Goal: Task Accomplishment & Management: Use online tool/utility

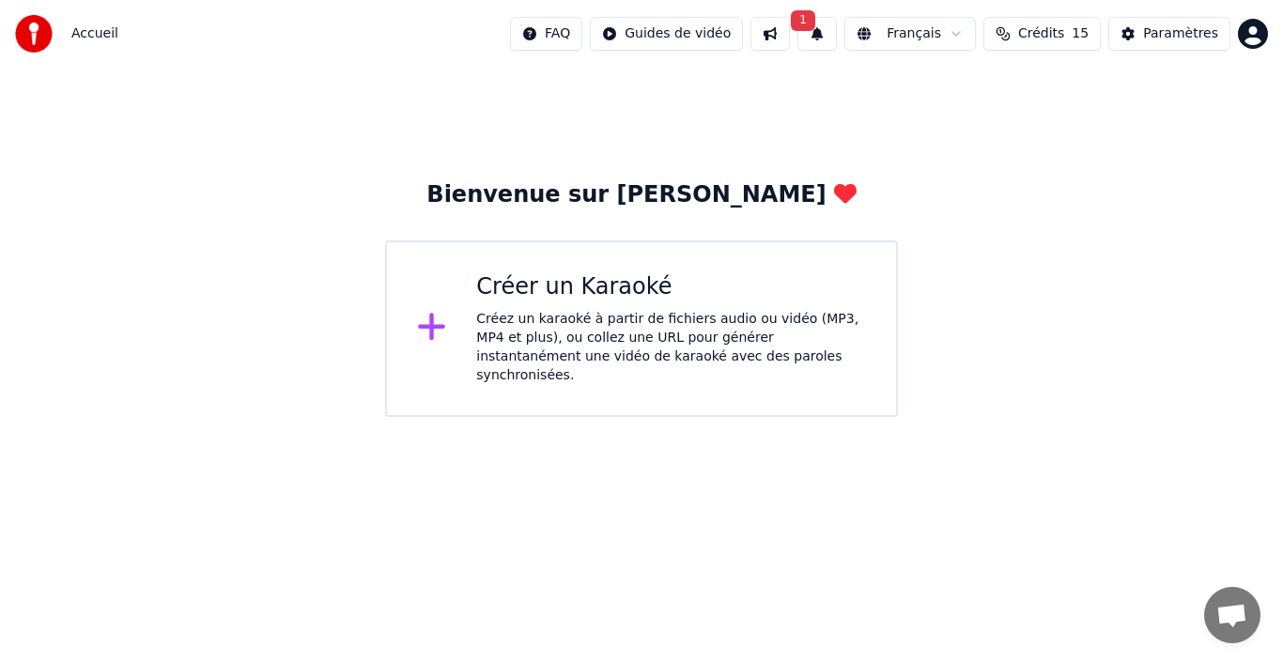
click at [673, 340] on div "Créez un karaoké à partir de fichiers audio ou vidéo (MP3, MP4 et plus), ou col…" at bounding box center [671, 347] width 390 height 75
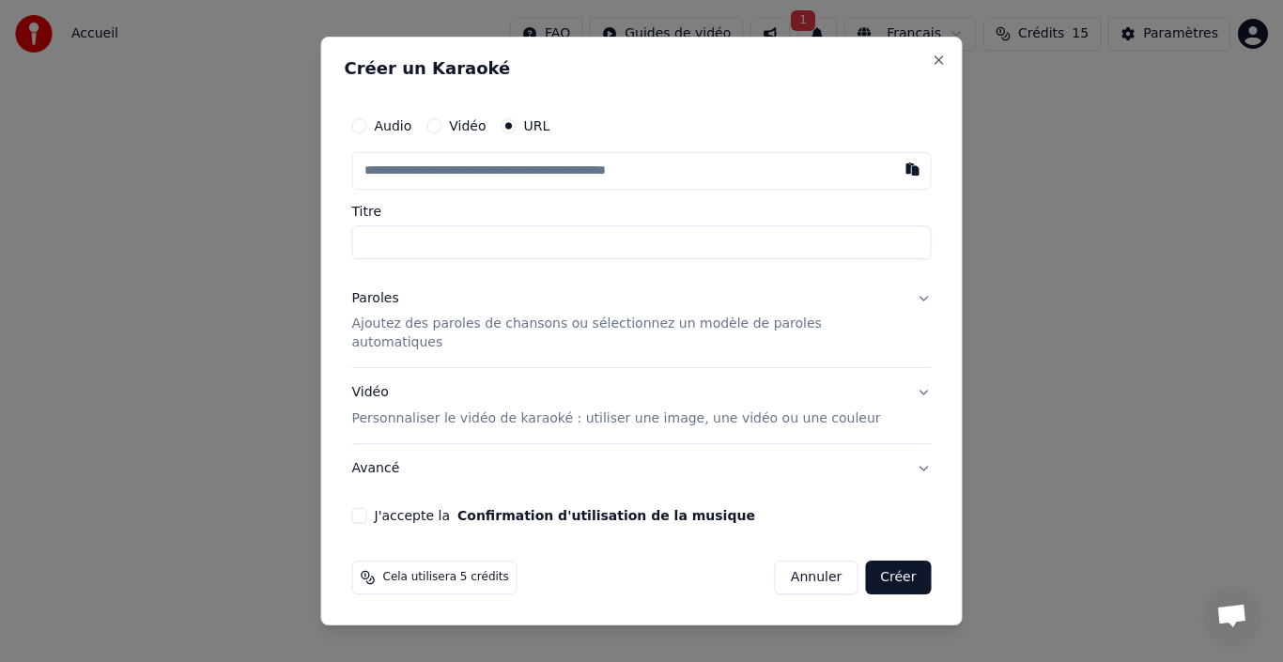
click at [475, 179] on input "text" at bounding box center [642, 171] width 580 height 38
paste input "**********"
type input "**********"
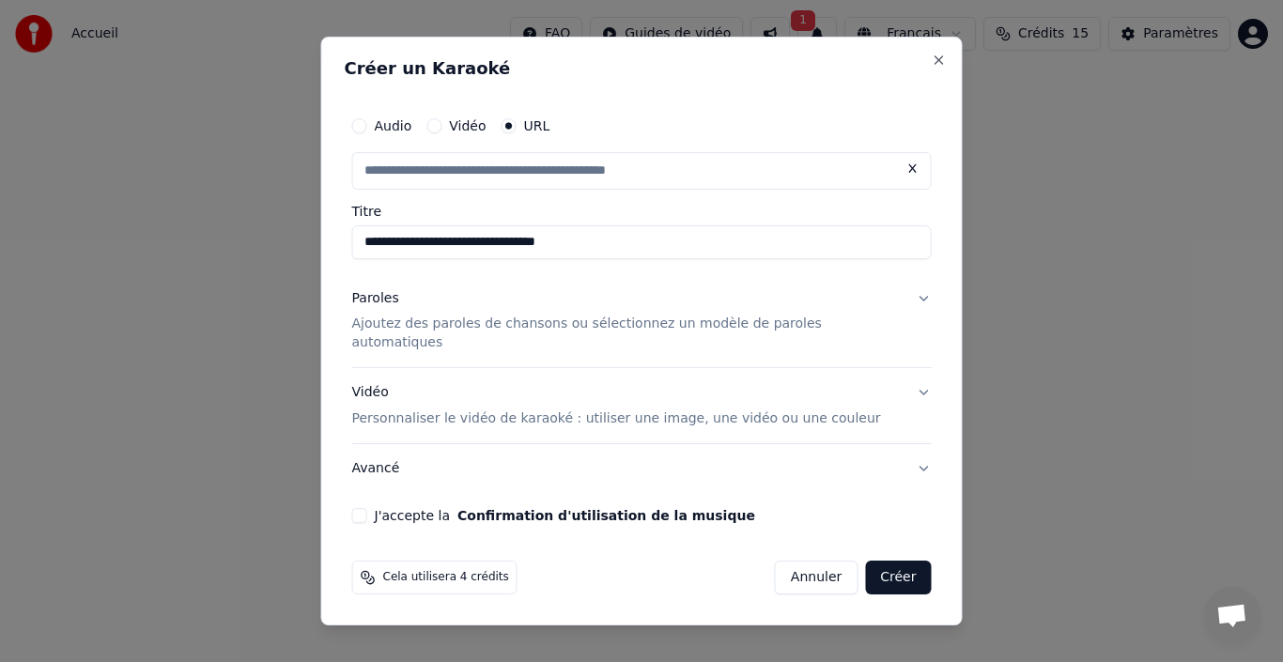
click at [684, 334] on p "Ajoutez des paroles de chansons ou sélectionnez un modèle de paroles automatiqu…" at bounding box center [627, 335] width 550 height 38
type input "**********"
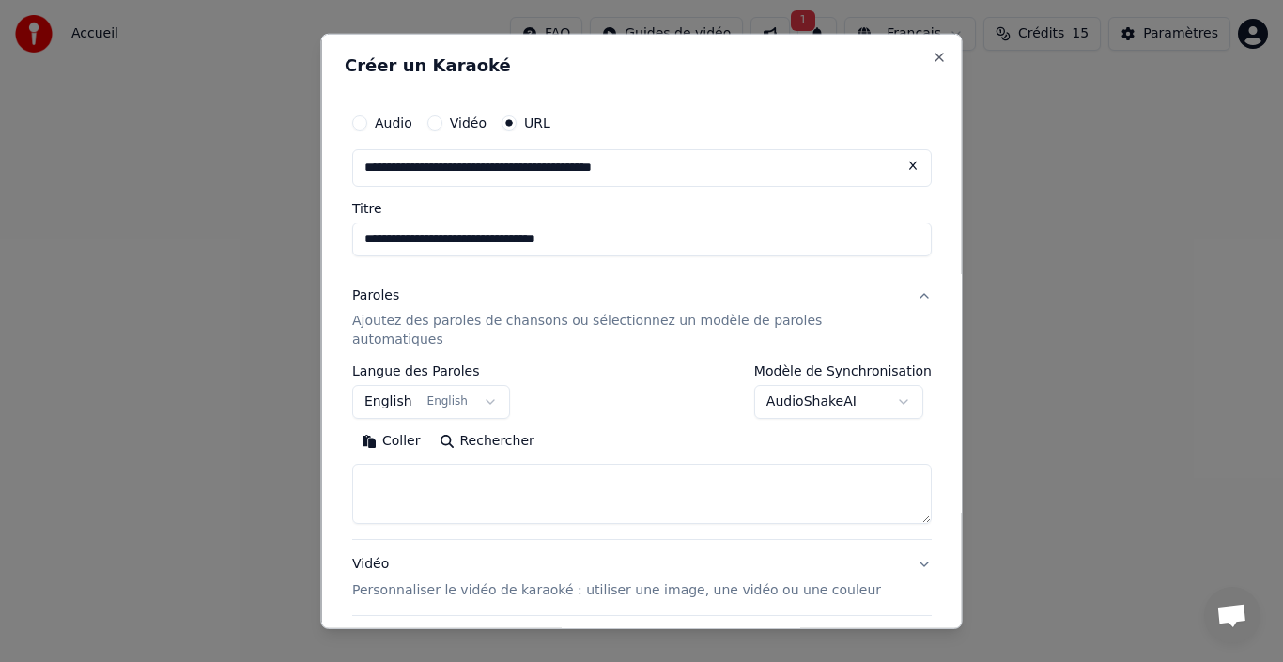
click at [497, 426] on button "Rechercher" at bounding box center [486, 441] width 114 height 30
click at [490, 385] on button "English English" at bounding box center [431, 402] width 158 height 34
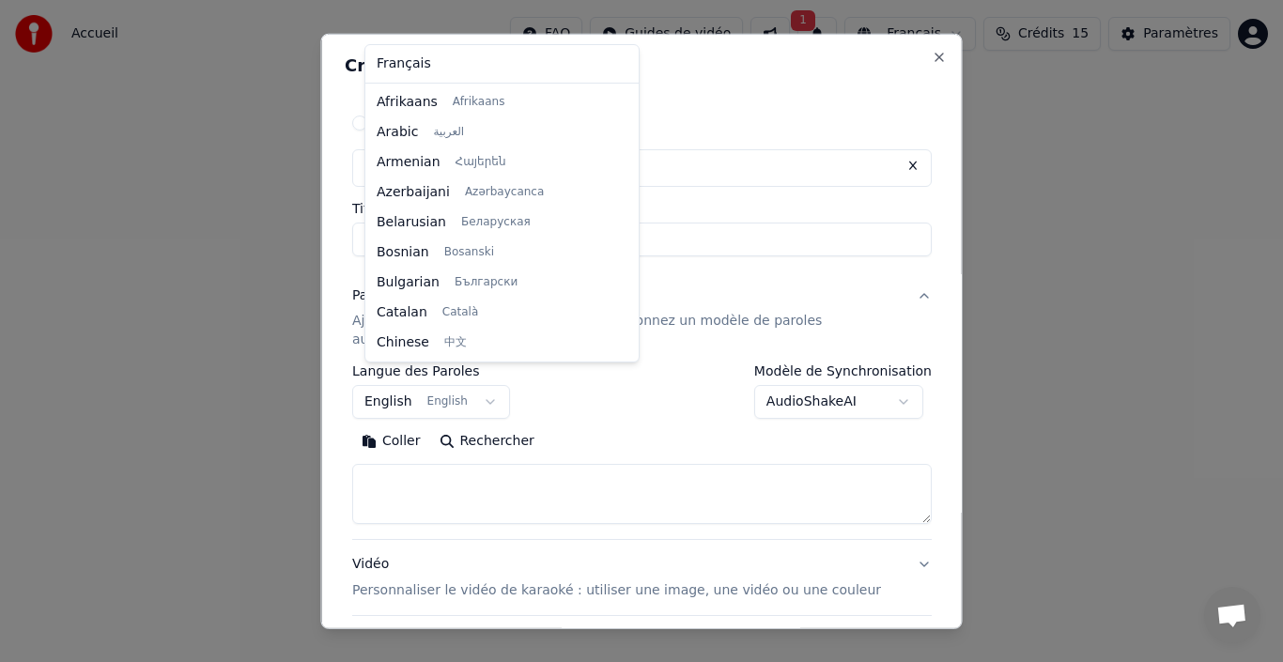
scroll to position [150, 0]
select select "**"
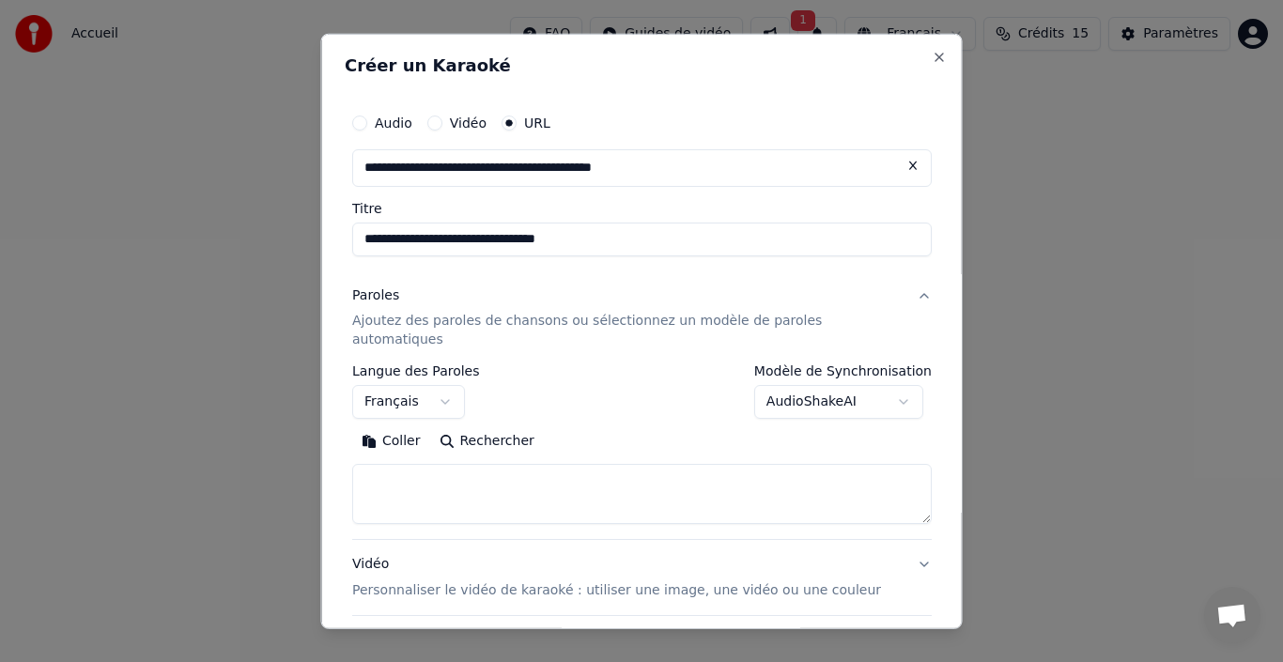
click at [471, 426] on button "Rechercher" at bounding box center [486, 441] width 114 height 30
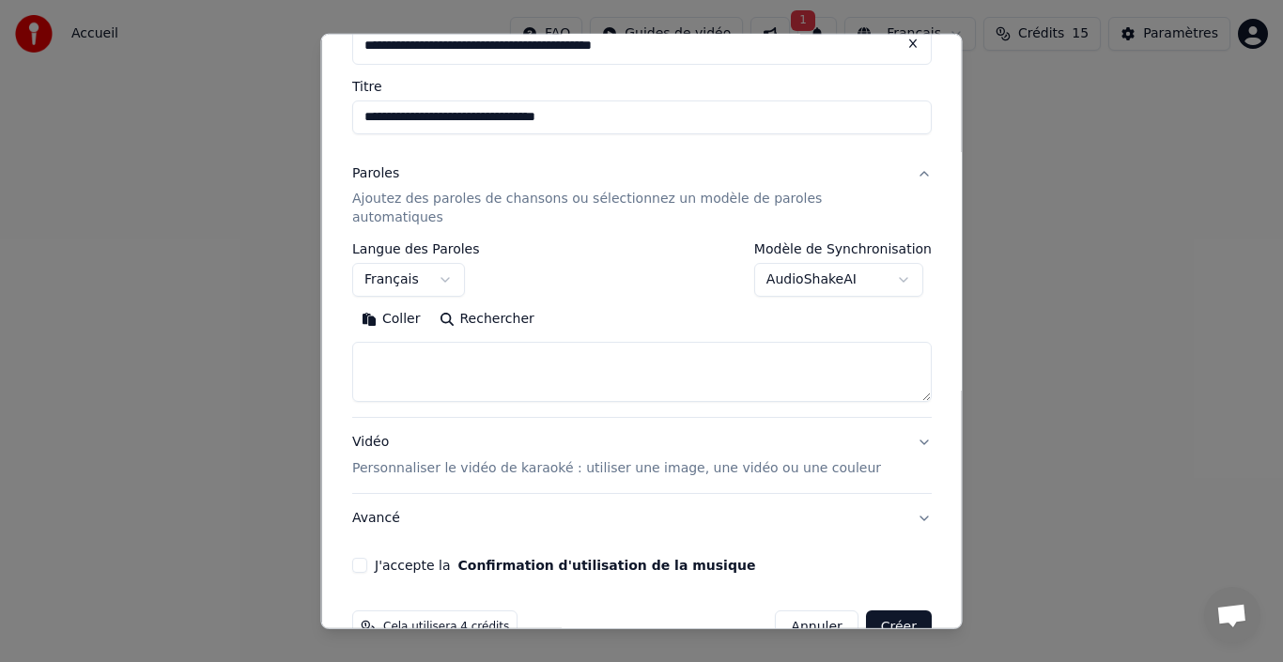
scroll to position [149, 0]
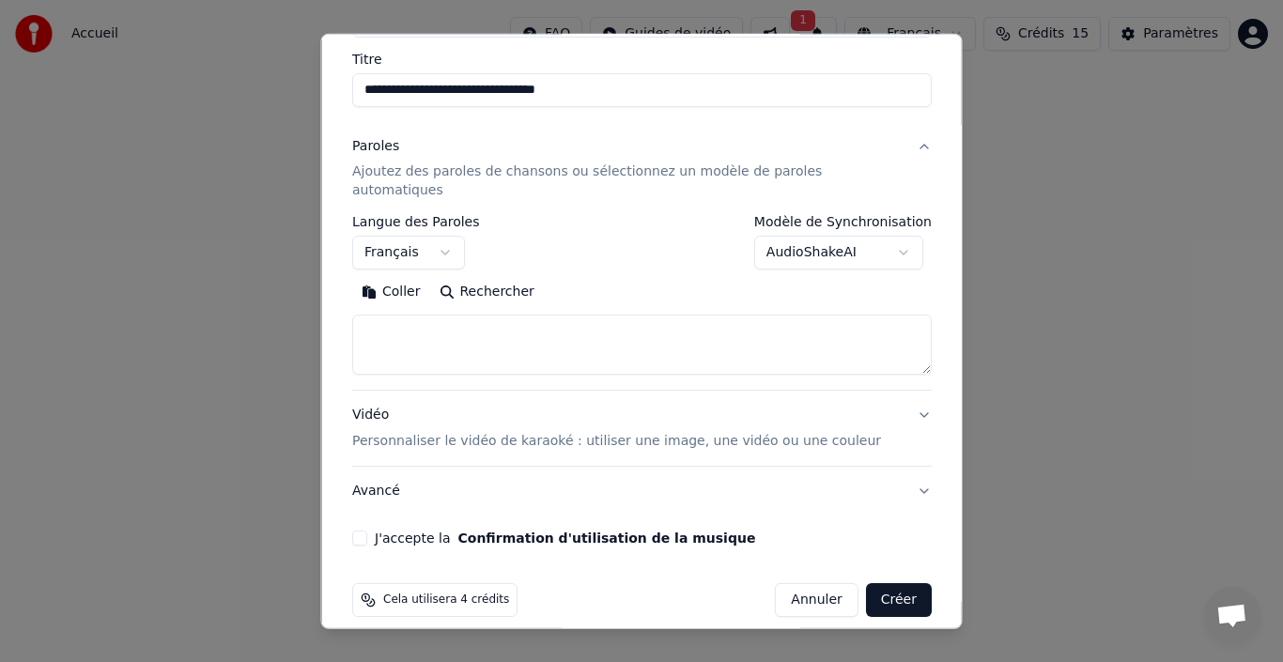
click at [406, 315] on textarea at bounding box center [642, 345] width 580 height 60
paste textarea "**********"
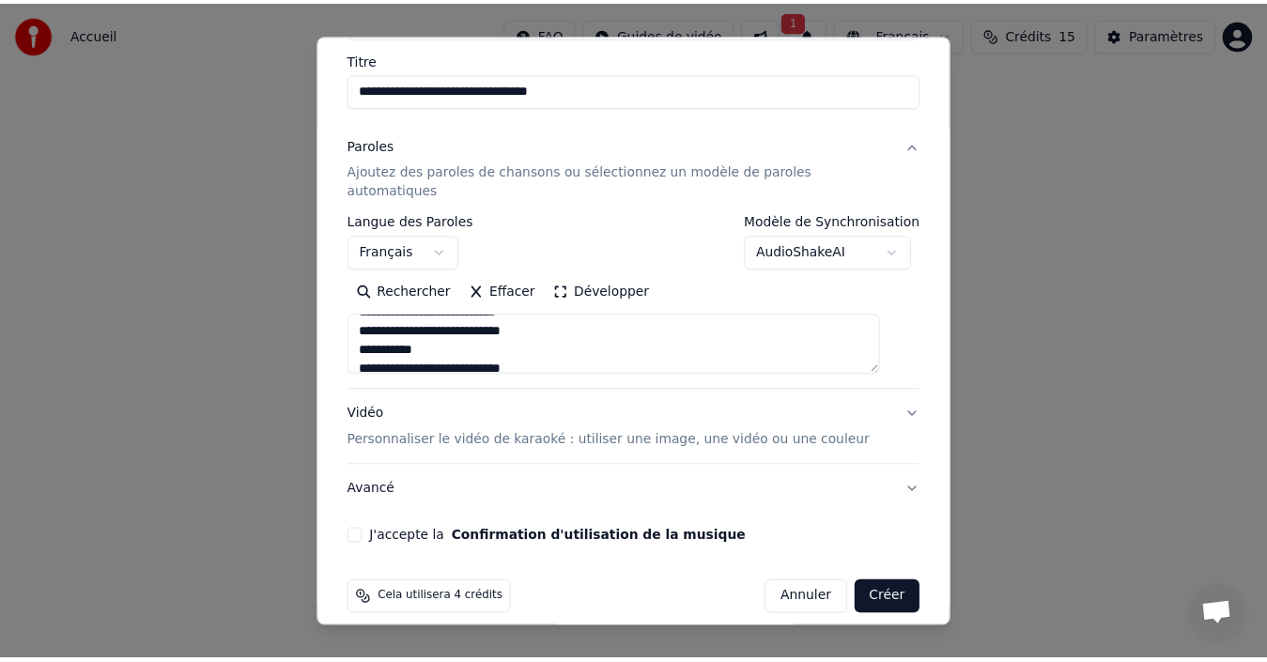
scroll to position [564, 0]
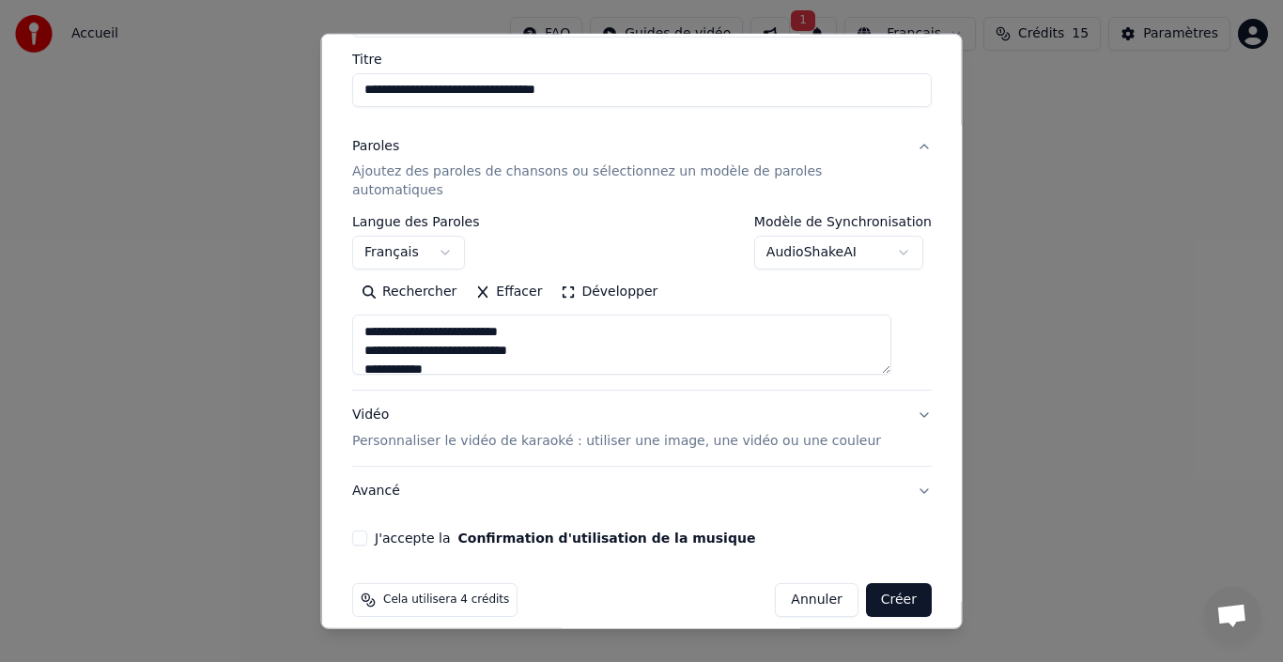
type textarea "**********"
click at [367, 531] on button "J'accepte la Confirmation d'utilisation de la musique" at bounding box center [359, 538] width 15 height 15
click at [865, 583] on button "Créer" at bounding box center [898, 600] width 66 height 34
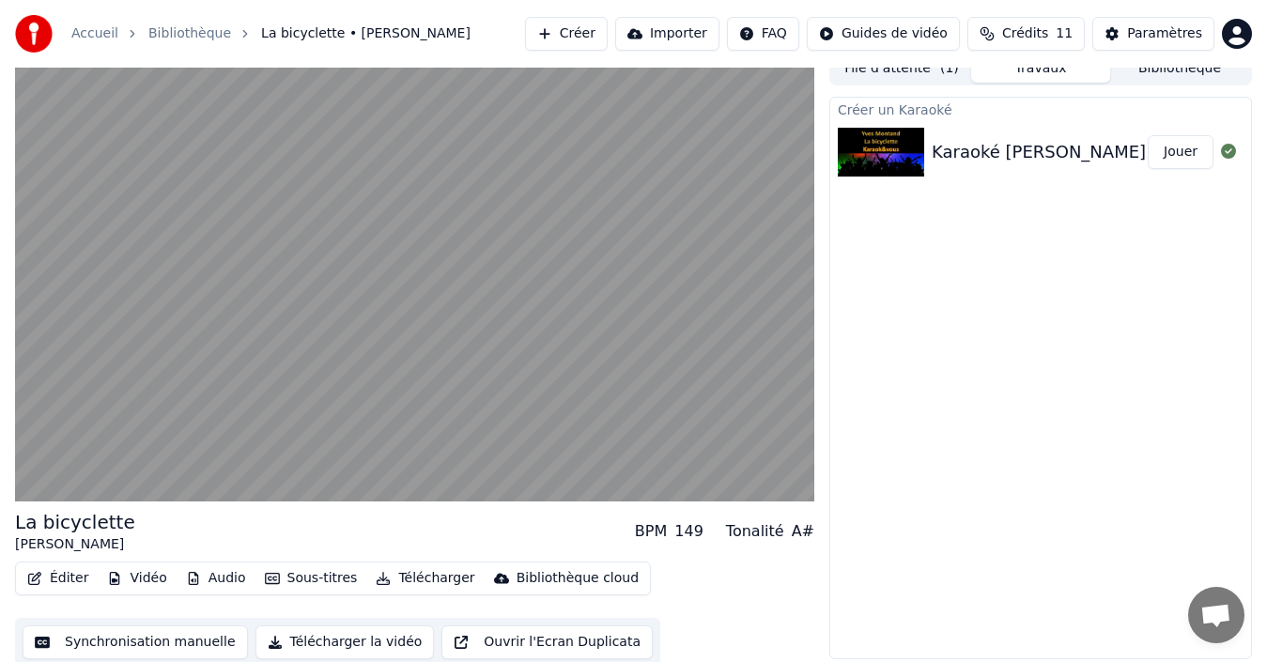
scroll to position [21, 0]
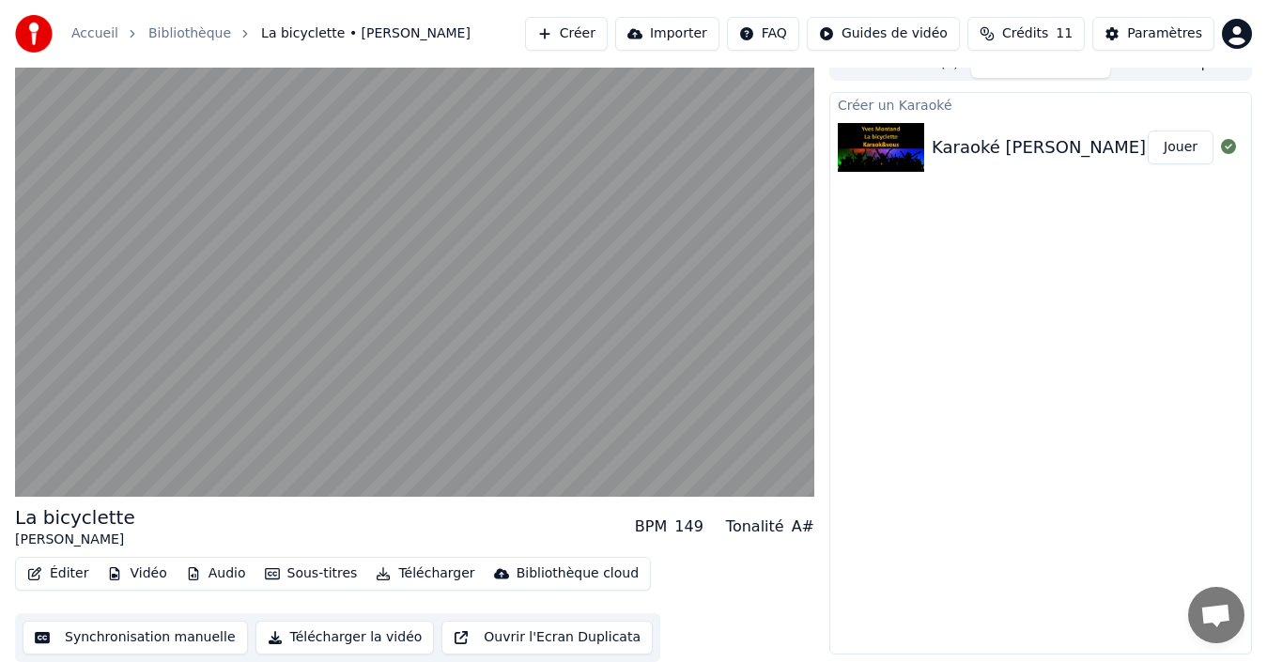
click at [517, 639] on button "Ouvrir l'Ecran Duplicata" at bounding box center [547, 638] width 211 height 34
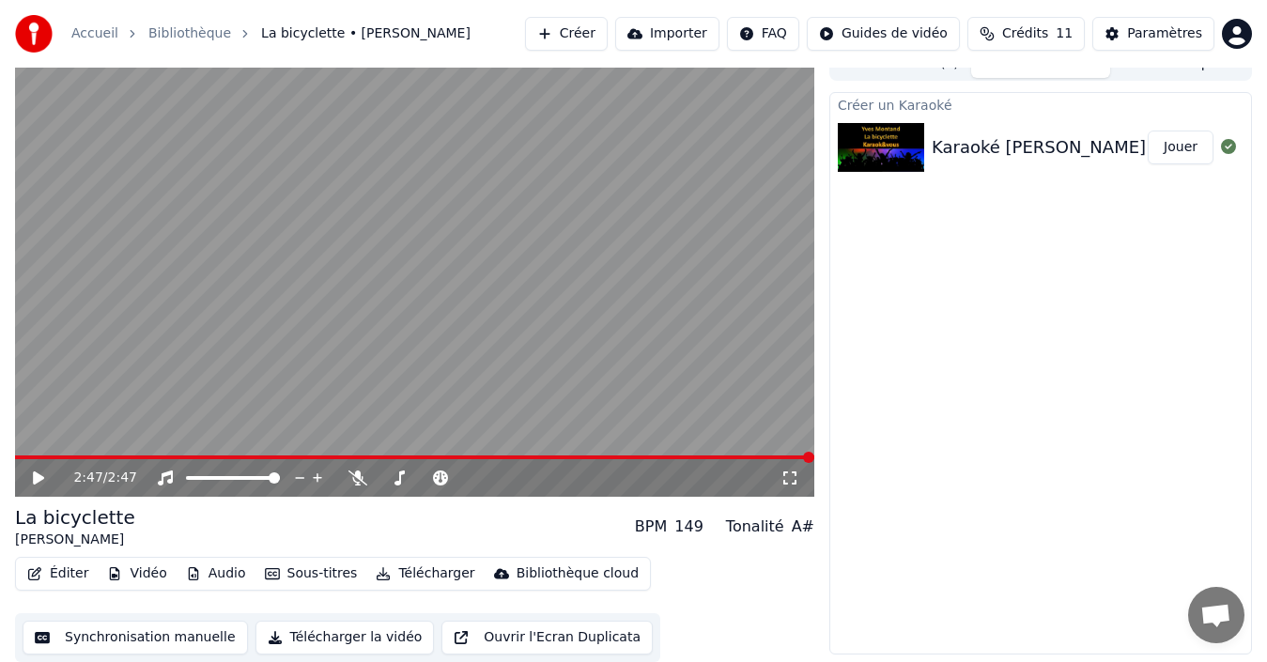
click at [116, 635] on button "Synchronisation manuelle" at bounding box center [135, 638] width 225 height 34
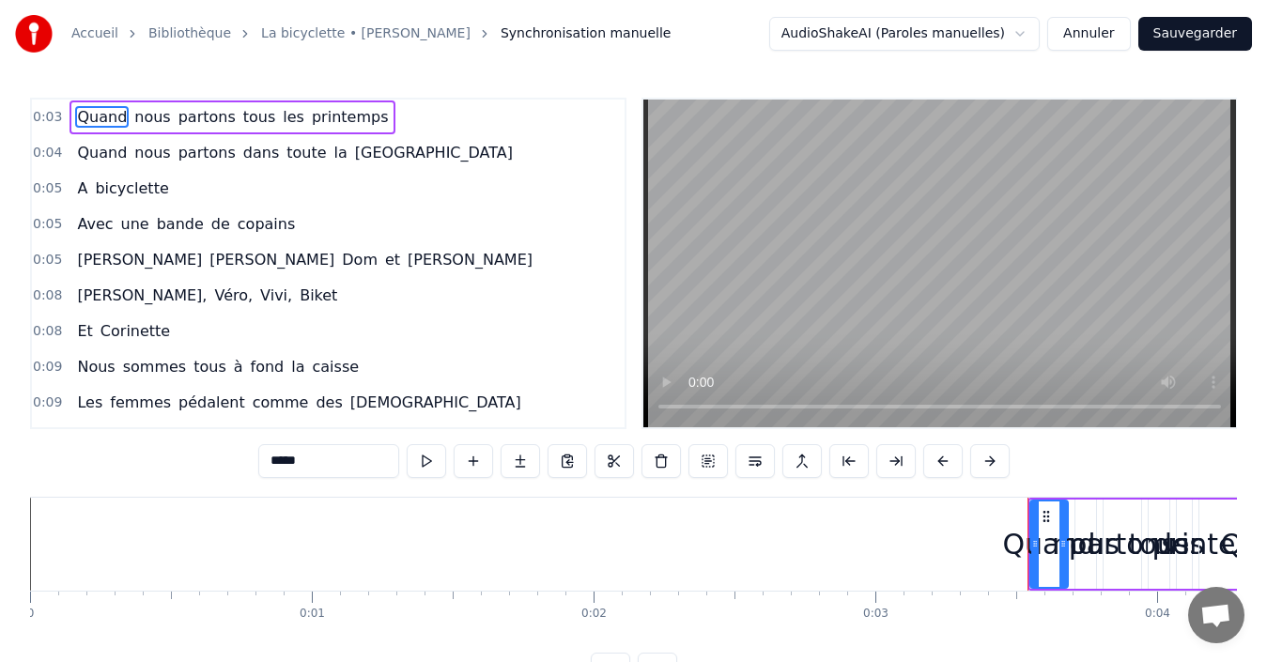
click at [1022, 333] on video at bounding box center [940, 264] width 593 height 328
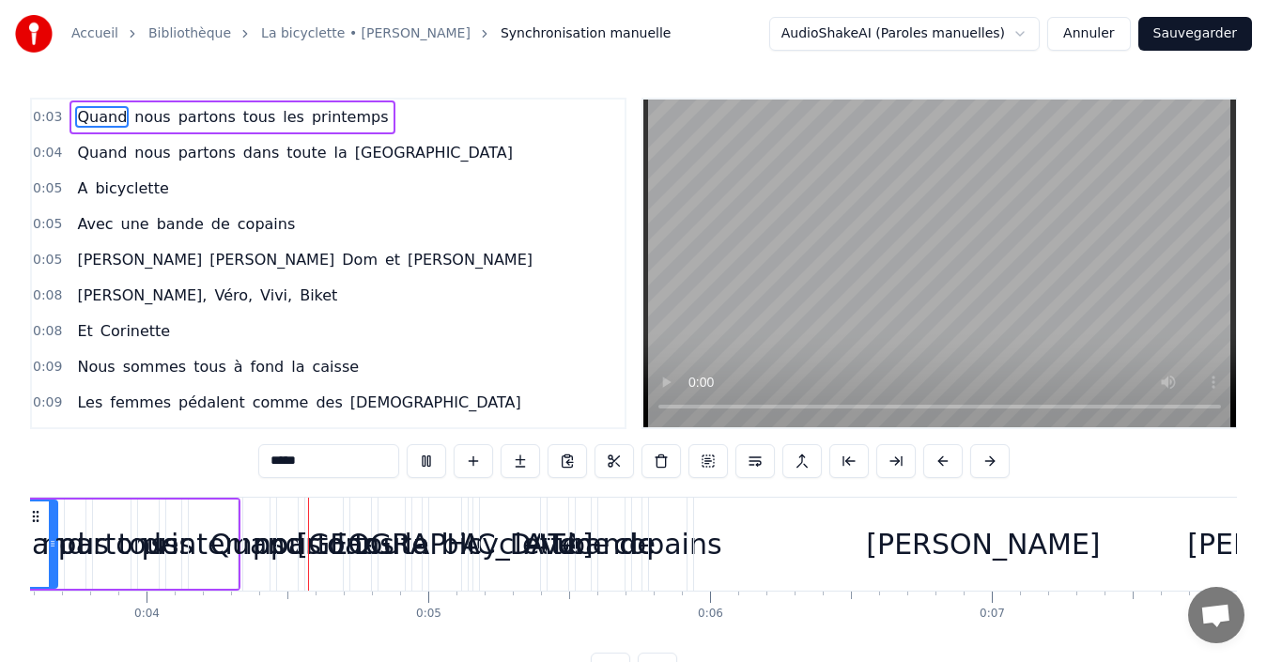
click at [1079, 334] on video at bounding box center [940, 264] width 593 height 328
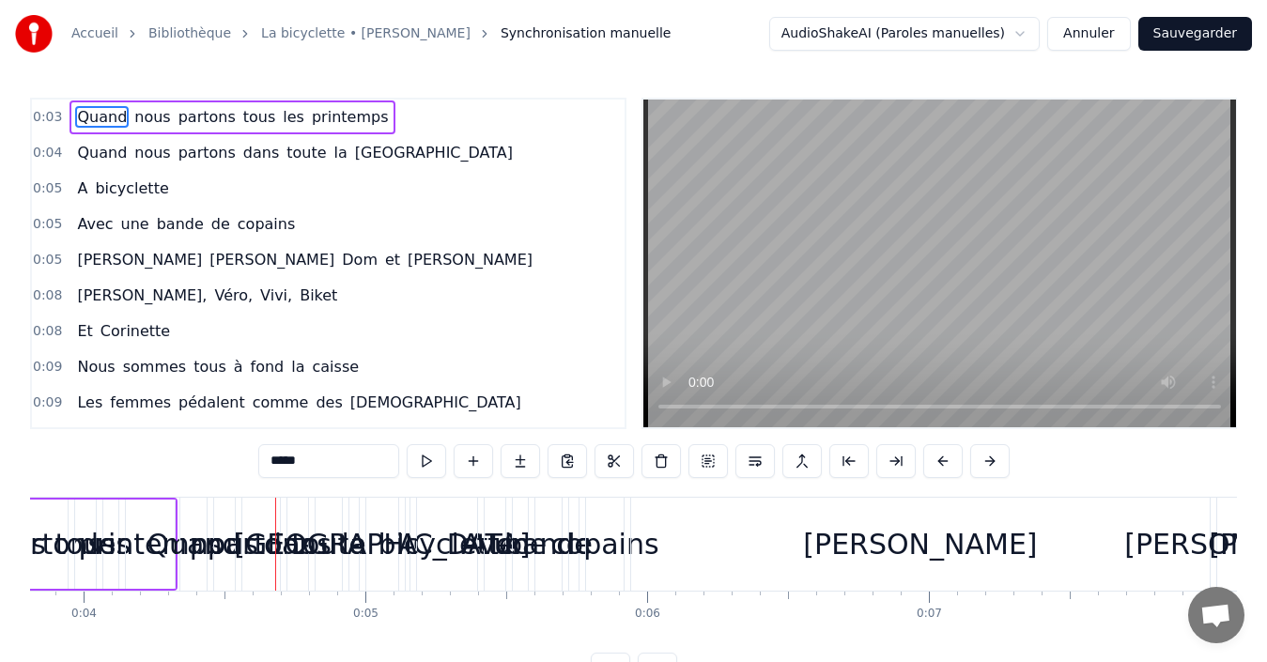
scroll to position [0, 1075]
click at [1079, 334] on video at bounding box center [940, 264] width 593 height 328
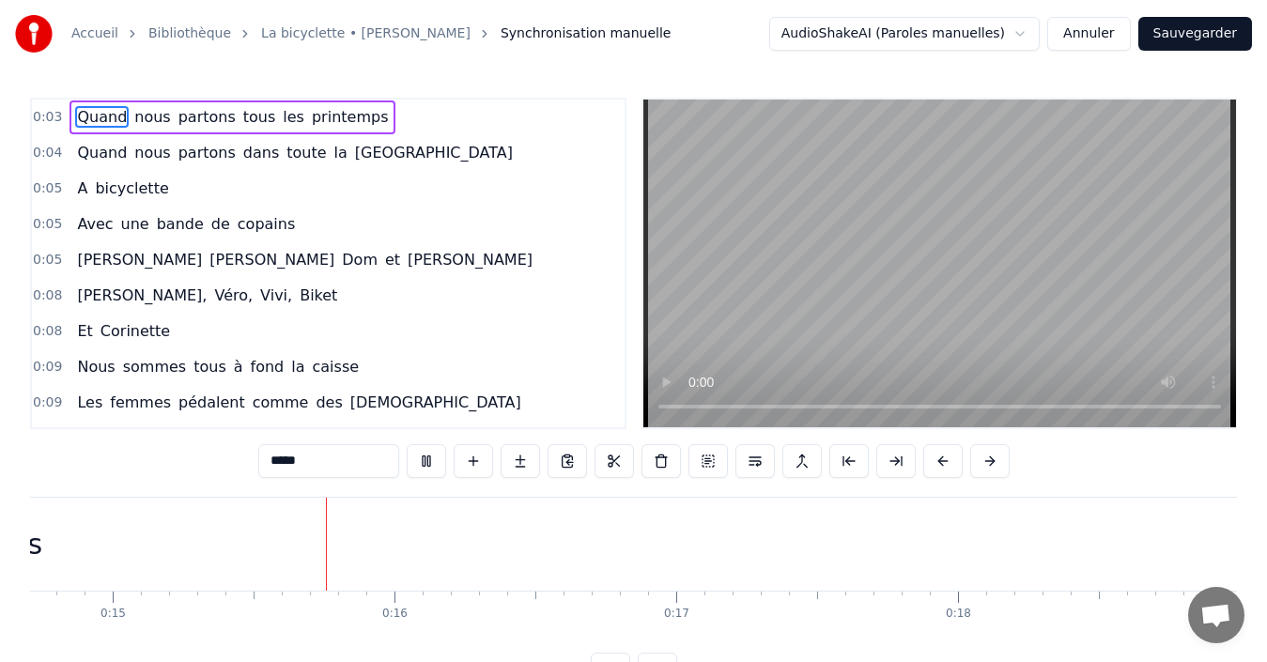
scroll to position [0, 4224]
click at [755, 167] on video at bounding box center [940, 264] width 593 height 328
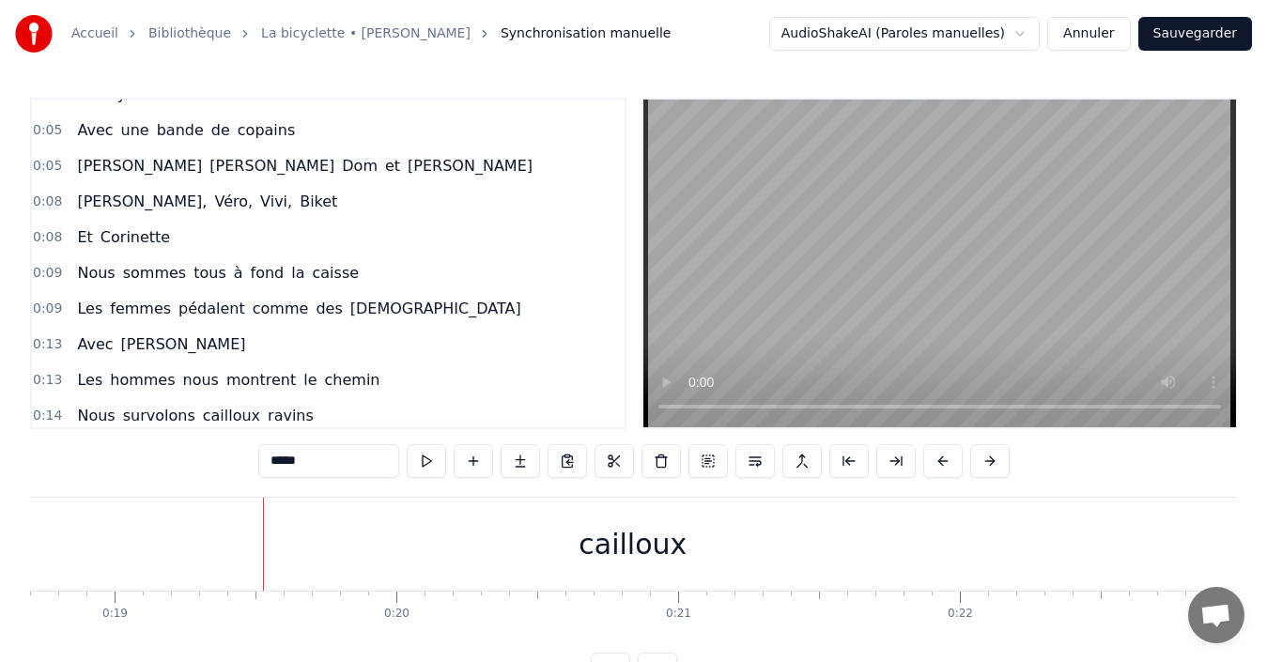
scroll to position [0, 0]
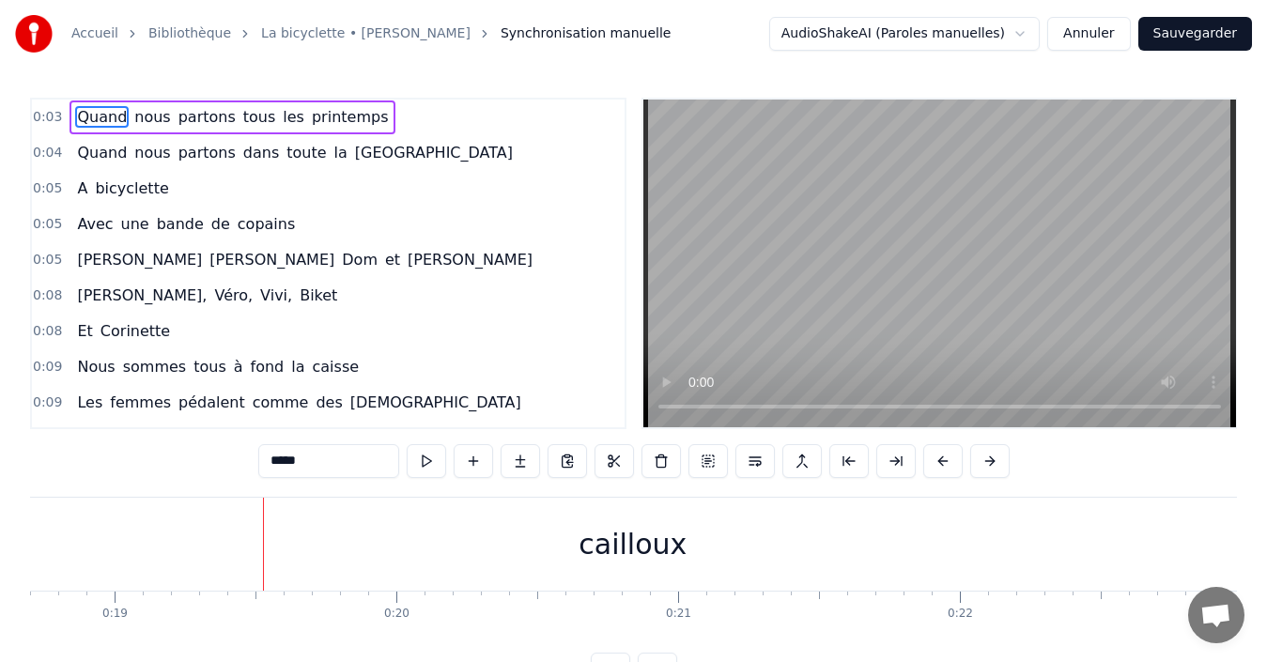
click at [45, 329] on span "0:08" at bounding box center [47, 331] width 29 height 19
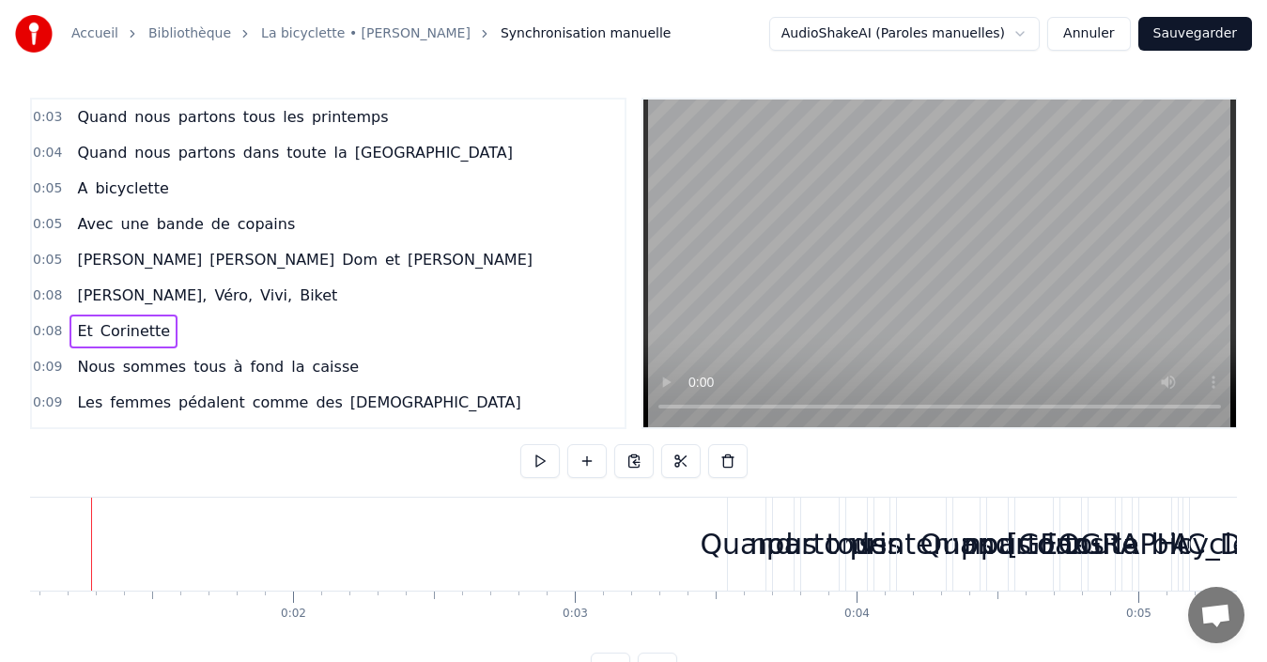
scroll to position [0, 268]
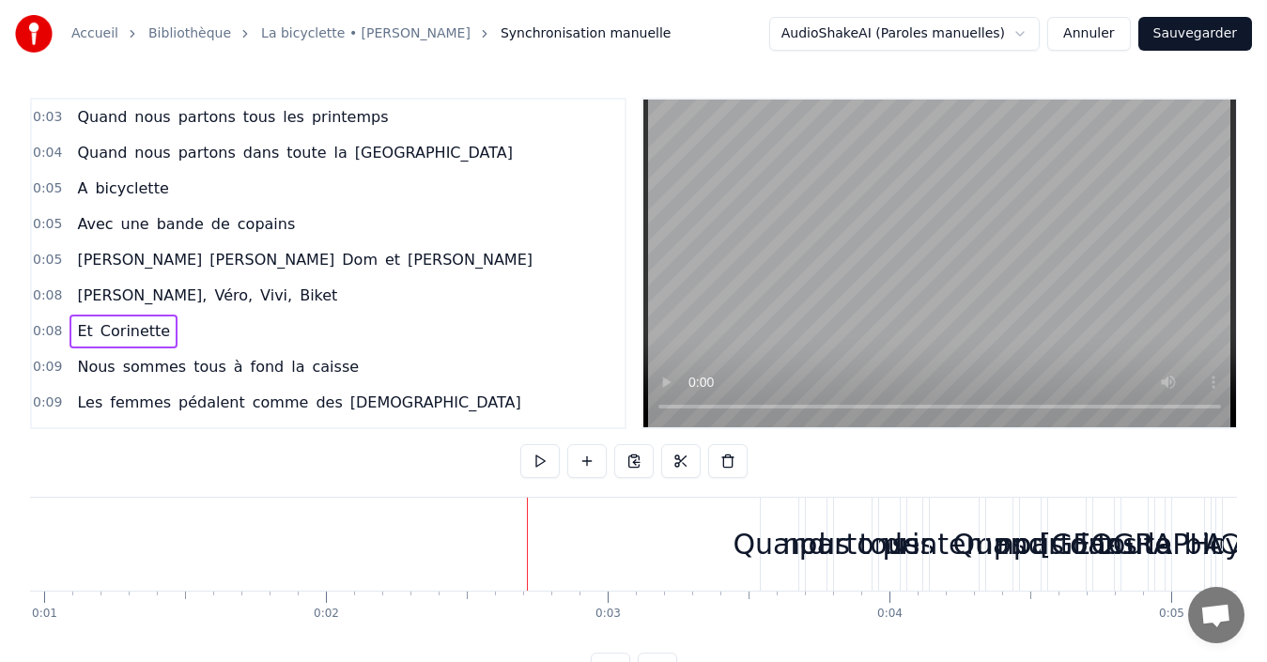
click at [790, 342] on video at bounding box center [940, 264] width 593 height 328
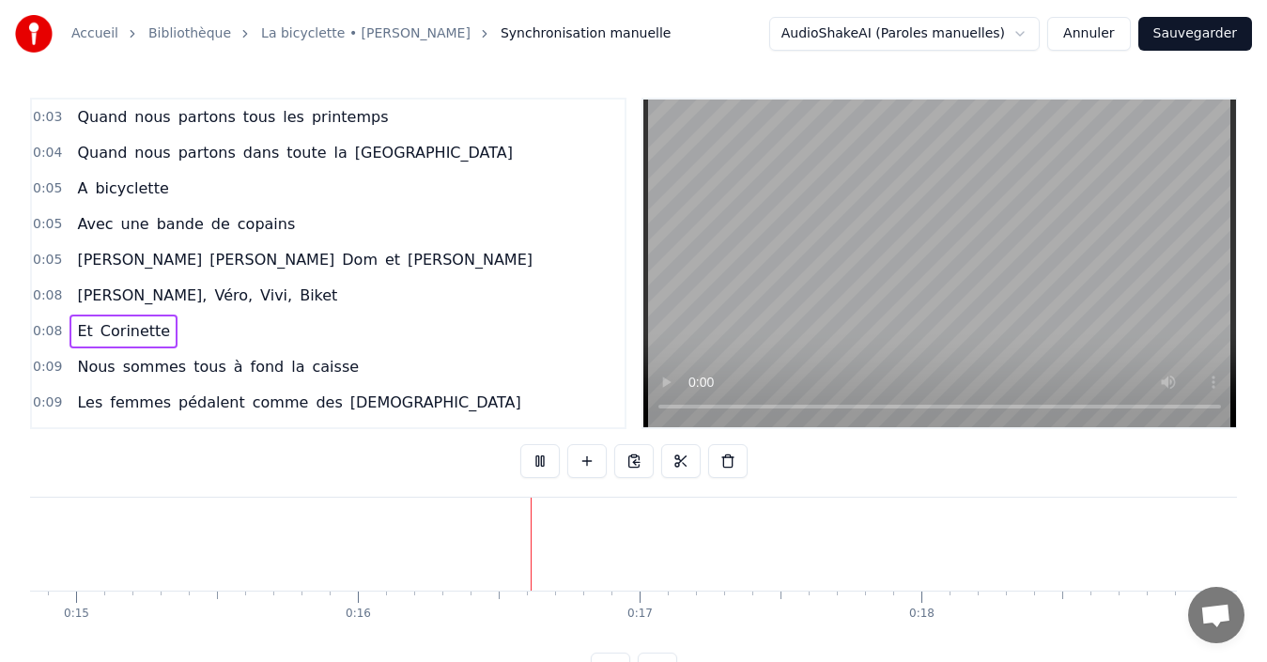
scroll to position [0, 4484]
click at [744, 333] on video at bounding box center [940, 264] width 593 height 328
click at [50, 117] on span "0:03" at bounding box center [47, 117] width 29 height 19
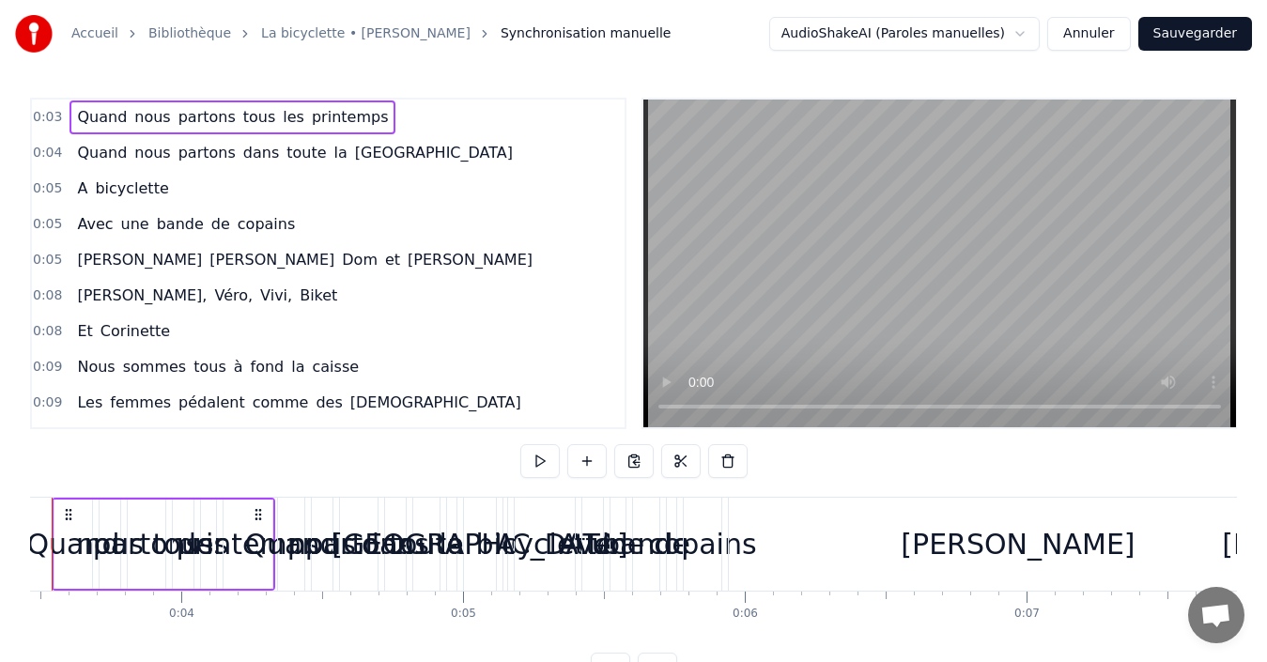
scroll to position [0, 903]
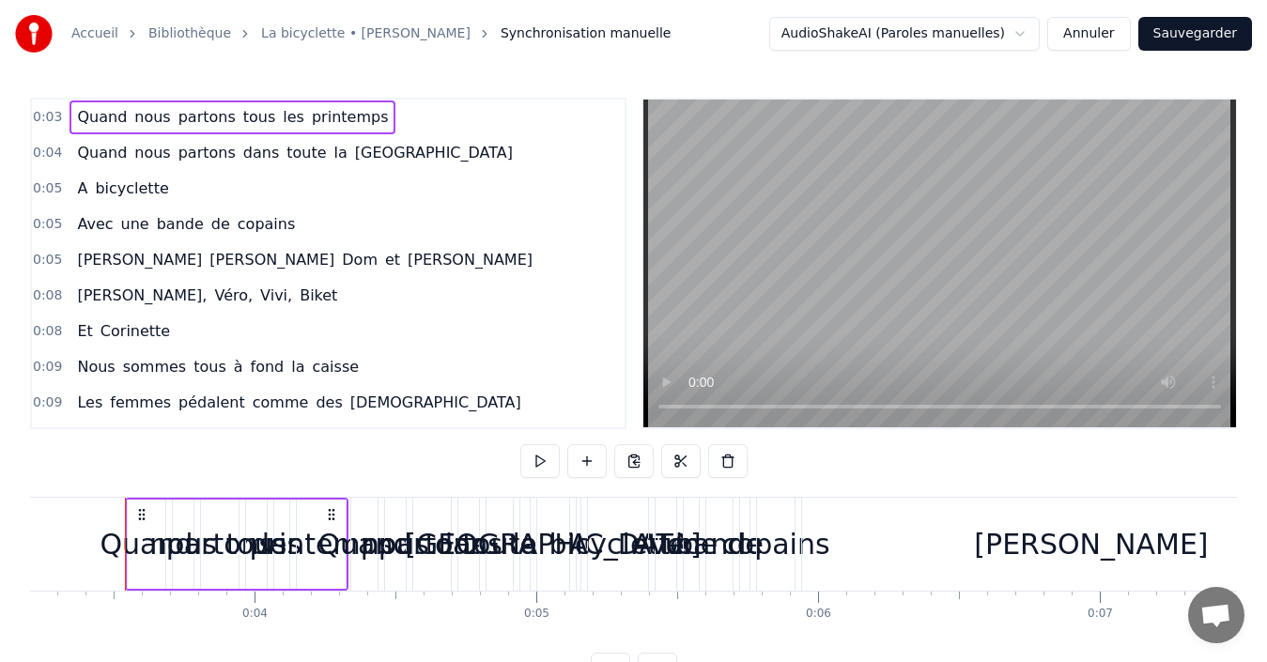
drag, startPoint x: 210, startPoint y: 552, endPoint x: 117, endPoint y: 559, distance: 93.2
click at [117, 559] on html "Accueil Bibliothèque La bicyclette • Yves Montand Synchronisation manuelle Audi…" at bounding box center [633, 358] width 1267 height 717
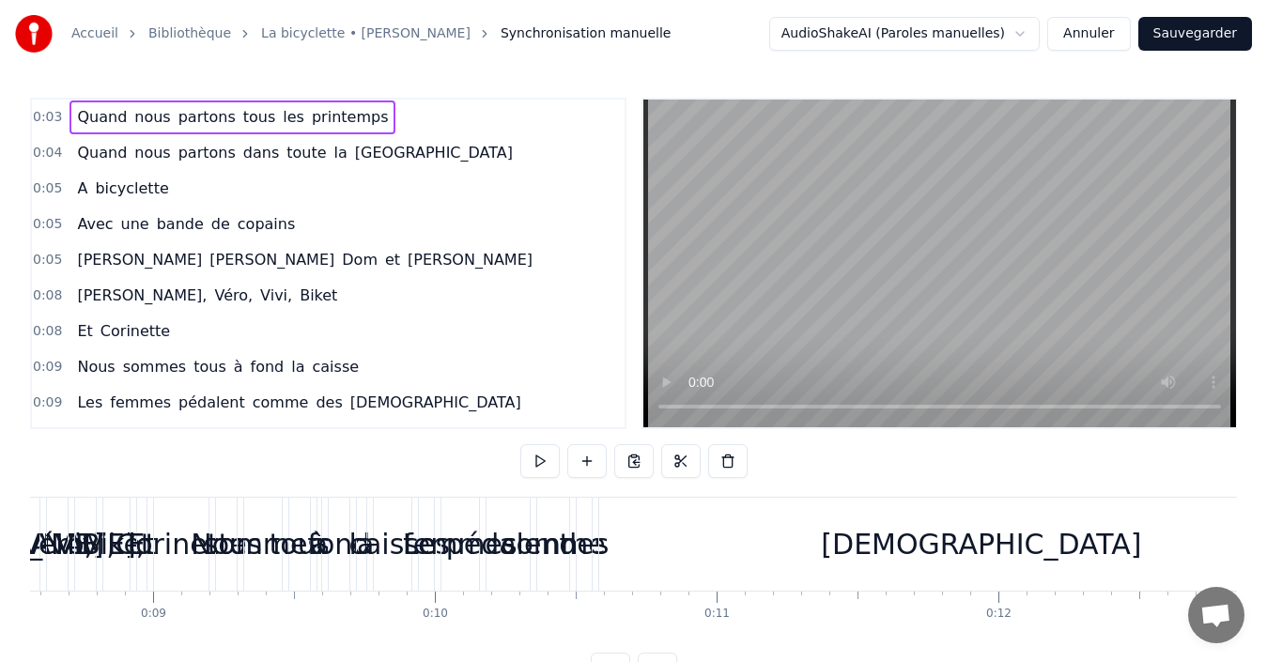
scroll to position [0, 4601]
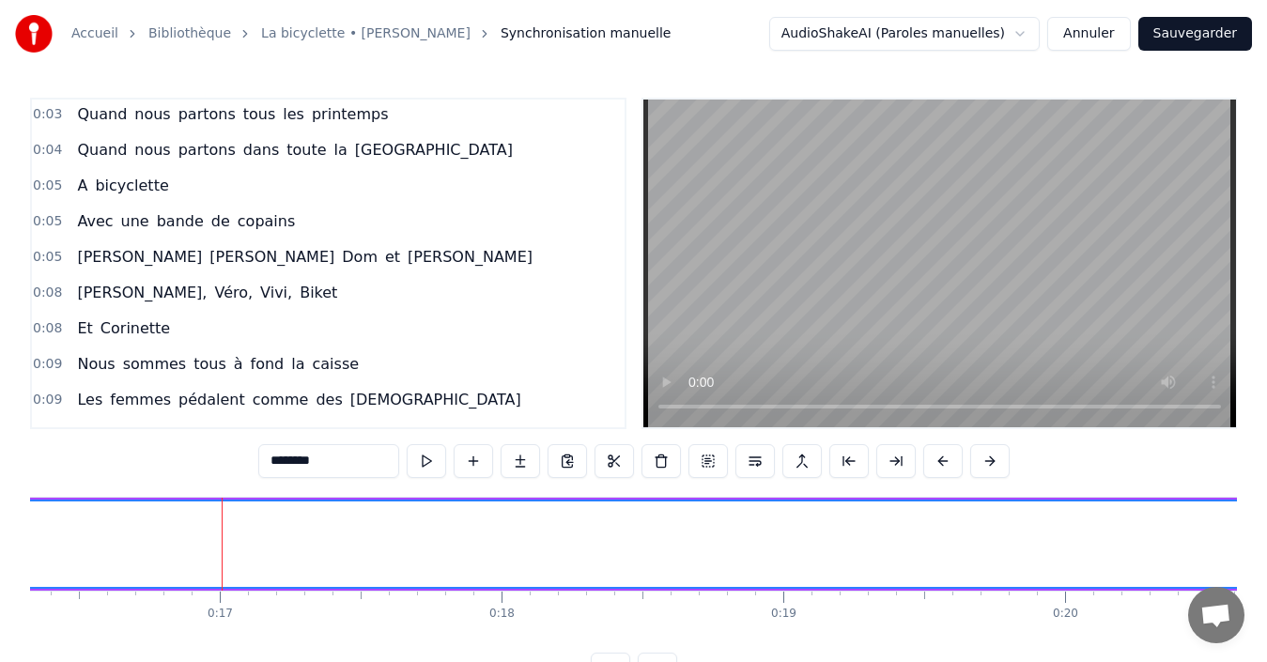
scroll to position [0, 0]
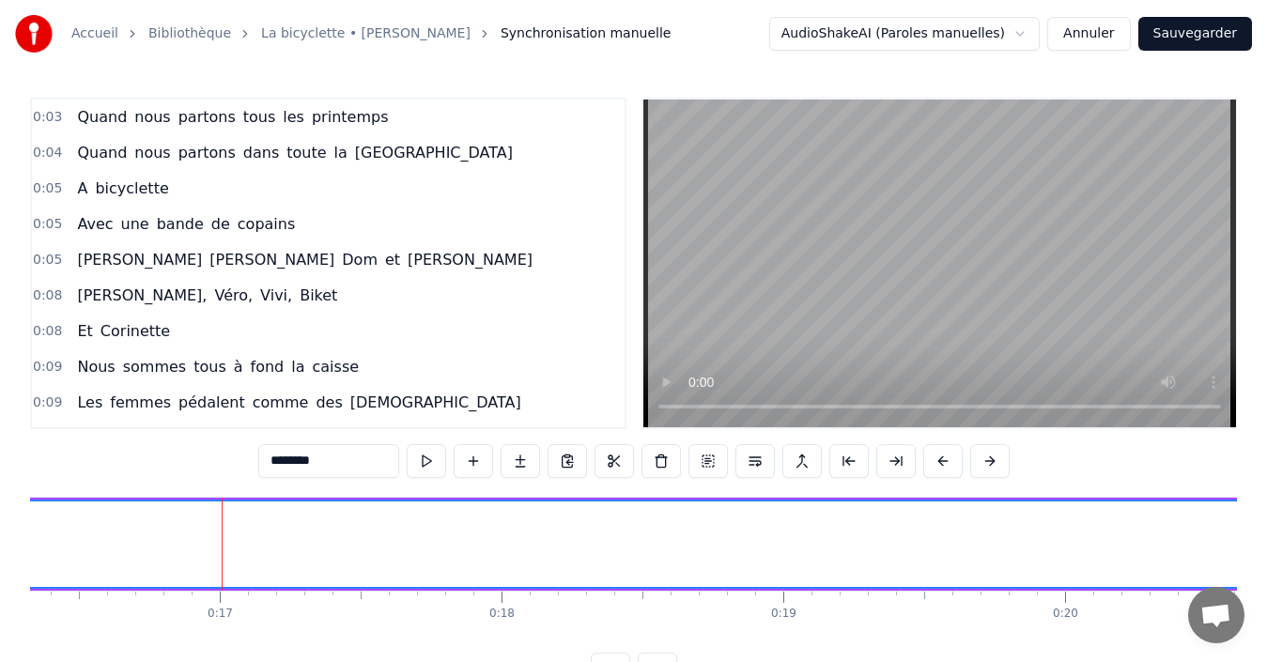
click at [177, 119] on span "partons" at bounding box center [207, 117] width 61 height 22
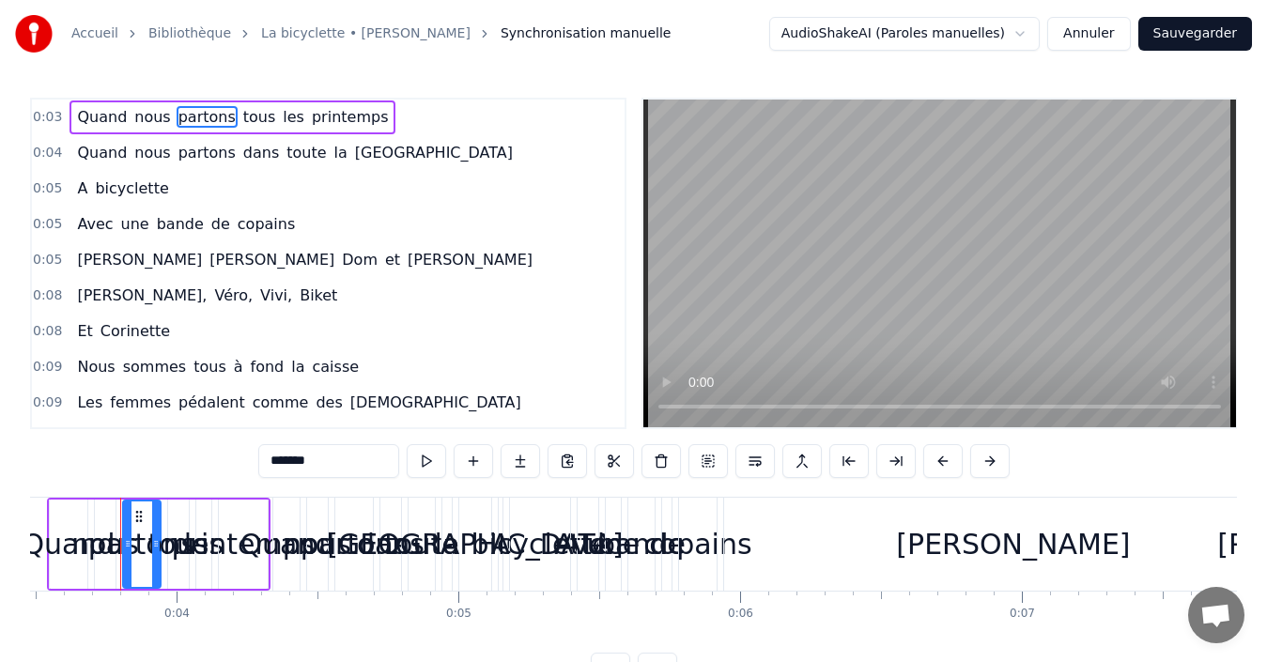
scroll to position [0, 976]
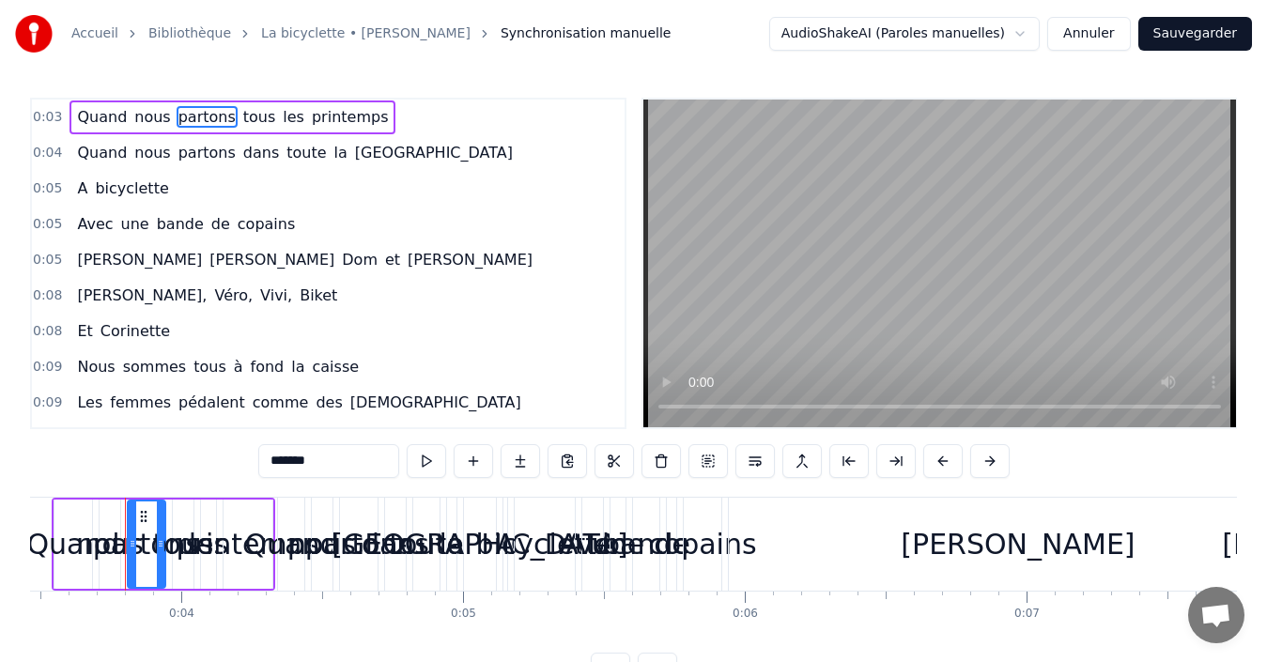
click at [88, 116] on span "Quand" at bounding box center [102, 117] width 54 height 22
type input "*****"
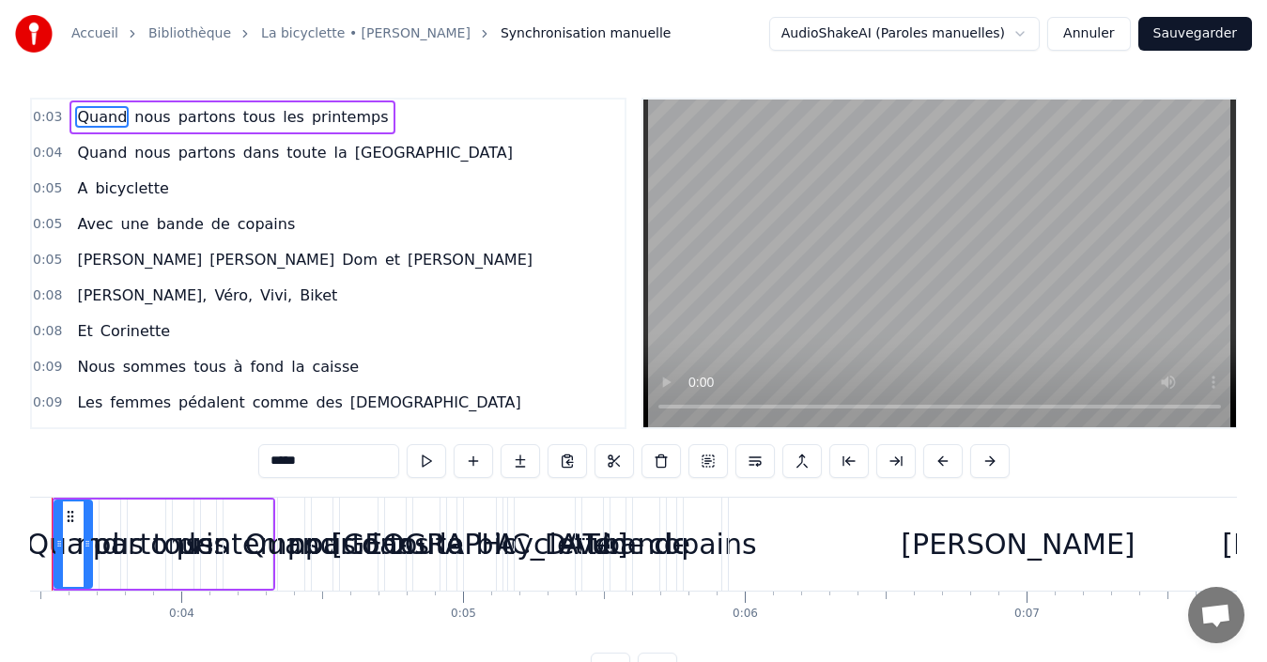
scroll to position [0, 903]
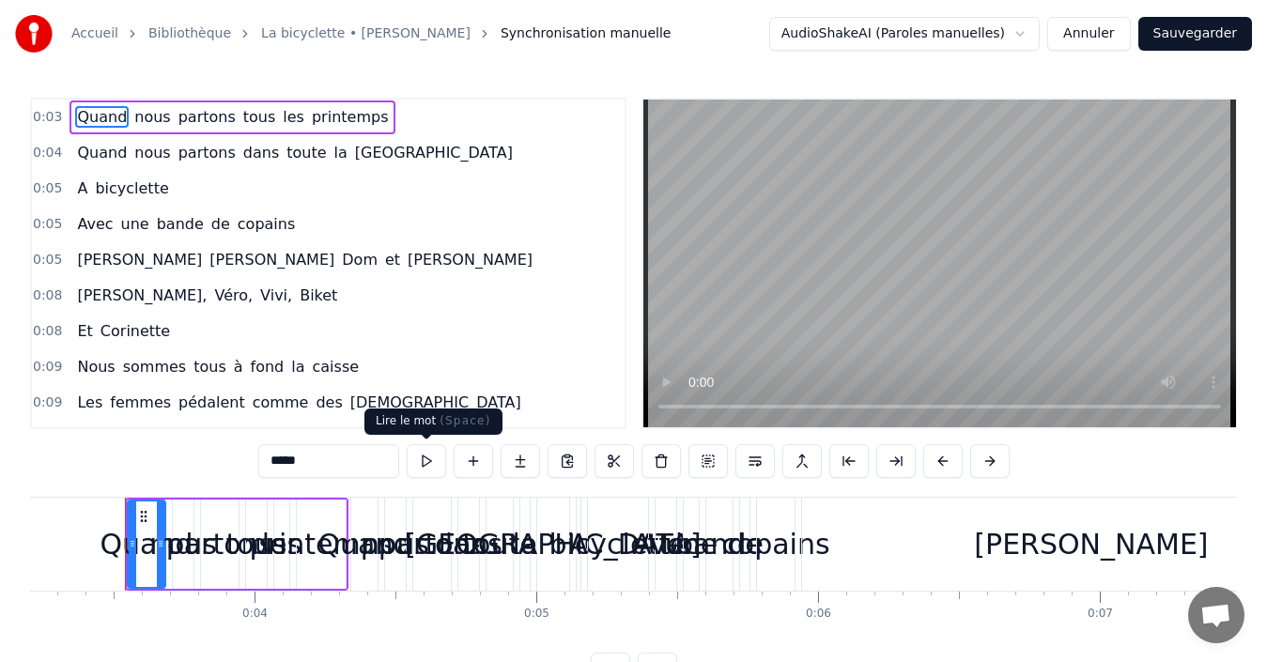
click at [424, 462] on button at bounding box center [426, 461] width 39 height 34
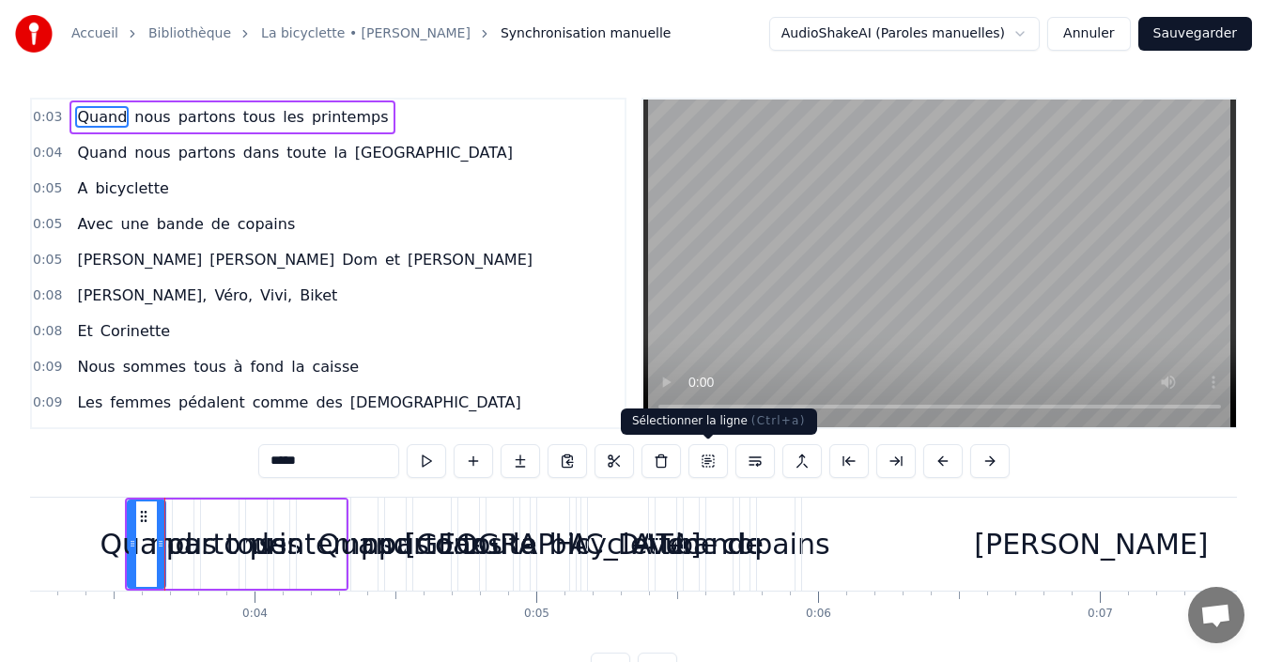
click at [703, 461] on button at bounding box center [708, 461] width 39 height 34
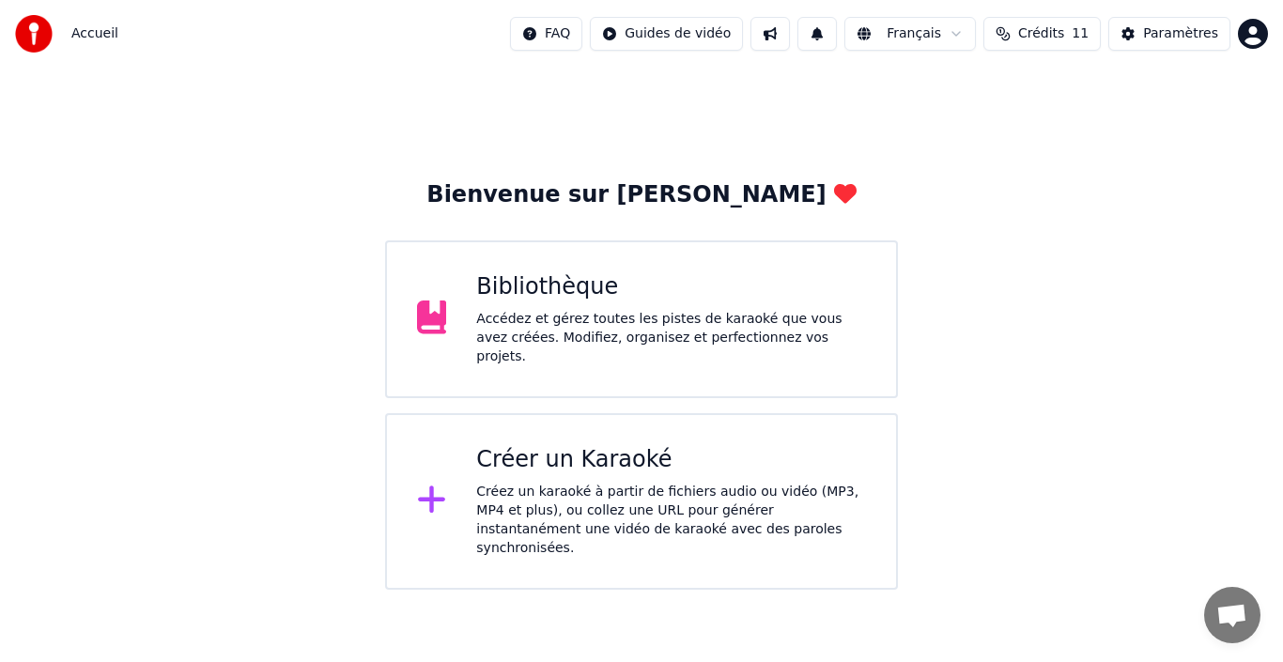
click at [620, 329] on div "Accédez et gérez toutes les pistes de karaoké que vous avez créées. Modifiez, o…" at bounding box center [671, 338] width 390 height 56
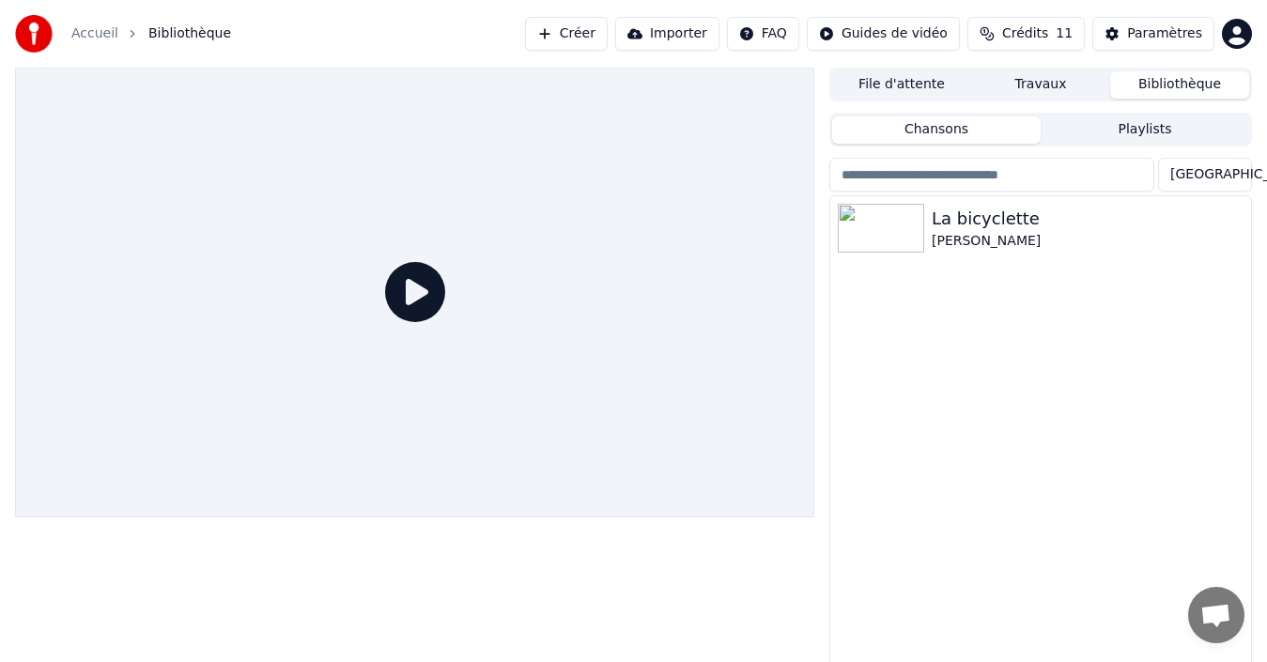
click at [1045, 88] on button "Travaux" at bounding box center [1040, 84] width 139 height 27
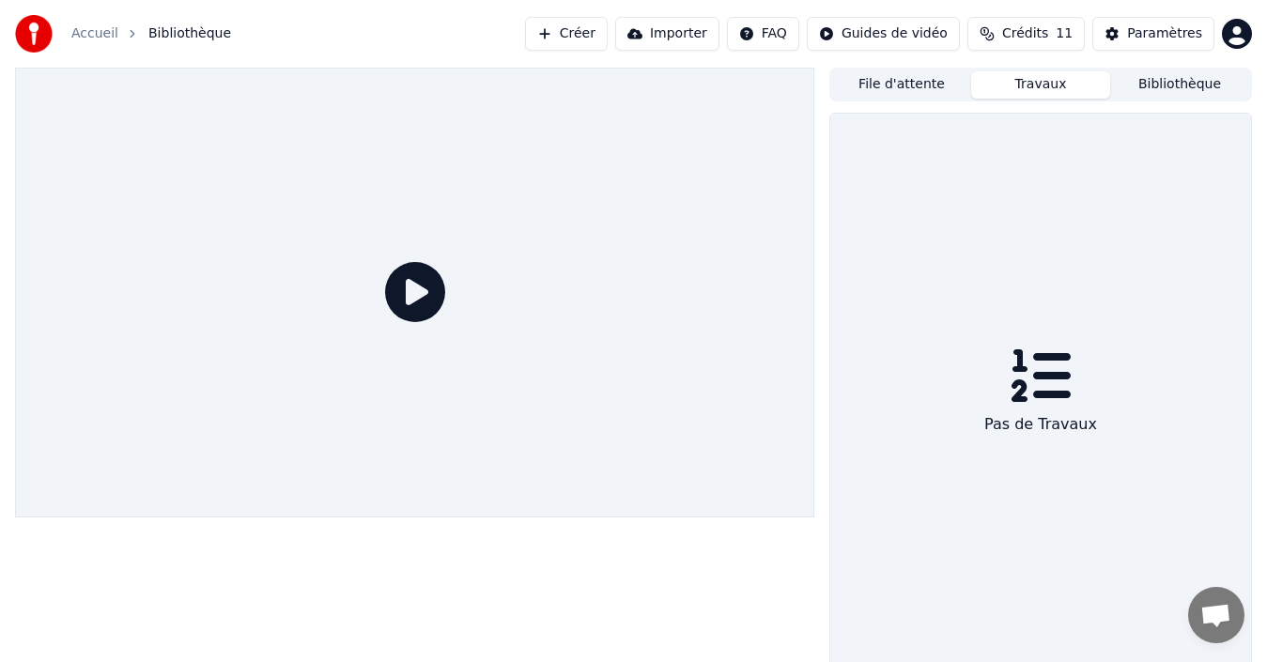
click at [911, 89] on button "File d'attente" at bounding box center [901, 84] width 139 height 27
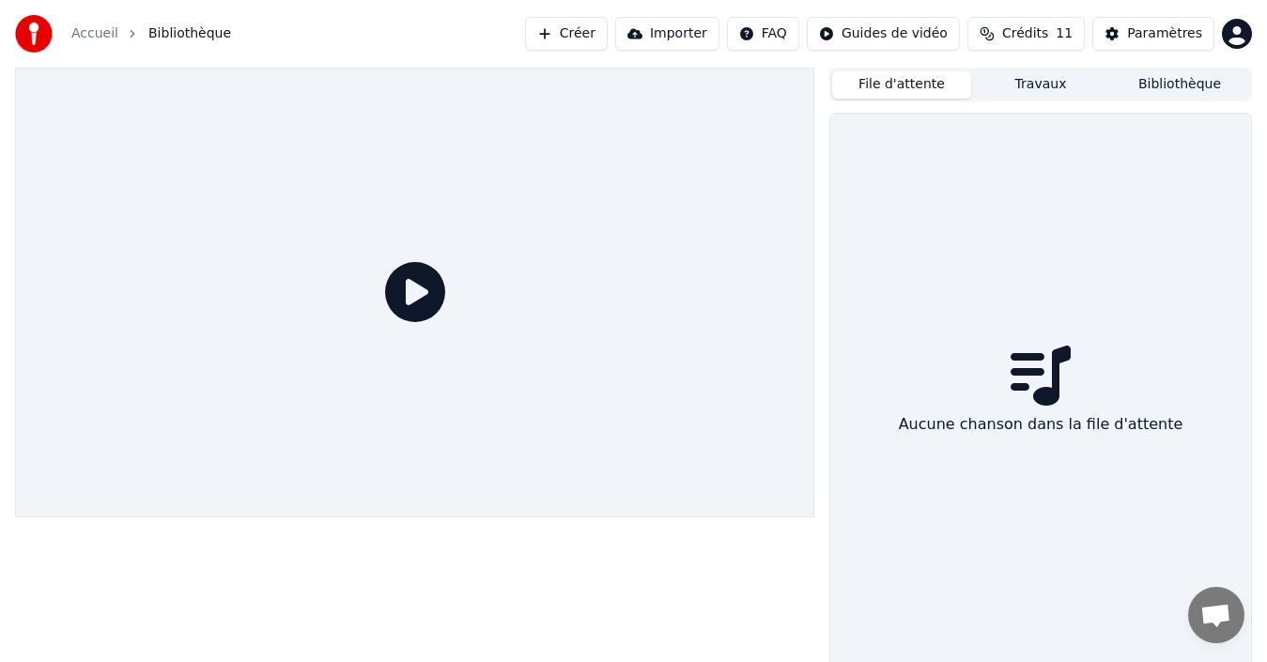
click at [1200, 90] on button "Bibliothèque" at bounding box center [1179, 84] width 139 height 27
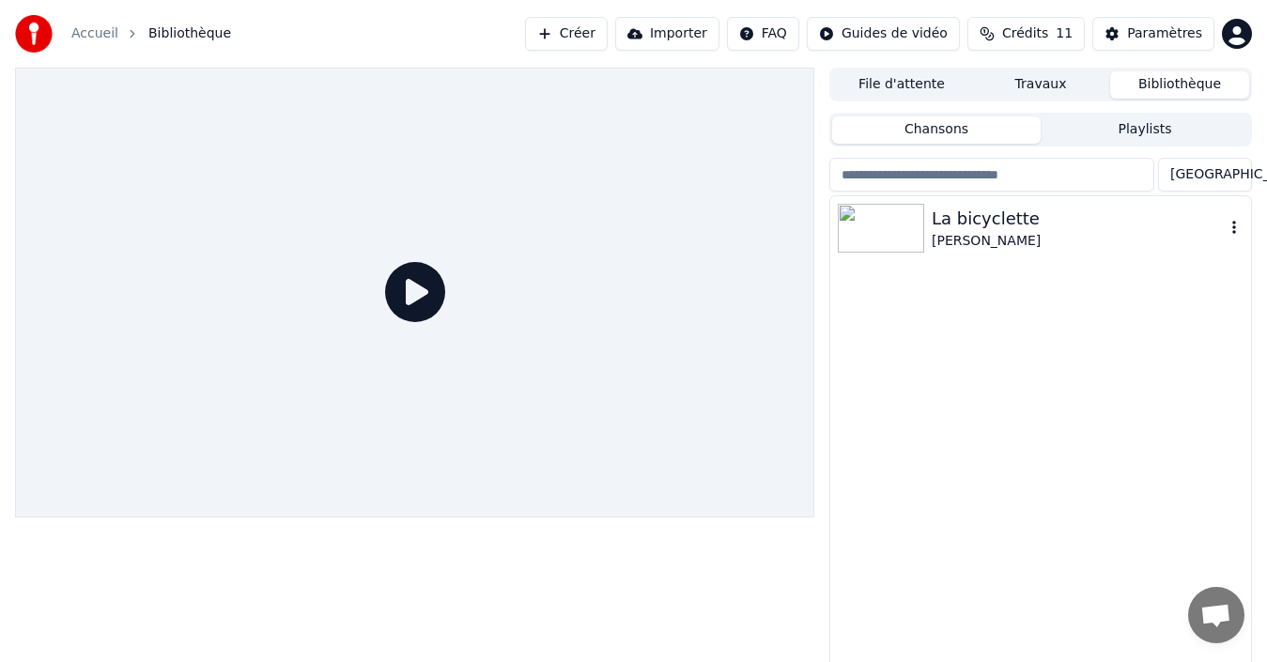
click at [955, 217] on div "La bicyclette" at bounding box center [1078, 219] width 293 height 26
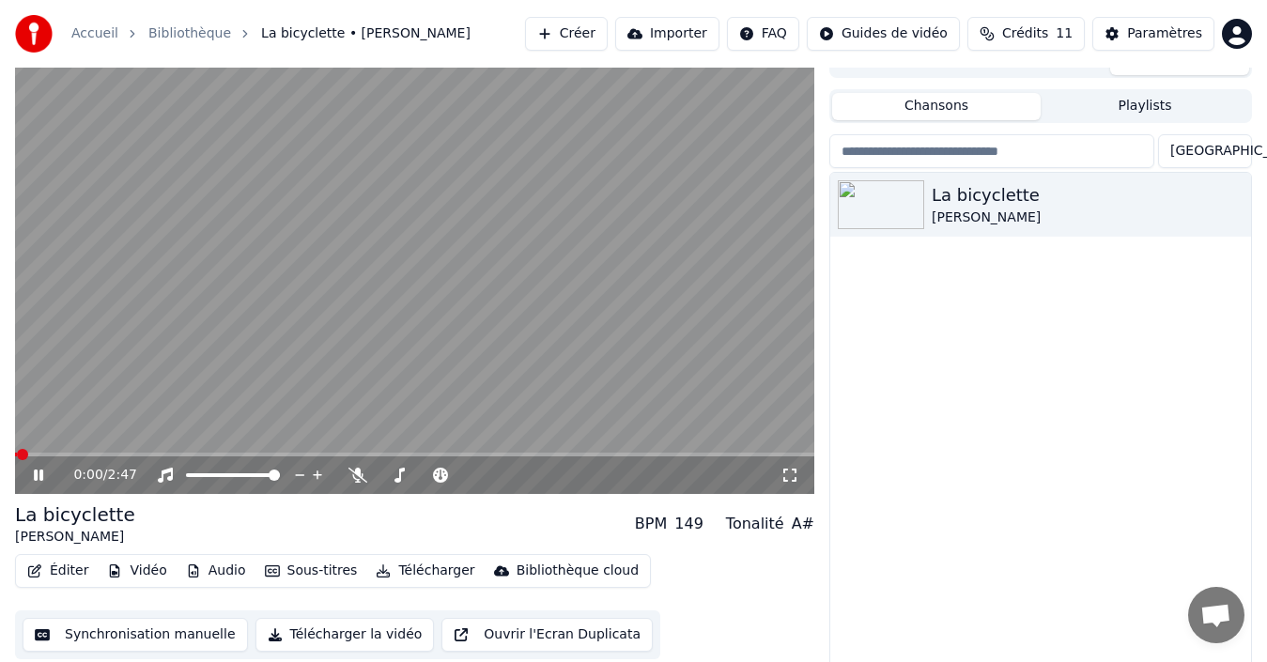
scroll to position [30, 0]
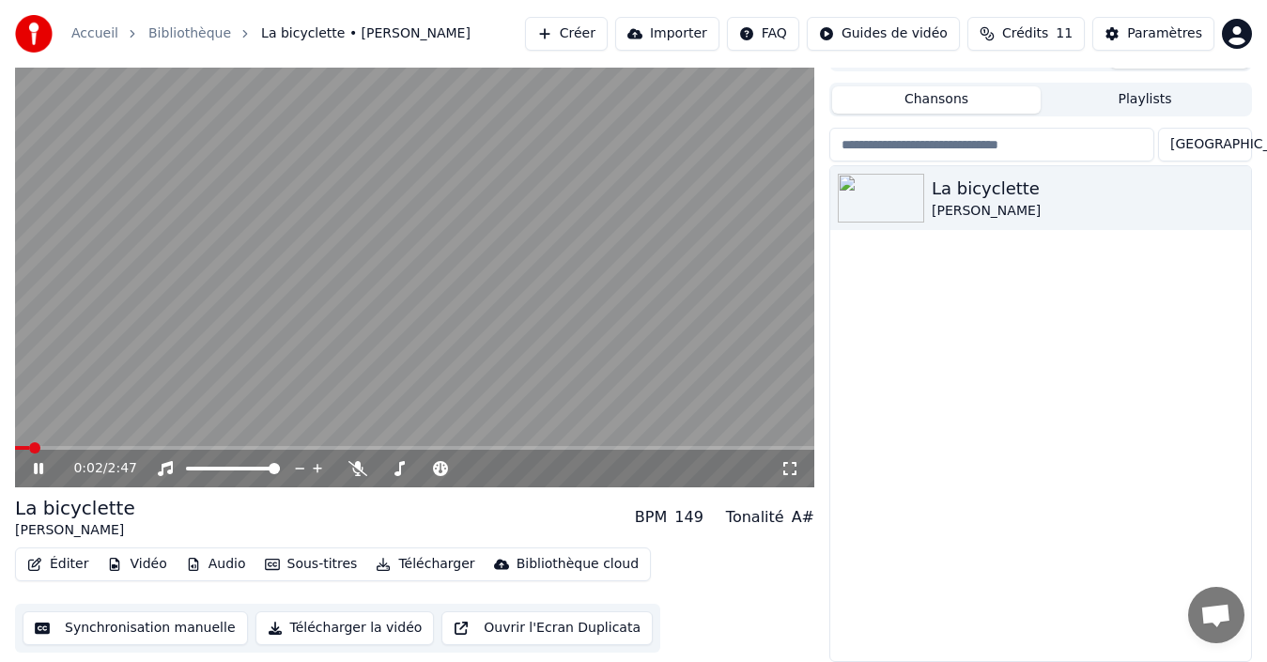
click at [112, 630] on button "Synchronisation manuelle" at bounding box center [135, 629] width 225 height 34
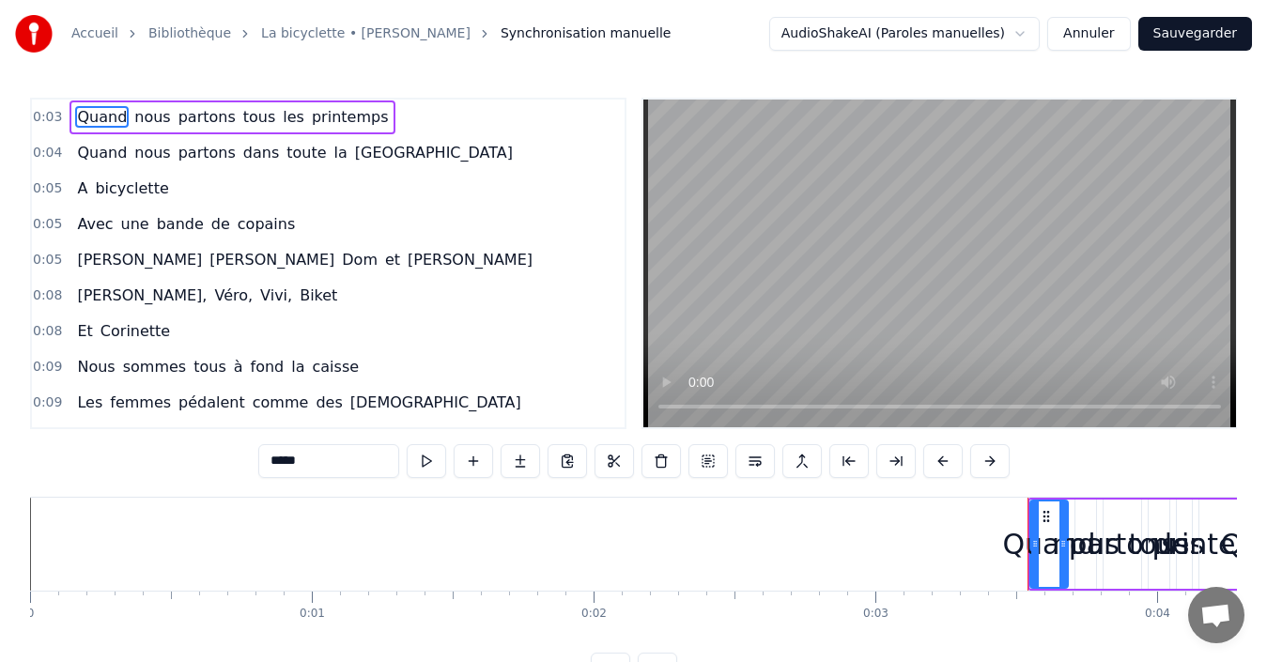
click at [87, 116] on span "Quand" at bounding box center [102, 117] width 54 height 22
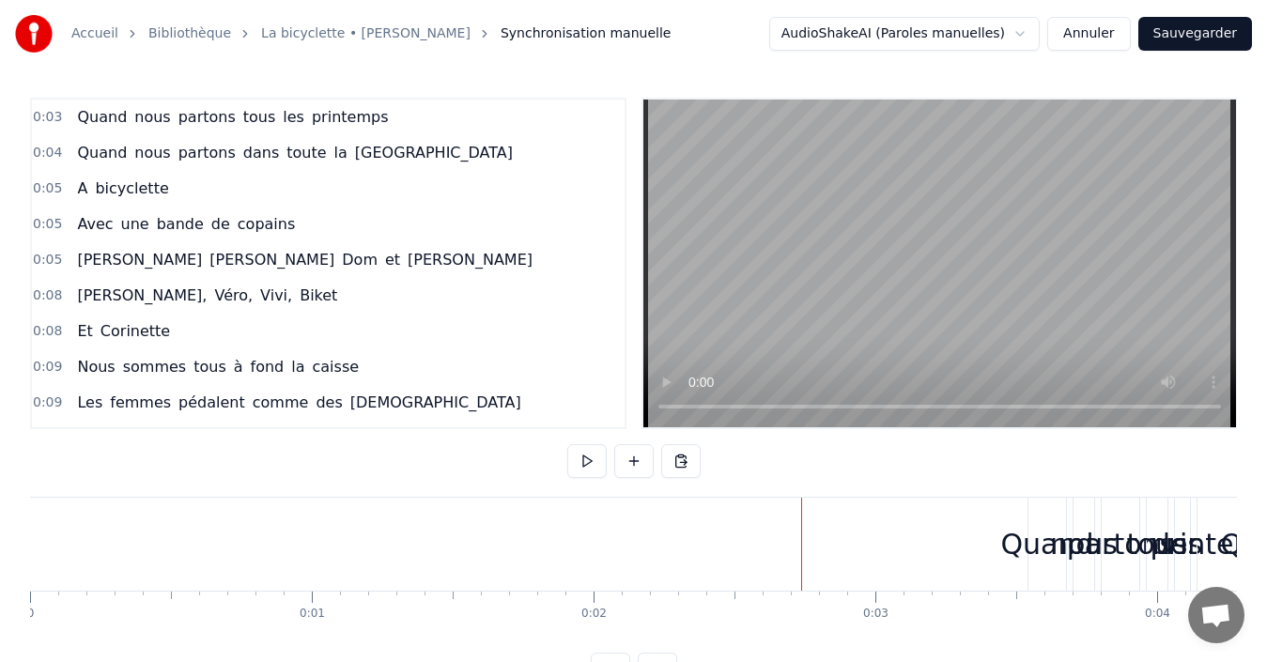
click at [1032, 535] on div "Quand" at bounding box center [1046, 544] width 93 height 42
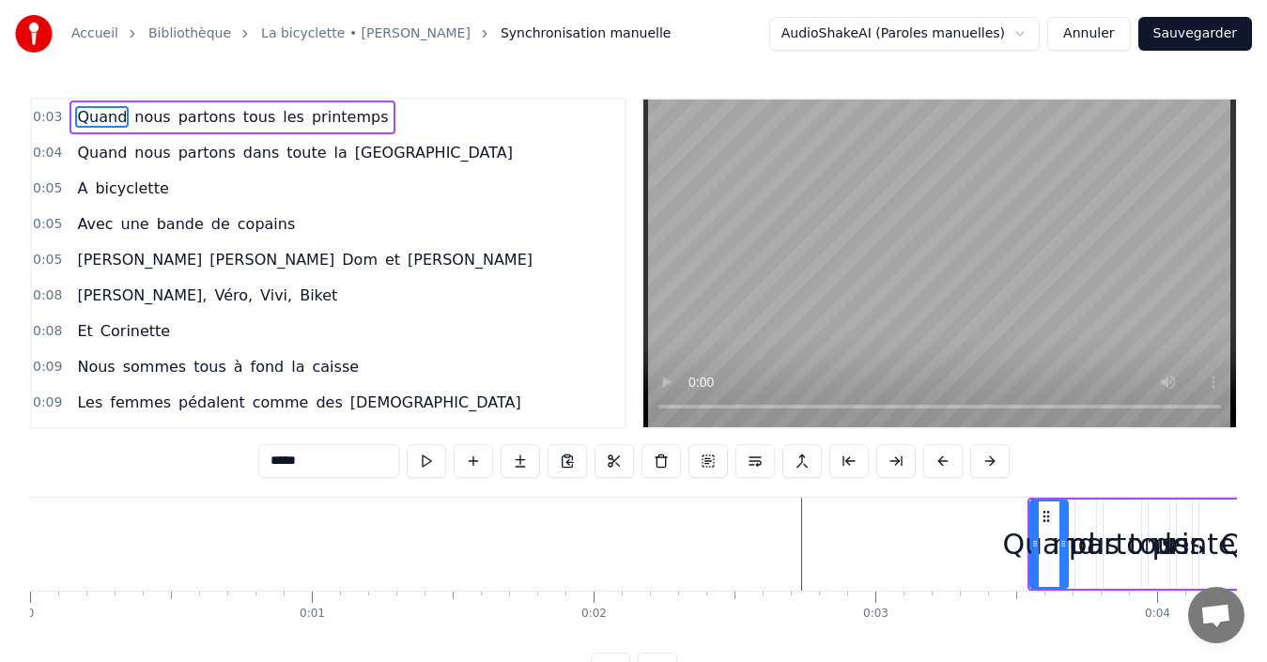
click at [1015, 545] on div "Quand" at bounding box center [1048, 544] width 93 height 42
drag, startPoint x: 1031, startPoint y: 520, endPoint x: 1217, endPoint y: 516, distance: 186.1
click at [1220, 516] on div "Quand nous partons tous les printemps" at bounding box center [1140, 544] width 224 height 93
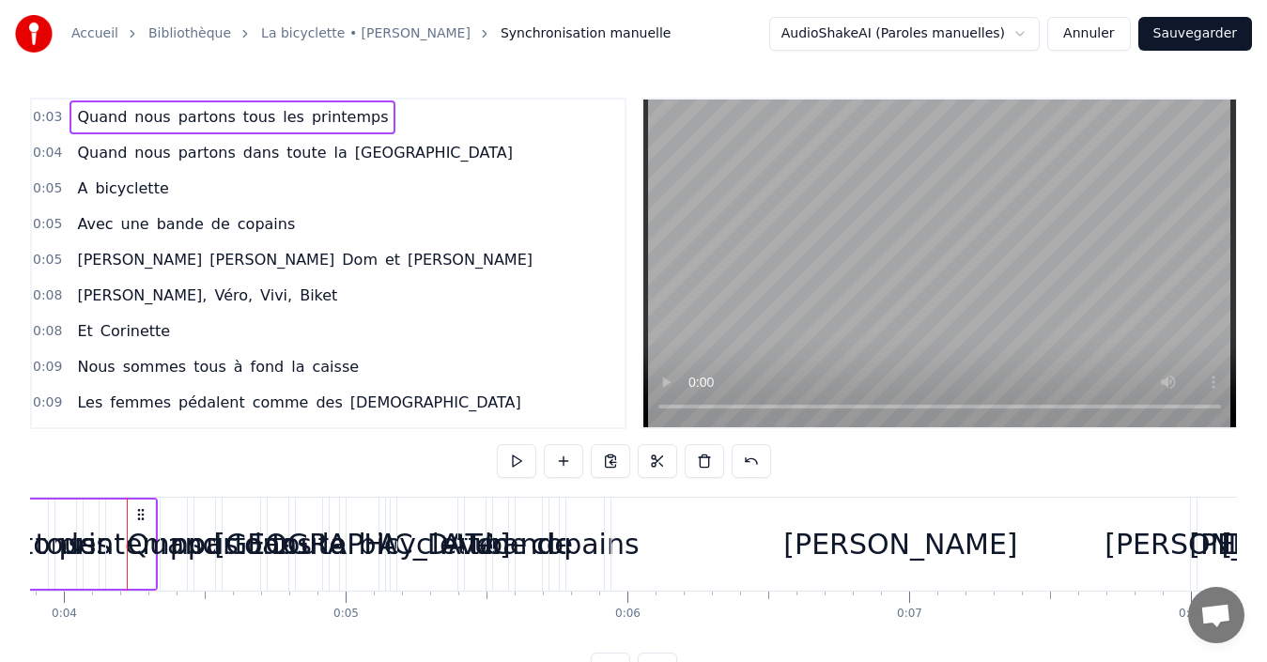
scroll to position [0, 1096]
click at [1075, 638] on div "Quand nous partons tous les printemps Quand nous partons dans toute la [GEOGRAP…" at bounding box center [633, 567] width 1207 height 141
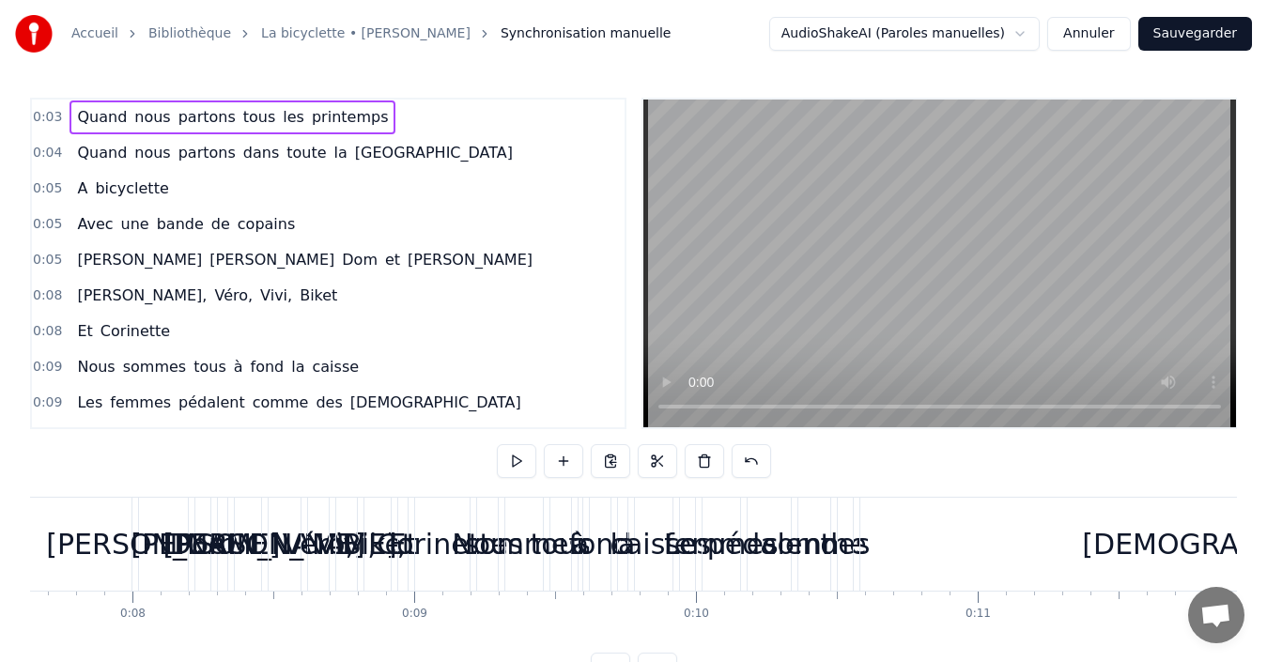
scroll to position [0, 3209]
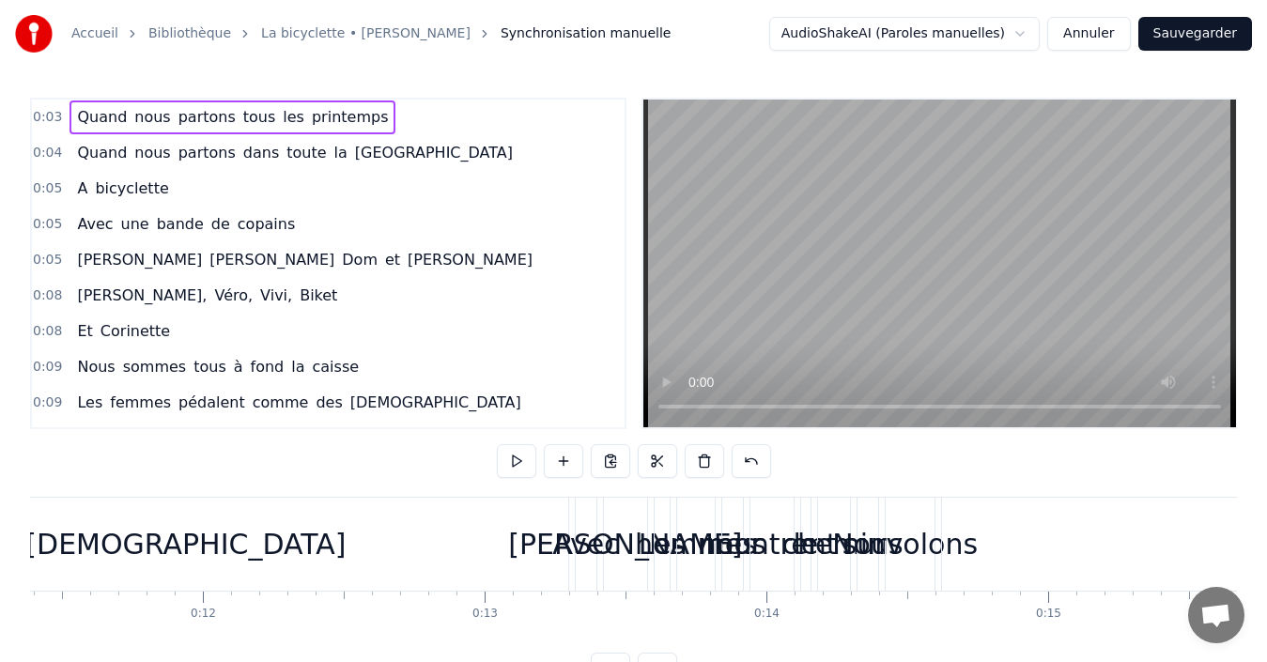
click at [576, 567] on div "Avec" at bounding box center [586, 544] width 21 height 93
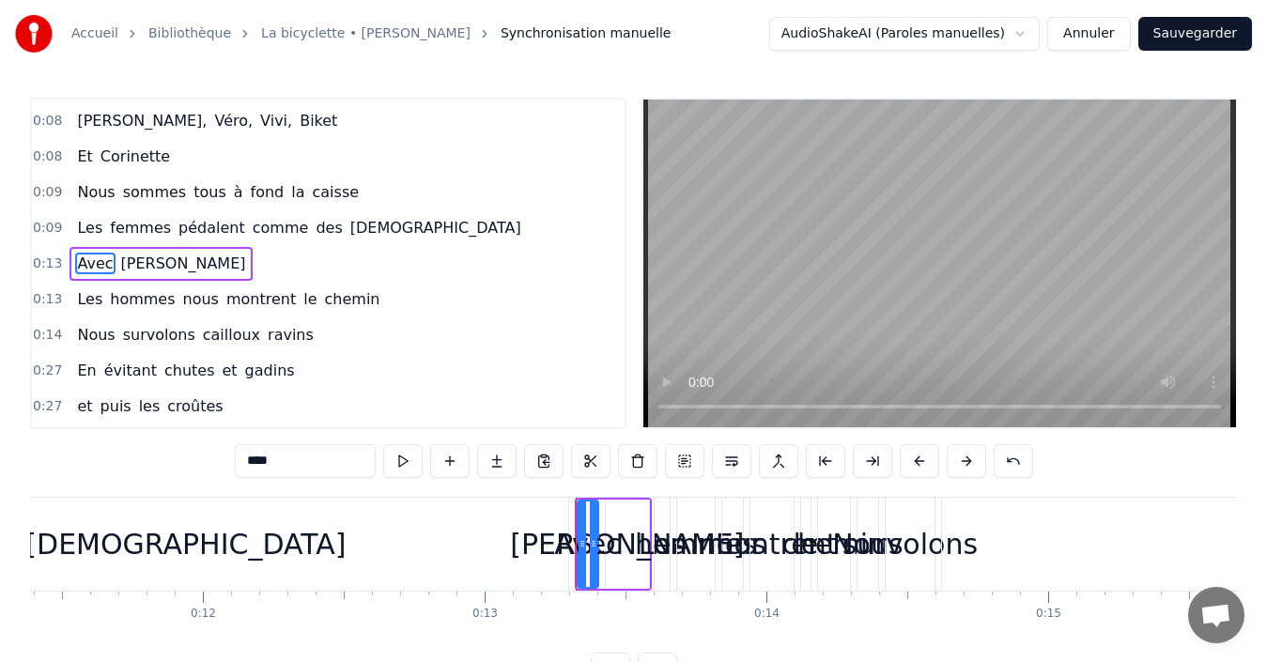
scroll to position [0, 0]
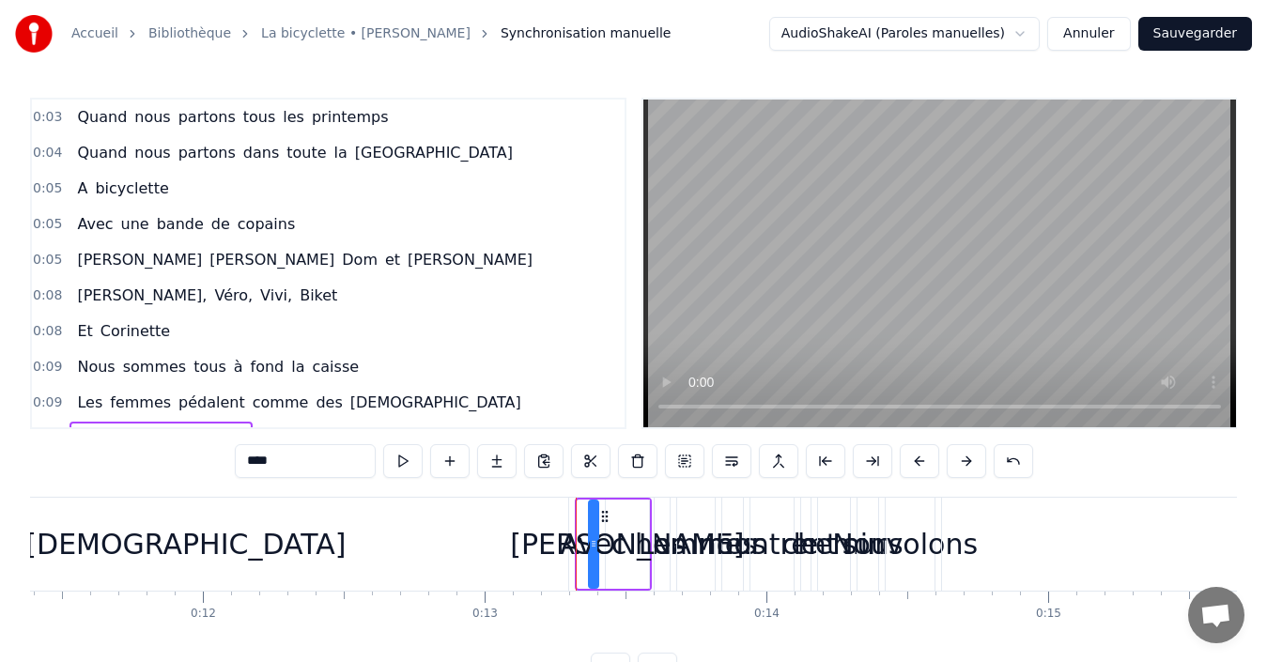
drag, startPoint x: 578, startPoint y: 552, endPoint x: 589, endPoint y: 550, distance: 11.6
click at [590, 550] on div "Avec" at bounding box center [594, 544] width 8 height 85
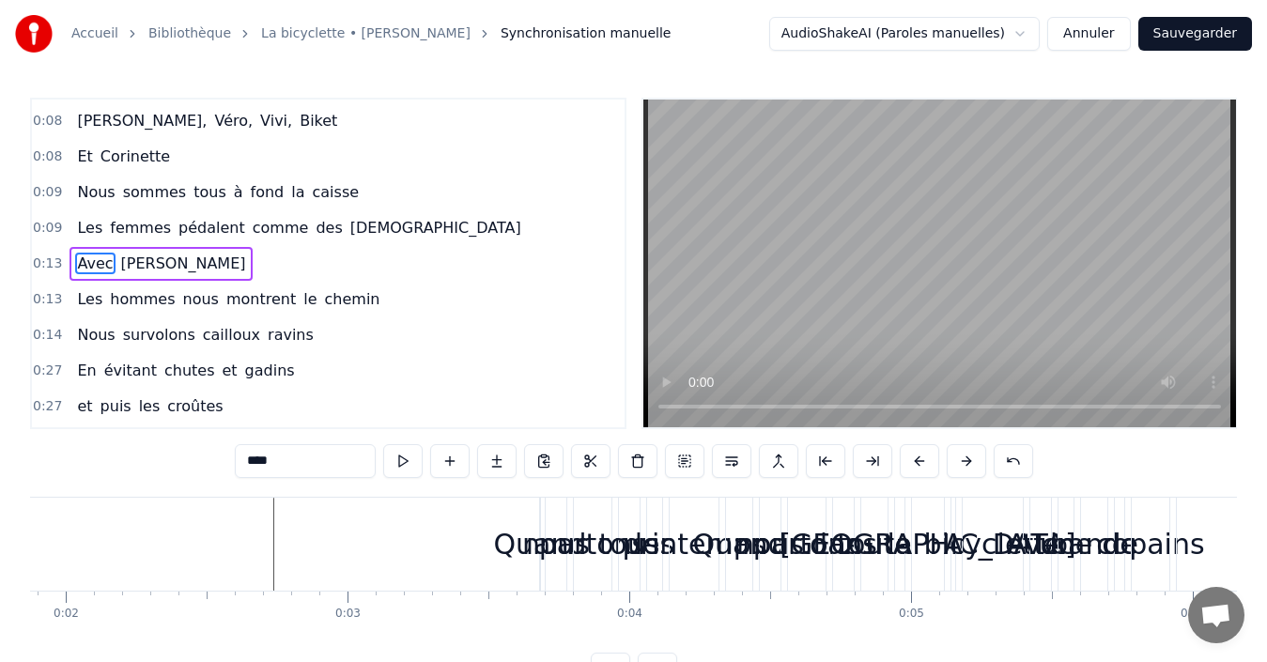
scroll to position [0, 603]
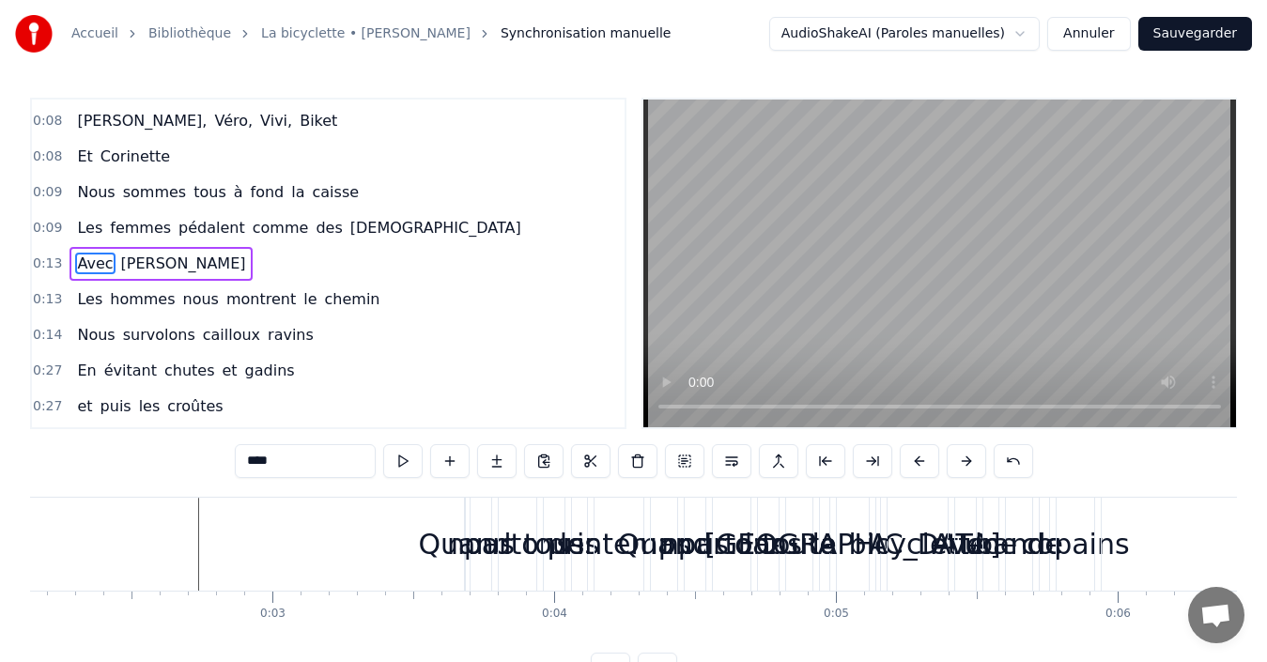
click at [433, 544] on div "Quand" at bounding box center [464, 544] width 93 height 42
type input "*****"
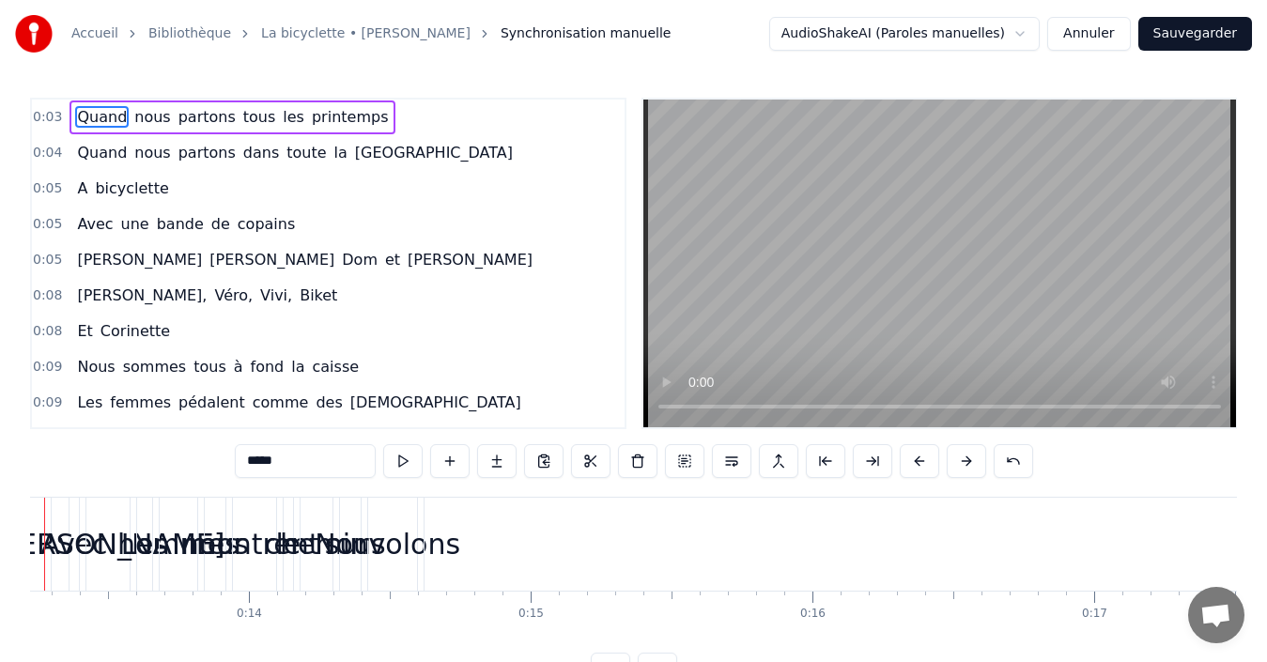
scroll to position [0, 3647]
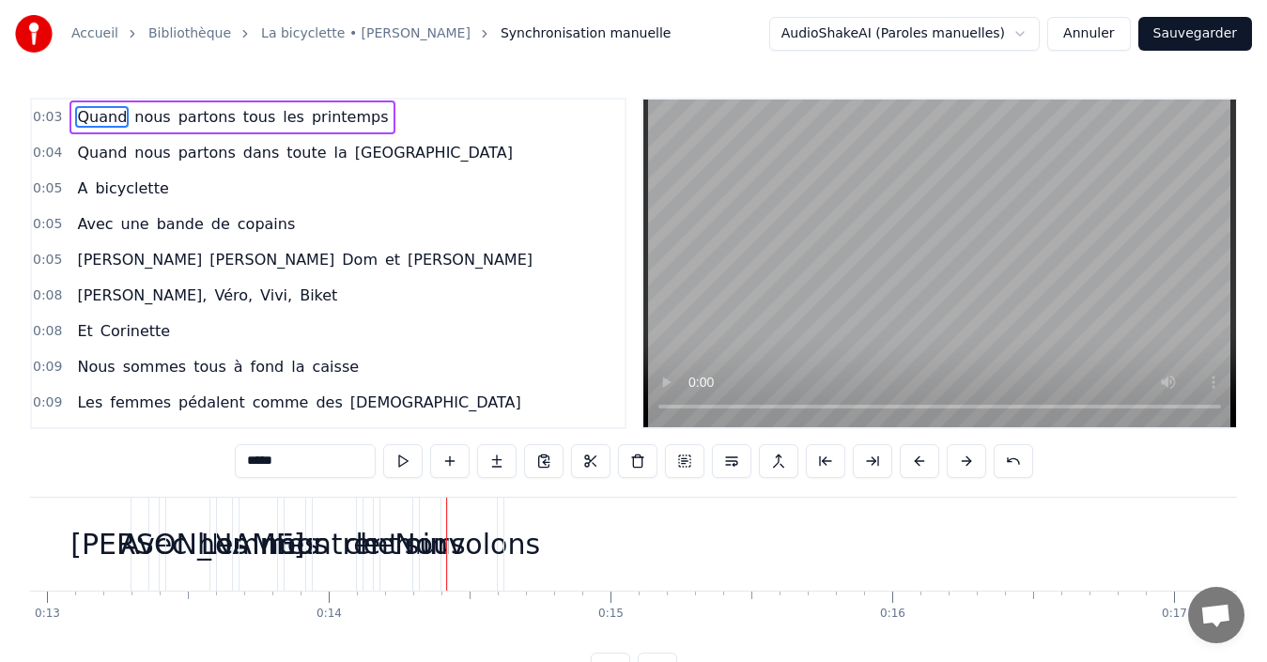
click at [270, 467] on input "*****" at bounding box center [305, 461] width 141 height 34
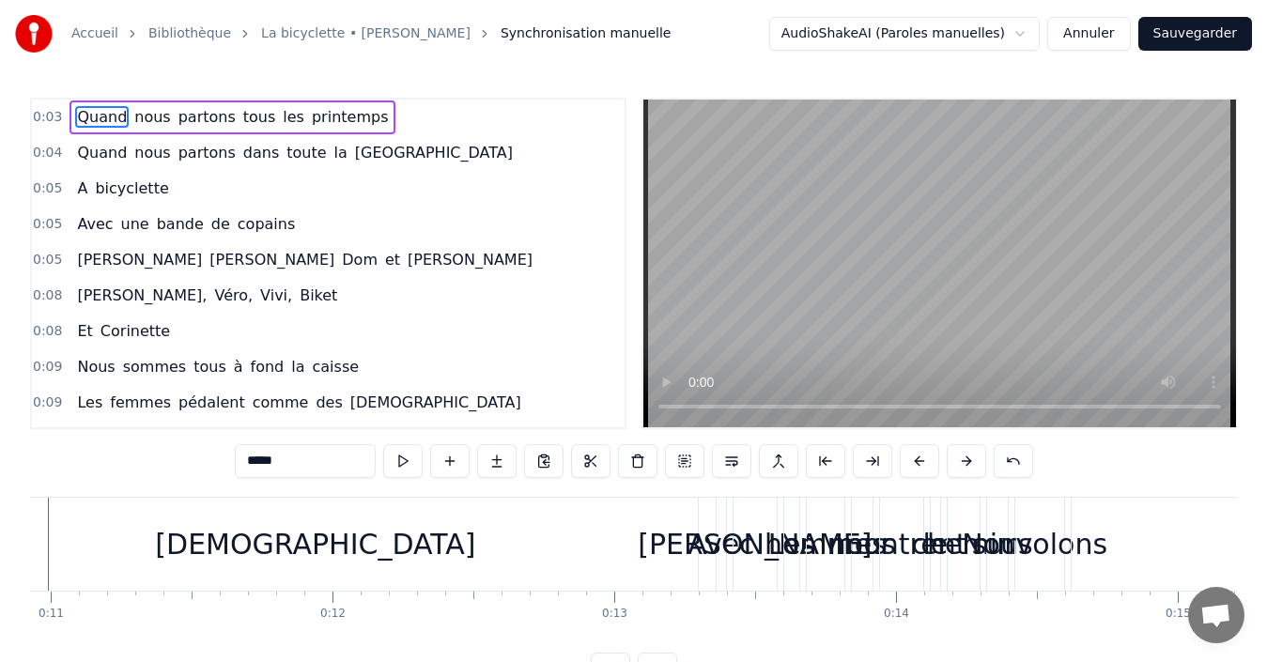
scroll to position [0, 3002]
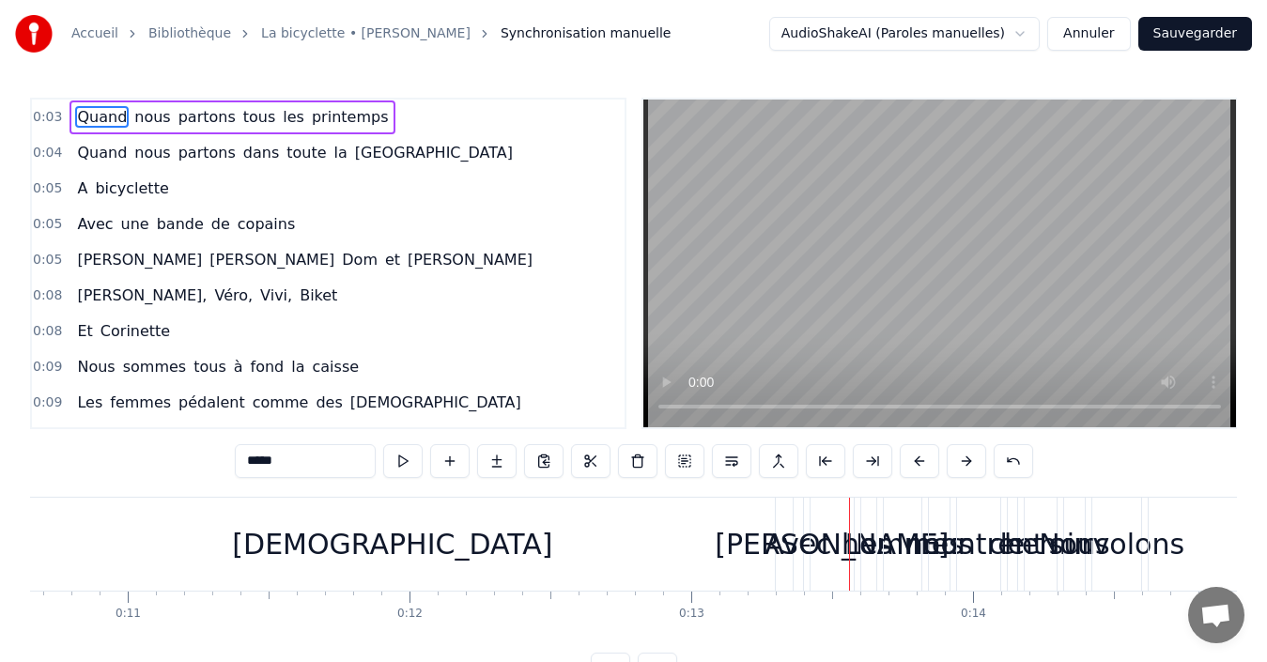
drag, startPoint x: 98, startPoint y: 111, endPoint x: 774, endPoint y: 544, distance: 803.1
click at [774, 544] on div "0:03 Quand nous partons tous les printemps 0:04 Quand nous partons dans toute l…" at bounding box center [633, 392] width 1207 height 589
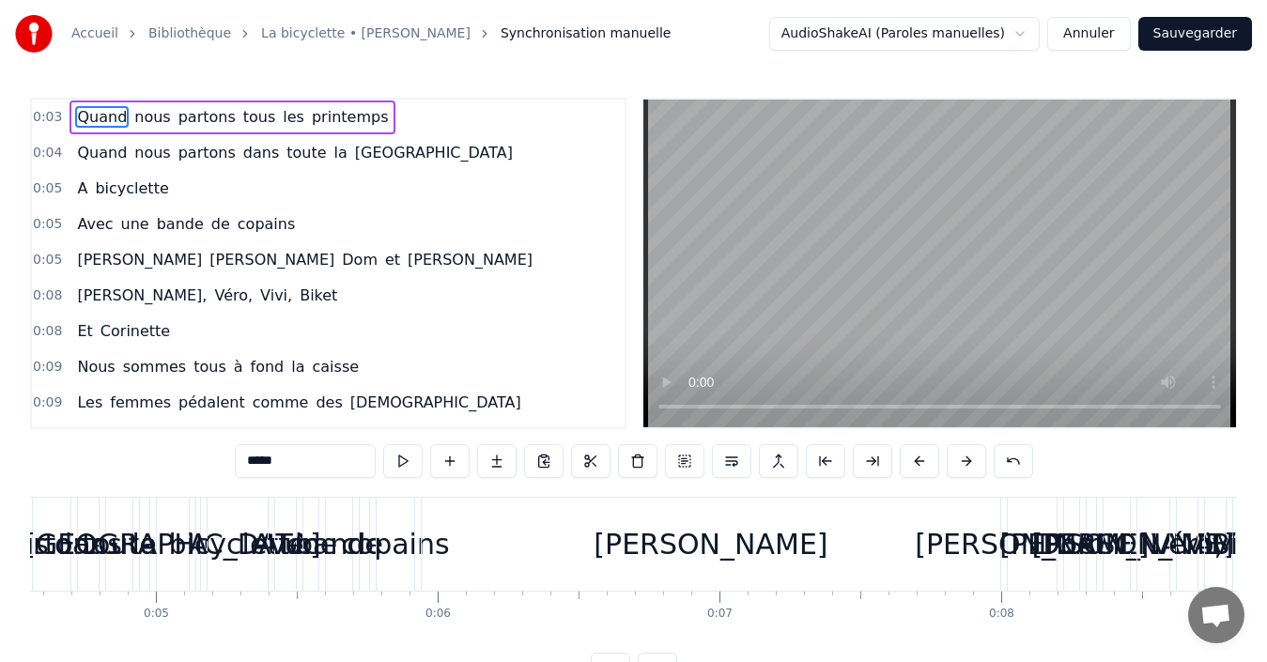
scroll to position [0, 679]
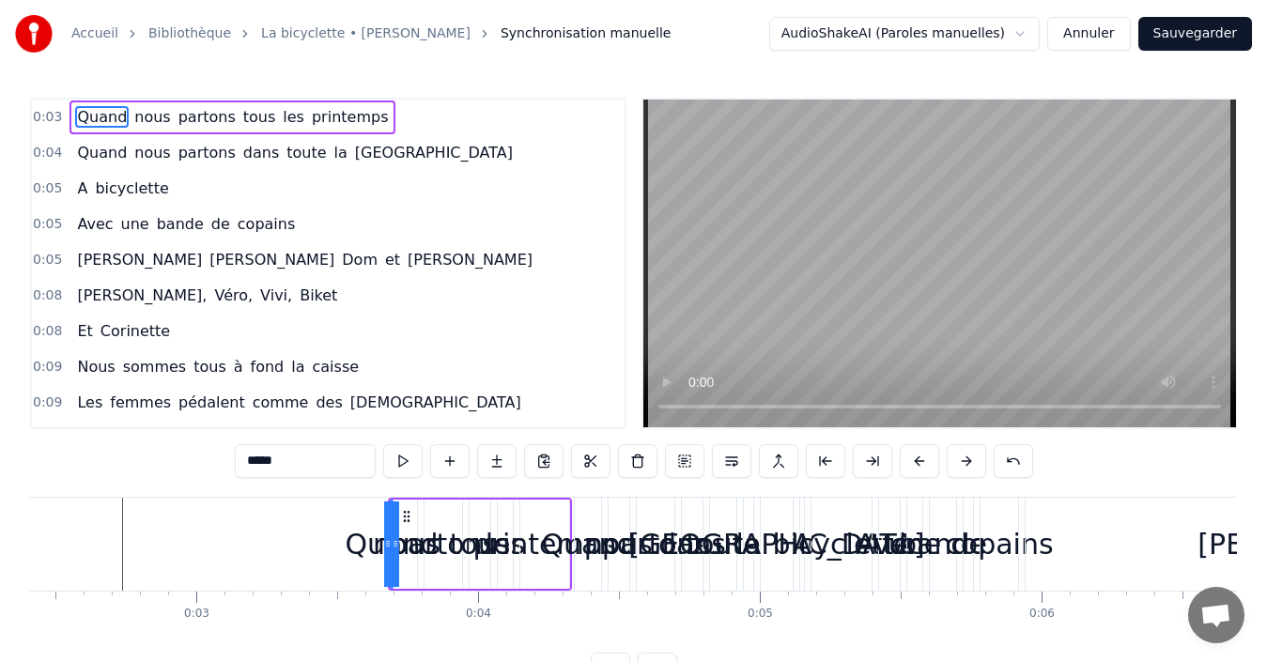
drag, startPoint x: 379, startPoint y: 540, endPoint x: 368, endPoint y: 542, distance: 10.5
click at [376, 540] on div "Quand" at bounding box center [391, 544] width 93 height 42
click at [368, 543] on div "Quand" at bounding box center [391, 544] width 93 height 42
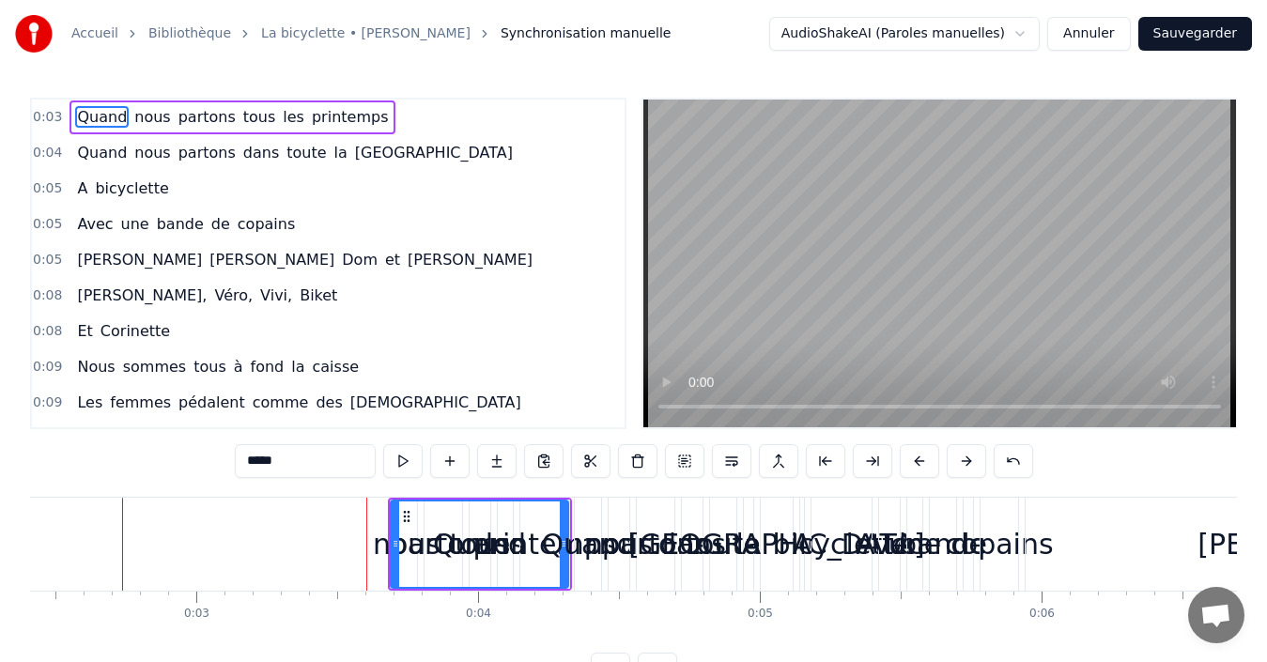
drag, startPoint x: 387, startPoint y: 543, endPoint x: 566, endPoint y: 517, distance: 181.3
click at [566, 517] on div at bounding box center [564, 544] width 8 height 85
click at [401, 464] on button at bounding box center [402, 461] width 39 height 34
click at [89, 116] on span "Quand" at bounding box center [102, 117] width 54 height 22
click at [537, 465] on button at bounding box center [543, 461] width 39 height 34
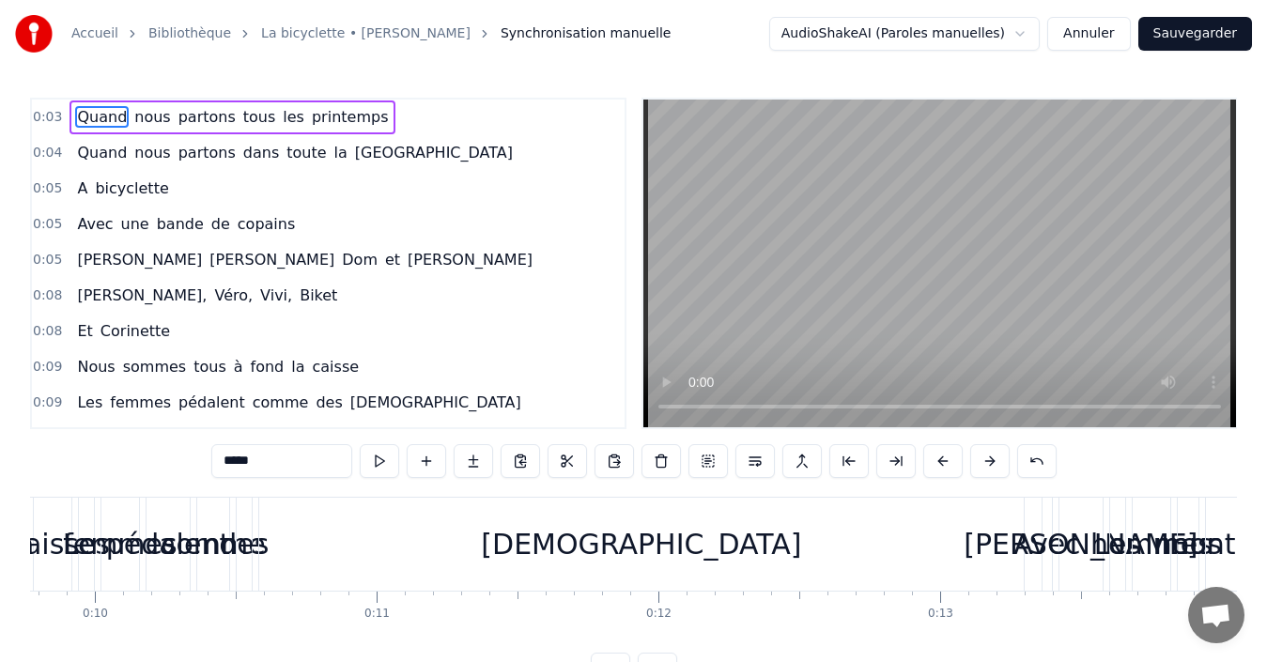
scroll to position [0, 2941]
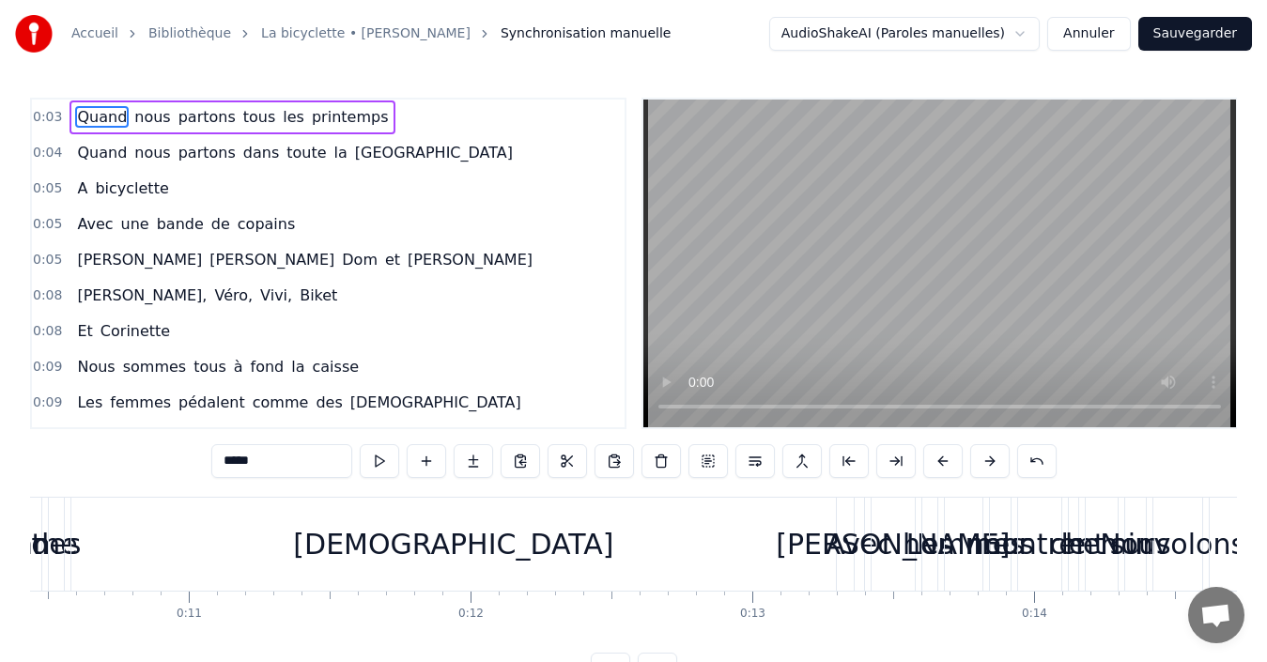
click at [838, 541] on div "Avec" at bounding box center [859, 544] width 67 height 42
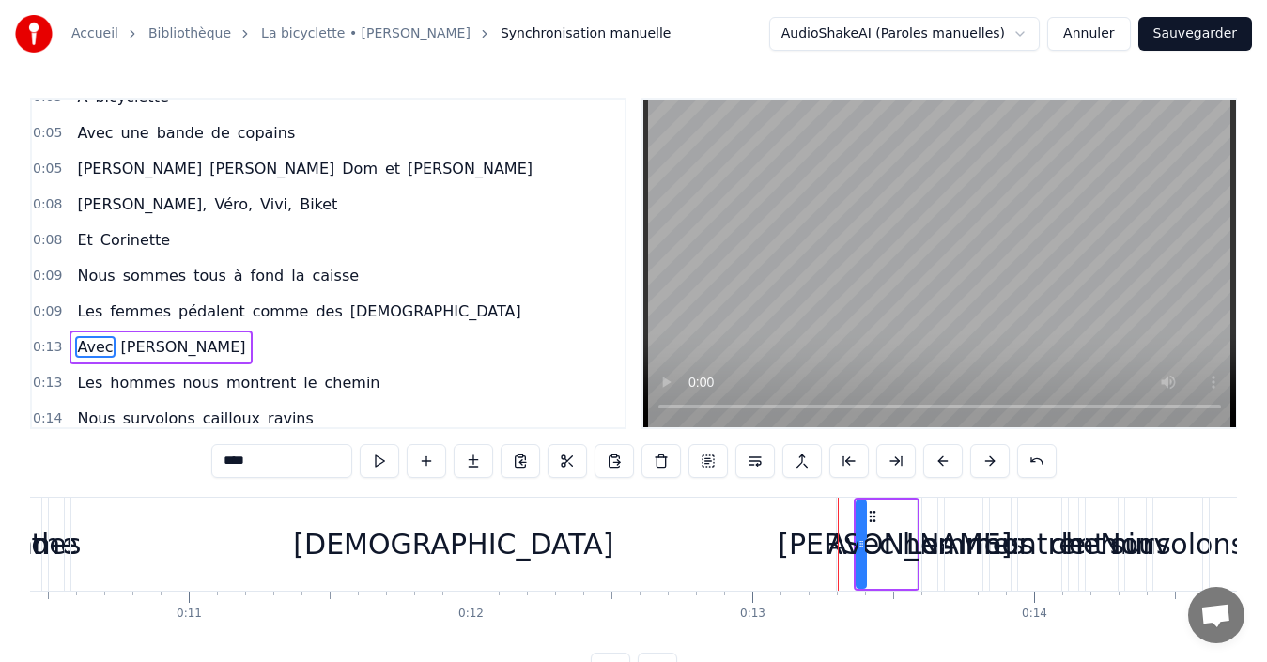
scroll to position [175, 0]
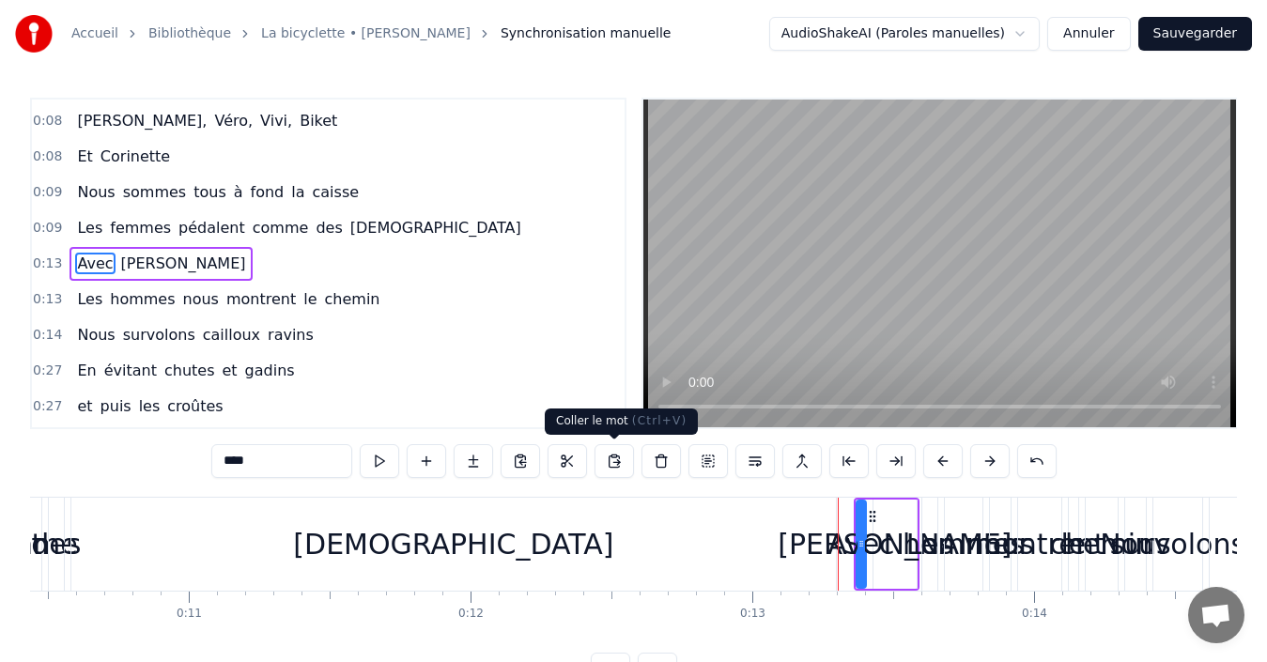
click at [611, 461] on button at bounding box center [614, 461] width 39 height 34
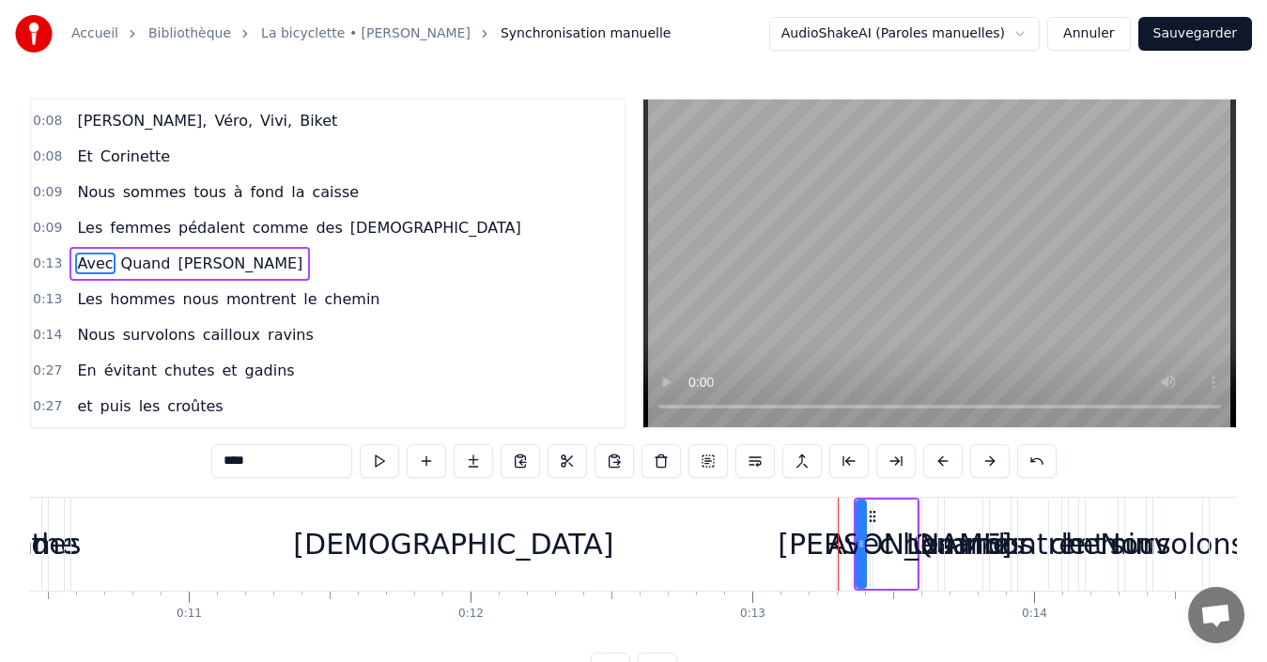
scroll to position [0, 0]
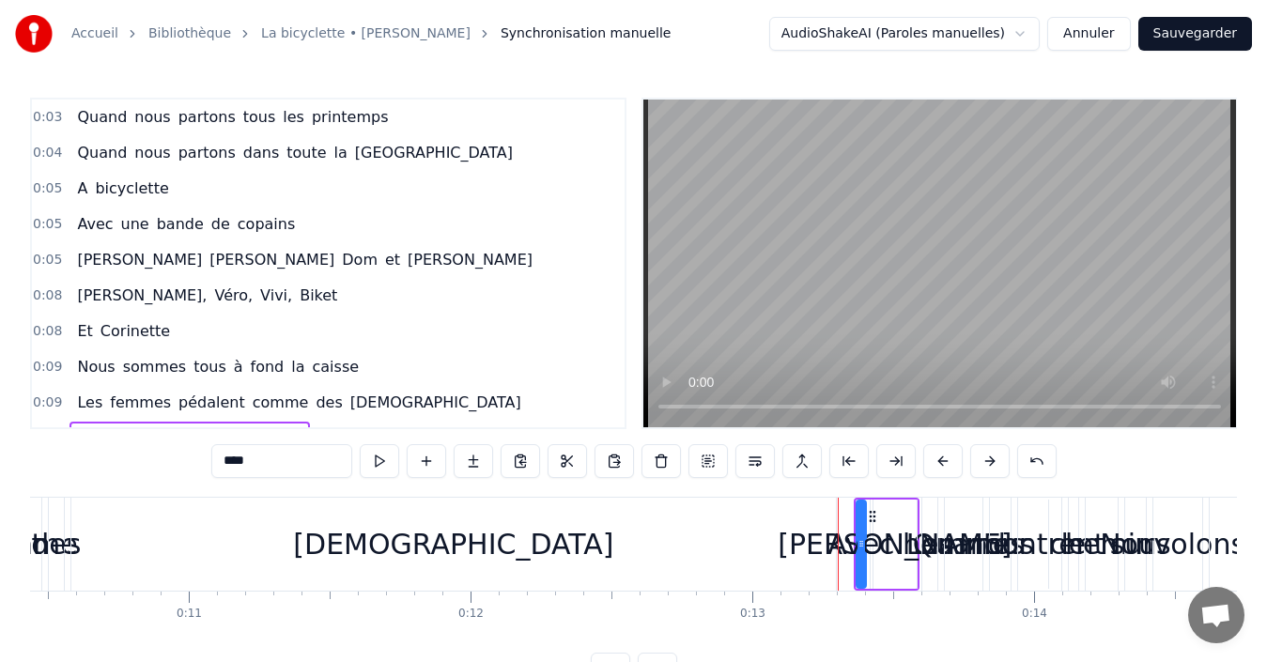
click at [102, 120] on span "Quand" at bounding box center [102, 117] width 54 height 22
type input "*****"
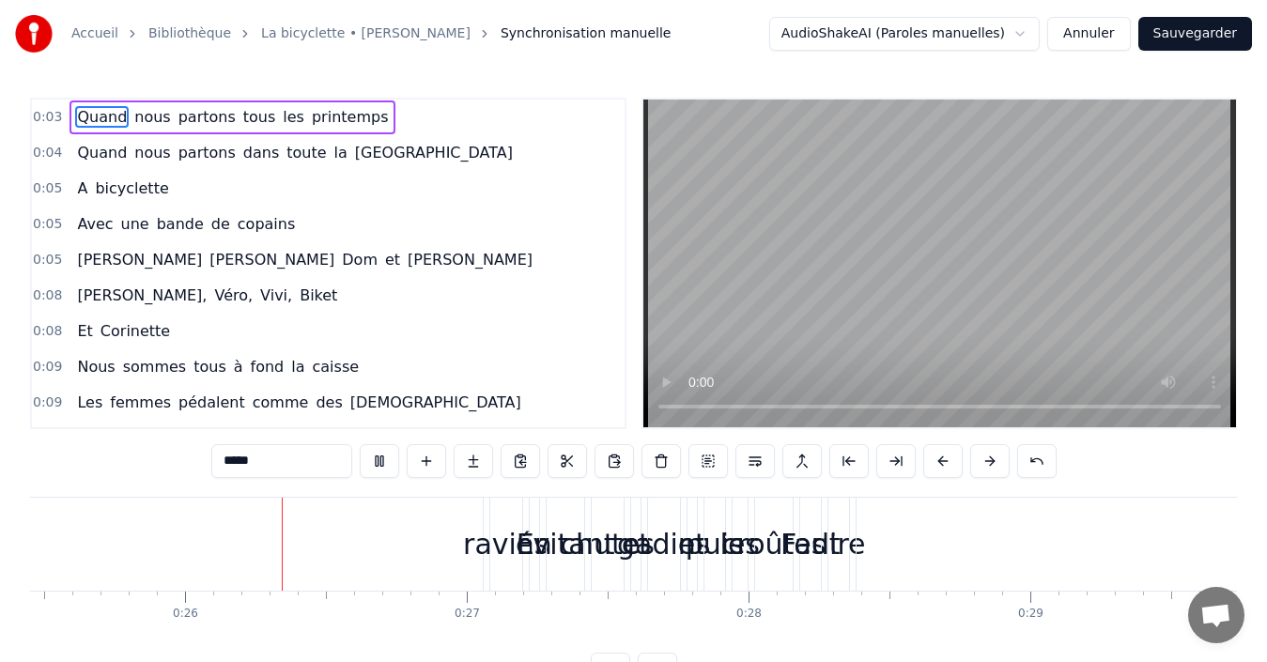
scroll to position [0, 7229]
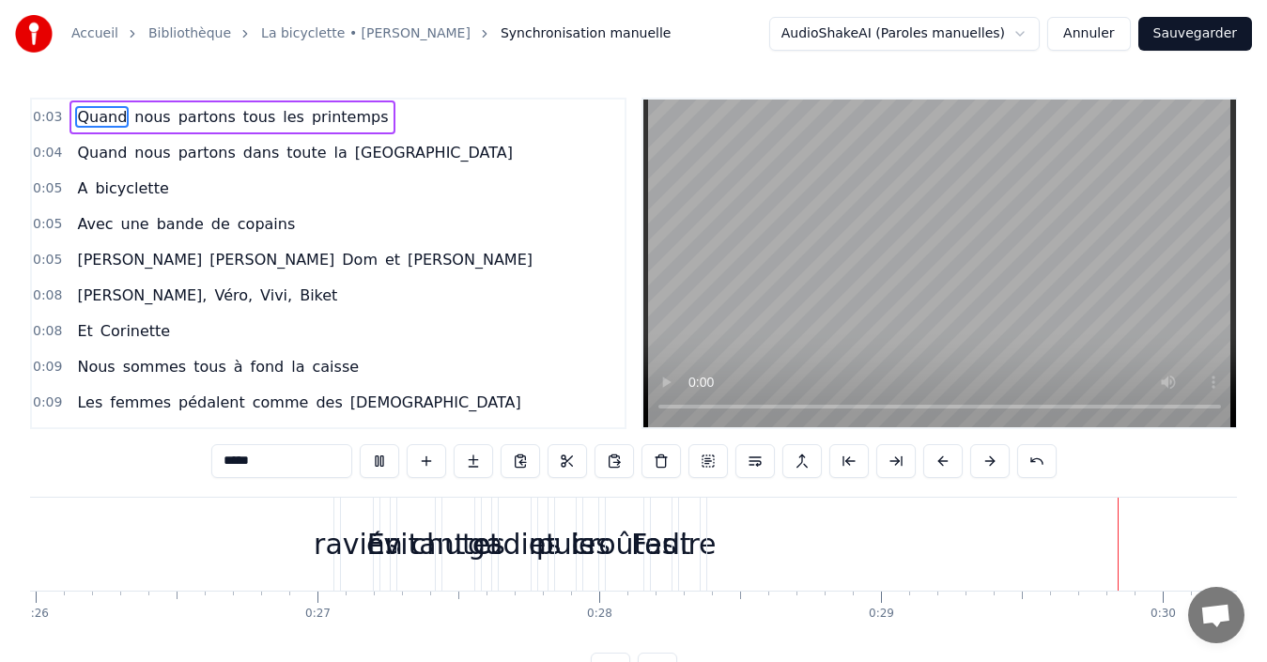
click at [732, 170] on video at bounding box center [940, 264] width 593 height 328
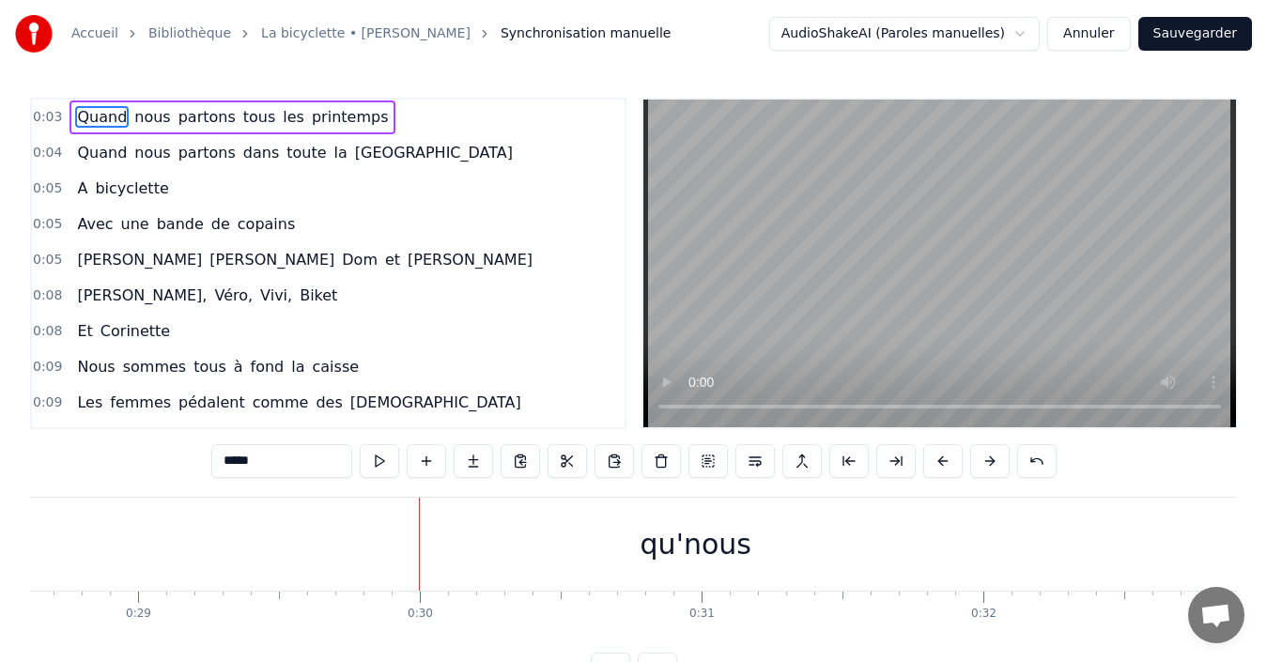
scroll to position [0, 8275]
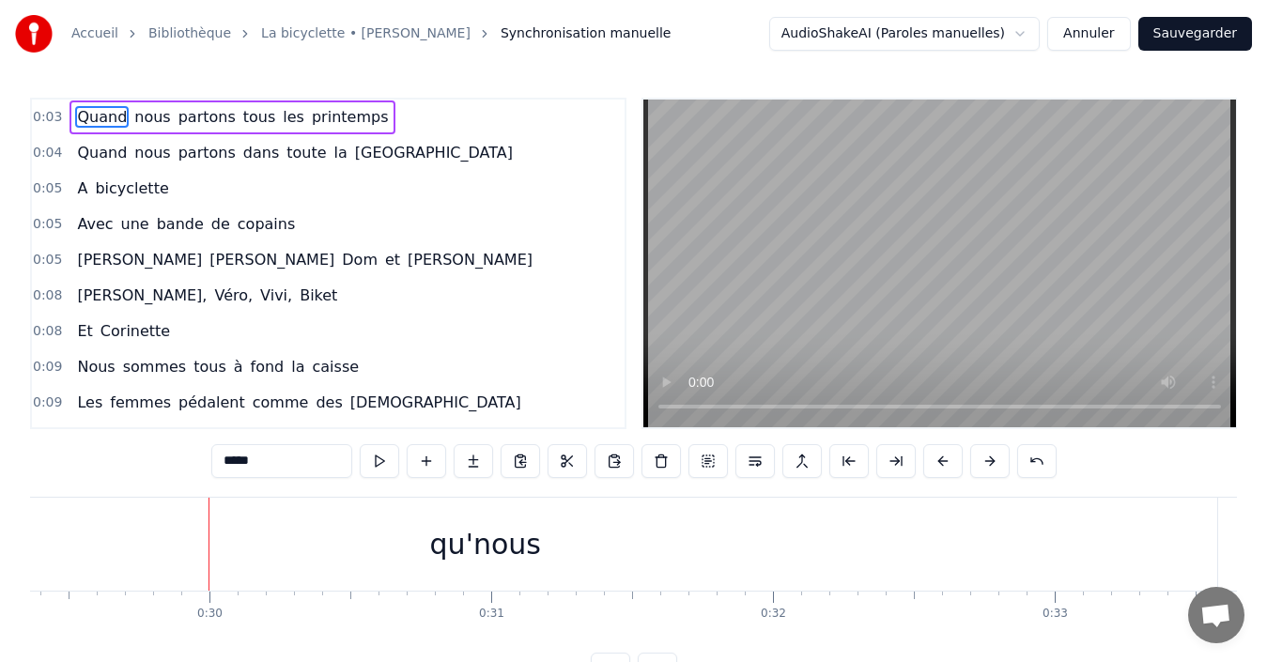
click at [1035, 33] on html "Accueil Bibliothèque La bicyclette • [PERSON_NAME] Synchronisation manuelle Aud…" at bounding box center [633, 358] width 1267 height 717
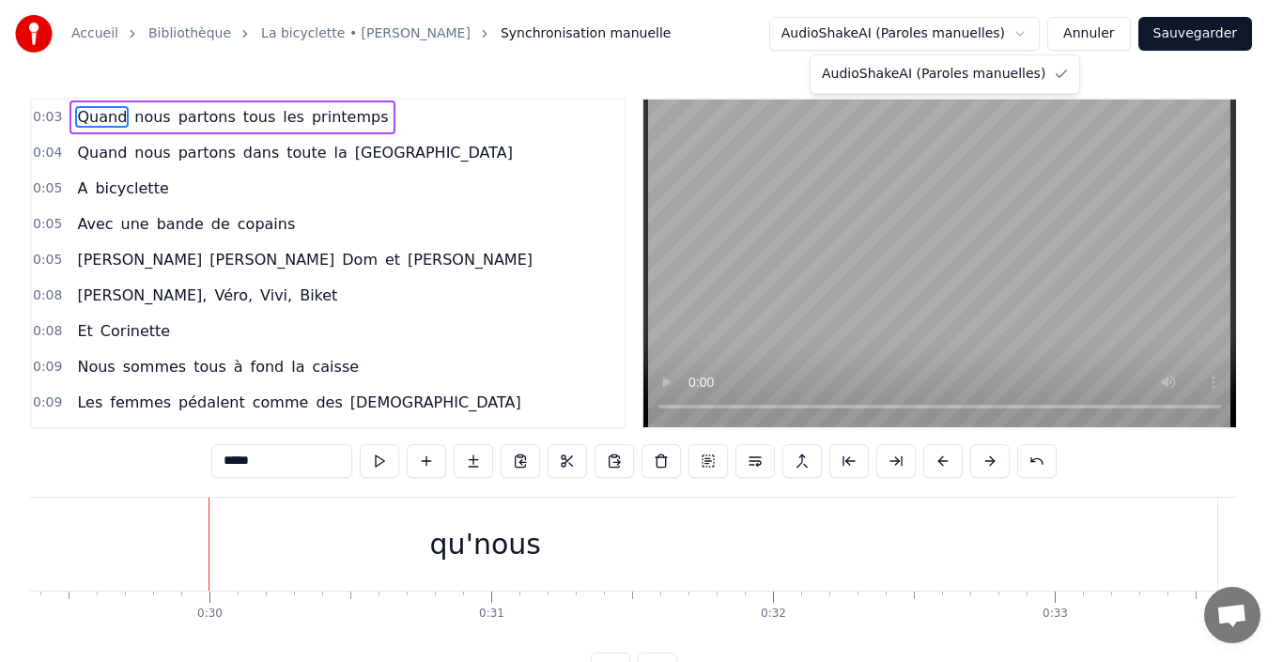
click at [1035, 33] on html "Accueil Bibliothèque La bicyclette • [PERSON_NAME] Synchronisation manuelle Aud…" at bounding box center [641, 358] width 1283 height 717
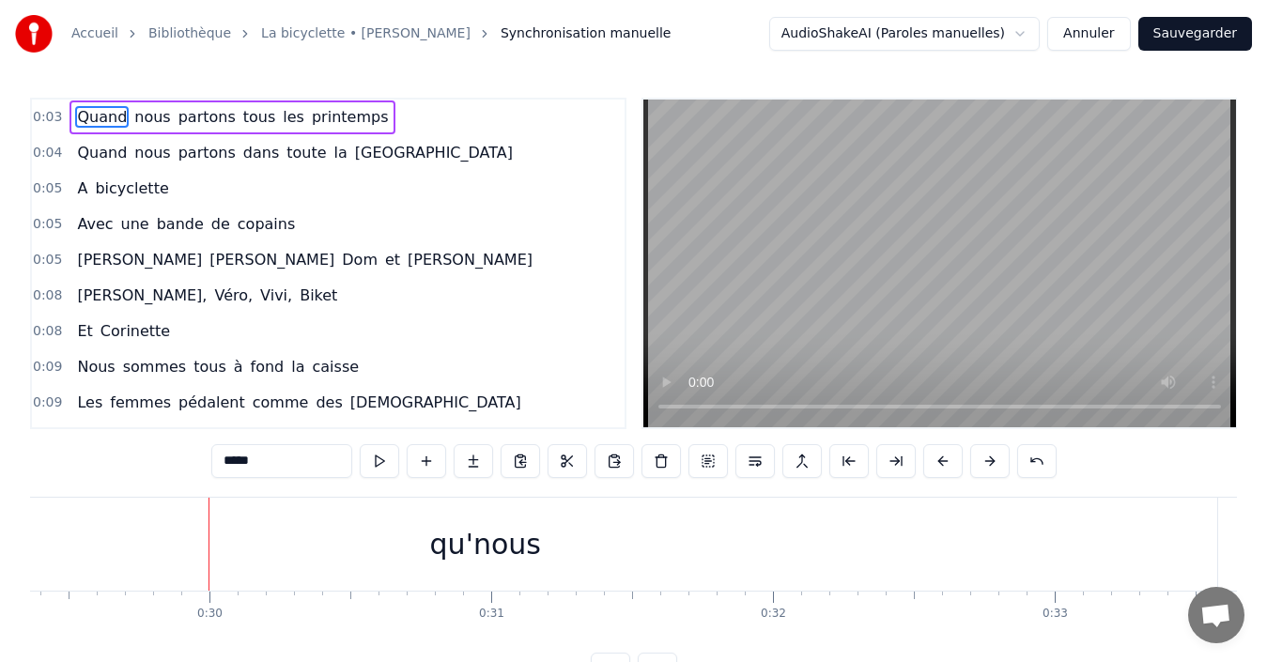
click at [1089, 31] on button "Annuler" at bounding box center [1088, 34] width 83 height 34
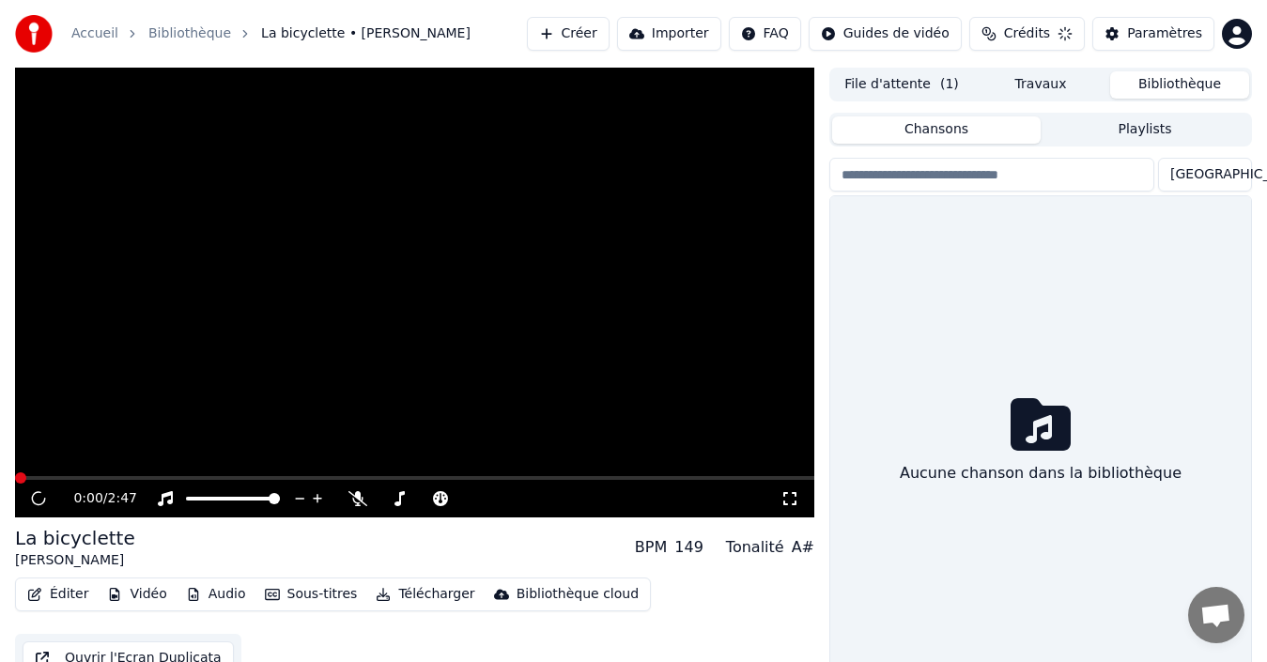
scroll to position [30, 0]
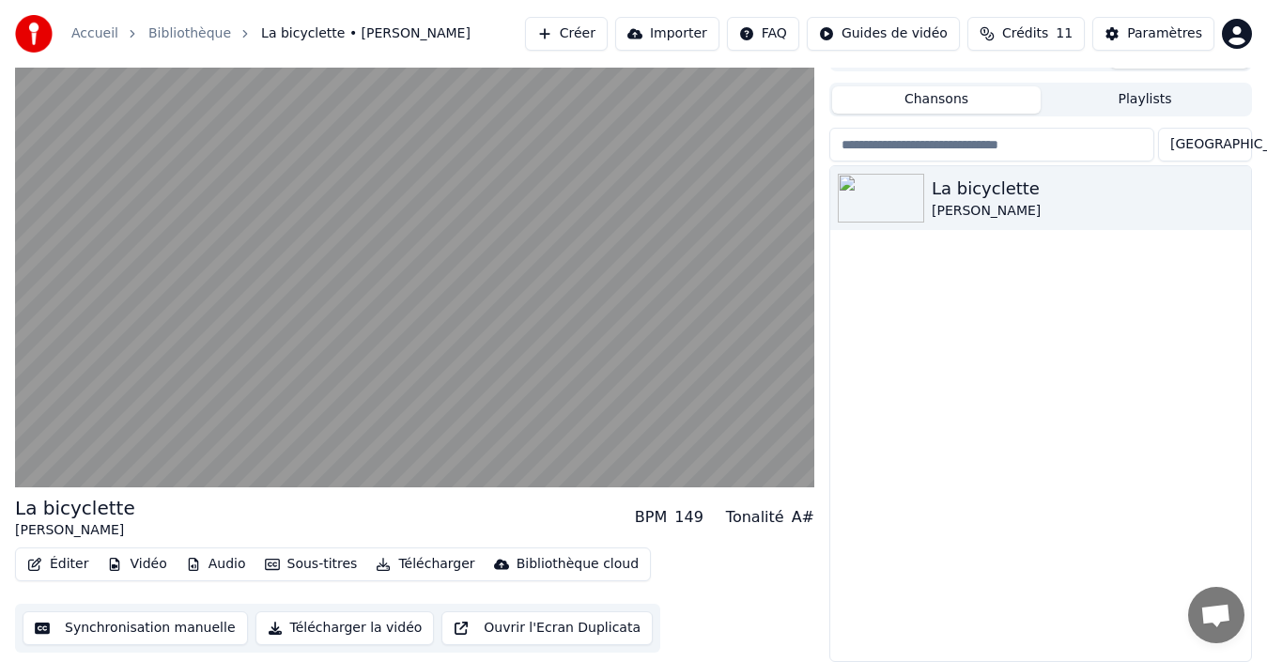
click at [64, 566] on button "Éditer" at bounding box center [58, 564] width 76 height 26
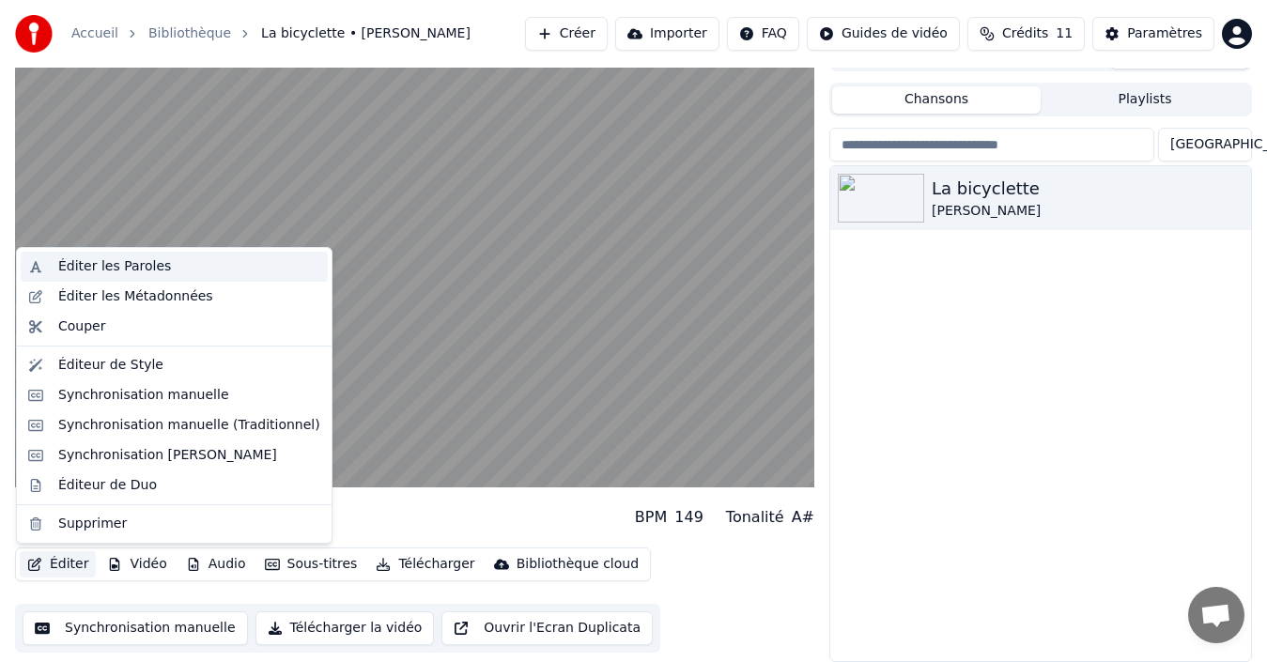
click at [108, 270] on div "Éditer les Paroles" at bounding box center [114, 266] width 113 height 19
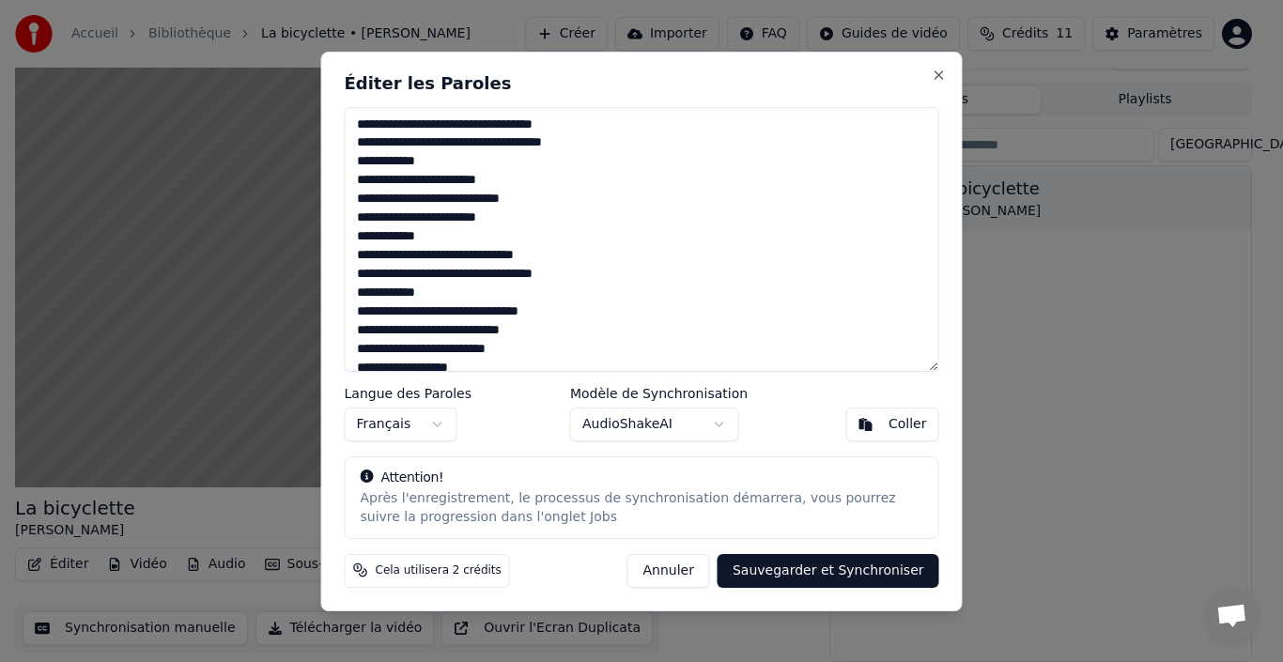
click at [357, 122] on textarea at bounding box center [642, 239] width 595 height 265
click at [692, 566] on button "Annuler" at bounding box center [669, 570] width 83 height 34
type textarea "**********"
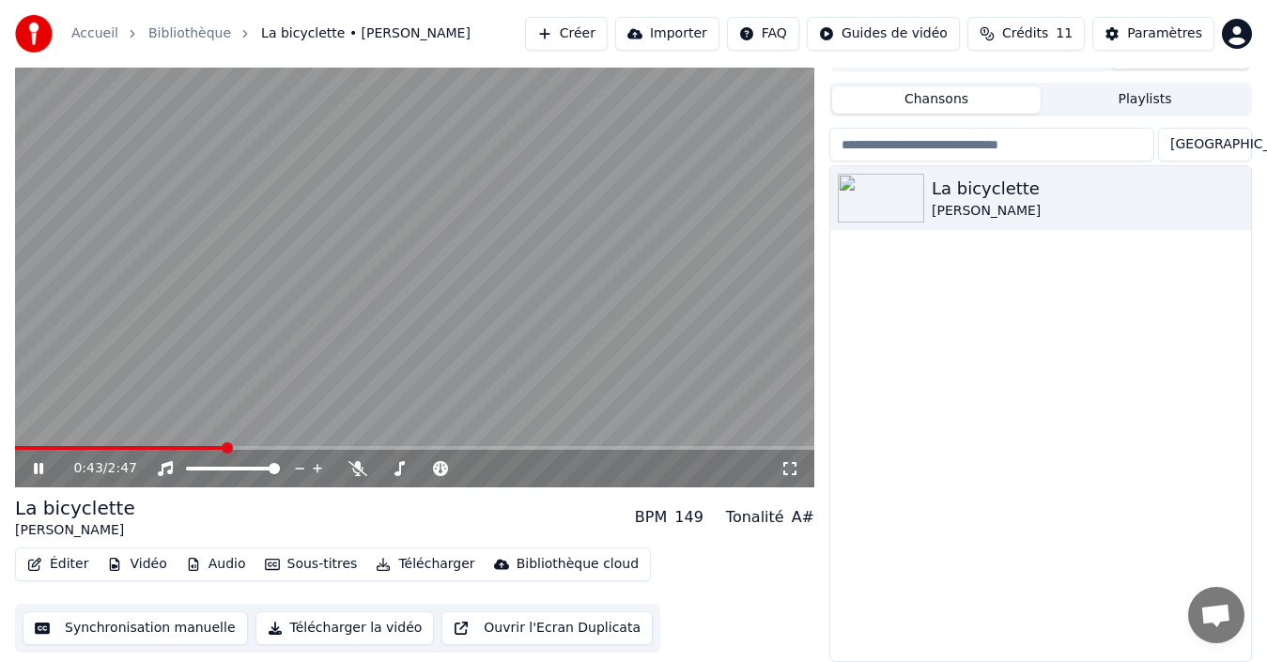
click at [116, 620] on button "Synchronisation manuelle" at bounding box center [135, 629] width 225 height 34
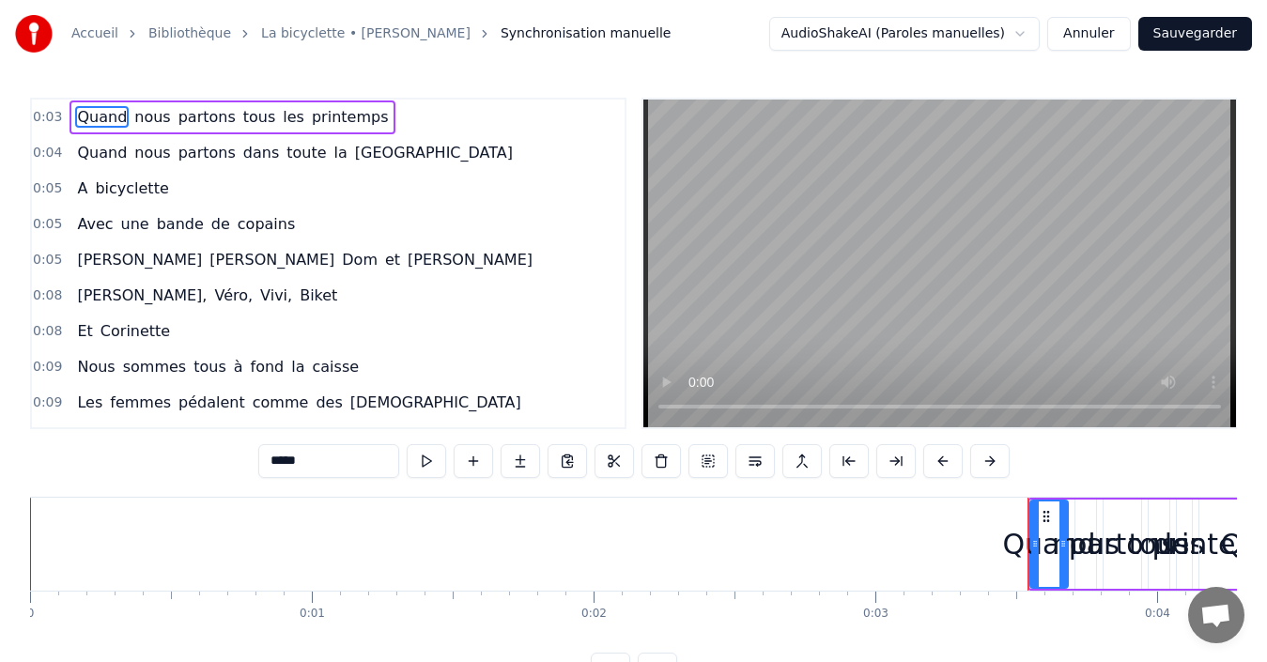
click at [327, 33] on link "La bicyclette • [PERSON_NAME]" at bounding box center [365, 33] width 209 height 19
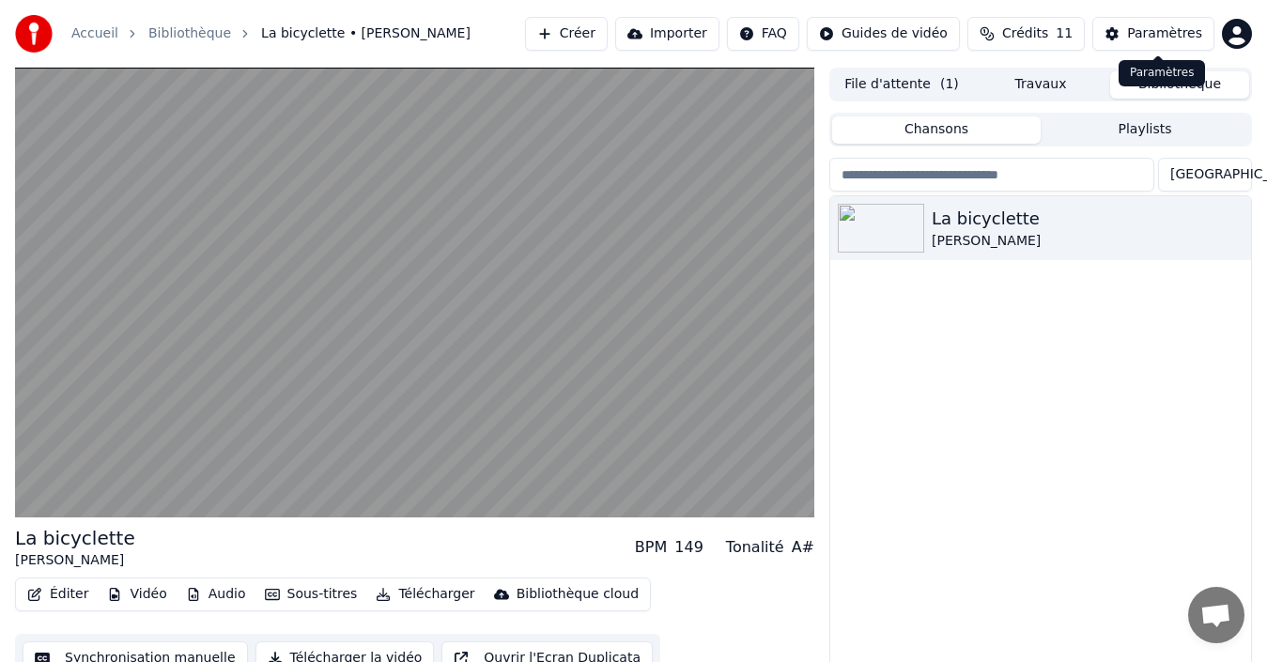
click at [1134, 31] on button "Paramètres" at bounding box center [1154, 34] width 122 height 34
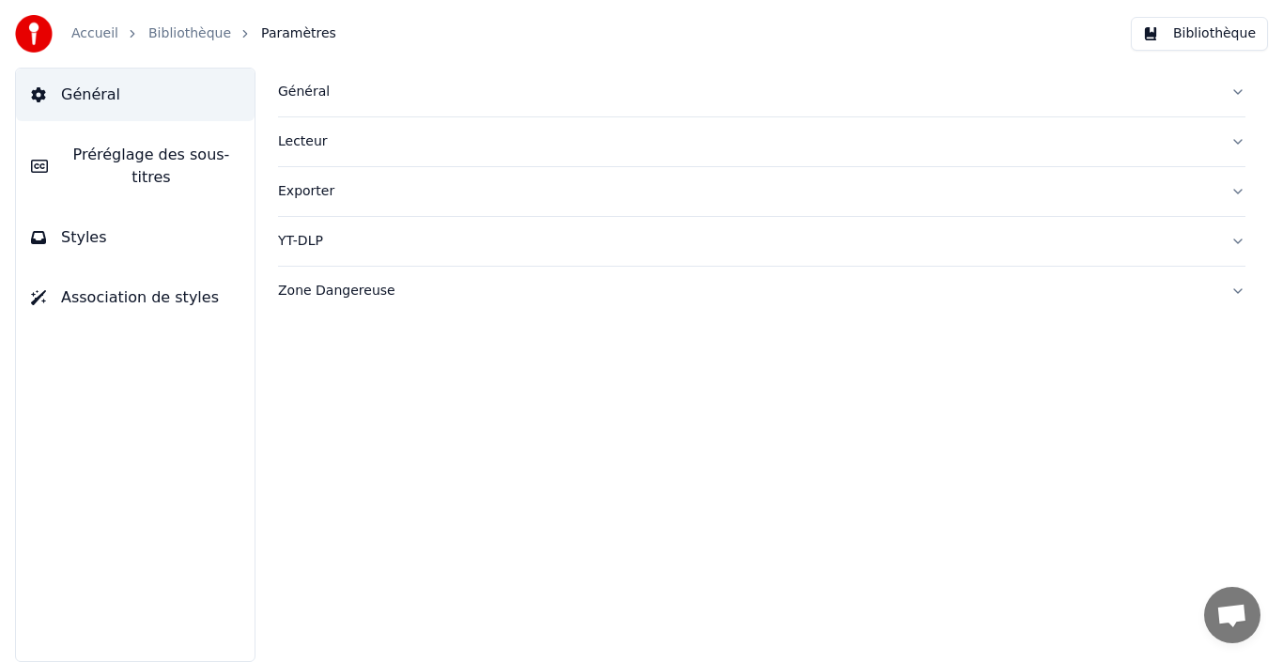
click at [143, 151] on span "Préréglage des sous-titres" at bounding box center [151, 166] width 177 height 45
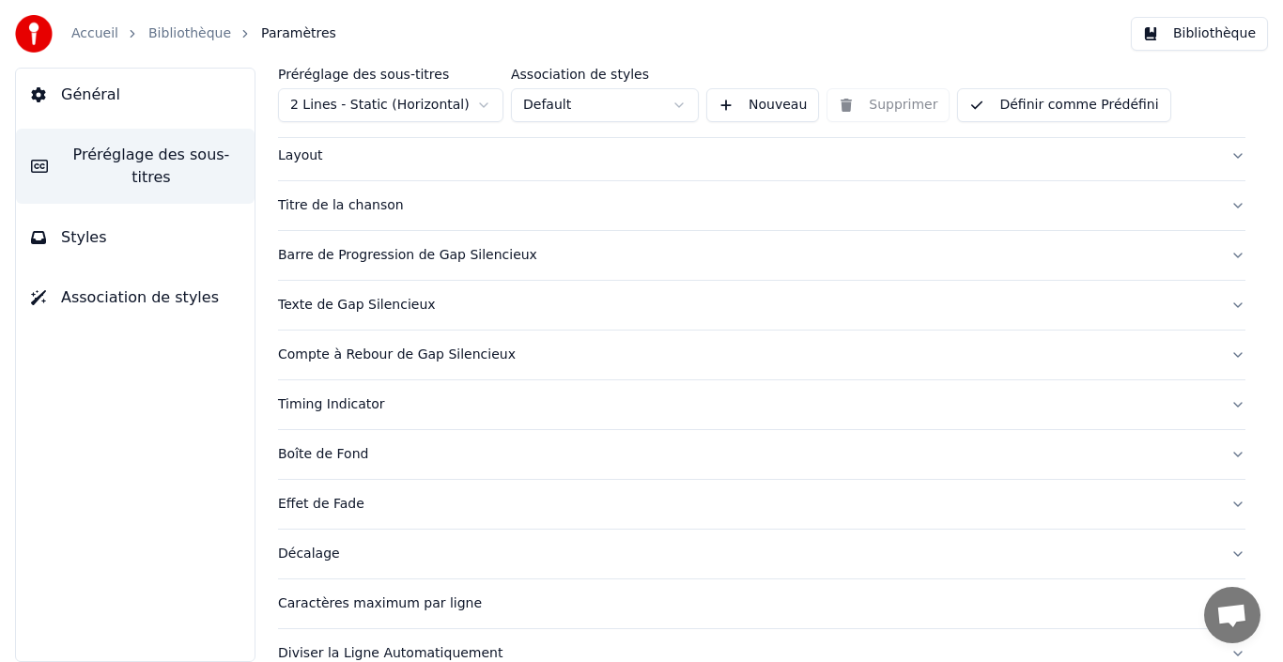
scroll to position [175, 0]
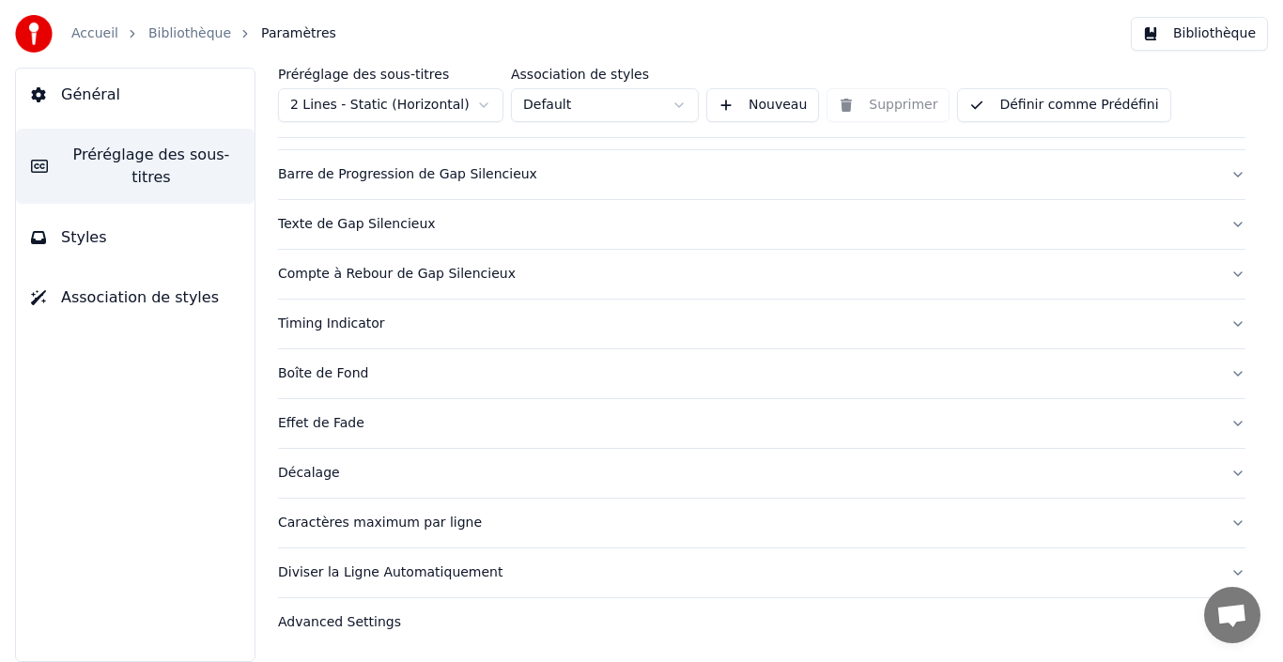
click at [312, 474] on div "Décalage" at bounding box center [747, 473] width 938 height 19
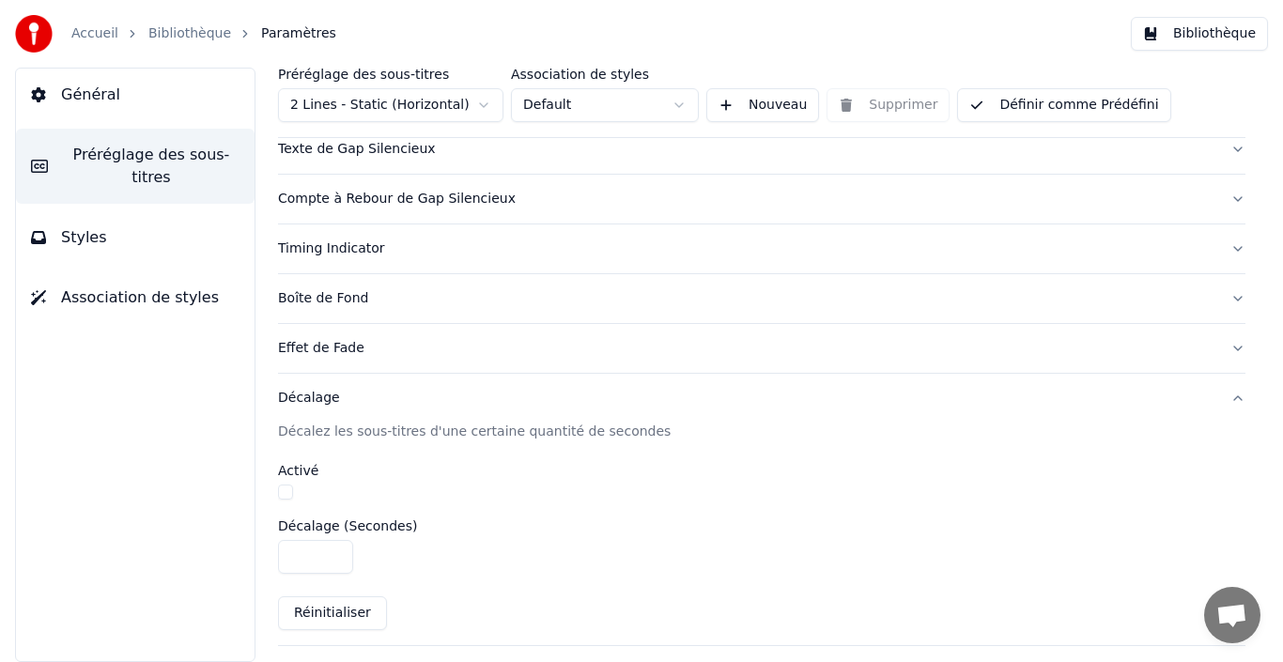
scroll to position [363, 0]
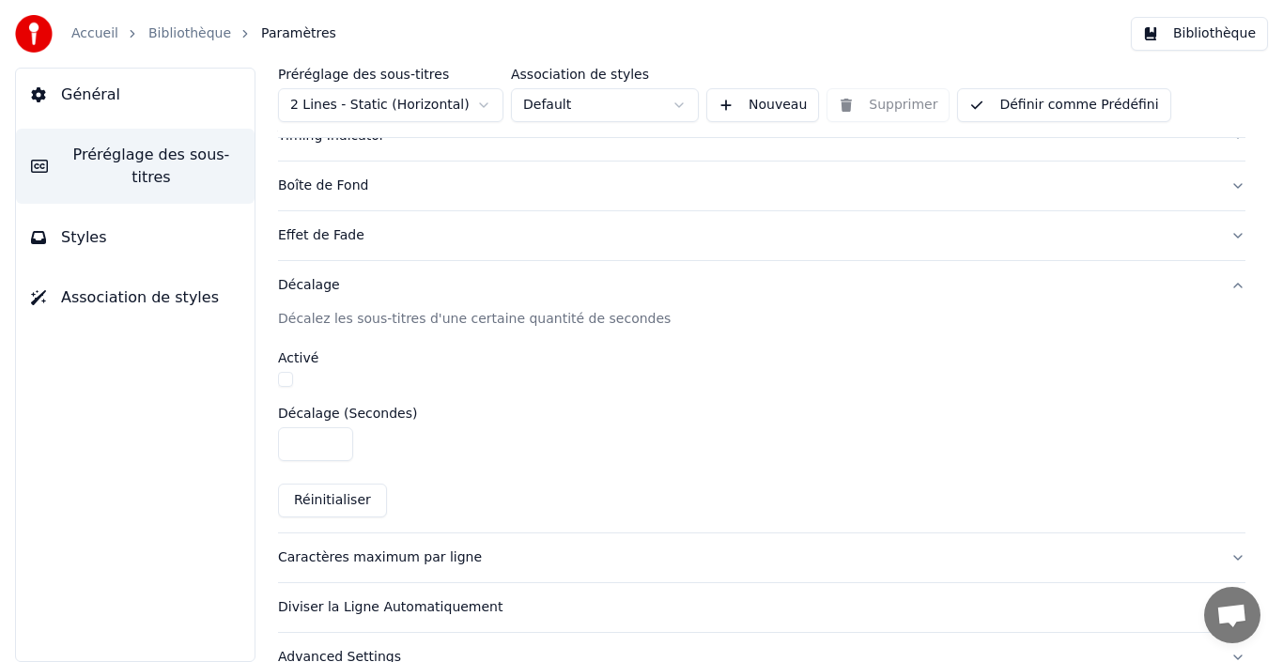
click at [195, 31] on link "Bibliothèque" at bounding box center [189, 33] width 83 height 19
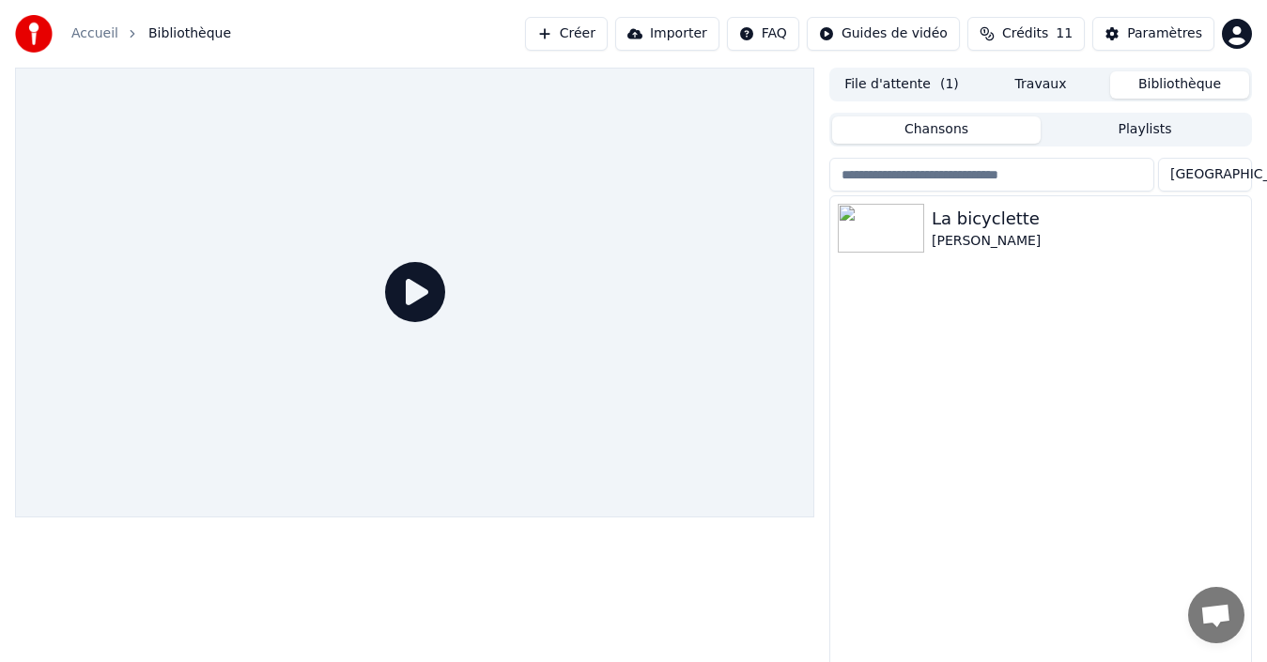
click at [591, 29] on button "Créer" at bounding box center [566, 34] width 83 height 34
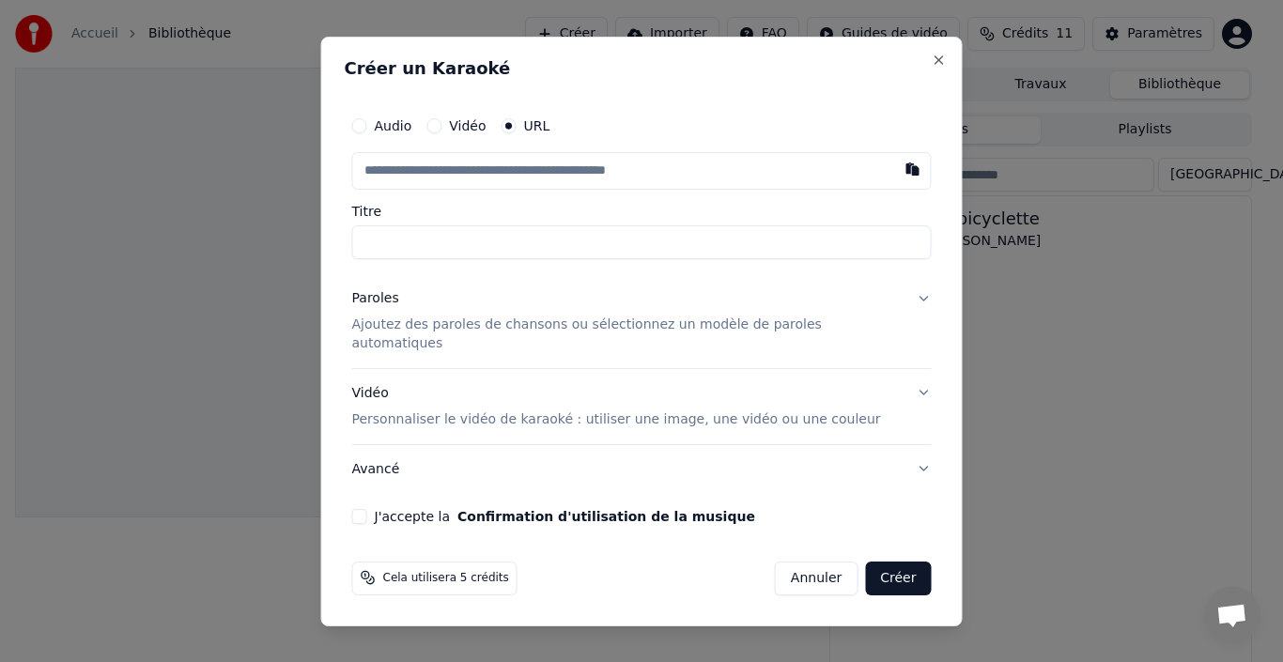
type input "**********"
click at [486, 336] on p "Ajoutez des paroles de chansons ou sélectionnez un modèle de paroles automatiqu…" at bounding box center [627, 335] width 550 height 38
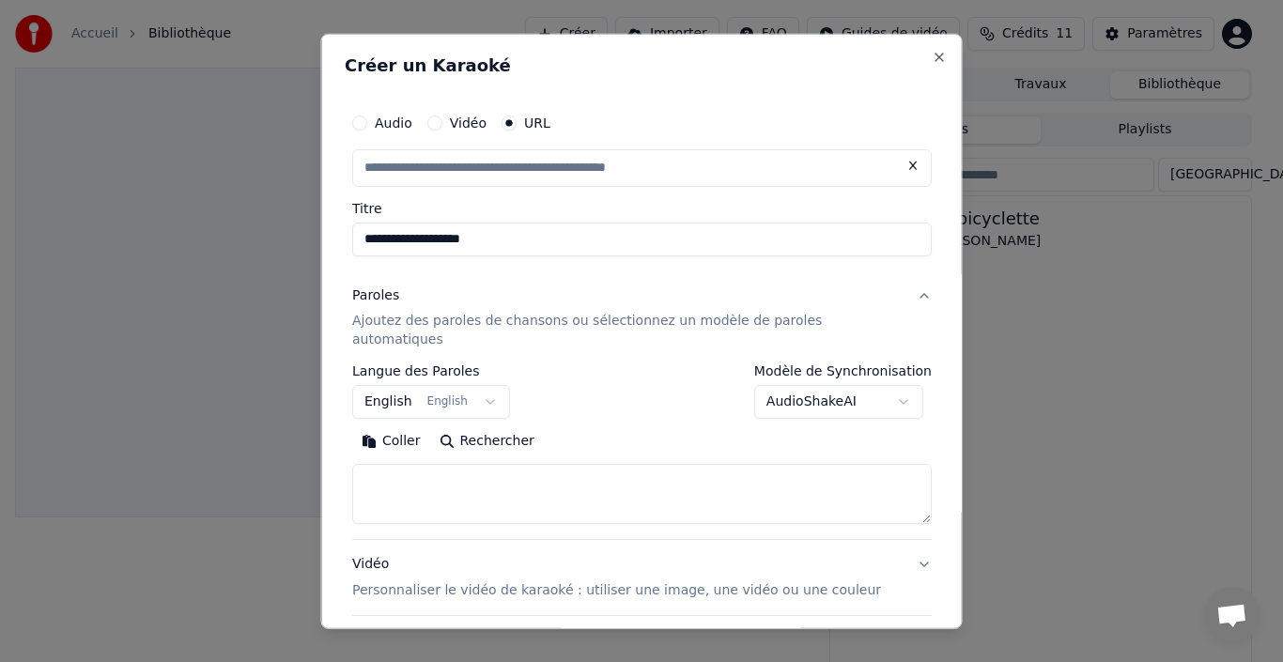
type input "**********"
click at [485, 385] on button "English English" at bounding box center [431, 402] width 158 height 34
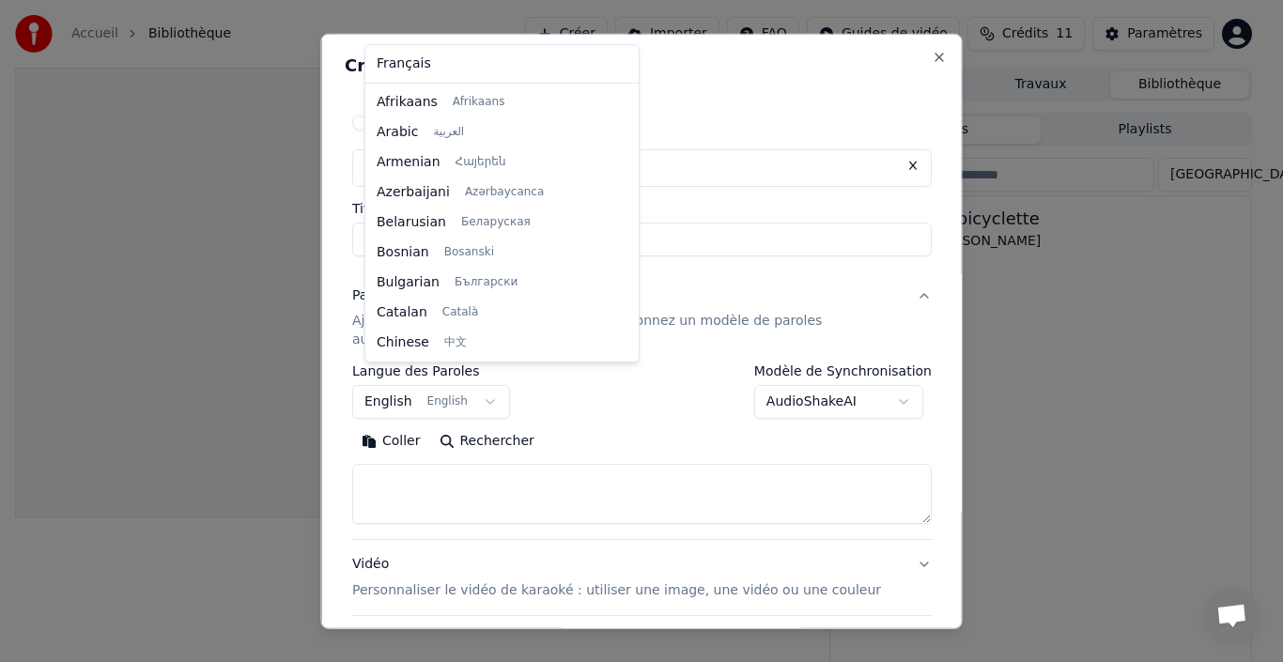
scroll to position [150, 0]
select select "**"
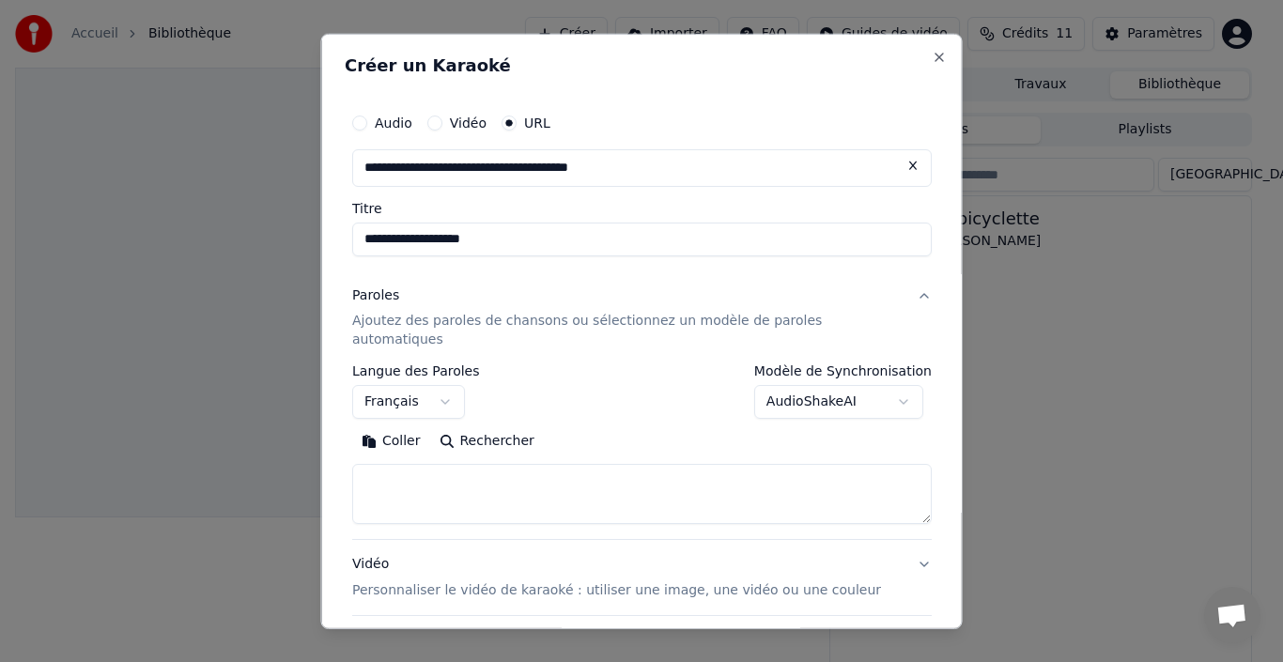
click at [445, 467] on textarea at bounding box center [642, 494] width 580 height 60
paste textarea "**********"
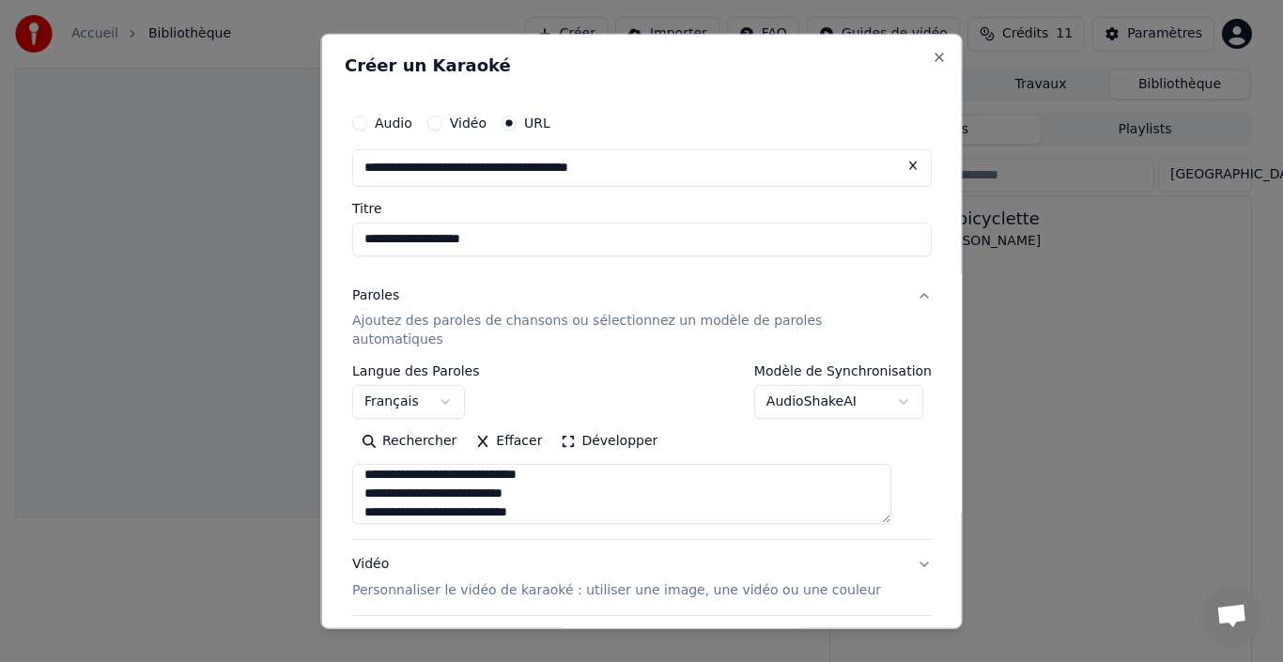
scroll to position [230, 0]
type textarea "**********"
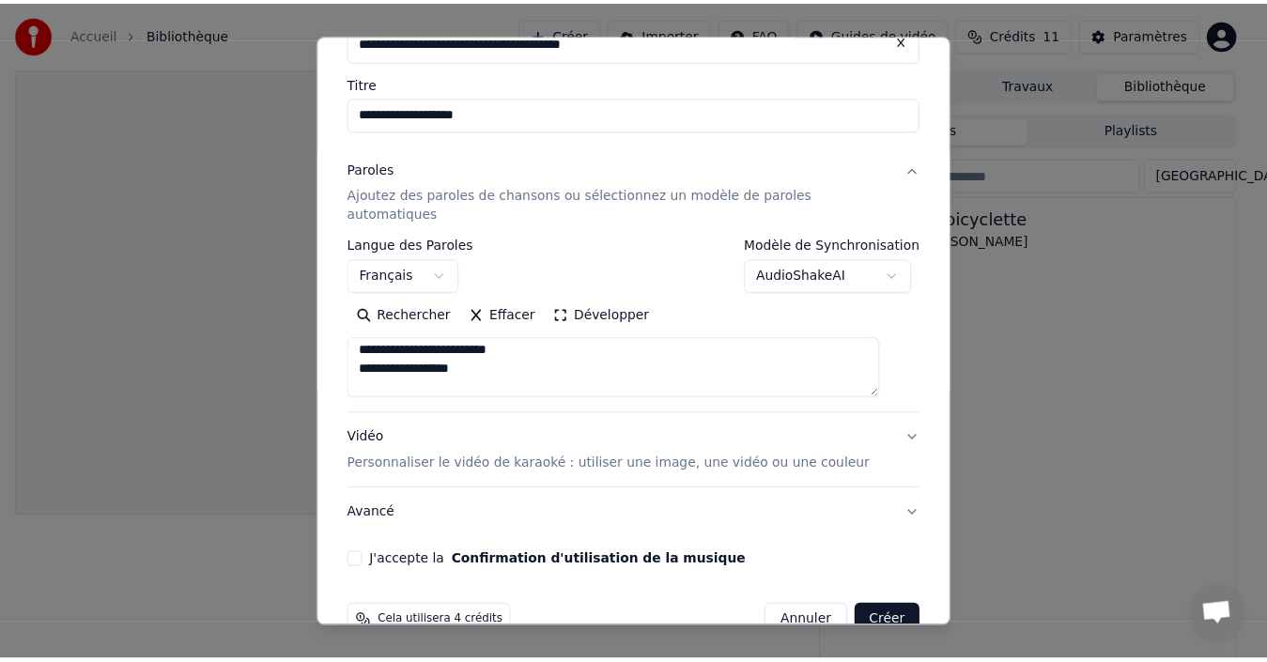
scroll to position [149, 0]
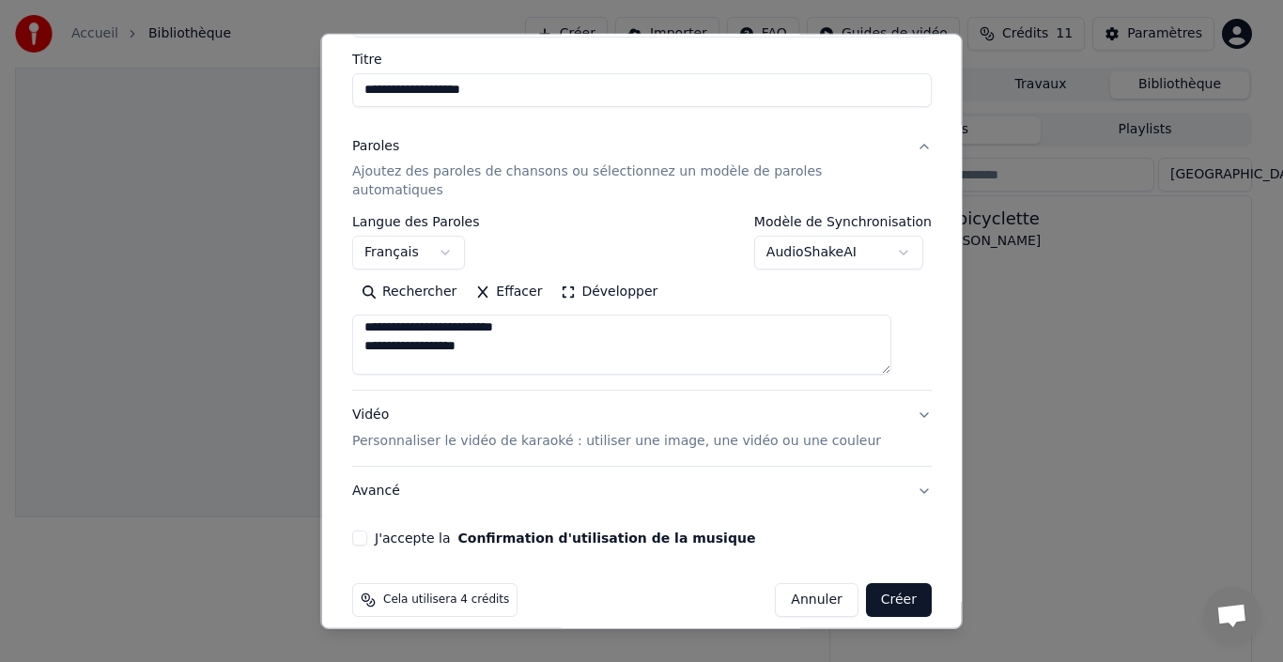
click at [365, 531] on button "J'accepte la Confirmation d'utilisation de la musique" at bounding box center [359, 538] width 15 height 15
click at [867, 583] on button "Créer" at bounding box center [898, 600] width 66 height 34
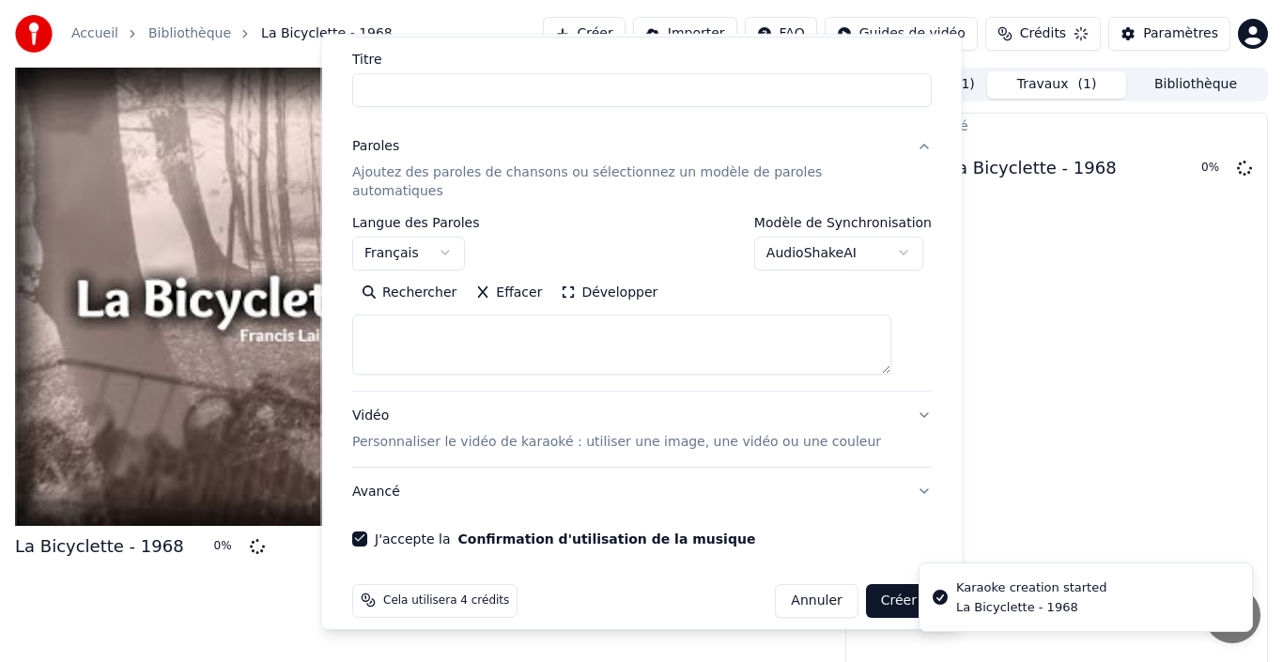
select select
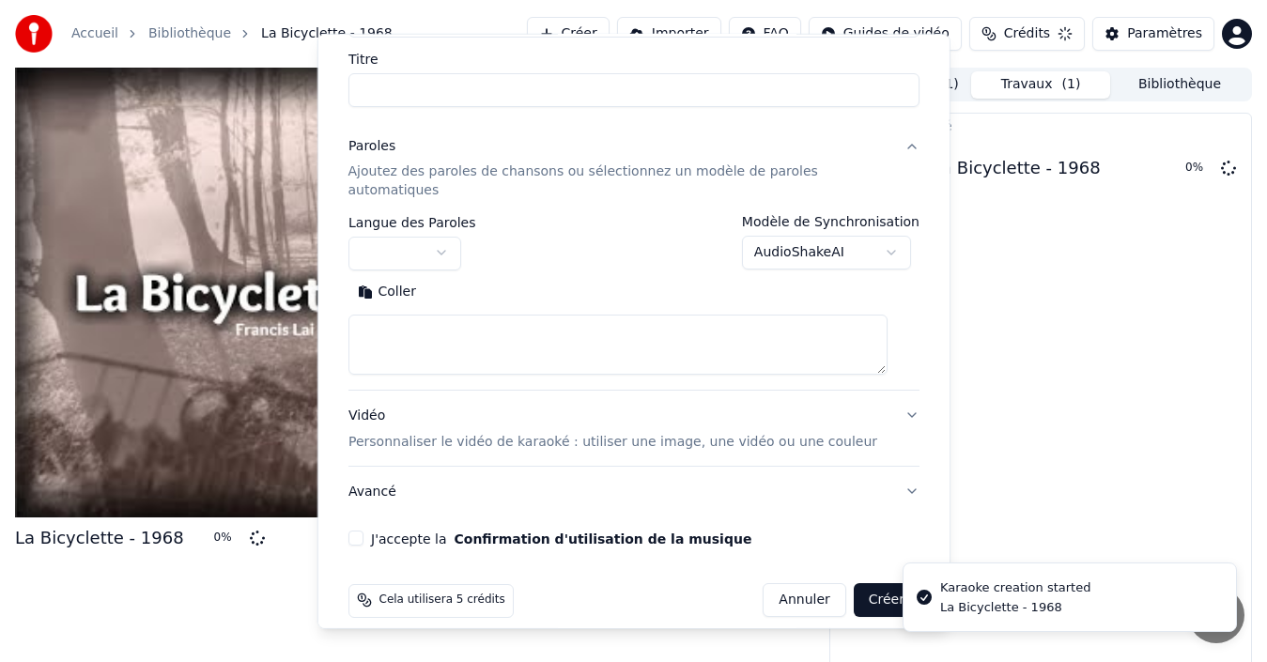
scroll to position [0, 0]
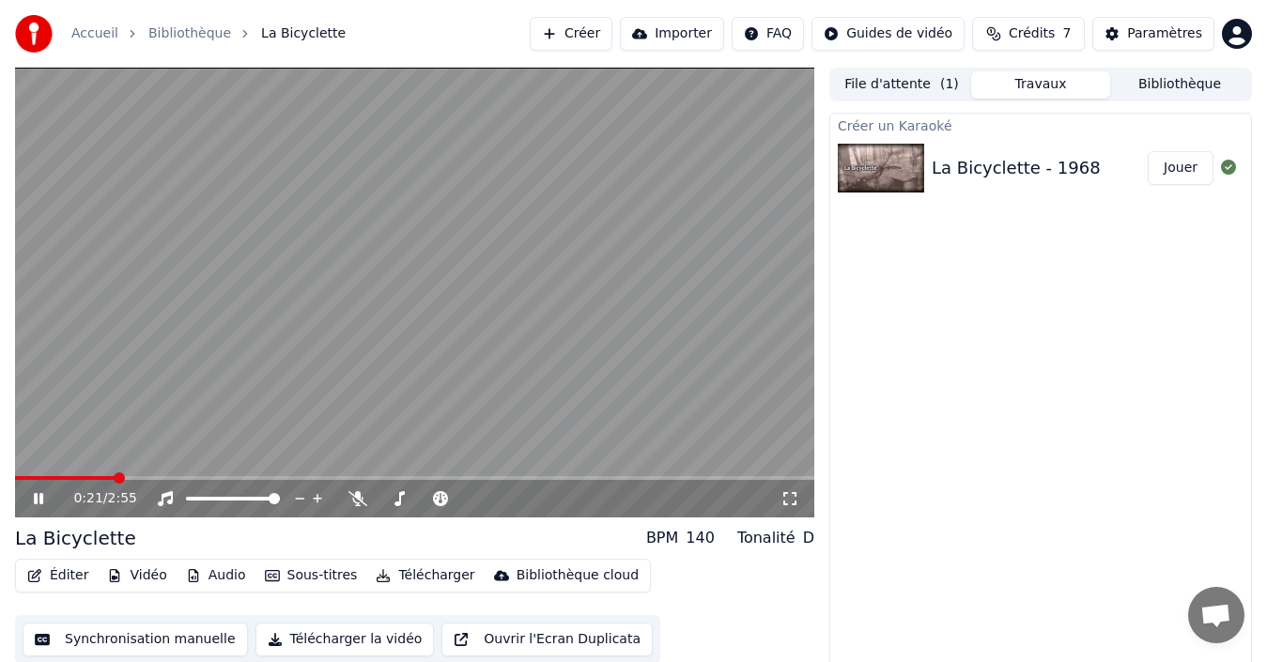
click at [597, 352] on video at bounding box center [414, 293] width 799 height 450
click at [61, 574] on button "Éditer" at bounding box center [58, 576] width 76 height 26
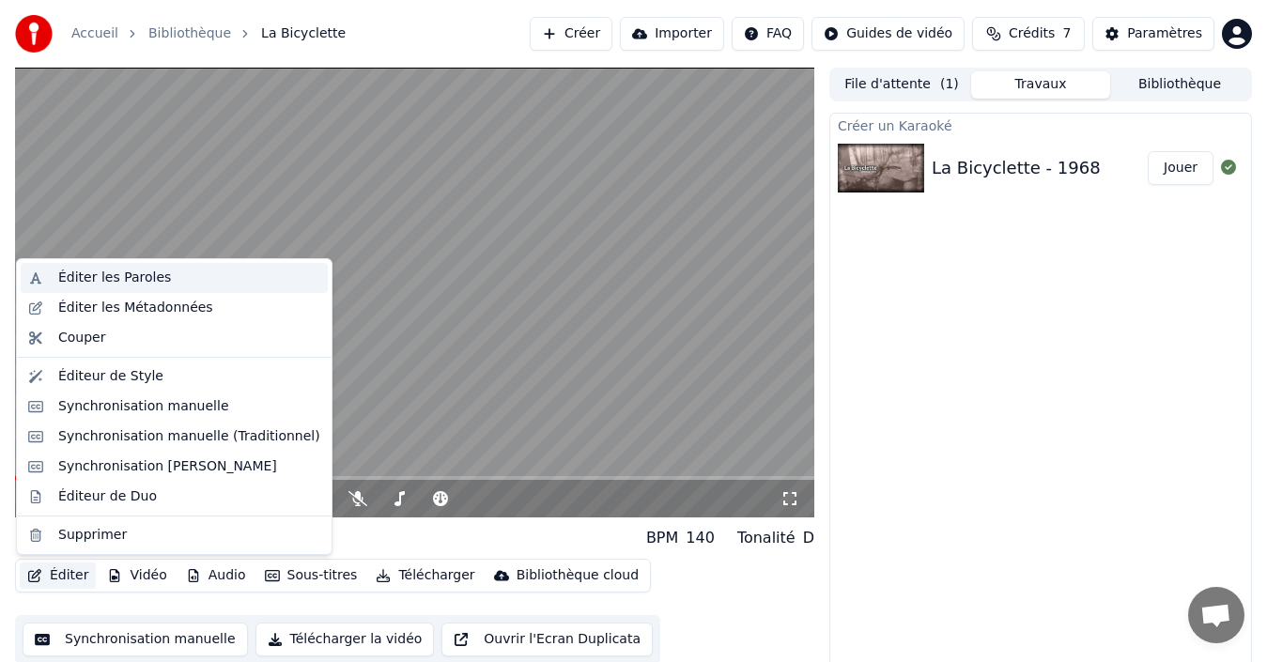
click at [104, 271] on div "Éditer les Paroles" at bounding box center [114, 278] width 113 height 19
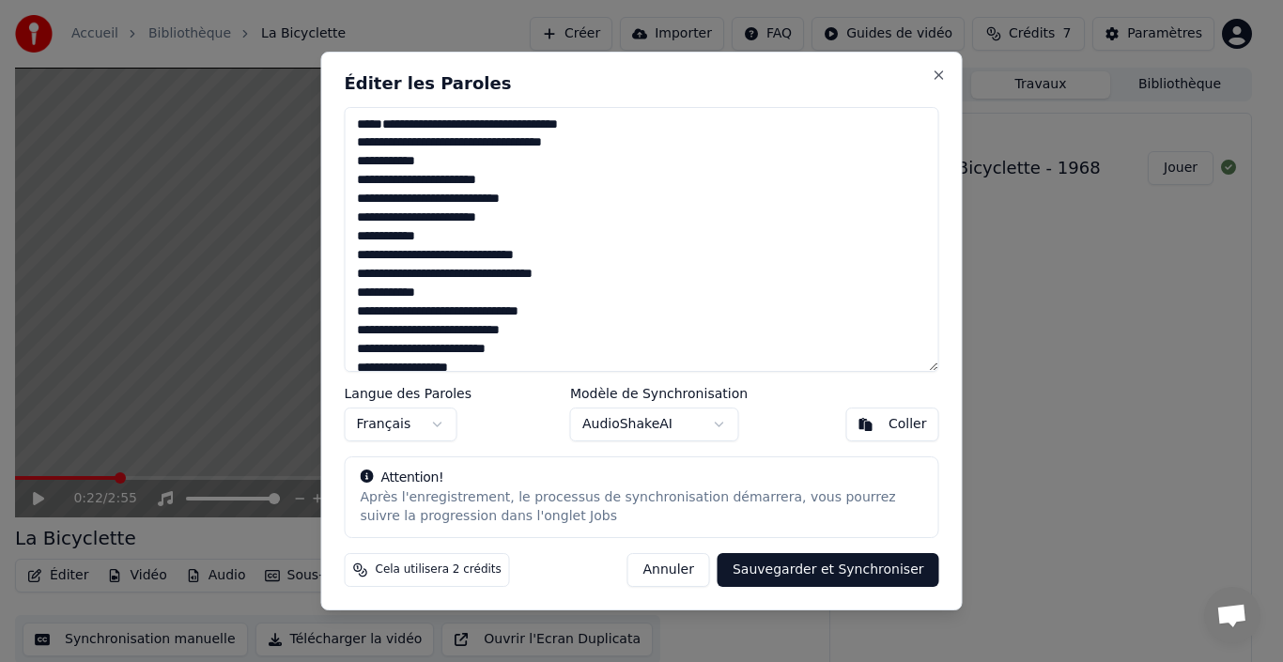
click at [804, 580] on button "Sauvegarder et Synchroniser" at bounding box center [829, 570] width 222 height 34
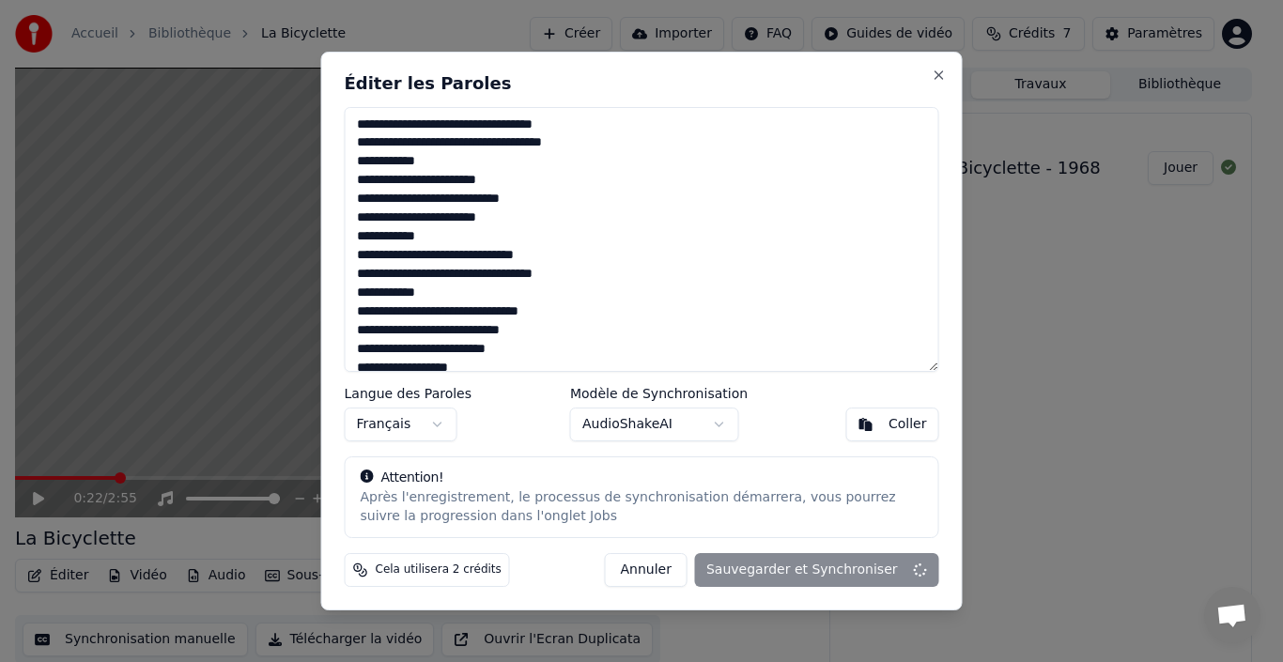
type textarea "**********"
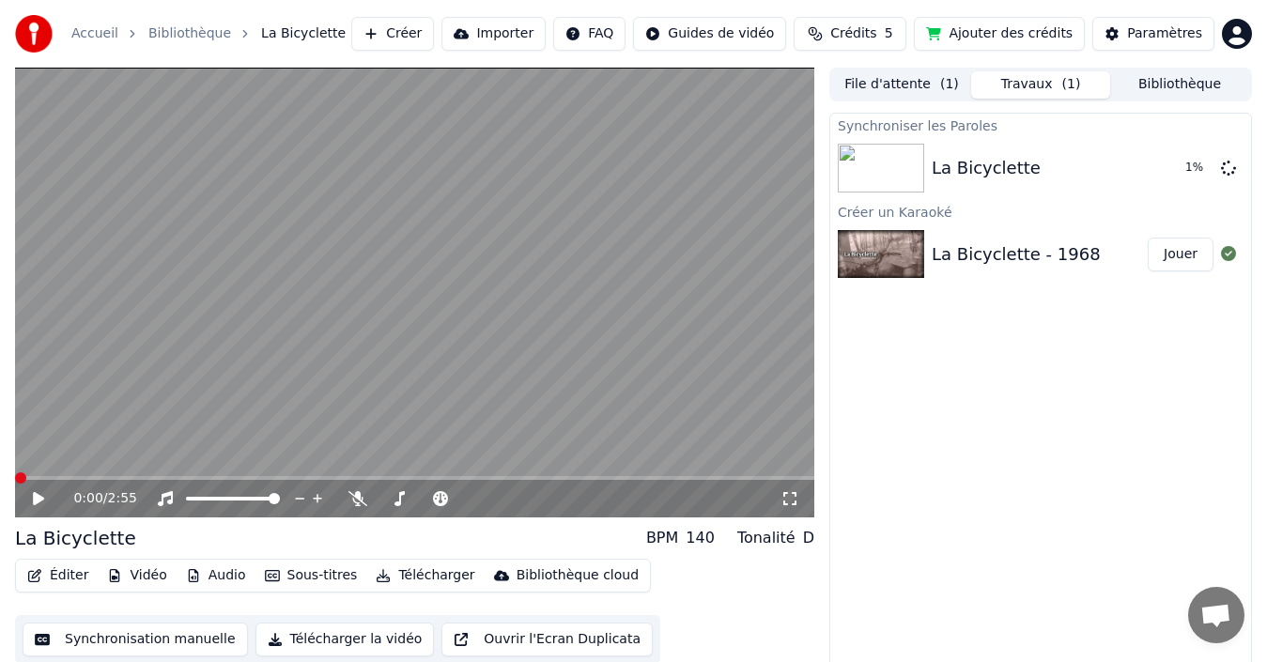
click at [15, 476] on span at bounding box center [20, 478] width 11 height 11
click at [1176, 257] on button "Jouer" at bounding box center [1181, 255] width 66 height 34
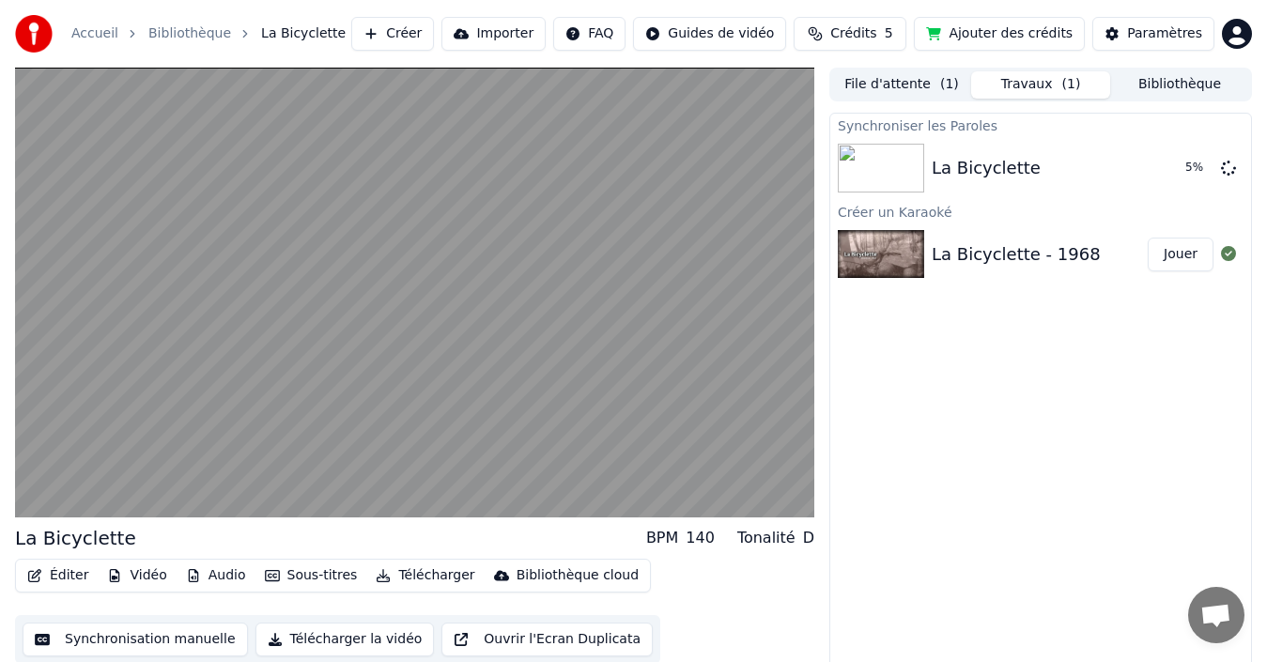
click at [1007, 362] on div "Synchroniser les Paroles La Bicyclette 5 % Créer un Karaoké La Bicyclette - 196…" at bounding box center [1041, 394] width 423 height 563
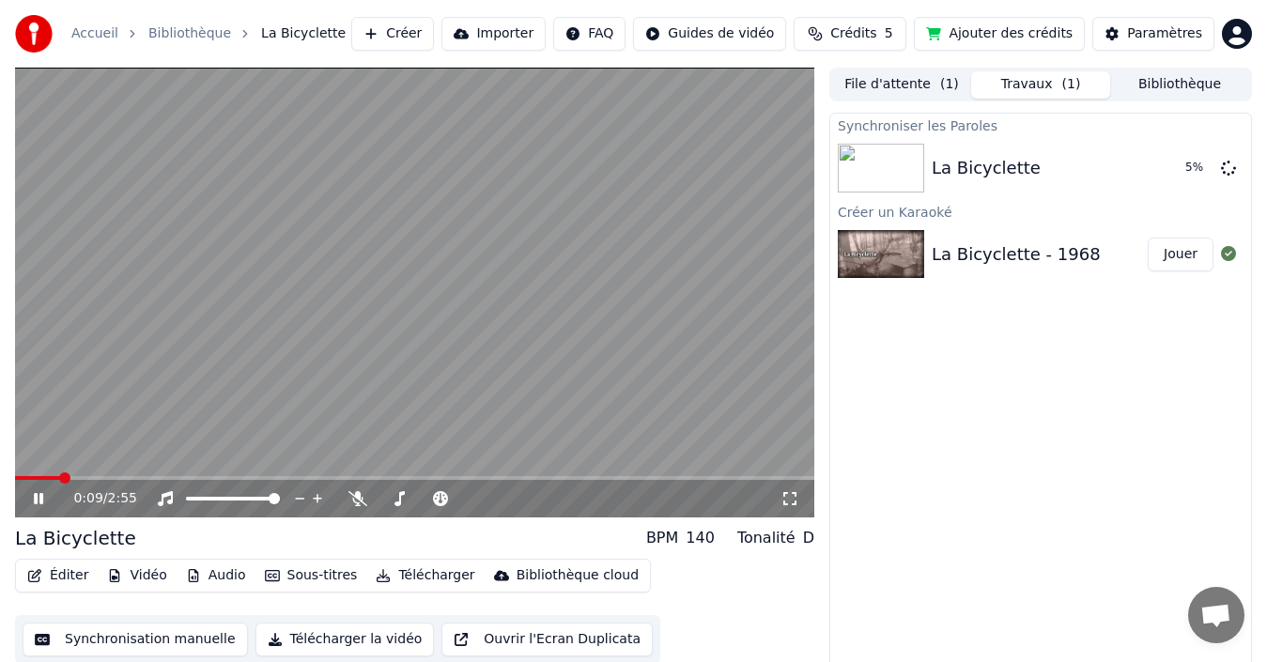
click at [737, 310] on video at bounding box center [414, 293] width 799 height 450
click at [20, 484] on span at bounding box center [25, 478] width 11 height 11
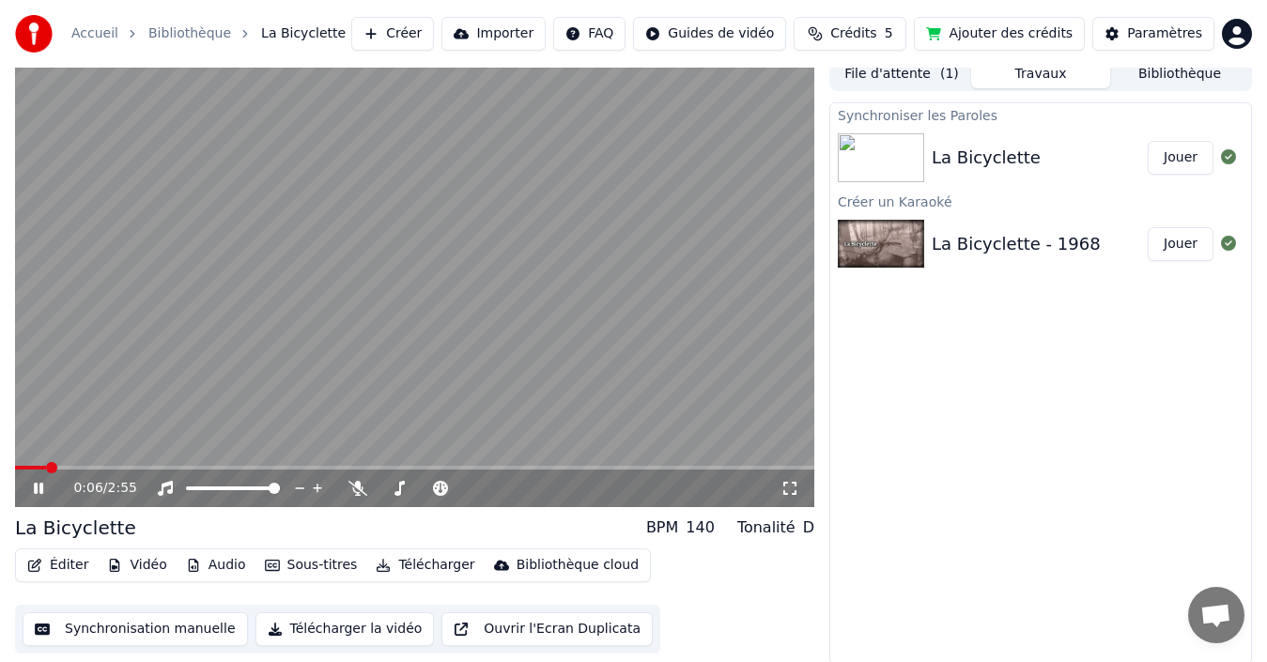
scroll to position [13, 0]
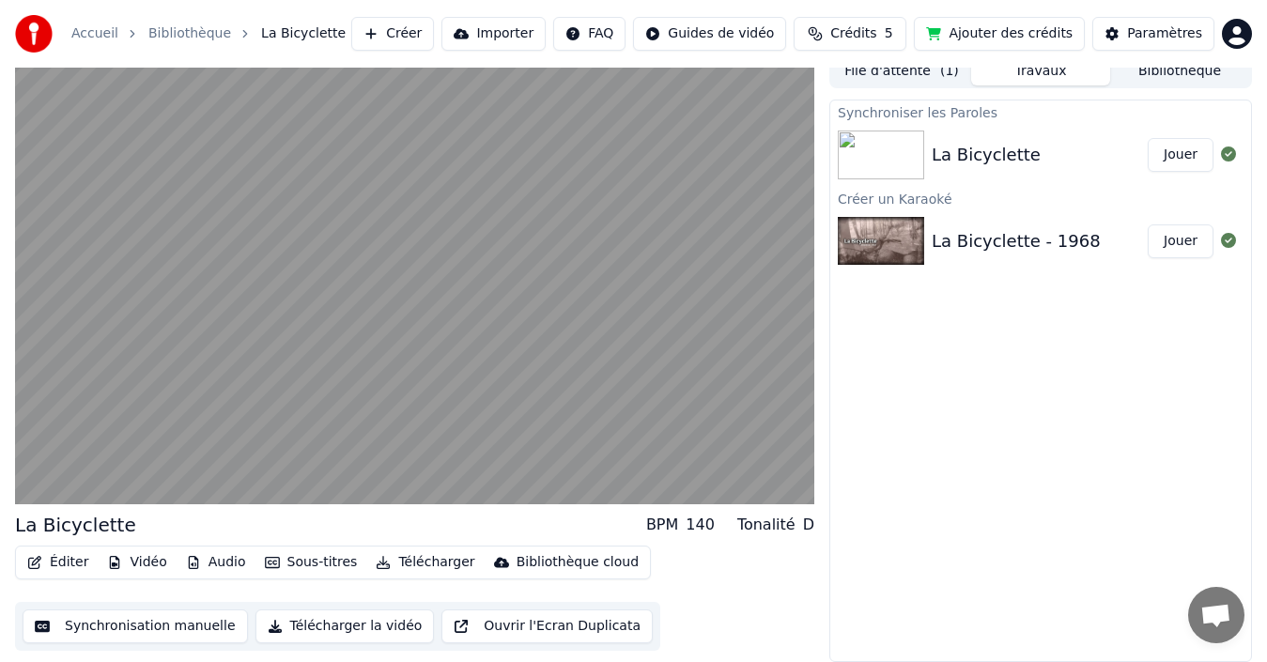
click at [149, 628] on button "Synchronisation manuelle" at bounding box center [135, 627] width 225 height 34
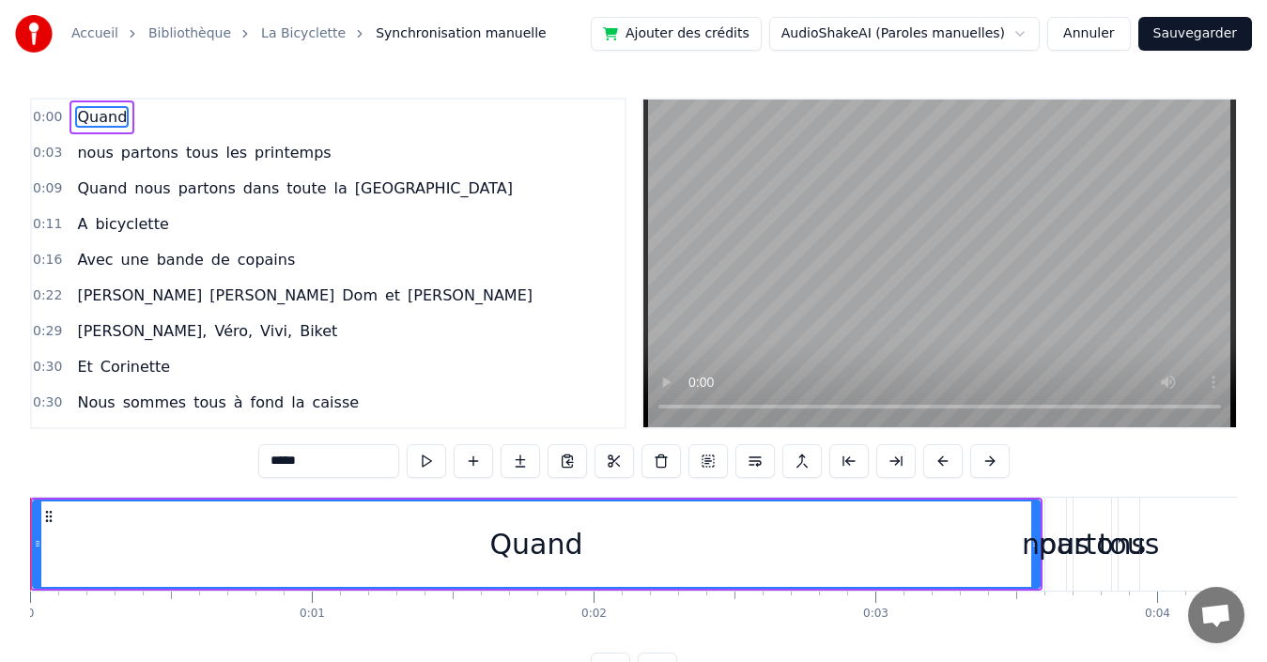
click at [45, 110] on span "0:00" at bounding box center [47, 117] width 29 height 19
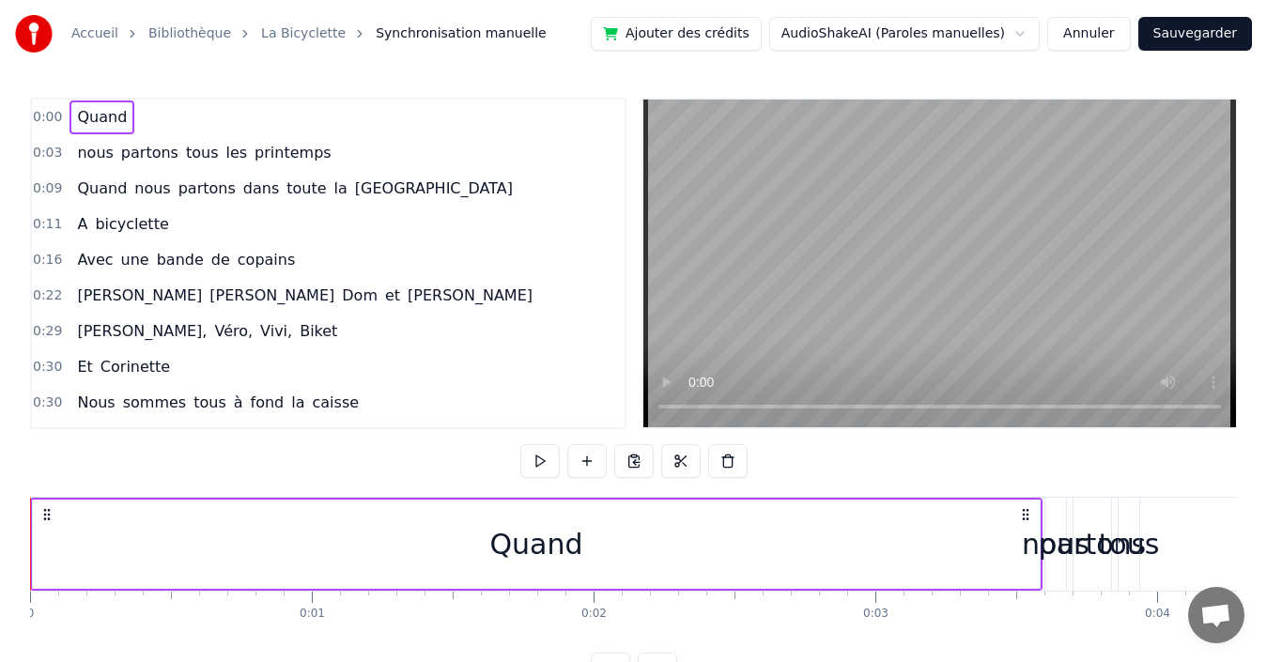
click at [45, 110] on span "0:00" at bounding box center [47, 117] width 29 height 19
click at [43, 114] on span "0:00" at bounding box center [47, 117] width 29 height 19
click at [61, 551] on div "Quand" at bounding box center [536, 544] width 1013 height 93
drag, startPoint x: 43, startPoint y: 513, endPoint x: 54, endPoint y: 513, distance: 11.3
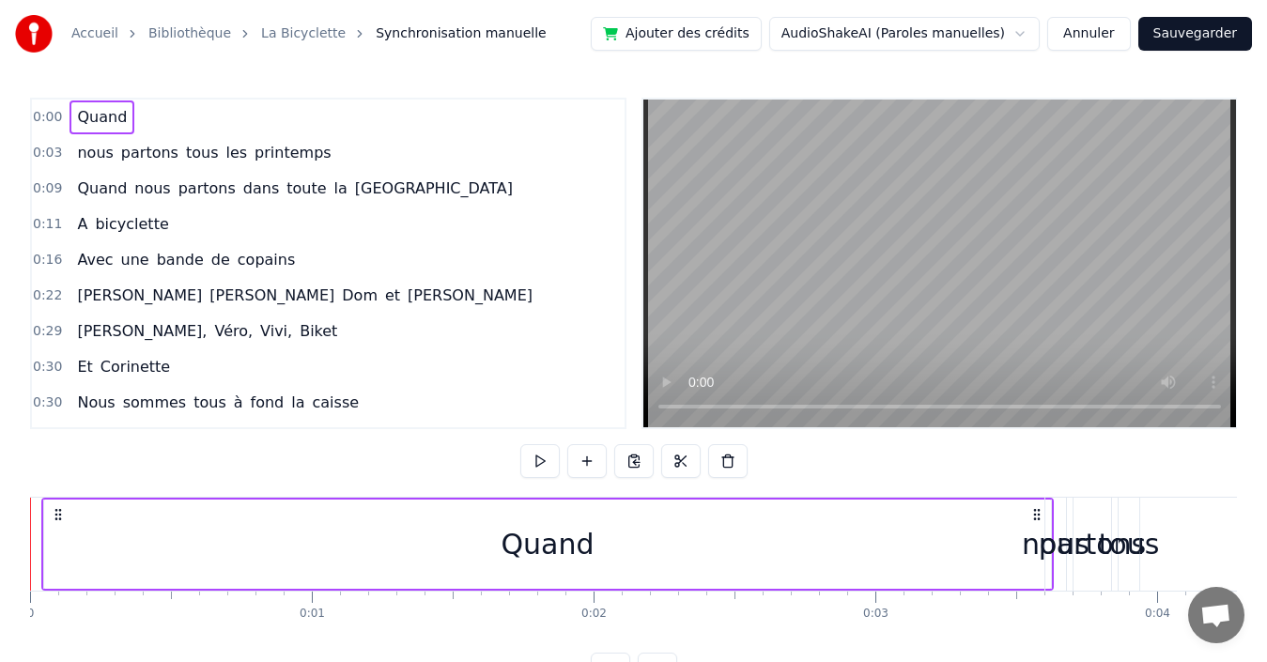
click at [54, 513] on icon at bounding box center [58, 514] width 15 height 15
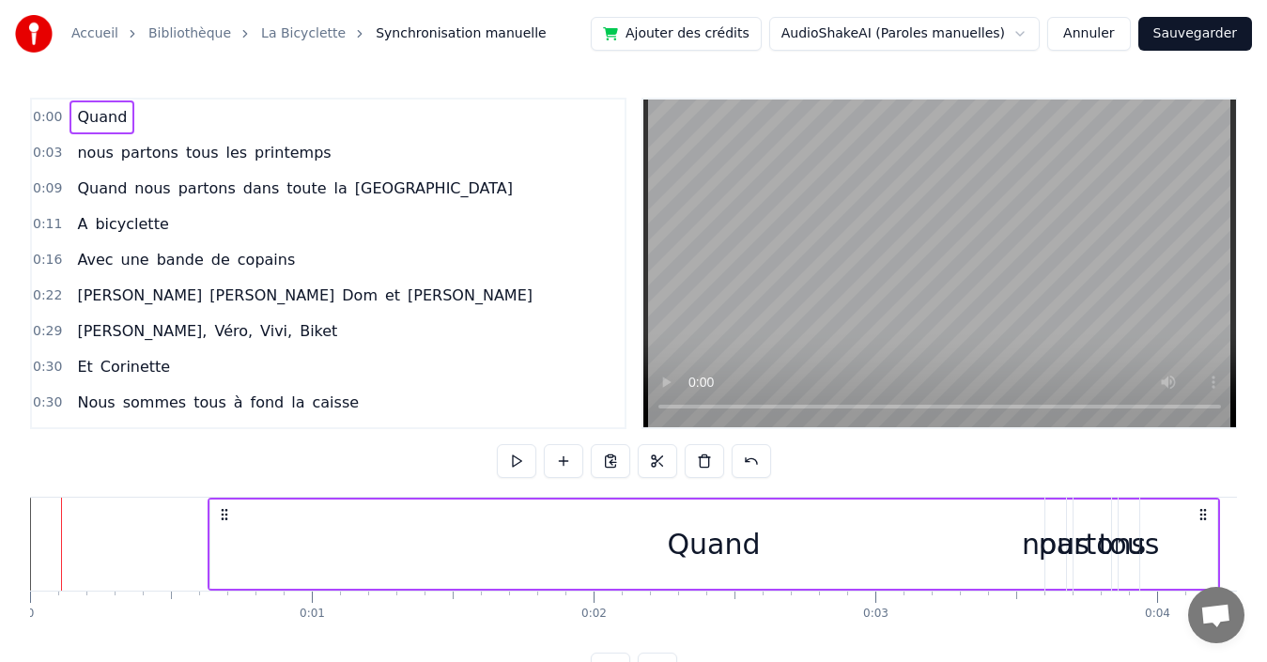
scroll to position [14, 0]
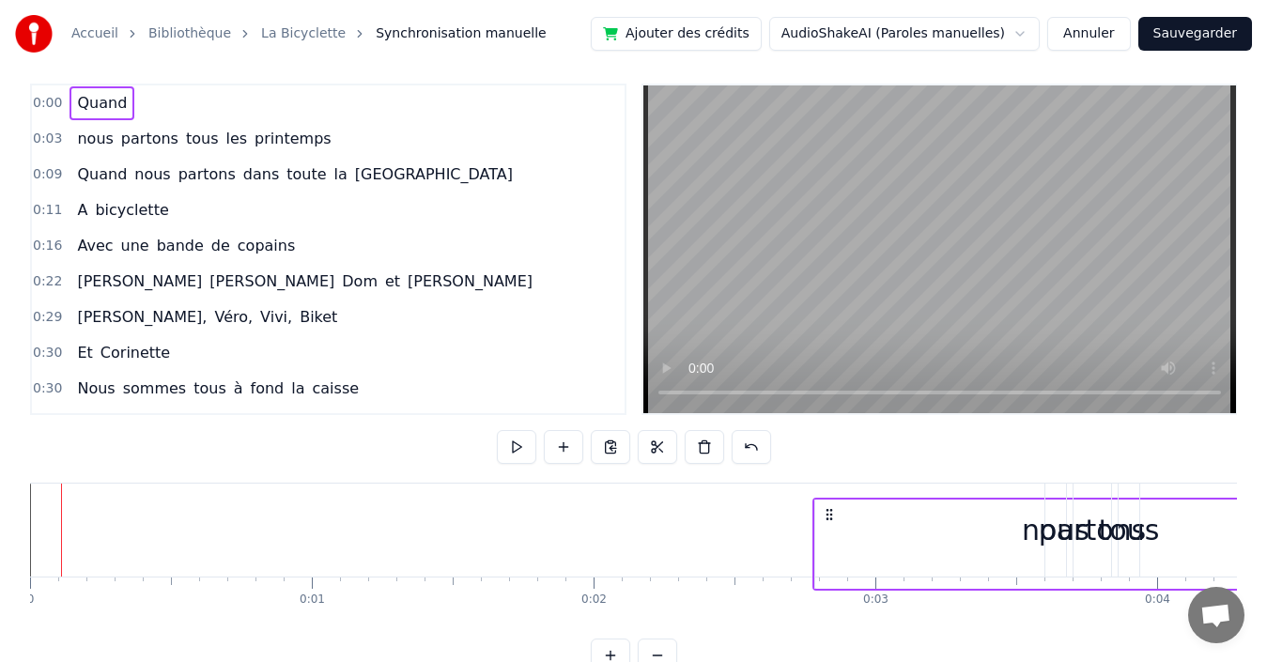
drag, startPoint x: 55, startPoint y: 516, endPoint x: 830, endPoint y: 449, distance: 777.0
click at [830, 449] on div "0:00 Quand 0:03 nous partons tous les printemps 0:09 Quand nous partons dans to…" at bounding box center [633, 378] width 1207 height 589
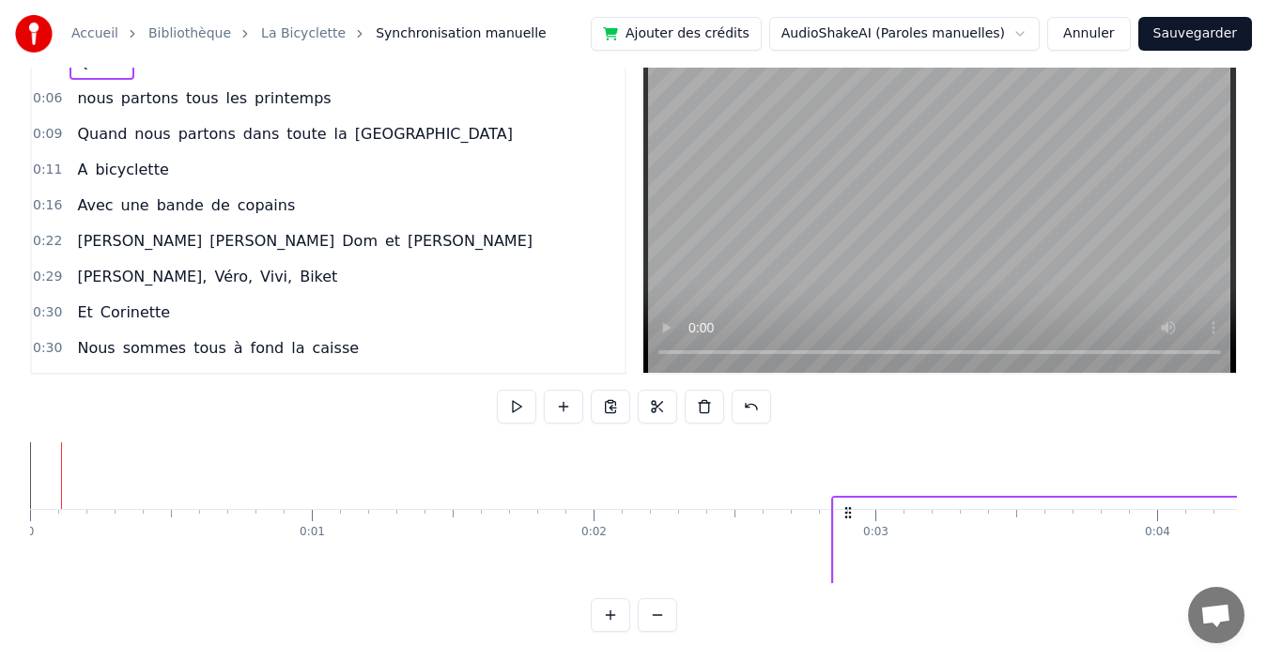
scroll to position [0, 0]
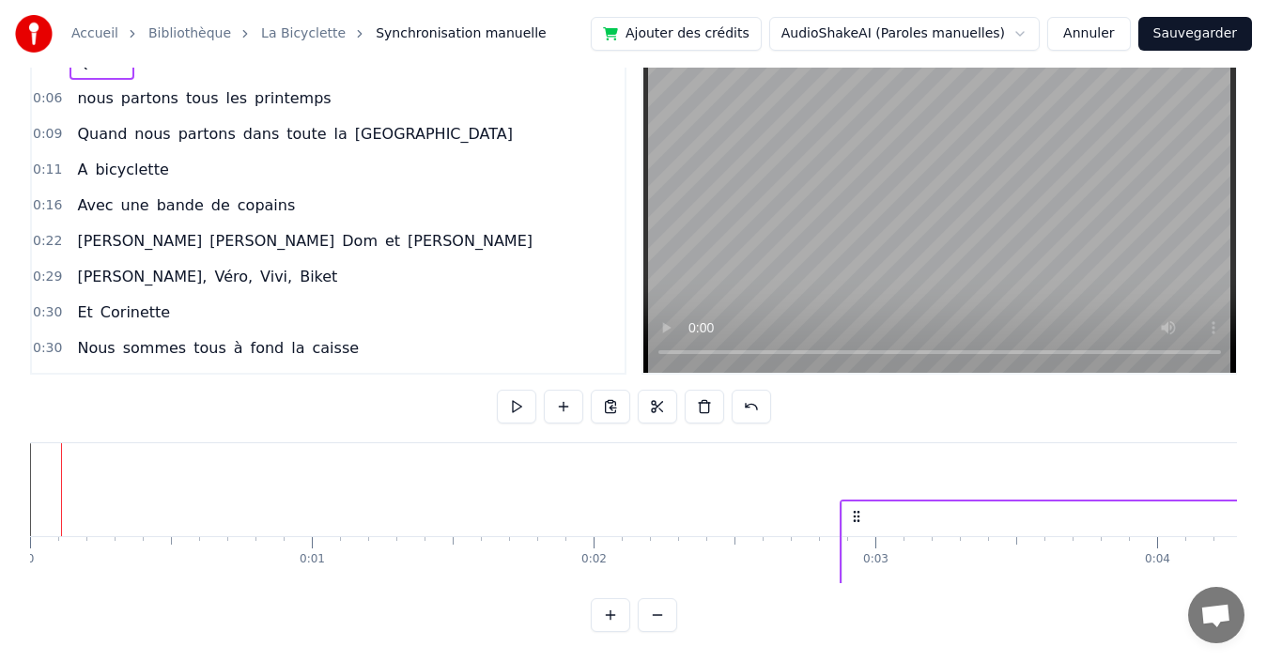
drag, startPoint x: 65, startPoint y: 500, endPoint x: 847, endPoint y: 395, distance: 789.5
click at [854, 394] on div "0:00 Quand 0:06 nous partons tous les printemps 0:09 Quand nous partons dans to…" at bounding box center [633, 337] width 1207 height 589
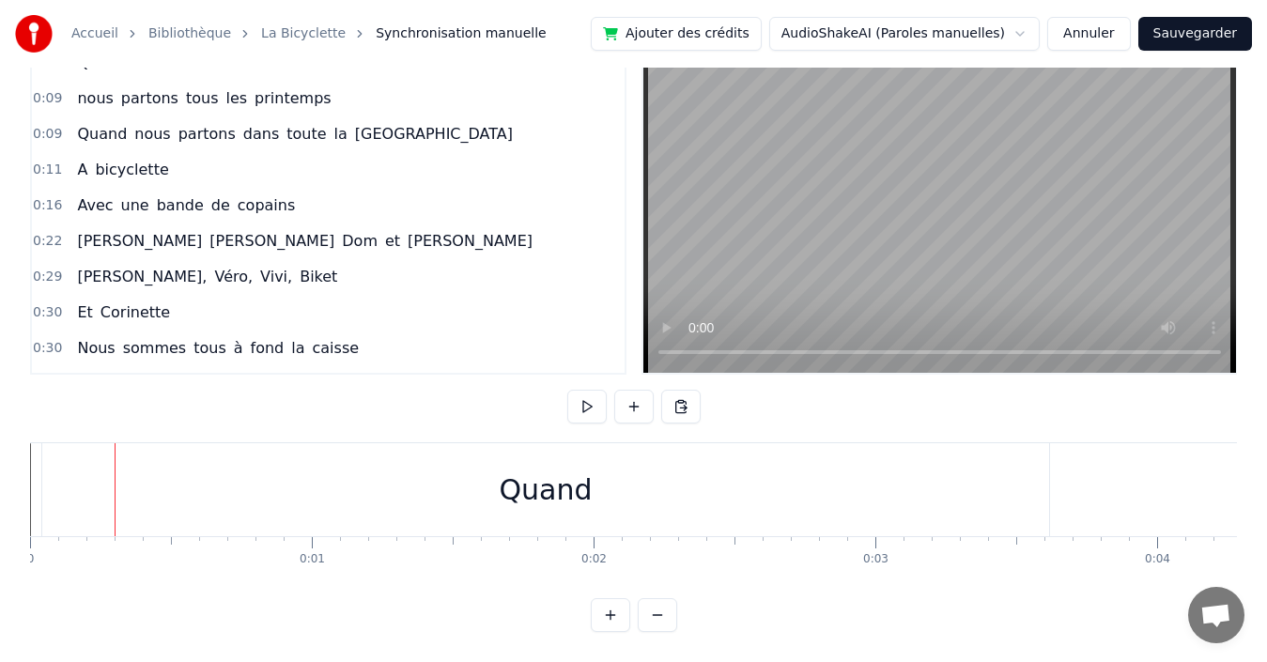
click at [44, 443] on div "Quand" at bounding box center [545, 489] width 1007 height 93
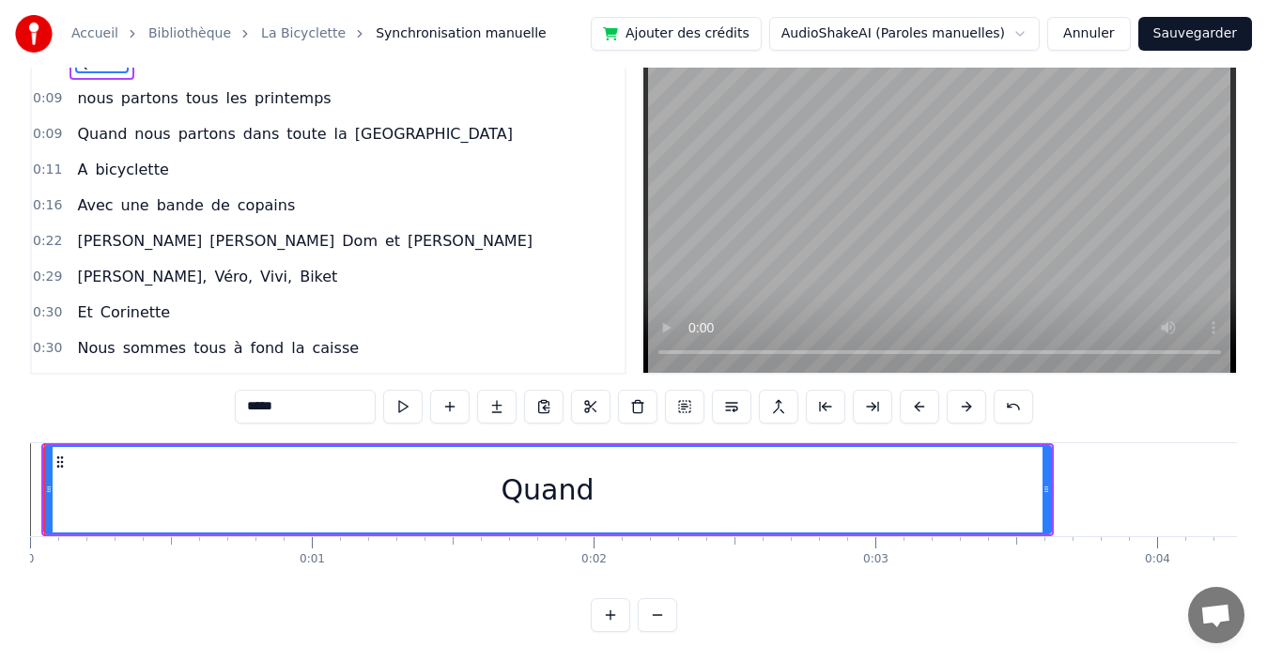
scroll to position [69, 0]
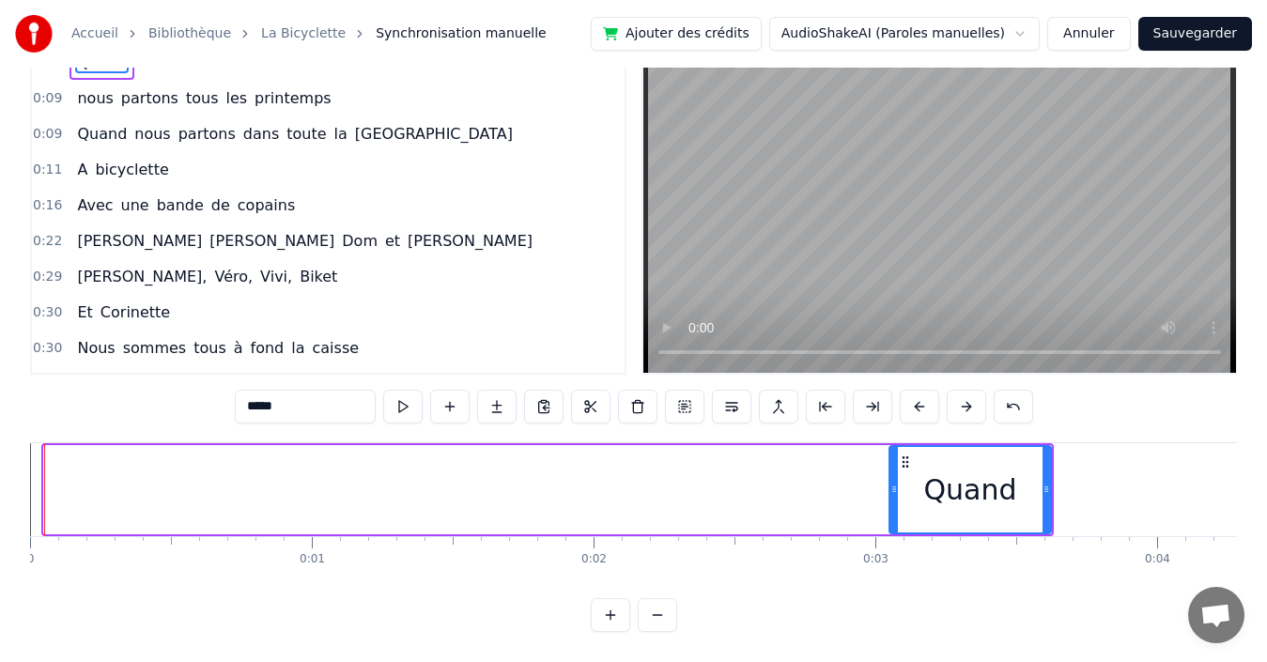
drag, startPoint x: 46, startPoint y: 438, endPoint x: 889, endPoint y: 470, distance: 843.3
click at [889, 470] on div "Quand" at bounding box center [970, 489] width 163 height 89
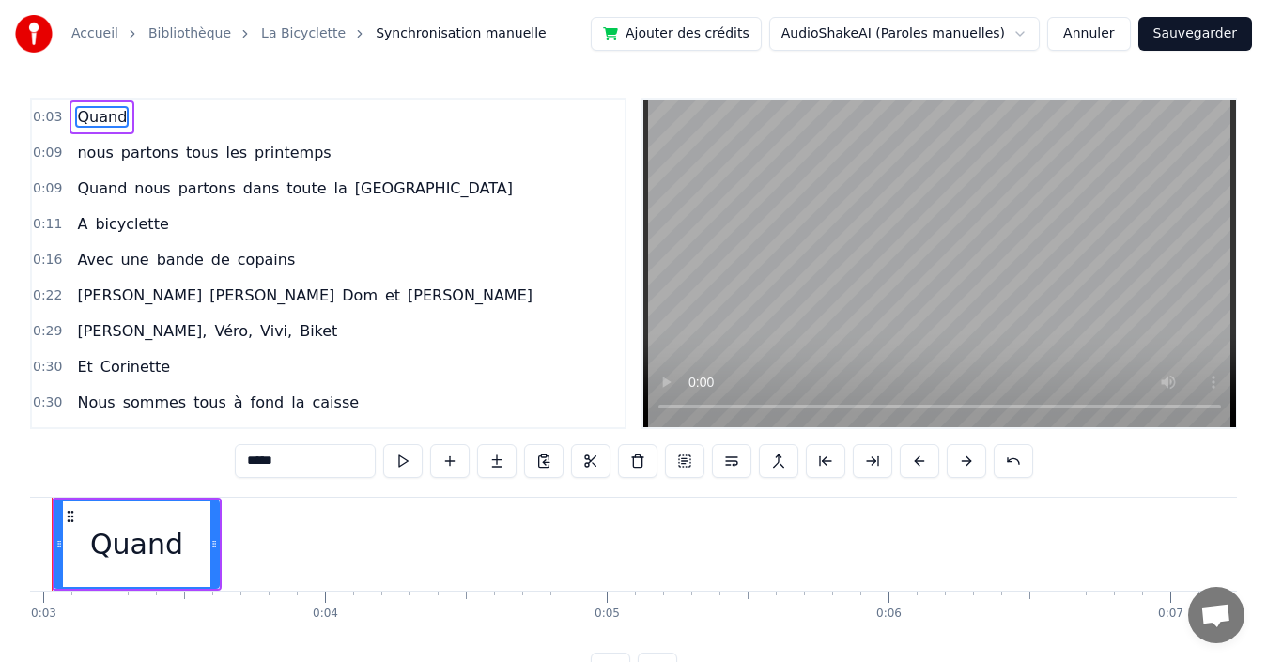
scroll to position [0, 753]
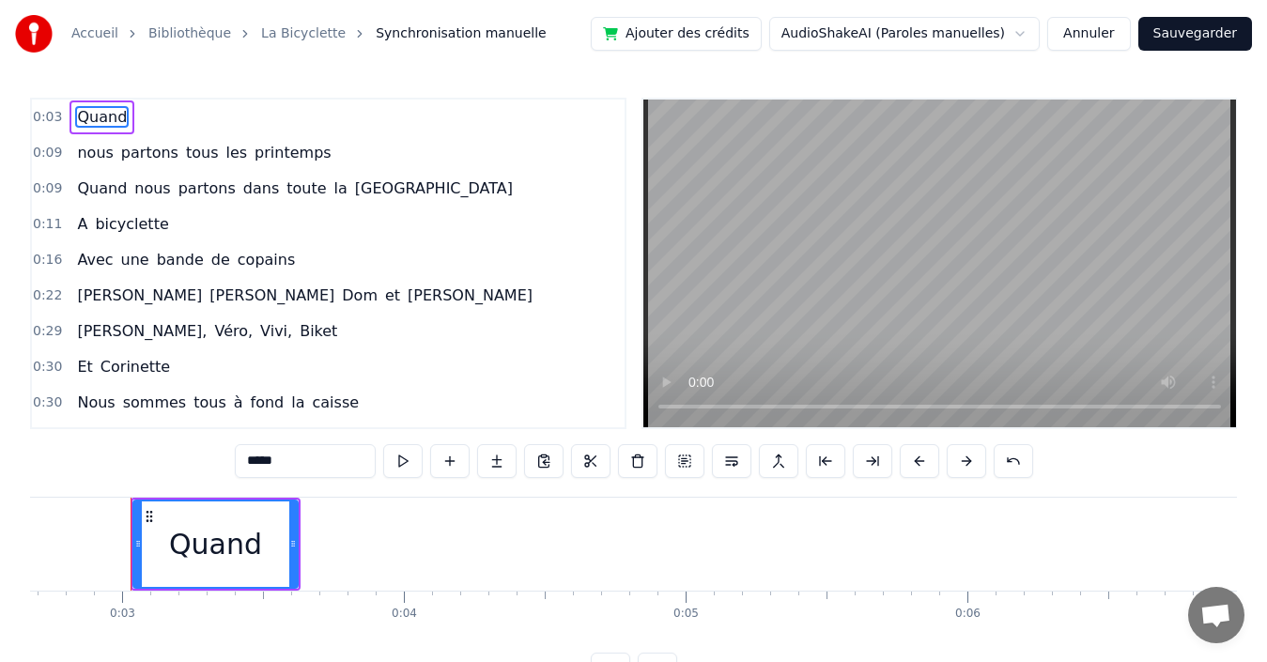
click at [141, 530] on div "Quand" at bounding box center [215, 544] width 166 height 89
drag, startPoint x: 136, startPoint y: 531, endPoint x: 180, endPoint y: 531, distance: 44.2
click at [180, 531] on div at bounding box center [182, 544] width 8 height 85
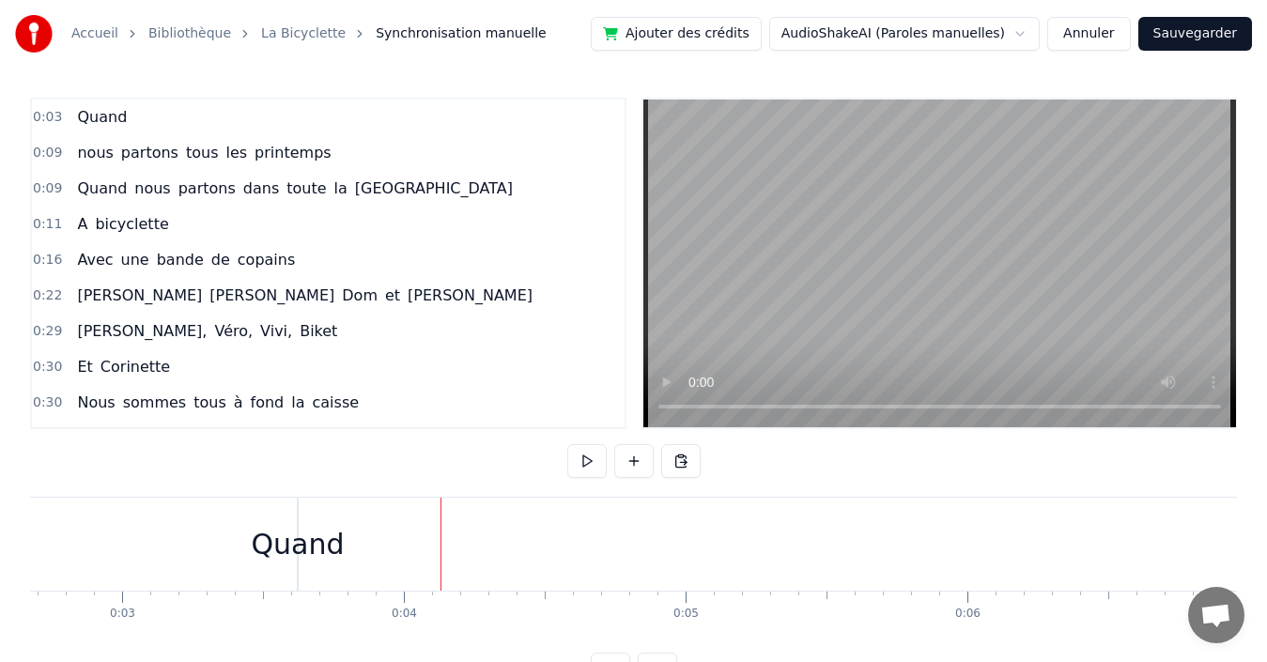
click at [283, 542] on div "Quand" at bounding box center [297, 544] width 93 height 42
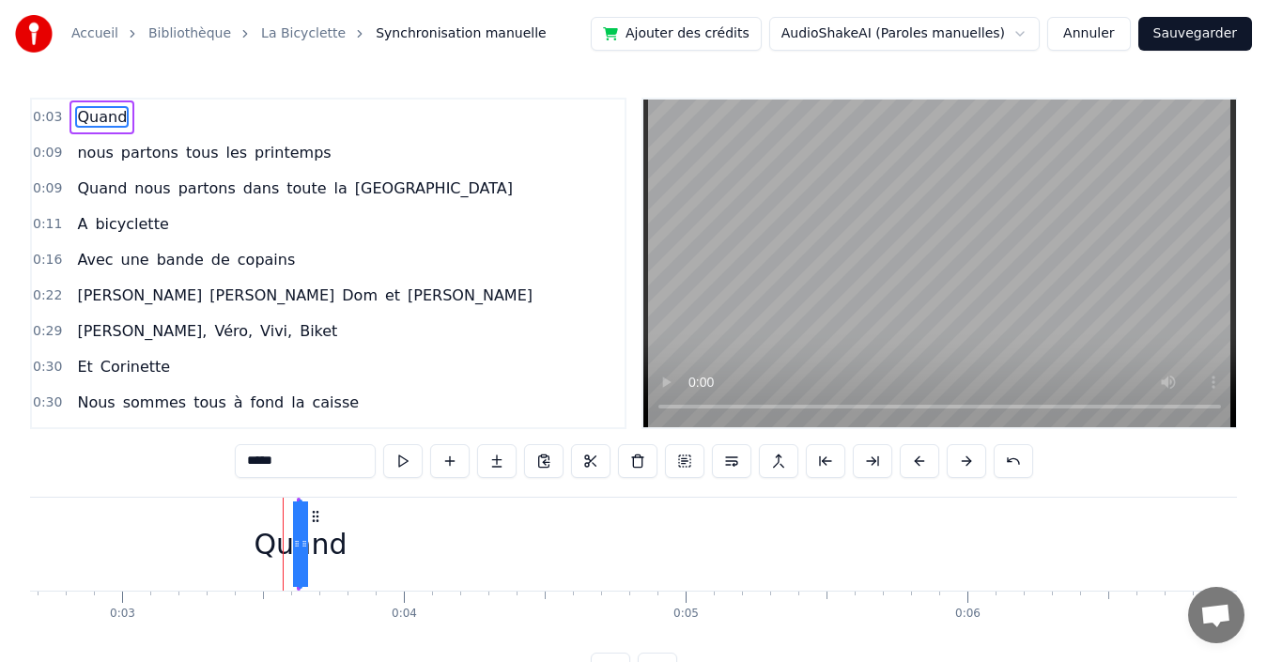
click at [318, 512] on circle at bounding box center [317, 511] width 1 height 1
click at [313, 515] on icon at bounding box center [315, 516] width 15 height 15
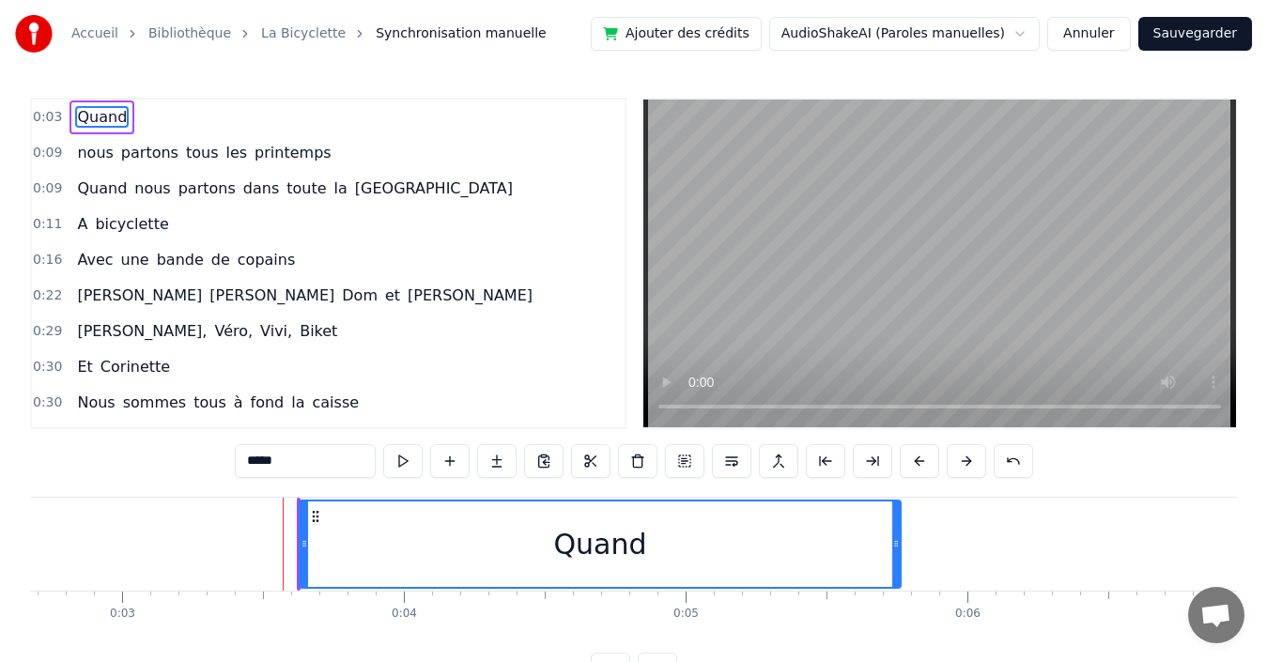
drag, startPoint x: 296, startPoint y: 526, endPoint x: 669, endPoint y: 514, distance: 373.2
click at [892, 505] on div at bounding box center [896, 544] width 8 height 85
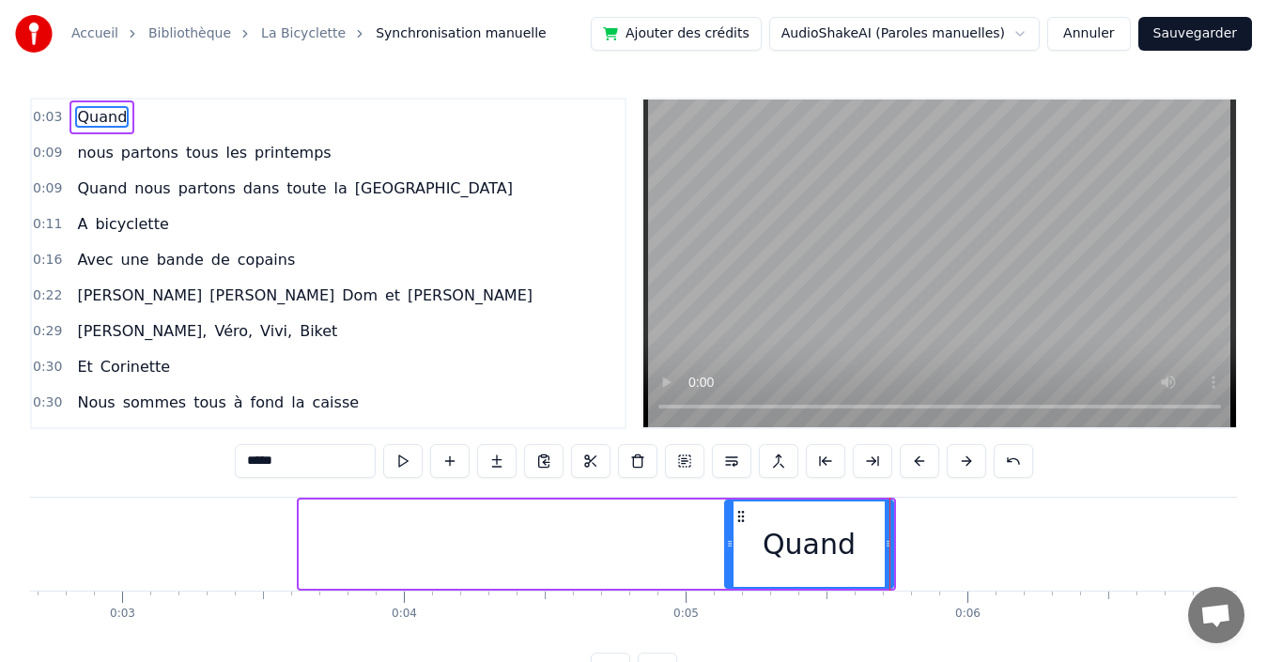
drag, startPoint x: 300, startPoint y: 542, endPoint x: 731, endPoint y: 525, distance: 431.5
click at [731, 525] on div at bounding box center [730, 544] width 8 height 85
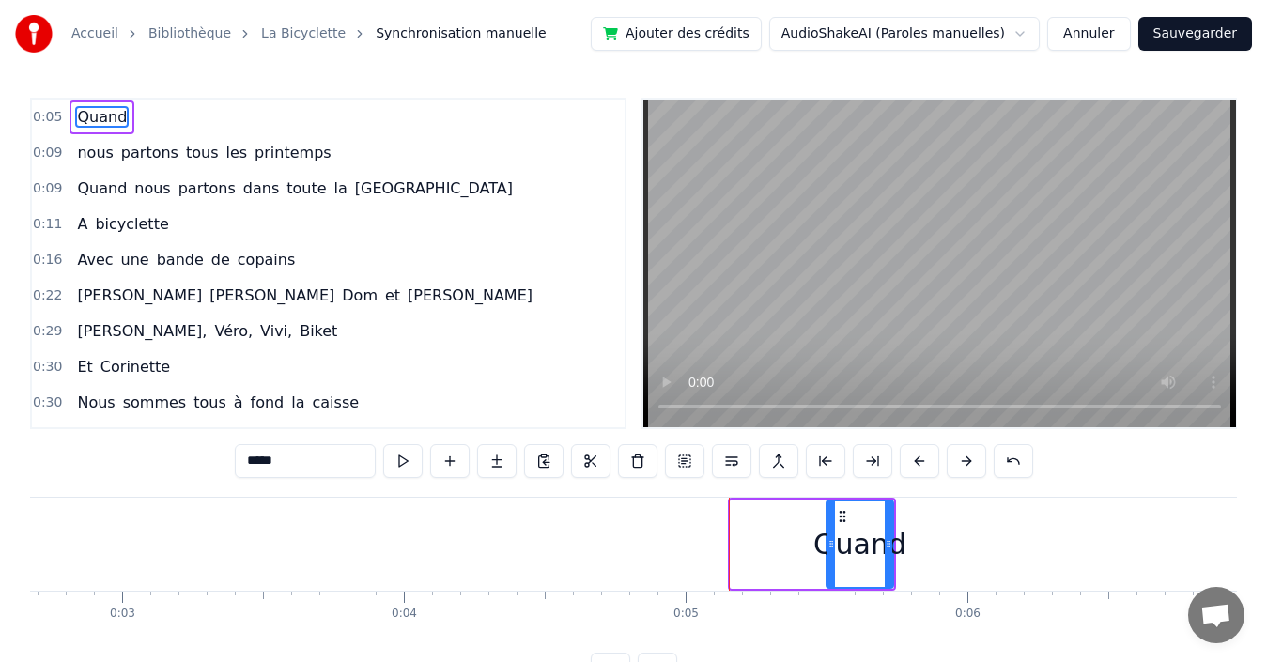
drag, startPoint x: 736, startPoint y: 543, endPoint x: 831, endPoint y: 557, distance: 96.9
click at [831, 557] on div at bounding box center [832, 544] width 8 height 85
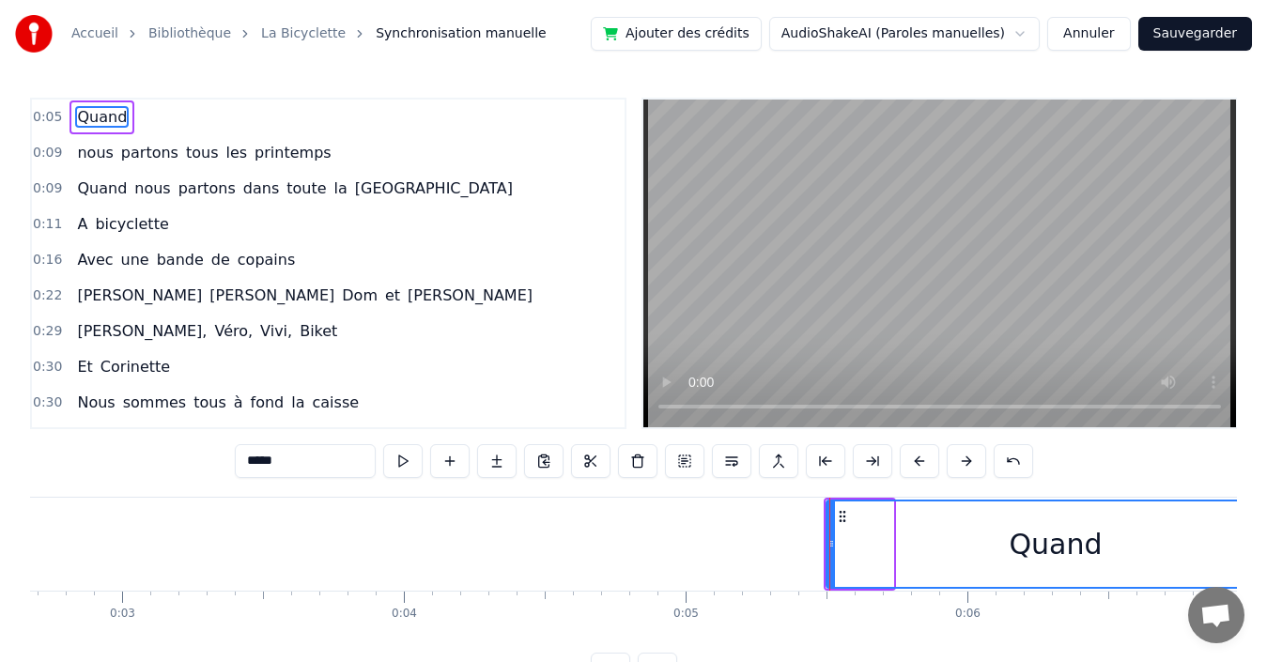
drag, startPoint x: 891, startPoint y: 549, endPoint x: 1173, endPoint y: 495, distance: 287.8
click at [1267, 481] on html "Accueil Bibliothèque La Bicyclette Synchronisation manuelle Ajouter des crédits…" at bounding box center [633, 358] width 1267 height 717
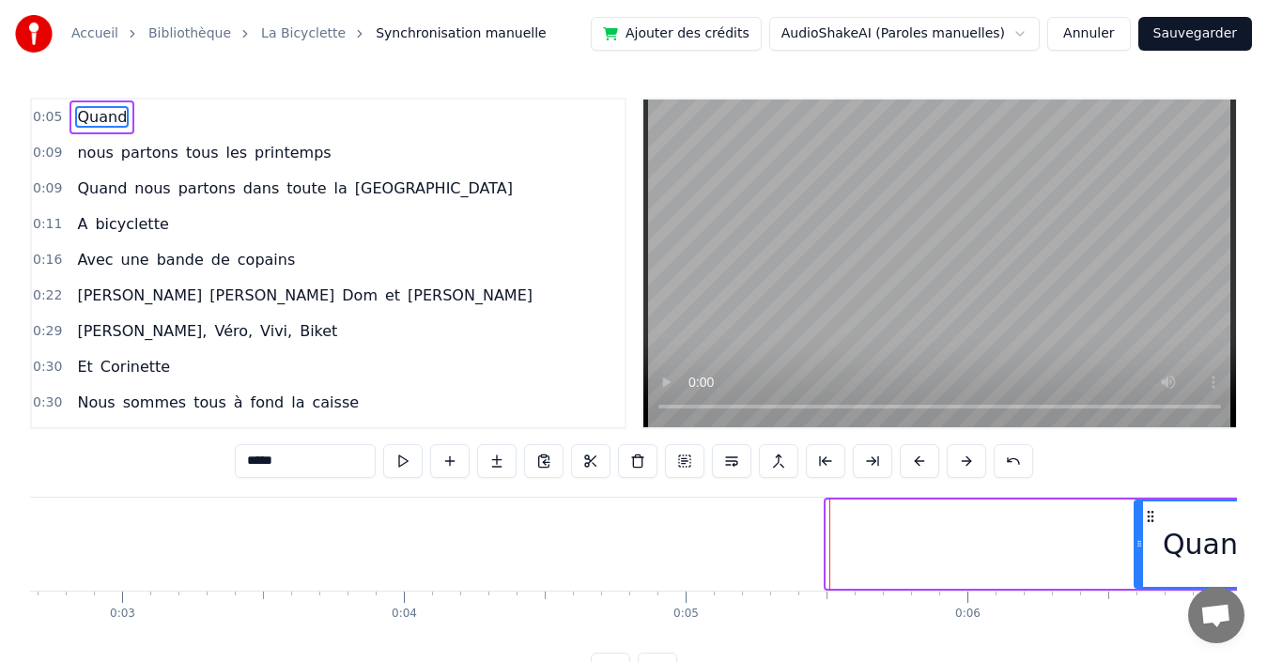
drag, startPoint x: 831, startPoint y: 532, endPoint x: 1131, endPoint y: 534, distance: 299.7
click at [1139, 534] on div at bounding box center [1140, 544] width 8 height 85
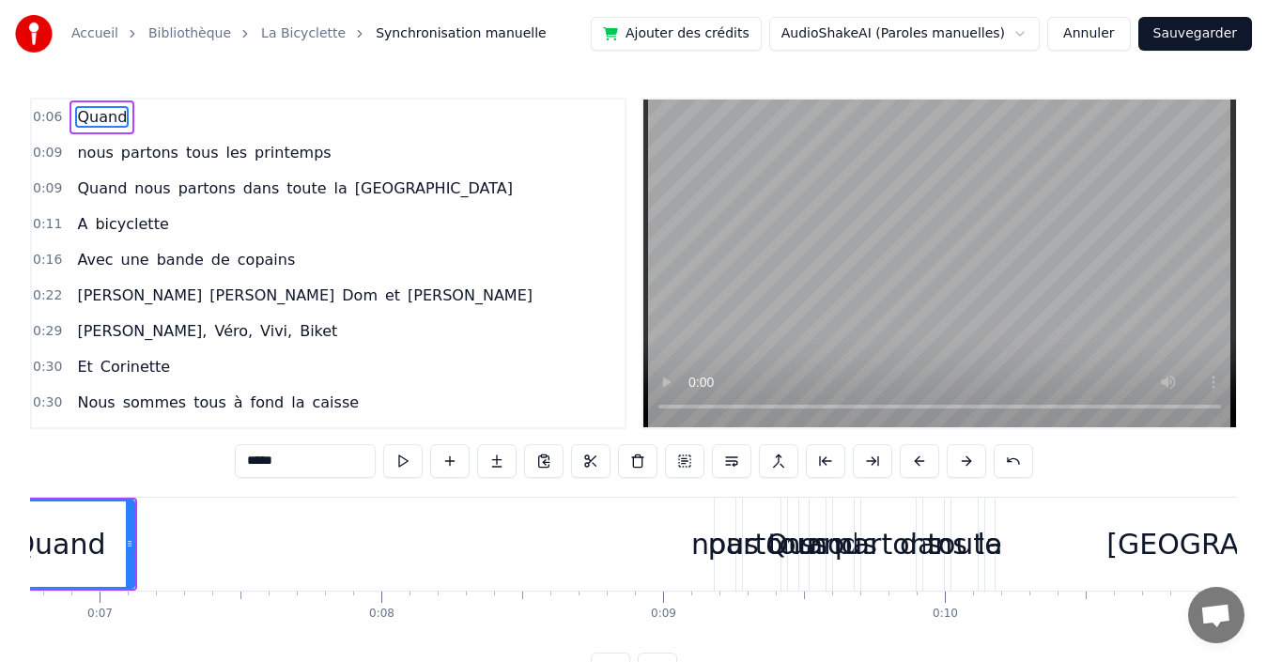
scroll to position [0, 1745]
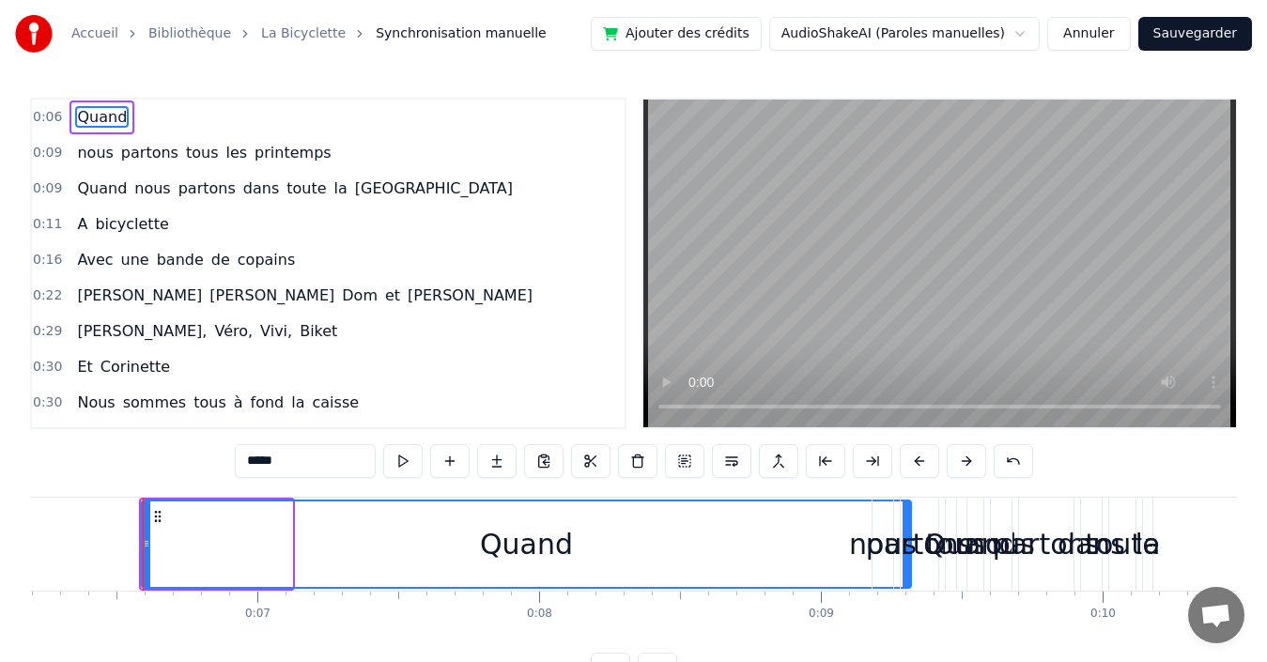
drag, startPoint x: 289, startPoint y: 539, endPoint x: 851, endPoint y: 572, distance: 562.7
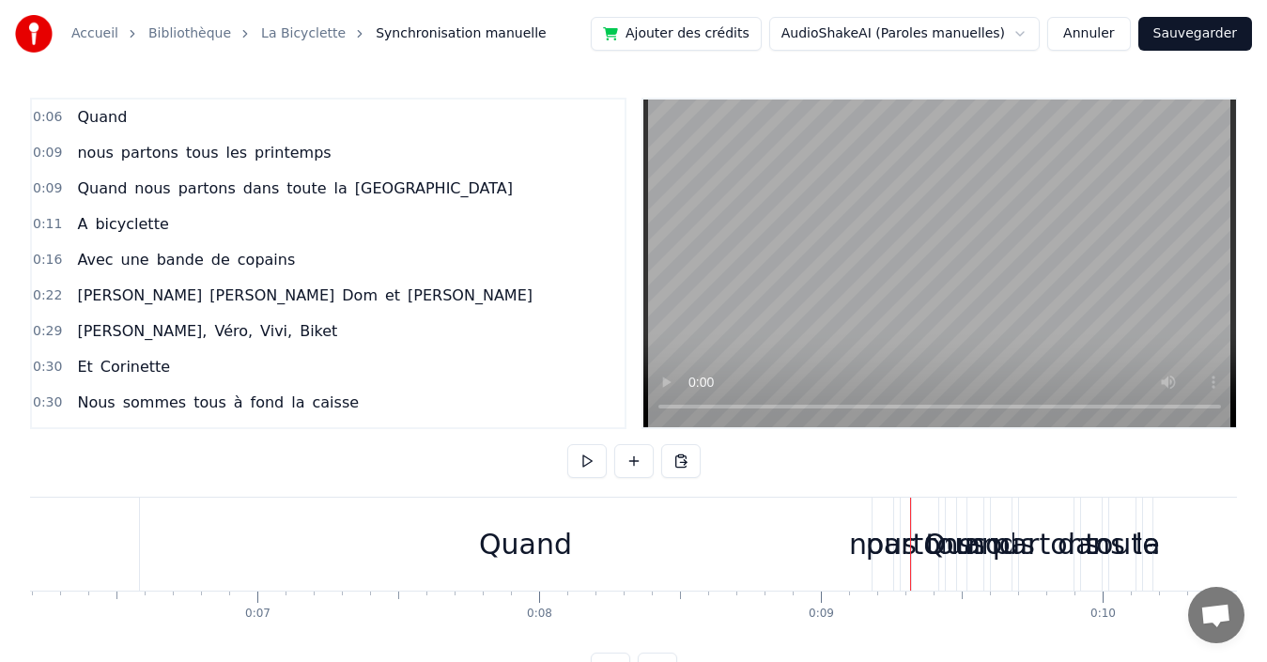
click at [143, 542] on div "Quand" at bounding box center [525, 544] width 771 height 93
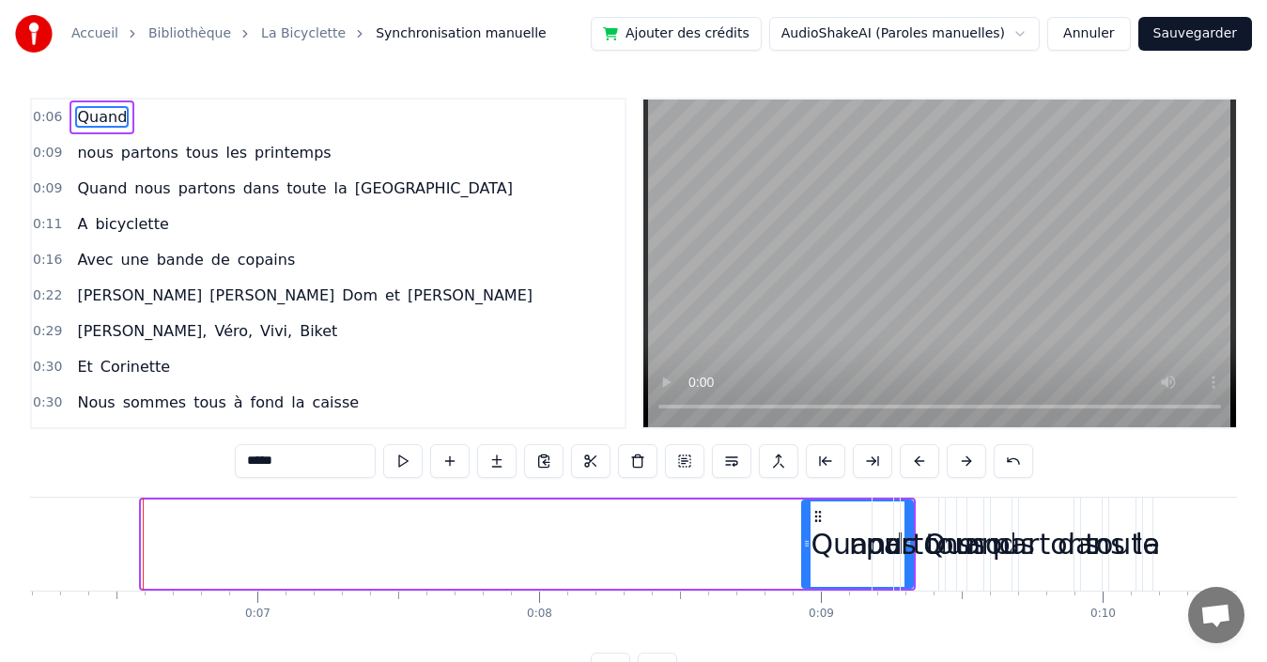
drag, startPoint x: 144, startPoint y: 540, endPoint x: 804, endPoint y: 551, distance: 660.5
click at [804, 551] on icon at bounding box center [807, 543] width 8 height 15
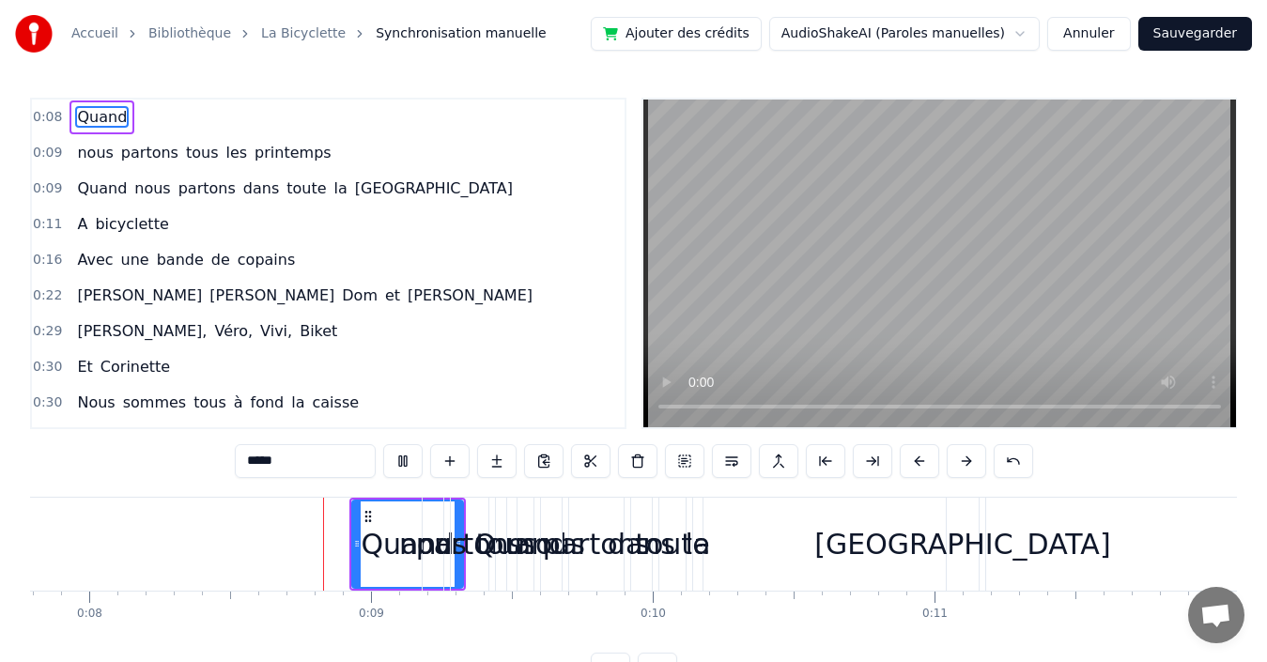
scroll to position [0, 2255]
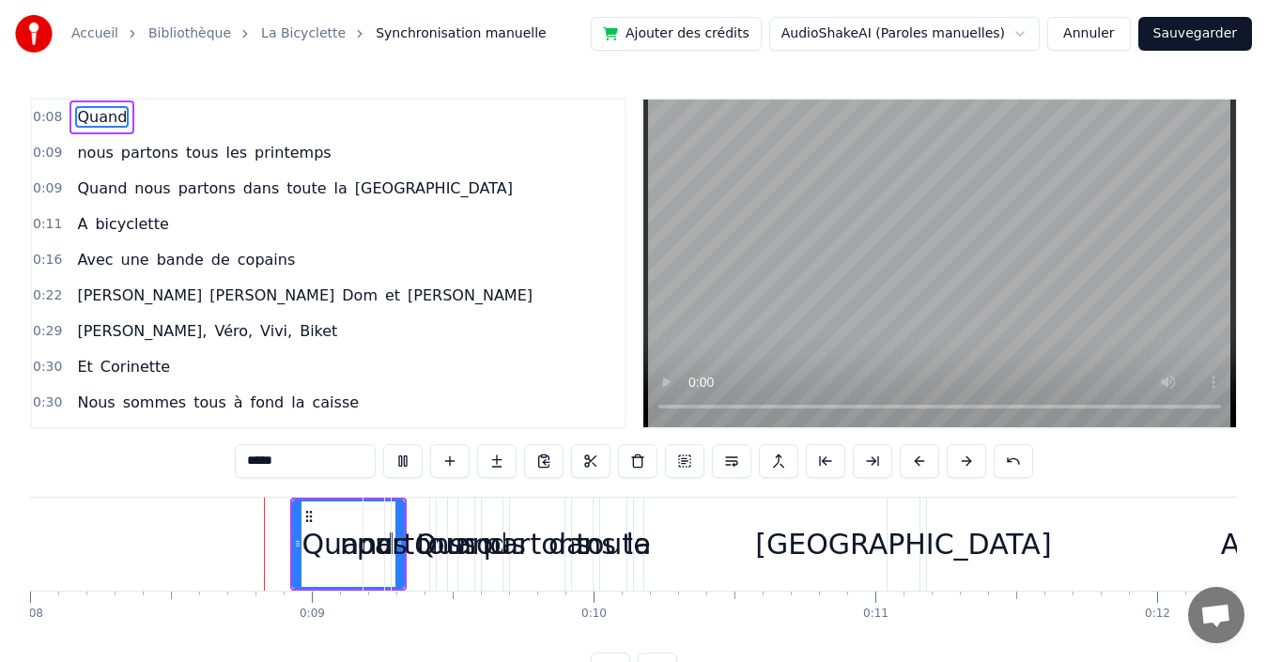
click at [716, 246] on video at bounding box center [940, 264] width 593 height 328
click at [298, 551] on icon at bounding box center [298, 543] width 8 height 15
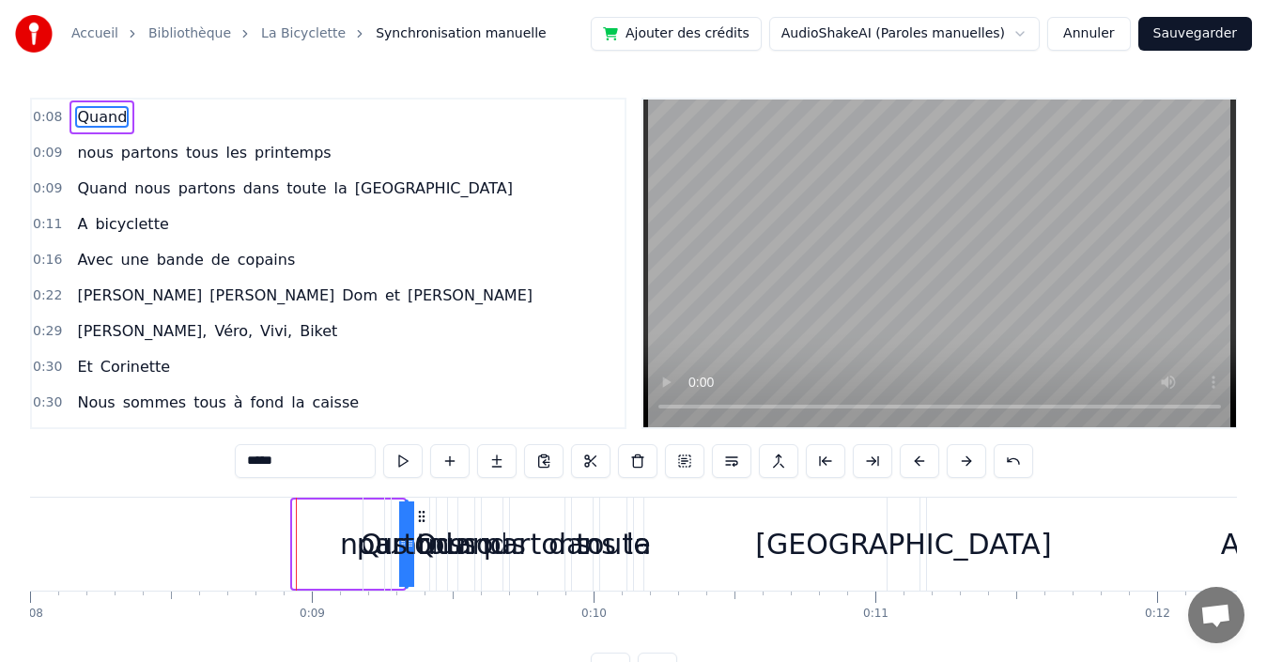
drag, startPoint x: 294, startPoint y: 551, endPoint x: 737, endPoint y: 531, distance: 442.9
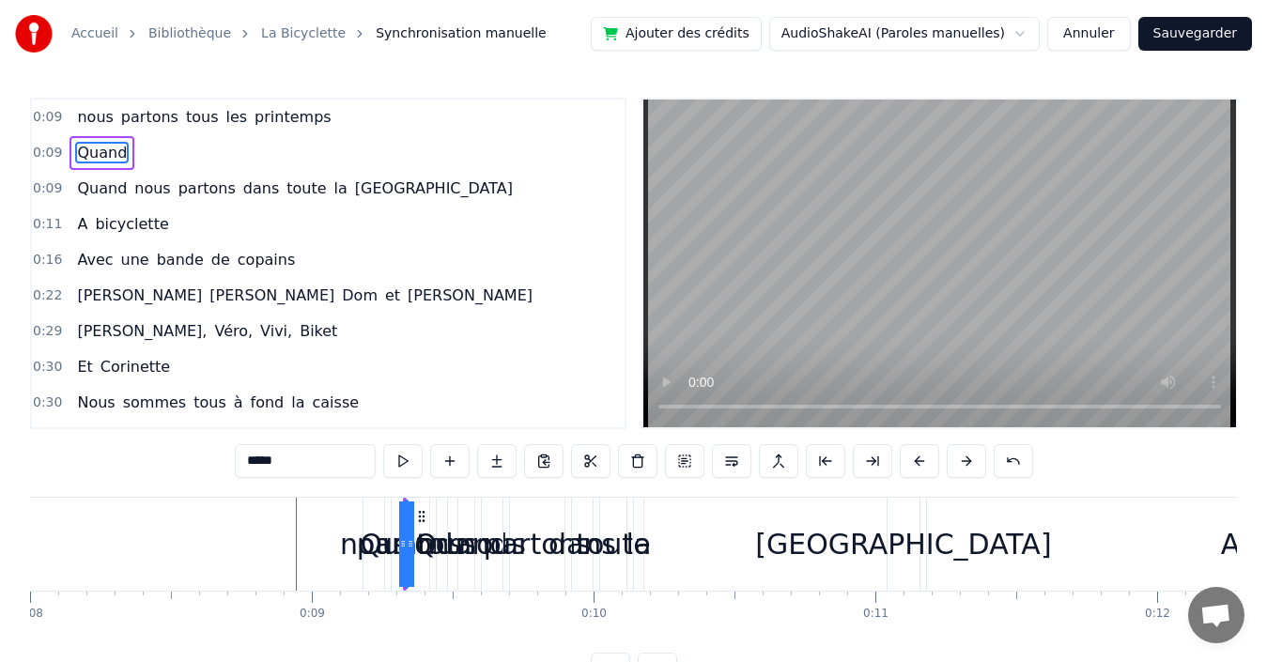
click at [405, 537] on icon at bounding box center [403, 543] width 8 height 15
drag, startPoint x: 407, startPoint y: 537, endPoint x: 896, endPoint y: 528, distance: 489.5
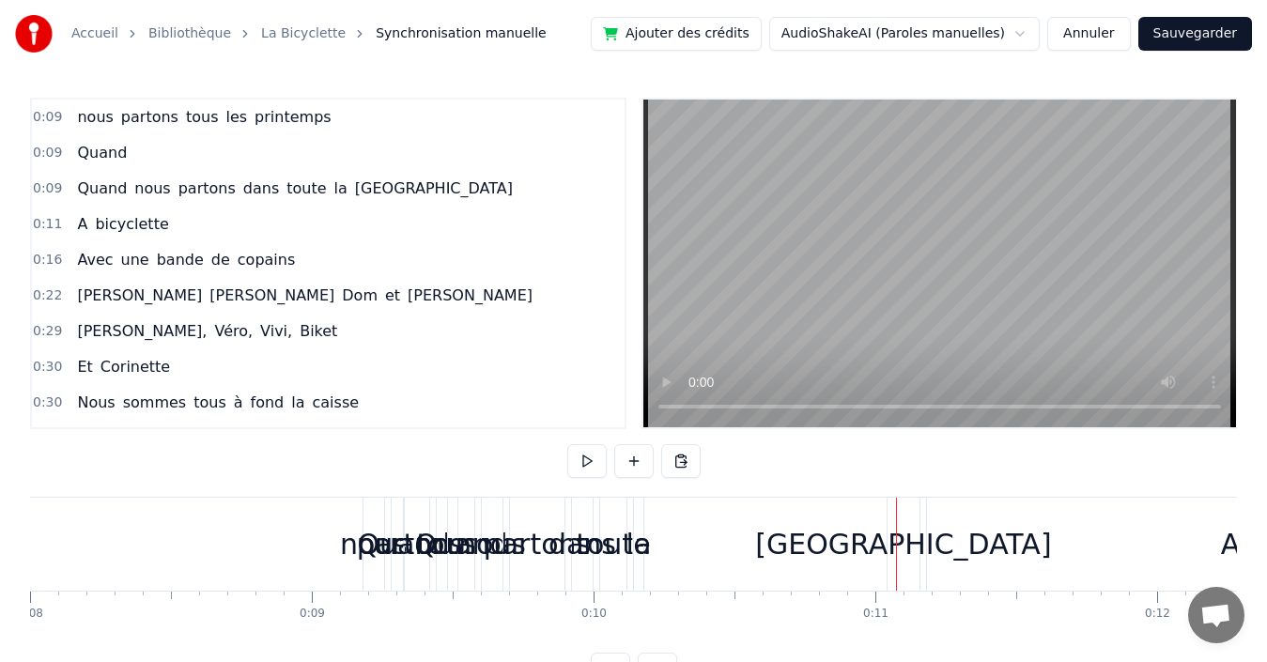
click at [907, 538] on div "[GEOGRAPHIC_DATA]" at bounding box center [903, 544] width 296 height 42
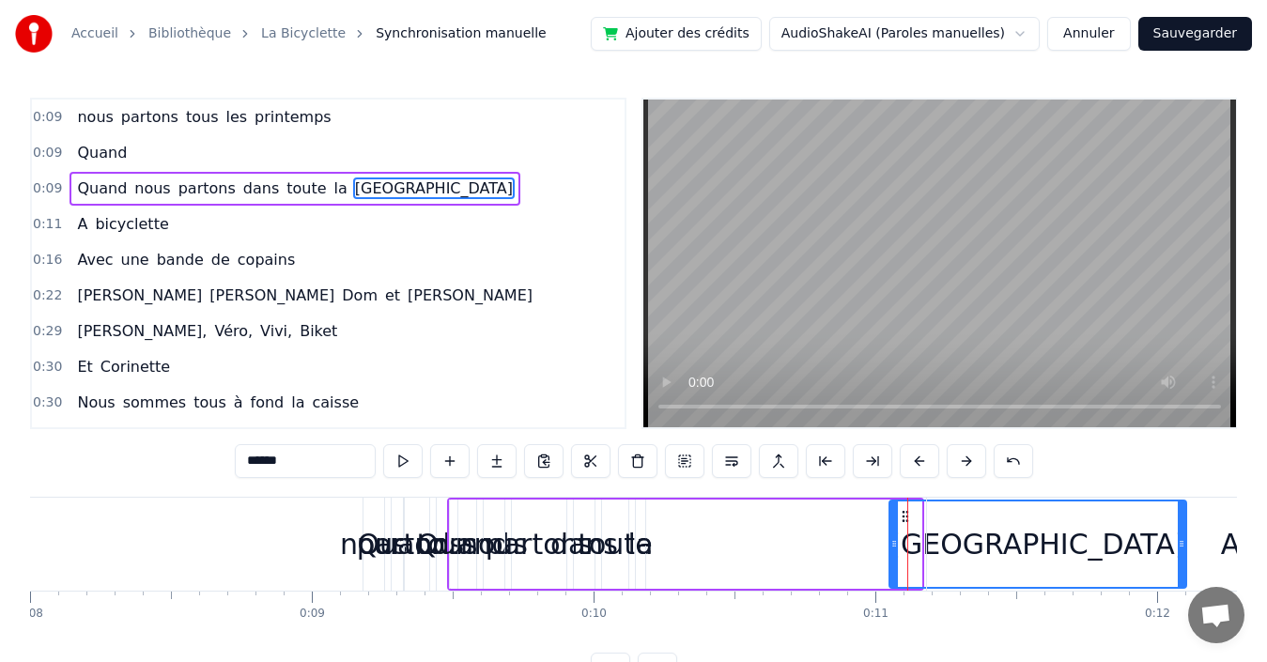
drag, startPoint x: 917, startPoint y: 541, endPoint x: 1182, endPoint y: 528, distance: 265.2
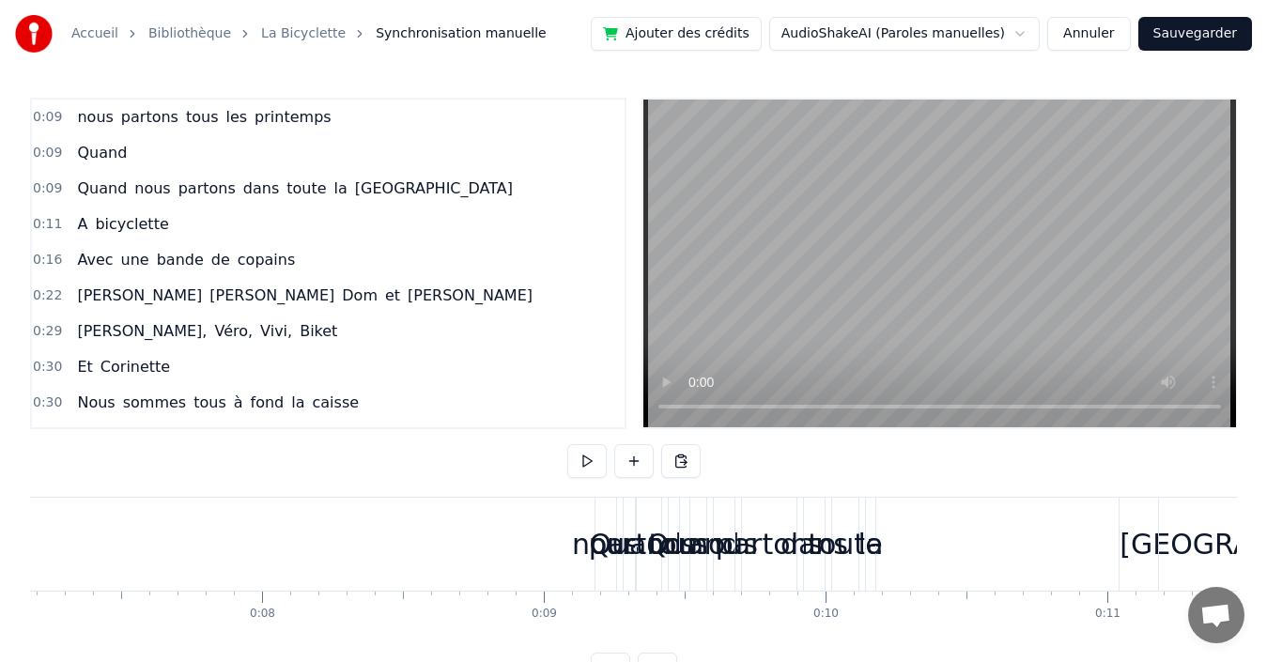
scroll to position [0, 2102]
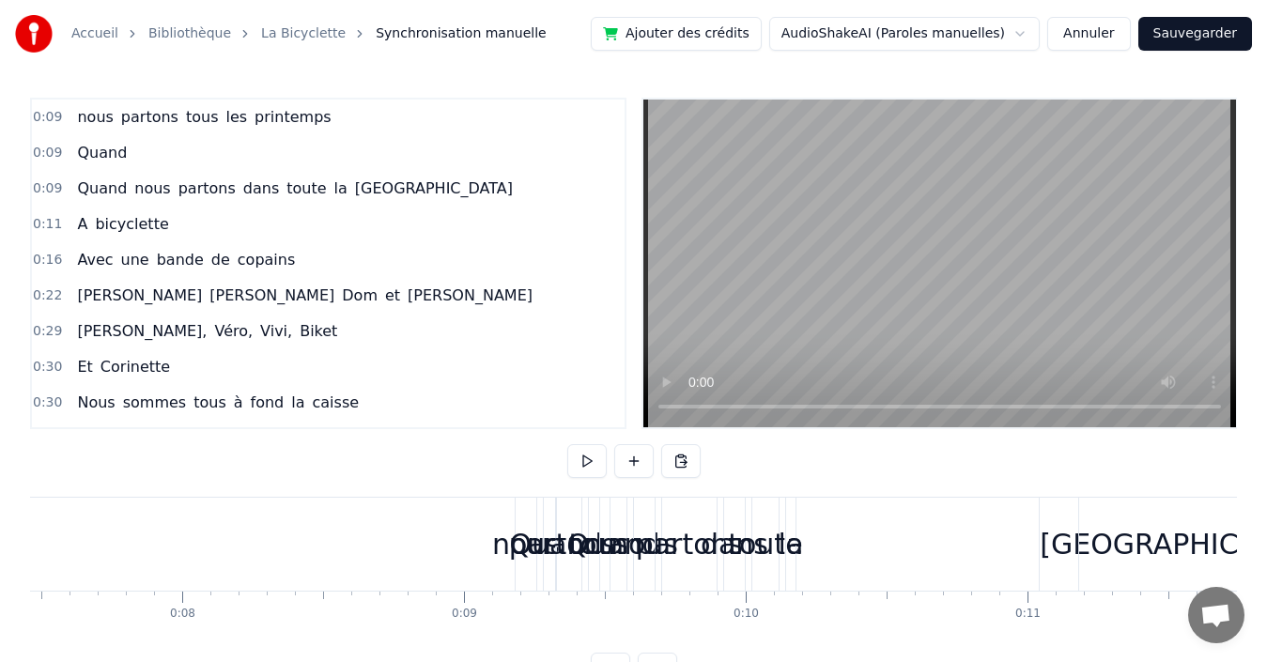
click at [537, 541] on div "Quand" at bounding box center [555, 544] width 93 height 42
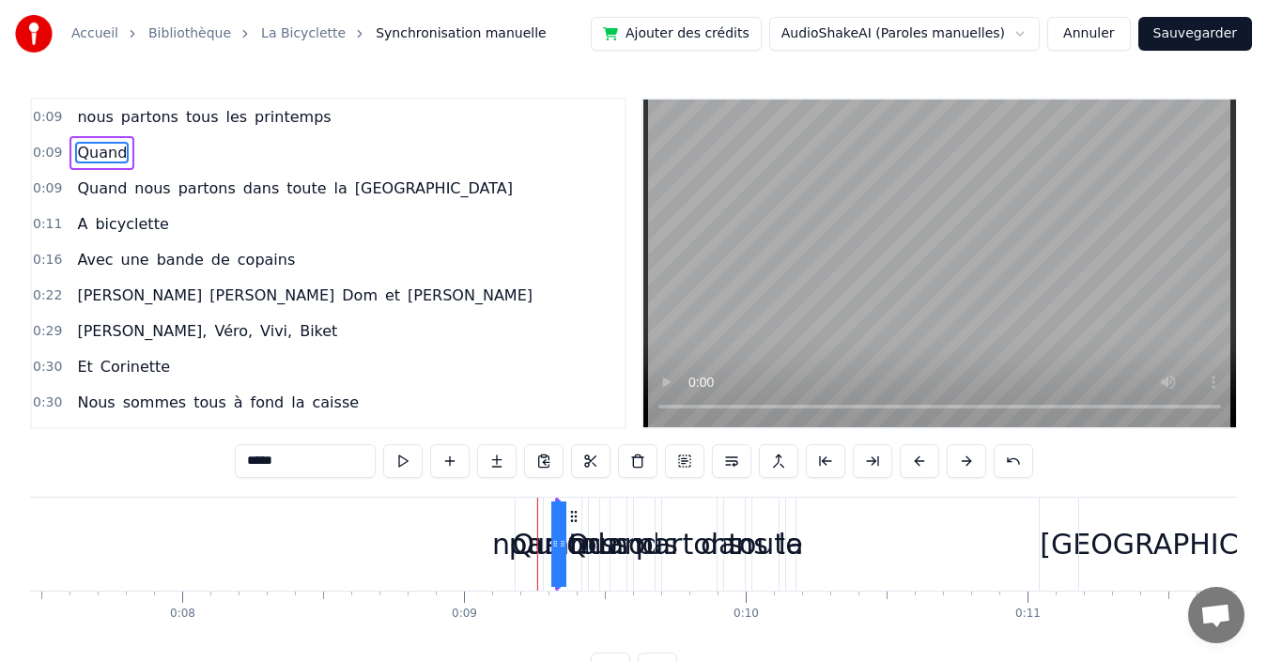
click at [159, 113] on span "partons" at bounding box center [149, 117] width 61 height 22
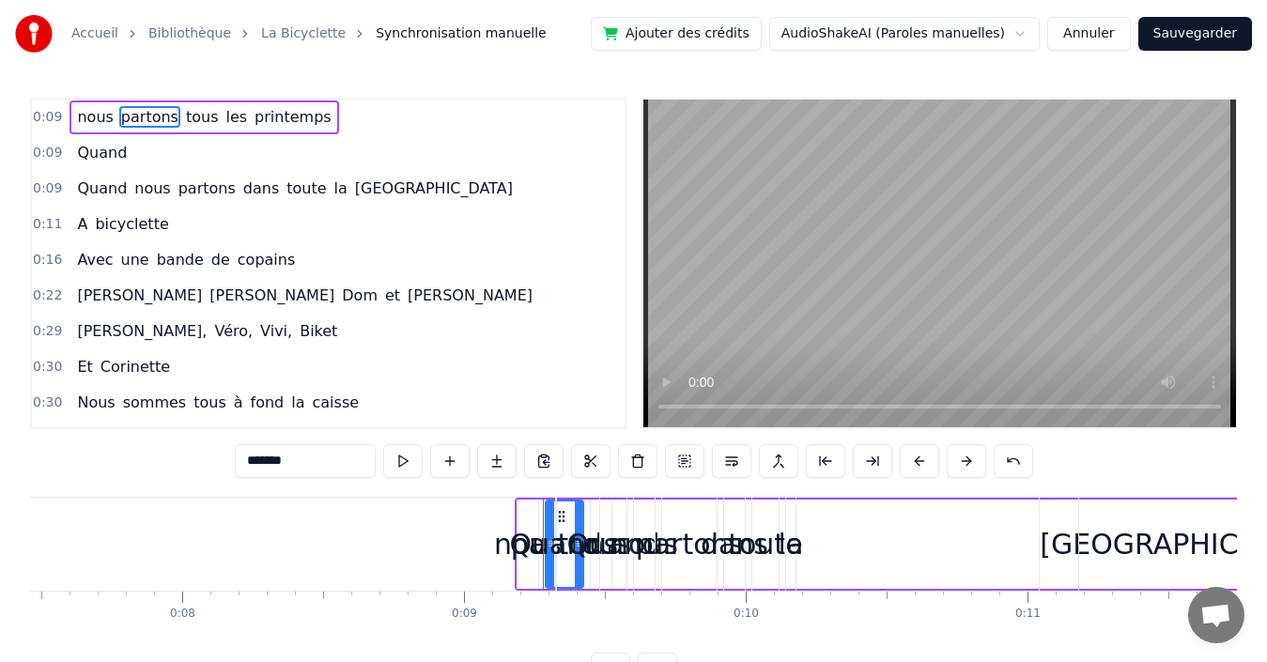
click at [516, 529] on div "Quand" at bounding box center [555, 544] width 93 height 42
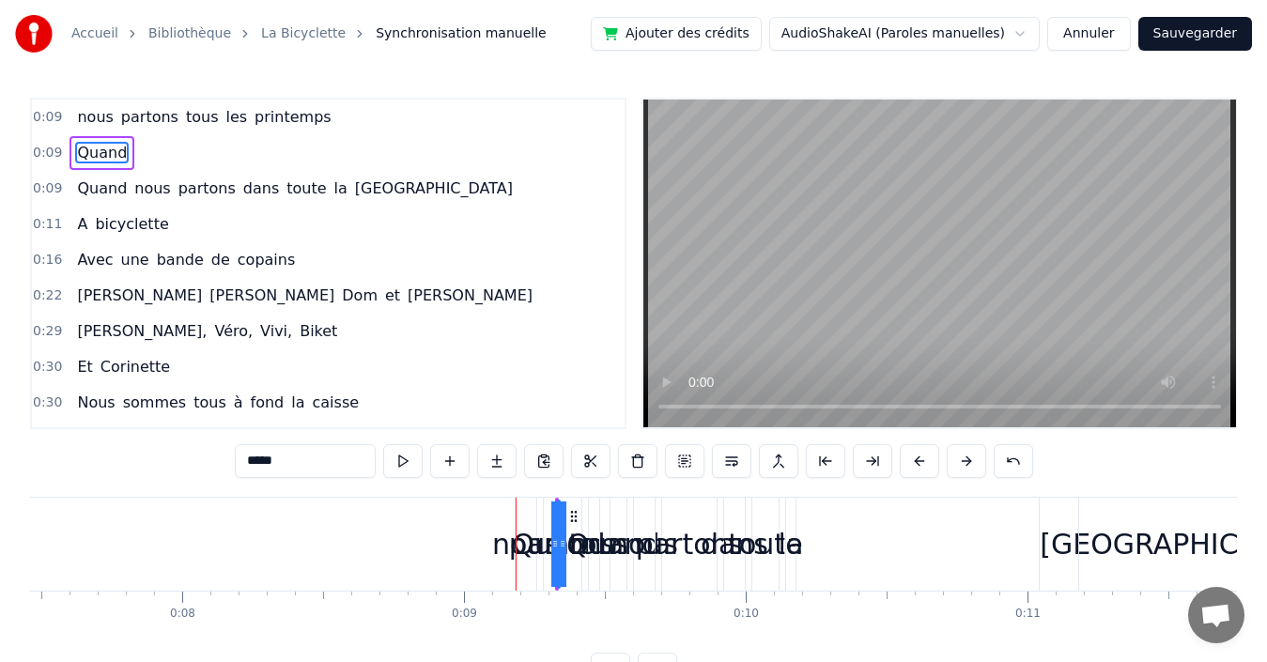
click at [518, 529] on div "Quand" at bounding box center [558, 544] width 93 height 42
click at [517, 531] on div "Quand" at bounding box center [558, 544] width 93 height 42
click at [506, 548] on div "nous" at bounding box center [526, 544] width 68 height 42
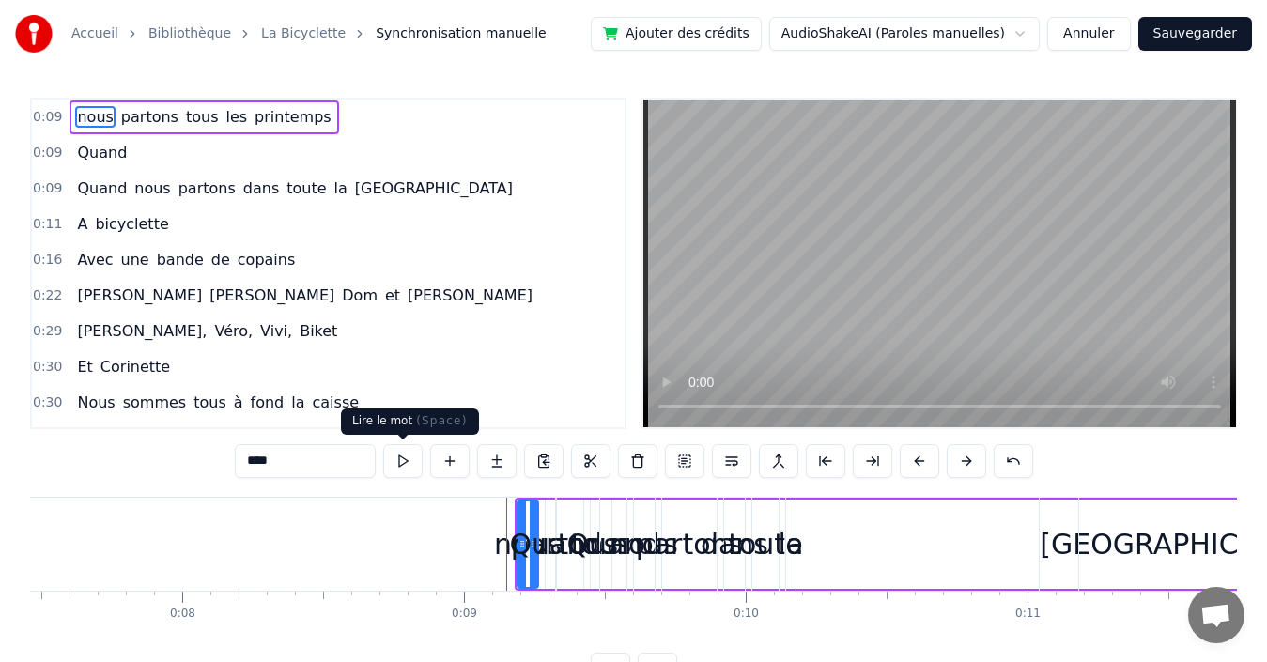
click at [405, 457] on button at bounding box center [402, 461] width 39 height 34
click at [498, 541] on div "nous" at bounding box center [528, 544] width 68 height 42
click at [513, 540] on div "nous" at bounding box center [528, 544] width 68 height 42
click at [590, 543] on div "Quand" at bounding box center [612, 544] width 93 height 42
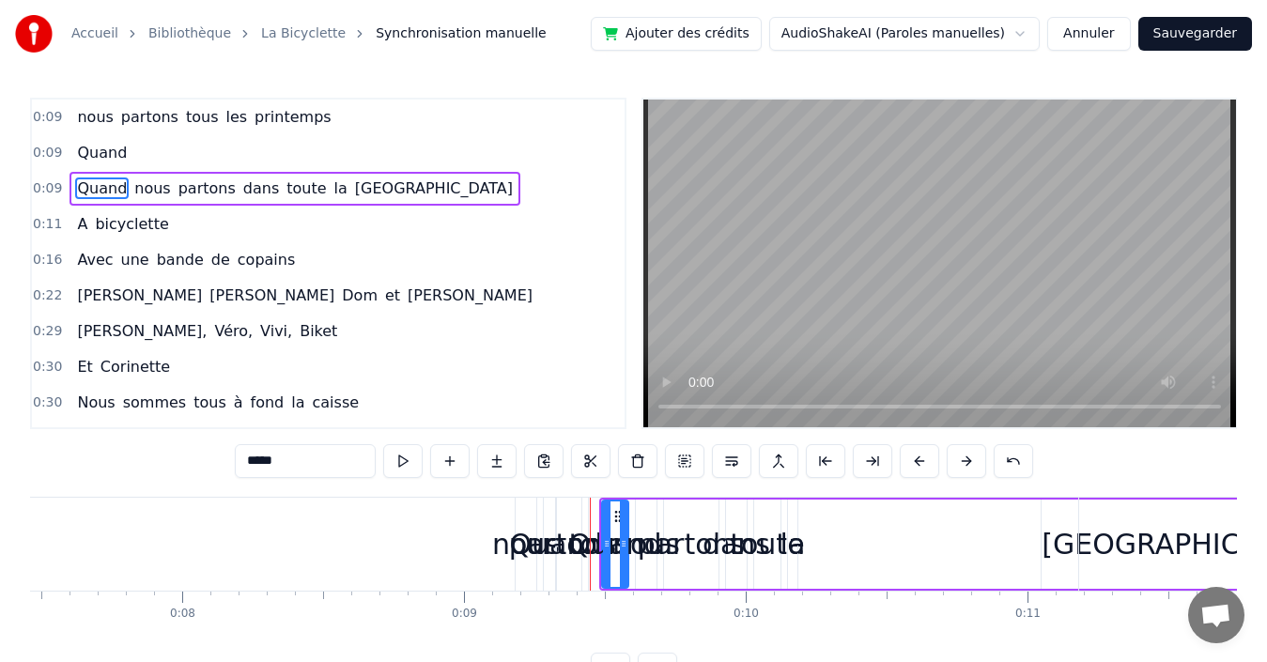
click at [97, 153] on span "Quand" at bounding box center [102, 153] width 54 height 22
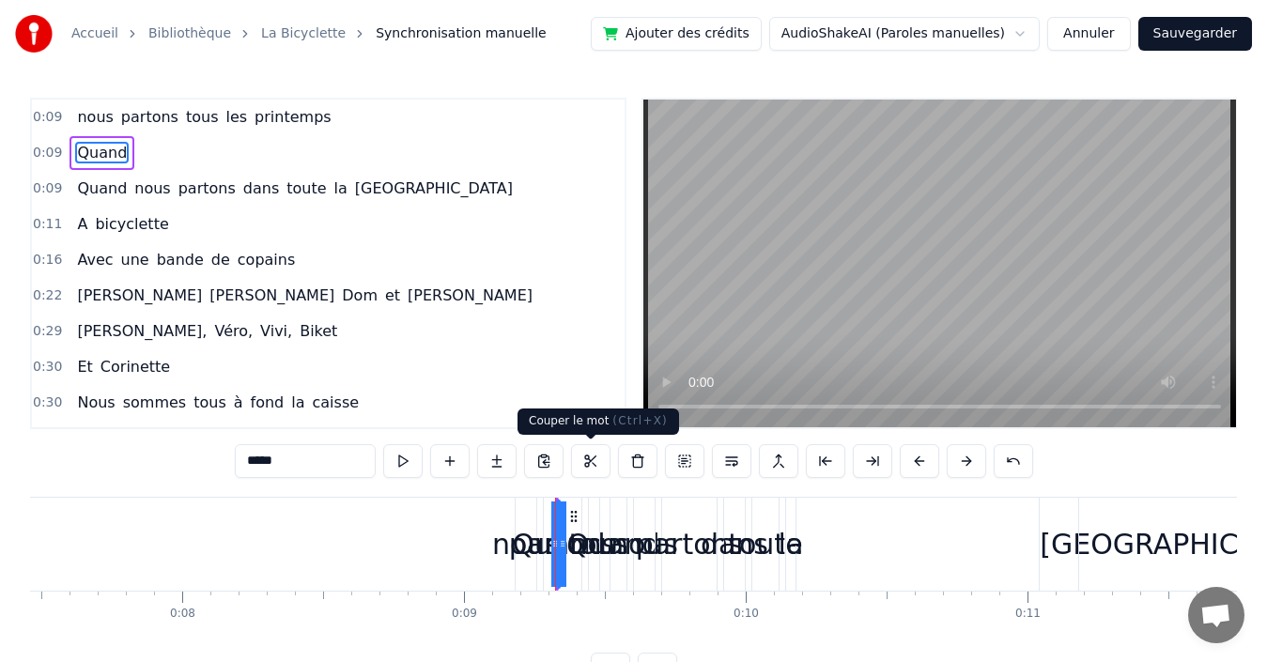
click at [592, 459] on button at bounding box center [590, 461] width 39 height 34
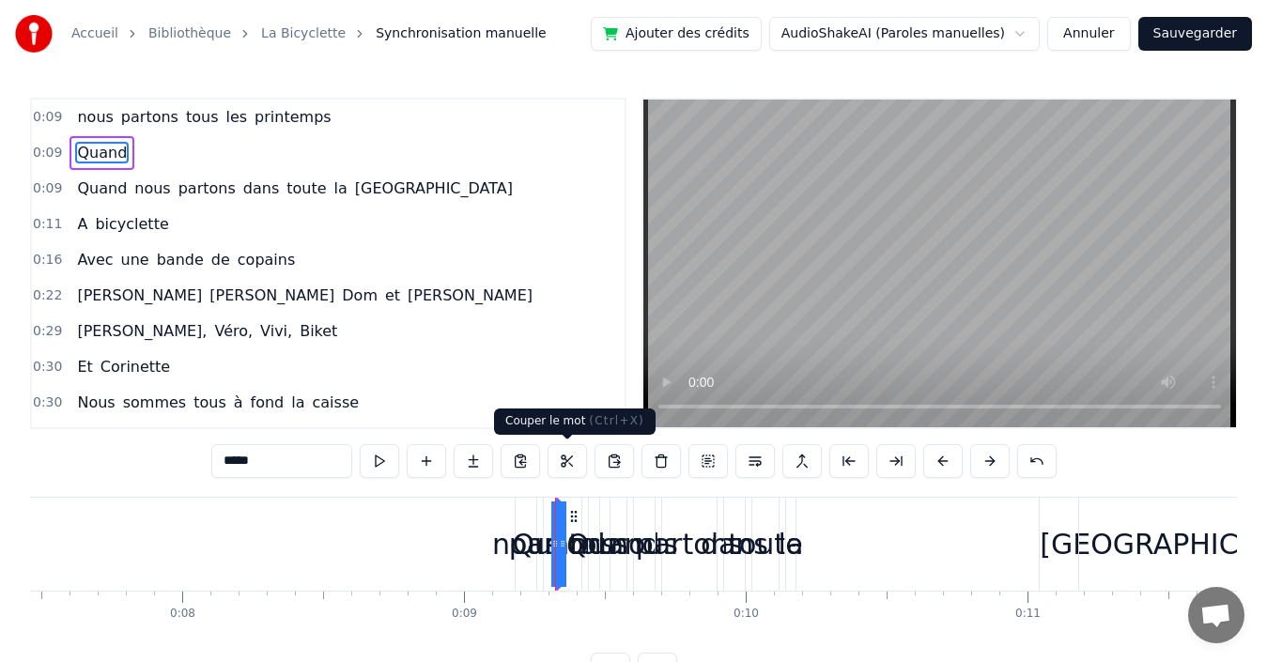
click at [565, 461] on button at bounding box center [567, 461] width 39 height 34
click at [504, 544] on div "nous" at bounding box center [526, 544] width 68 height 42
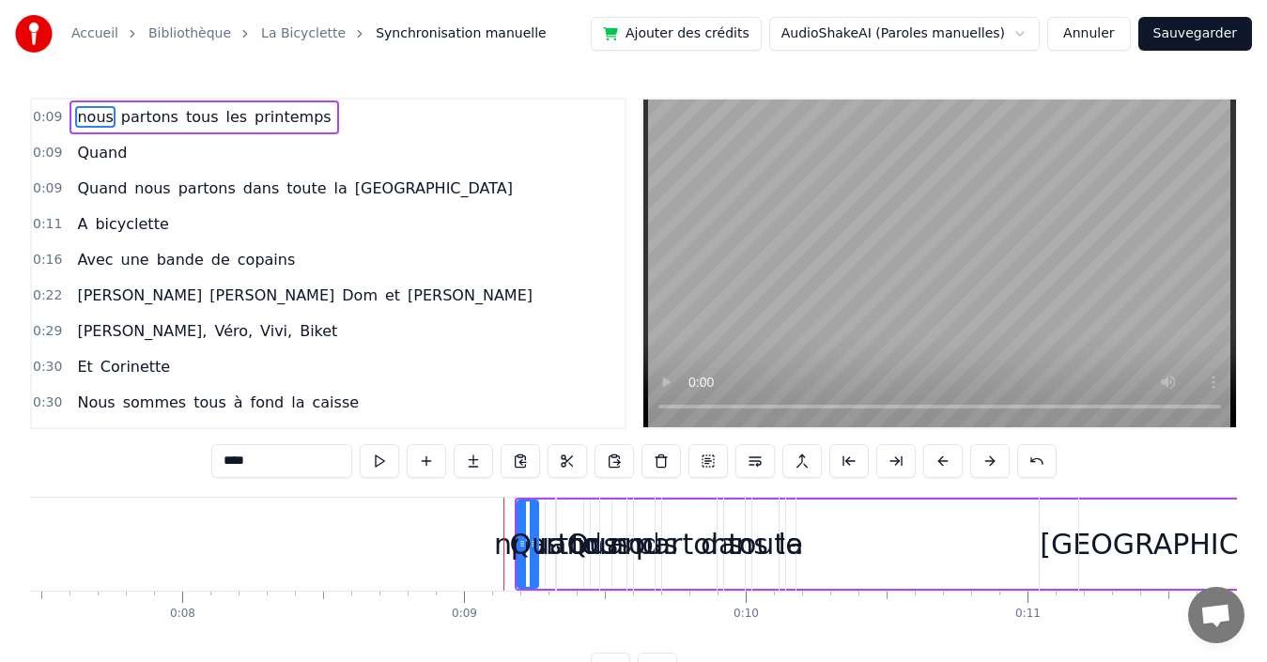
click at [184, 115] on span "tous" at bounding box center [202, 117] width 37 height 22
click at [90, 112] on span "nous" at bounding box center [94, 117] width 39 height 22
type input "****"
click at [90, 112] on span "nous" at bounding box center [94, 117] width 39 height 22
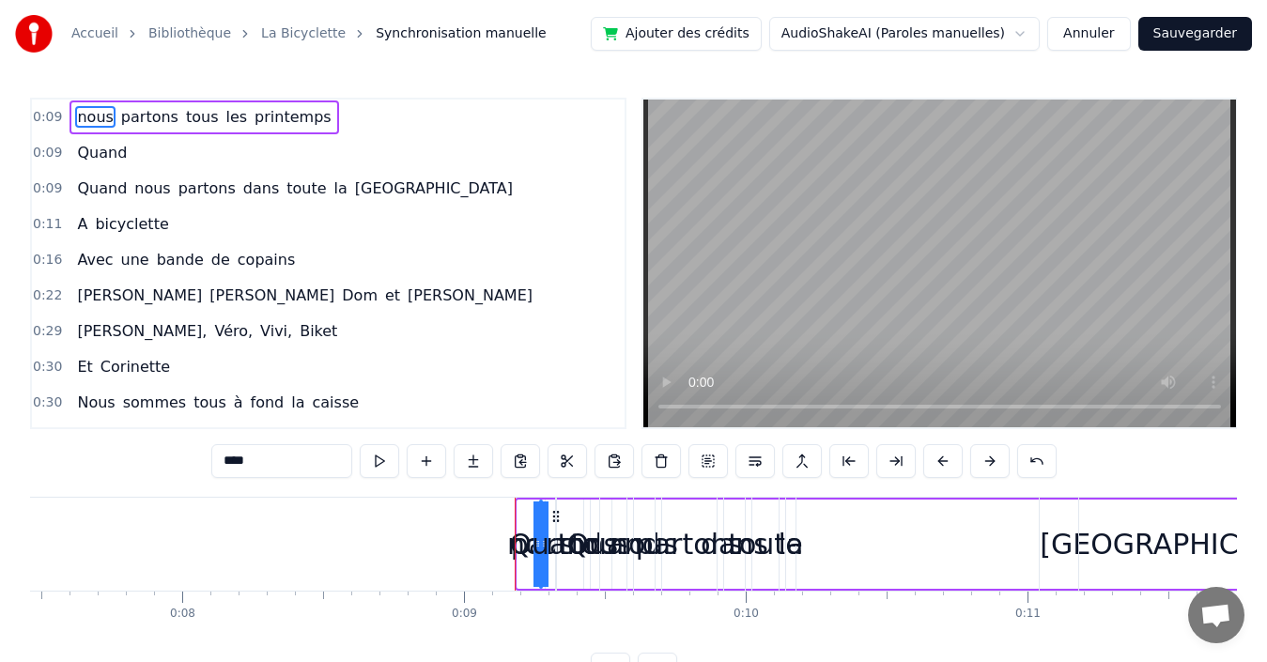
drag, startPoint x: 519, startPoint y: 519, endPoint x: 603, endPoint y: 518, distance: 84.6
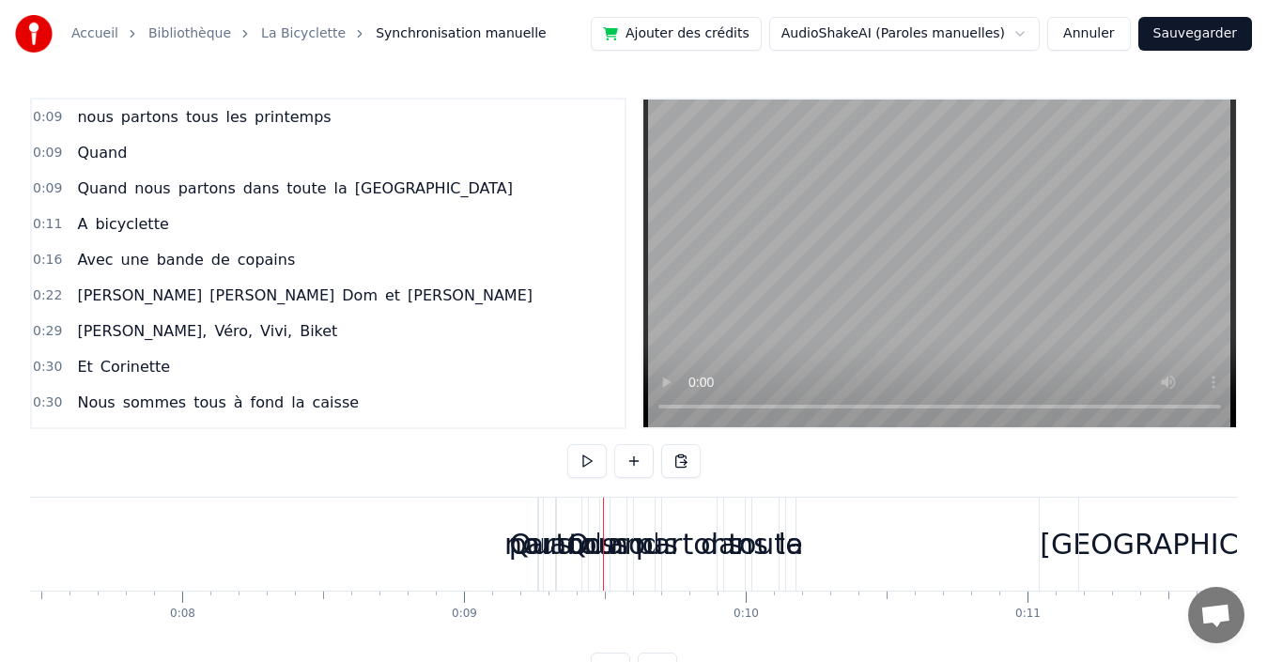
click at [373, 118] on div "0:09 nous partons tous les printemps" at bounding box center [328, 118] width 593 height 36
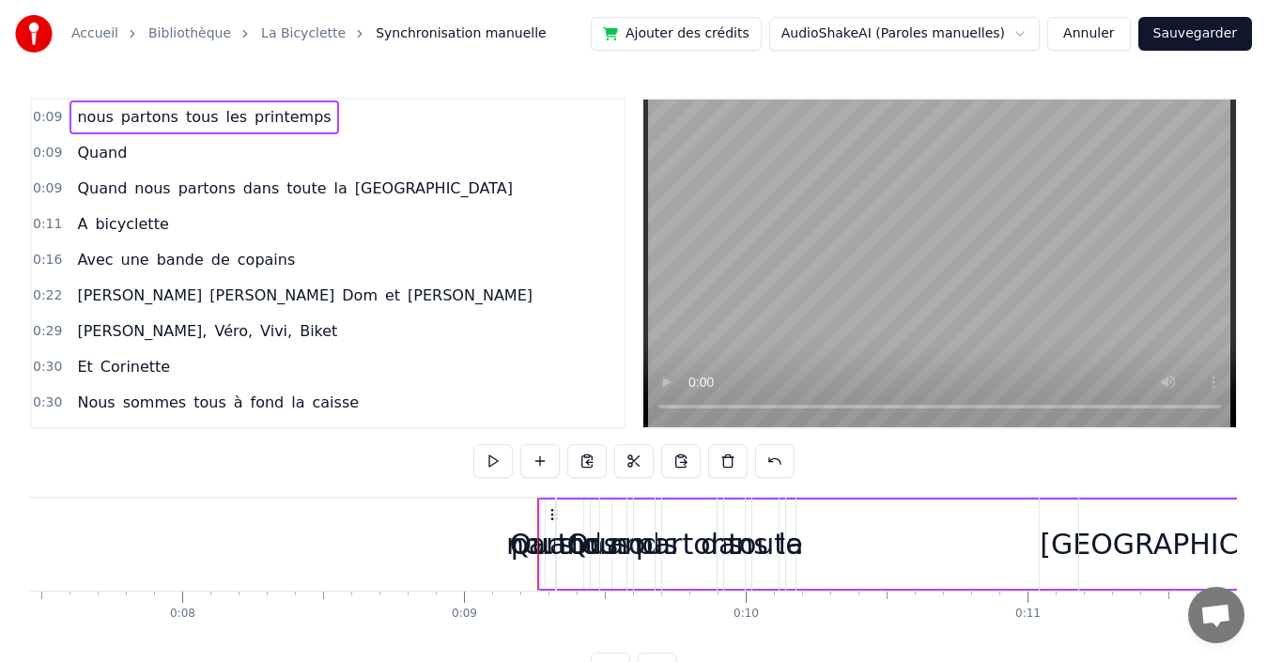
click at [539, 514] on div "nous" at bounding box center [540, 544] width 2 height 89
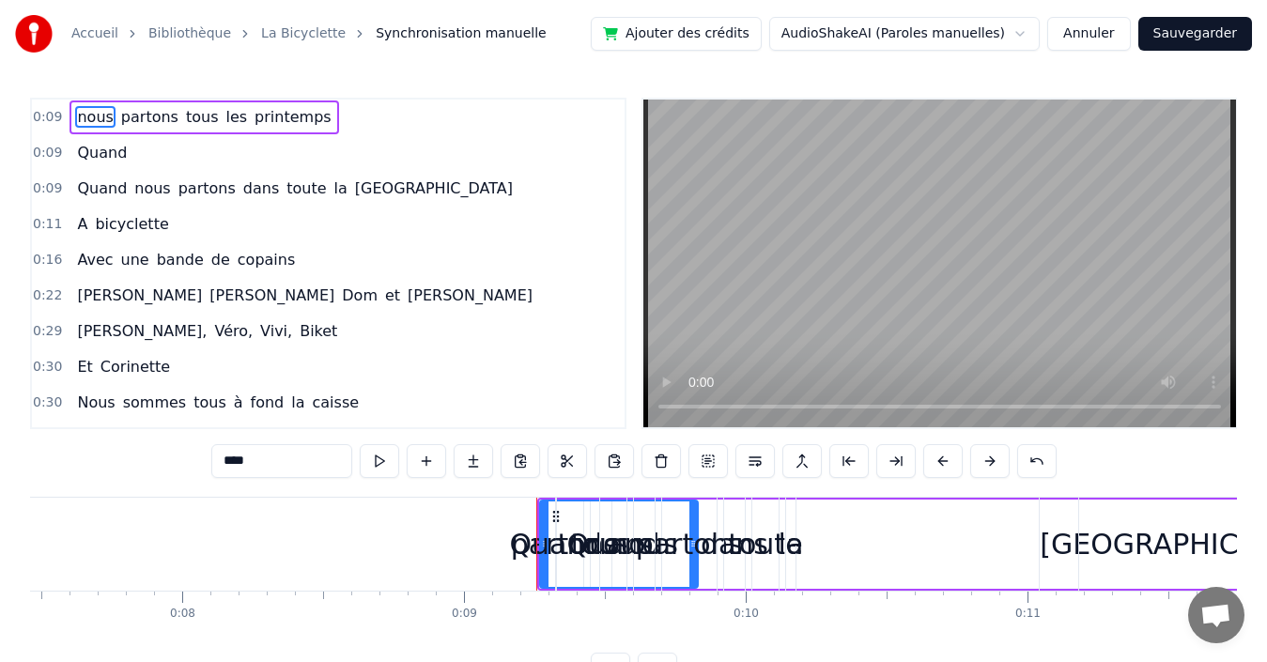
drag, startPoint x: 538, startPoint y: 514, endPoint x: 698, endPoint y: 505, distance: 159.9
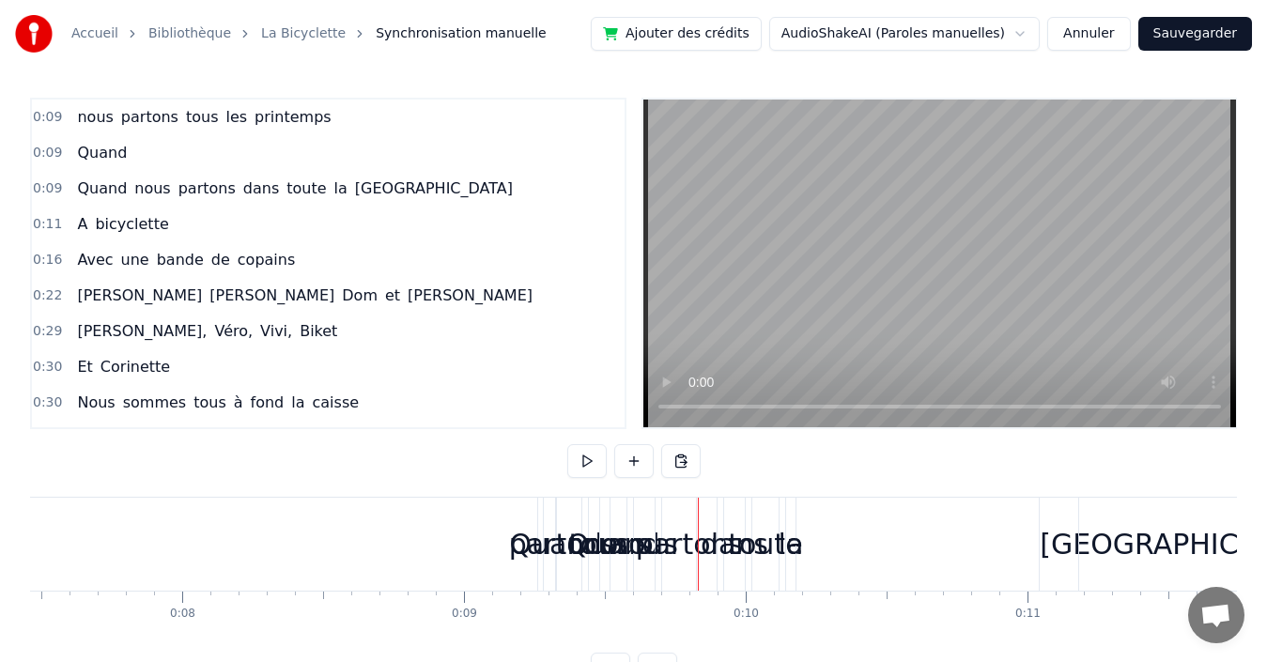
click at [44, 119] on span "0:09" at bounding box center [47, 117] width 29 height 19
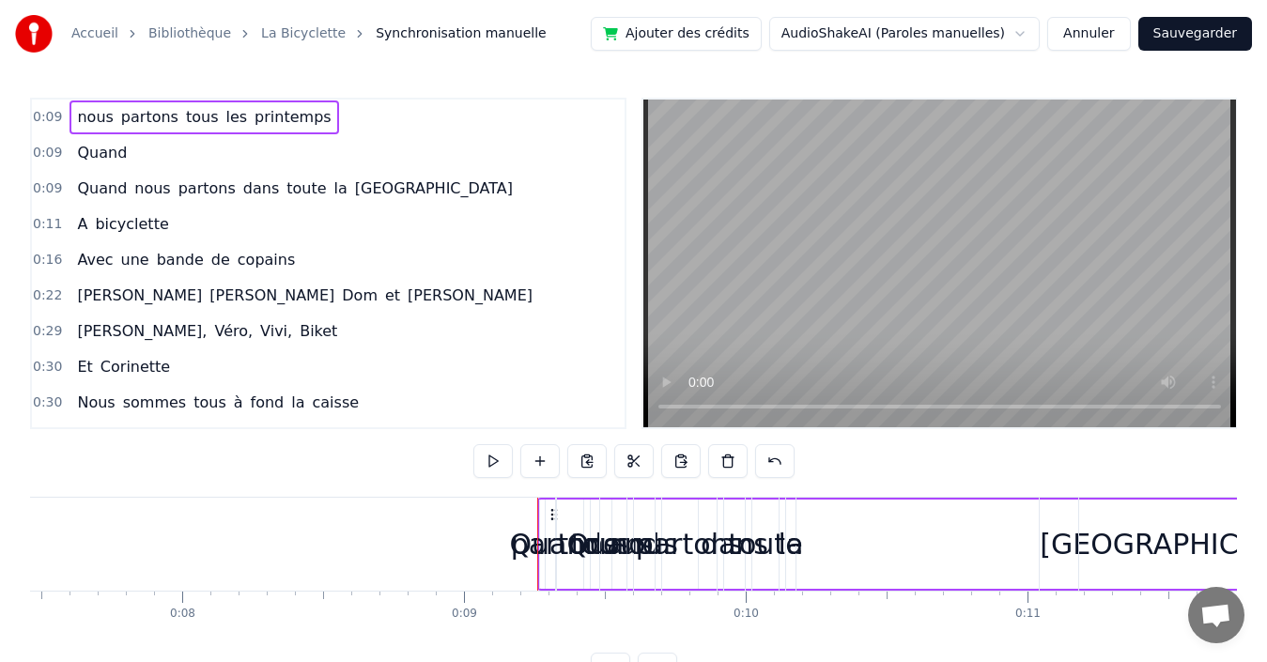
click at [552, 516] on icon at bounding box center [554, 514] width 15 height 15
click at [549, 516] on icon at bounding box center [554, 514] width 15 height 15
drag, startPoint x: 540, startPoint y: 520, endPoint x: 928, endPoint y: 519, distance: 388.0
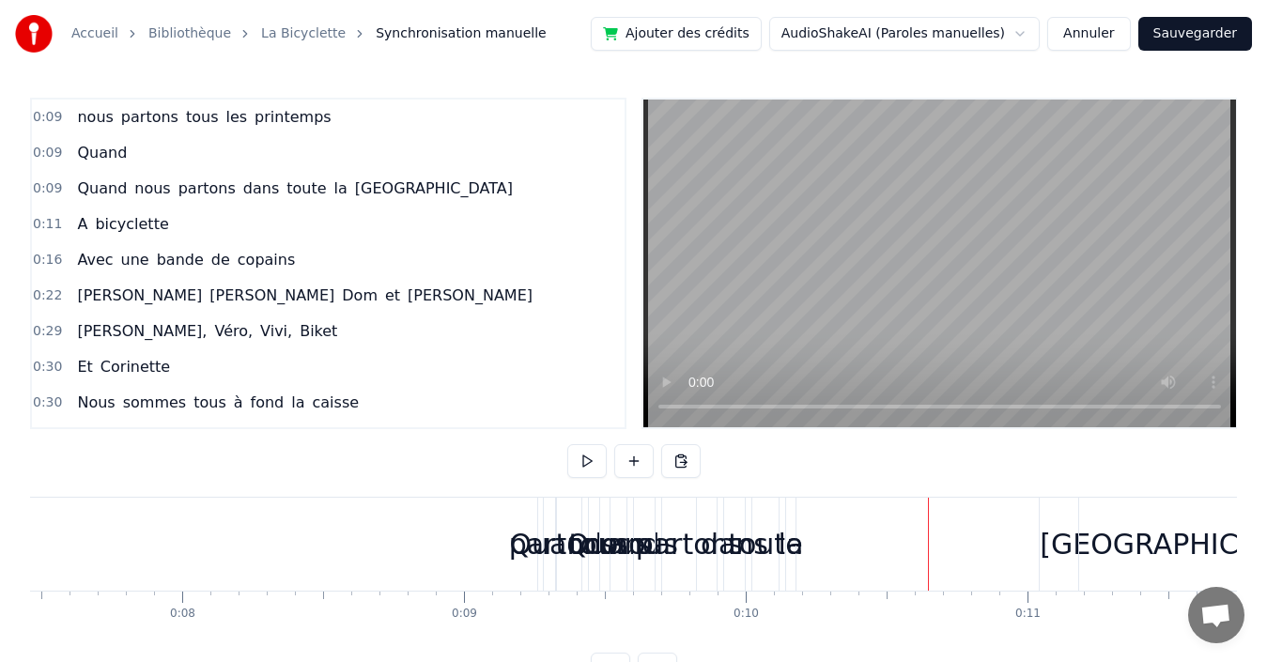
click at [315, 120] on div "0:09 nous partons tous les printemps" at bounding box center [328, 118] width 593 height 36
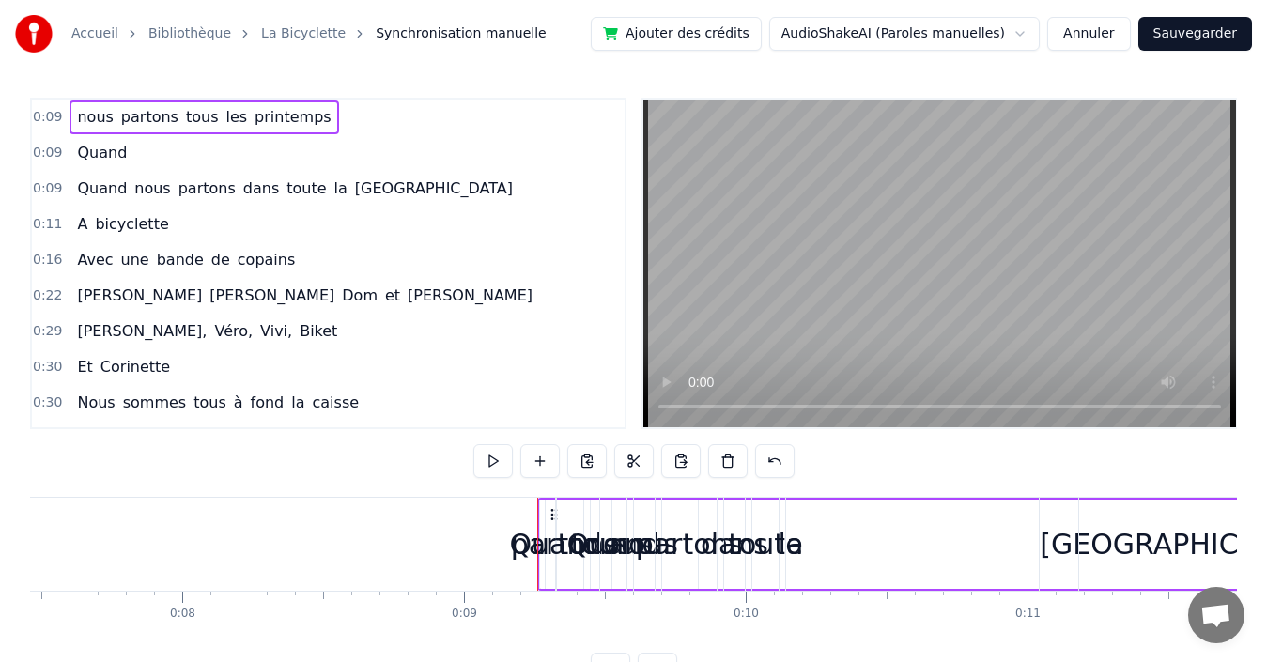
click at [541, 525] on div "Quand" at bounding box center [555, 544] width 93 height 42
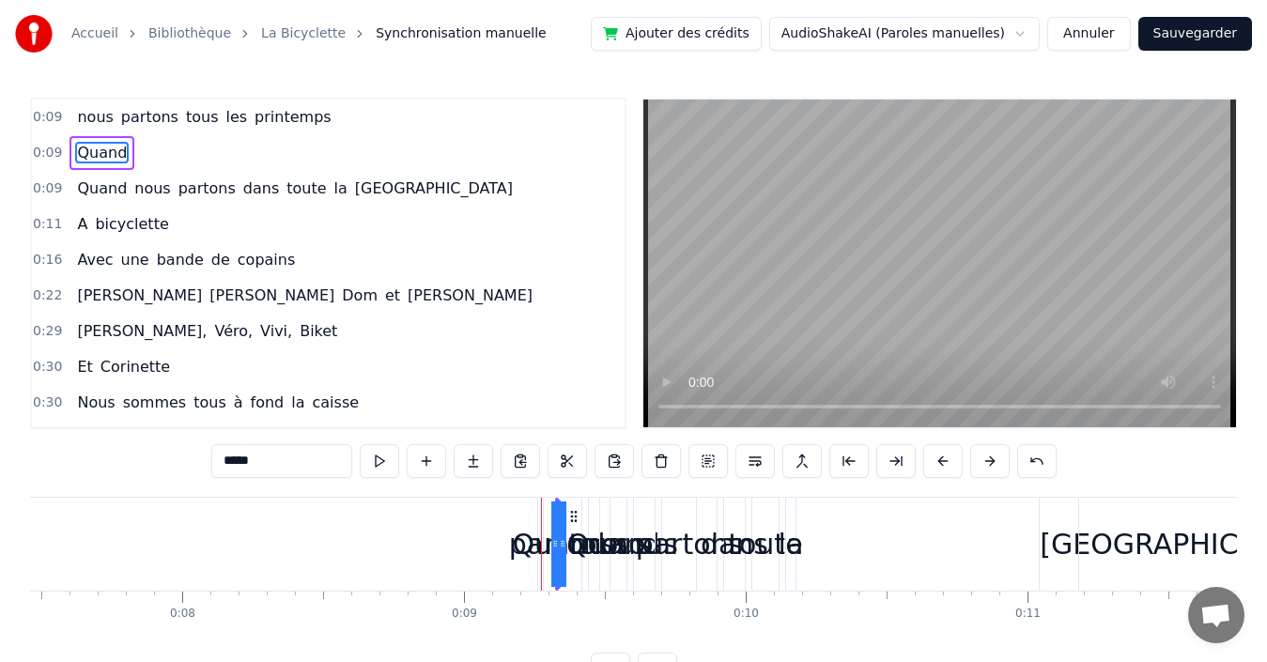
drag, startPoint x: 559, startPoint y: 529, endPoint x: 862, endPoint y: 524, distance: 303.5
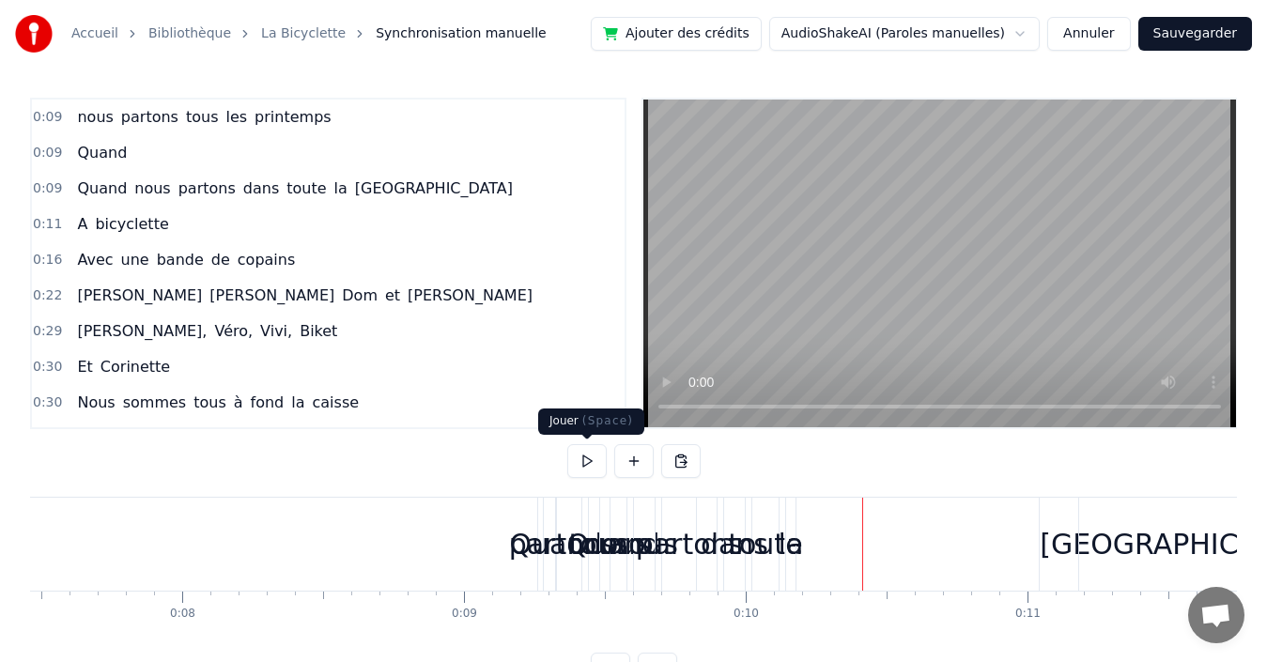
click at [585, 463] on button at bounding box center [586, 461] width 39 height 34
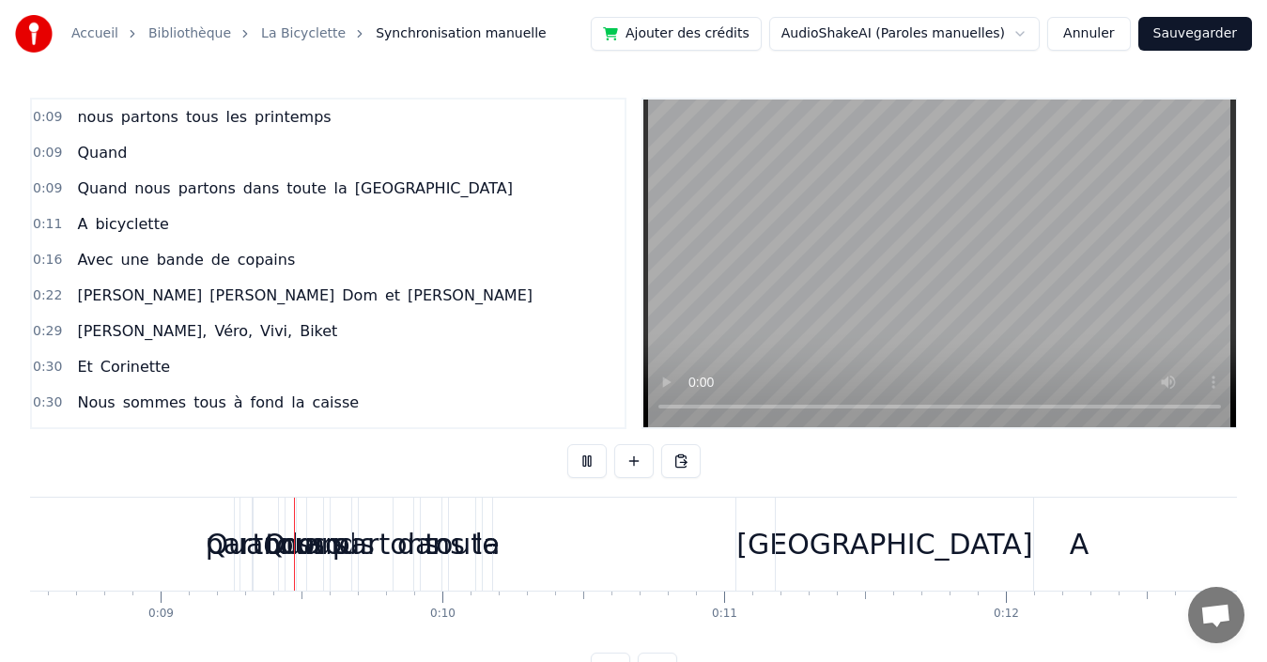
scroll to position [0, 2464]
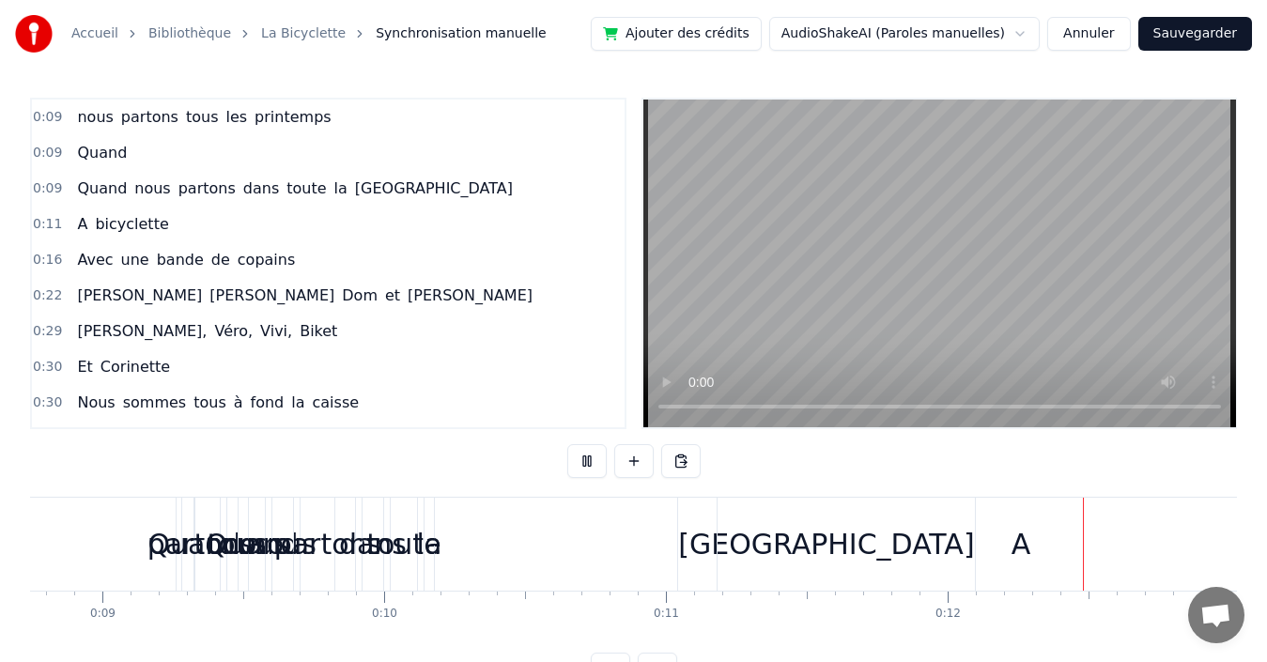
click at [740, 305] on video at bounding box center [940, 264] width 593 height 328
click at [159, 554] on div "Quand" at bounding box center [193, 544] width 93 height 42
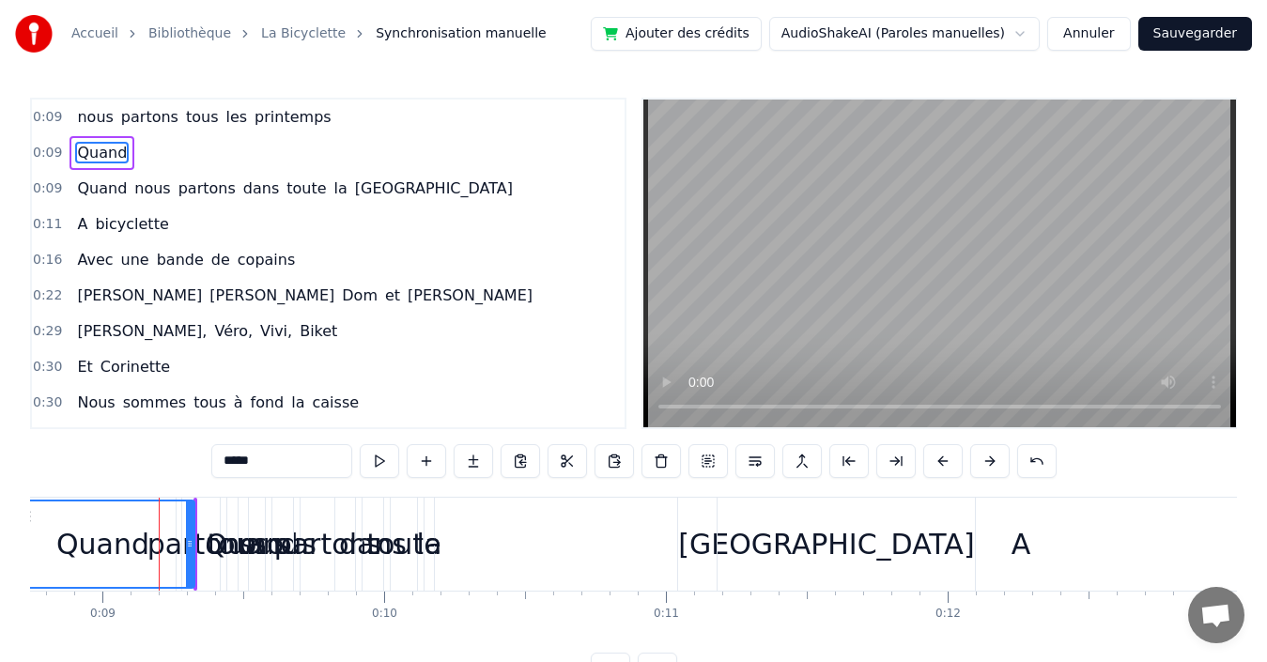
drag, startPoint x: 198, startPoint y: 552, endPoint x: 13, endPoint y: 555, distance: 185.1
click at [13, 555] on div "Accueil Bibliothèque La Bicyclette Synchronisation manuelle Ajouter des crédits…" at bounding box center [633, 343] width 1267 height 687
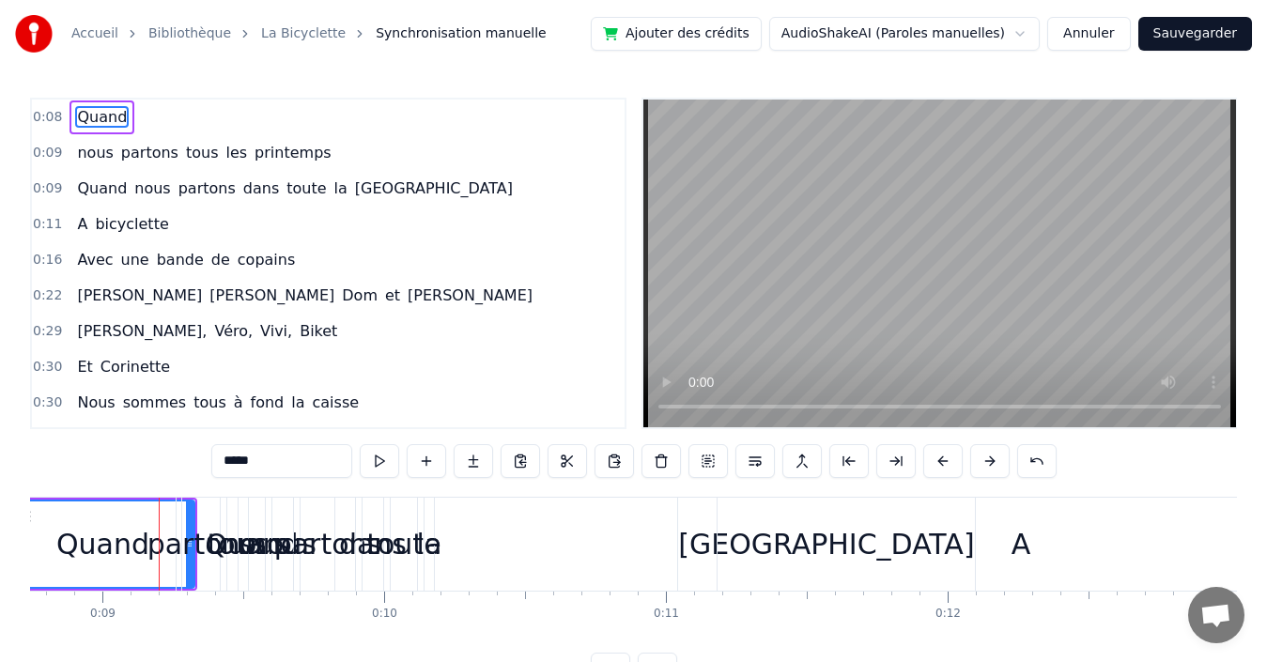
click at [84, 542] on div "Quand" at bounding box center [102, 544] width 93 height 42
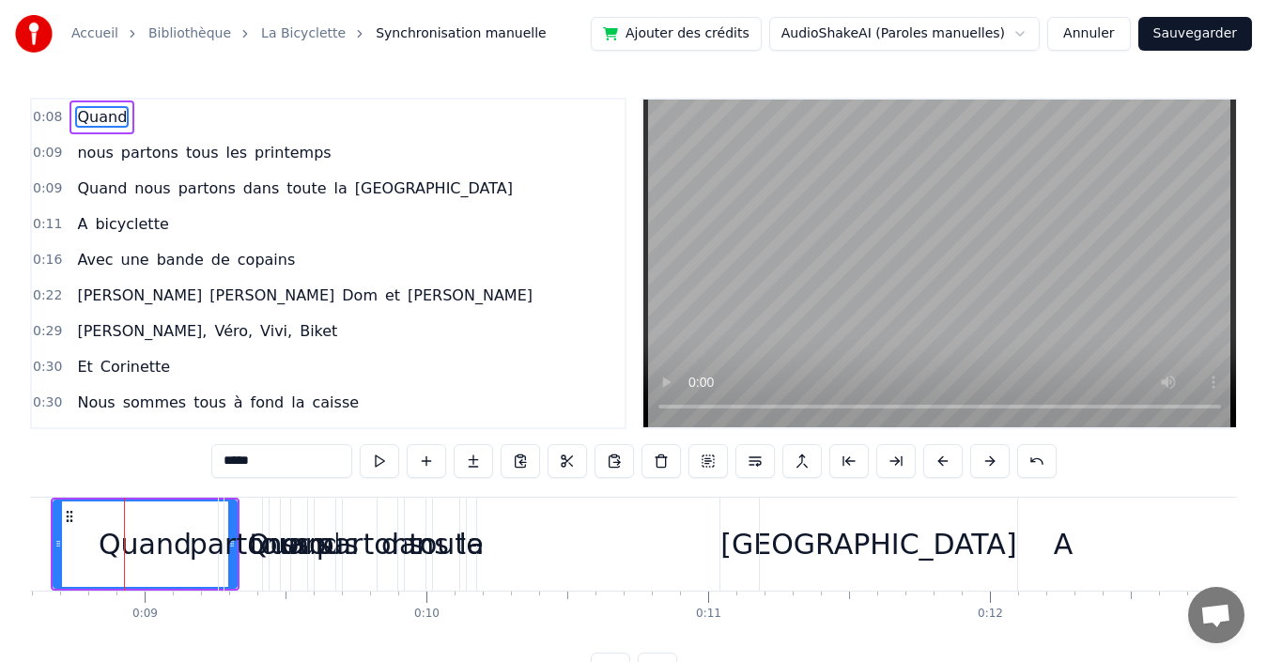
drag, startPoint x: 228, startPoint y: 520, endPoint x: 261, endPoint y: 520, distance: 32.9
click at [261, 520] on div "partons" at bounding box center [243, 544] width 39 height 93
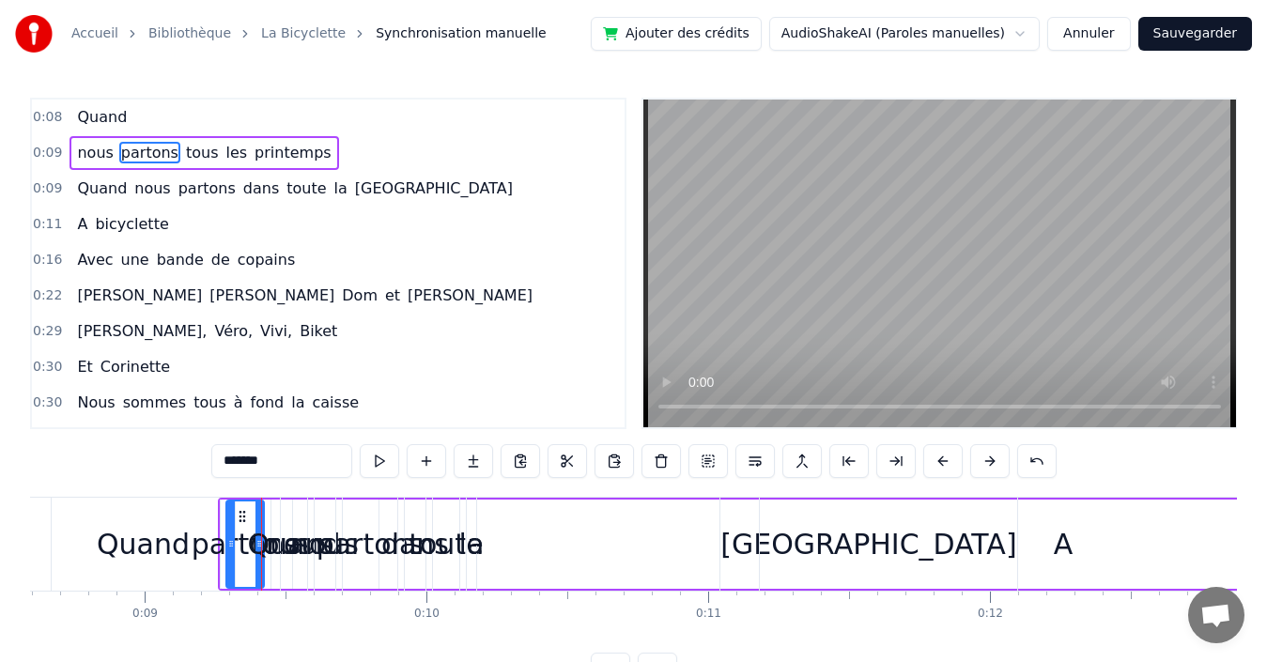
click at [136, 538] on div "Quand" at bounding box center [143, 544] width 93 height 42
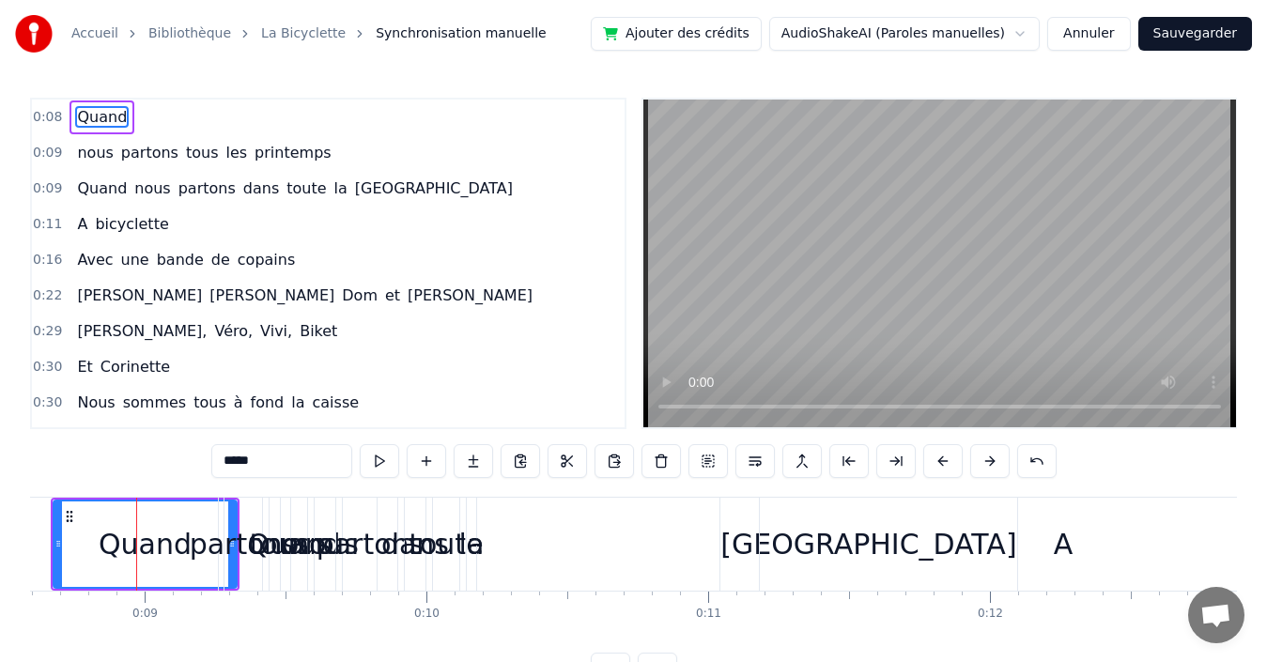
click at [199, 544] on div "partons" at bounding box center [244, 544] width 108 height 42
type input "*******"
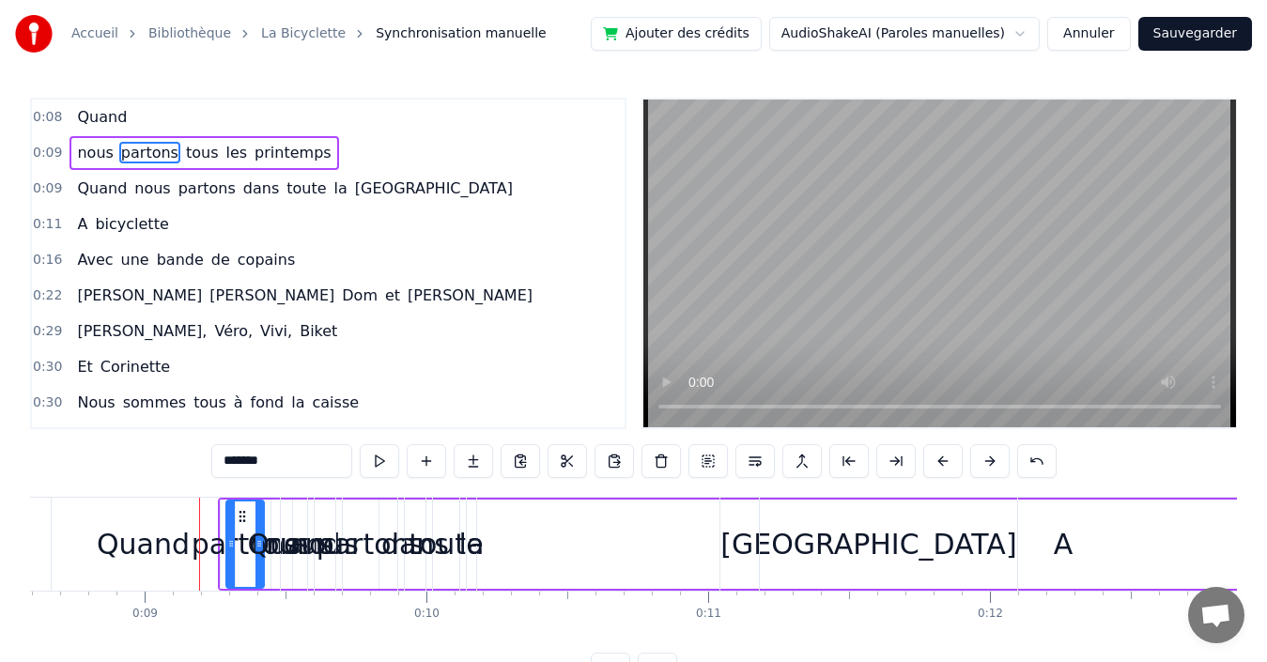
click at [240, 512] on circle at bounding box center [240, 511] width 1 height 1
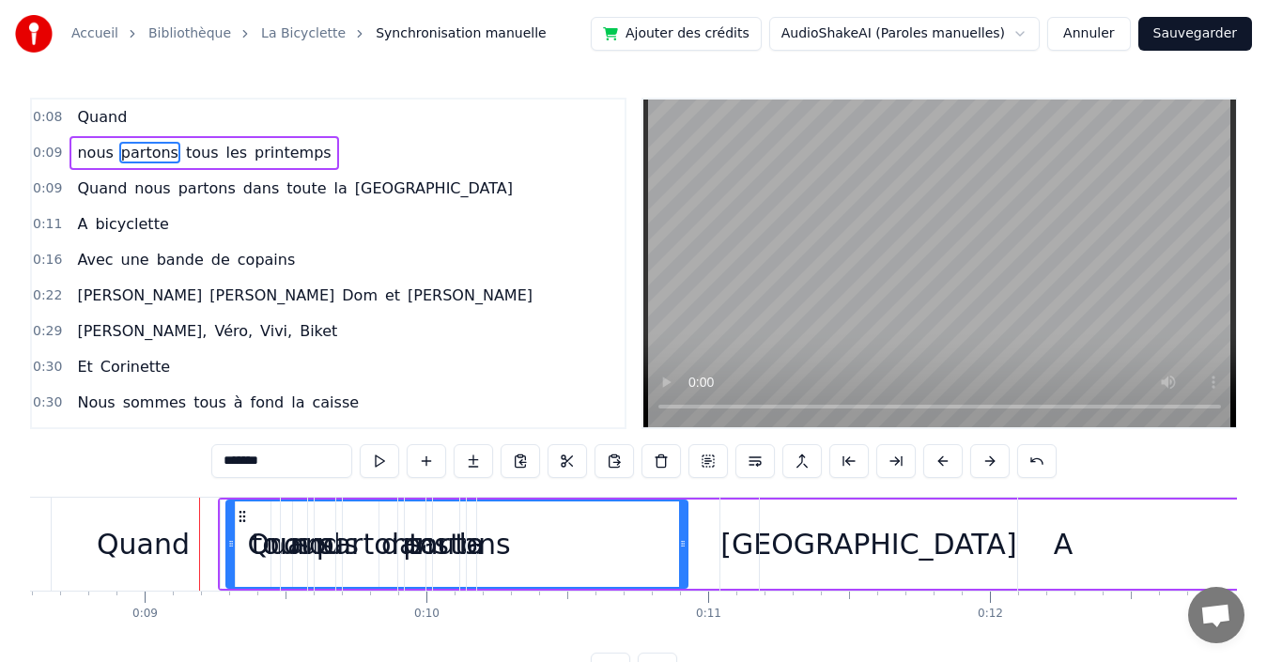
drag, startPoint x: 258, startPoint y: 512, endPoint x: 685, endPoint y: 485, distance: 427.4
click at [685, 485] on div "0:08 Quand 0:09 nous partons tous les printemps 0:09 Quand nous partons dans to…" at bounding box center [633, 392] width 1207 height 589
click at [686, 533] on div "Quand nous partons dans toute la [GEOGRAPHIC_DATA]" at bounding box center [651, 544] width 742 height 93
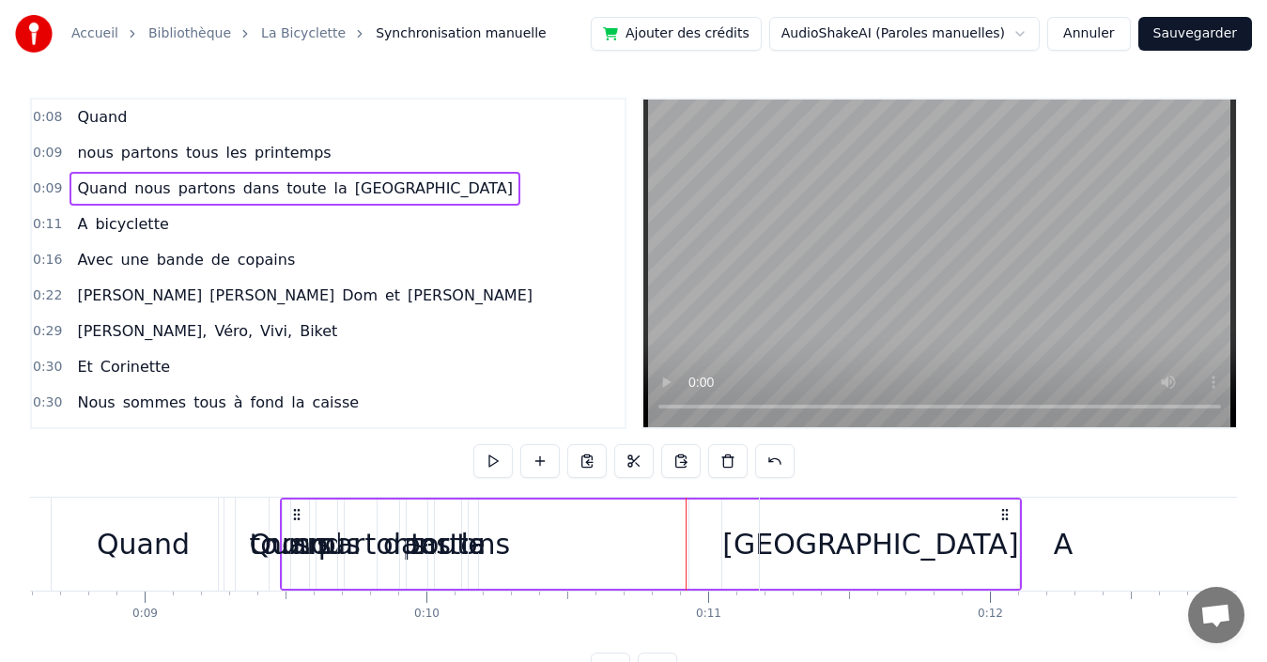
click at [150, 551] on div "Quand" at bounding box center [143, 544] width 93 height 42
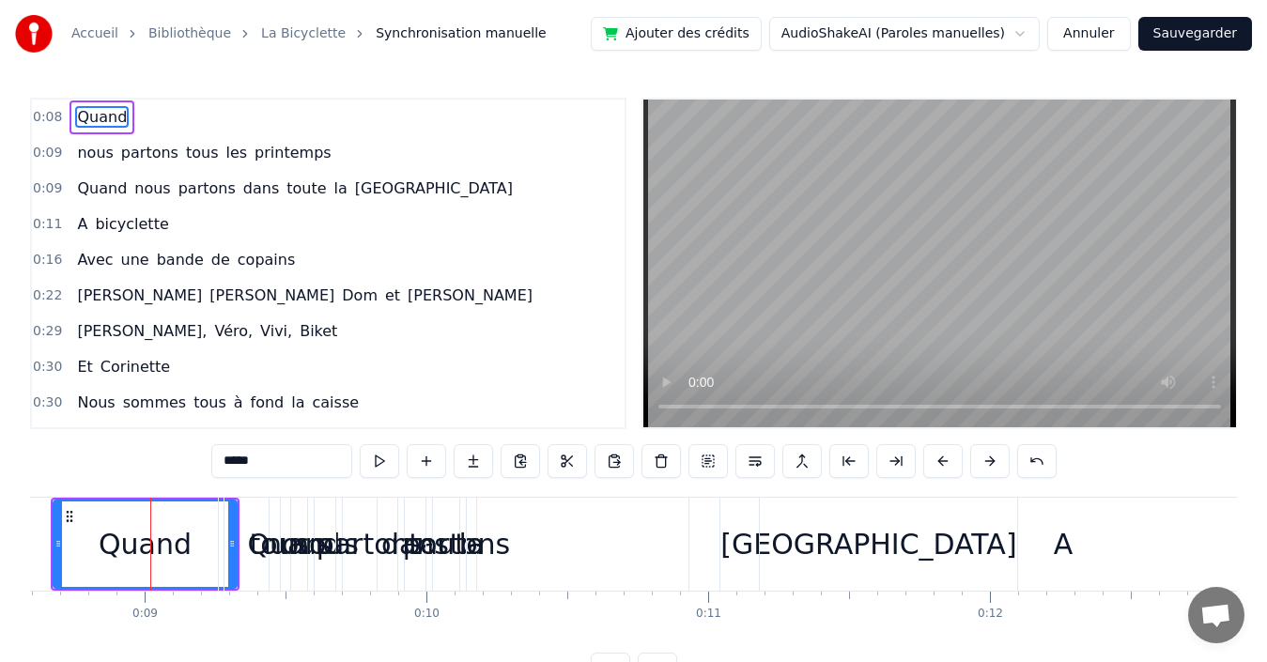
click at [159, 541] on div "Quand" at bounding box center [145, 544] width 93 height 42
click at [57, 541] on icon at bounding box center [58, 543] width 8 height 15
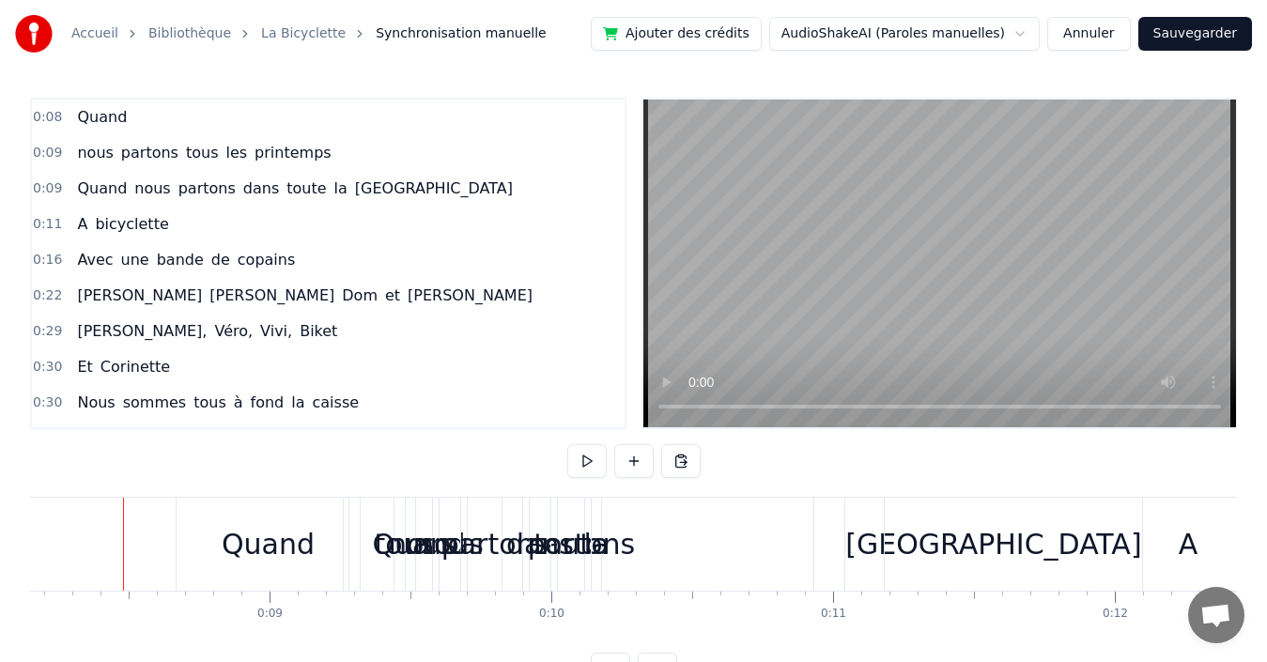
scroll to position [0, 2296]
click at [253, 535] on div "Quand" at bounding box center [269, 544] width 93 height 42
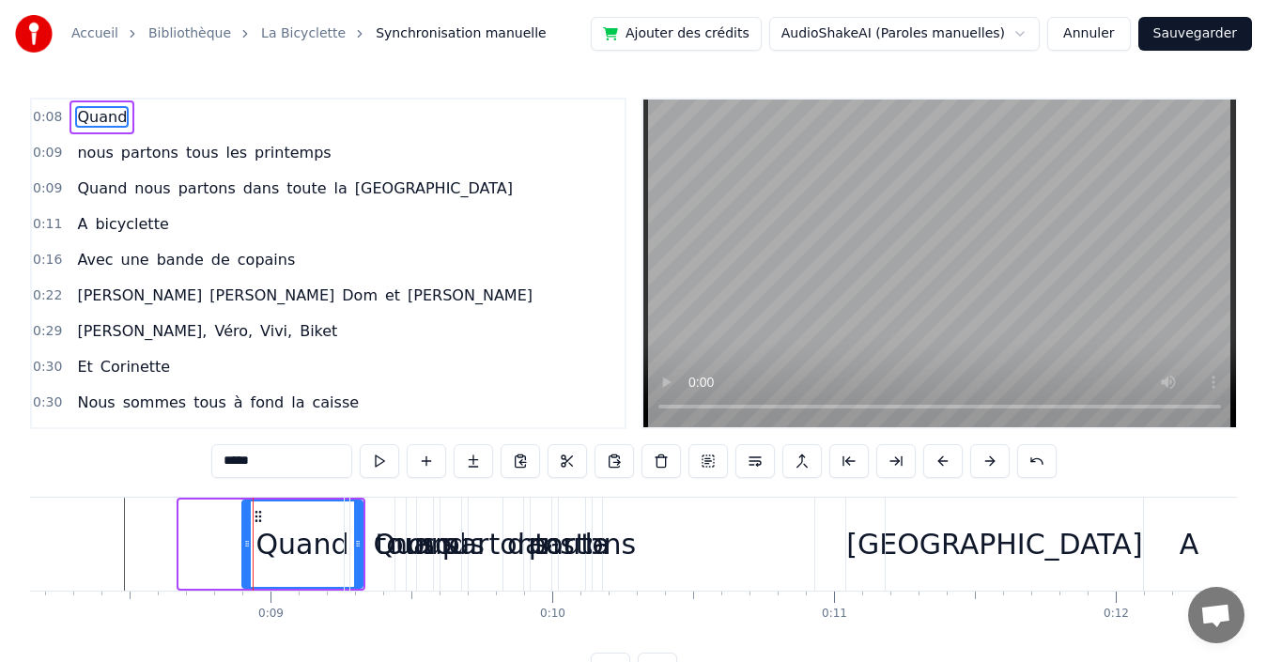
drag, startPoint x: 182, startPoint y: 541, endPoint x: 245, endPoint y: 538, distance: 63.0
click at [245, 538] on icon at bounding box center [247, 543] width 8 height 15
drag, startPoint x: 244, startPoint y: 538, endPoint x: 271, endPoint y: 539, distance: 27.3
click at [272, 539] on icon at bounding box center [276, 543] width 8 height 15
click at [474, 533] on div "partons" at bounding box center [496, 544] width 108 height 42
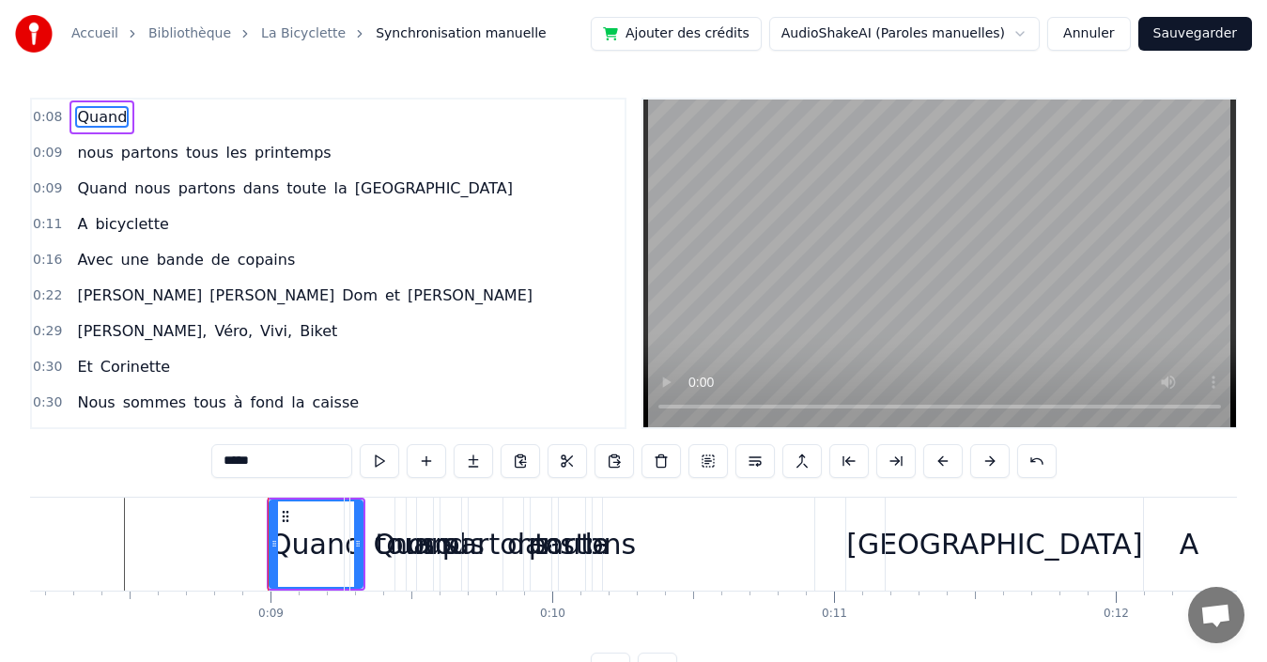
type input "*******"
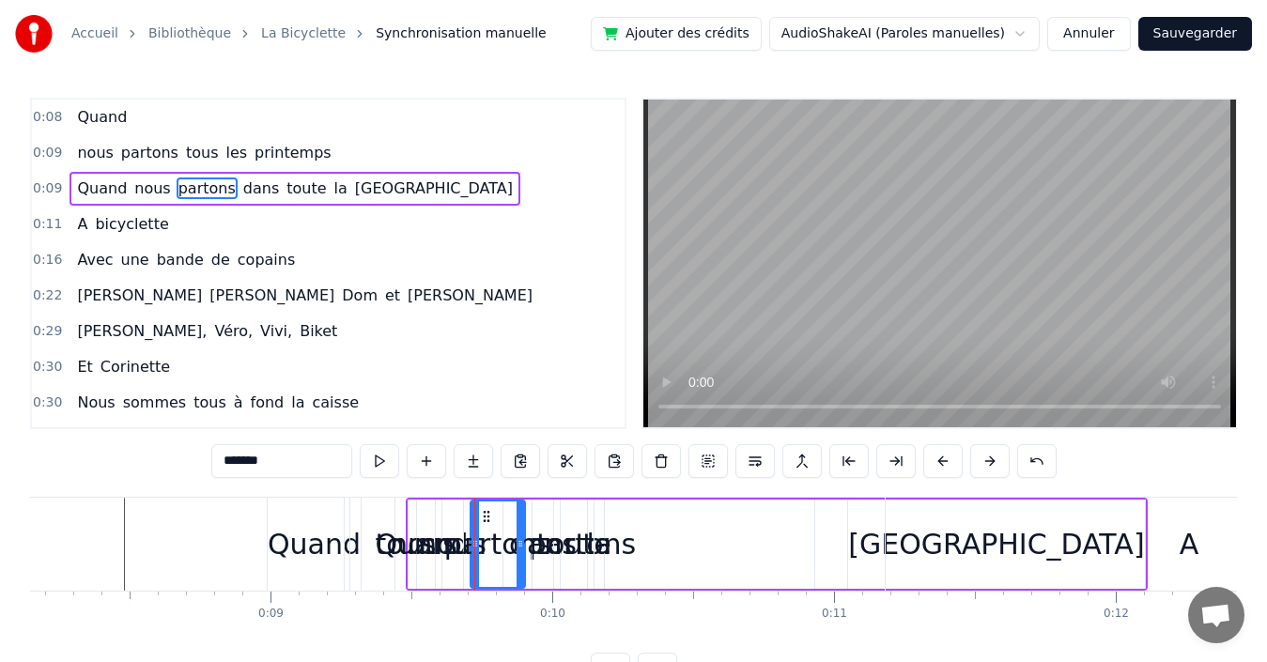
click at [377, 536] on div "partons" at bounding box center [582, 544] width 464 height 93
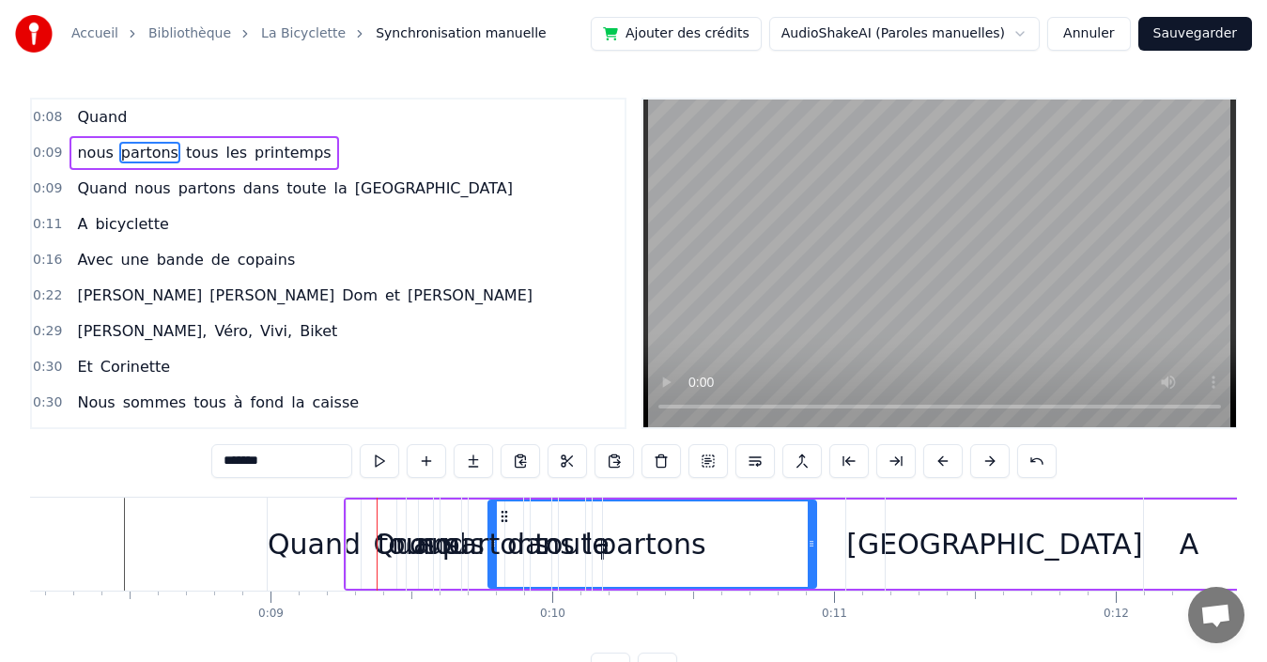
drag, startPoint x: 357, startPoint y: 537, endPoint x: 492, endPoint y: 537, distance: 135.3
click at [413, 164] on div "0:09 nous tous partons les printemps" at bounding box center [328, 153] width 593 height 36
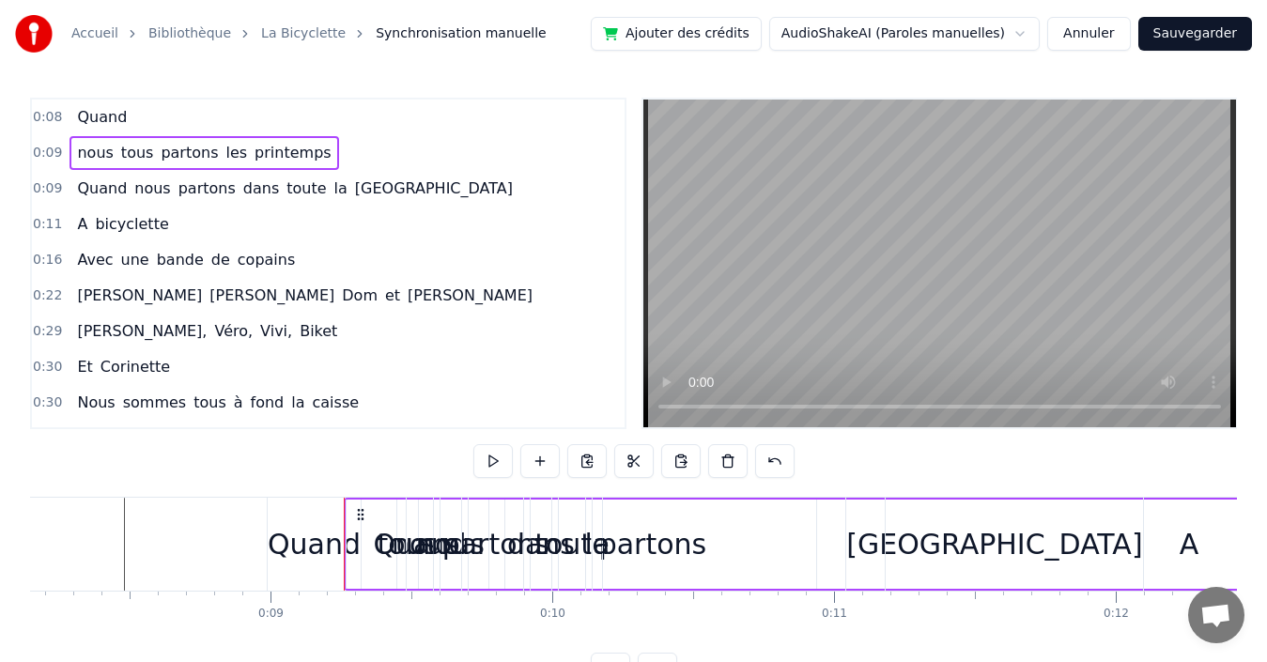
click at [271, 153] on span "printemps" at bounding box center [293, 153] width 81 height 22
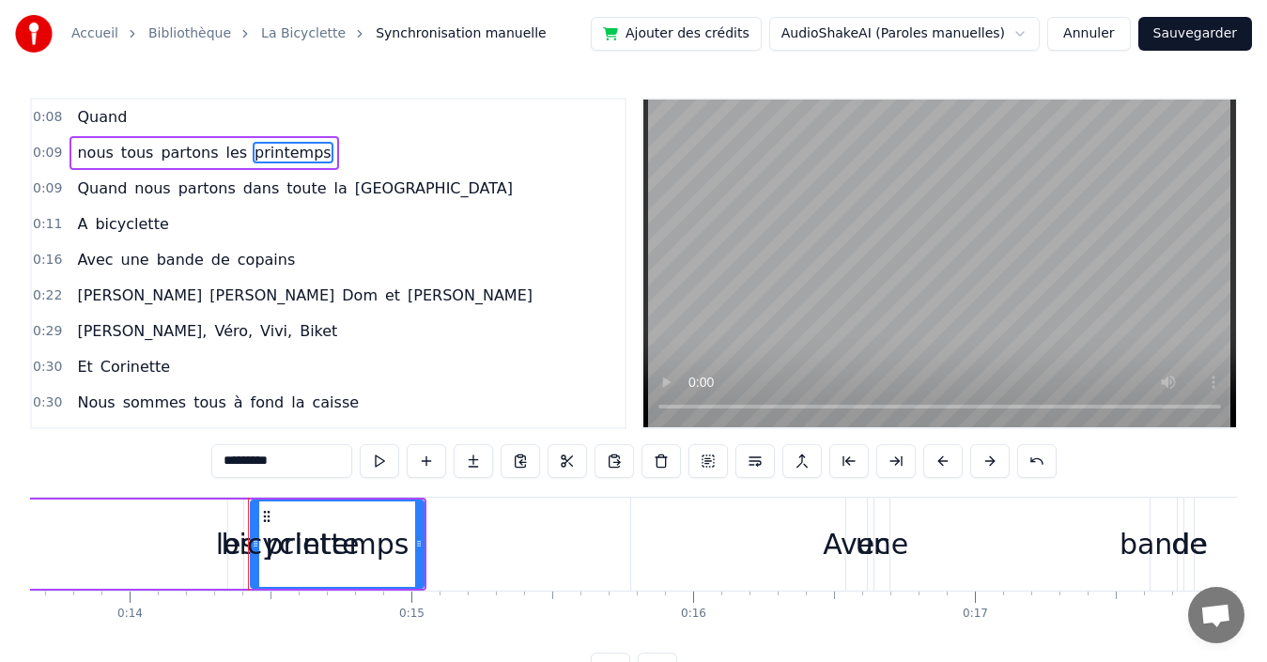
click at [398, 142] on div "0:09 nous tous partons les printemps" at bounding box center [328, 153] width 593 height 36
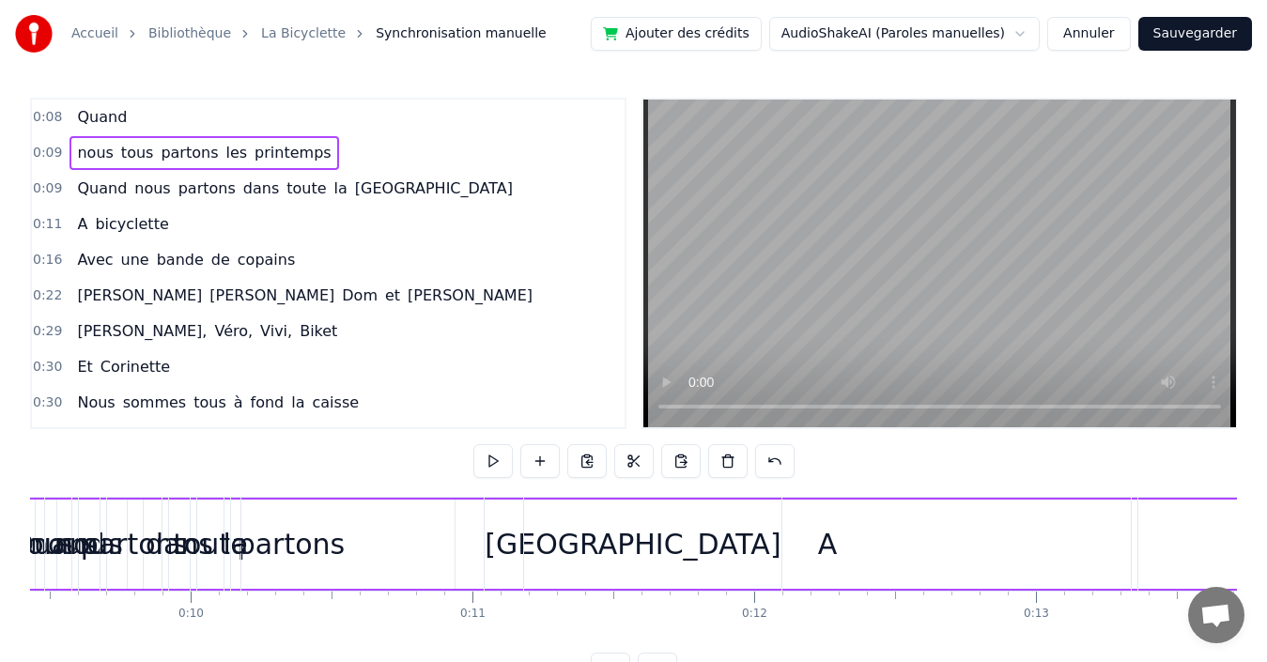
scroll to position [0, 2515]
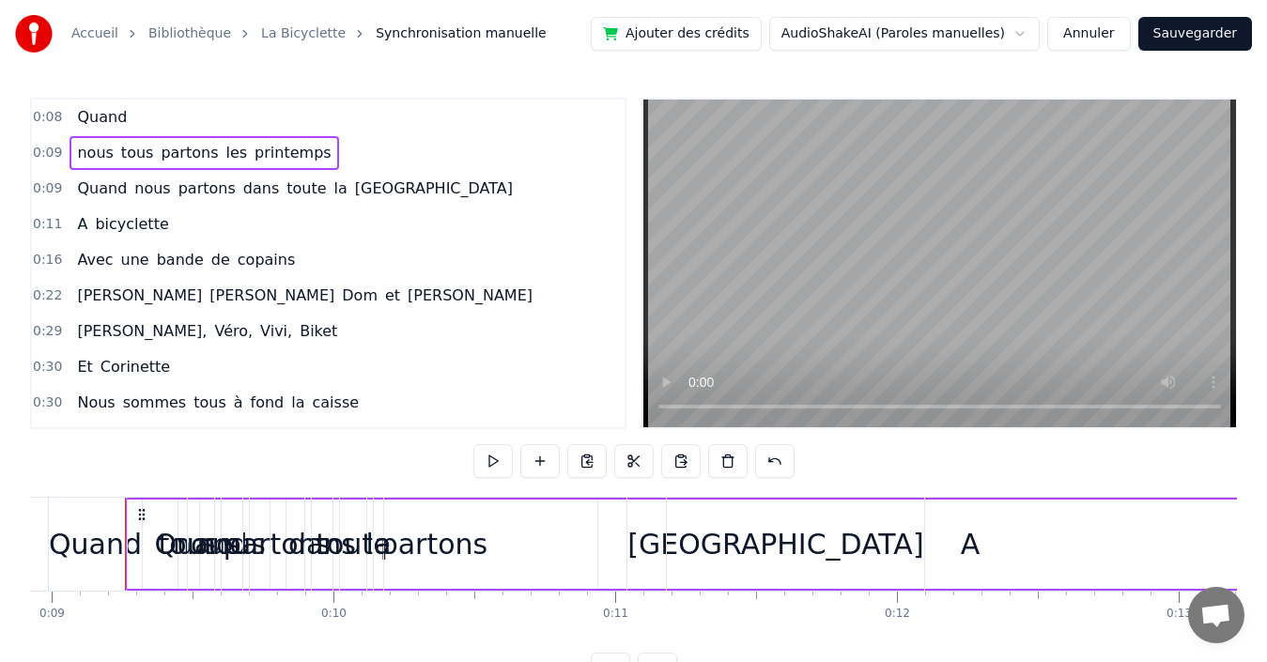
click at [333, 193] on span "la" at bounding box center [341, 189] width 17 height 22
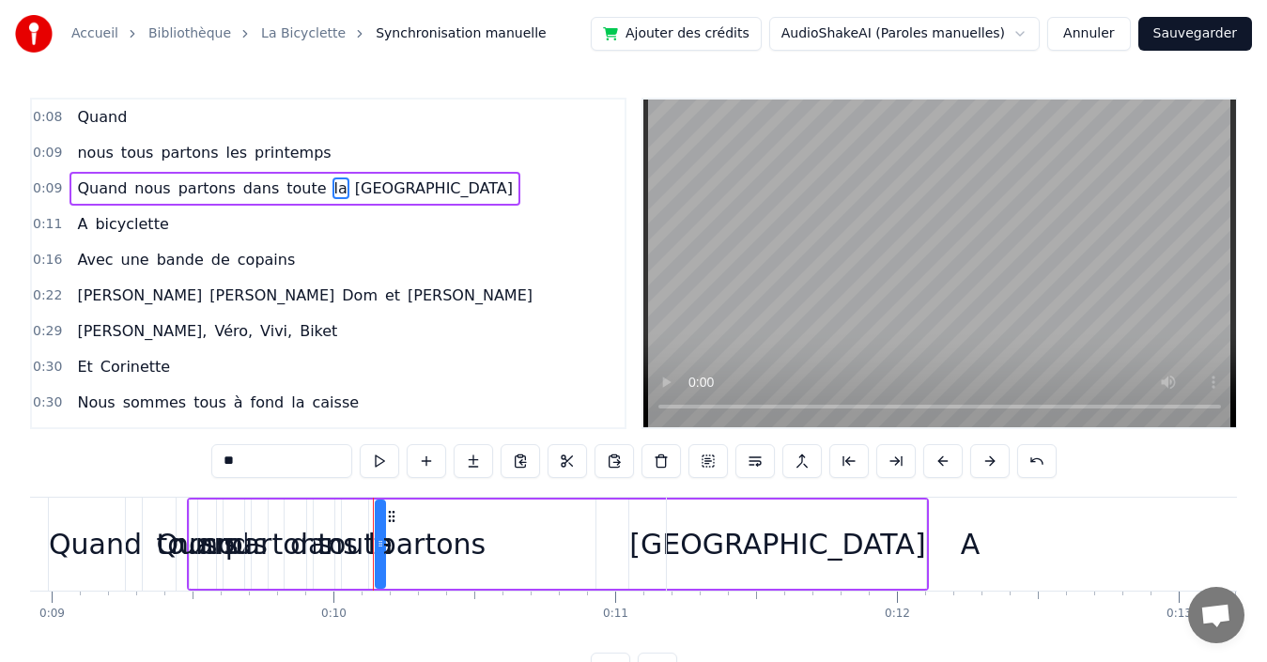
click at [411, 160] on div "0:09 nous tous partons les printemps" at bounding box center [328, 153] width 593 height 36
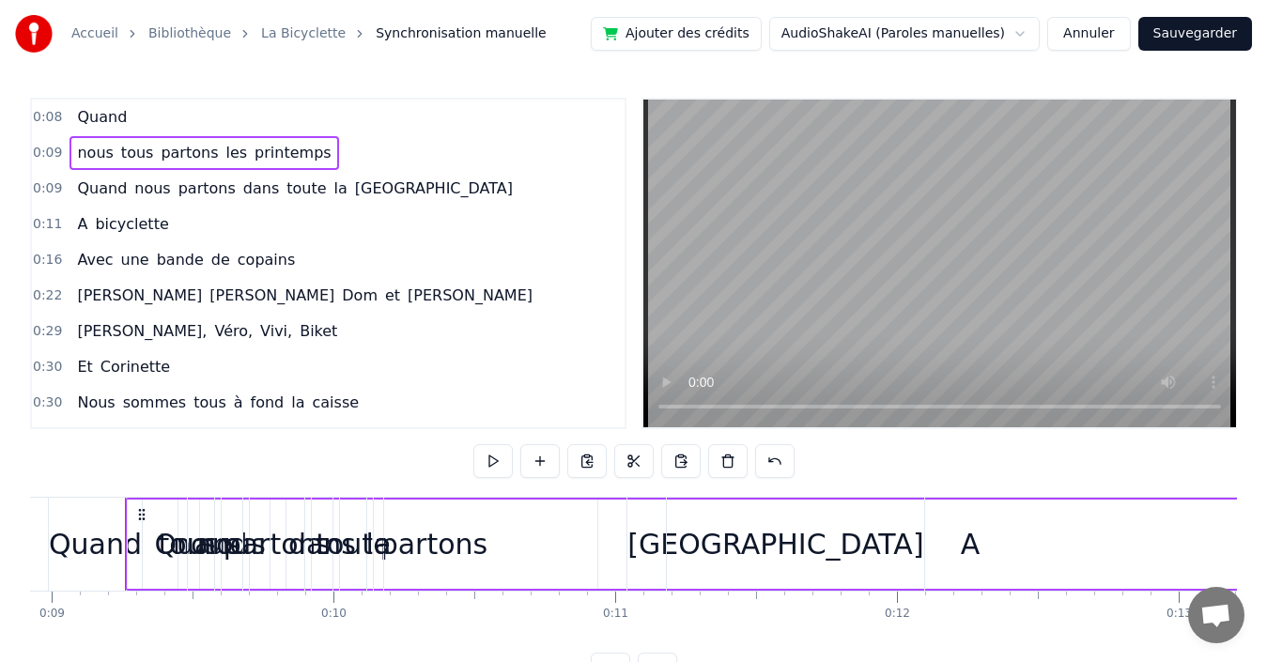
click at [132, 557] on div "nous" at bounding box center [207, 544] width 158 height 89
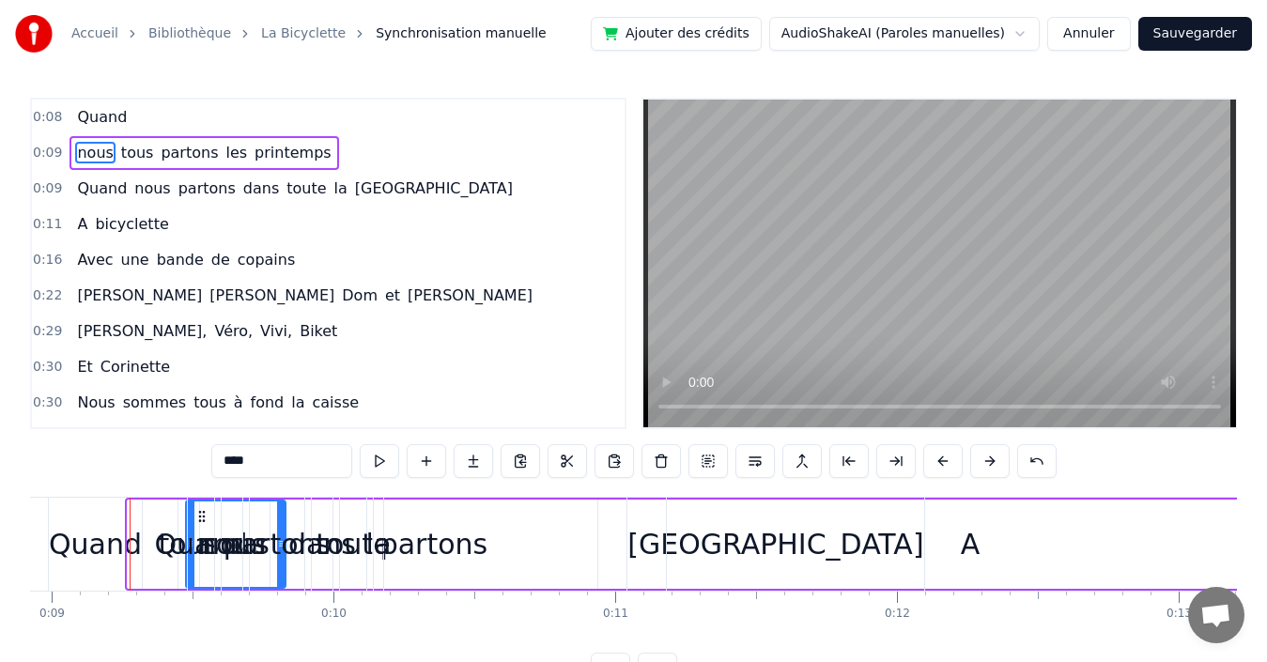
drag, startPoint x: 132, startPoint y: 553, endPoint x: 190, endPoint y: 549, distance: 58.4
click at [196, 516] on div "Quand" at bounding box center [201, 544] width 26 height 93
type input "*****"
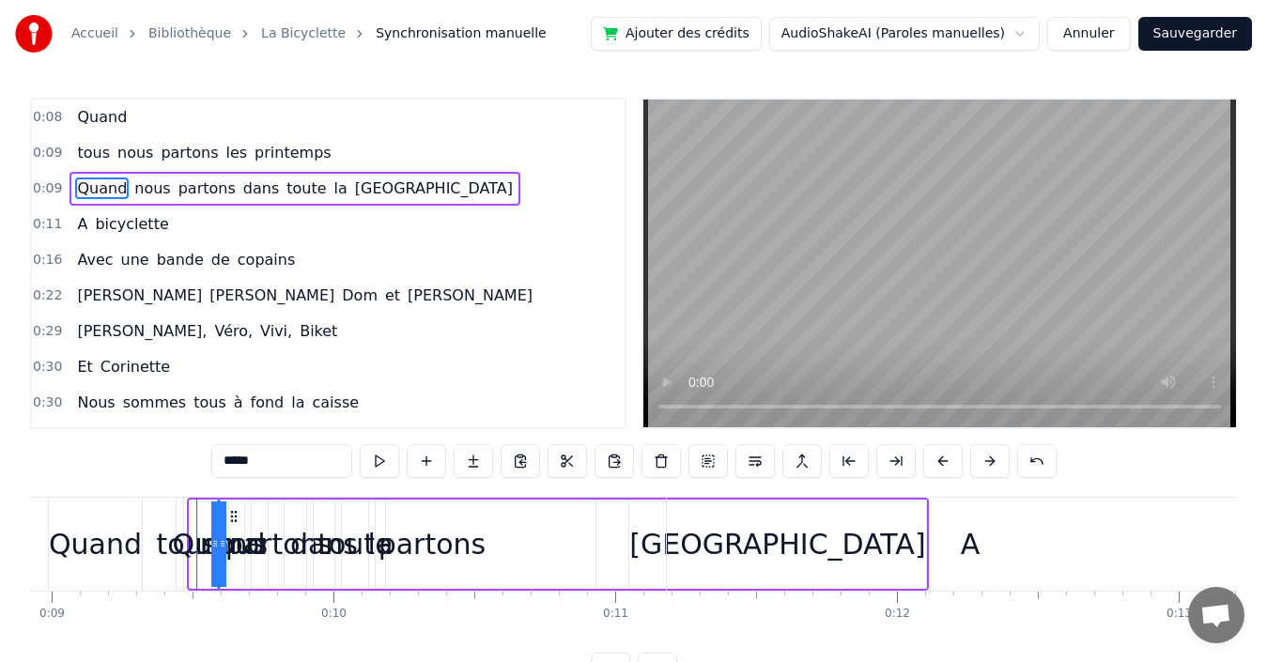
drag, startPoint x: 192, startPoint y: 519, endPoint x: 279, endPoint y: 520, distance: 87.4
click at [279, 520] on div "Quand nous partons dans toute la [GEOGRAPHIC_DATA]" at bounding box center [558, 544] width 742 height 93
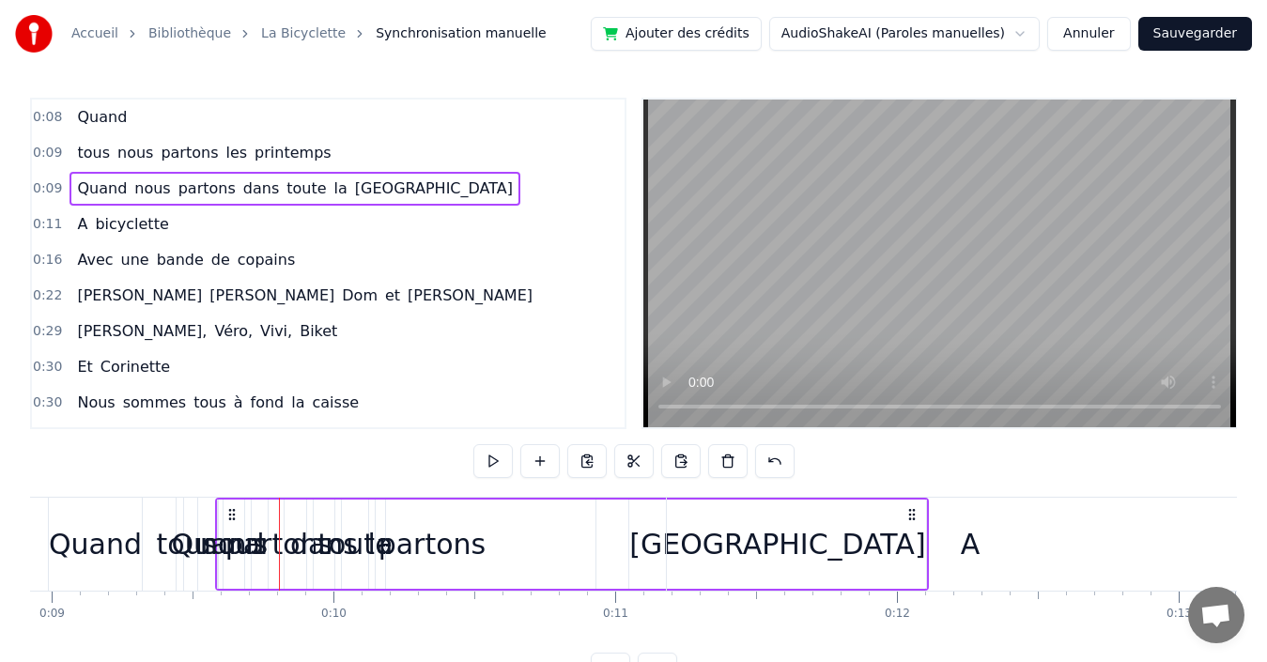
click at [350, 540] on div "toute" at bounding box center [355, 544] width 74 height 42
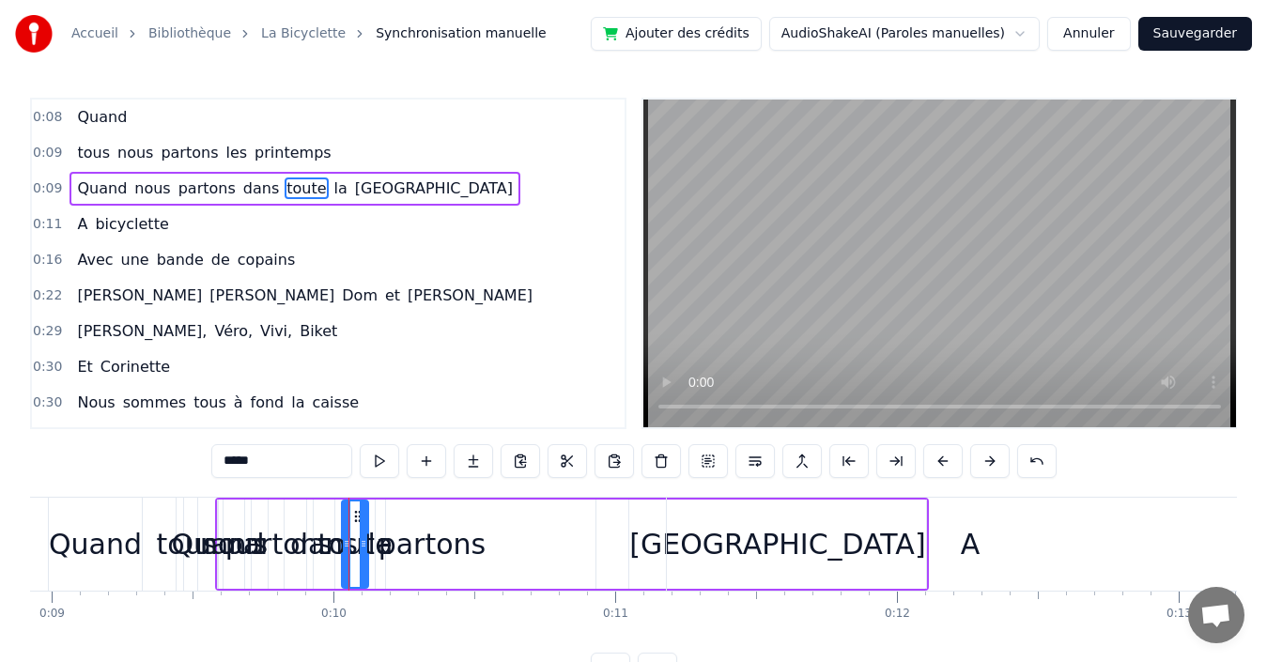
click at [86, 542] on div "Quand" at bounding box center [95, 544] width 93 height 42
type input "*****"
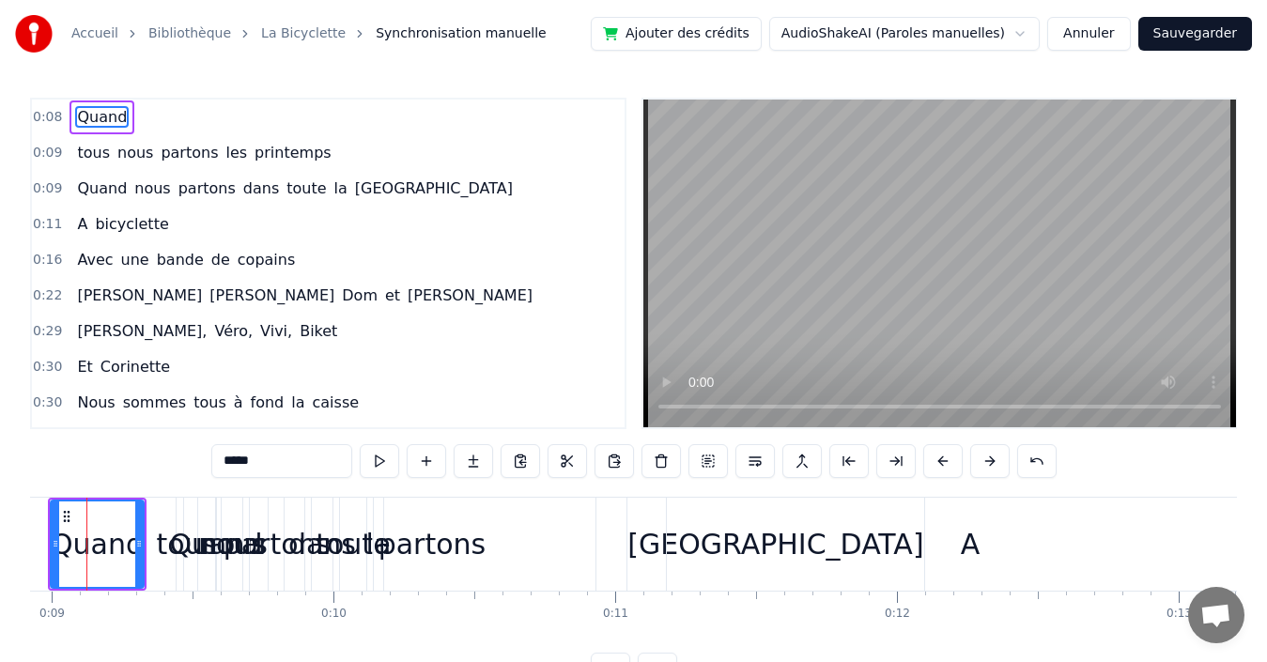
scroll to position [0, 2477]
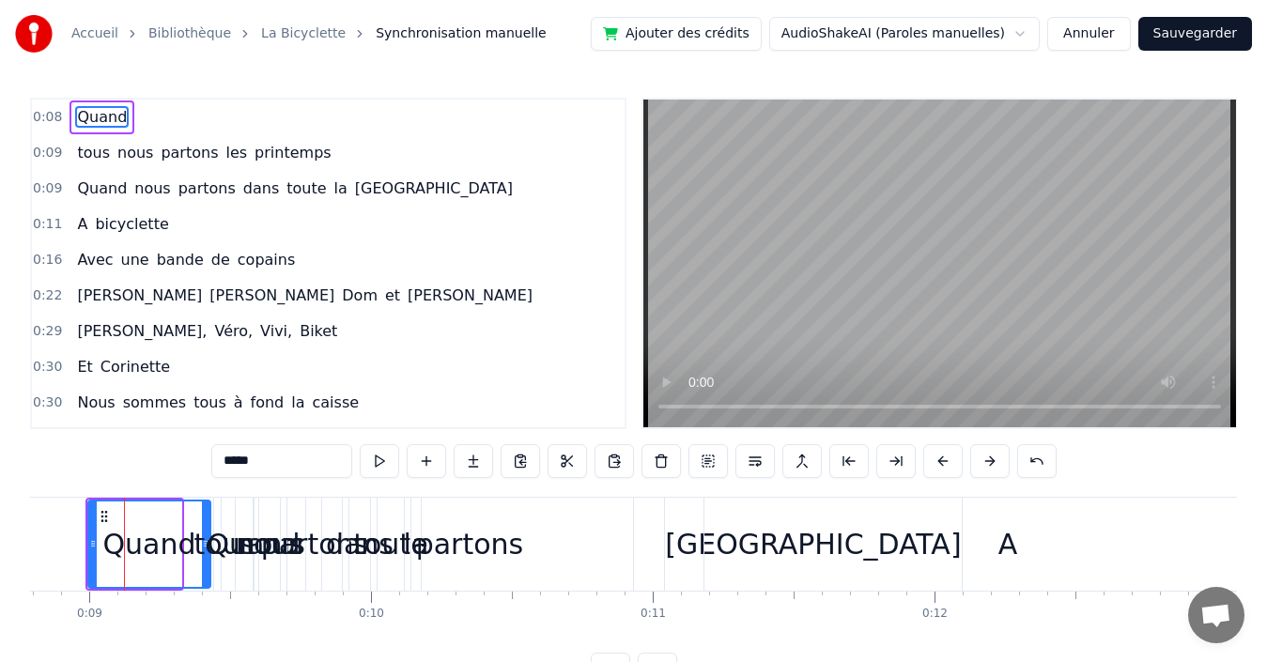
drag, startPoint x: 178, startPoint y: 535, endPoint x: 207, endPoint y: 535, distance: 29.1
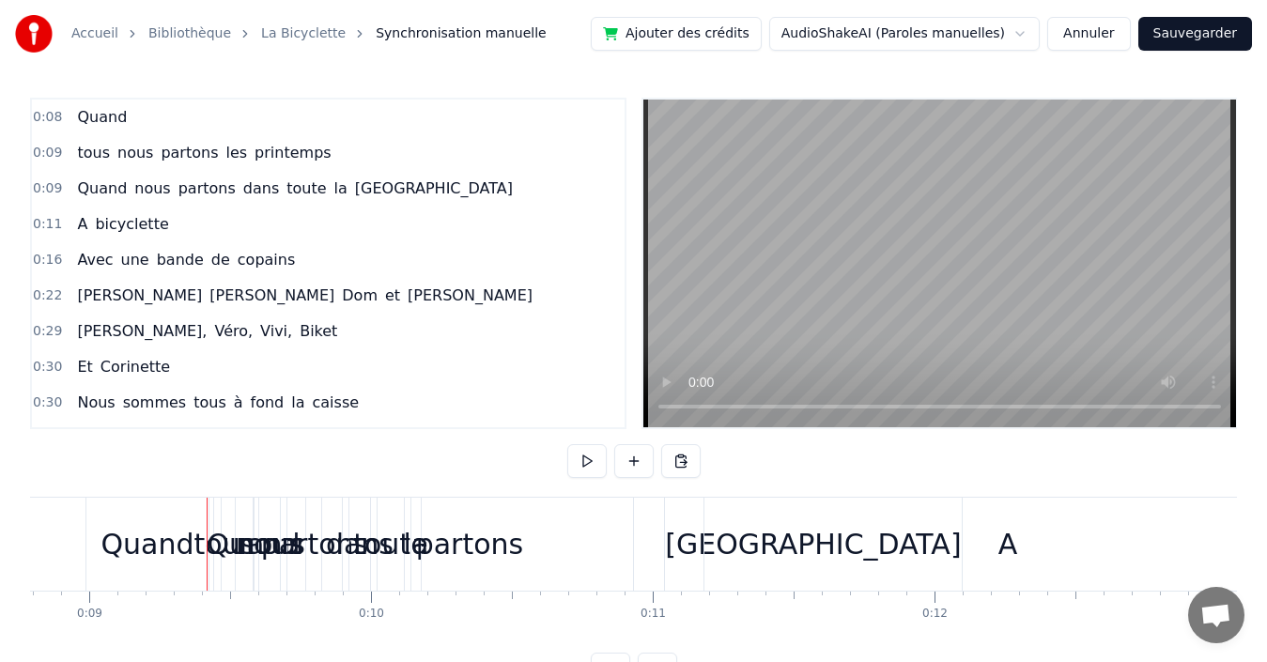
click at [98, 535] on div "Quand" at bounding box center [147, 544] width 122 height 93
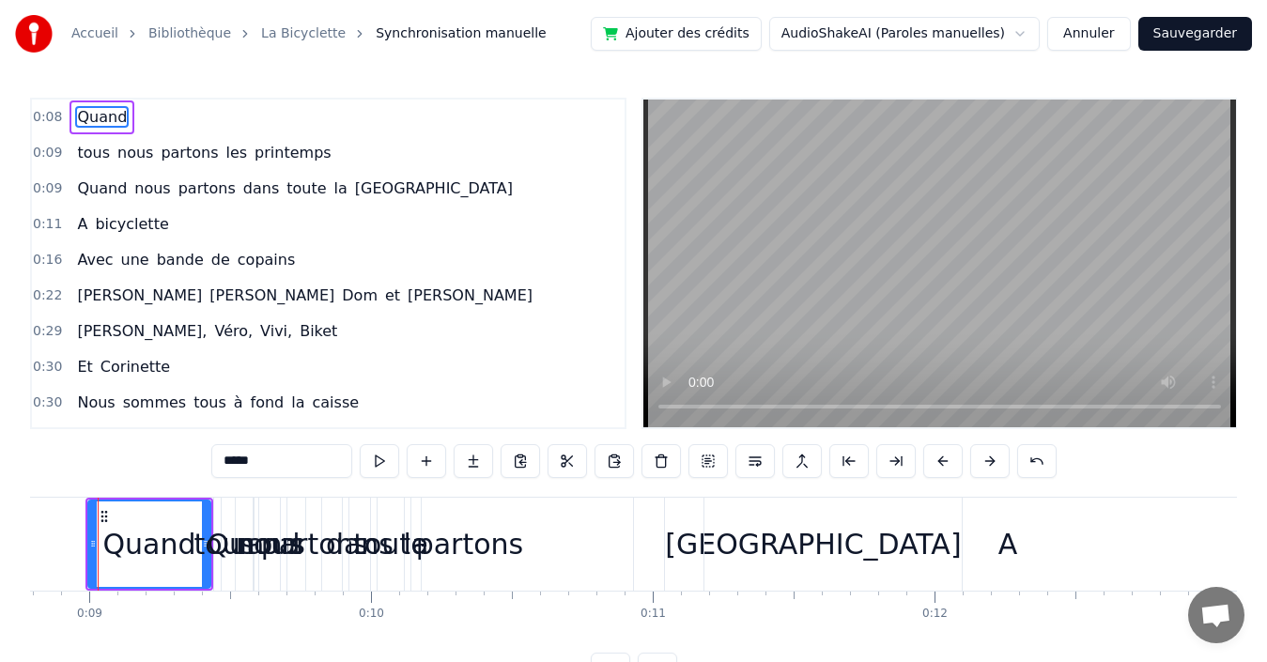
scroll to position [0, 2451]
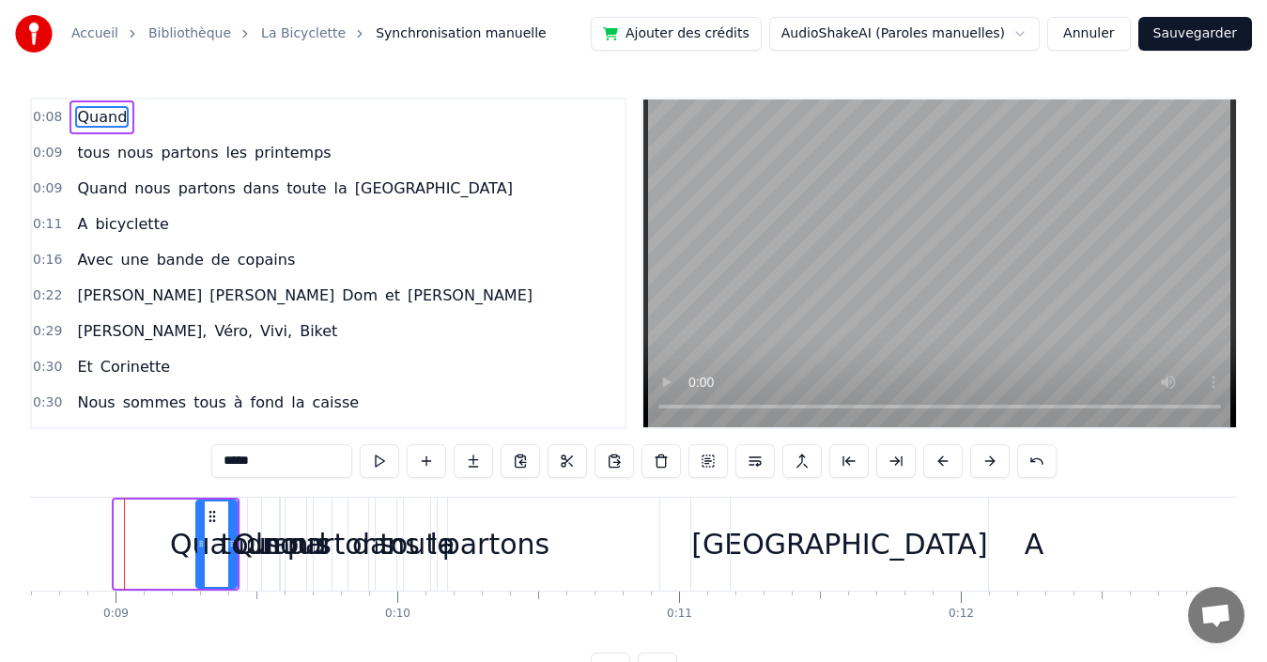
drag, startPoint x: 117, startPoint y: 535, endPoint x: 199, endPoint y: 535, distance: 81.7
click at [199, 535] on div at bounding box center [201, 544] width 8 height 85
click at [207, 526] on div "Quand" at bounding box center [216, 544] width 93 height 42
drag, startPoint x: 231, startPoint y: 537, endPoint x: 259, endPoint y: 538, distance: 28.2
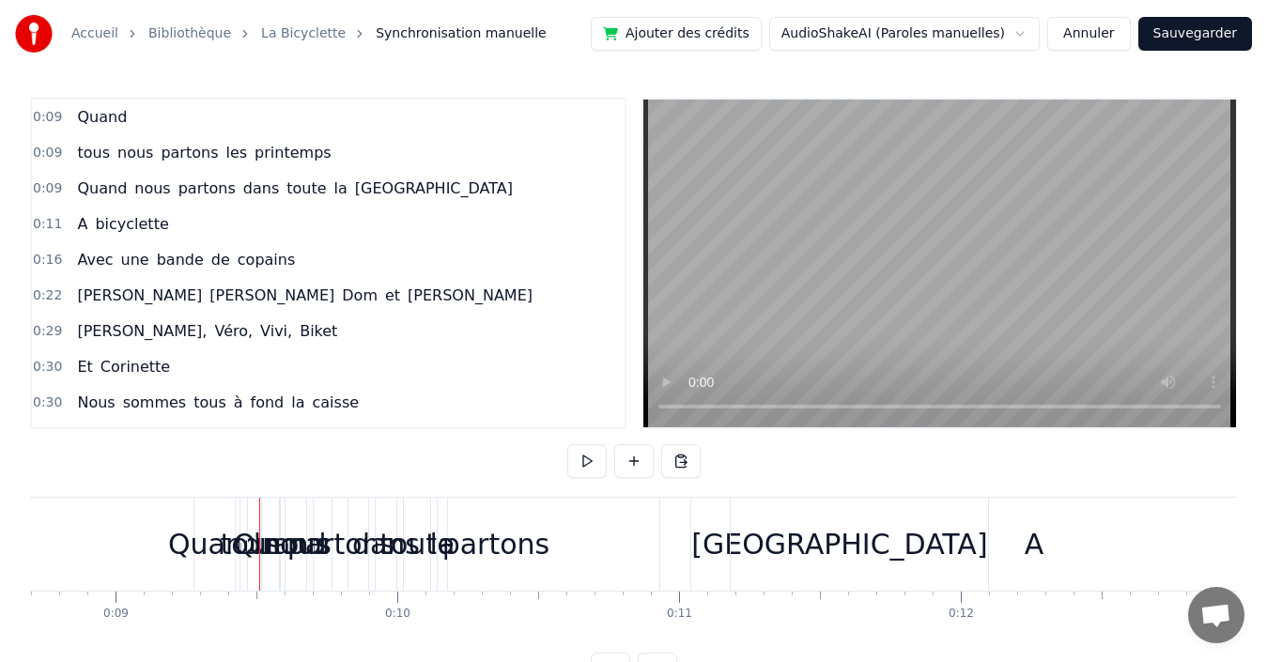
click at [162, 113] on div "0:09 Quand" at bounding box center [328, 118] width 593 height 36
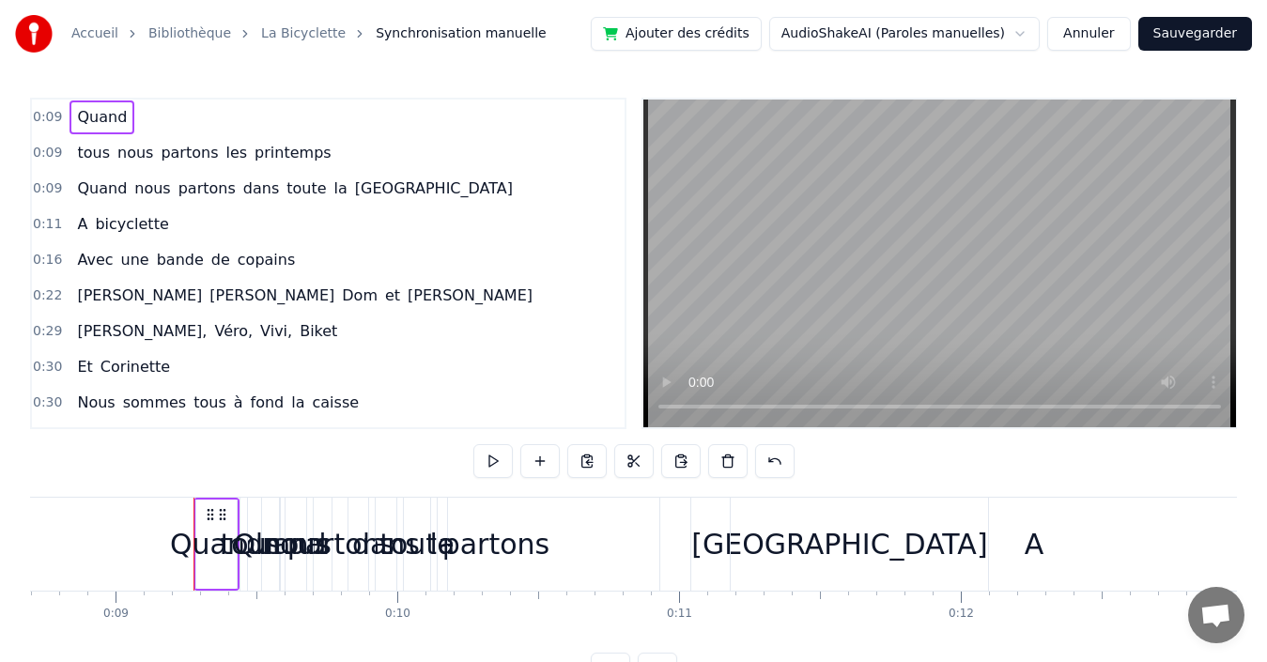
click at [205, 521] on icon at bounding box center [210, 514] width 15 height 15
click at [206, 521] on icon at bounding box center [210, 514] width 15 height 15
click at [221, 515] on circle at bounding box center [220, 514] width 1 height 1
click at [209, 515] on circle at bounding box center [208, 514] width 1 height 1
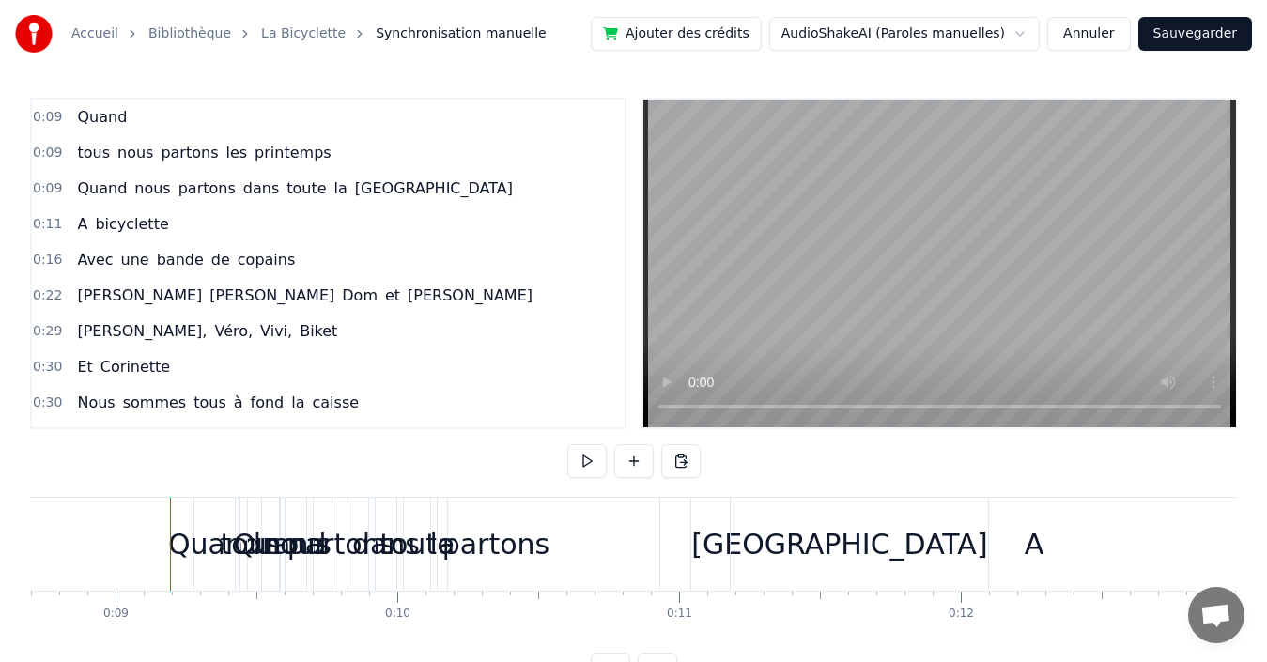
click at [201, 543] on div "Quand" at bounding box center [214, 544] width 93 height 42
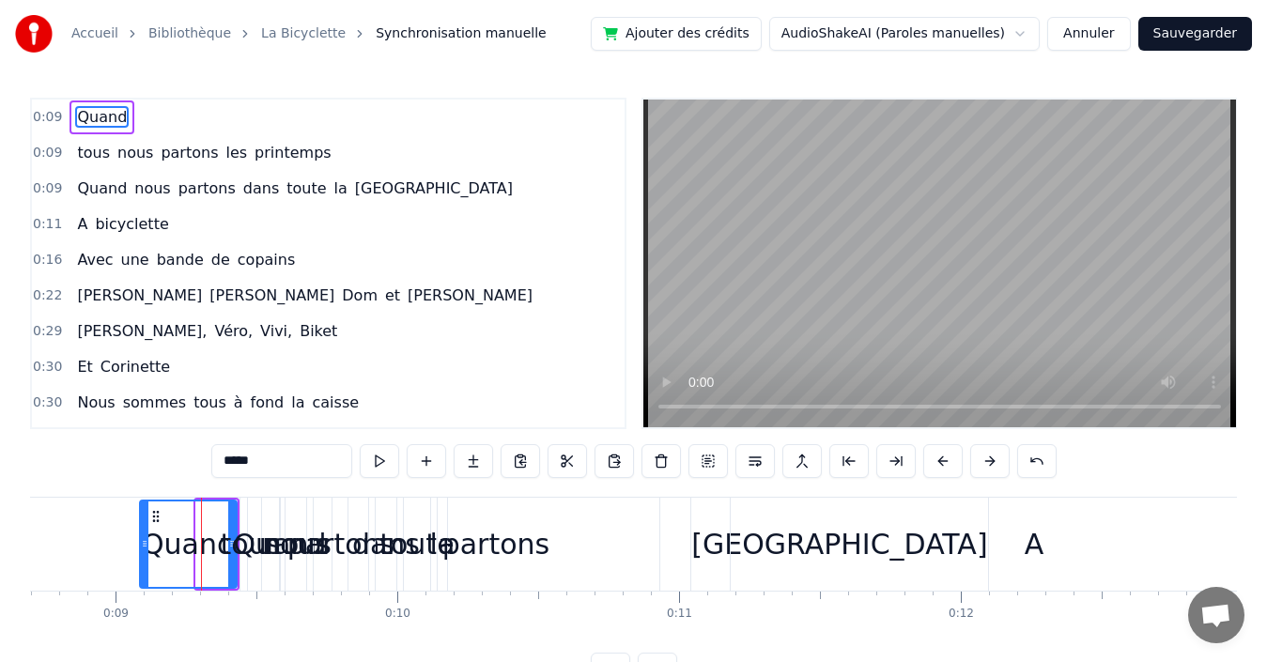
drag, startPoint x: 198, startPoint y: 543, endPoint x: 142, endPoint y: 551, distance: 56.9
click at [142, 551] on icon at bounding box center [145, 543] width 8 height 15
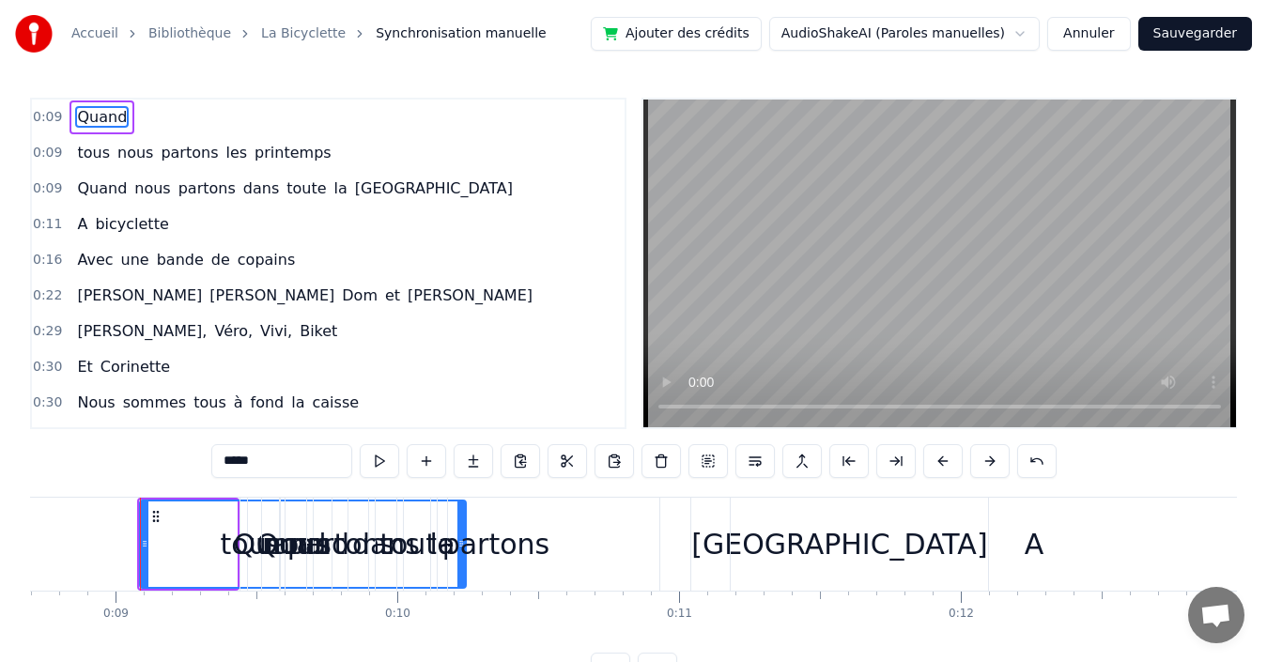
drag, startPoint x: 232, startPoint y: 518, endPoint x: 461, endPoint y: 512, distance: 229.3
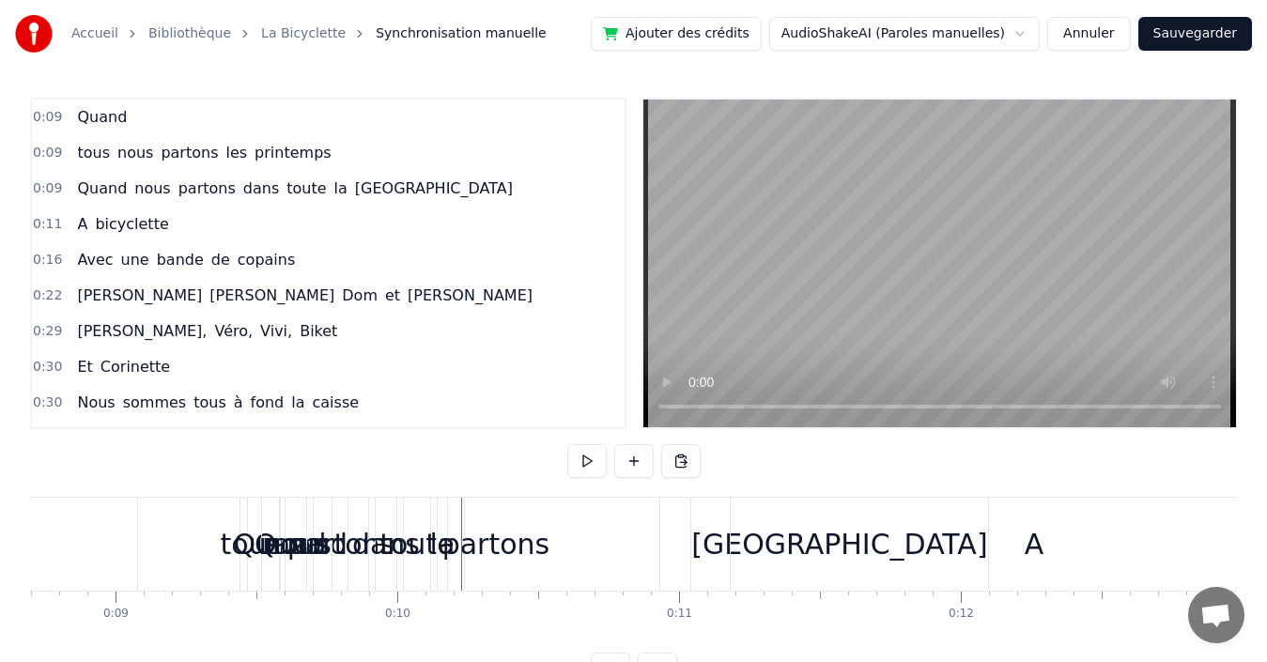
click at [252, 537] on div "Quand" at bounding box center [279, 544] width 93 height 42
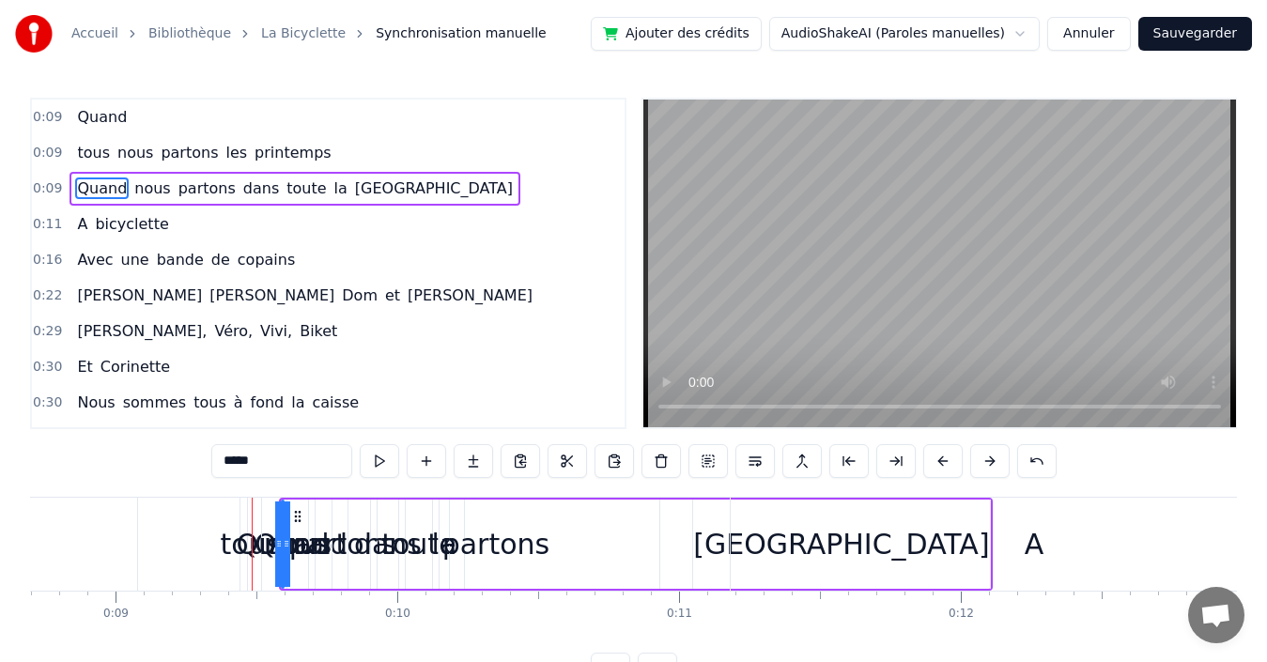
drag, startPoint x: 283, startPoint y: 535, endPoint x: 412, endPoint y: 509, distance: 132.3
click at [550, 523] on div "Quand nous partons dans toute la [GEOGRAPHIC_DATA]" at bounding box center [636, 544] width 714 height 93
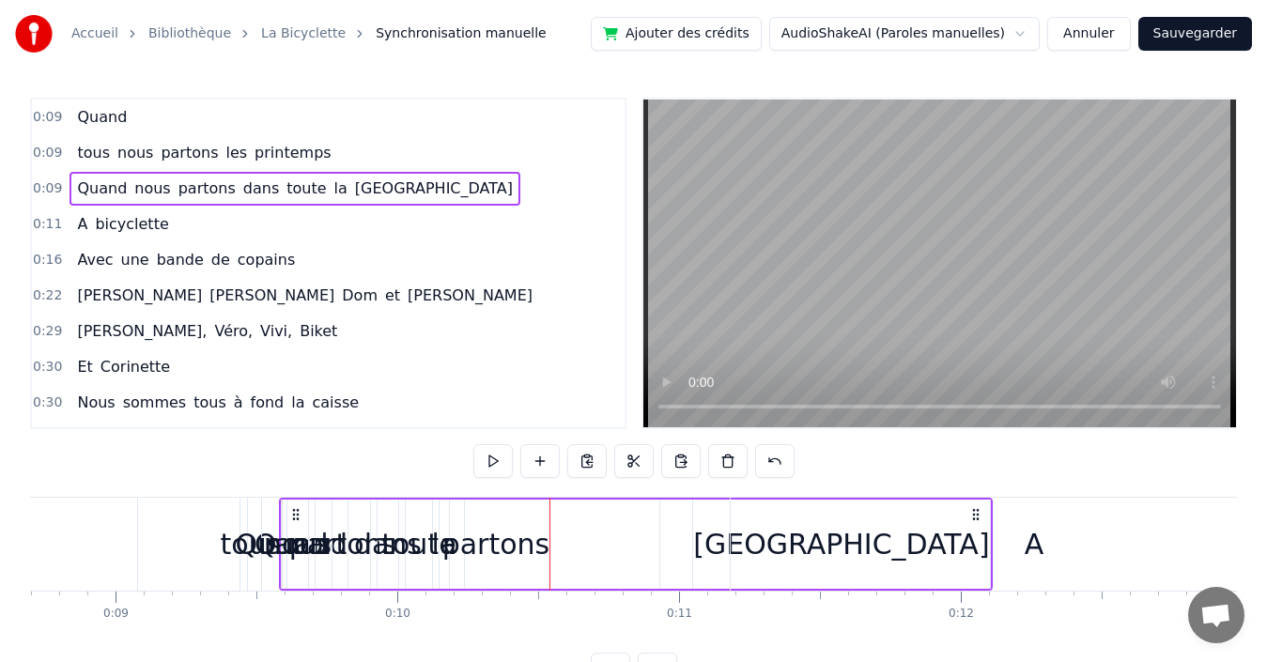
click at [252, 541] on div "Quand" at bounding box center [281, 544] width 93 height 42
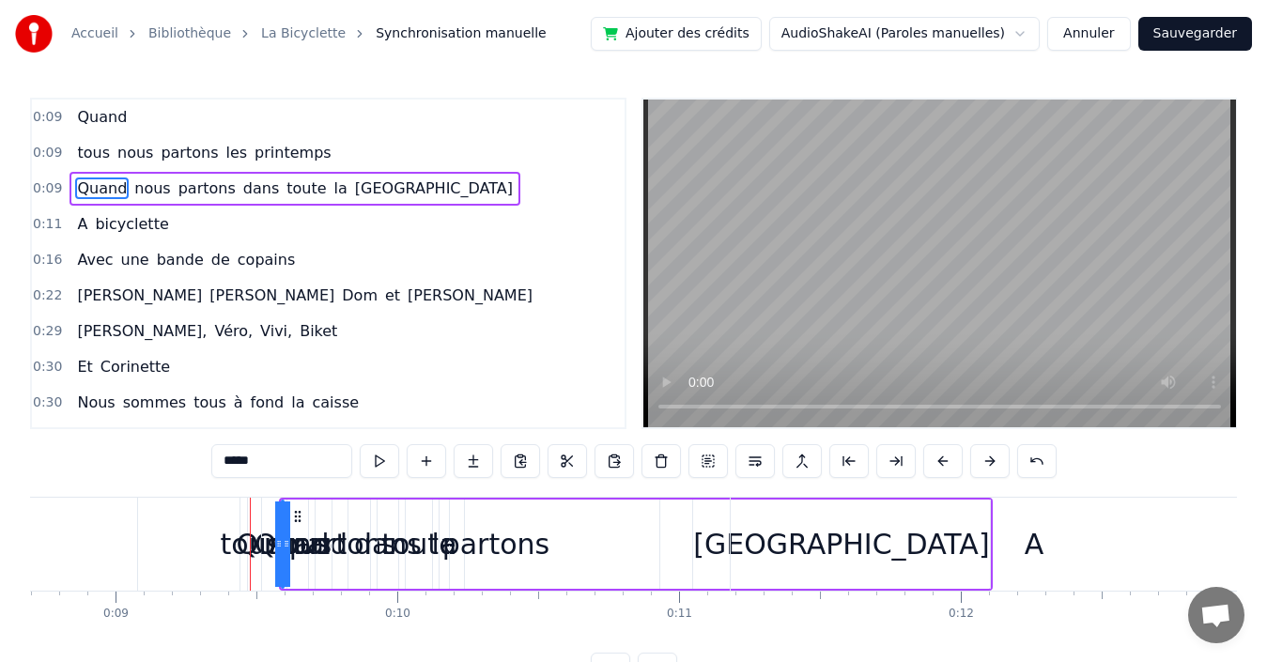
click at [283, 522] on div "Quand" at bounding box center [283, 544] width 0 height 85
click at [279, 510] on div at bounding box center [281, 544] width 8 height 85
click at [365, 235] on div "0:11 A bicyclette" at bounding box center [328, 225] width 593 height 36
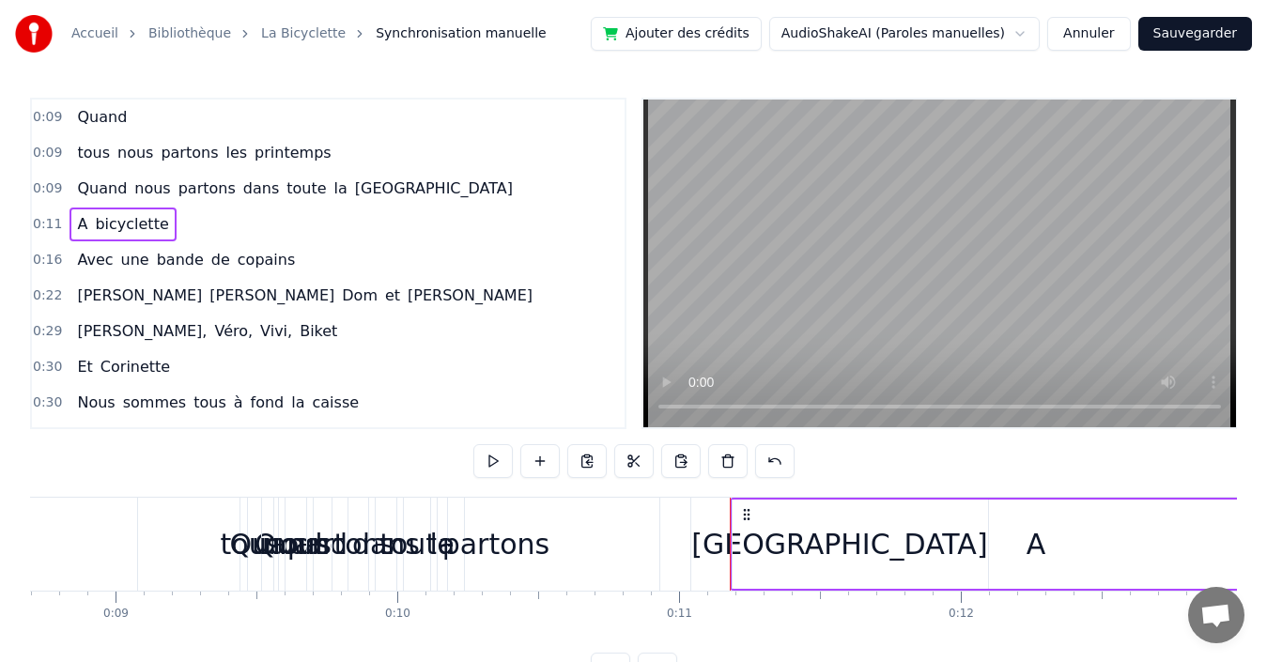
click at [361, 184] on span "[GEOGRAPHIC_DATA]" at bounding box center [434, 189] width 162 height 22
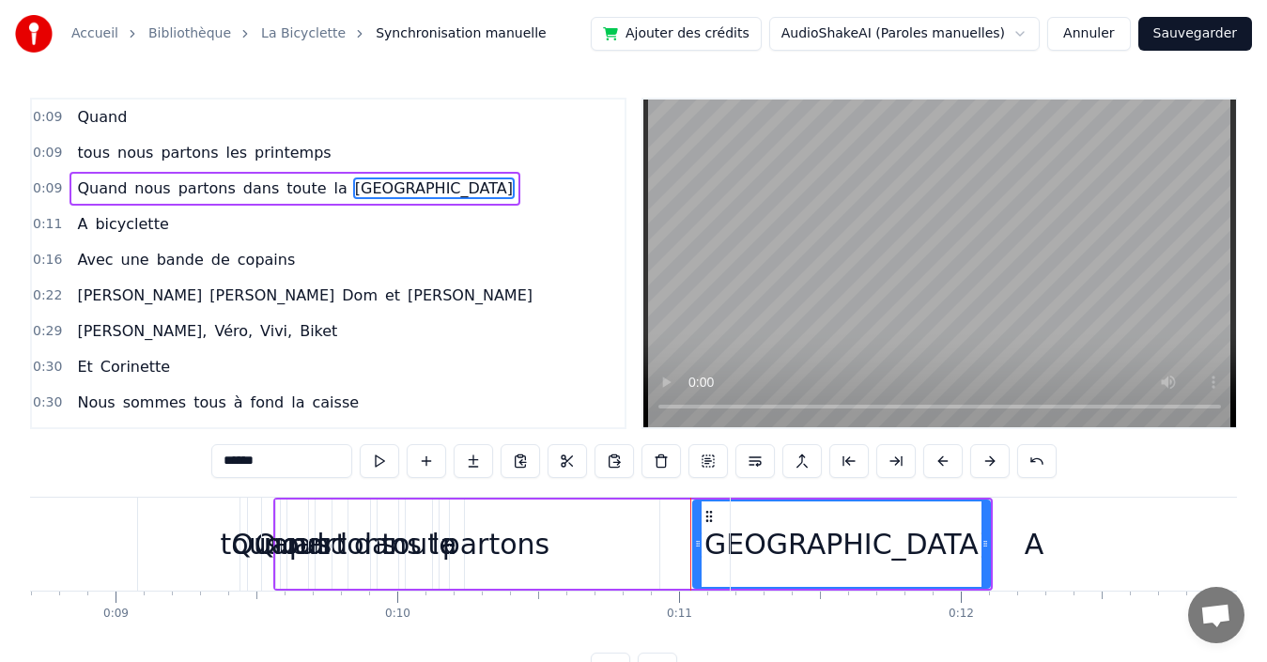
click at [431, 187] on div "0:09 Quand nous partons dans toute la [GEOGRAPHIC_DATA]" at bounding box center [328, 189] width 593 height 36
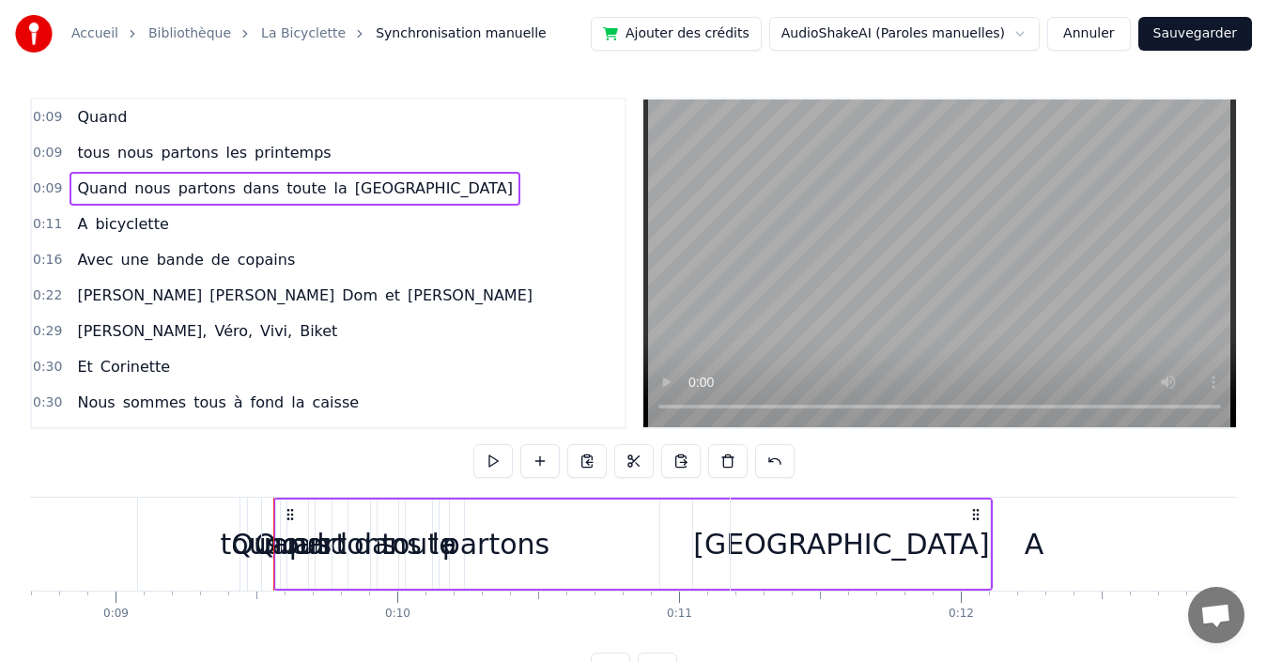
click at [356, 150] on div "0:09 tous nous partons les printemps" at bounding box center [328, 153] width 593 height 36
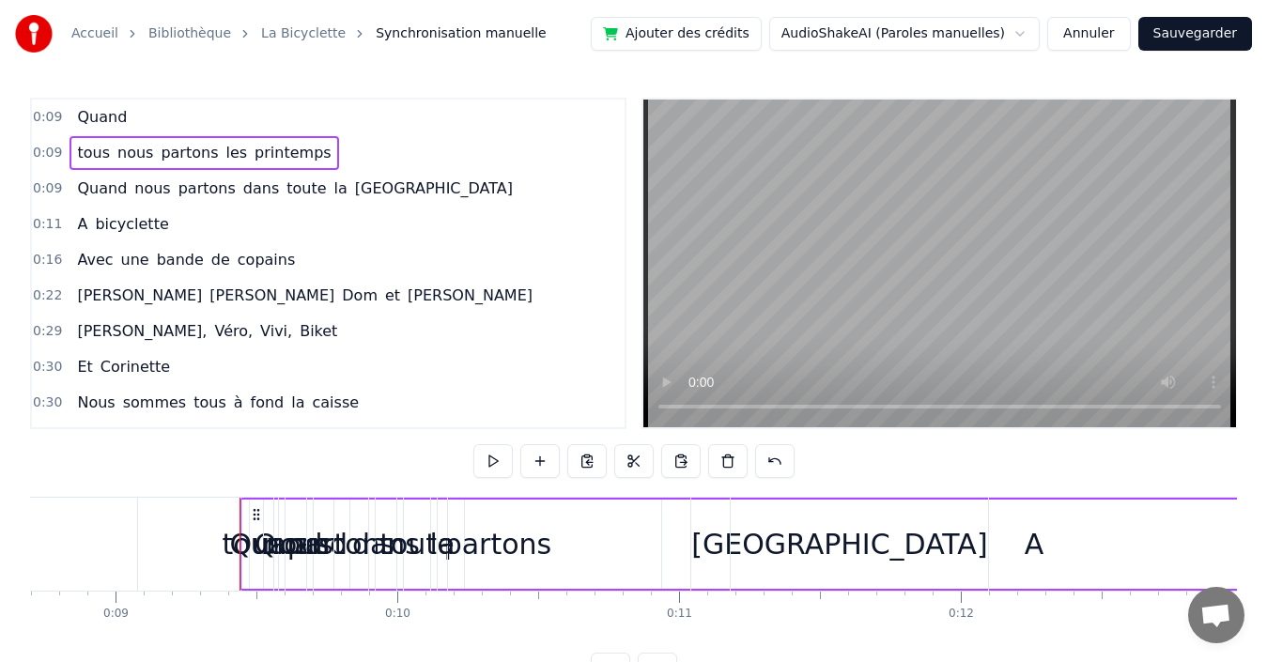
click at [387, 187] on div "0:09 Quand nous partons dans toute la [GEOGRAPHIC_DATA]" at bounding box center [328, 189] width 593 height 36
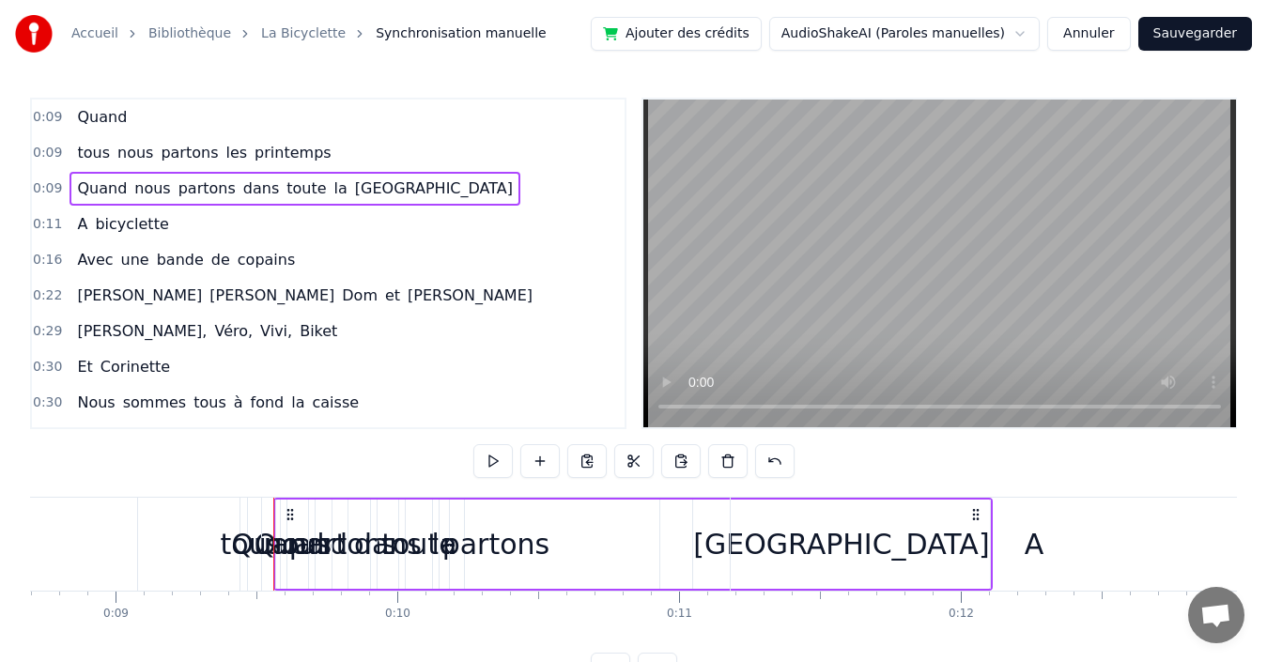
click at [288, 508] on icon at bounding box center [290, 514] width 15 height 15
click at [275, 510] on div "Quand" at bounding box center [278, 544] width 6 height 89
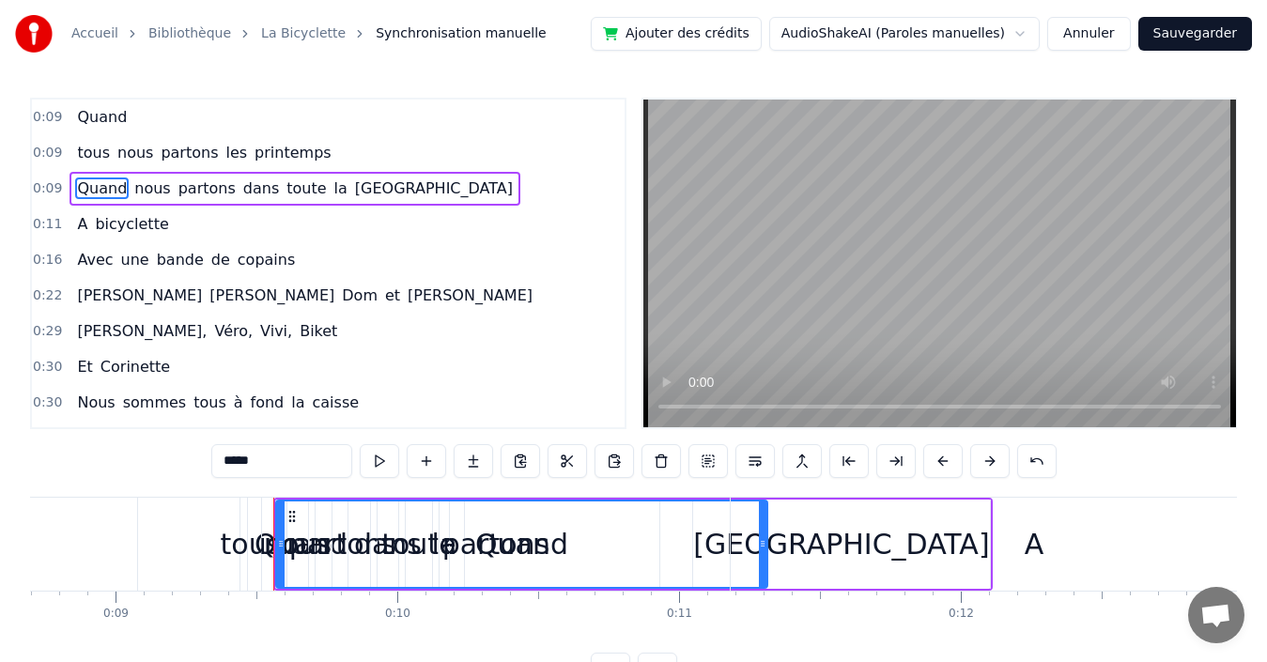
drag, startPoint x: 271, startPoint y: 508, endPoint x: 759, endPoint y: 505, distance: 488.5
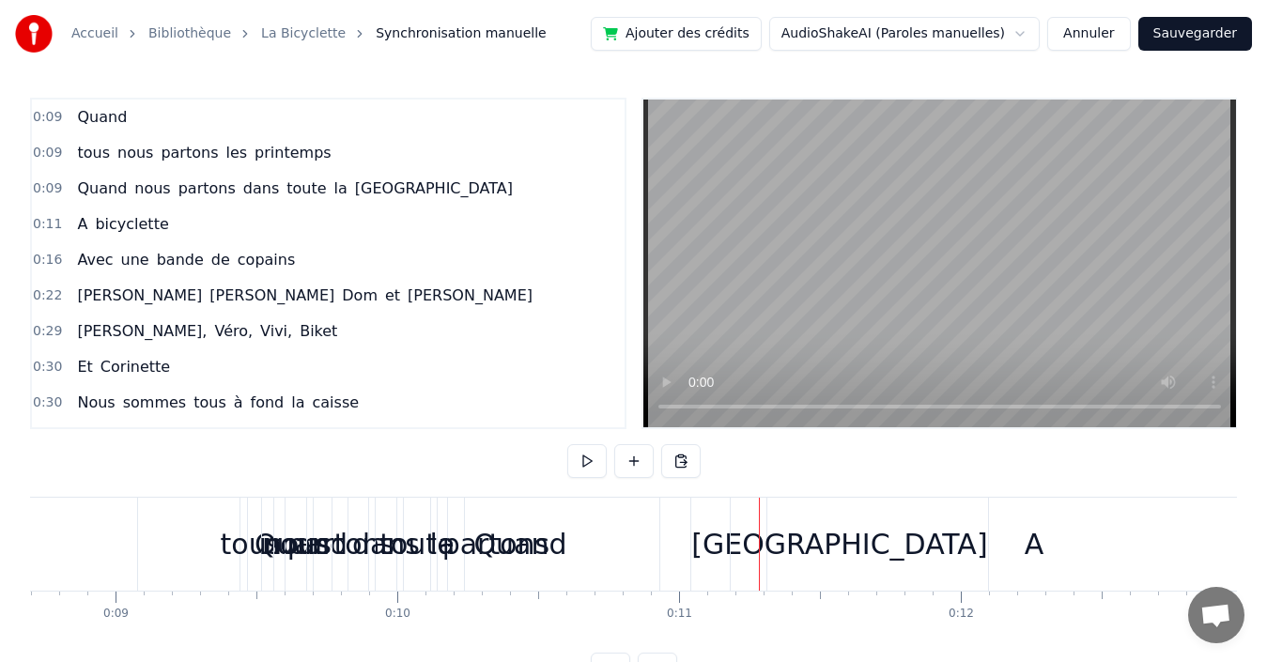
click at [1097, 39] on button "Annuler" at bounding box center [1088, 34] width 83 height 34
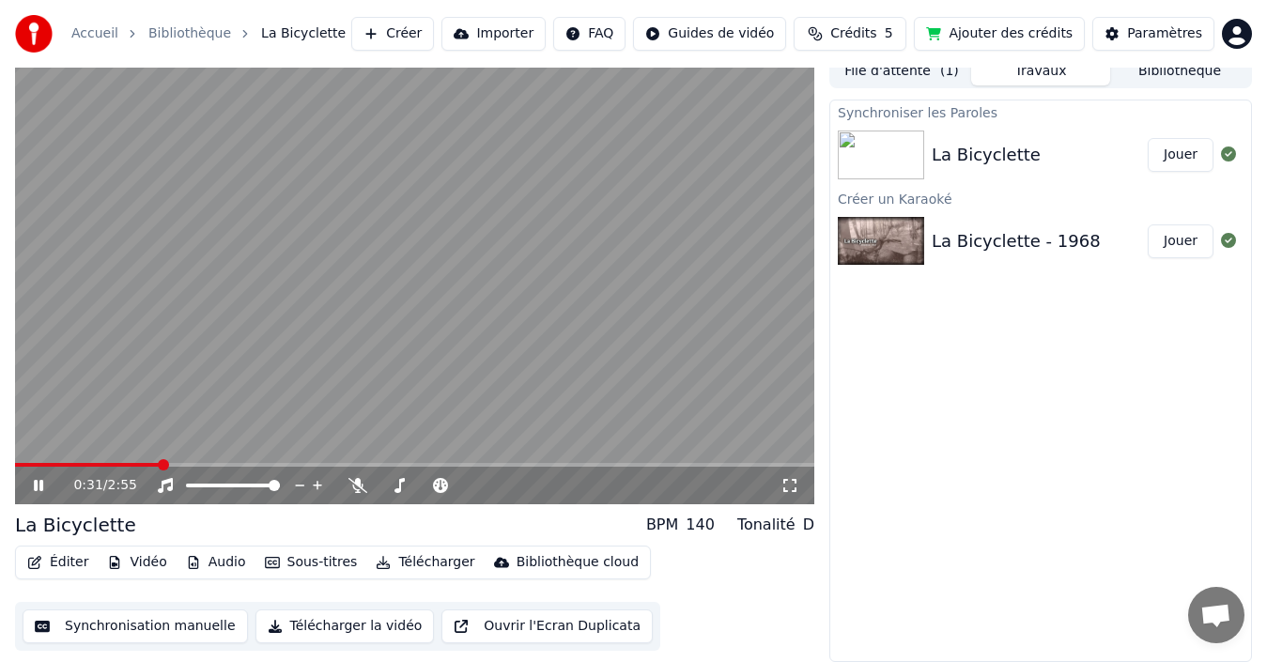
click at [329, 247] on video at bounding box center [414, 279] width 799 height 450
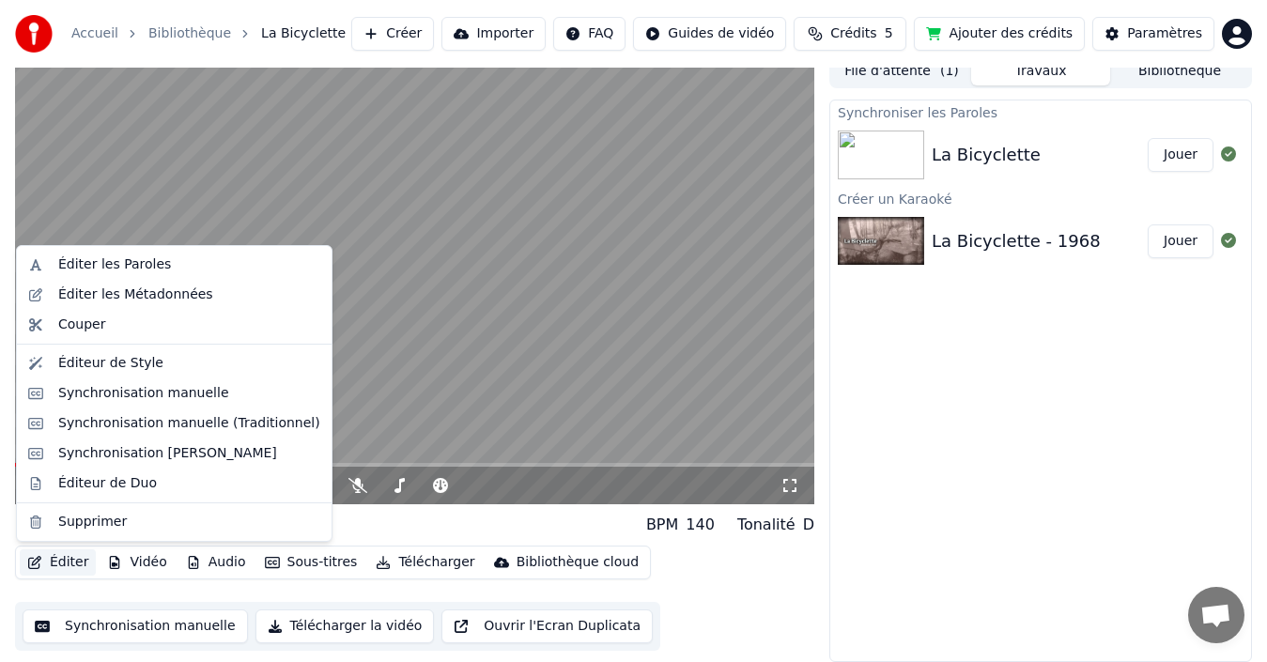
click at [57, 559] on button "Éditer" at bounding box center [58, 563] width 76 height 26
click at [137, 269] on div "Éditer les Paroles" at bounding box center [114, 265] width 113 height 19
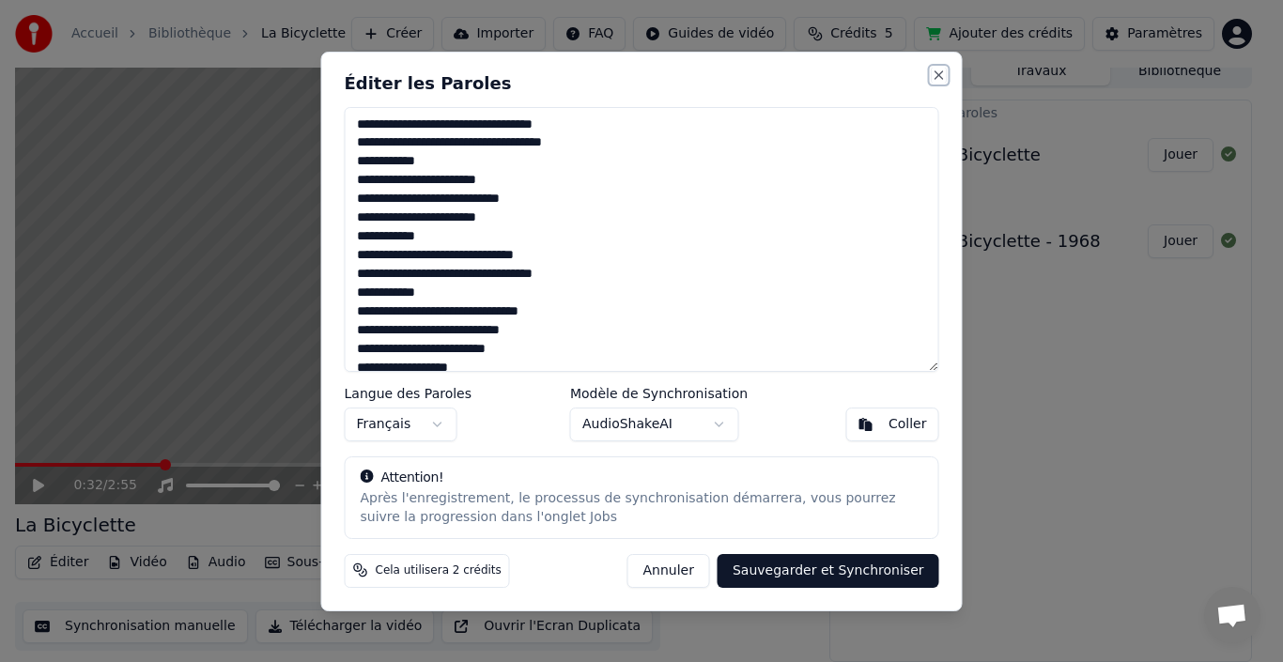
click at [938, 72] on button "Close" at bounding box center [939, 75] width 15 height 15
type textarea "**********"
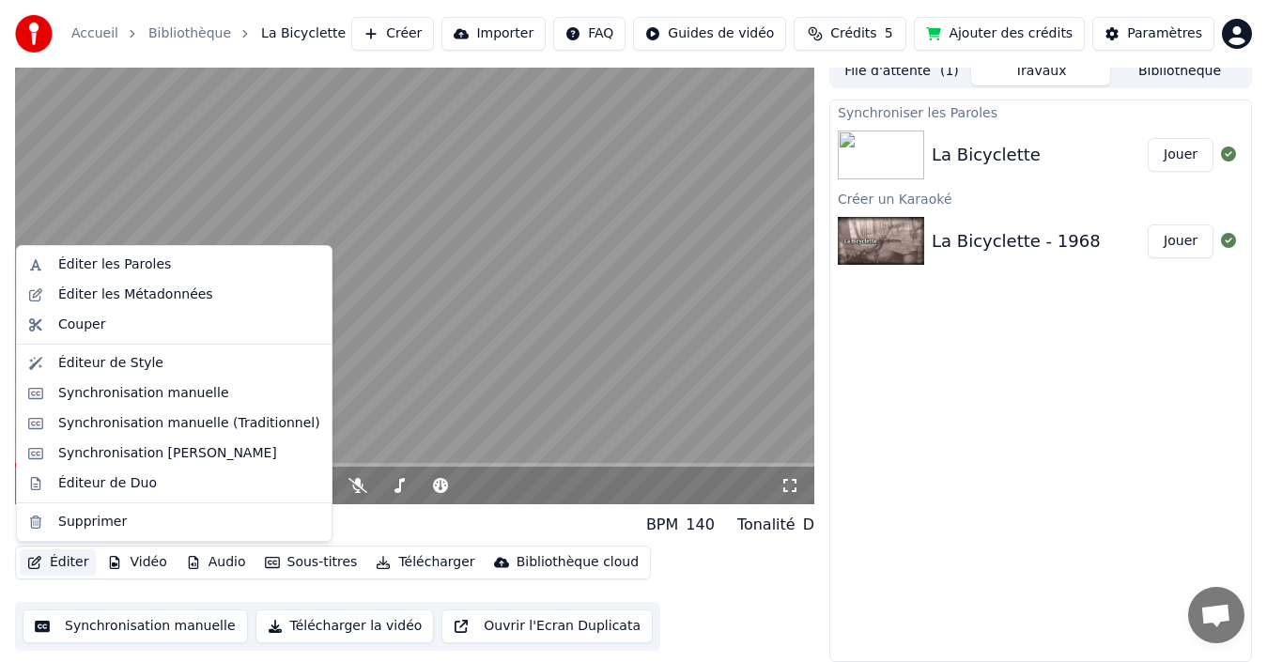
click at [60, 562] on button "Éditer" at bounding box center [58, 563] width 76 height 26
click at [88, 264] on div "Éditer les Paroles" at bounding box center [114, 265] width 113 height 19
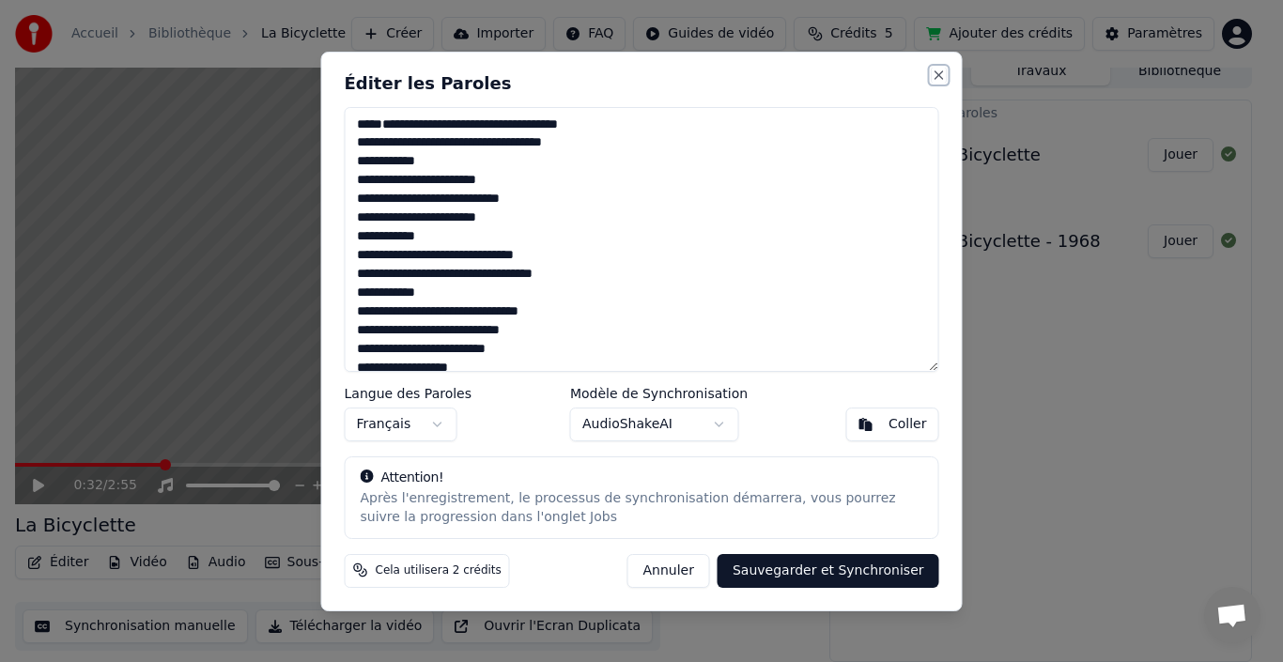
click at [935, 69] on button "Close" at bounding box center [939, 75] width 15 height 15
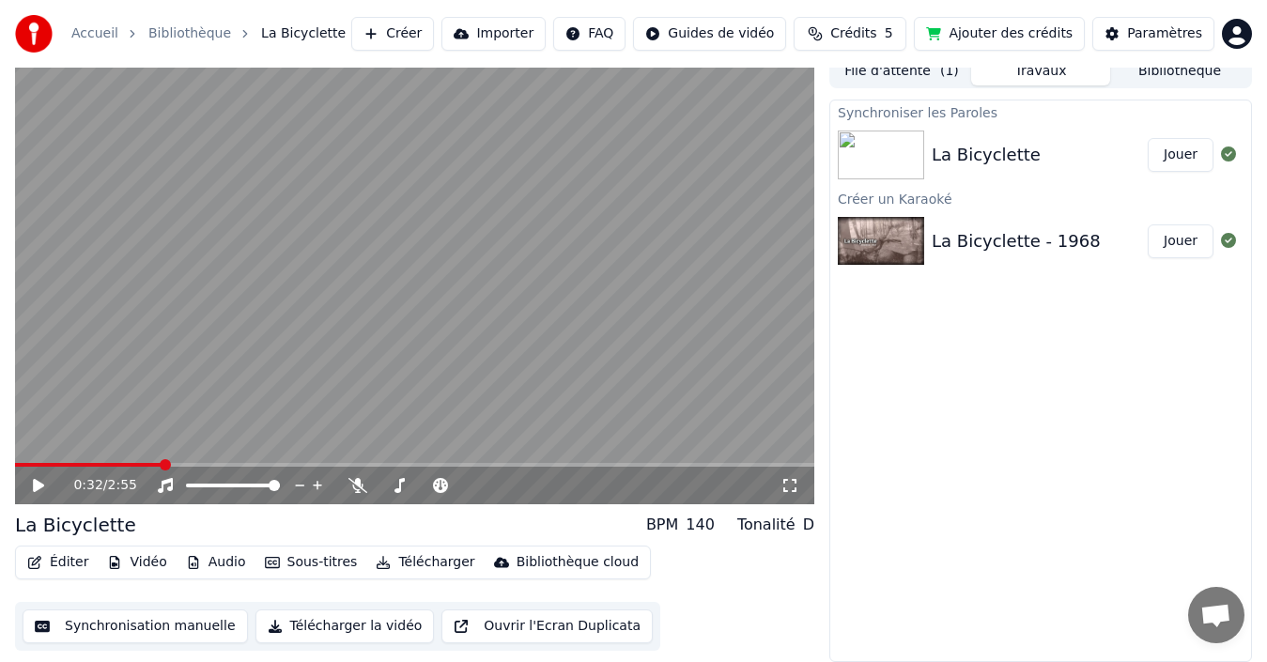
click at [93, 623] on button "Synchronisation manuelle" at bounding box center [135, 627] width 225 height 34
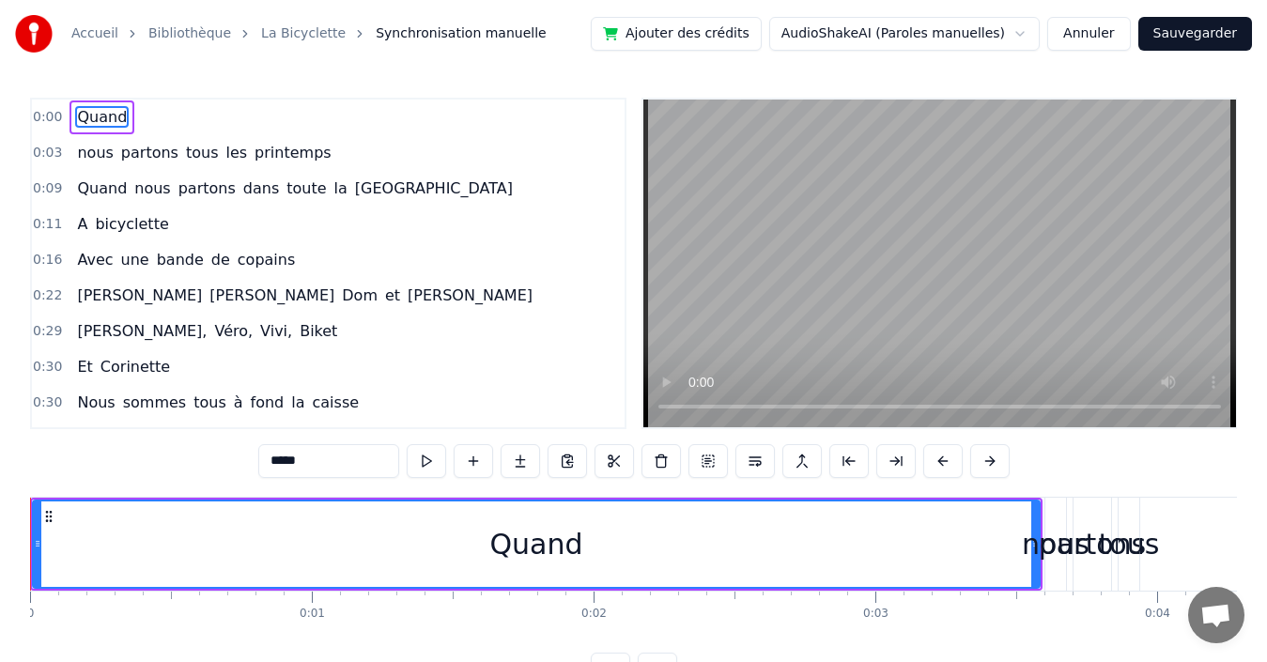
click at [47, 115] on span "0:00" at bounding box center [47, 117] width 29 height 19
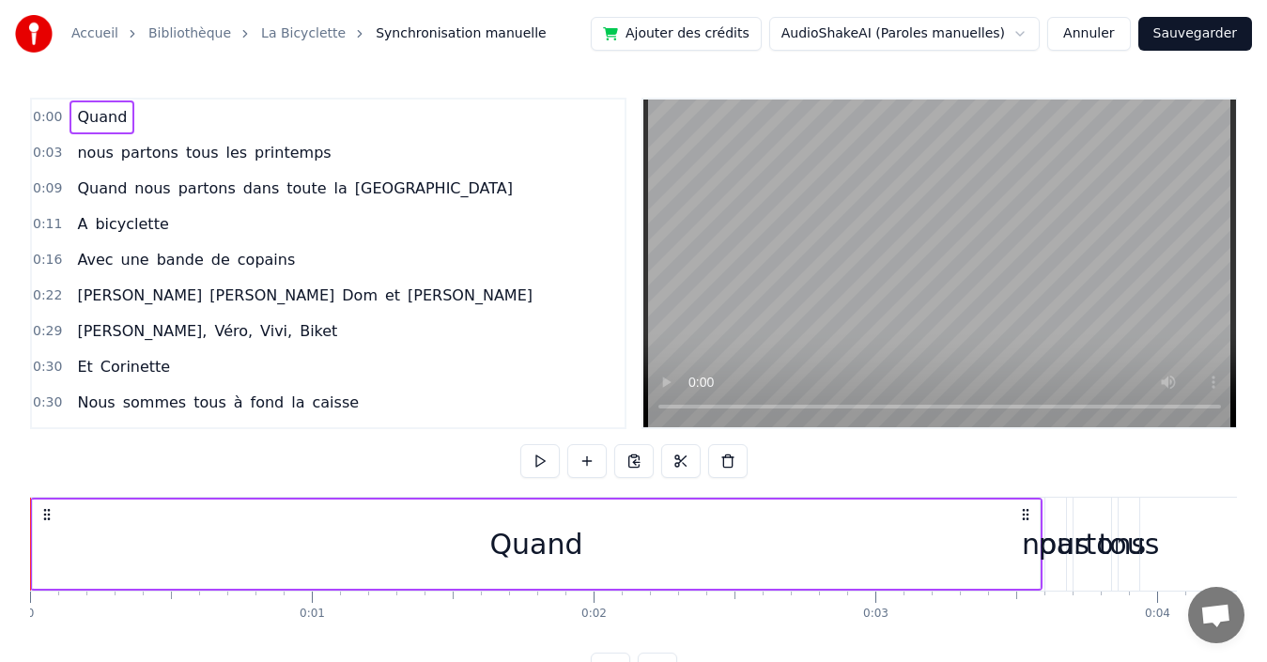
click at [47, 115] on span "0:00" at bounding box center [47, 117] width 29 height 19
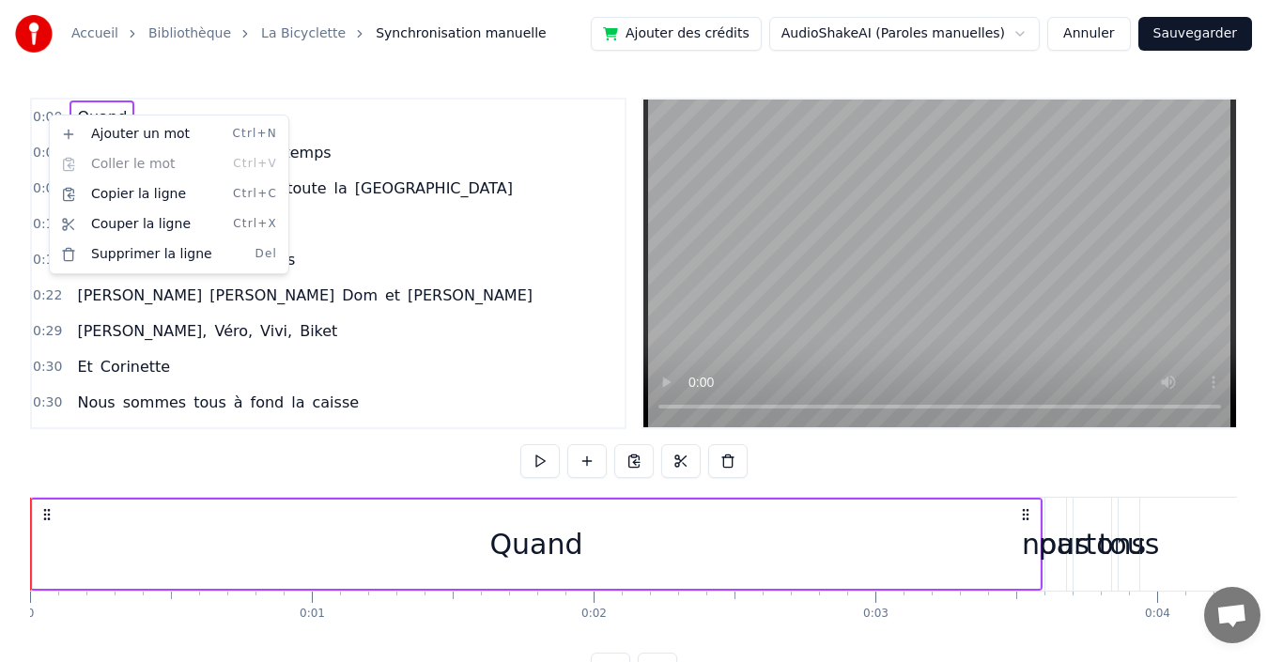
click at [445, 343] on html "Accueil Bibliothèque La Bicyclette Synchronisation manuelle Ajouter des crédits…" at bounding box center [641, 358] width 1283 height 717
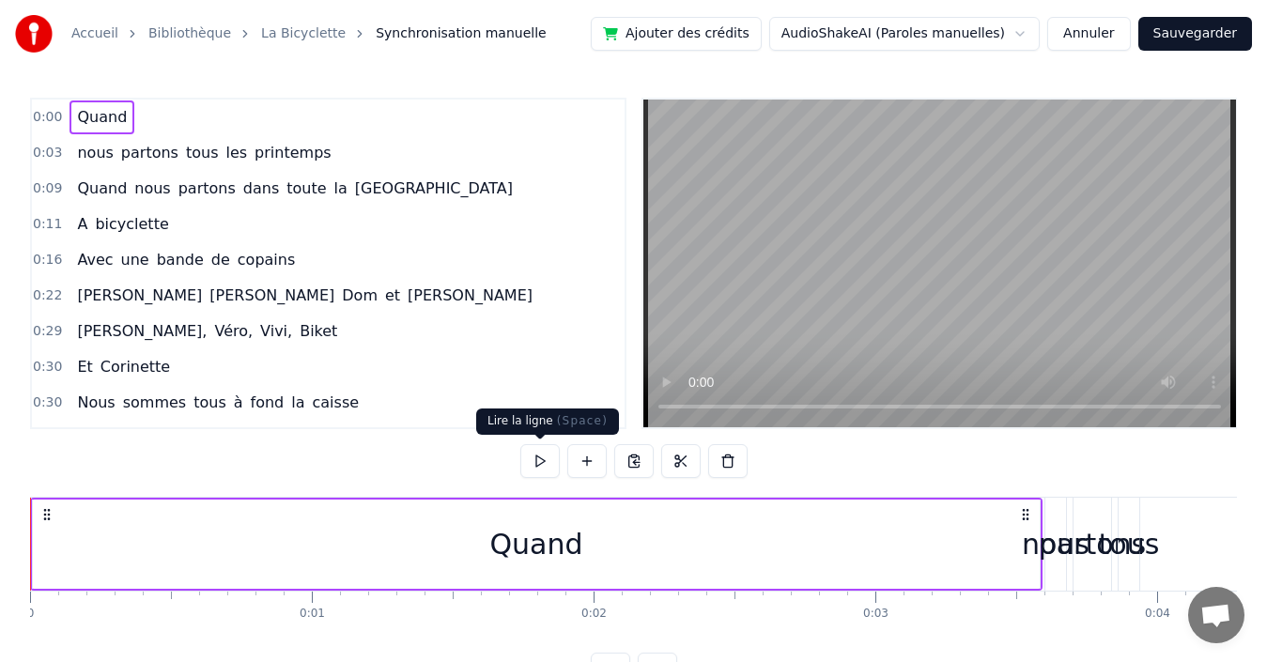
click at [535, 458] on button at bounding box center [539, 461] width 39 height 34
click at [49, 538] on div "Quand" at bounding box center [536, 544] width 1007 height 89
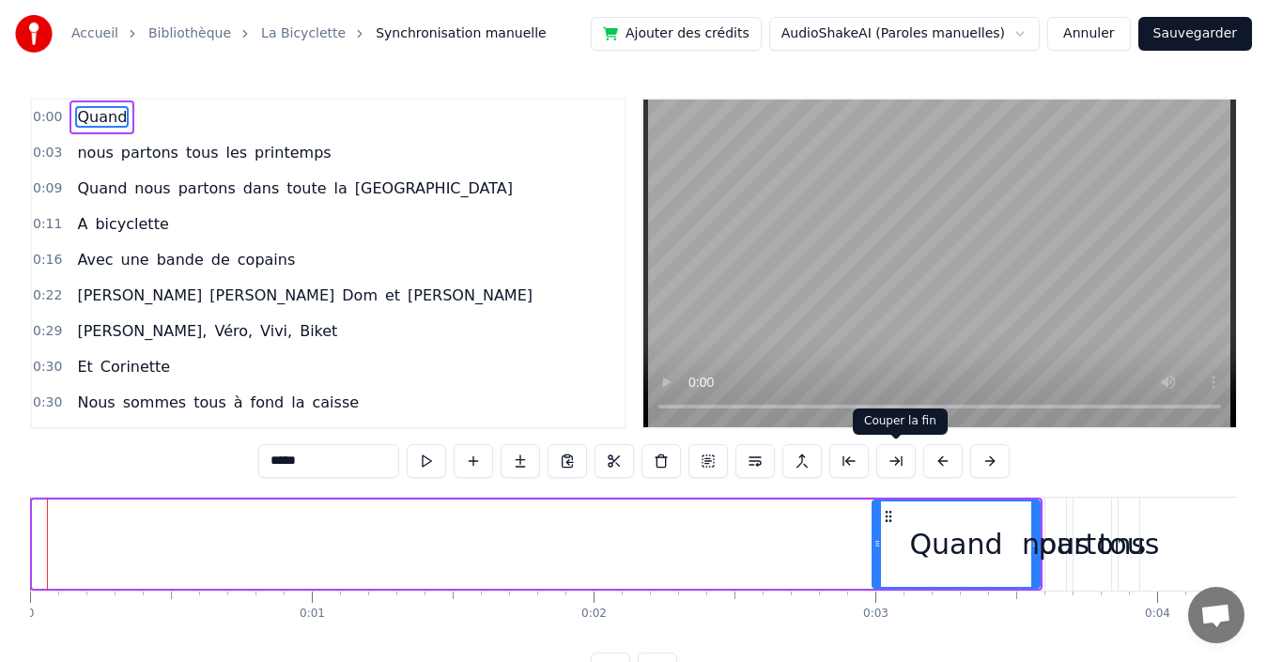
drag, startPoint x: 37, startPoint y: 540, endPoint x: 876, endPoint y: 467, distance: 843.0
click at [876, 467] on div "0:00 Quand 0:03 nous partons tous les printemps 0:09 Quand nous partons dans to…" at bounding box center [633, 392] width 1207 height 589
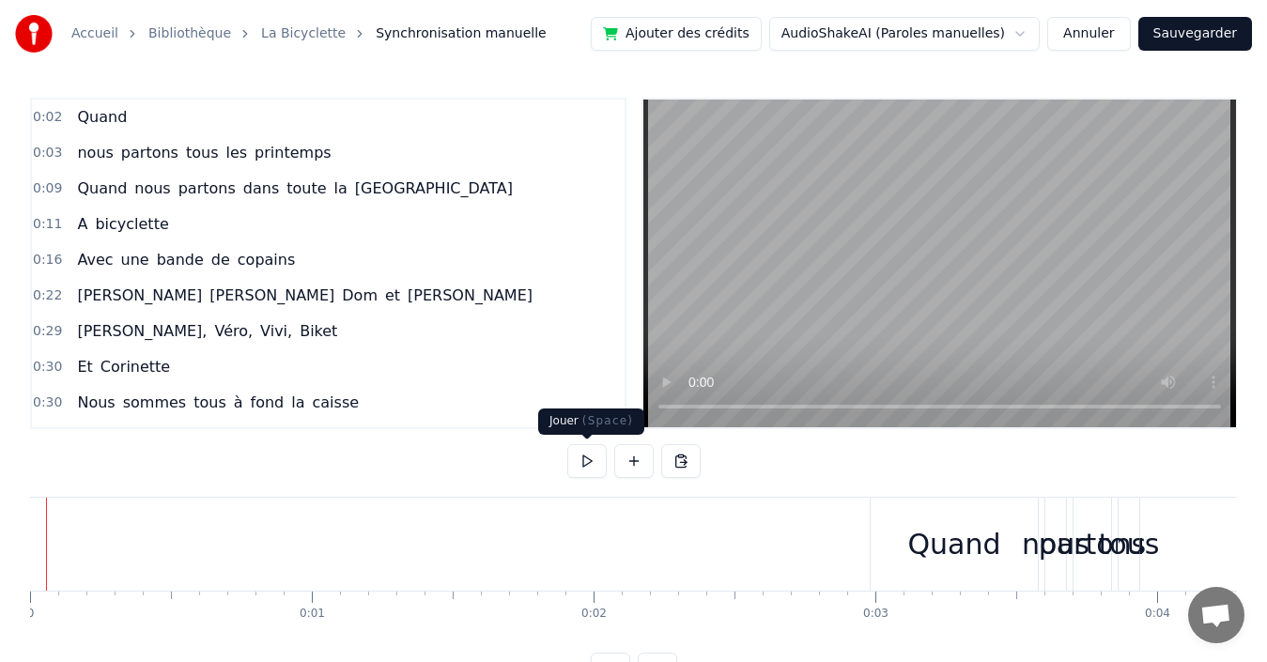
click at [575, 462] on button at bounding box center [586, 461] width 39 height 34
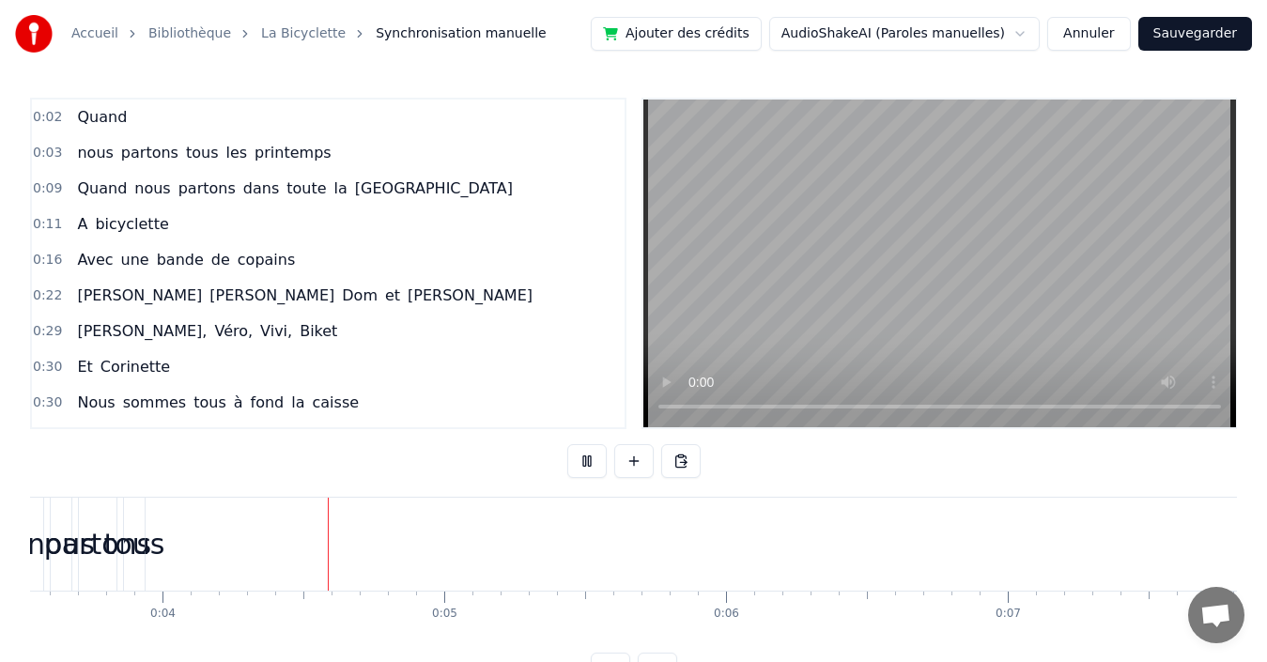
scroll to position [0, 1050]
click at [702, 262] on video at bounding box center [940, 264] width 593 height 328
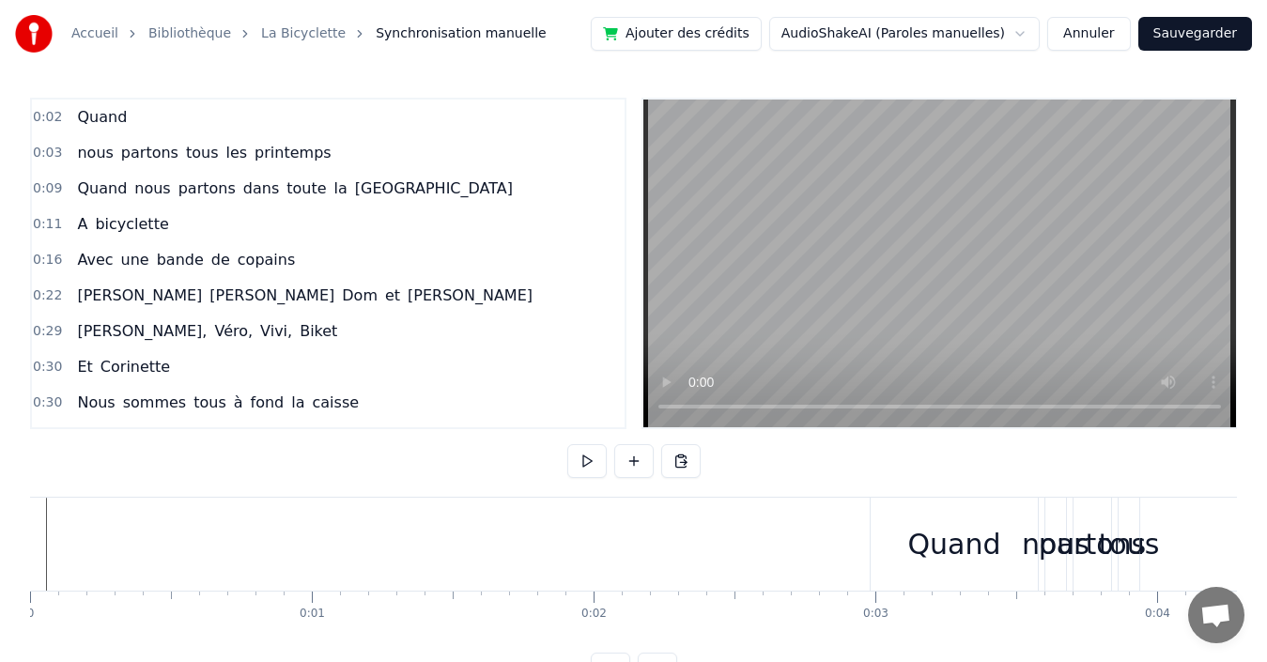
click at [1082, 25] on button "Annuler" at bounding box center [1088, 34] width 83 height 34
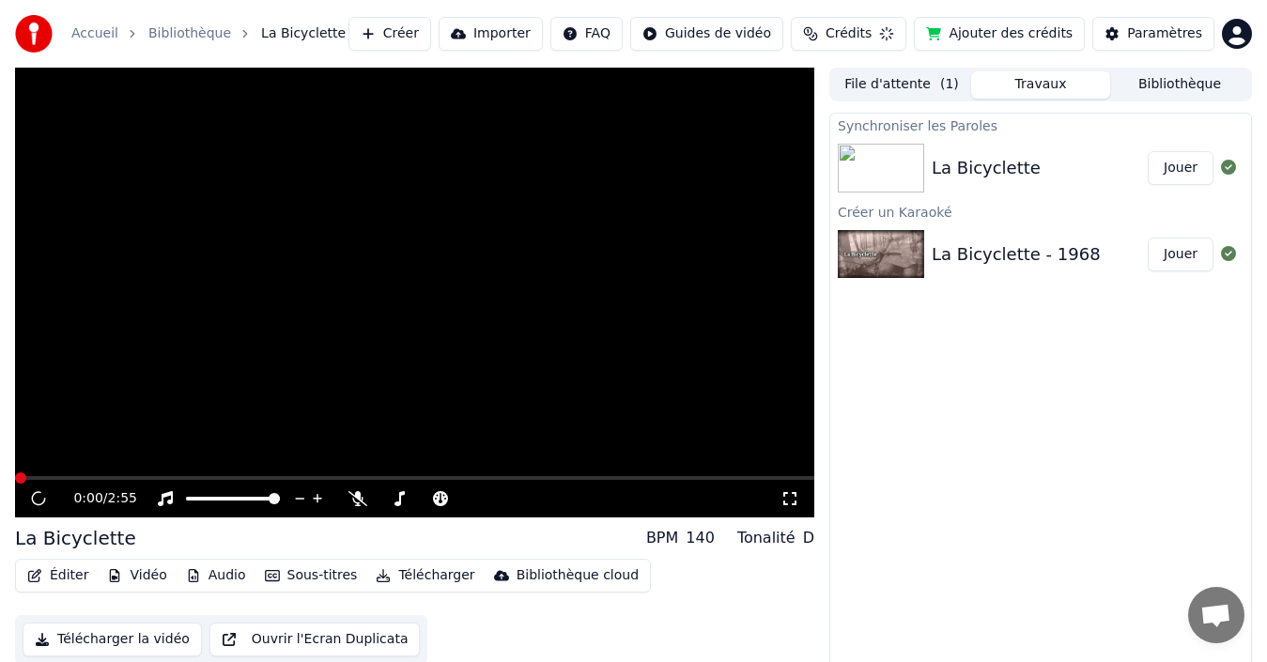
scroll to position [13, 0]
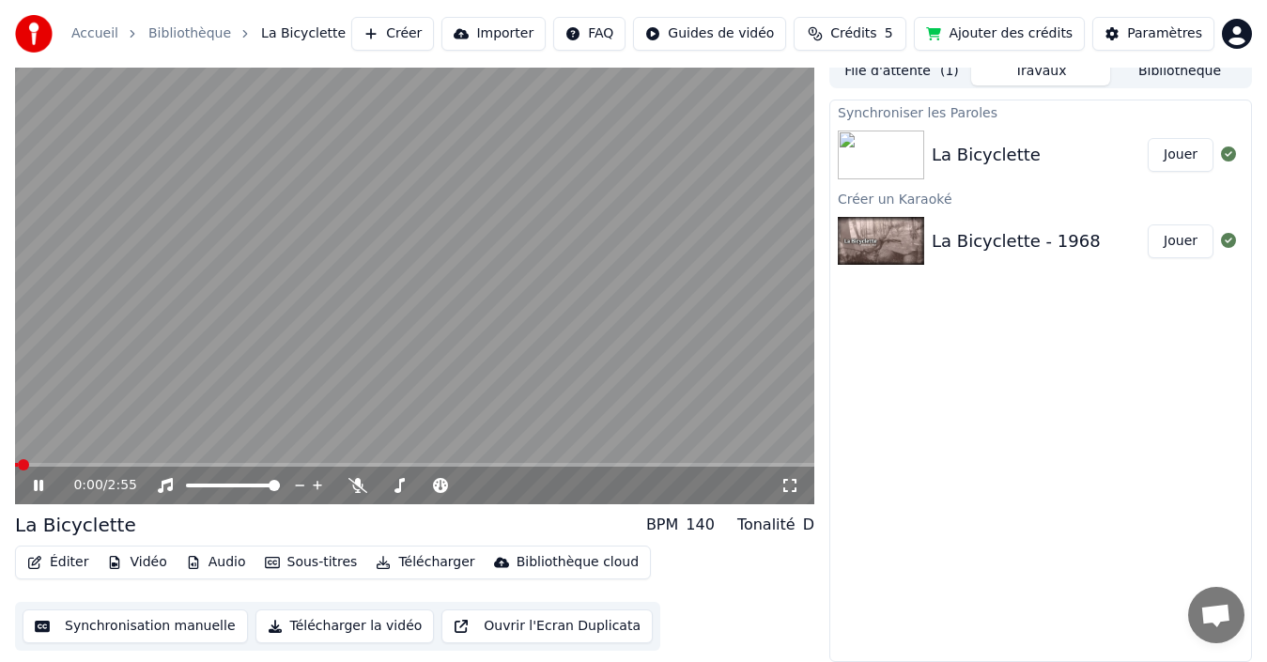
click at [155, 628] on button "Synchronisation manuelle" at bounding box center [135, 627] width 225 height 34
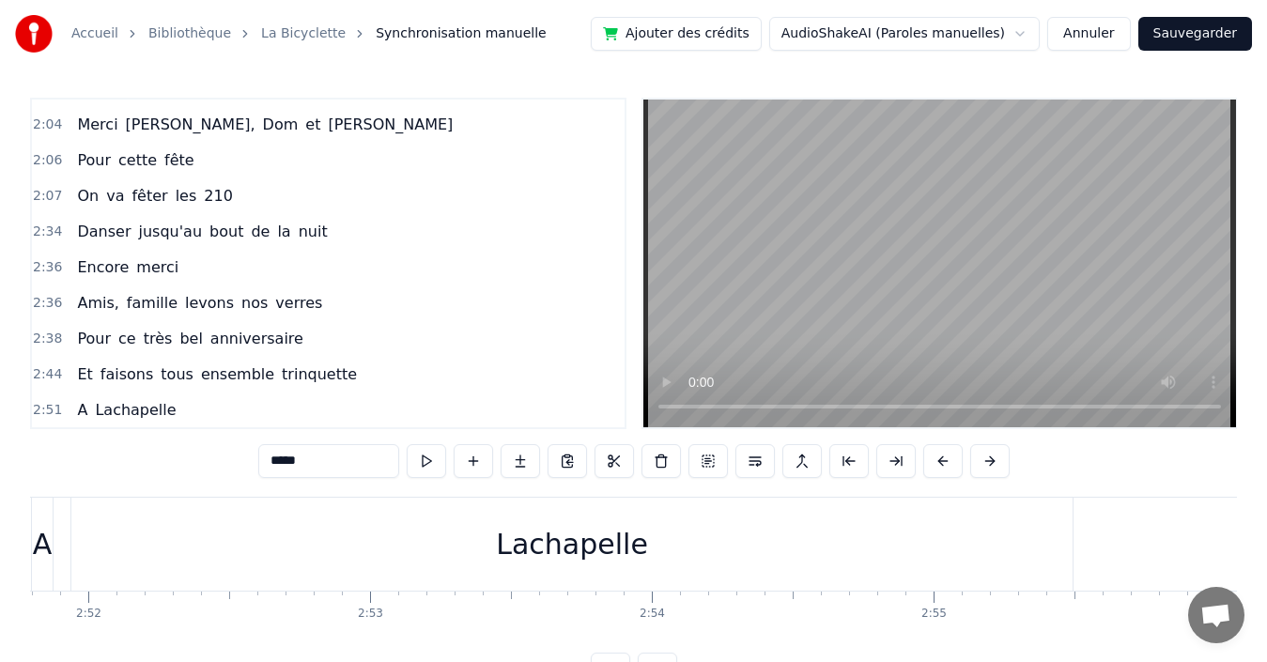
scroll to position [1707, 0]
click at [241, 498] on div "Lachapelle" at bounding box center [571, 544] width 1003 height 93
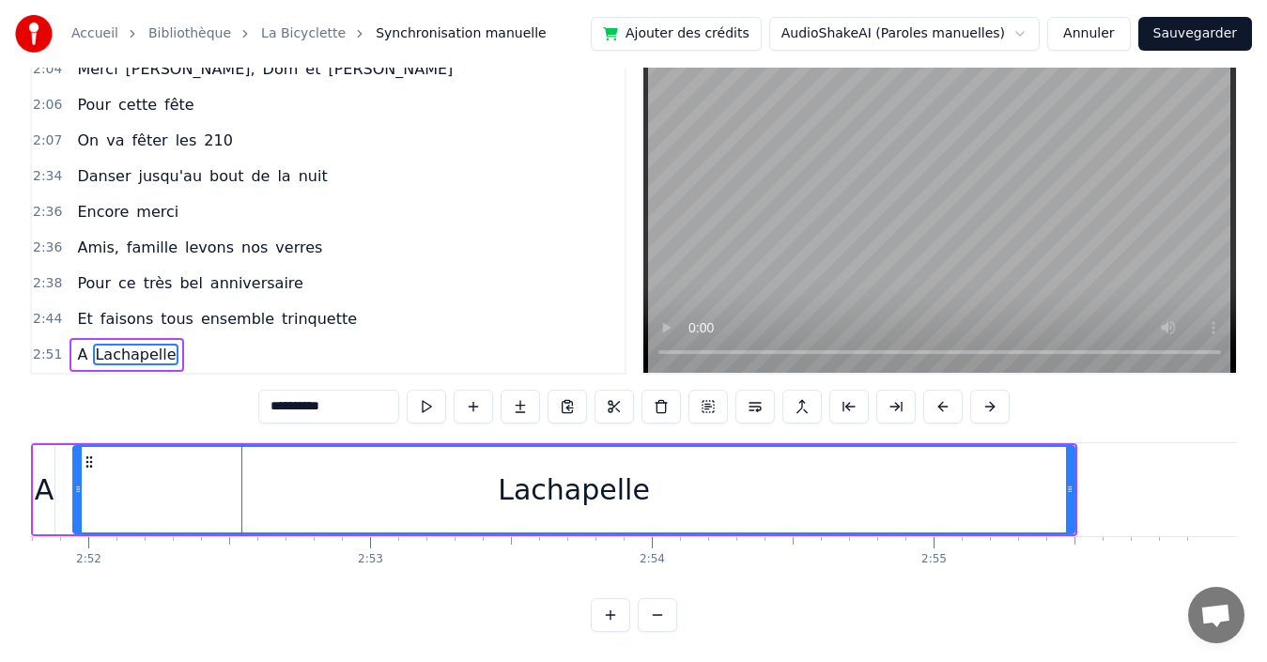
scroll to position [70, 0]
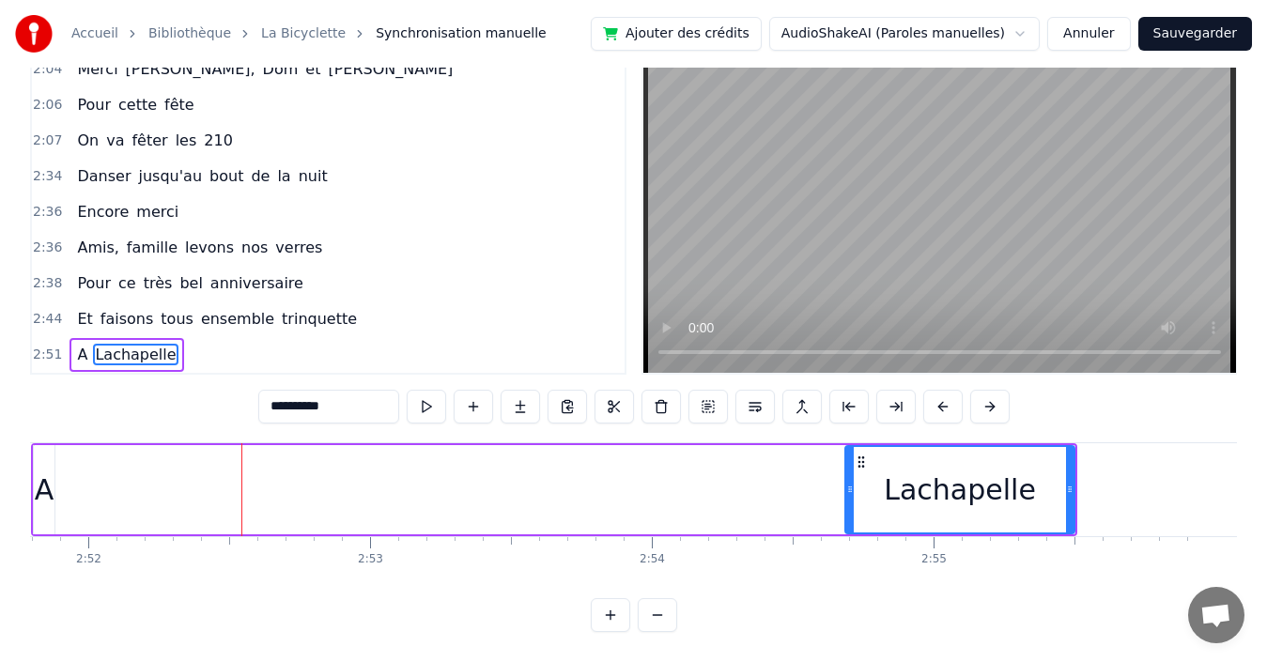
drag, startPoint x: 76, startPoint y: 476, endPoint x: 848, endPoint y: 492, distance: 772.4
click at [848, 492] on div at bounding box center [850, 489] width 8 height 85
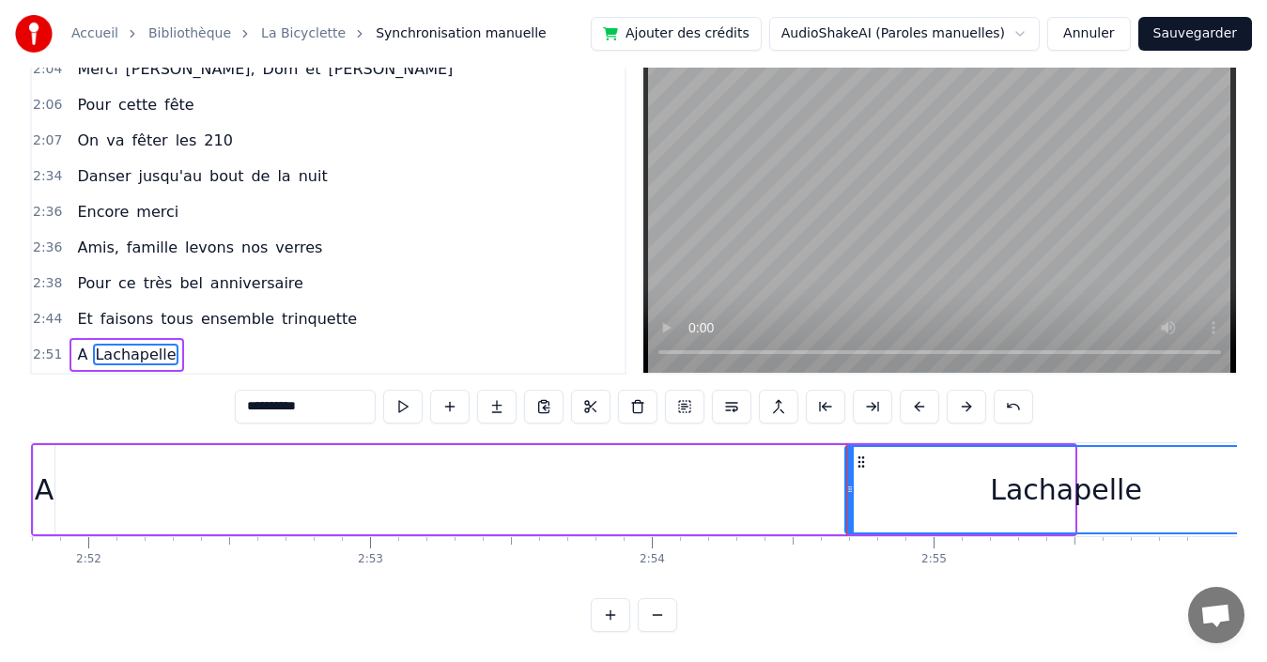
drag, startPoint x: 1070, startPoint y: 480, endPoint x: 1279, endPoint y: 458, distance: 209.7
click at [1267, 457] on html "Accueil Bibliothèque La Bicyclette Synchronisation manuelle Ajouter des crédits…" at bounding box center [633, 304] width 1267 height 717
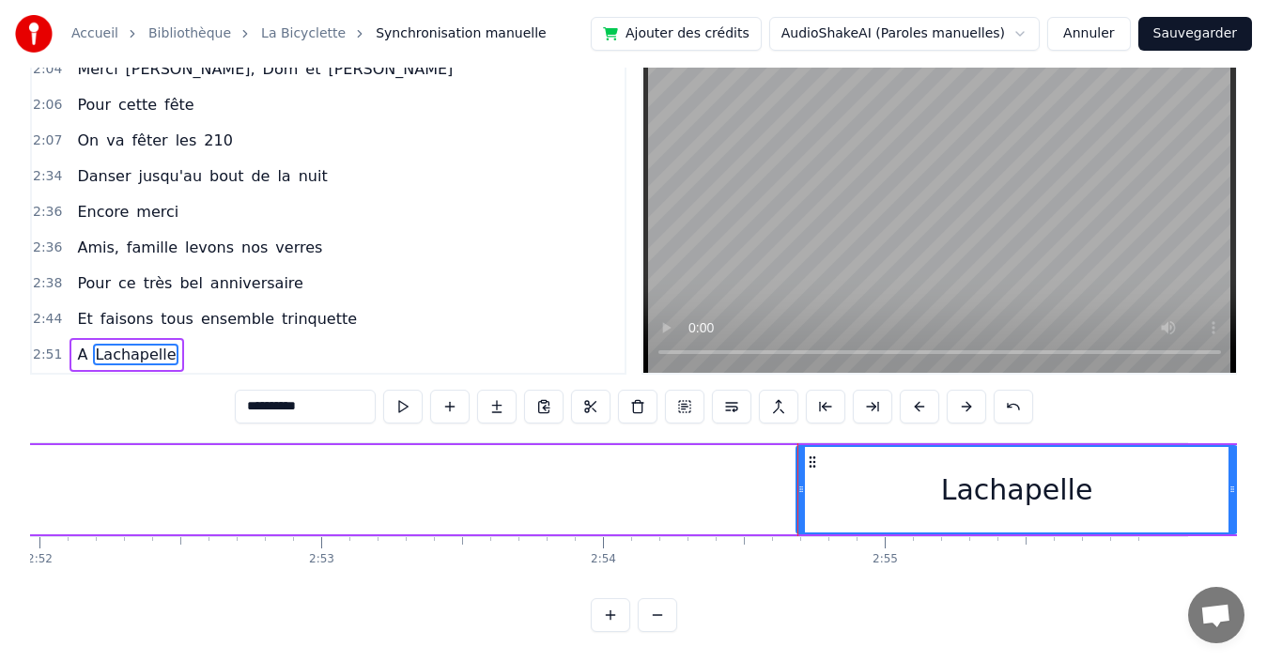
scroll to position [0, 48468]
drag, startPoint x: 1231, startPoint y: 474, endPoint x: 1282, endPoint y: 473, distance: 51.7
click at [1267, 473] on html "Accueil Bibliothèque La Bicyclette Synchronisation manuelle Ajouter des crédits…" at bounding box center [633, 304] width 1267 height 717
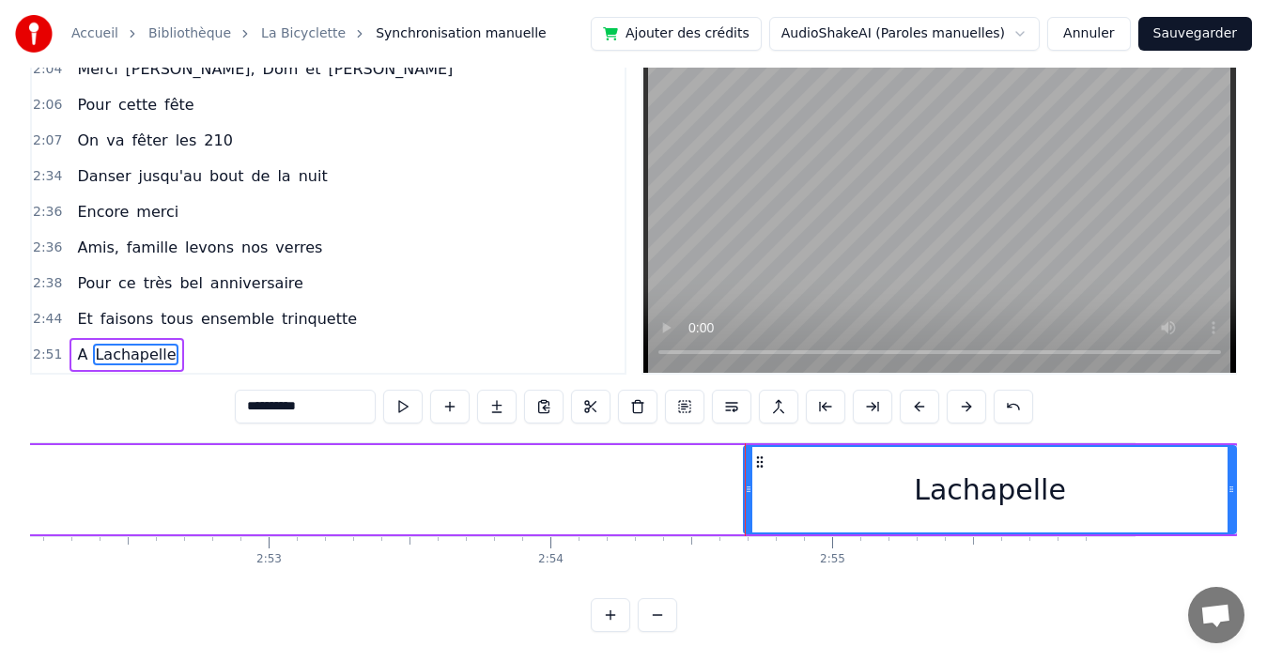
scroll to position [0, 48519]
drag, startPoint x: 1230, startPoint y: 469, endPoint x: 1279, endPoint y: 458, distance: 49.9
click at [1267, 458] on html "Accueil Bibliothèque La Bicyclette Synchronisation manuelle Ajouter des crédits…" at bounding box center [633, 304] width 1267 height 717
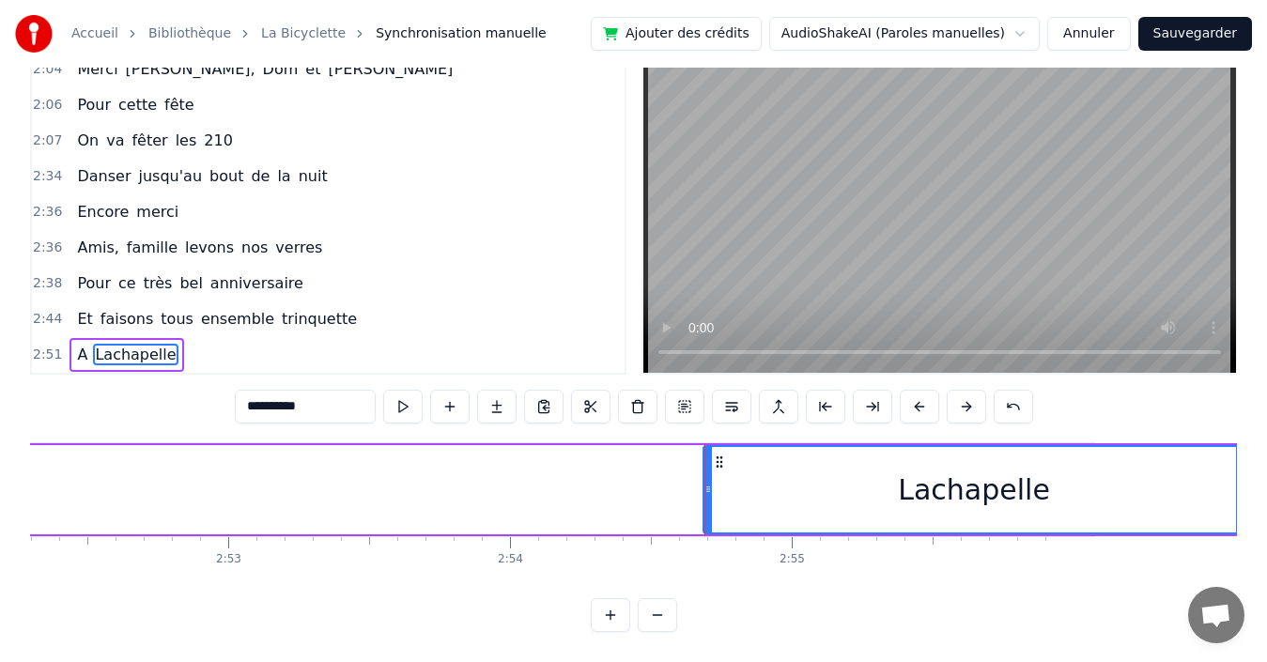
scroll to position [0, 48568]
drag, startPoint x: 1231, startPoint y: 462, endPoint x: 1282, endPoint y: 447, distance: 53.8
click at [1267, 447] on html "Accueil Bibliothèque La Bicyclette Synchronisation manuelle Ajouter des crédits…" at bounding box center [633, 304] width 1267 height 717
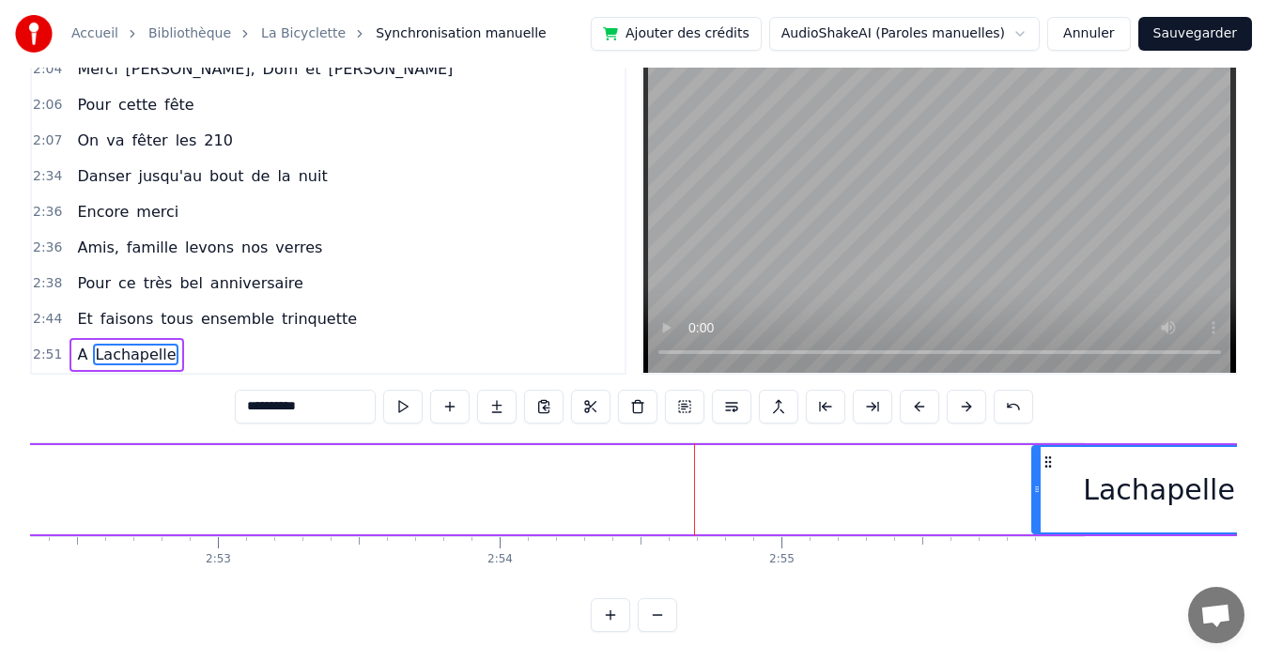
drag, startPoint x: 697, startPoint y: 473, endPoint x: 1036, endPoint y: 464, distance: 339.3
click at [1036, 464] on div at bounding box center [1037, 489] width 8 height 85
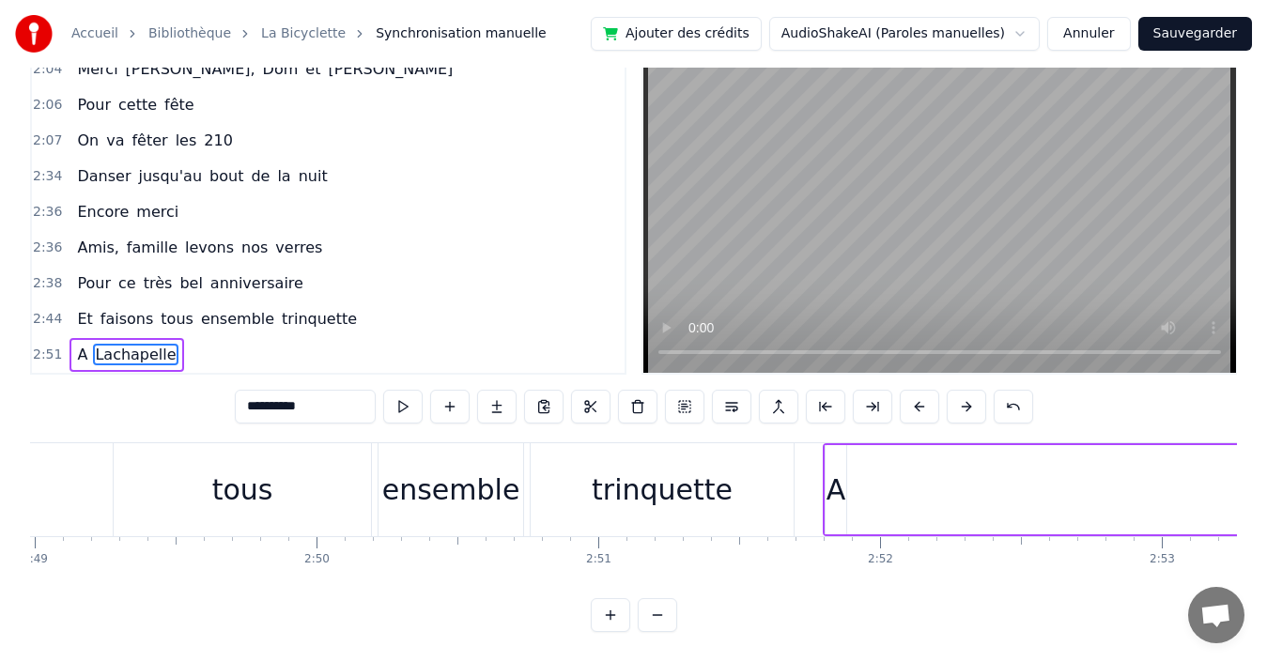
scroll to position [0, 47744]
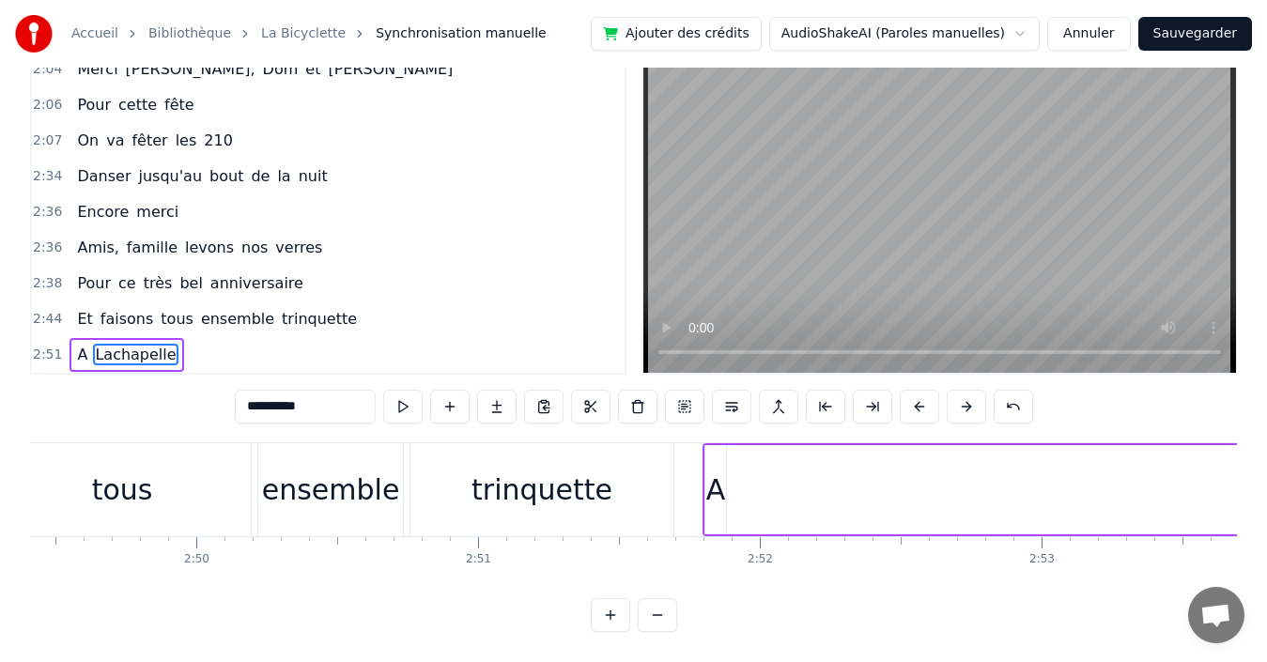
click at [717, 451] on div "A" at bounding box center [716, 489] width 21 height 89
type input "*"
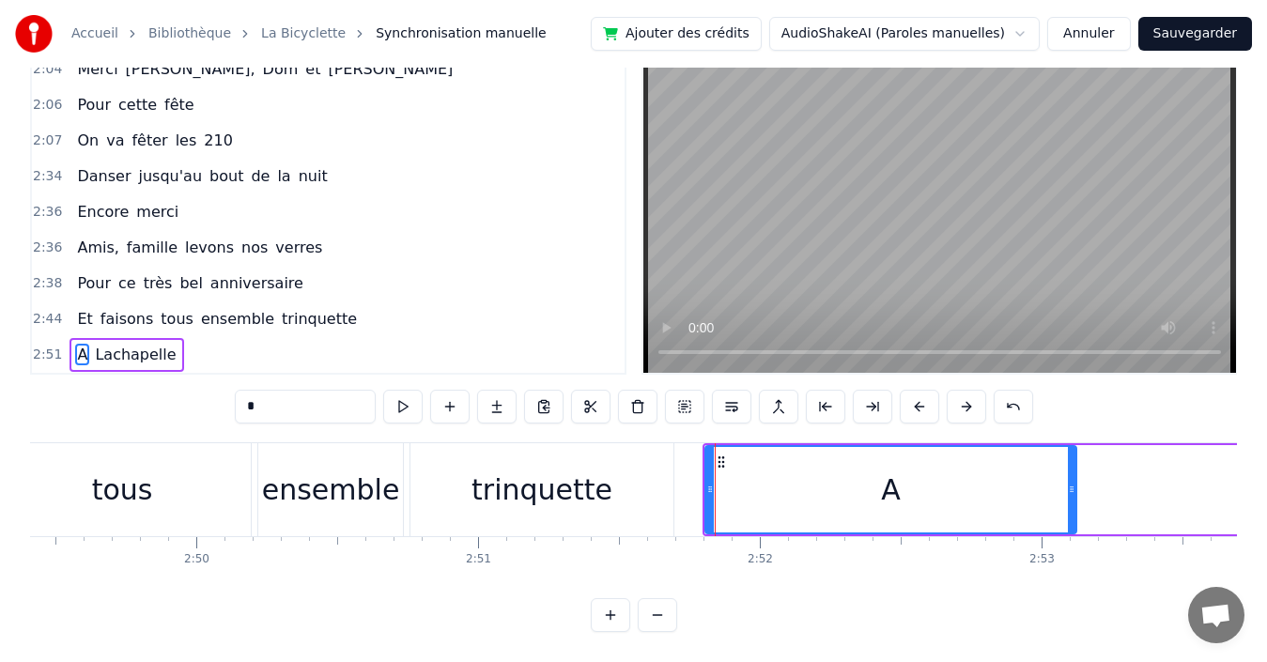
drag, startPoint x: 721, startPoint y: 454, endPoint x: 1072, endPoint y: 447, distance: 350.5
click at [1072, 447] on div at bounding box center [1072, 489] width 8 height 85
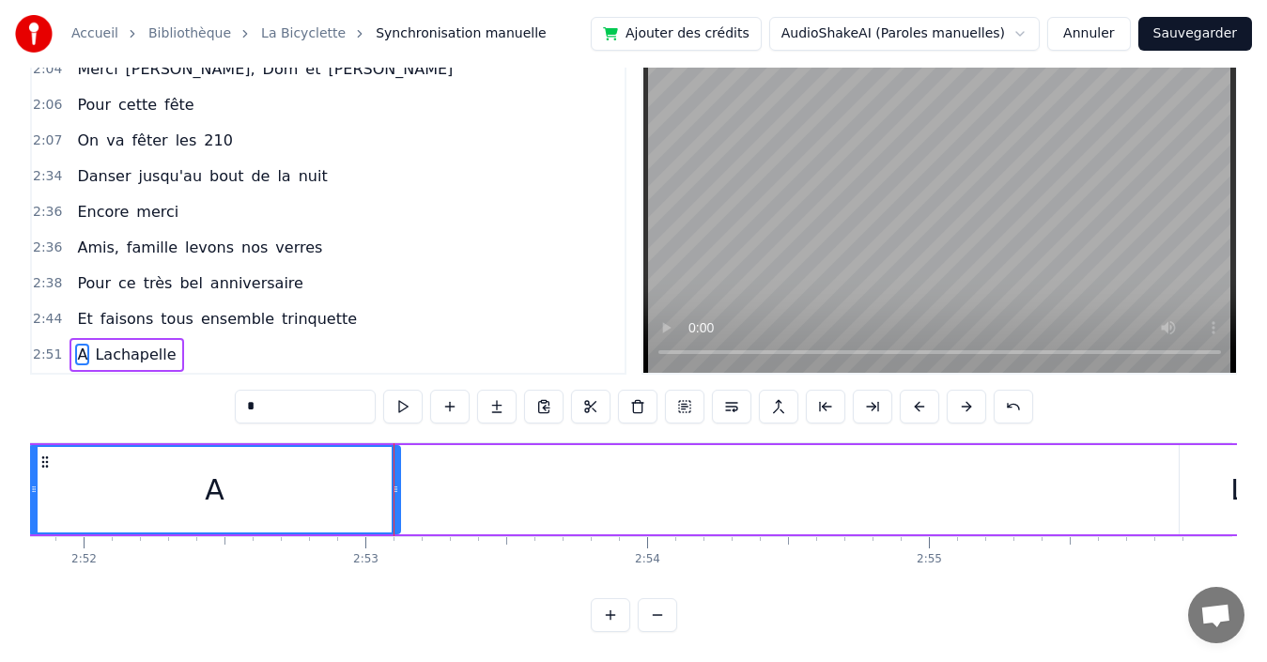
scroll to position [0, 48620]
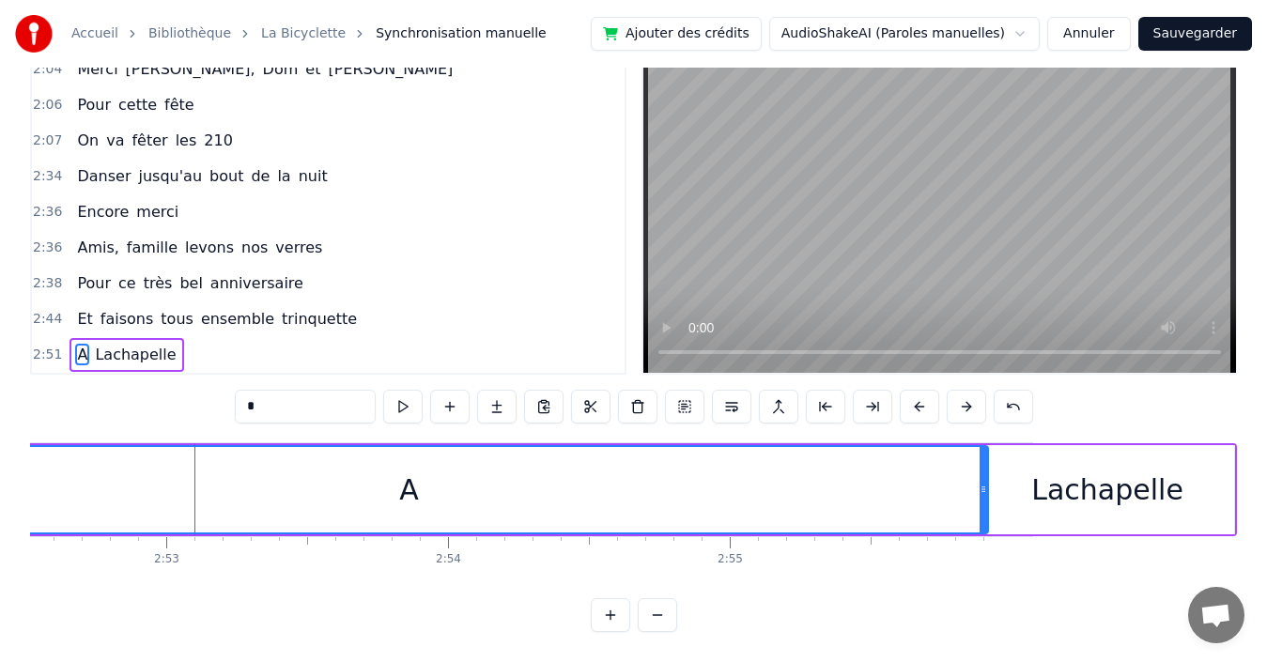
drag, startPoint x: 195, startPoint y: 471, endPoint x: 983, endPoint y: 519, distance: 788.7
click at [983, 519] on div "A Lachapelle" at bounding box center [532, 489] width 1410 height 93
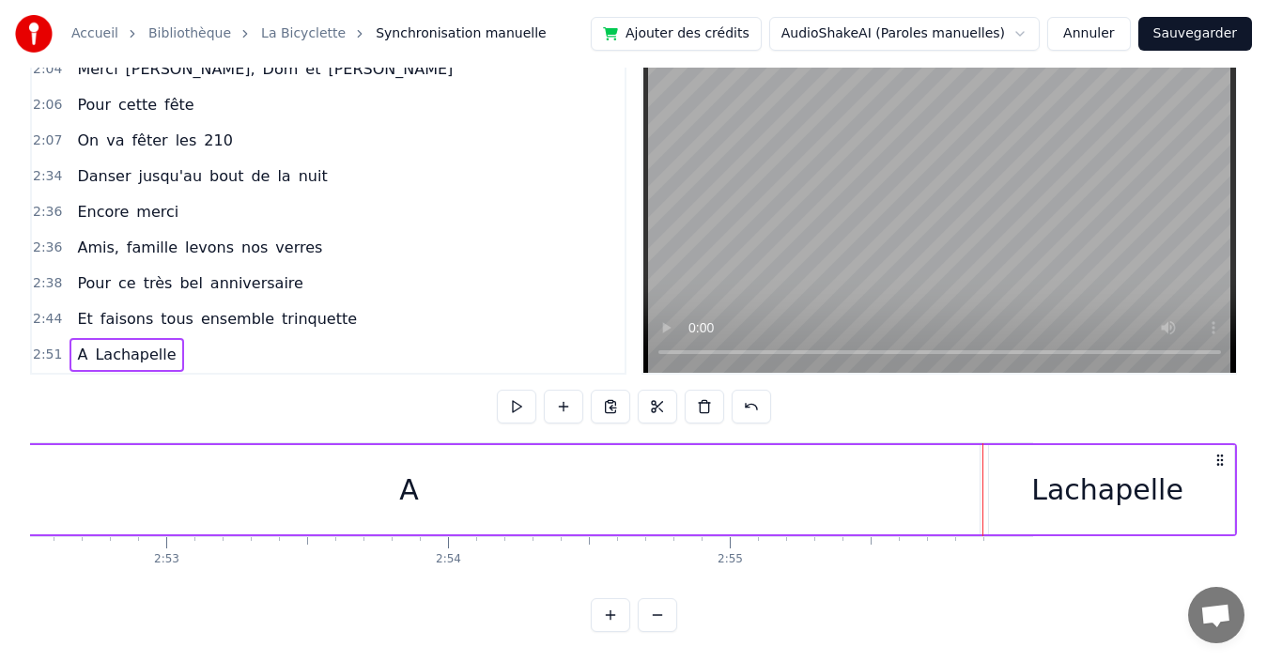
click at [568, 478] on div "A" at bounding box center [409, 489] width 1158 height 89
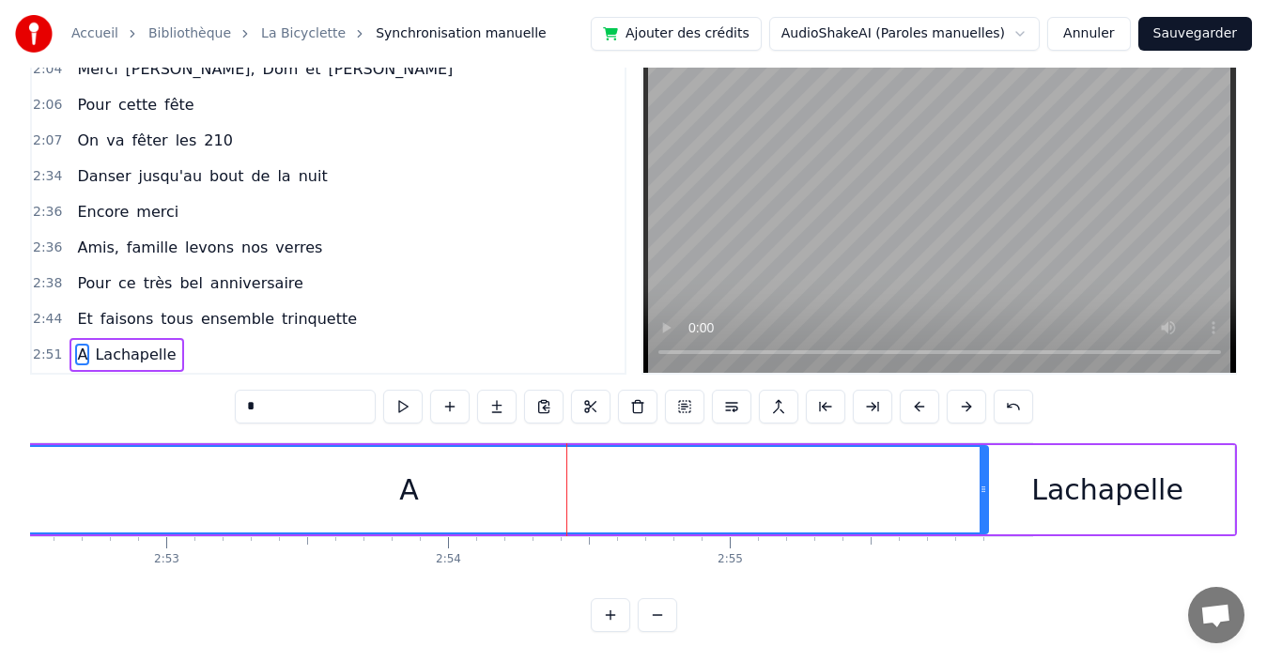
scroll to position [0, 47564]
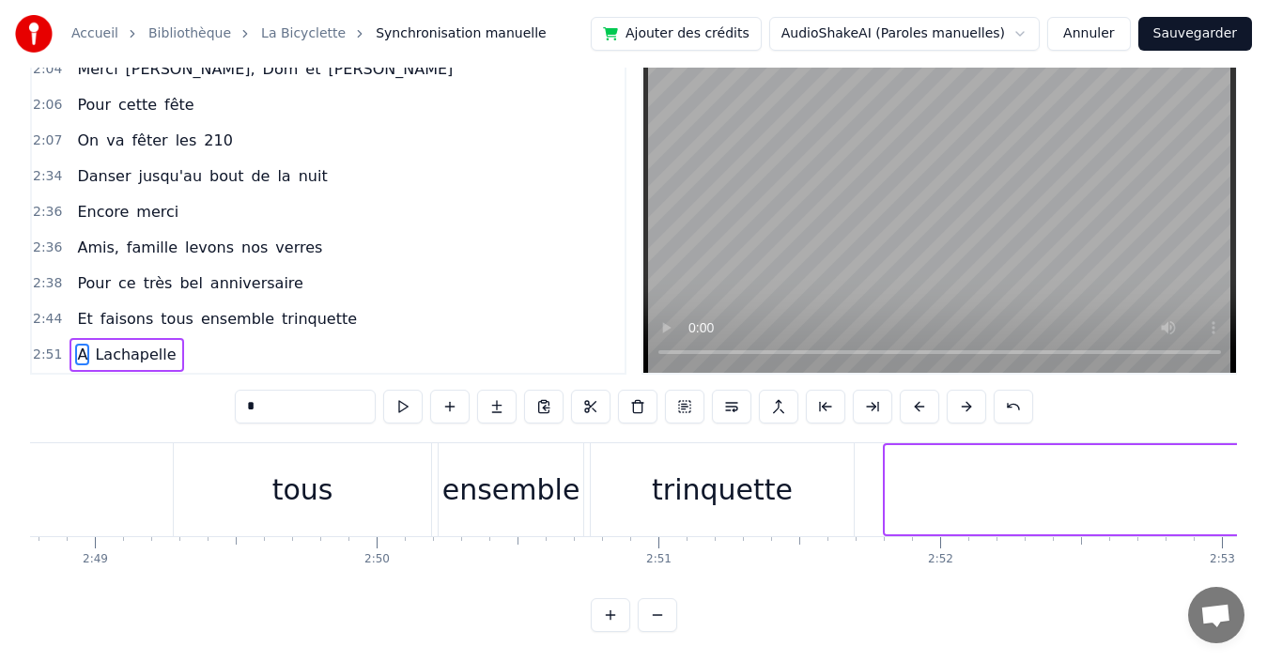
drag, startPoint x: 888, startPoint y: 480, endPoint x: 1279, endPoint y: 479, distance: 390.8
click at [1267, 479] on html "Accueil Bibliothèque La Bicyclette Synchronisation manuelle Ajouter des crédits…" at bounding box center [633, 304] width 1267 height 717
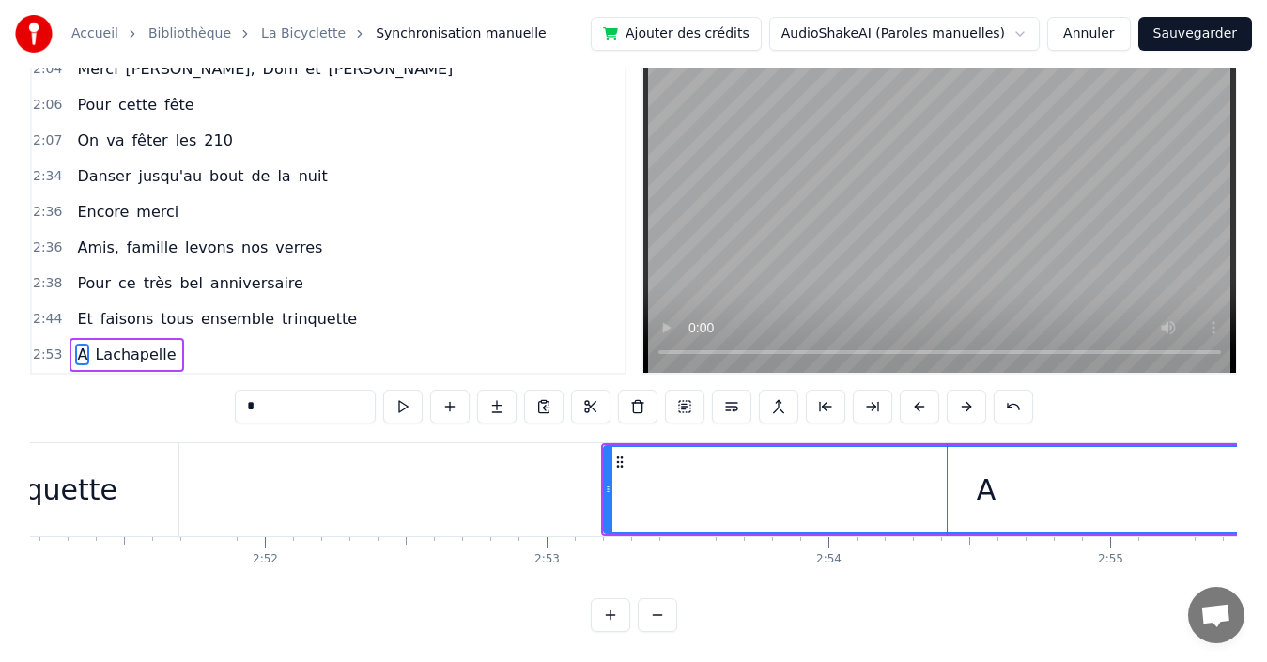
scroll to position [0, 48240]
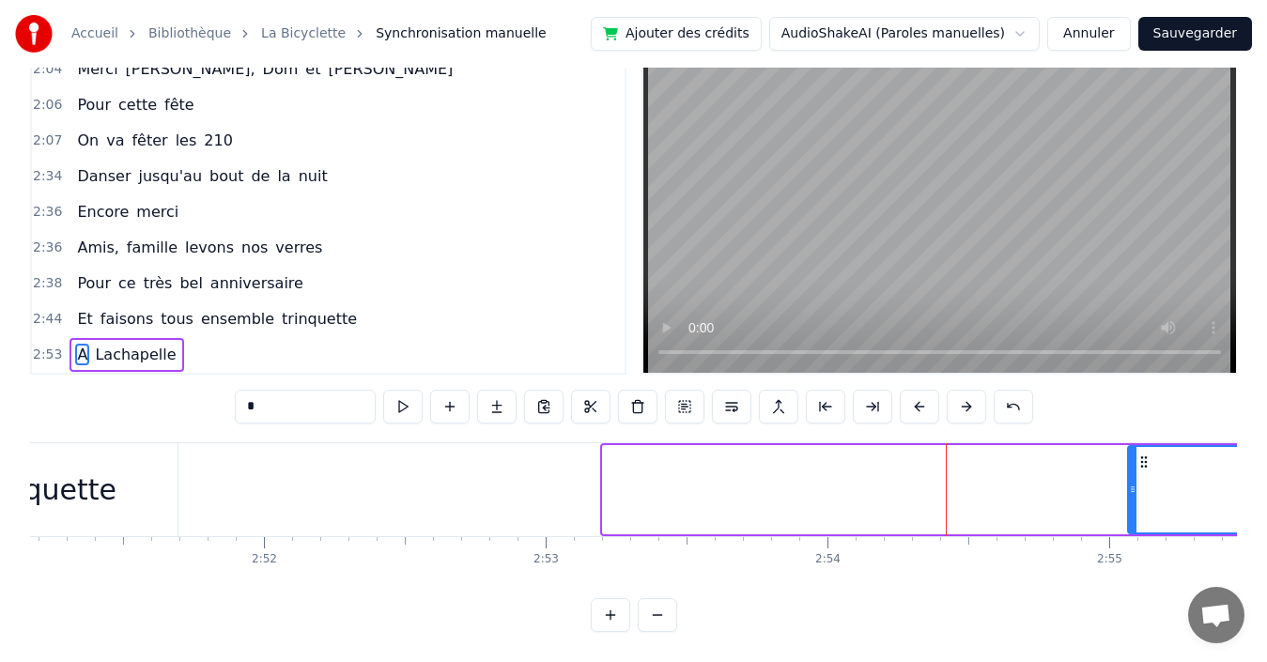
drag, startPoint x: 605, startPoint y: 467, endPoint x: 1171, endPoint y: 461, distance: 566.5
click at [1137, 461] on div at bounding box center [1133, 489] width 8 height 85
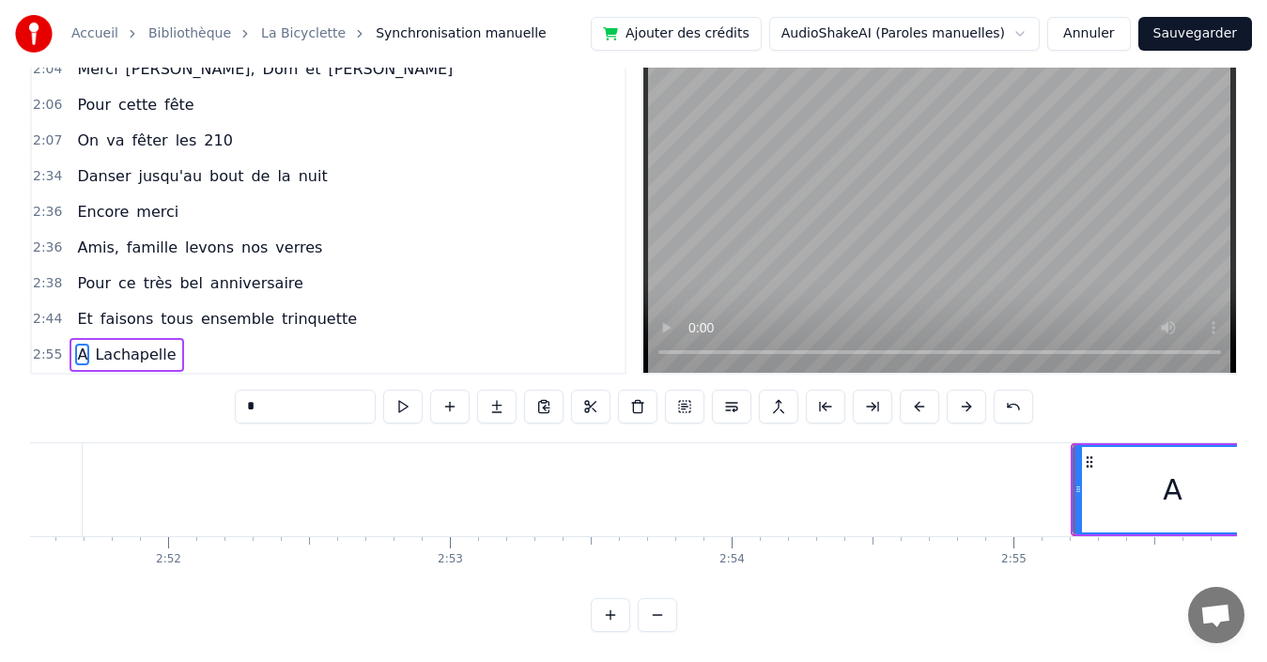
scroll to position [0, 48620]
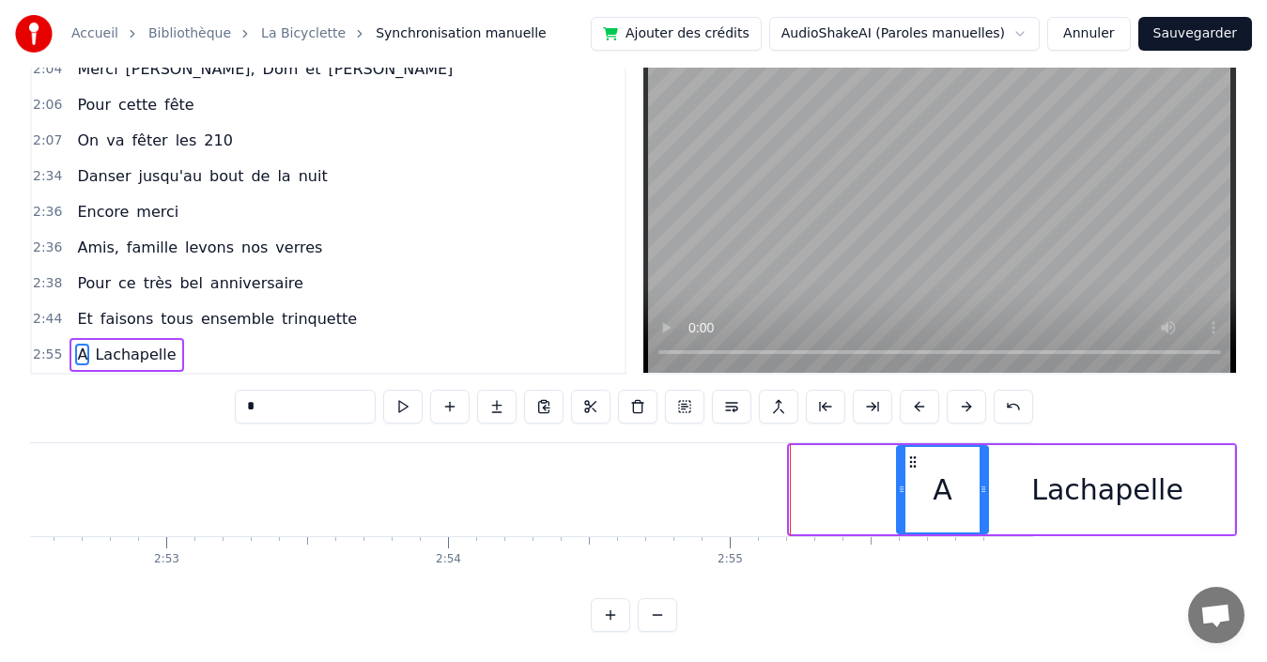
drag, startPoint x: 795, startPoint y: 468, endPoint x: 902, endPoint y: 461, distance: 107.3
click at [902, 461] on div at bounding box center [902, 489] width 8 height 85
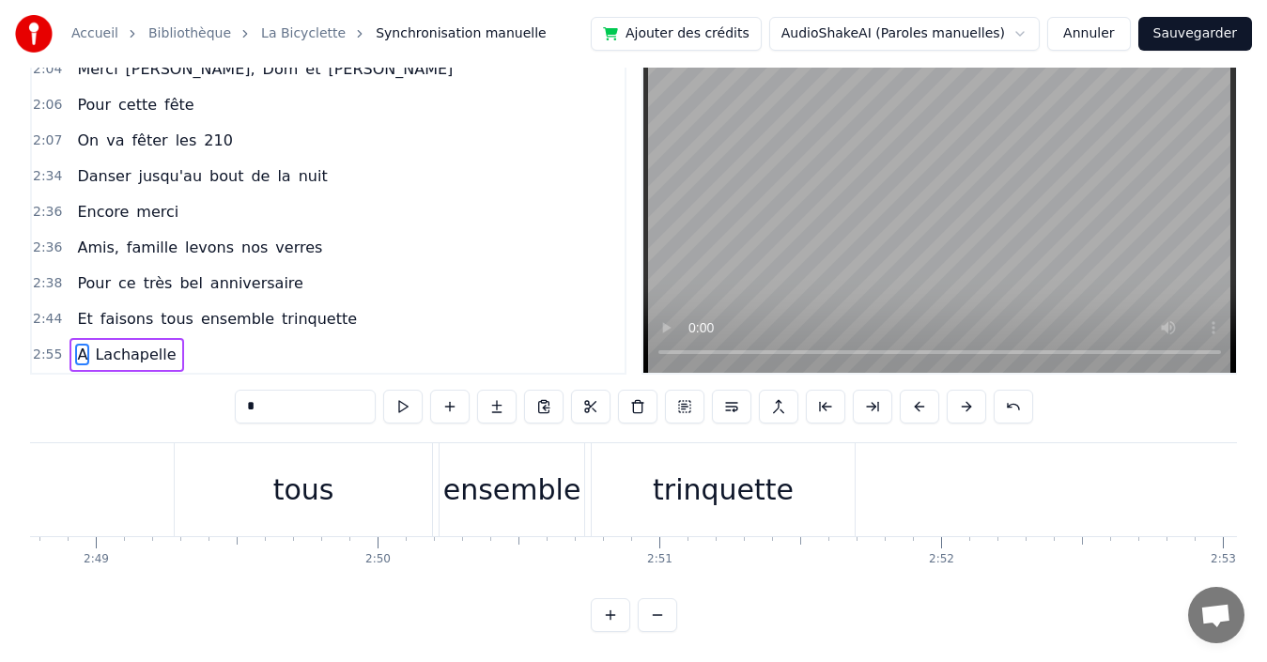
click at [721, 473] on div "trinquette" at bounding box center [723, 490] width 141 height 42
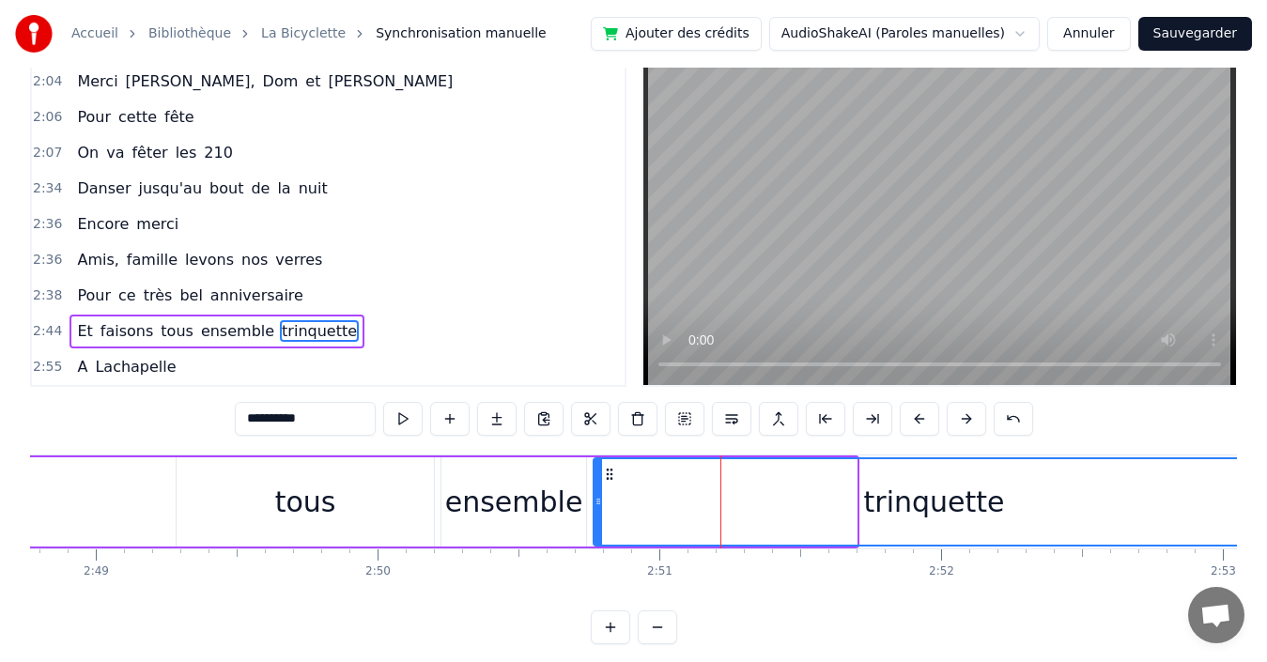
drag, startPoint x: 850, startPoint y: 496, endPoint x: 1233, endPoint y: 521, distance: 383.2
click at [1267, 521] on html "Accueil Bibliothèque La Bicyclette Synchronisation manuelle Ajouter des crédits…" at bounding box center [633, 316] width 1267 height 717
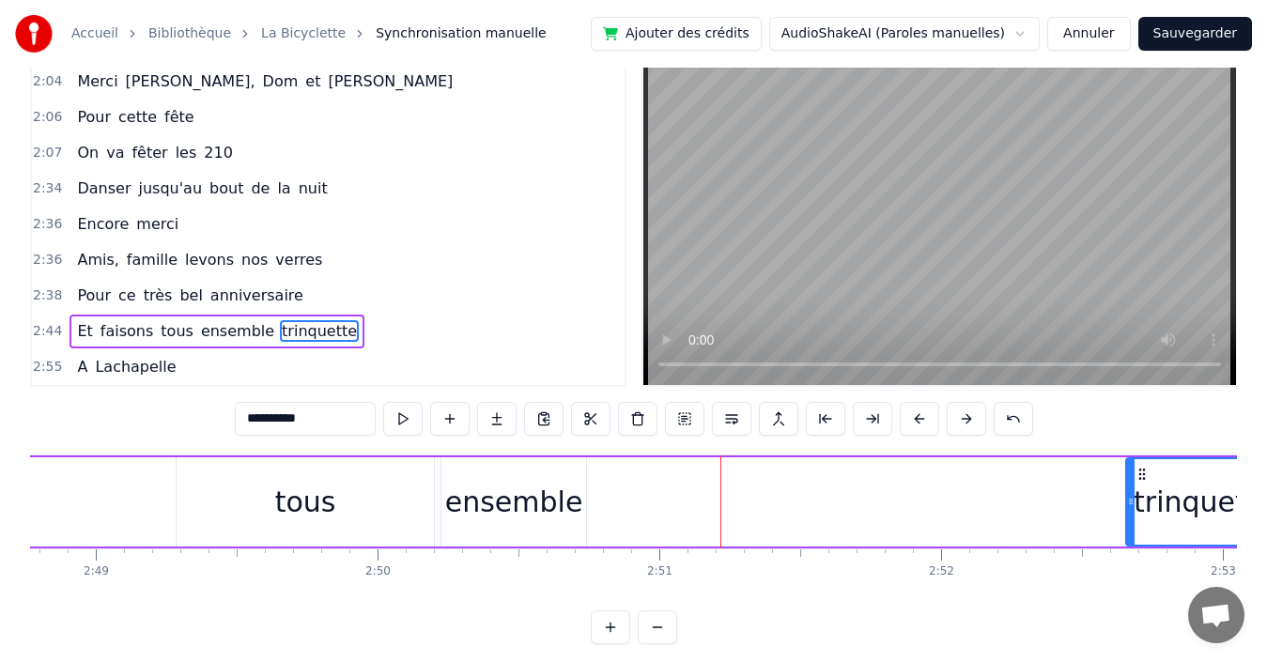
drag, startPoint x: 599, startPoint y: 489, endPoint x: 1124, endPoint y: 504, distance: 525.3
click at [1127, 504] on div at bounding box center [1131, 501] width 8 height 85
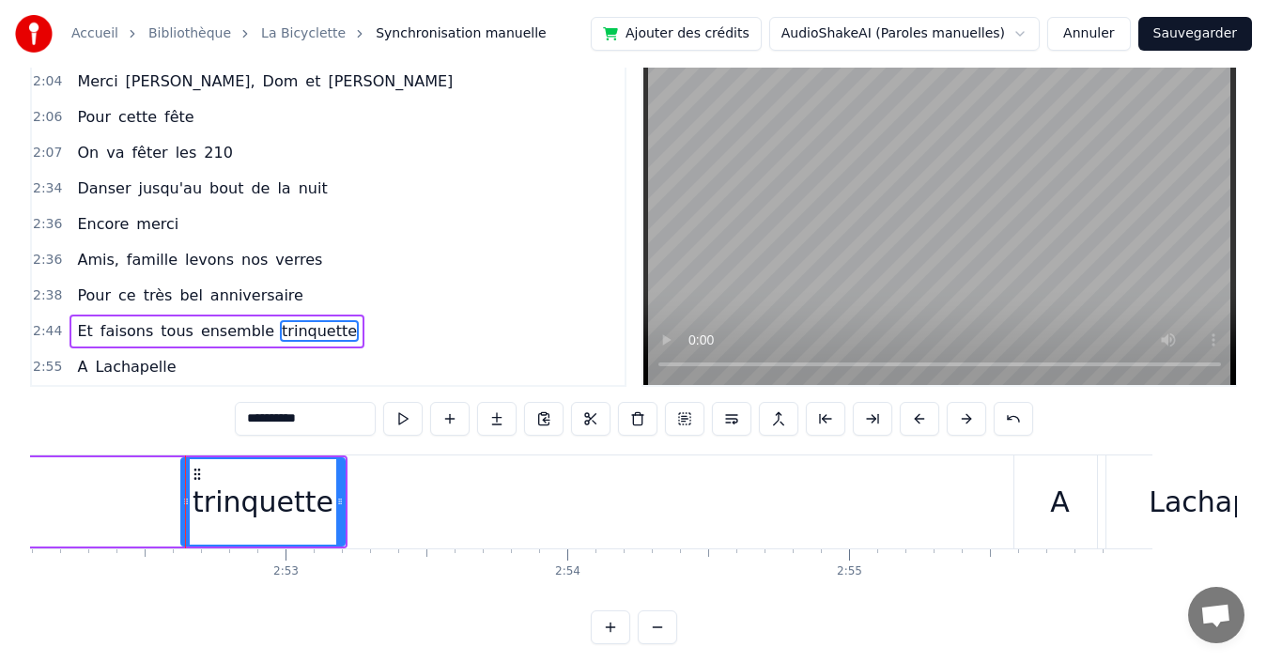
scroll to position [0, 48620]
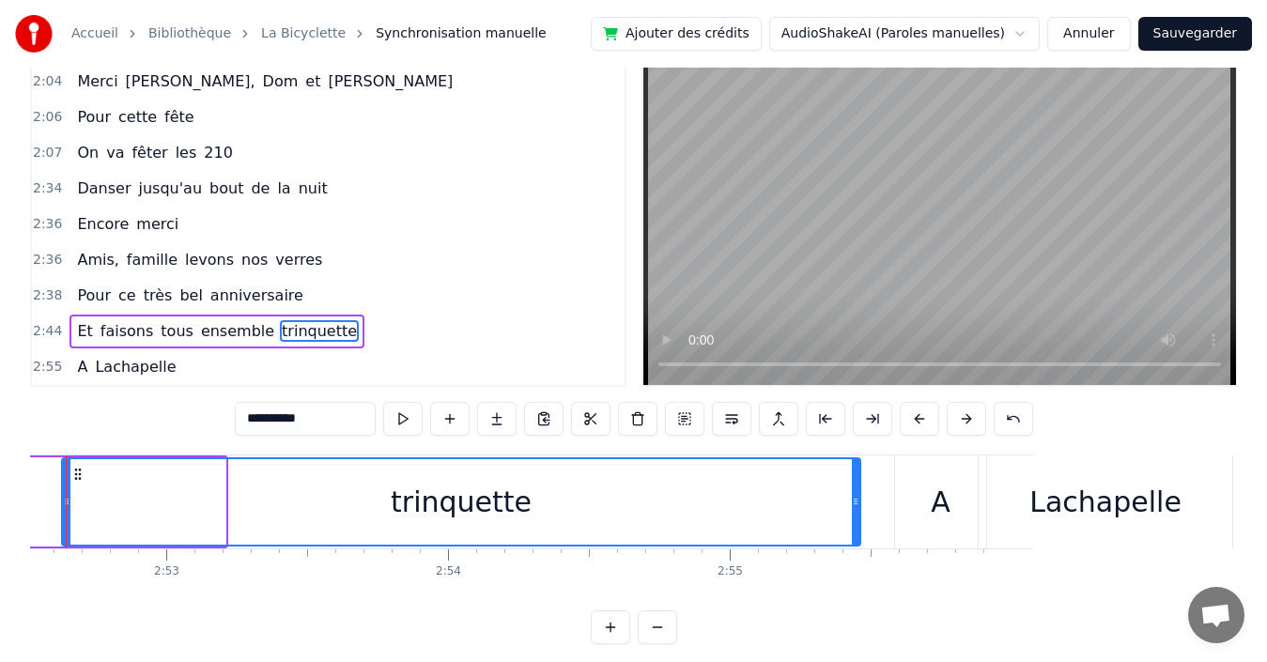
drag, startPoint x: 221, startPoint y: 495, endPoint x: 738, endPoint y: 490, distance: 517.6
click at [855, 487] on div at bounding box center [856, 501] width 8 height 85
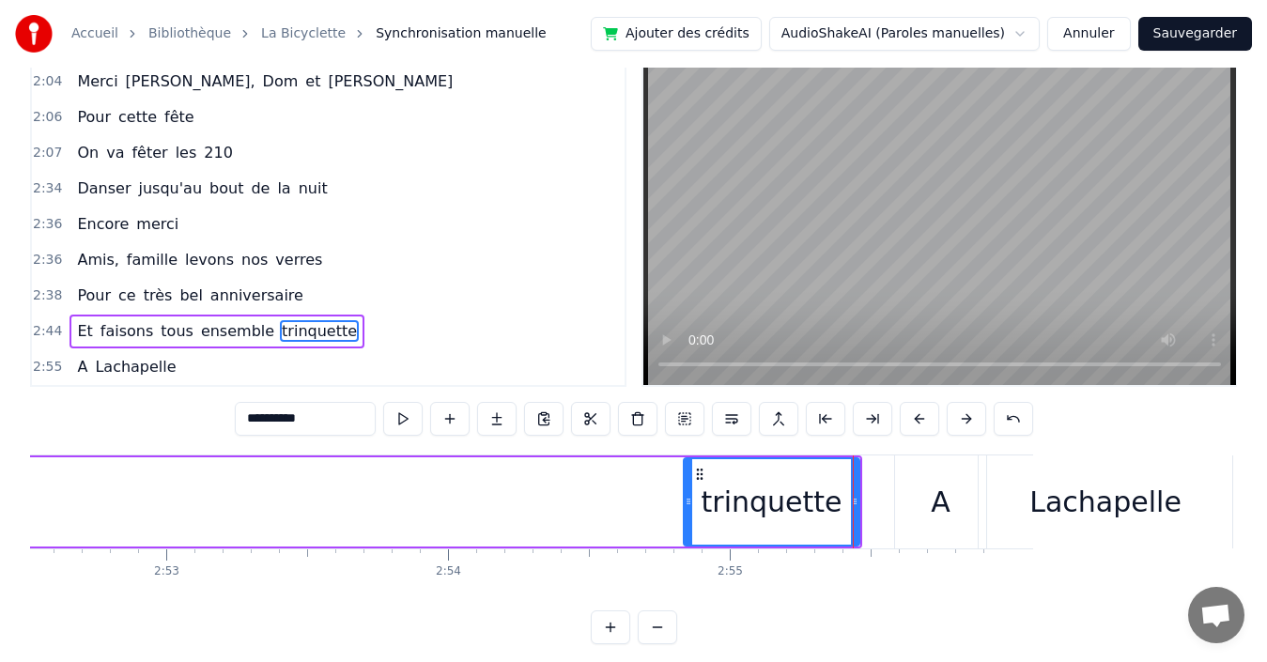
drag, startPoint x: 63, startPoint y: 495, endPoint x: 685, endPoint y: 540, distance: 623.5
click at [685, 540] on div at bounding box center [689, 501] width 8 height 85
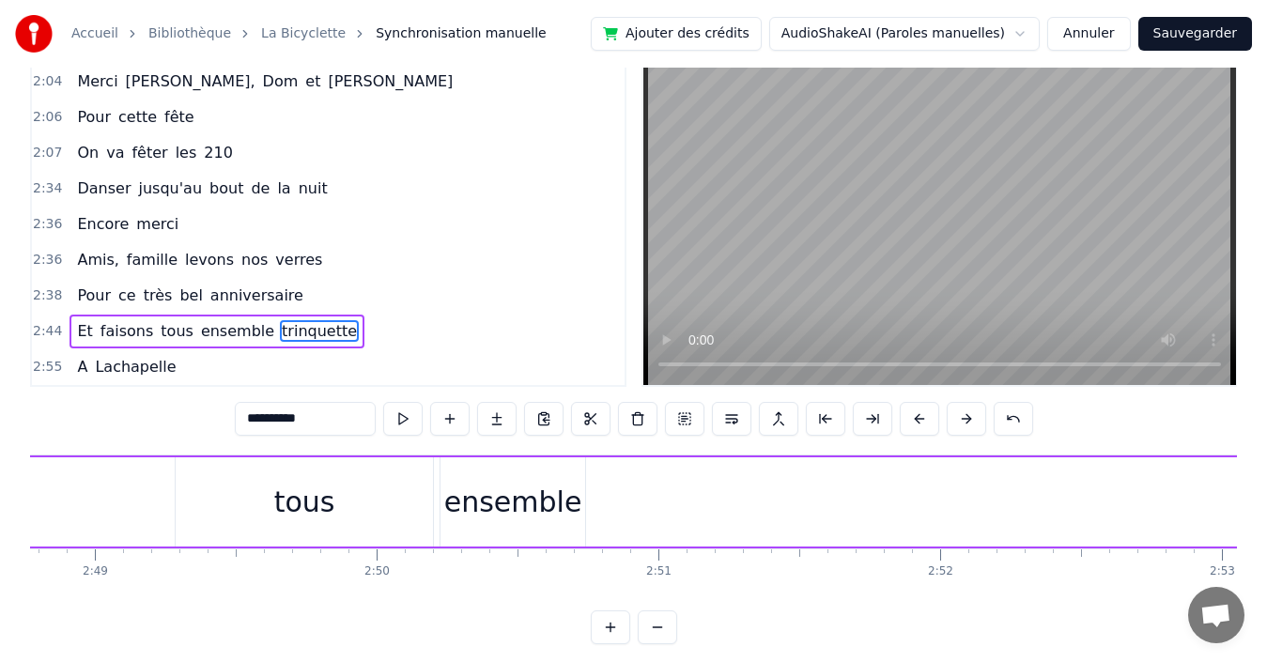
click at [552, 510] on div "ensemble" at bounding box center [513, 502] width 138 height 42
type input "********"
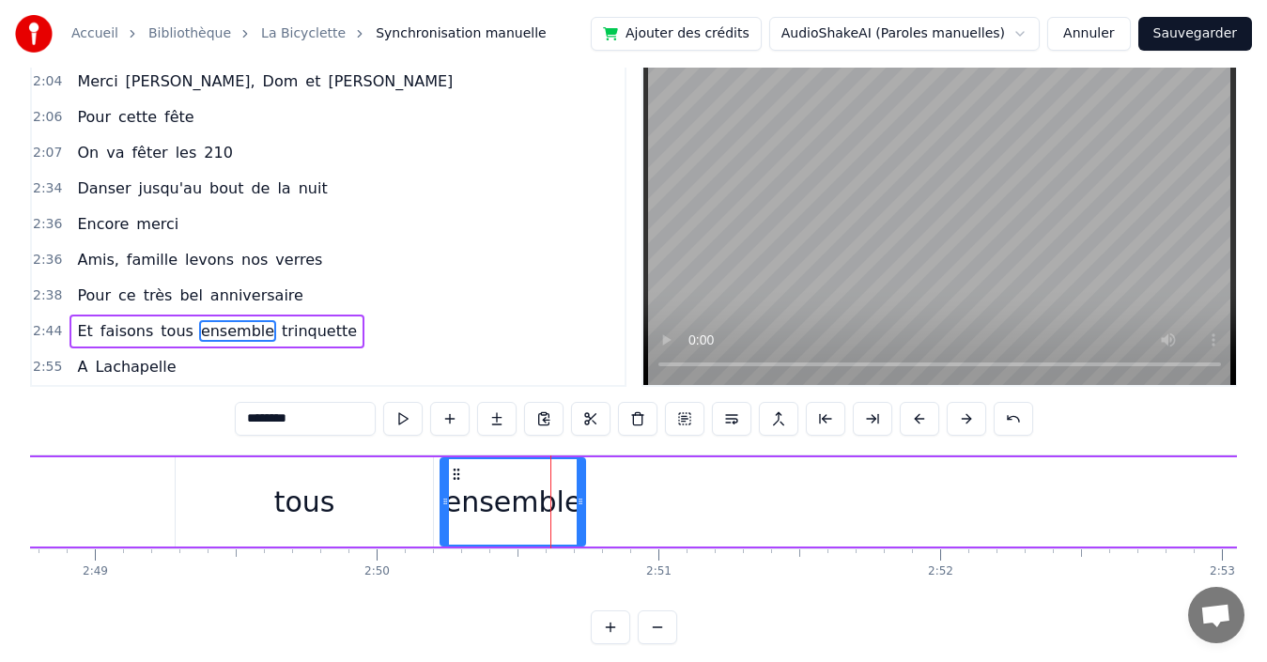
click at [375, 333] on div "2:44 Et faisons tous ensemble trinquette" at bounding box center [328, 332] width 593 height 36
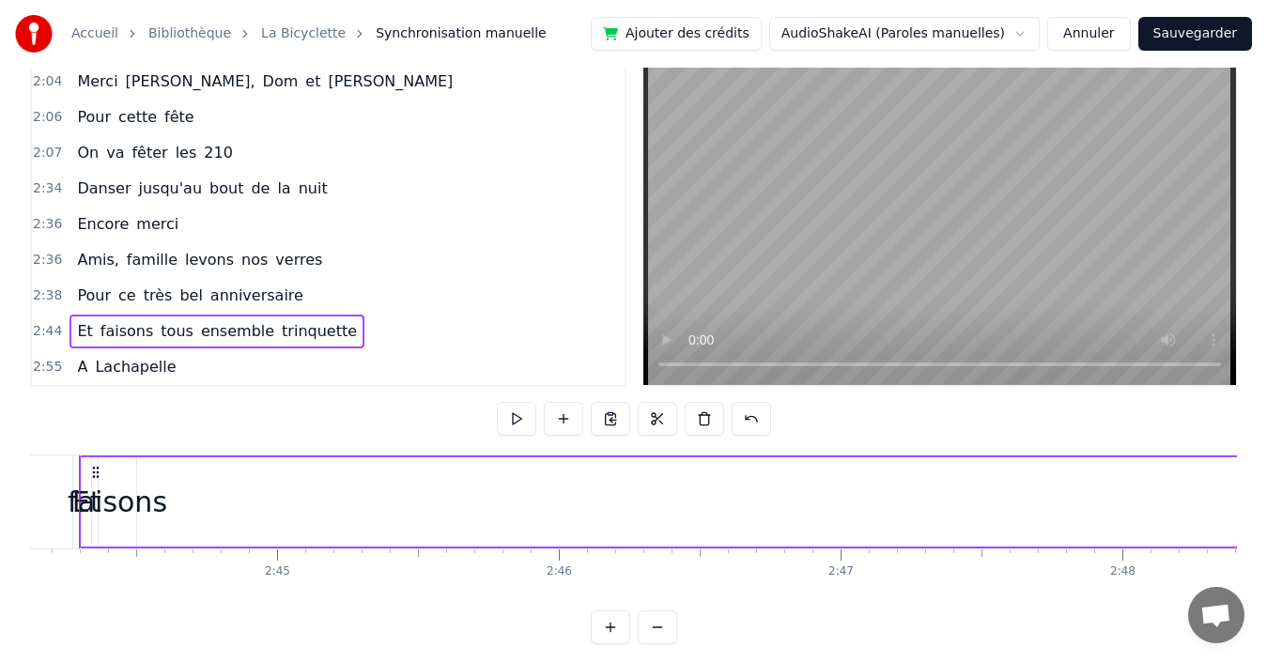
scroll to position [0, 46209]
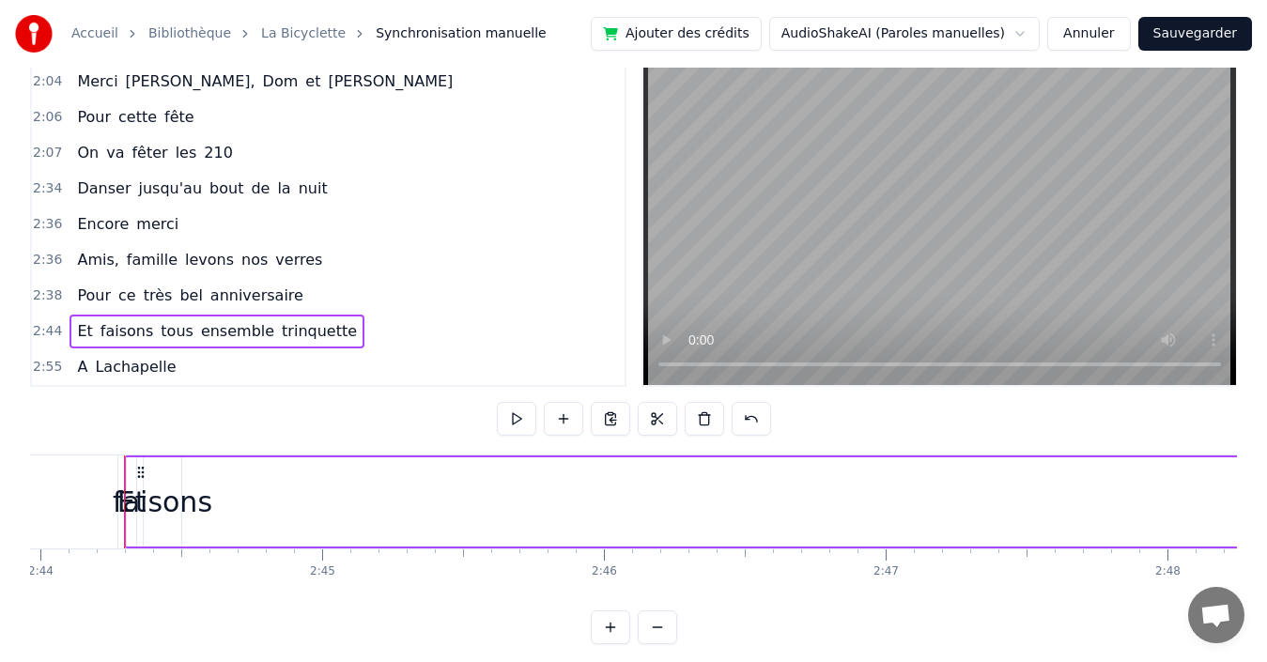
click at [128, 481] on div "faisons" at bounding box center [163, 502] width 100 height 42
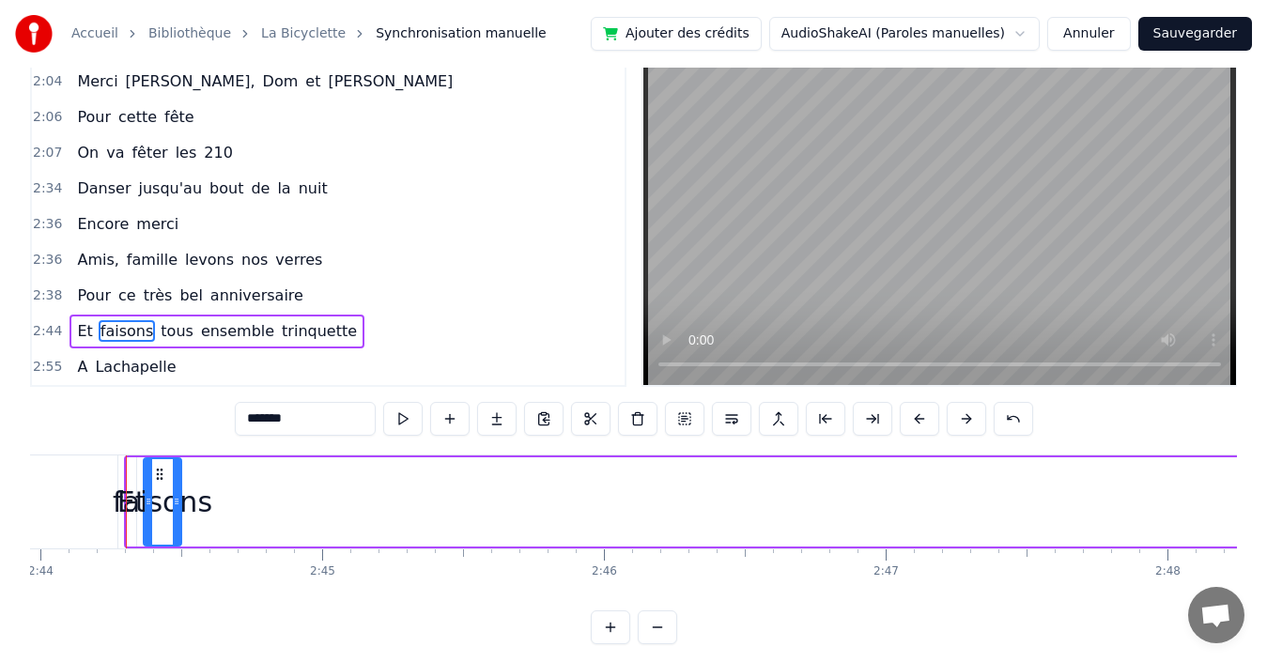
click at [358, 291] on div "2:38 Pour ce très bel anniversaire" at bounding box center [328, 296] width 593 height 36
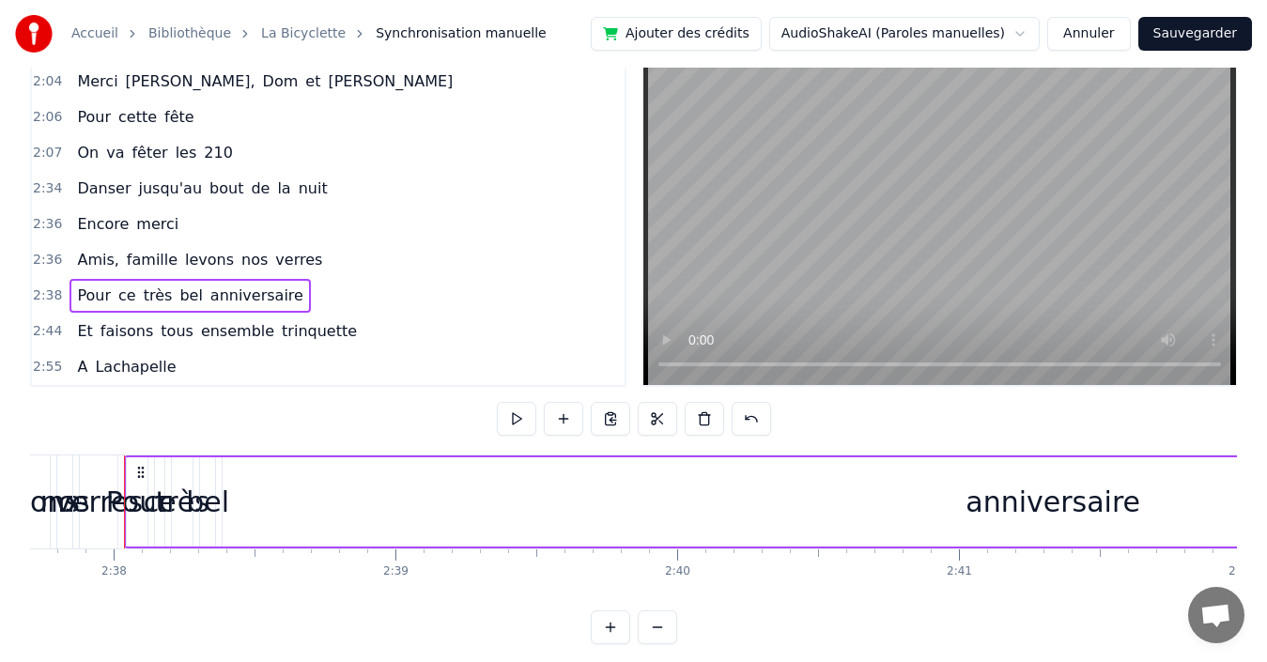
click at [363, 333] on div "2:44 Et faisons tous ensemble trinquette" at bounding box center [328, 332] width 593 height 36
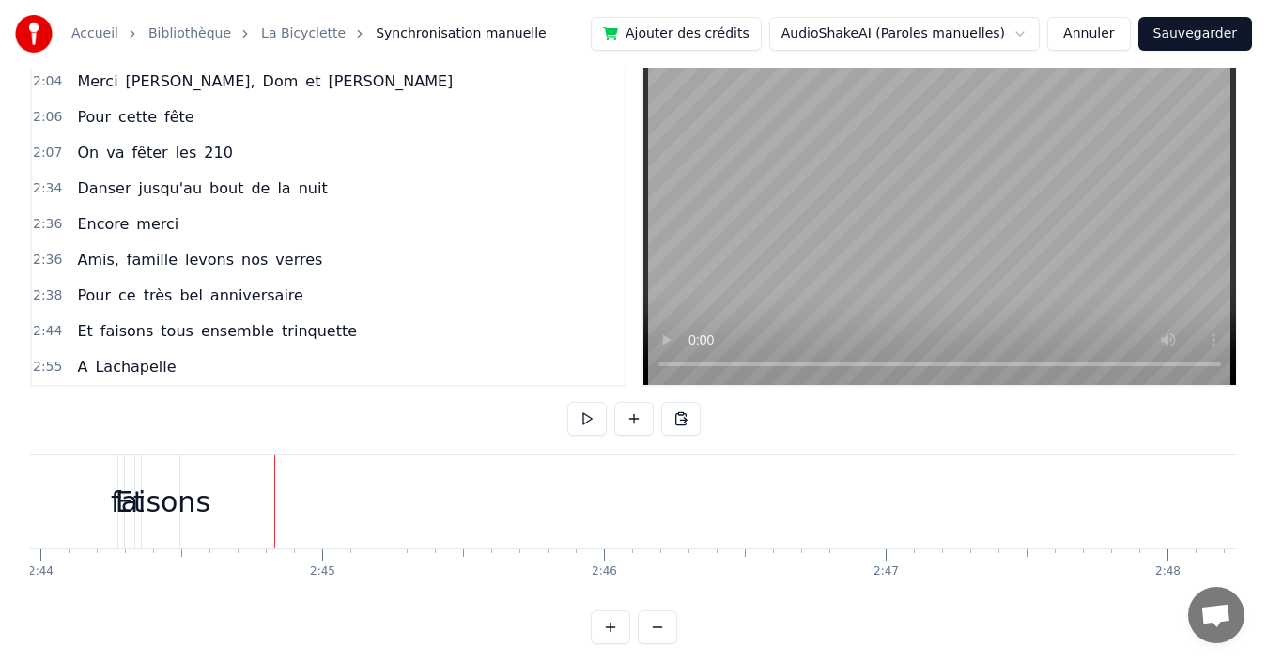
drag, startPoint x: 273, startPoint y: 499, endPoint x: 168, endPoint y: 506, distance: 105.5
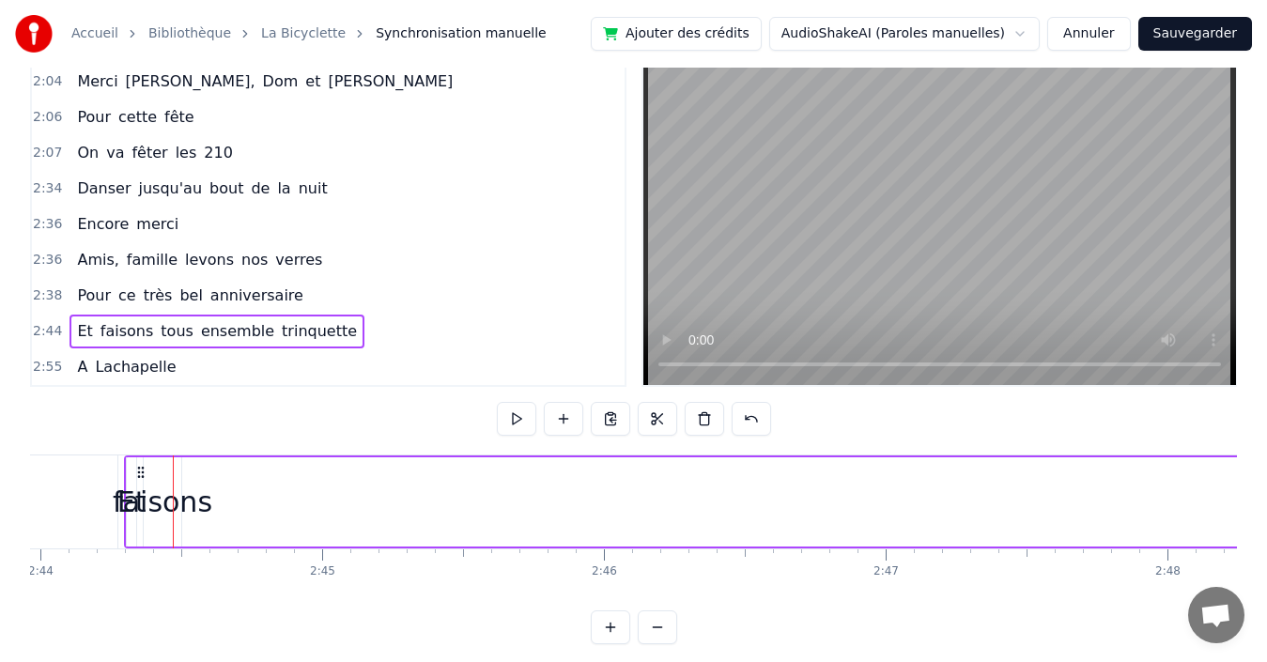
click at [128, 477] on div "Et" at bounding box center [131, 501] width 9 height 89
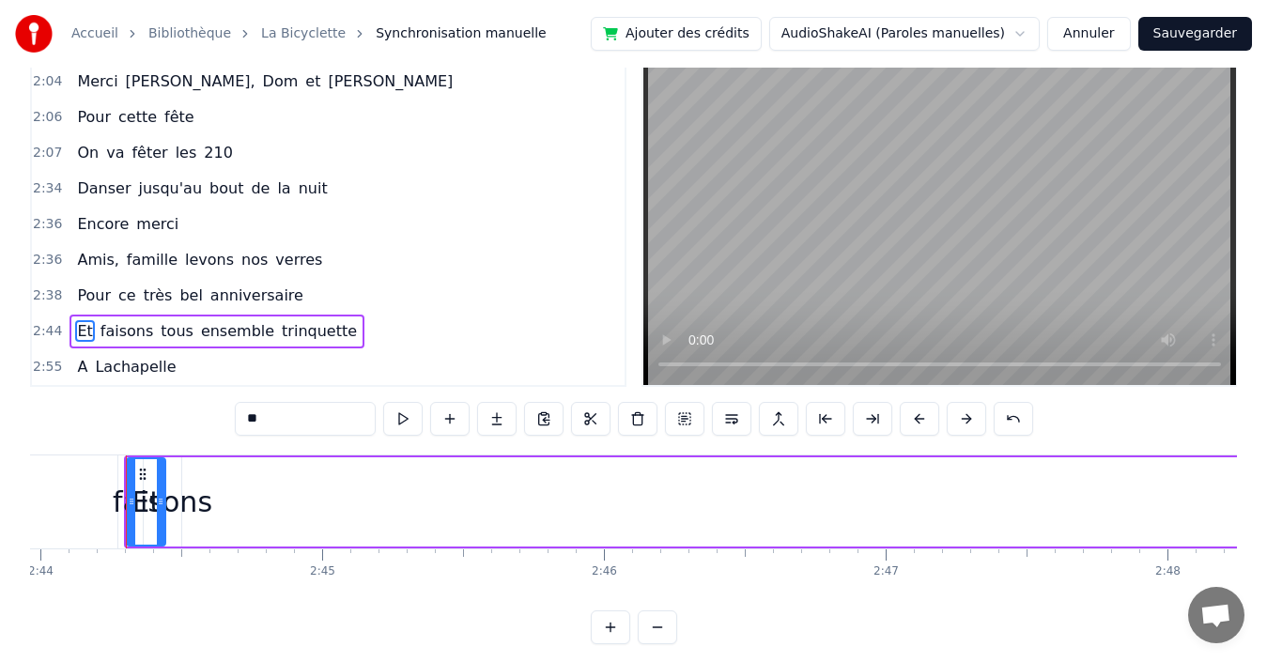
drag, startPoint x: 134, startPoint y: 483, endPoint x: 163, endPoint y: 482, distance: 29.1
click at [163, 482] on div at bounding box center [161, 501] width 8 height 85
click at [120, 328] on span "faisons" at bounding box center [127, 331] width 56 height 22
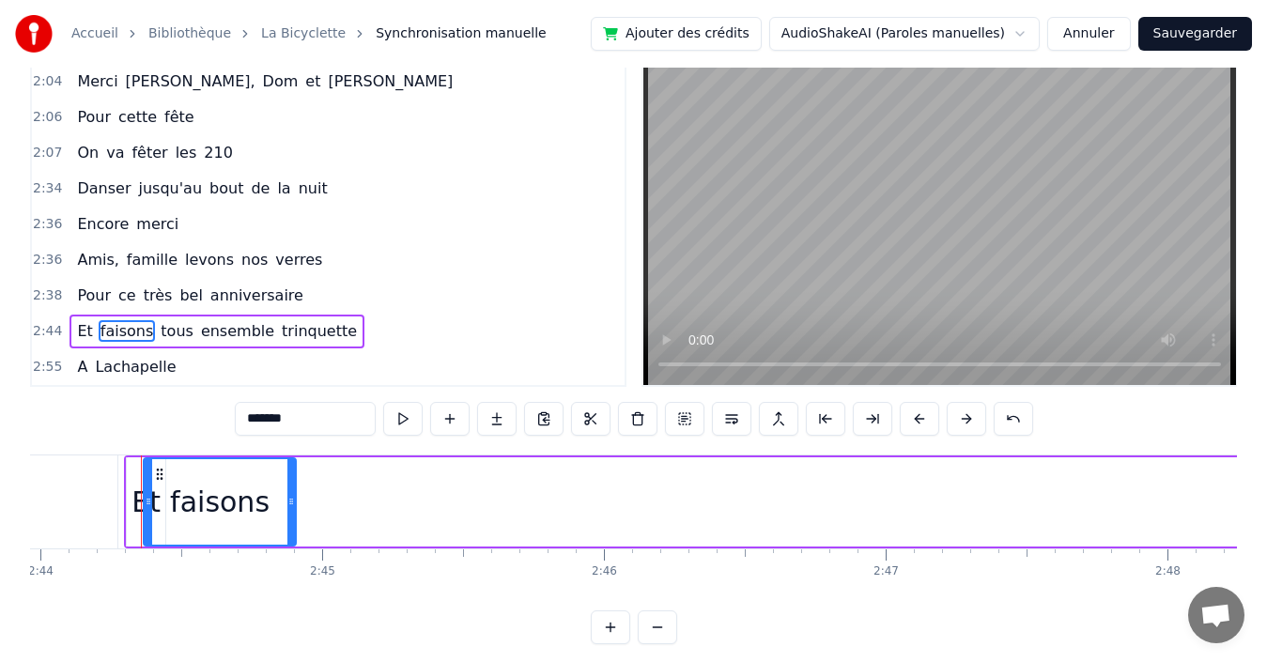
drag, startPoint x: 178, startPoint y: 472, endPoint x: 293, endPoint y: 457, distance: 115.5
click at [293, 457] on div "faisons" at bounding box center [220, 501] width 154 height 89
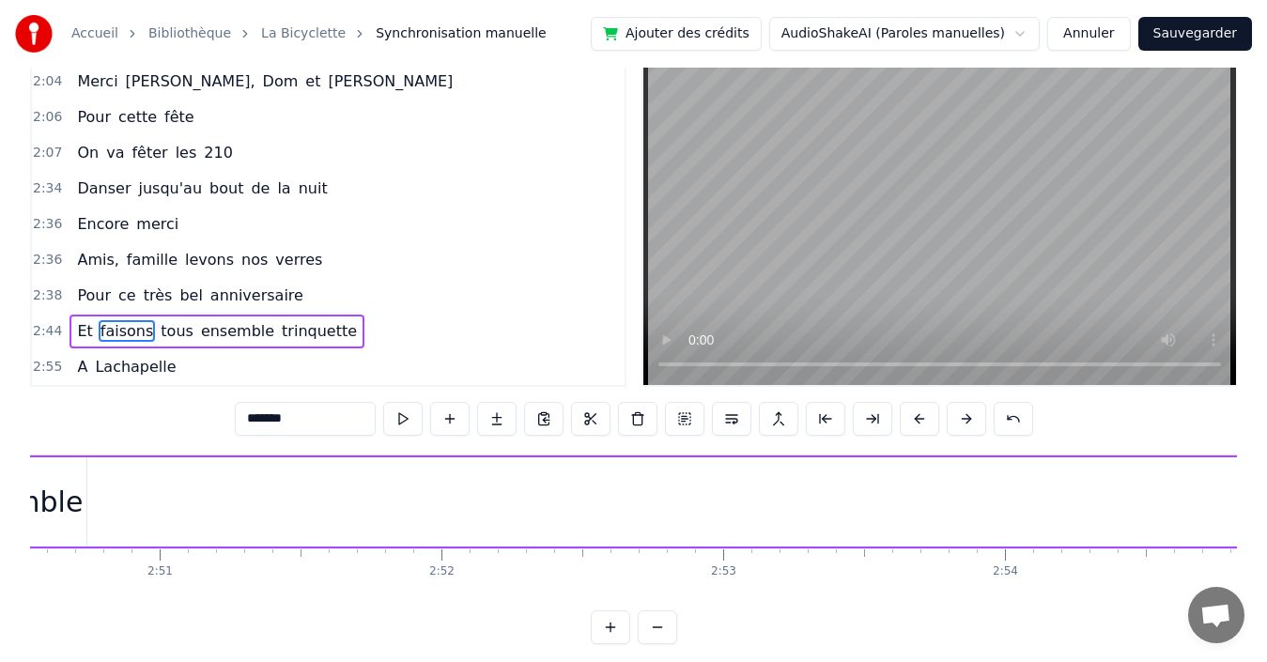
scroll to position [0, 47425]
click at [654, 504] on div "ensemble" at bounding box center [652, 502] width 138 height 42
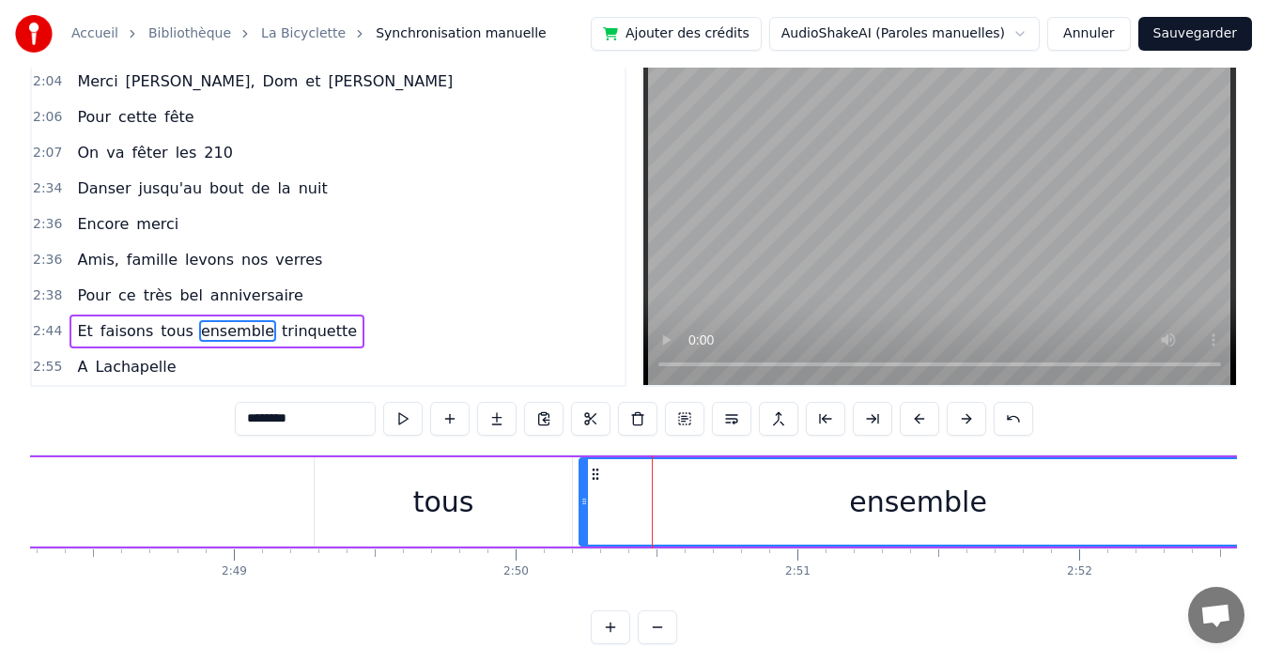
drag, startPoint x: 721, startPoint y: 497, endPoint x: 1254, endPoint y: 494, distance: 532.7
click at [1254, 494] on div "Accueil Bibliothèque La Bicyclette Synchronisation manuelle Ajouter des crédits…" at bounding box center [633, 301] width 1267 height 687
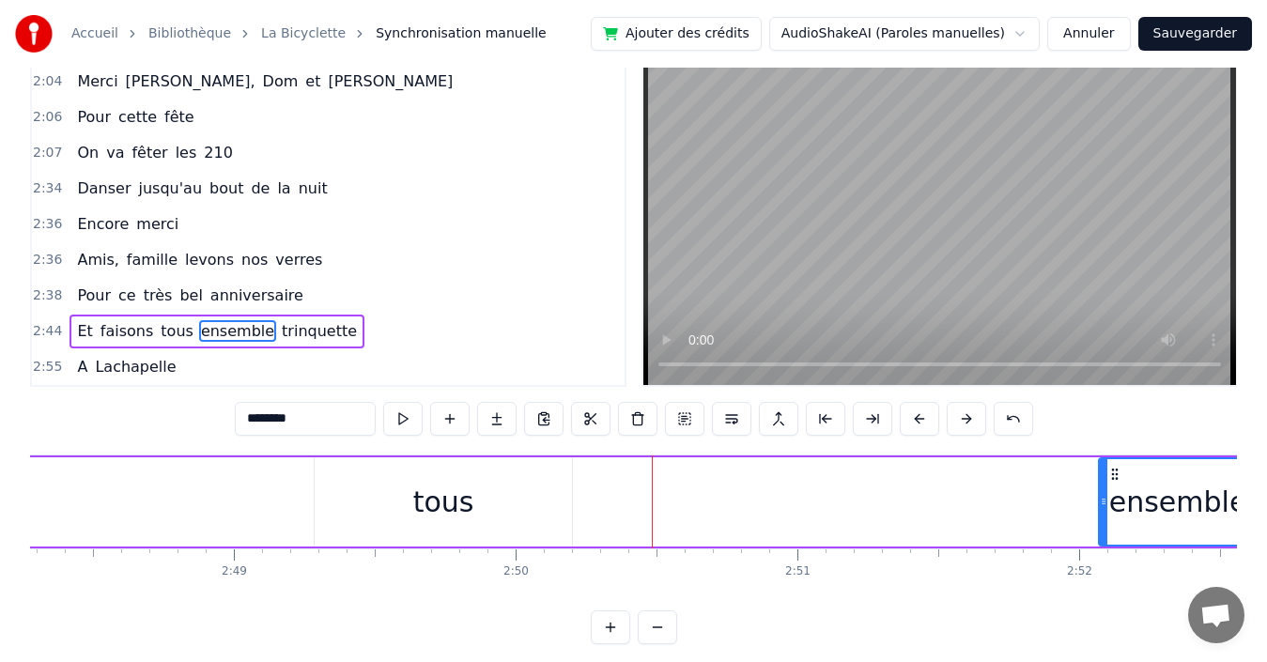
drag, startPoint x: 585, startPoint y: 489, endPoint x: 1134, endPoint y: 489, distance: 548.6
click at [1108, 489] on div at bounding box center [1104, 501] width 8 height 85
click at [479, 491] on div "tous" at bounding box center [443, 501] width 257 height 89
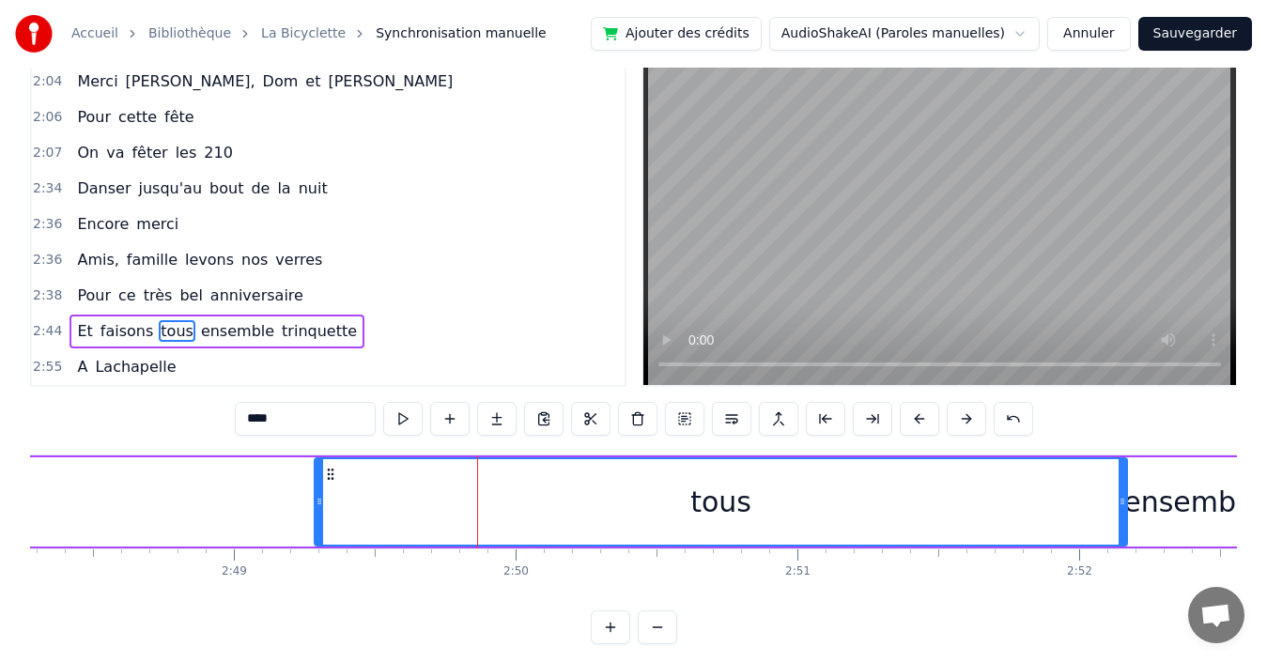
drag, startPoint x: 569, startPoint y: 490, endPoint x: 1124, endPoint y: 509, distance: 555.5
click at [1124, 509] on div at bounding box center [1123, 501] width 8 height 85
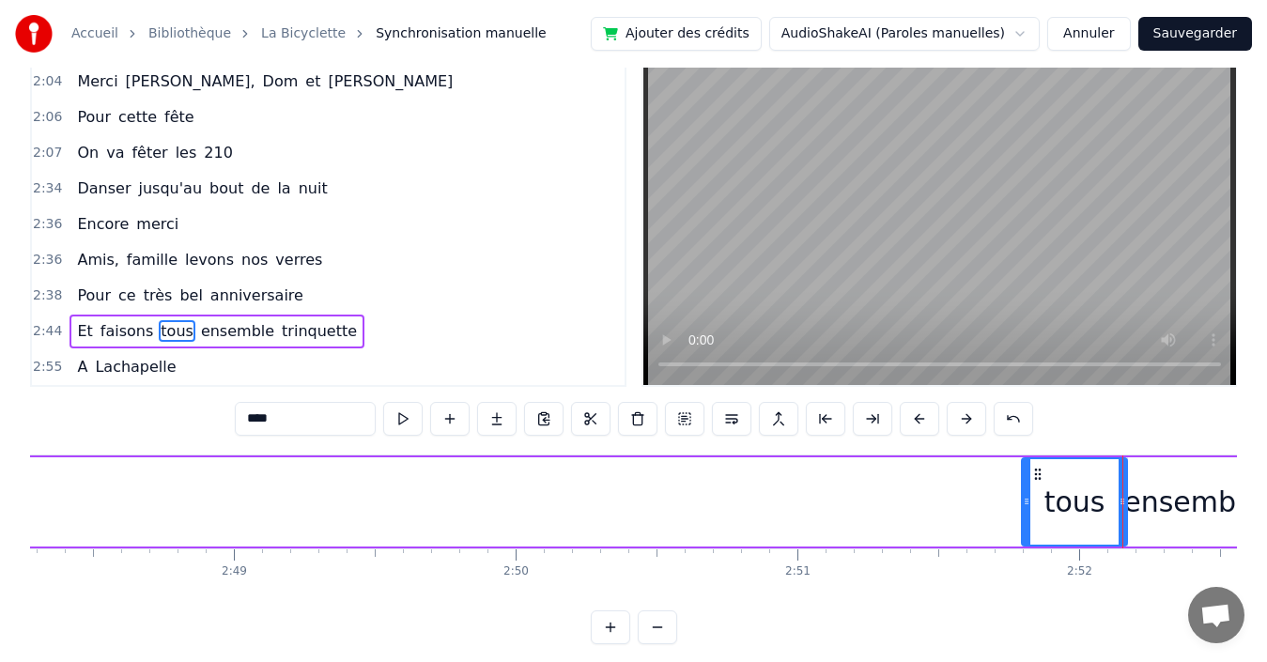
drag, startPoint x: 318, startPoint y: 496, endPoint x: 1025, endPoint y: 510, distance: 707.5
click at [1025, 510] on div at bounding box center [1027, 501] width 8 height 85
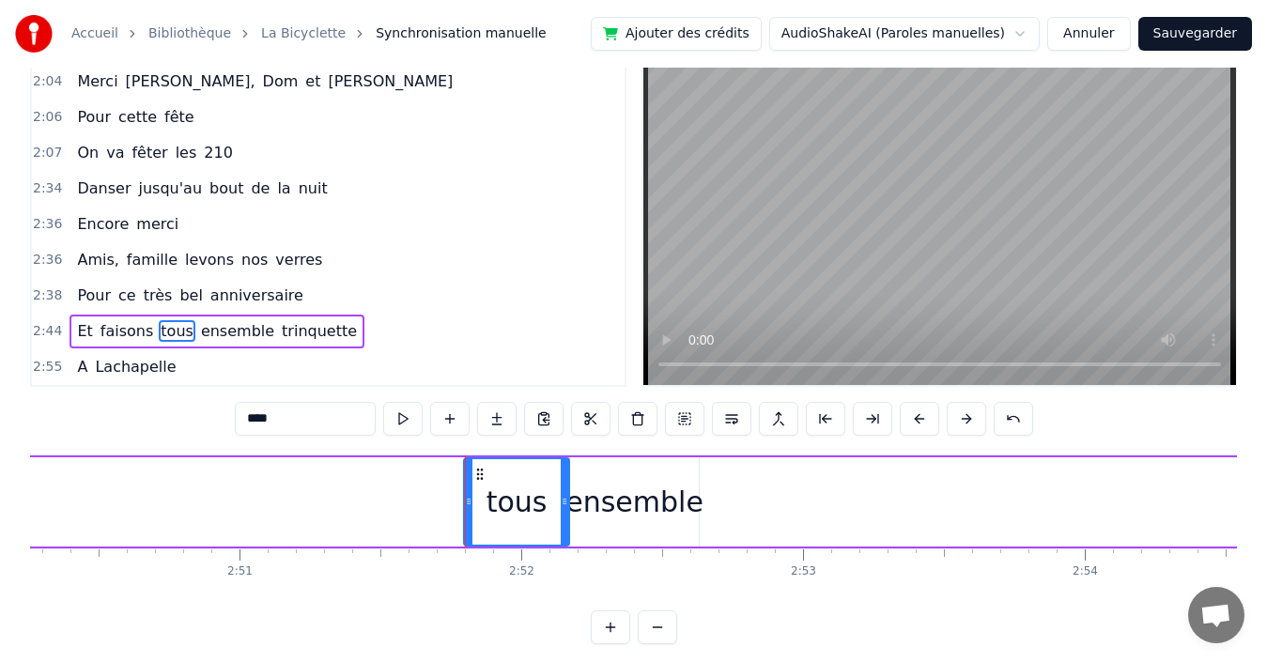
scroll to position [0, 48421]
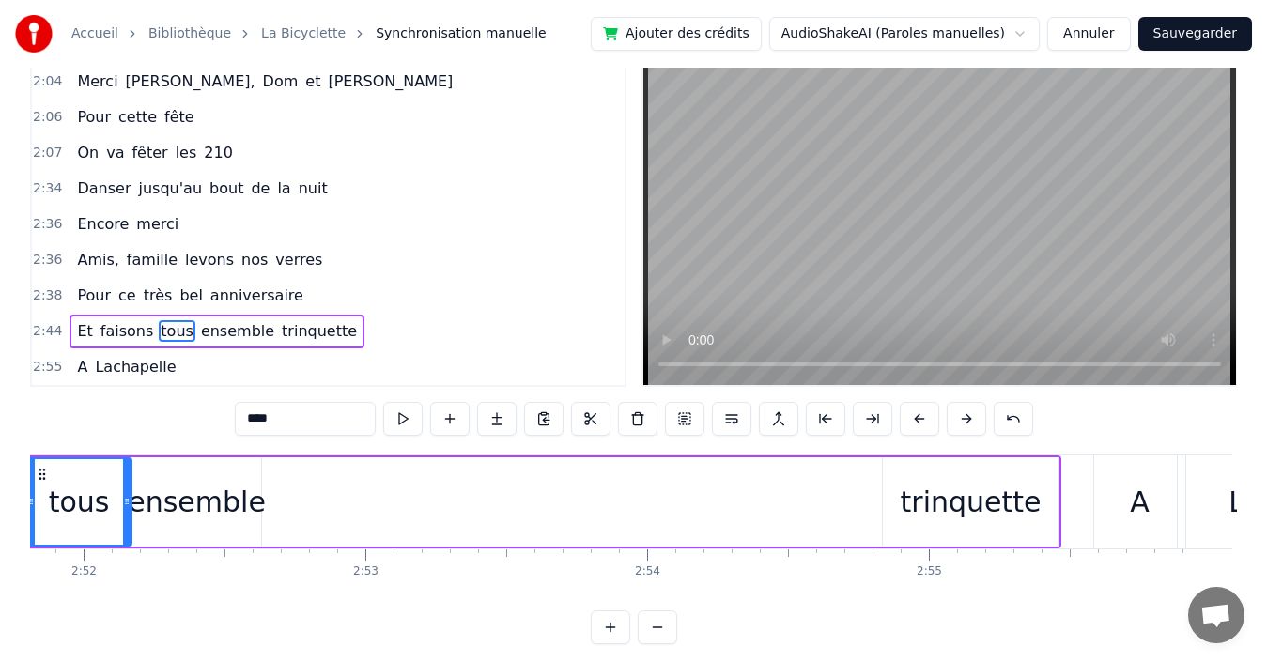
click at [168, 498] on div "ensemble" at bounding box center [197, 502] width 138 height 42
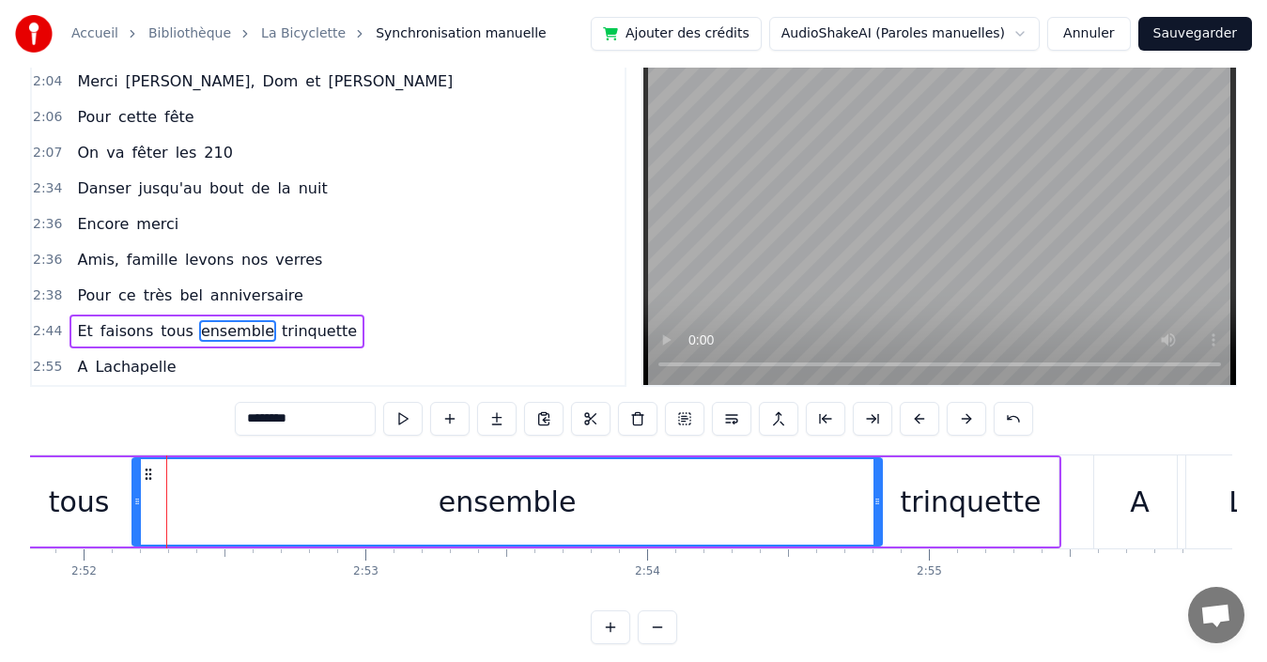
drag, startPoint x: 255, startPoint y: 503, endPoint x: 876, endPoint y: 512, distance: 621.0
click at [876, 512] on div at bounding box center [878, 501] width 8 height 85
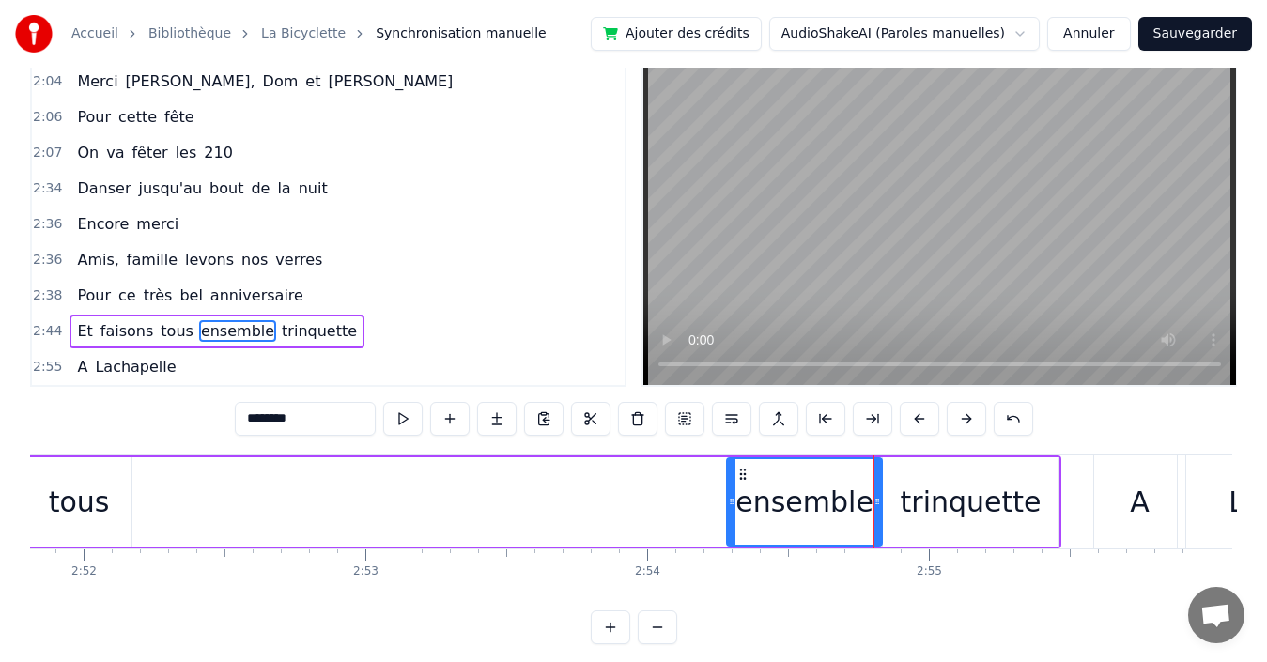
drag, startPoint x: 133, startPoint y: 499, endPoint x: 728, endPoint y: 504, distance: 594.7
click at [728, 504] on icon at bounding box center [732, 501] width 8 height 15
click at [66, 503] on div "tous" at bounding box center [79, 502] width 61 height 42
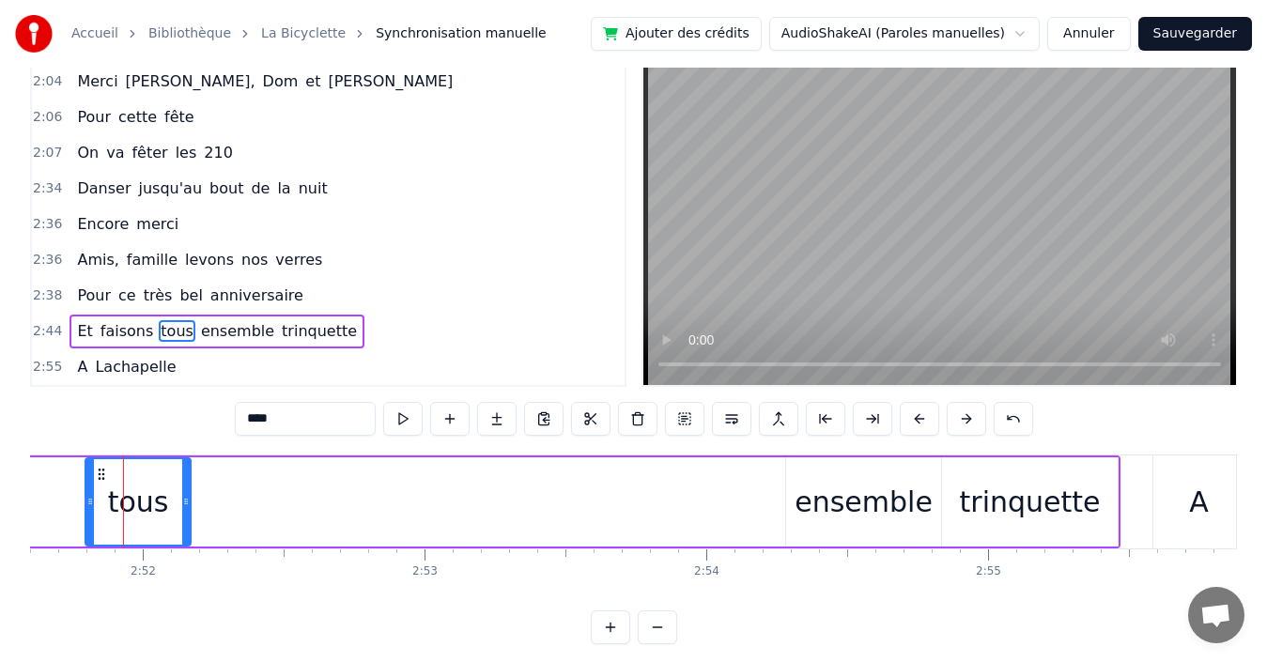
scroll to position [0, 48361]
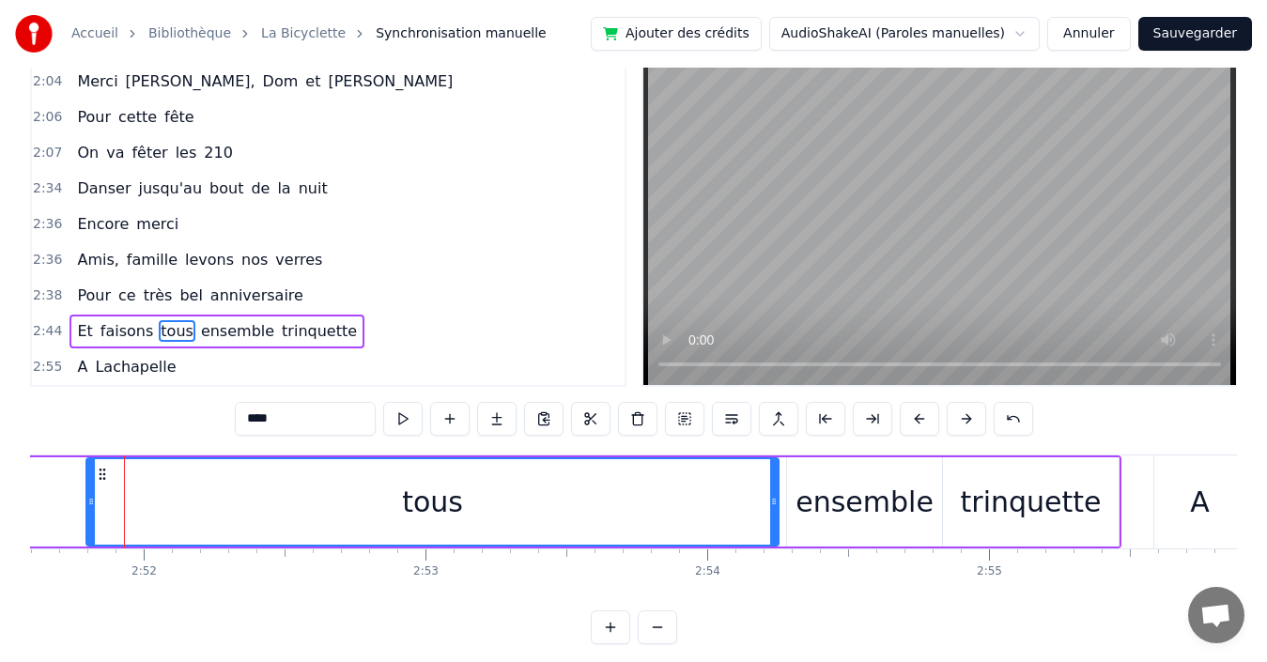
drag, startPoint x: 189, startPoint y: 494, endPoint x: 728, endPoint y: 518, distance: 539.7
click at [775, 520] on div at bounding box center [774, 501] width 8 height 85
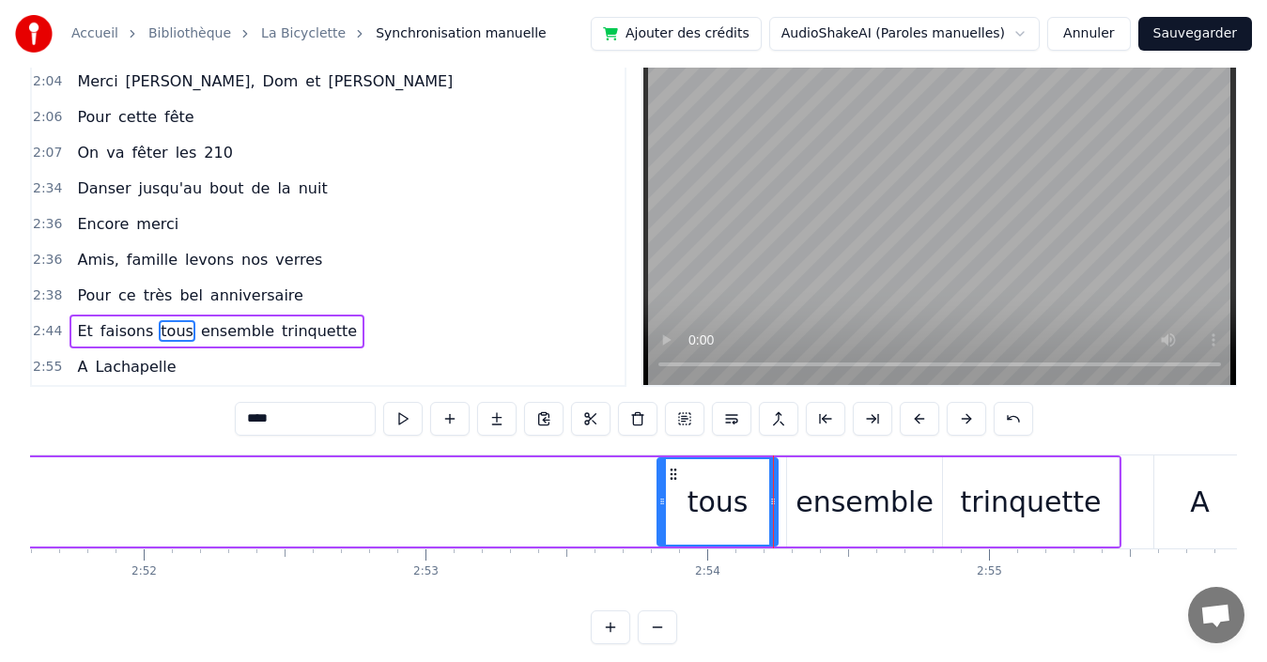
drag, startPoint x: 88, startPoint y: 493, endPoint x: 659, endPoint y: 493, distance: 571.2
click at [659, 493] on div at bounding box center [663, 501] width 8 height 85
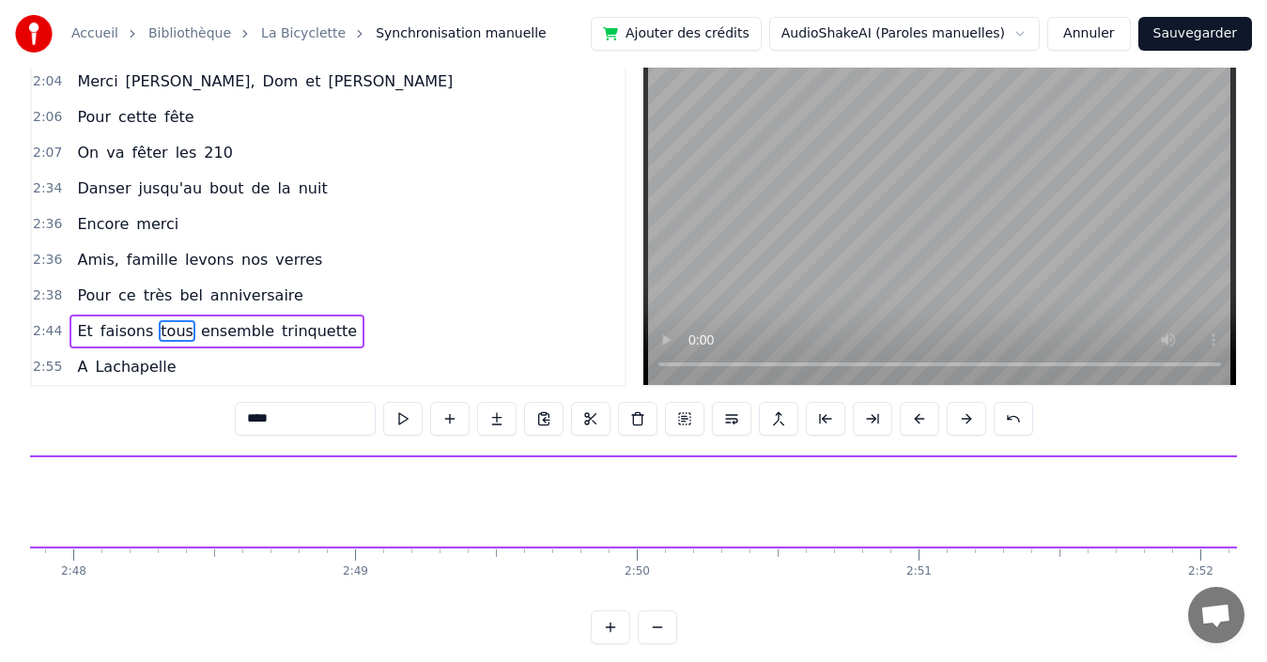
scroll to position [0, 46248]
click at [187, 503] on div "faisons" at bounding box center [182, 502] width 100 height 42
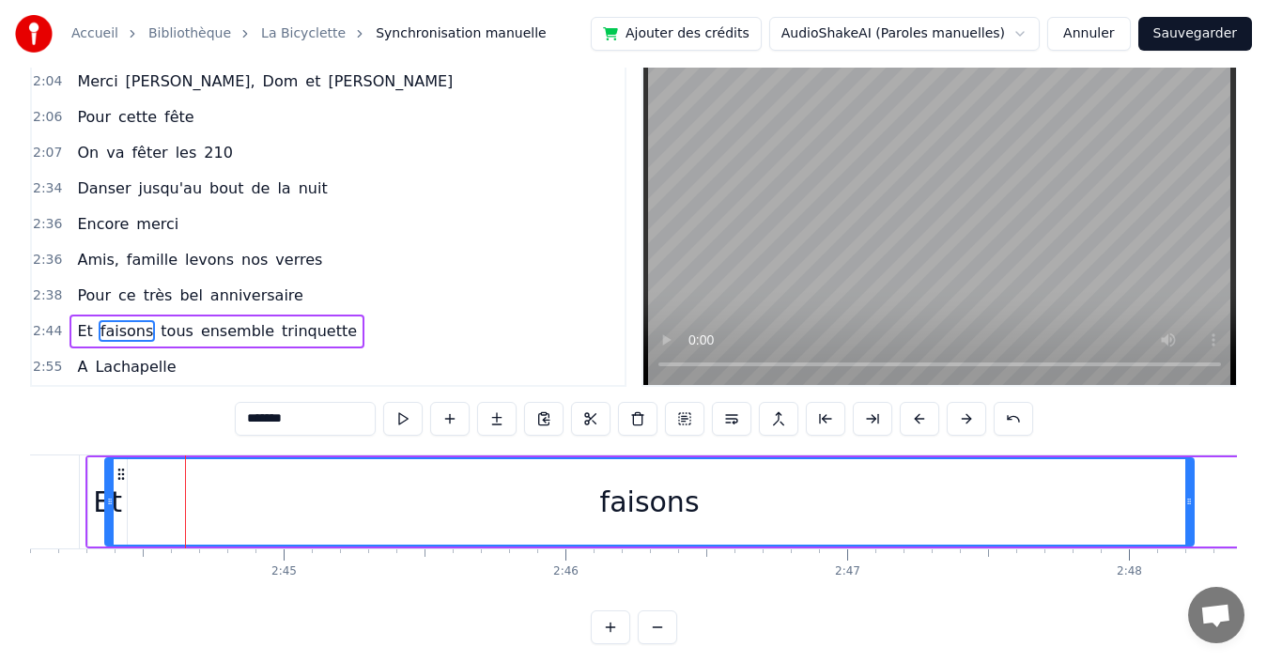
drag, startPoint x: 251, startPoint y: 493, endPoint x: 1205, endPoint y: 515, distance: 954.7
click at [1193, 515] on div at bounding box center [1190, 501] width 8 height 85
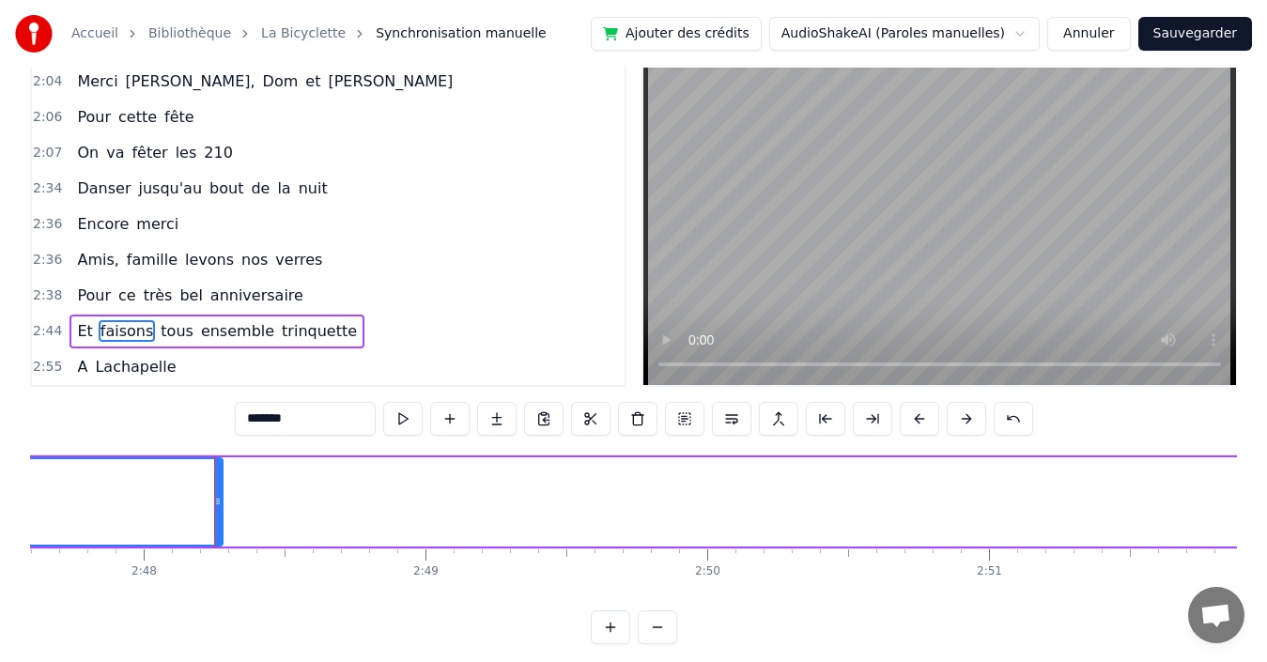
scroll to position [0, 47323]
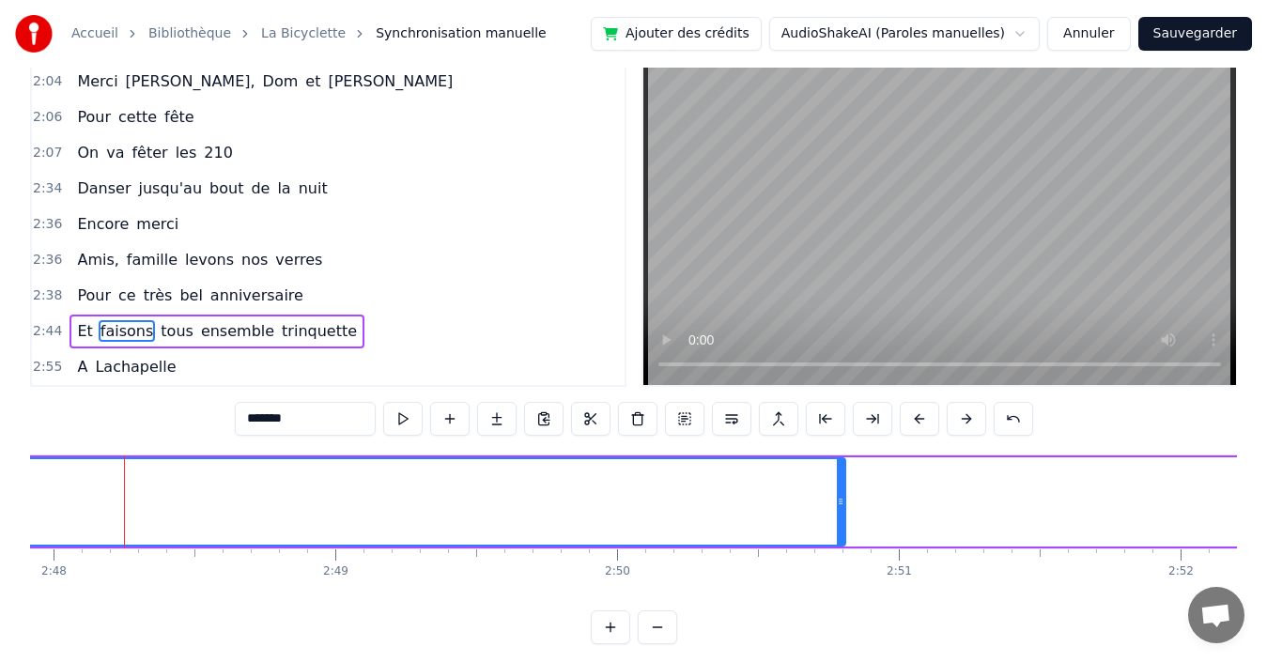
drag, startPoint x: 130, startPoint y: 492, endPoint x: 837, endPoint y: 553, distance: 710.0
click at [841, 553] on div "Quand nous partons tous les printemps Quand nous partons dans toute la [GEOGRAP…" at bounding box center [633, 525] width 1207 height 141
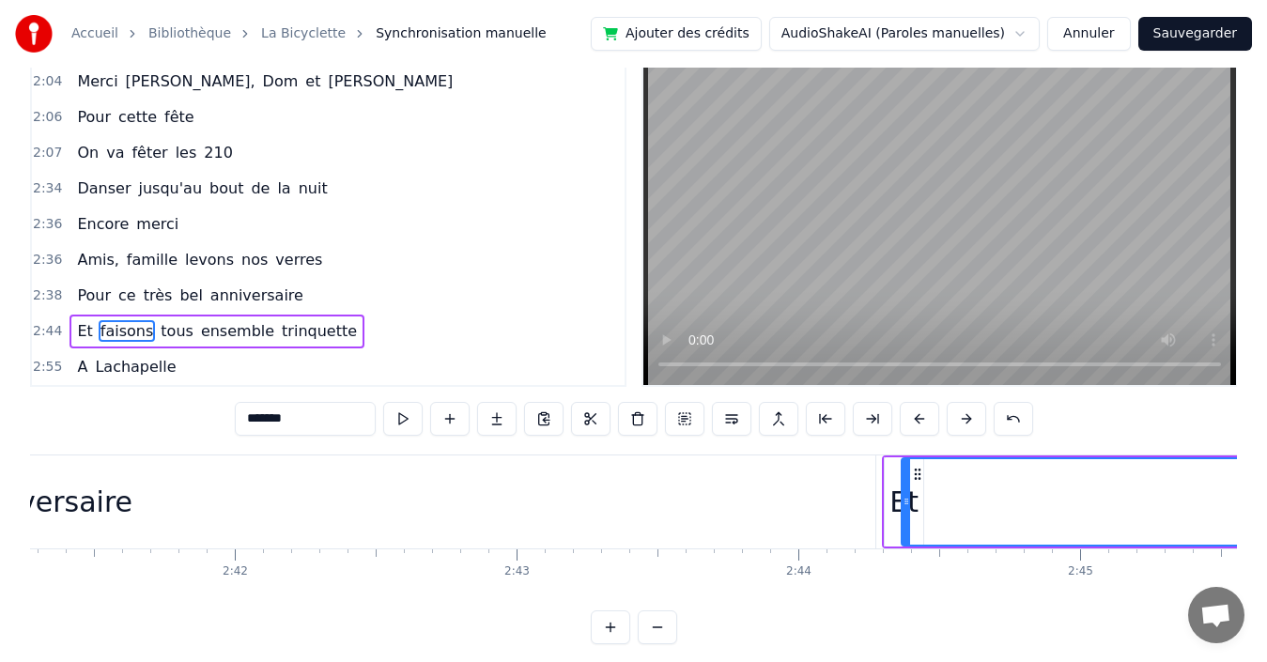
scroll to position [0, 43338]
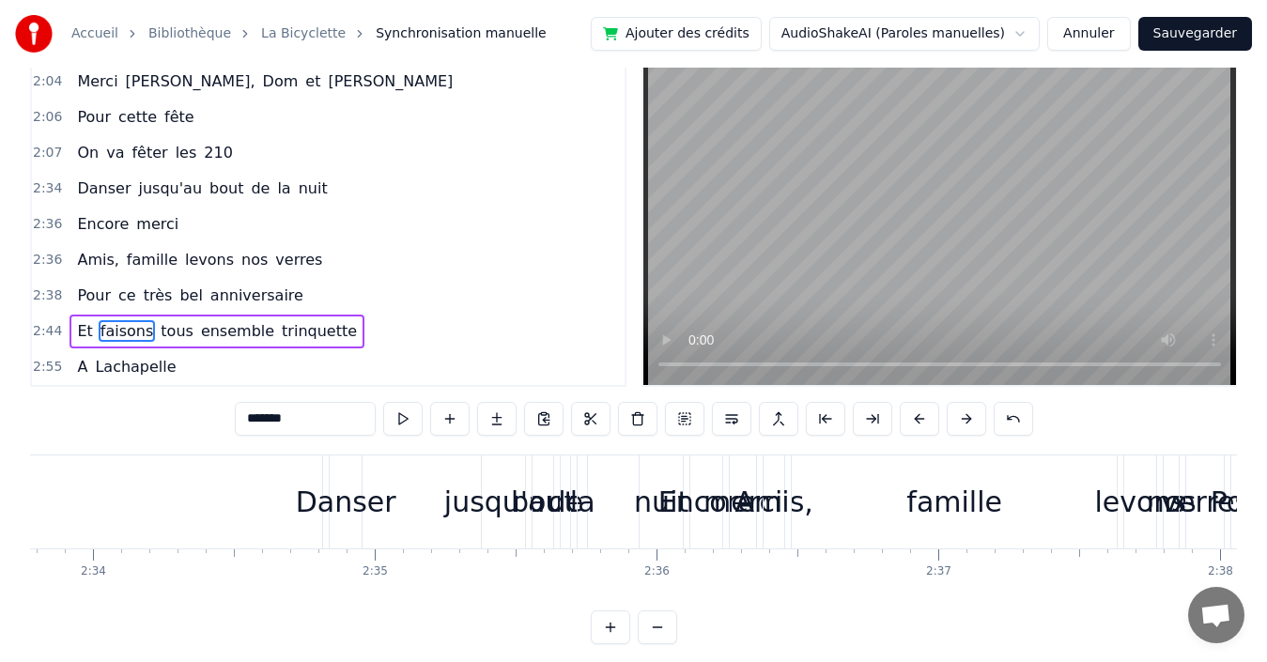
click at [480, 496] on div "jusqu'au" at bounding box center [503, 502] width 119 height 42
type input "********"
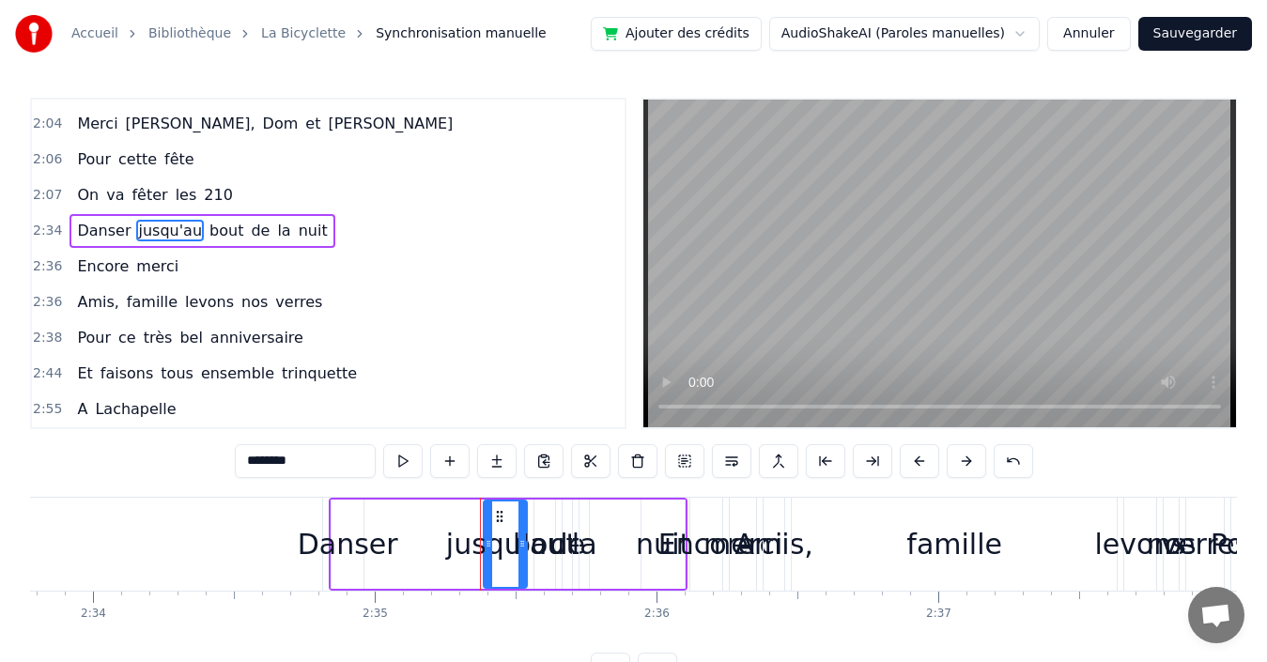
scroll to position [1674, 0]
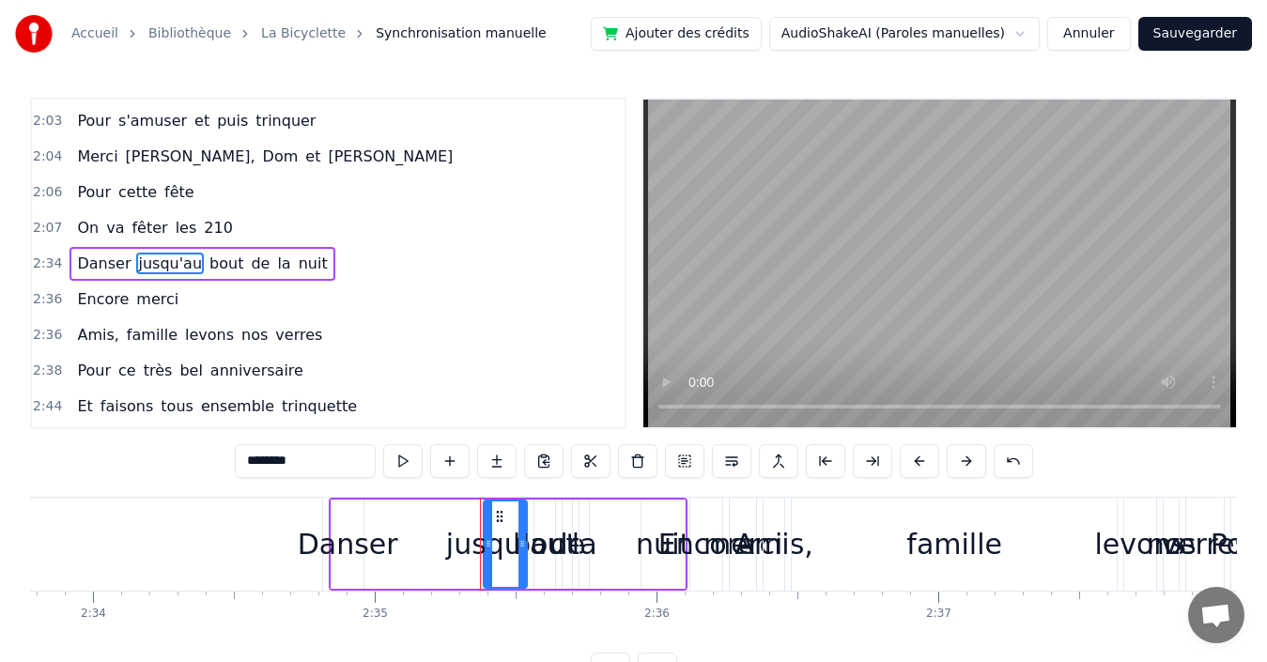
click at [549, 525] on div "jusqu'au" at bounding box center [505, 544] width 119 height 42
click at [403, 319] on div "2:36 Amis, famille levons nos verres" at bounding box center [328, 336] width 593 height 36
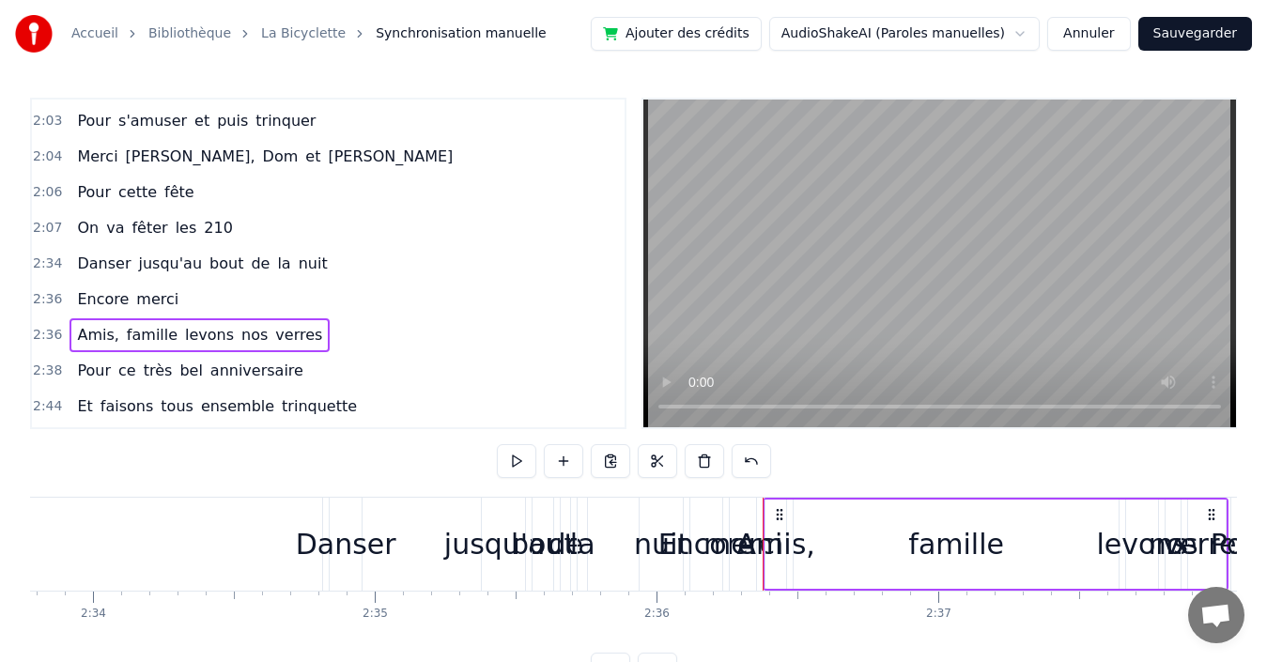
click at [396, 268] on div "2:34 Danser jusqu'au bout de la nuit" at bounding box center [328, 264] width 593 height 36
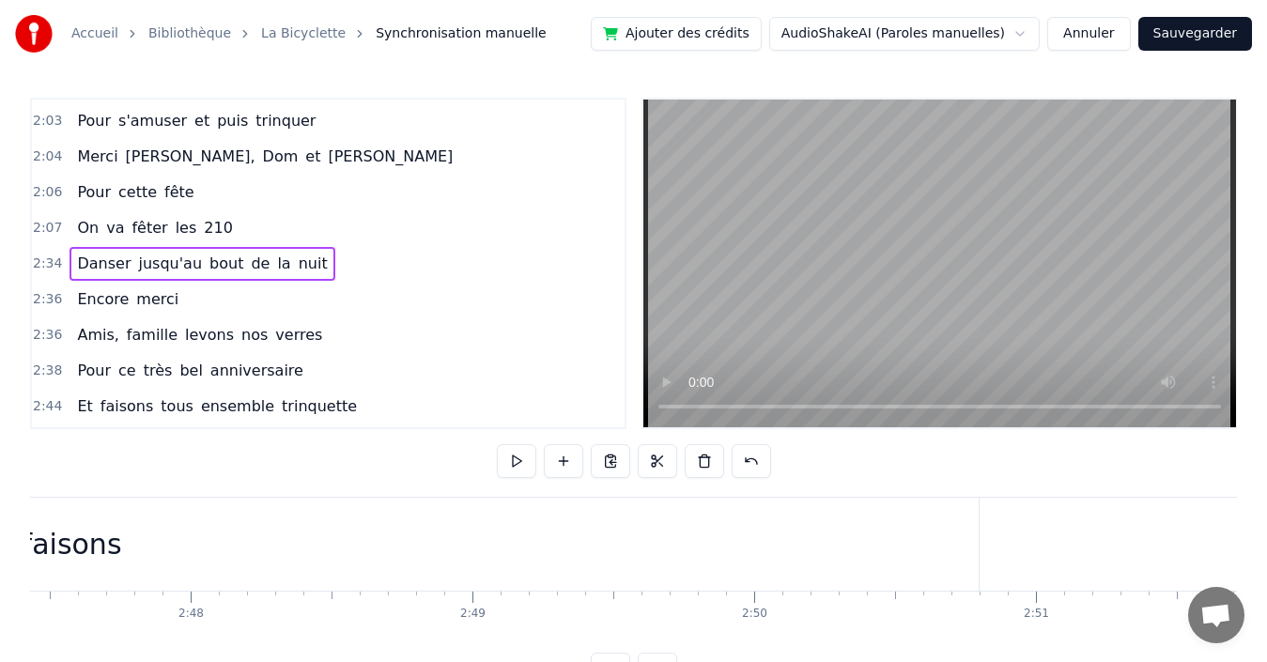
scroll to position [0, 46827]
click at [432, 551] on div "faisons" at bounding box center [431, 544] width 100 height 42
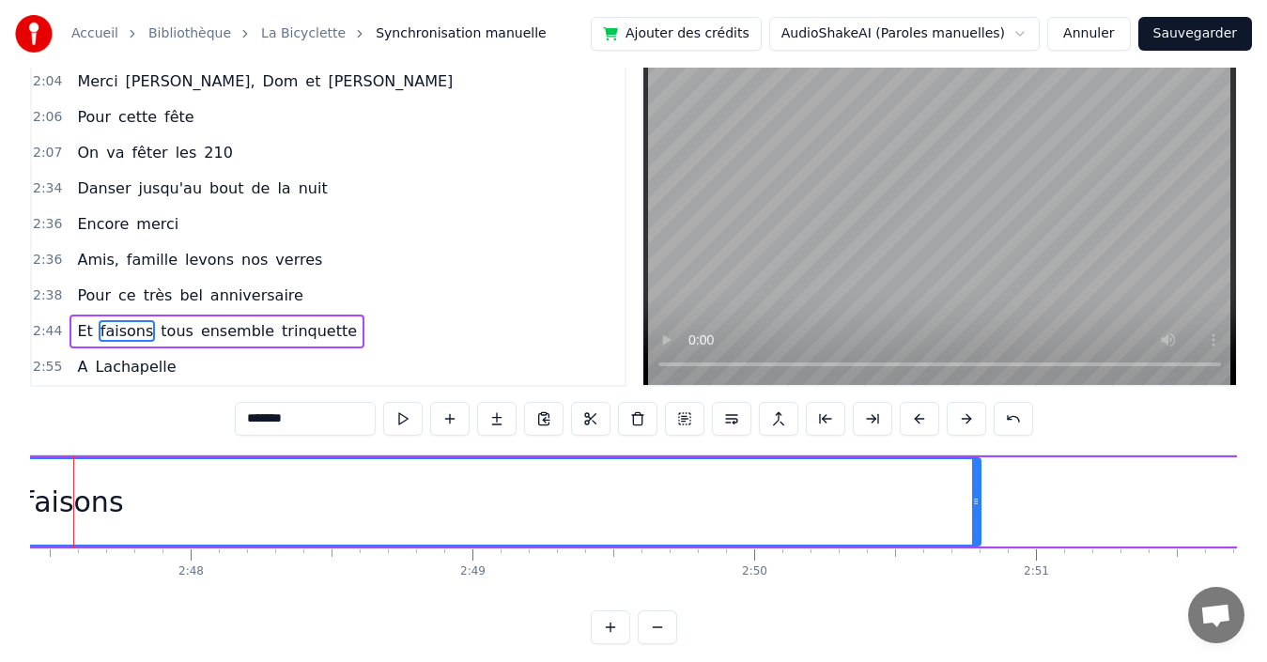
scroll to position [0, 47266]
drag, startPoint x: 899, startPoint y: 496, endPoint x: 956, endPoint y: 498, distance: 57.3
click at [960, 497] on icon at bounding box center [958, 501] width 8 height 15
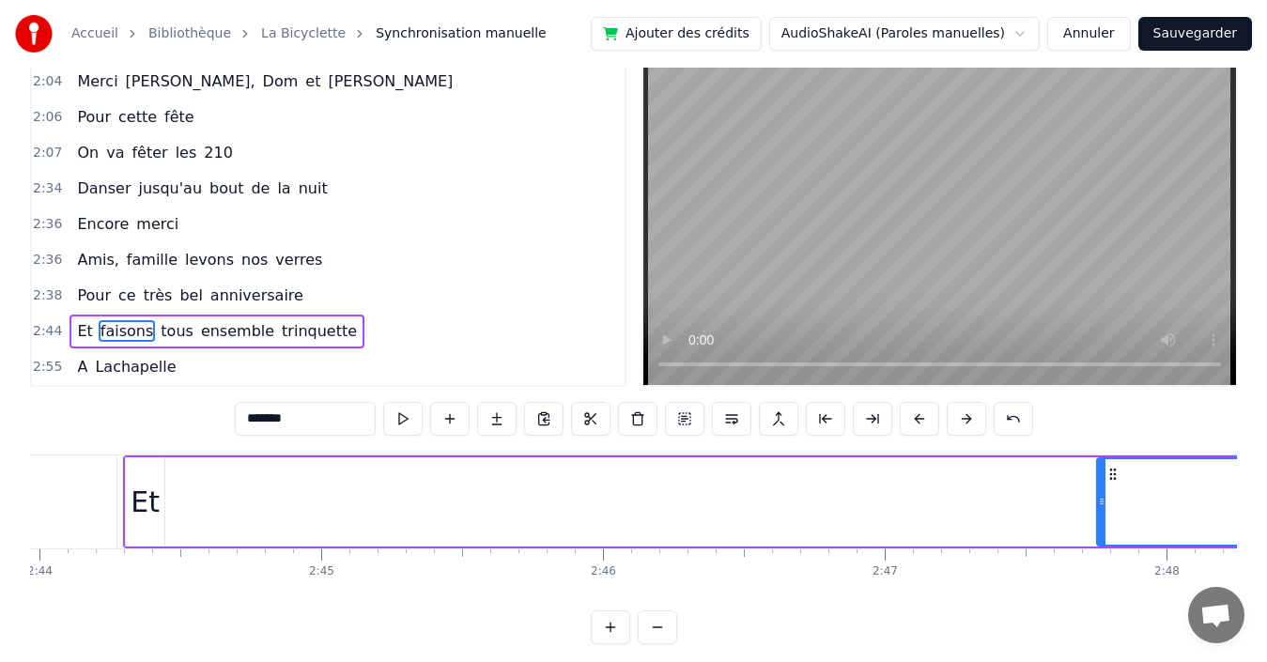
drag, startPoint x: 144, startPoint y: 474, endPoint x: 1098, endPoint y: 458, distance: 954.6
click at [1098, 459] on div at bounding box center [1102, 501] width 8 height 85
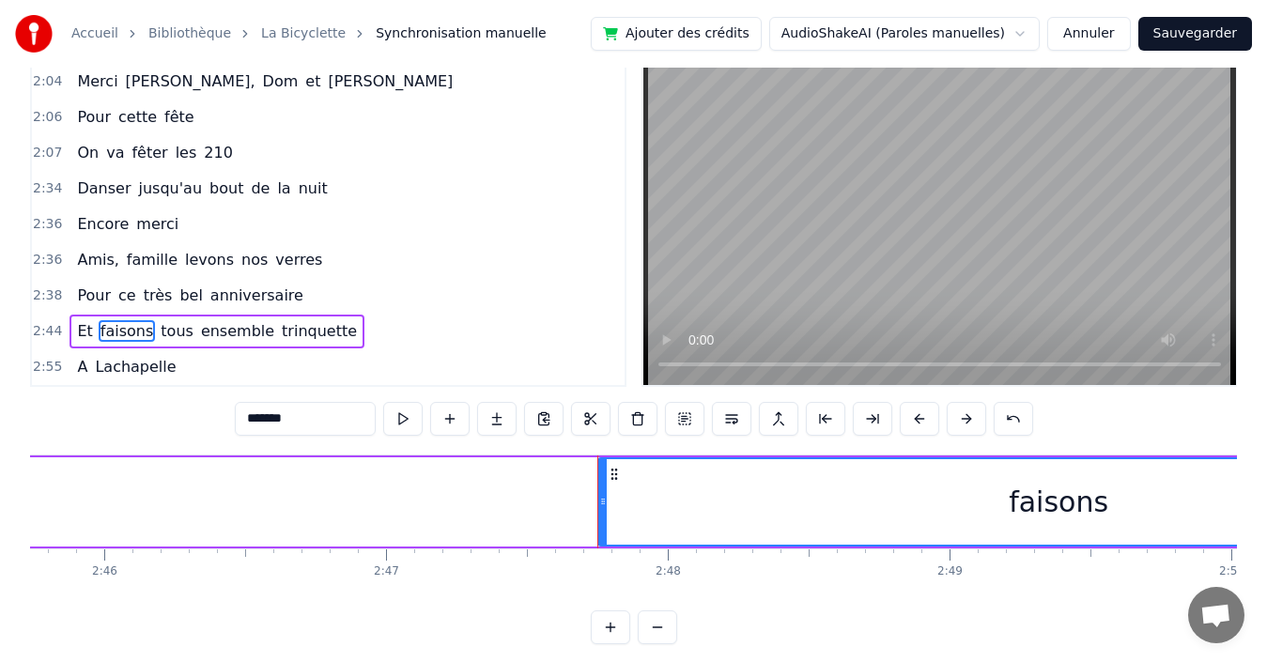
scroll to position [0, 47147]
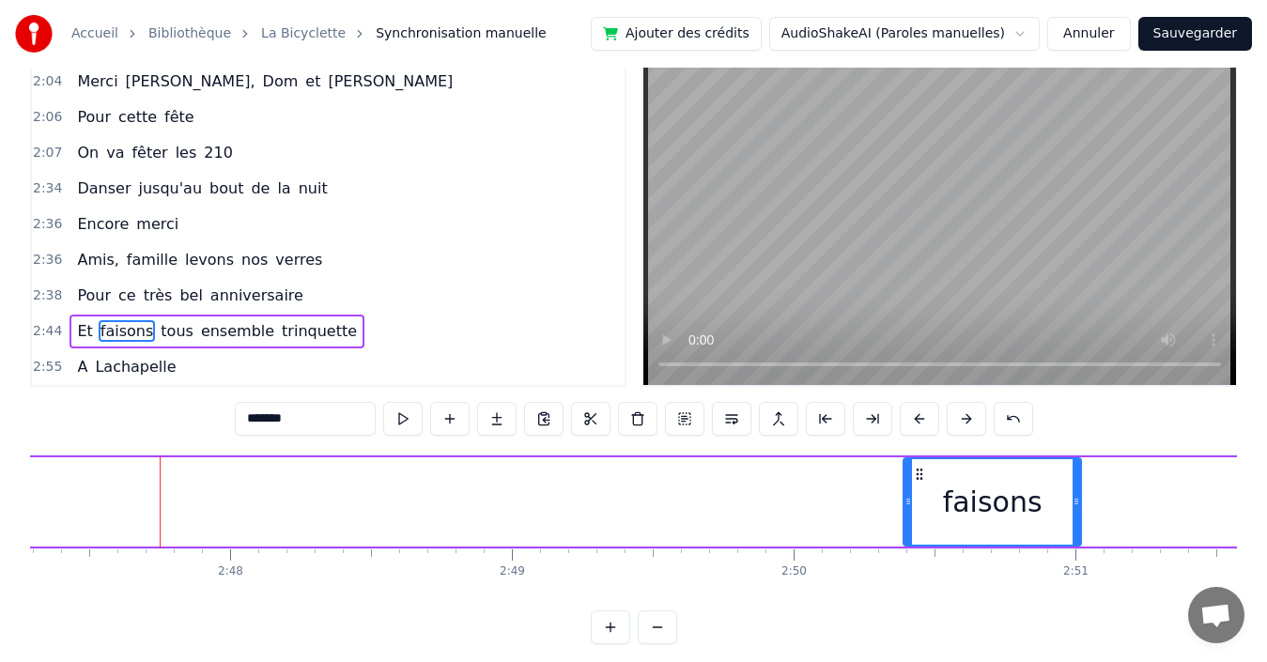
drag, startPoint x: 162, startPoint y: 493, endPoint x: 905, endPoint y: 550, distance: 745.2
click at [905, 550] on div "Quand nous partons tous les printemps Quand nous partons dans toute la [GEOGRAP…" at bounding box center [633, 525] width 1207 height 141
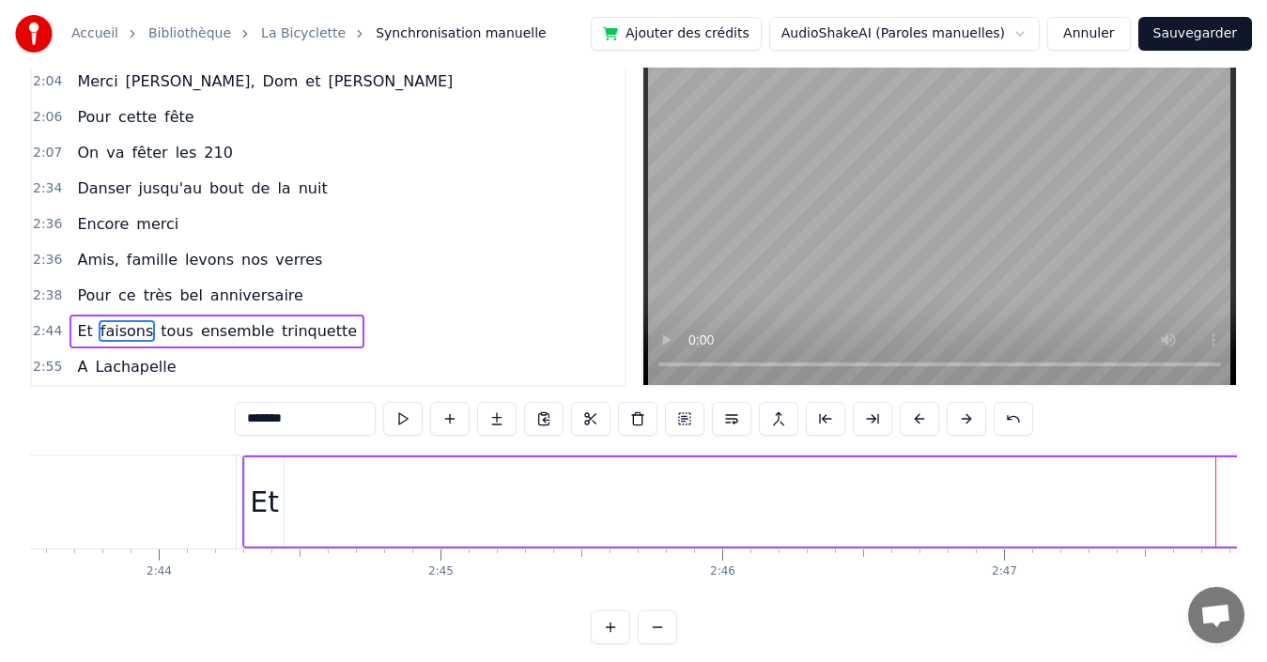
click at [263, 479] on div "Et" at bounding box center [264, 501] width 39 height 89
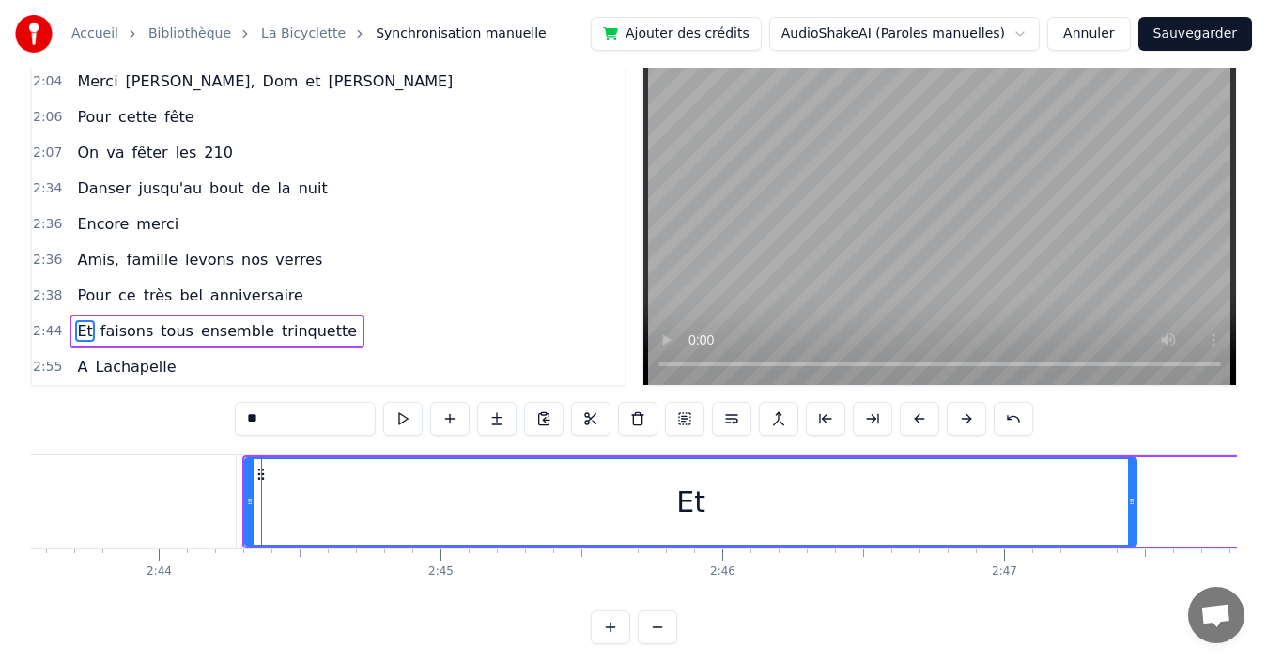
drag, startPoint x: 281, startPoint y: 485, endPoint x: 1165, endPoint y: 485, distance: 884.0
click at [1136, 485] on div at bounding box center [1132, 501] width 8 height 85
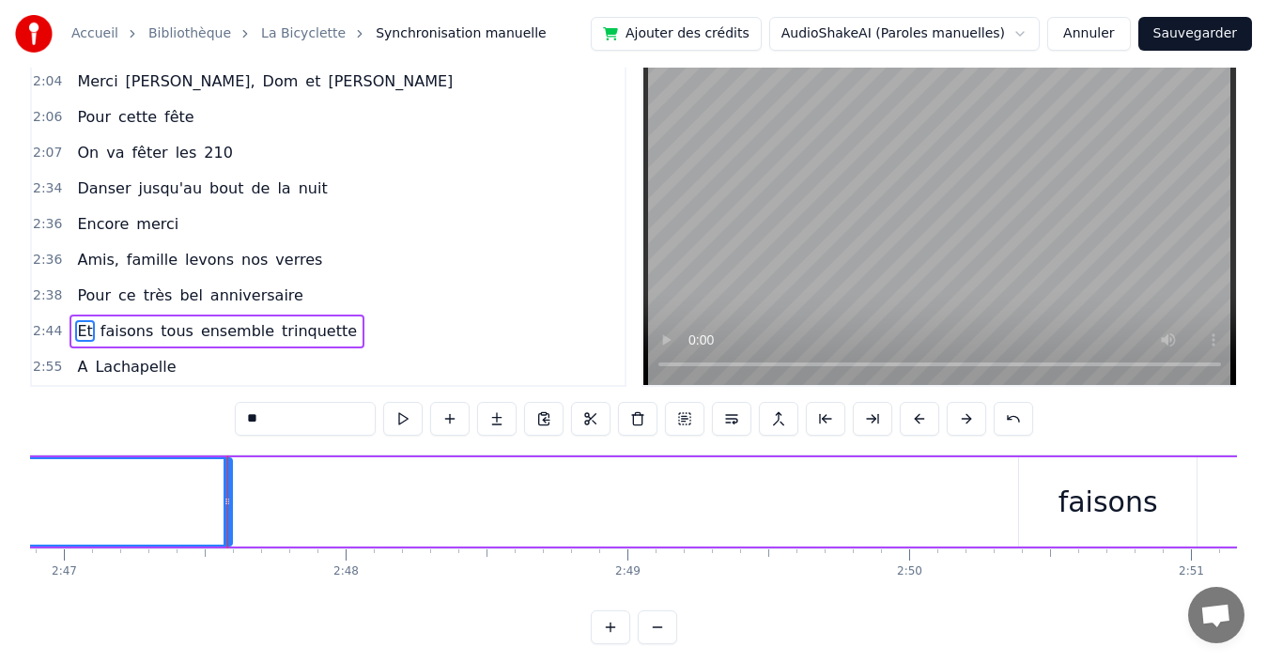
scroll to position [0, 47135]
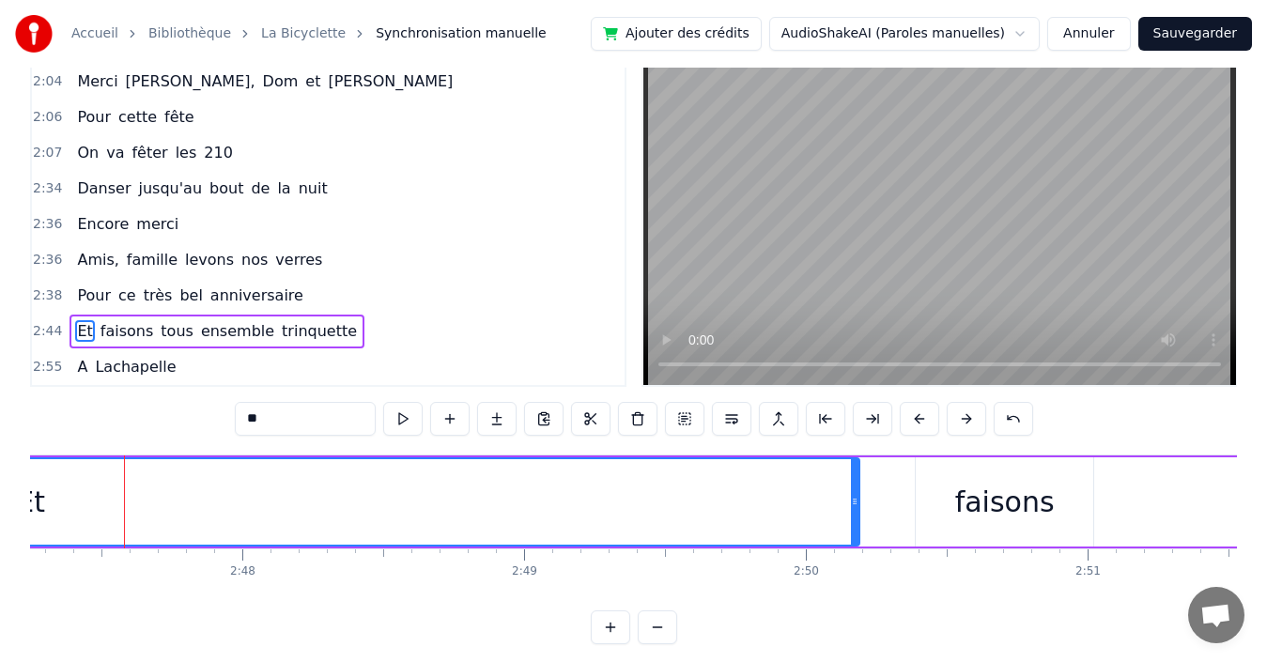
drag, startPoint x: 125, startPoint y: 494, endPoint x: 856, endPoint y: 520, distance: 731.3
click at [856, 520] on div at bounding box center [855, 501] width 8 height 85
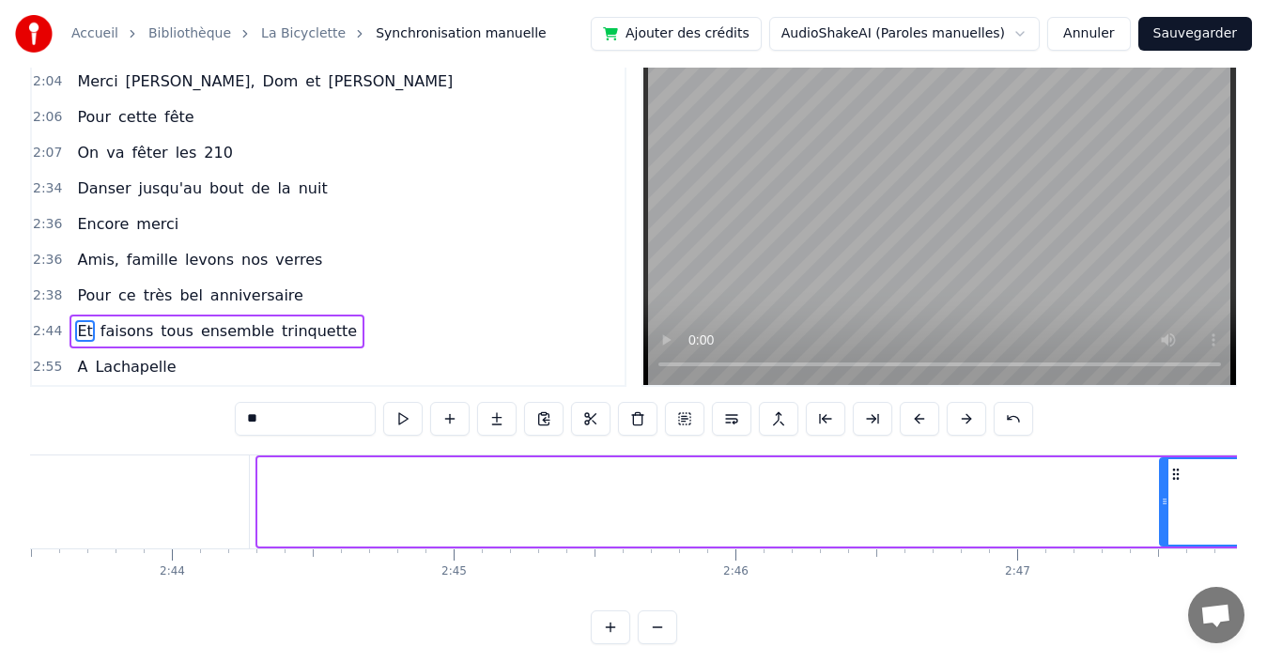
drag, startPoint x: 261, startPoint y: 489, endPoint x: 1193, endPoint y: 528, distance: 932.7
click at [1169, 528] on div at bounding box center [1165, 501] width 8 height 85
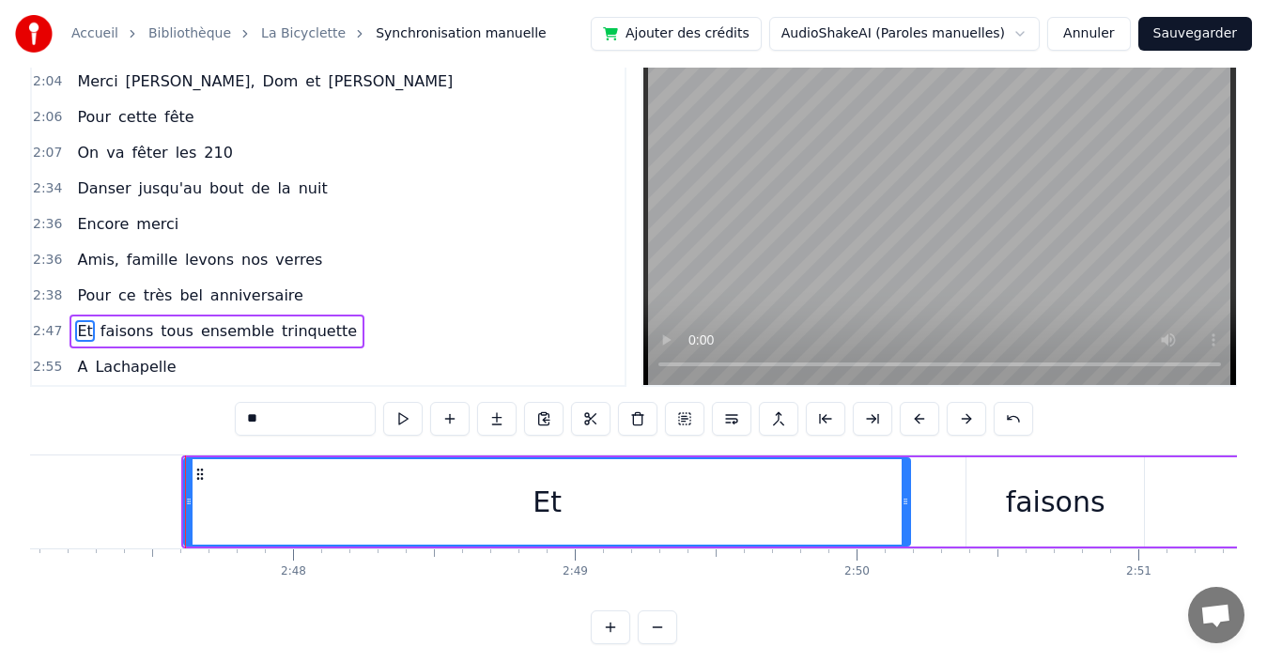
scroll to position [0, 47145]
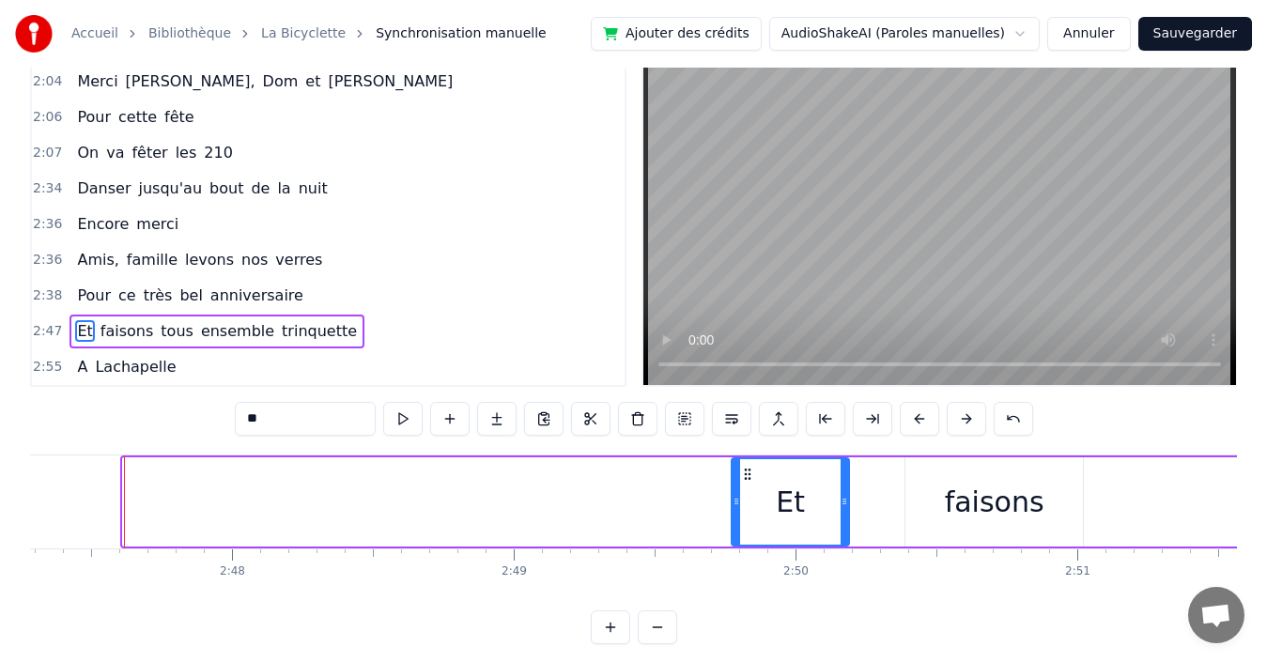
drag, startPoint x: 125, startPoint y: 493, endPoint x: 734, endPoint y: 478, distance: 608.9
click at [734, 478] on div at bounding box center [737, 501] width 8 height 85
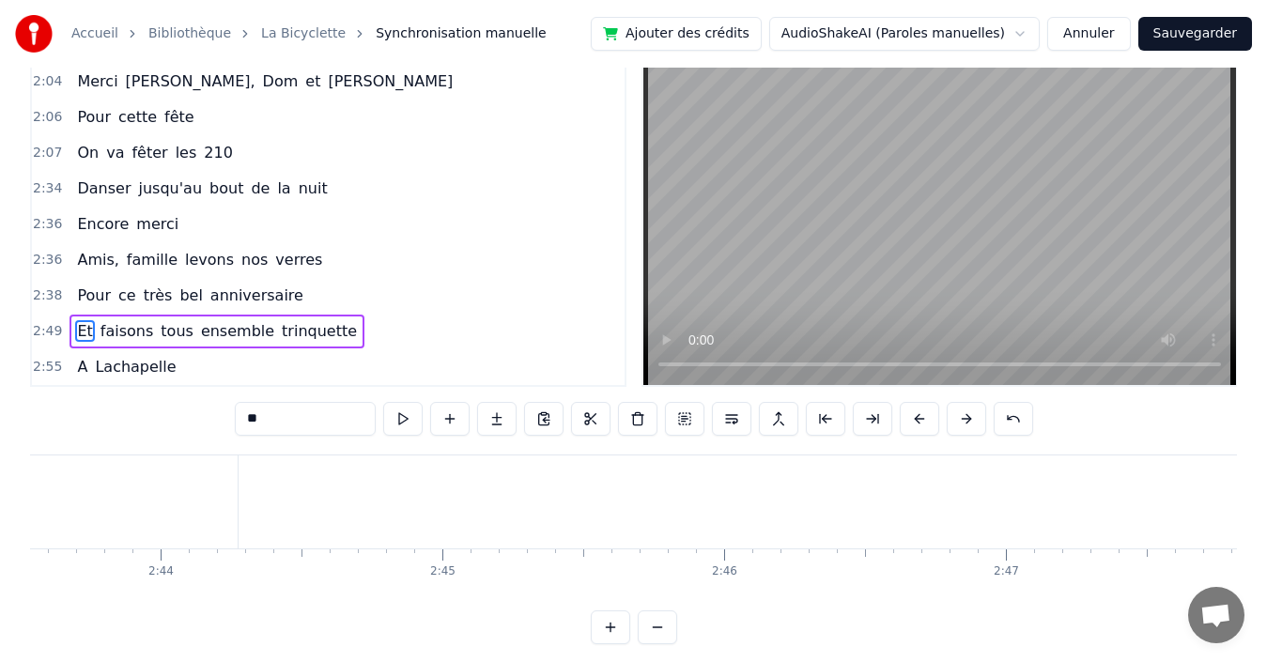
scroll to position [0, 45032]
click at [469, 513] on div "anniversaire" at bounding box center [464, 502] width 175 height 42
type input "**********"
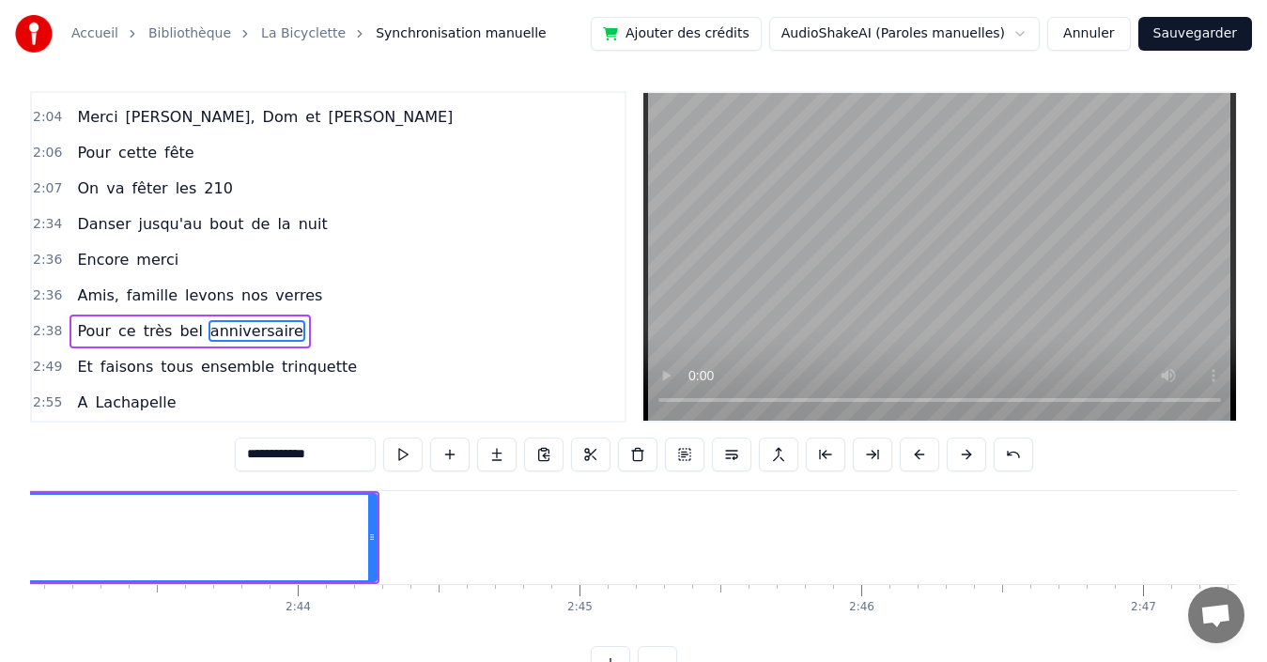
scroll to position [0, 45873]
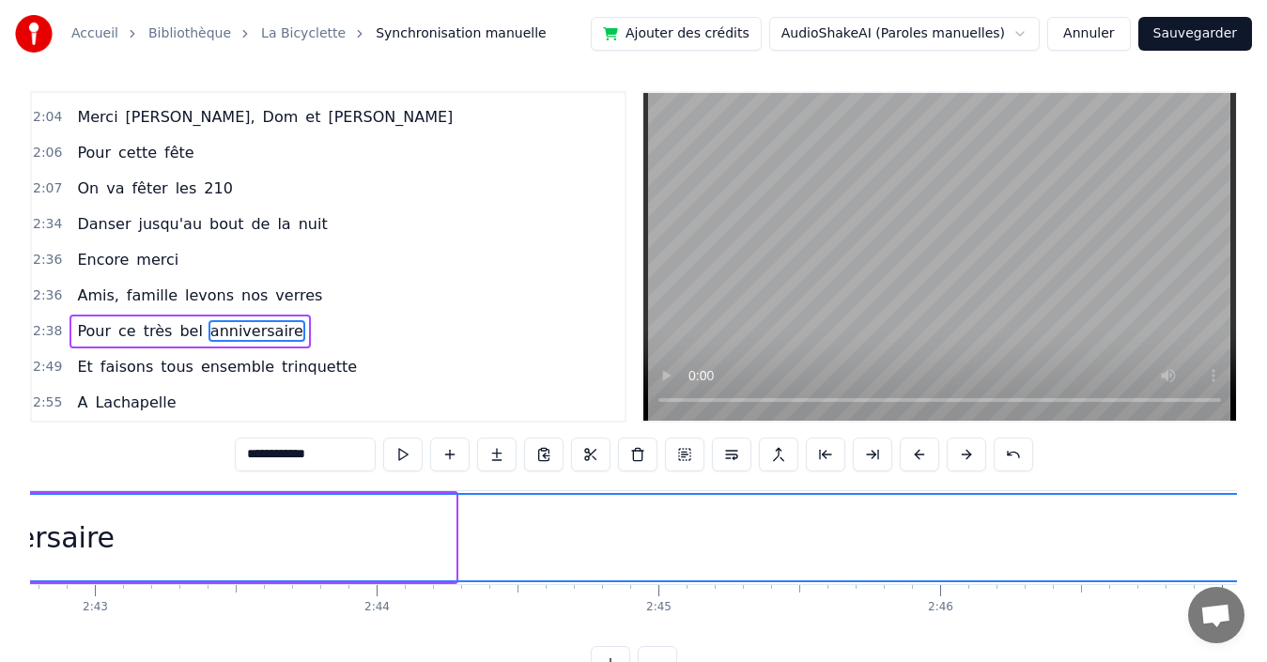
drag, startPoint x: 451, startPoint y: 532, endPoint x: 1262, endPoint y: 506, distance: 811.1
click at [1262, 506] on div "Accueil Bibliothèque La Bicyclette Synchronisation manuelle Ajouter des crédits…" at bounding box center [633, 336] width 1267 height 687
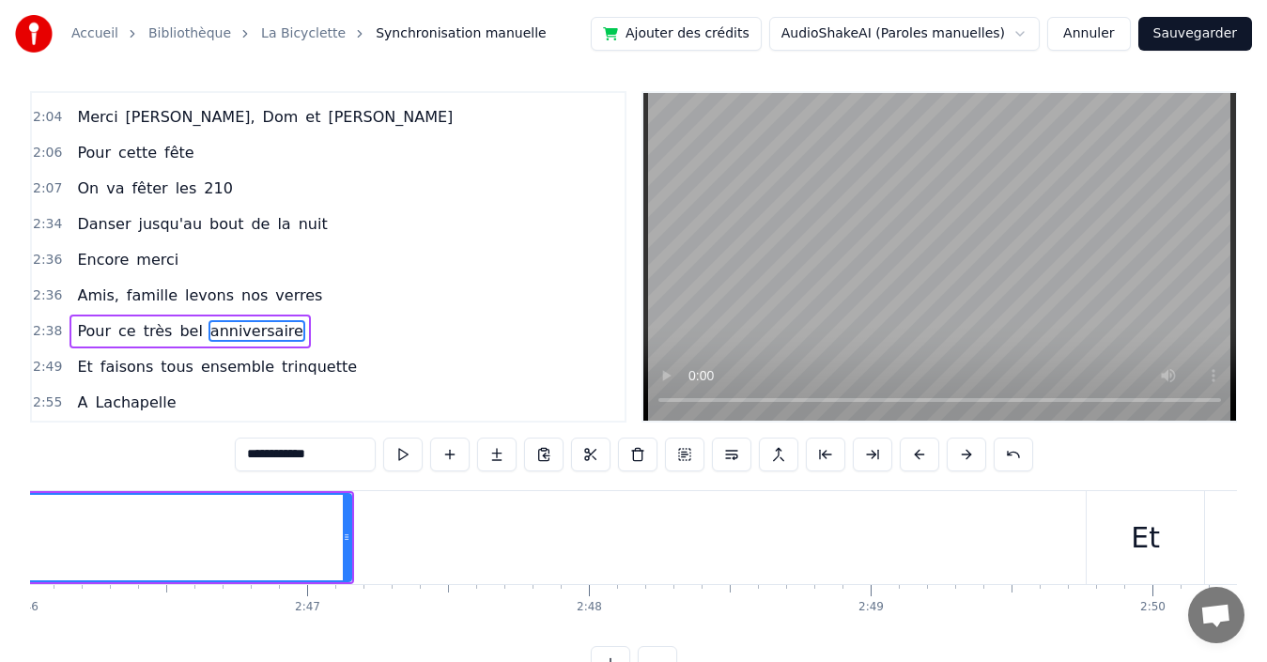
scroll to position [0, 46629]
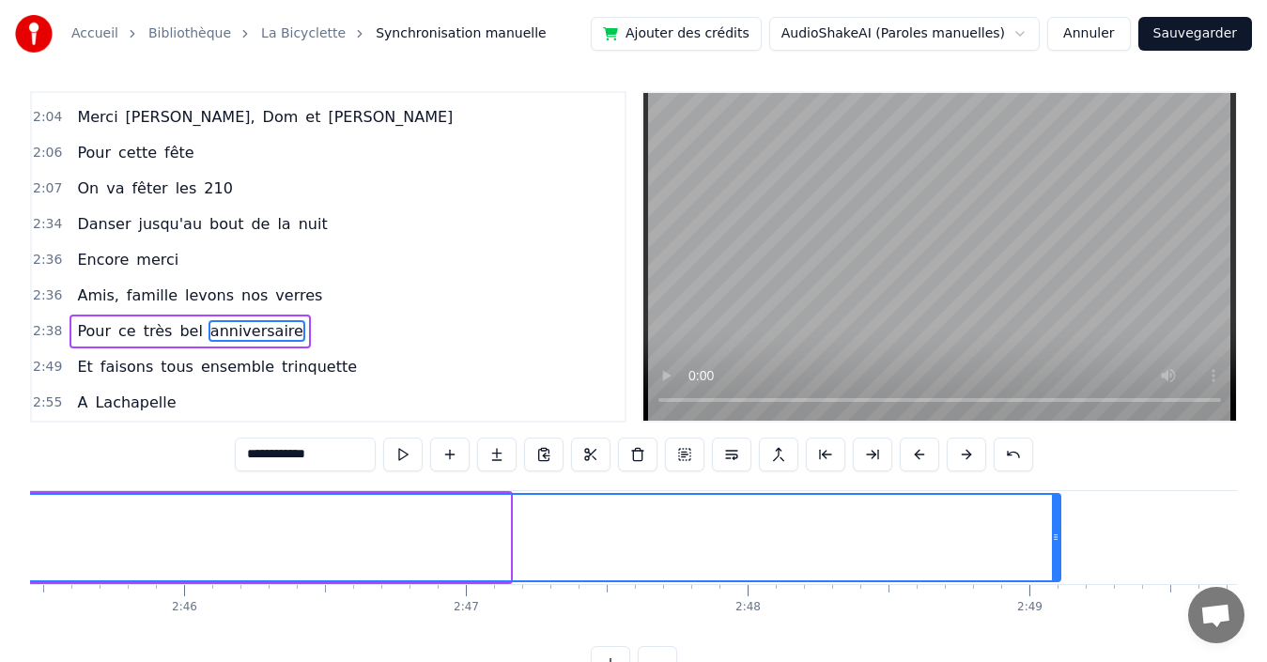
drag, startPoint x: 507, startPoint y: 538, endPoint x: 1119, endPoint y: 592, distance: 613.9
click at [1119, 591] on div "Quand nous partons tous les printemps Quand nous partons dans toute la [GEOGRAP…" at bounding box center [633, 560] width 1207 height 141
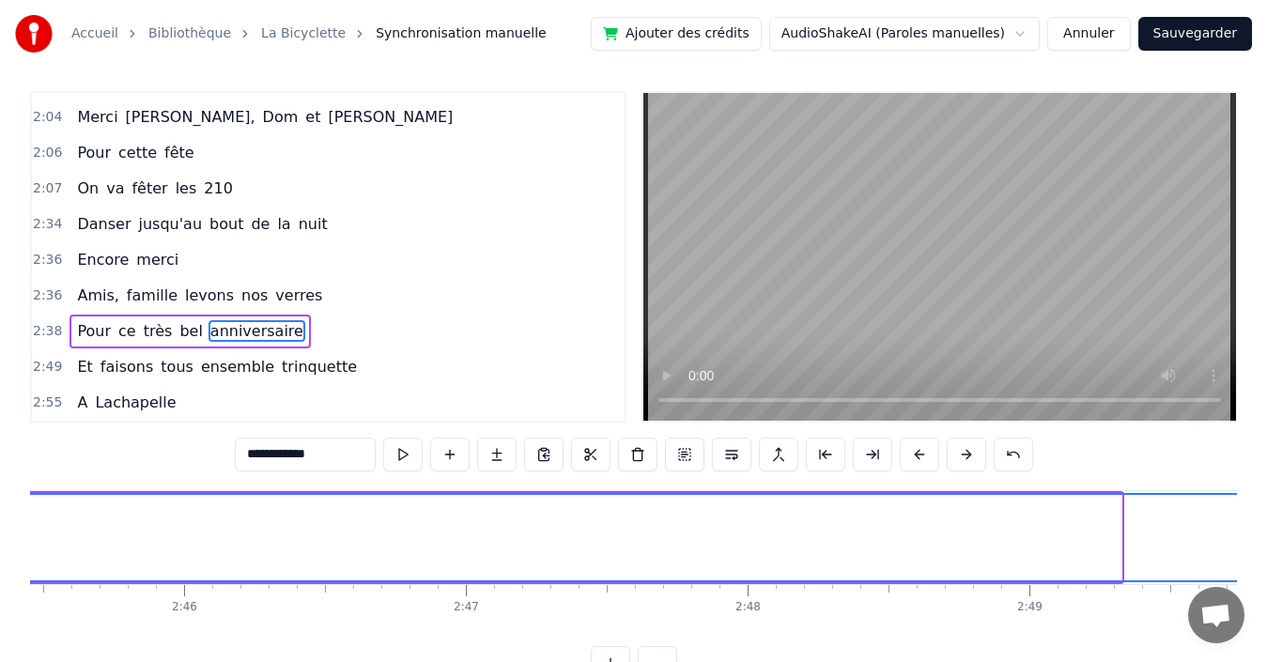
drag, startPoint x: 1121, startPoint y: 537, endPoint x: 1266, endPoint y: 523, distance: 146.3
click at [1266, 523] on div "Accueil Bibliothèque La Bicyclette Synchronisation manuelle Ajouter des crédits…" at bounding box center [633, 336] width 1267 height 687
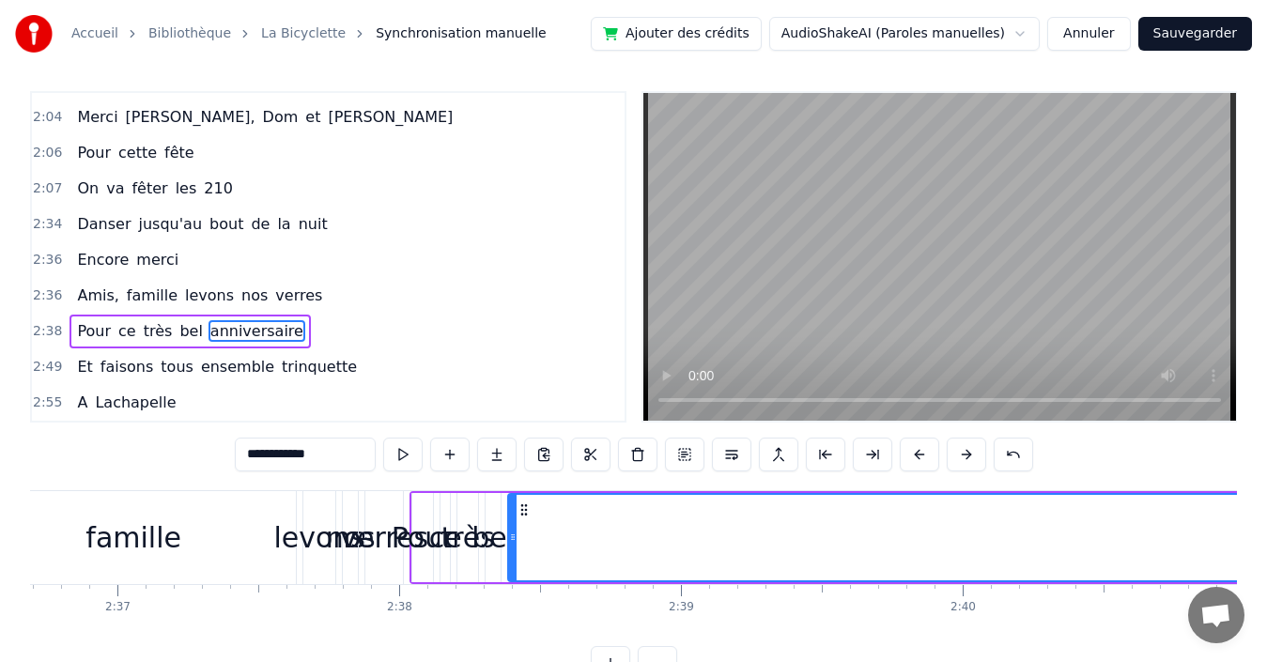
scroll to position [0, 44081]
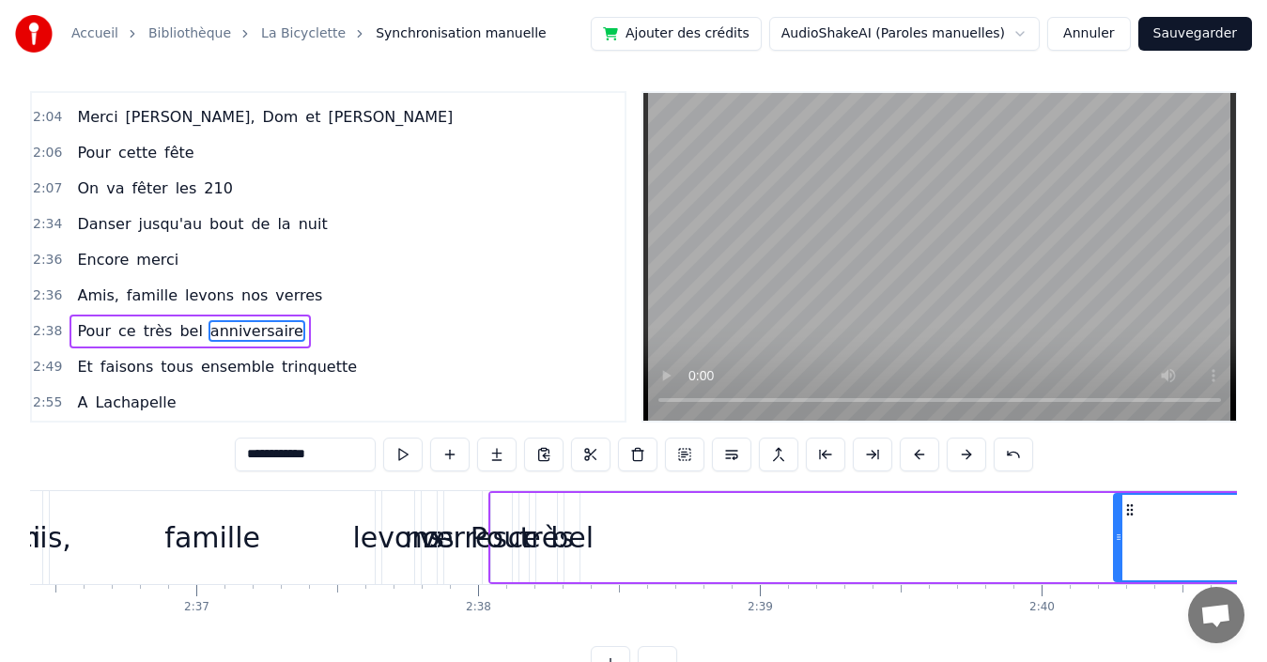
drag, startPoint x: 591, startPoint y: 514, endPoint x: 1130, endPoint y: 520, distance: 539.3
click at [1123, 520] on div at bounding box center [1119, 537] width 8 height 85
drag, startPoint x: 1133, startPoint y: 534, endPoint x: 1155, endPoint y: 535, distance: 21.6
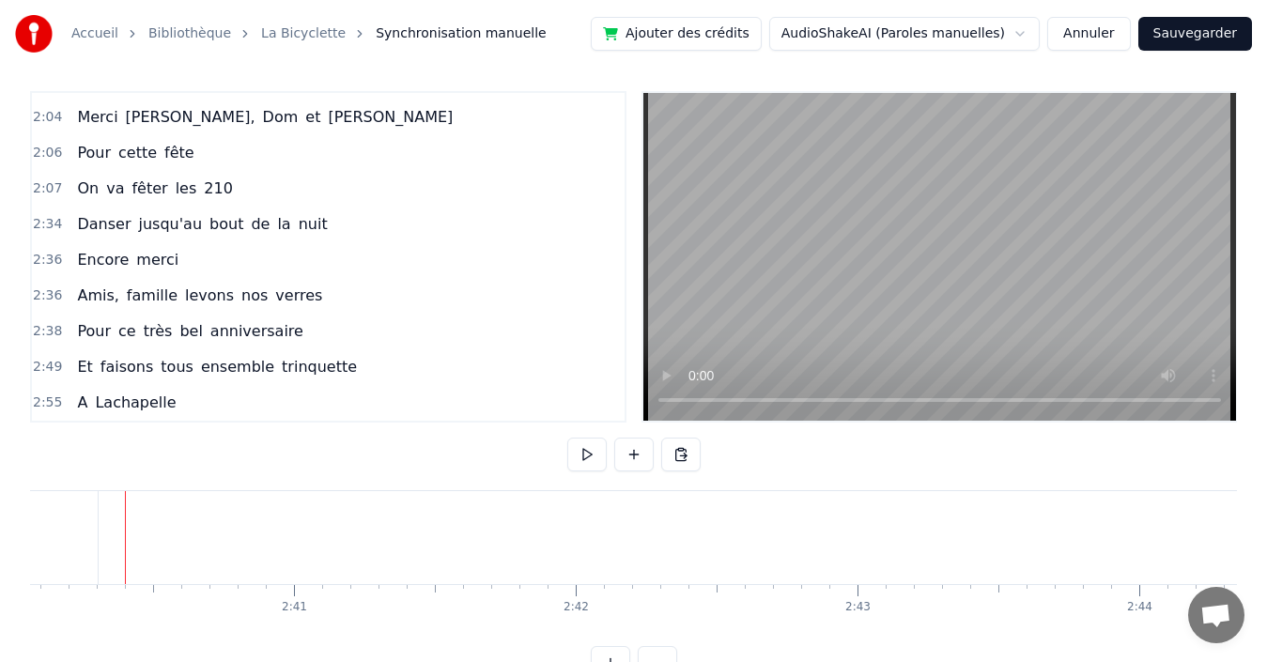
scroll to position [0, 45111]
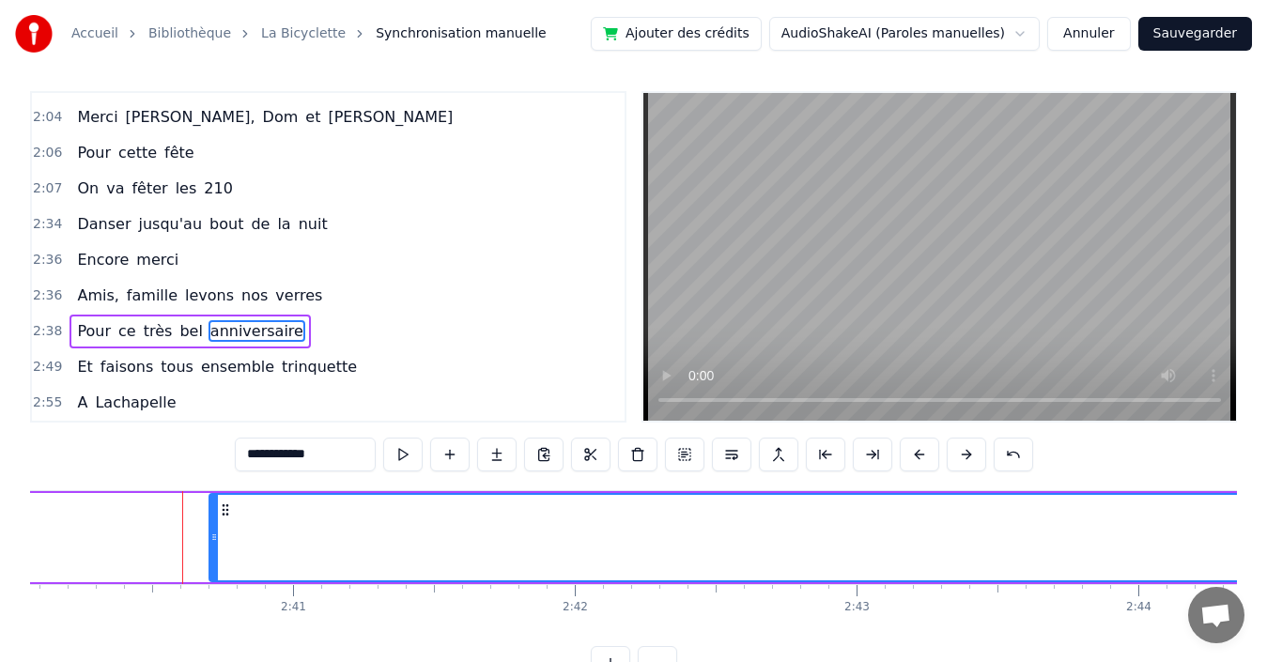
drag, startPoint x: 105, startPoint y: 528, endPoint x: 215, endPoint y: 528, distance: 109.9
click at [215, 528] on div at bounding box center [214, 537] width 8 height 85
drag, startPoint x: 215, startPoint y: 529, endPoint x: 446, endPoint y: 532, distance: 231.1
click at [307, 531] on div at bounding box center [304, 537] width 8 height 85
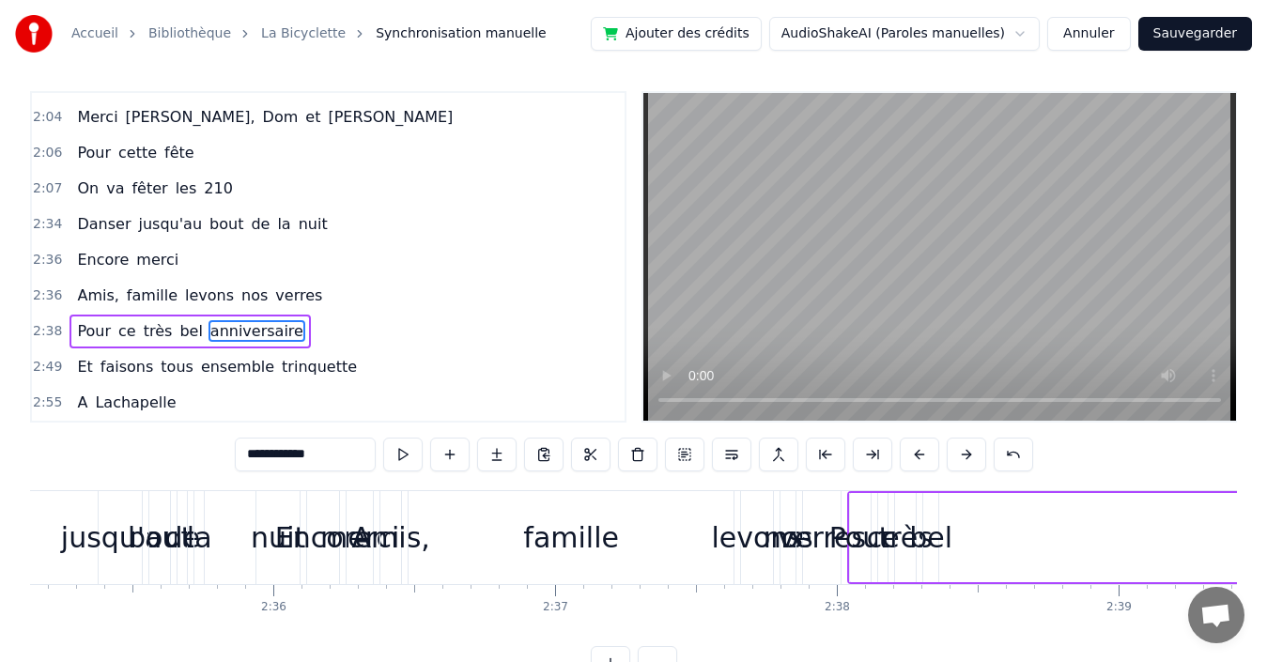
scroll to position [0, 43762]
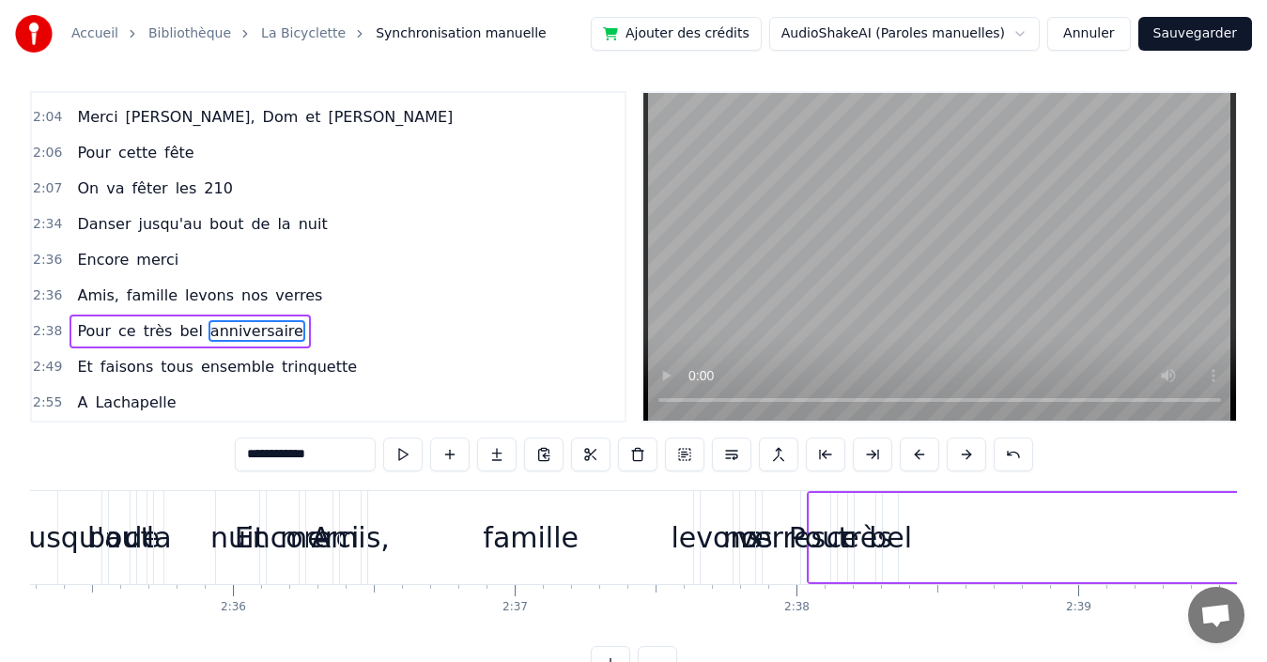
click at [178, 332] on span "bel" at bounding box center [191, 331] width 26 height 22
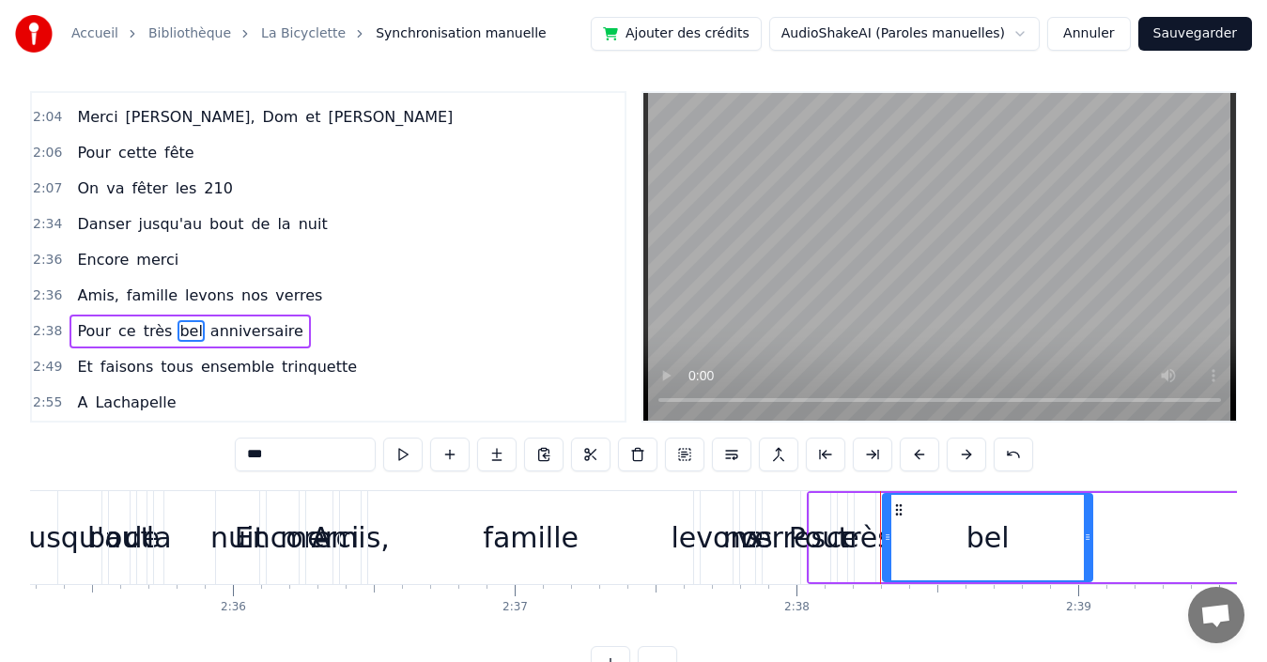
drag, startPoint x: 892, startPoint y: 532, endPoint x: 1107, endPoint y: 521, distance: 214.4
click at [1092, 521] on div at bounding box center [1088, 537] width 8 height 85
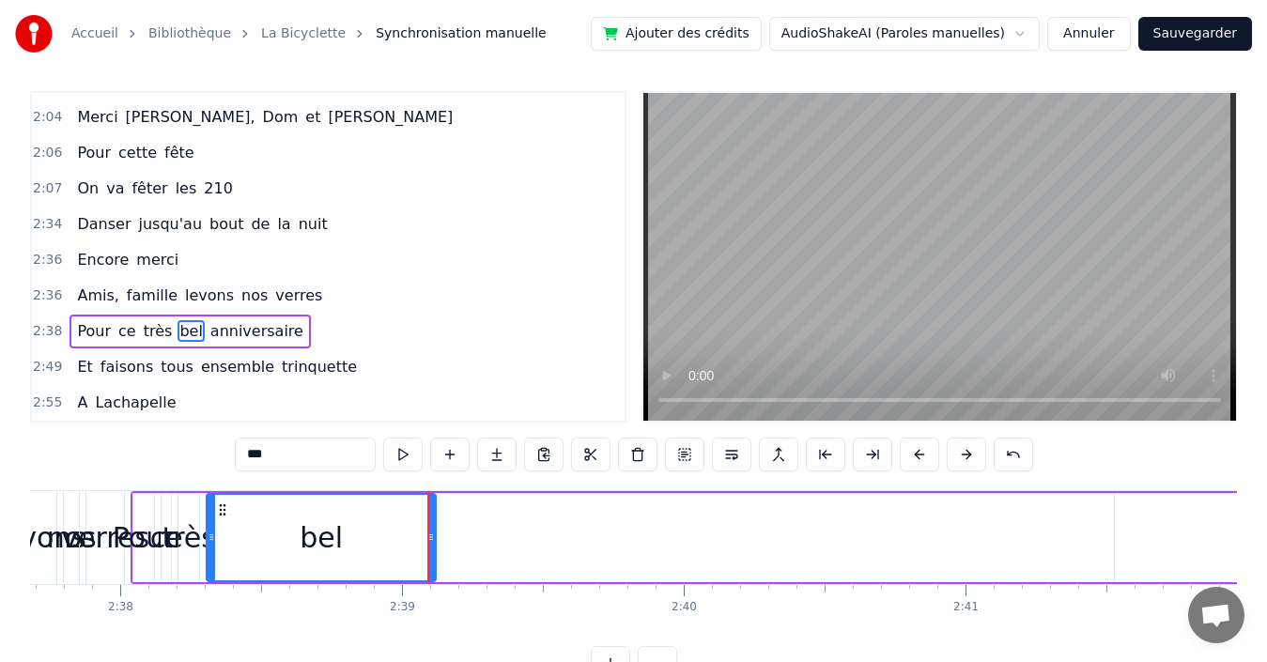
scroll to position [0, 44319]
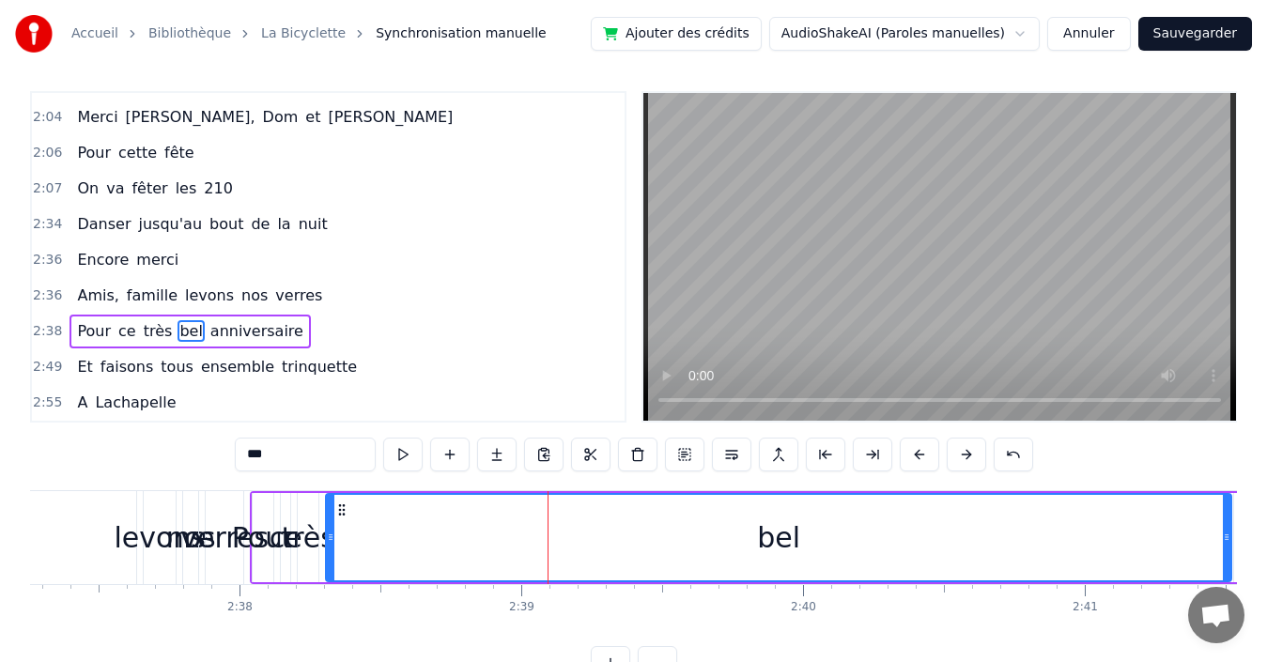
drag, startPoint x: 577, startPoint y: 533, endPoint x: 1231, endPoint y: 554, distance: 654.2
click at [1231, 554] on div at bounding box center [1227, 537] width 8 height 85
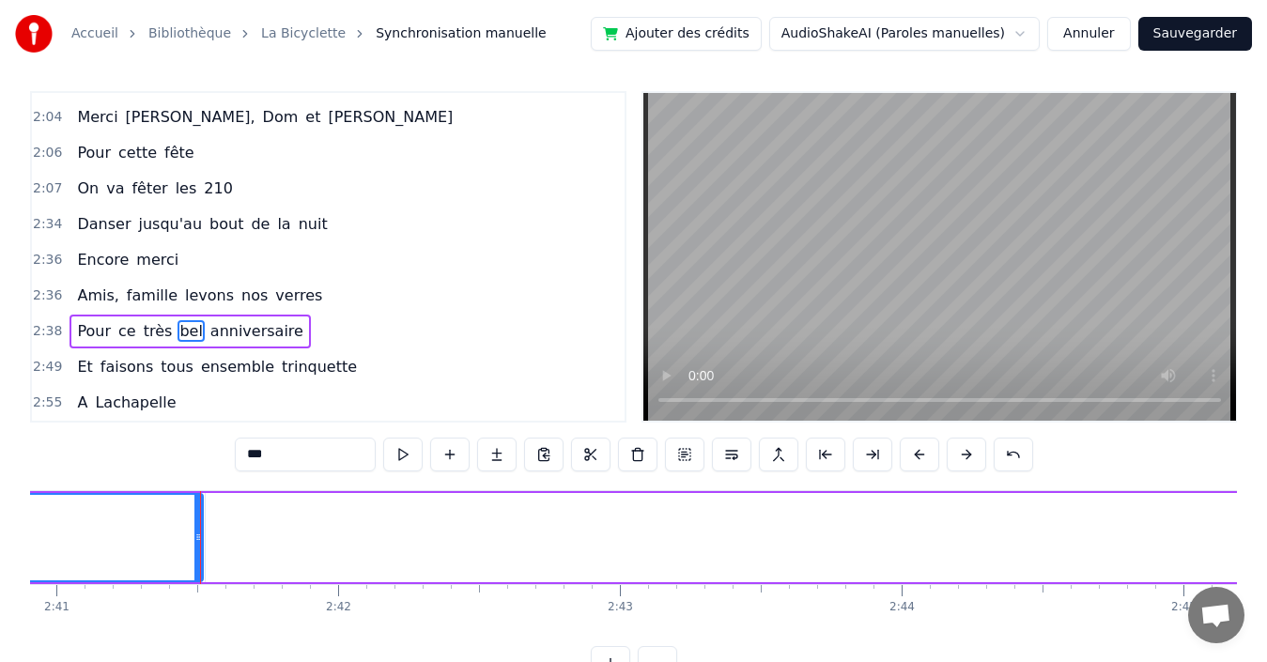
scroll to position [0, 45424]
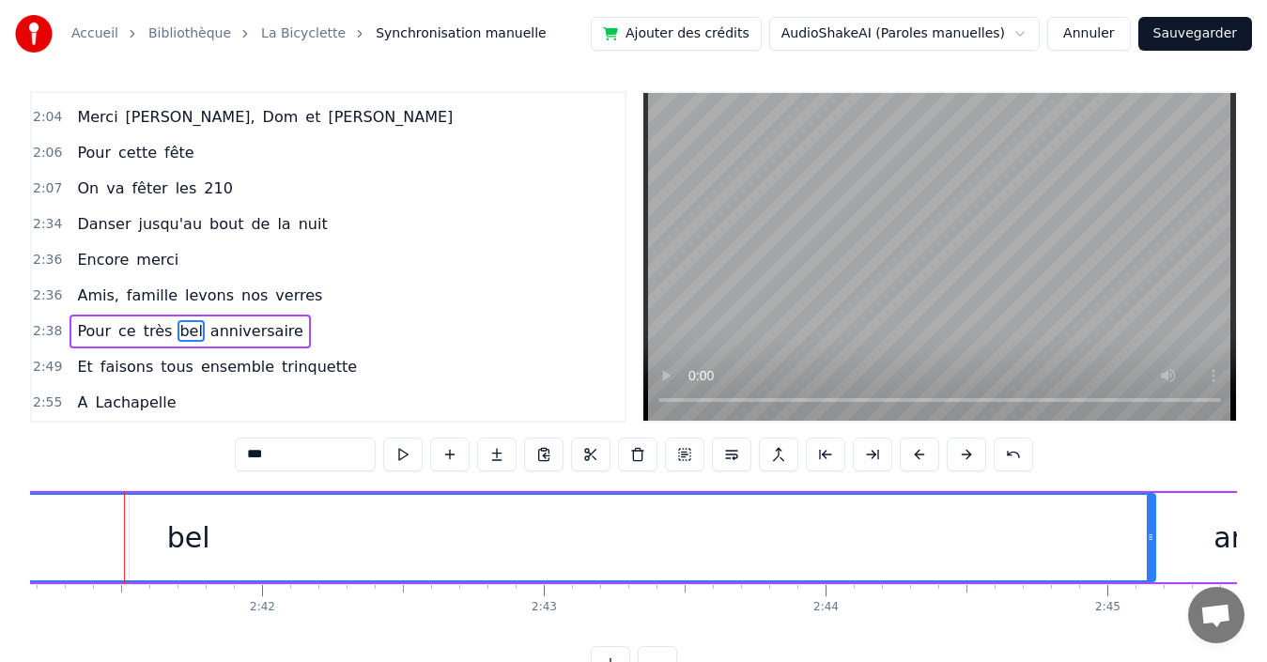
drag, startPoint x: 123, startPoint y: 525, endPoint x: 1155, endPoint y: 554, distance: 1031.9
click at [1155, 554] on div at bounding box center [1151, 537] width 8 height 85
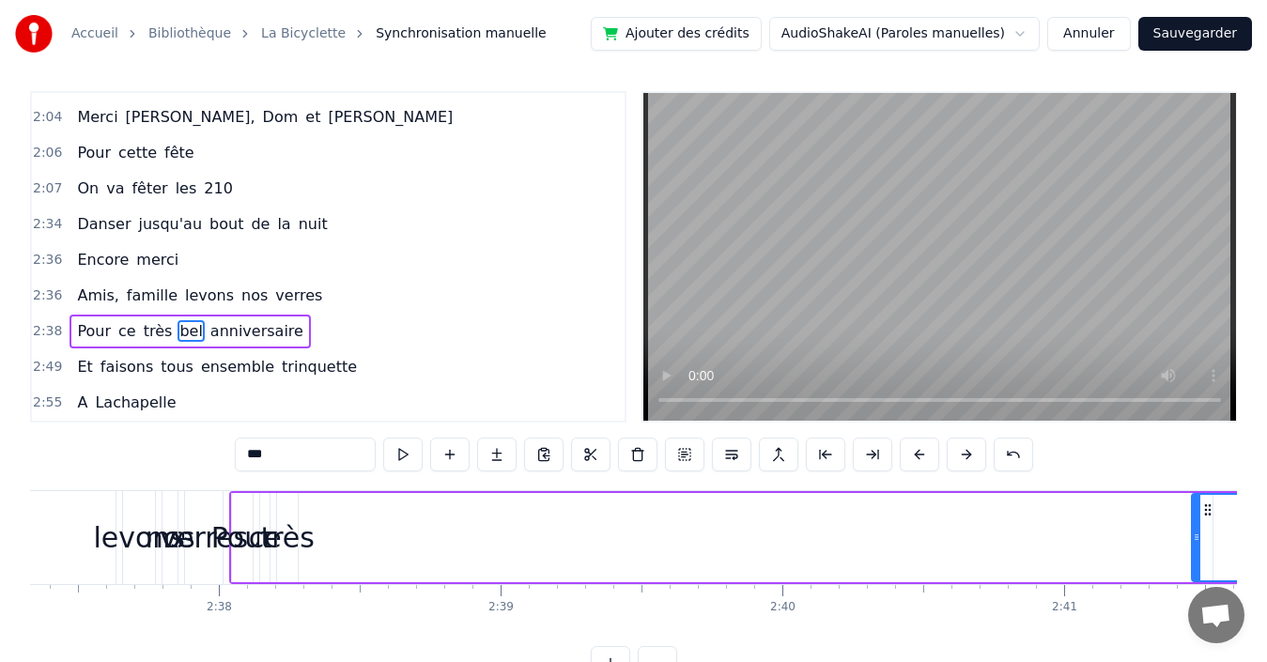
drag, startPoint x: 310, startPoint y: 514, endPoint x: 1208, endPoint y: 562, distance: 899.4
click at [1201, 562] on div at bounding box center [1197, 537] width 8 height 85
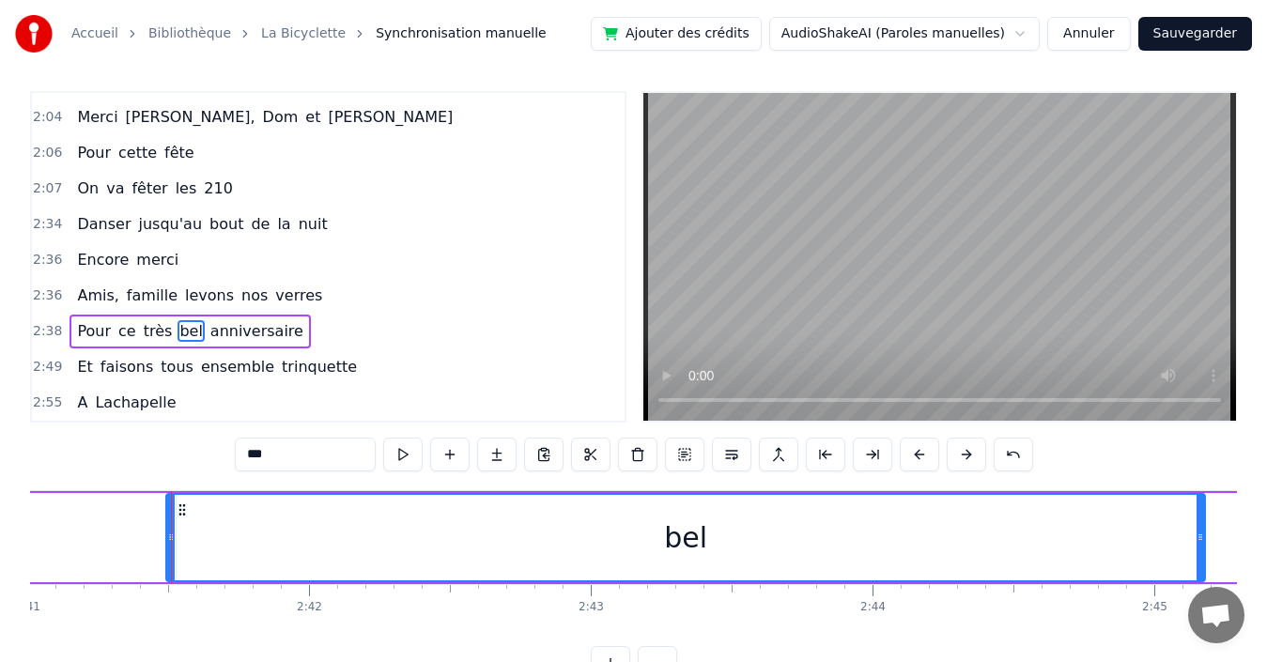
scroll to position [0, 45424]
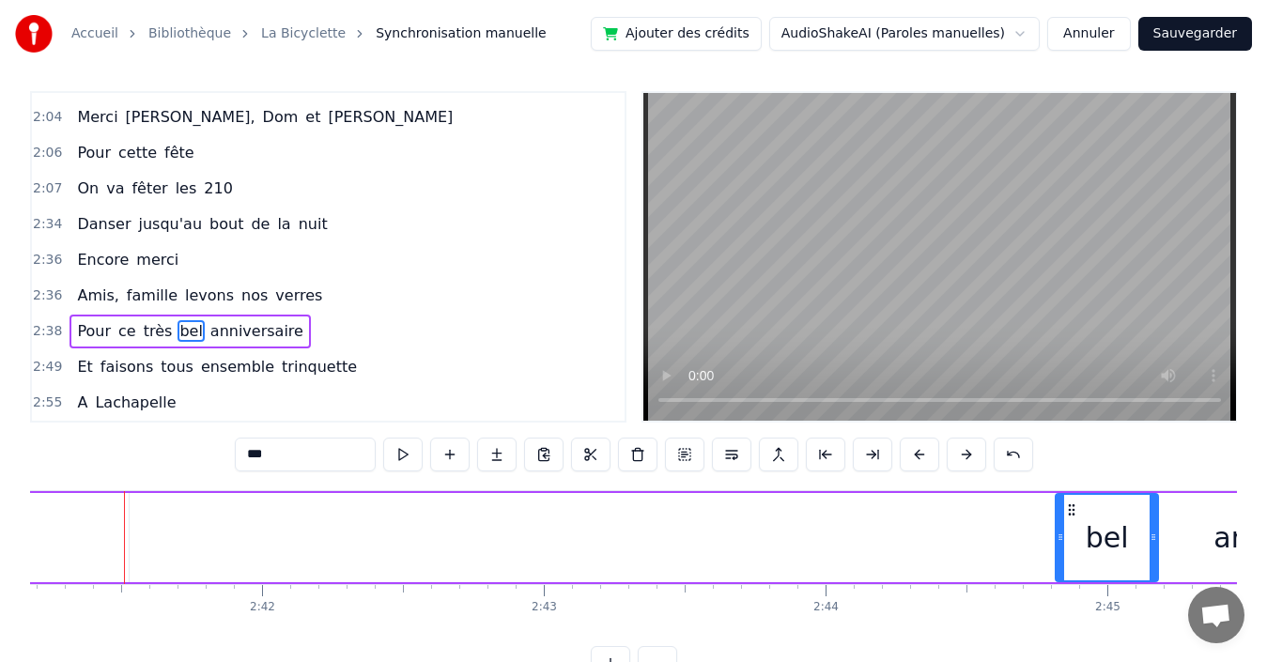
drag, startPoint x: 125, startPoint y: 530, endPoint x: 1051, endPoint y: 582, distance: 927.7
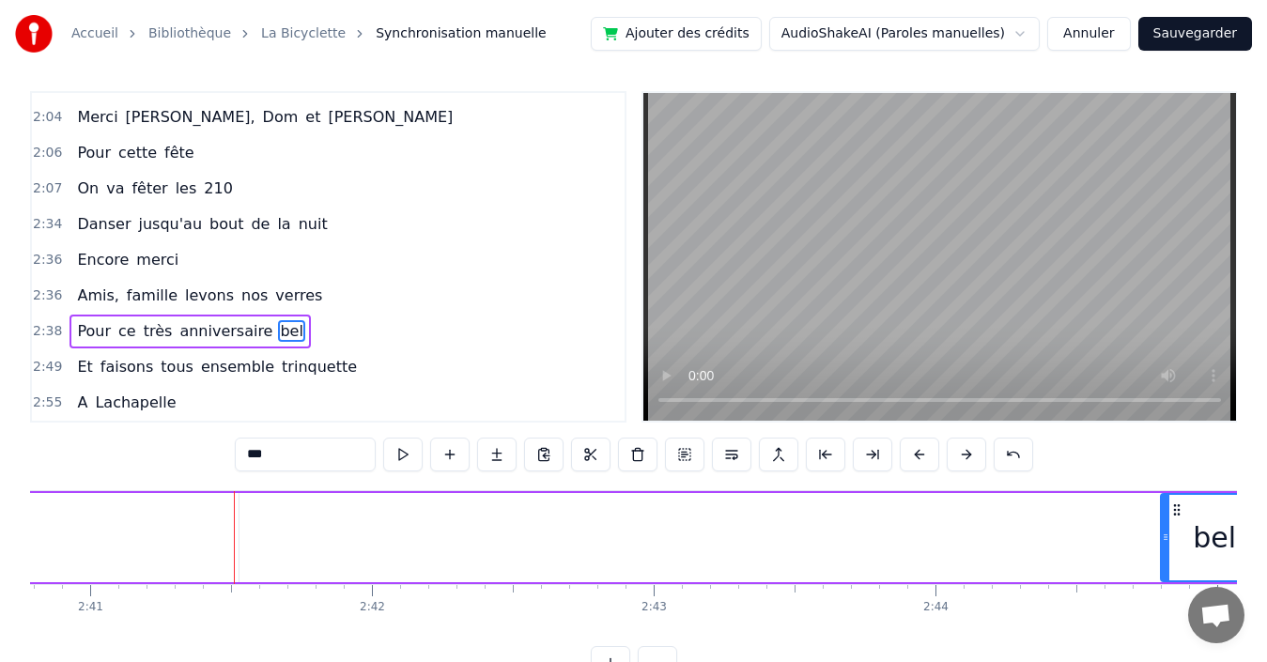
scroll to position [0, 44877]
click at [193, 333] on span "anniversaire" at bounding box center [226, 331] width 97 height 22
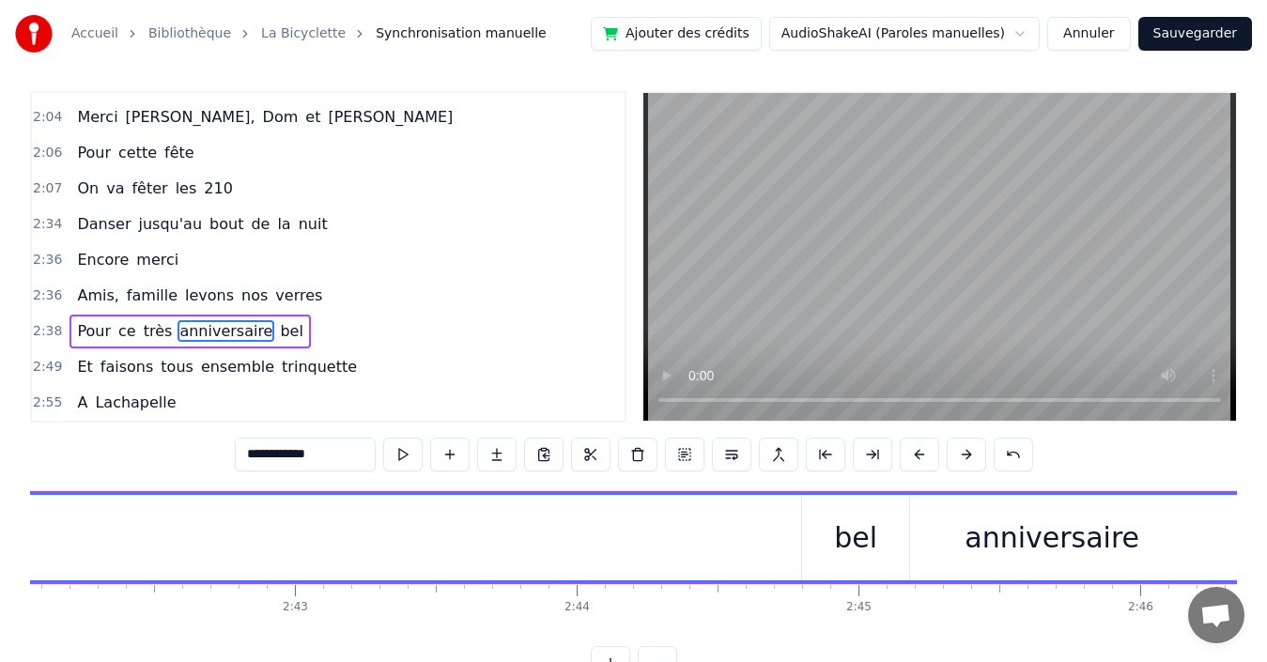
scroll to position [0, 44717]
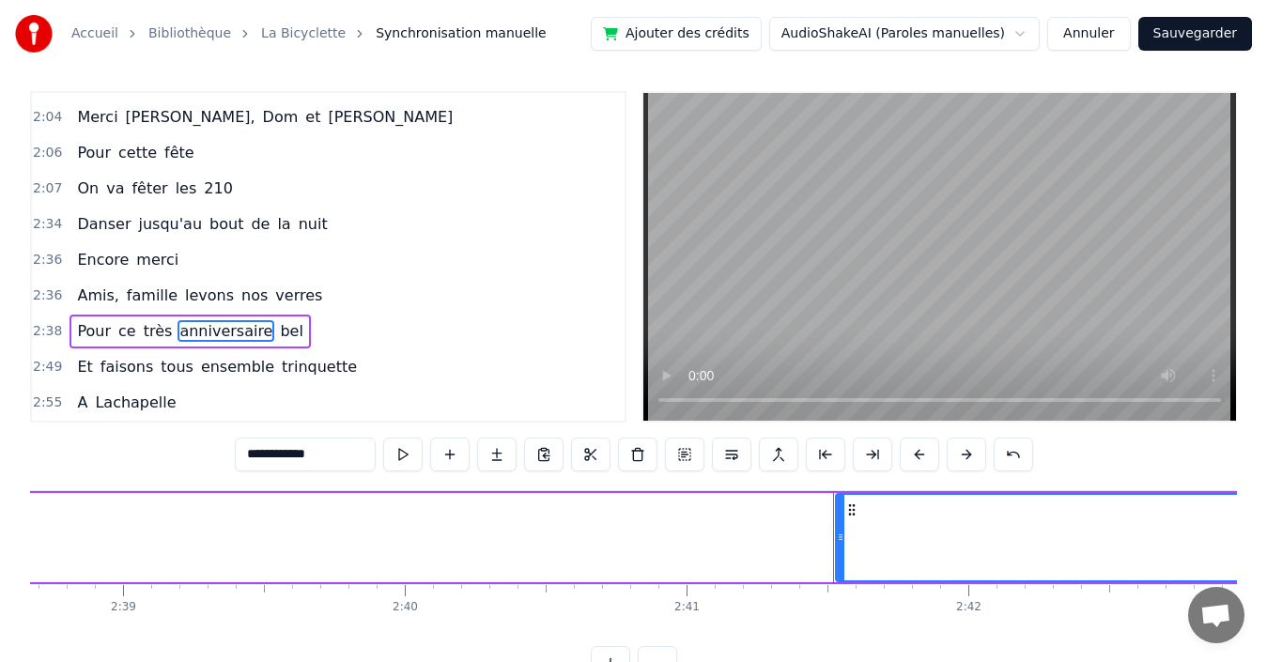
click at [146, 327] on span "très" at bounding box center [158, 331] width 33 height 22
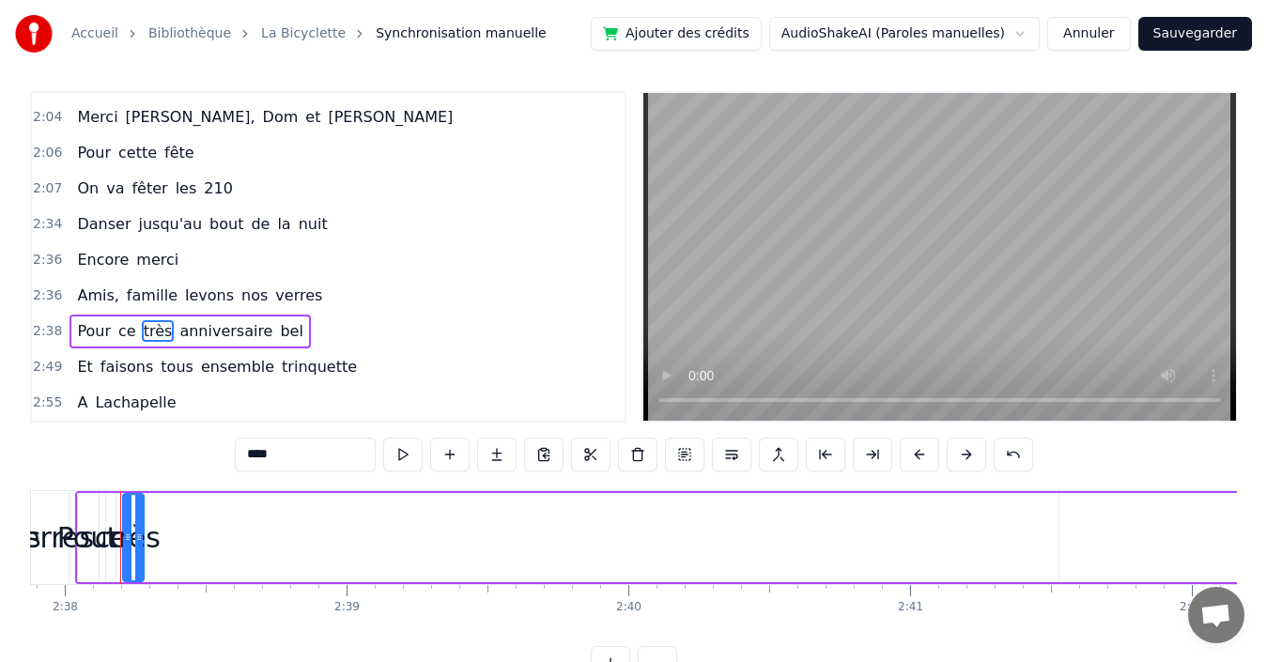
scroll to position [0, 44490]
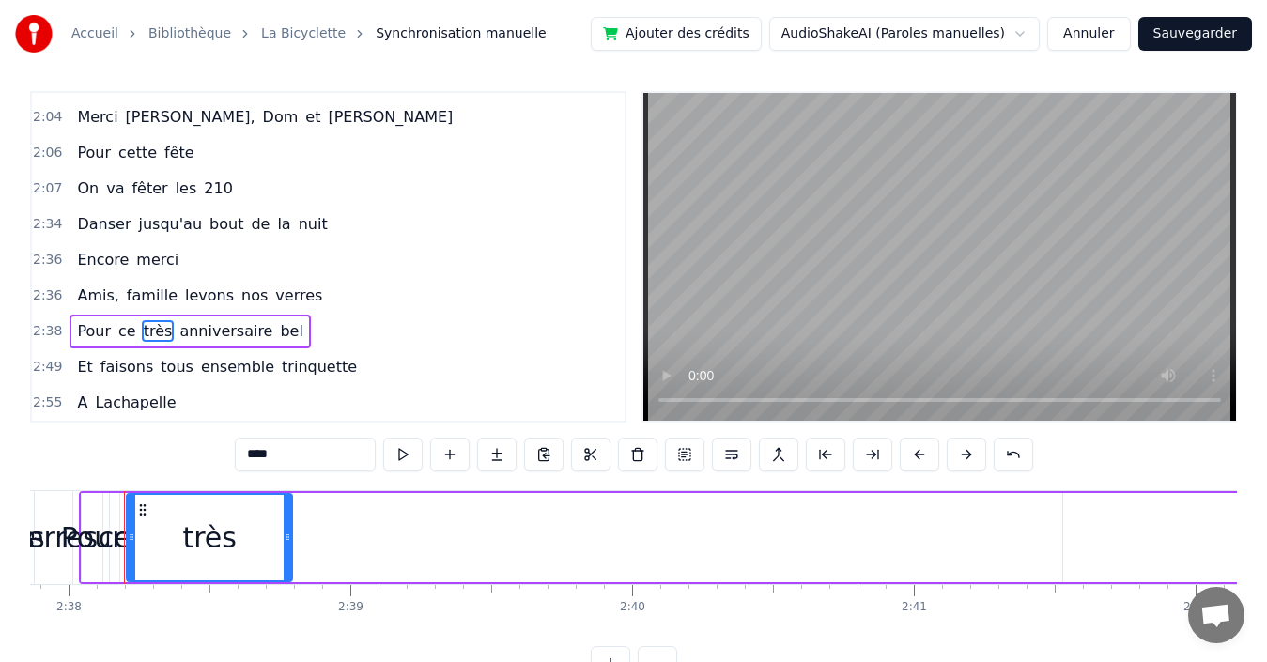
drag, startPoint x: 141, startPoint y: 517, endPoint x: 266, endPoint y: 514, distance: 125.0
click at [288, 514] on div at bounding box center [288, 537] width 8 height 85
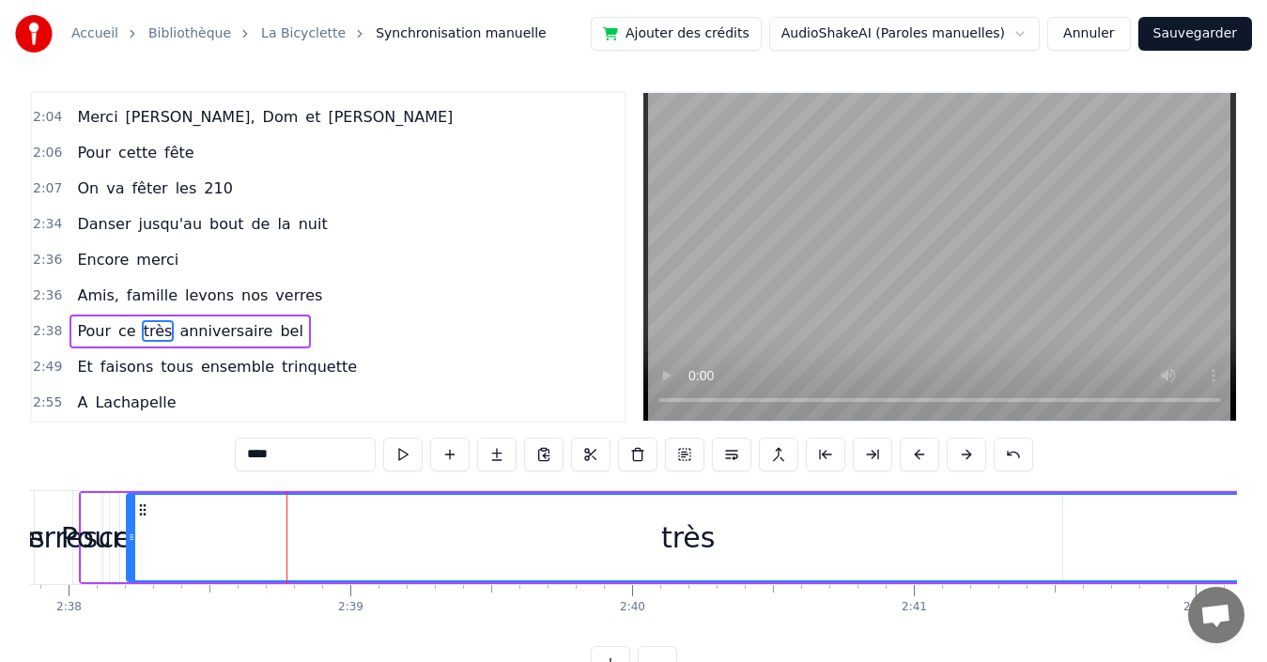
drag, startPoint x: 292, startPoint y: 515, endPoint x: 1247, endPoint y: 463, distance: 955.9
click at [1247, 463] on div "Accueil Bibliothèque La Bicyclette Synchronisation manuelle Ajouter des crédits…" at bounding box center [633, 336] width 1267 height 687
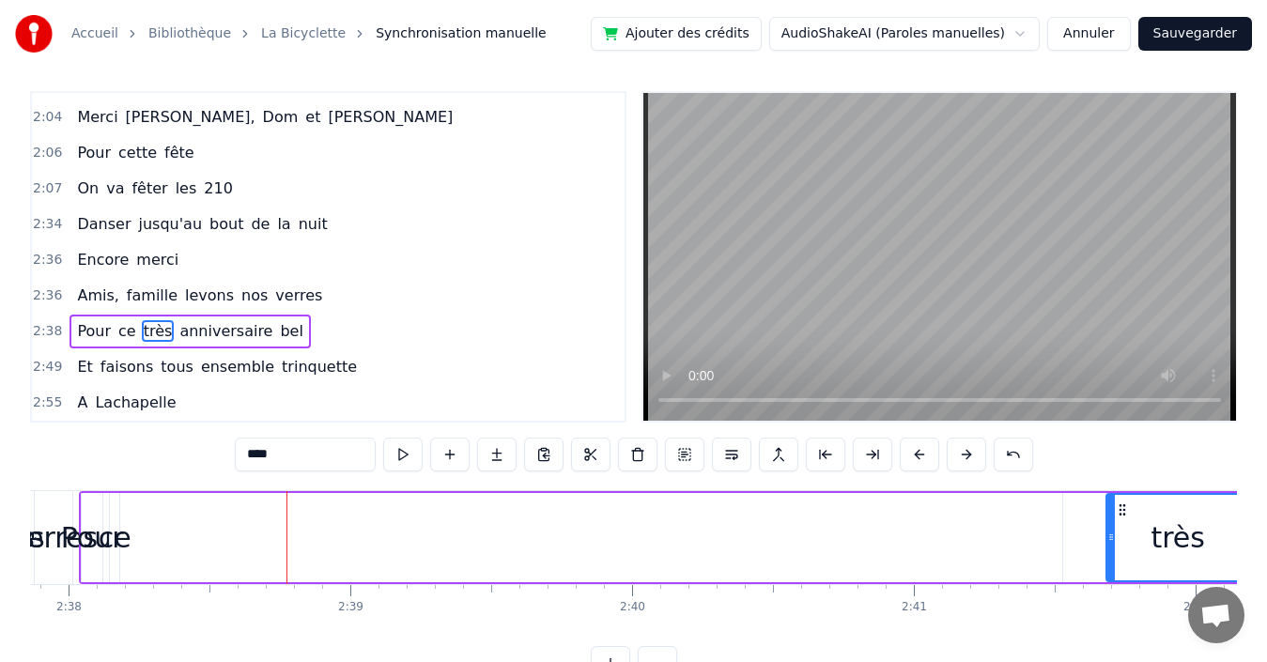
click at [1131, 411] on div "0:00 Quand 0:03 nous partons tous les printemps 0:09 Quand nous partons dans to…" at bounding box center [633, 385] width 1207 height 589
click at [1166, 473] on div "0:00 Quand 0:03 nous partons tous les printemps 0:09 Quand nous partons dans to…" at bounding box center [633, 385] width 1207 height 589
click at [116, 333] on span "ce" at bounding box center [127, 331] width 22 height 22
type input "**"
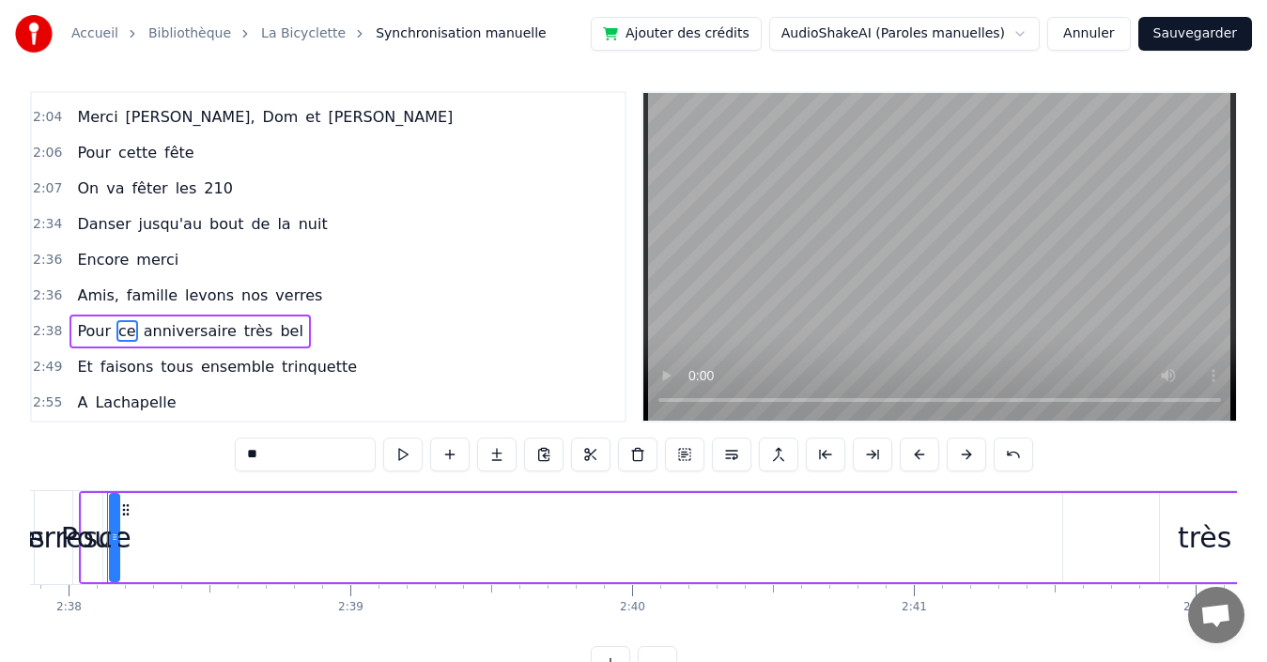
scroll to position [0, 44473]
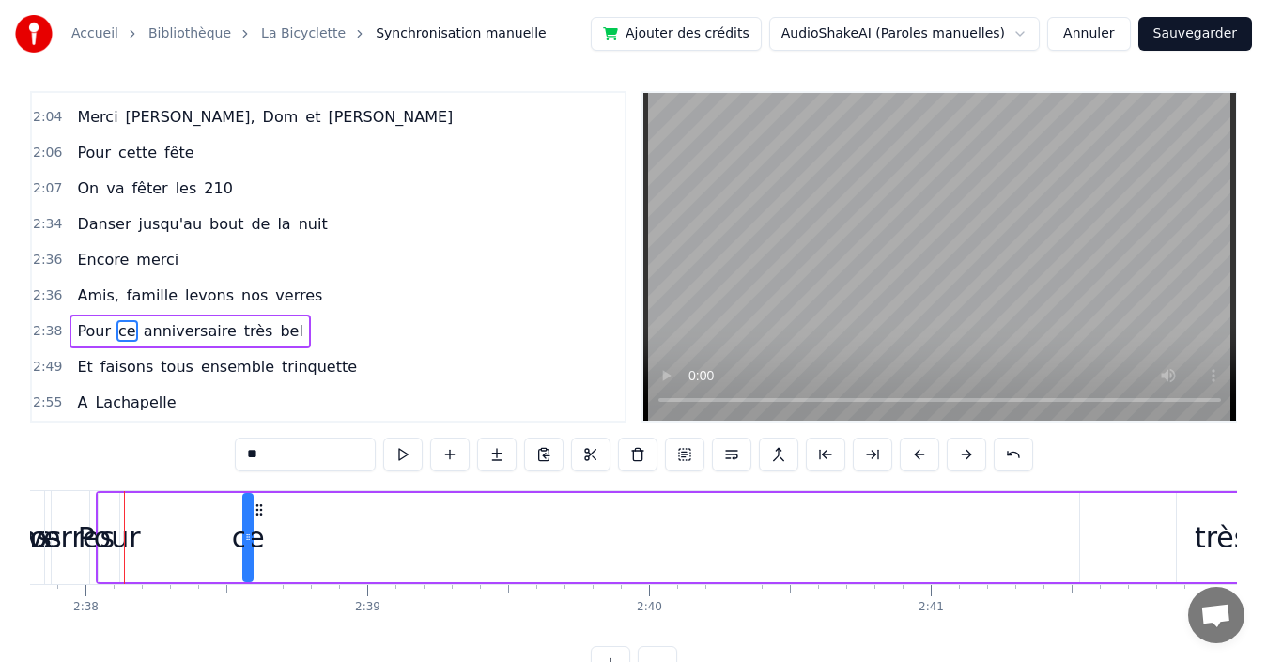
drag, startPoint x: 140, startPoint y: 516, endPoint x: 254, endPoint y: 534, distance: 115.1
click at [252, 534] on div "ce" at bounding box center [248, 537] width 8 height 85
drag, startPoint x: 255, startPoint y: 524, endPoint x: 349, endPoint y: 532, distance: 94.2
click at [356, 532] on div at bounding box center [355, 537] width 8 height 85
click at [354, 524] on div at bounding box center [354, 537] width 1 height 93
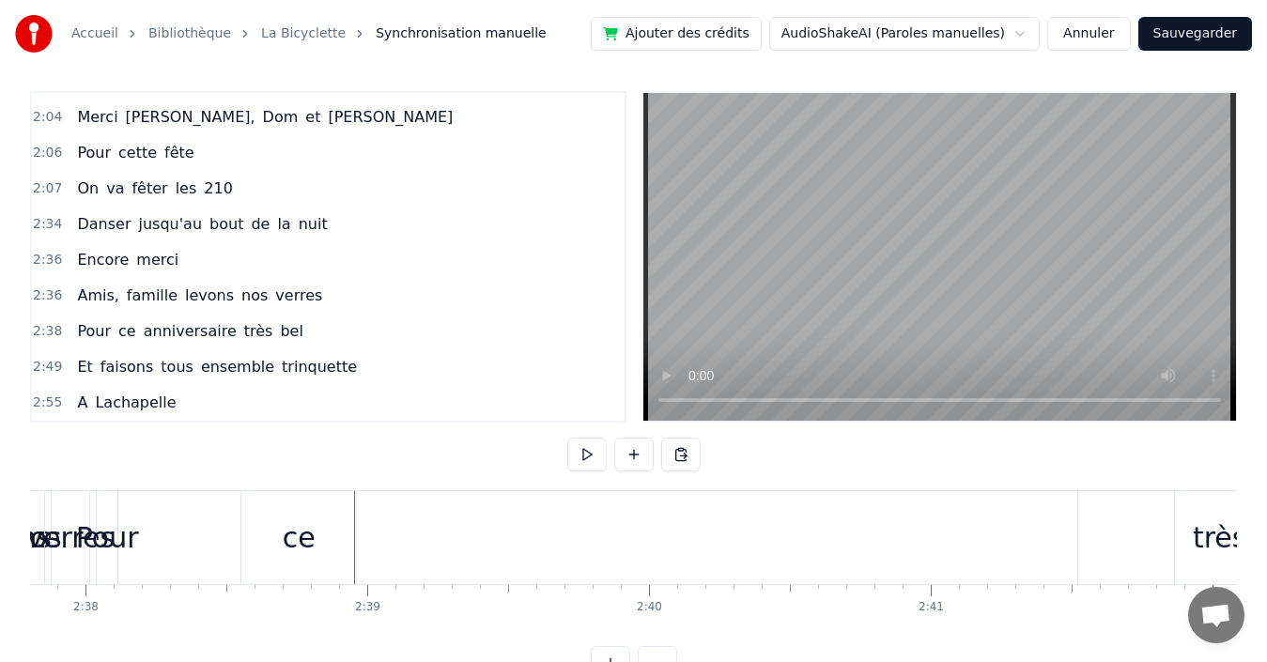
click at [327, 535] on div "ce" at bounding box center [298, 537] width 115 height 93
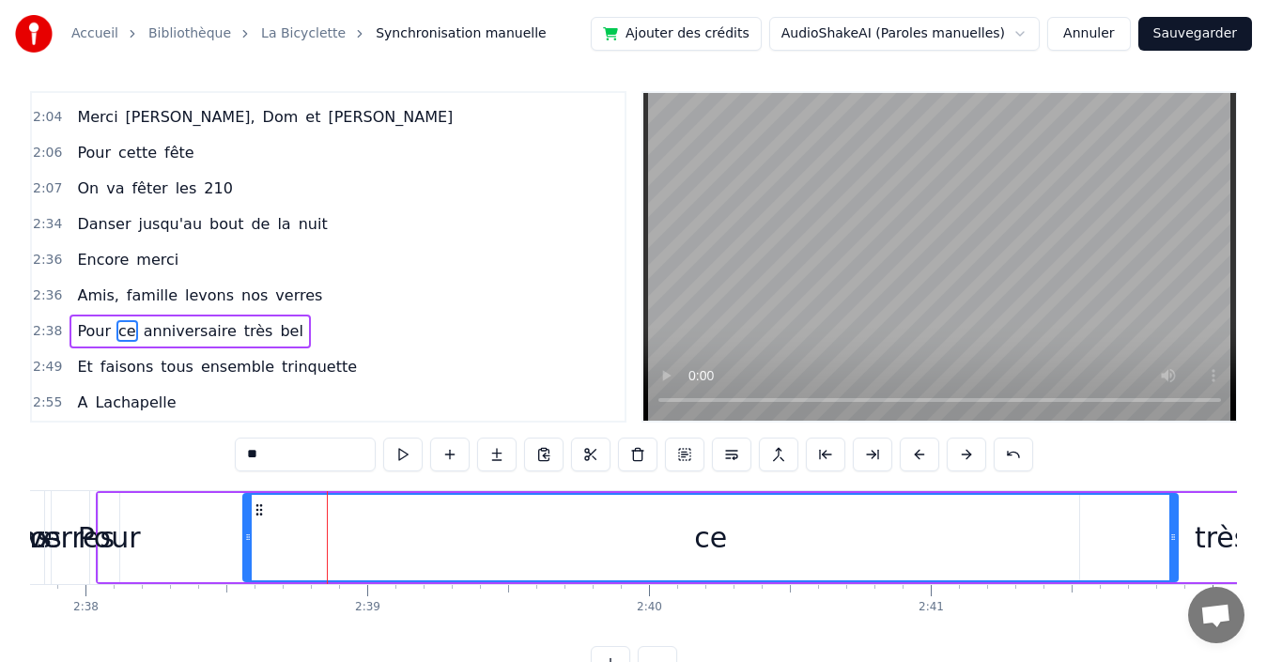
drag, startPoint x: 354, startPoint y: 528, endPoint x: 1174, endPoint y: 453, distance: 823.6
click at [1174, 453] on div "0:00 Quand 0:03 nous partons tous les printemps 0:09 Quand nous partons dans to…" at bounding box center [633, 385] width 1207 height 589
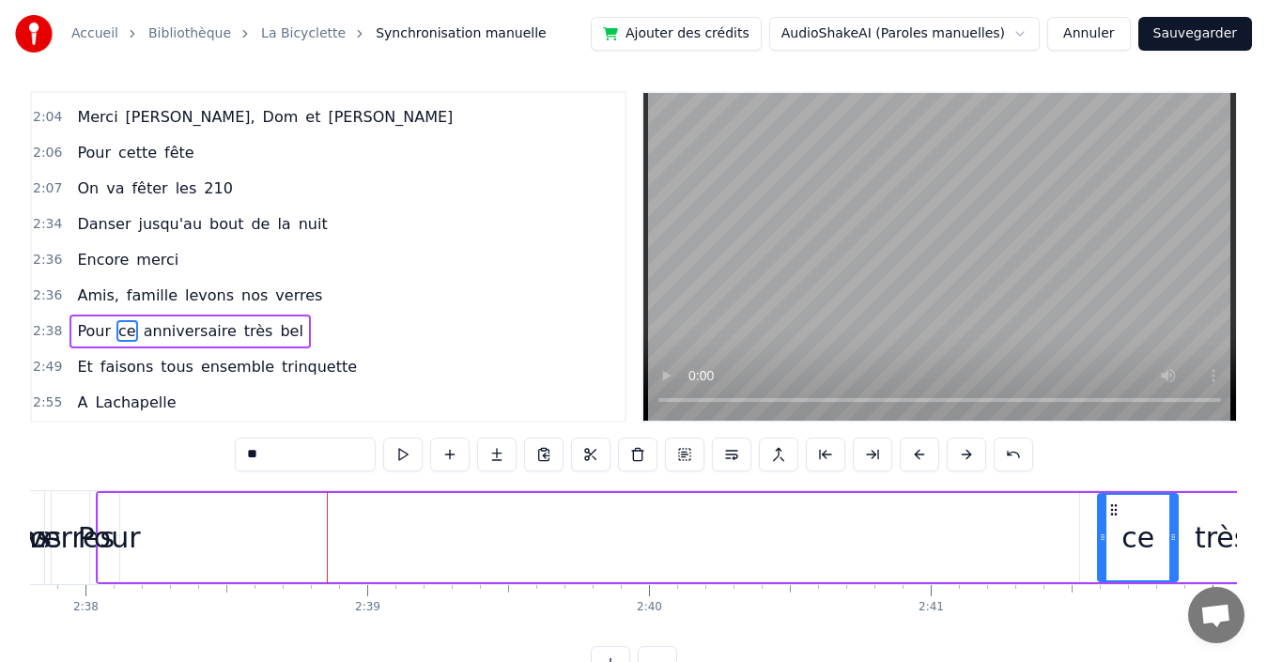
drag, startPoint x: 247, startPoint y: 523, endPoint x: 1102, endPoint y: 518, distance: 854.9
click at [79, 326] on span "Pour" at bounding box center [94, 331] width 38 height 22
type input "****"
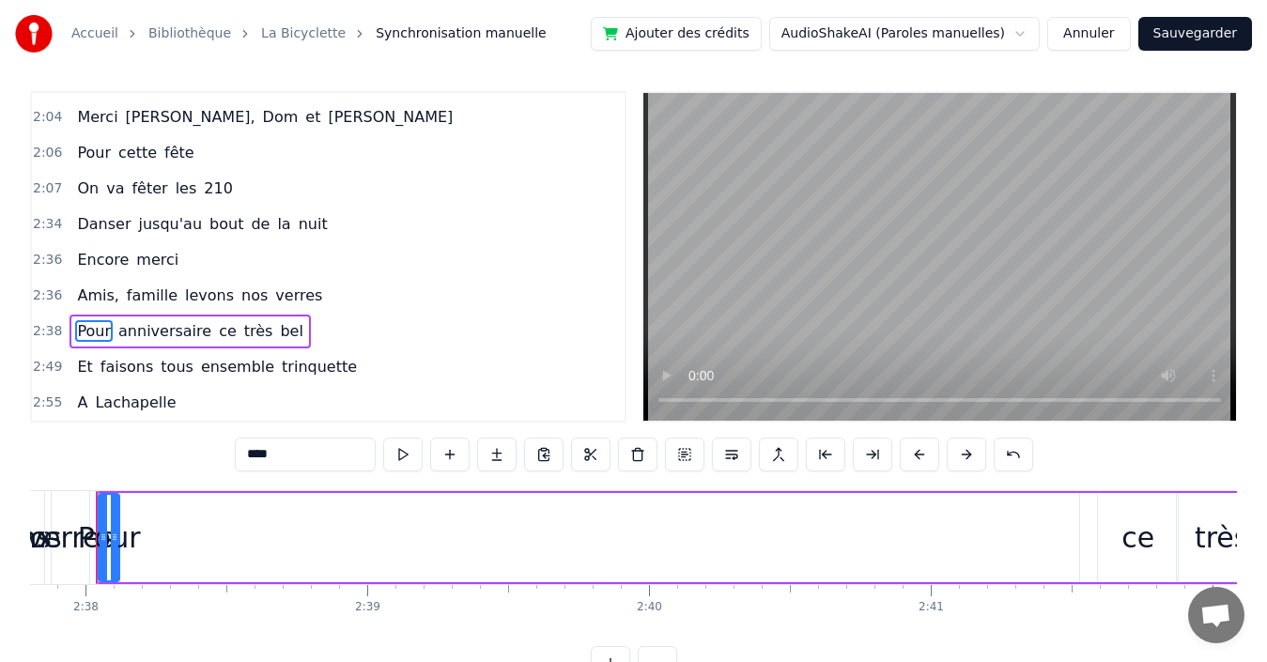
scroll to position [0, 44445]
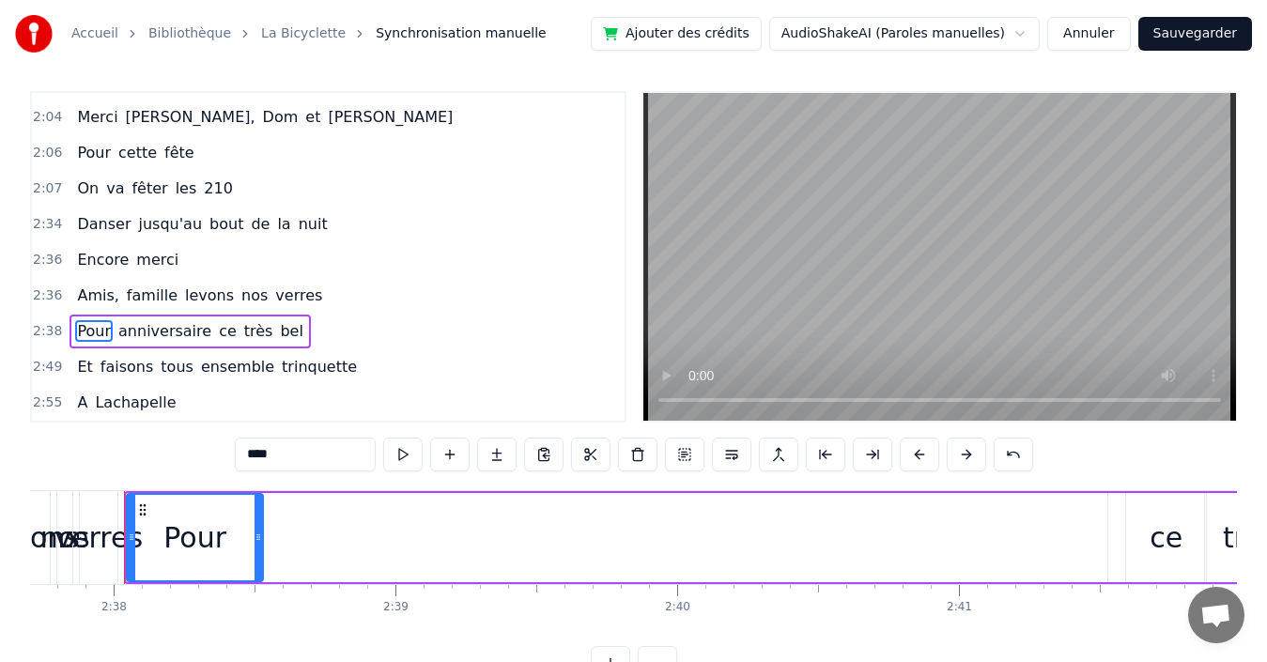
drag, startPoint x: 146, startPoint y: 511, endPoint x: 266, endPoint y: 507, distance: 120.3
click at [262, 507] on div at bounding box center [259, 537] width 8 height 85
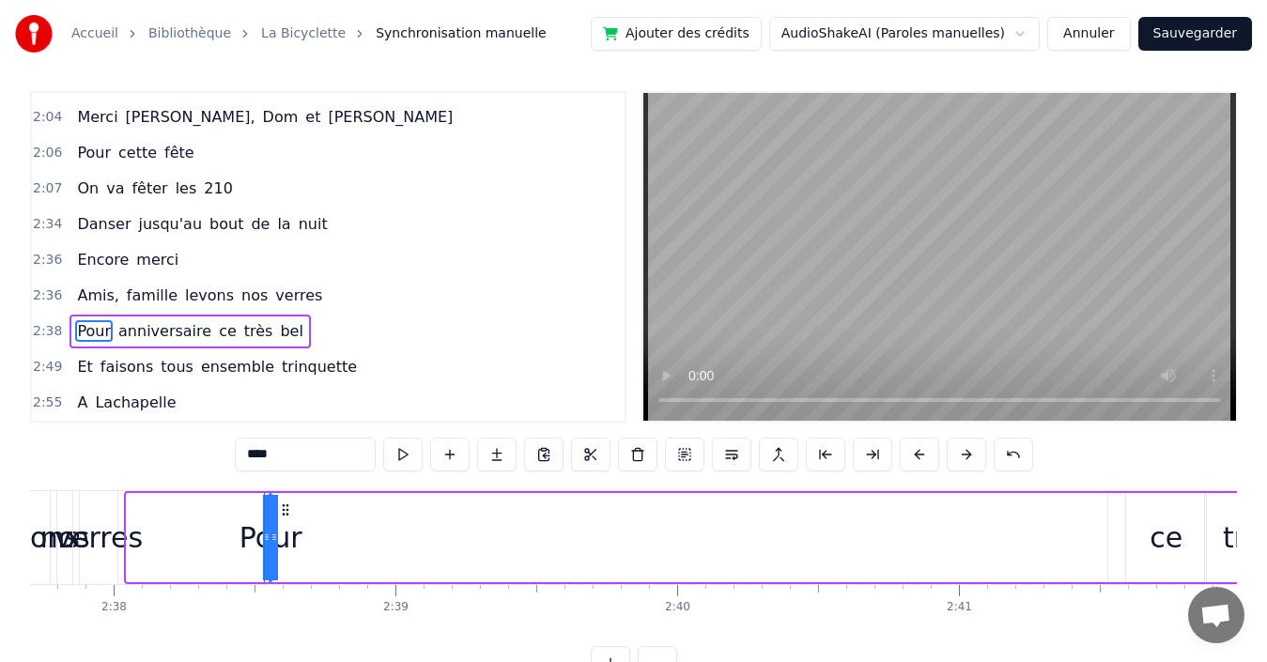
drag, startPoint x: 129, startPoint y: 510, endPoint x: 352, endPoint y: 489, distance: 224.5
click at [374, 495] on div "Pour anniversaire ce très bel" at bounding box center [1132, 537] width 2016 height 93
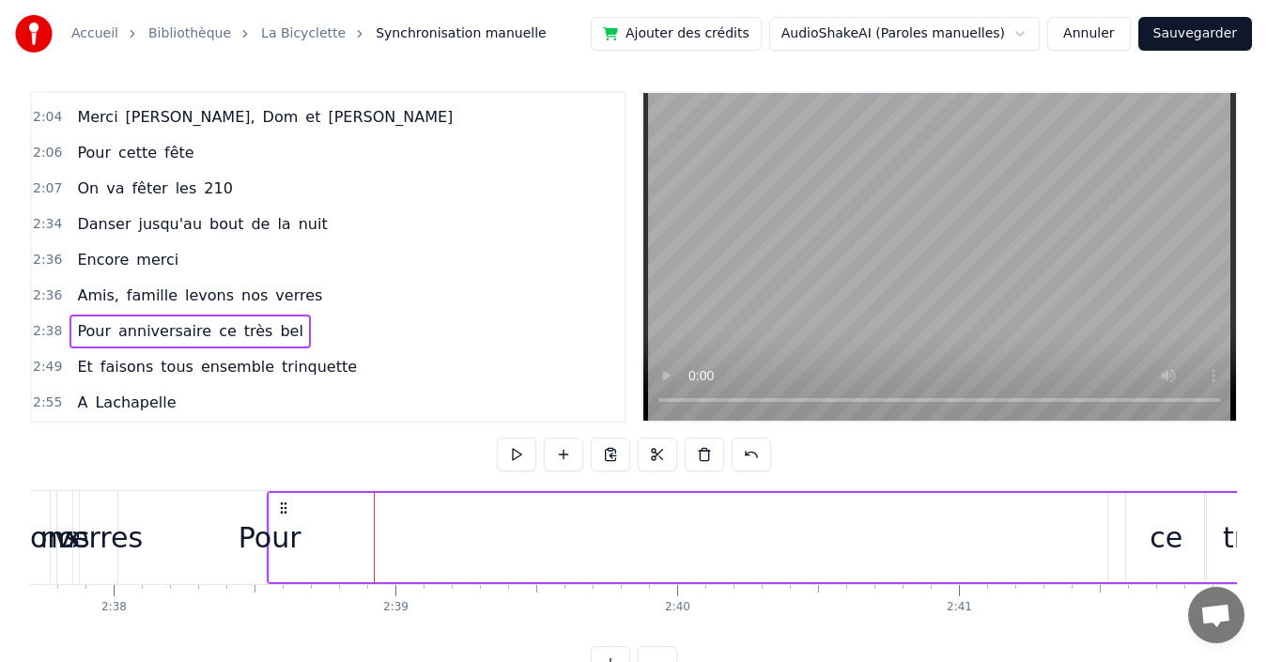
click at [269, 541] on div "Pour" at bounding box center [270, 538] width 63 height 42
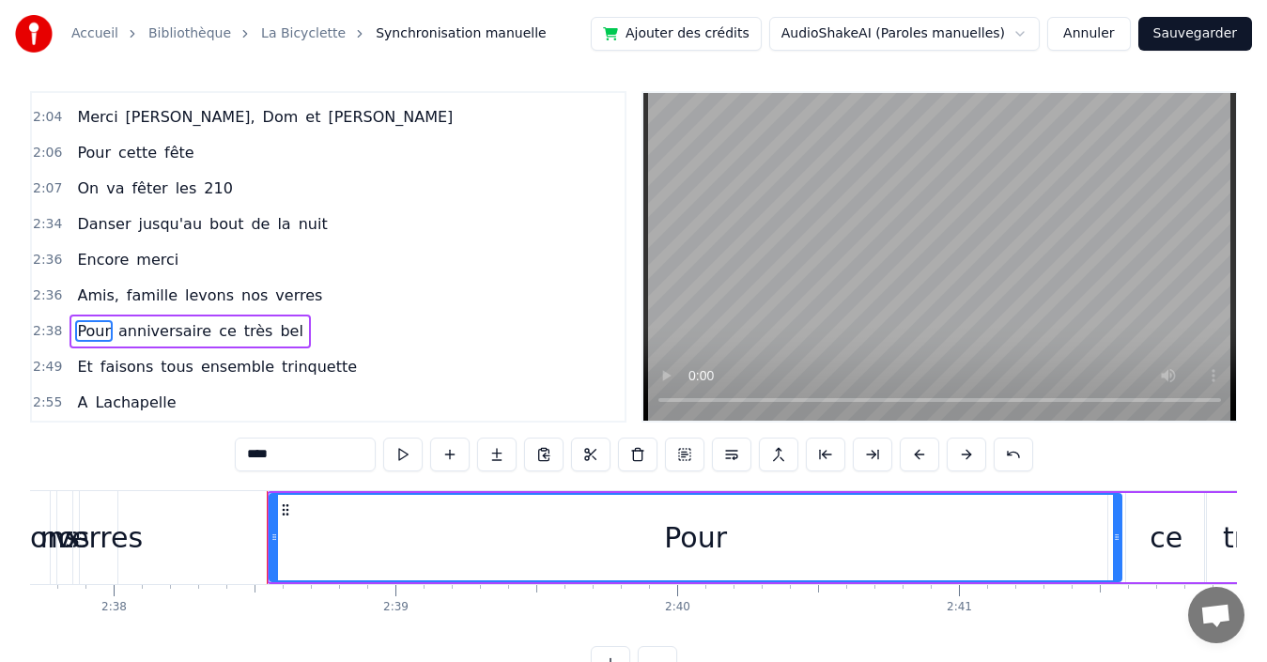
drag, startPoint x: 285, startPoint y: 517, endPoint x: 1124, endPoint y: 454, distance: 842.2
click at [1124, 454] on div "0:00 Quand 0:03 nous partons tous les printemps 0:09 Quand nous partons dans to…" at bounding box center [633, 385] width 1207 height 589
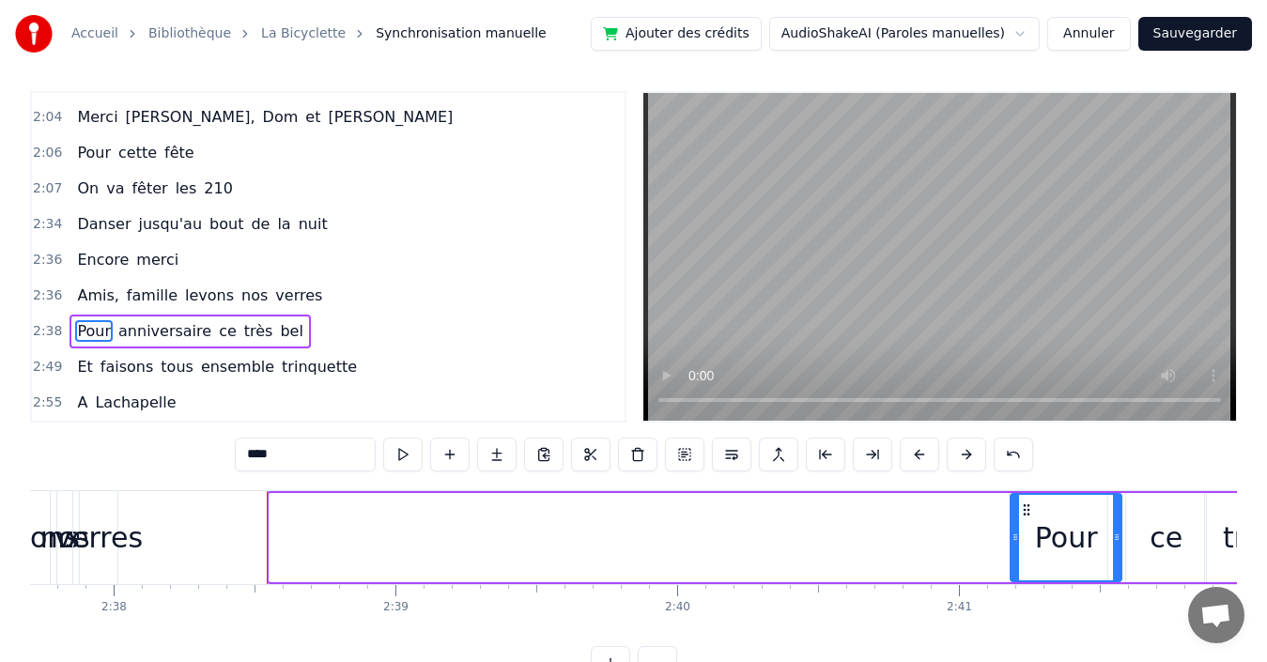
drag, startPoint x: 272, startPoint y: 520, endPoint x: 1014, endPoint y: 484, distance: 742.1
click at [1014, 484] on div "0:00 Quand 0:03 nous partons tous les printemps 0:09 Quand nous partons dans to…" at bounding box center [633, 385] width 1207 height 589
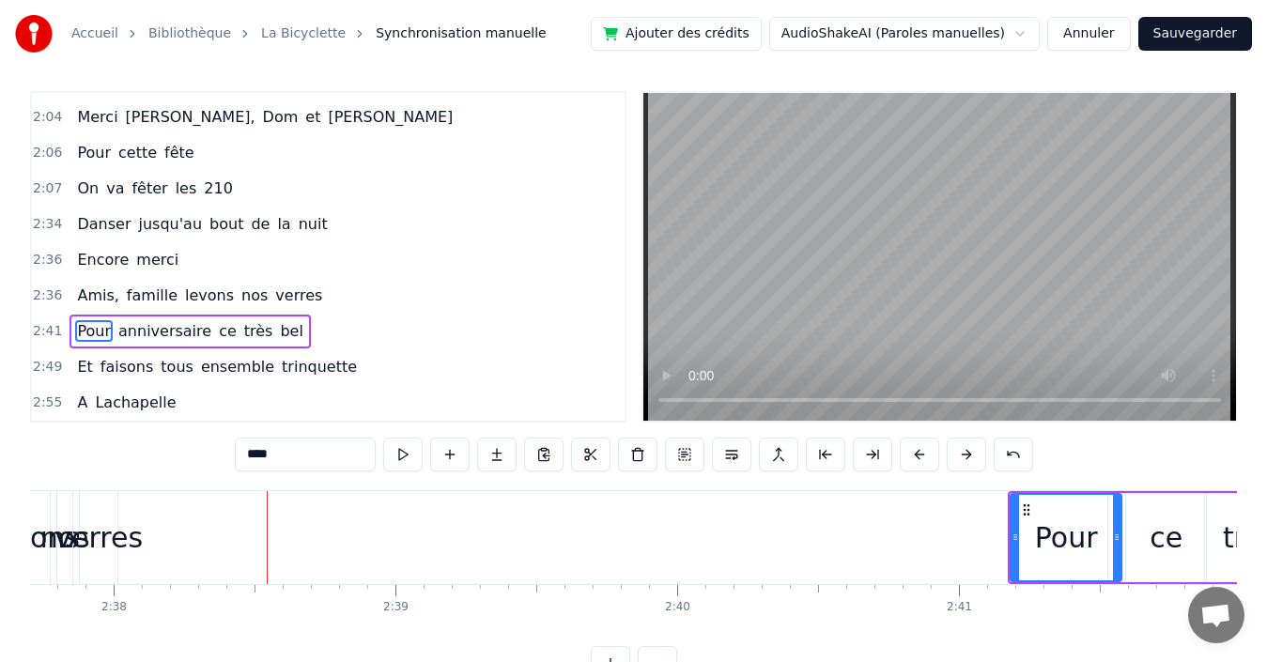
click at [311, 284] on div "2:36 Amis, famille levons nos verres" at bounding box center [328, 296] width 593 height 36
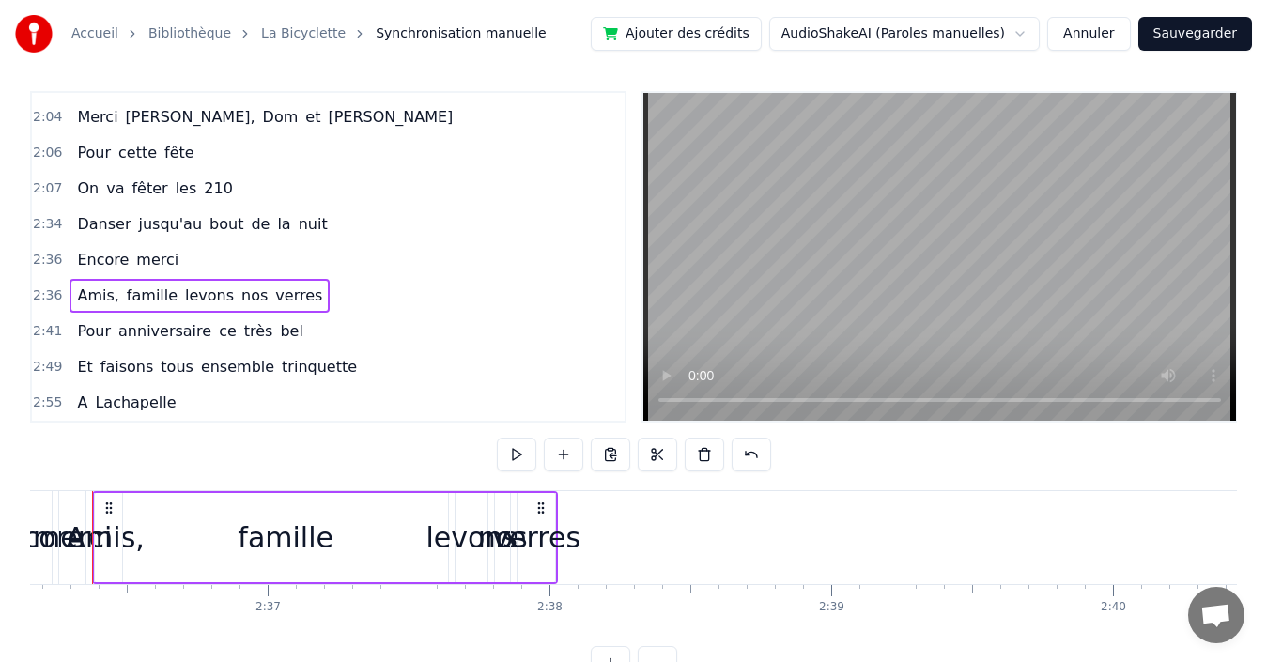
scroll to position [0, 43977]
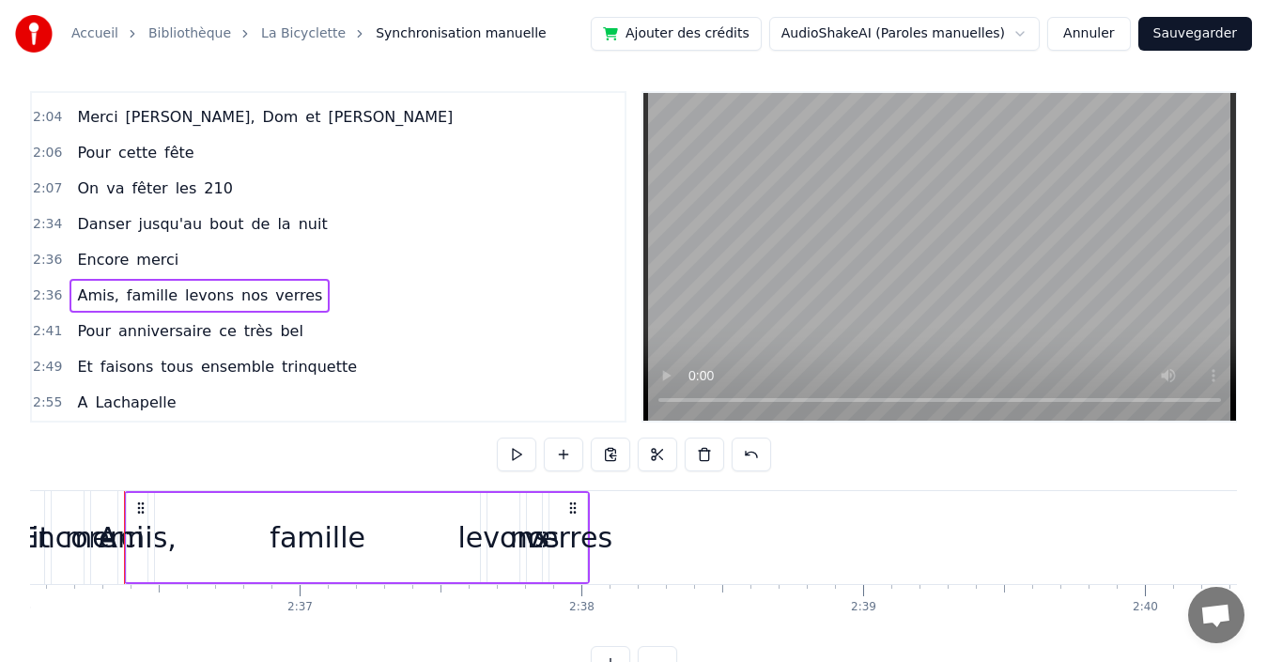
click at [574, 530] on div "verres" at bounding box center [568, 538] width 88 height 42
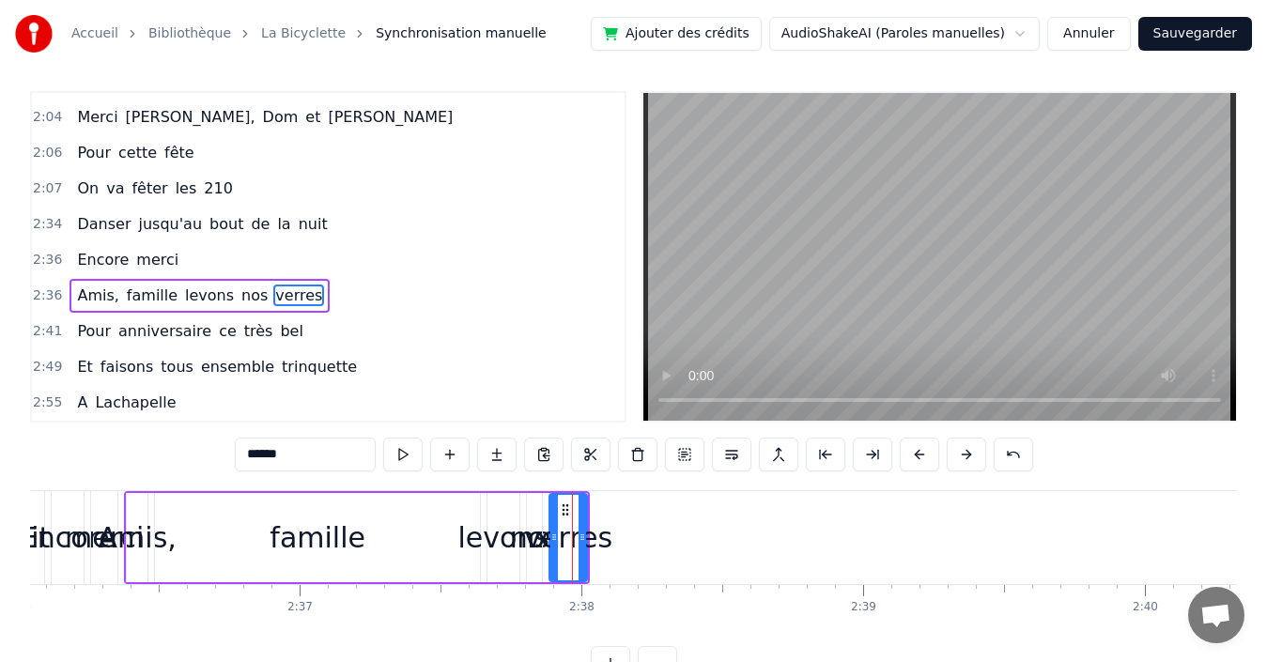
scroll to position [0, 0]
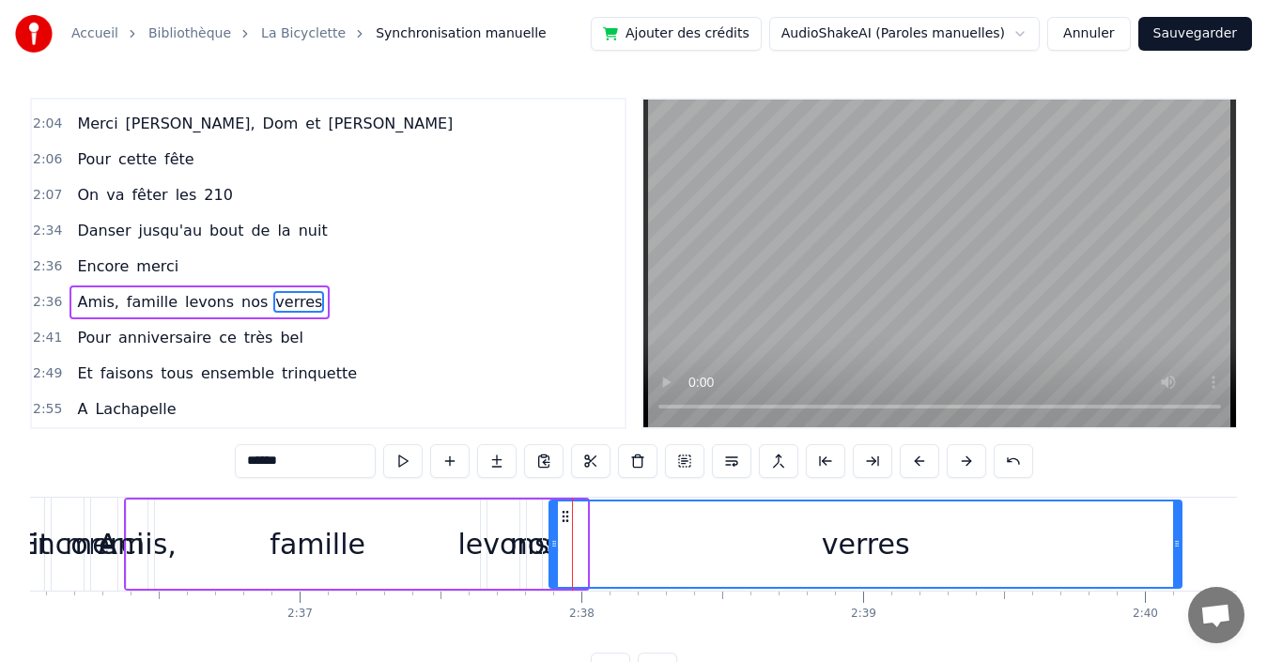
drag, startPoint x: 587, startPoint y: 540, endPoint x: 1178, endPoint y: 523, distance: 591.1
click at [1178, 523] on div at bounding box center [1177, 544] width 8 height 85
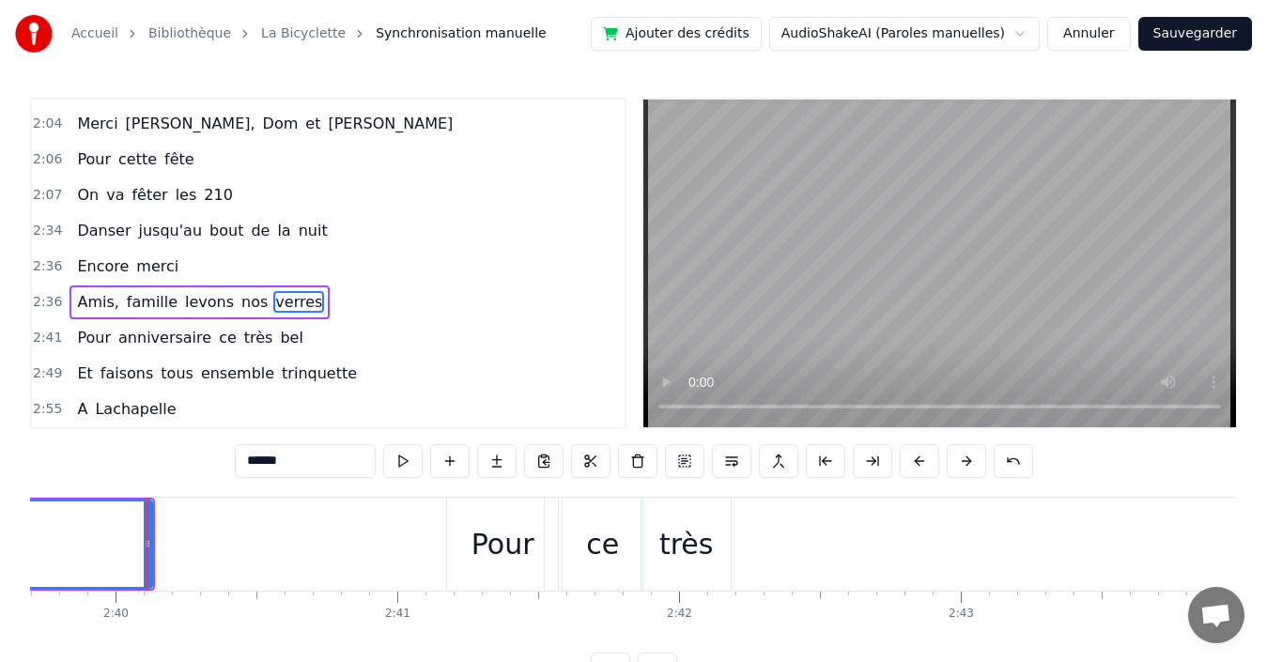
scroll to position [0, 45029]
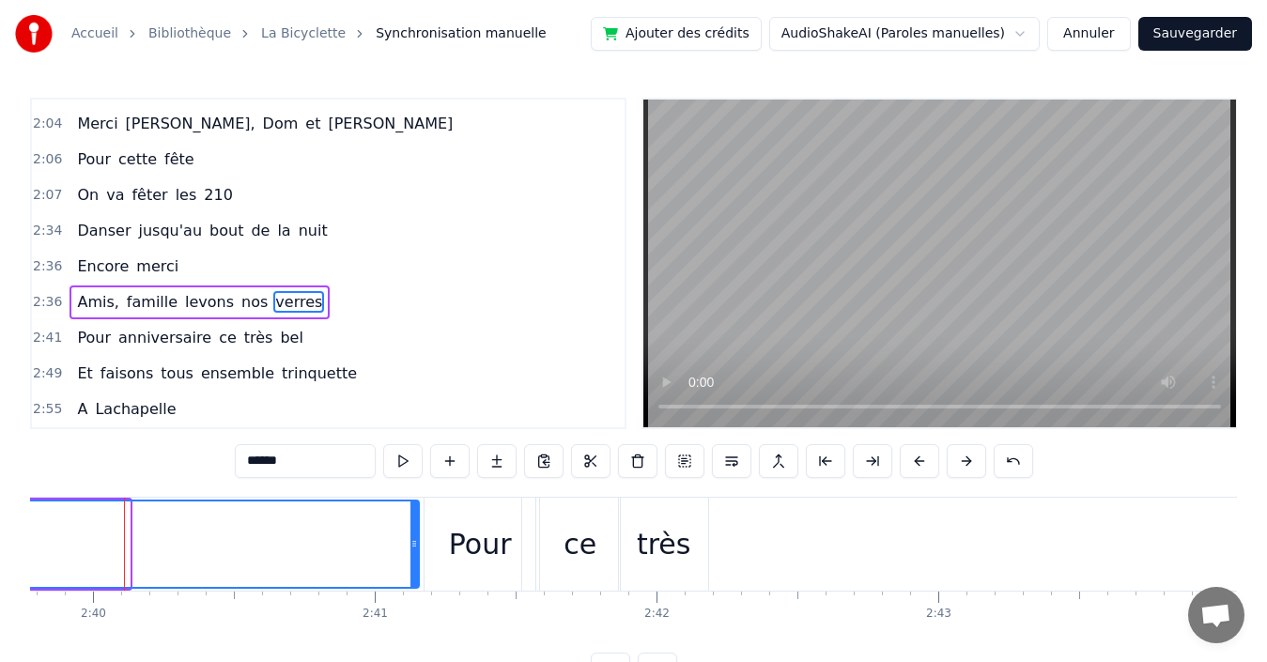
drag, startPoint x: 127, startPoint y: 519, endPoint x: 416, endPoint y: 535, distance: 289.8
click at [416, 535] on div at bounding box center [415, 544] width 8 height 85
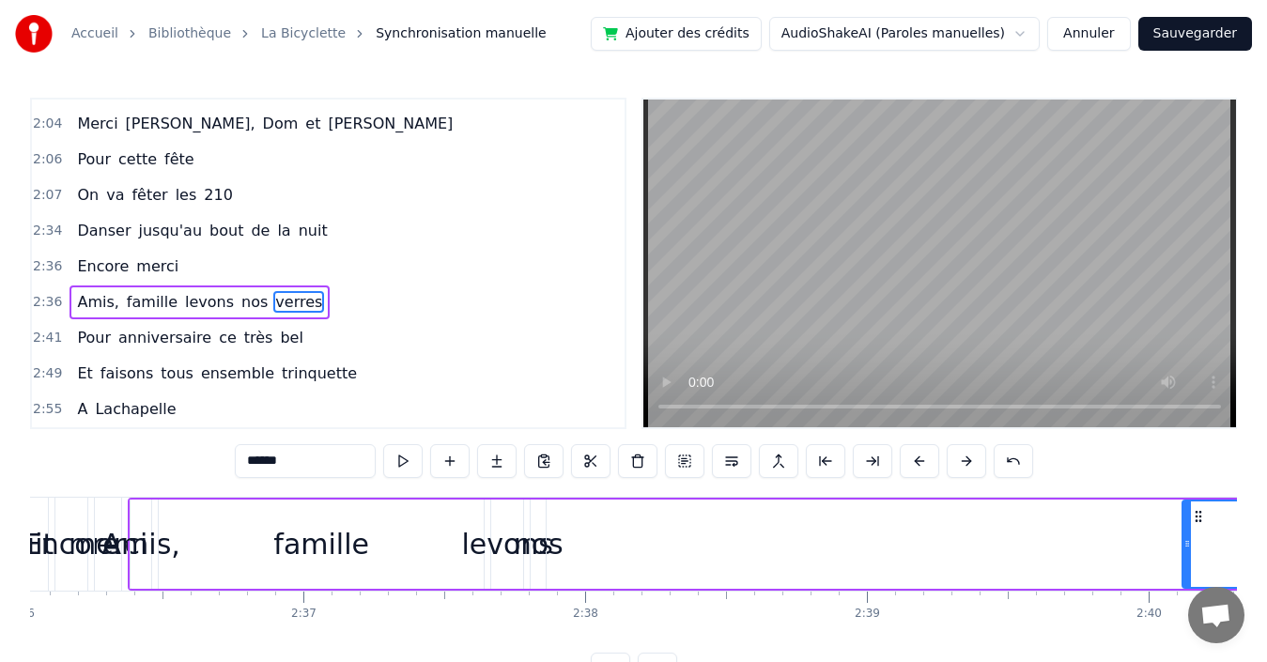
drag, startPoint x: 557, startPoint y: 512, endPoint x: 1190, endPoint y: 460, distance: 635.3
click at [1190, 460] on div "0:00 Quand 0:03 nous partons tous les printemps 0:09 Quand nous partons dans to…" at bounding box center [633, 392] width 1207 height 589
click at [240, 300] on span "nos" at bounding box center [255, 302] width 30 height 22
type input "***"
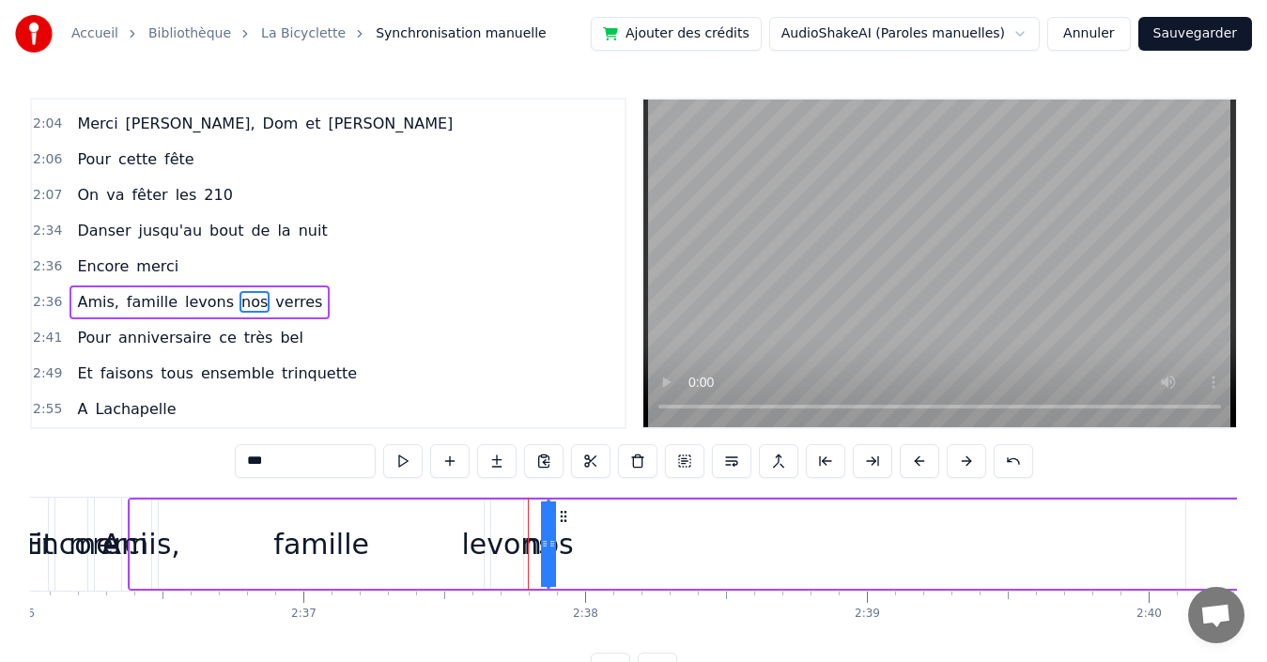
drag, startPoint x: 536, startPoint y: 523, endPoint x: 597, endPoint y: 523, distance: 60.1
click at [612, 521] on div "Amis, famille levons nos verres" at bounding box center [803, 544] width 1350 height 93
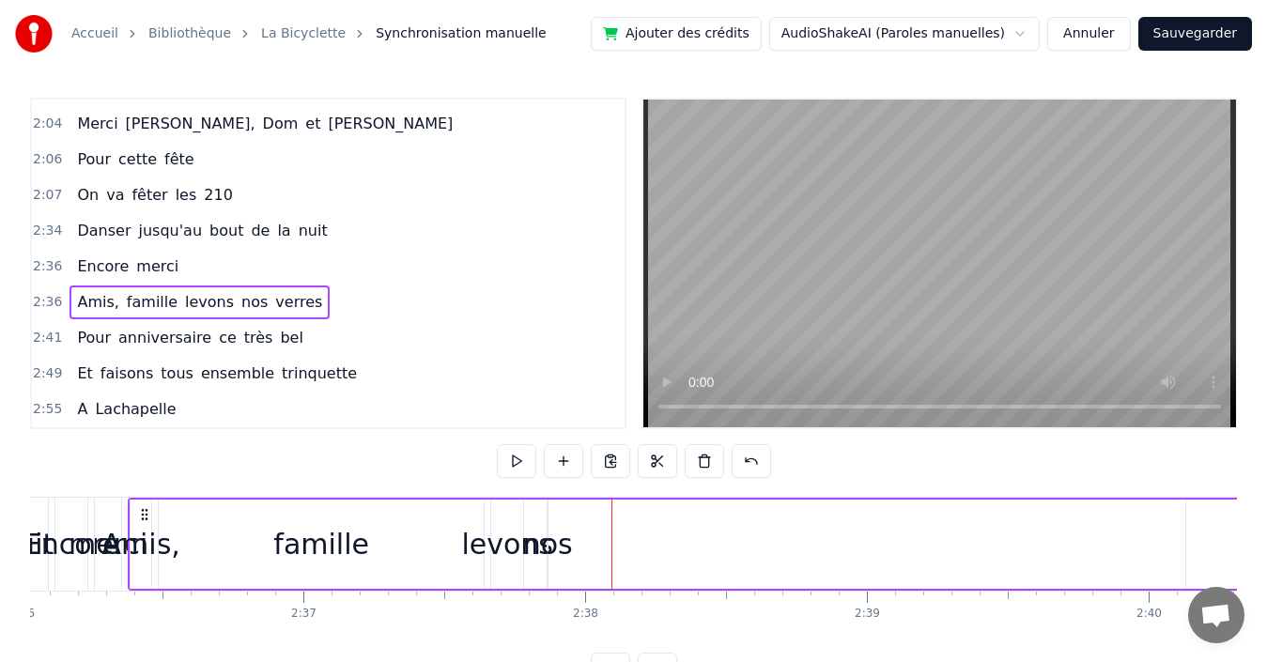
click at [240, 305] on span "nos" at bounding box center [255, 302] width 30 height 22
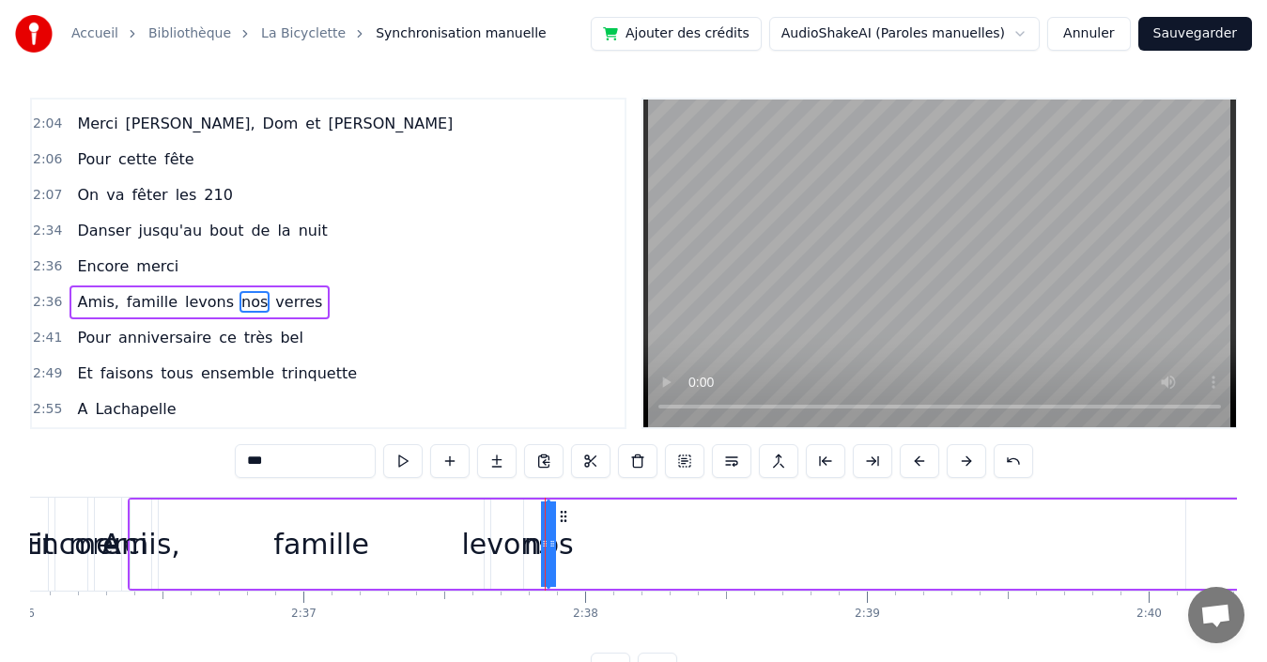
drag, startPoint x: 551, startPoint y: 530, endPoint x: 570, endPoint y: 531, distance: 19.8
click at [590, 529] on div "Amis, famille levons nos verres" at bounding box center [803, 544] width 1350 height 93
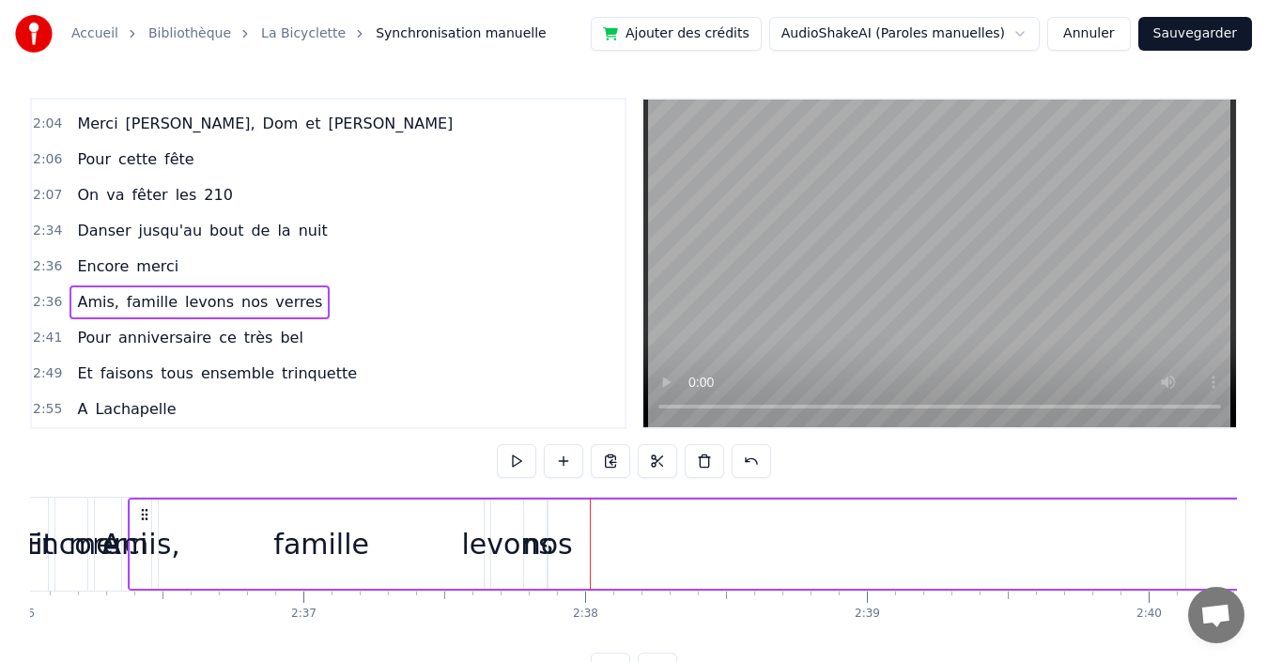
click at [240, 309] on span "nos" at bounding box center [255, 302] width 30 height 22
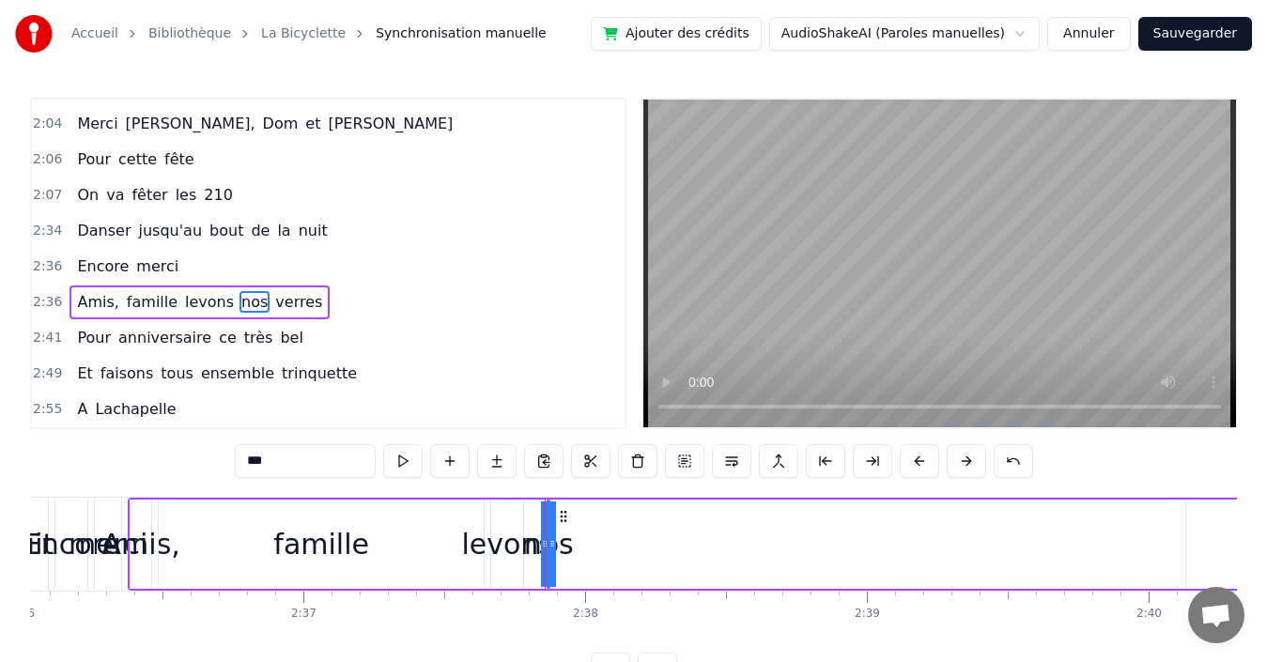
drag, startPoint x: 551, startPoint y: 539, endPoint x: 565, endPoint y: 533, distance: 14.7
click at [606, 535] on div "Amis, famille levons nos verres" at bounding box center [803, 544] width 1350 height 93
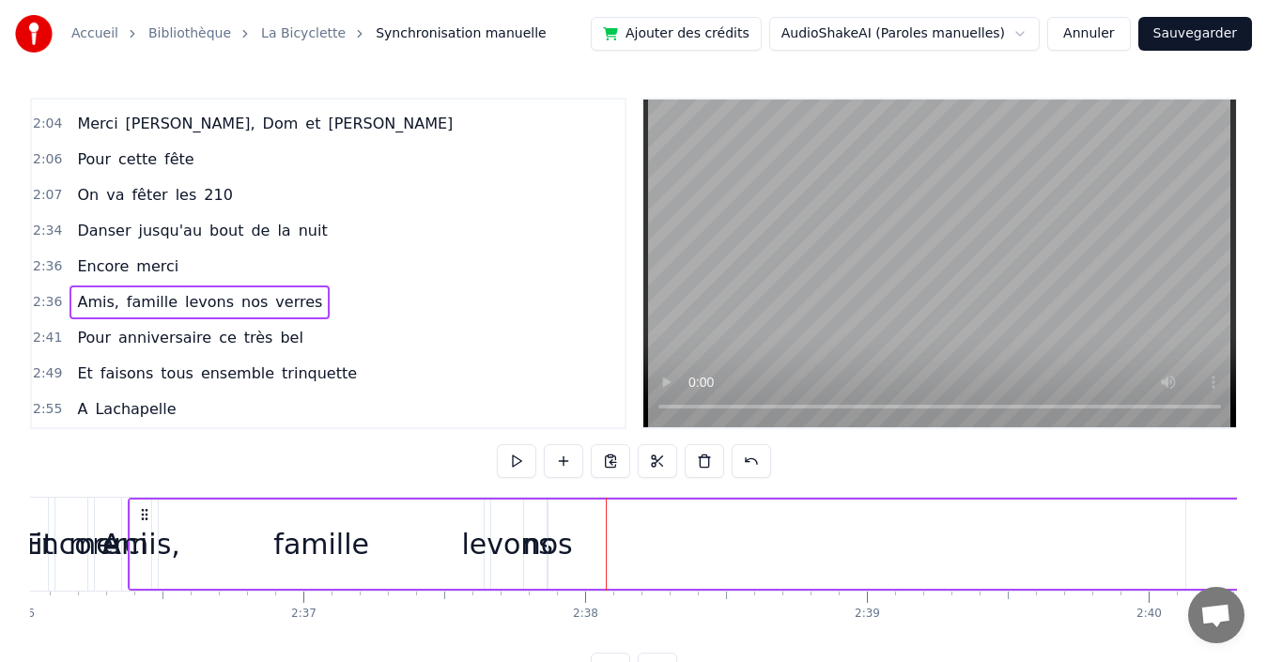
click at [549, 549] on div "nos" at bounding box center [548, 544] width 50 height 42
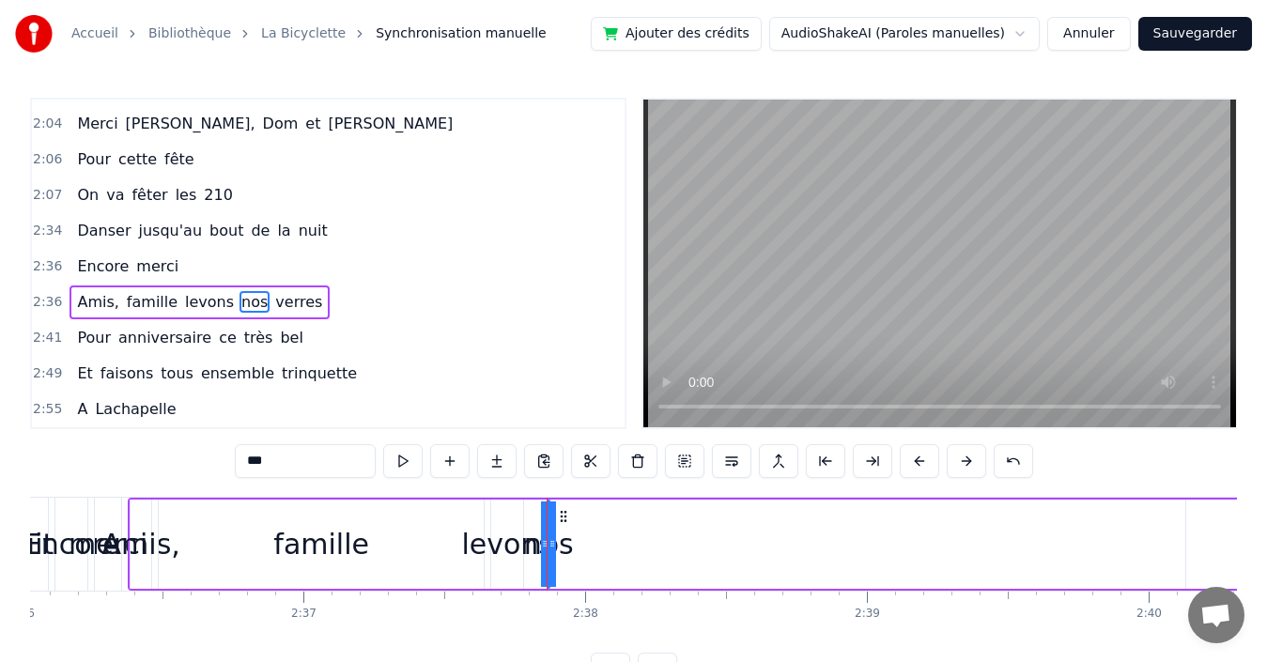
drag, startPoint x: 551, startPoint y: 533, endPoint x: 577, endPoint y: 534, distance: 25.4
click at [577, 534] on div "Amis, famille levons nos verres" at bounding box center [803, 544] width 1350 height 93
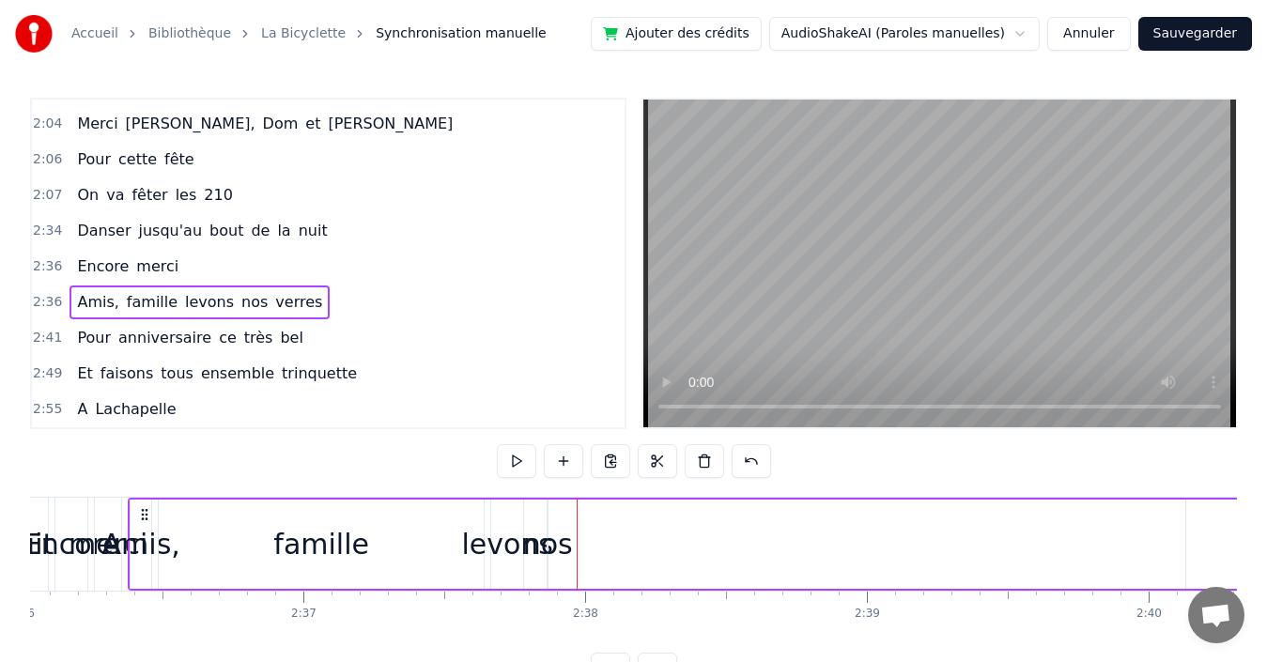
click at [555, 546] on div "nos" at bounding box center [548, 544] width 50 height 42
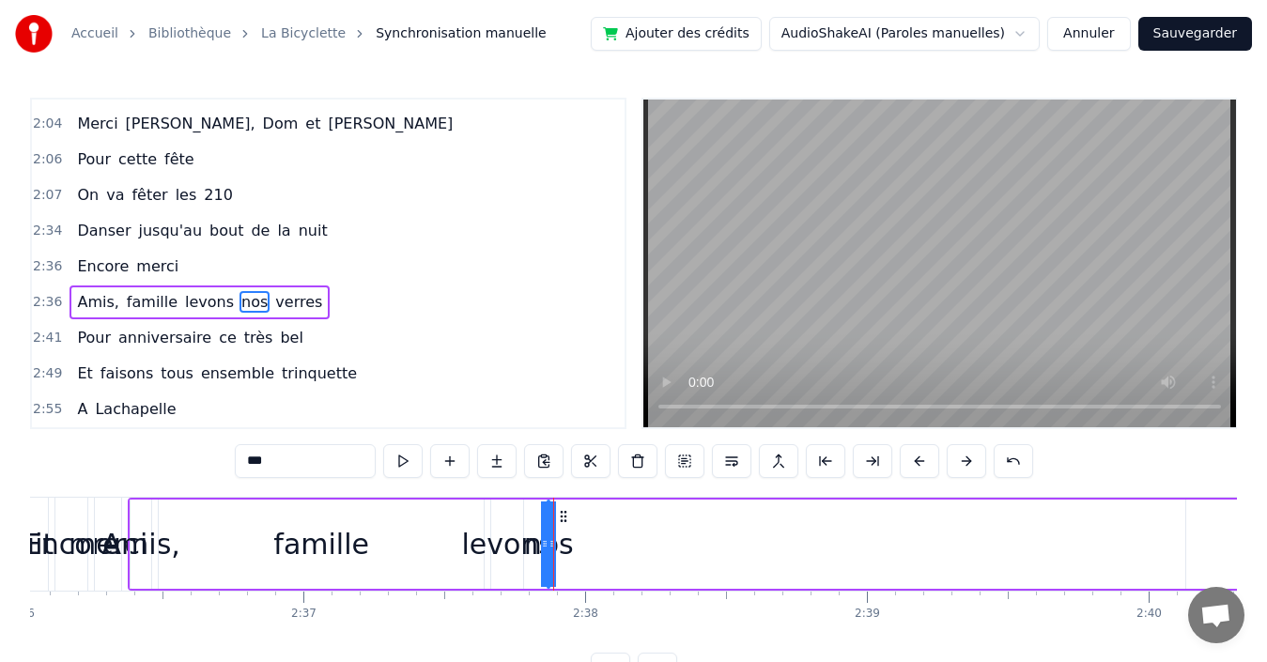
click at [555, 545] on icon at bounding box center [553, 543] width 8 height 15
drag, startPoint x: 561, startPoint y: 544, endPoint x: 587, endPoint y: 547, distance: 26.5
click at [587, 547] on div "Amis, famille levons nos verres" at bounding box center [803, 544] width 1350 height 93
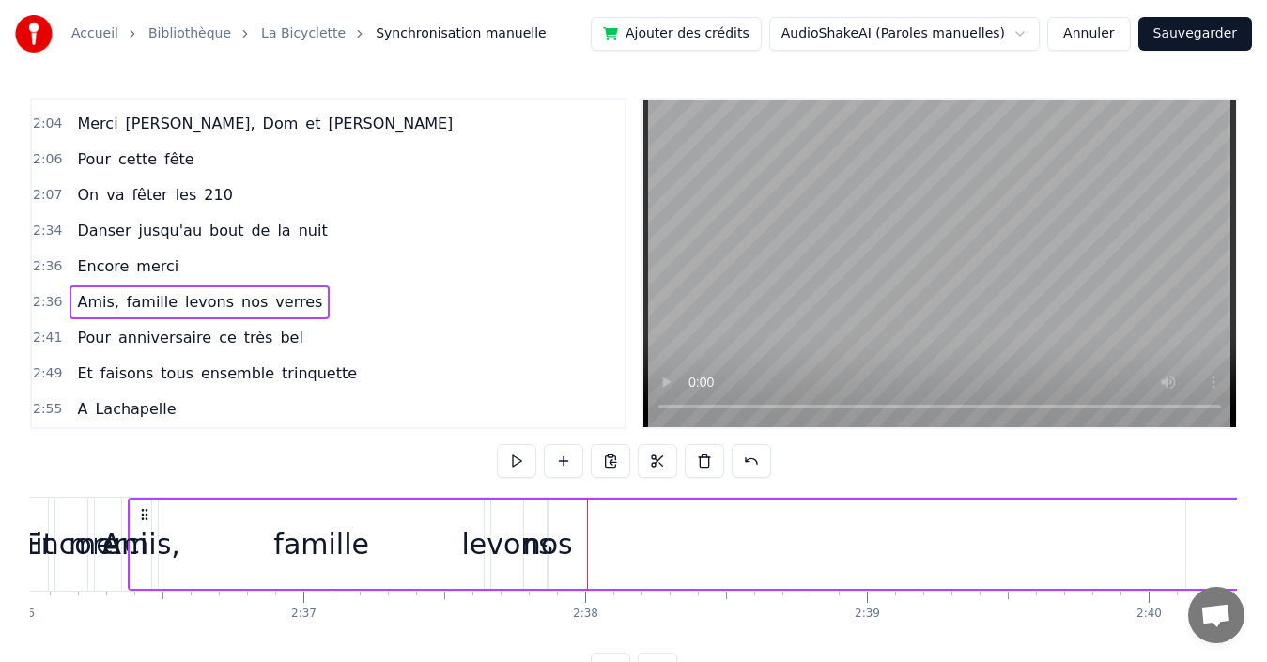
click at [548, 549] on div "nos" at bounding box center [548, 544] width 50 height 42
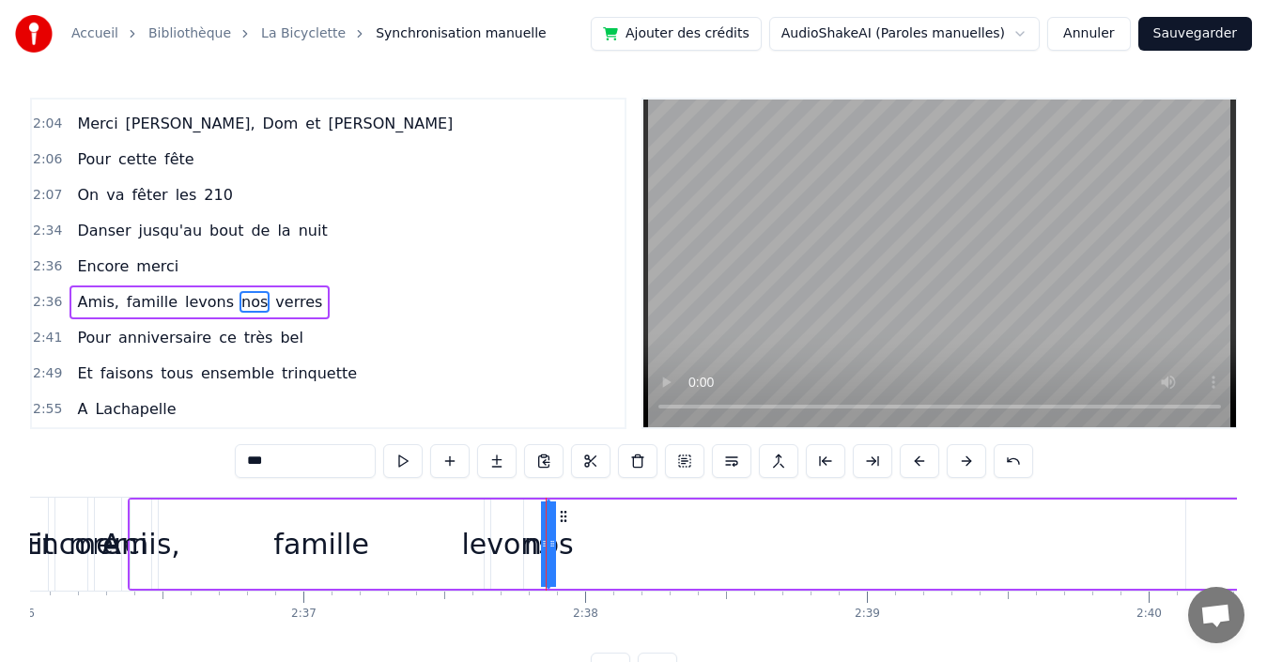
click at [549, 540] on div "nos" at bounding box center [549, 544] width 0 height 85
click at [549, 538] on div "nos" at bounding box center [549, 544] width 0 height 85
drag, startPoint x: 546, startPoint y: 542, endPoint x: 521, endPoint y: 547, distance: 24.9
click at [521, 547] on div "Amis, famille levons nos verres" at bounding box center [803, 544] width 1350 height 93
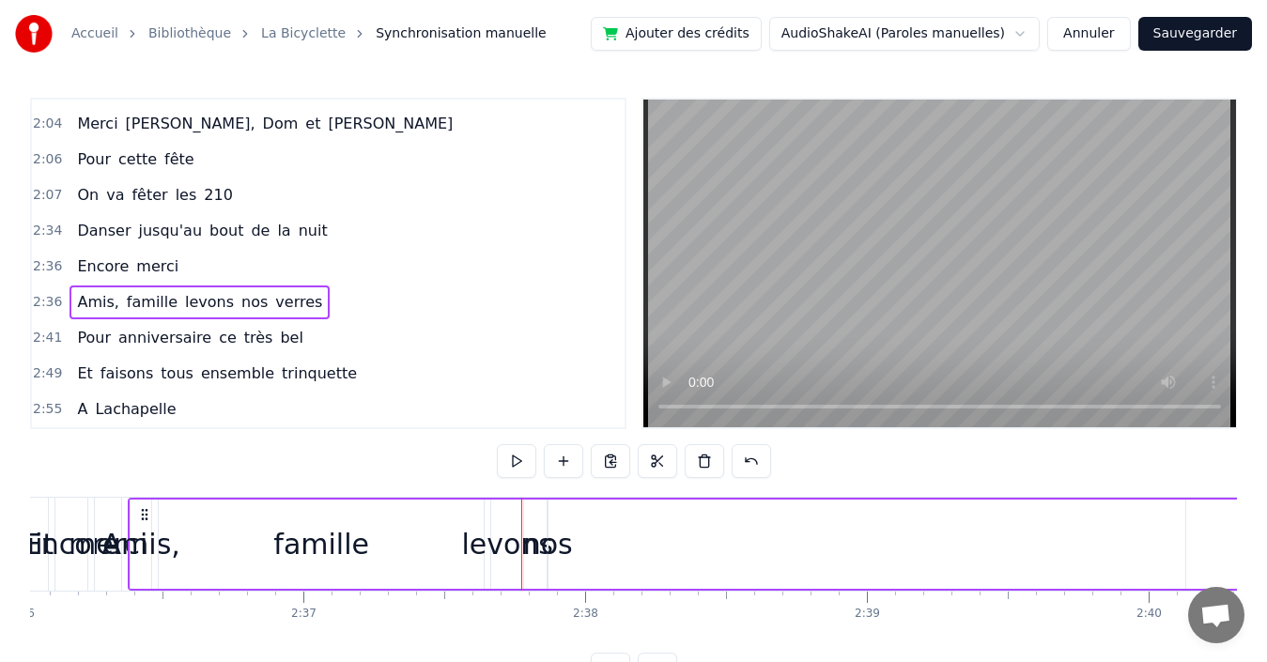
click at [551, 544] on div "nos" at bounding box center [548, 544] width 50 height 42
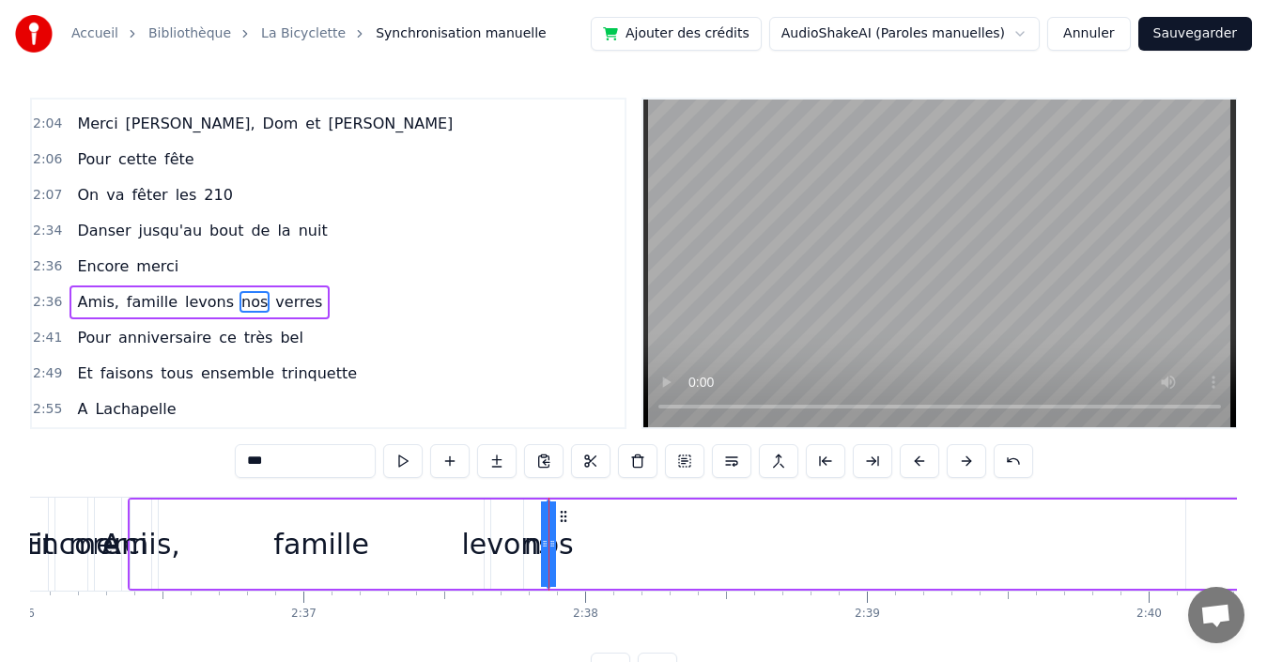
click at [576, 544] on div "Amis, famille levons nos verres" at bounding box center [803, 544] width 1350 height 93
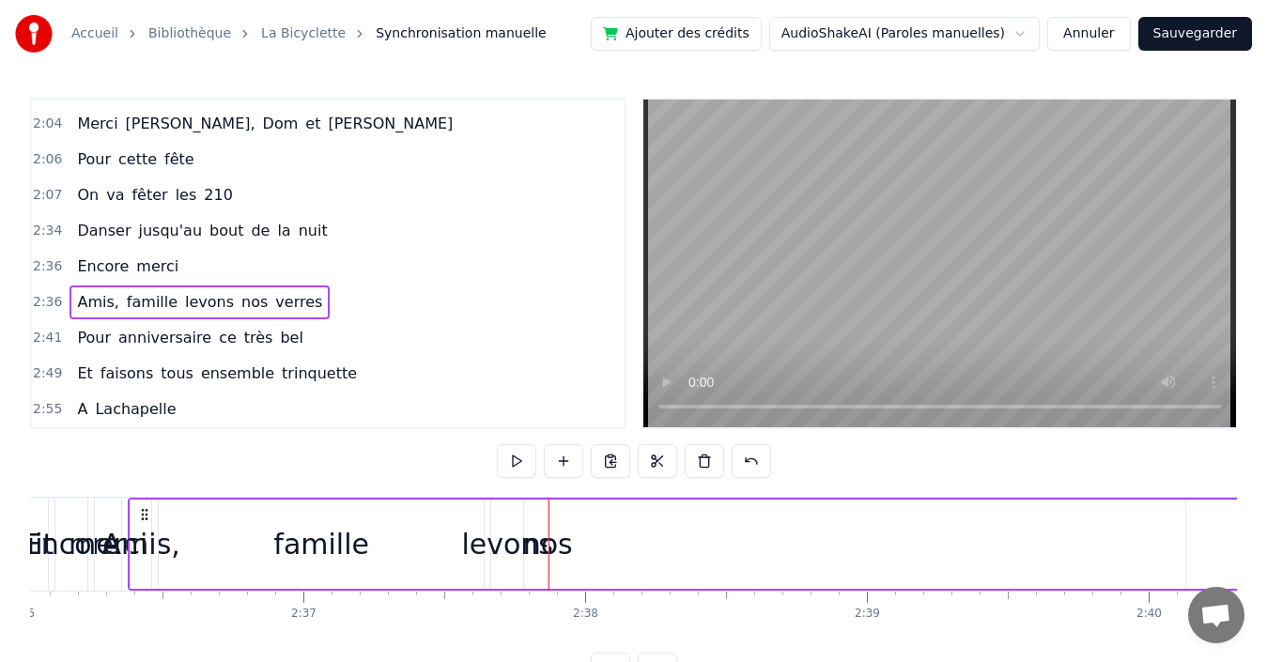
click at [240, 299] on span "nos" at bounding box center [255, 302] width 30 height 22
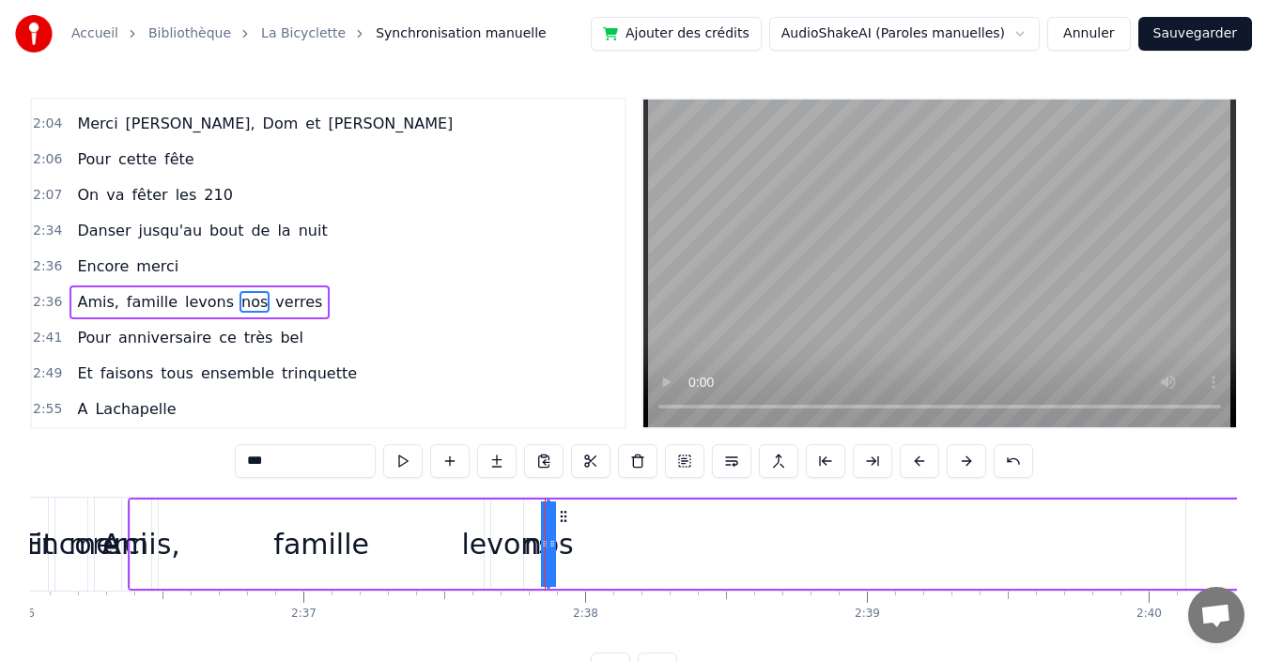
click at [578, 537] on div "Amis, famille levons nos verres" at bounding box center [803, 544] width 1350 height 93
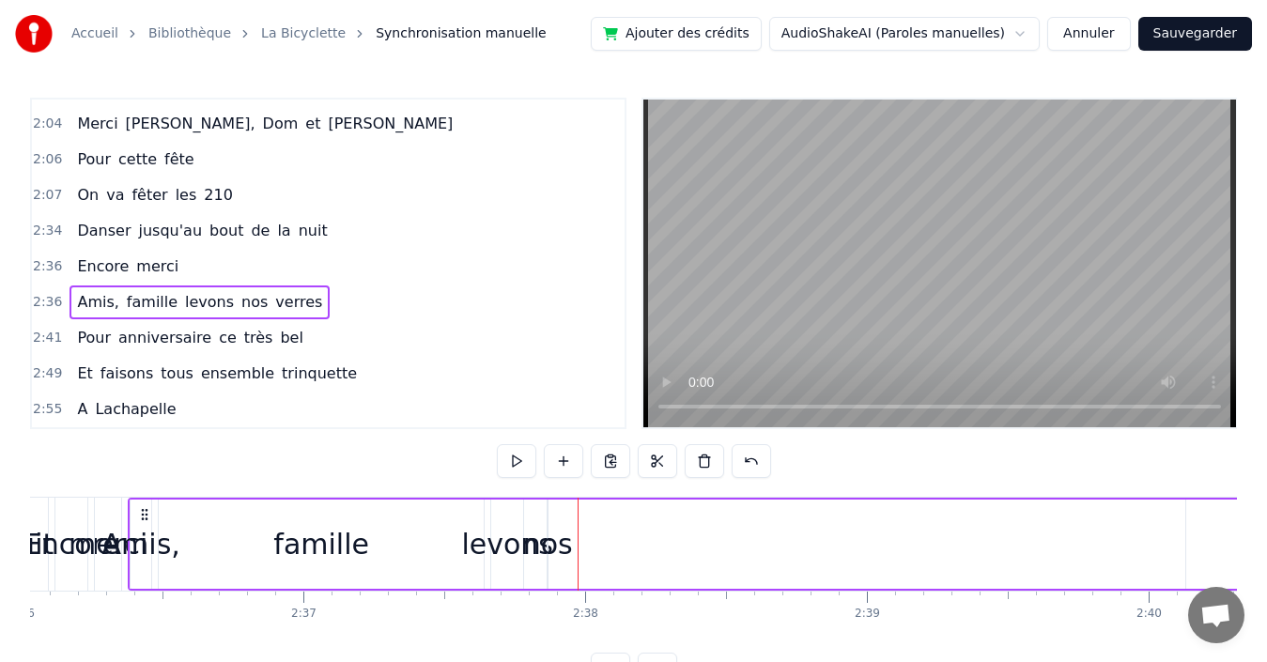
click at [514, 544] on div "levons" at bounding box center [507, 544] width 92 height 42
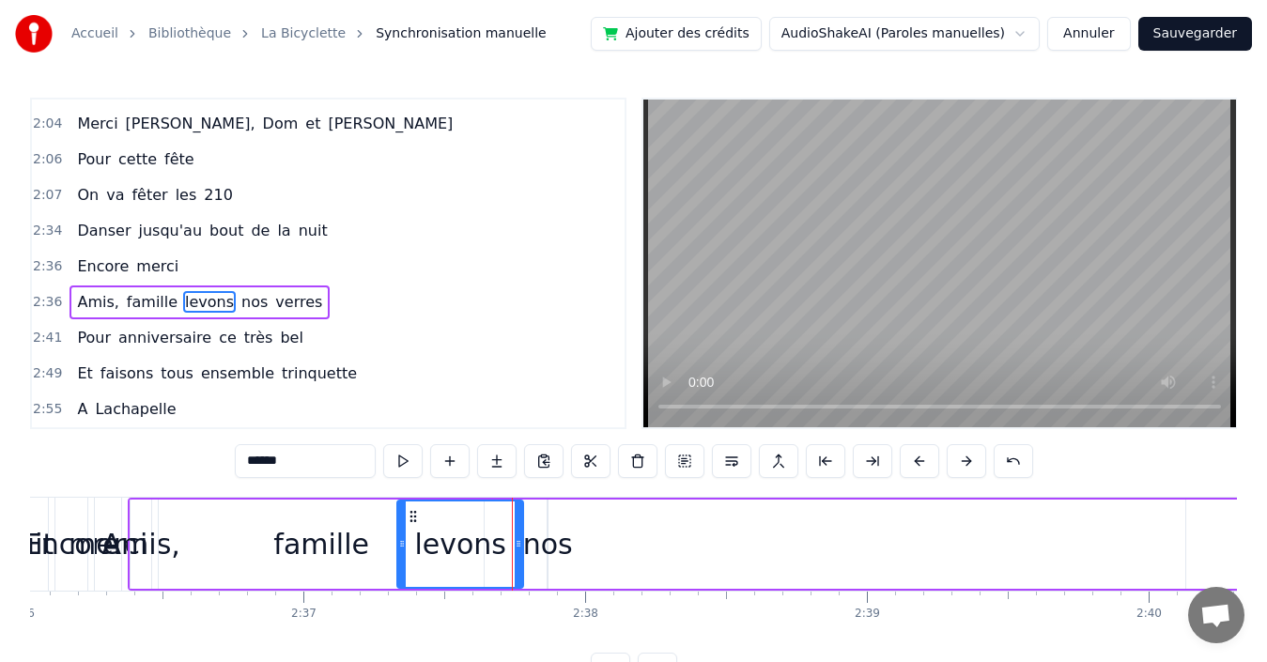
drag, startPoint x: 497, startPoint y: 544, endPoint x: 398, endPoint y: 547, distance: 98.7
click at [398, 547] on icon at bounding box center [402, 543] width 8 height 15
click at [535, 547] on div "nos" at bounding box center [548, 544] width 50 height 42
type input "***"
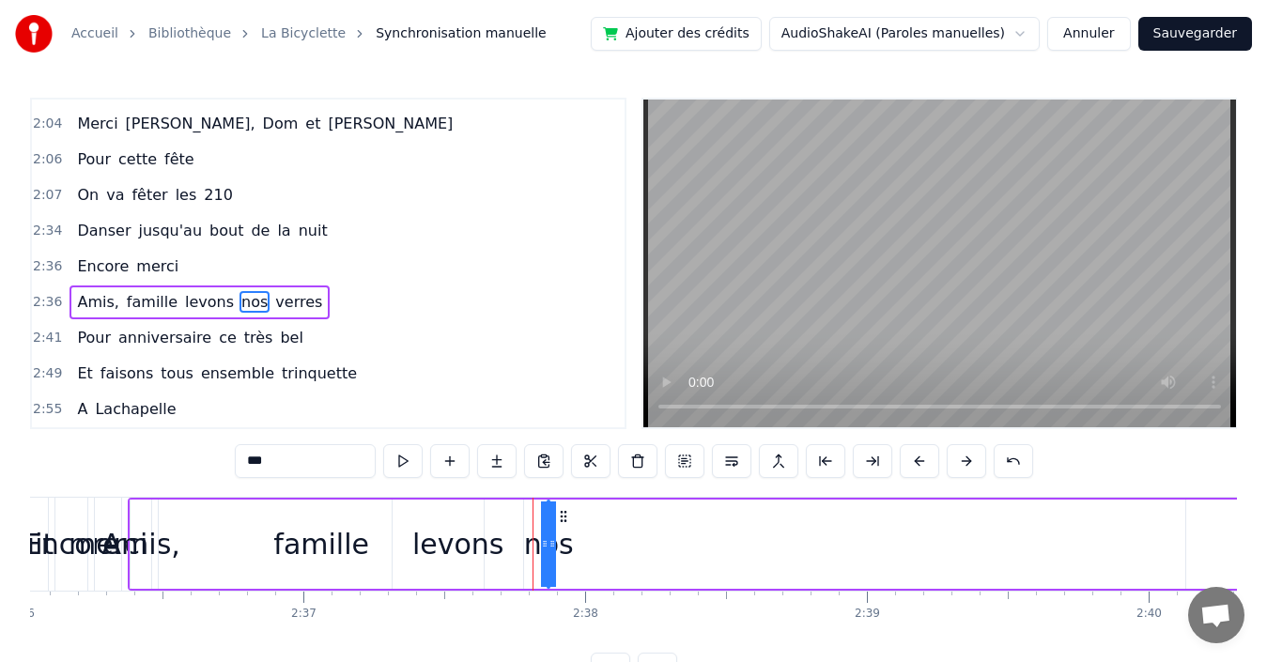
click at [549, 546] on div "nos" at bounding box center [549, 544] width 0 height 85
drag, startPoint x: 543, startPoint y: 546, endPoint x: 518, endPoint y: 548, distance: 25.4
click at [518, 548] on div "Amis, famille levons nos verres" at bounding box center [803, 544] width 1350 height 93
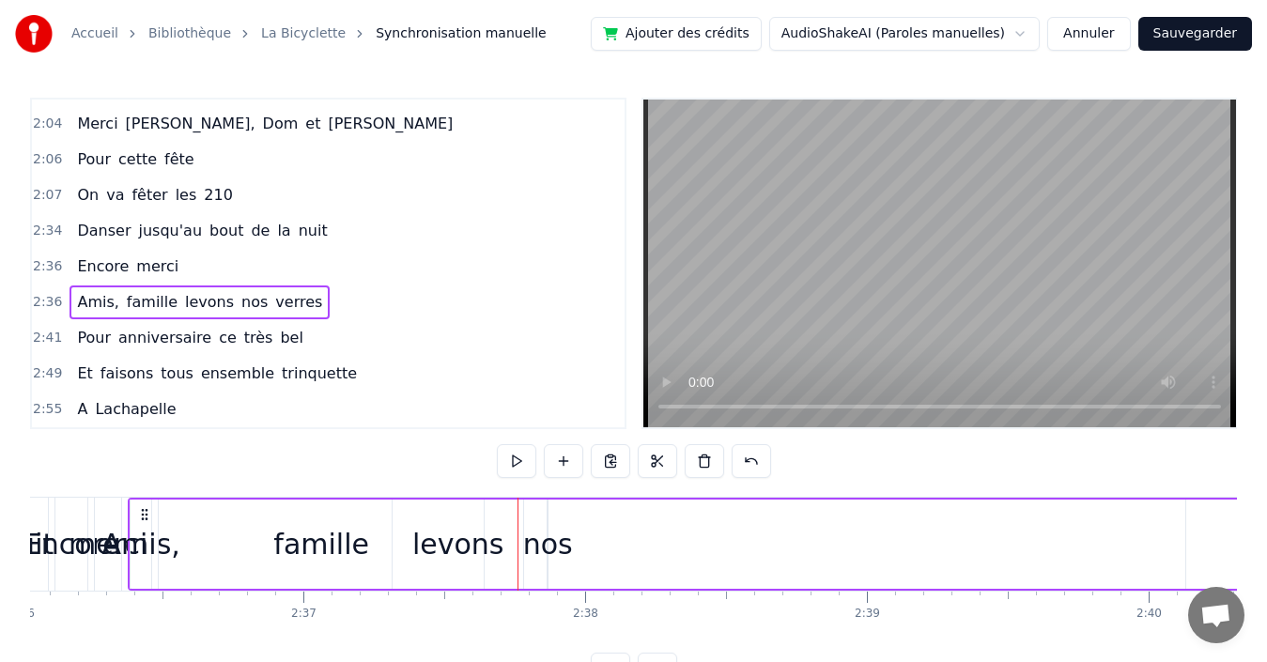
click at [546, 540] on div "nos" at bounding box center [548, 544] width 50 height 42
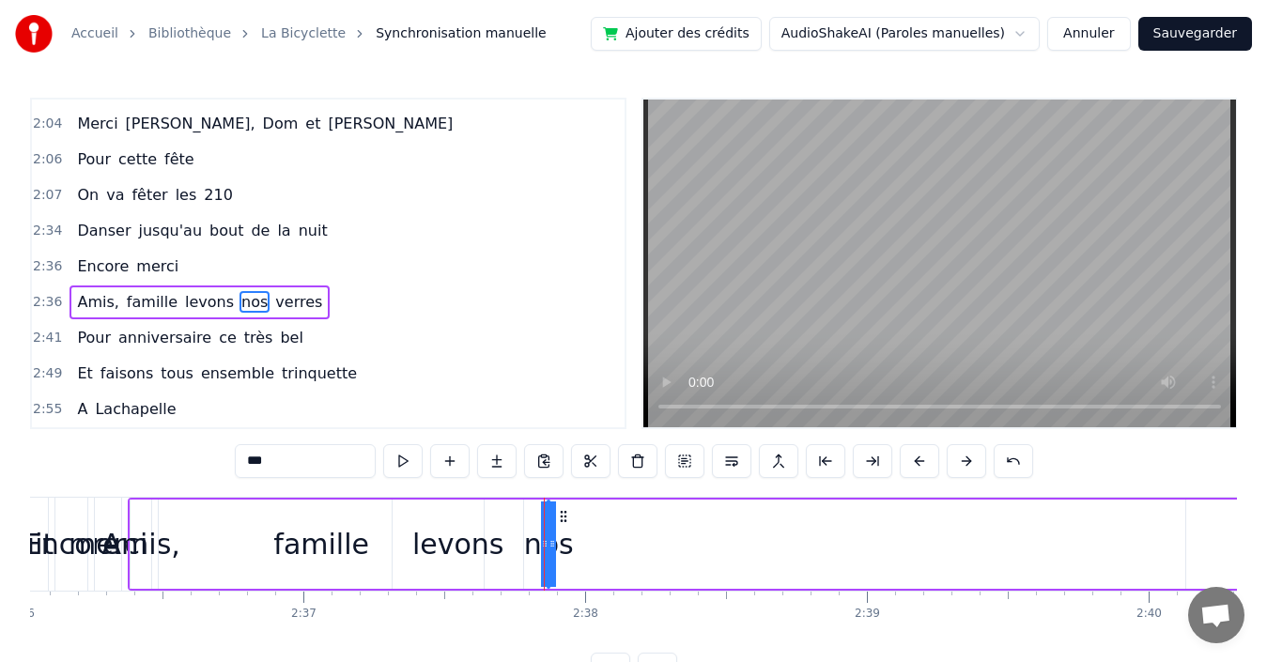
click at [534, 548] on div "nos" at bounding box center [549, 544] width 50 height 42
drag, startPoint x: 544, startPoint y: 546, endPoint x: 531, endPoint y: 547, distance: 13.2
click at [549, 547] on div "nos" at bounding box center [549, 544] width 0 height 85
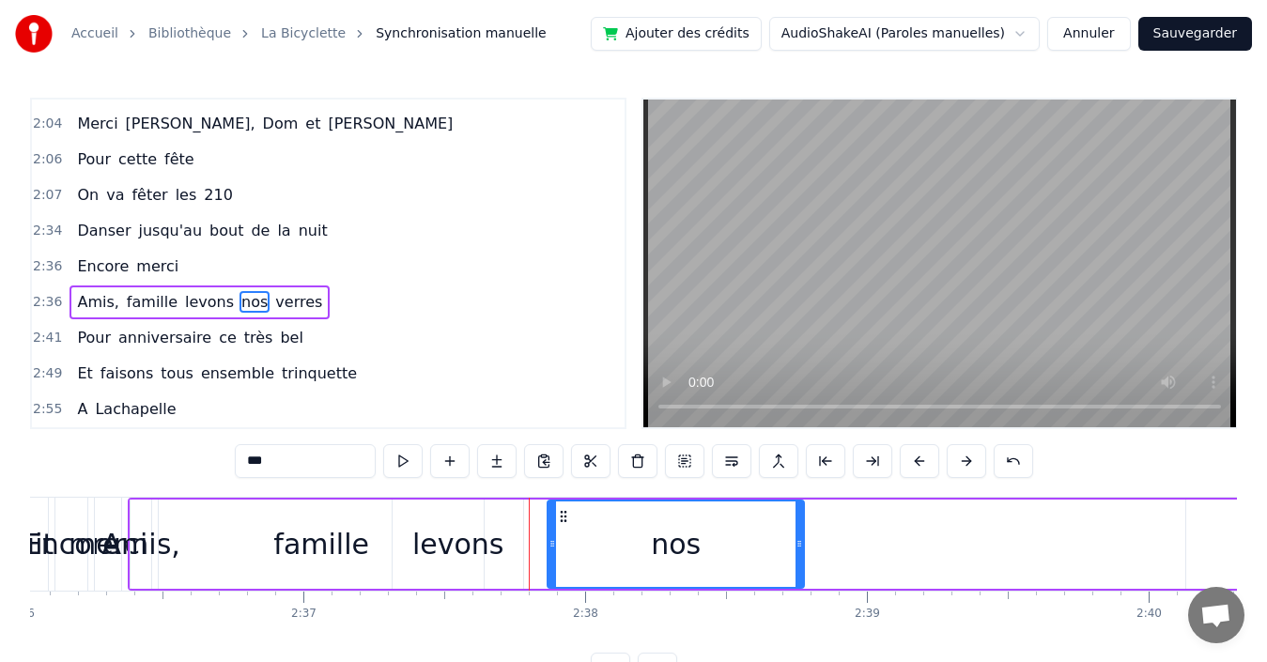
drag, startPoint x: 549, startPoint y: 543, endPoint x: 807, endPoint y: 547, distance: 258.4
click at [807, 547] on div "Amis, famille levons nos verres" at bounding box center [803, 544] width 1350 height 93
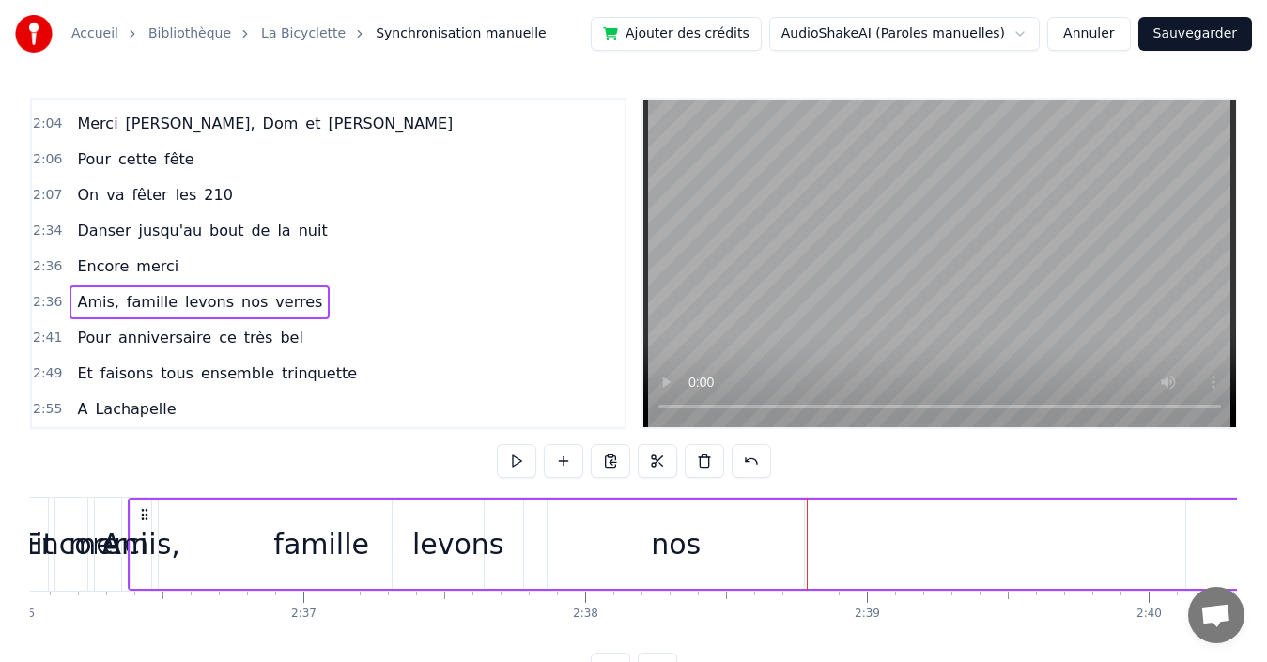
click at [769, 542] on div "nos" at bounding box center [676, 544] width 256 height 89
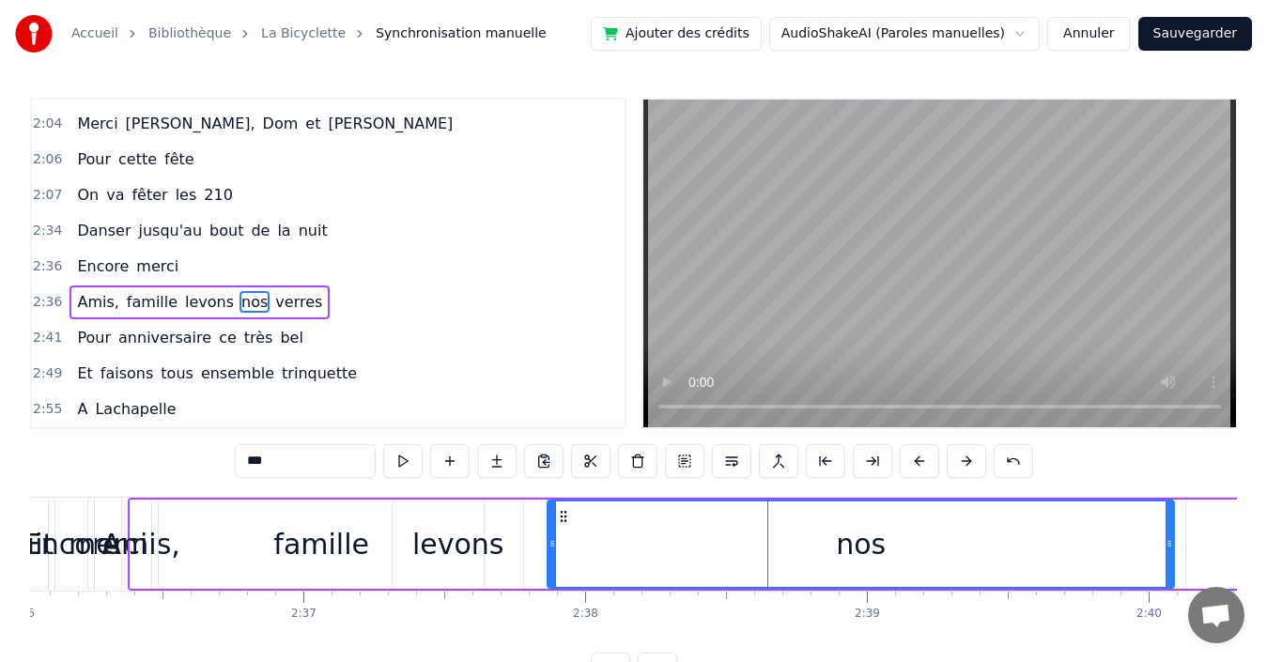
drag, startPoint x: 799, startPoint y: 543, endPoint x: 1180, endPoint y: 530, distance: 381.6
click at [1173, 528] on div at bounding box center [1170, 544] width 8 height 85
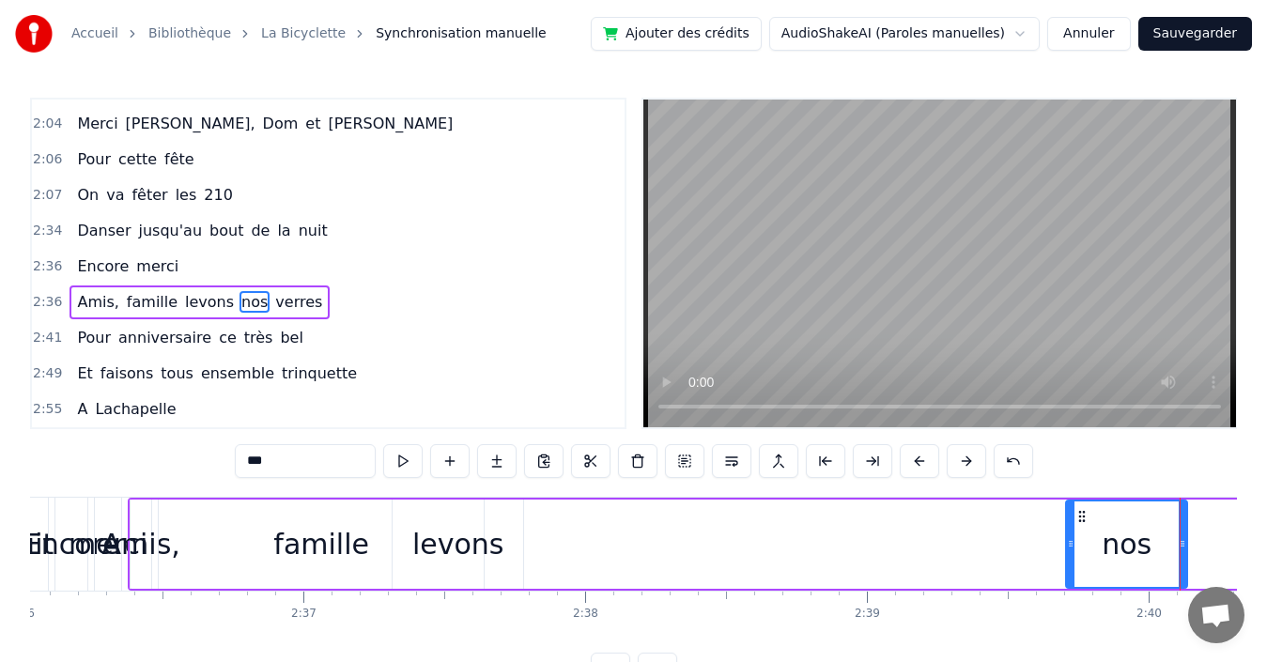
drag, startPoint x: 552, startPoint y: 543, endPoint x: 1071, endPoint y: 538, distance: 518.6
click at [1071, 538] on icon at bounding box center [1071, 543] width 8 height 15
click at [459, 543] on div "levons" at bounding box center [458, 544] width 92 height 42
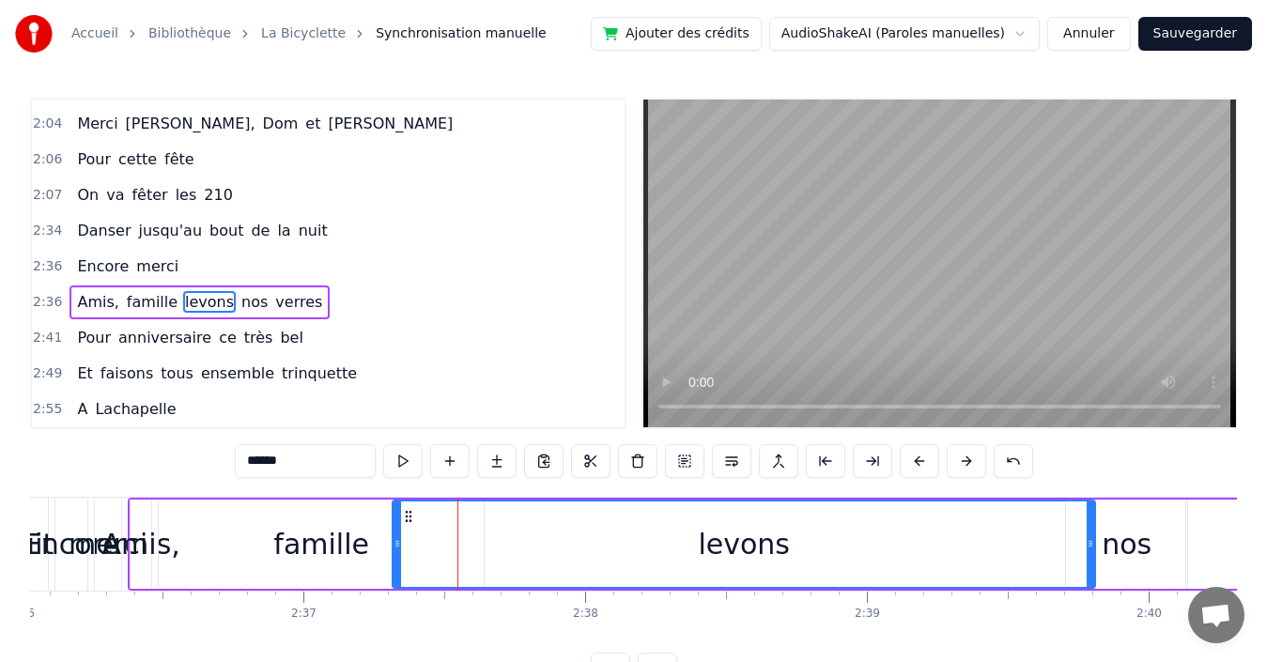
drag, startPoint x: 517, startPoint y: 542, endPoint x: 1089, endPoint y: 580, distance: 573.3
click at [1089, 580] on div at bounding box center [1091, 544] width 8 height 85
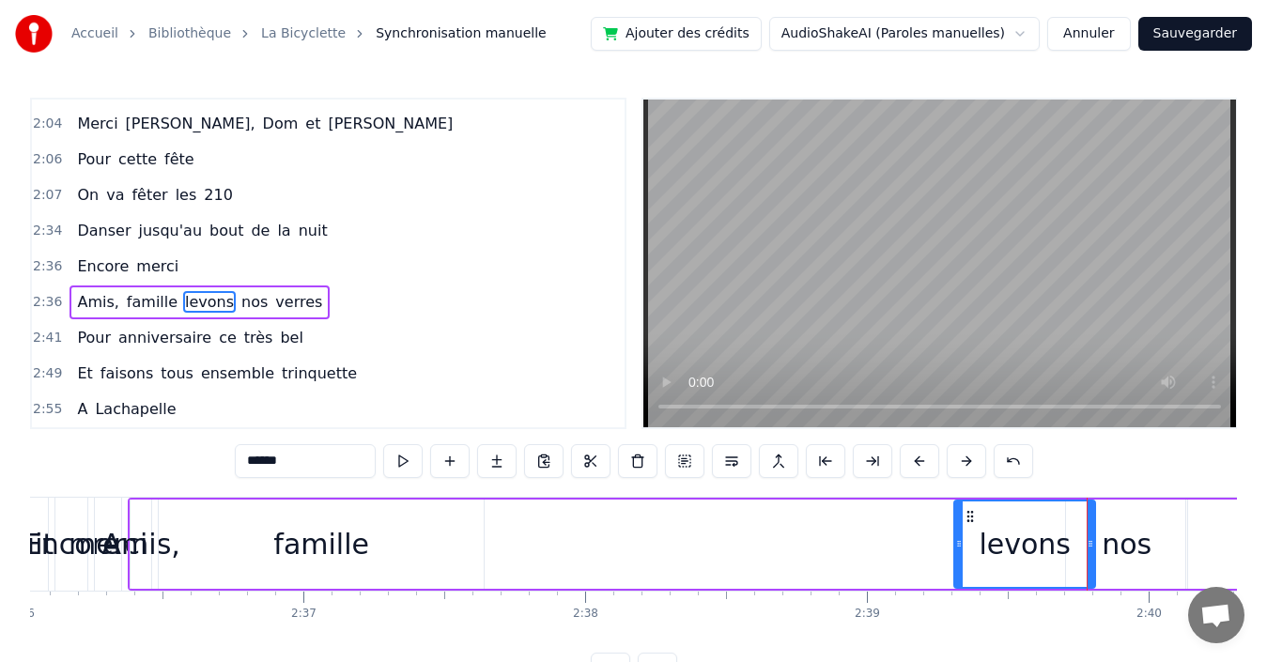
drag, startPoint x: 398, startPoint y: 535, endPoint x: 960, endPoint y: 581, distance: 563.6
click at [960, 581] on div at bounding box center [959, 544] width 8 height 85
click at [351, 550] on div "famille" at bounding box center [321, 544] width 96 height 42
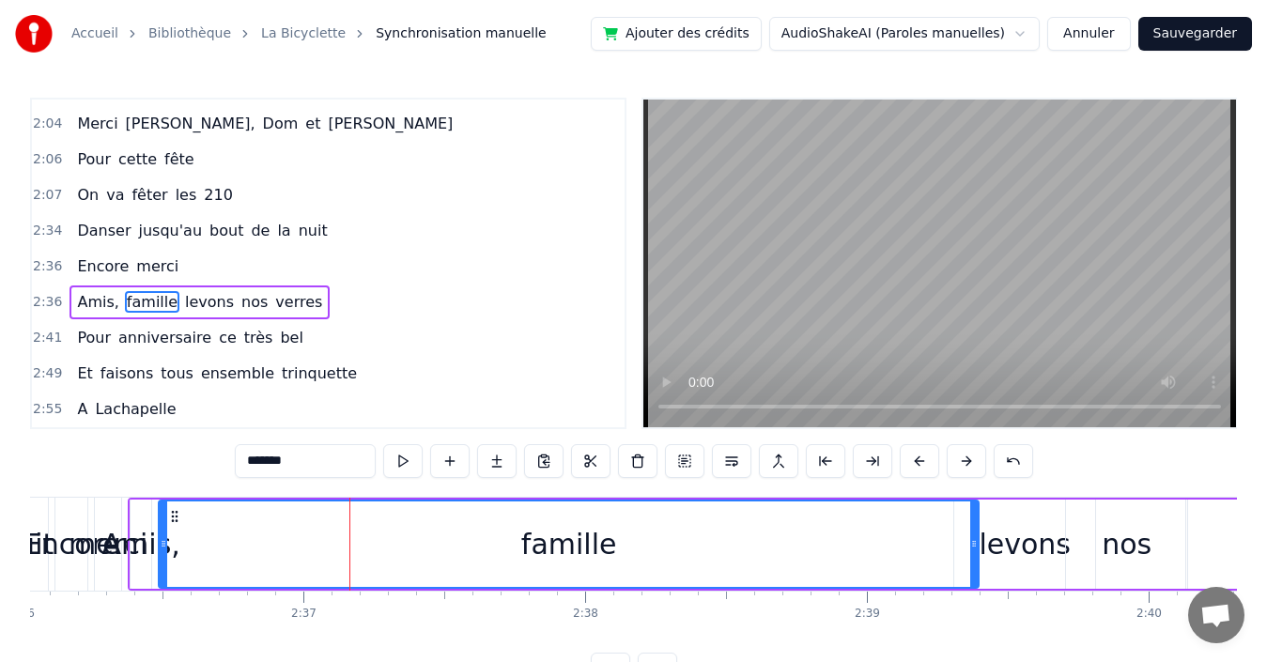
drag, startPoint x: 478, startPoint y: 543, endPoint x: 973, endPoint y: 568, distance: 495.7
click at [973, 568] on div at bounding box center [974, 544] width 8 height 85
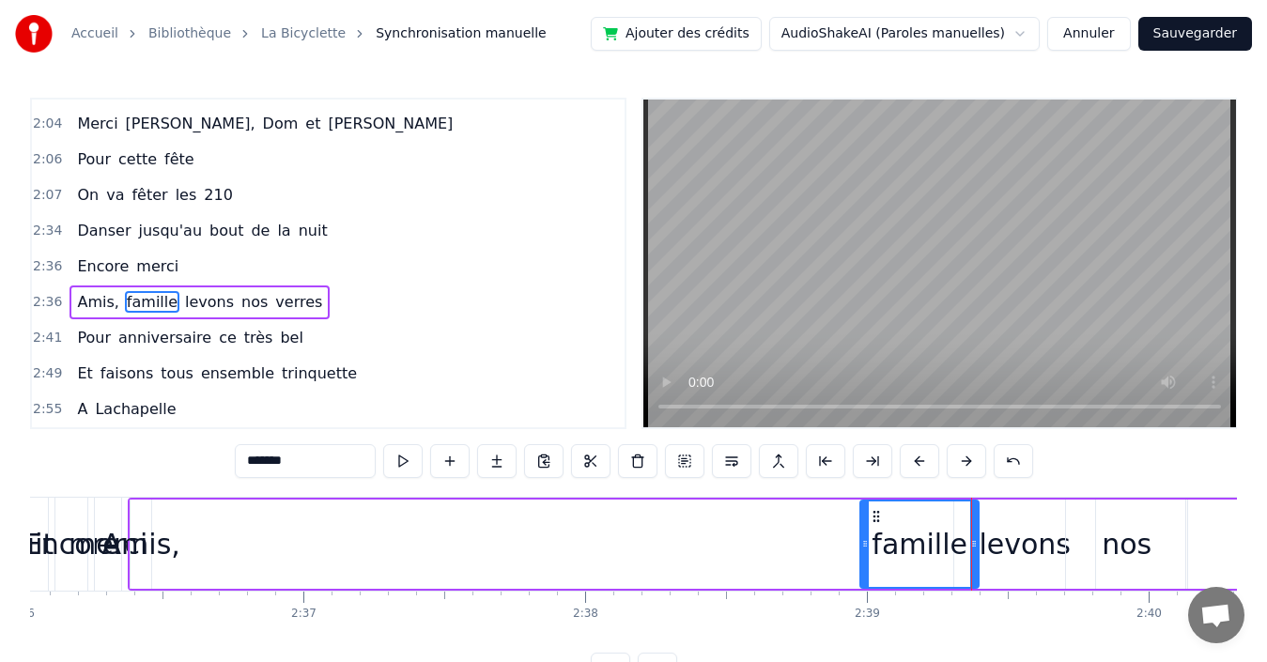
drag, startPoint x: 164, startPoint y: 538, endPoint x: 866, endPoint y: 582, distance: 703.1
click at [866, 582] on div at bounding box center [865, 544] width 8 height 85
click at [149, 544] on div "Amis," at bounding box center [141, 544] width 78 height 42
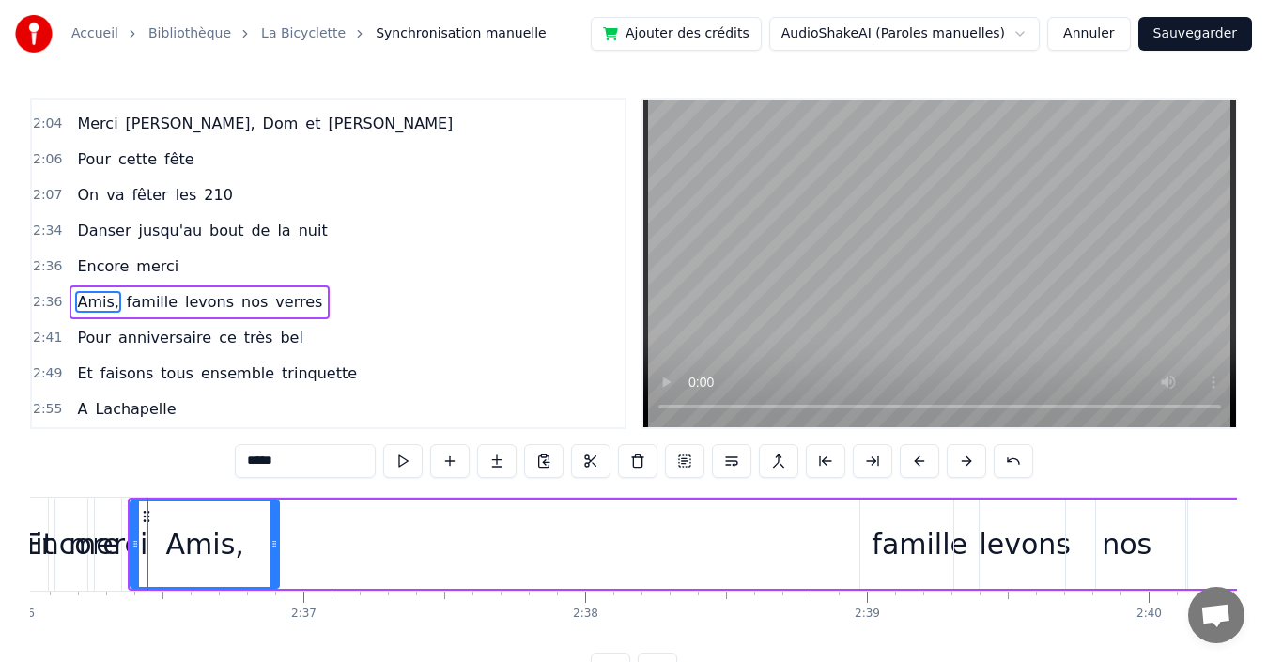
drag, startPoint x: 148, startPoint y: 544, endPoint x: 271, endPoint y: 543, distance: 122.1
click at [276, 543] on icon at bounding box center [275, 543] width 8 height 15
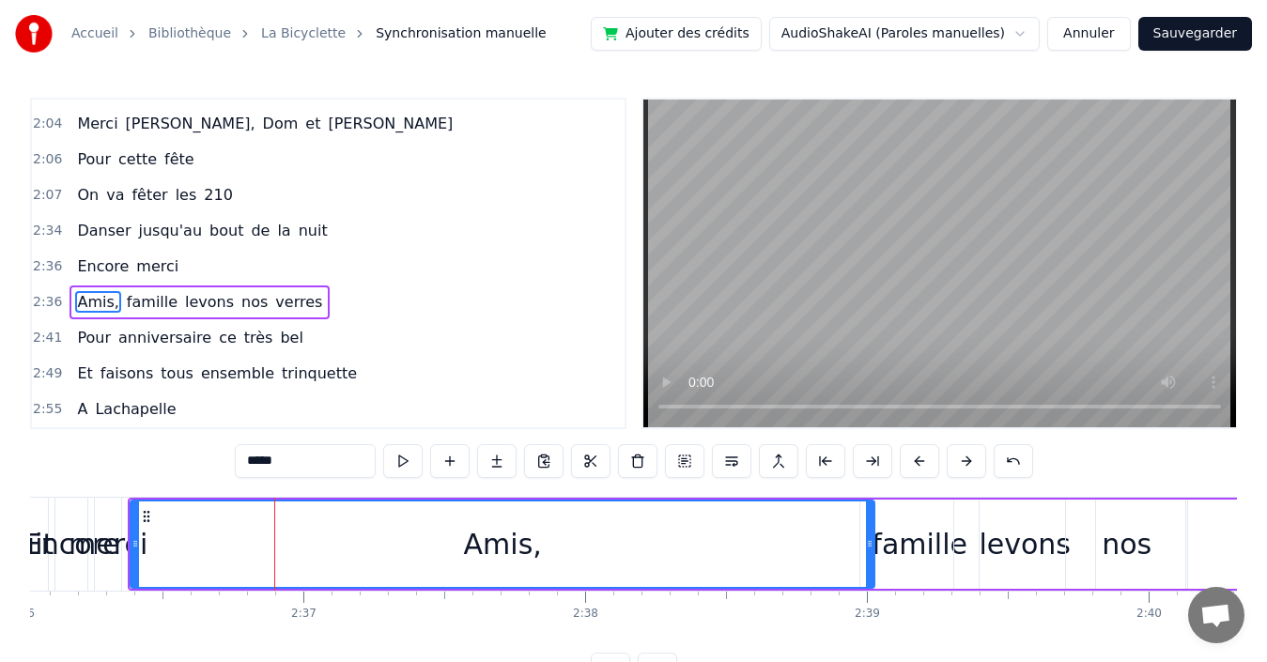
drag, startPoint x: 275, startPoint y: 538, endPoint x: 871, endPoint y: 572, distance: 596.6
click at [871, 572] on div at bounding box center [870, 544] width 8 height 85
click at [132, 534] on div at bounding box center [136, 544] width 8 height 85
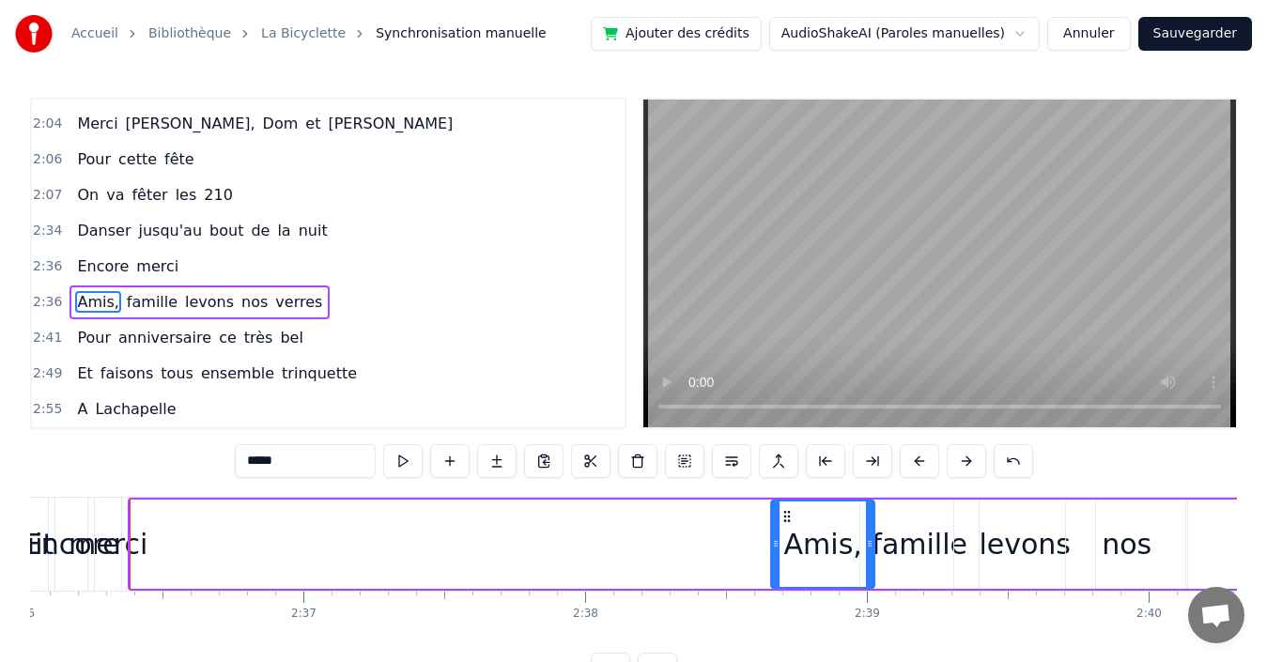
drag, startPoint x: 132, startPoint y: 534, endPoint x: 772, endPoint y: 553, distance: 641.0
click at [772, 553] on div at bounding box center [776, 544] width 8 height 85
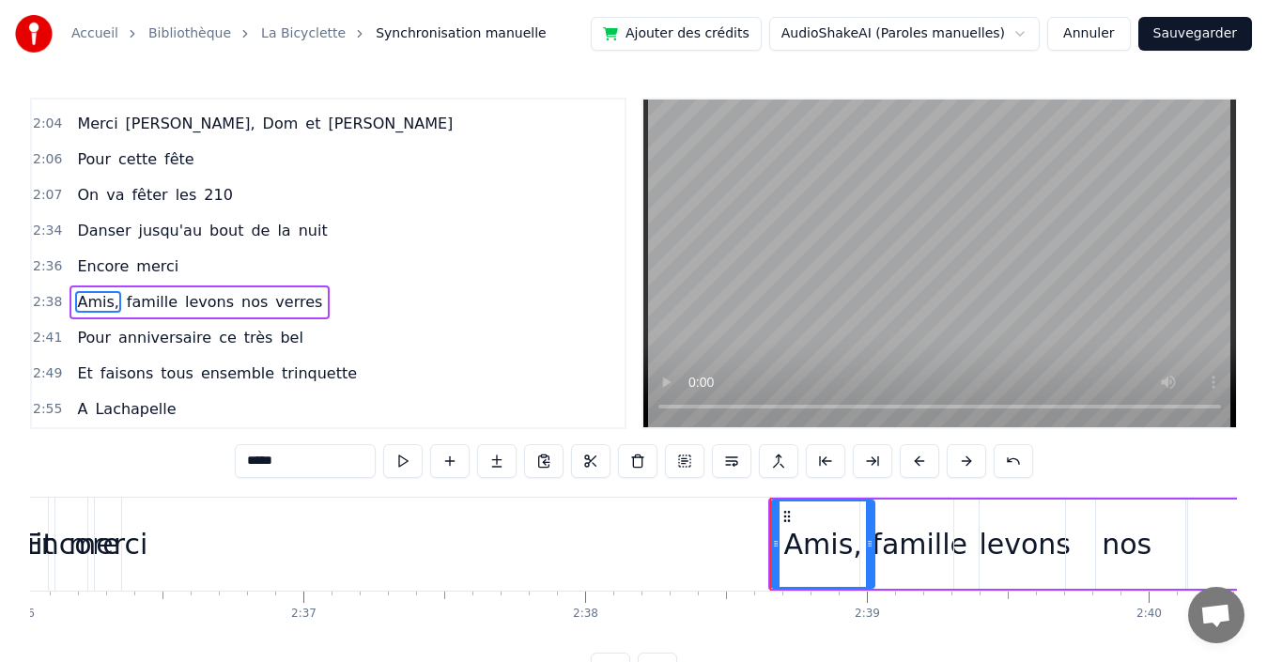
click at [115, 541] on div "merci" at bounding box center [108, 544] width 79 height 42
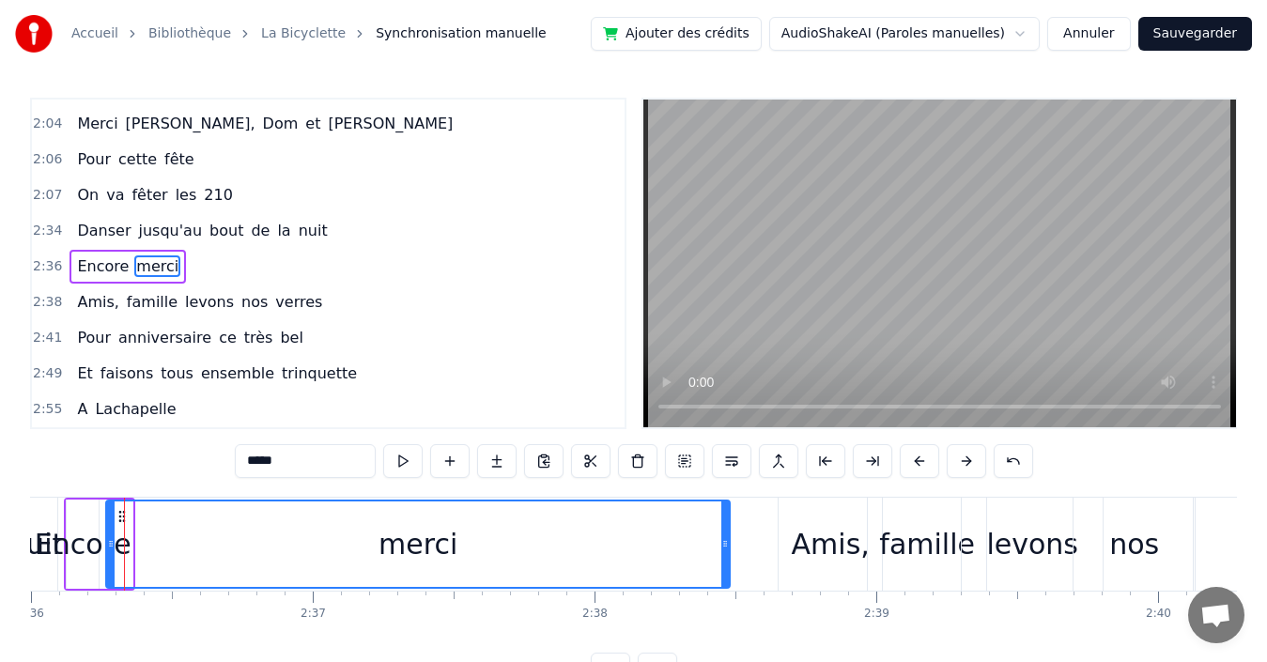
drag, startPoint x: 132, startPoint y: 539, endPoint x: 720, endPoint y: 560, distance: 588.4
click at [729, 560] on div at bounding box center [725, 544] width 8 height 85
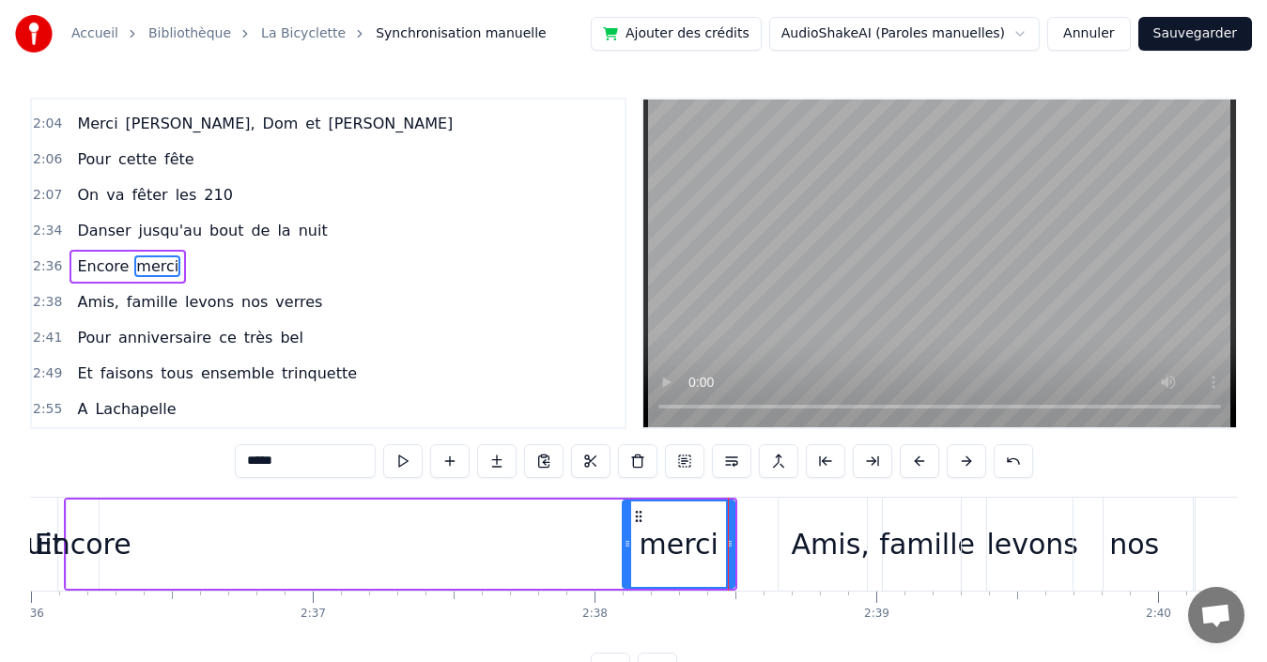
drag, startPoint x: 109, startPoint y: 537, endPoint x: 626, endPoint y: 556, distance: 517.0
click at [626, 556] on div at bounding box center [628, 544] width 8 height 85
click at [79, 539] on div "Encore" at bounding box center [83, 544] width 97 height 42
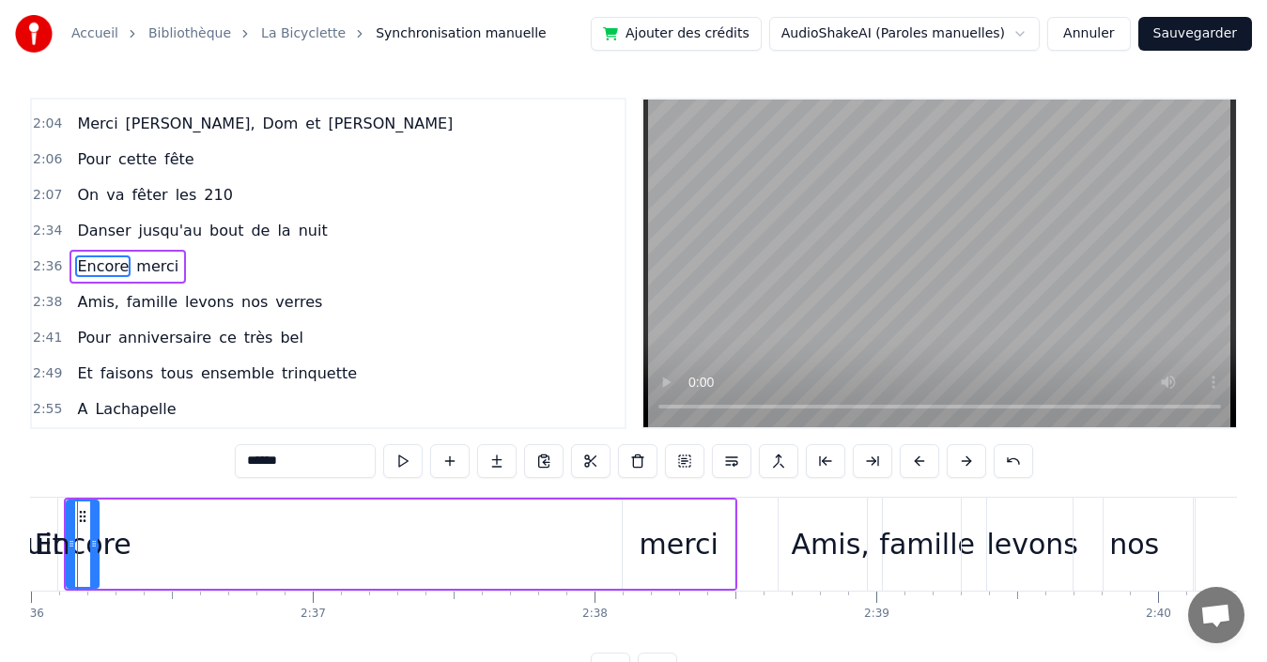
scroll to position [0, 43917]
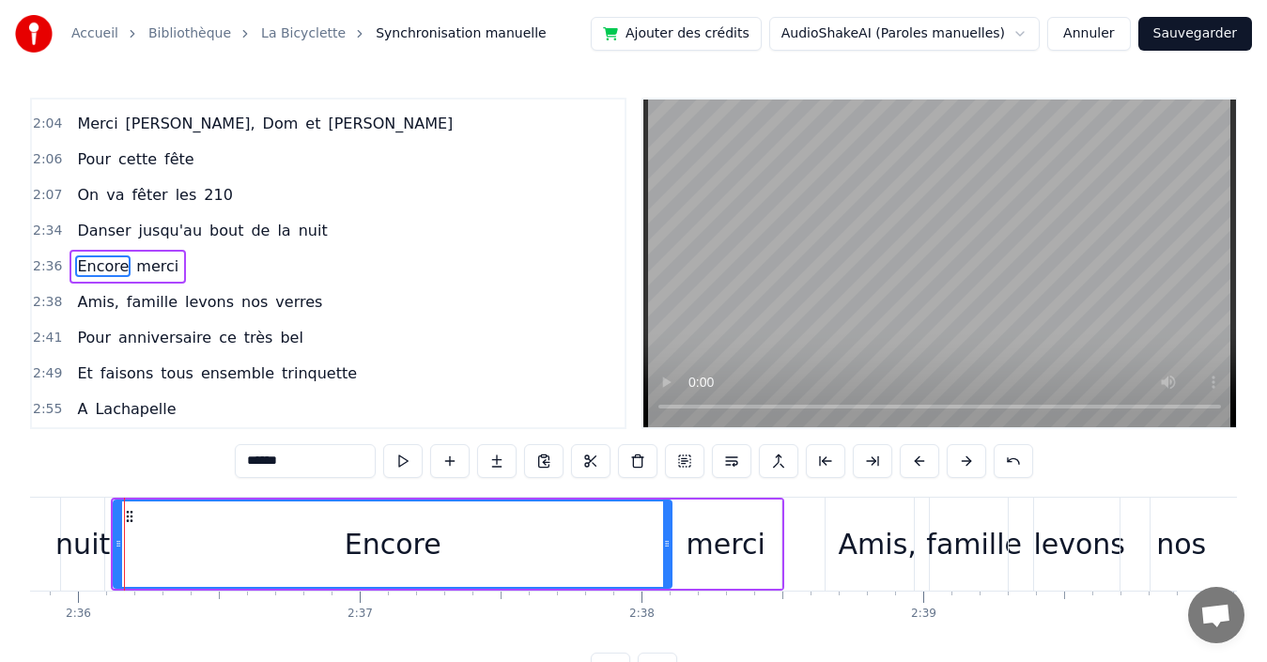
drag, startPoint x: 140, startPoint y: 540, endPoint x: 666, endPoint y: 562, distance: 526.5
click at [666, 562] on div at bounding box center [667, 544] width 8 height 85
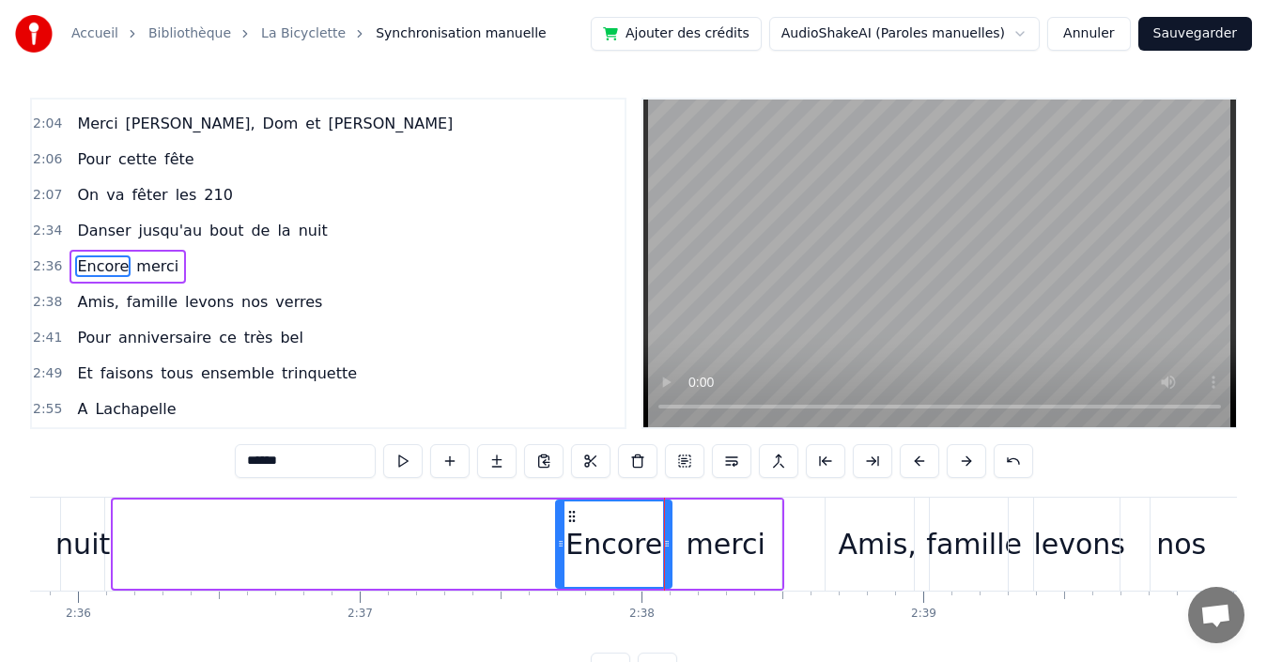
drag, startPoint x: 116, startPoint y: 532, endPoint x: 551, endPoint y: 580, distance: 437.6
click at [557, 579] on div at bounding box center [561, 544] width 8 height 85
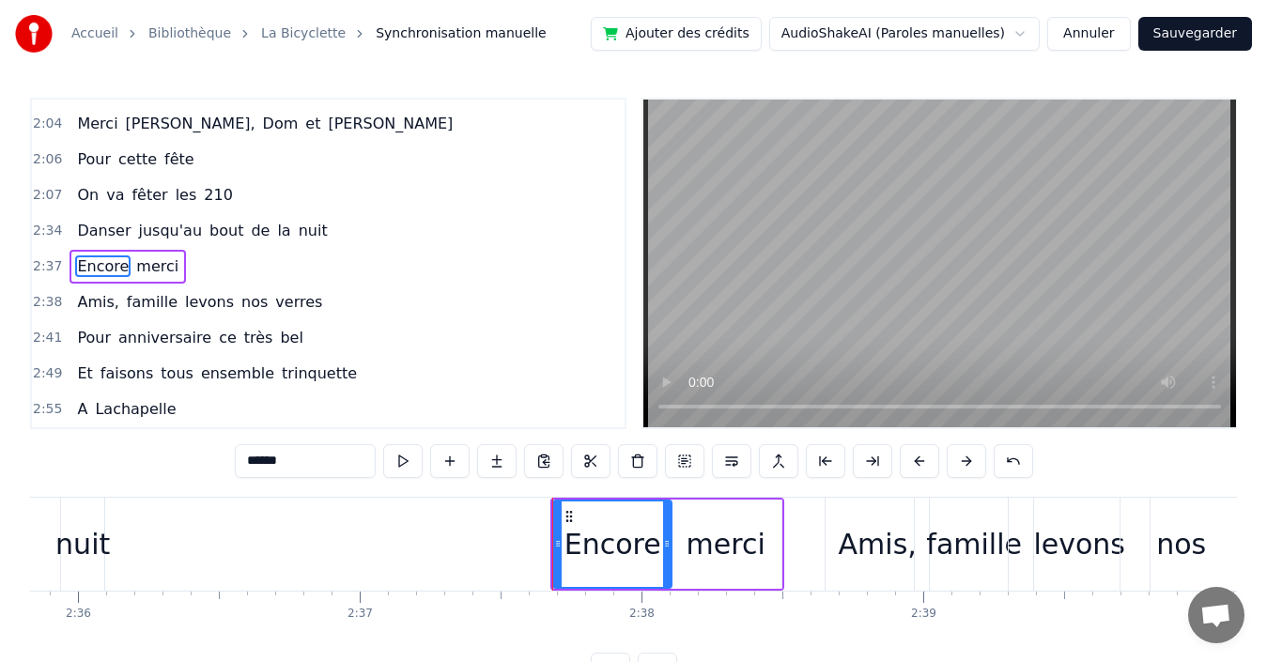
click at [82, 542] on div "nuit" at bounding box center [82, 544] width 54 height 42
type input "****"
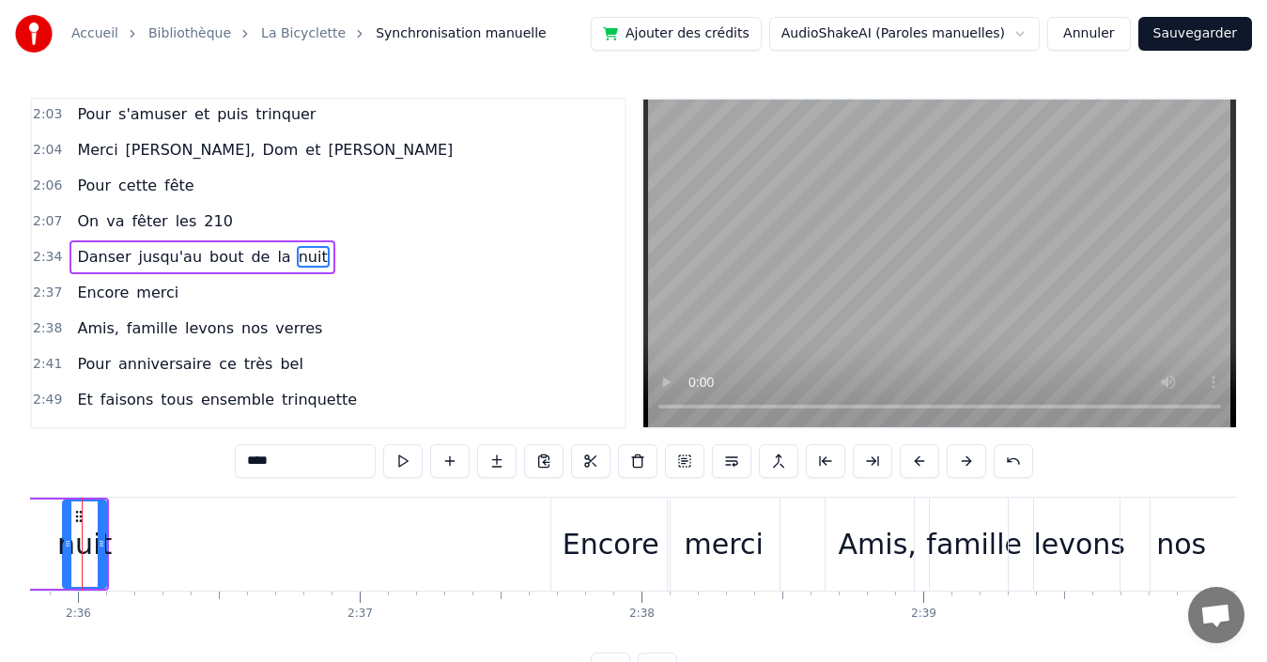
scroll to position [0, 43875]
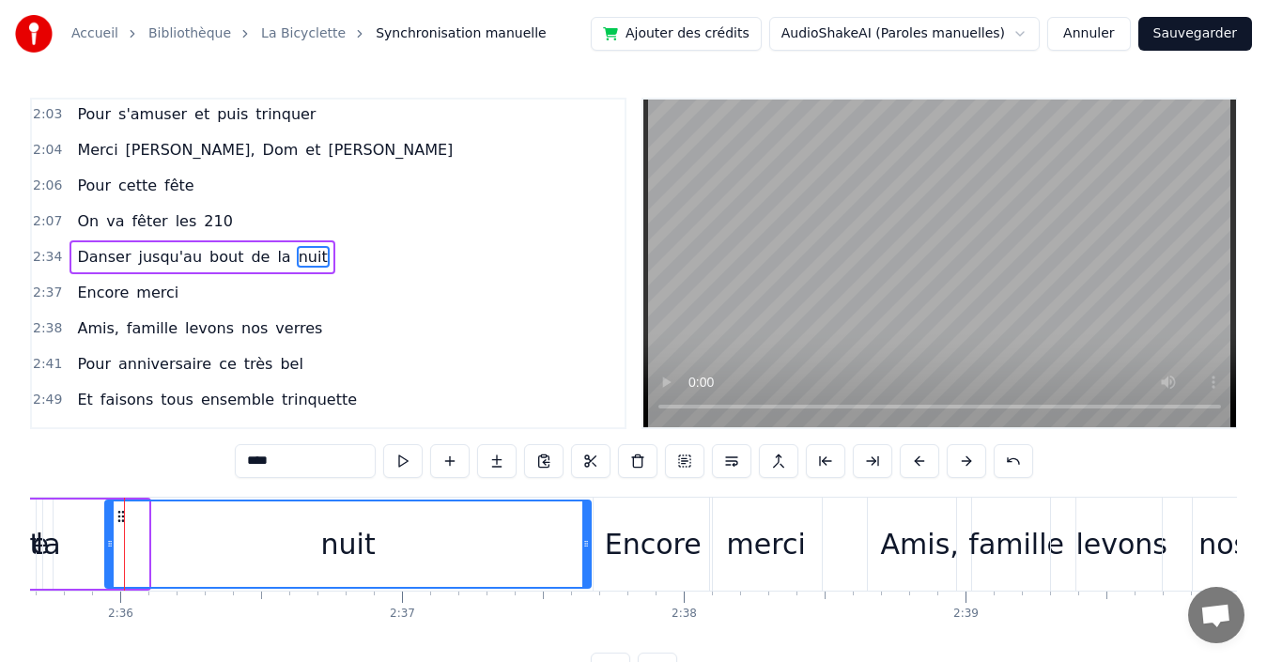
drag, startPoint x: 142, startPoint y: 539, endPoint x: 584, endPoint y: 535, distance: 442.5
click at [584, 535] on div at bounding box center [586, 544] width 8 height 85
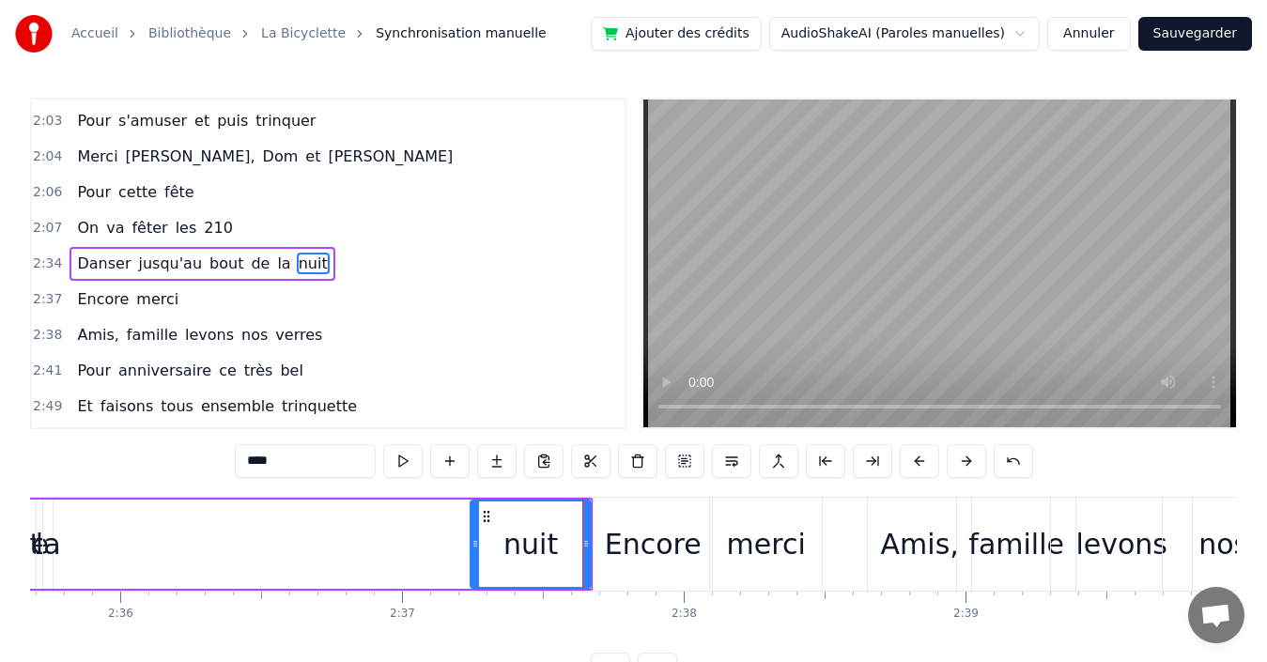
drag, startPoint x: 111, startPoint y: 536, endPoint x: 480, endPoint y: 545, distance: 369.3
click at [479, 545] on icon at bounding box center [476, 543] width 8 height 15
click at [1203, 32] on button "Sauvegarder" at bounding box center [1196, 34] width 114 height 34
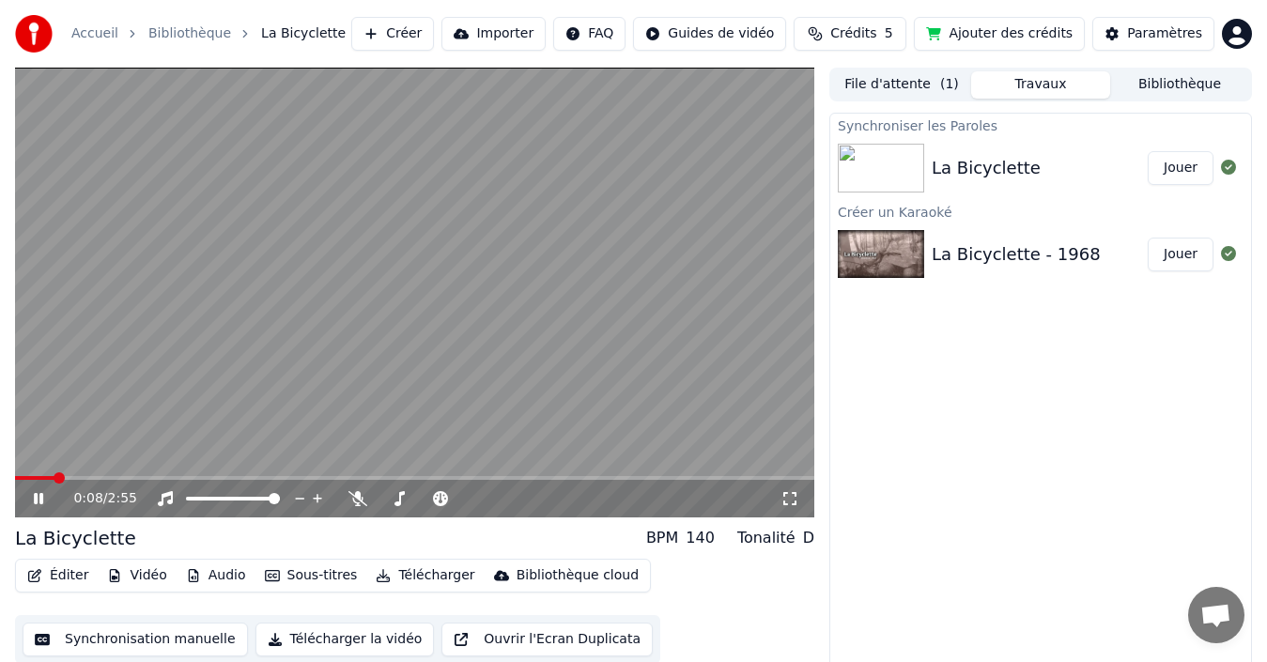
click at [317, 162] on video at bounding box center [414, 293] width 799 height 450
click at [147, 635] on button "Synchronisation manuelle" at bounding box center [135, 640] width 225 height 34
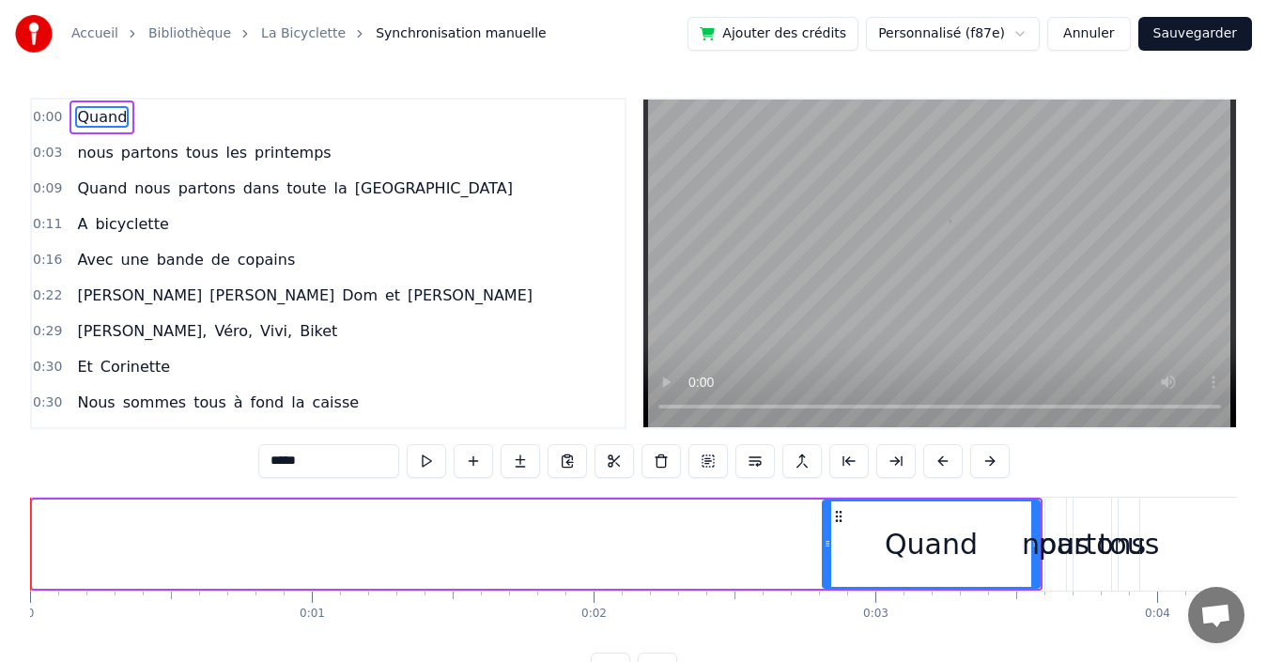
drag, startPoint x: 37, startPoint y: 532, endPoint x: 827, endPoint y: 529, distance: 790.1
click at [827, 529] on div at bounding box center [828, 544] width 8 height 85
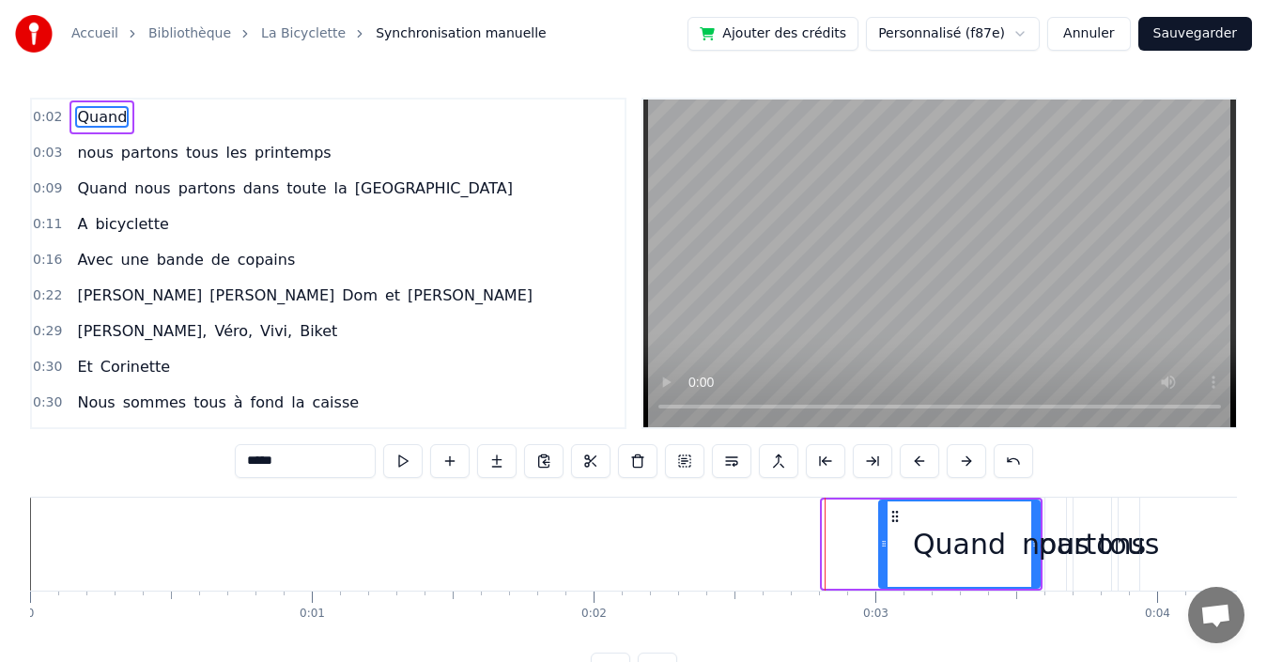
drag, startPoint x: 827, startPoint y: 529, endPoint x: 883, endPoint y: 519, distance: 57.3
click at [883, 519] on div at bounding box center [884, 544] width 8 height 85
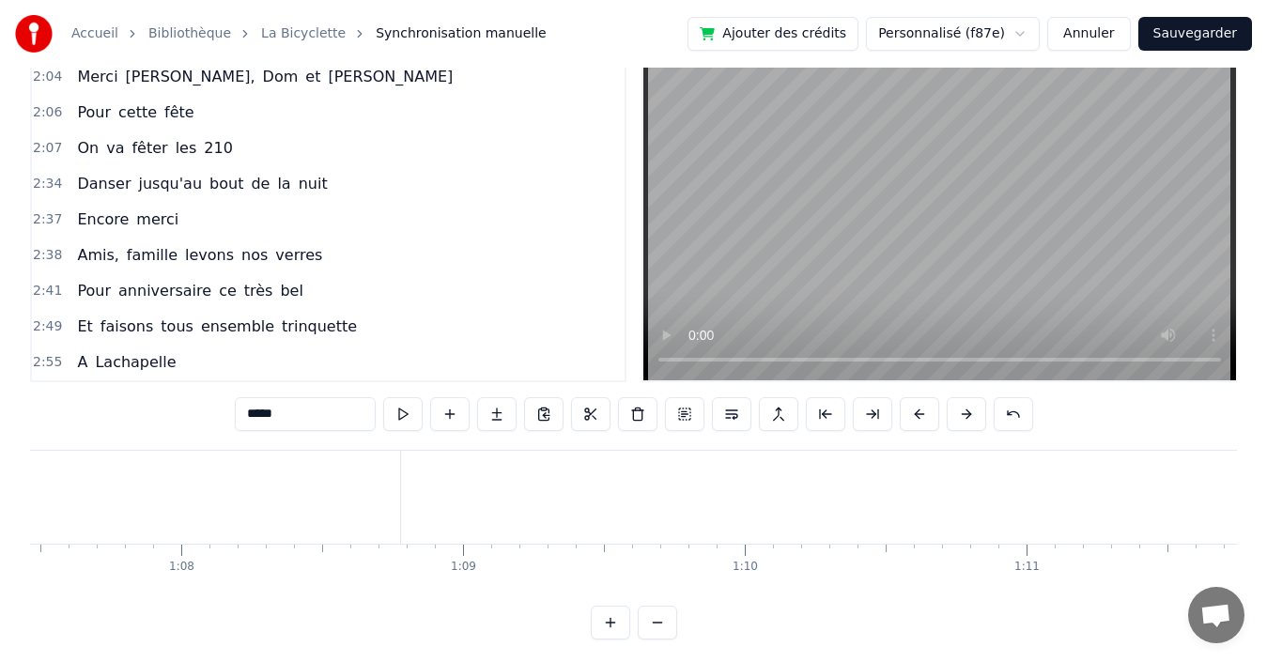
scroll to position [70, 0]
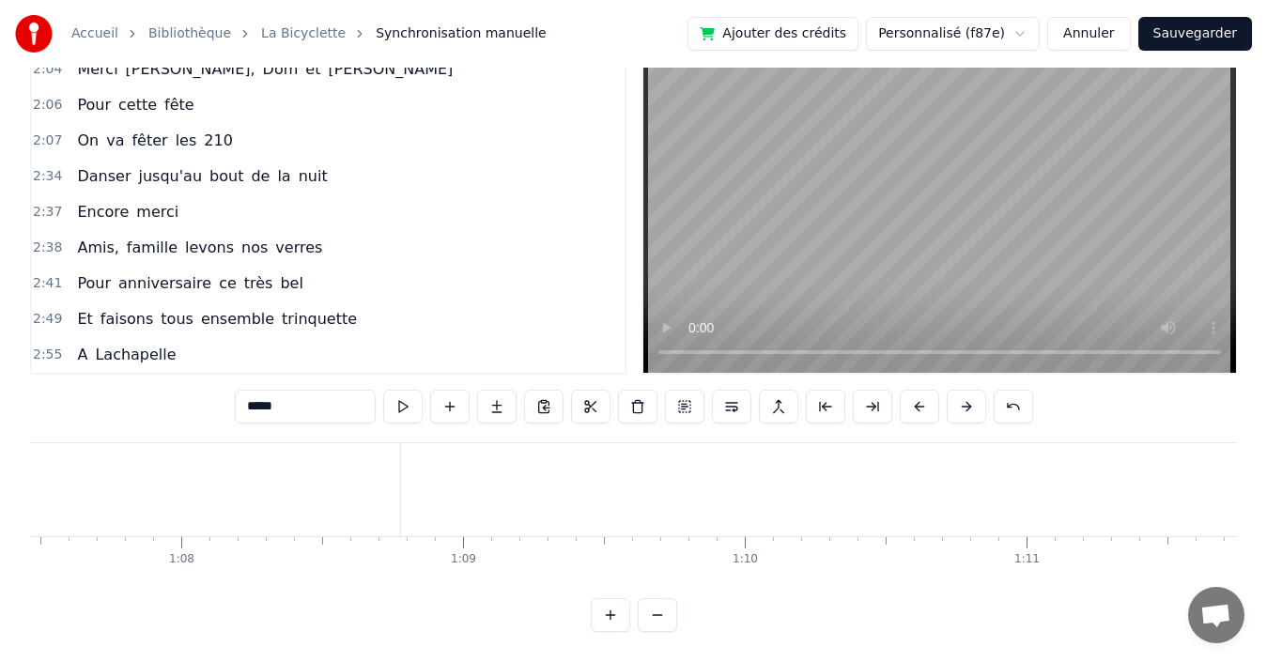
click at [334, 230] on div "2:38 Amis, famille levons nos verres" at bounding box center [328, 248] width 593 height 36
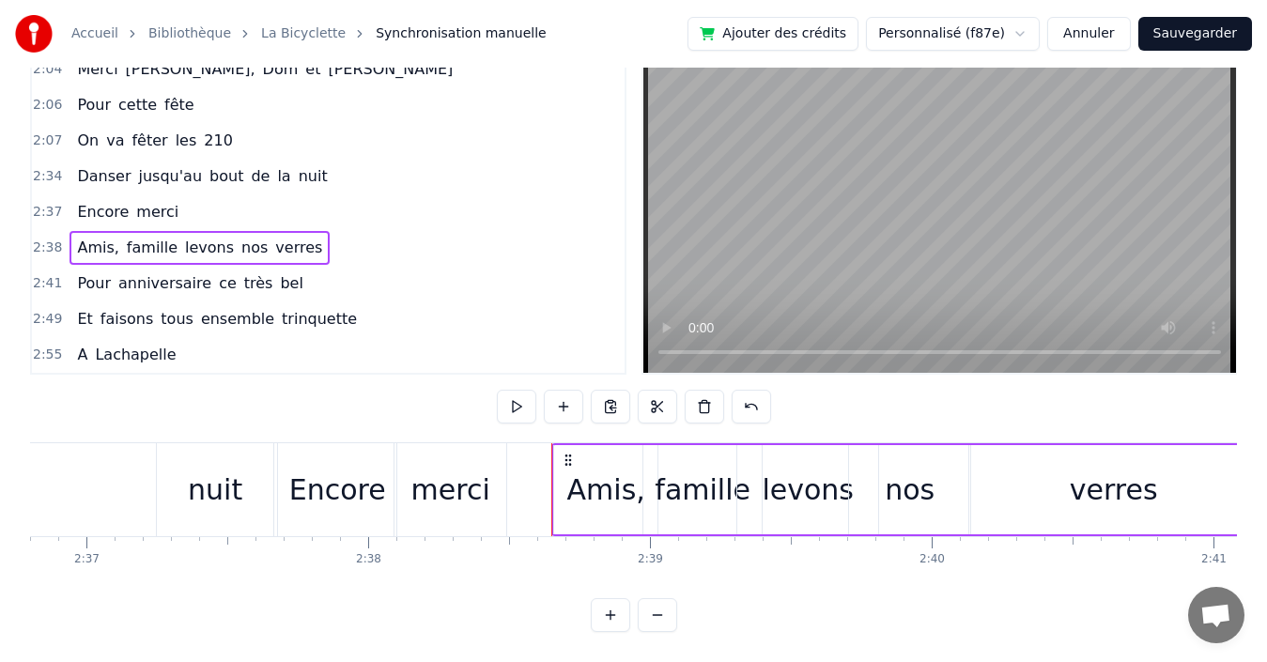
scroll to position [0, 44618]
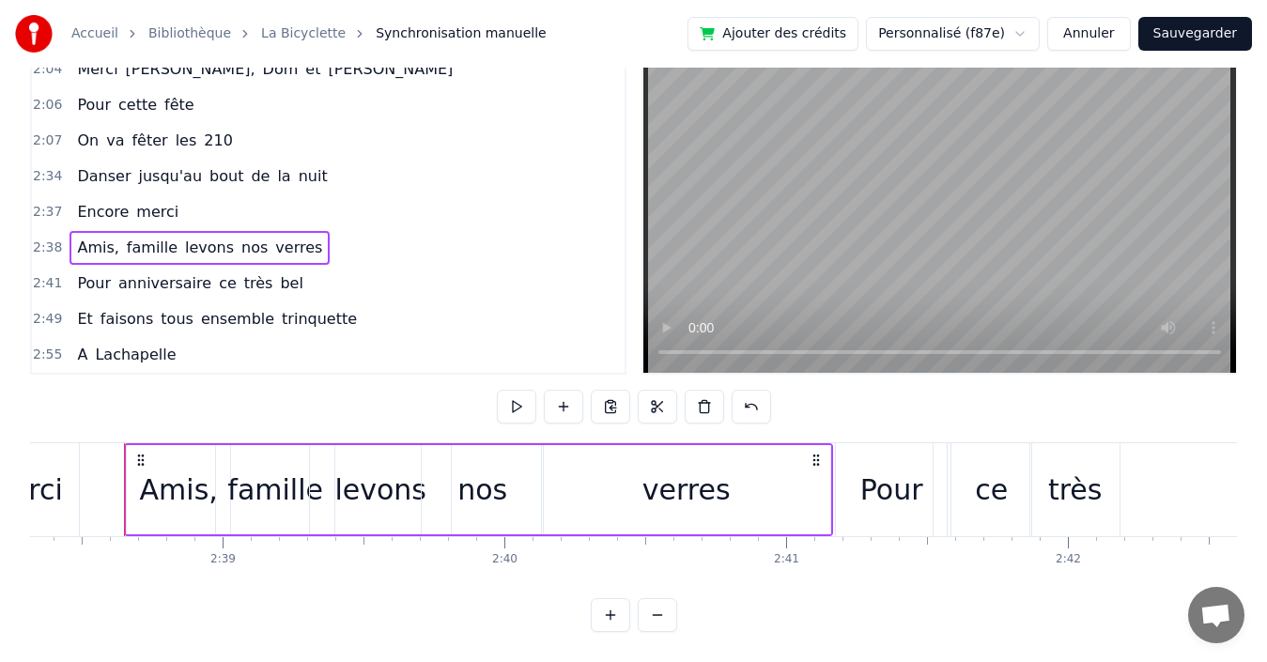
click at [52, 490] on div "merci" at bounding box center [23, 490] width 79 height 42
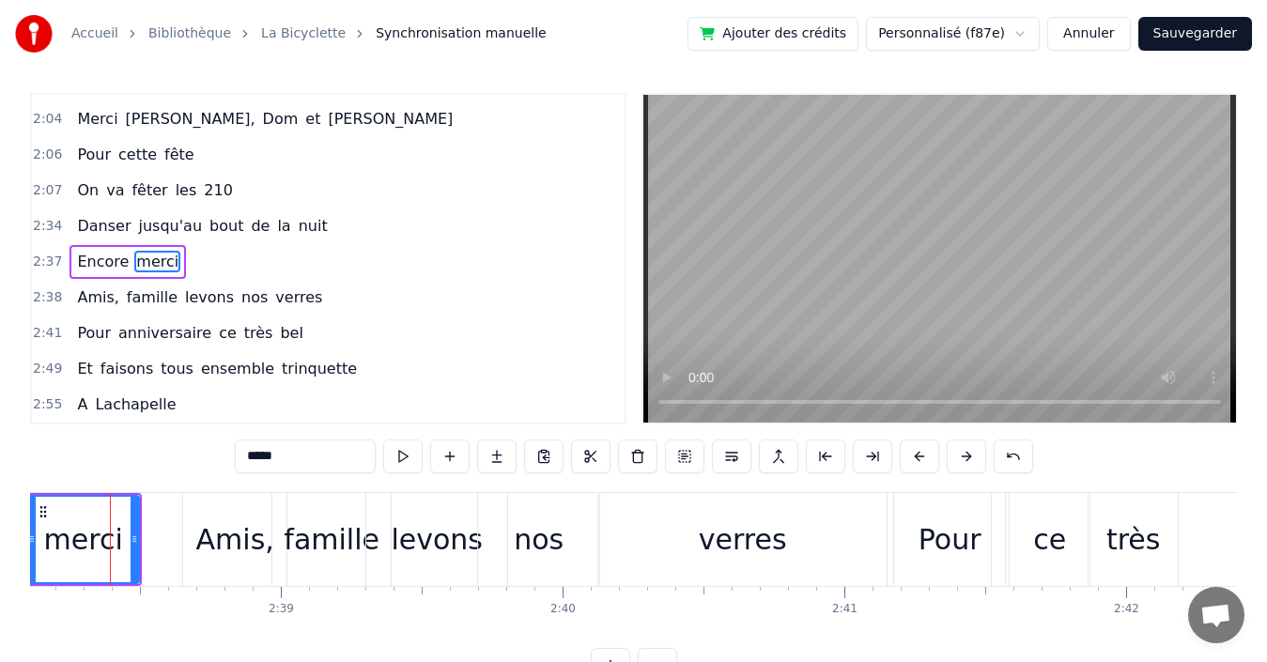
scroll to position [0, 44546]
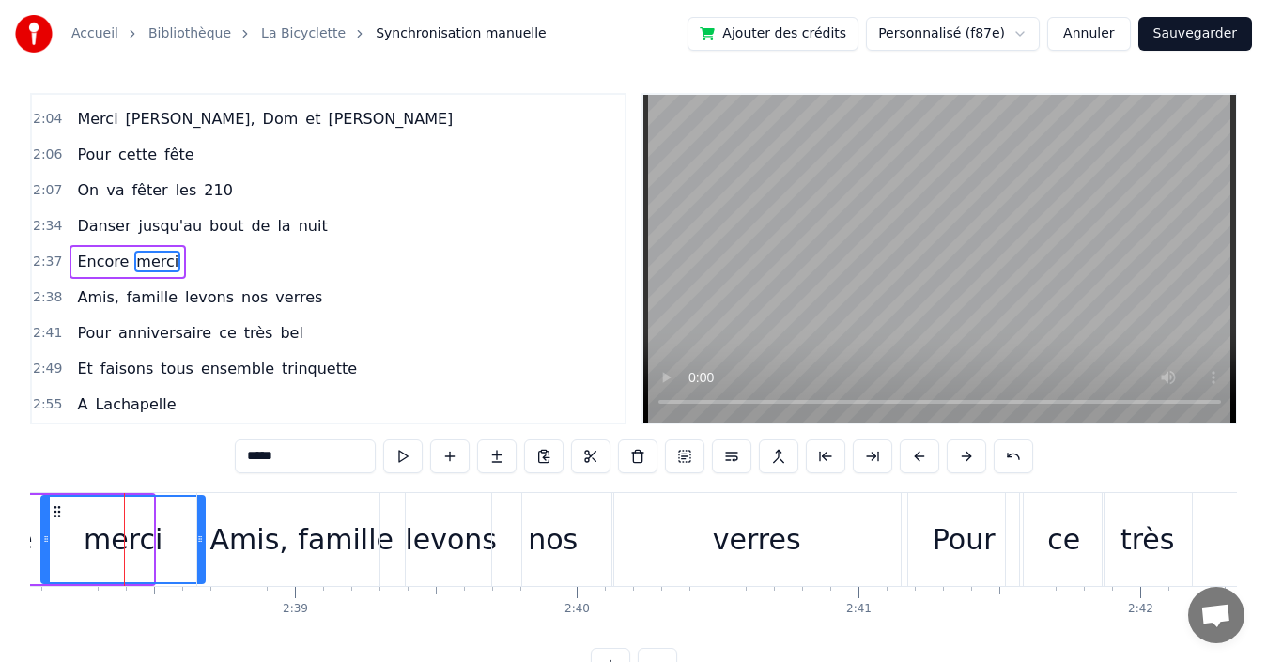
drag, startPoint x: 151, startPoint y: 520, endPoint x: 203, endPoint y: 515, distance: 52.0
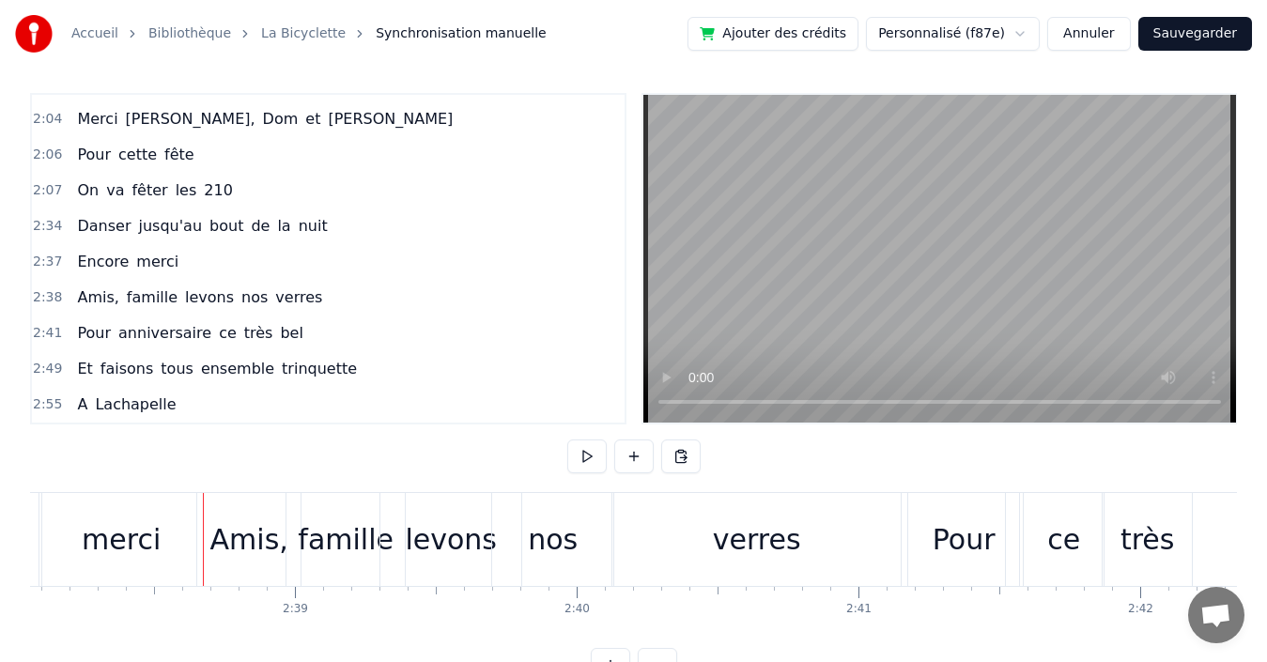
click at [62, 523] on div "merci" at bounding box center [120, 539] width 163 height 93
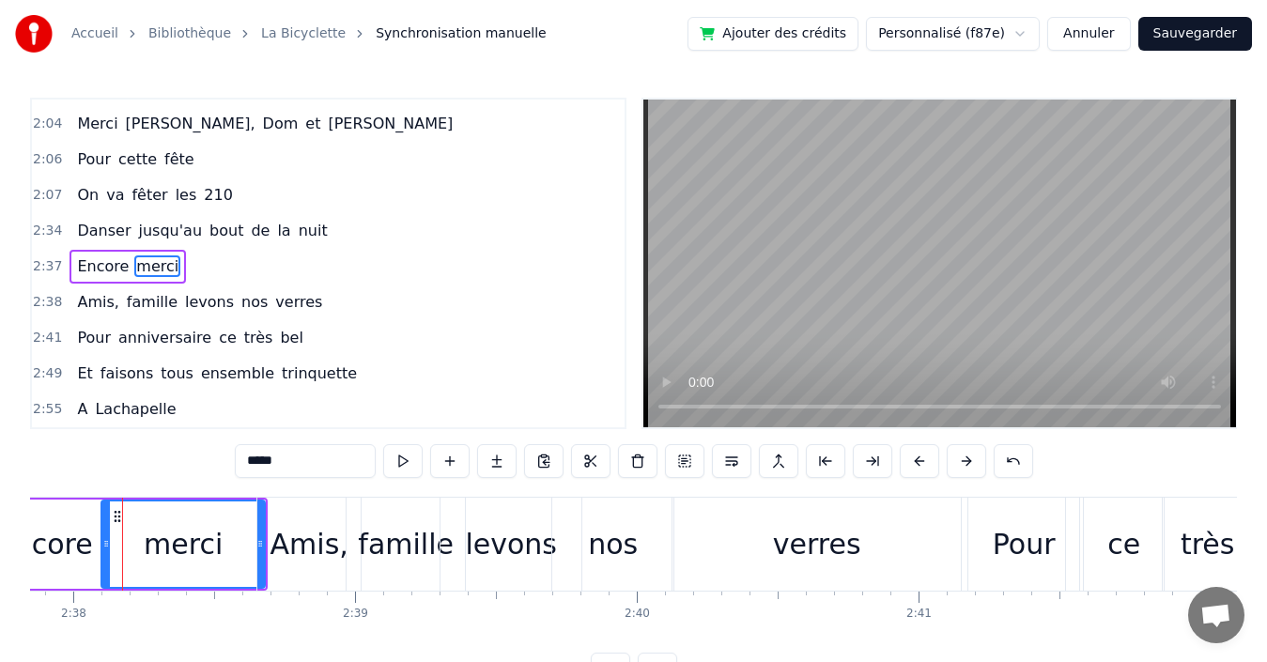
scroll to position [0, 44484]
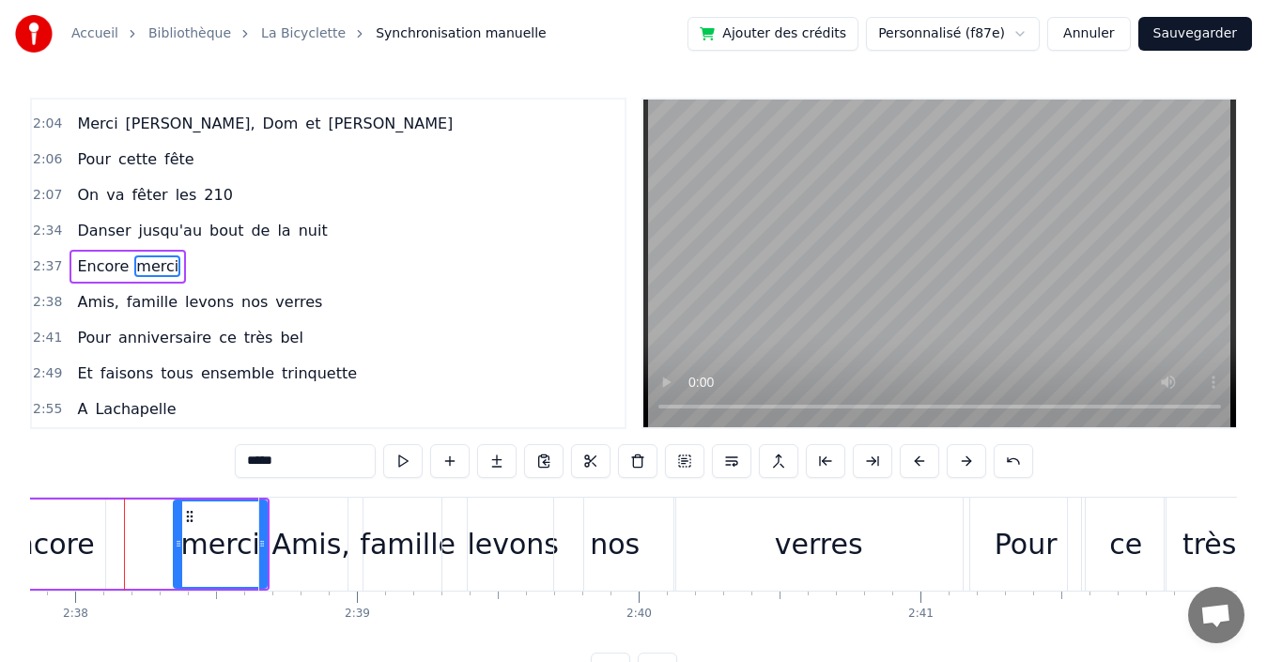
drag, startPoint x: 107, startPoint y: 529, endPoint x: 178, endPoint y: 525, distance: 70.6
click at [178, 525] on div at bounding box center [179, 544] width 8 height 85
click at [85, 529] on div "Encore" at bounding box center [46, 544] width 97 height 42
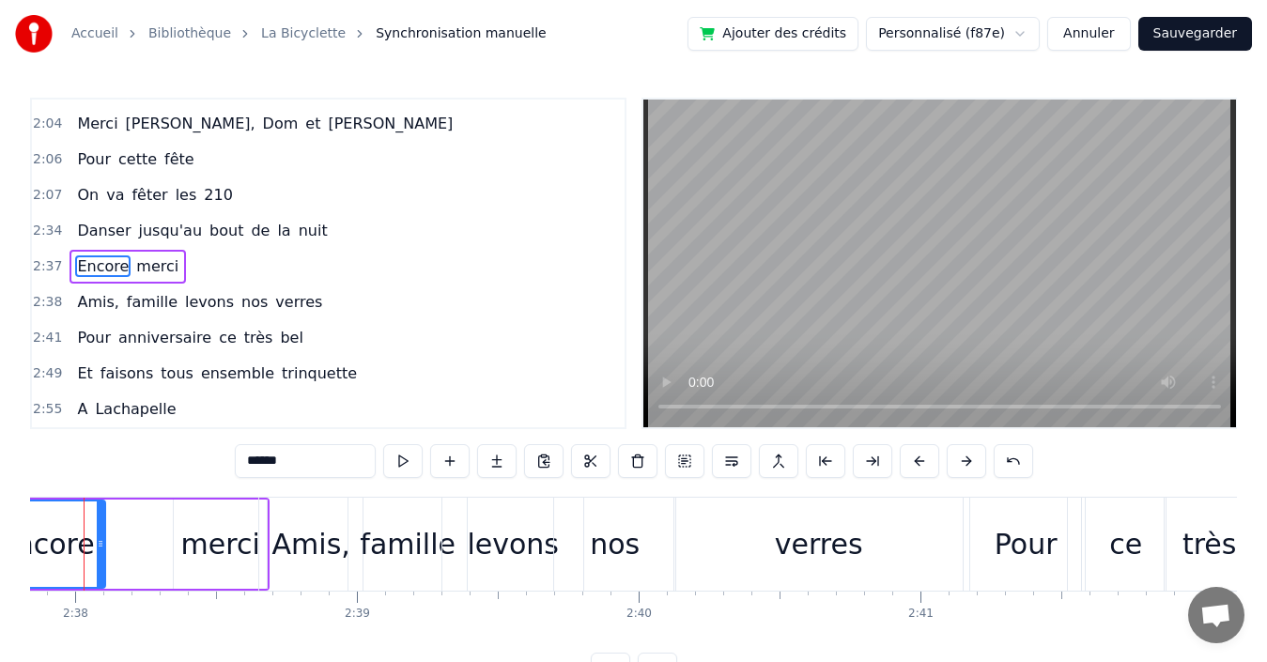
scroll to position [0, 44443]
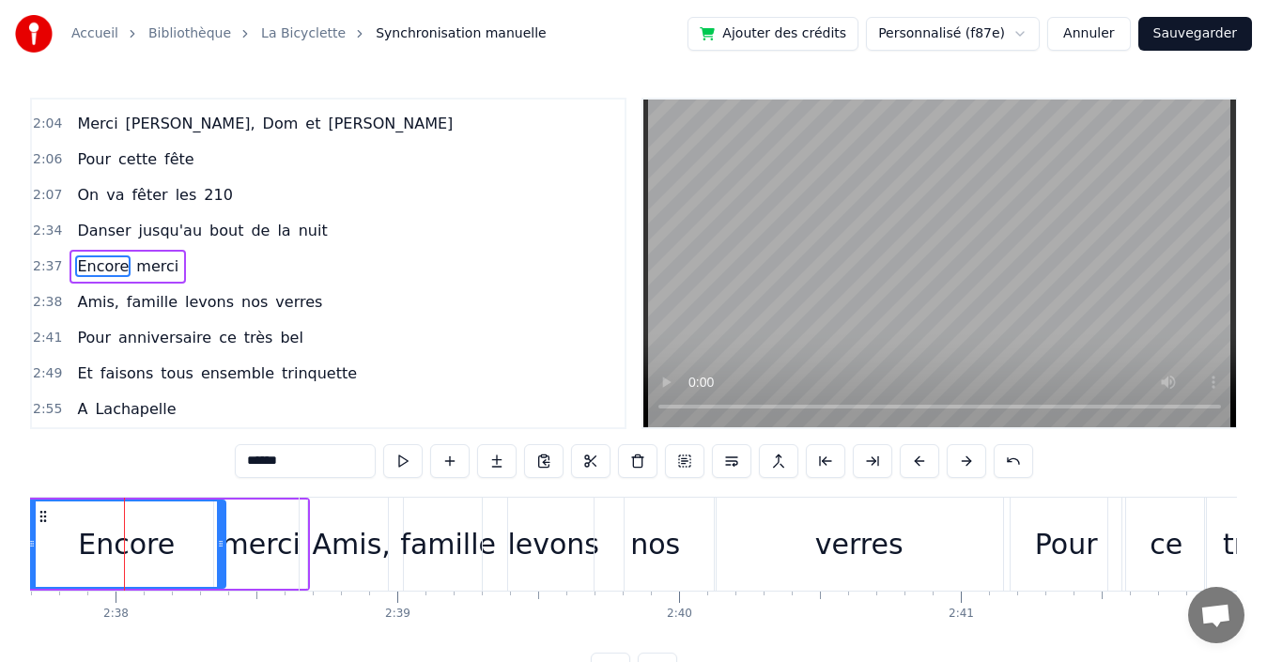
drag, startPoint x: 143, startPoint y: 531, endPoint x: 223, endPoint y: 528, distance: 79.9
click at [223, 528] on div at bounding box center [221, 544] width 8 height 85
click at [50, 530] on div "Encore" at bounding box center [126, 544] width 196 height 85
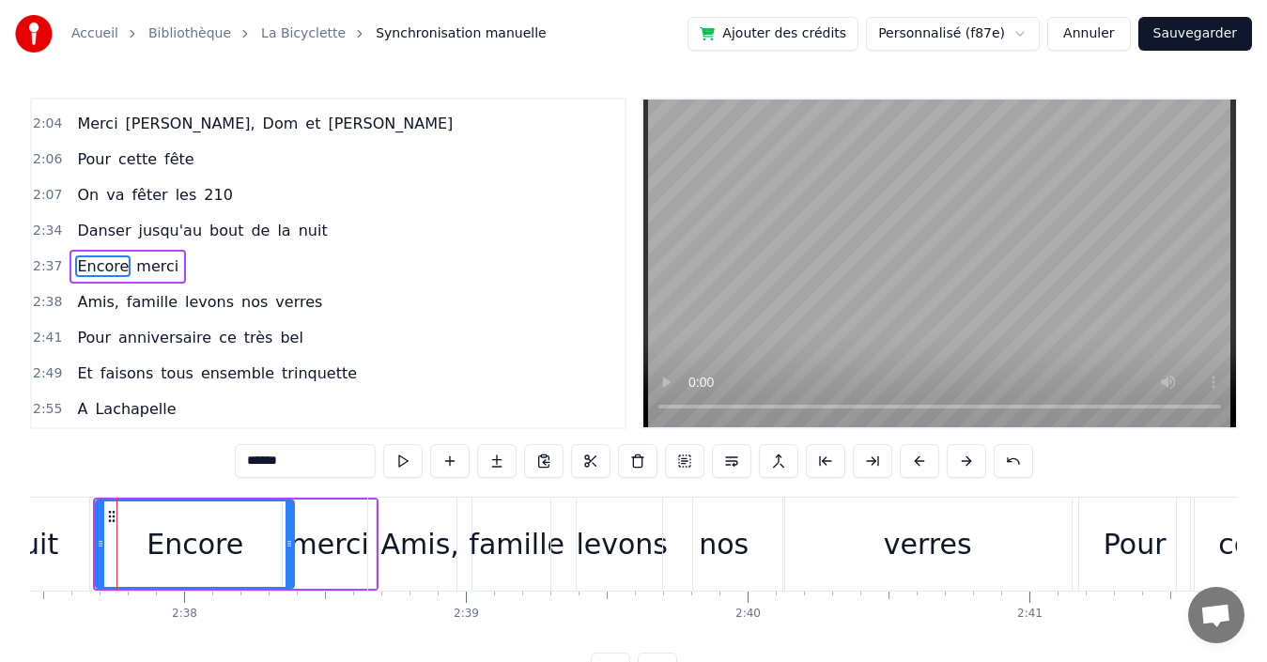
scroll to position [0, 44367]
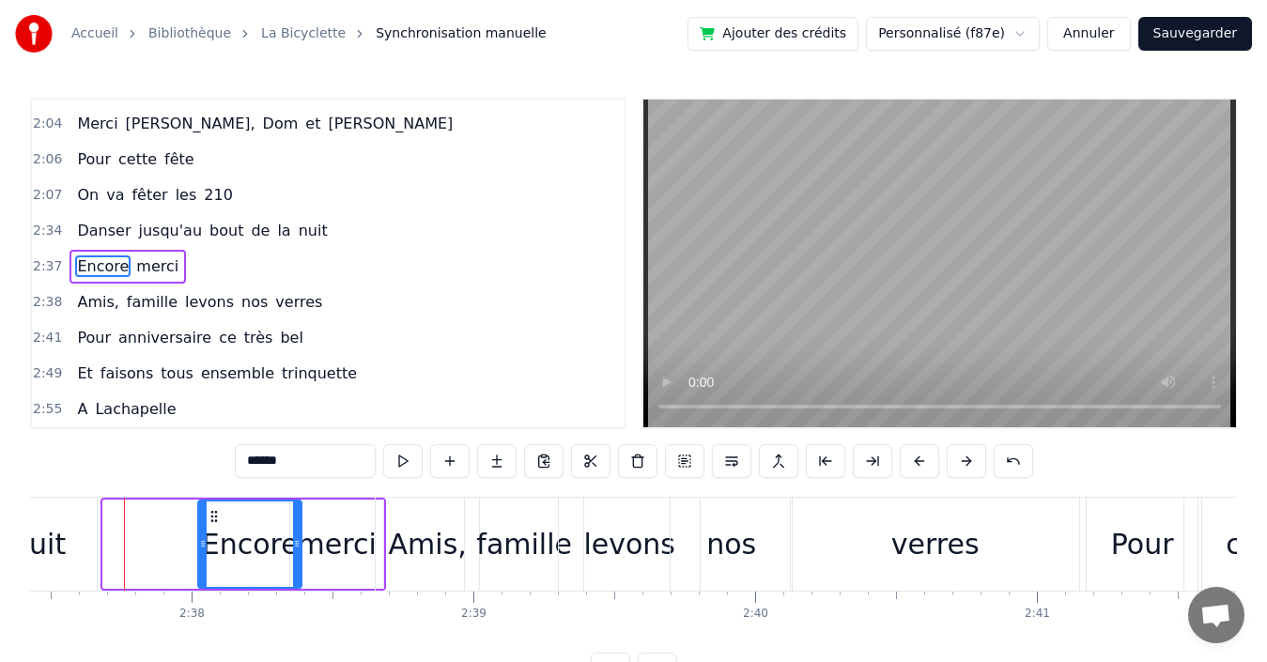
drag, startPoint x: 107, startPoint y: 534, endPoint x: 202, endPoint y: 529, distance: 95.0
click at [202, 529] on div at bounding box center [203, 544] width 8 height 85
click at [47, 545] on div "nuit" at bounding box center [38, 544] width 54 height 42
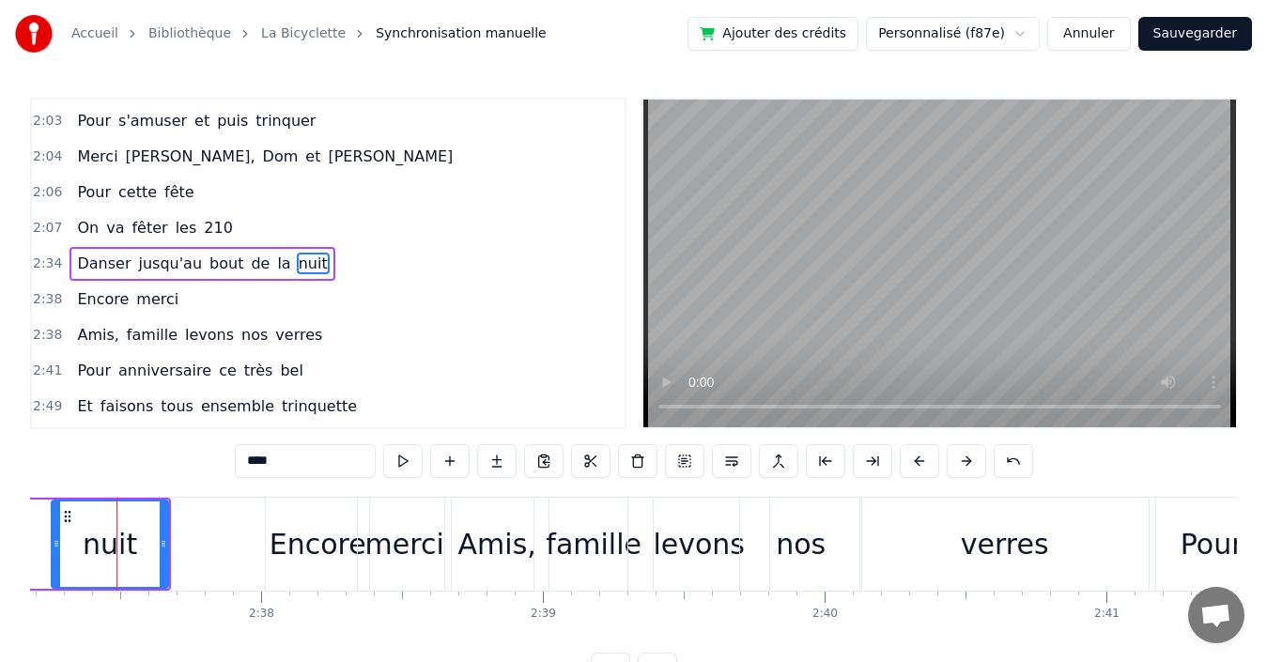
scroll to position [0, 44290]
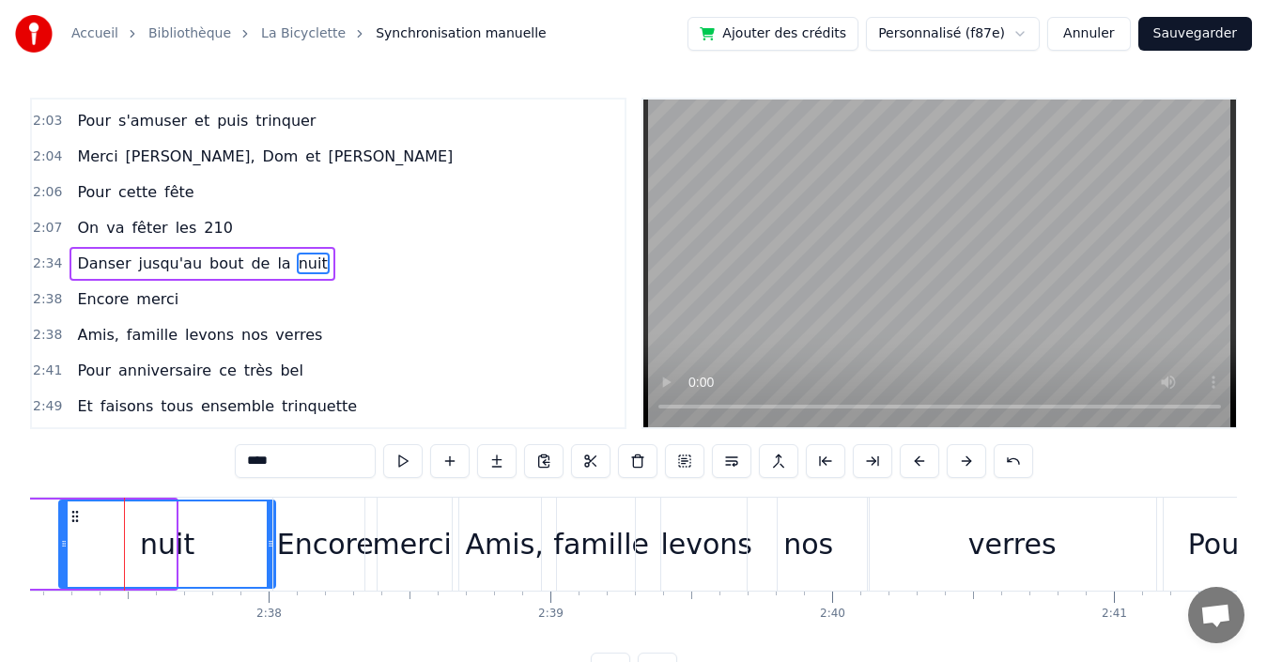
drag, startPoint x: 170, startPoint y: 537, endPoint x: 270, endPoint y: 535, distance: 99.6
click at [270, 535] on div at bounding box center [271, 544] width 8 height 85
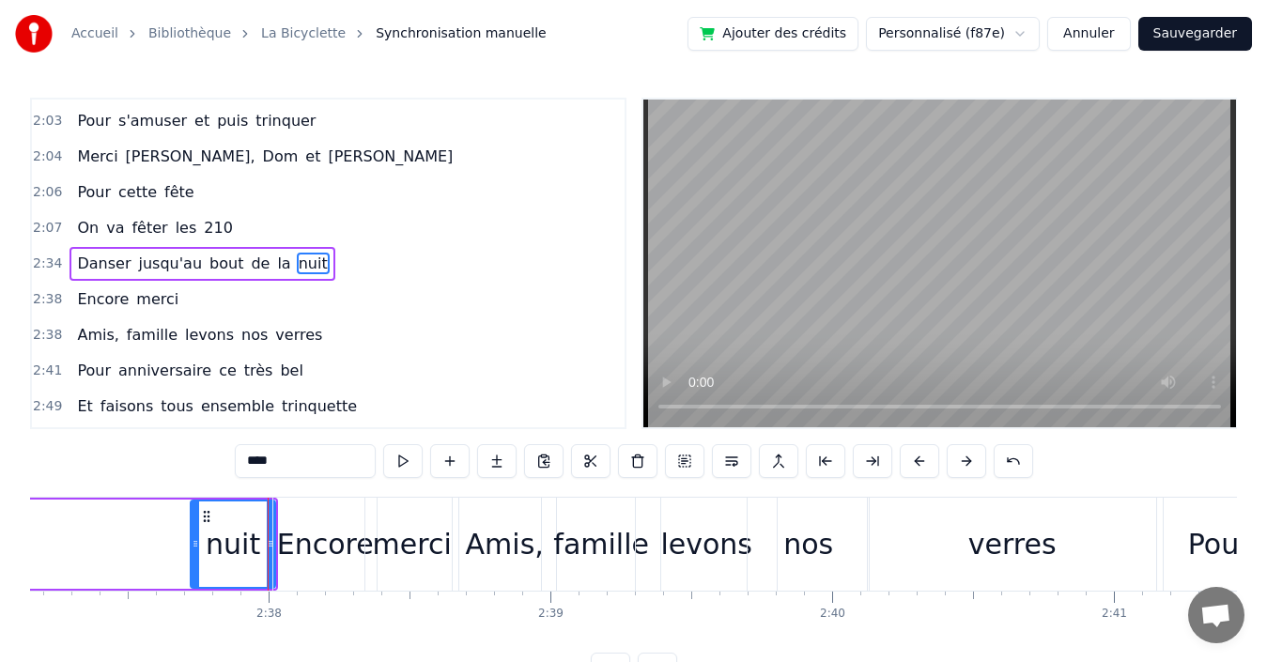
drag, startPoint x: 62, startPoint y: 535, endPoint x: 195, endPoint y: 530, distance: 133.5
click at [195, 530] on div at bounding box center [196, 544] width 8 height 85
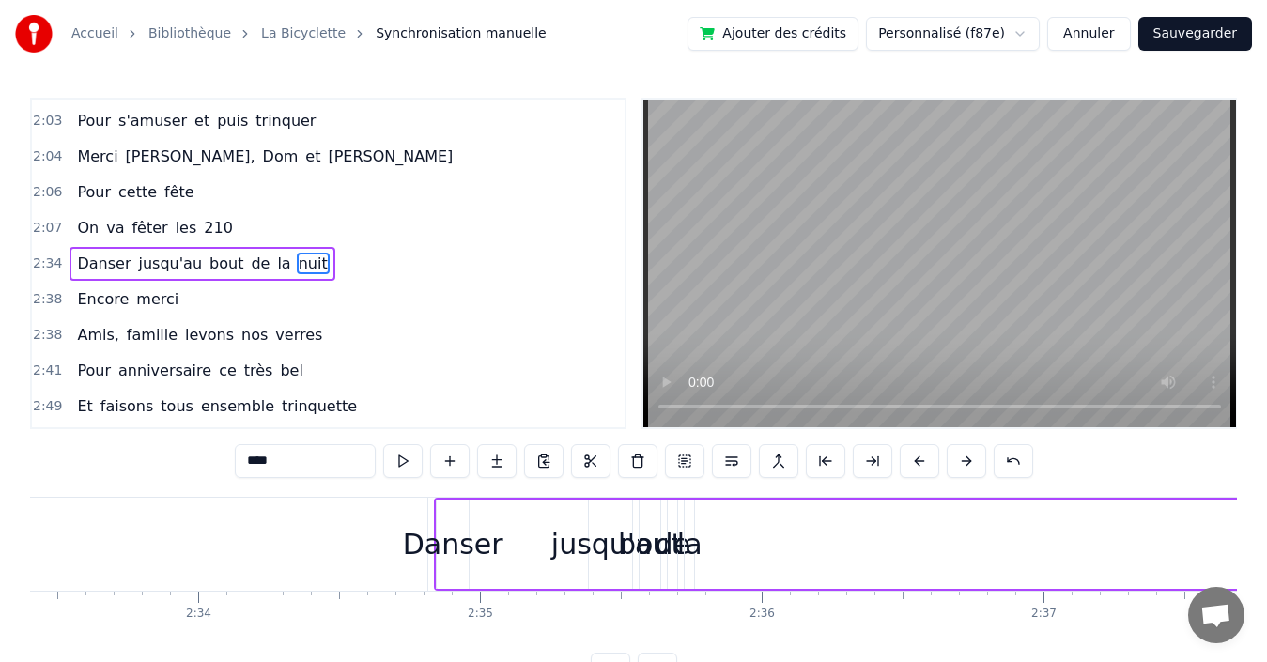
click at [689, 552] on div "la" at bounding box center [689, 544] width 25 height 42
type input "**"
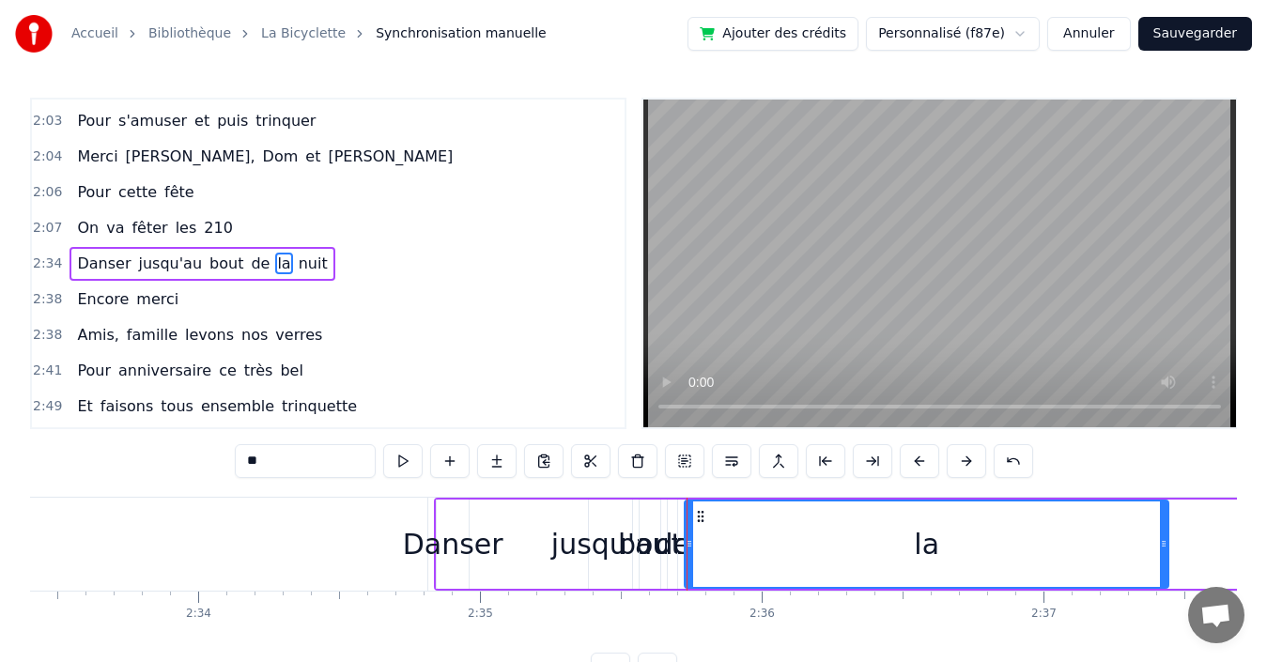
drag, startPoint x: 690, startPoint y: 548, endPoint x: 1171, endPoint y: 539, distance: 480.1
click at [1168, 539] on icon at bounding box center [1164, 543] width 8 height 15
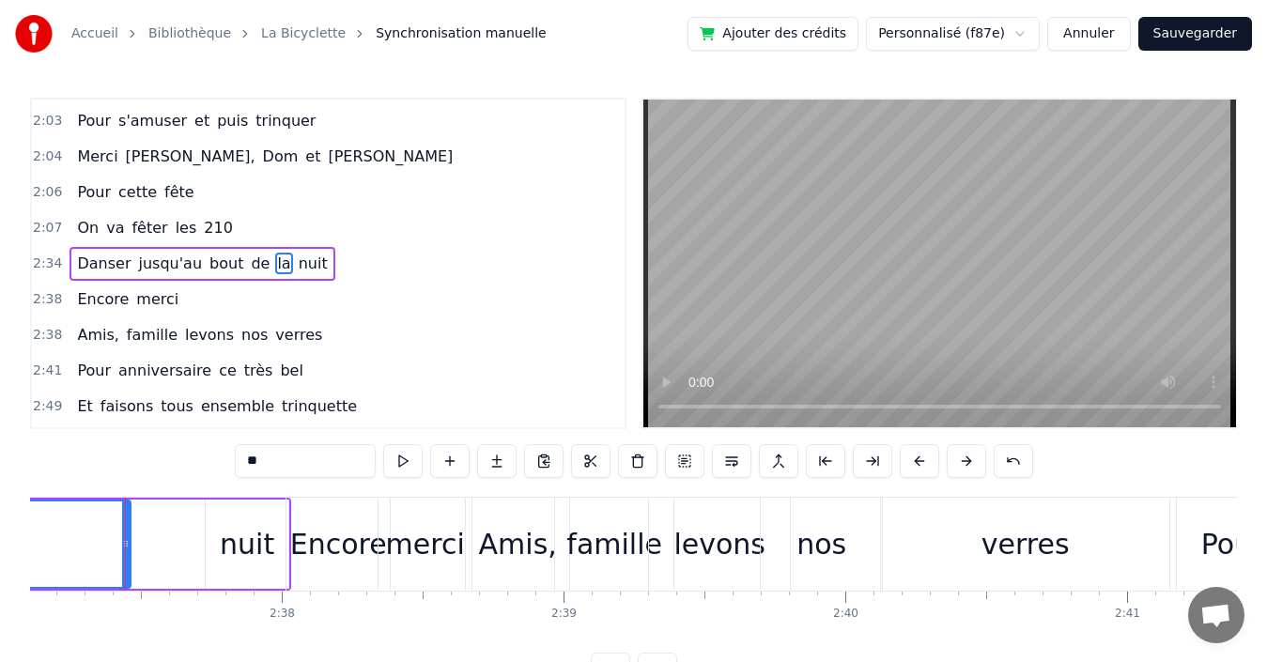
scroll to position [0, 44278]
drag, startPoint x: 128, startPoint y: 539, endPoint x: 190, endPoint y: 535, distance: 62.2
click at [200, 535] on div at bounding box center [204, 544] width 8 height 85
drag, startPoint x: 193, startPoint y: 544, endPoint x: 215, endPoint y: 543, distance: 22.6
click at [215, 543] on icon at bounding box center [215, 543] width 8 height 15
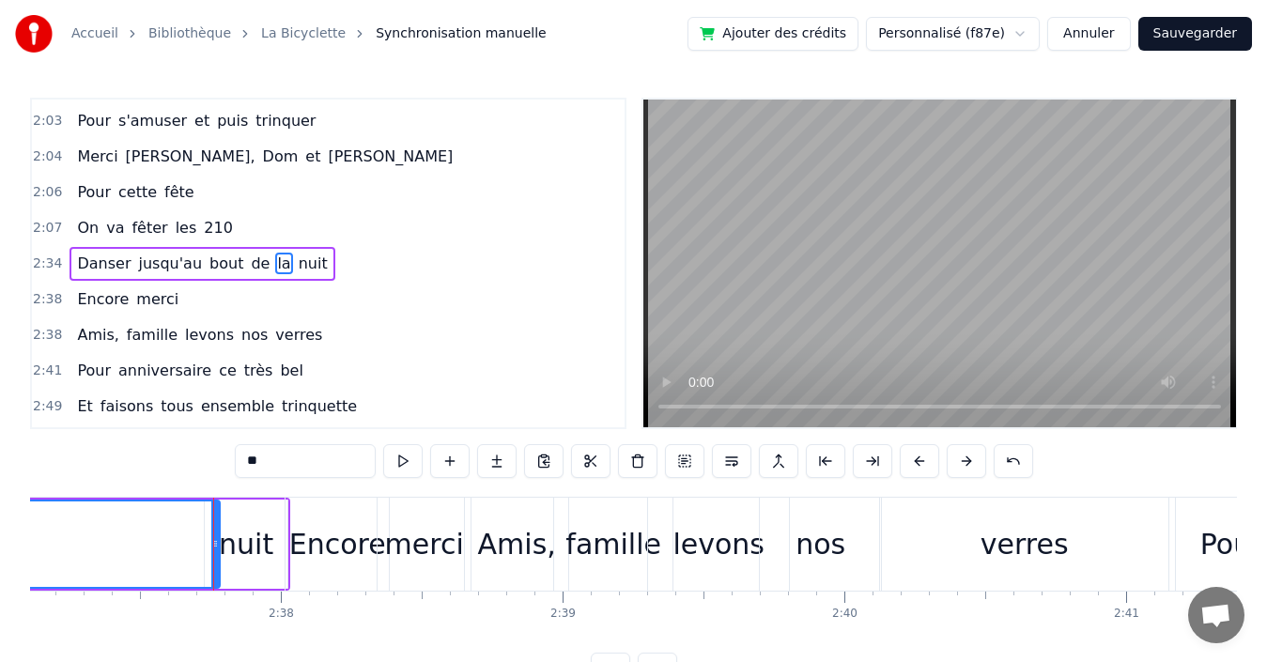
scroll to position [0, 43222]
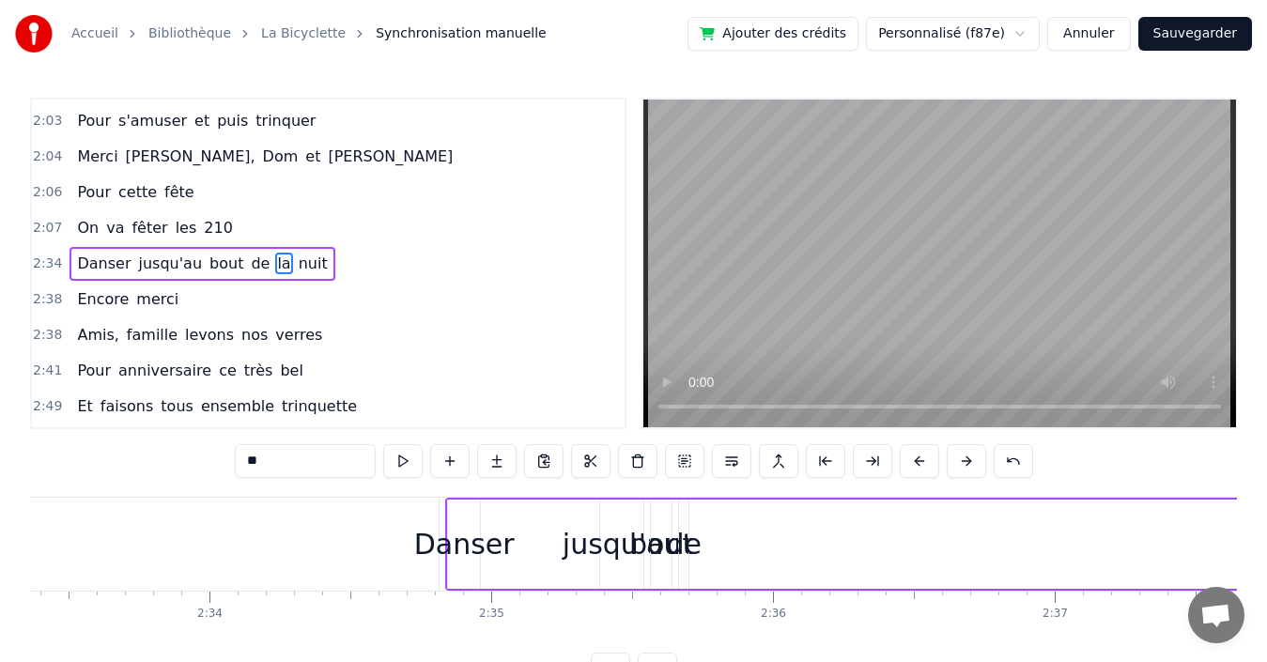
drag, startPoint x: 698, startPoint y: 539, endPoint x: 1282, endPoint y: 539, distance: 584.3
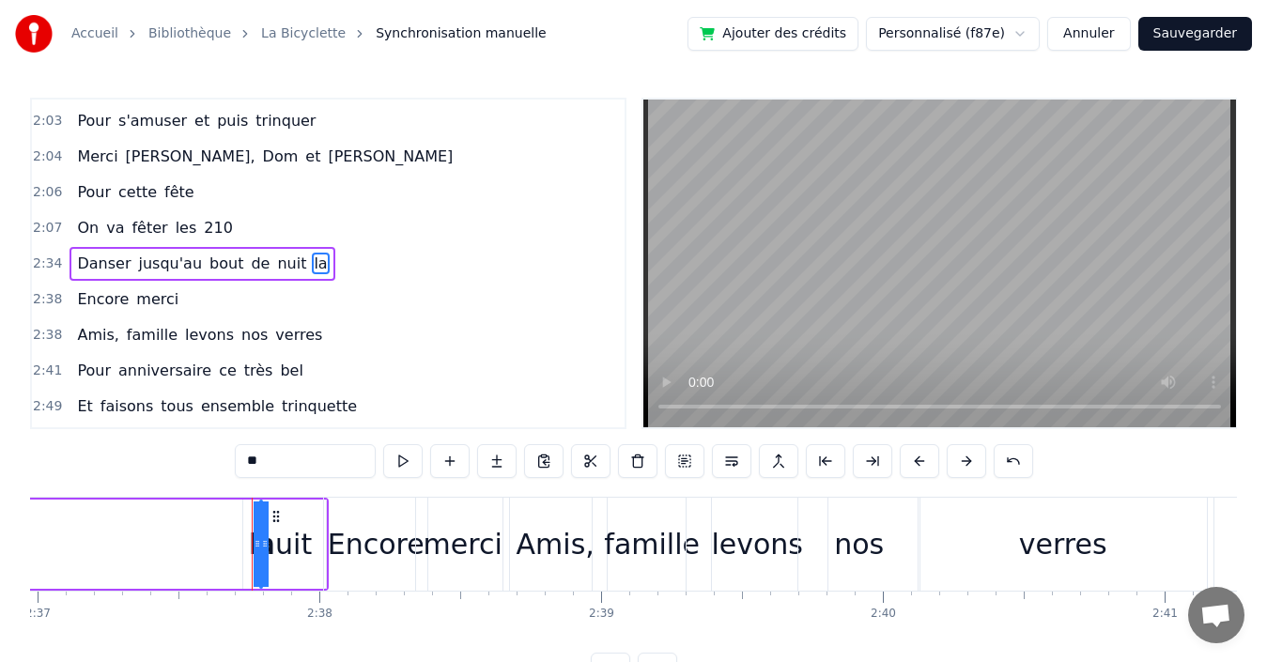
scroll to position [0, 44040]
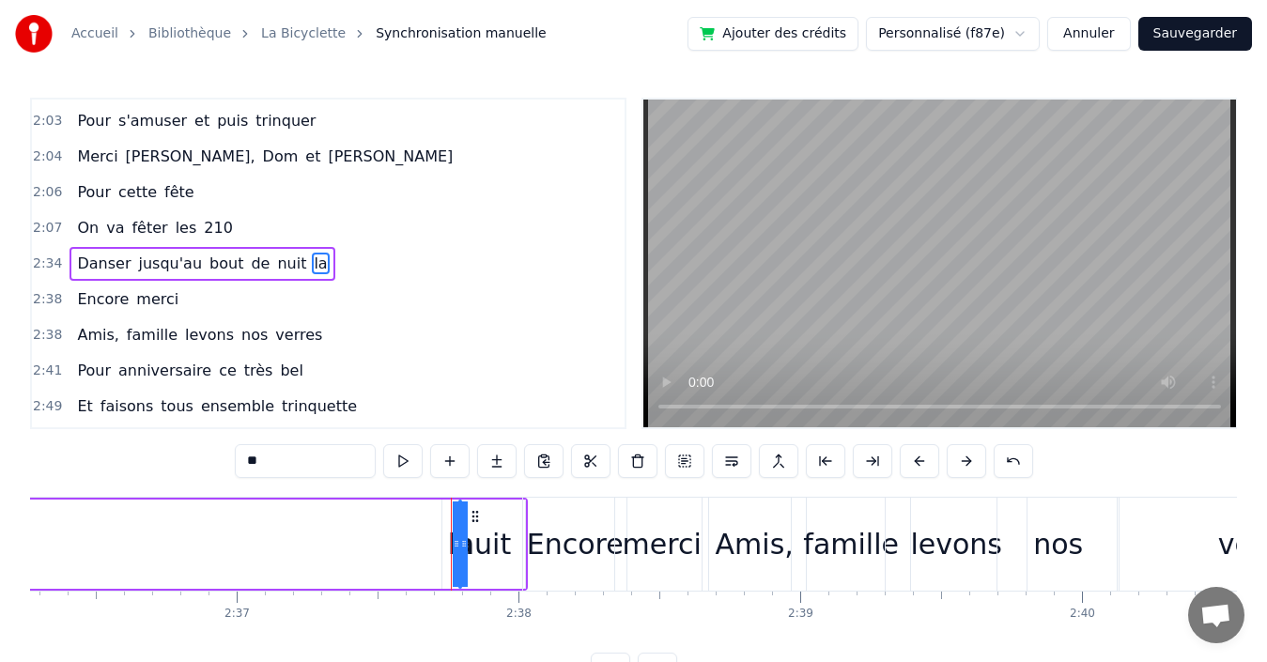
click at [457, 528] on div at bounding box center [457, 544] width 8 height 85
drag, startPoint x: 460, startPoint y: 530, endPoint x: 398, endPoint y: 544, distance: 63.6
click at [398, 544] on div "Danser jusqu'au bout de nuit la" at bounding box center [43, 544] width 833 height 93
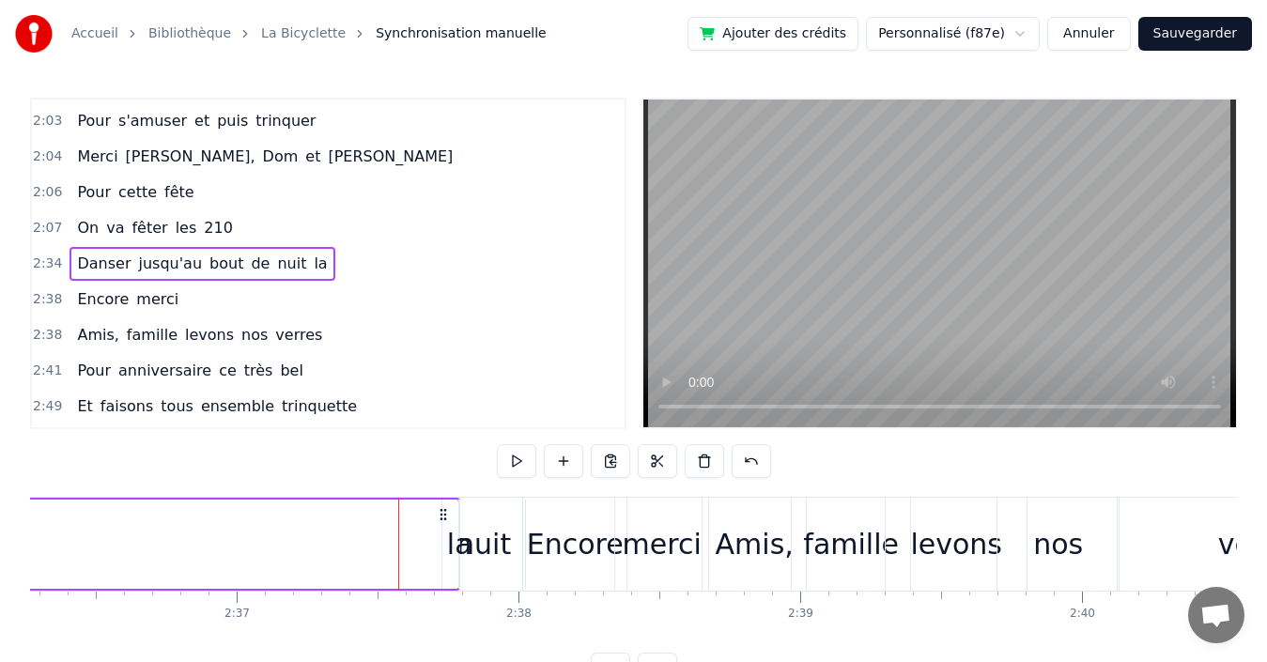
click at [312, 262] on span "la" at bounding box center [320, 264] width 17 height 22
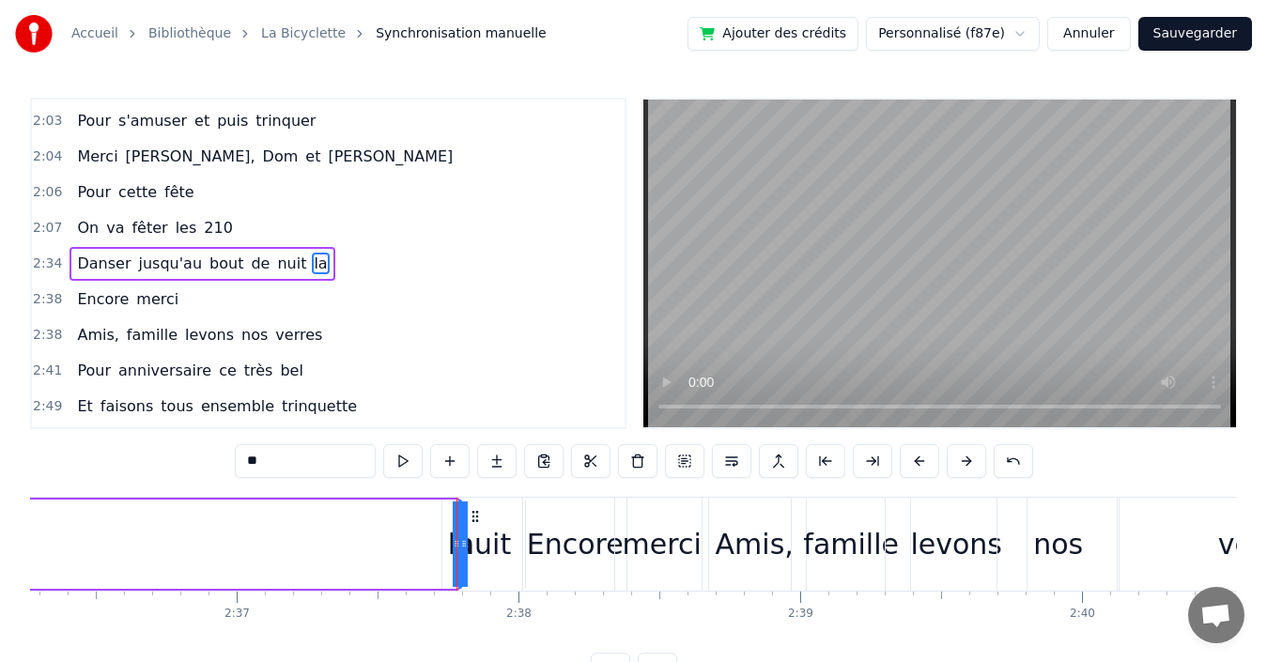
drag, startPoint x: 454, startPoint y: 538, endPoint x: 395, endPoint y: 543, distance: 58.4
click at [395, 543] on div "Danser jusqu'au bout de nuit la" at bounding box center [43, 544] width 833 height 93
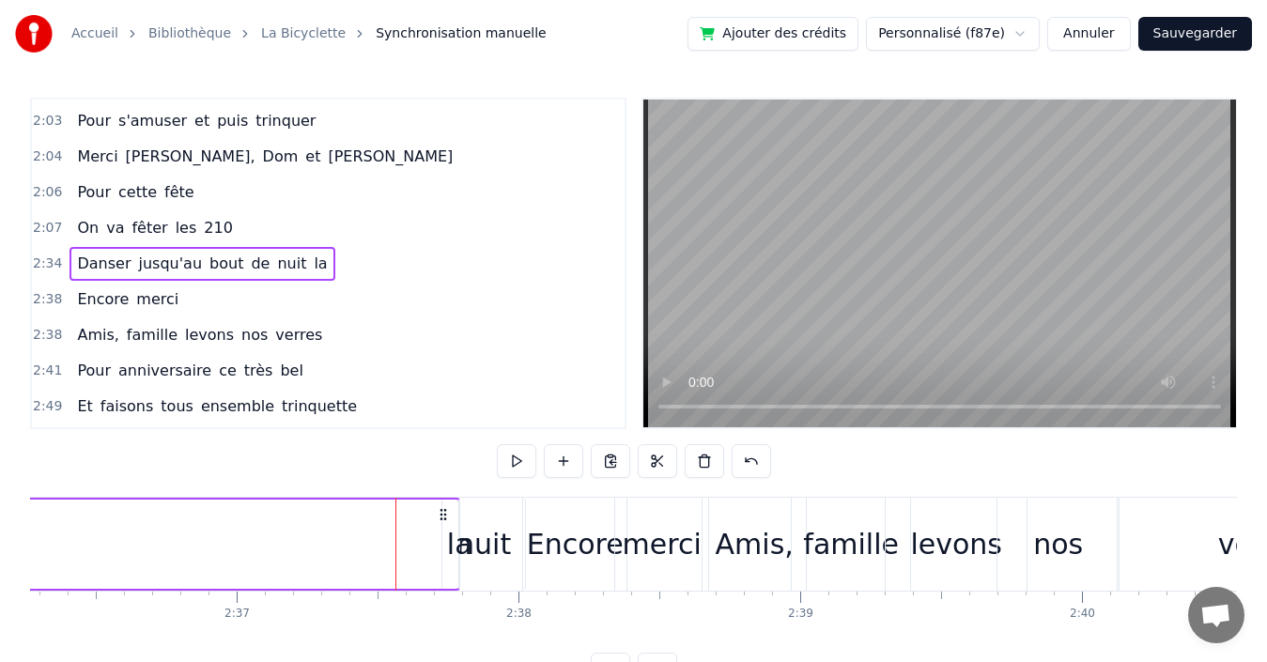
click at [447, 546] on div "nuit" at bounding box center [483, 544] width 83 height 89
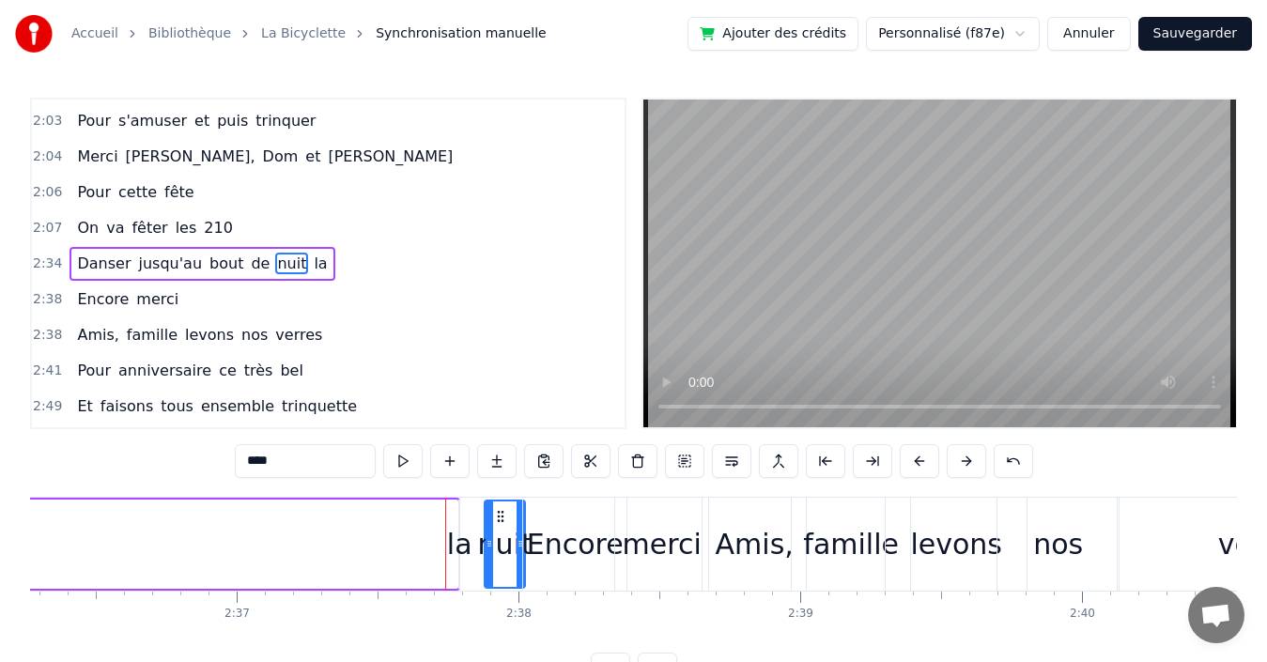
drag, startPoint x: 447, startPoint y: 546, endPoint x: 489, endPoint y: 539, distance: 42.8
click at [467, 546] on div "la" at bounding box center [459, 544] width 25 height 42
type input "**"
drag, startPoint x: 455, startPoint y: 545, endPoint x: 402, endPoint y: 545, distance: 52.6
click at [380, 547] on div "Danser jusqu'au bout de la nuit" at bounding box center [43, 544] width 833 height 93
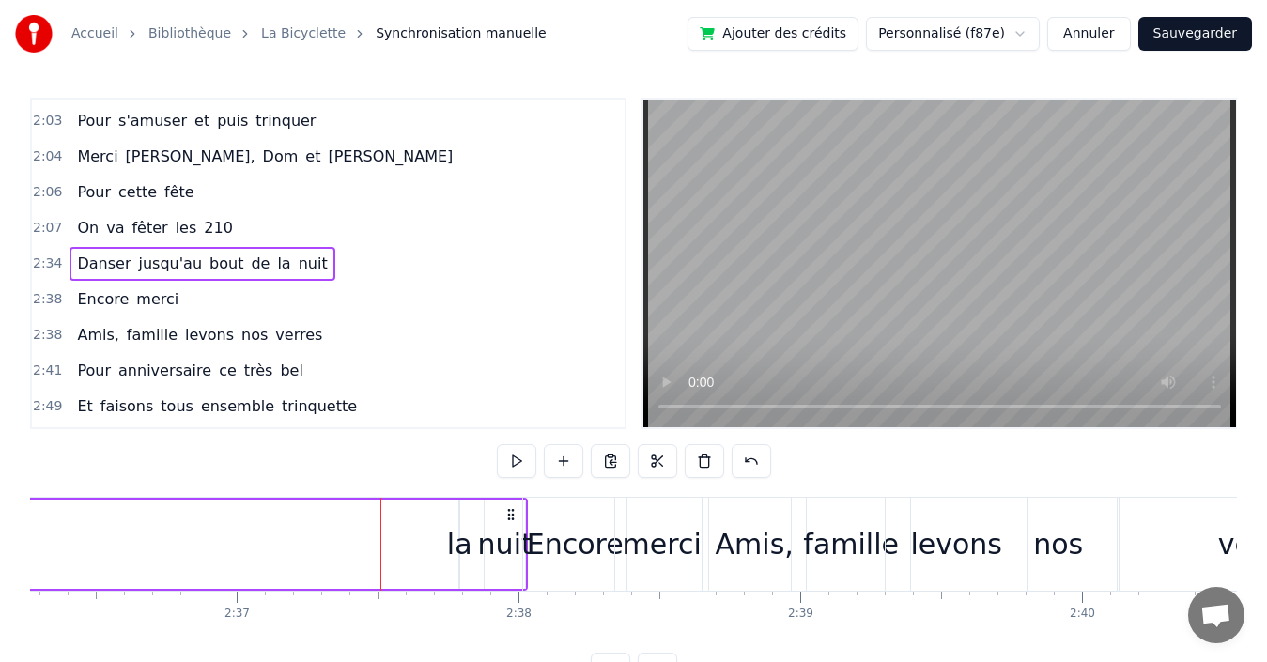
click at [465, 542] on div "la" at bounding box center [459, 544] width 25 height 42
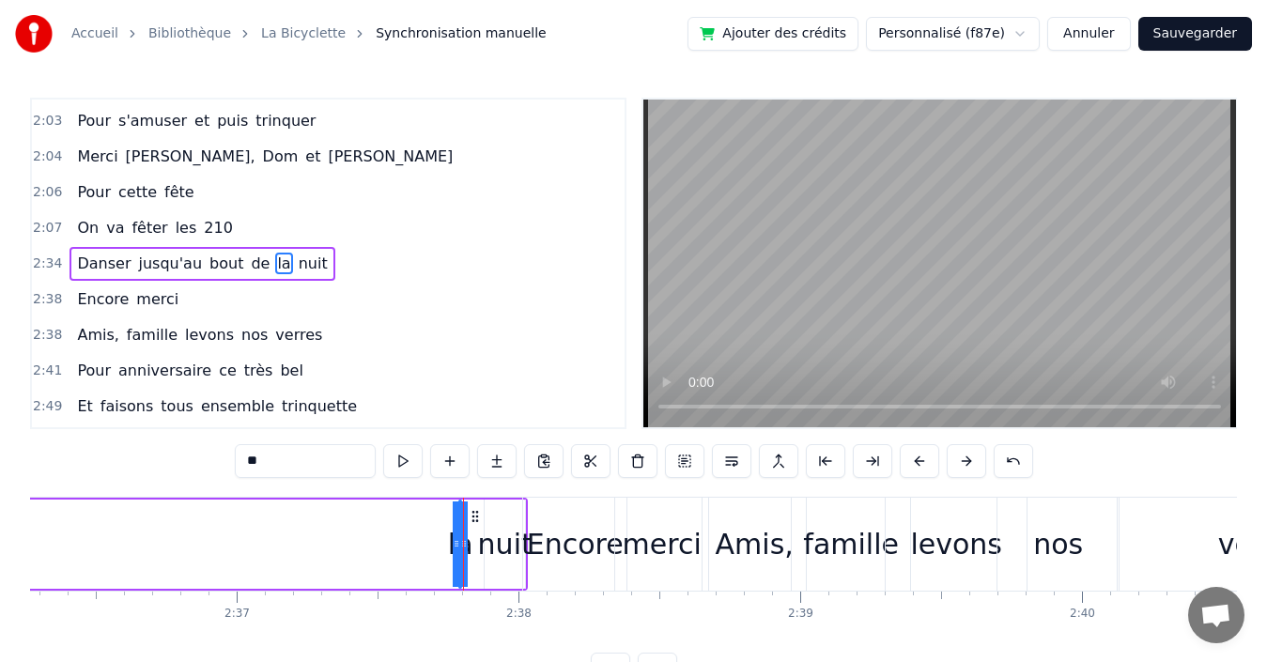
drag, startPoint x: 465, startPoint y: 540, endPoint x: 451, endPoint y: 542, distance: 14.2
click at [468, 540] on icon at bounding box center [464, 543] width 8 height 15
drag, startPoint x: 458, startPoint y: 540, endPoint x: 488, endPoint y: 538, distance: 30.1
click at [488, 538] on div "la" at bounding box center [473, 544] width 30 height 89
drag, startPoint x: 463, startPoint y: 540, endPoint x: 425, endPoint y: 546, distance: 38.9
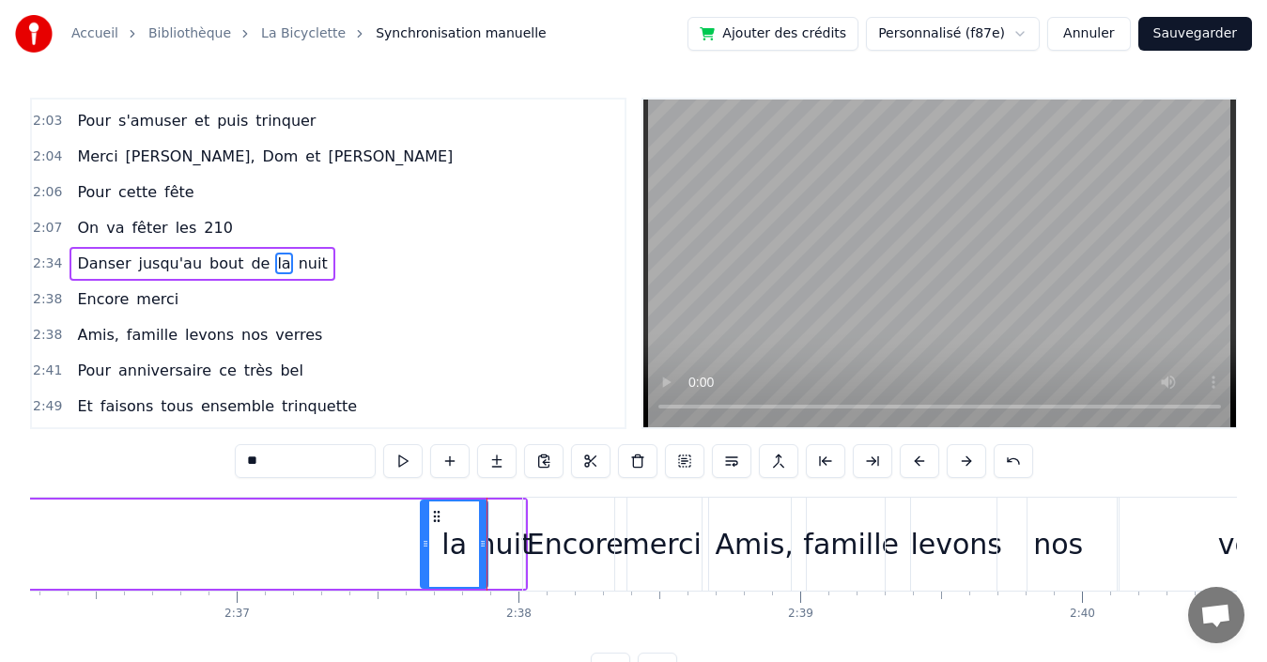
click at [425, 546] on icon at bounding box center [426, 543] width 8 height 15
drag, startPoint x: 484, startPoint y: 546, endPoint x: 472, endPoint y: 549, distance: 12.5
click at [472, 549] on icon at bounding box center [471, 543] width 8 height 15
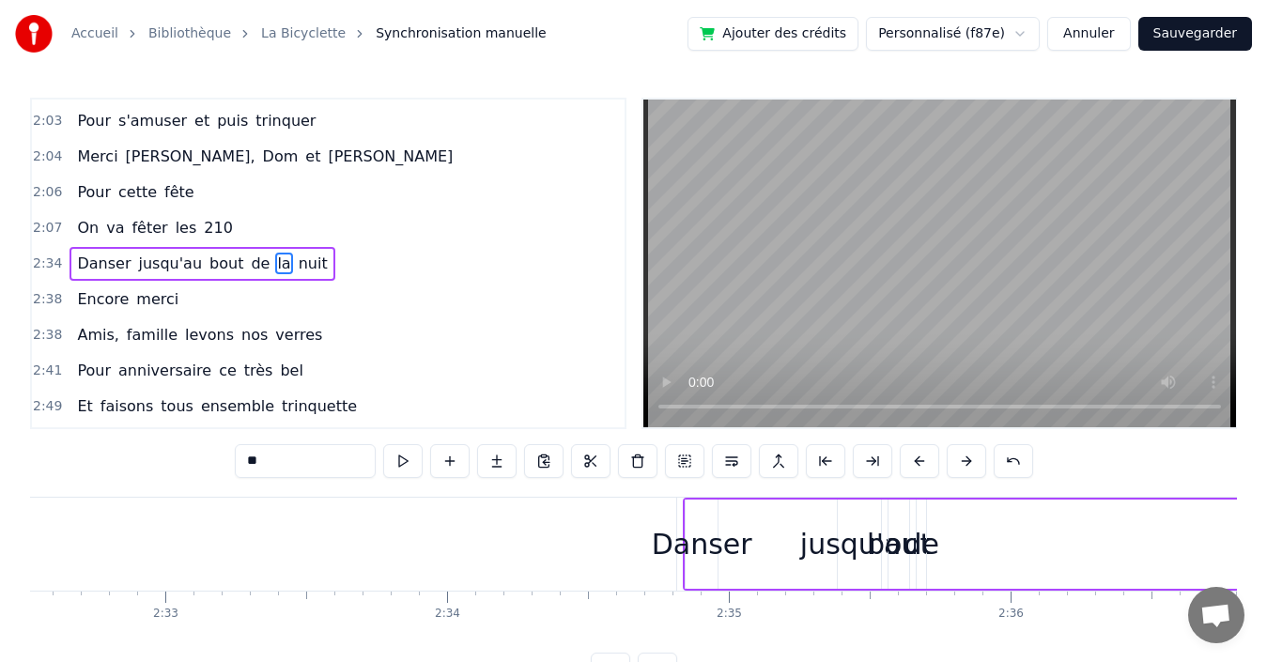
click at [929, 550] on div "de" at bounding box center [922, 544] width 36 height 42
drag, startPoint x: 923, startPoint y: 544, endPoint x: 1004, endPoint y: 539, distance: 80.9
click at [1004, 539] on icon at bounding box center [1003, 543] width 8 height 15
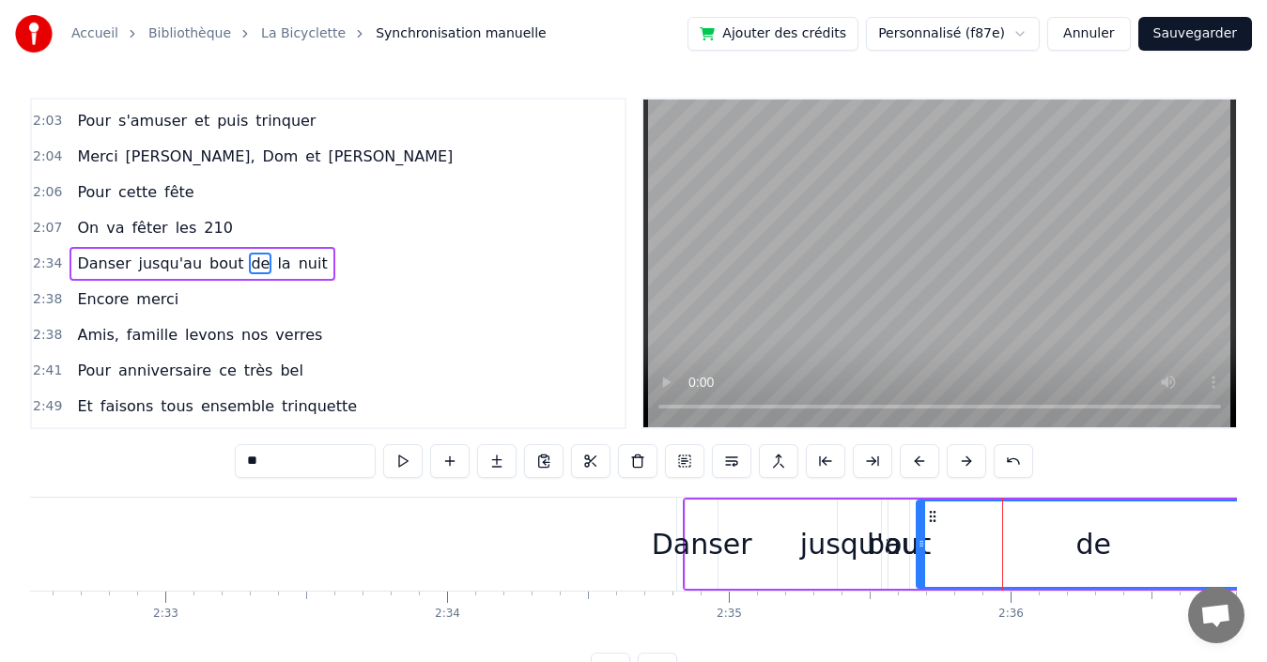
drag, startPoint x: 1004, startPoint y: 539, endPoint x: 1267, endPoint y: 512, distance: 264.4
click at [1267, 512] on html "Accueil Bibliothèque La Bicyclette Synchronisation manuelle Ajouter des crédits…" at bounding box center [633, 358] width 1267 height 717
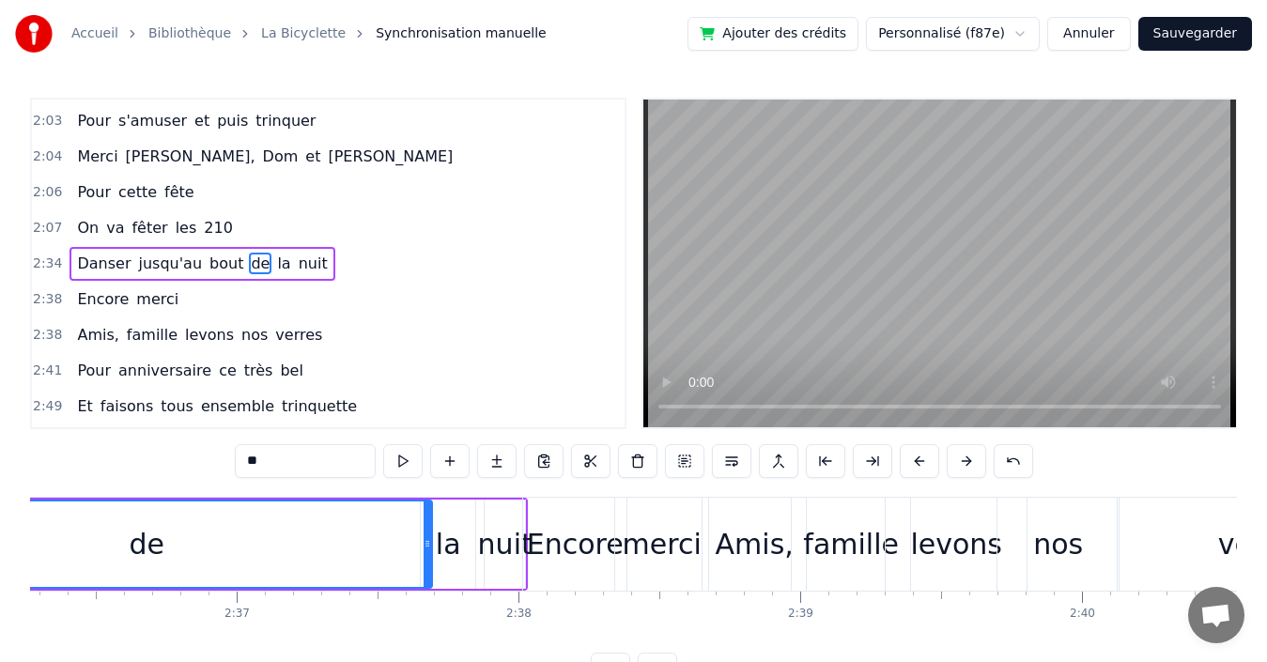
drag, startPoint x: 210, startPoint y: 541, endPoint x: 424, endPoint y: 539, distance: 213.3
click at [427, 539] on icon at bounding box center [428, 543] width 8 height 15
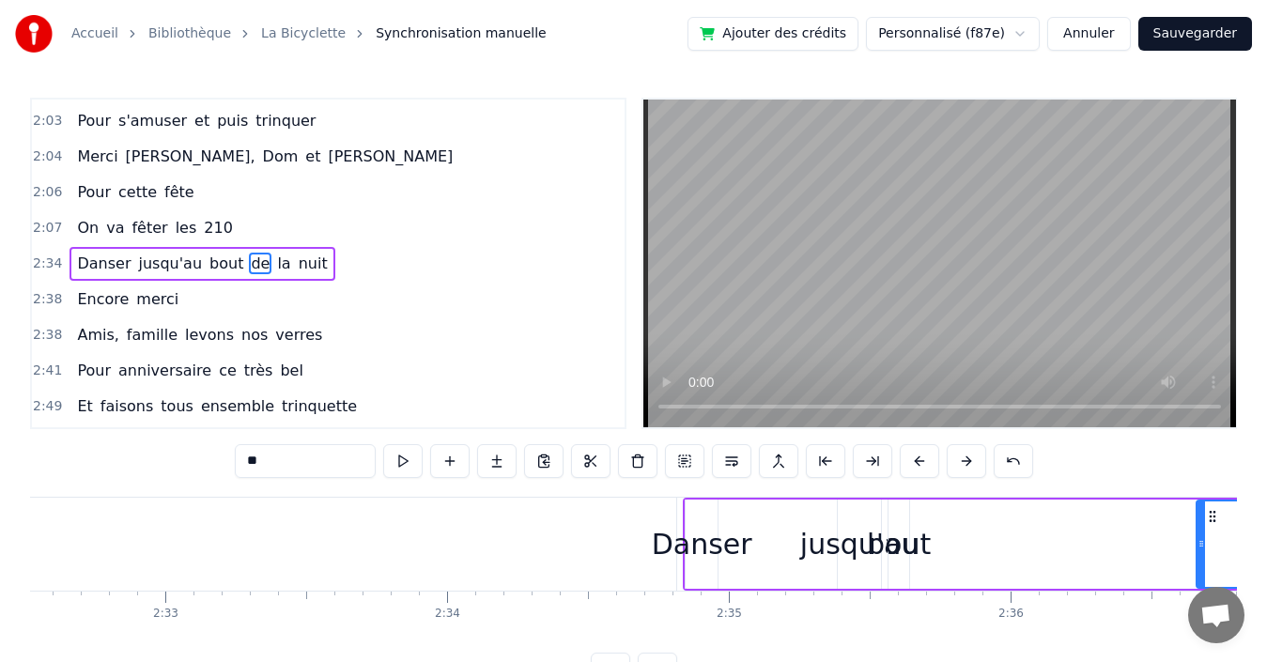
drag, startPoint x: 922, startPoint y: 541, endPoint x: 1207, endPoint y: 529, distance: 285.8
click at [1205, 529] on div at bounding box center [1202, 544] width 8 height 85
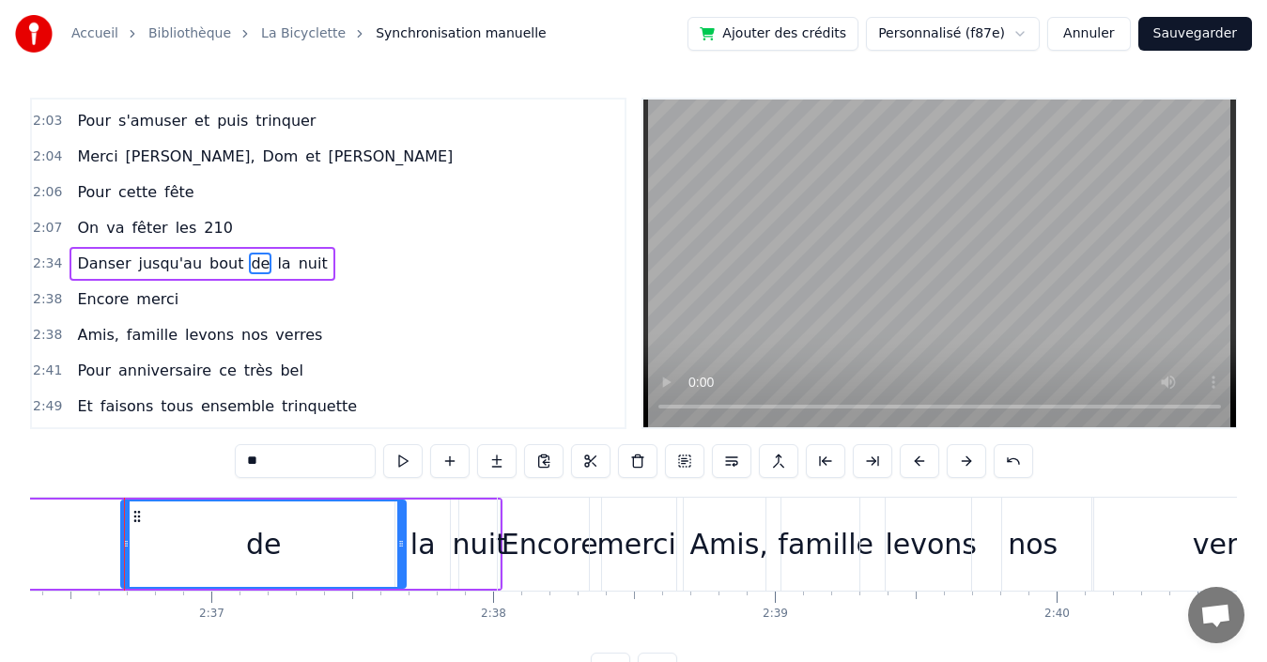
scroll to position [0, 43010]
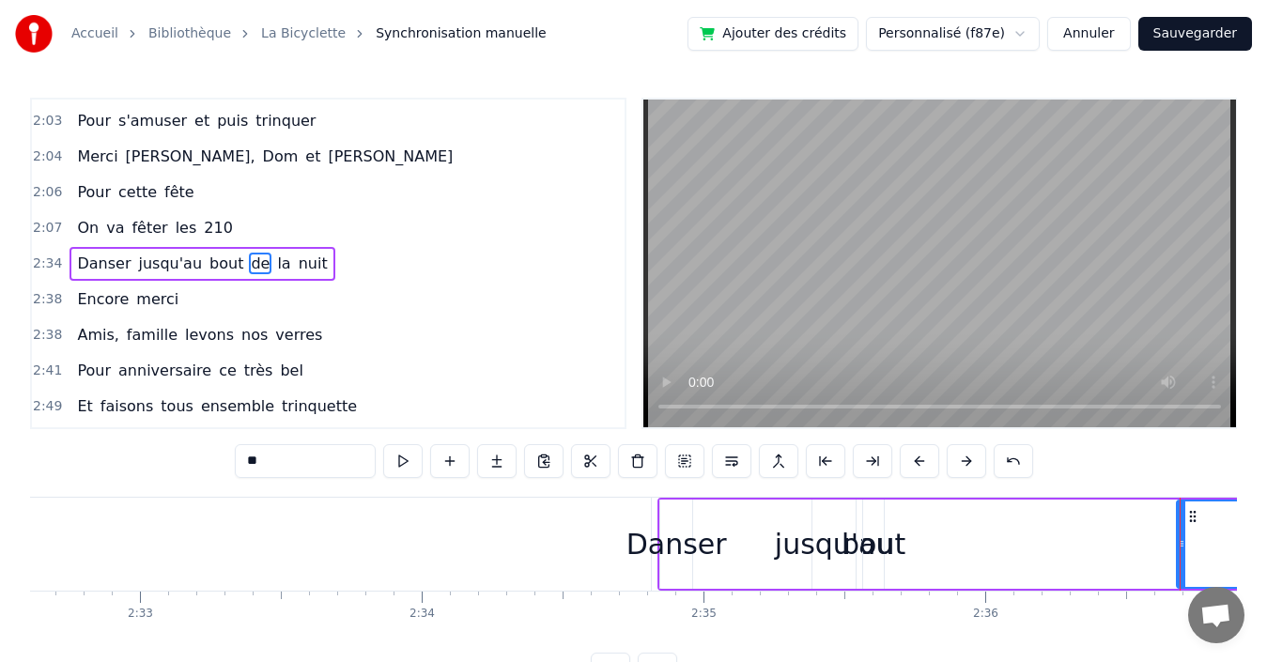
click at [875, 550] on div "bout" at bounding box center [874, 544] width 64 height 42
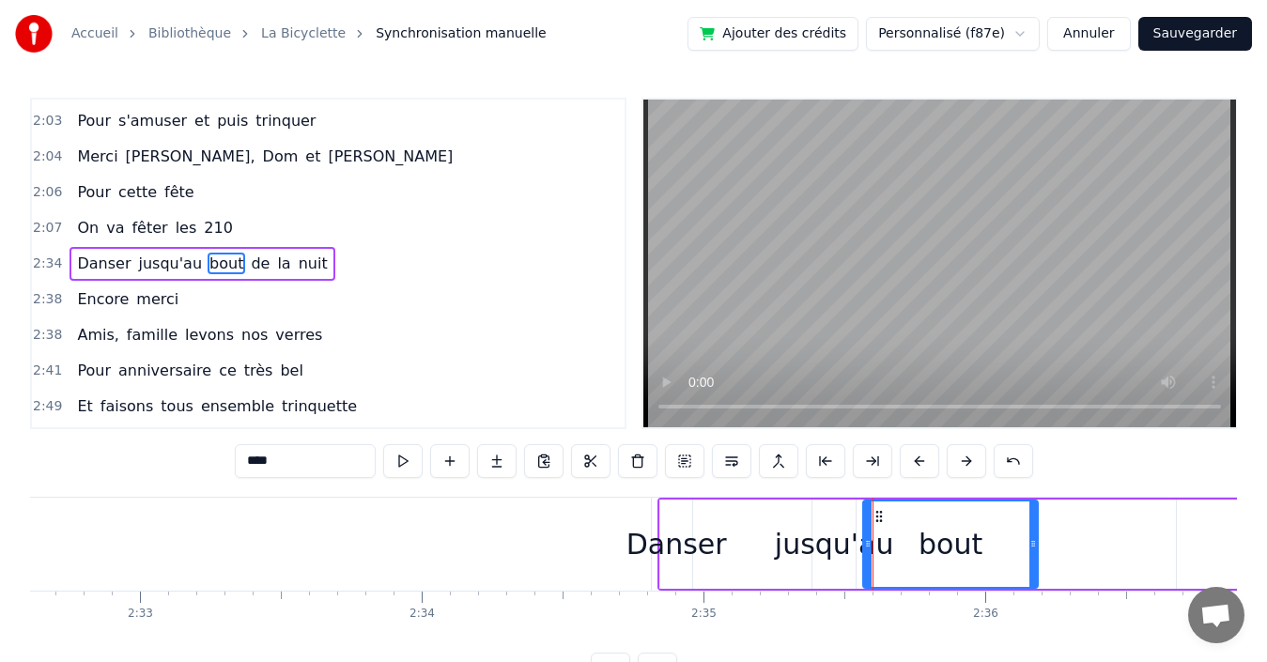
drag, startPoint x: 883, startPoint y: 548, endPoint x: 1037, endPoint y: 538, distance: 154.4
click at [1037, 538] on icon at bounding box center [1034, 543] width 8 height 15
drag, startPoint x: 869, startPoint y: 549, endPoint x: 969, endPoint y: 541, distance: 99.9
click at [969, 541] on icon at bounding box center [968, 543] width 8 height 15
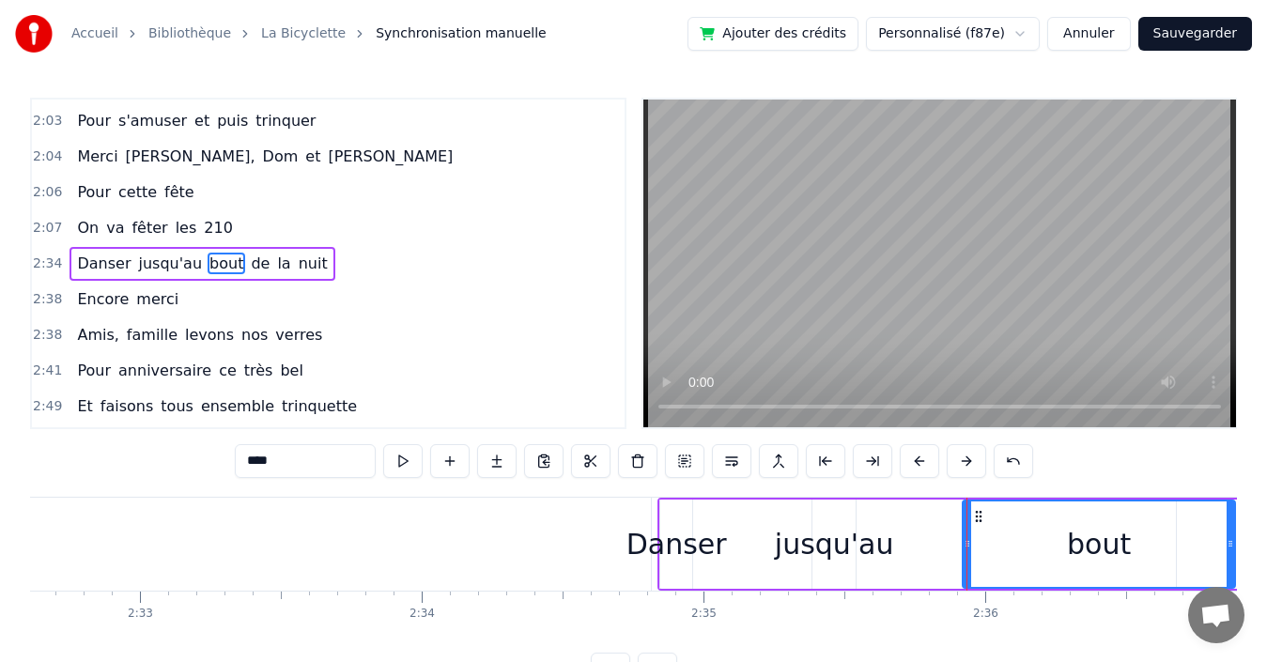
drag, startPoint x: 1032, startPoint y: 553, endPoint x: 1230, endPoint y: 553, distance: 197.3
click at [1230, 553] on div at bounding box center [1231, 544] width 8 height 85
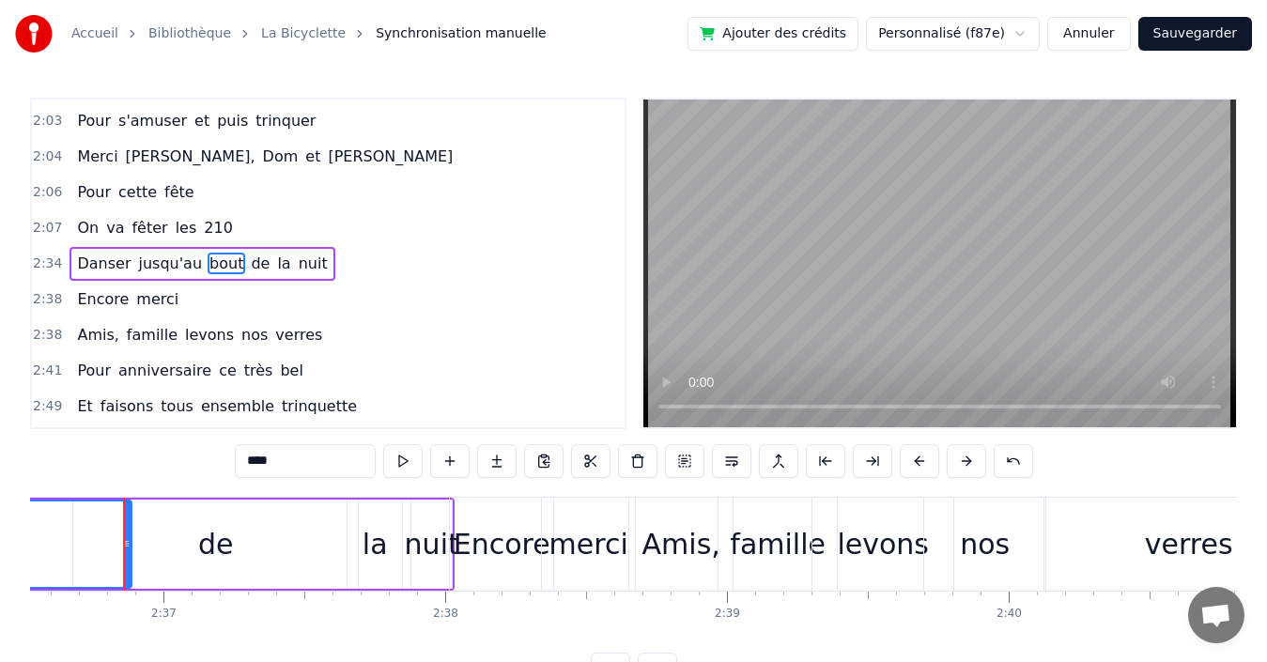
scroll to position [0, 43057]
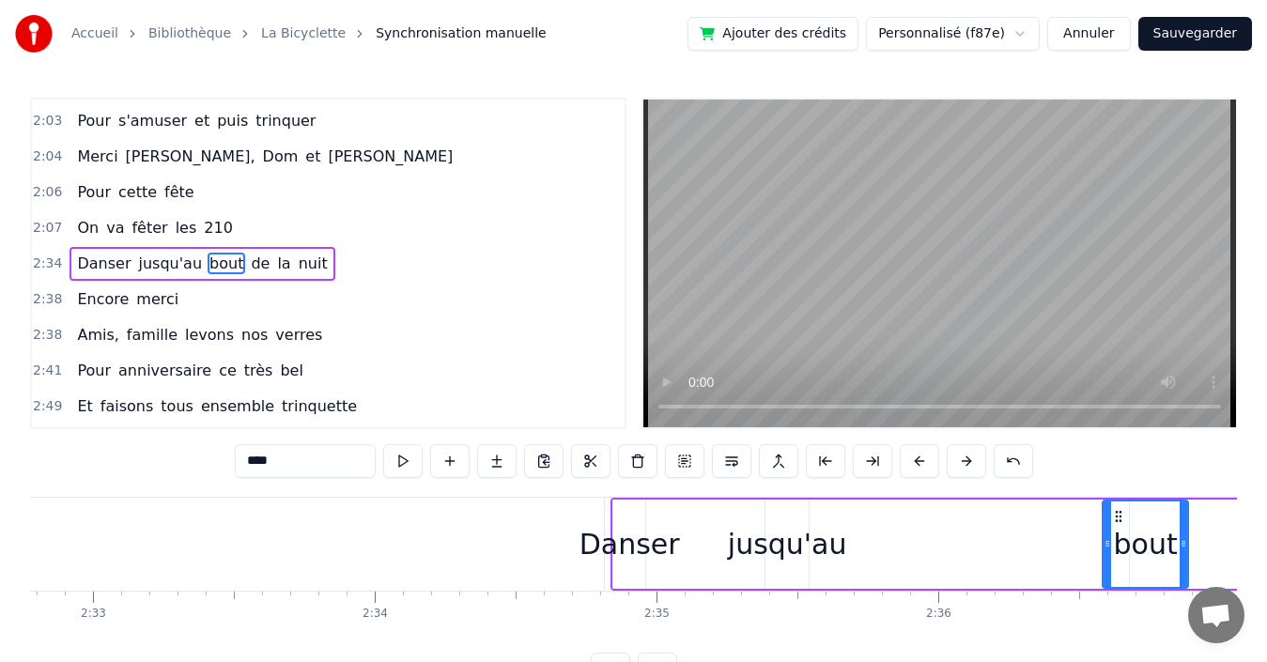
drag, startPoint x: 917, startPoint y: 523, endPoint x: 1044, endPoint y: 520, distance: 126.9
click at [1103, 519] on div "bout" at bounding box center [1145, 544] width 87 height 89
click at [780, 552] on div "jusqu'au" at bounding box center [787, 544] width 119 height 42
type input "********"
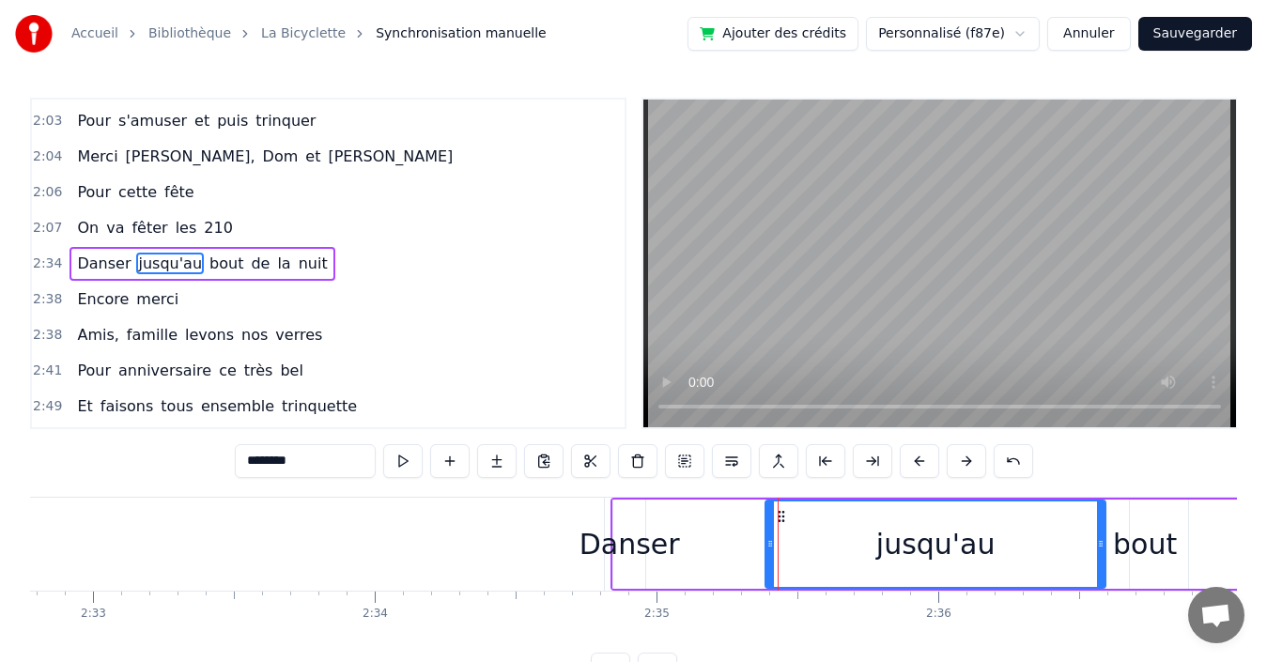
drag, startPoint x: 805, startPoint y: 536, endPoint x: 1051, endPoint y: 525, distance: 246.4
click at [1101, 523] on div at bounding box center [1101, 544] width 8 height 85
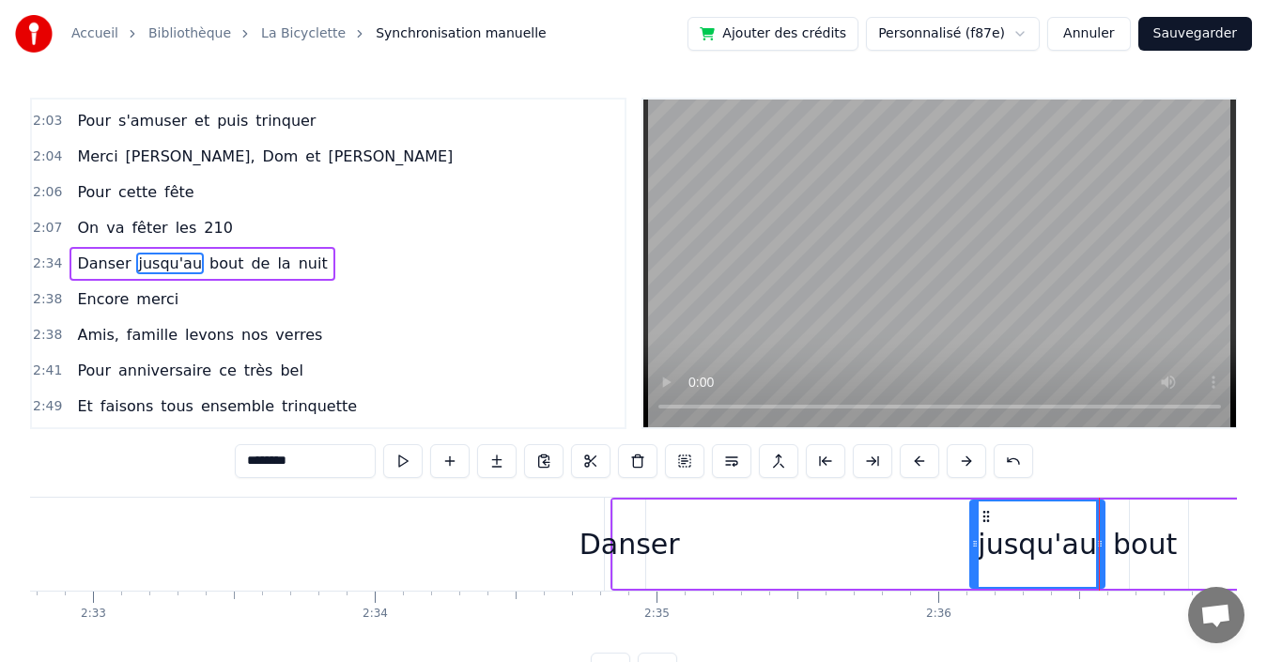
drag, startPoint x: 806, startPoint y: 529, endPoint x: 883, endPoint y: 521, distance: 77.4
click at [964, 519] on div "jusqu'au" at bounding box center [935, 544] width 341 height 89
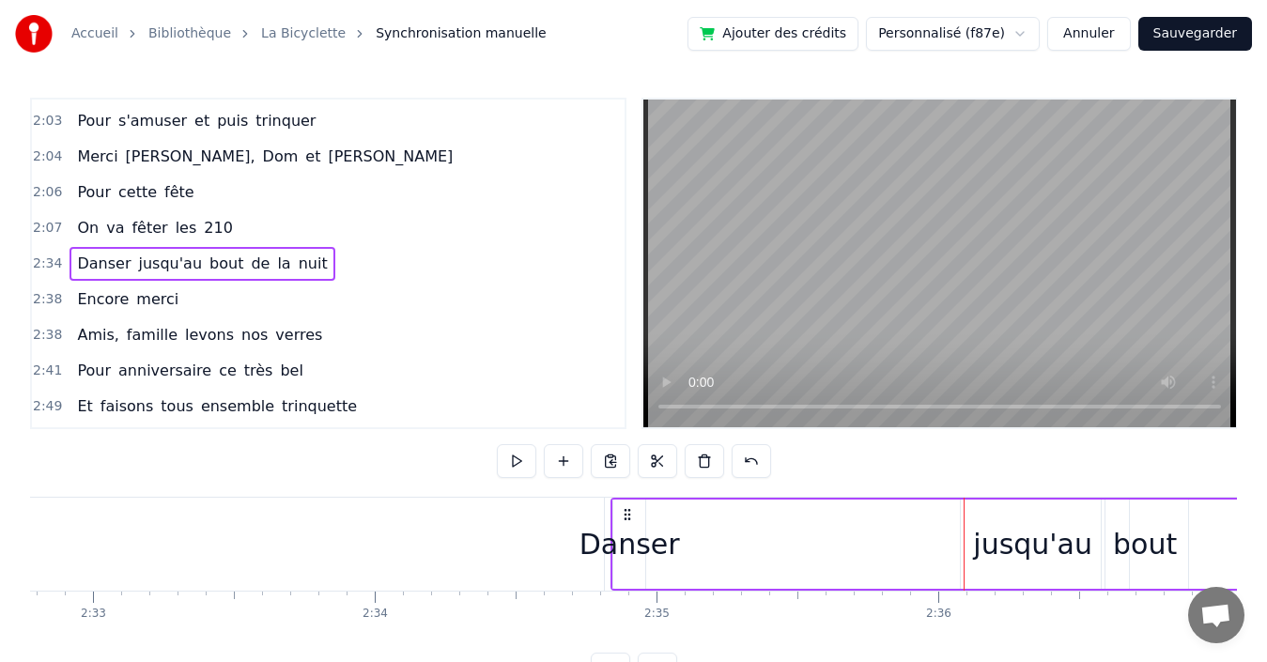
click at [634, 547] on div "Danser" at bounding box center [630, 544] width 101 height 42
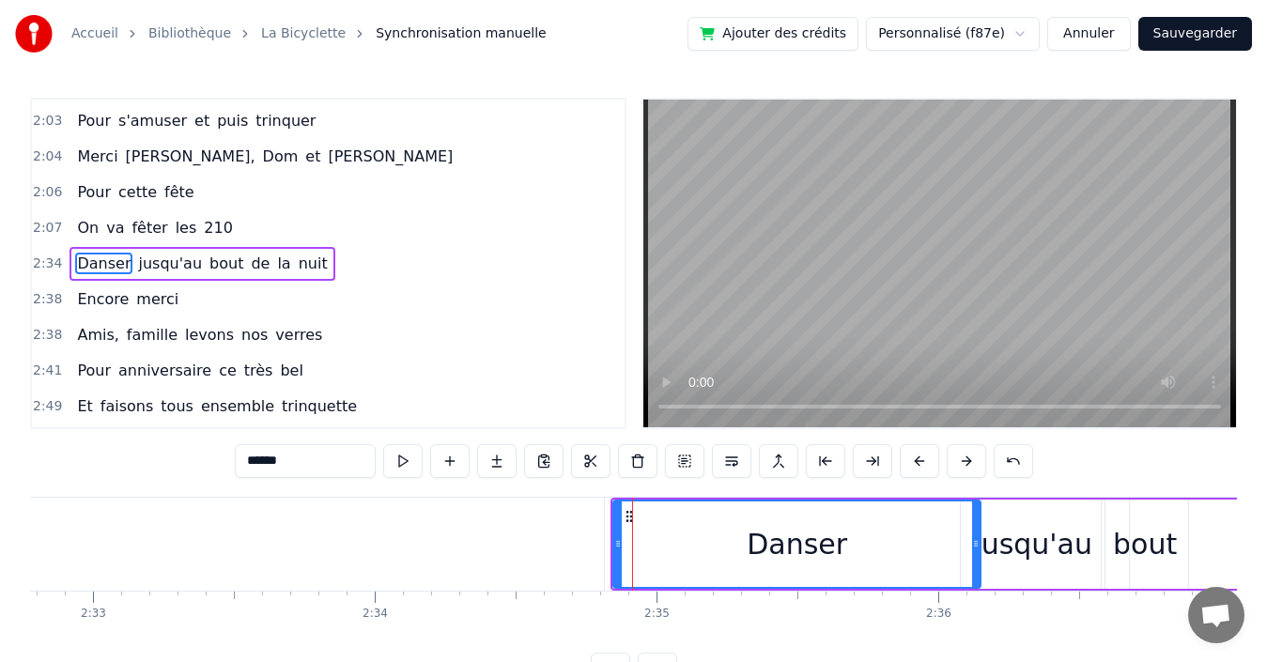
drag, startPoint x: 641, startPoint y: 538, endPoint x: 976, endPoint y: 536, distance: 335.4
click at [976, 536] on icon at bounding box center [976, 543] width 8 height 15
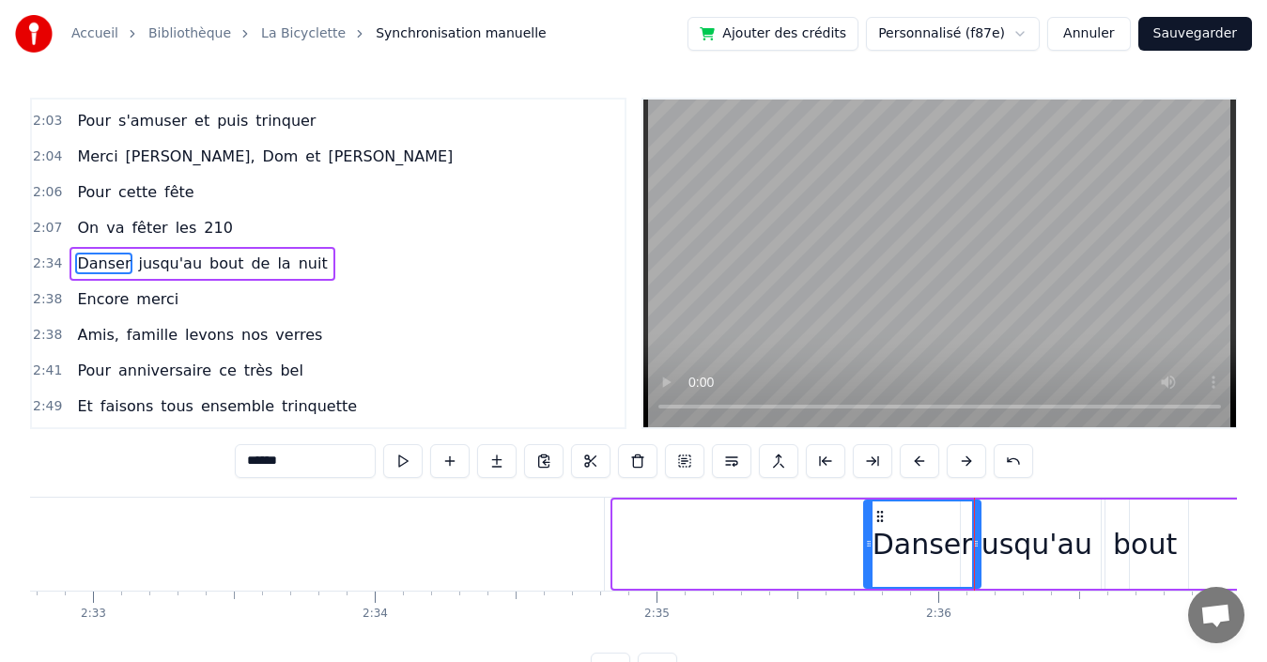
drag, startPoint x: 616, startPoint y: 529, endPoint x: 867, endPoint y: 520, distance: 251.0
click at [867, 520] on div at bounding box center [869, 544] width 8 height 85
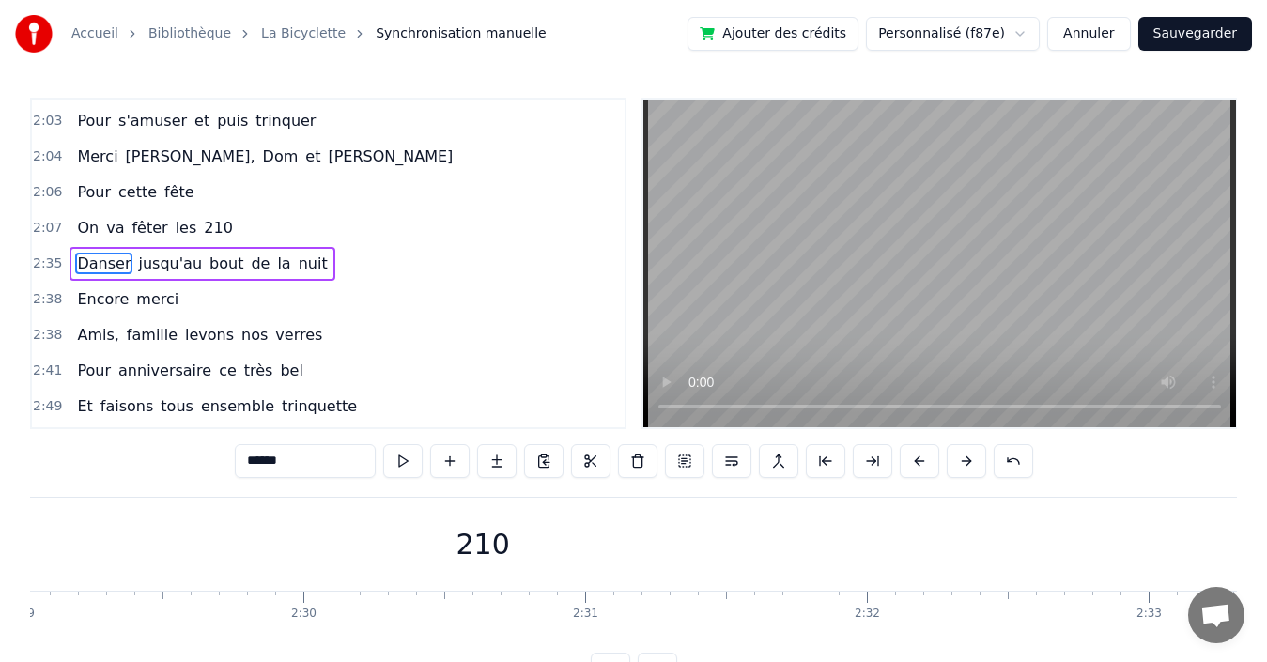
click at [486, 540] on div "210" at bounding box center [484, 544] width 54 height 42
type input "***"
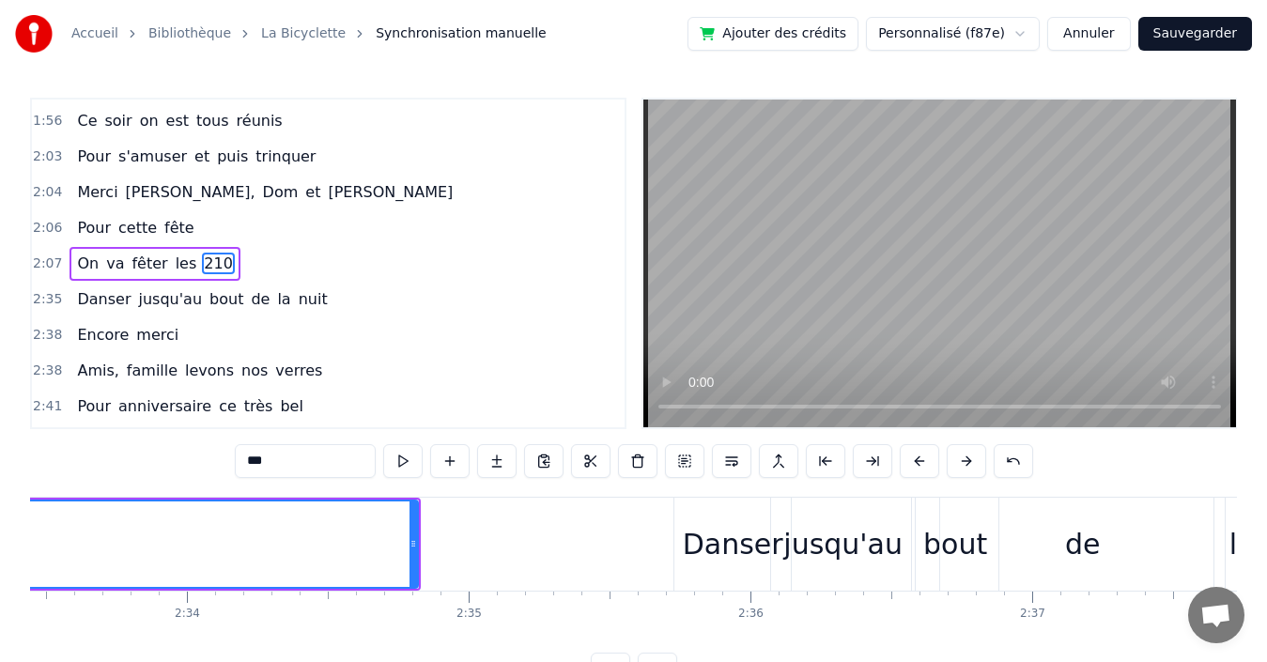
scroll to position [0, 43603]
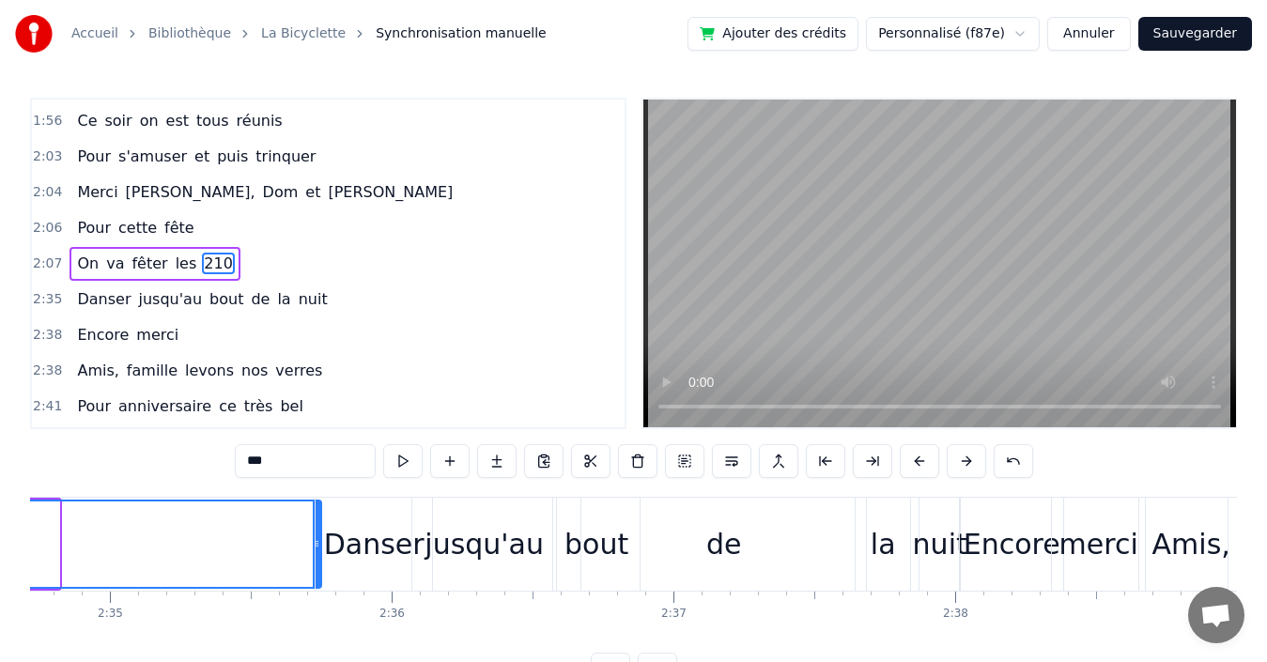
drag, startPoint x: 54, startPoint y: 535, endPoint x: 316, endPoint y: 533, distance: 261.2
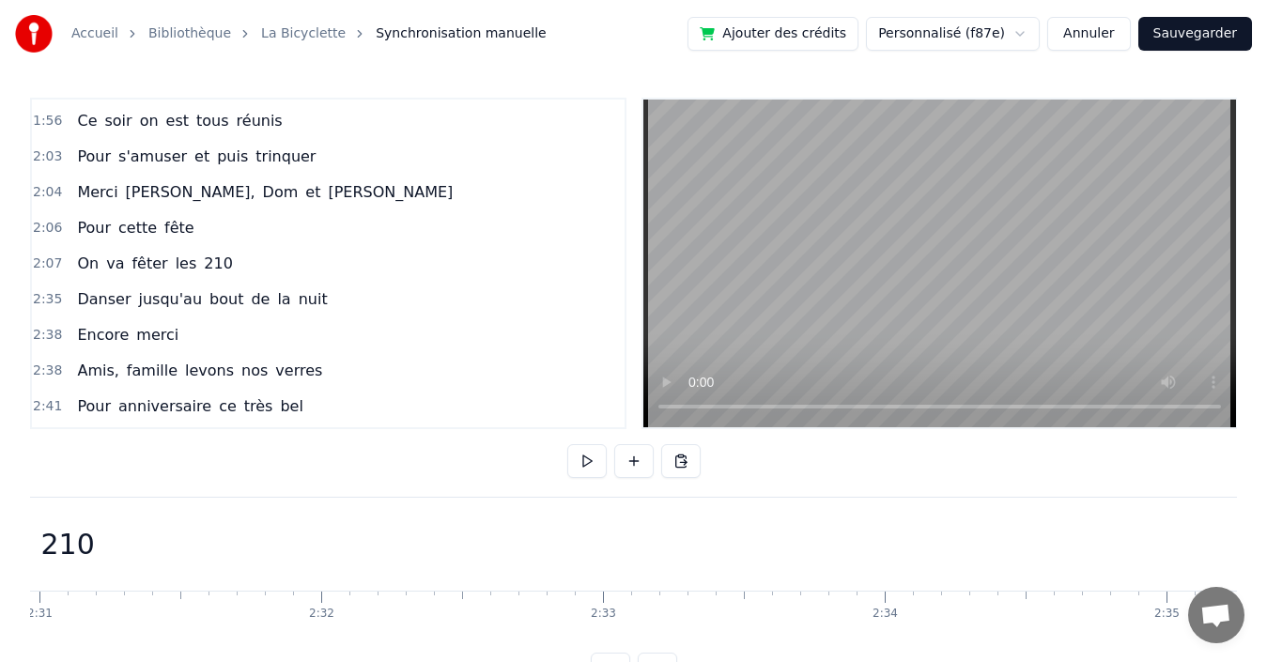
scroll to position [0, 41491]
click at [1057, 535] on div "210" at bounding box center [1123, 544] width 2615 height 93
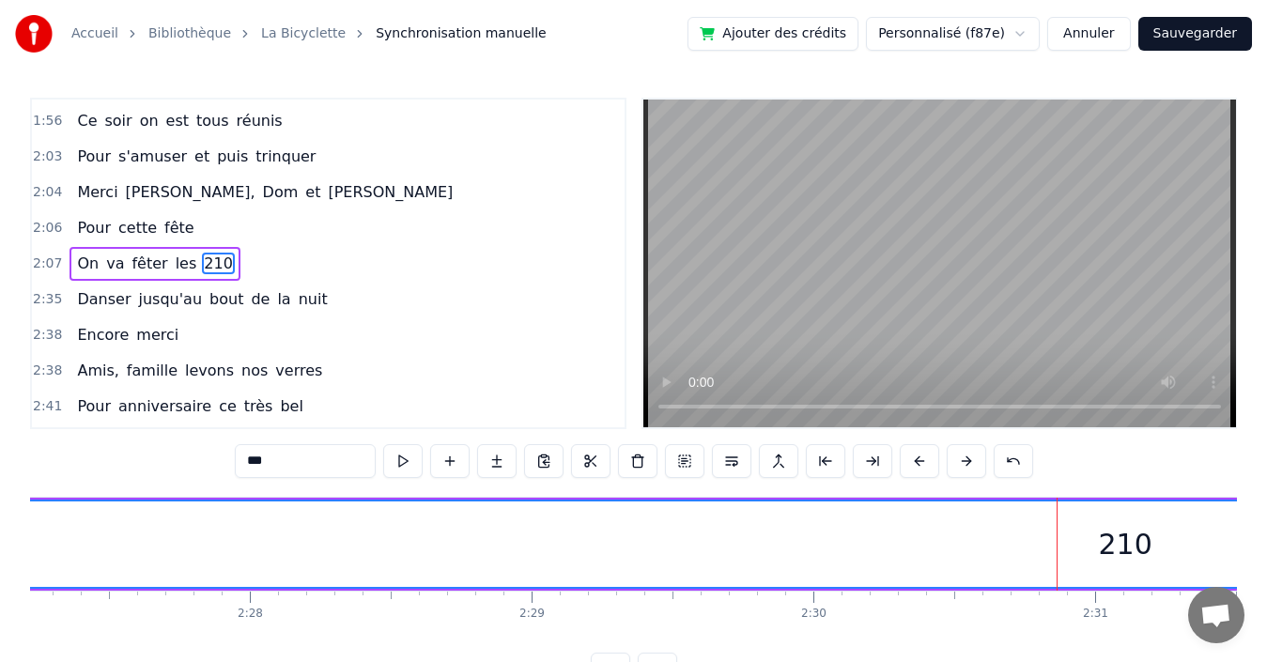
scroll to position [0, 40434]
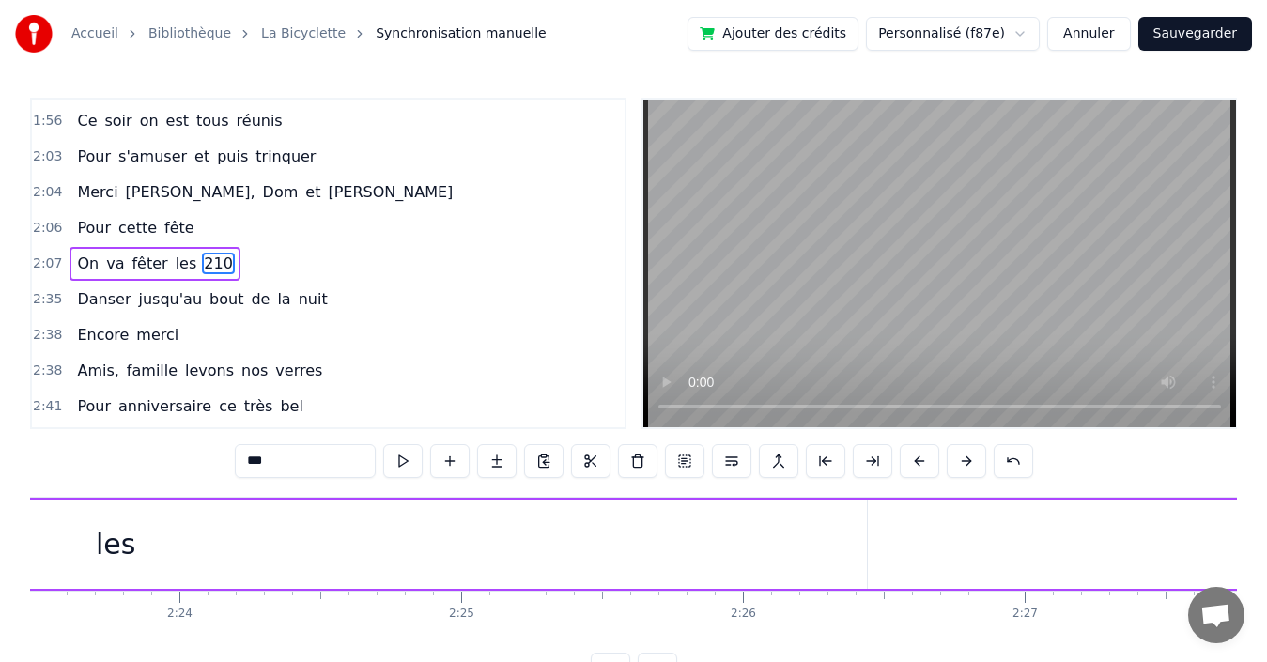
drag, startPoint x: 878, startPoint y: 537, endPoint x: 1260, endPoint y: 525, distance: 381.6
click at [1260, 525] on div "Accueil Bibliothèque La Bicyclette Synchronisation manuelle Ajouter des crédits…" at bounding box center [633, 343] width 1267 height 687
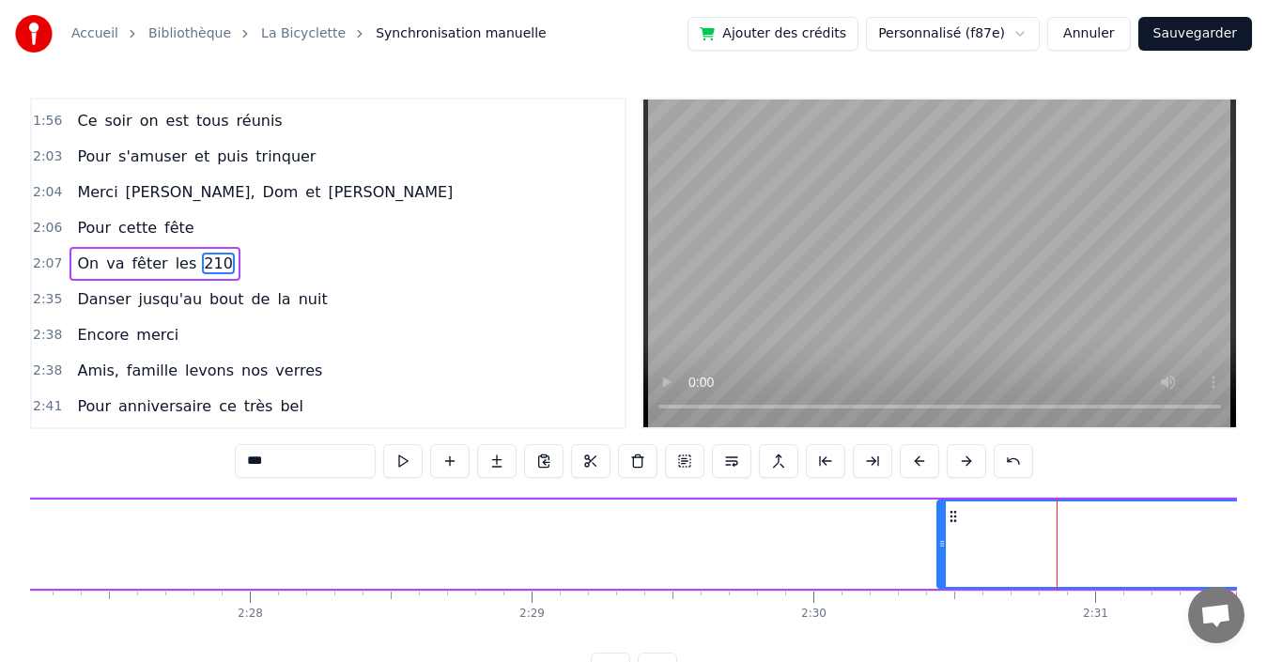
drag, startPoint x: 202, startPoint y: 532, endPoint x: 940, endPoint y: 562, distance: 739.0
click at [940, 562] on div at bounding box center [942, 544] width 8 height 85
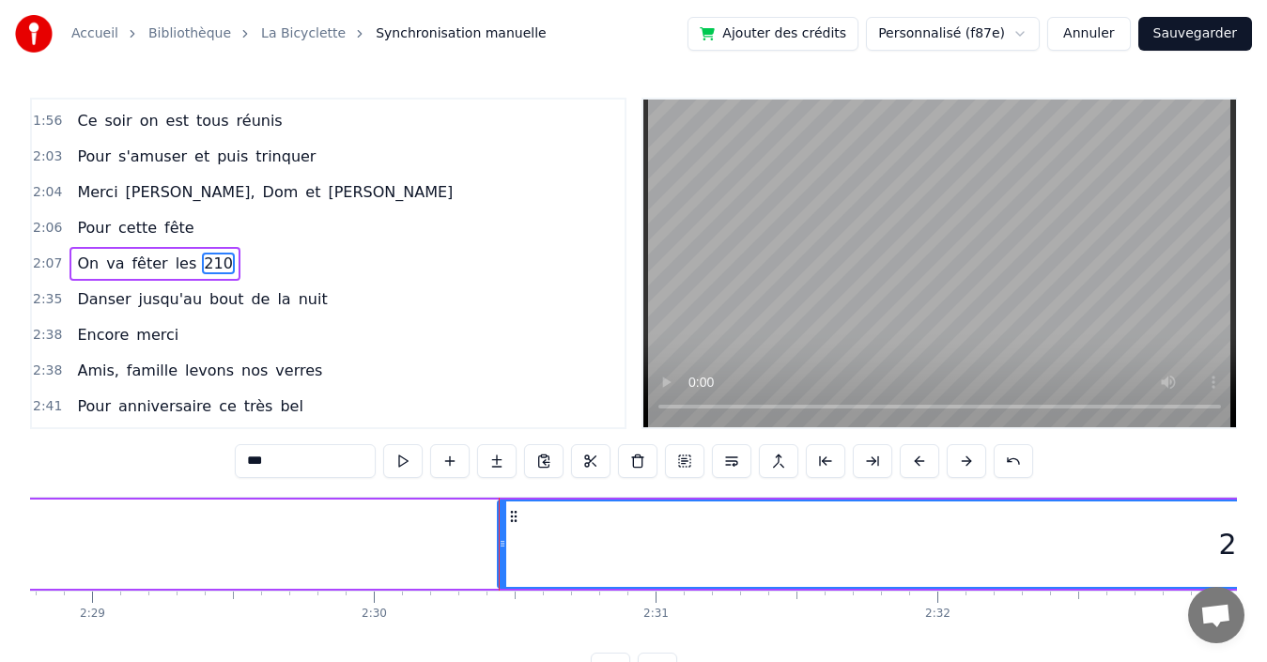
scroll to position [0, 42010]
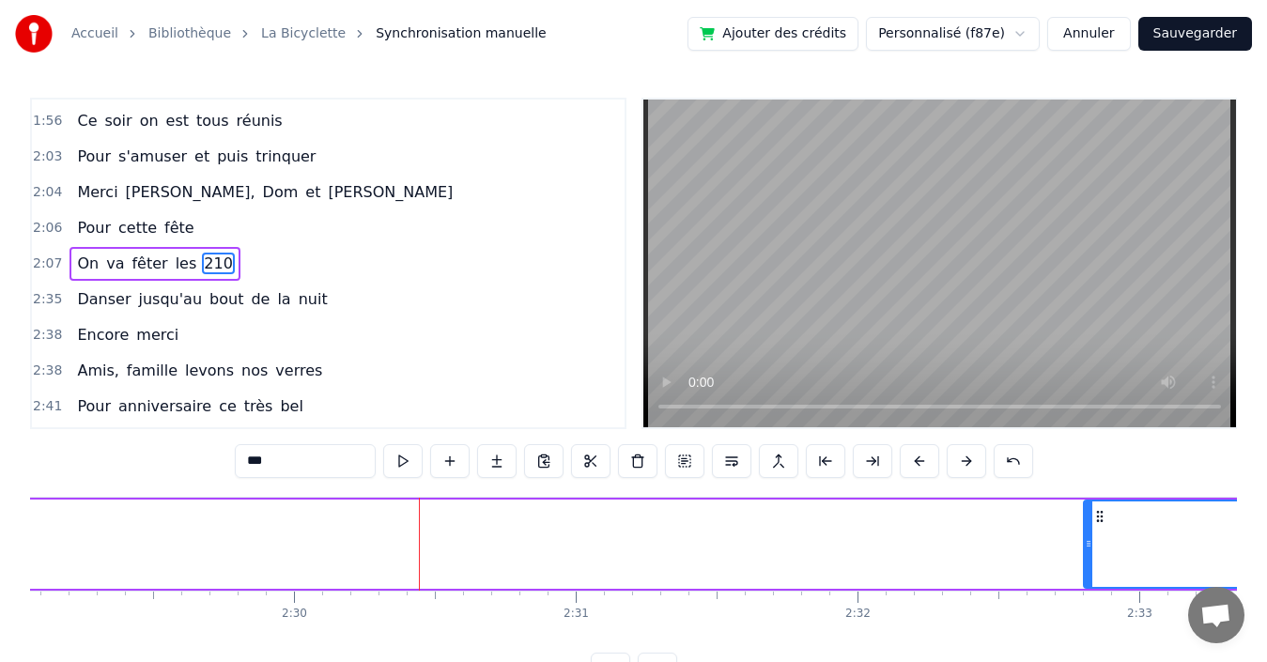
drag, startPoint x: 425, startPoint y: 526, endPoint x: 1098, endPoint y: 558, distance: 674.3
click at [1093, 558] on div at bounding box center [1089, 544] width 8 height 85
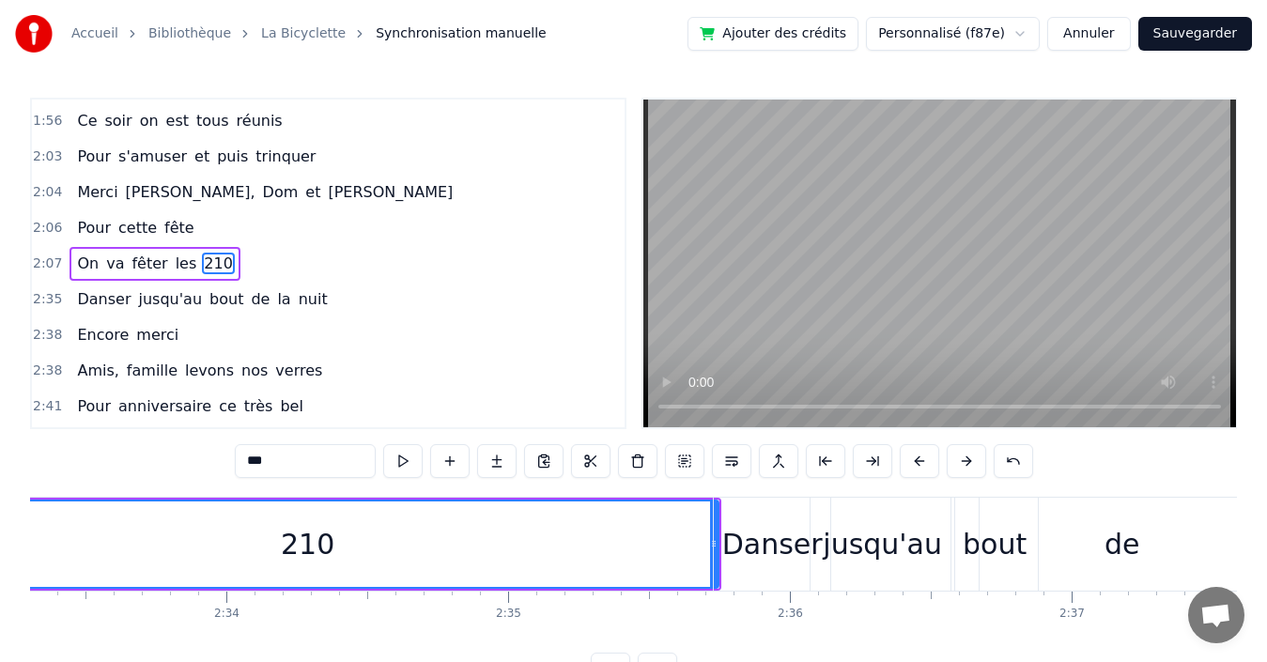
scroll to position [0, 42846]
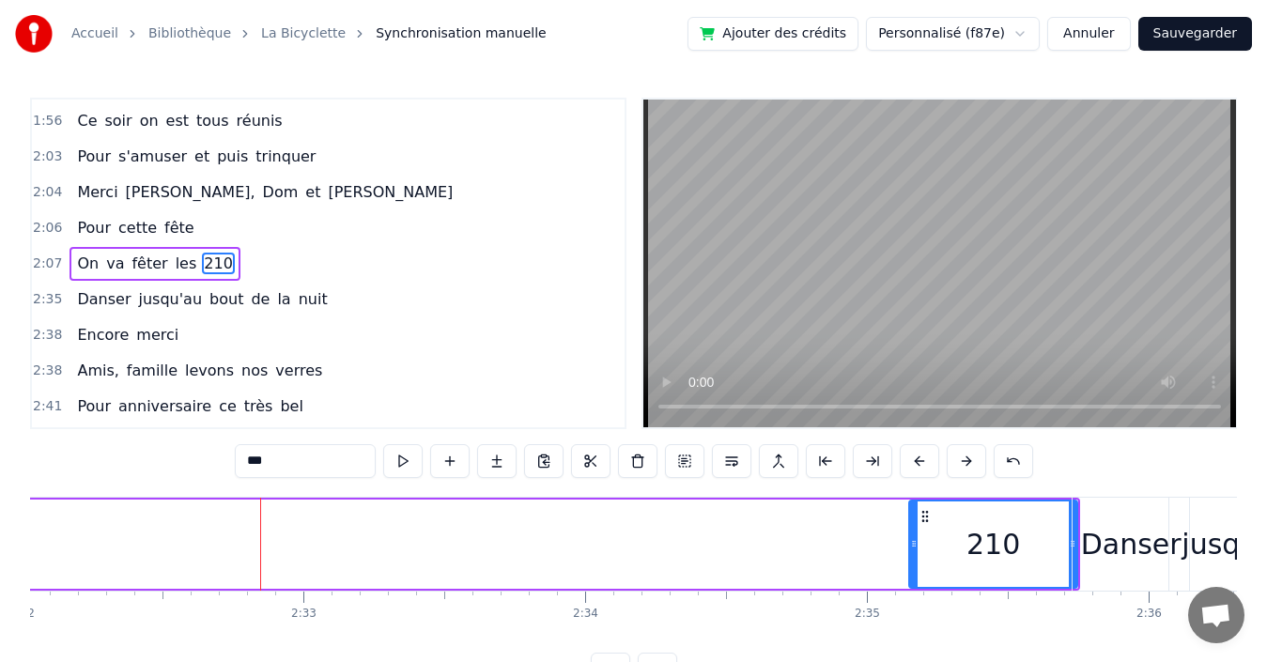
drag, startPoint x: 257, startPoint y: 527, endPoint x: 914, endPoint y: 533, distance: 656.7
click at [914, 533] on div at bounding box center [914, 544] width 8 height 85
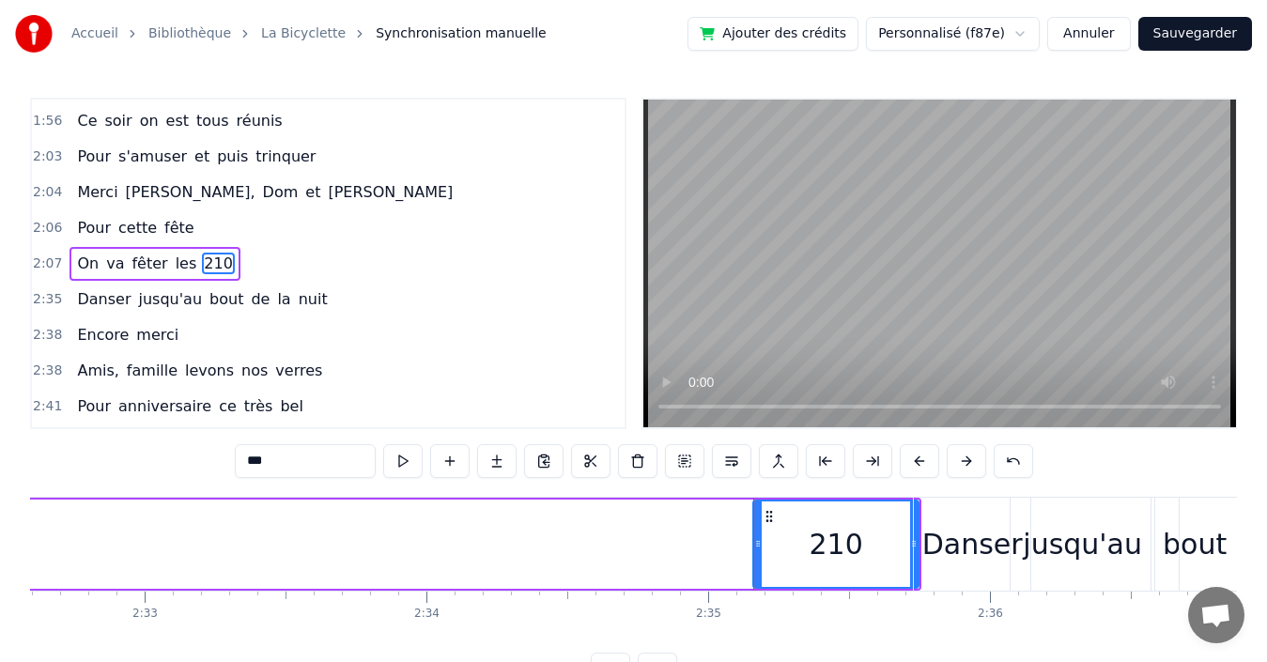
scroll to position [0, 43523]
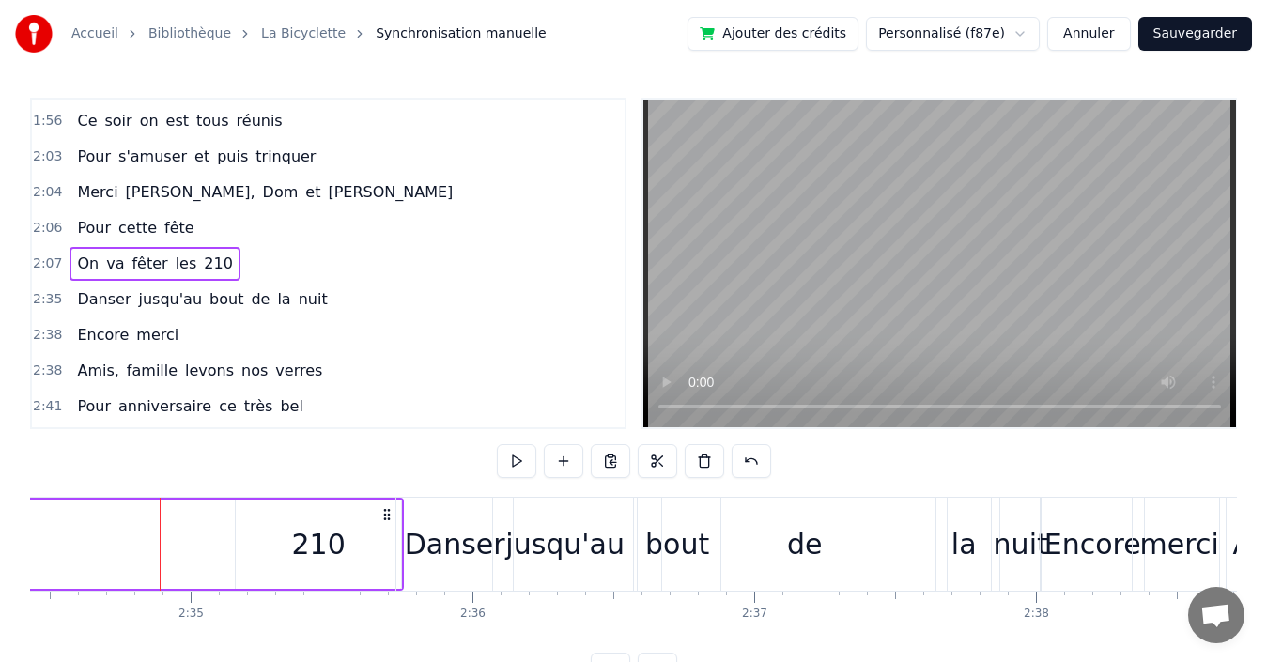
scroll to position [0, 40297]
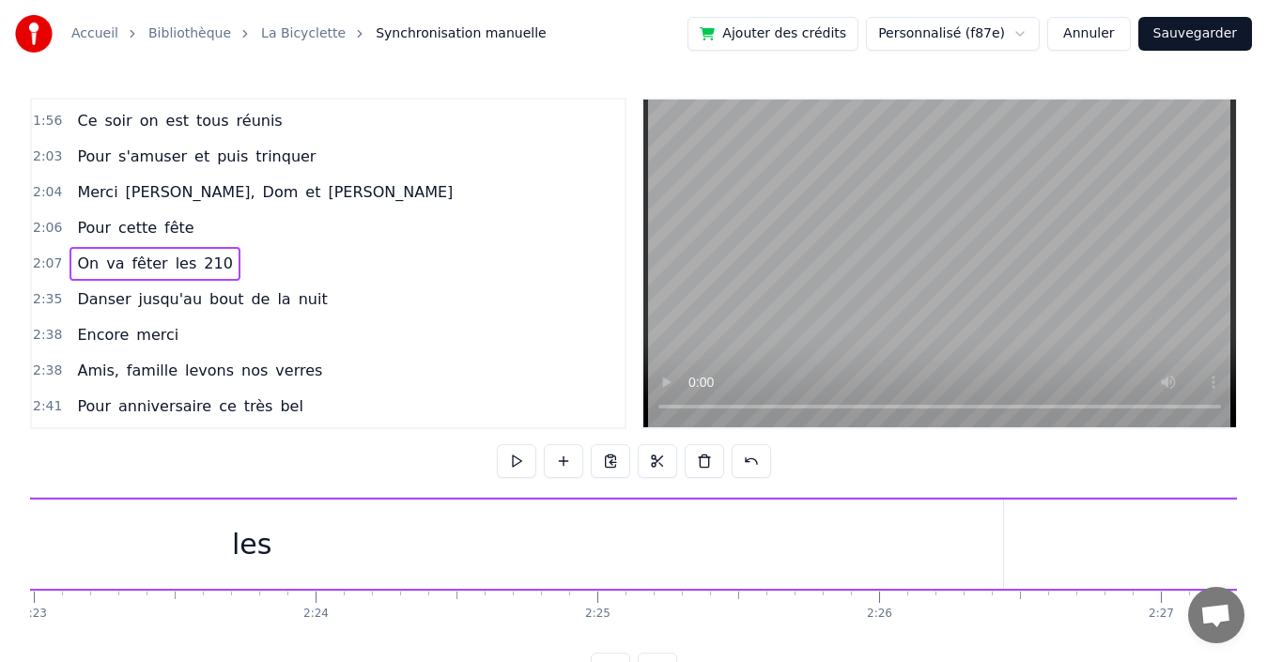
click at [251, 533] on div "les" at bounding box center [251, 544] width 39 height 42
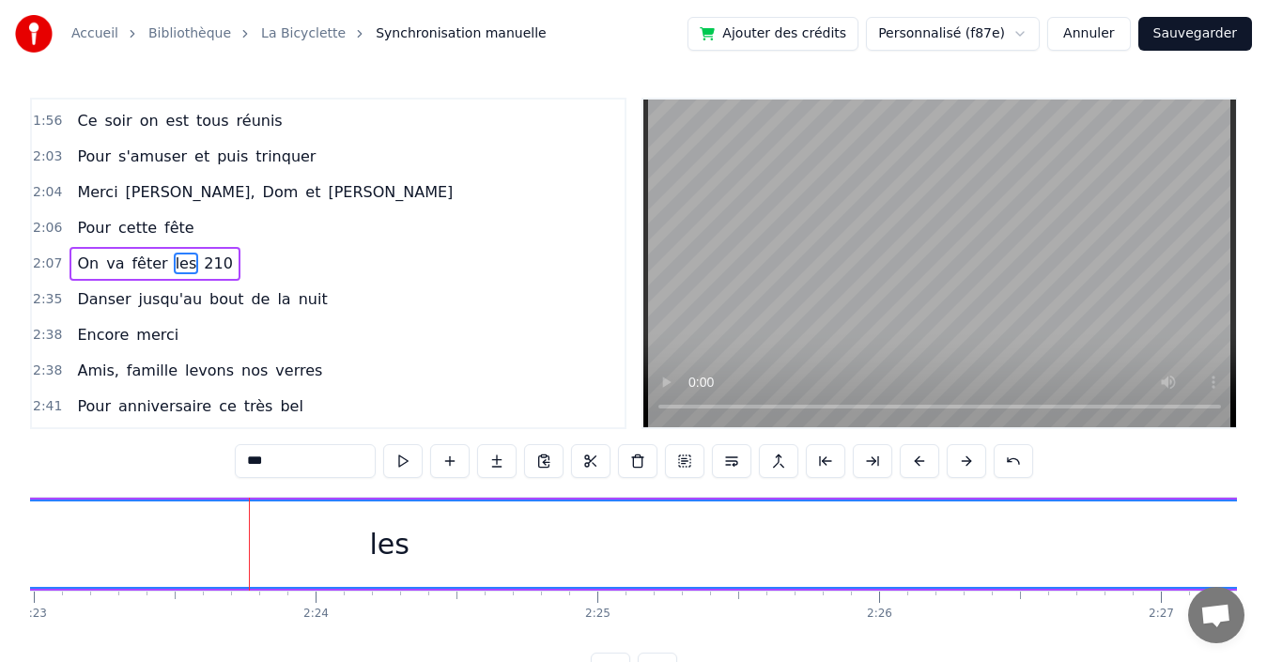
drag, startPoint x: 999, startPoint y: 537, endPoint x: 1274, endPoint y: 520, distance: 275.8
click at [1267, 520] on html "Accueil Bibliothèque La Bicyclette Synchronisation manuelle Ajouter des crédits…" at bounding box center [633, 358] width 1267 height 717
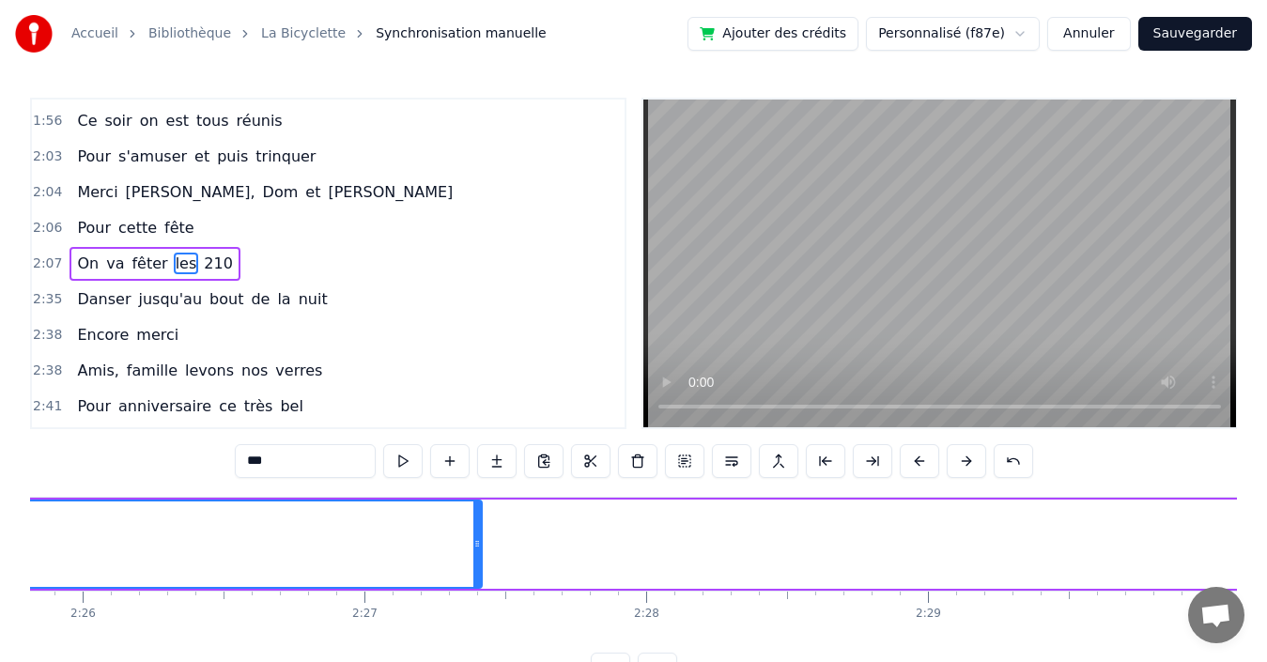
scroll to position [0, 41293]
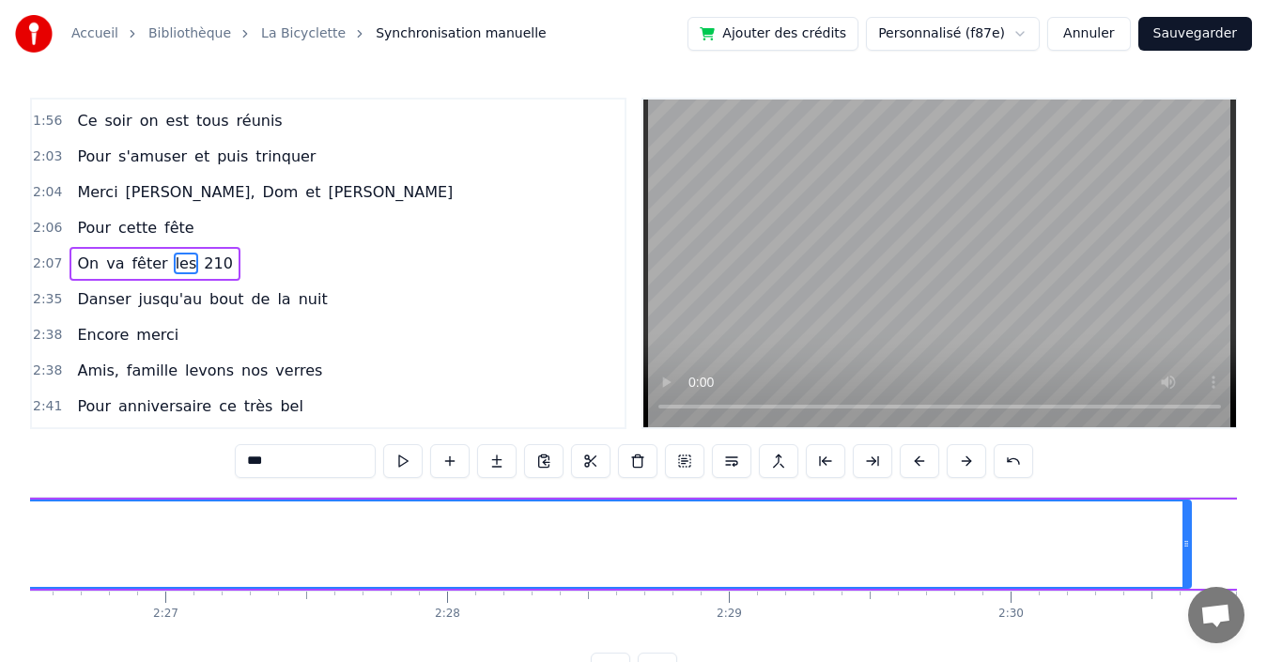
drag, startPoint x: 279, startPoint y: 527, endPoint x: 1173, endPoint y: 583, distance: 896.1
click at [1185, 581] on div at bounding box center [1187, 544] width 8 height 85
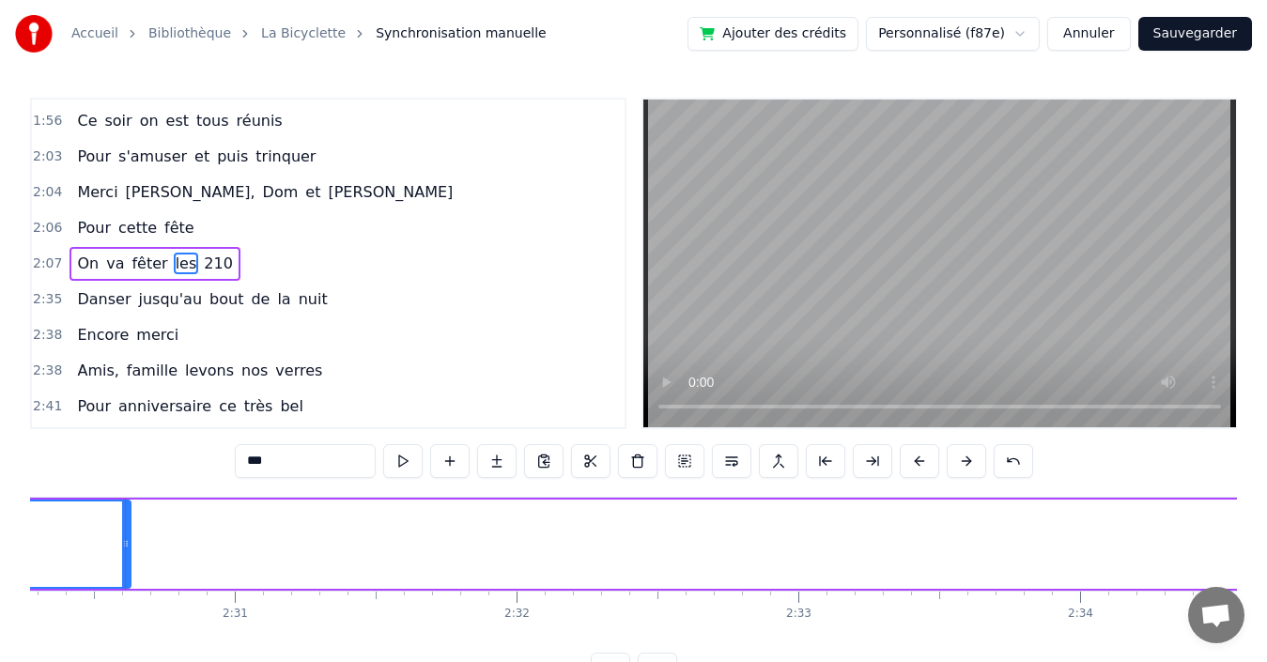
scroll to position [0, 42352]
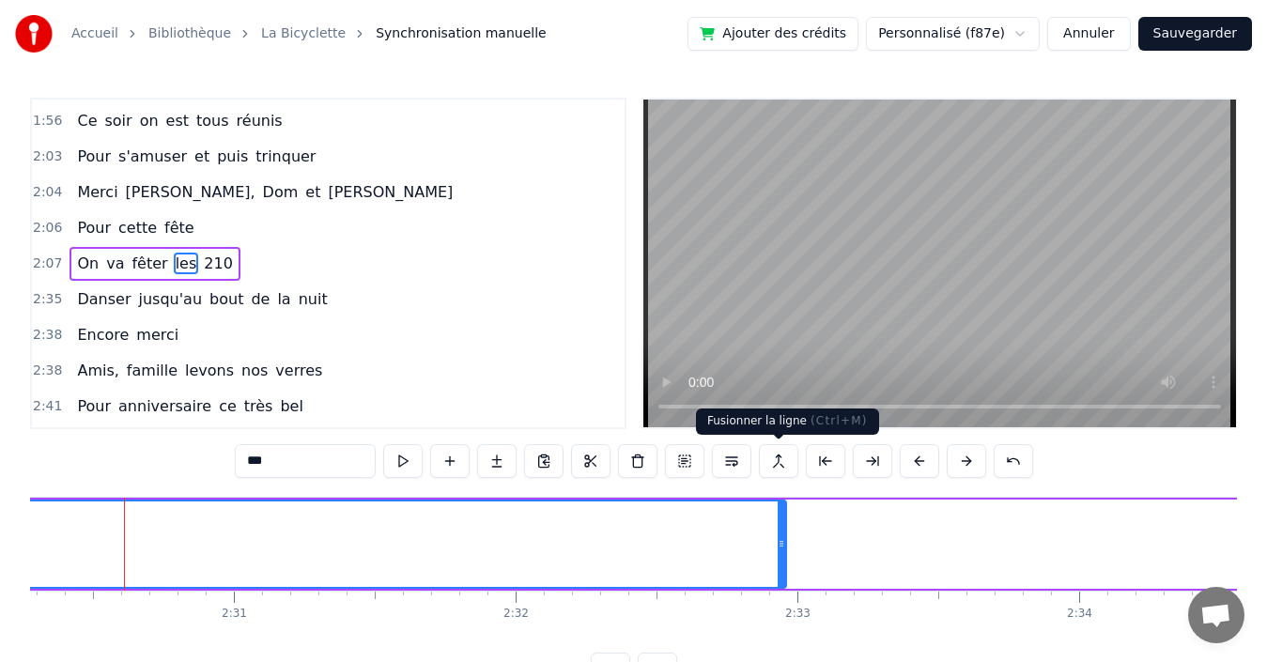
drag, startPoint x: 123, startPoint y: 514, endPoint x: 788, endPoint y: 444, distance: 668.7
click at [788, 444] on div "0:03 Quand 0:03 nous partons tous les printemps 0:09 Quand nous partons dans to…" at bounding box center [633, 392] width 1207 height 589
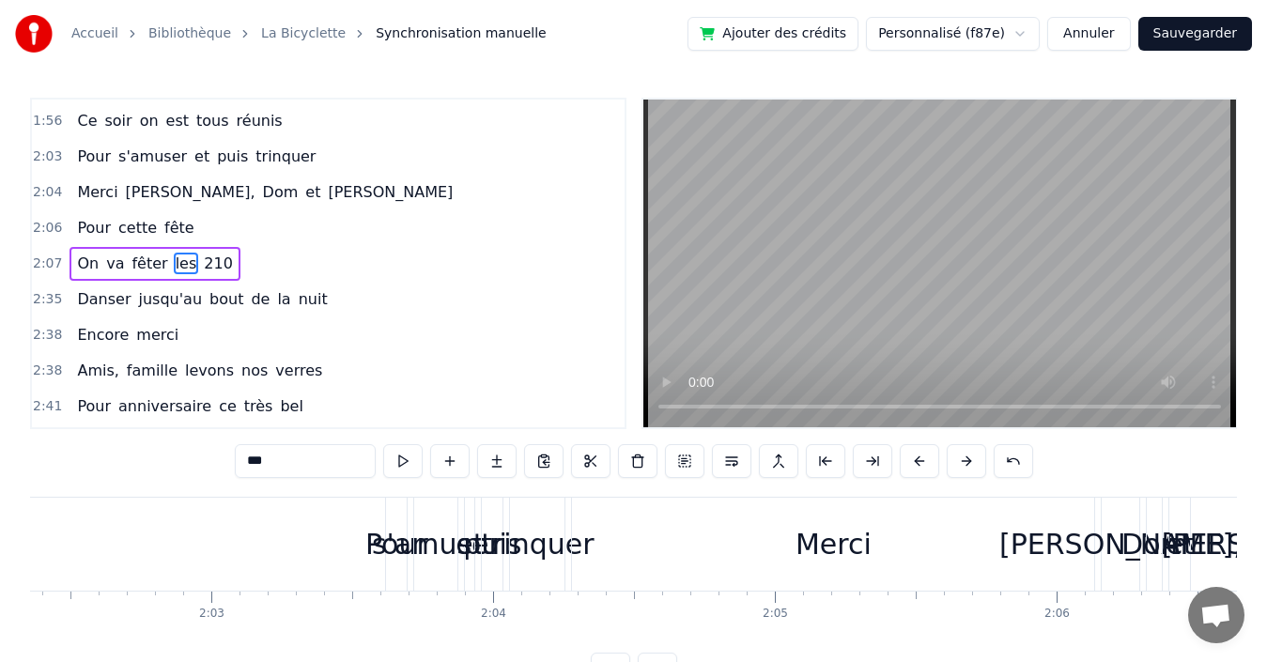
scroll to position [0, 34842]
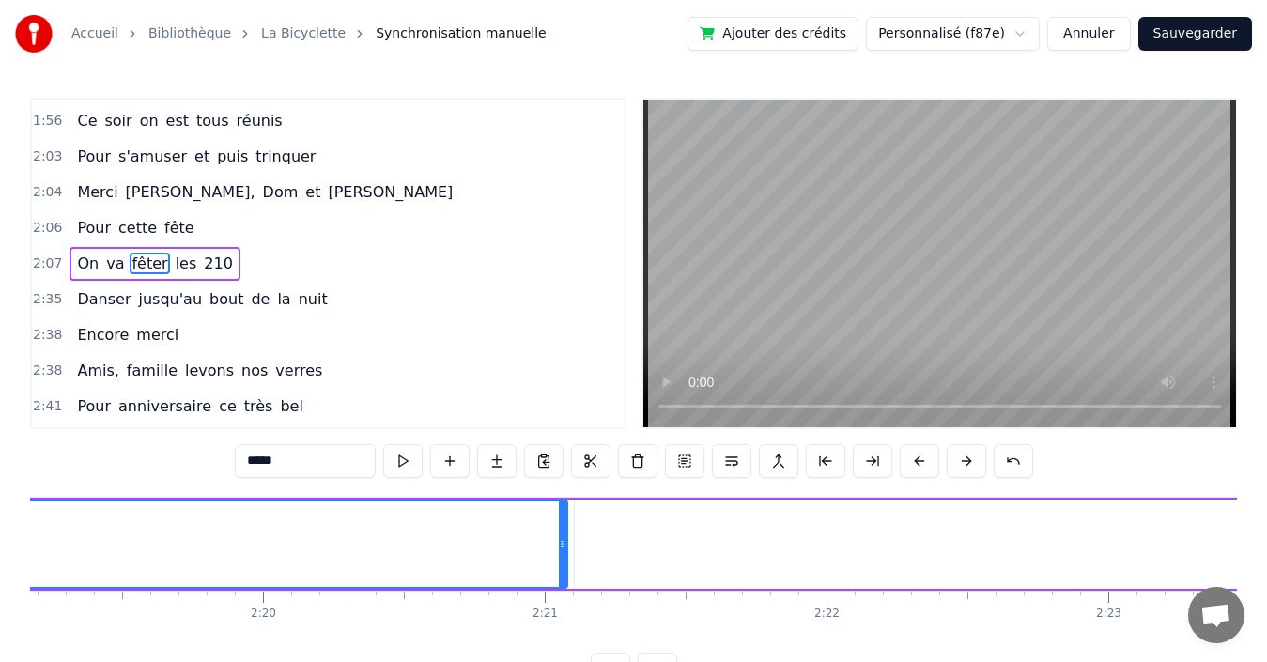
scroll to position [0, 39182]
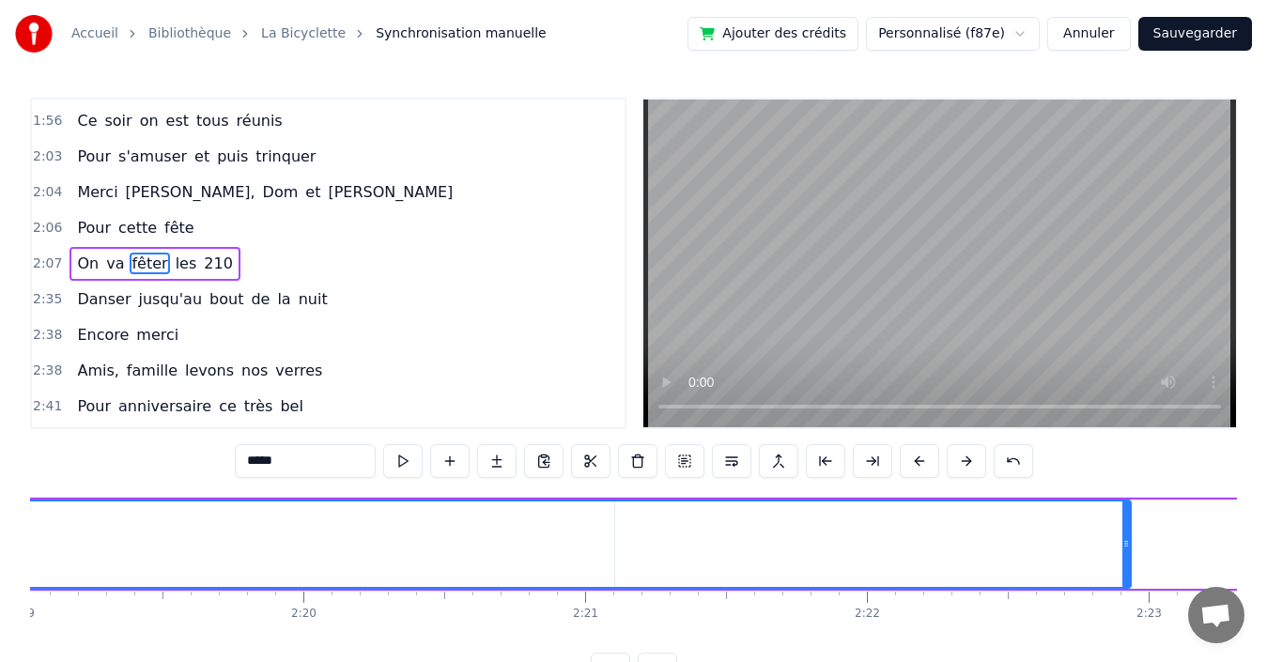
drag, startPoint x: 604, startPoint y: 533, endPoint x: 1156, endPoint y: 551, distance: 552.7
click at [1130, 551] on div at bounding box center [1127, 544] width 8 height 85
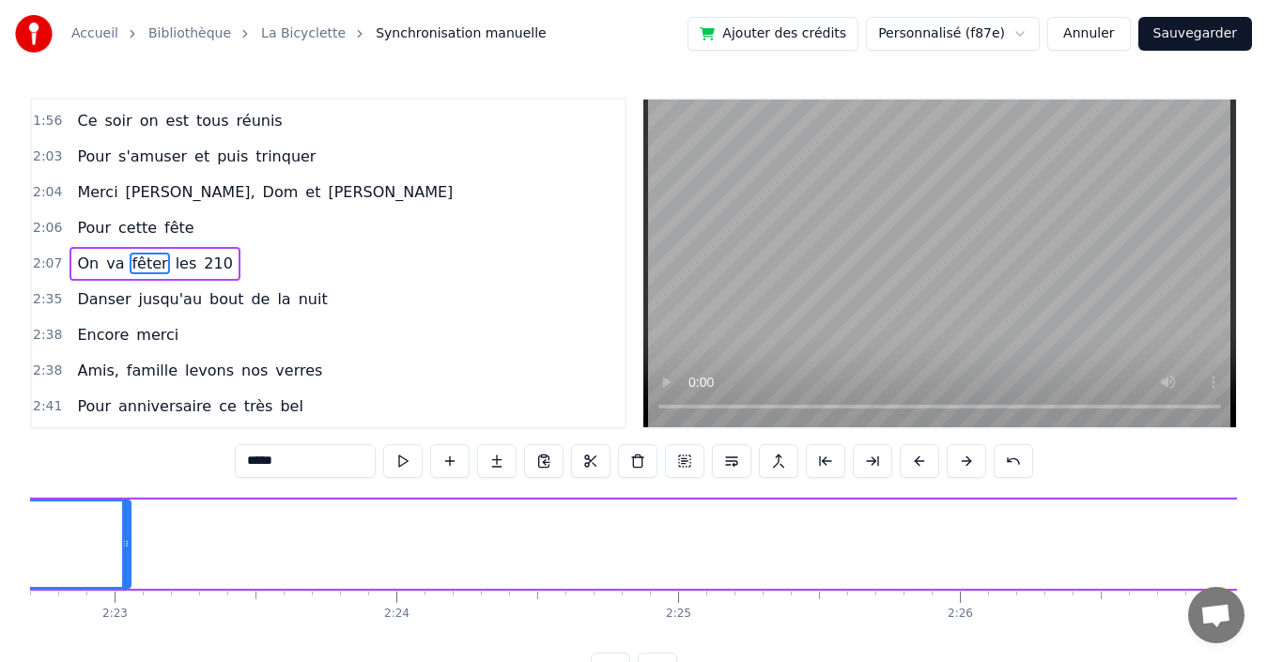
scroll to position [0, 40218]
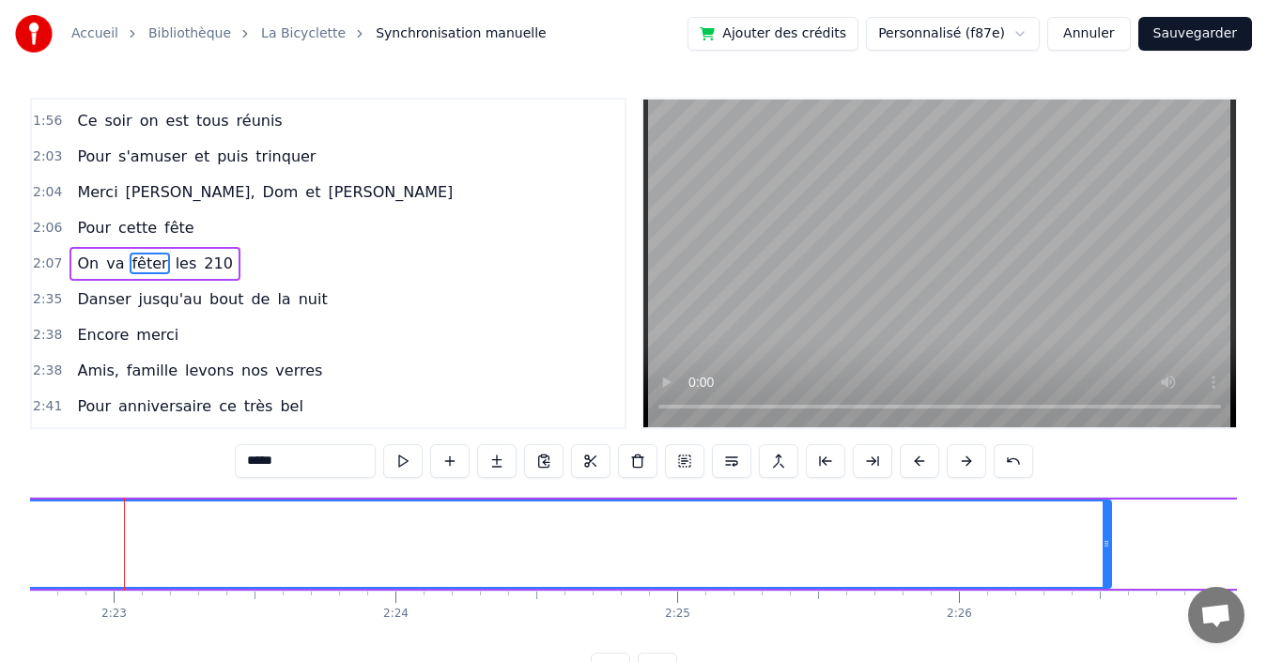
drag, startPoint x: 127, startPoint y: 525, endPoint x: 1105, endPoint y: 502, distance: 978.2
click at [1107, 504] on div at bounding box center [1107, 544] width 8 height 85
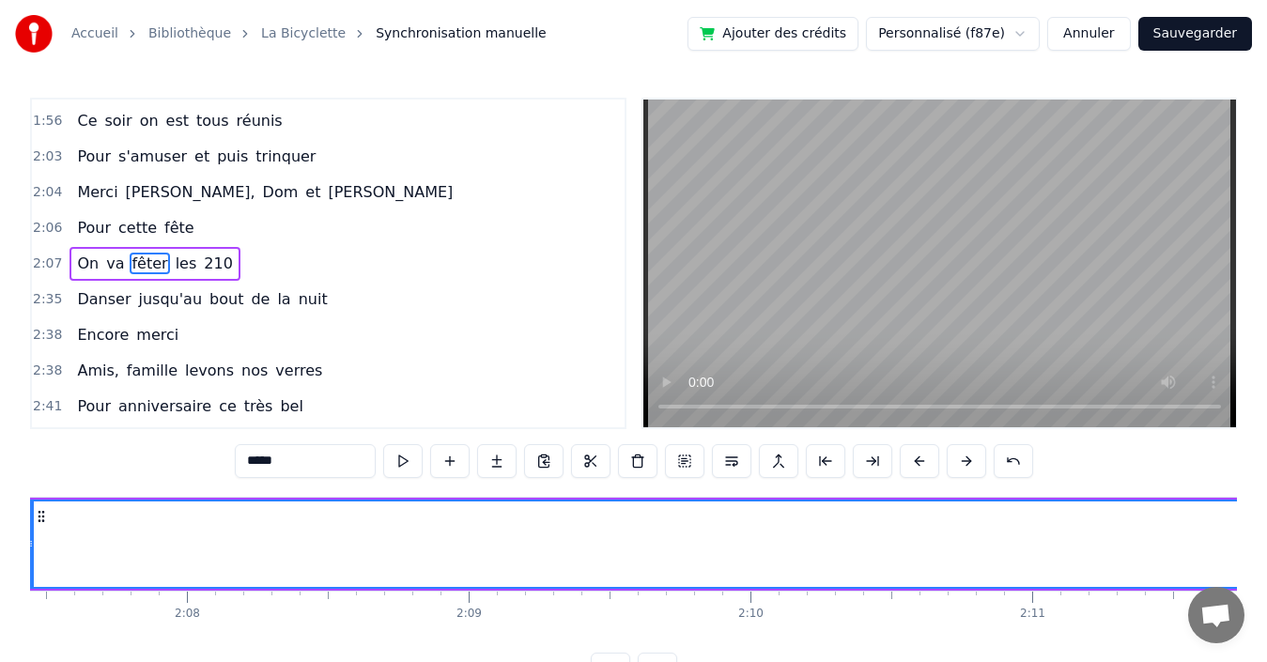
scroll to position [0, 35479]
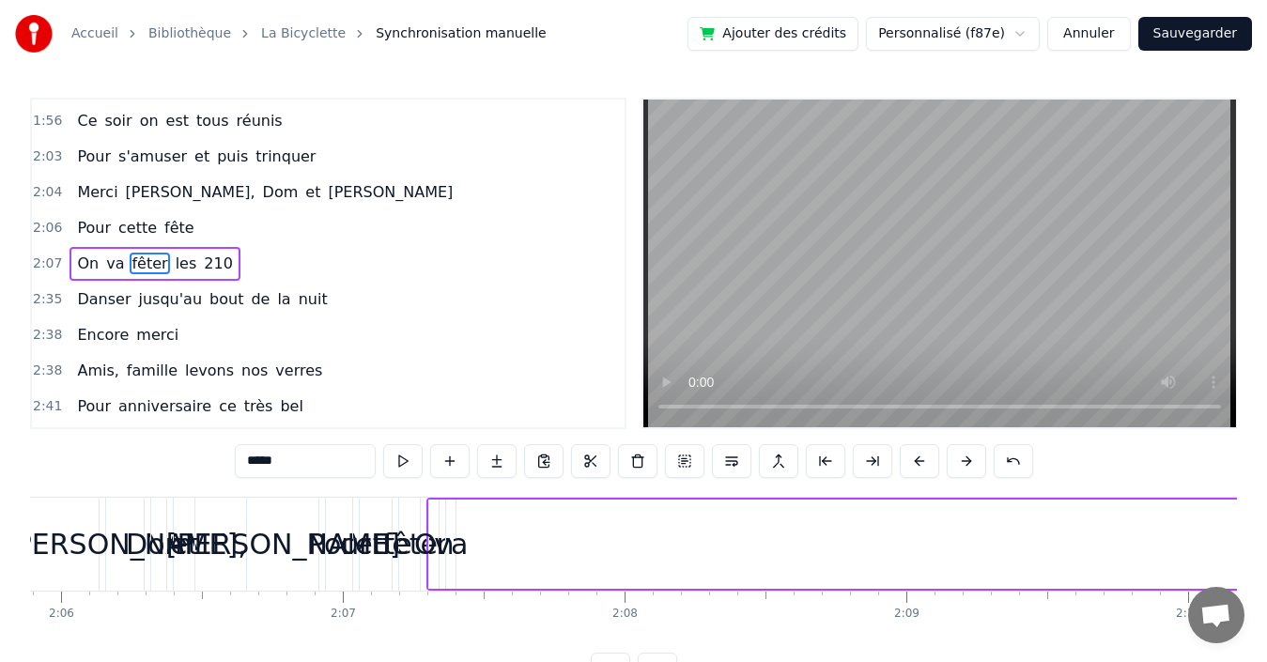
drag, startPoint x: 468, startPoint y: 526, endPoint x: 1264, endPoint y: 551, distance: 797.0
click at [1267, 548] on html "Accueil Bibliothèque La Bicyclette Synchronisation manuelle Ajouter des crédits…" at bounding box center [633, 358] width 1267 height 717
click at [1122, 638] on div "Quand nous partons tous les printemps Quand nous partons dans toute la [GEOGRAP…" at bounding box center [633, 567] width 1207 height 141
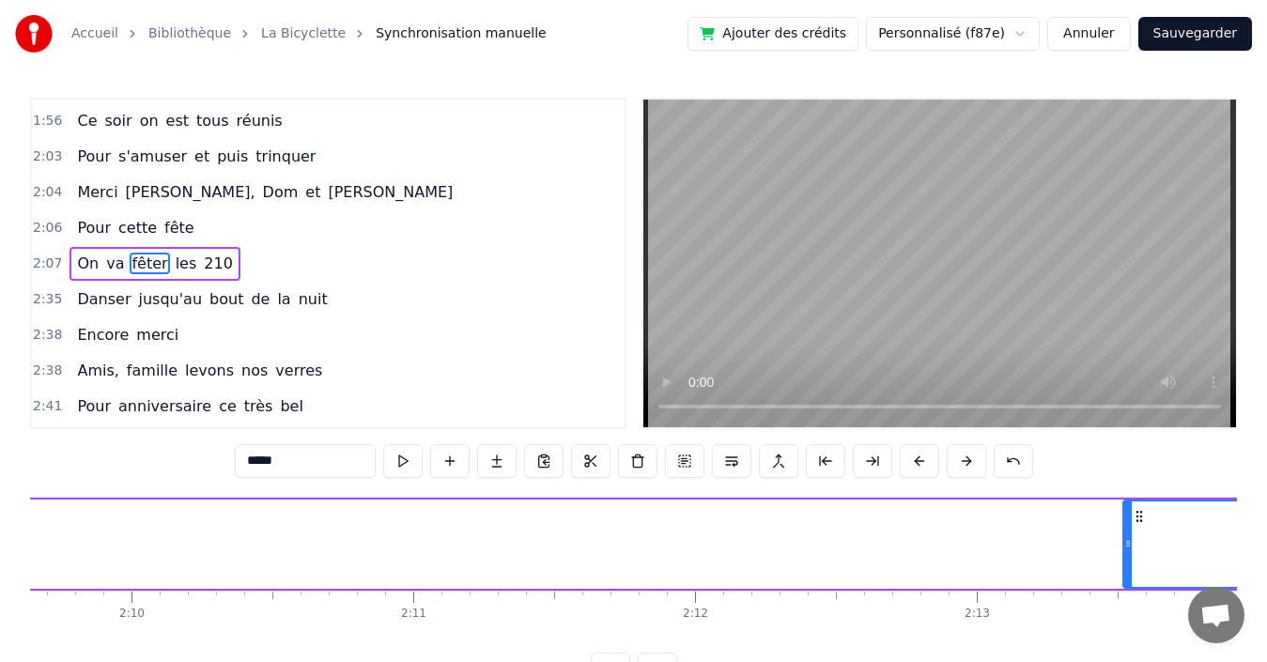
drag, startPoint x: 215, startPoint y: 532, endPoint x: 1124, endPoint y: 569, distance: 909.2
click at [1129, 569] on div at bounding box center [1128, 544] width 8 height 85
drag, startPoint x: 77, startPoint y: 531, endPoint x: 1110, endPoint y: 474, distance: 1034.9
click at [1110, 474] on div "0:03 Quand 0:03 nous partons tous les printemps 0:09 Quand nous partons dans to…" at bounding box center [633, 392] width 1207 height 589
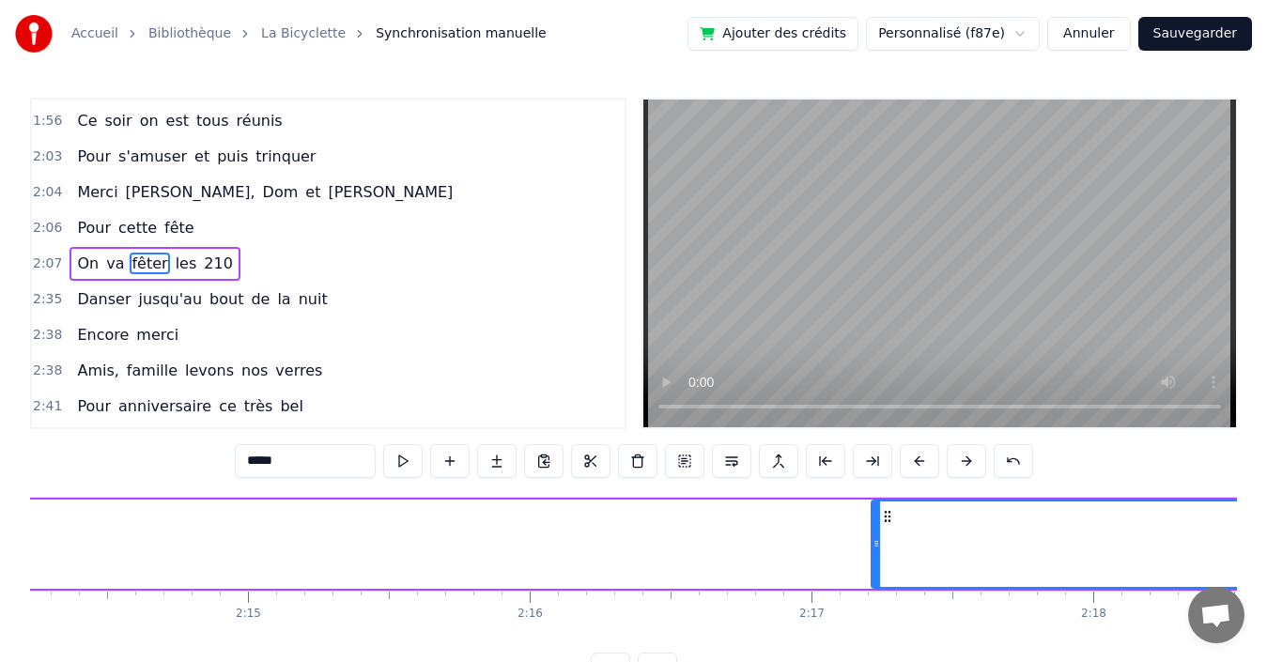
scroll to position [0, 37749]
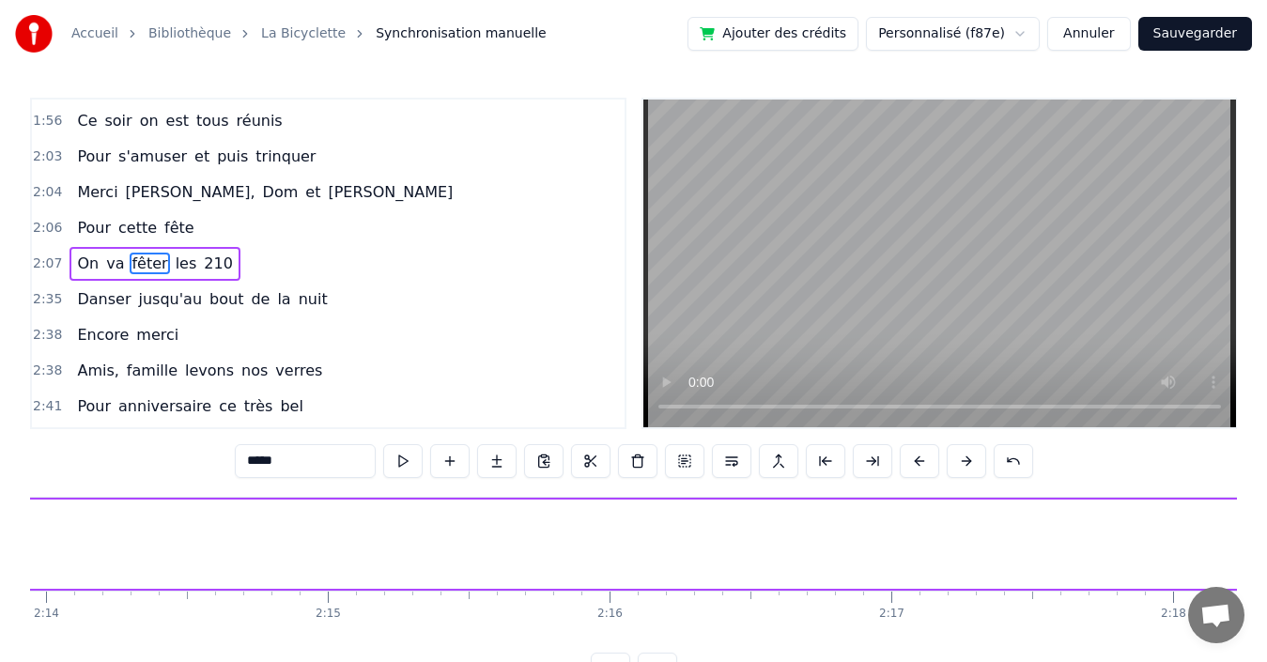
drag, startPoint x: 956, startPoint y: 543, endPoint x: 1253, endPoint y: 504, distance: 299.3
click at [1267, 501] on html "Accueil Bibliothèque La Bicyclette Synchronisation manuelle Ajouter des crédits…" at bounding box center [633, 358] width 1267 height 717
drag, startPoint x: 216, startPoint y: 534, endPoint x: 1197, endPoint y: 506, distance: 981.1
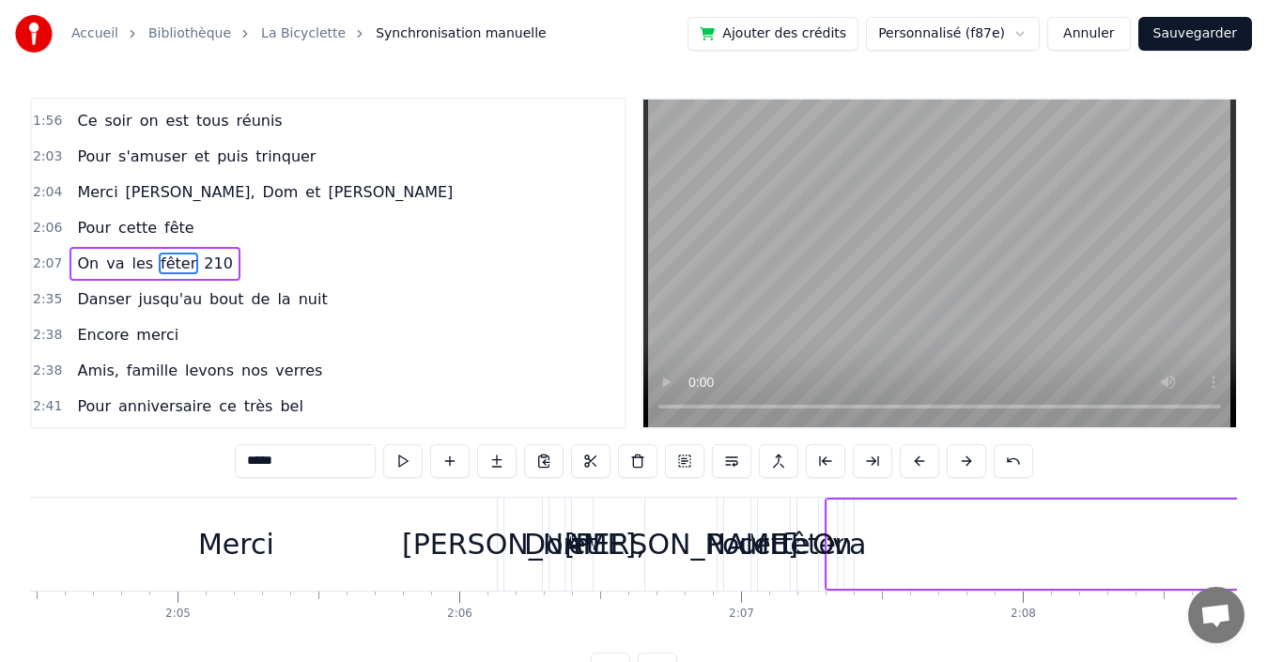
scroll to position [0, 34962]
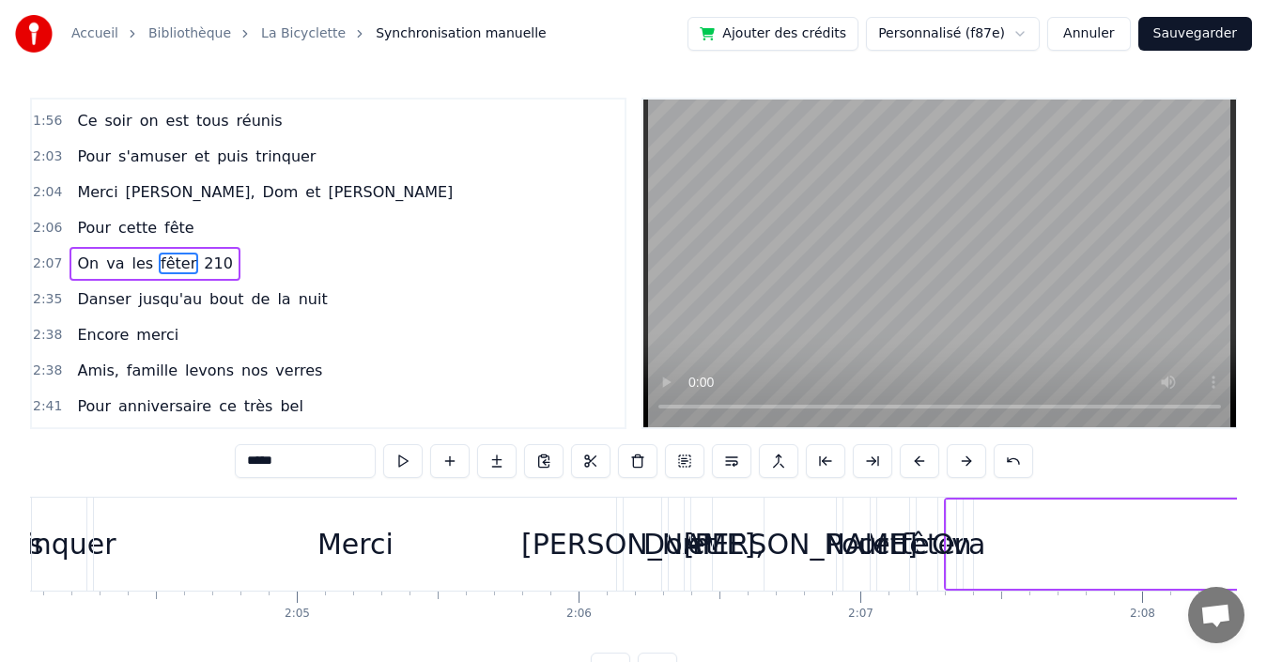
click at [137, 264] on span "les" at bounding box center [142, 264] width 25 height 22
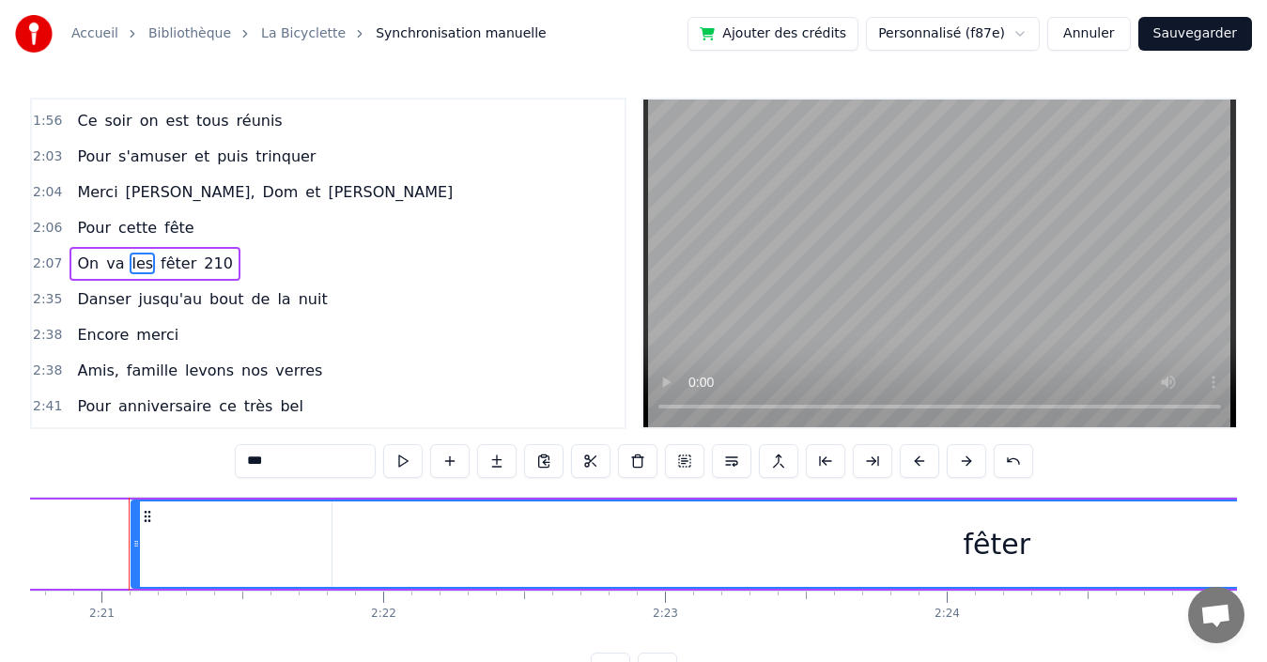
scroll to position [0, 39671]
click at [109, 267] on span "va" at bounding box center [115, 264] width 22 height 22
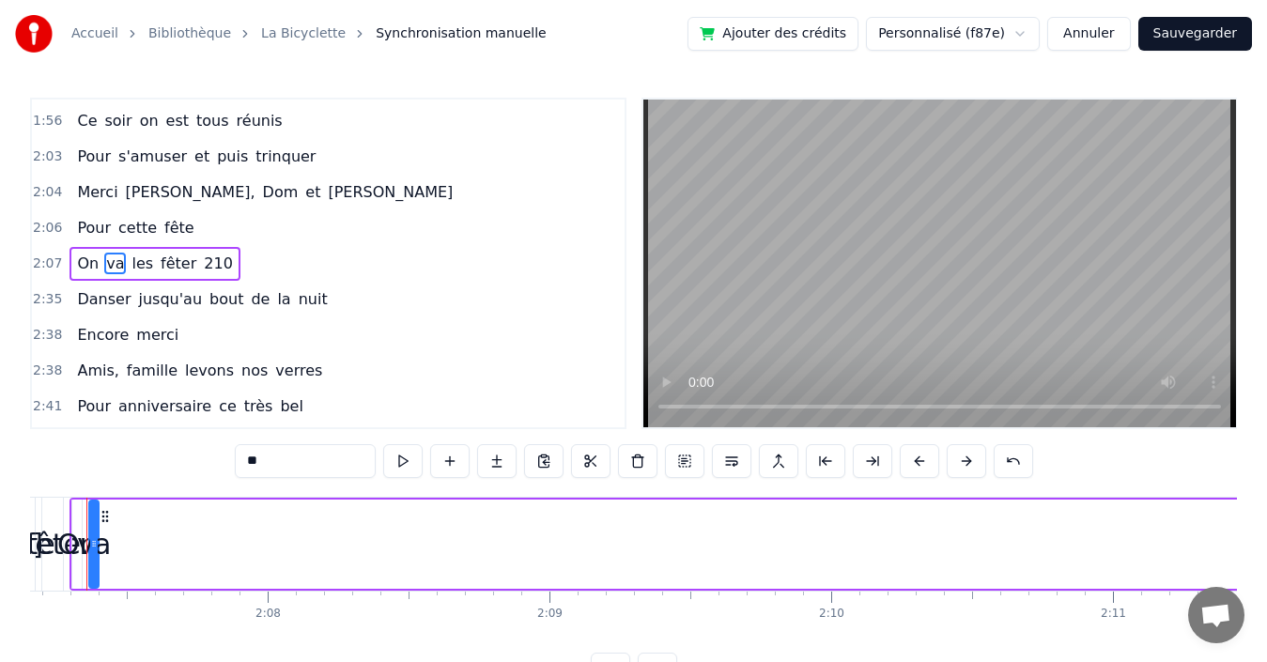
scroll to position [0, 35799]
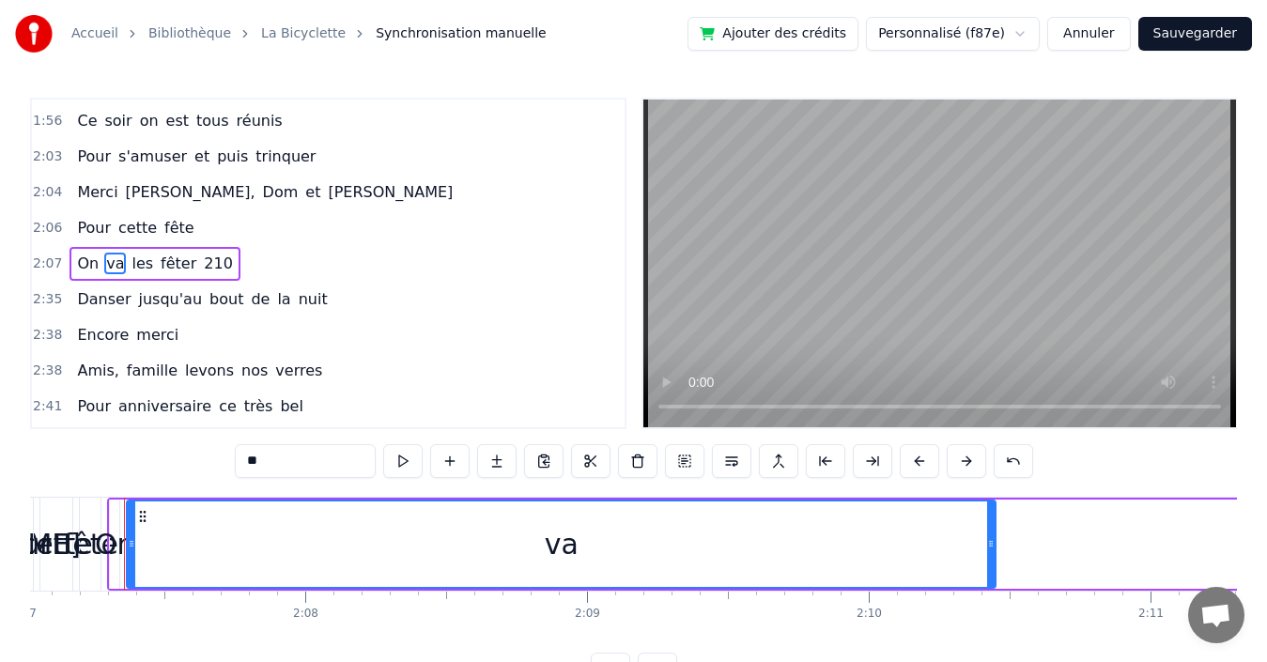
drag, startPoint x: 131, startPoint y: 538, endPoint x: 1018, endPoint y: 470, distance: 890.4
click at [1018, 470] on div "0:03 Quand 0:03 nous partons tous les printemps 0:09 Quand nous partons dans to…" at bounding box center [633, 392] width 1207 height 589
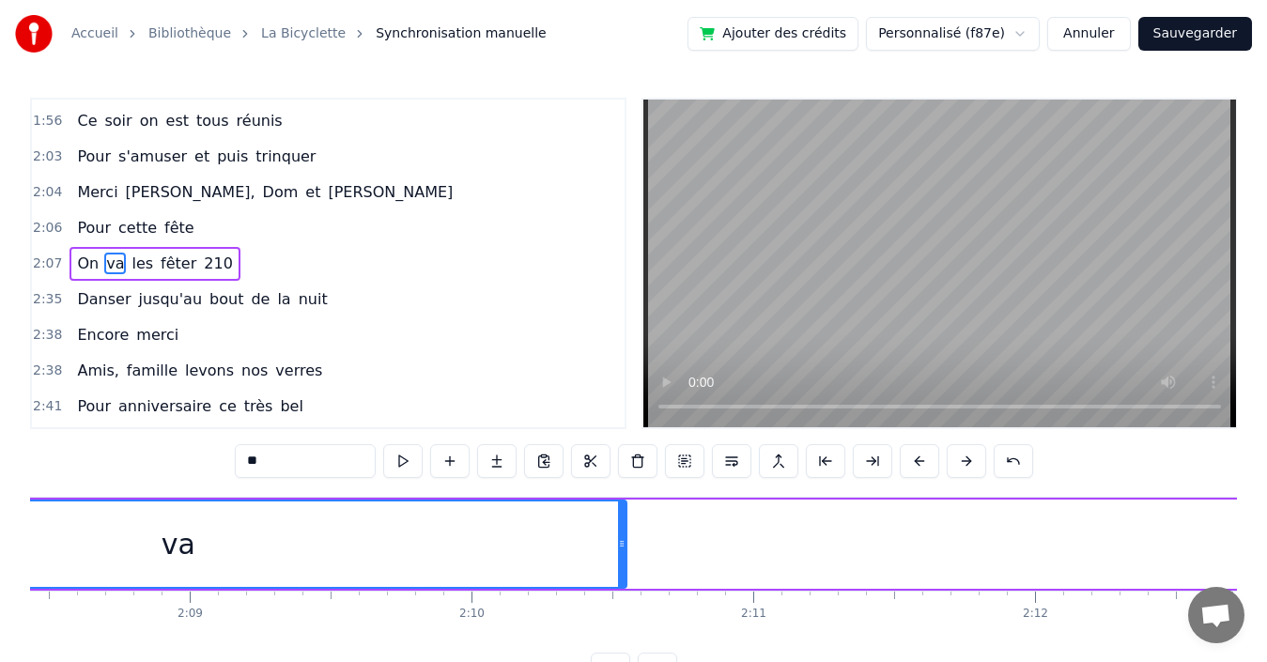
scroll to position [0, 36116]
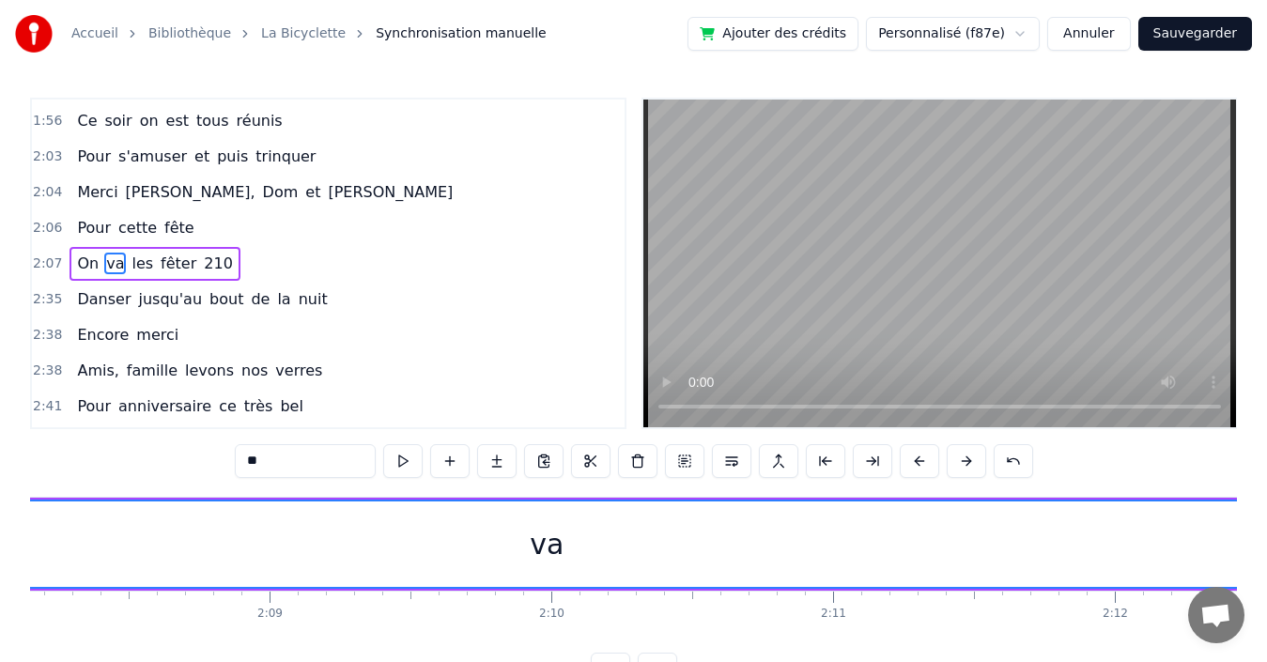
drag, startPoint x: 705, startPoint y: 549, endPoint x: 1231, endPoint y: 602, distance: 528.8
click at [1267, 597] on html "Accueil Bibliothèque La Bicyclette Synchronisation manuelle Ajouter des crédits…" at bounding box center [633, 358] width 1267 height 717
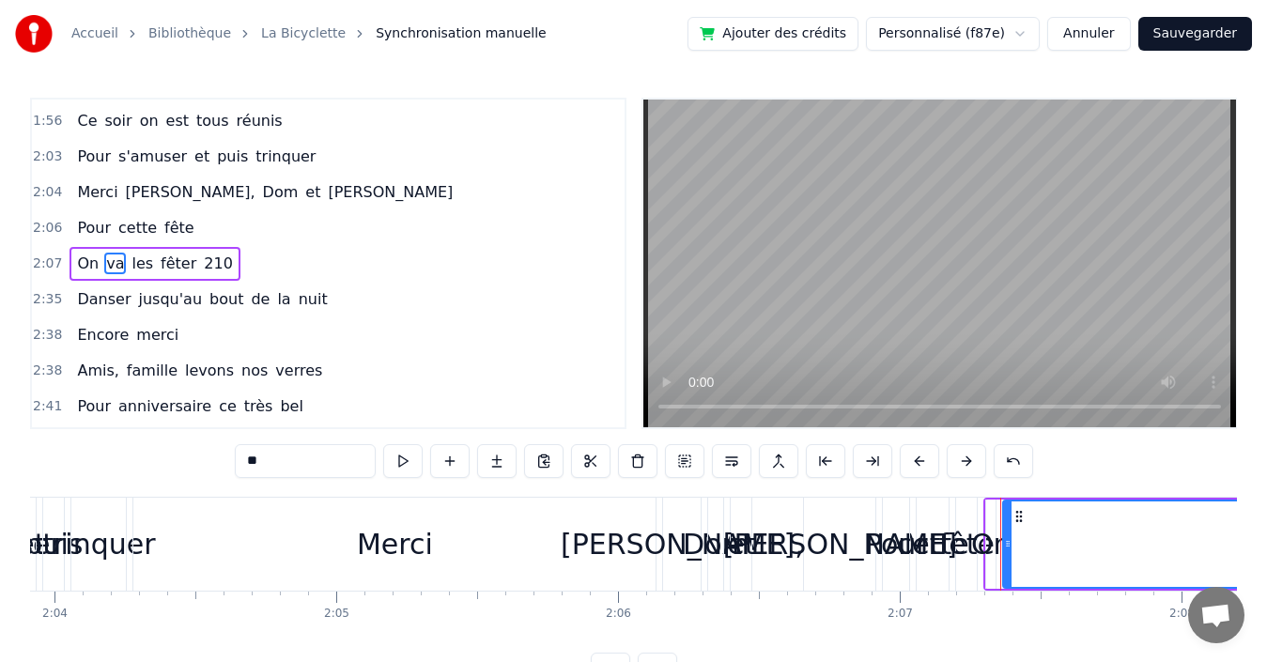
scroll to position [0, 34962]
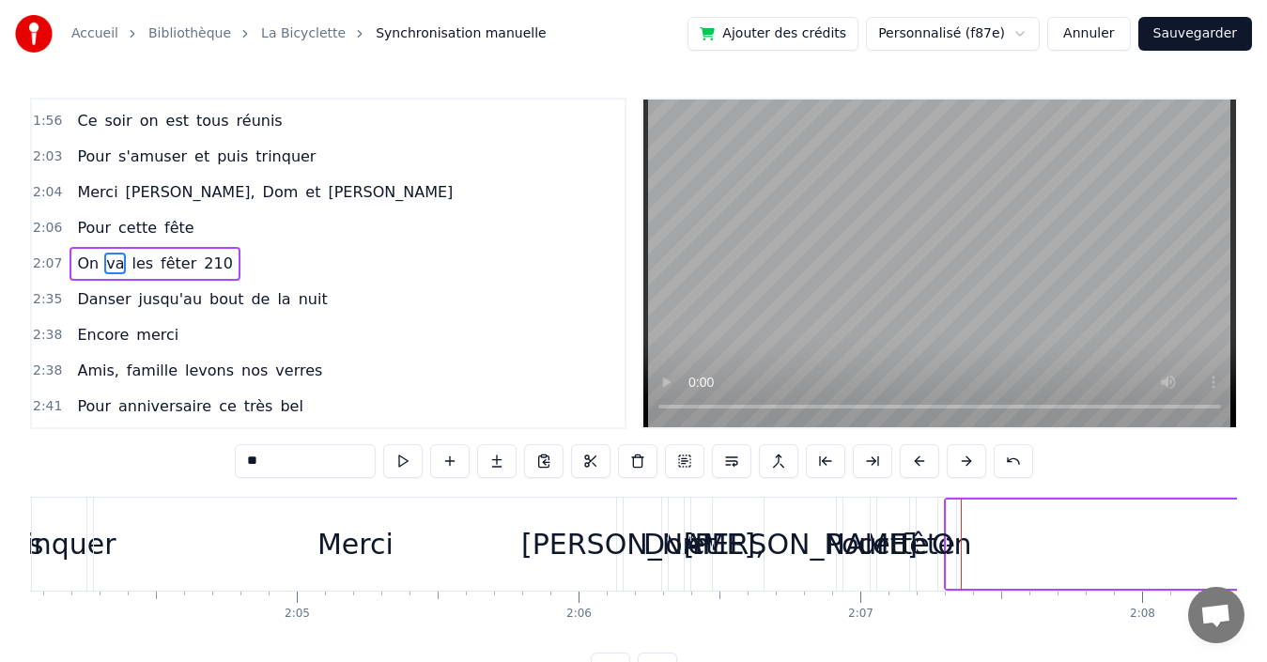
drag, startPoint x: 968, startPoint y: 563, endPoint x: 1272, endPoint y: 551, distance: 304.6
click at [1267, 551] on html "Accueil Bibliothèque La Bicyclette Synchronisation manuelle Ajouter des crédits…" at bounding box center [633, 358] width 1267 height 717
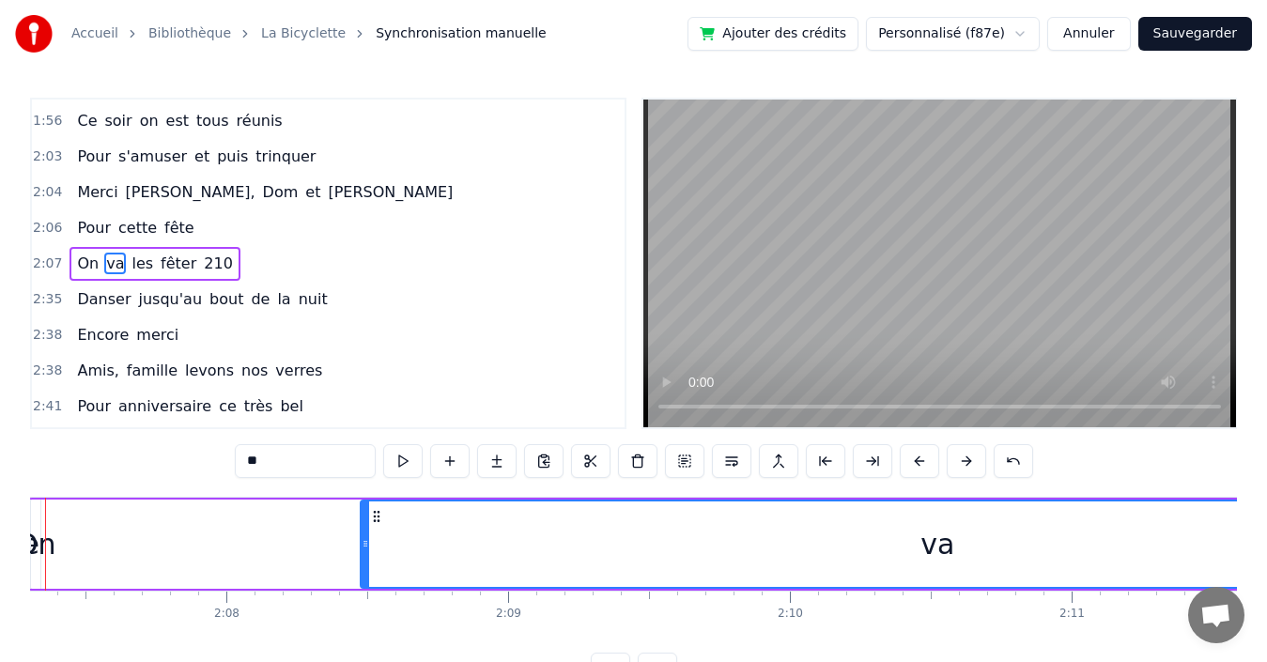
scroll to position [0, 35758]
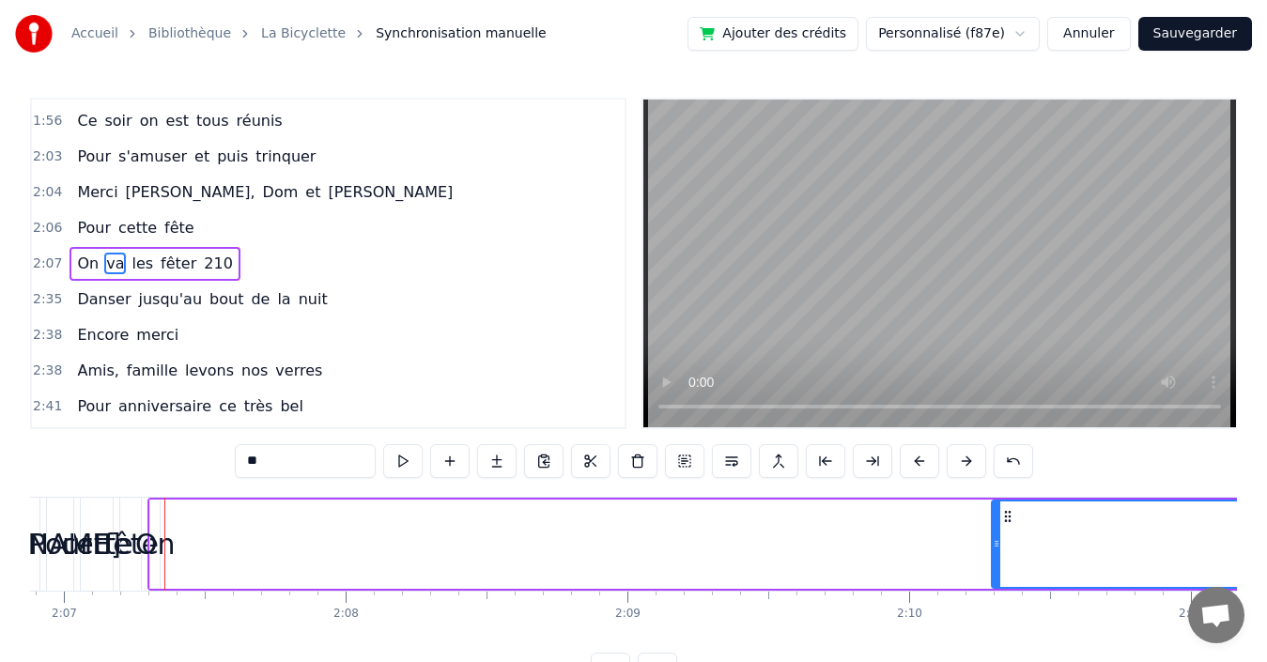
drag, startPoint x: 486, startPoint y: 539, endPoint x: 998, endPoint y: 555, distance: 512.2
click at [1000, 551] on icon at bounding box center [997, 543] width 8 height 15
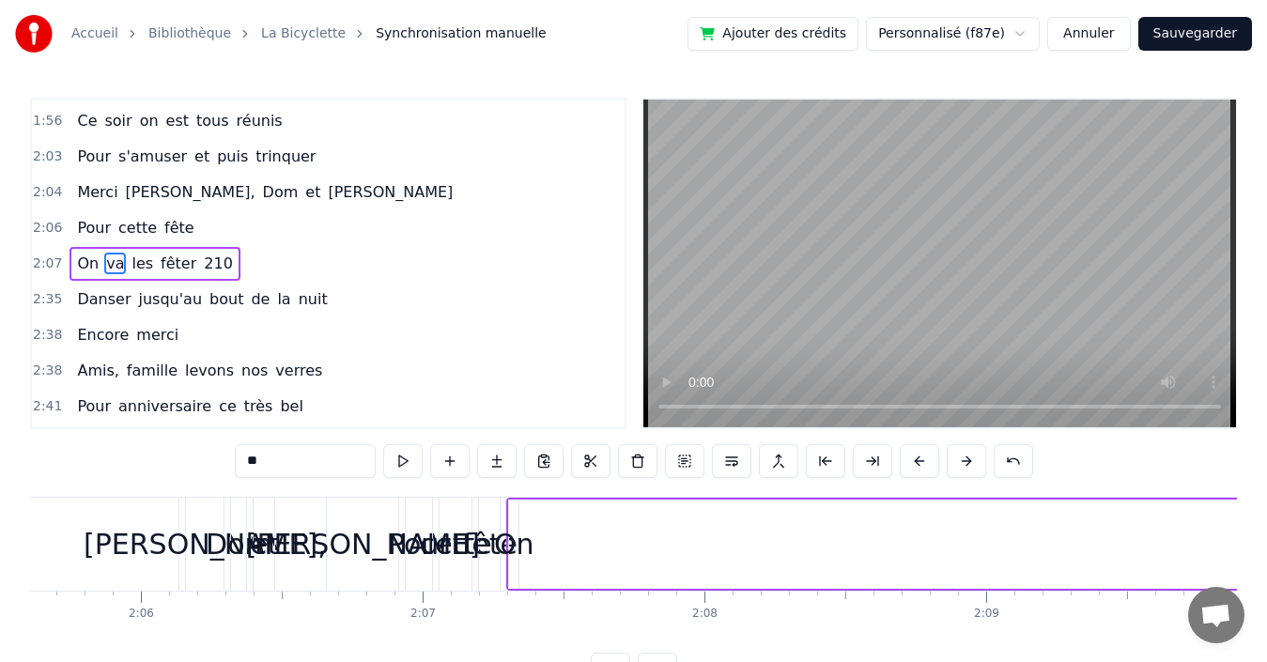
scroll to position [0, 35320]
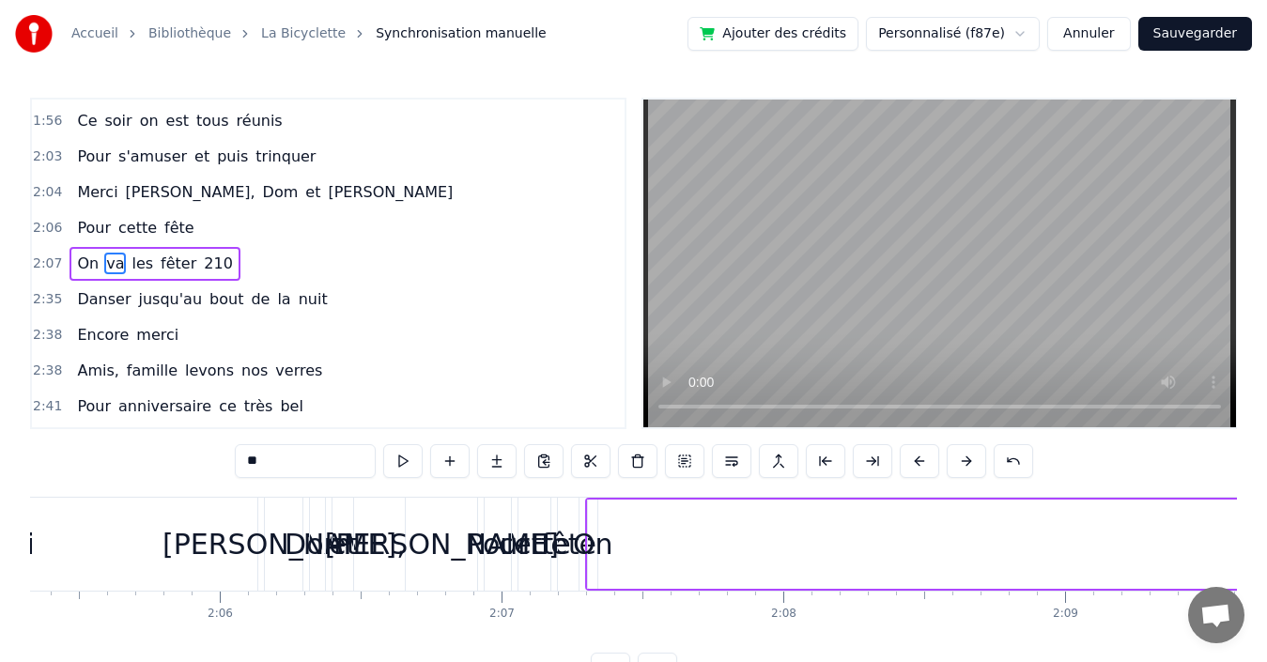
click at [76, 265] on span "On" at bounding box center [87, 264] width 25 height 22
type input "**"
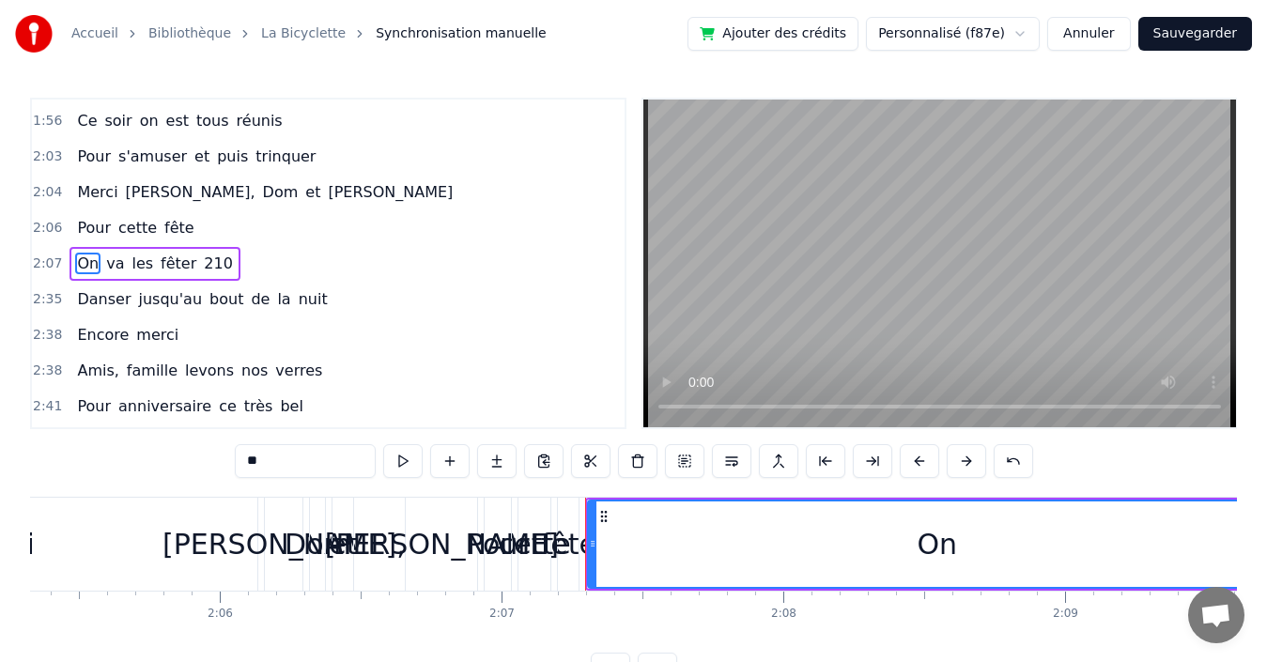
drag, startPoint x: 594, startPoint y: 539, endPoint x: 1180, endPoint y: 515, distance: 586.7
click at [1267, 510] on html "Accueil Bibliothèque La Bicyclette Synchronisation manuelle Ajouter des crédits…" at bounding box center [633, 358] width 1267 height 717
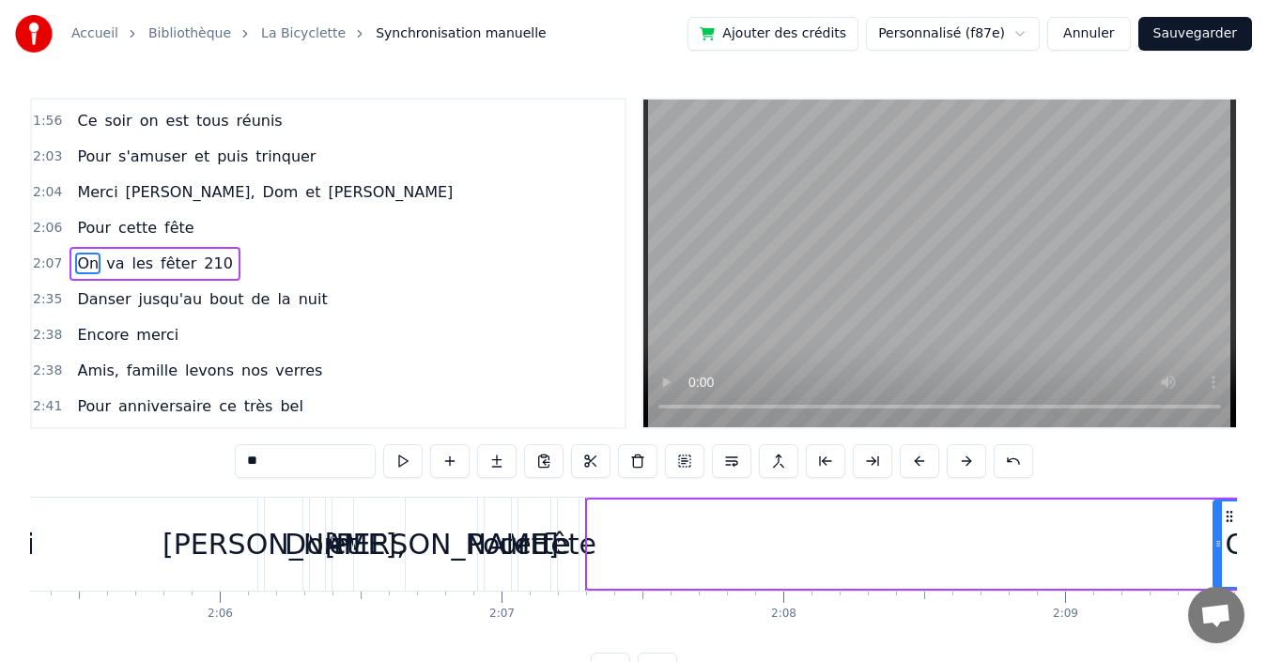
drag, startPoint x: 592, startPoint y: 532, endPoint x: 1205, endPoint y: 570, distance: 614.7
click at [1215, 569] on div at bounding box center [1219, 544] width 8 height 85
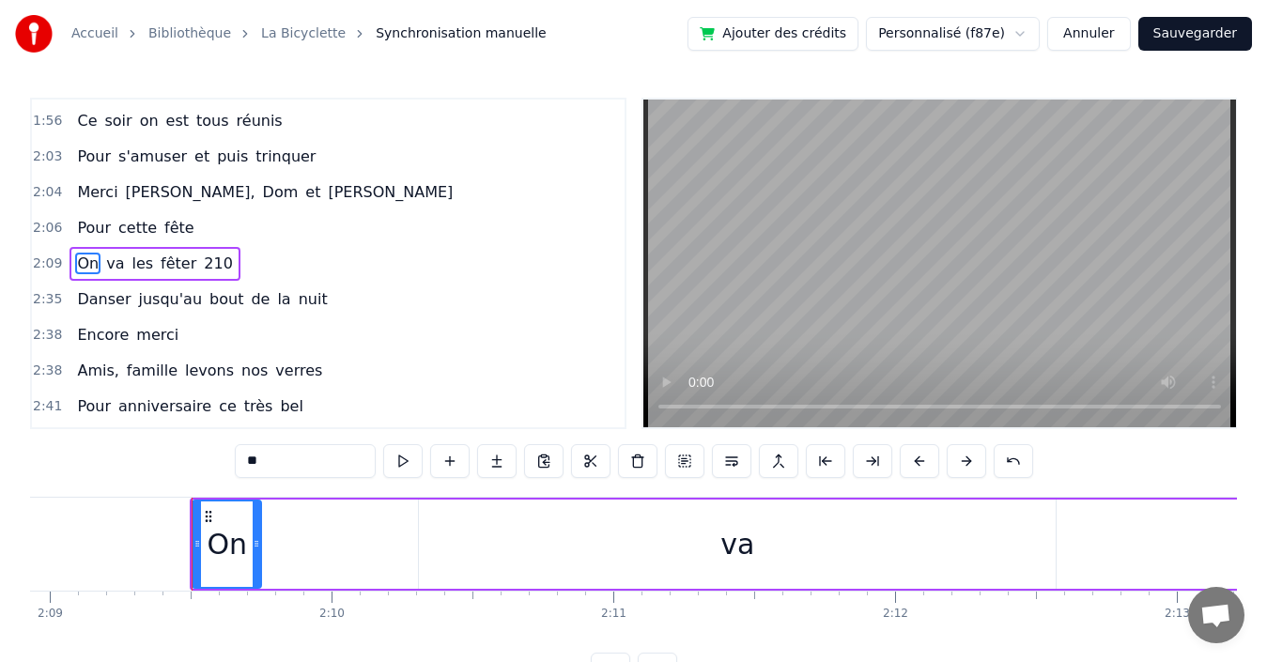
scroll to position [0, 36404]
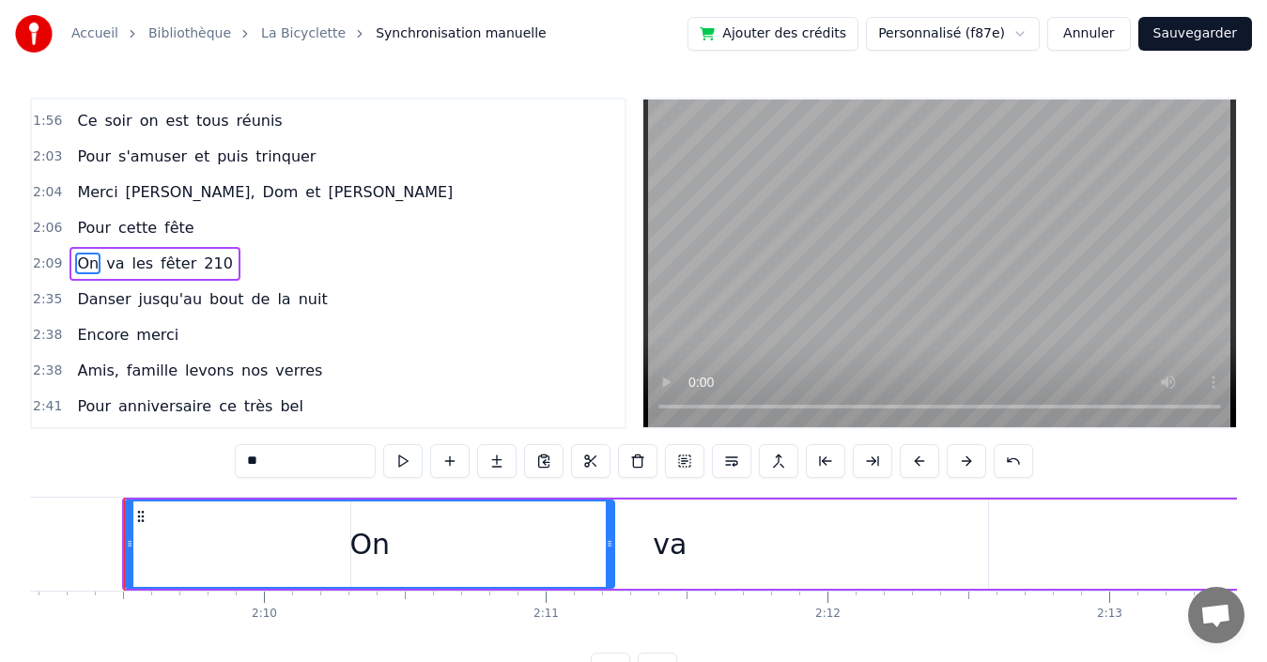
drag, startPoint x: 191, startPoint y: 528, endPoint x: 612, endPoint y: 575, distance: 423.5
click at [612, 575] on div at bounding box center [610, 544] width 8 height 85
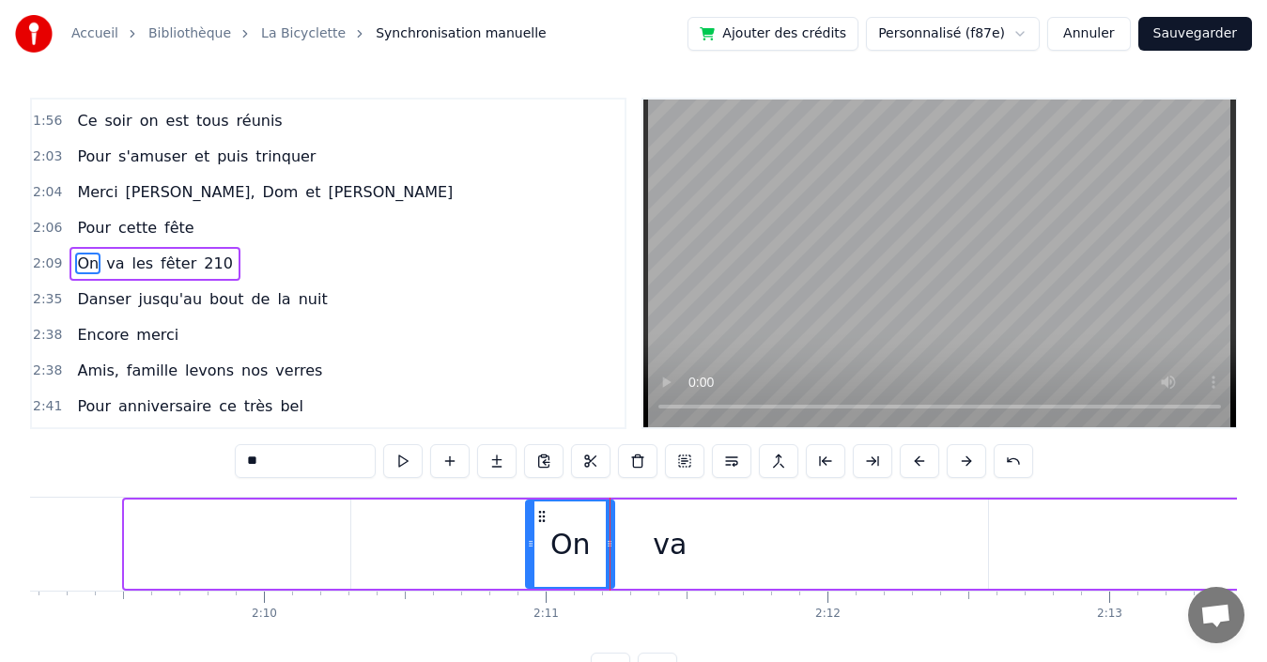
drag, startPoint x: 130, startPoint y: 524, endPoint x: 530, endPoint y: 565, distance: 402.2
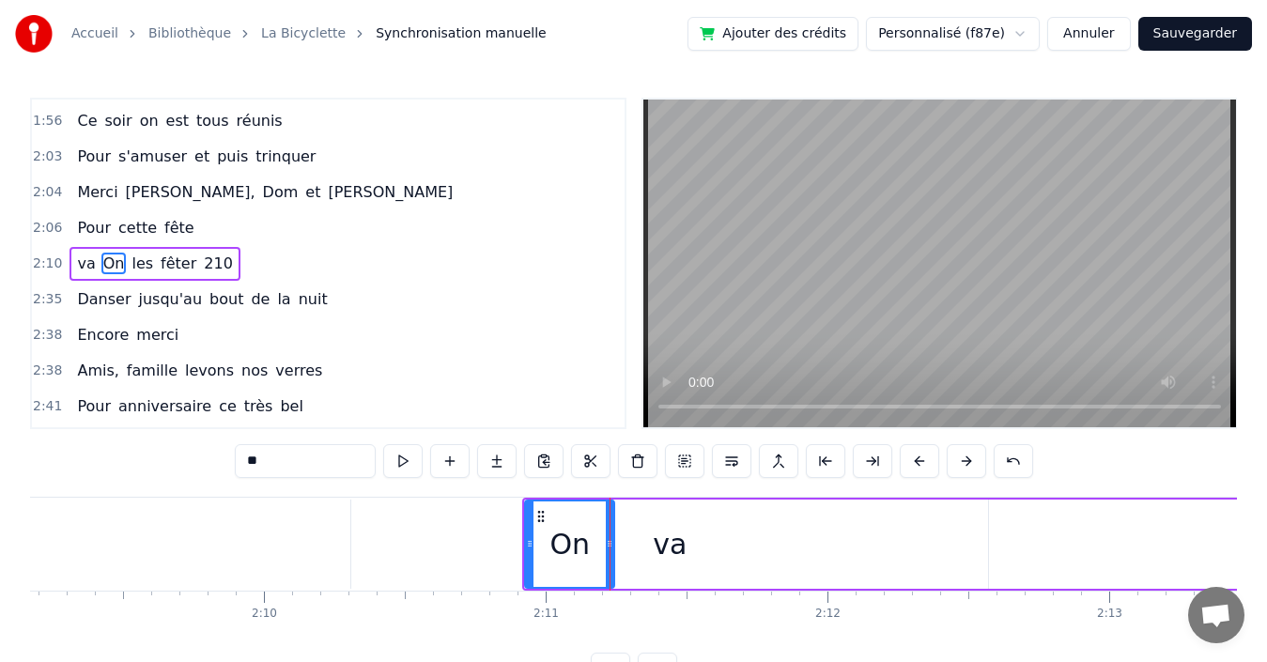
click at [1179, 31] on button "Sauvegarder" at bounding box center [1196, 34] width 114 height 34
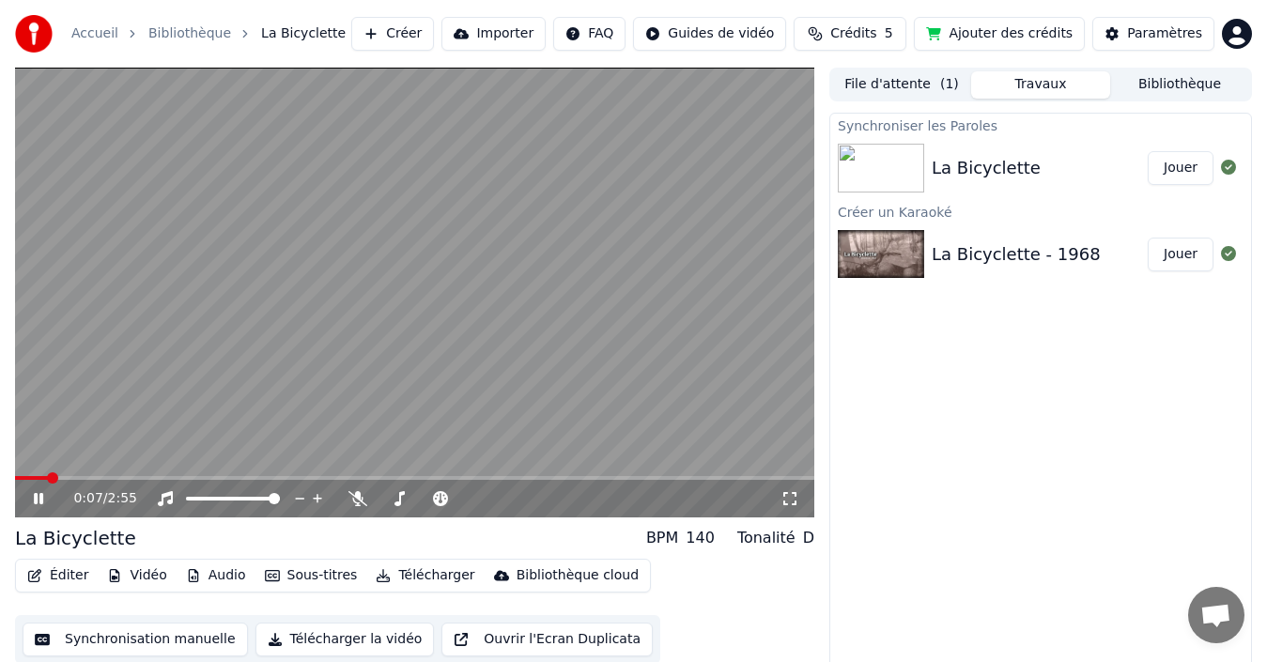
click at [109, 634] on button "Synchronisation manuelle" at bounding box center [135, 640] width 225 height 34
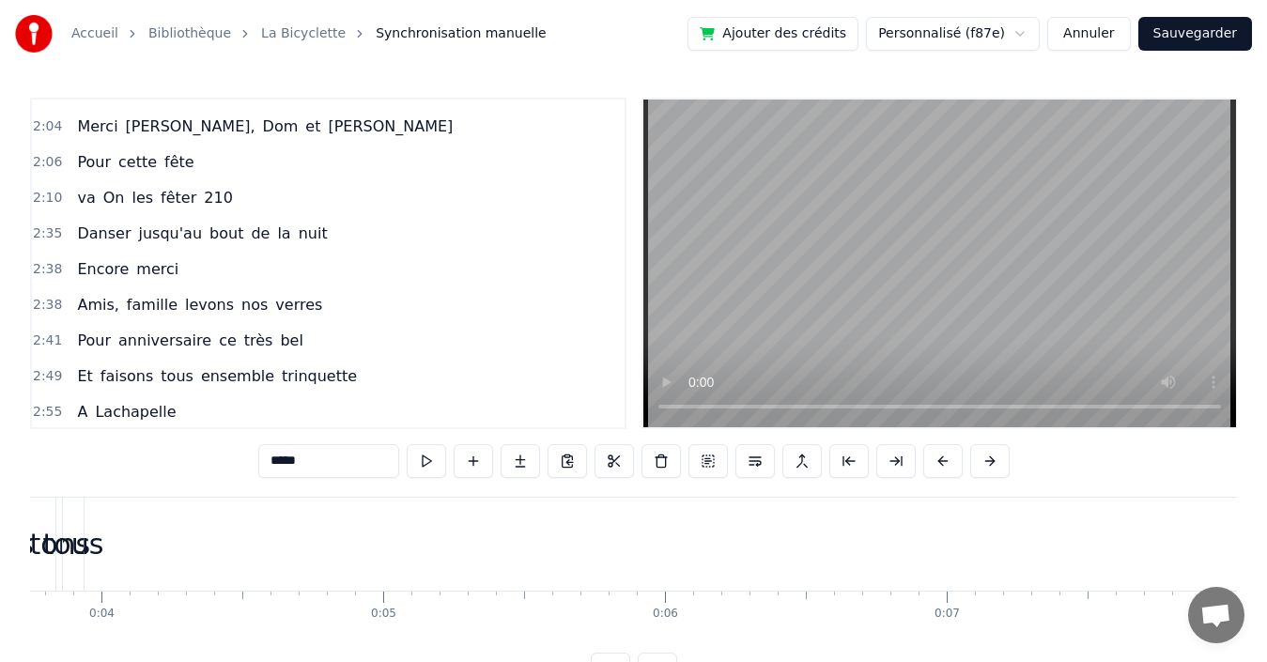
scroll to position [1707, 0]
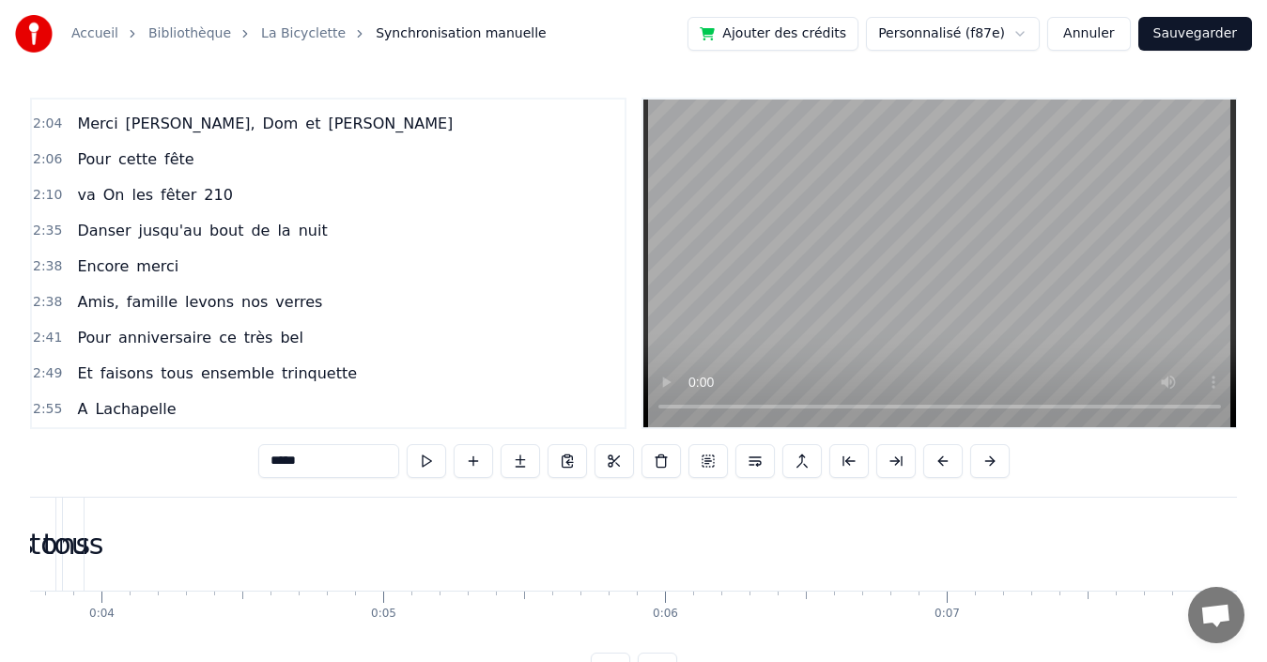
click at [268, 187] on div "2:10 va On les fêter 210" at bounding box center [328, 196] width 593 height 36
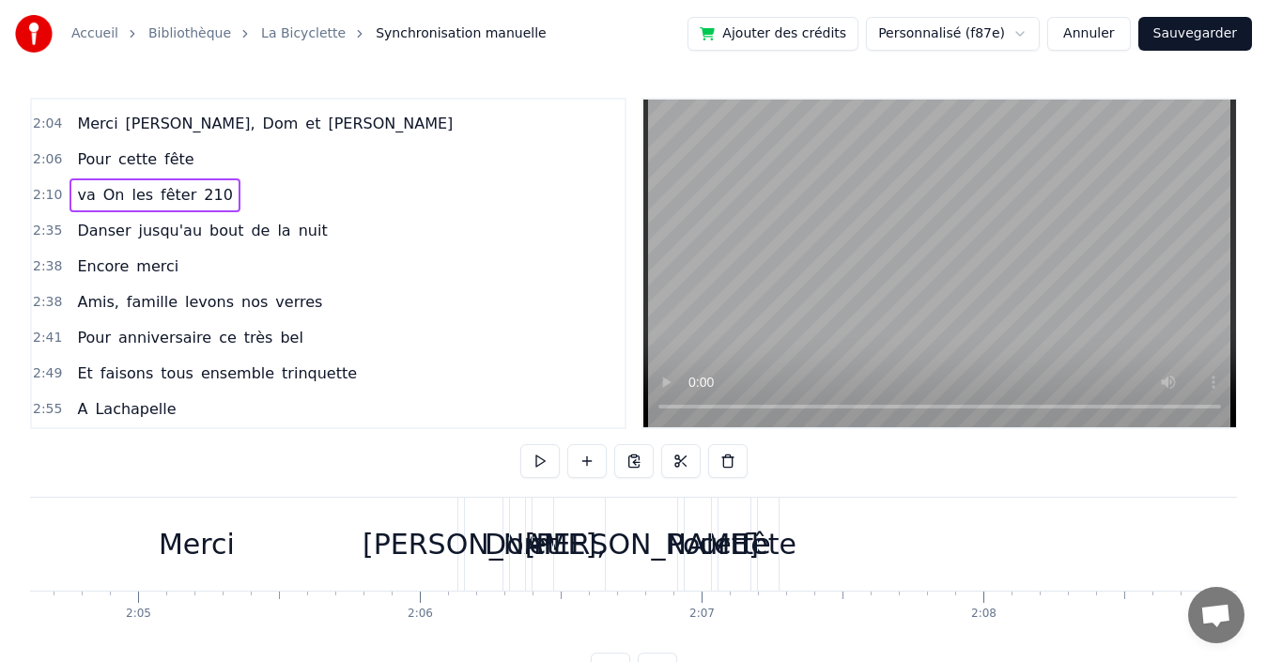
scroll to position [0, 35041]
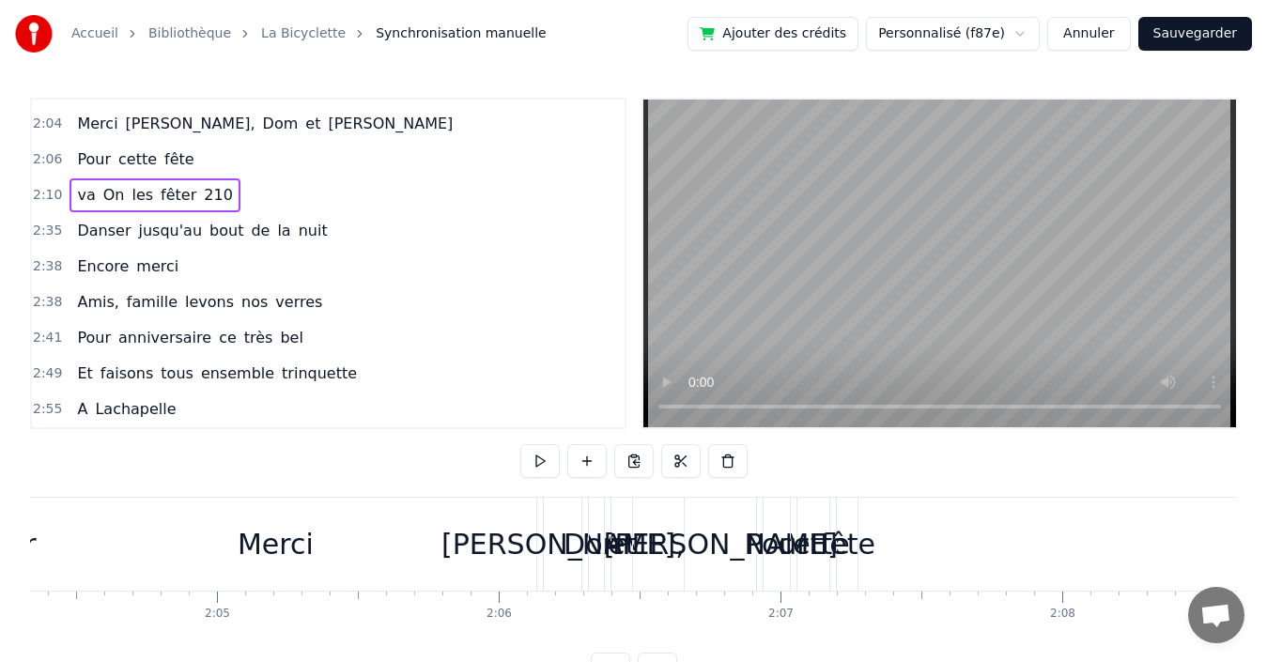
click at [75, 201] on span "va" at bounding box center [86, 195] width 22 height 22
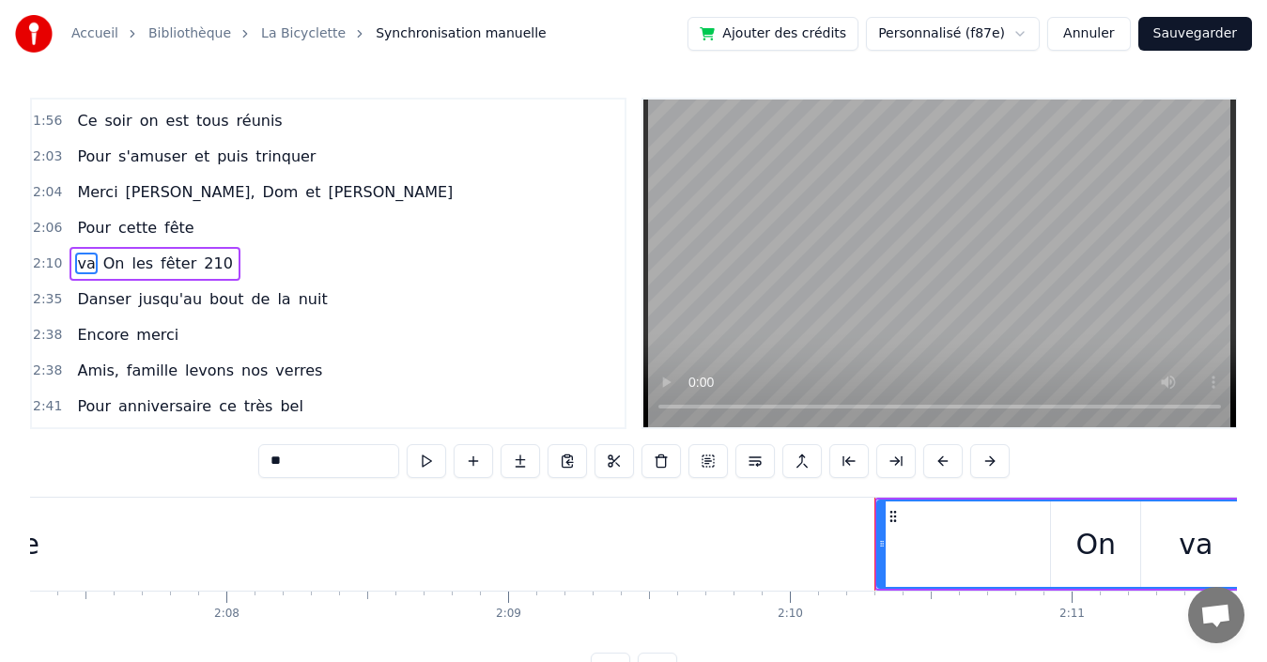
scroll to position [0, 35201]
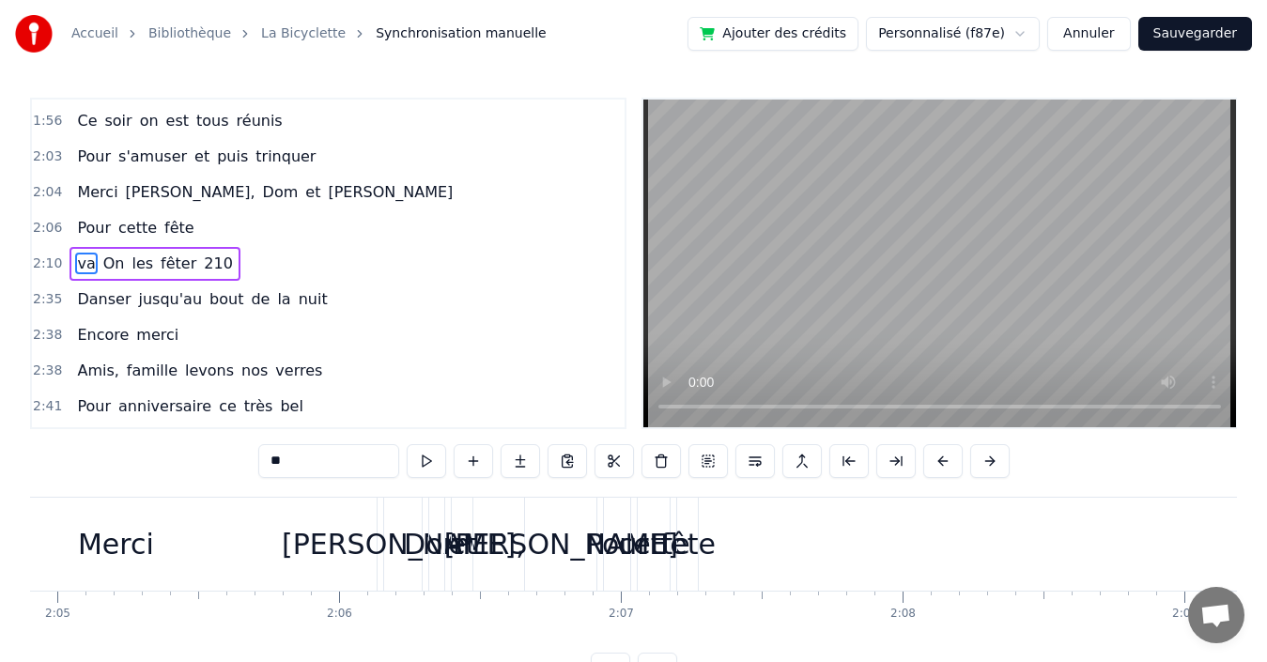
click at [209, 228] on div "2:06 Pour cette fête" at bounding box center [328, 228] width 593 height 36
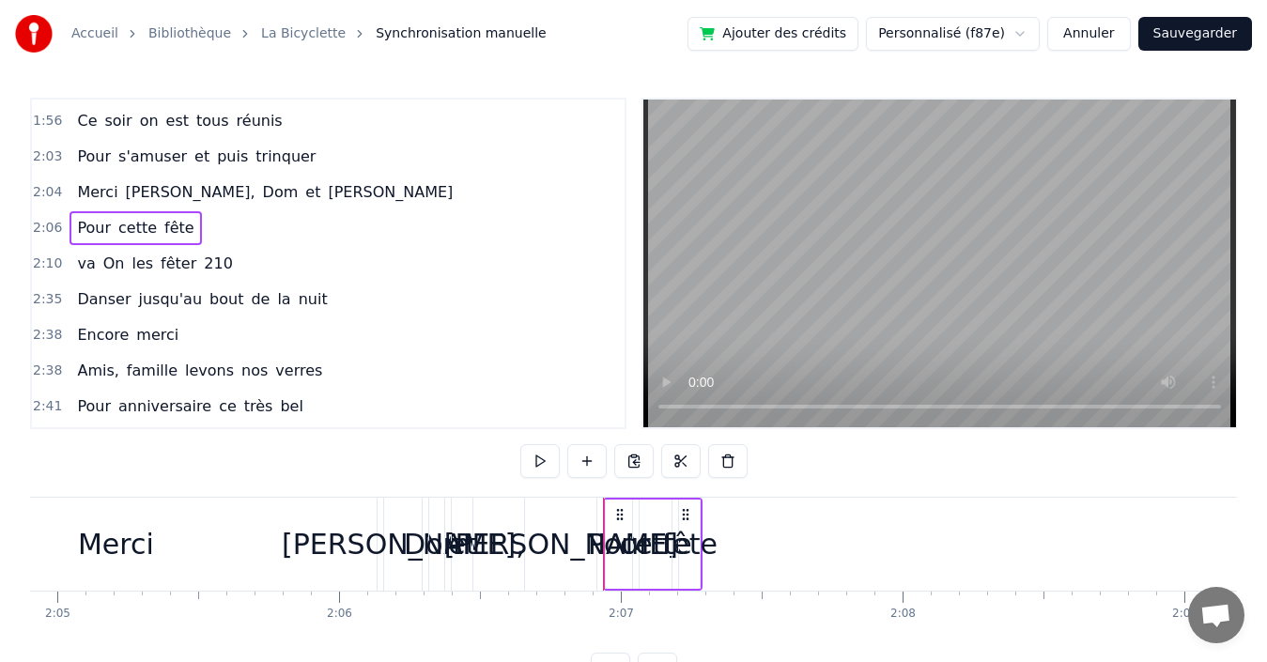
click at [165, 231] on span "fête" at bounding box center [180, 228] width 34 height 22
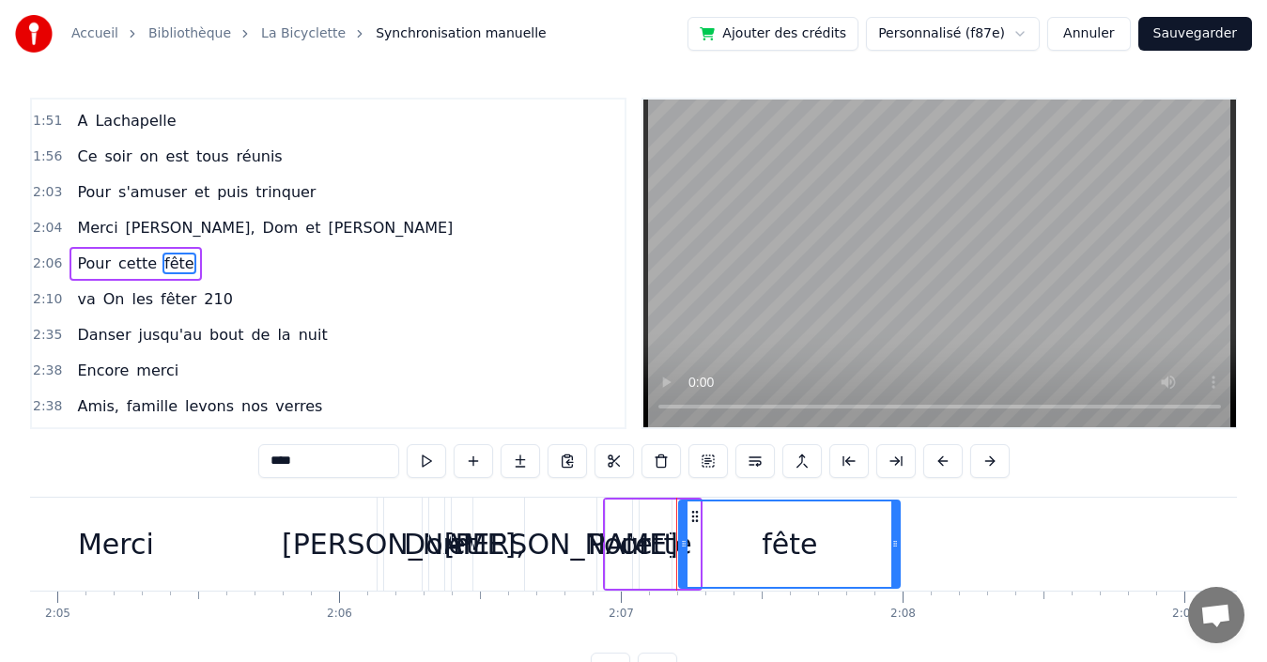
drag, startPoint x: 696, startPoint y: 525, endPoint x: 900, endPoint y: 535, distance: 204.1
click at [899, 535] on div at bounding box center [896, 544] width 8 height 85
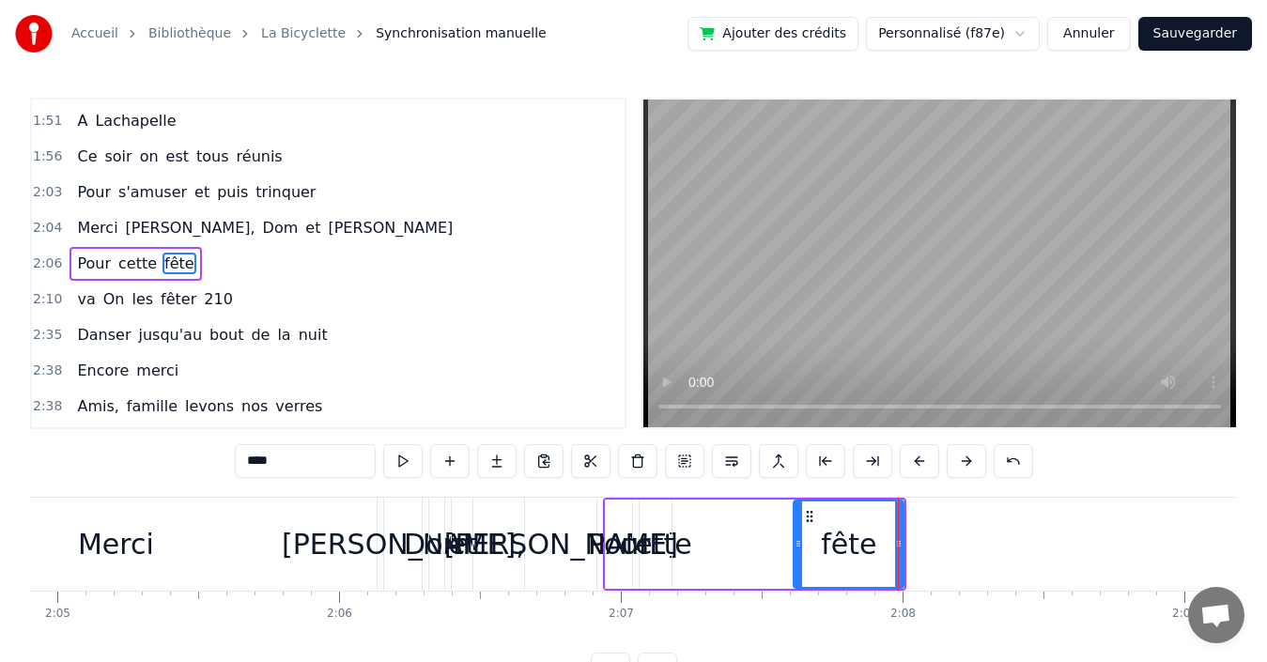
drag, startPoint x: 682, startPoint y: 537, endPoint x: 799, endPoint y: 542, distance: 116.6
click at [799, 542] on icon at bounding box center [799, 543] width 8 height 15
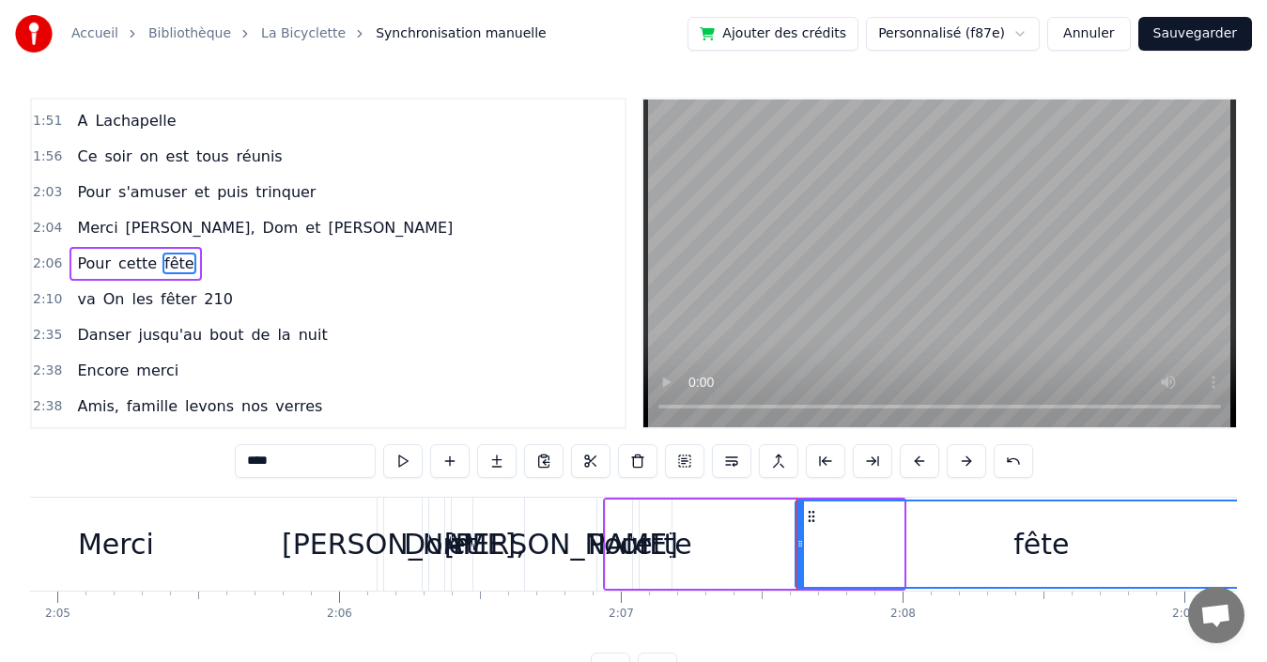
drag, startPoint x: 899, startPoint y: 551, endPoint x: 1282, endPoint y: 545, distance: 383.3
click at [1267, 545] on html "Accueil Bibliothèque La Bicyclette Synchronisation manuelle Ajouter des crédits…" at bounding box center [633, 358] width 1267 height 717
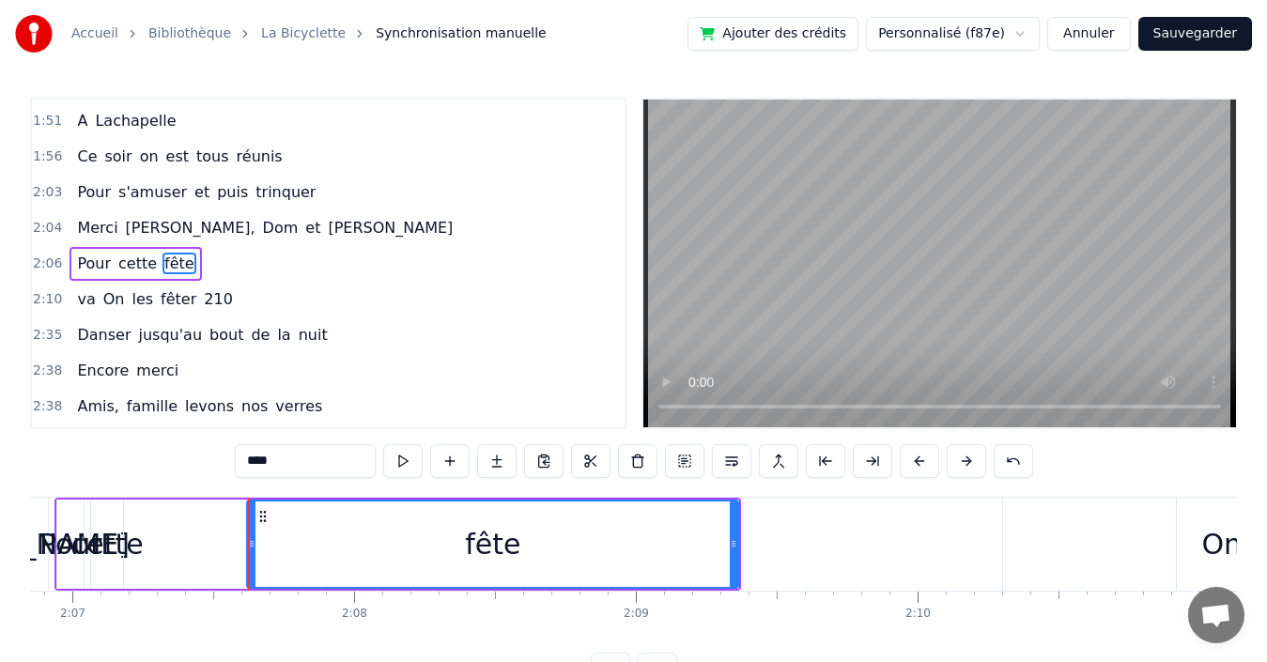
scroll to position [0, 35765]
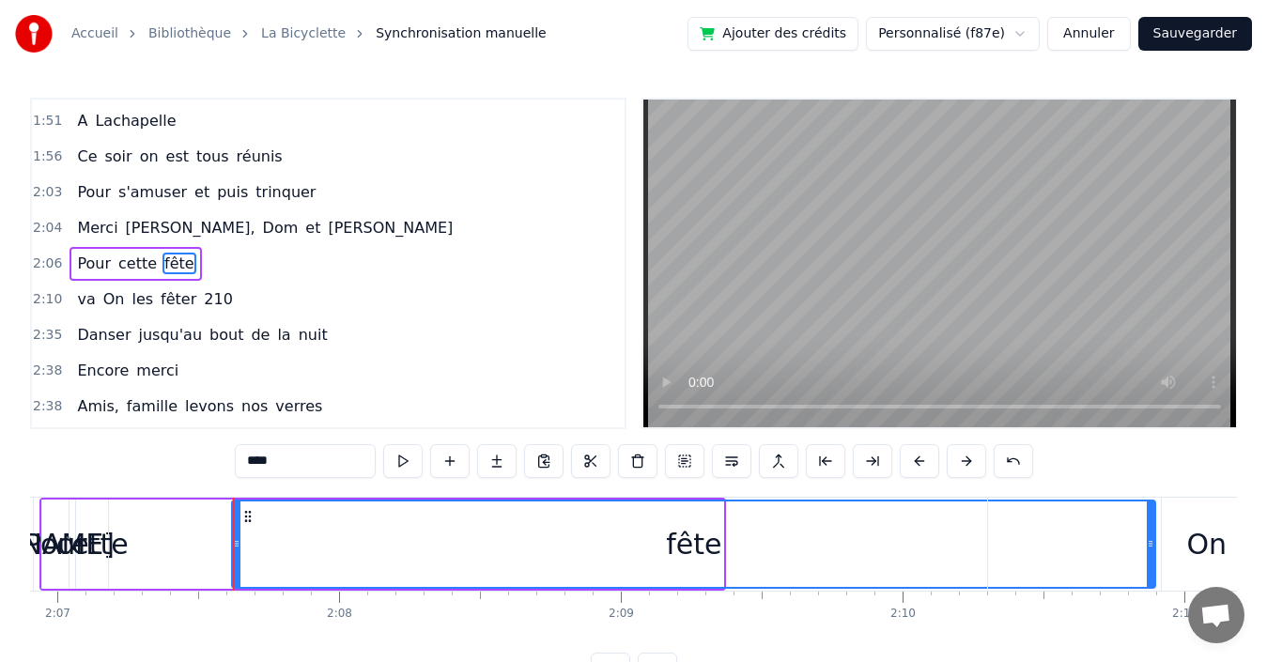
drag, startPoint x: 721, startPoint y: 530, endPoint x: 1154, endPoint y: 575, distance: 434.5
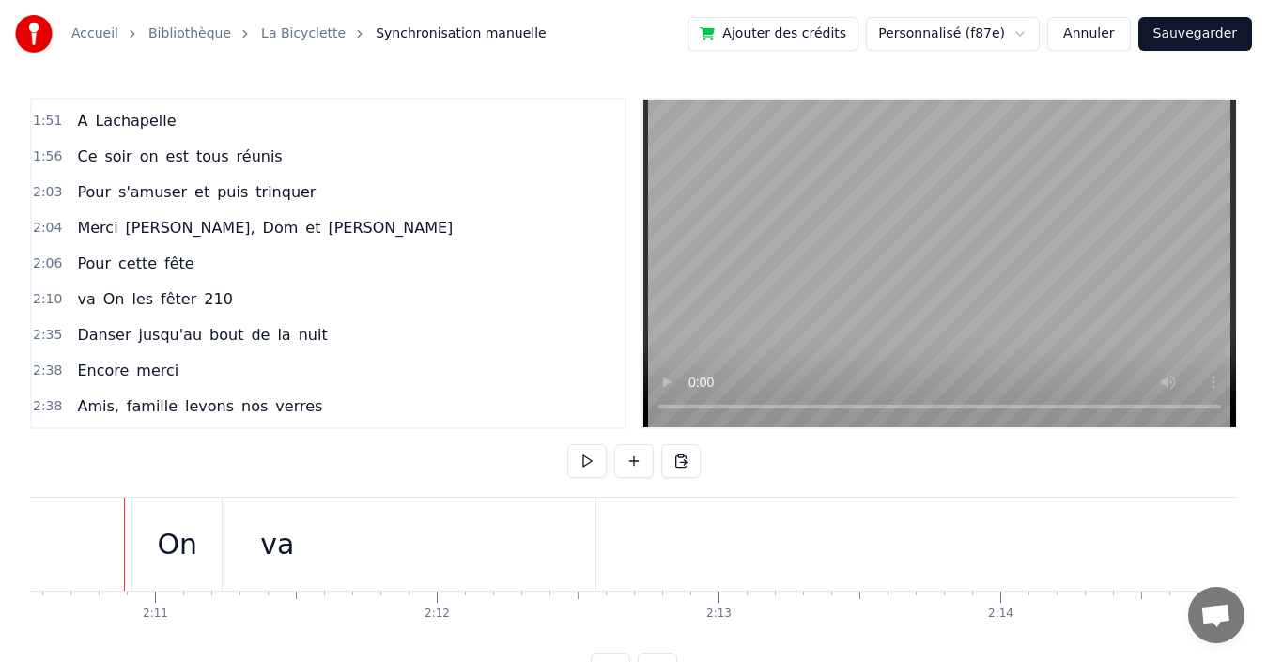
scroll to position [0, 35738]
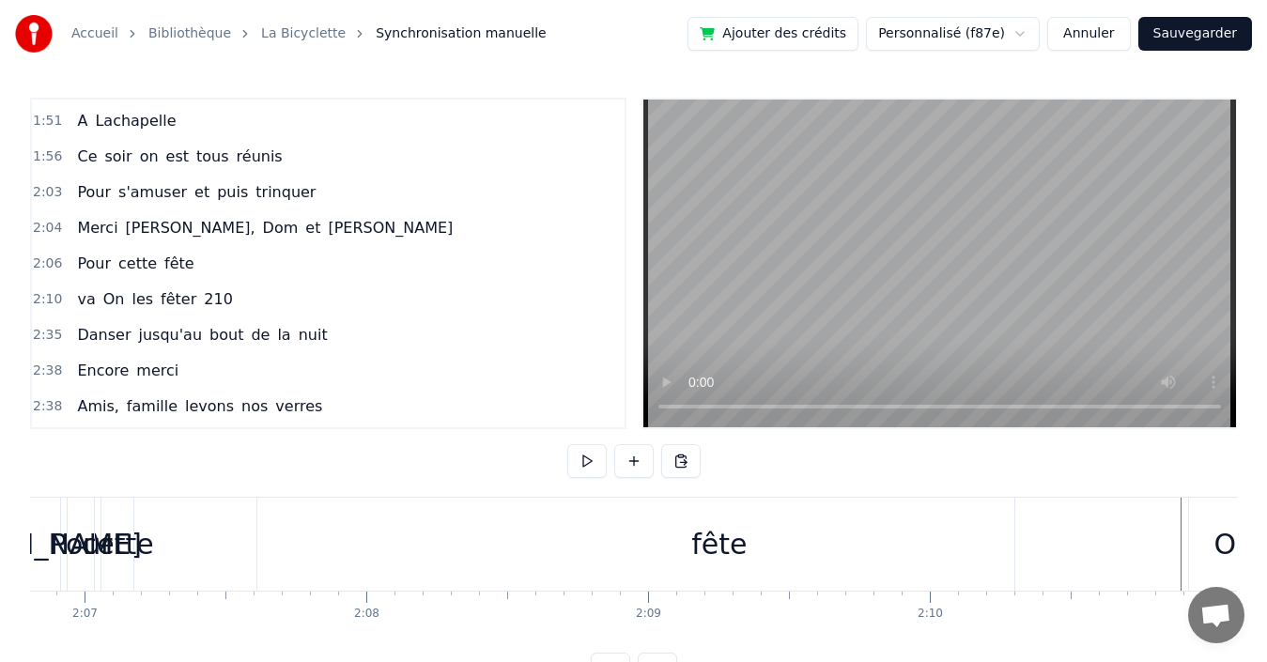
click at [279, 531] on div "fête" at bounding box center [718, 544] width 923 height 93
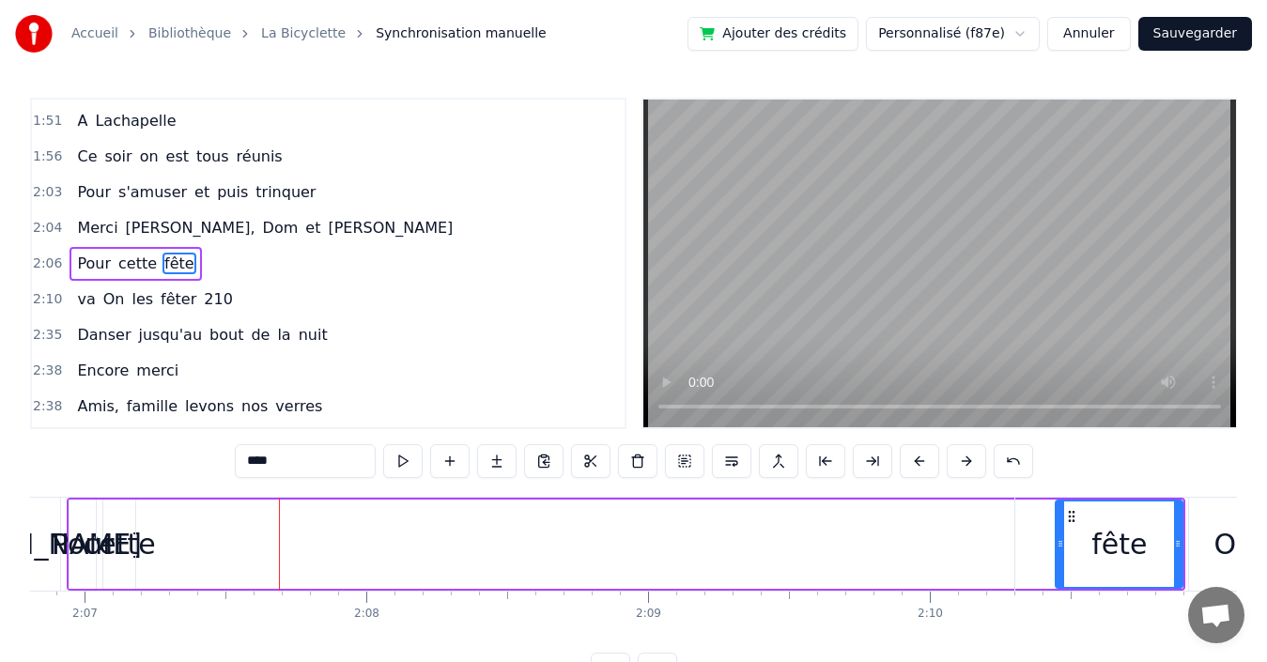
drag, startPoint x: 262, startPoint y: 535, endPoint x: 1049, endPoint y: 547, distance: 787.3
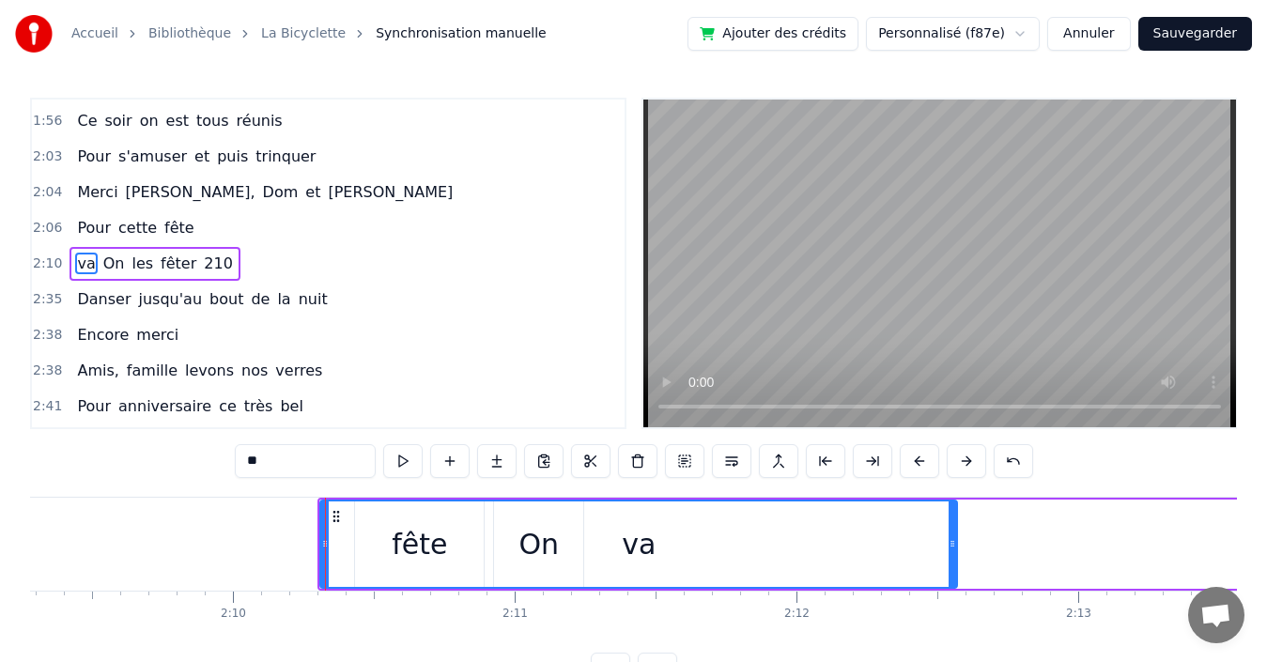
scroll to position [0, 36436]
click at [665, 538] on div "va" at bounding box center [637, 544] width 635 height 85
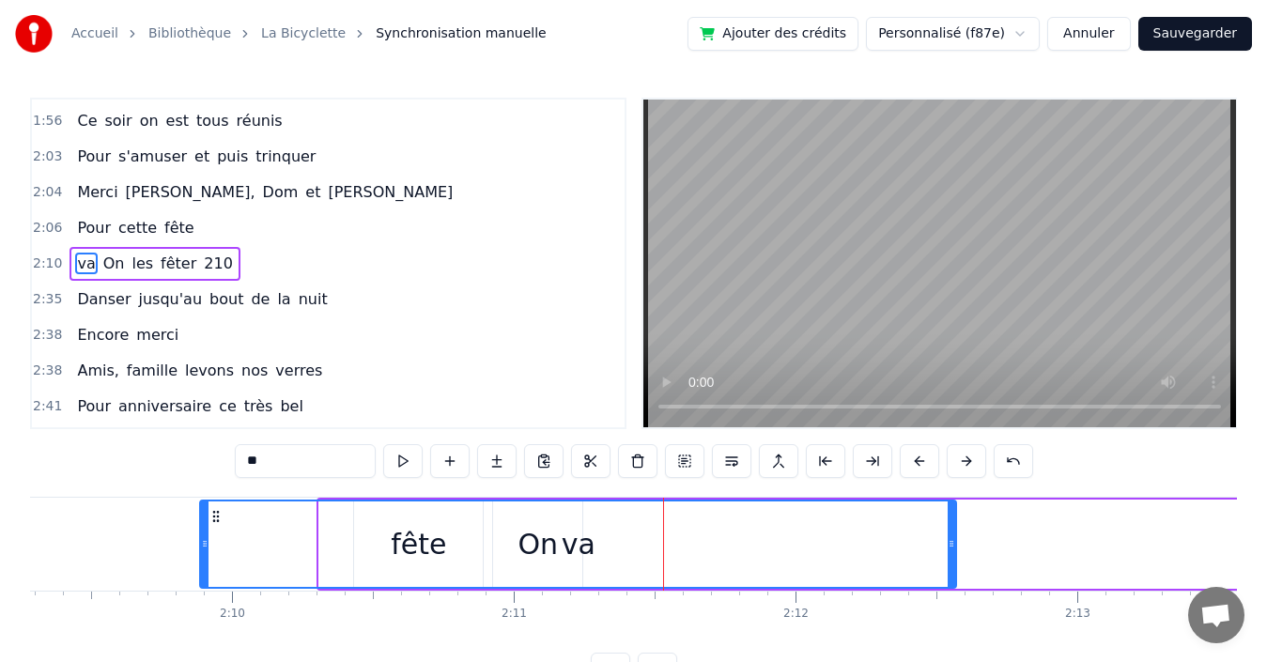
drag, startPoint x: 322, startPoint y: 535, endPoint x: 203, endPoint y: 532, distance: 119.4
click at [203, 532] on div at bounding box center [205, 544] width 8 height 85
click at [415, 539] on div "va" at bounding box center [578, 544] width 754 height 85
click at [165, 226] on span "fête" at bounding box center [180, 228] width 34 height 22
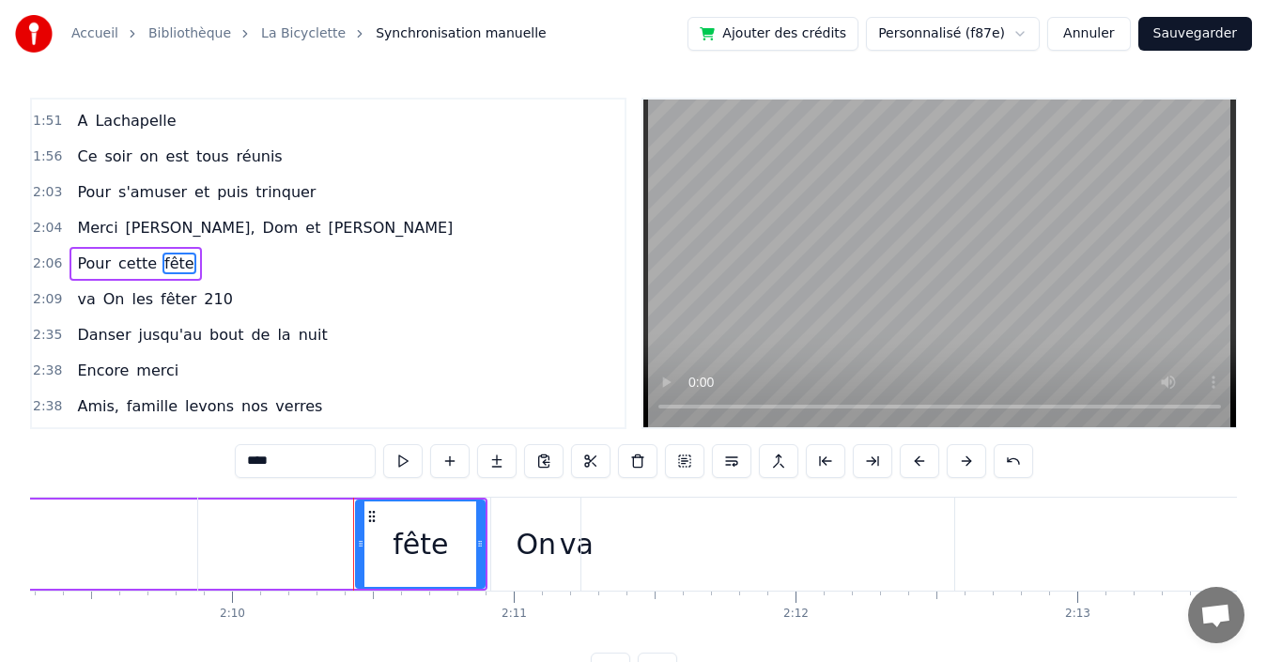
click at [480, 551] on div "va" at bounding box center [576, 544] width 756 height 93
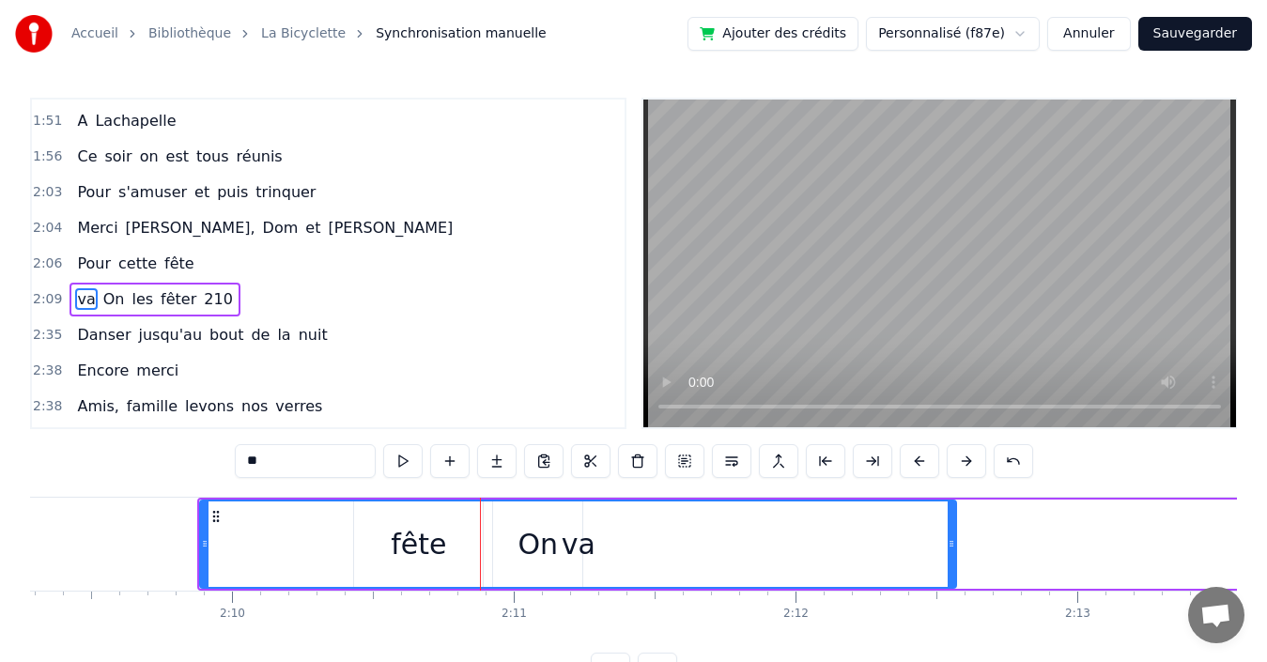
scroll to position [1638, 0]
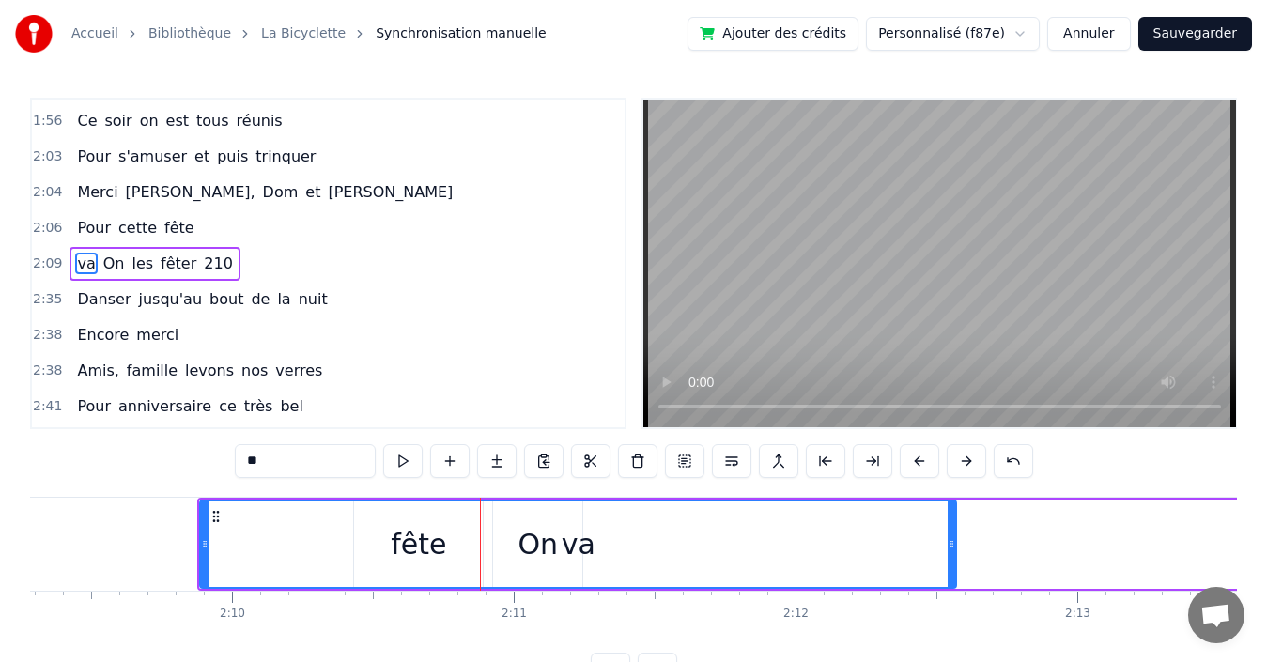
click at [163, 230] on span "fête" at bounding box center [180, 228] width 34 height 22
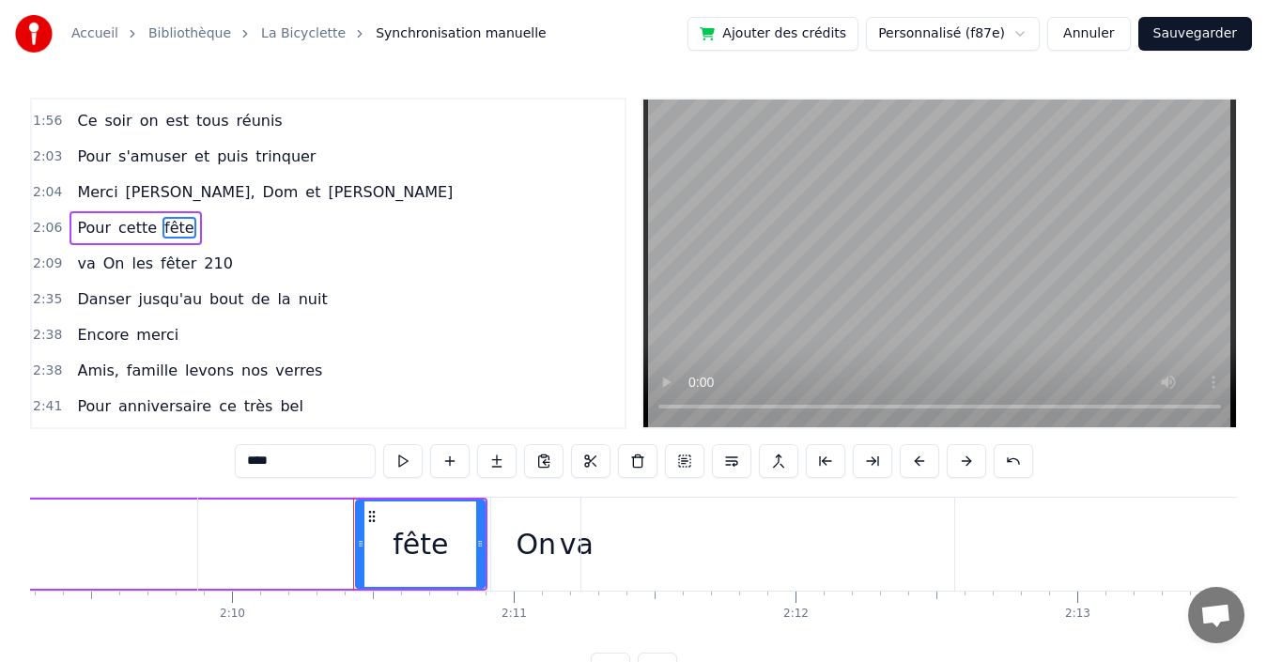
scroll to position [1603, 0]
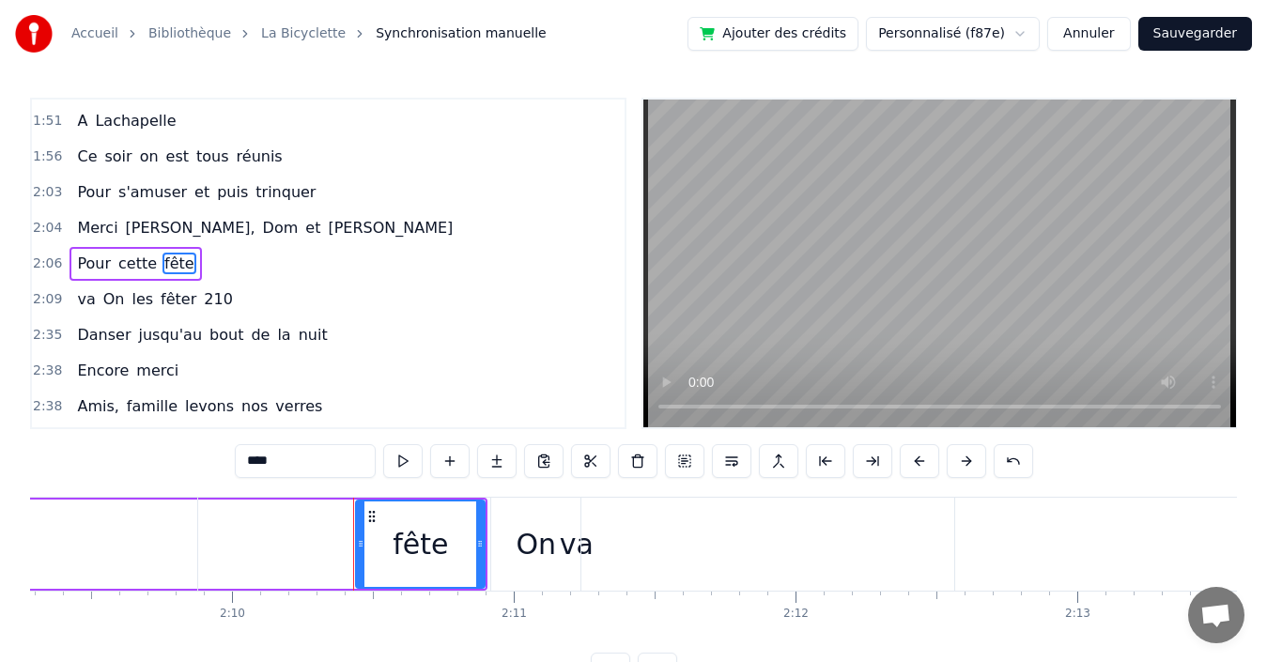
drag, startPoint x: 480, startPoint y: 548, endPoint x: 373, endPoint y: 556, distance: 107.4
click at [373, 556] on div "va" at bounding box center [576, 544] width 756 height 93
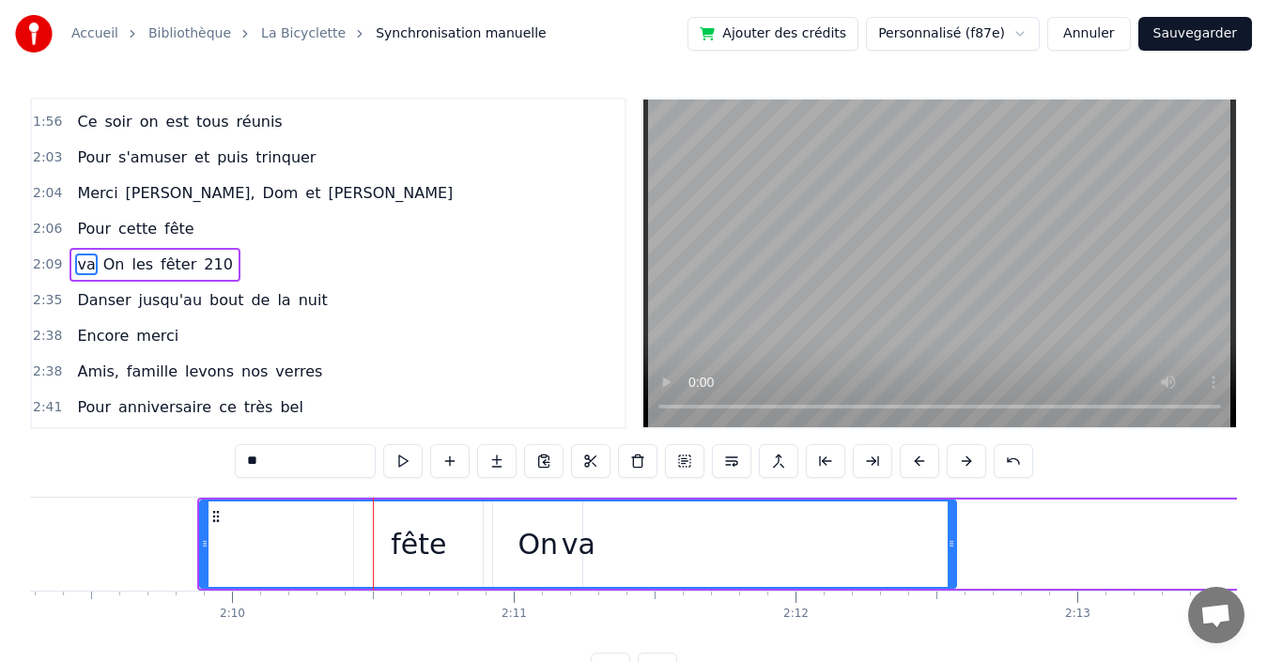
scroll to position [1638, 0]
click at [163, 226] on span "fête" at bounding box center [180, 228] width 34 height 22
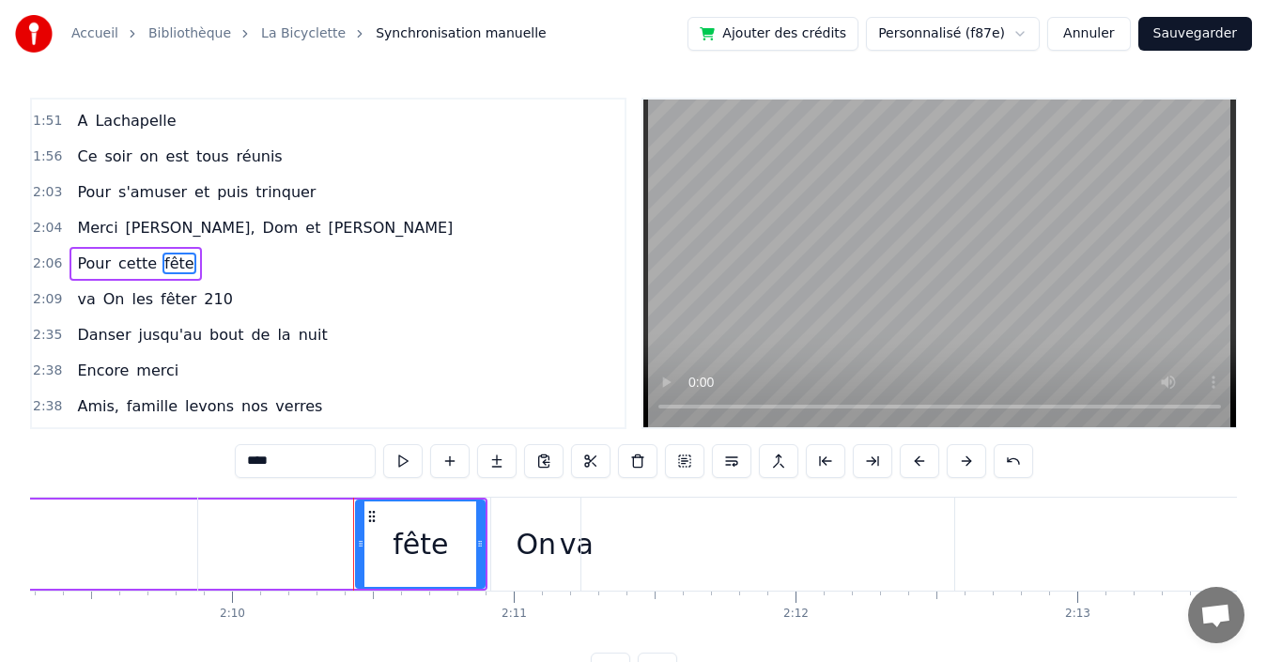
drag, startPoint x: 360, startPoint y: 543, endPoint x: 282, endPoint y: 542, distance: 78.0
click at [272, 543] on div "va" at bounding box center [576, 544] width 756 height 93
type input "**"
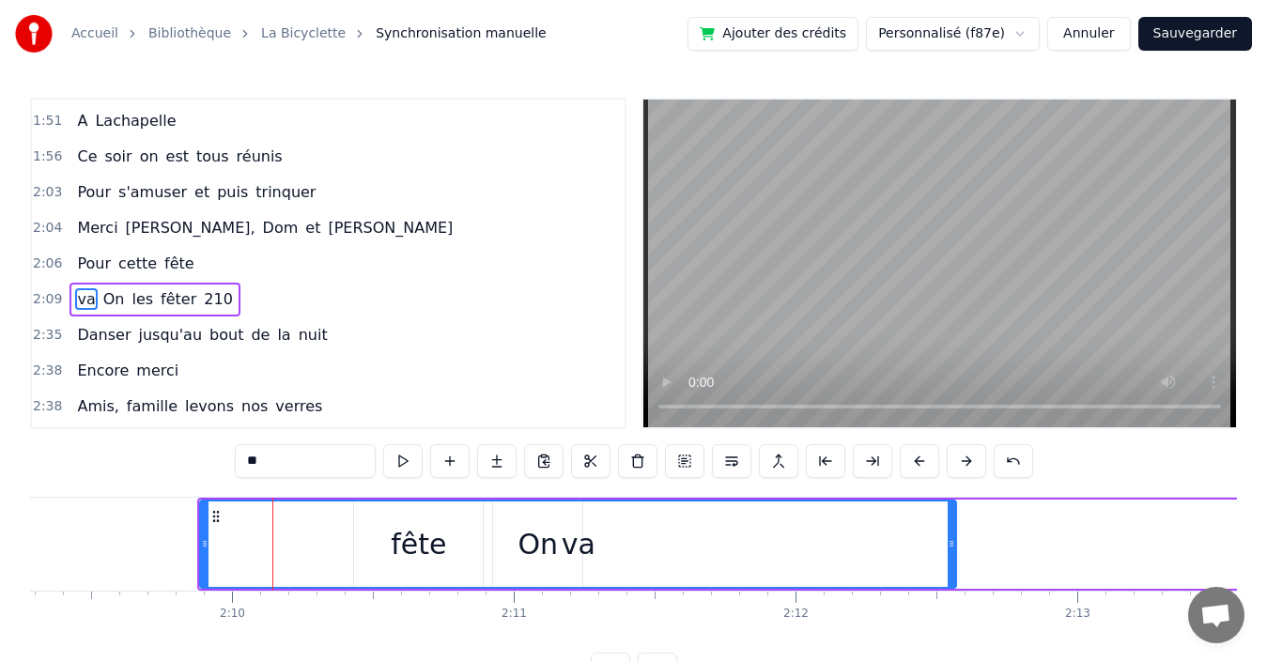
scroll to position [1638, 0]
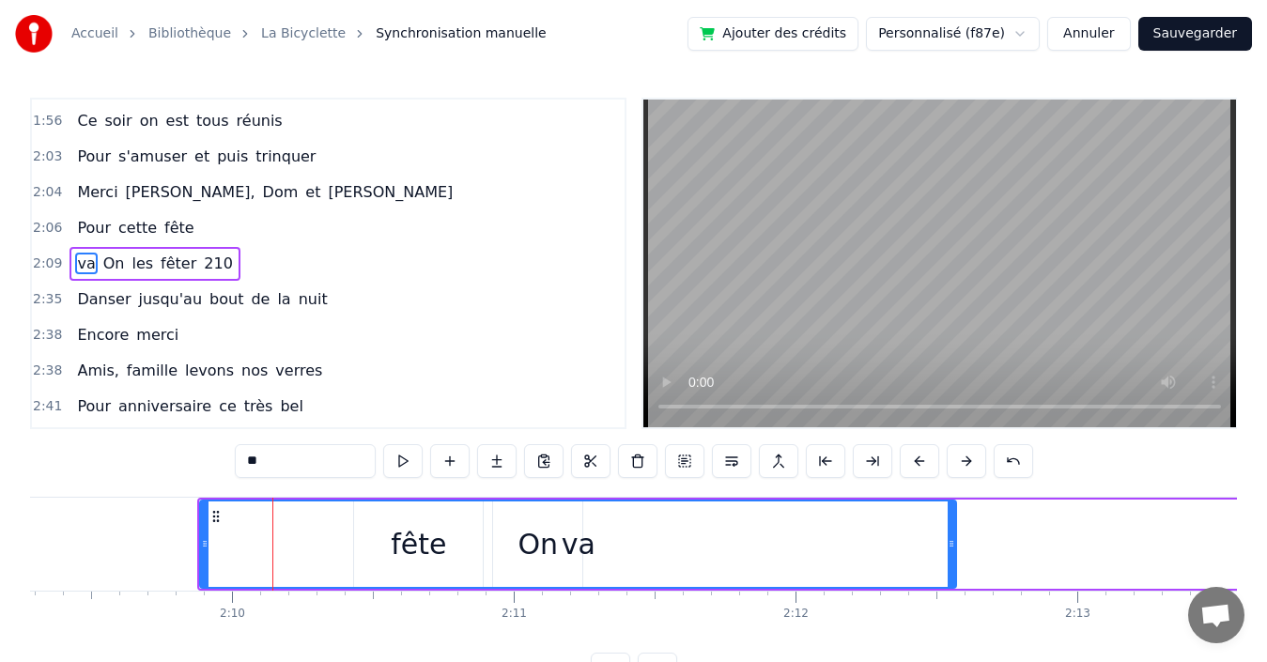
click at [405, 546] on div "va" at bounding box center [578, 544] width 754 height 85
click at [252, 233] on div "2:06 Pour cette fête" at bounding box center [328, 228] width 593 height 36
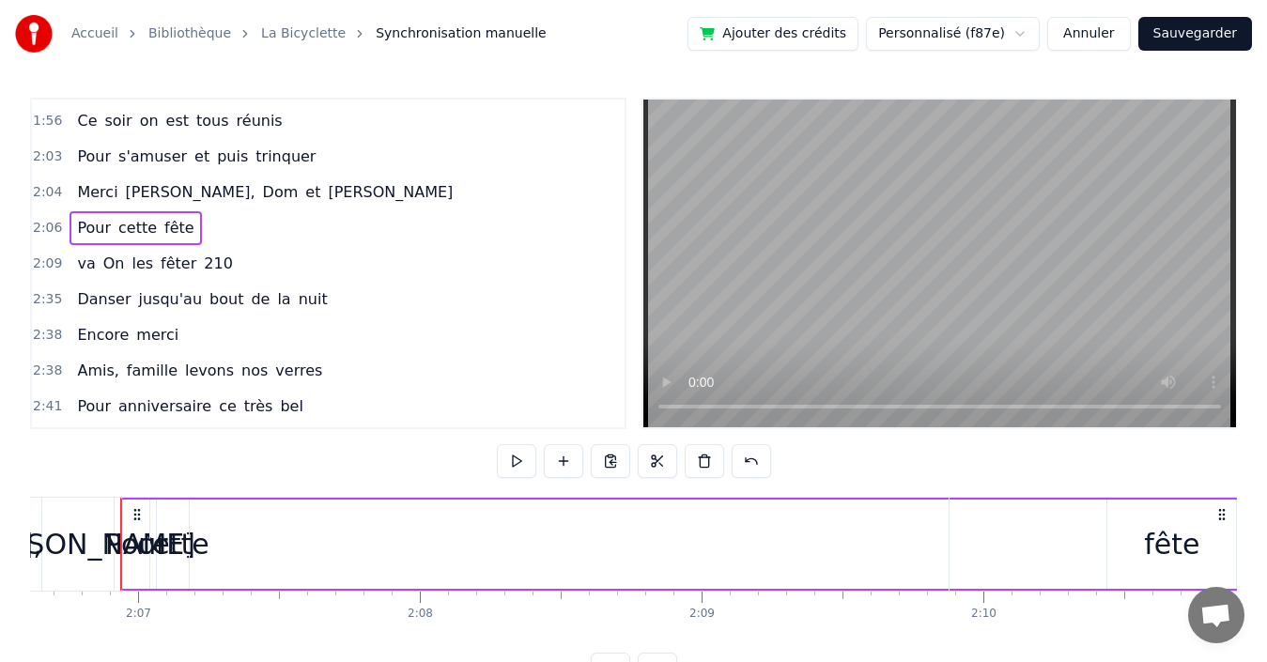
scroll to position [0, 35680]
click at [120, 223] on span "cette" at bounding box center [137, 228] width 42 height 22
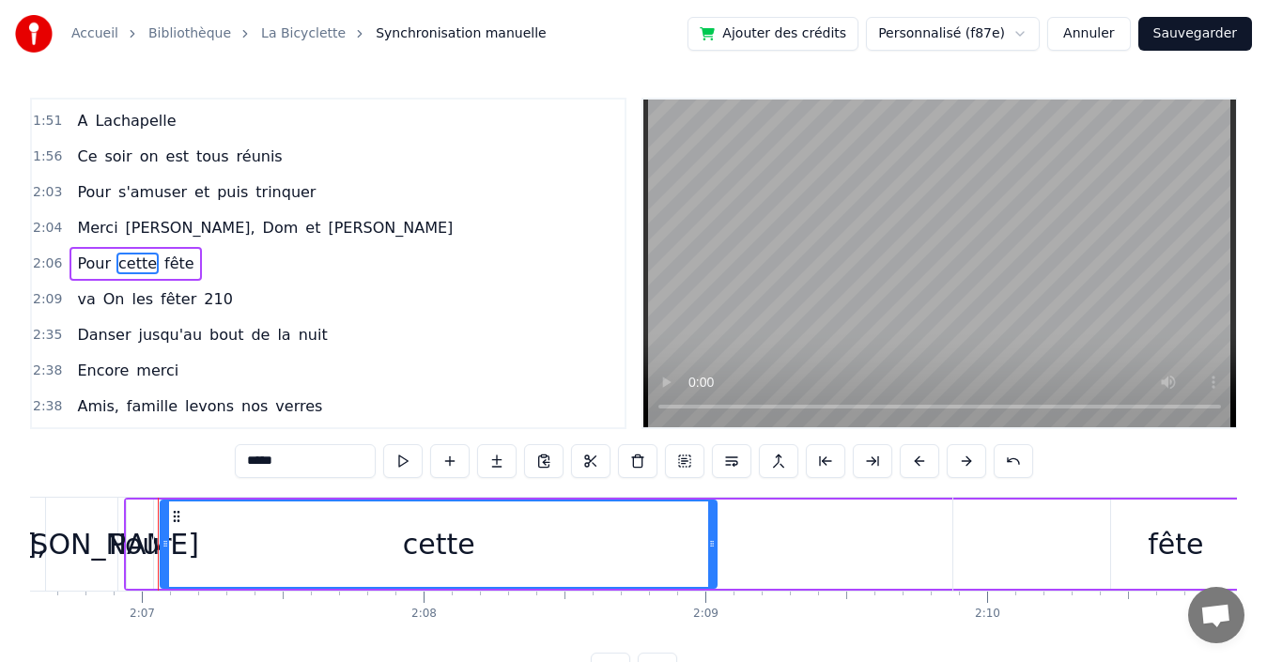
drag, startPoint x: 191, startPoint y: 530, endPoint x: 678, endPoint y: 558, distance: 488.4
click at [708, 557] on div at bounding box center [712, 544] width 8 height 85
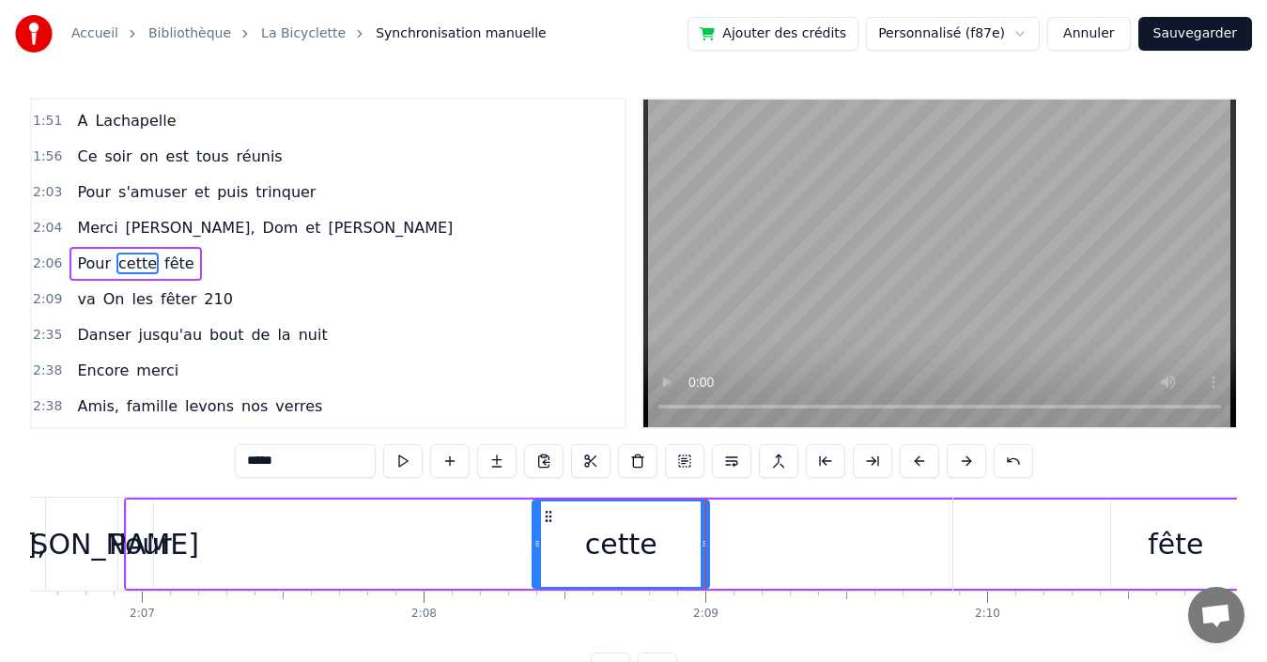
drag, startPoint x: 163, startPoint y: 525, endPoint x: 544, endPoint y: 535, distance: 380.6
click at [541, 535] on div at bounding box center [538, 544] width 8 height 85
click at [246, 302] on div "2:09 va On les fêter 210" at bounding box center [328, 300] width 593 height 36
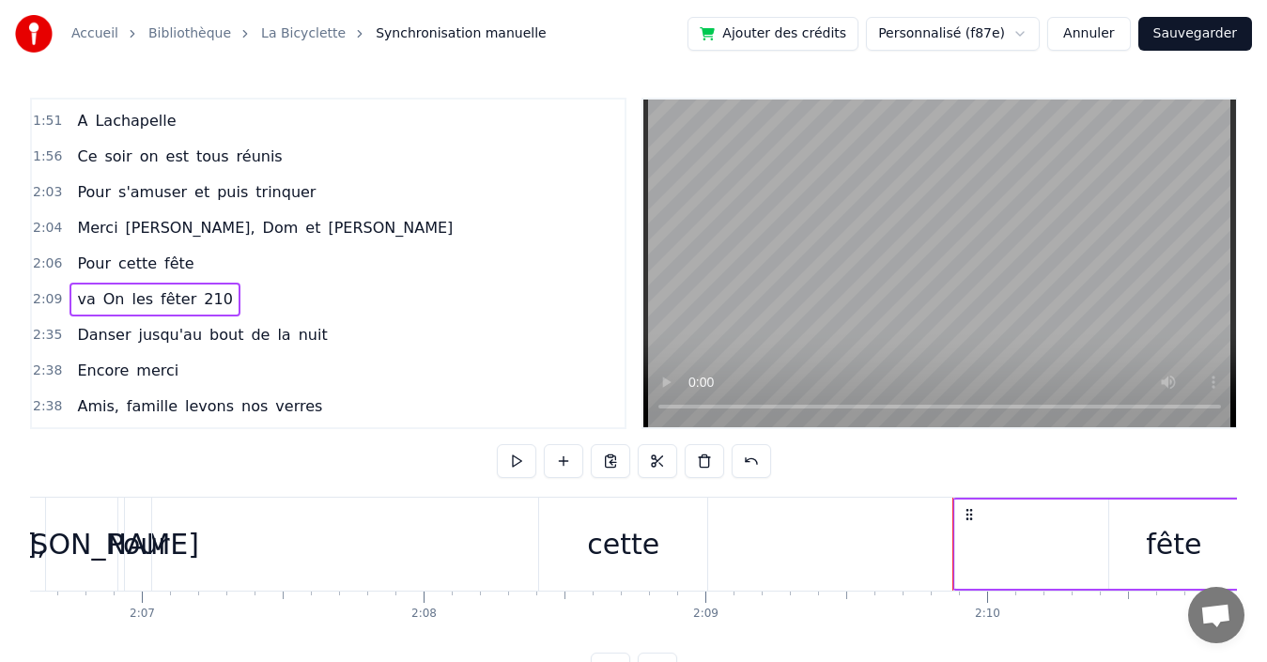
click at [81, 265] on span "Pour" at bounding box center [94, 264] width 38 height 22
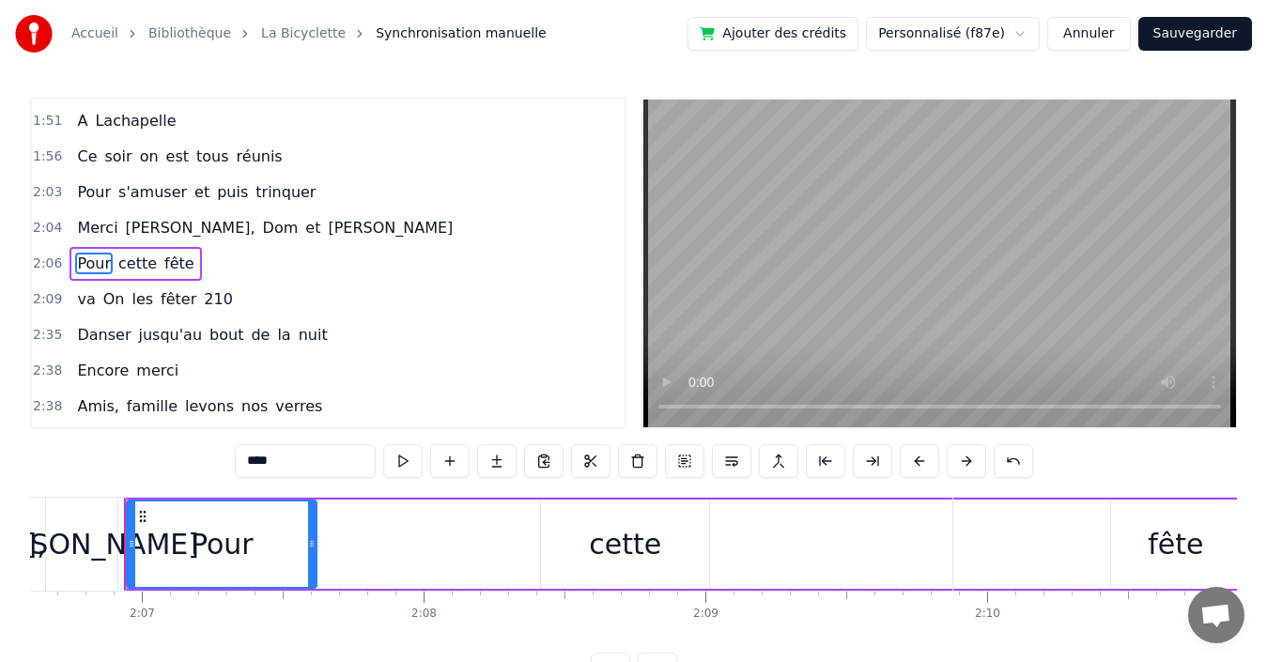
drag, startPoint x: 149, startPoint y: 534, endPoint x: 313, endPoint y: 531, distance: 163.5
click at [313, 531] on div at bounding box center [312, 544] width 8 height 85
drag, startPoint x: 132, startPoint y: 532, endPoint x: 237, endPoint y: 525, distance: 105.4
click at [237, 525] on div at bounding box center [237, 544] width 8 height 85
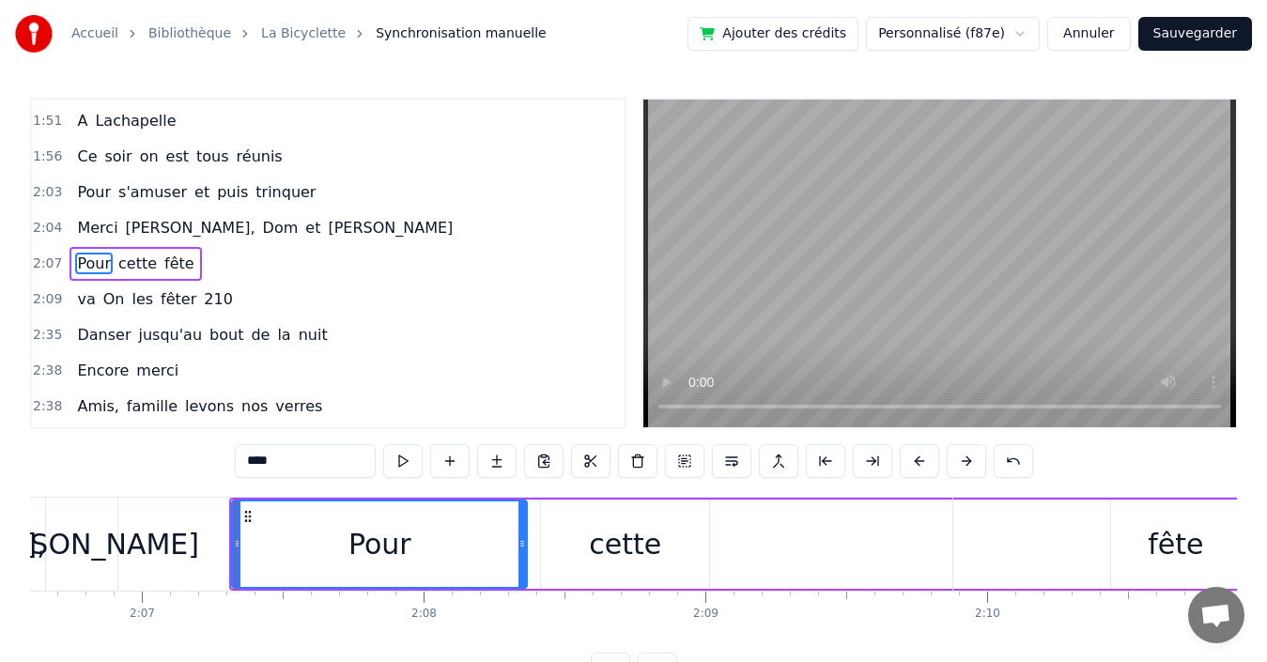
drag, startPoint x: 314, startPoint y: 532, endPoint x: 524, endPoint y: 526, distance: 210.5
click at [524, 526] on div at bounding box center [523, 544] width 8 height 85
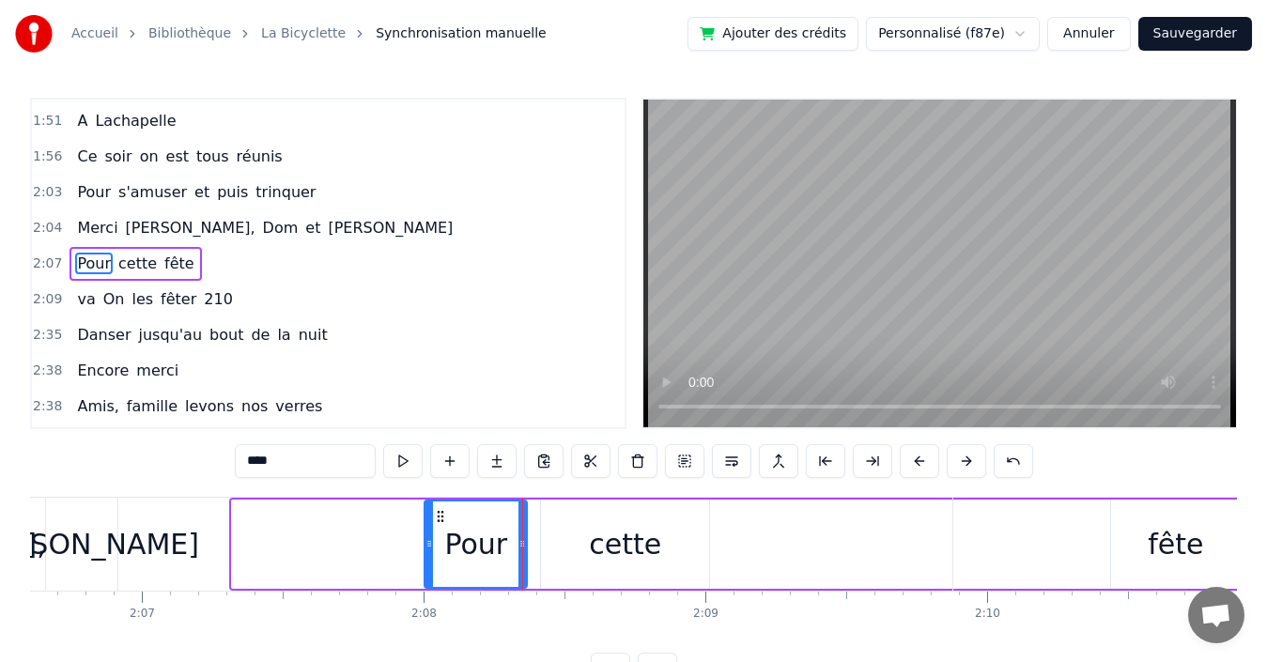
drag, startPoint x: 238, startPoint y: 528, endPoint x: 424, endPoint y: 528, distance: 186.0
click at [428, 528] on div at bounding box center [430, 544] width 8 height 85
click at [362, 317] on div "2:09 va On les fêter 210" at bounding box center [328, 300] width 593 height 36
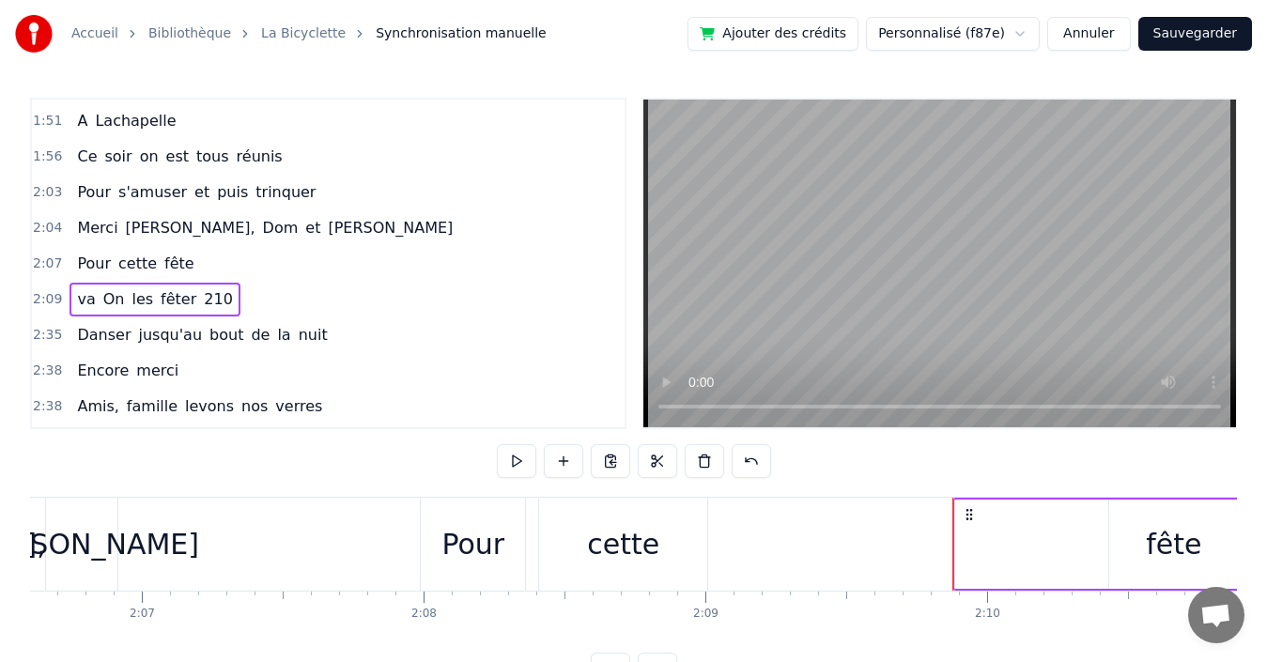
click at [138, 544] on div "[PERSON_NAME]" at bounding box center [82, 544] width 234 height 42
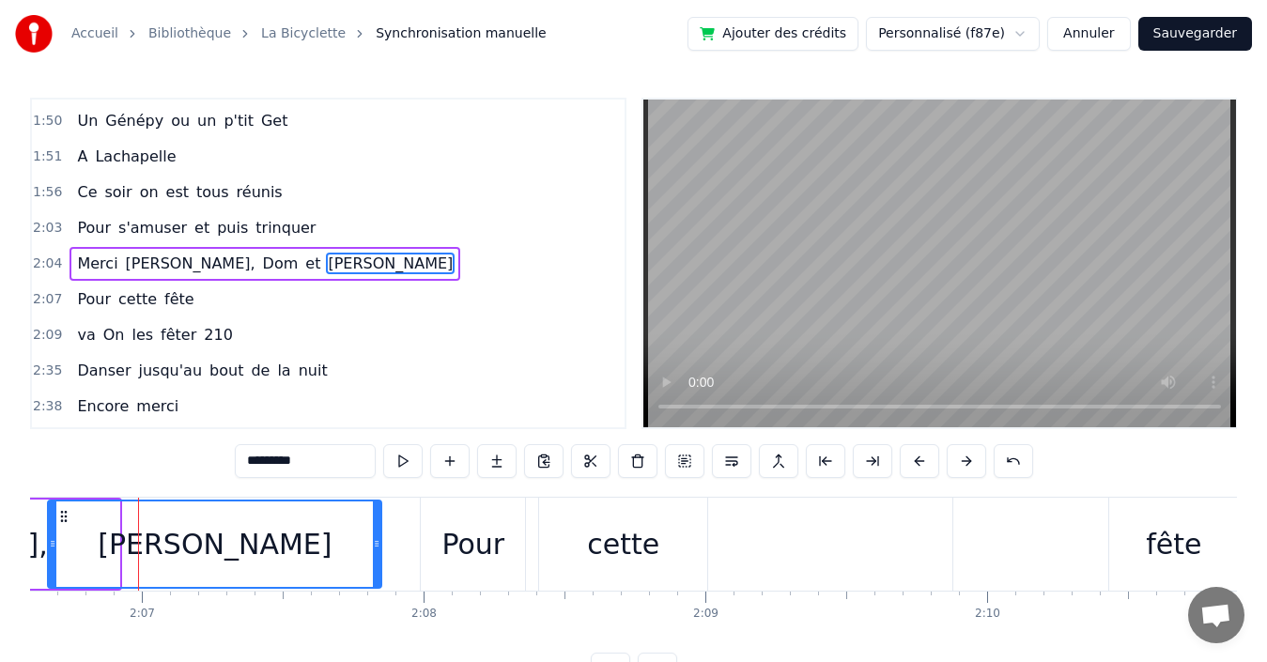
drag, startPoint x: 117, startPoint y: 532, endPoint x: 376, endPoint y: 546, distance: 258.7
click at [378, 546] on div at bounding box center [377, 544] width 8 height 85
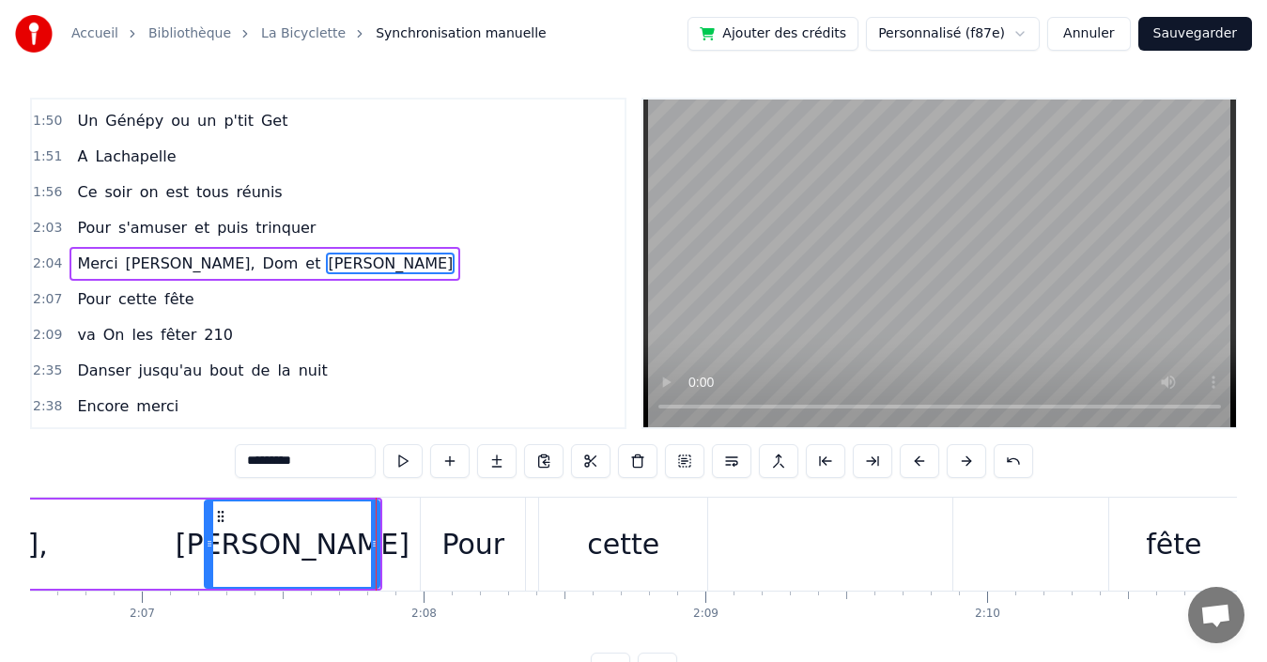
drag, startPoint x: 49, startPoint y: 538, endPoint x: 206, endPoint y: 535, distance: 156.9
click at [206, 535] on div at bounding box center [210, 544] width 8 height 85
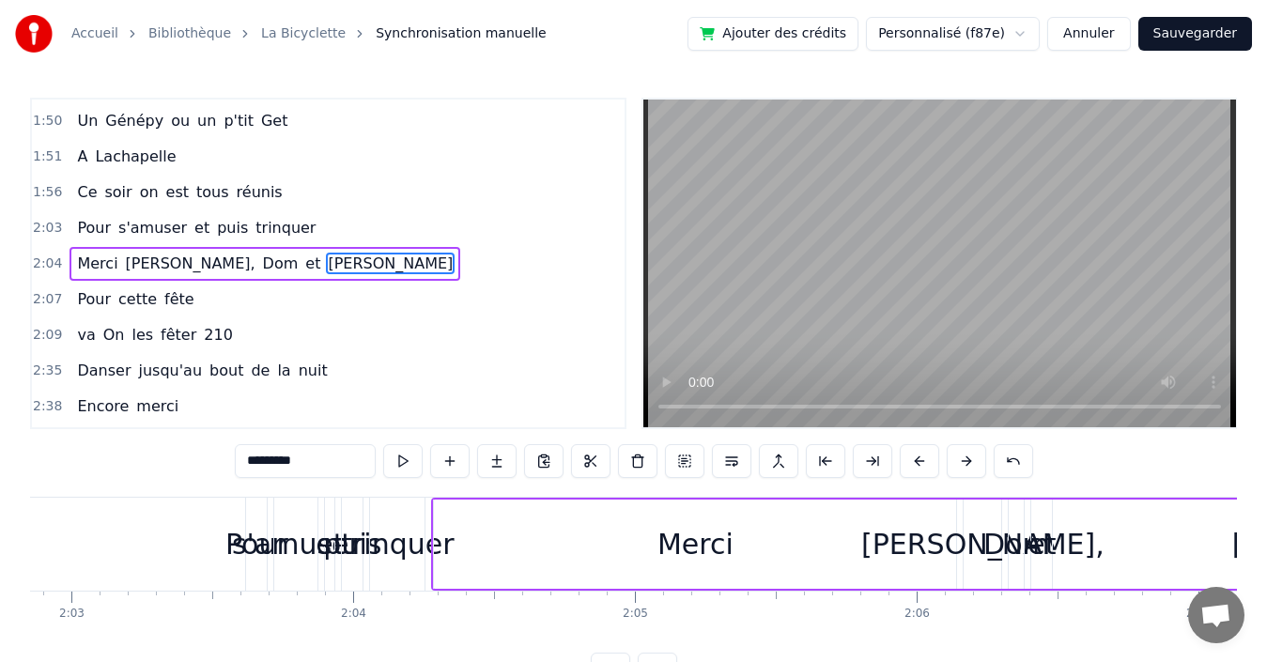
click at [303, 261] on span "et" at bounding box center [312, 264] width 19 height 22
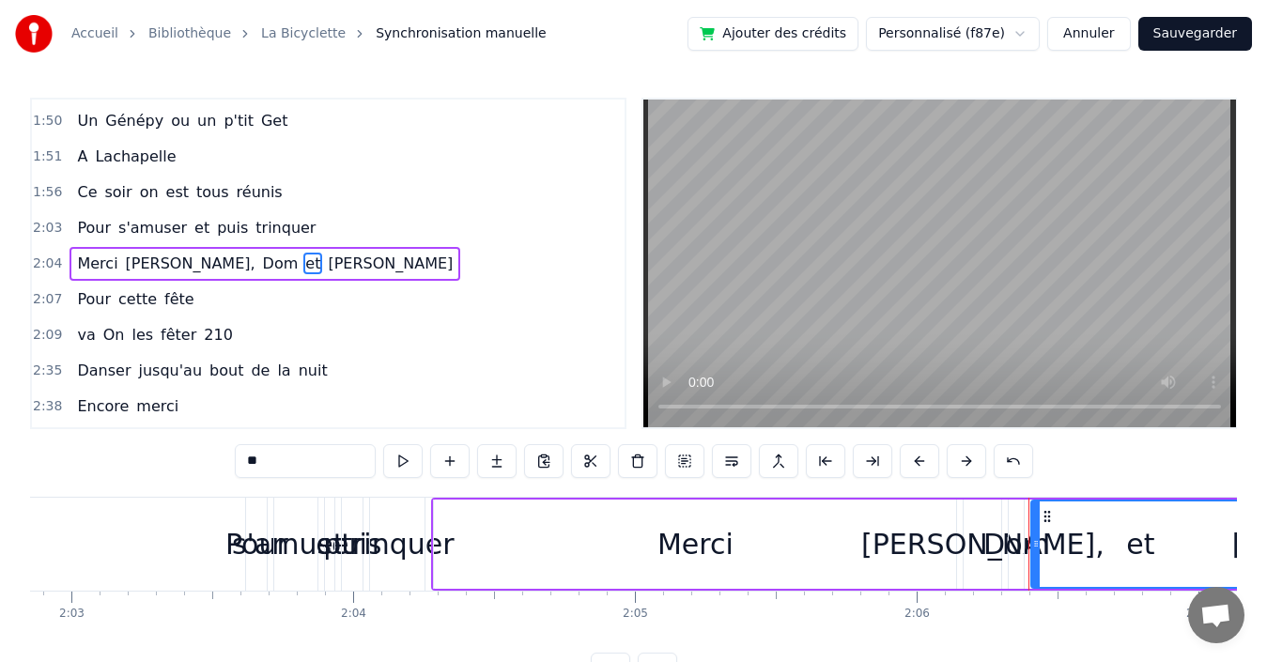
drag, startPoint x: 1048, startPoint y: 532, endPoint x: 1233, endPoint y: 523, distance: 184.3
click at [1242, 522] on div "Accueil Bibliothèque La Bicyclette Synchronisation manuelle Ajouter des crédits…" at bounding box center [633, 343] width 1267 height 687
drag, startPoint x: 1037, startPoint y: 528, endPoint x: 1107, endPoint y: 523, distance: 69.7
click at [1102, 523] on div at bounding box center [1098, 544] width 8 height 85
click at [1123, 522] on icon at bounding box center [1116, 516] width 15 height 15
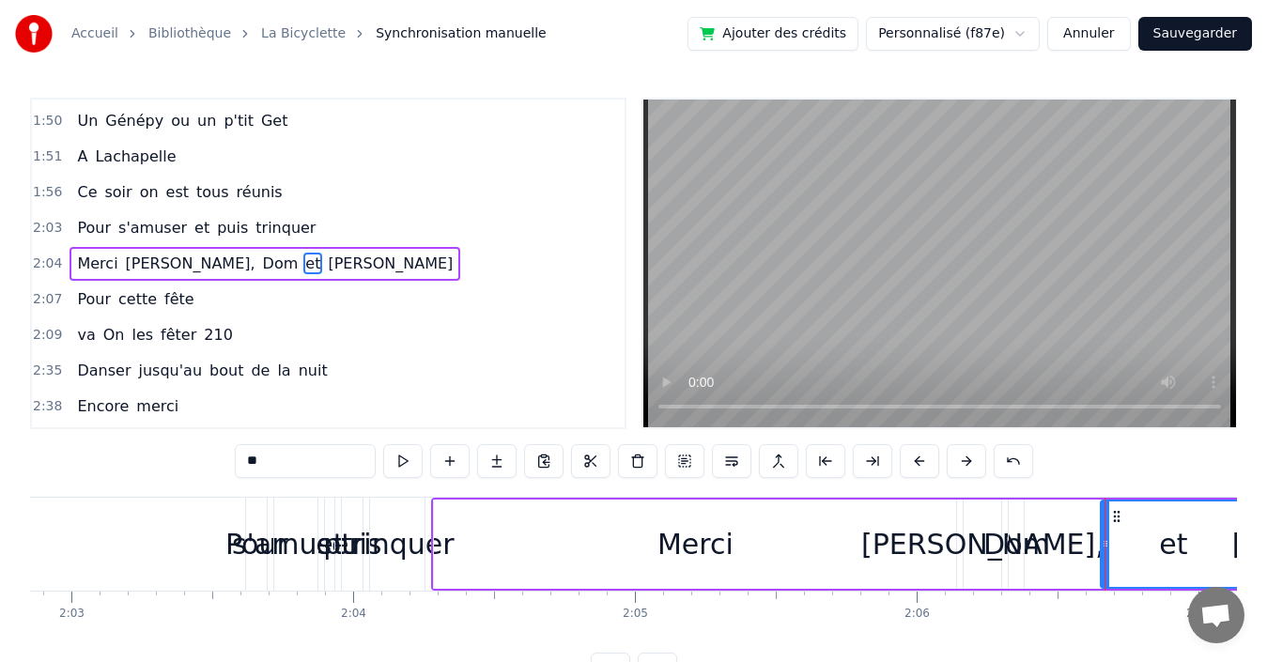
scroll to position [0, 35081]
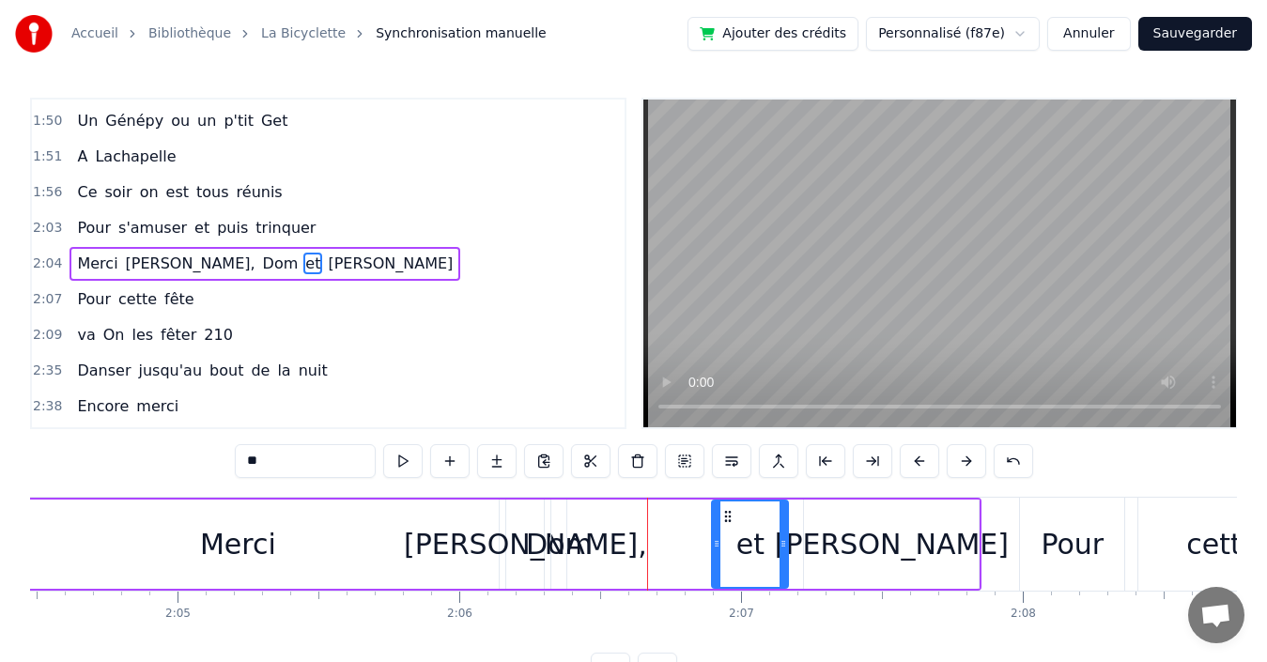
drag, startPoint x: 648, startPoint y: 526, endPoint x: 717, endPoint y: 526, distance: 68.6
click at [717, 526] on div at bounding box center [717, 544] width 8 height 85
click at [261, 263] on span "Dom" at bounding box center [280, 264] width 39 height 22
type input "***"
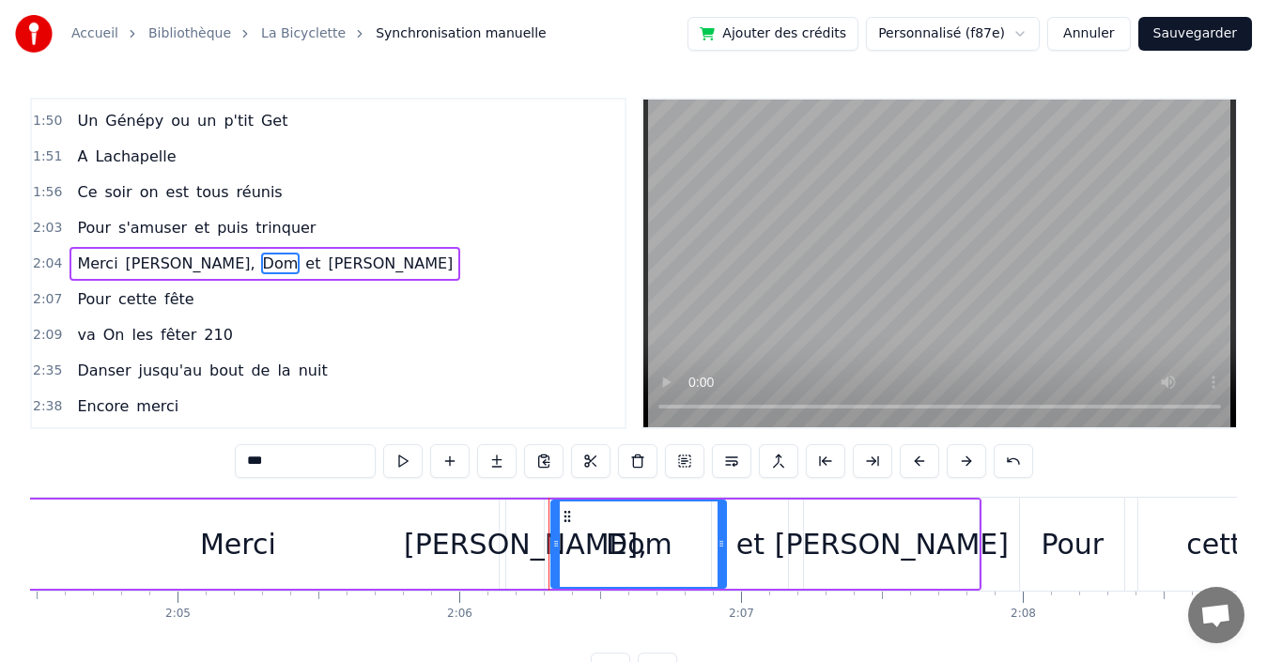
drag, startPoint x: 563, startPoint y: 543, endPoint x: 723, endPoint y: 551, distance: 160.9
click at [723, 551] on div at bounding box center [722, 544] width 8 height 85
drag, startPoint x: 559, startPoint y: 531, endPoint x: 637, endPoint y: 531, distance: 78.0
click at [651, 535] on div at bounding box center [648, 544] width 8 height 85
click at [1196, 28] on button "Sauvegarder" at bounding box center [1196, 34] width 114 height 34
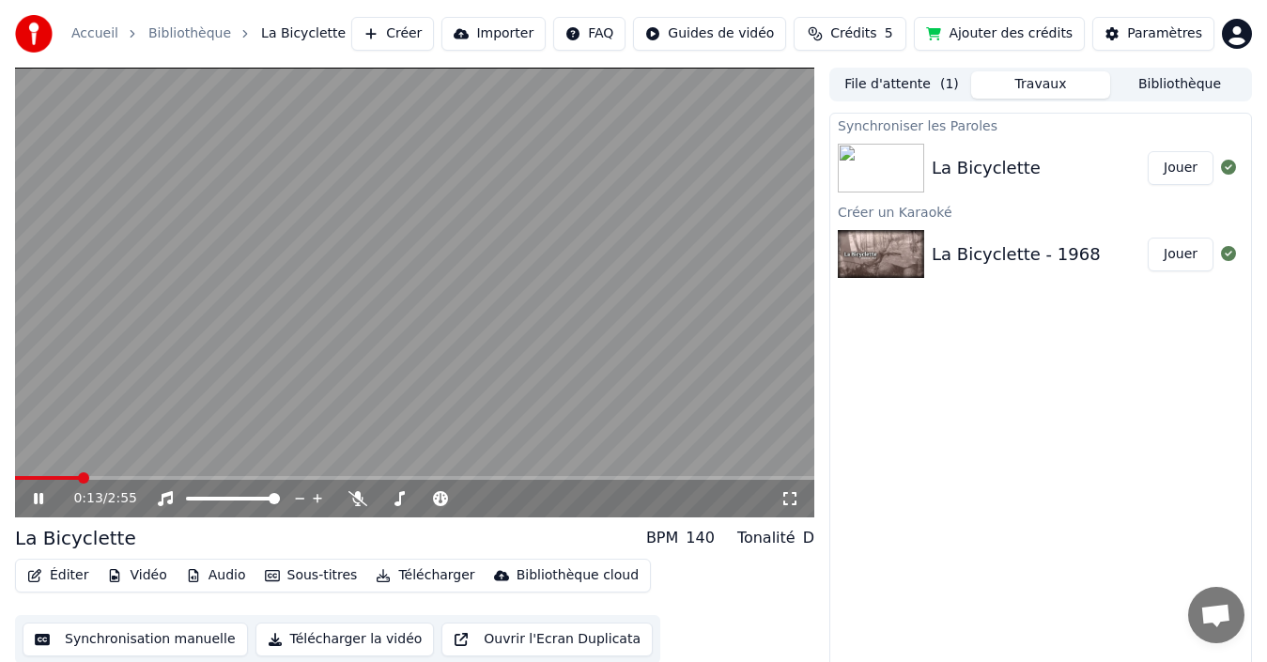
click at [666, 327] on video at bounding box center [414, 293] width 799 height 450
click at [51, 473] on span at bounding box center [56, 478] width 11 height 11
click at [40, 488] on div "0:08 / 2:55" at bounding box center [414, 499] width 799 height 38
click at [40, 497] on icon at bounding box center [38, 498] width 11 height 13
click at [97, 640] on button "Synchronisation manuelle" at bounding box center [135, 640] width 225 height 34
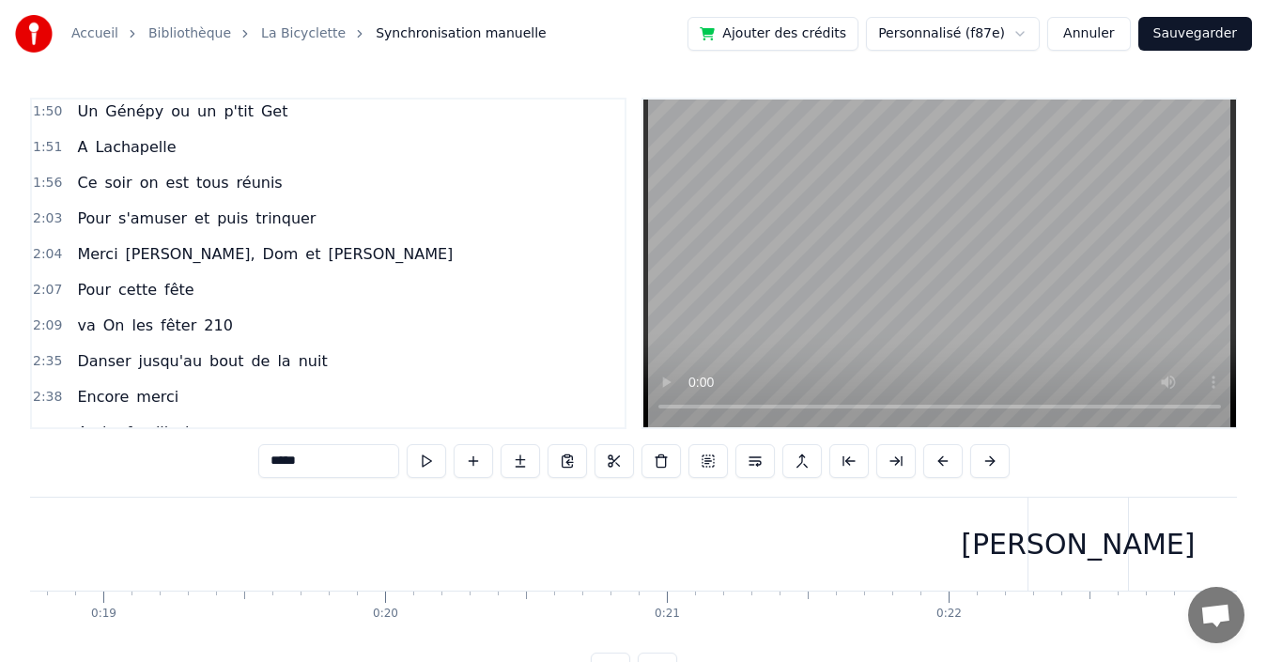
scroll to position [1597, 0]
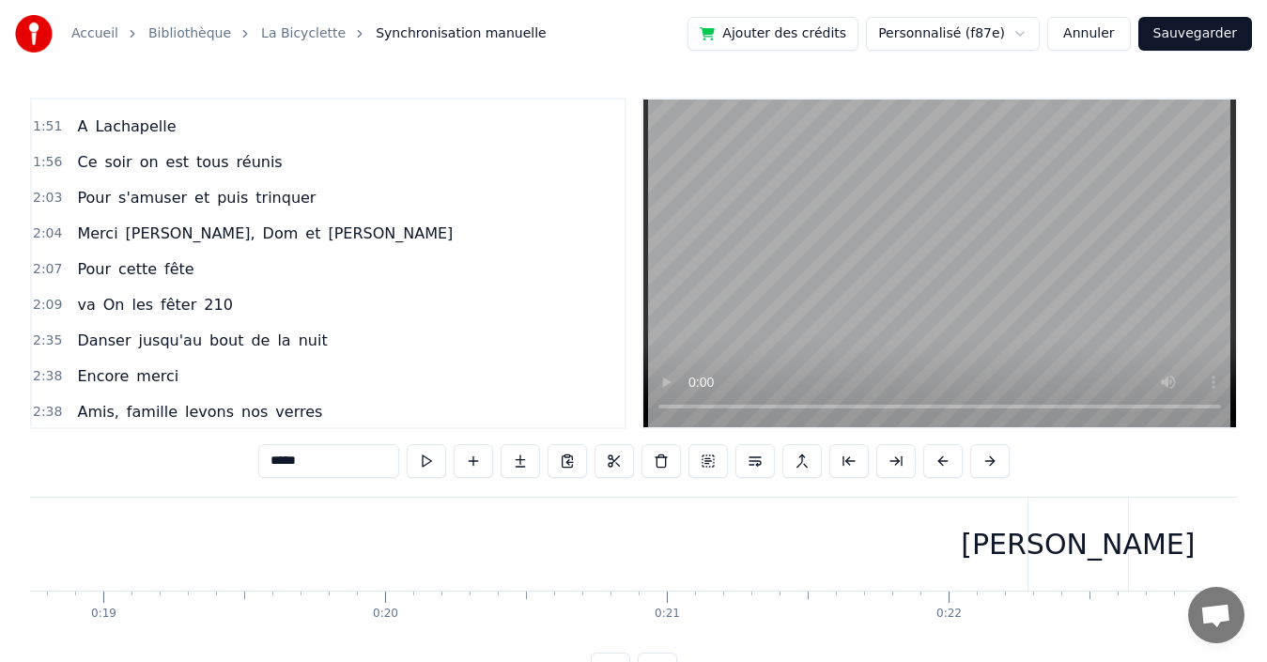
click at [359, 239] on div "2:04 [PERSON_NAME] et [PERSON_NAME]" at bounding box center [328, 234] width 593 height 36
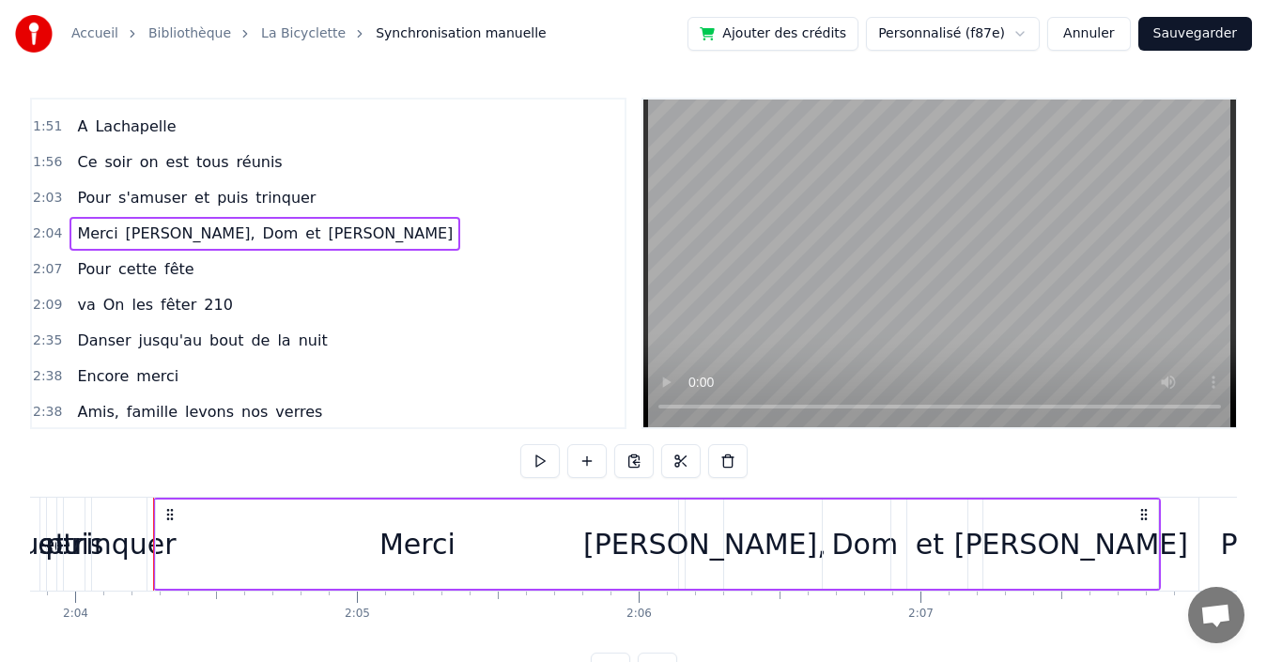
scroll to position [0, 34931]
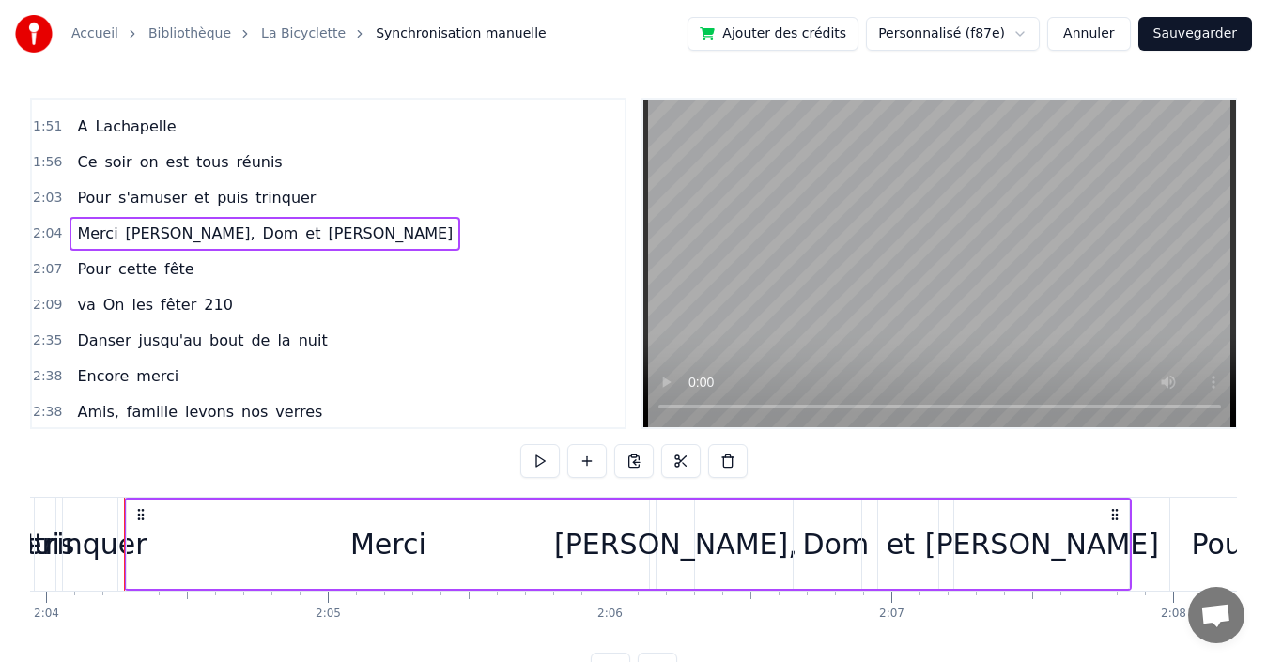
click at [346, 553] on div "Merci" at bounding box center [388, 544] width 522 height 89
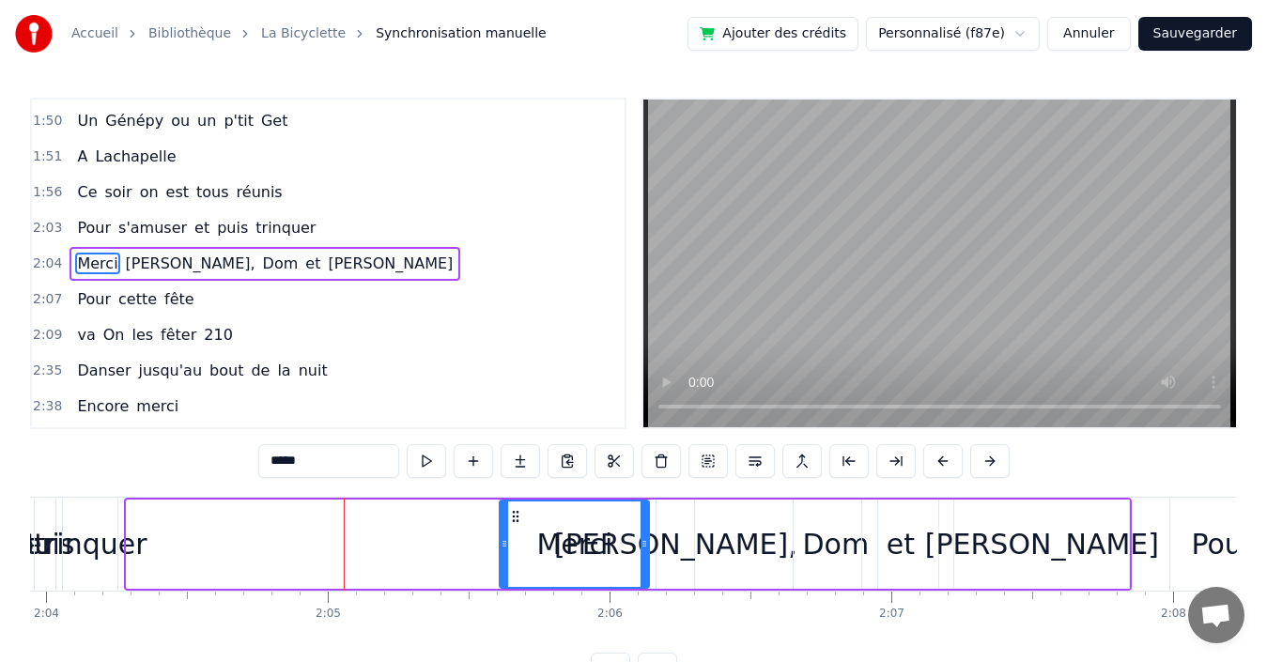
drag, startPoint x: 131, startPoint y: 534, endPoint x: 504, endPoint y: 530, distance: 373.0
click at [504, 530] on div at bounding box center [505, 544] width 8 height 85
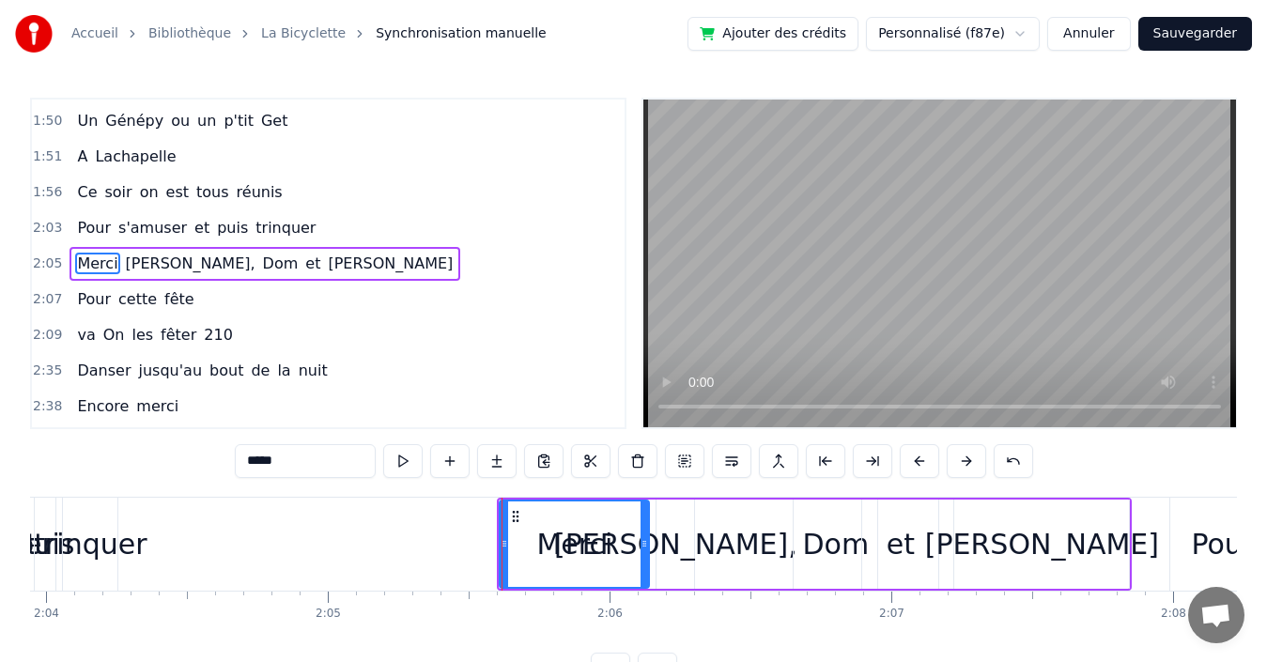
click at [677, 546] on div "[PERSON_NAME]," at bounding box center [675, 544] width 243 height 42
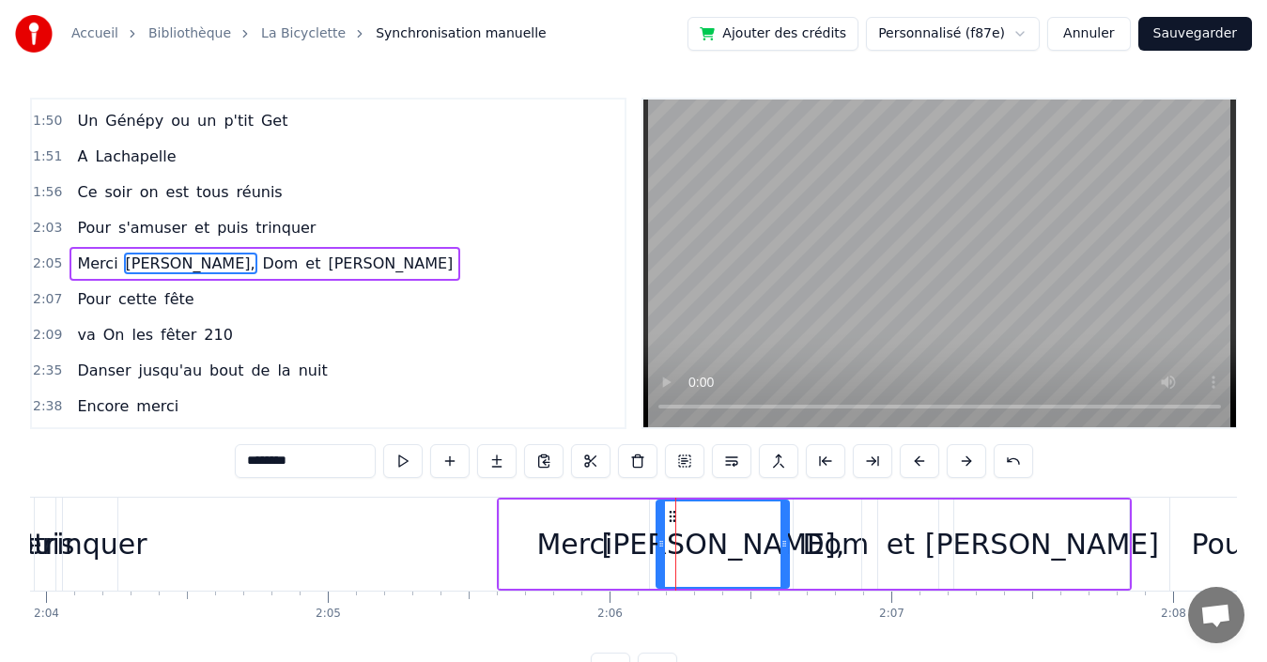
drag, startPoint x: 690, startPoint y: 548, endPoint x: 785, endPoint y: 548, distance: 94.9
click at [785, 548] on icon at bounding box center [785, 543] width 8 height 15
drag, startPoint x: 660, startPoint y: 548, endPoint x: 675, endPoint y: 540, distance: 16.8
click at [675, 540] on icon at bounding box center [677, 543] width 8 height 15
click at [903, 532] on div "et" at bounding box center [901, 544] width 28 height 42
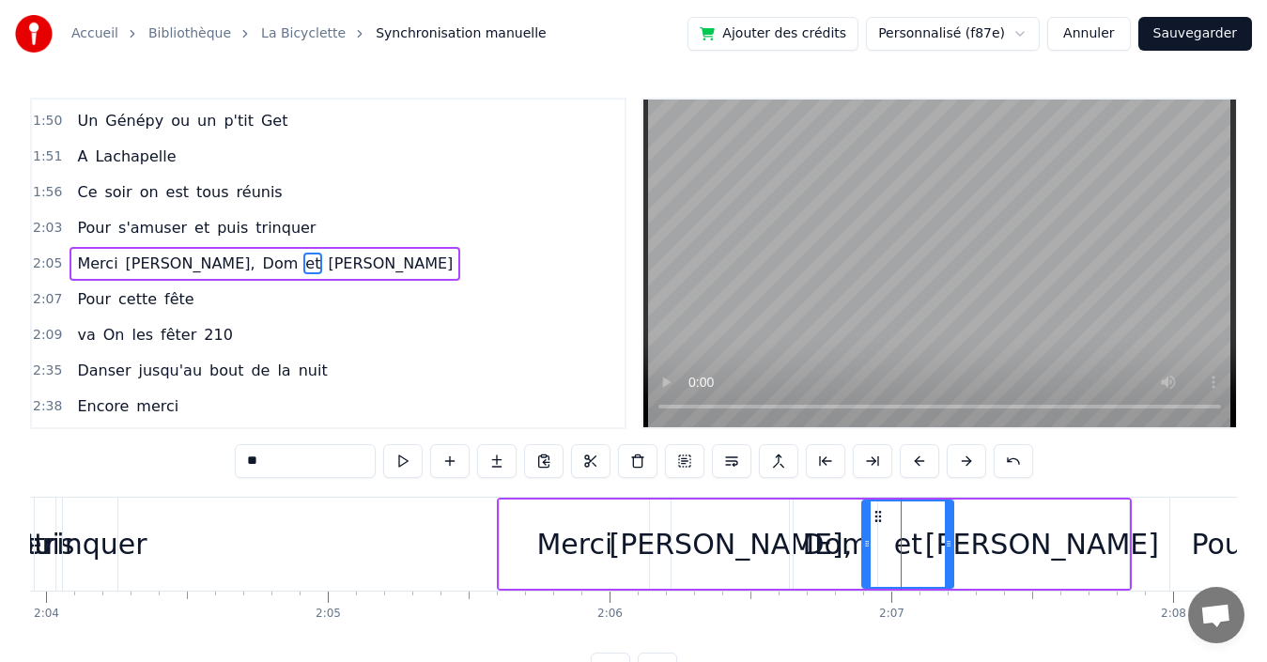
drag, startPoint x: 934, startPoint y: 539, endPoint x: 949, endPoint y: 535, distance: 15.7
click at [949, 535] on div at bounding box center [949, 544] width 8 height 85
drag, startPoint x: 867, startPoint y: 531, endPoint x: 890, endPoint y: 532, distance: 22.6
click at [900, 527] on div at bounding box center [904, 544] width 8 height 85
click at [854, 539] on div "Dom" at bounding box center [836, 544] width 67 height 42
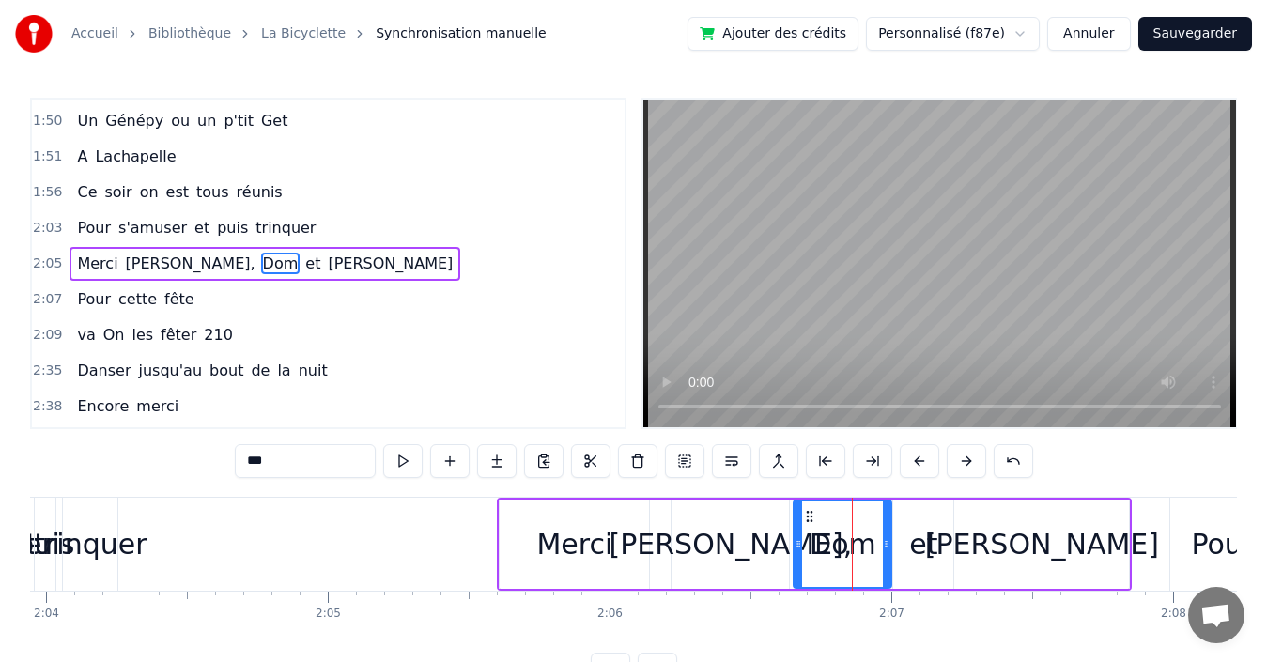
drag, startPoint x: 874, startPoint y: 539, endPoint x: 888, endPoint y: 536, distance: 14.4
click at [888, 536] on icon at bounding box center [887, 543] width 8 height 15
click at [807, 537] on icon at bounding box center [803, 543] width 8 height 15
click at [769, 535] on div "[PERSON_NAME]," at bounding box center [731, 544] width 243 height 42
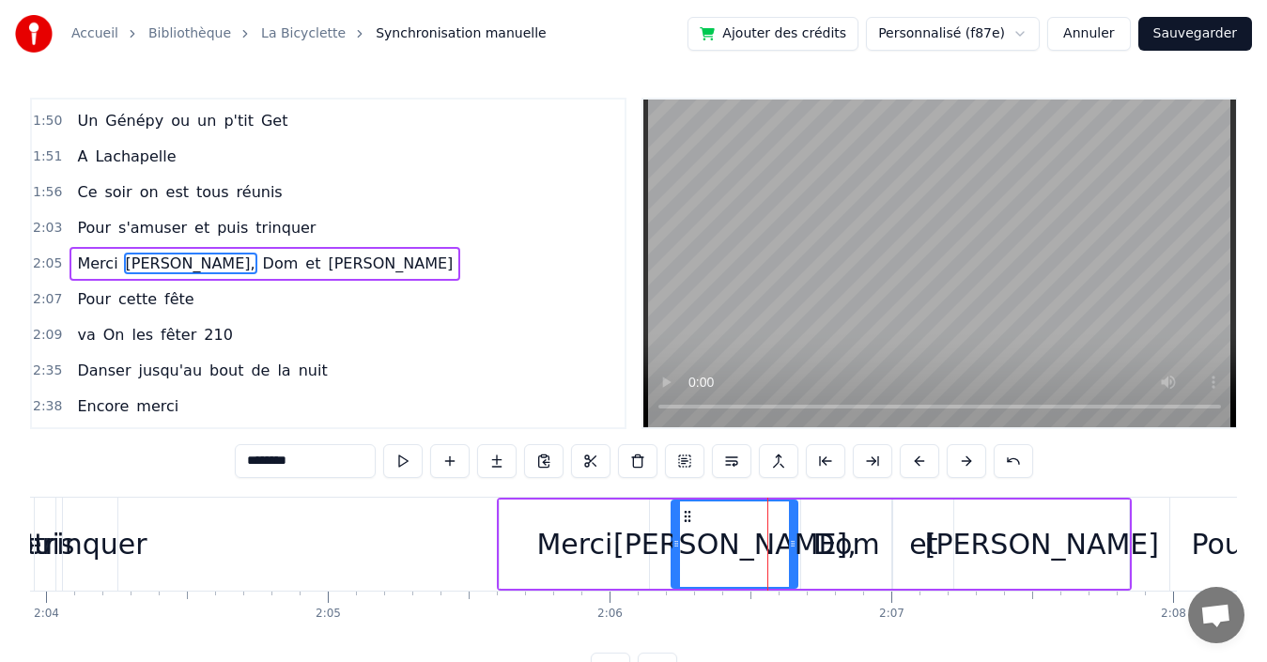
drag, startPoint x: 785, startPoint y: 535, endPoint x: 795, endPoint y: 534, distance: 9.4
click at [795, 534] on div at bounding box center [793, 544] width 8 height 85
drag, startPoint x: 677, startPoint y: 526, endPoint x: 705, endPoint y: 522, distance: 27.5
click at [706, 521] on div at bounding box center [702, 544] width 8 height 85
click at [627, 525] on div "Merci" at bounding box center [574, 544] width 149 height 89
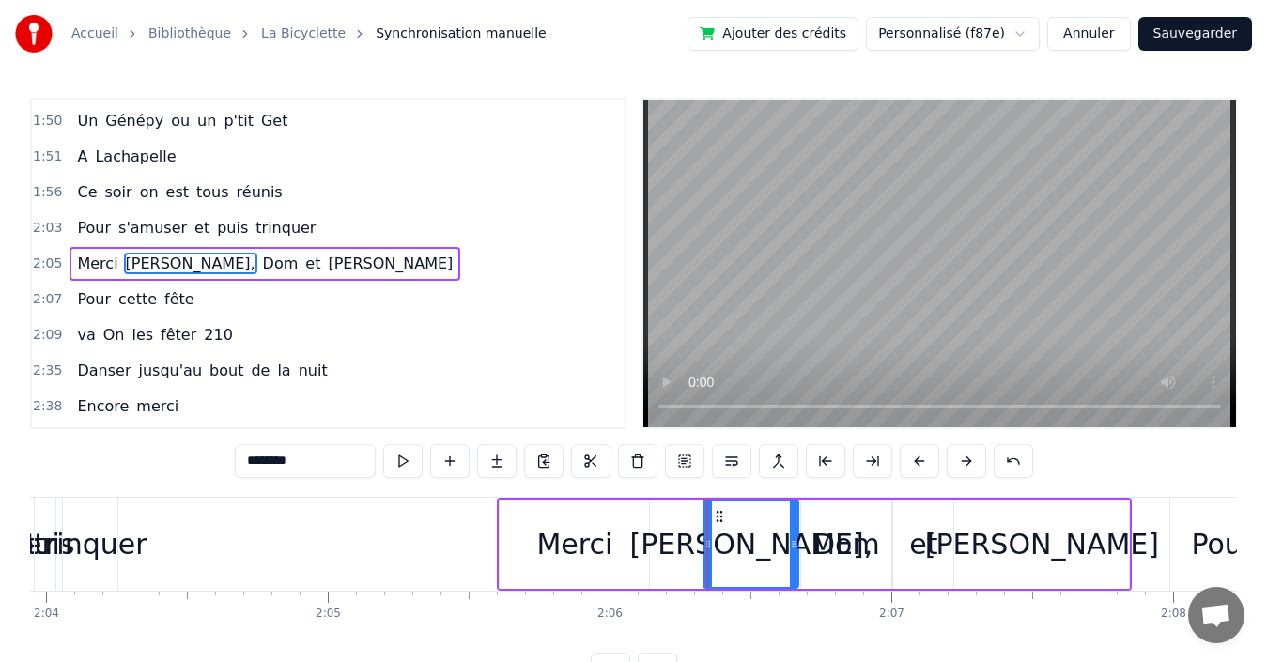
type input "*****"
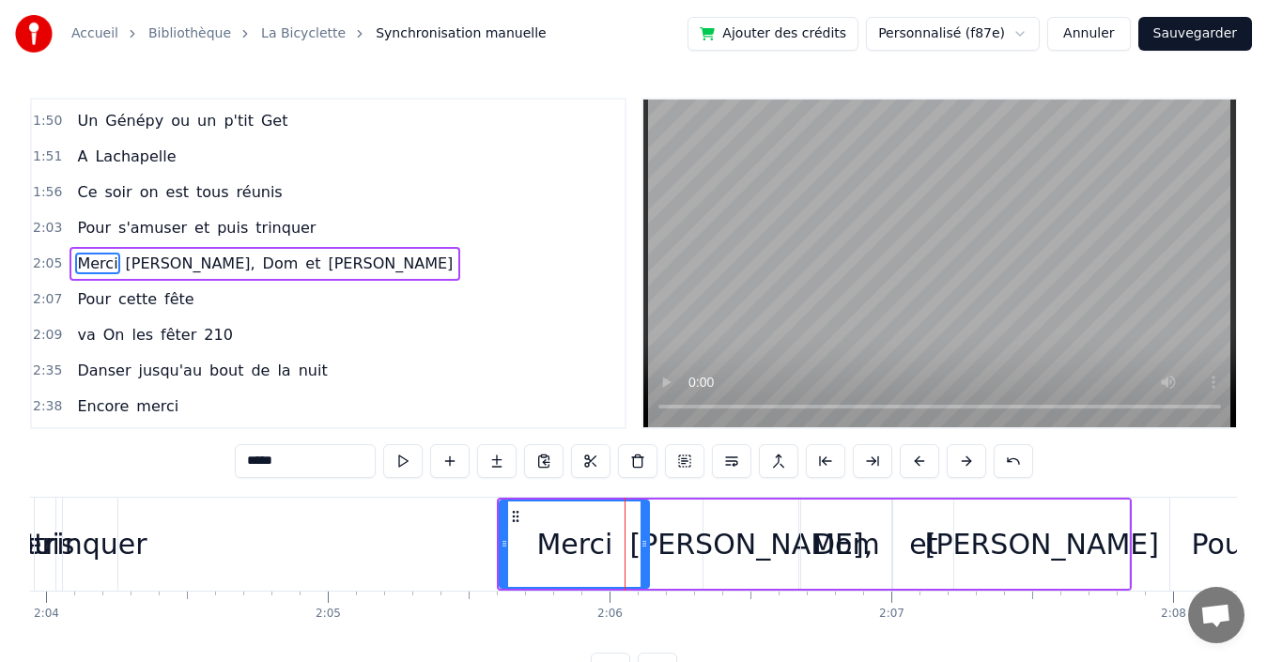
click at [682, 525] on div "[PERSON_NAME] et [PERSON_NAME]" at bounding box center [814, 544] width 635 height 93
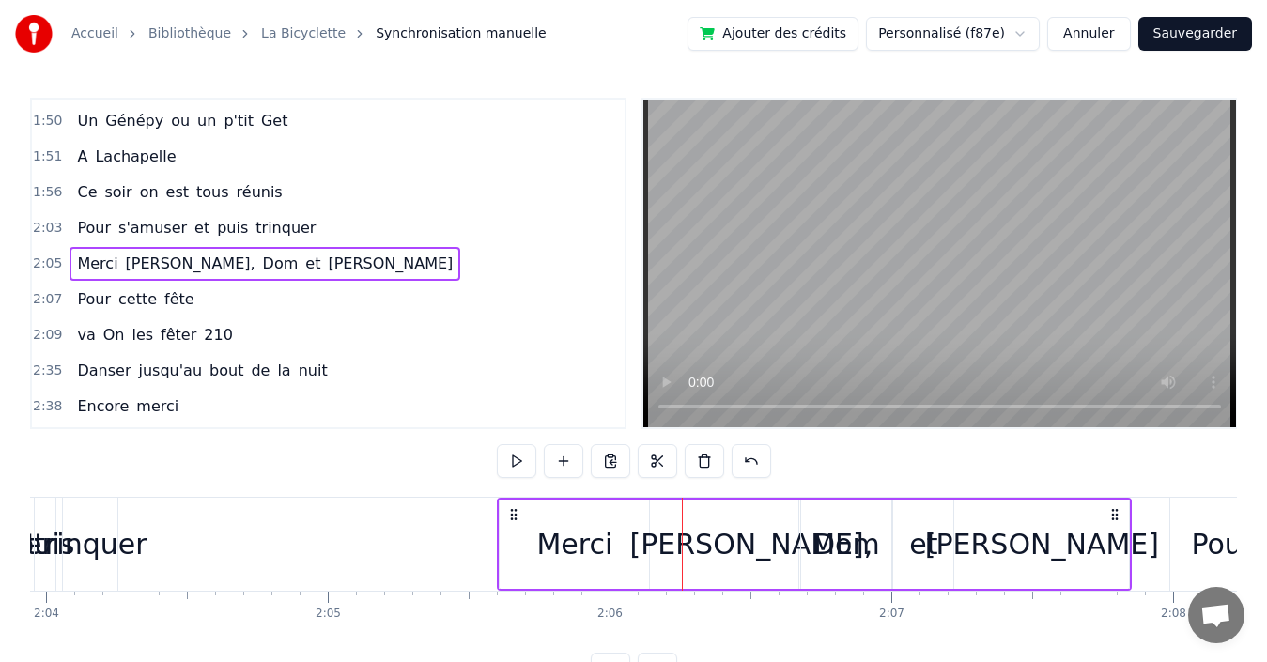
click at [629, 536] on div "Merci" at bounding box center [574, 544] width 149 height 89
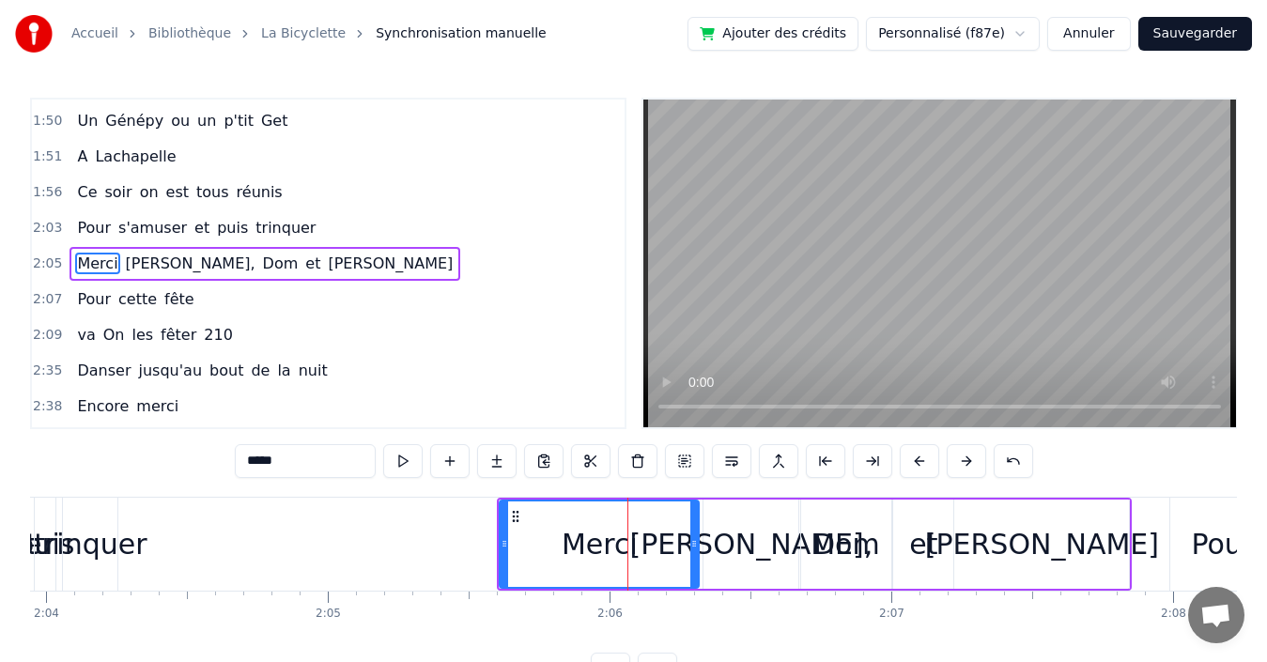
drag, startPoint x: 644, startPoint y: 536, endPoint x: 669, endPoint y: 536, distance: 25.4
click at [685, 530] on div "Merci" at bounding box center [599, 544] width 197 height 85
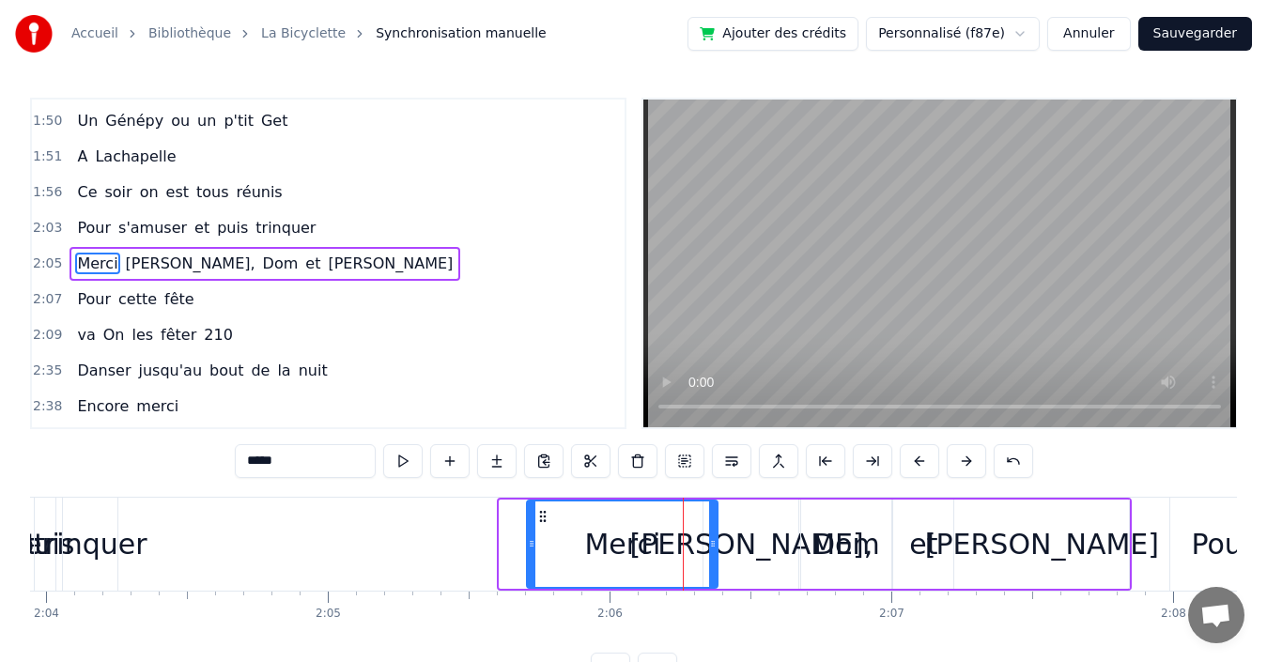
drag, startPoint x: 519, startPoint y: 517, endPoint x: 537, endPoint y: 519, distance: 18.9
click at [537, 519] on icon at bounding box center [542, 516] width 15 height 15
drag, startPoint x: 712, startPoint y: 525, endPoint x: 693, endPoint y: 529, distance: 19.2
click at [693, 529] on div at bounding box center [694, 544] width 8 height 85
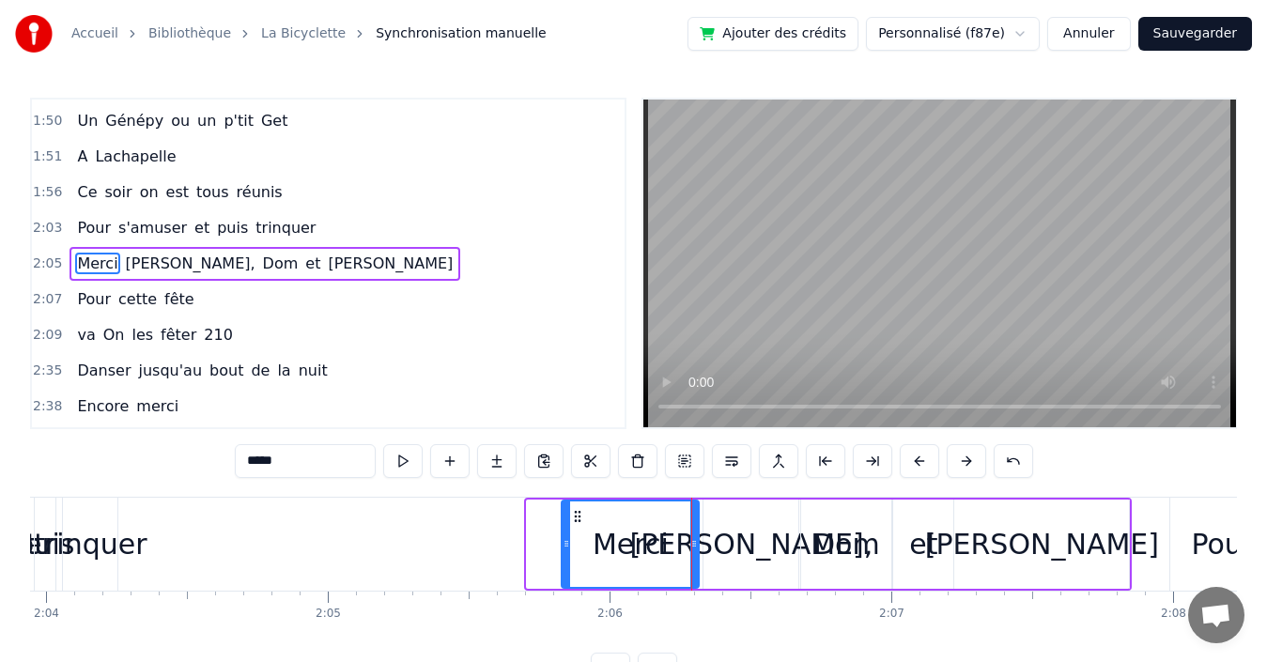
drag, startPoint x: 549, startPoint y: 520, endPoint x: 567, endPoint y: 518, distance: 18.9
click at [567, 518] on div at bounding box center [567, 544] width 8 height 85
click at [215, 227] on span "puis" at bounding box center [232, 228] width 35 height 22
type input "****"
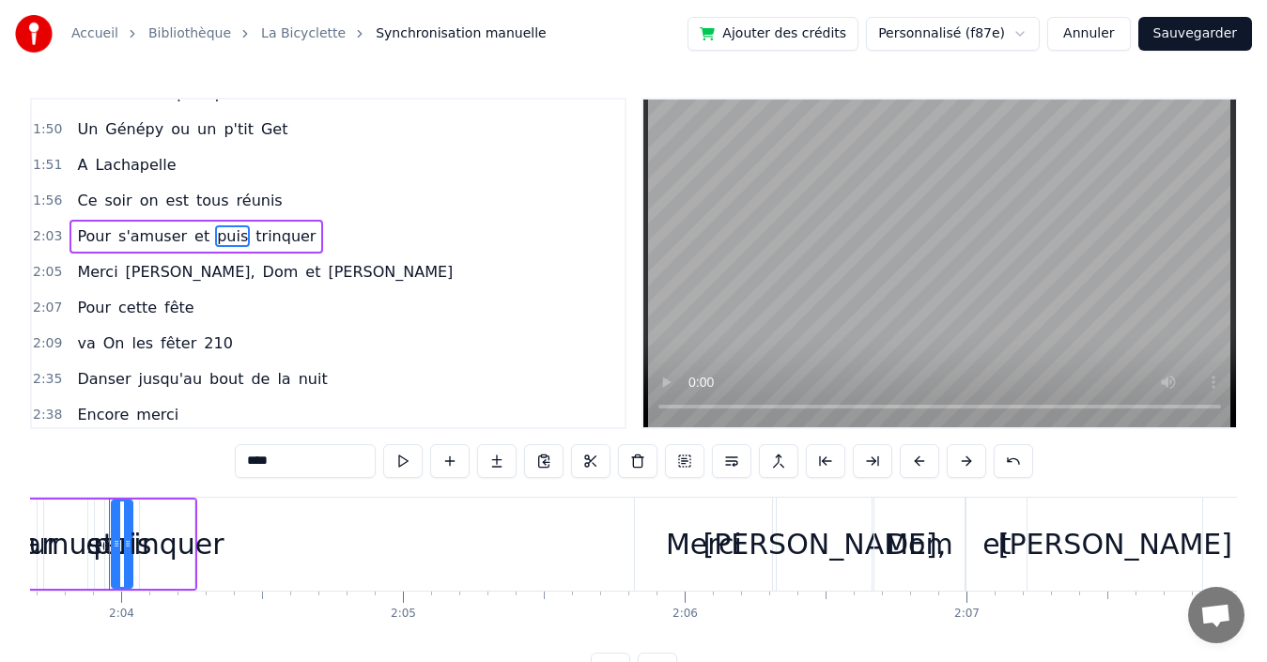
scroll to position [0, 34840]
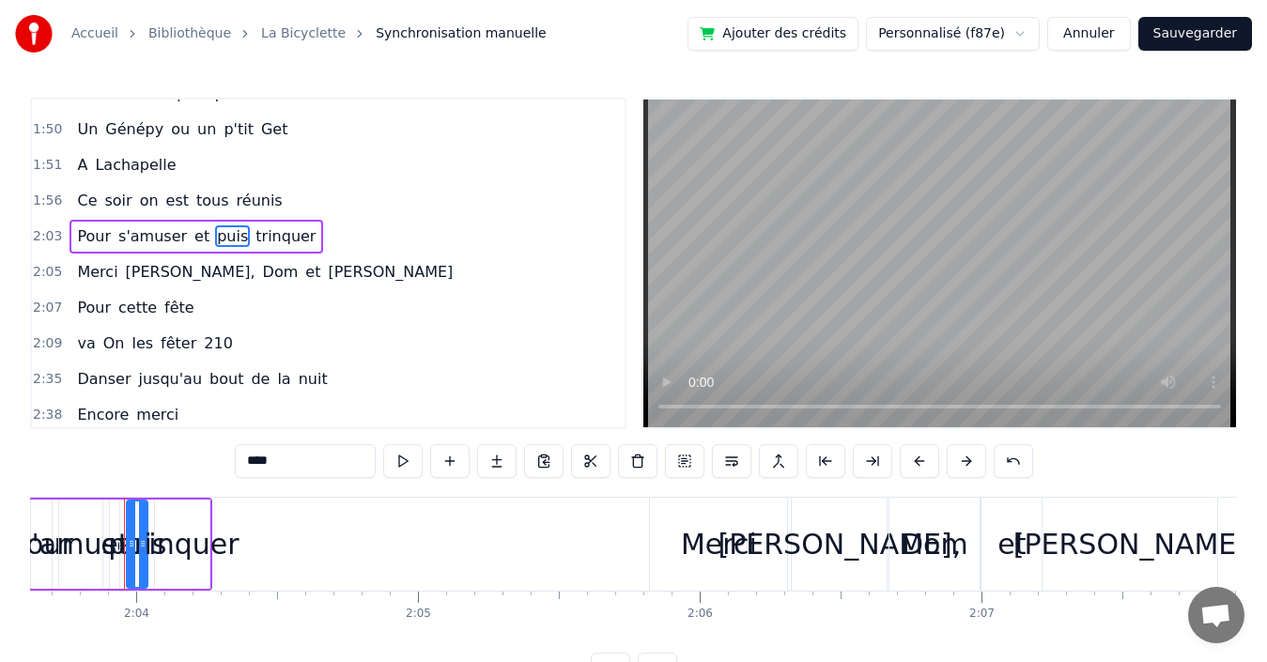
click at [251, 223] on div "Pour s'amuser et puis trinquer" at bounding box center [197, 237] width 254 height 34
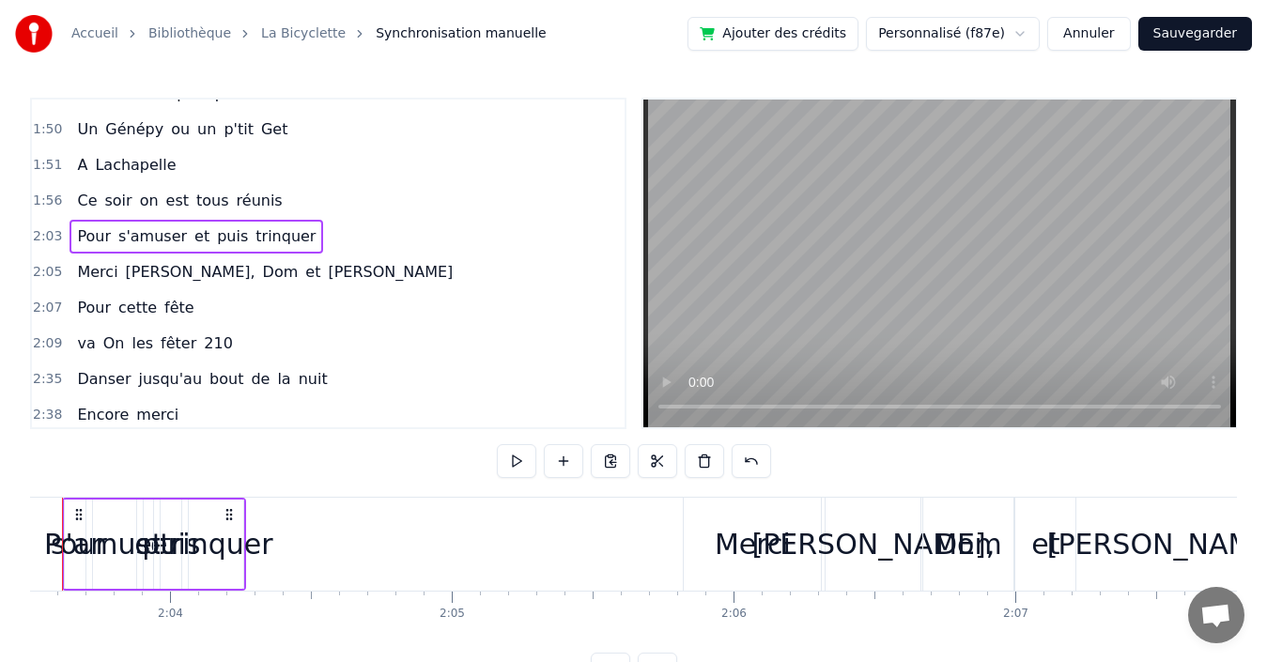
scroll to position [0, 34745]
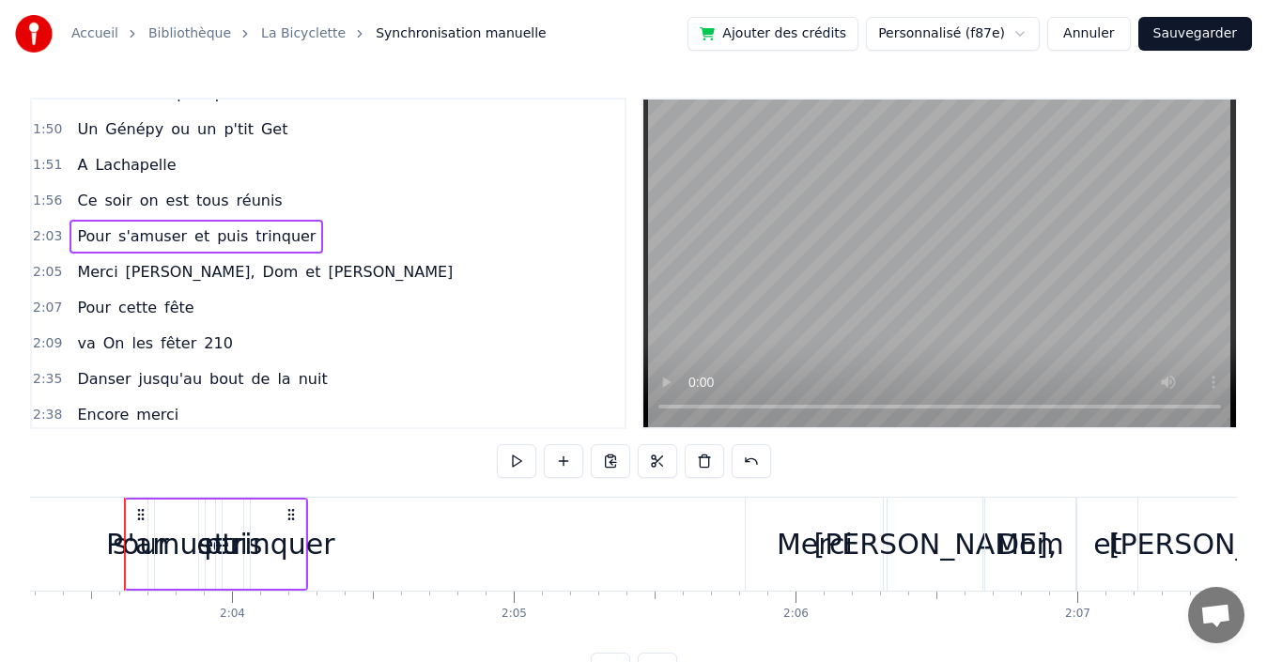
click at [285, 544] on div "trinquer" at bounding box center [278, 544] width 113 height 42
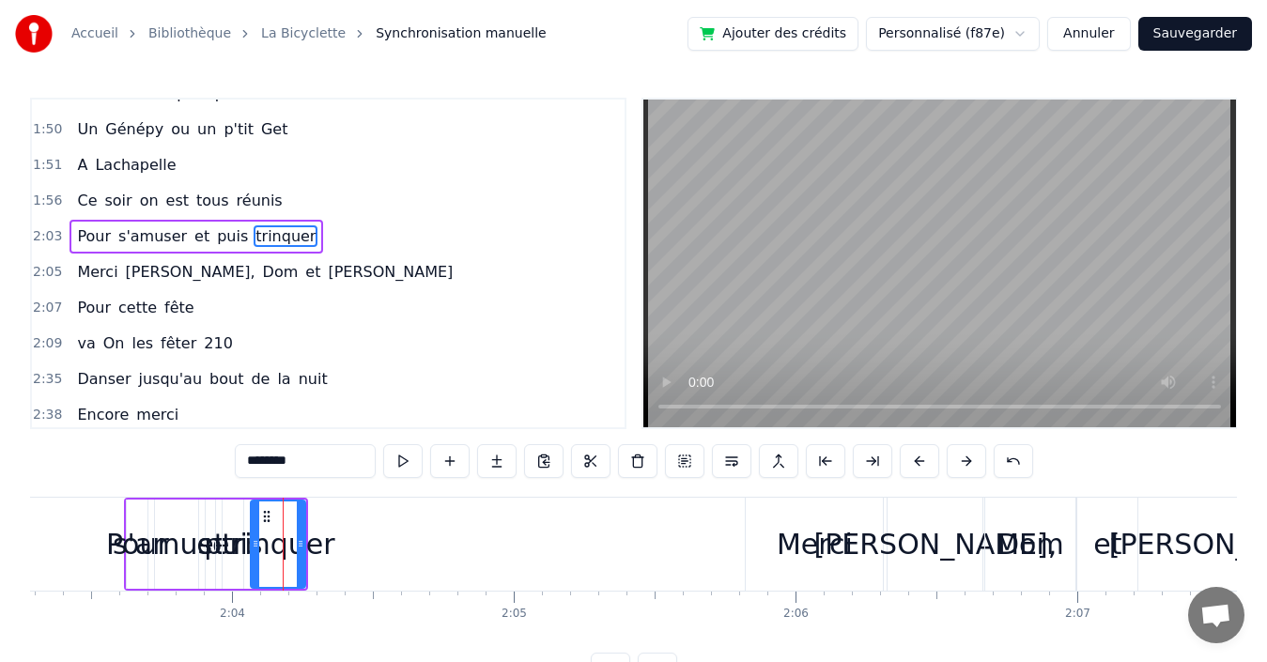
scroll to position [1531, 0]
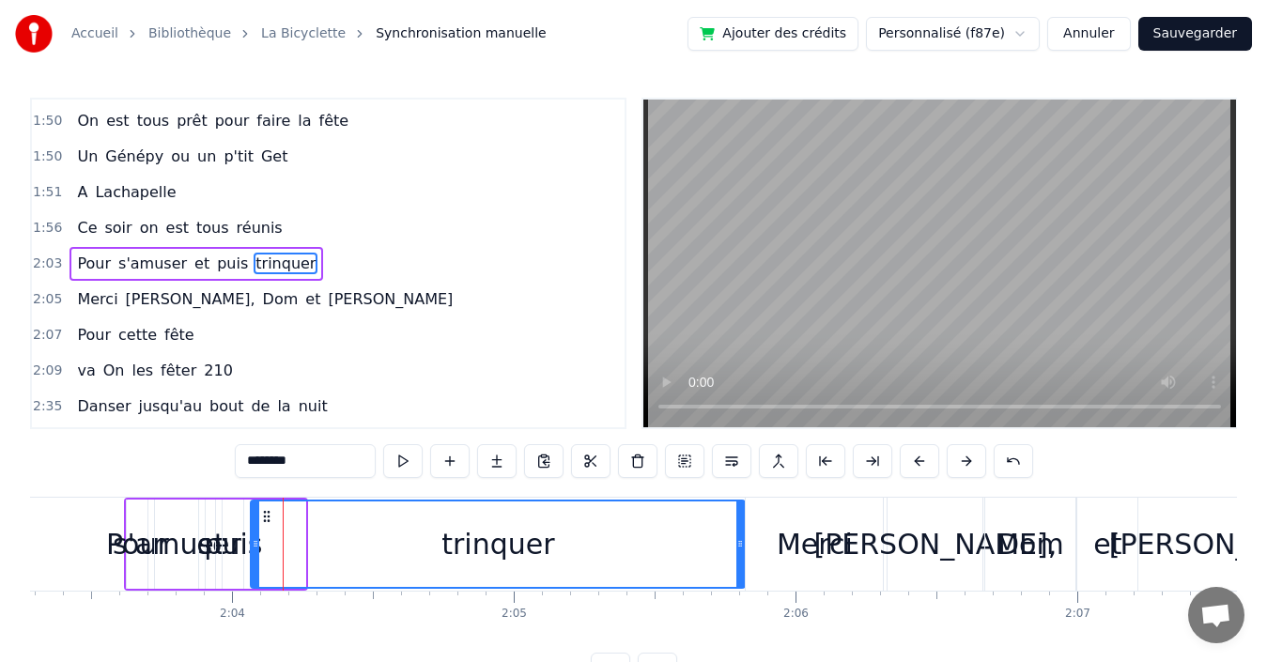
drag, startPoint x: 302, startPoint y: 543, endPoint x: 706, endPoint y: 539, distance: 404.0
click at [737, 539] on icon at bounding box center [741, 543] width 8 height 15
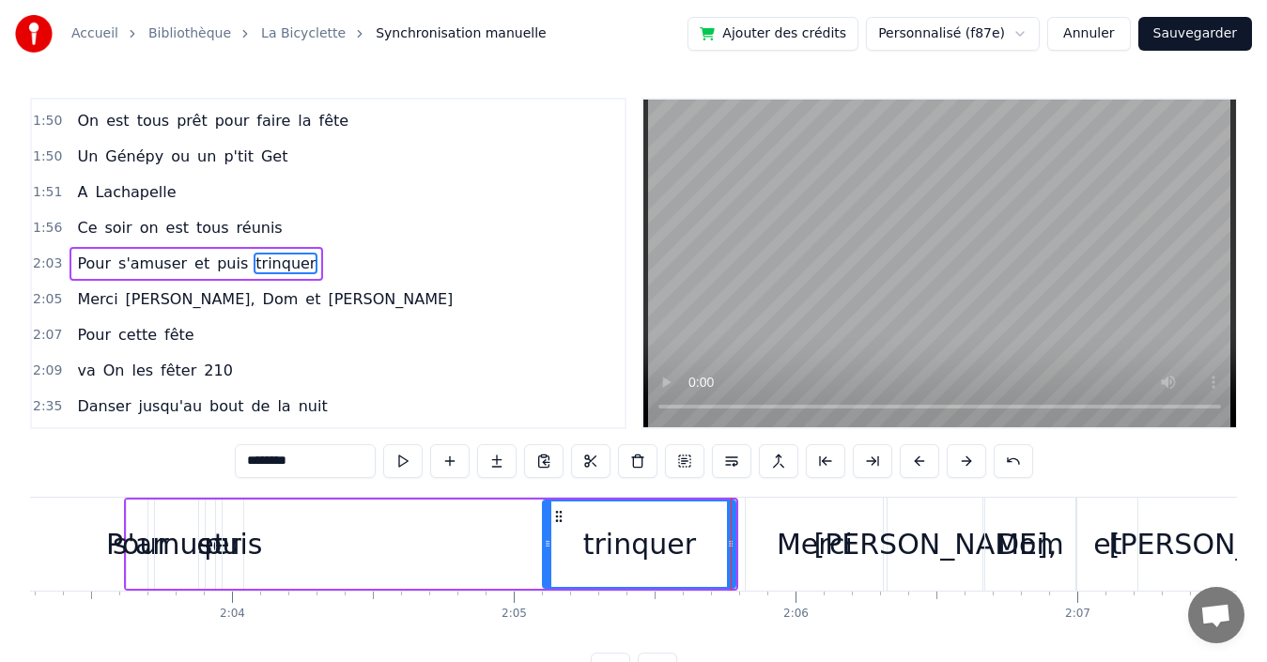
drag, startPoint x: 255, startPoint y: 546, endPoint x: 557, endPoint y: 542, distance: 302.5
click at [551, 542] on icon at bounding box center [548, 543] width 8 height 15
drag, startPoint x: 551, startPoint y: 542, endPoint x: 562, endPoint y: 540, distance: 10.5
click at [559, 540] on icon at bounding box center [555, 543] width 8 height 15
click at [215, 261] on span "puis" at bounding box center [232, 264] width 35 height 22
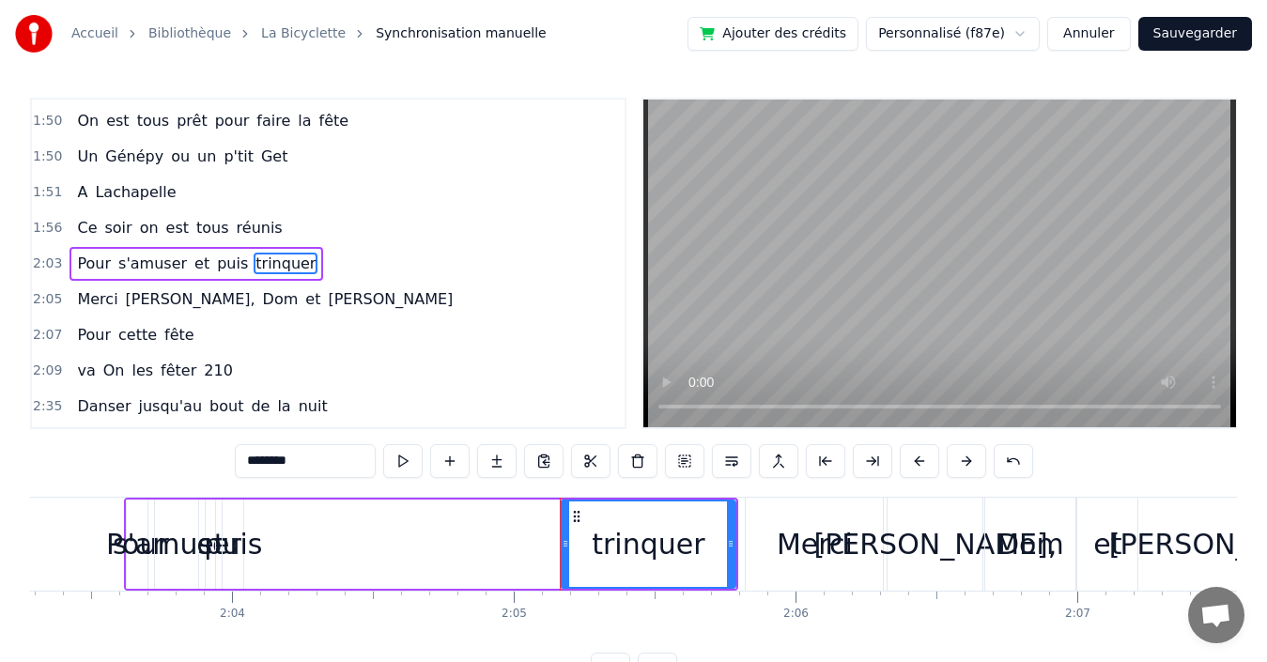
type input "****"
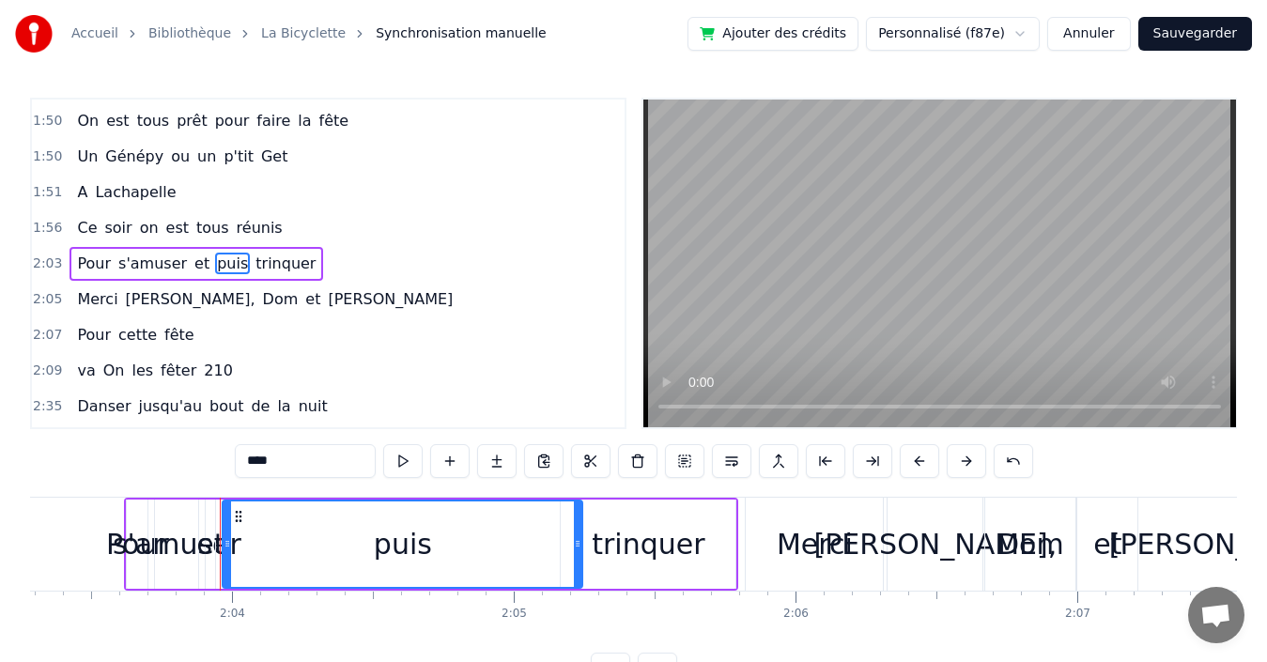
drag, startPoint x: 240, startPoint y: 557, endPoint x: 563, endPoint y: 593, distance: 324.2
click at [575, 590] on div "Pour s'amuser et puis trinquer" at bounding box center [431, 544] width 614 height 93
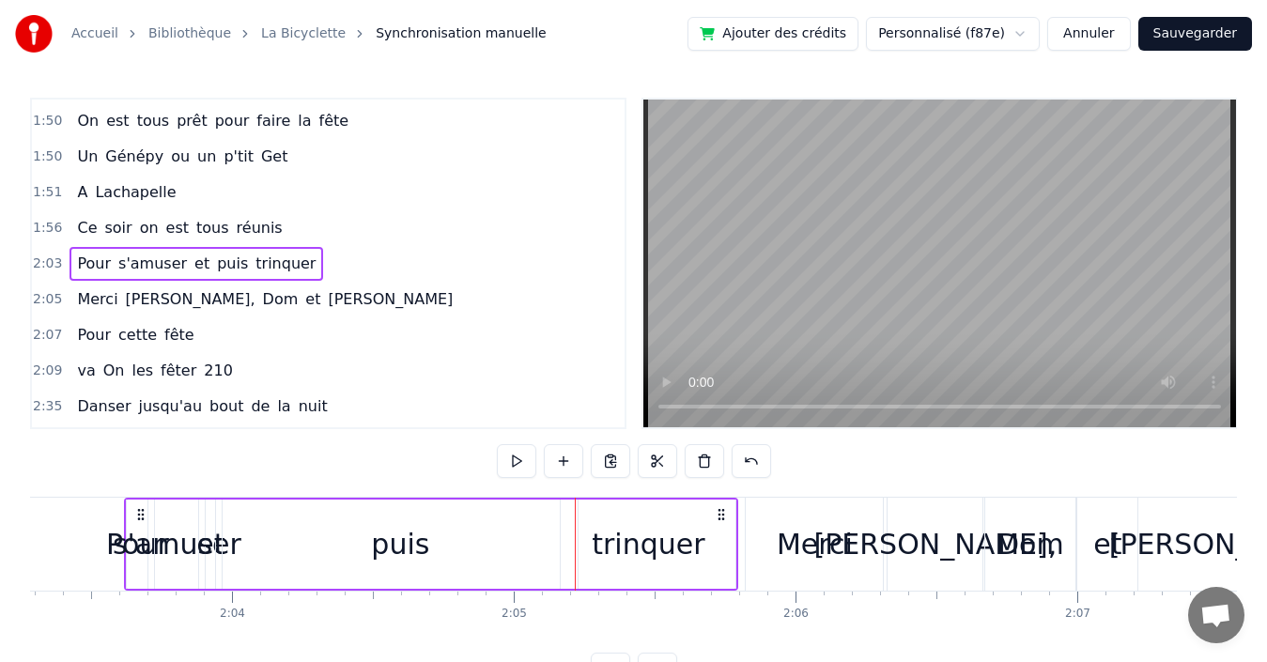
click at [256, 541] on div "puis" at bounding box center [400, 544] width 355 height 89
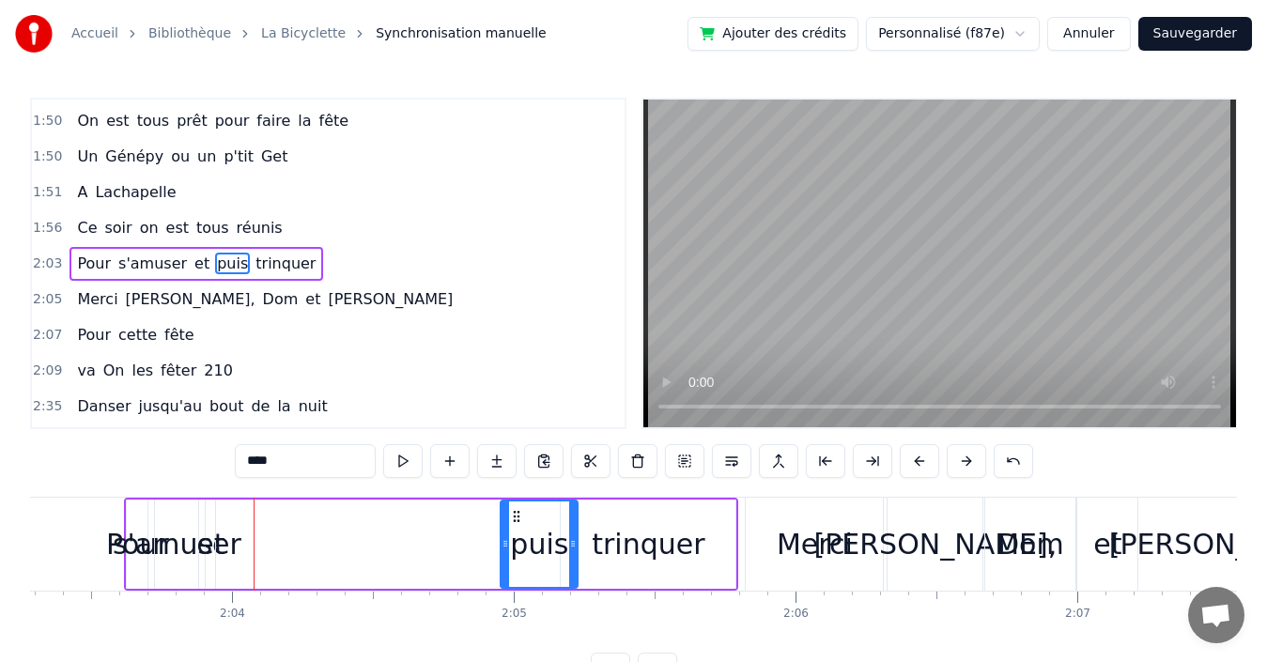
drag, startPoint x: 224, startPoint y: 547, endPoint x: 502, endPoint y: 553, distance: 278.1
click at [502, 553] on div at bounding box center [506, 544] width 8 height 85
click at [193, 262] on span "et" at bounding box center [202, 264] width 19 height 22
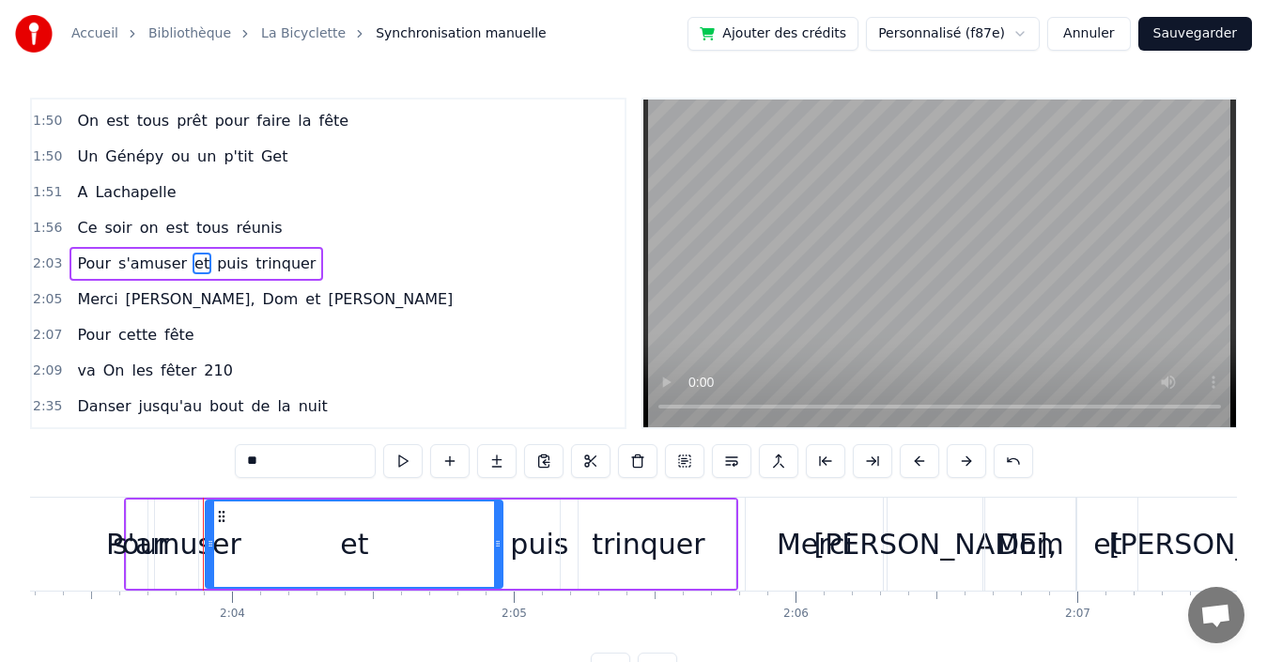
drag, startPoint x: 210, startPoint y: 541, endPoint x: 498, endPoint y: 524, distance: 288.0
click at [498, 524] on div at bounding box center [498, 544] width 8 height 85
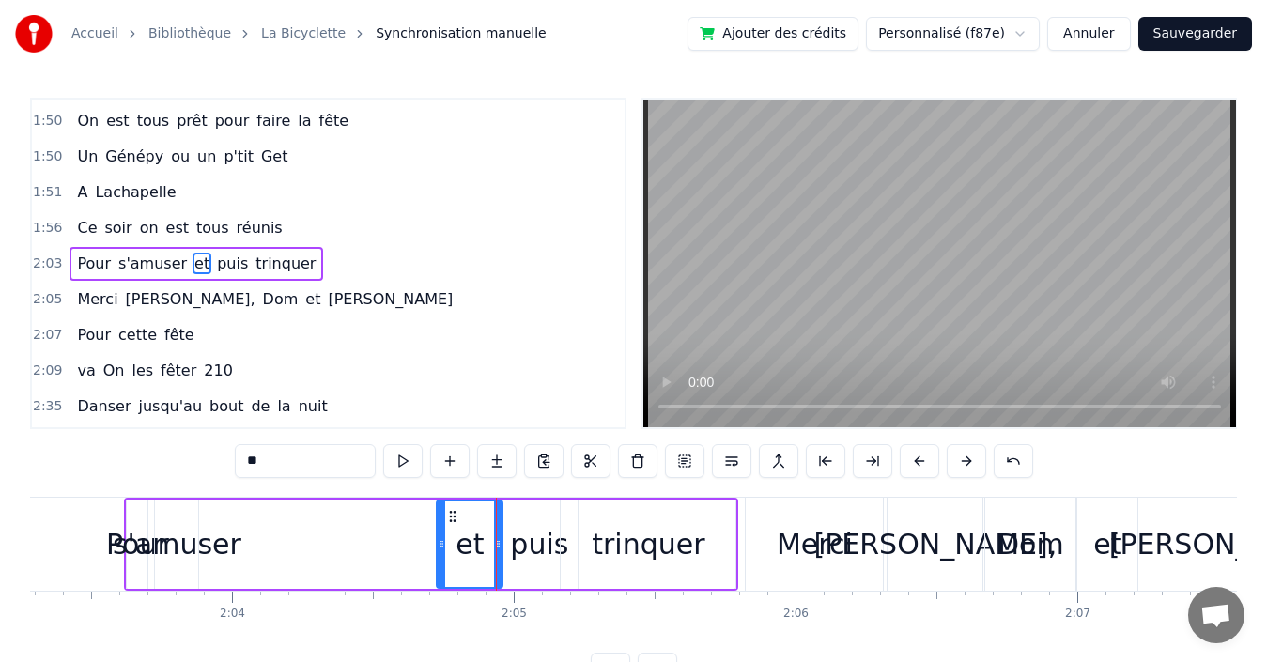
drag, startPoint x: 209, startPoint y: 538, endPoint x: 438, endPoint y: 549, distance: 229.5
click at [438, 549] on icon at bounding box center [442, 543] width 8 height 15
click at [137, 262] on span "s'amuser" at bounding box center [152, 264] width 72 height 22
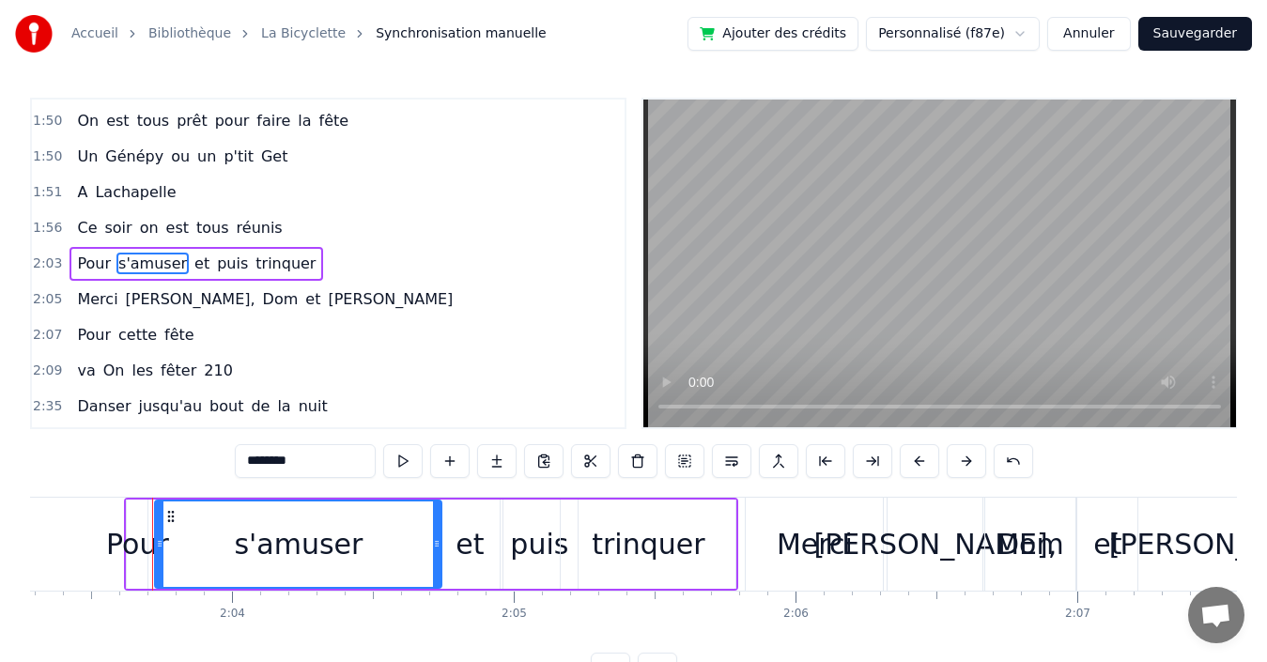
drag, startPoint x: 197, startPoint y: 535, endPoint x: 441, endPoint y: 548, distance: 243.6
click at [441, 548] on div at bounding box center [437, 544] width 8 height 85
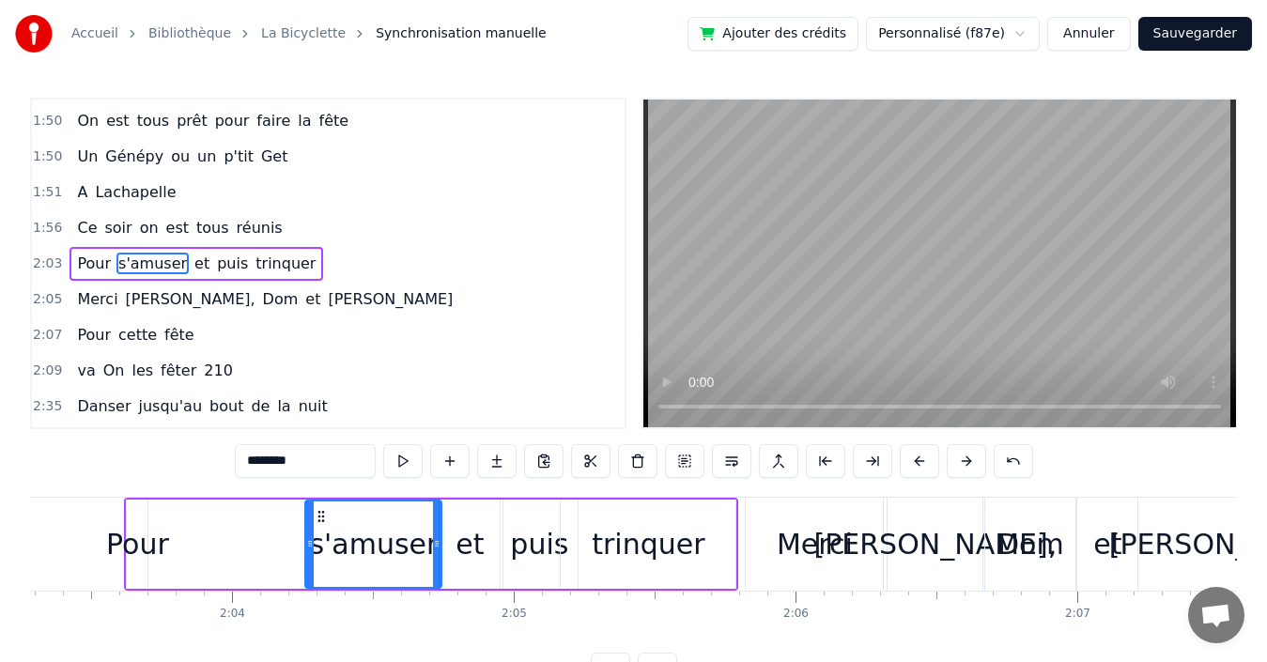
drag, startPoint x: 159, startPoint y: 534, endPoint x: 309, endPoint y: 532, distance: 150.3
click at [309, 532] on div at bounding box center [310, 544] width 8 height 85
click at [78, 258] on span "Pour" at bounding box center [94, 264] width 38 height 22
type input "****"
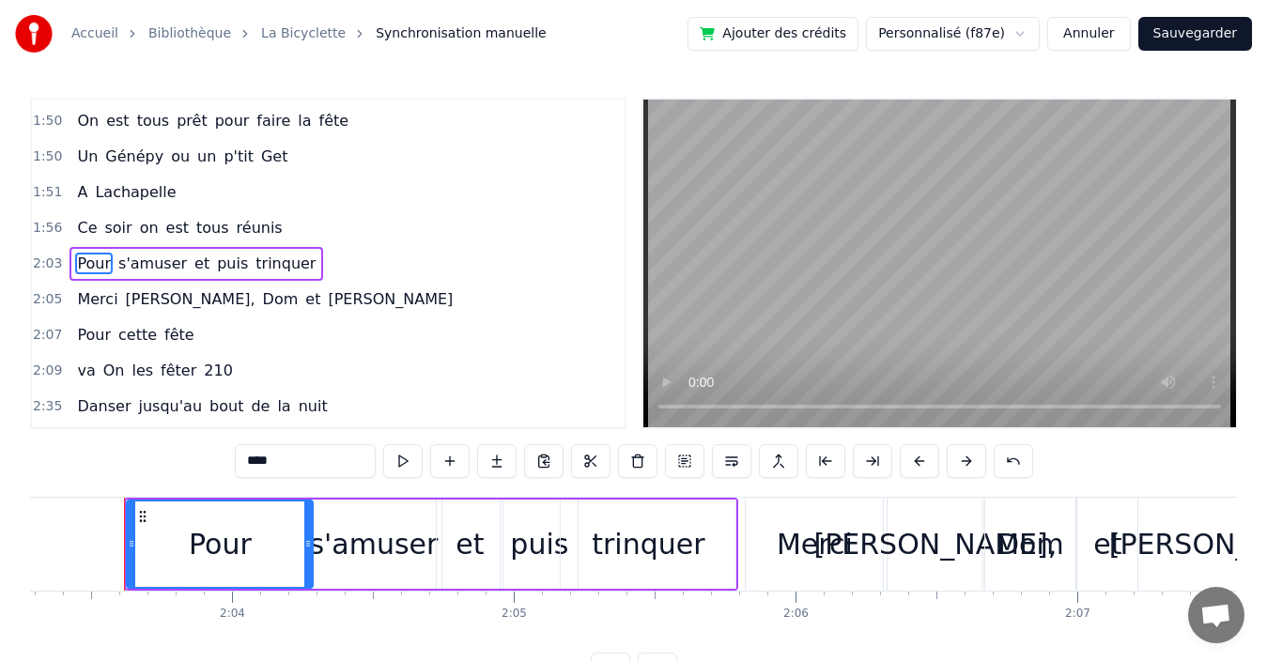
drag, startPoint x: 147, startPoint y: 513, endPoint x: 312, endPoint y: 502, distance: 165.7
click at [312, 502] on div at bounding box center [308, 544] width 8 height 85
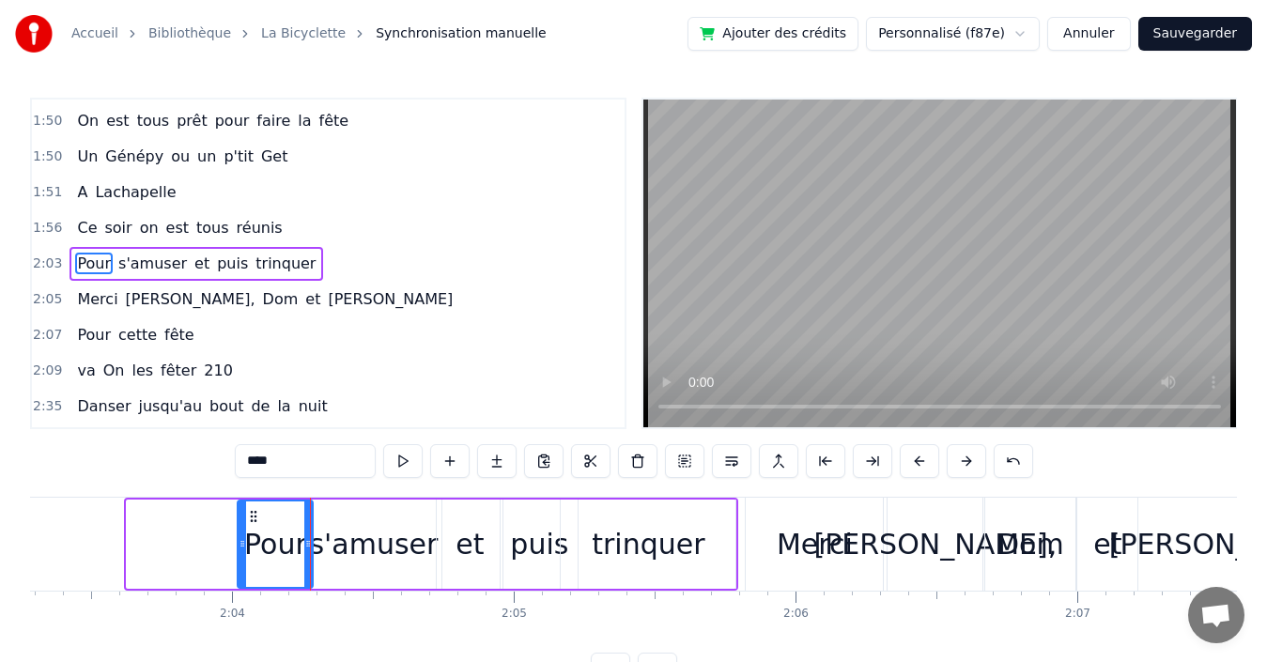
drag, startPoint x: 132, startPoint y: 536, endPoint x: 236, endPoint y: 525, distance: 104.9
click at [240, 525] on div at bounding box center [243, 544] width 8 height 85
click at [286, 226] on div "1:56 Ce soir on est tous réunis" at bounding box center [328, 228] width 593 height 36
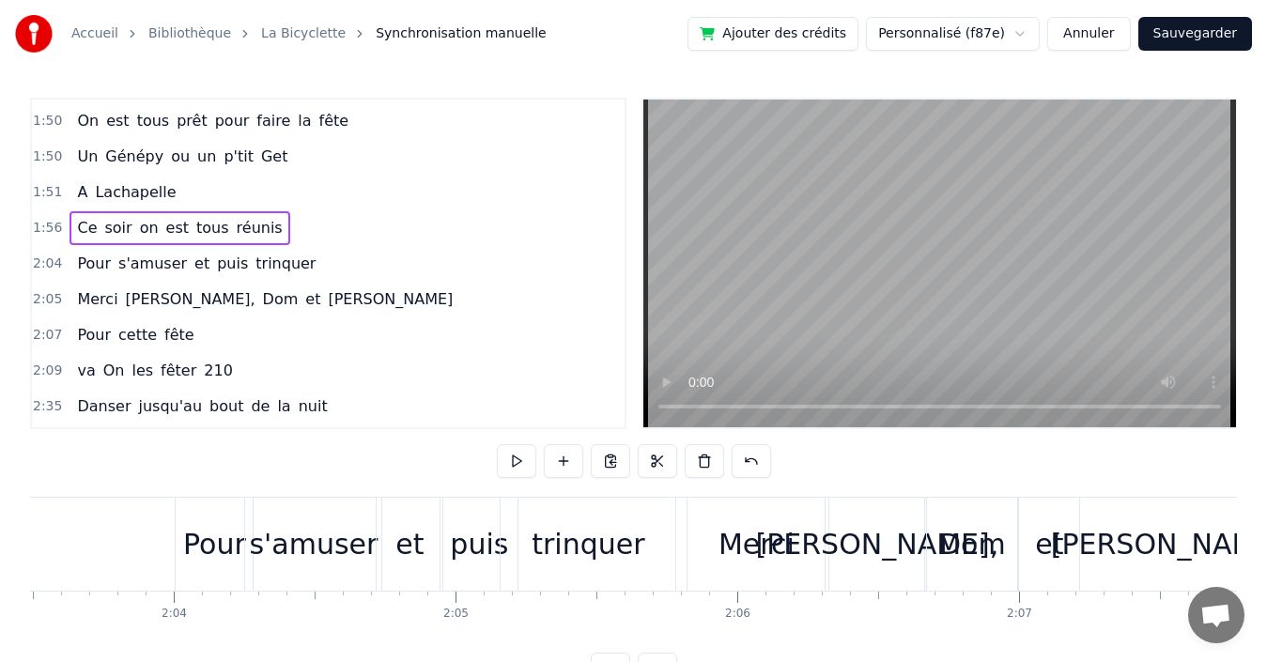
scroll to position [0, 34285]
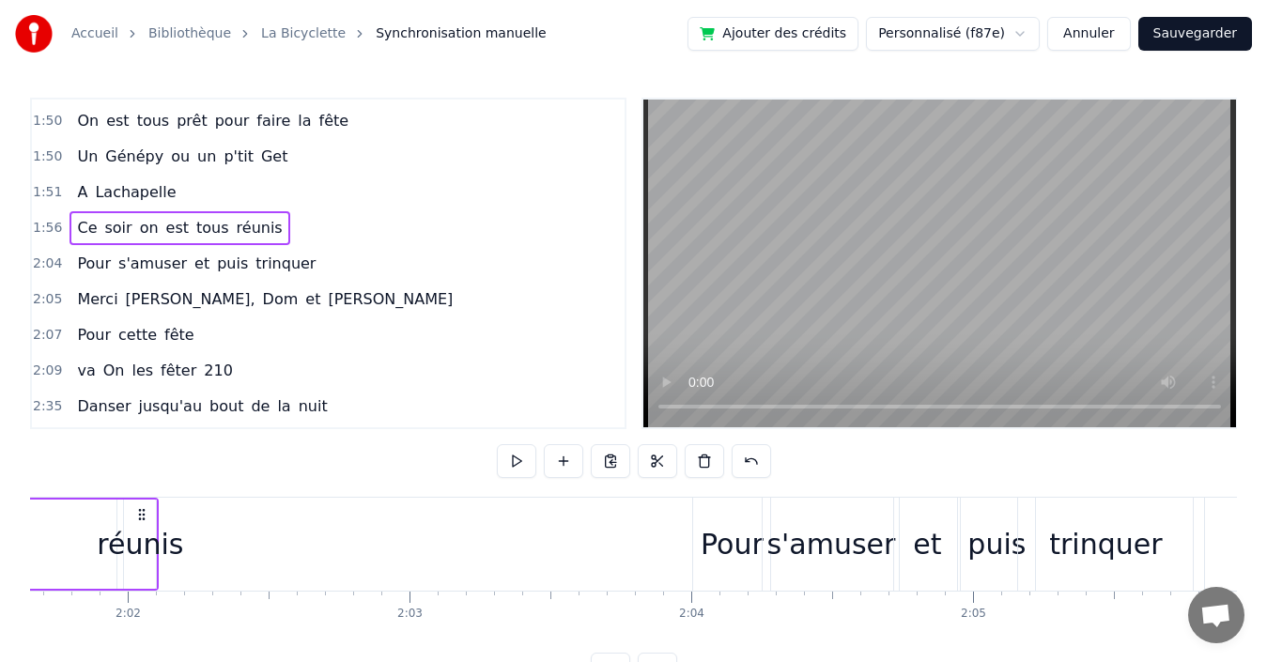
click at [235, 231] on span "réunis" at bounding box center [260, 228] width 50 height 22
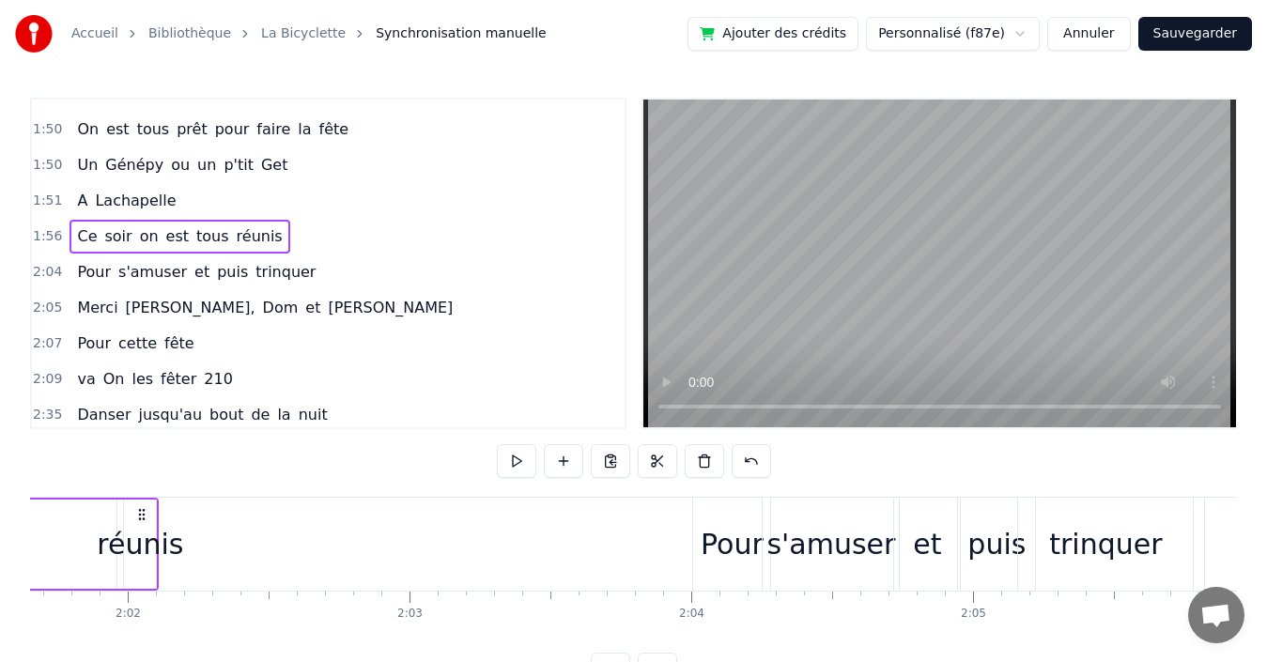
scroll to position [0, 34282]
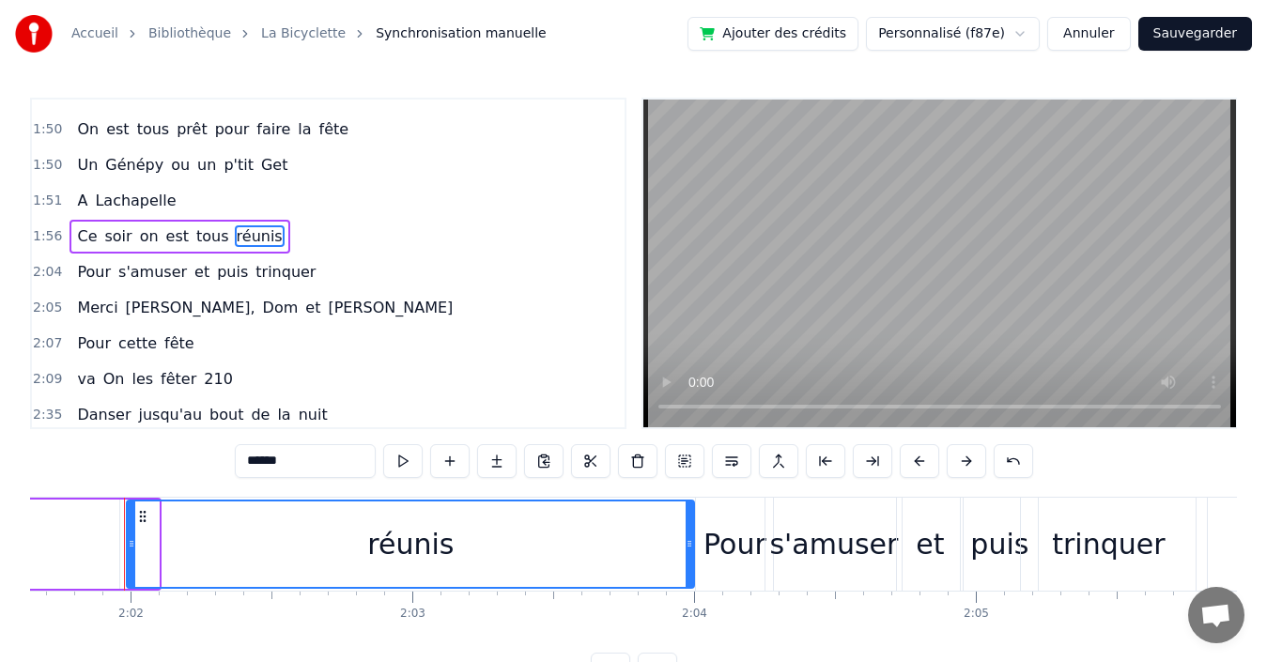
drag, startPoint x: 155, startPoint y: 528, endPoint x: 675, endPoint y: 521, distance: 519.5
click at [684, 521] on div "réunis" at bounding box center [411, 544] width 566 height 85
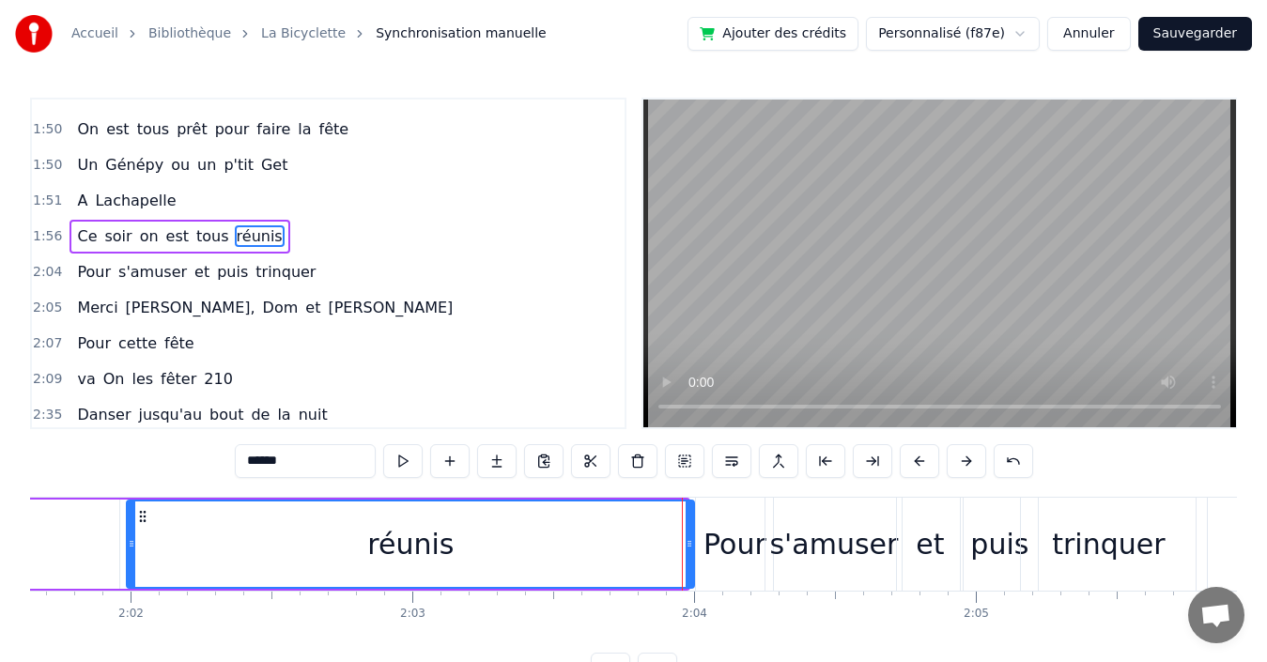
scroll to position [1496, 0]
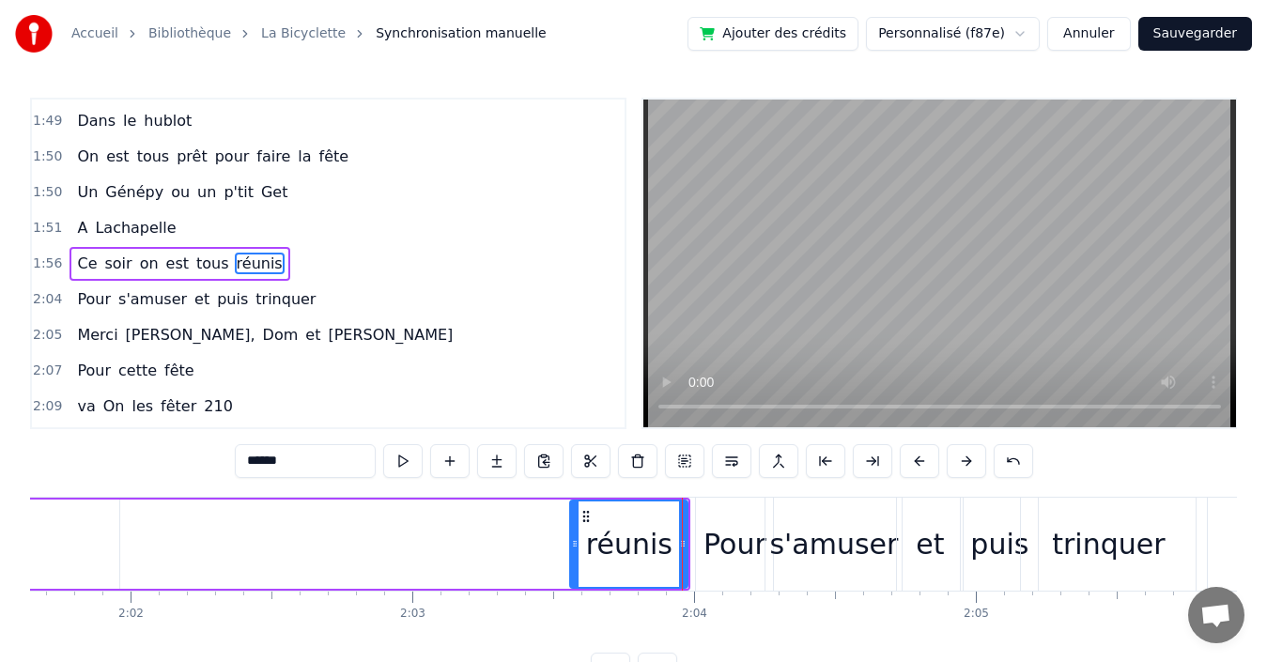
drag, startPoint x: 132, startPoint y: 538, endPoint x: 576, endPoint y: 540, distance: 443.4
click at [576, 540] on icon at bounding box center [575, 543] width 8 height 15
click at [194, 268] on span "tous" at bounding box center [212, 264] width 37 height 22
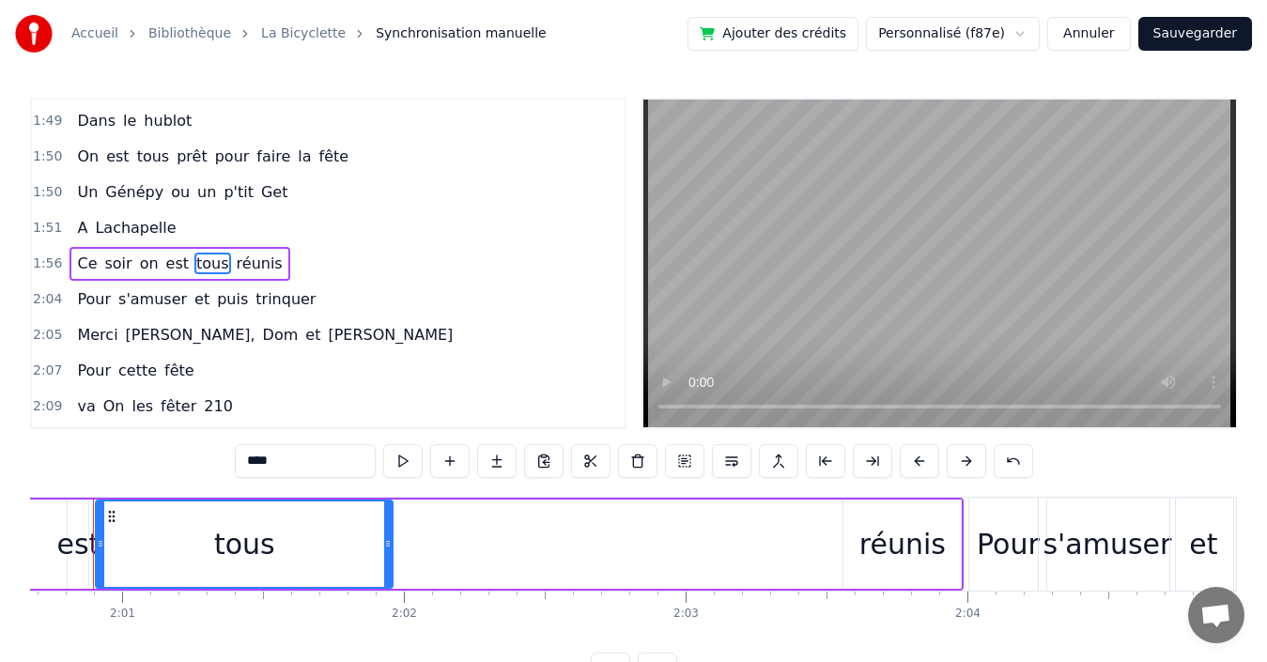
scroll to position [0, 33978]
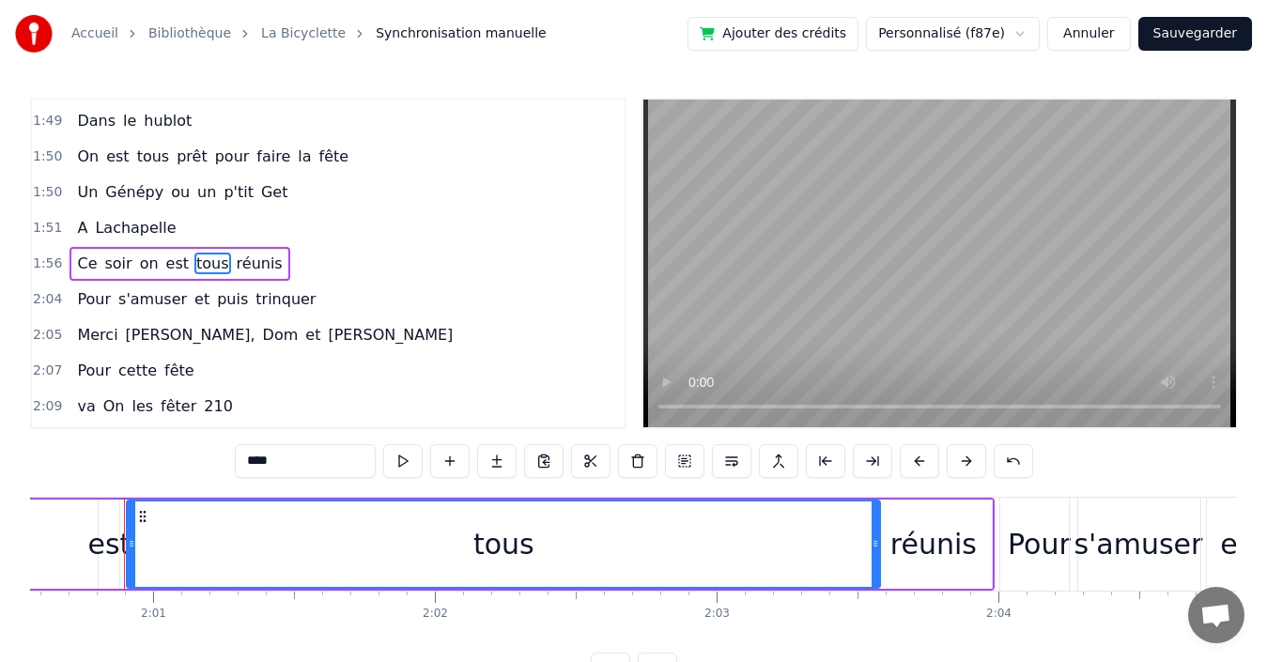
drag, startPoint x: 421, startPoint y: 554, endPoint x: 877, endPoint y: 559, distance: 456.6
click at [877, 559] on div at bounding box center [876, 544] width 8 height 85
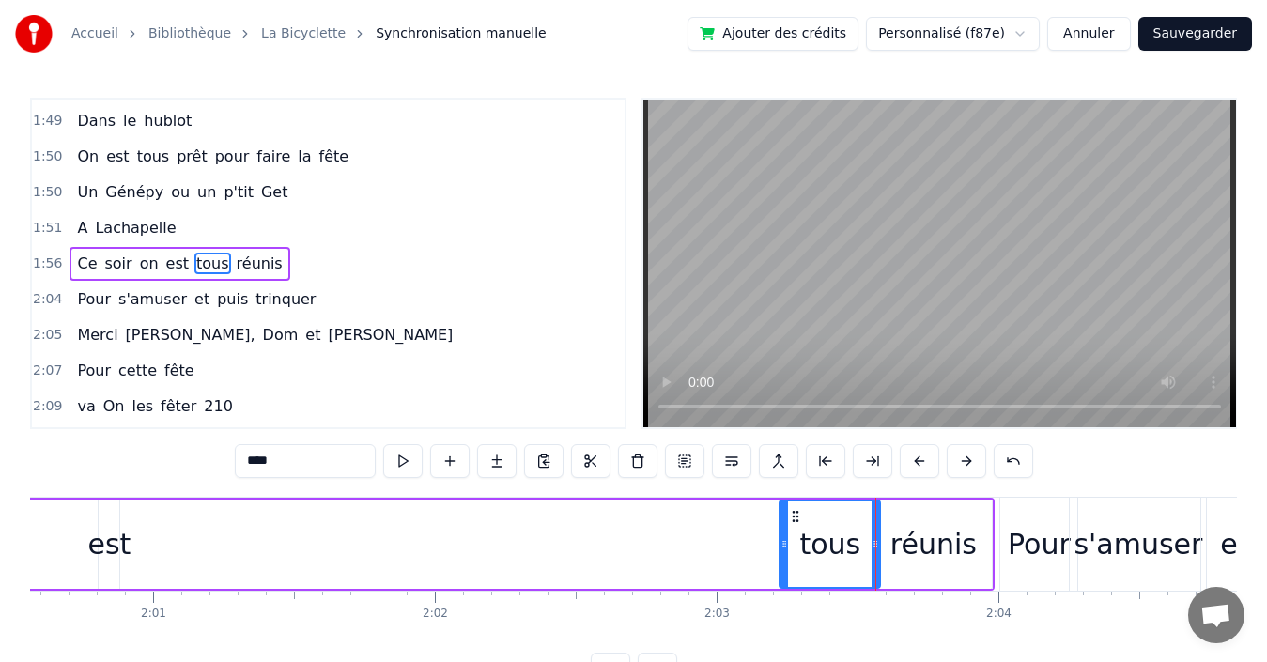
drag, startPoint x: 132, startPoint y: 546, endPoint x: 783, endPoint y: 567, distance: 651.4
click at [784, 568] on div at bounding box center [785, 544] width 8 height 85
click at [166, 265] on span "est" at bounding box center [177, 264] width 26 height 22
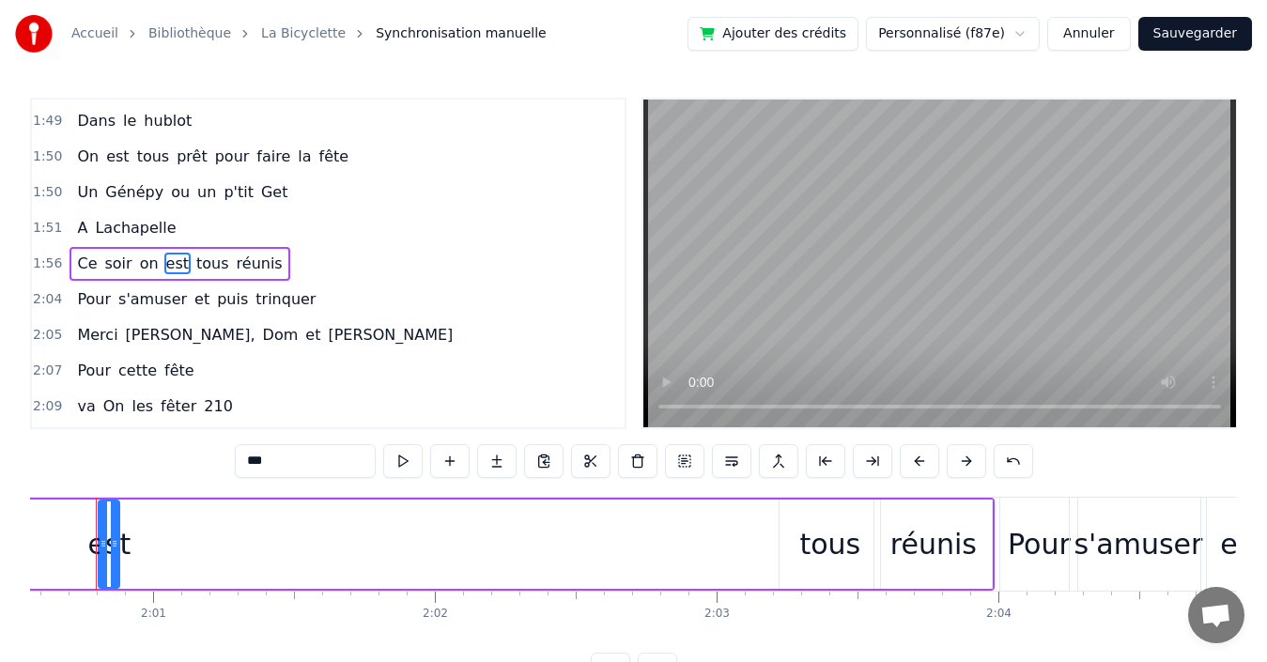
scroll to position [0, 33950]
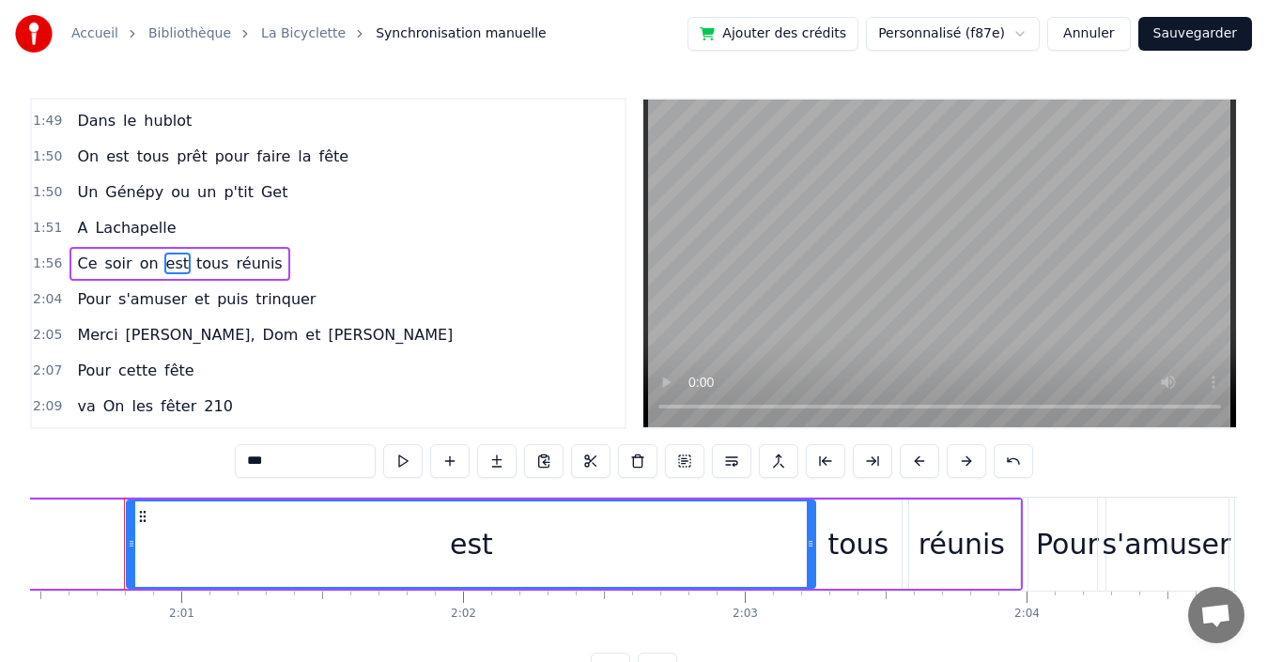
drag, startPoint x: 143, startPoint y: 533, endPoint x: 784, endPoint y: 546, distance: 641.8
click at [807, 545] on div at bounding box center [811, 544] width 8 height 85
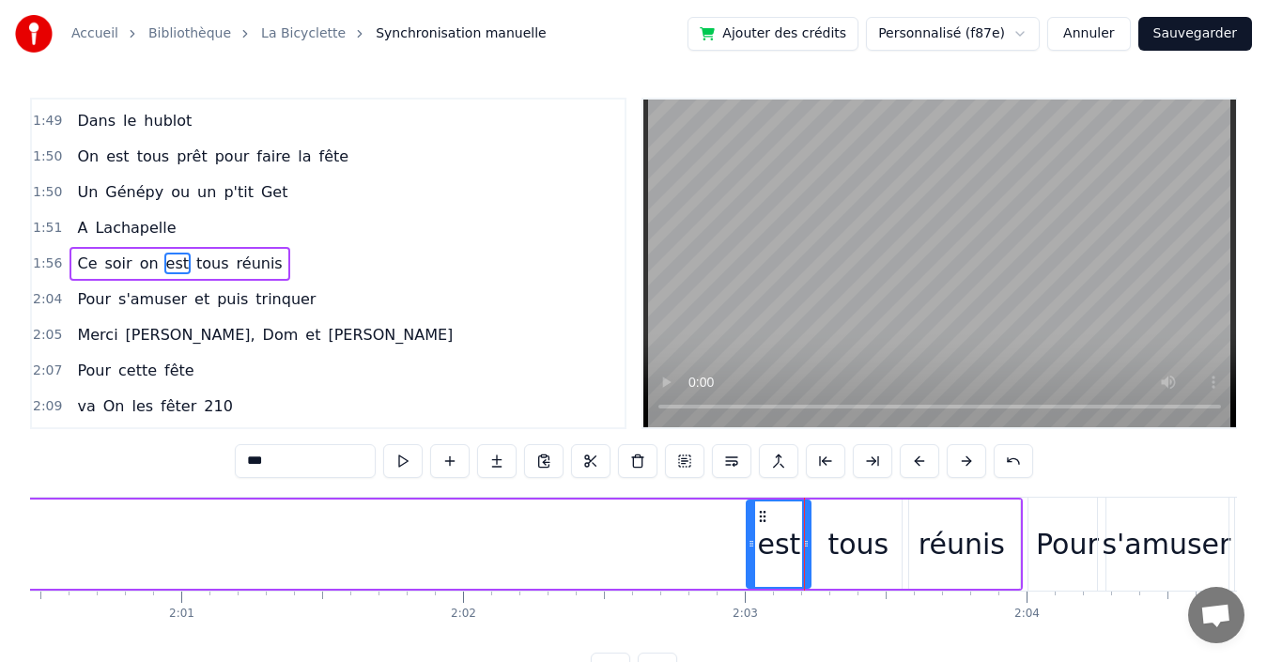
drag, startPoint x: 128, startPoint y: 533, endPoint x: 745, endPoint y: 545, distance: 617.3
click at [748, 545] on div at bounding box center [752, 544] width 8 height 85
click at [140, 267] on span "on" at bounding box center [149, 264] width 23 height 22
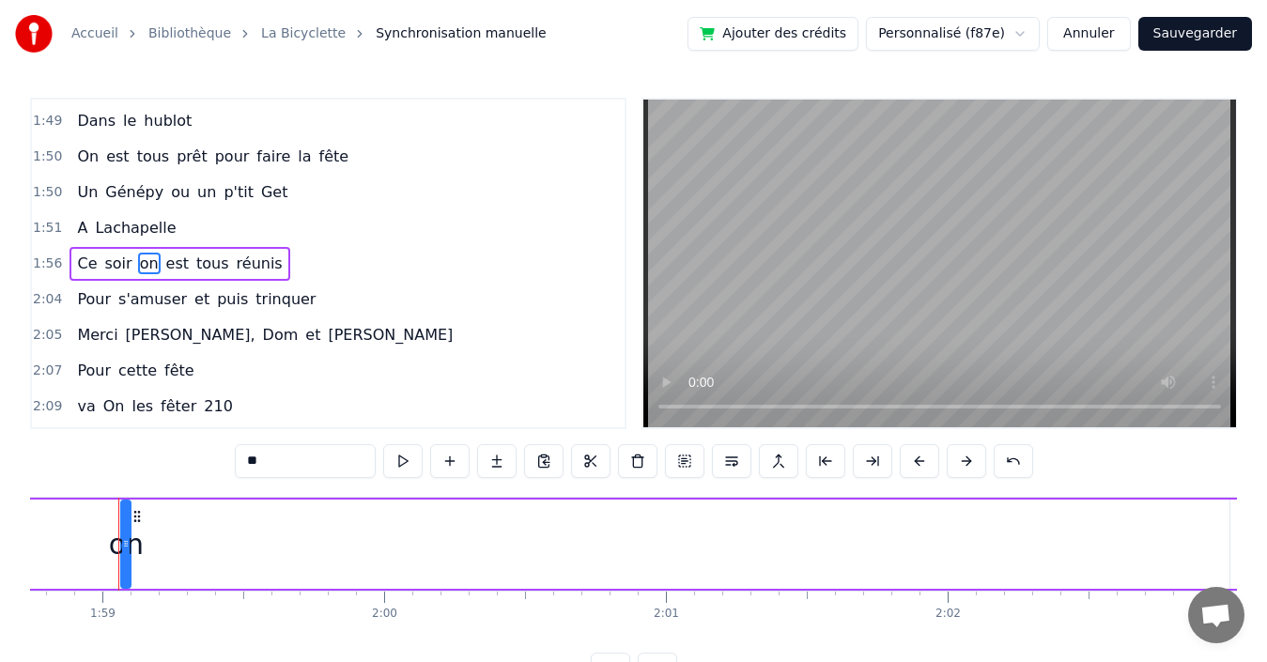
scroll to position [0, 33459]
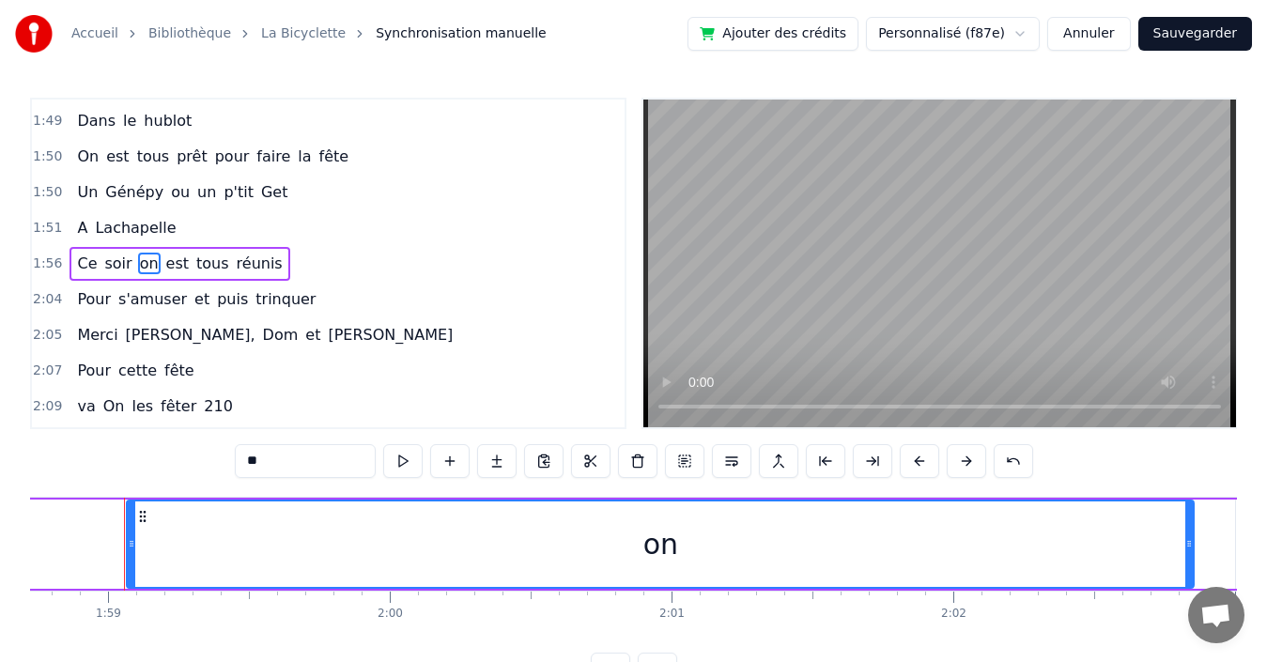
drag, startPoint x: 132, startPoint y: 553, endPoint x: 1189, endPoint y: 613, distance: 1059.5
click at [1189, 613] on body "Accueil Bibliothèque La Bicyclette Synchronisation manuelle Ajouter des crédits…" at bounding box center [633, 343] width 1267 height 687
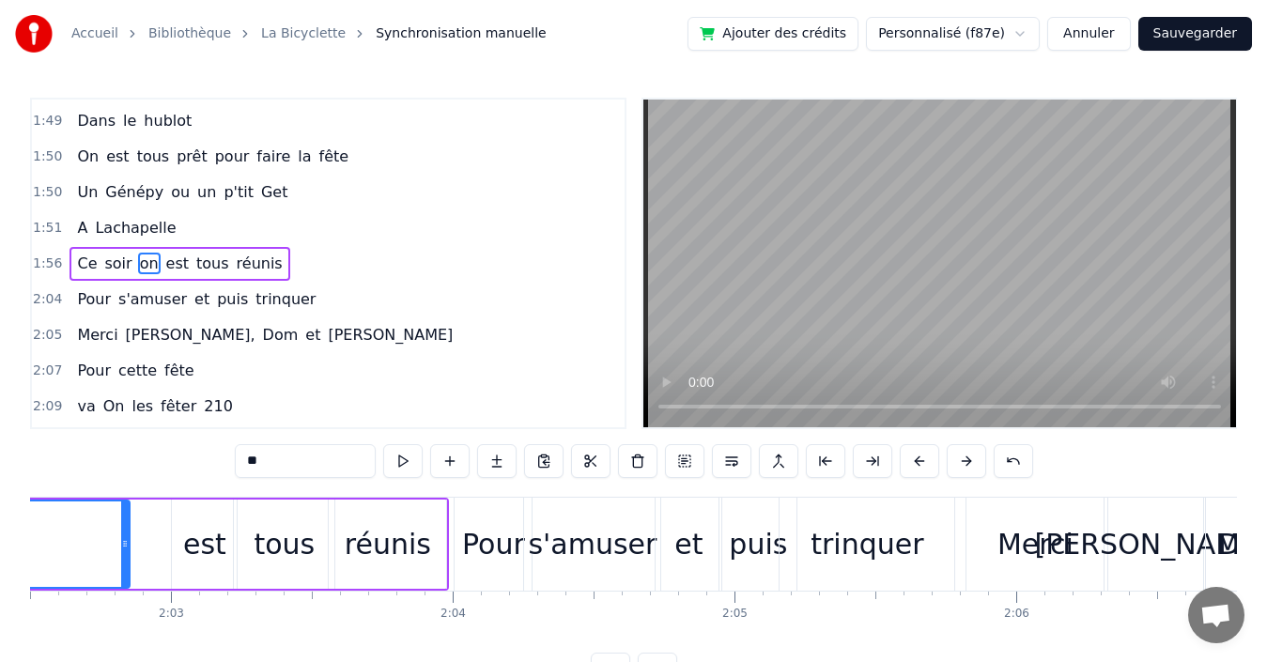
scroll to position [0, 34483]
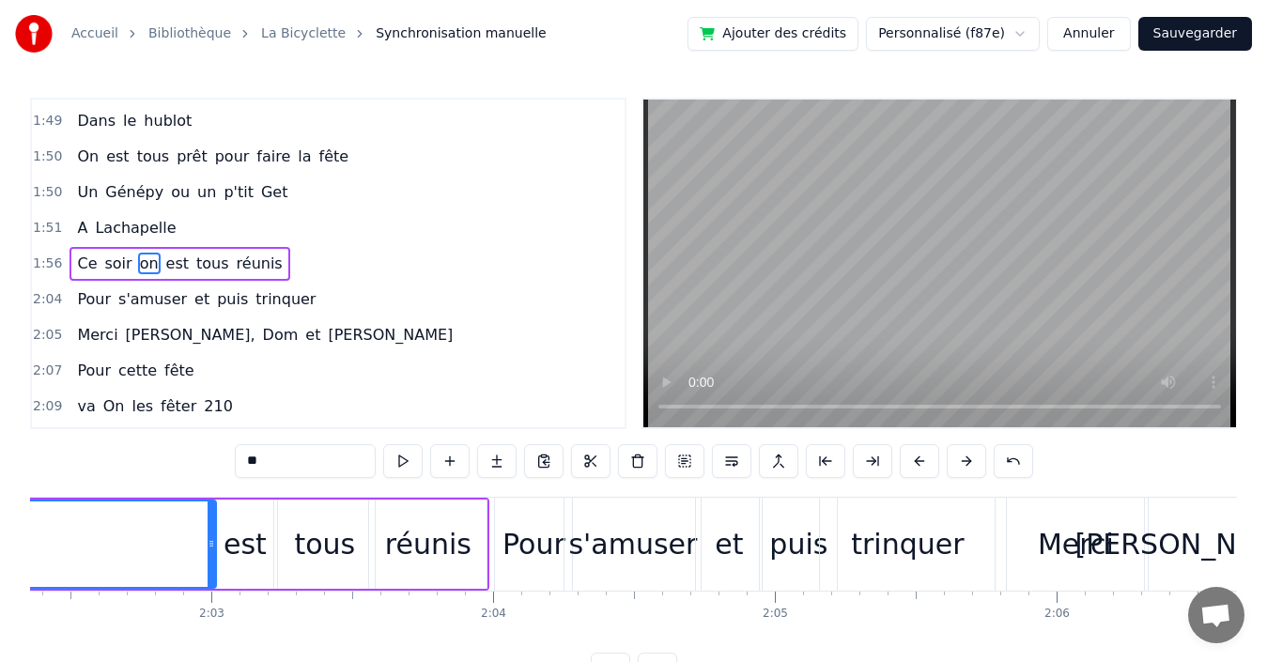
drag, startPoint x: 165, startPoint y: 542, endPoint x: 196, endPoint y: 535, distance: 31.7
click at [209, 535] on div at bounding box center [212, 544] width 8 height 85
click at [138, 266] on span "on" at bounding box center [149, 264] width 23 height 22
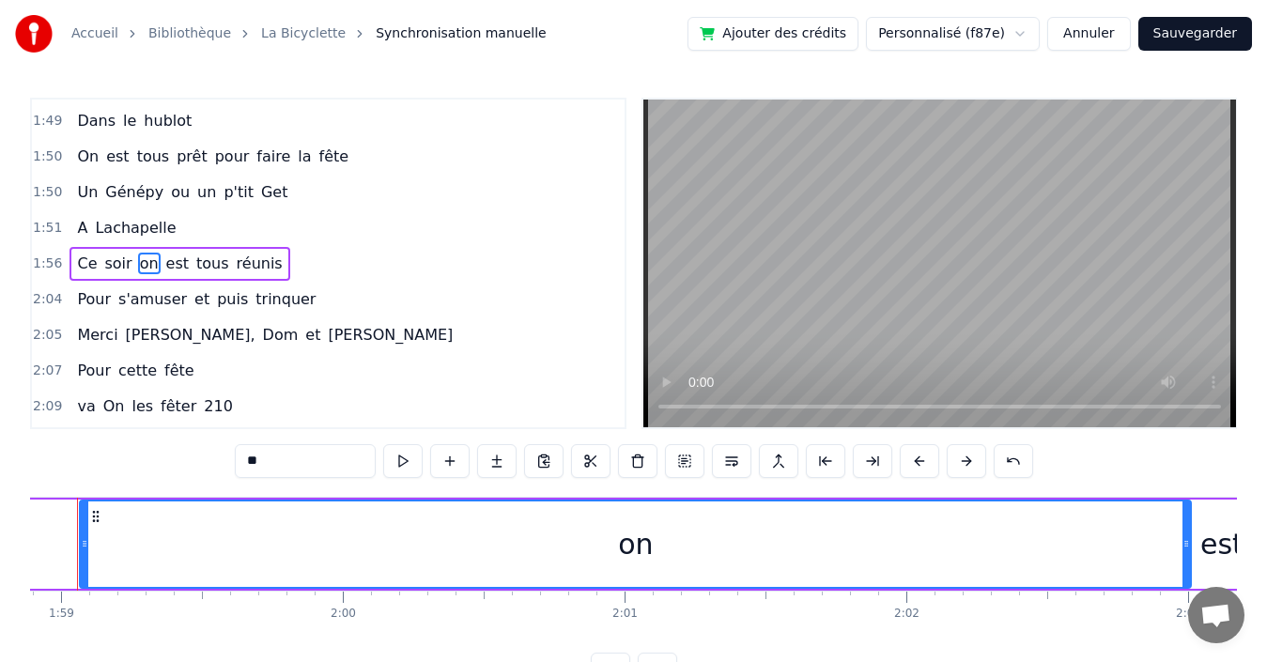
scroll to position [0, 33459]
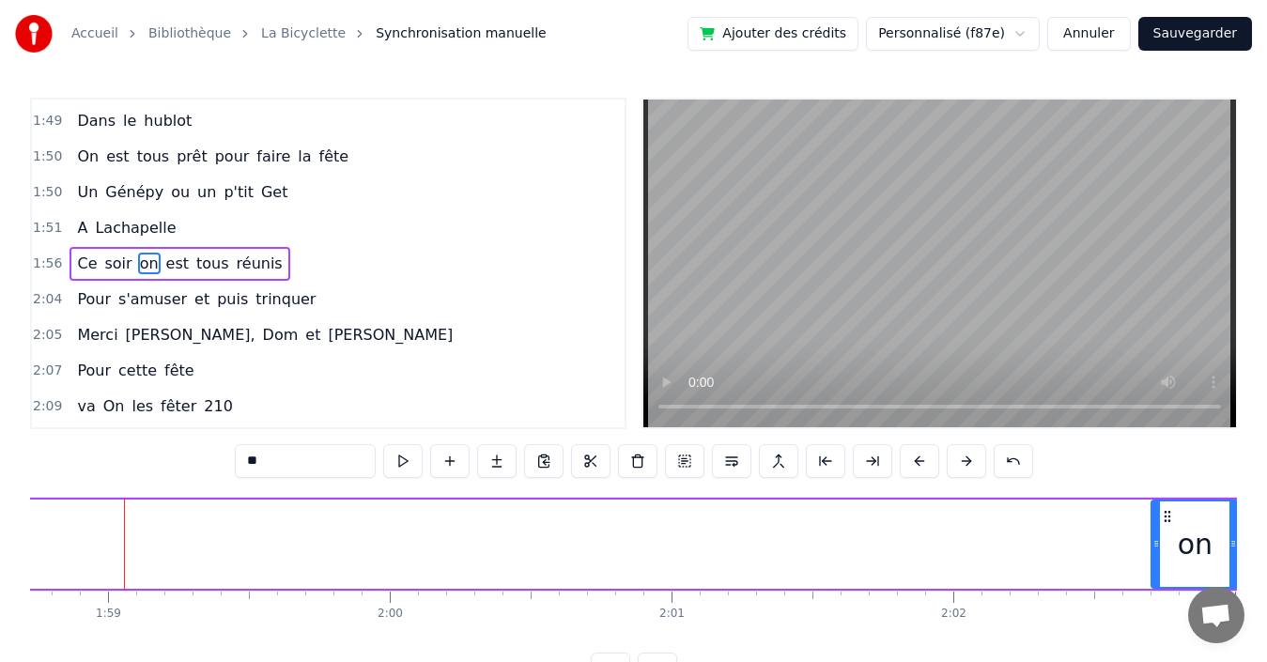
drag, startPoint x: 131, startPoint y: 543, endPoint x: 1155, endPoint y: 537, distance: 1024.9
click at [1155, 537] on icon at bounding box center [1157, 543] width 8 height 15
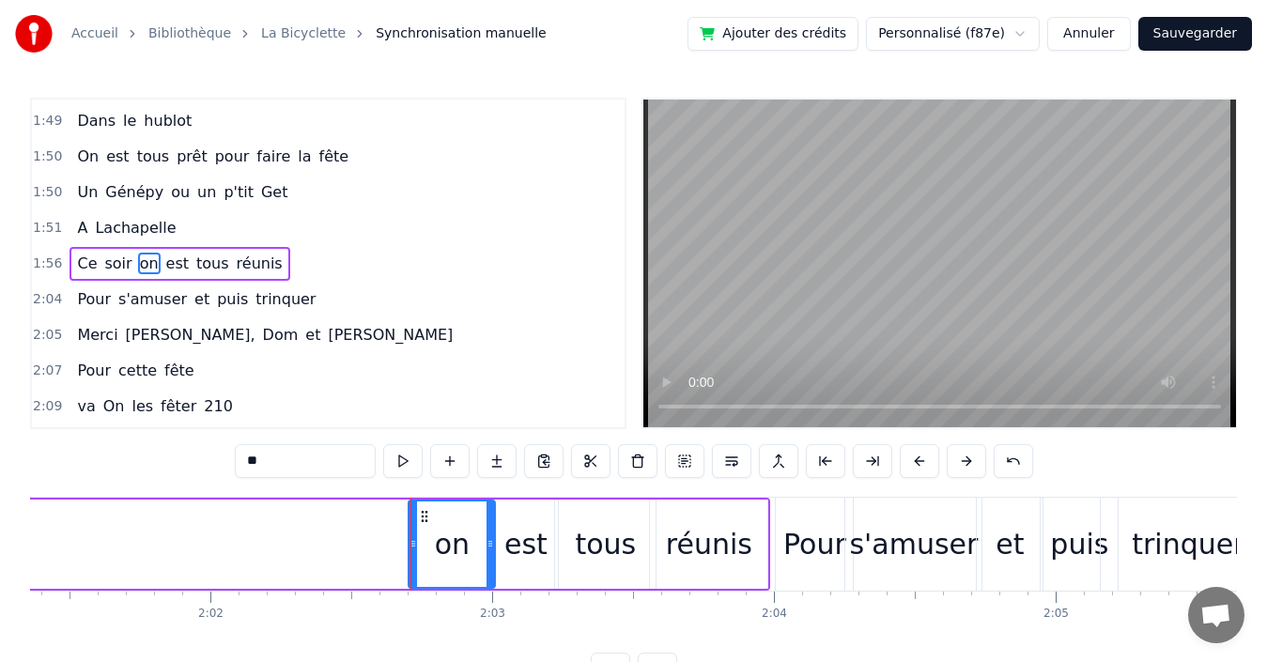
scroll to position [0, 34489]
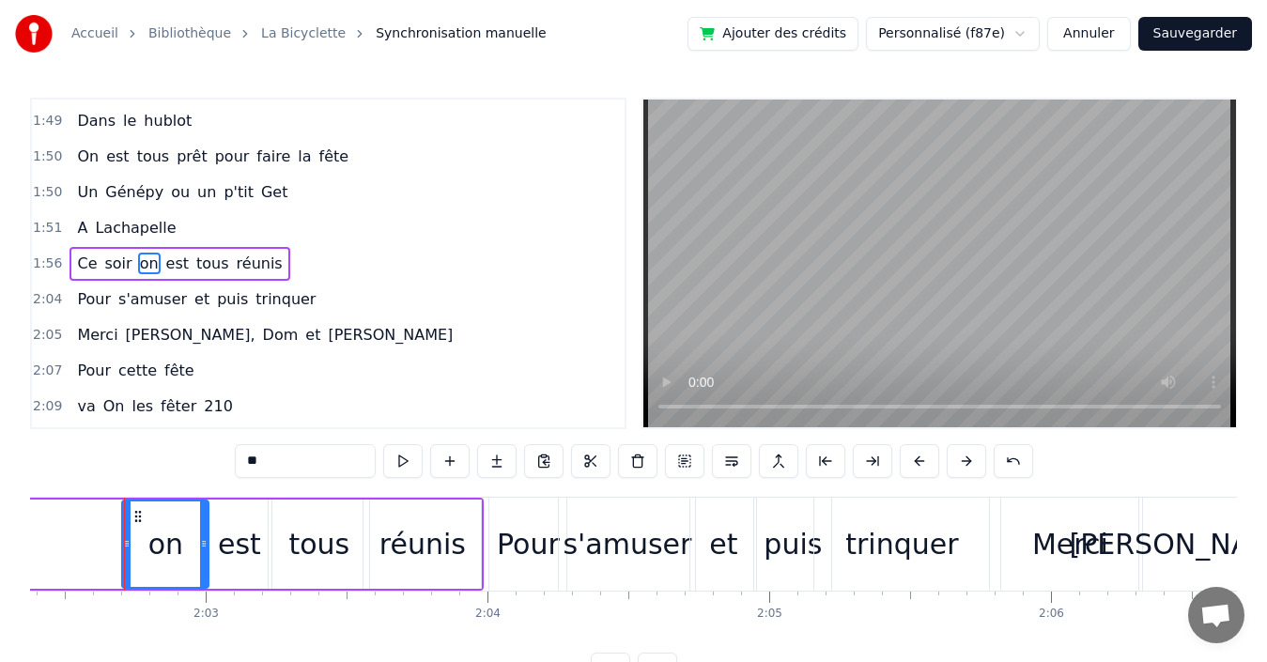
click at [103, 265] on span "soir" at bounding box center [117, 264] width 31 height 22
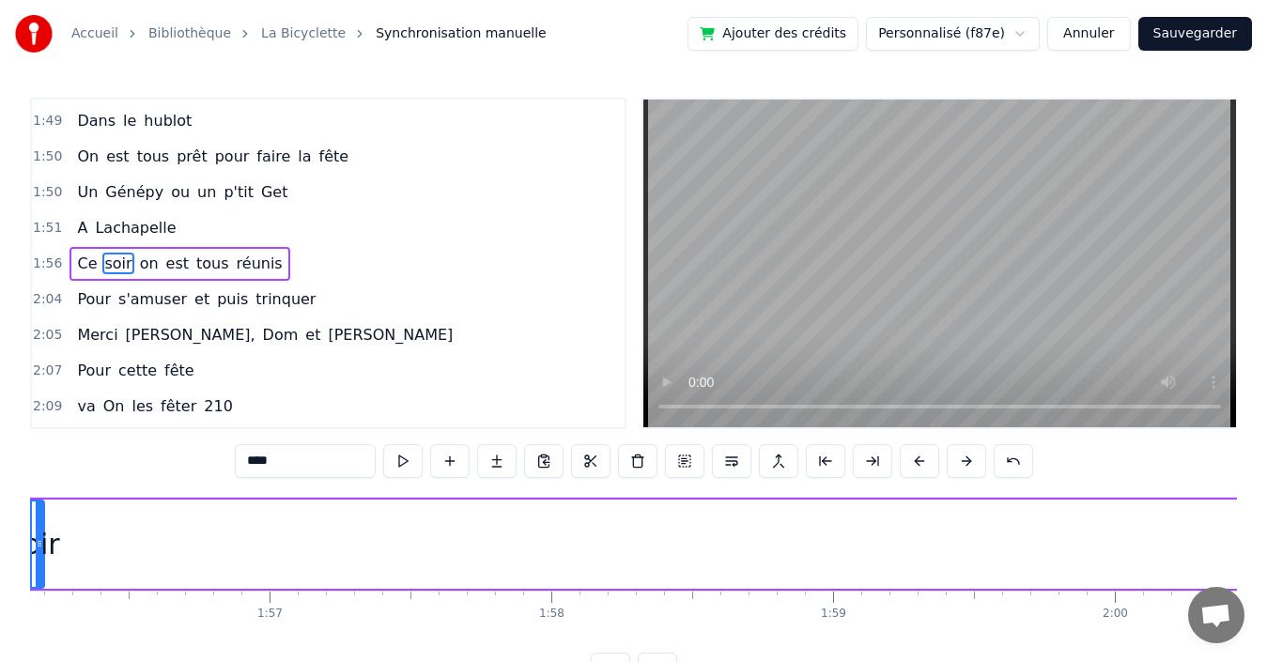
scroll to position [0, 32631]
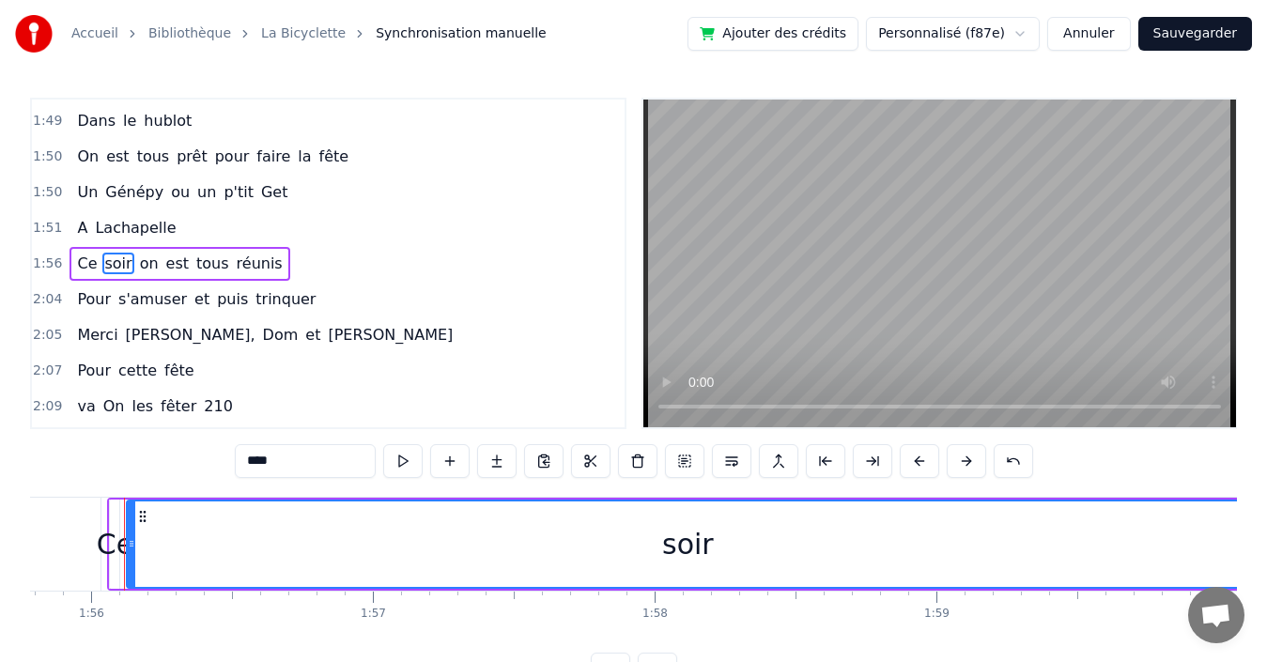
drag, startPoint x: 143, startPoint y: 531, endPoint x: 1244, endPoint y: 530, distance: 1101.0
click at [1244, 530] on div "Accueil Bibliothèque La Bicyclette Synchronisation manuelle Ajouter des crédits…" at bounding box center [633, 343] width 1267 height 687
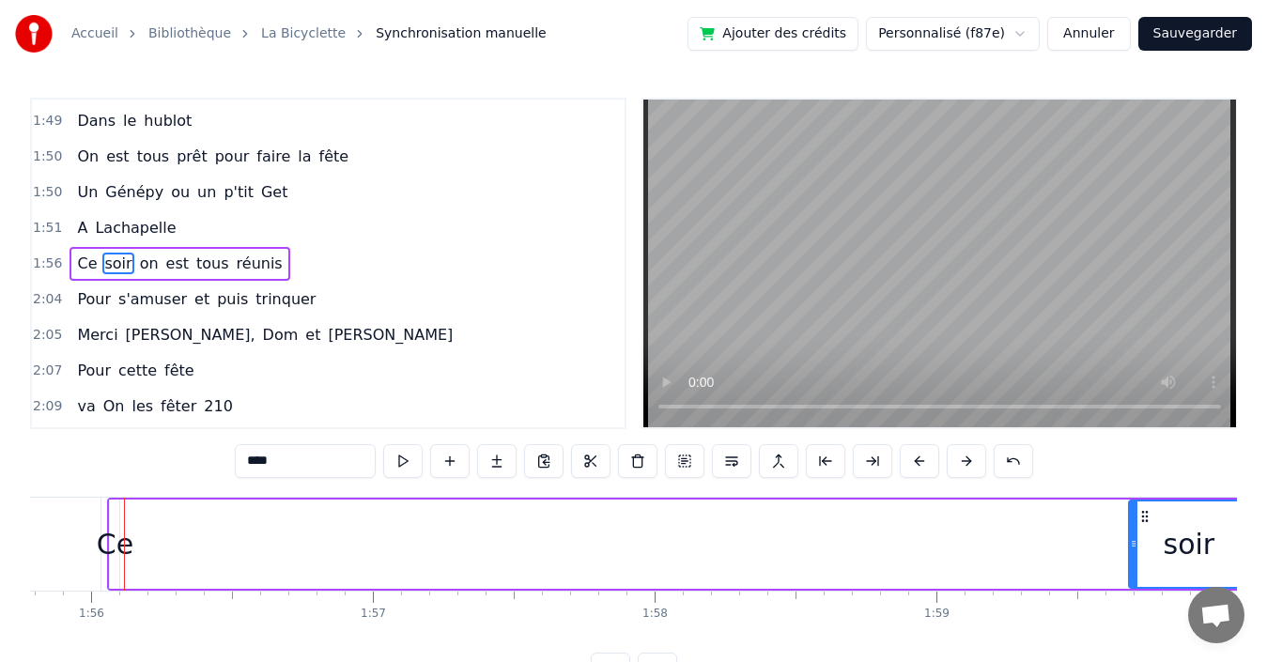
drag, startPoint x: 131, startPoint y: 520, endPoint x: 1154, endPoint y: 561, distance: 1023.9
click at [1138, 561] on div at bounding box center [1134, 544] width 8 height 85
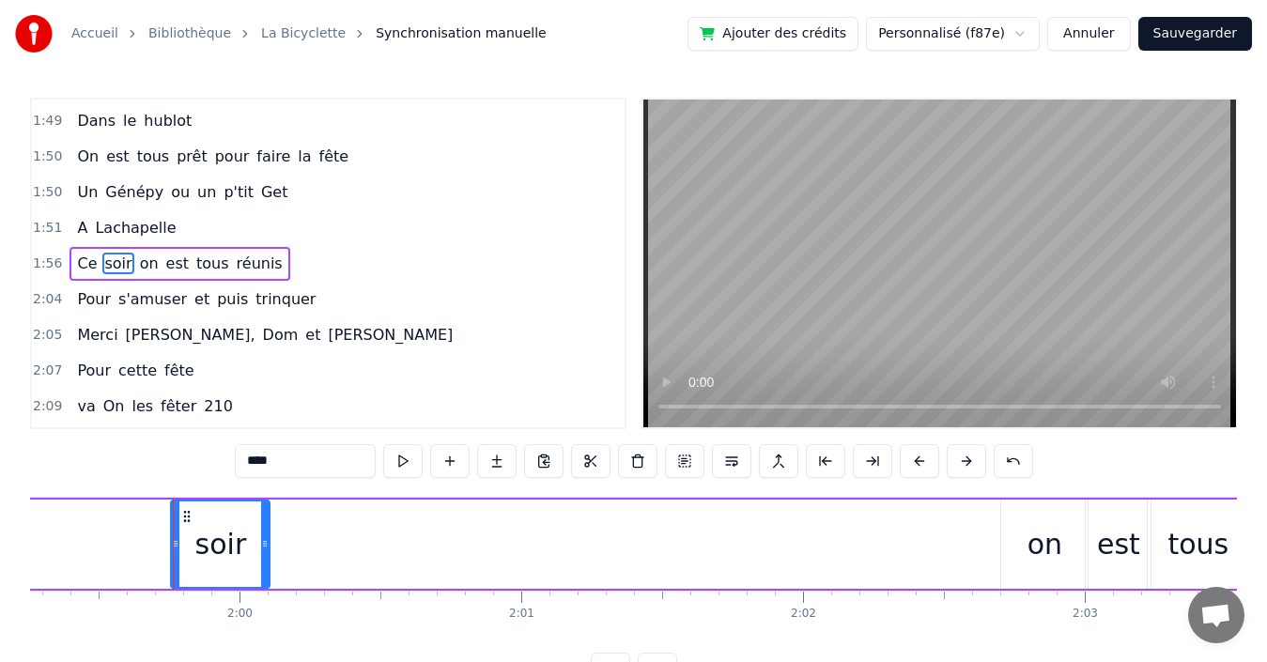
scroll to position [0, 33659]
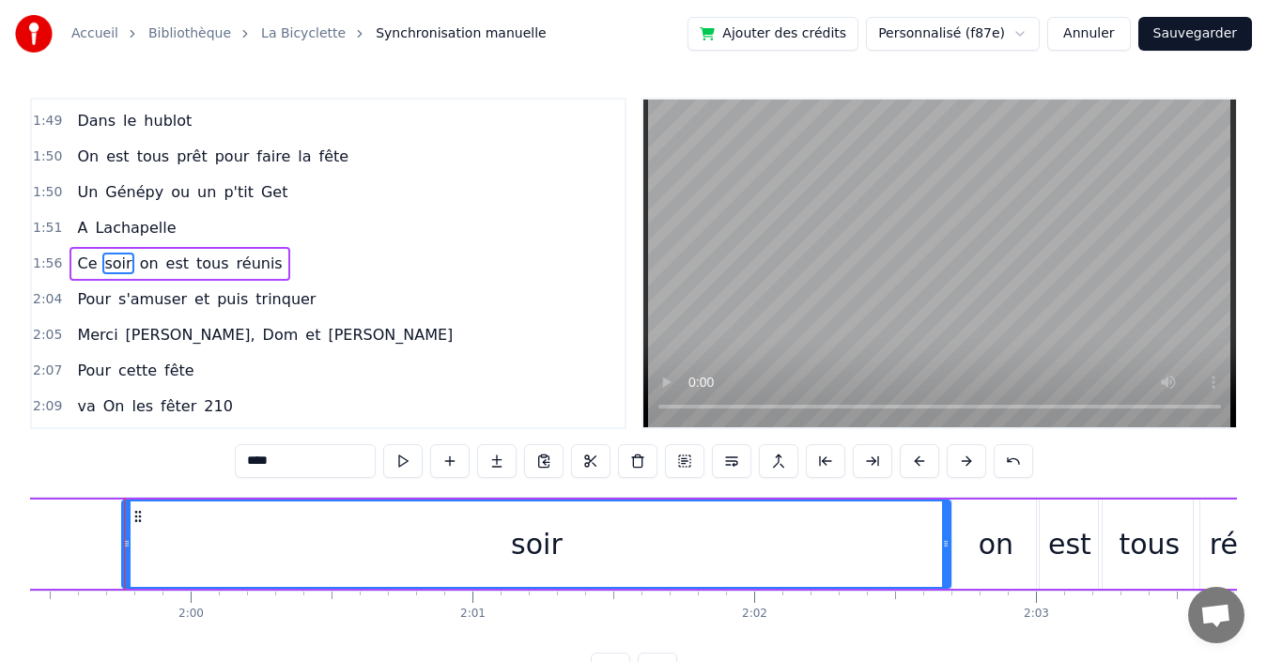
drag, startPoint x: 215, startPoint y: 521, endPoint x: 945, endPoint y: 529, distance: 730.0
click at [945, 529] on div at bounding box center [946, 544] width 8 height 85
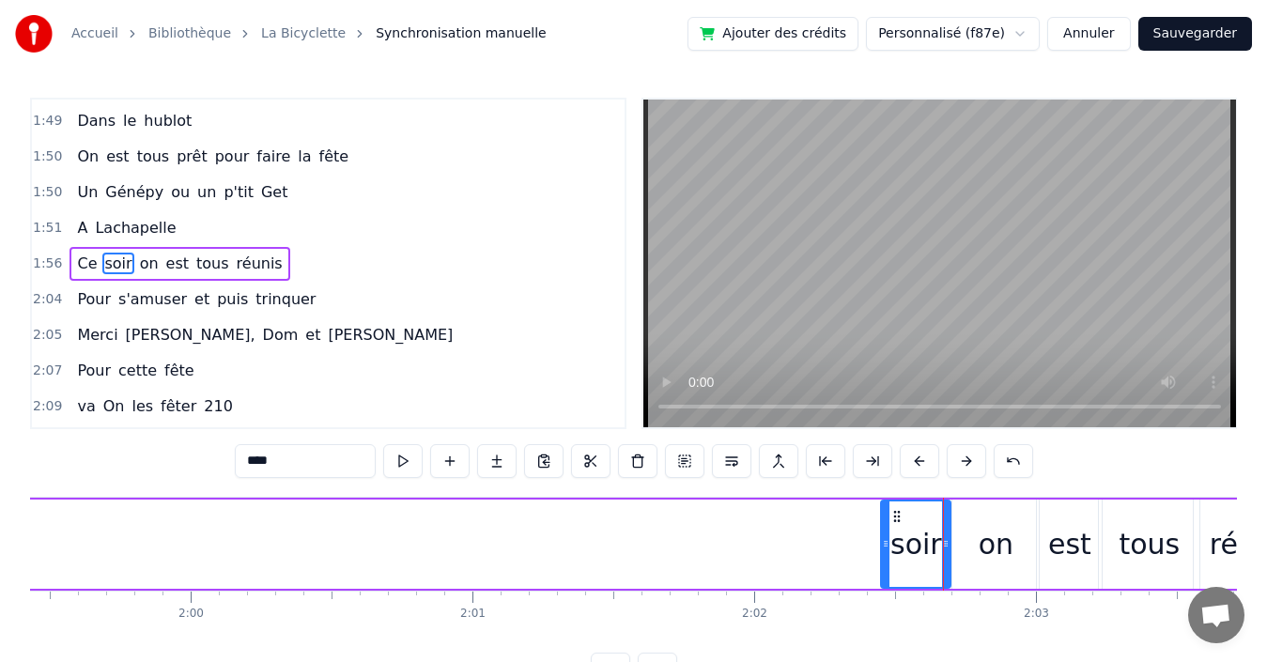
drag, startPoint x: 128, startPoint y: 531, endPoint x: 862, endPoint y: 524, distance: 734.7
click at [882, 528] on div at bounding box center [886, 544] width 8 height 85
click at [75, 256] on span "Ce" at bounding box center [86, 264] width 23 height 22
type input "**"
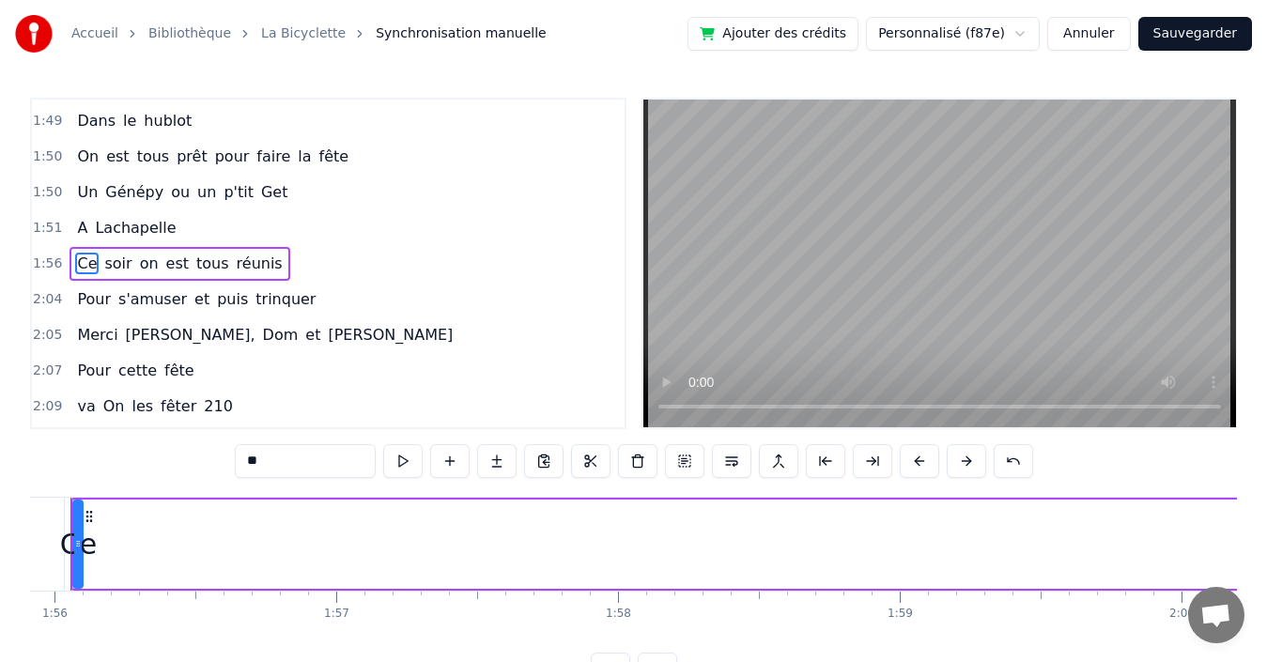
scroll to position [0, 32614]
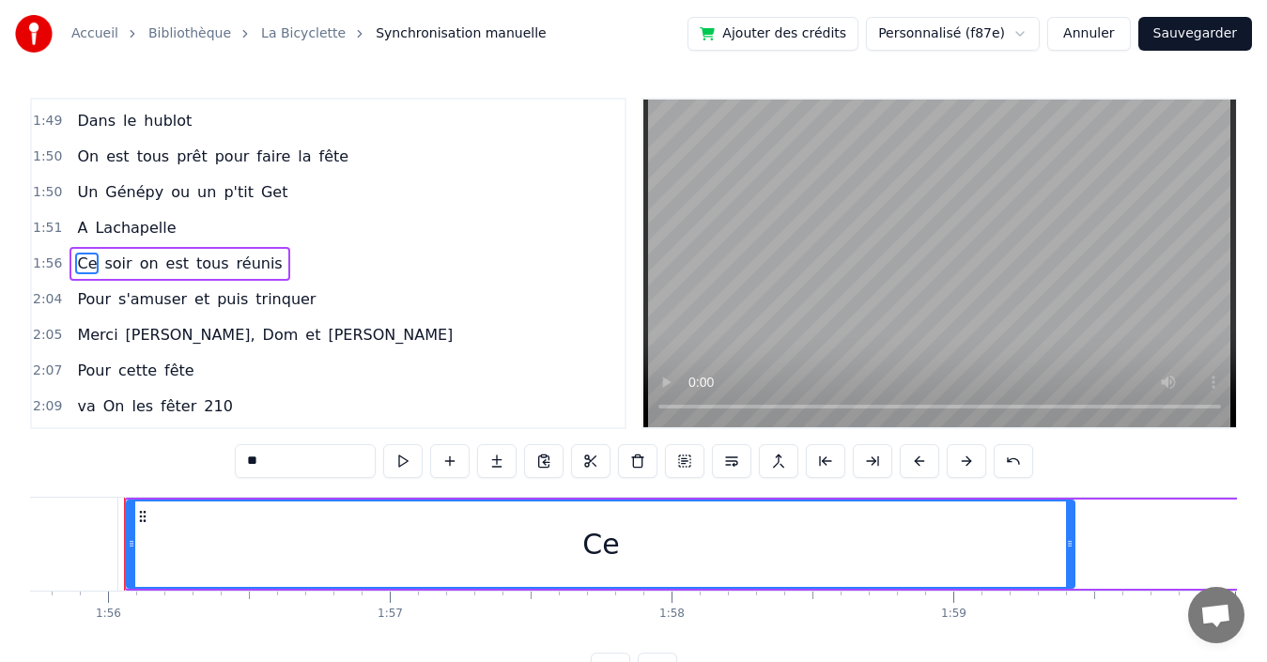
drag, startPoint x: 132, startPoint y: 533, endPoint x: 1072, endPoint y: 560, distance: 939.8
click at [1072, 560] on div at bounding box center [1070, 544] width 8 height 85
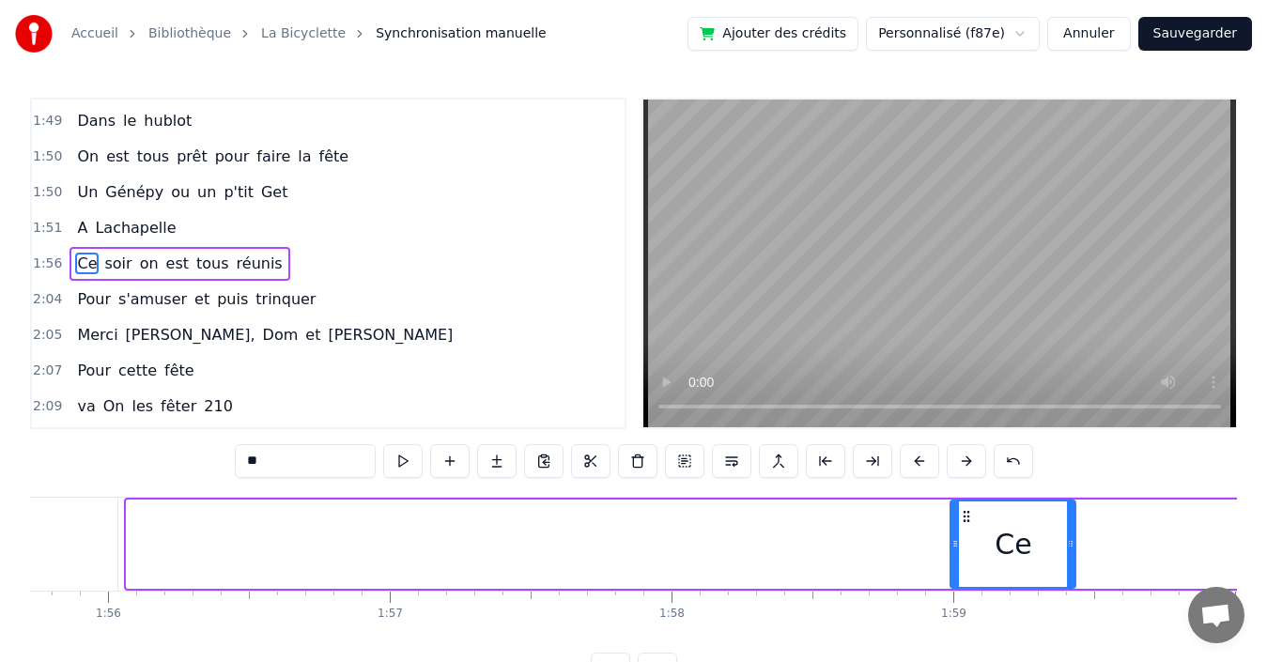
drag, startPoint x: 131, startPoint y: 535, endPoint x: 973, endPoint y: 546, distance: 842.7
click at [959, 546] on div at bounding box center [956, 544] width 8 height 85
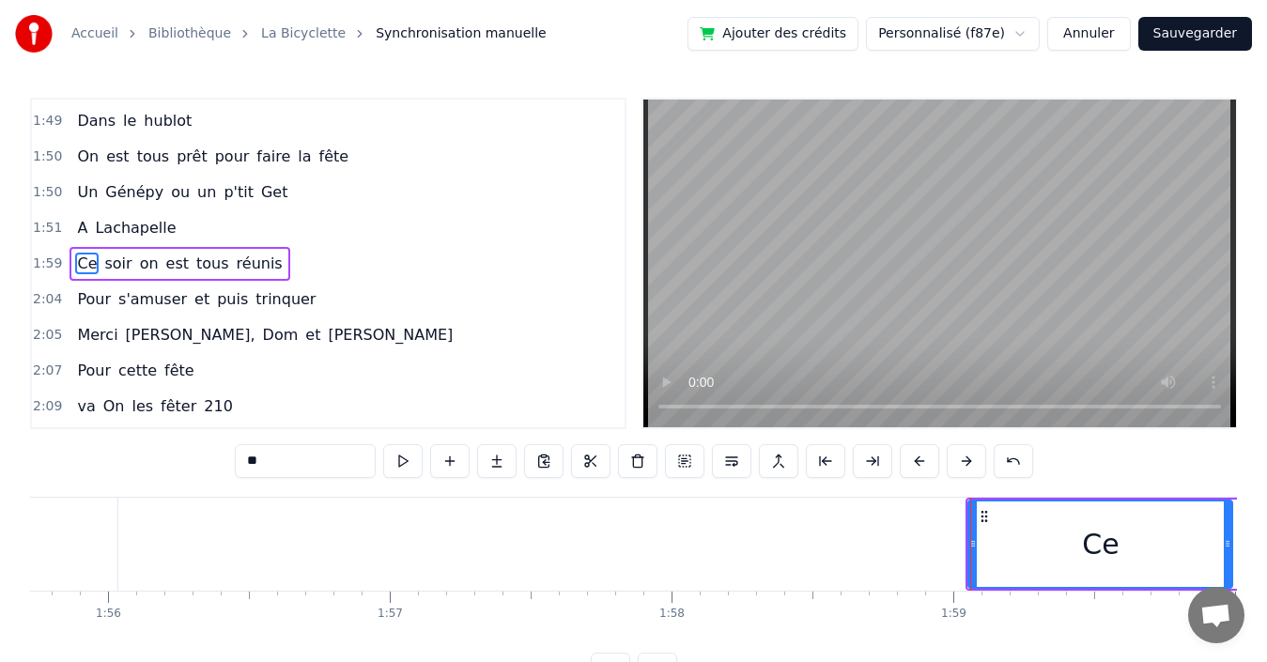
drag, startPoint x: 1074, startPoint y: 525, endPoint x: 1231, endPoint y: 518, distance: 157.1
click at [1231, 518] on div at bounding box center [1228, 544] width 8 height 85
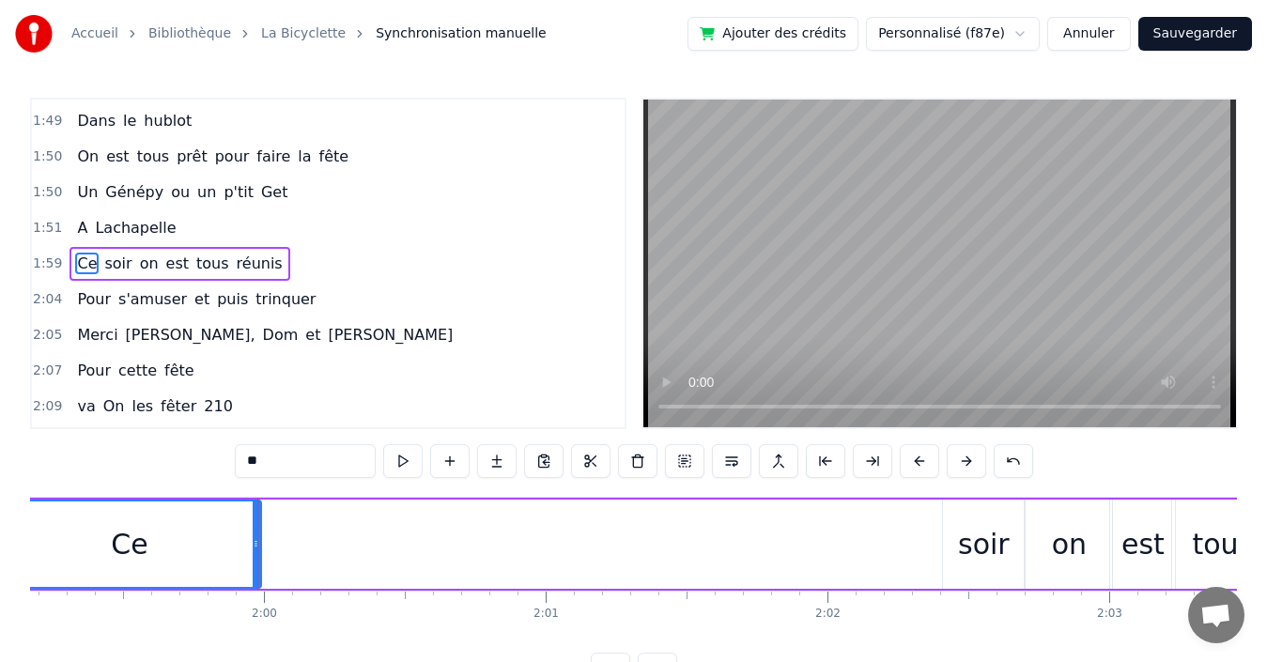
scroll to position [0, 33719]
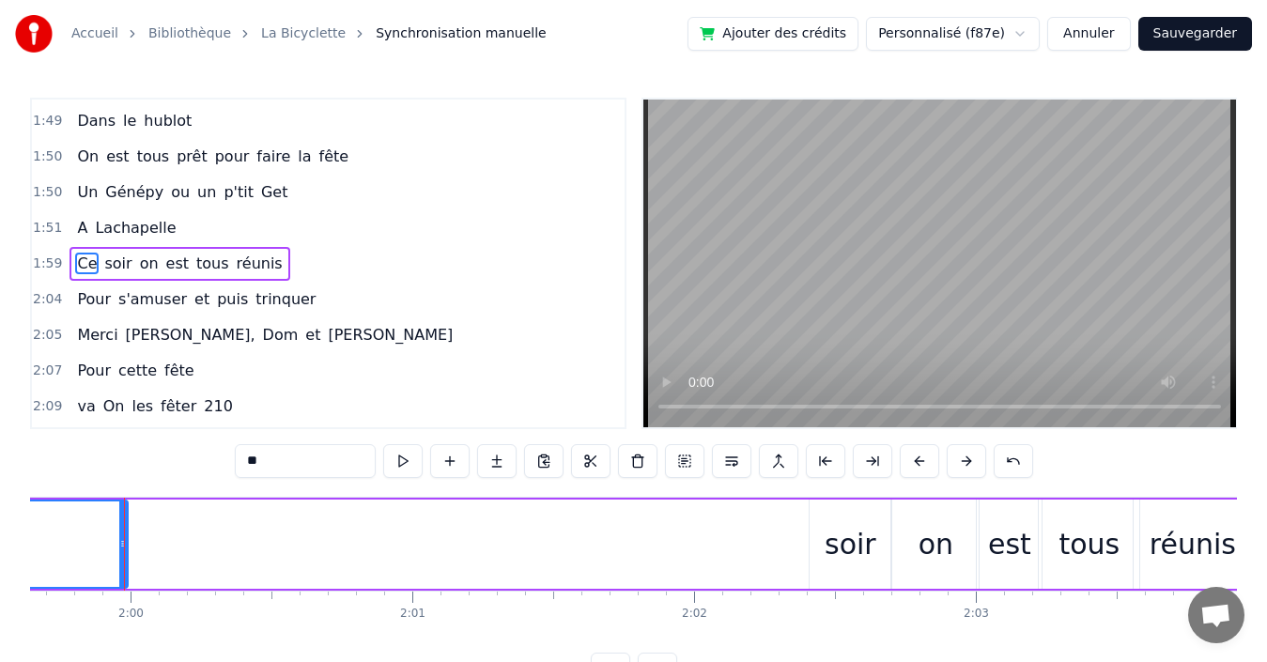
click at [75, 254] on span "Ce" at bounding box center [86, 264] width 23 height 22
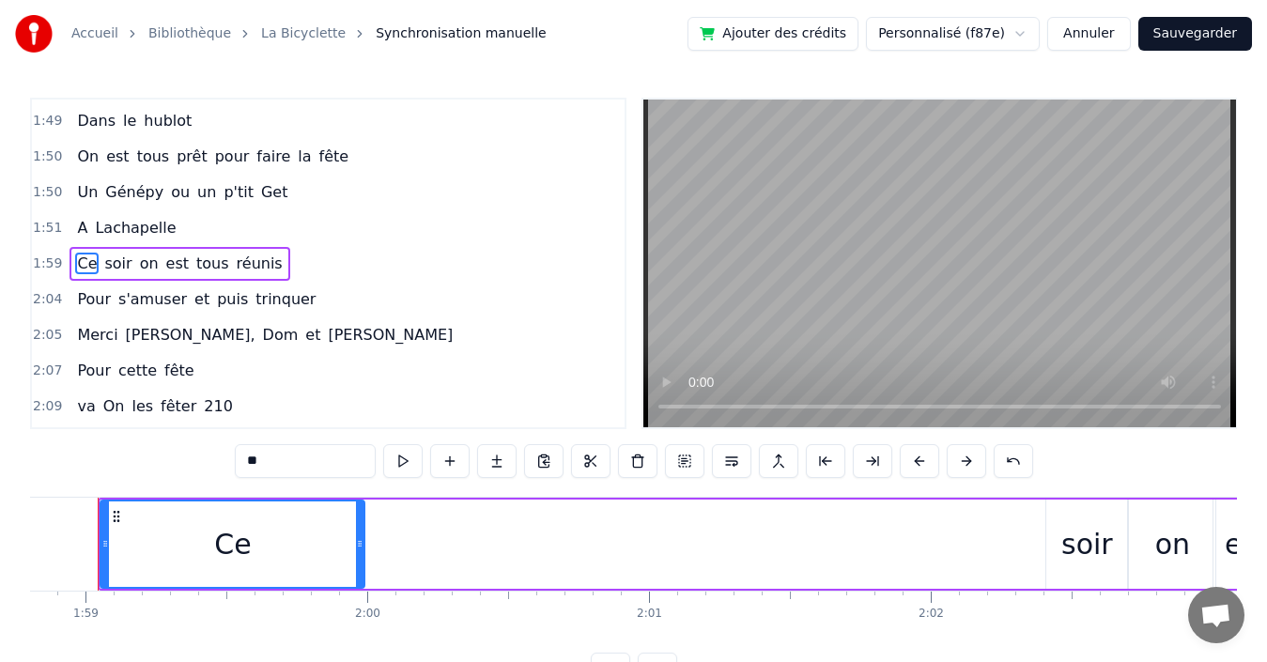
scroll to position [0, 33456]
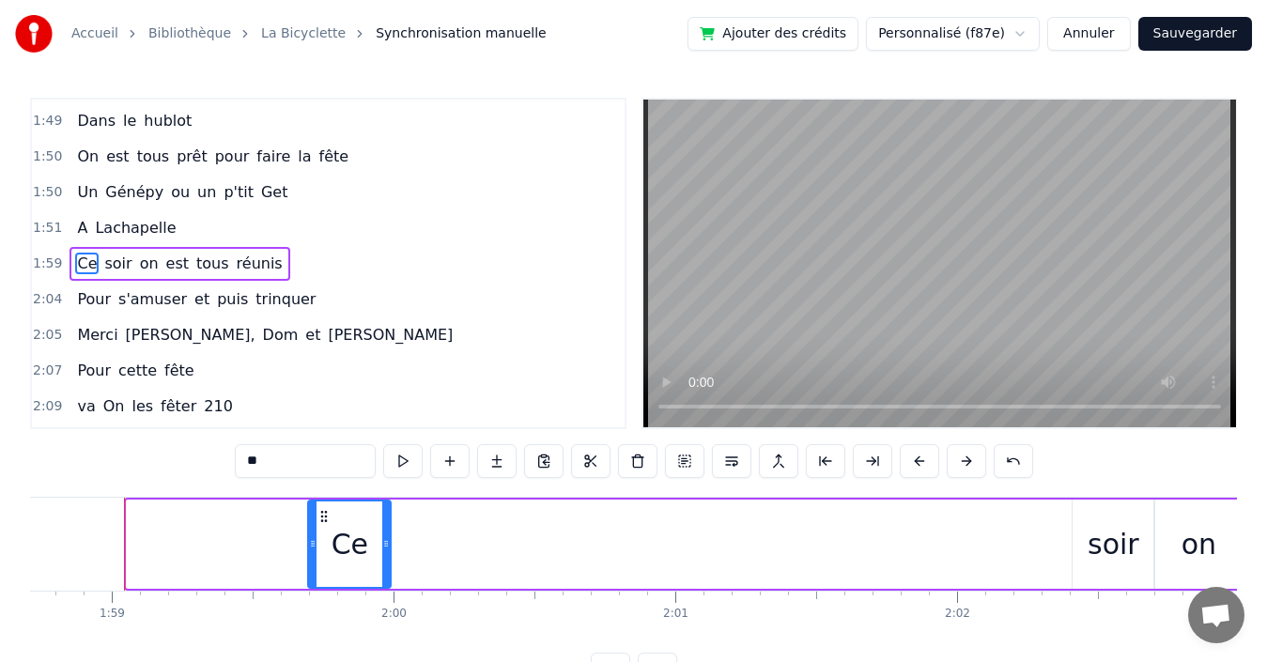
drag, startPoint x: 132, startPoint y: 516, endPoint x: 313, endPoint y: 512, distance: 181.3
click at [313, 512] on div at bounding box center [313, 544] width 8 height 85
click at [176, 225] on div "1:51 A Lachapelle" at bounding box center [328, 228] width 593 height 36
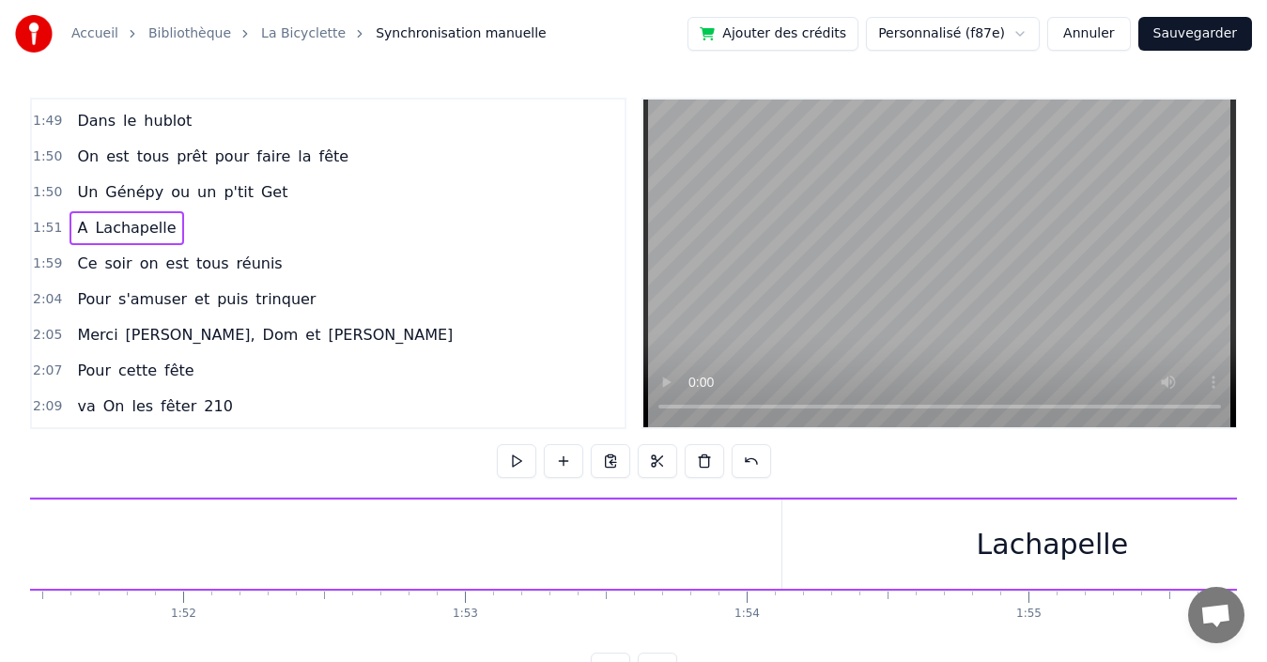
scroll to position [0, 31295]
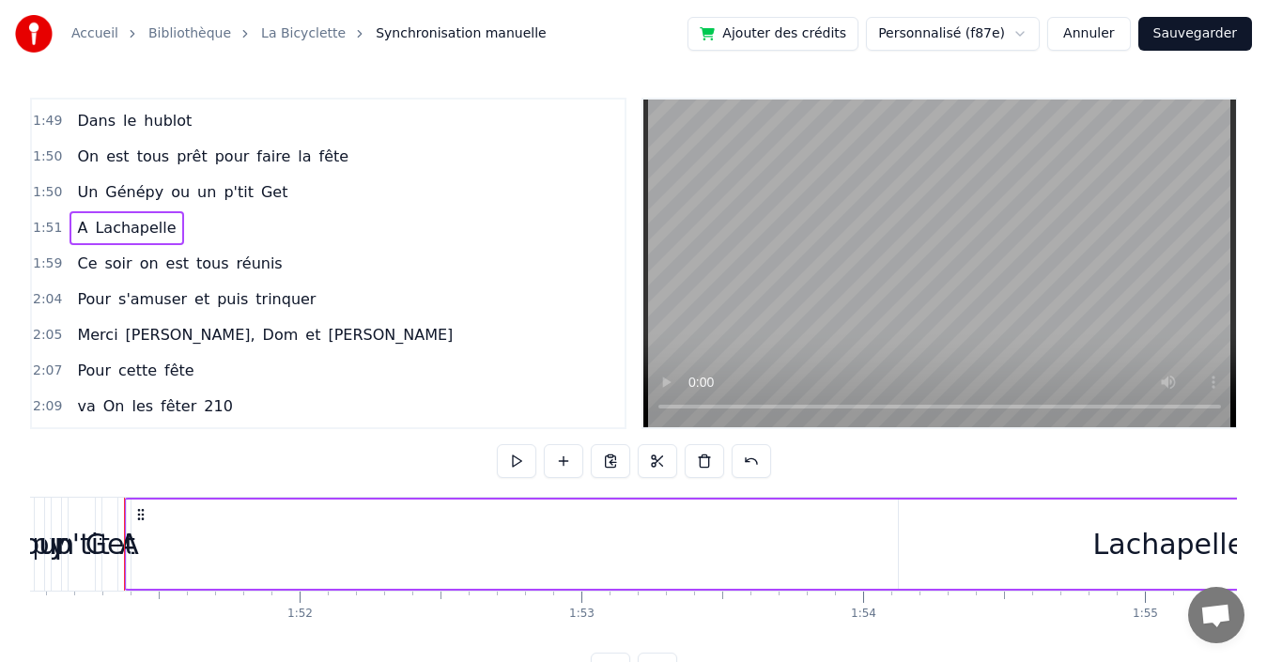
click at [317, 547] on div "A Lachapelle" at bounding box center [782, 544] width 1317 height 93
click at [1143, 537] on div "Lachapelle" at bounding box center [1169, 544] width 152 height 42
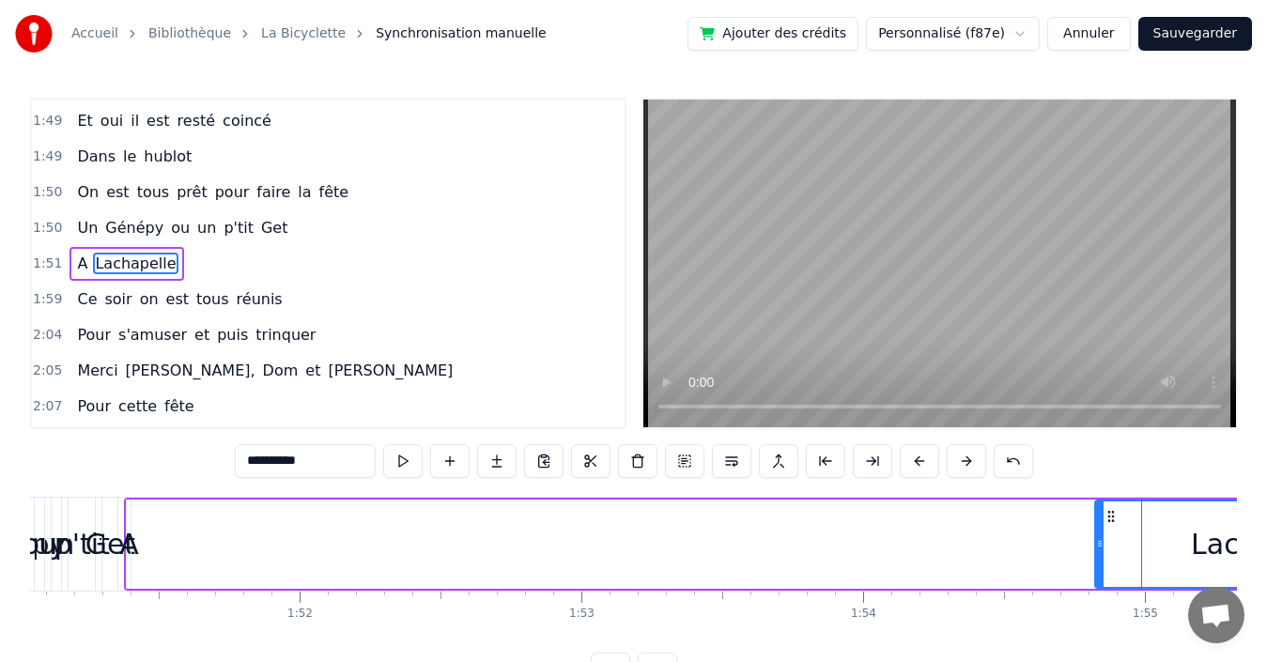
drag, startPoint x: 905, startPoint y: 546, endPoint x: 1101, endPoint y: 535, distance: 196.6
click at [1101, 535] on div at bounding box center [1100, 544] width 8 height 85
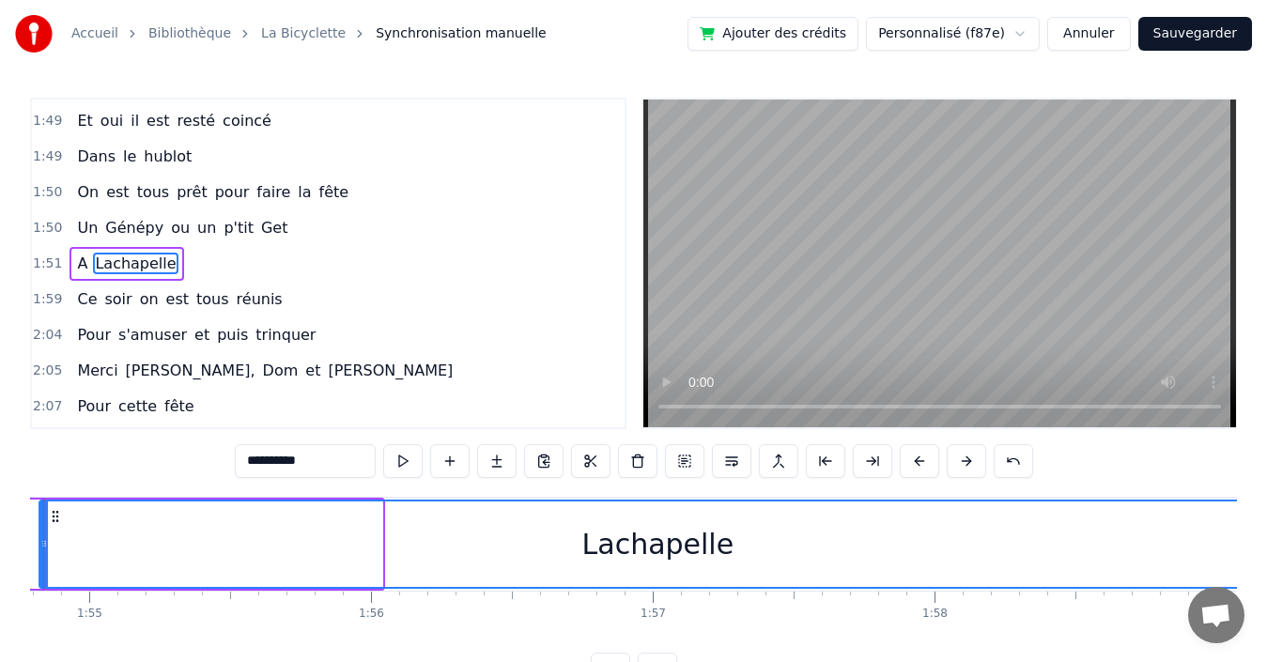
drag, startPoint x: 380, startPoint y: 539, endPoint x: 1273, endPoint y: 555, distance: 893.5
click at [1267, 555] on html "Accueil Bibliothèque La Bicyclette Synchronisation manuelle Ajouter des crédits…" at bounding box center [633, 358] width 1267 height 717
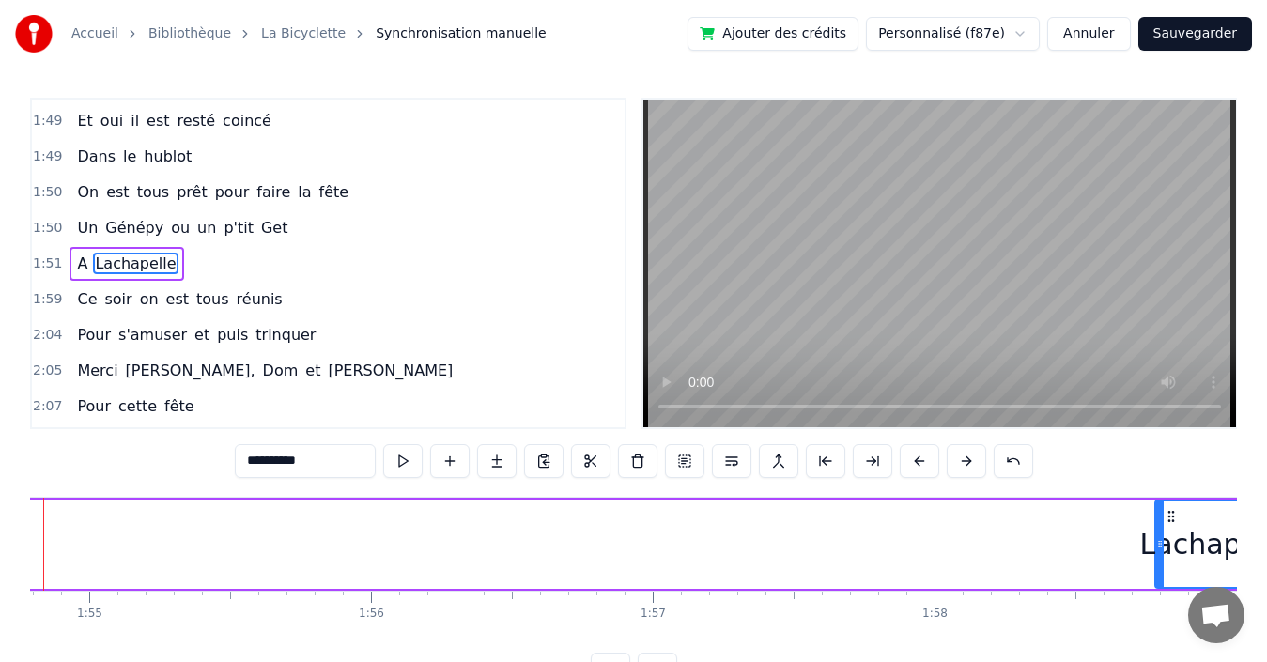
drag, startPoint x: 42, startPoint y: 524, endPoint x: 1158, endPoint y: 457, distance: 1118.1
click at [1158, 457] on div "0:03 Quand 0:03 nous partons tous les printemps 0:09 Quand nous partons dans to…" at bounding box center [633, 392] width 1207 height 589
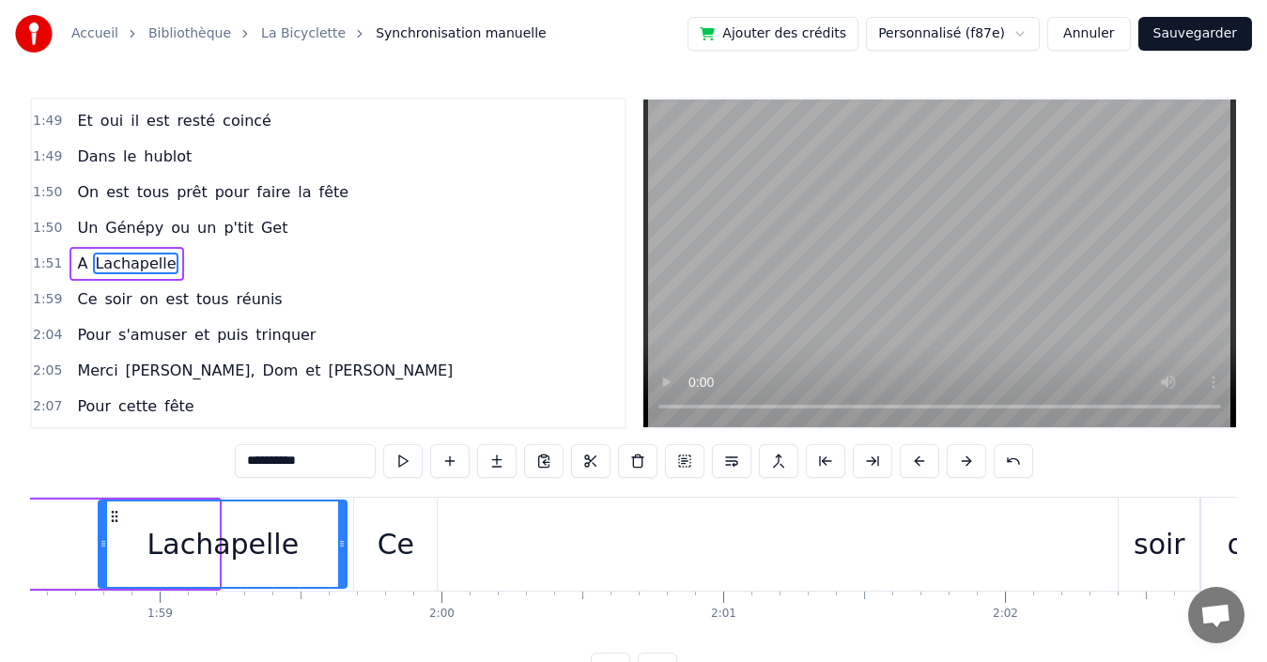
drag, startPoint x: 218, startPoint y: 534, endPoint x: 335, endPoint y: 533, distance: 117.4
click at [338, 533] on div at bounding box center [342, 544] width 8 height 85
click at [75, 263] on span "A" at bounding box center [82, 264] width 14 height 22
type input "*"
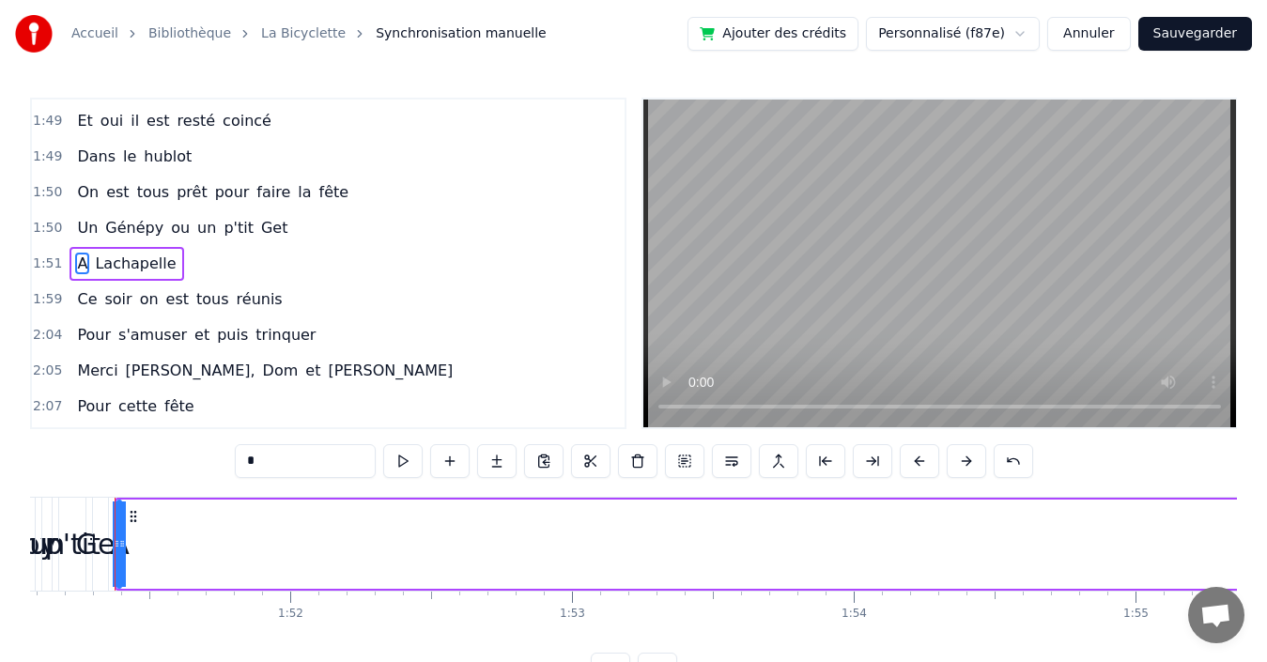
scroll to position [0, 31295]
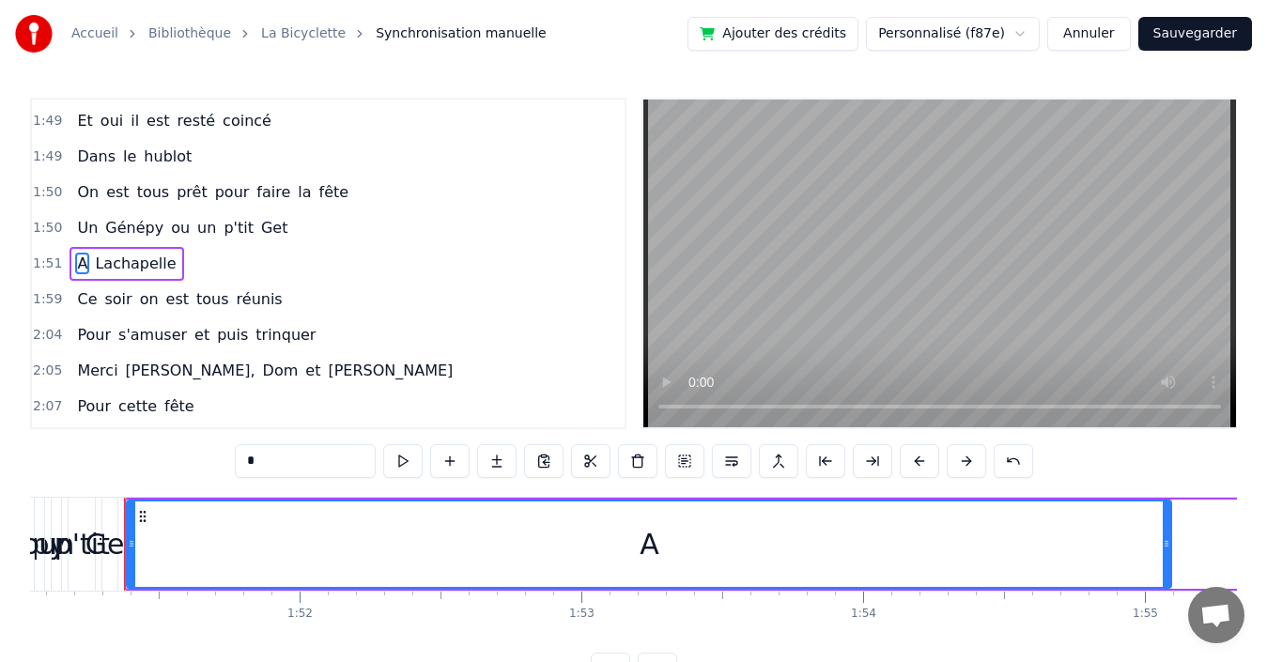
drag, startPoint x: 131, startPoint y: 548, endPoint x: 1169, endPoint y: 492, distance: 1039.5
click at [1169, 492] on div "0:03 Quand 0:03 nous partons tous les printemps 0:09 Quand nous partons dans to…" at bounding box center [633, 392] width 1207 height 589
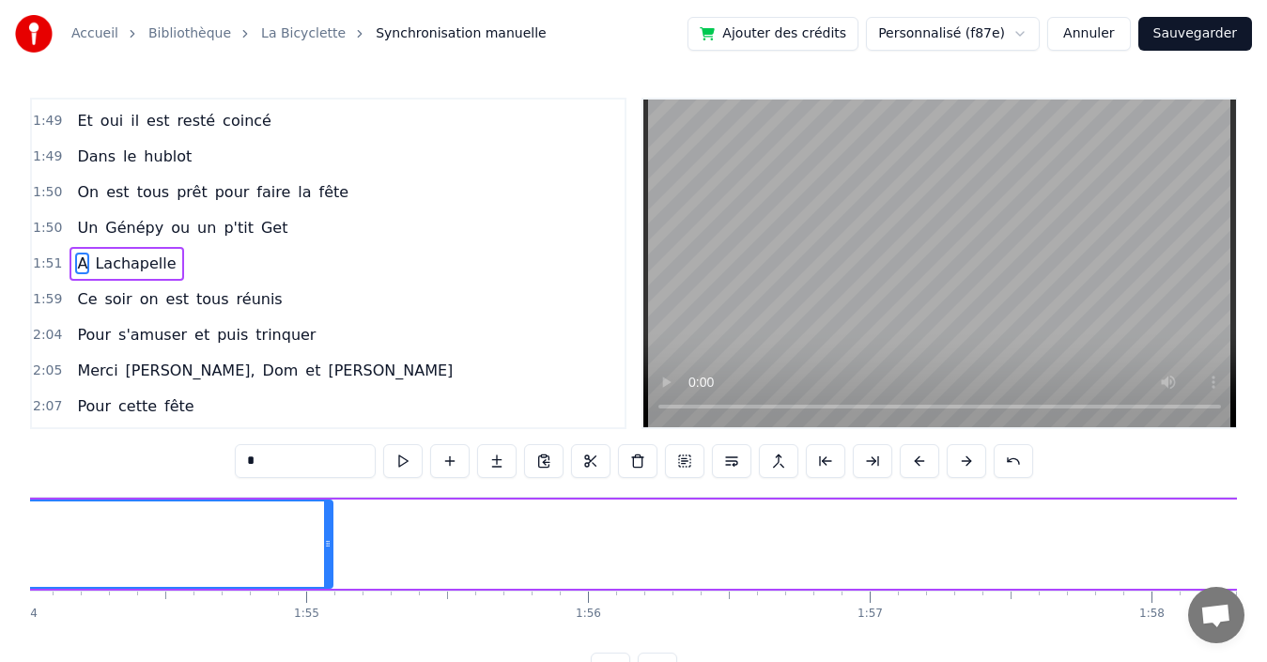
scroll to position [0, 31816]
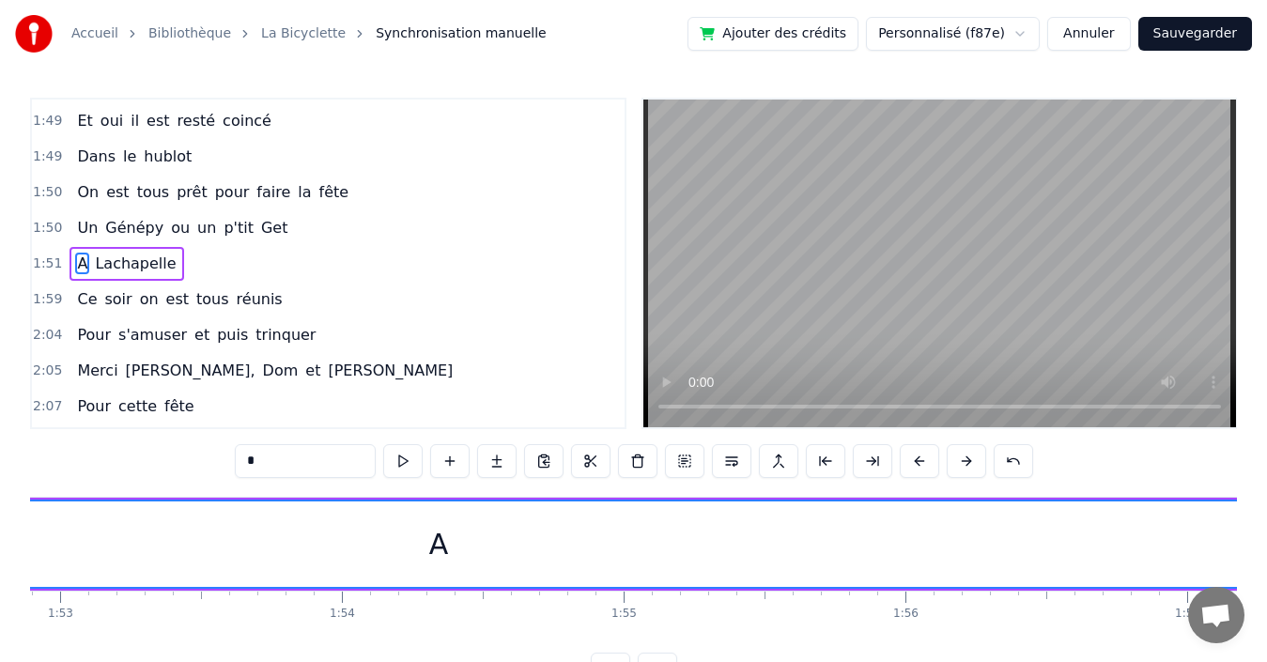
drag, startPoint x: 647, startPoint y: 535, endPoint x: 1268, endPoint y: 547, distance: 621.1
click at [1267, 547] on html "Accueil Bibliothèque La Bicyclette Synchronisation manuelle Ajouter des crédits…" at bounding box center [633, 358] width 1267 height 717
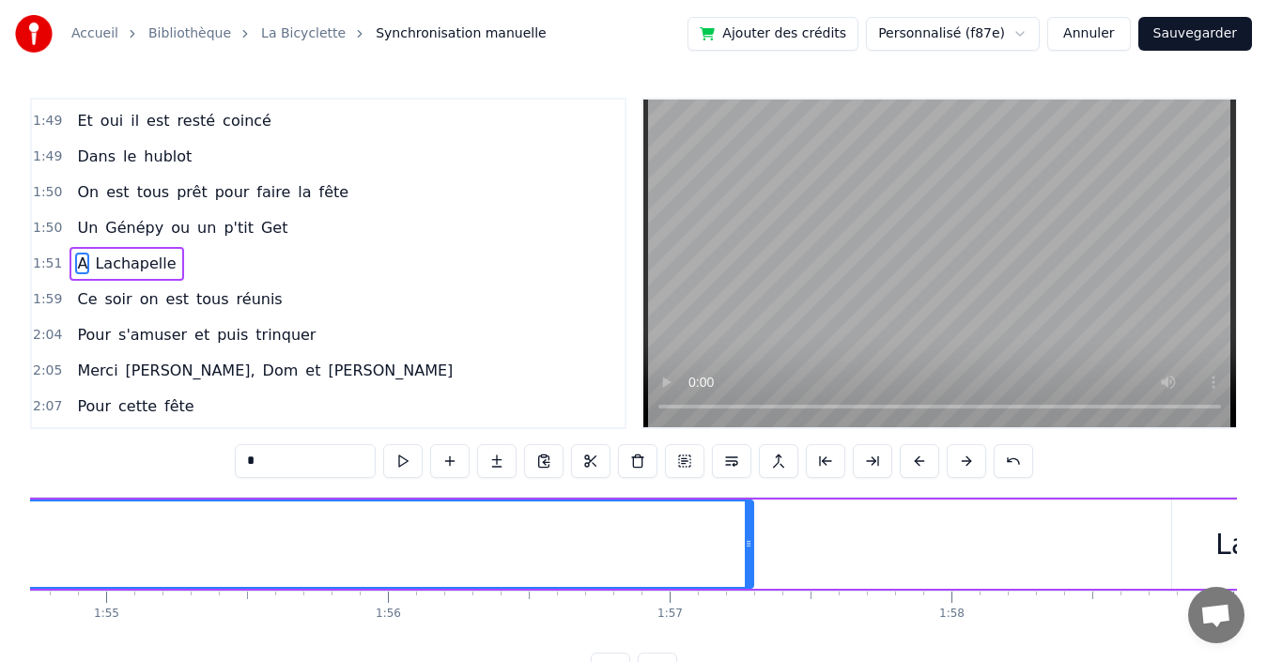
scroll to position [0, 32493]
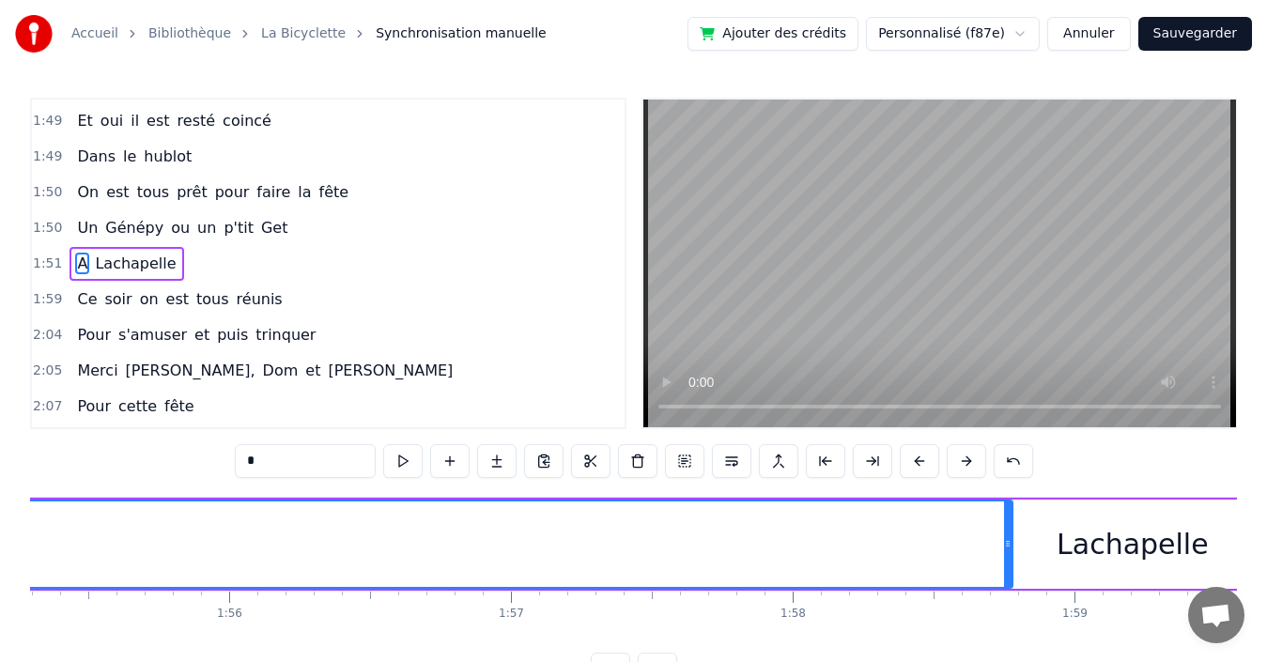
drag, startPoint x: 589, startPoint y: 530, endPoint x: 1007, endPoint y: 549, distance: 418.5
click at [1007, 549] on div at bounding box center [1008, 544] width 8 height 85
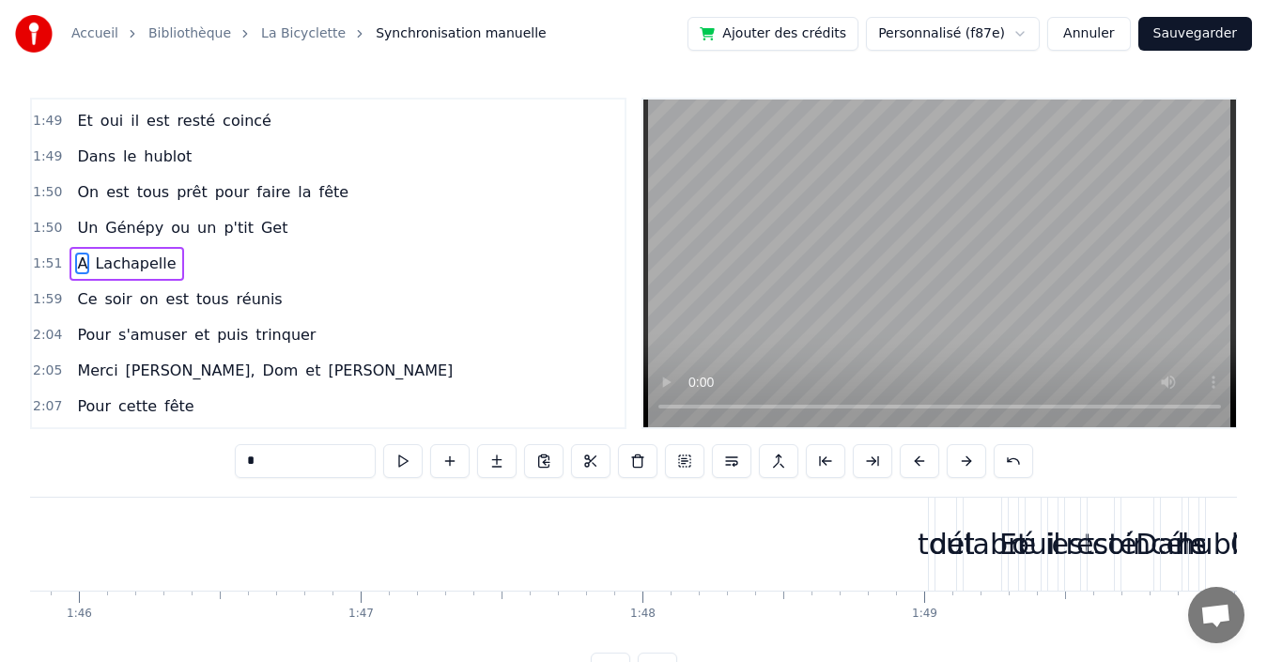
scroll to position [0, 30940]
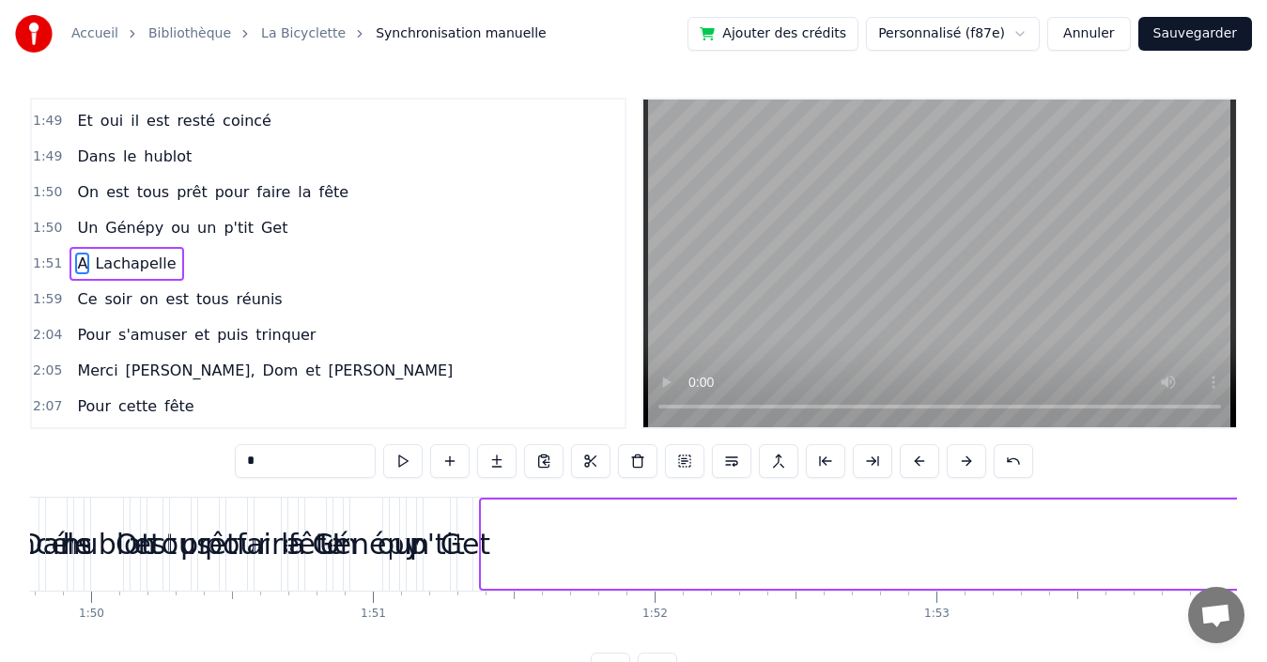
drag, startPoint x: 508, startPoint y: 540, endPoint x: 1233, endPoint y: 591, distance: 726.1
click at [1258, 588] on div "Accueil Bibliothèque La Bicyclette Synchronisation manuelle Ajouter des crédits…" at bounding box center [633, 343] width 1267 height 687
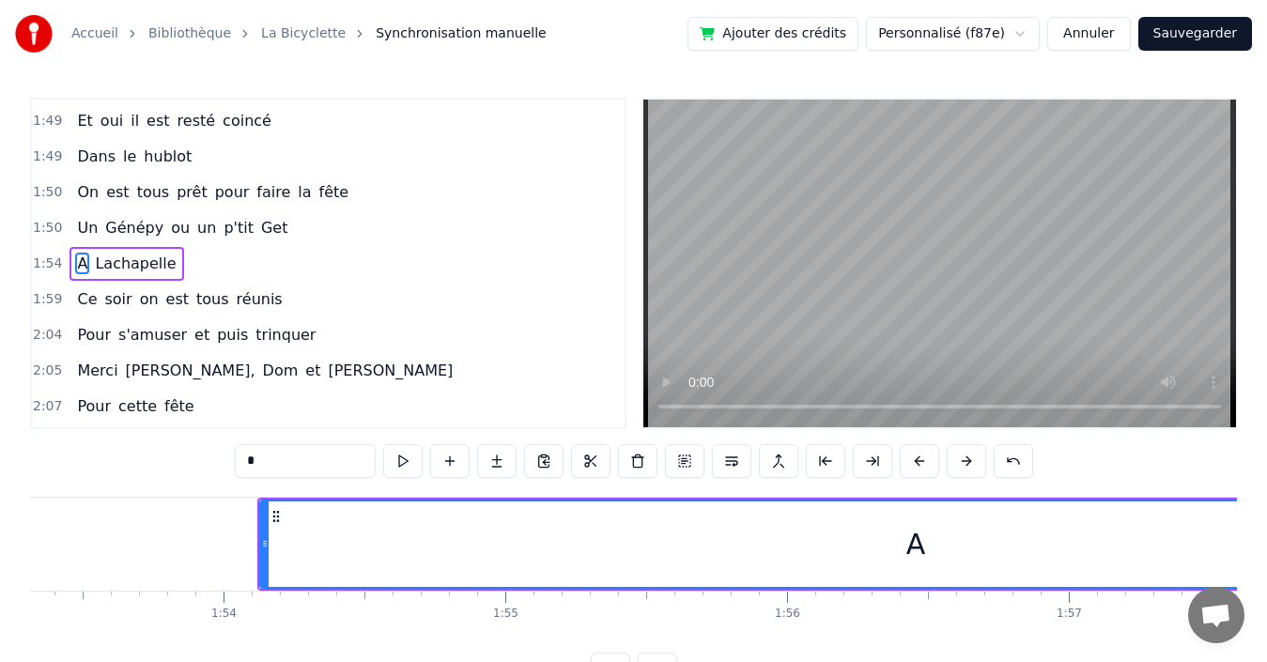
scroll to position [0, 32015]
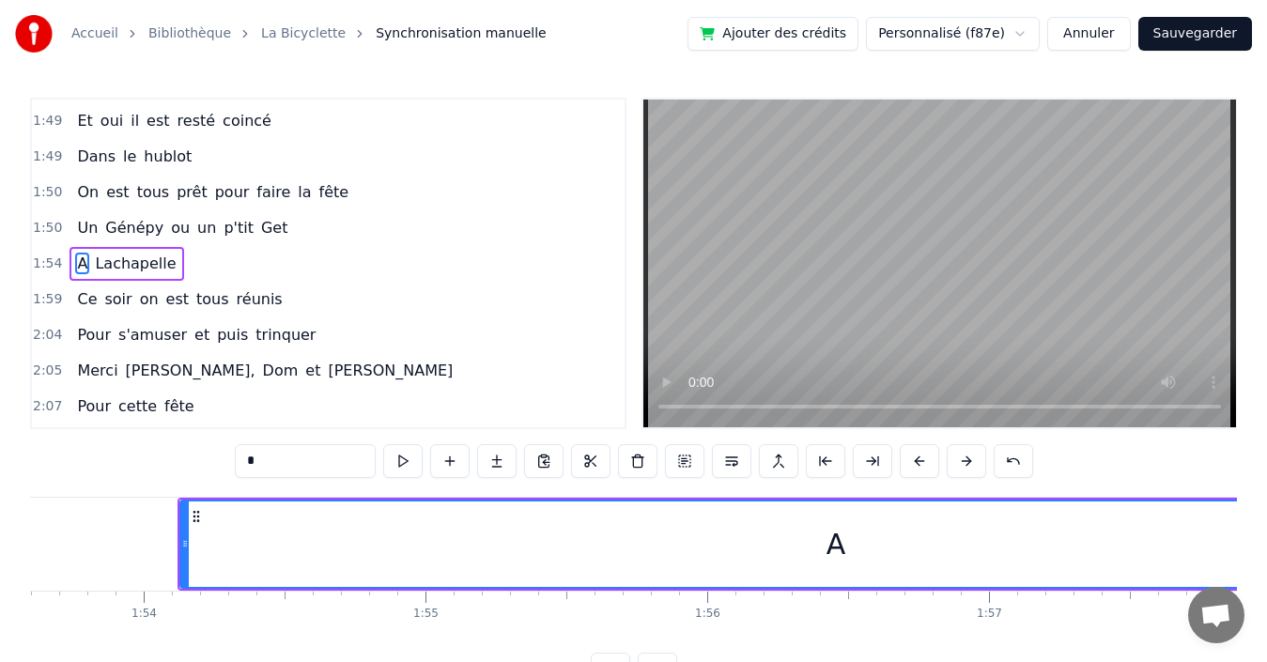
drag, startPoint x: 180, startPoint y: 538, endPoint x: 193, endPoint y: 538, distance: 12.2
click at [202, 538] on div "A" at bounding box center [835, 544] width 1312 height 89
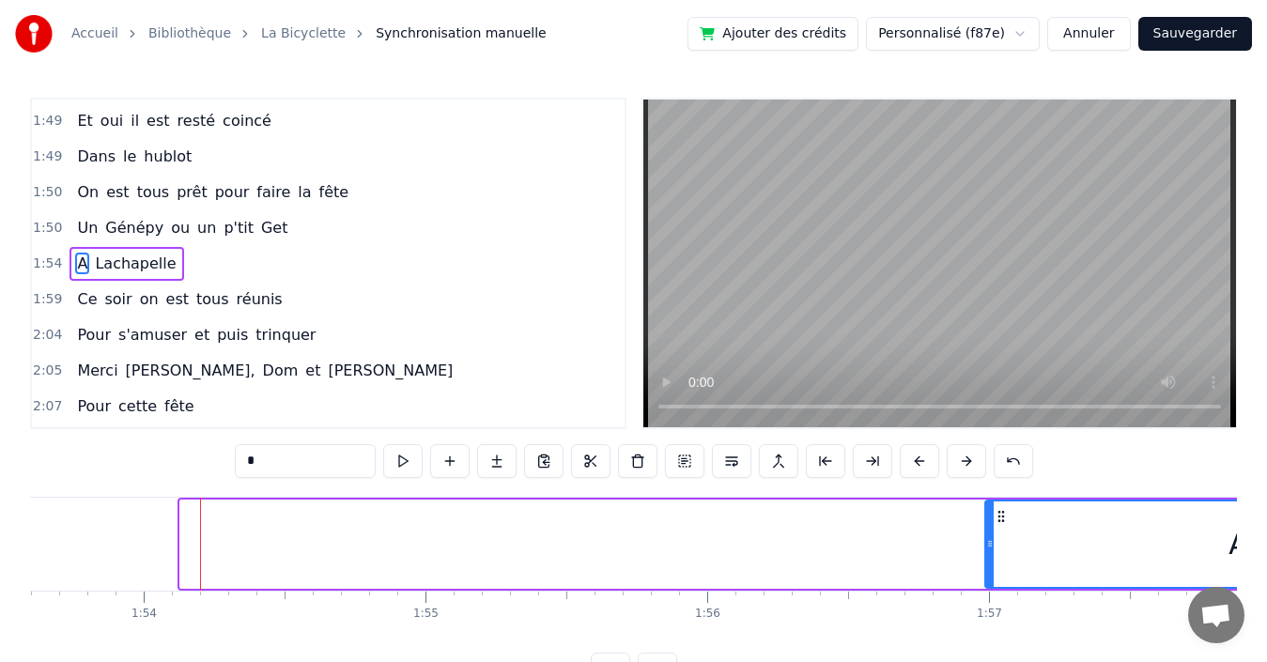
drag, startPoint x: 183, startPoint y: 541, endPoint x: 1052, endPoint y: 558, distance: 869.1
click at [994, 558] on div at bounding box center [990, 544] width 8 height 85
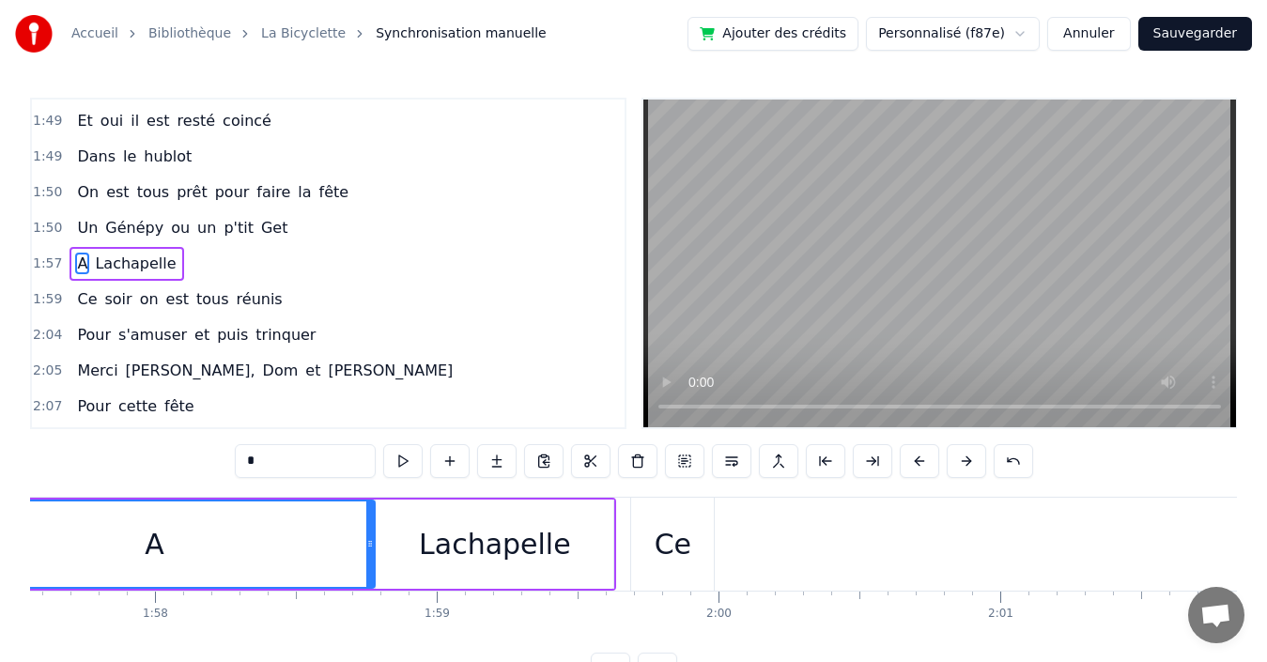
scroll to position [0, 32852]
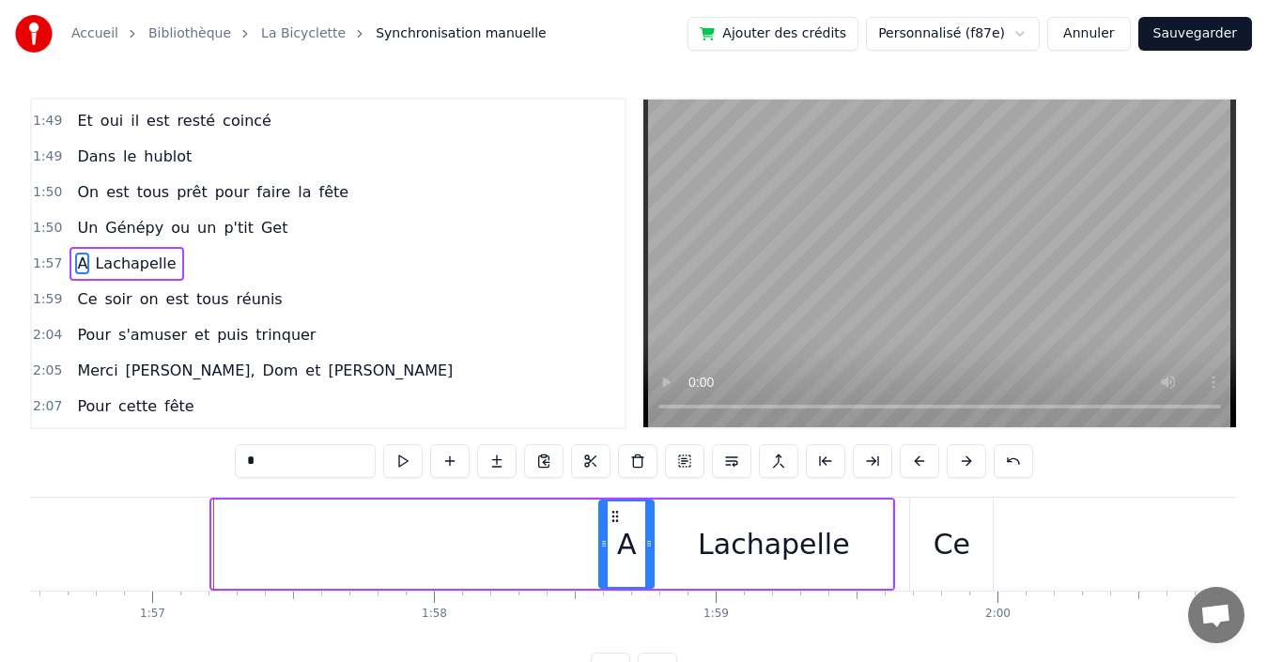
drag, startPoint x: 216, startPoint y: 545, endPoint x: 603, endPoint y: 566, distance: 387.6
click at [603, 566] on div at bounding box center [604, 544] width 8 height 85
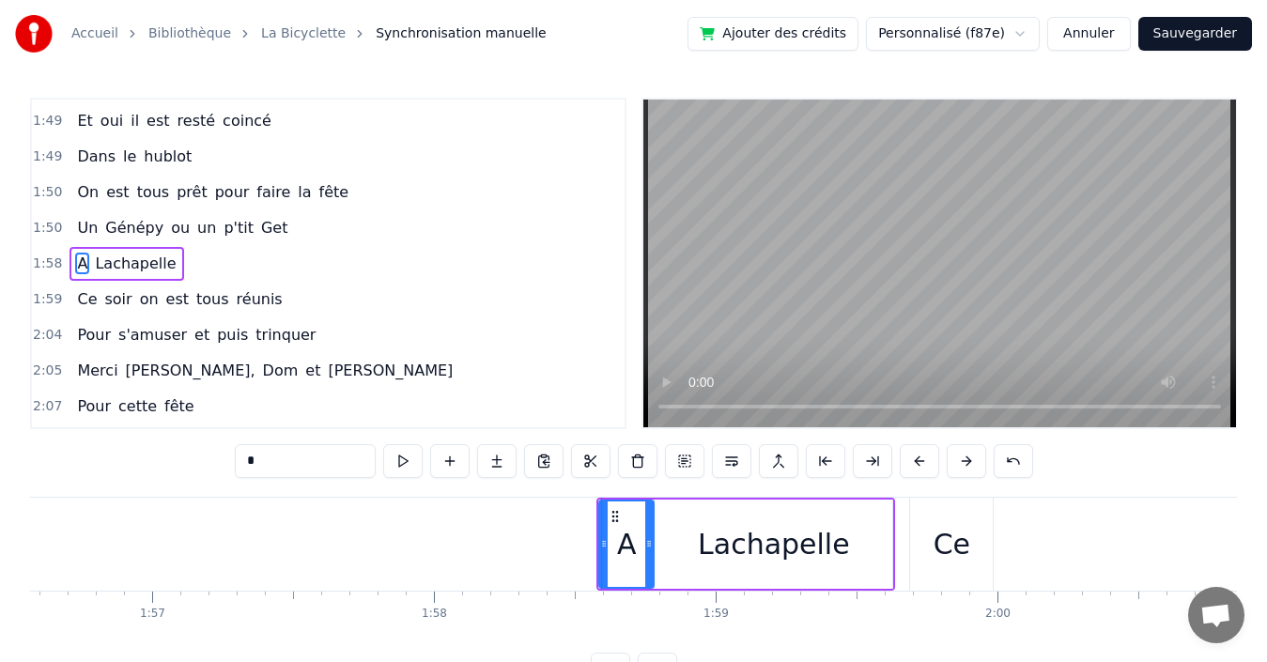
click at [289, 223] on div "1:50 Un Génépy ou un p'tit Get" at bounding box center [328, 228] width 593 height 36
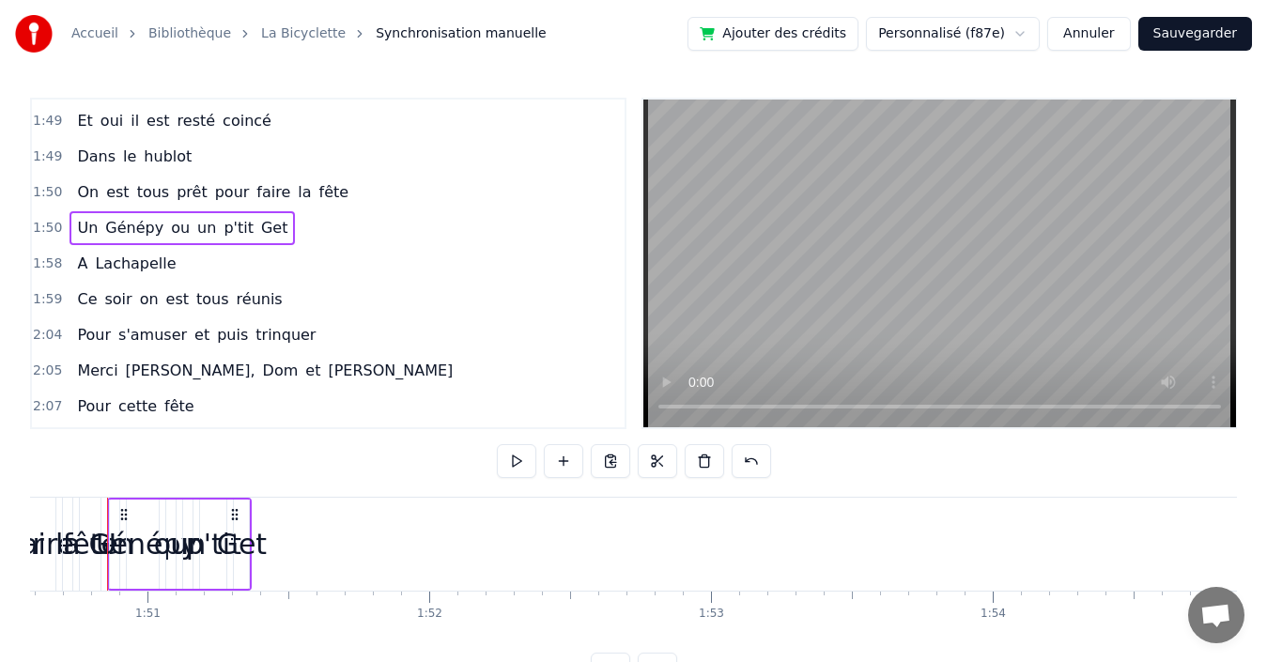
scroll to position [0, 31148]
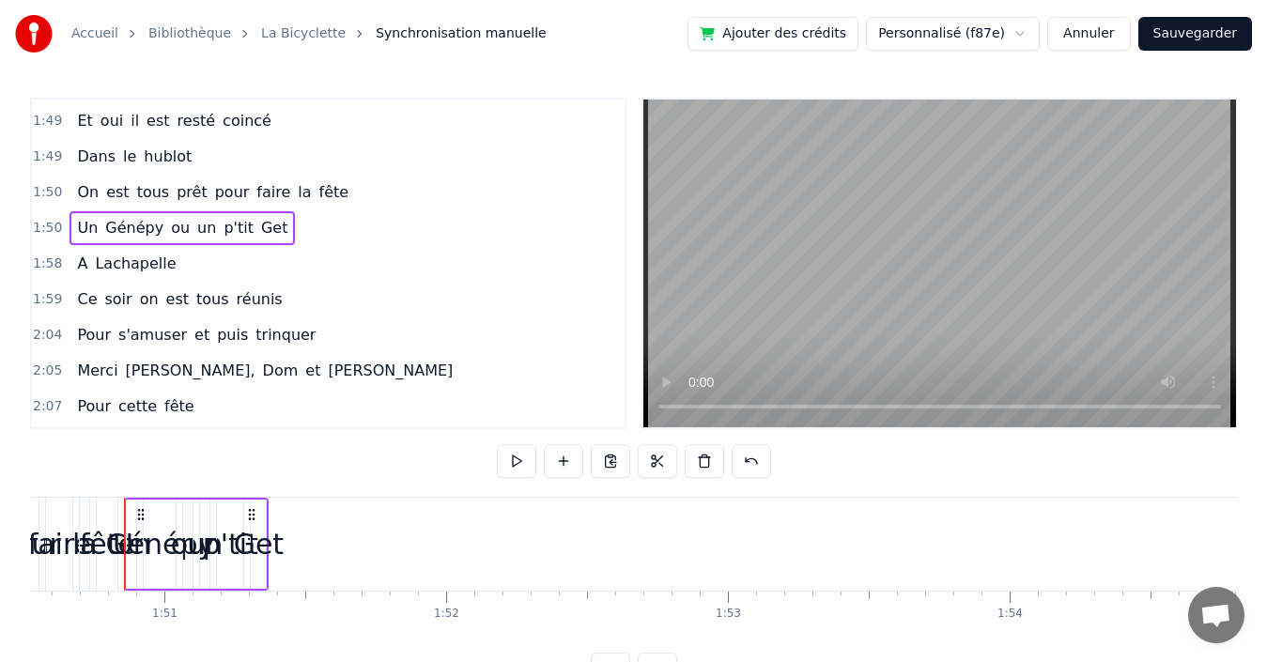
click at [259, 218] on span "Get" at bounding box center [274, 228] width 31 height 22
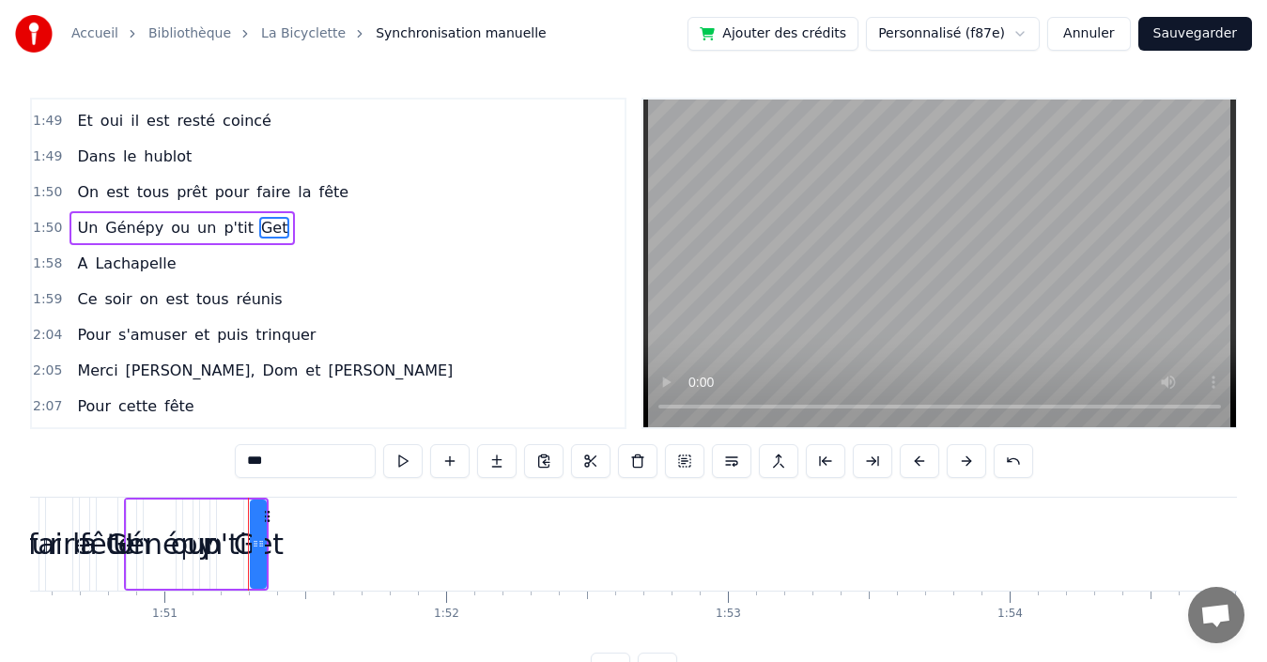
scroll to position [1424, 0]
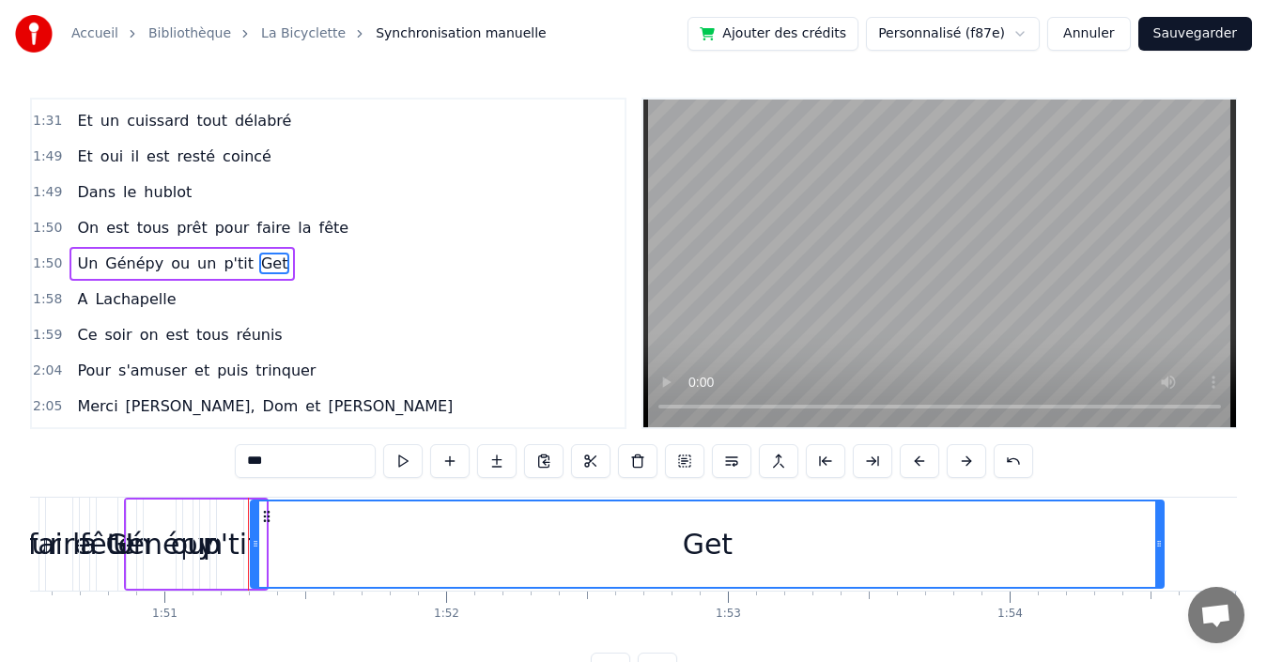
drag, startPoint x: 262, startPoint y: 539, endPoint x: 1141, endPoint y: 547, distance: 879.3
click at [1159, 547] on icon at bounding box center [1159, 543] width 8 height 15
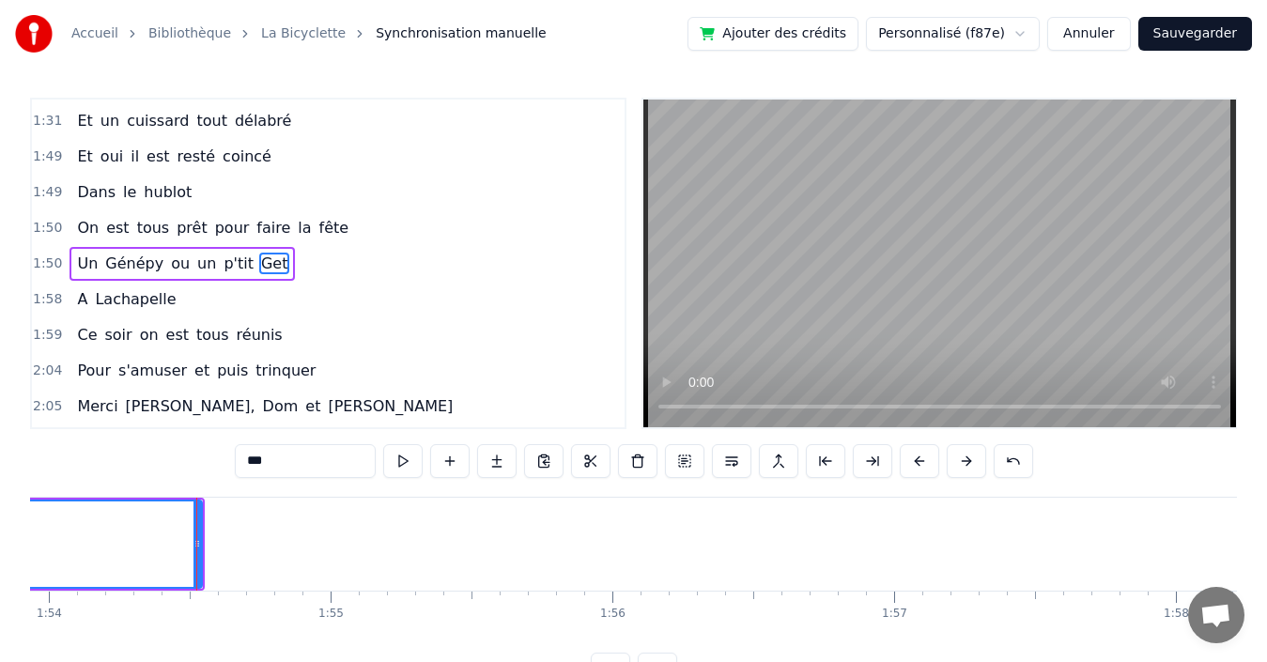
scroll to position [0, 32182]
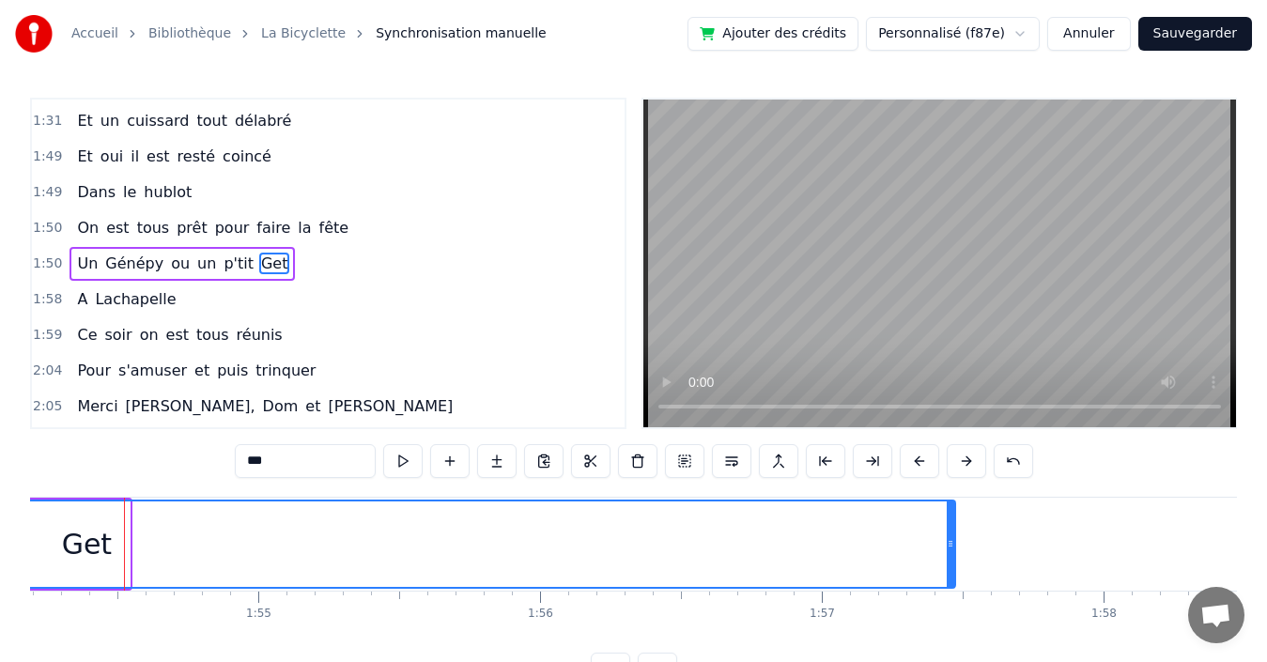
drag, startPoint x: 127, startPoint y: 542, endPoint x: 956, endPoint y: 548, distance: 829.5
click at [954, 548] on icon at bounding box center [951, 543] width 8 height 15
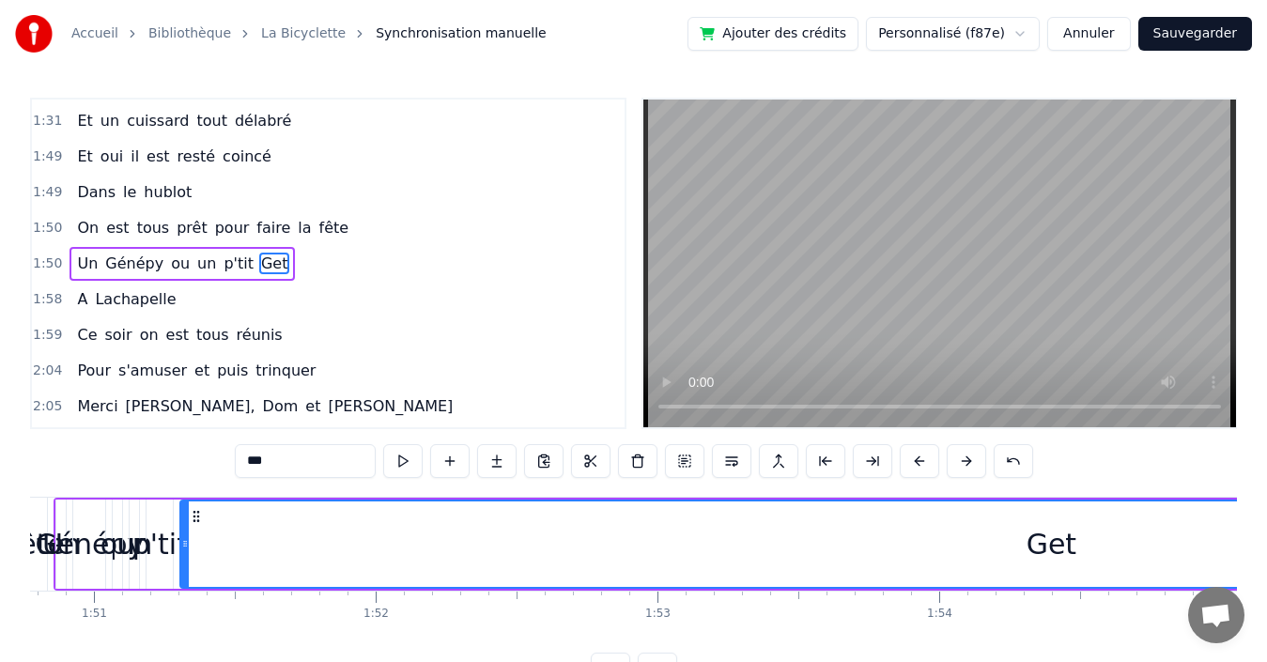
scroll to position [0, 31138]
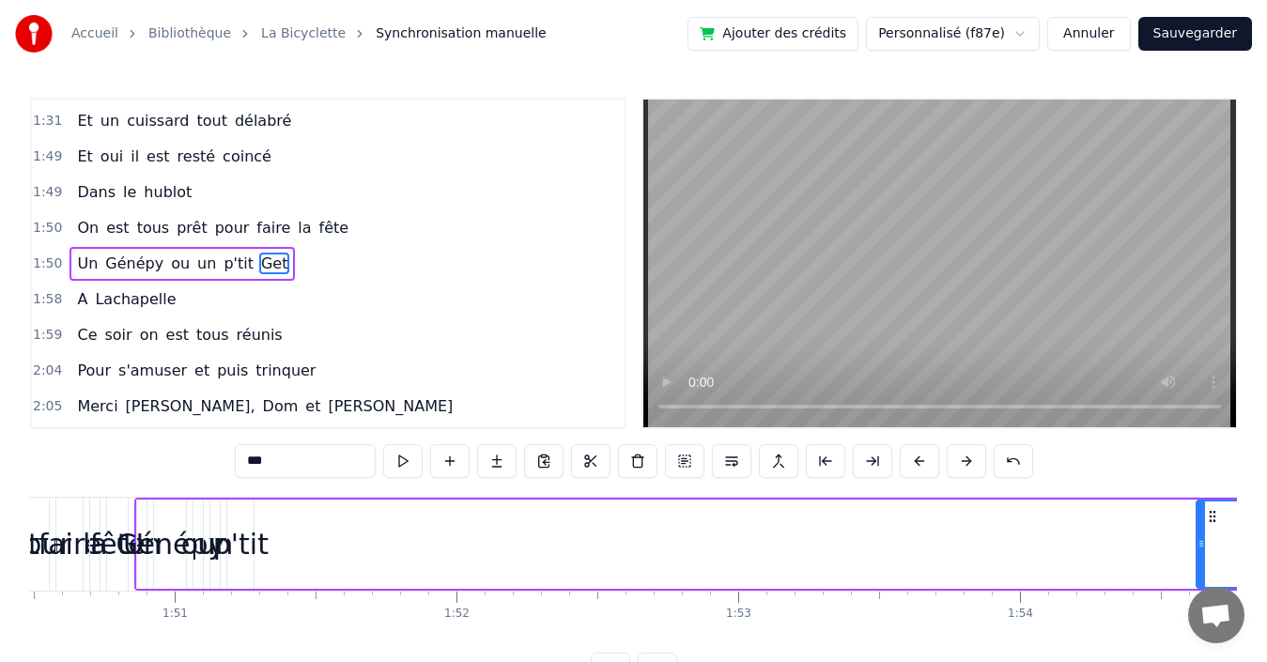
drag, startPoint x: 268, startPoint y: 542, endPoint x: 1203, endPoint y: 592, distance: 937.0
click at [1203, 592] on body "Accueil Bibliothèque La Bicyclette Synchronisation manuelle Ajouter des crédits…" at bounding box center [633, 343] width 1267 height 687
click at [222, 267] on span "p'tit" at bounding box center [239, 264] width 34 height 22
type input "*****"
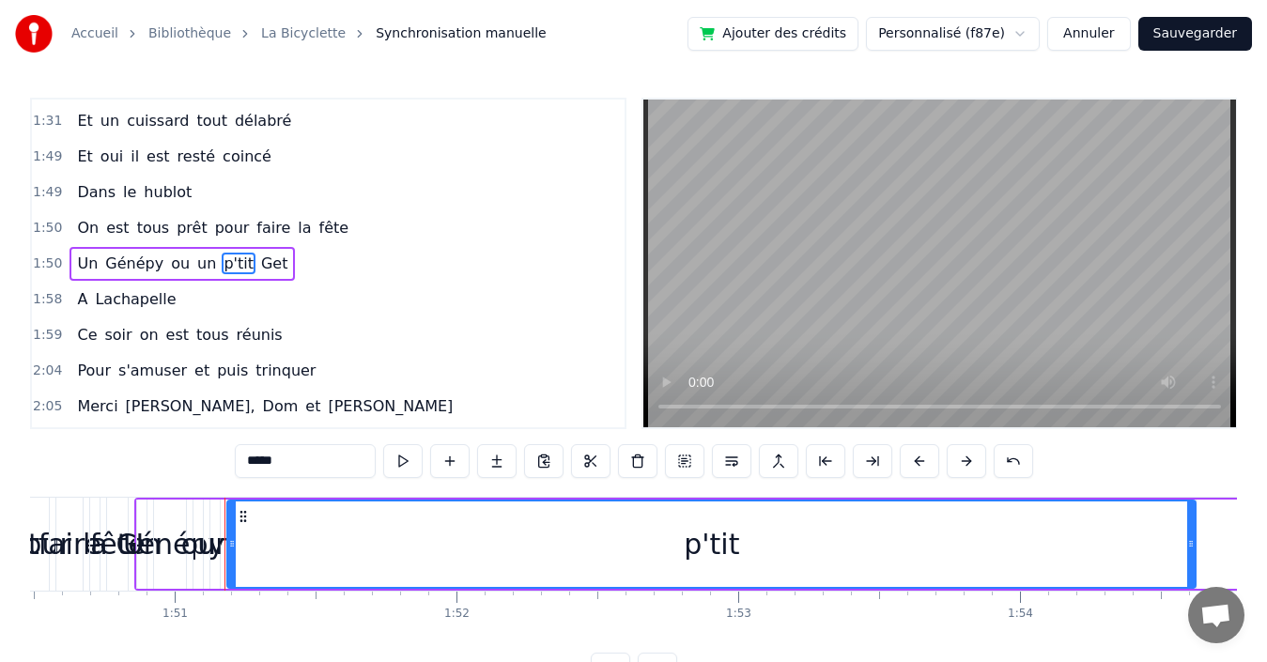
drag, startPoint x: 247, startPoint y: 509, endPoint x: 1131, endPoint y: 501, distance: 884.0
click at [1188, 498] on div "Un Génépy ou un p'tit Get" at bounding box center [1069, 544] width 1871 height 93
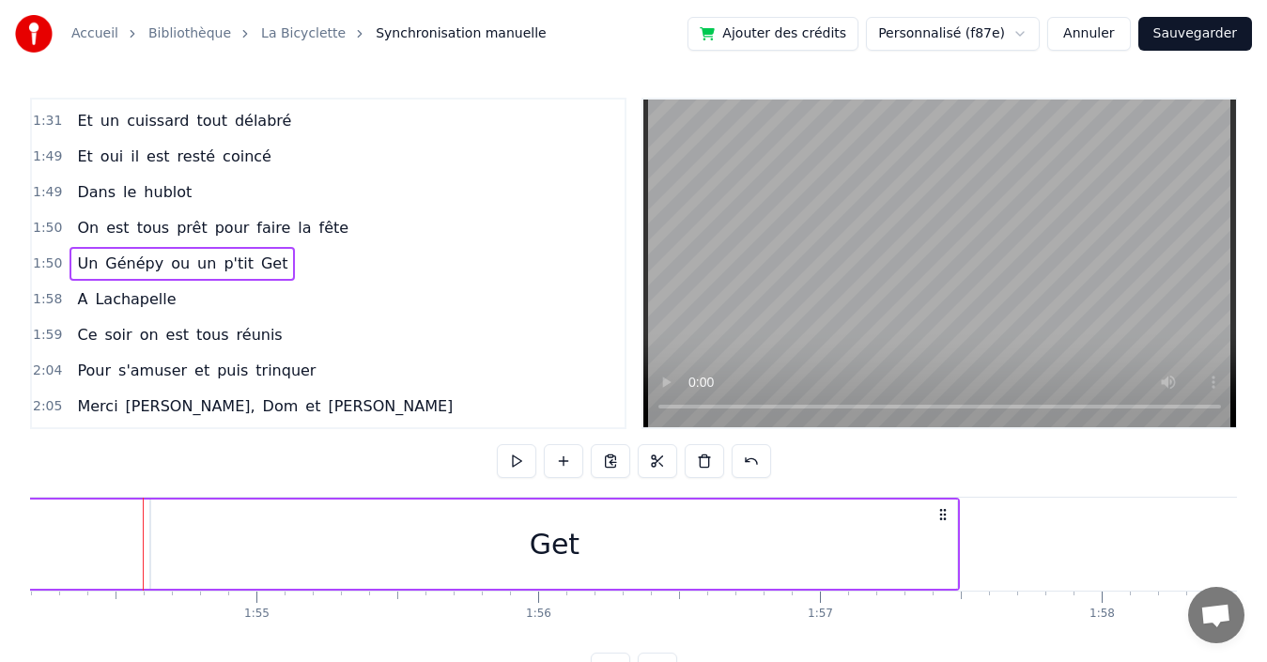
scroll to position [0, 32202]
click at [222, 506] on div "Get" at bounding box center [535, 544] width 806 height 89
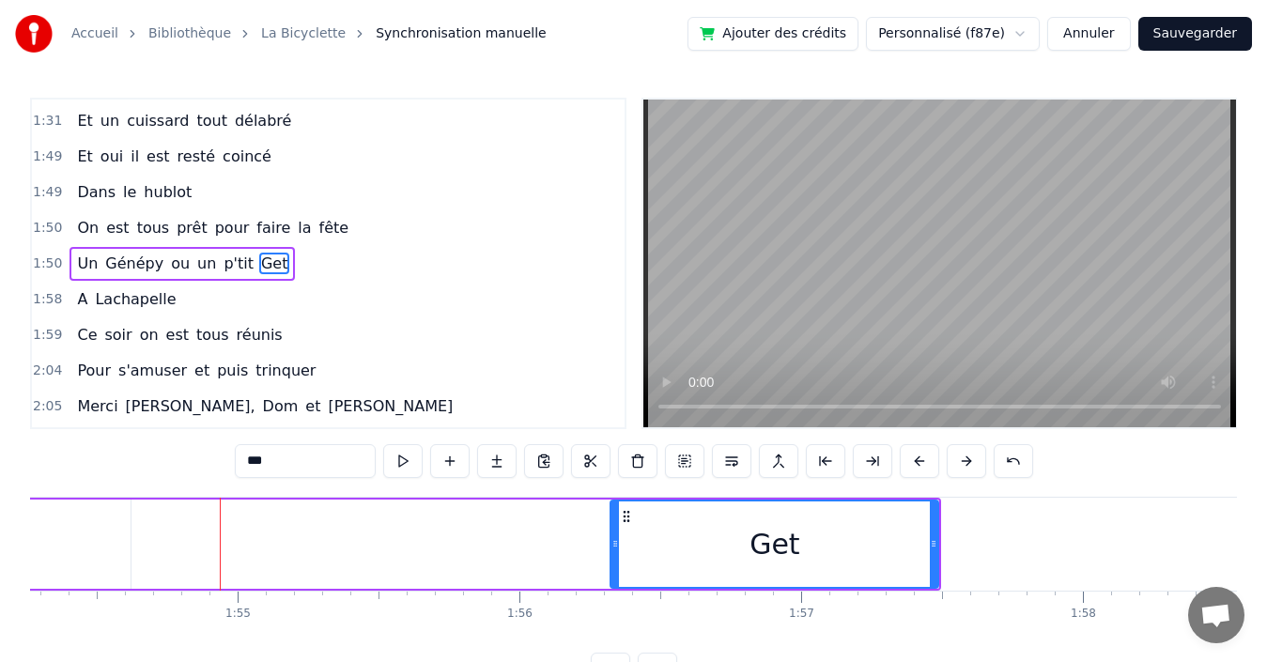
drag, startPoint x: 136, startPoint y: 511, endPoint x: 631, endPoint y: 495, distance: 495.3
click at [635, 493] on div "0:03 Quand 0:03 nous partons tous les printemps 0:09 Quand nous partons dans to…" at bounding box center [633, 392] width 1207 height 589
click at [222, 266] on span "p'tit" at bounding box center [239, 264] width 34 height 22
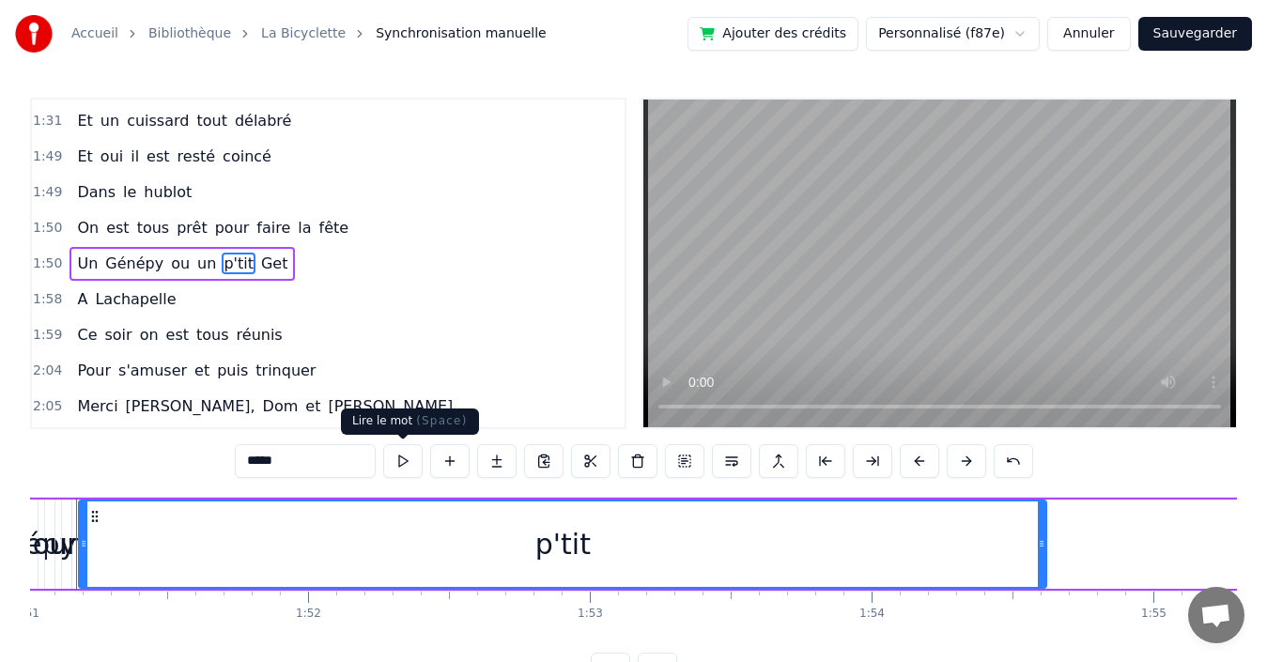
scroll to position [0, 31239]
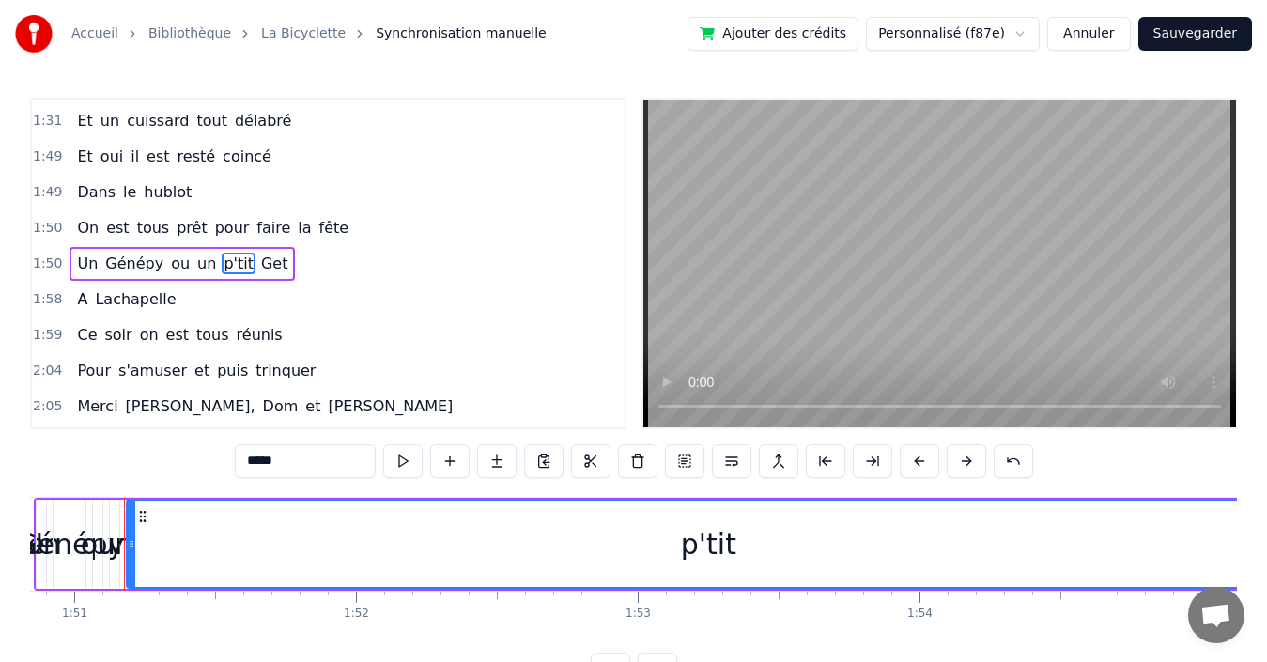
drag, startPoint x: 1087, startPoint y: 545, endPoint x: 1282, endPoint y: 550, distance: 195.5
click at [1267, 550] on html "Accueil Bibliothèque La Bicyclette Synchronisation manuelle Ajouter des crédits…" at bounding box center [633, 358] width 1267 height 717
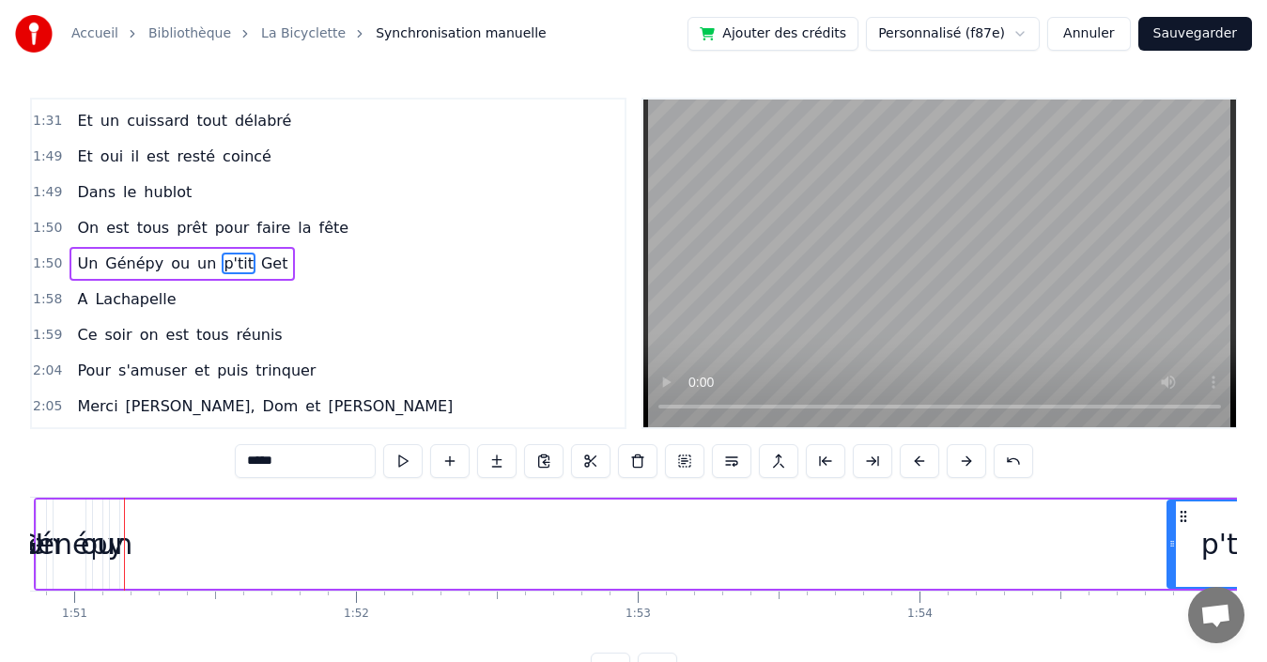
drag, startPoint x: 132, startPoint y: 538, endPoint x: 1173, endPoint y: 535, distance: 1041.8
click at [1173, 535] on div at bounding box center [1173, 544] width 8 height 85
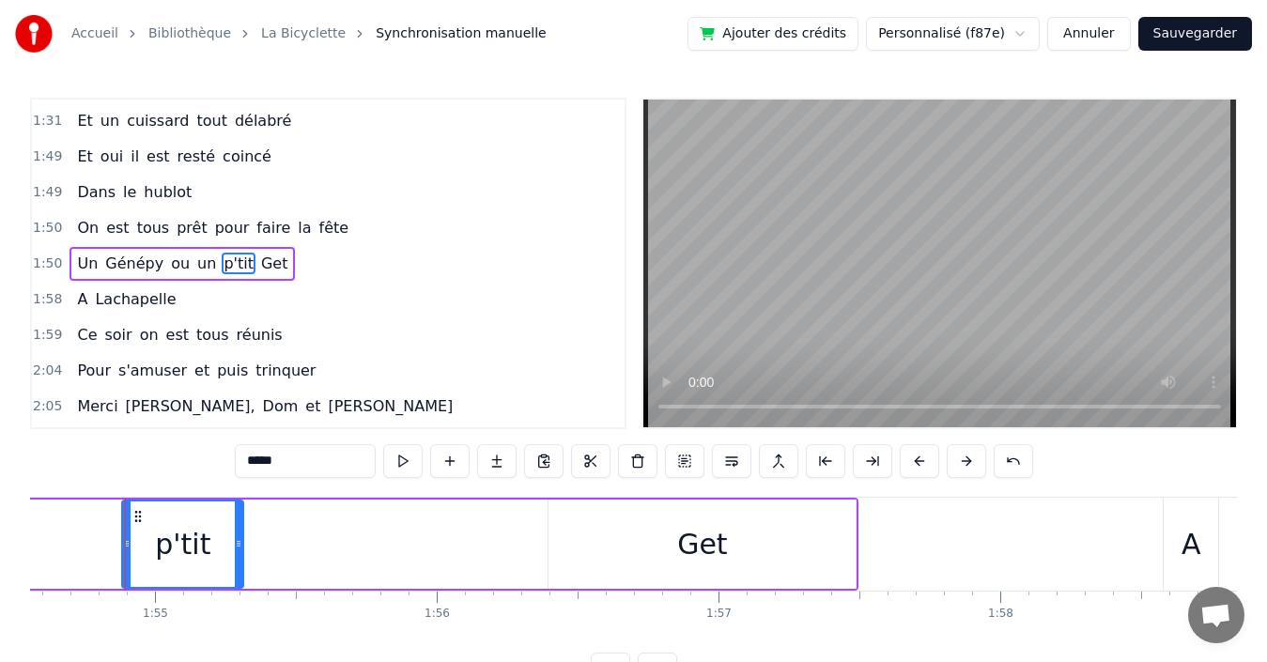
scroll to position [0, 32286]
click at [595, 539] on div "Get" at bounding box center [701, 544] width 307 height 89
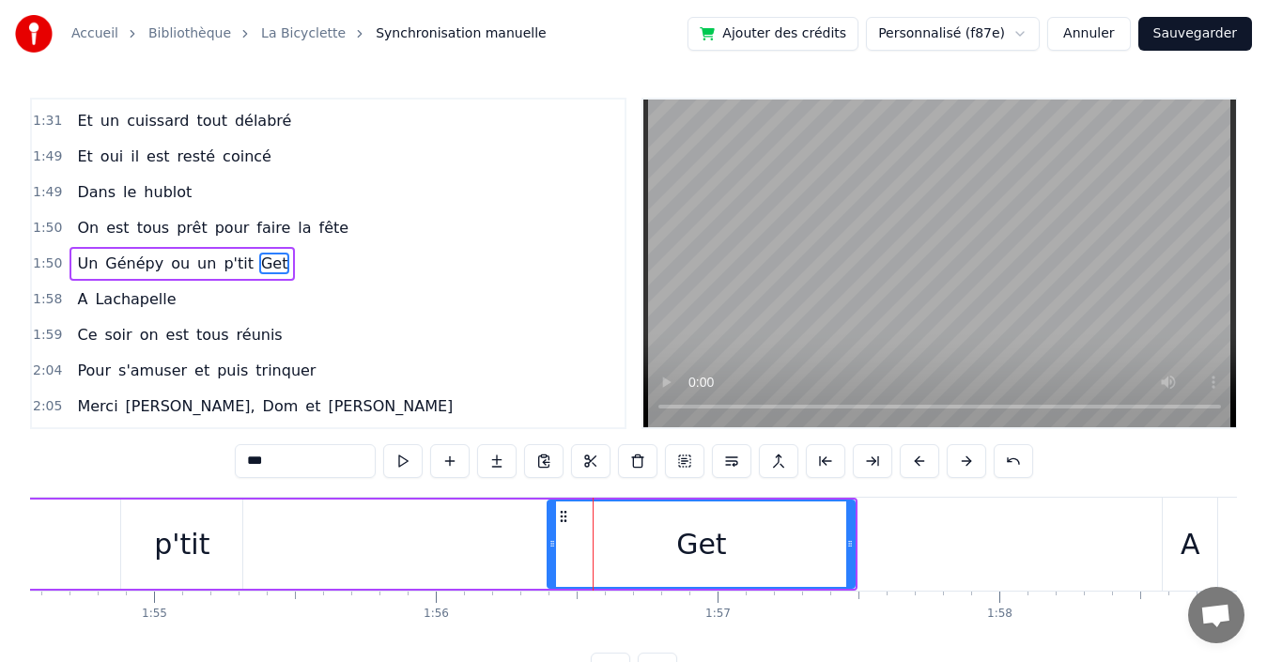
drag, startPoint x: 548, startPoint y: 540, endPoint x: 557, endPoint y: 539, distance: 9.4
click at [557, 539] on div "Get" at bounding box center [701, 544] width 309 height 89
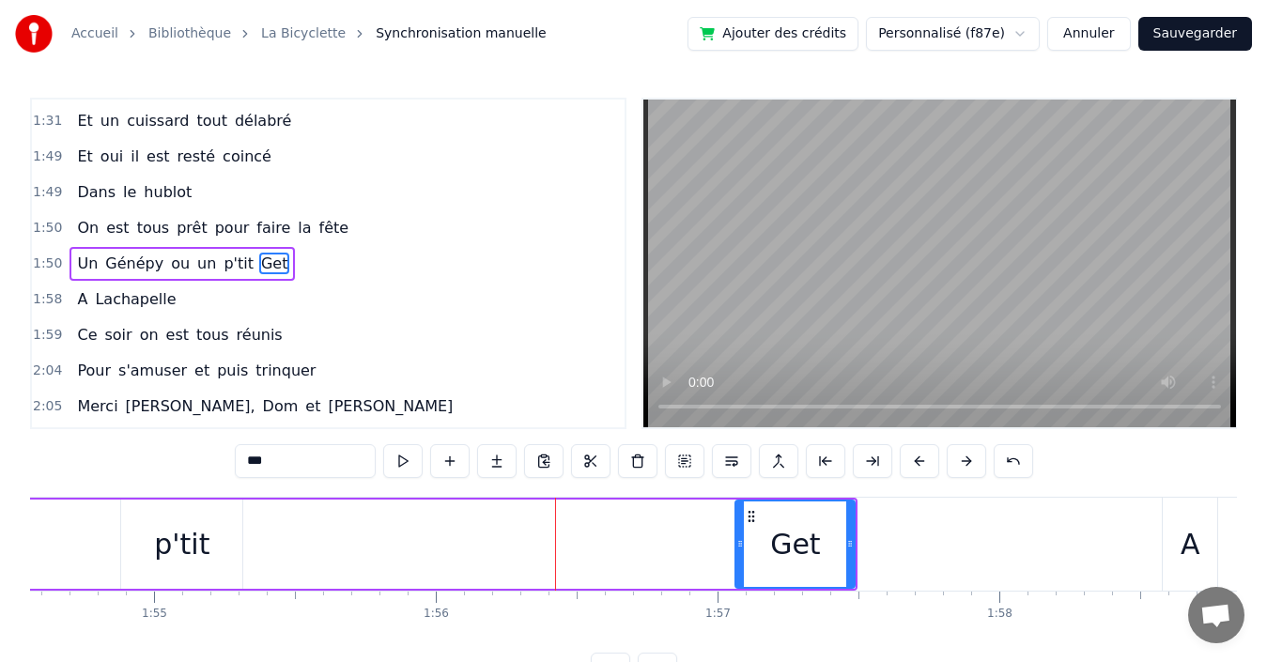
drag, startPoint x: 554, startPoint y: 539, endPoint x: 745, endPoint y: 535, distance: 190.7
click at [744, 535] on div at bounding box center [741, 544] width 8 height 85
click at [202, 541] on div "p'tit" at bounding box center [181, 544] width 55 height 42
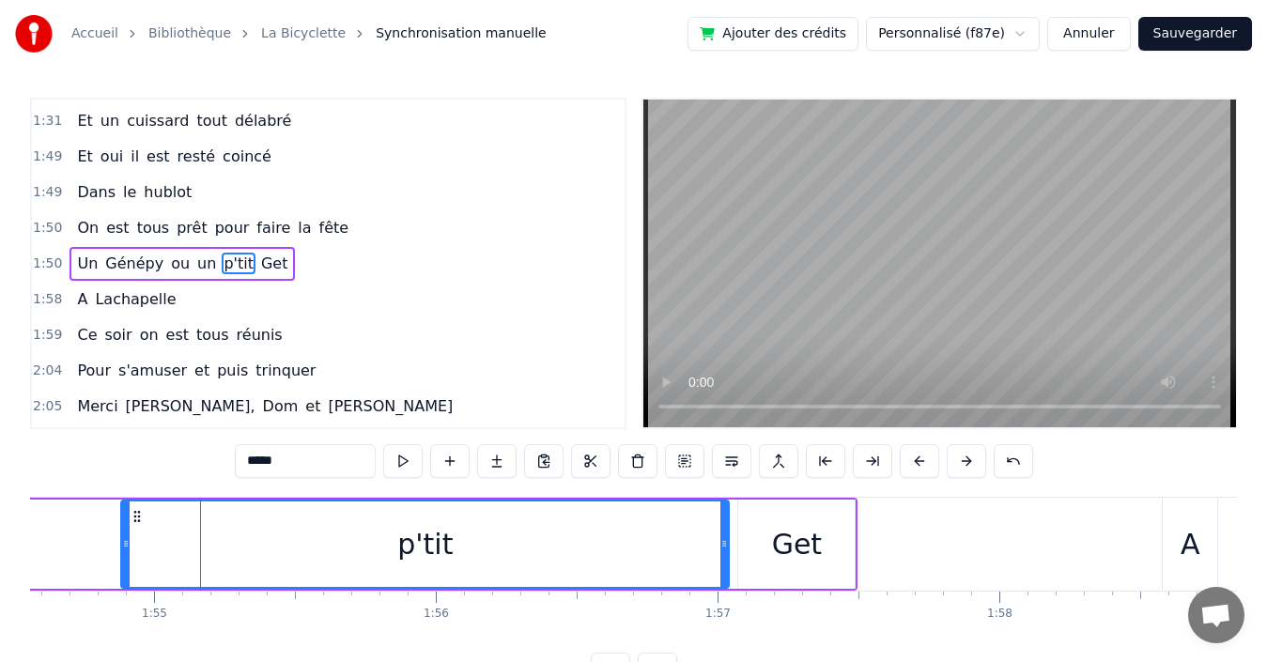
drag, startPoint x: 239, startPoint y: 544, endPoint x: 731, endPoint y: 562, distance: 492.6
click at [728, 562] on div at bounding box center [725, 544] width 8 height 85
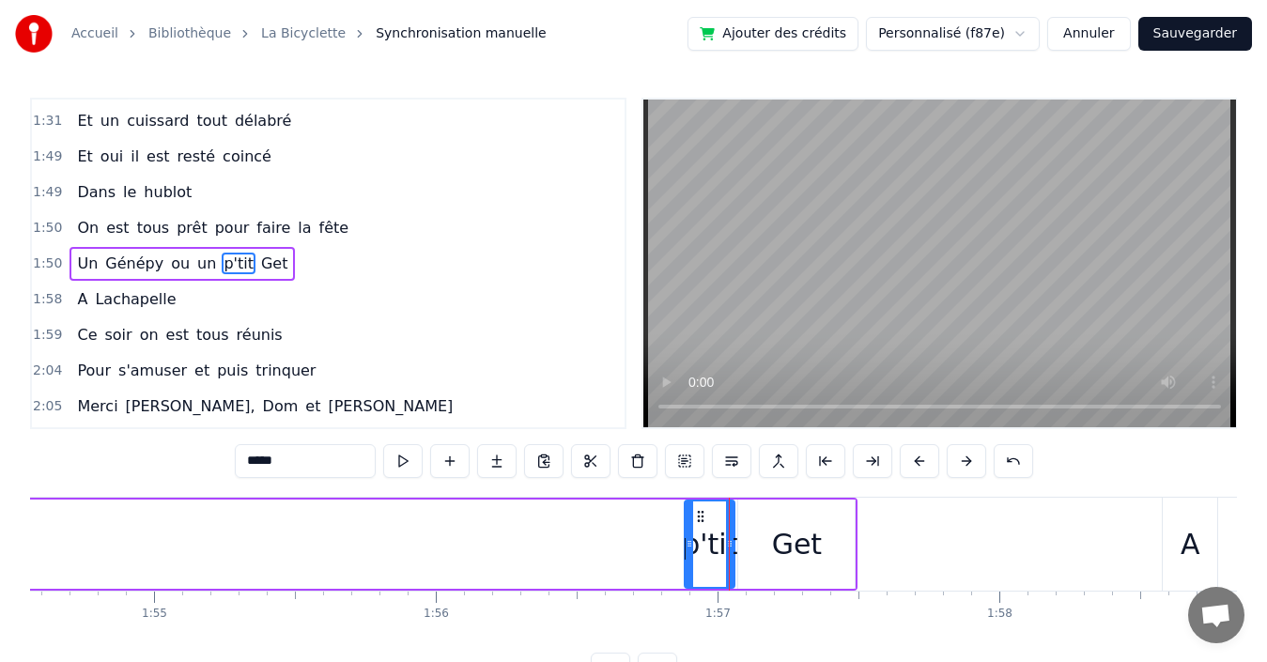
drag, startPoint x: 124, startPoint y: 546, endPoint x: 688, endPoint y: 558, distance: 563.8
click at [688, 558] on div at bounding box center [690, 544] width 8 height 85
drag, startPoint x: 690, startPoint y: 543, endPoint x: 664, endPoint y: 548, distance: 25.8
click at [664, 548] on icon at bounding box center [664, 543] width 8 height 15
click at [195, 260] on span "un" at bounding box center [206, 264] width 23 height 22
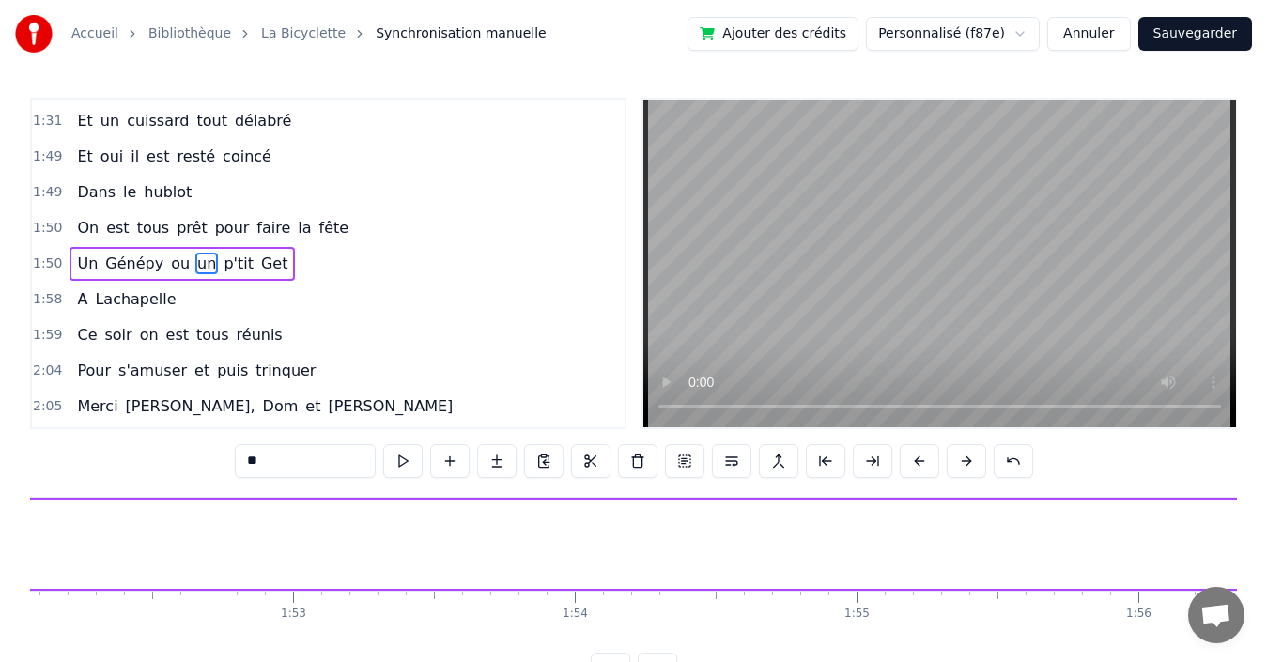
scroll to position [0, 31222]
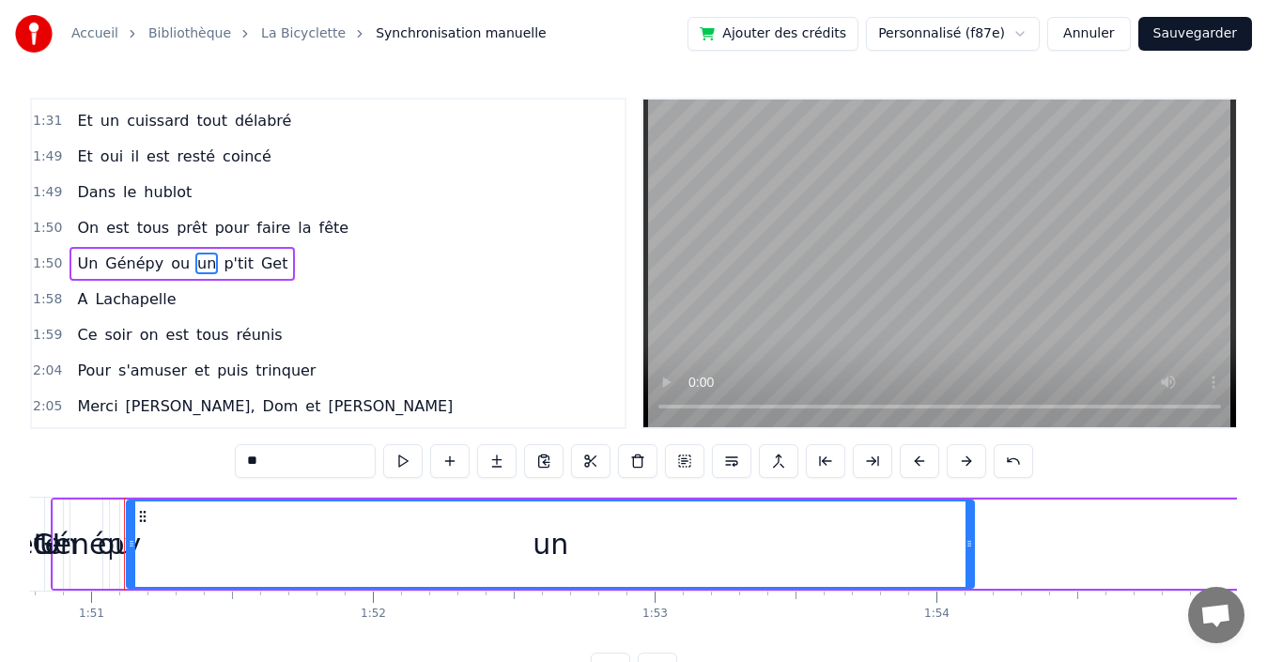
drag, startPoint x: 174, startPoint y: 529, endPoint x: 1020, endPoint y: 556, distance: 846.9
click at [975, 556] on div "un" at bounding box center [550, 544] width 849 height 89
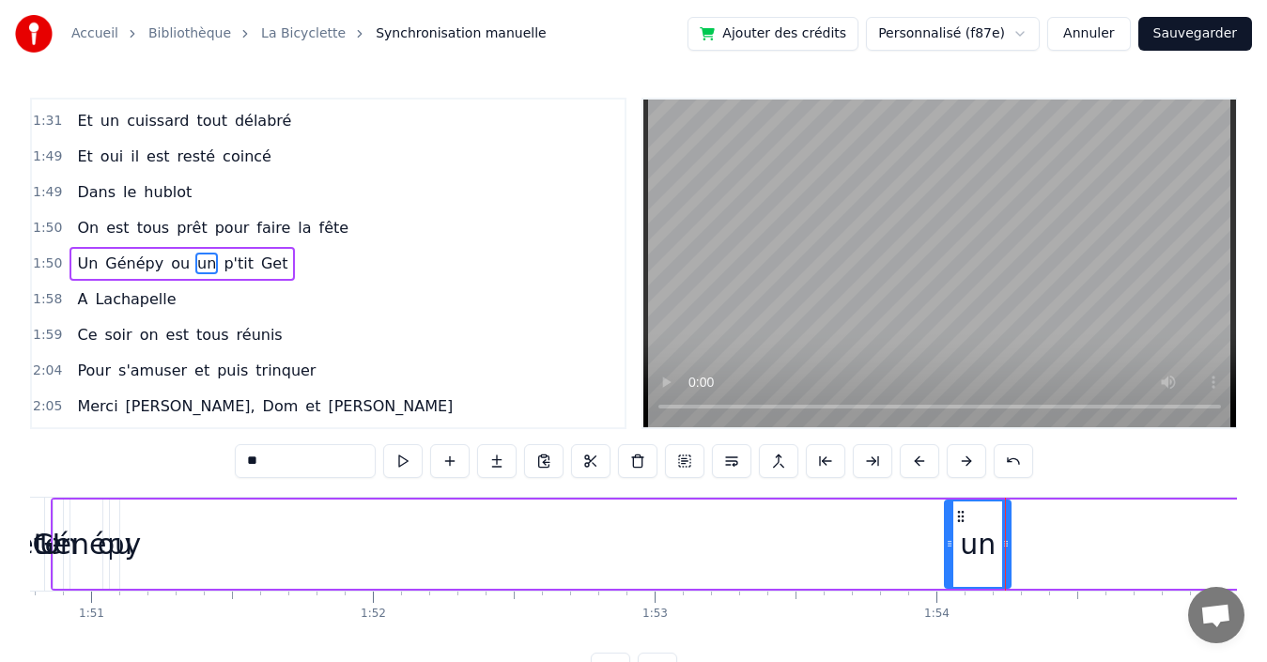
drag, startPoint x: 131, startPoint y: 534, endPoint x: 929, endPoint y: 563, distance: 799.0
click at [946, 561] on div at bounding box center [950, 544] width 8 height 85
click at [169, 273] on span "ou" at bounding box center [180, 264] width 23 height 22
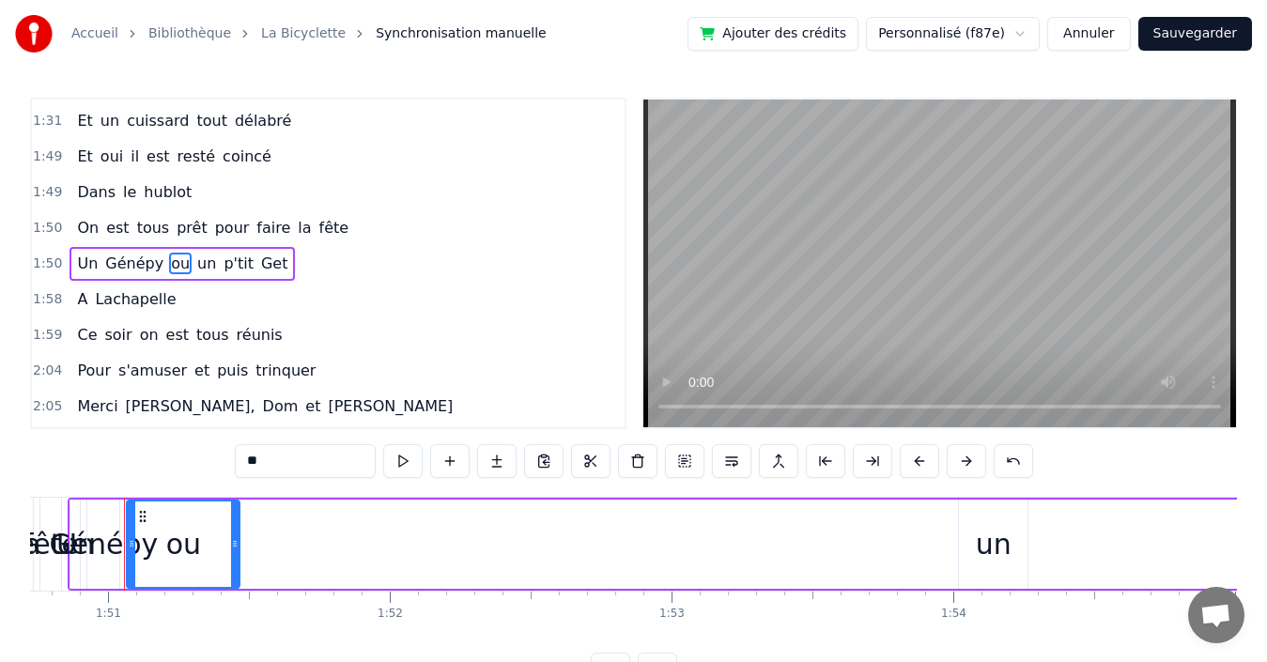
drag, startPoint x: 132, startPoint y: 527, endPoint x: 288, endPoint y: 528, distance: 155.9
click at [239, 528] on div at bounding box center [235, 544] width 8 height 85
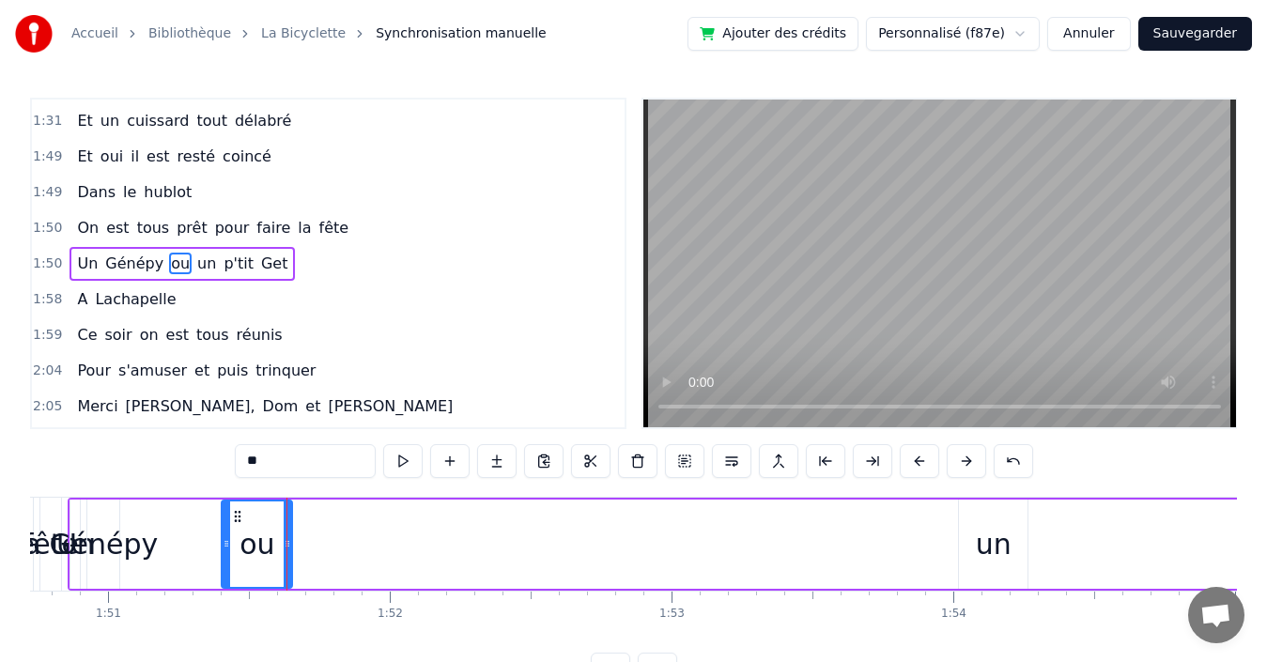
drag, startPoint x: 133, startPoint y: 529, endPoint x: 228, endPoint y: 522, distance: 95.1
click at [228, 522] on div at bounding box center [227, 544] width 8 height 85
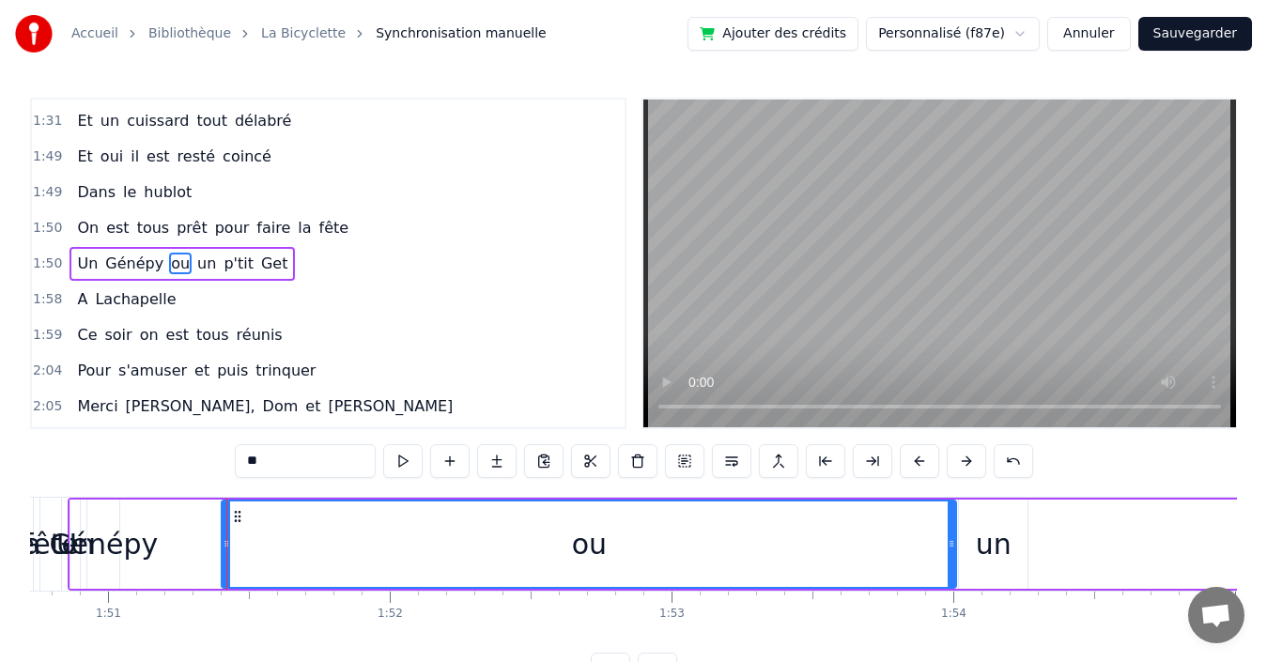
drag, startPoint x: 289, startPoint y: 534, endPoint x: 954, endPoint y: 554, distance: 664.5
click at [954, 554] on div at bounding box center [952, 544] width 8 height 85
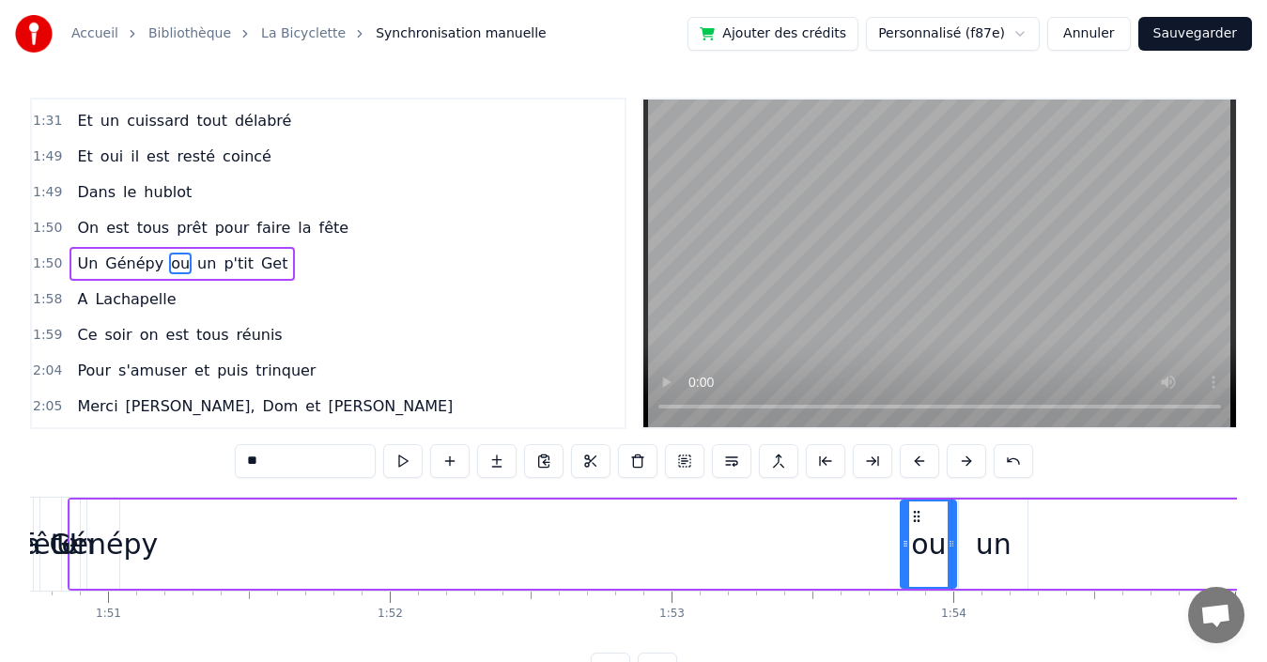
drag, startPoint x: 224, startPoint y: 539, endPoint x: 904, endPoint y: 548, distance: 680.2
click at [904, 548] on icon at bounding box center [906, 543] width 8 height 15
click at [994, 573] on div "un" at bounding box center [993, 544] width 69 height 89
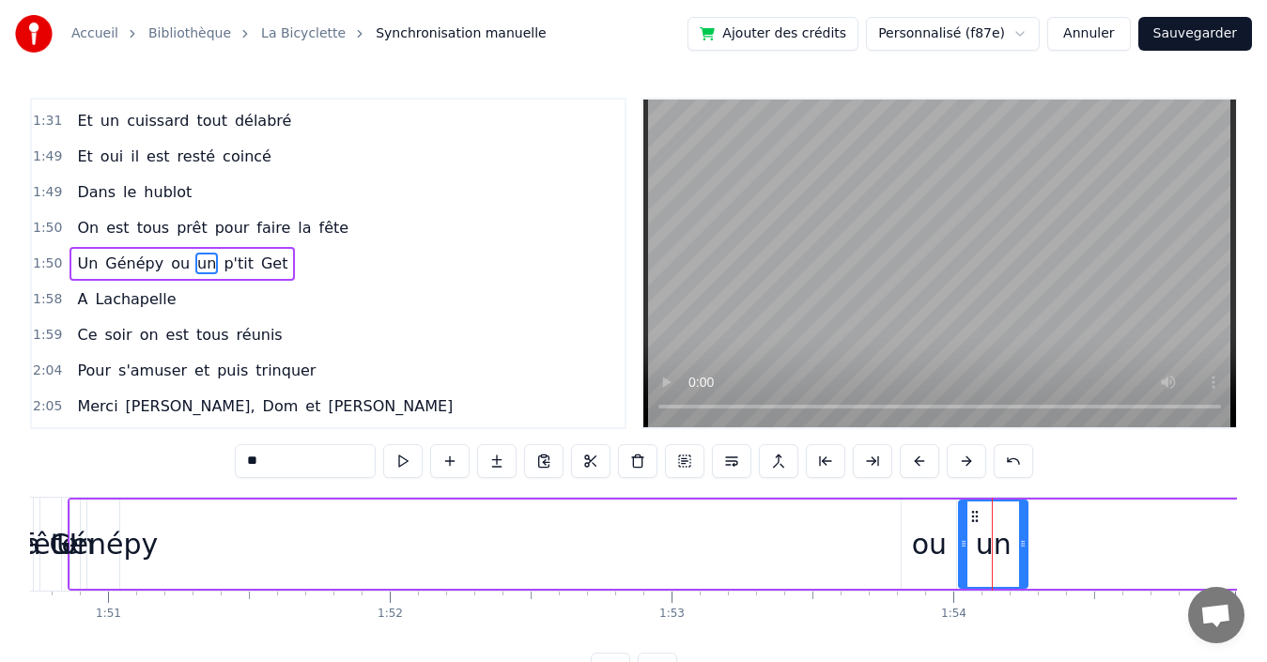
drag, startPoint x: 800, startPoint y: 653, endPoint x: 816, endPoint y: 649, distance: 16.4
click at [830, 638] on div "Quand nous partons tous les printemps Quand nous partons dans toute la [GEOGRAP…" at bounding box center [633, 567] width 1207 height 141
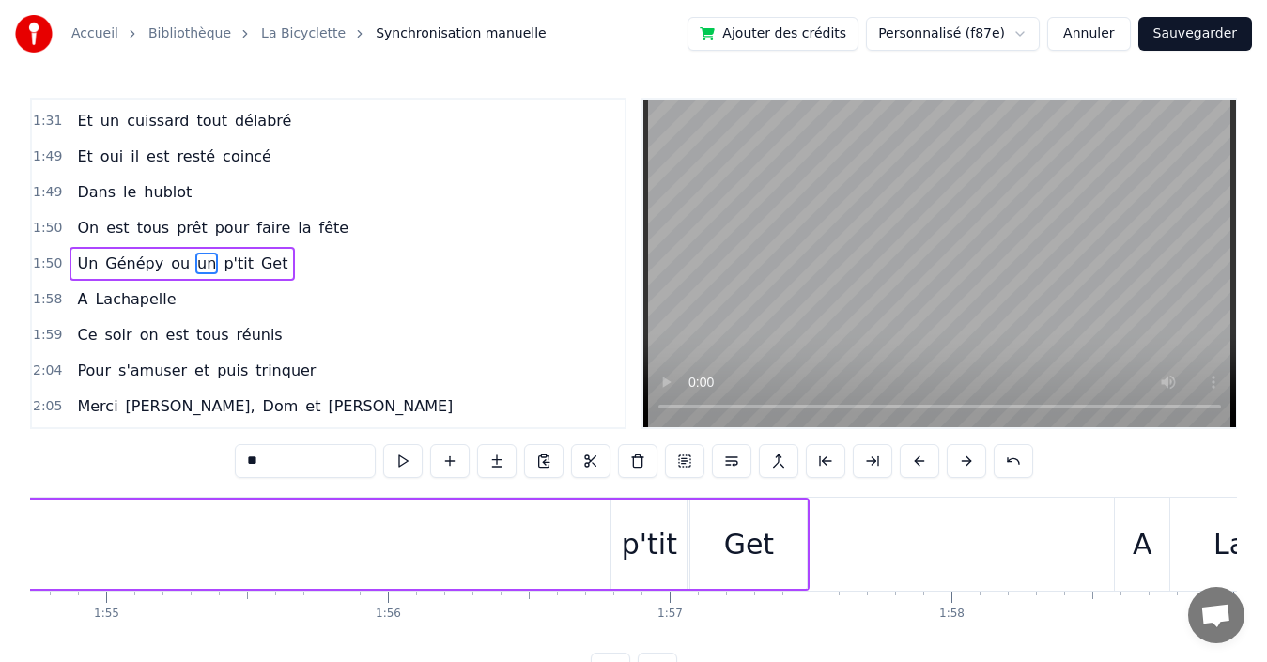
scroll to position [0, 31736]
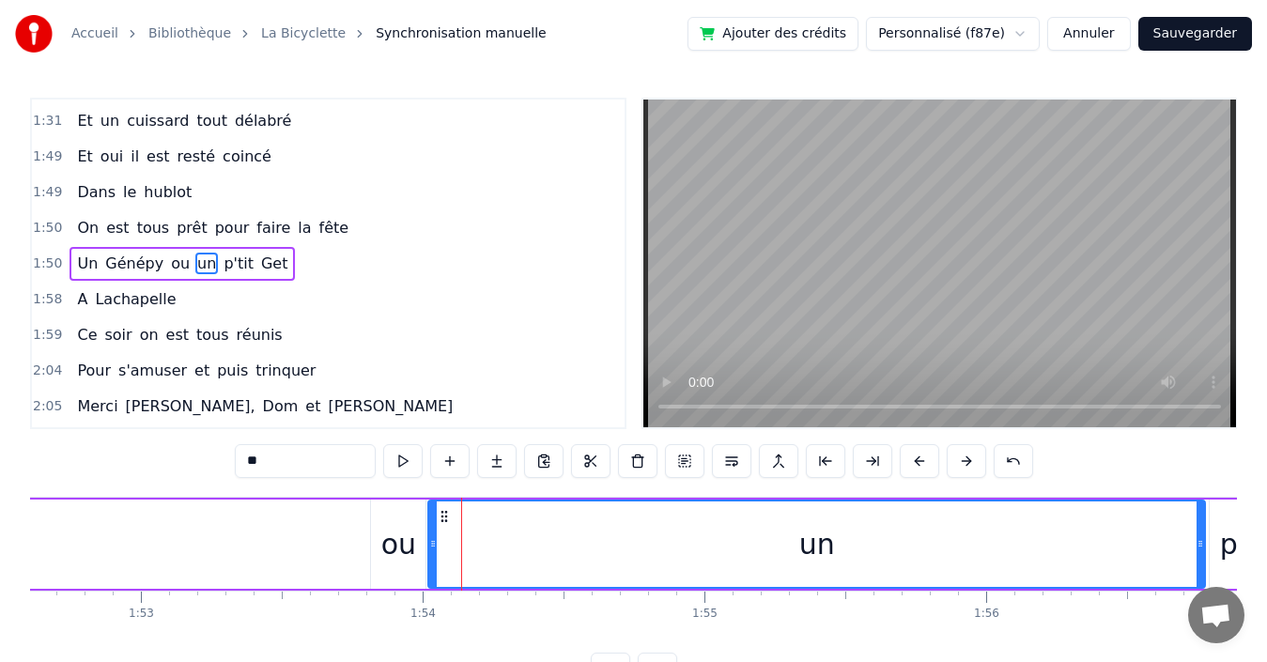
drag, startPoint x: 493, startPoint y: 546, endPoint x: 1114, endPoint y: 591, distance: 622.6
click at [1192, 586] on div "un" at bounding box center [816, 544] width 775 height 85
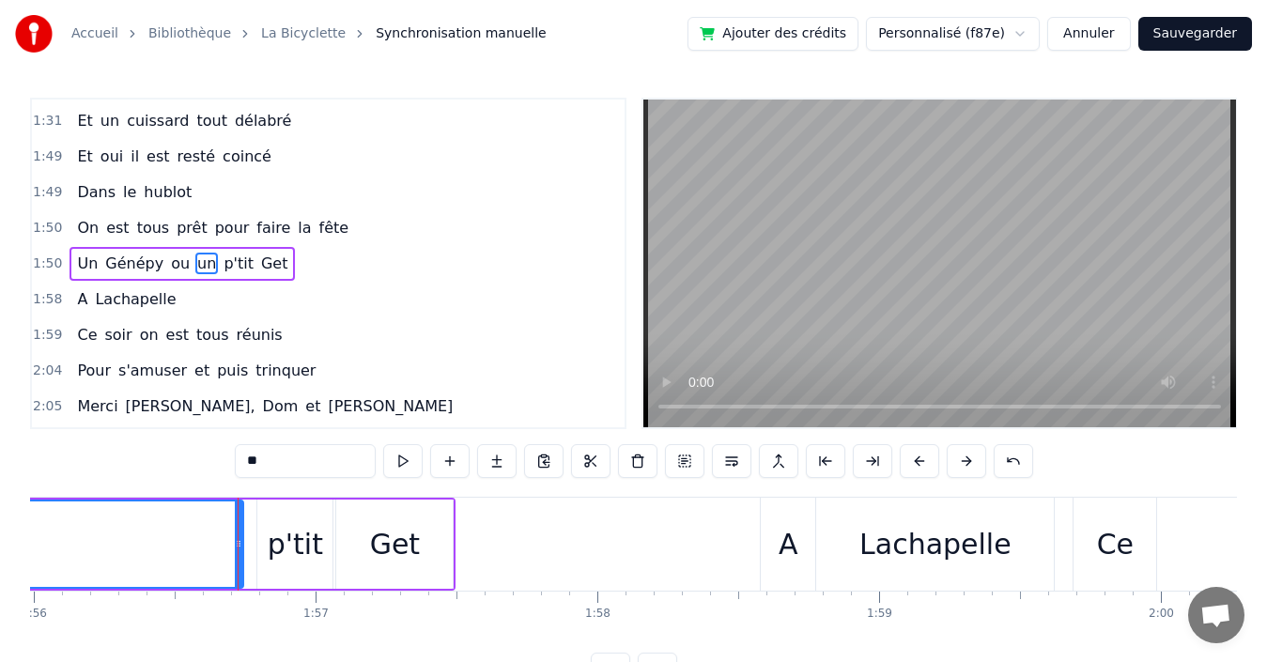
scroll to position [0, 32802]
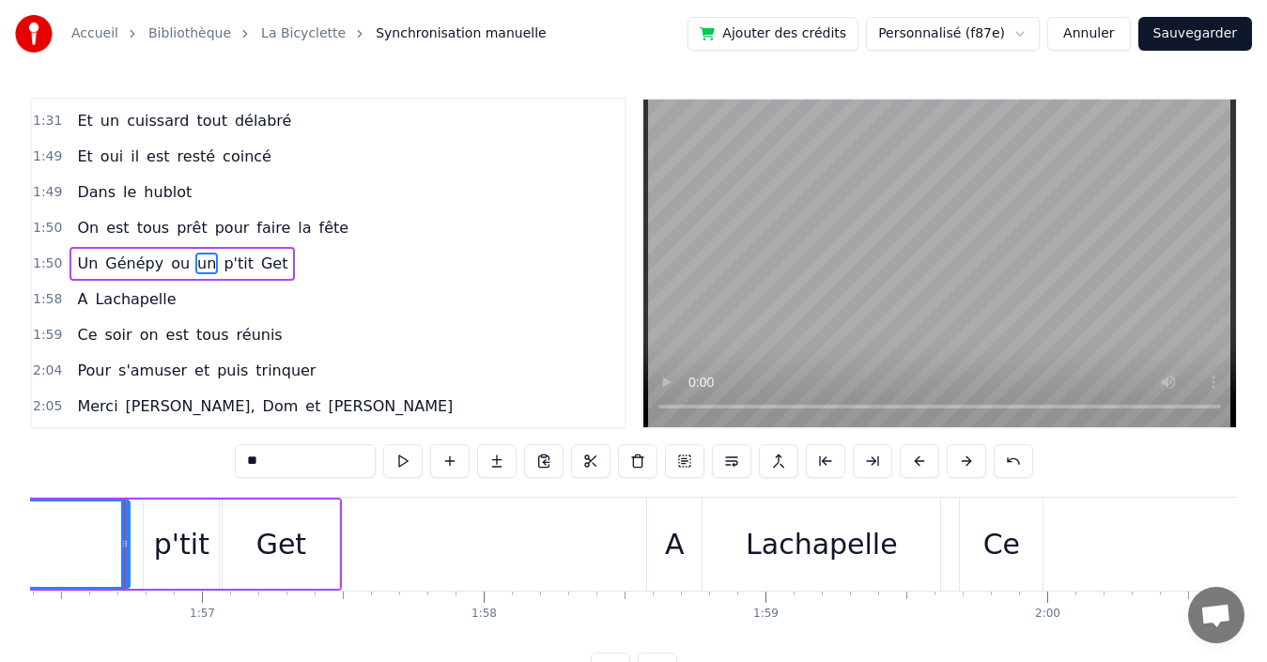
click at [169, 257] on span "ou" at bounding box center [180, 264] width 23 height 22
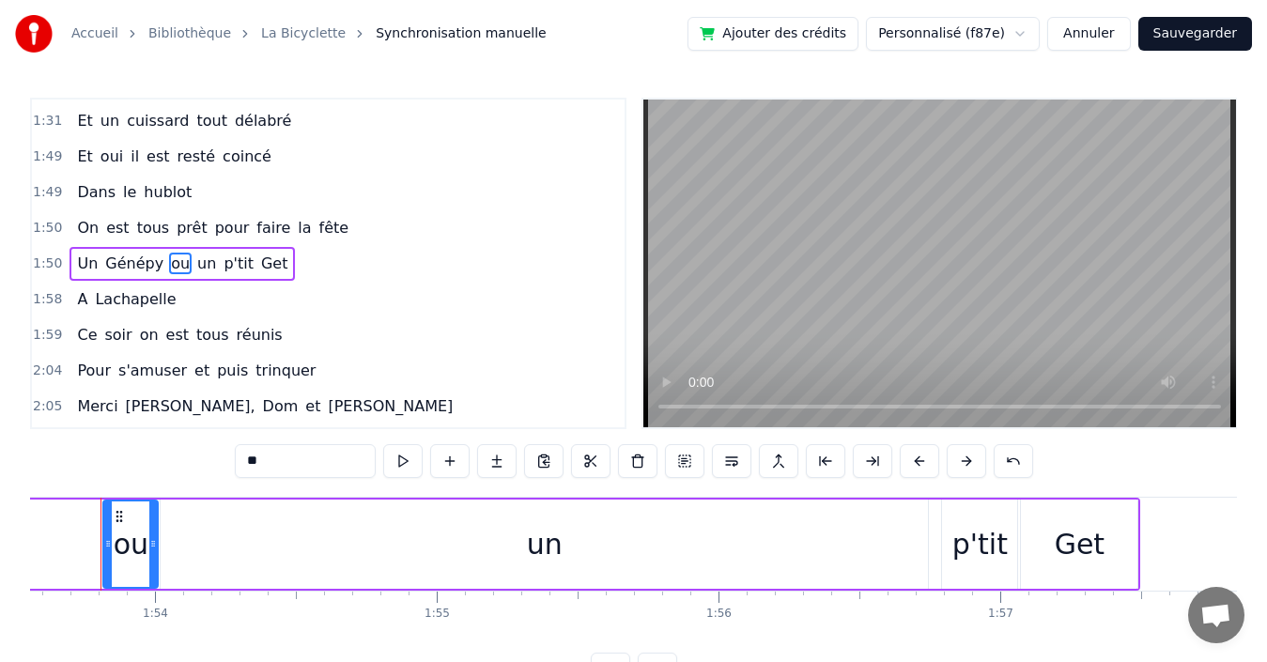
scroll to position [0, 31980]
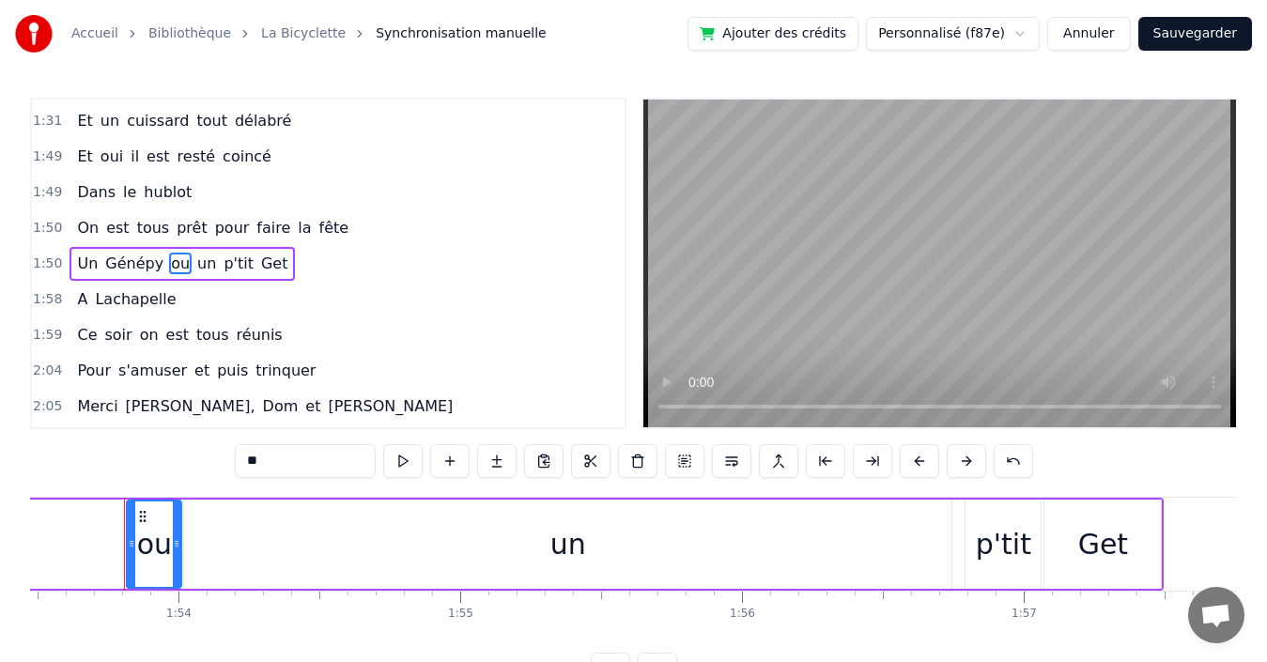
click at [555, 574] on div "un" at bounding box center [568, 544] width 768 height 89
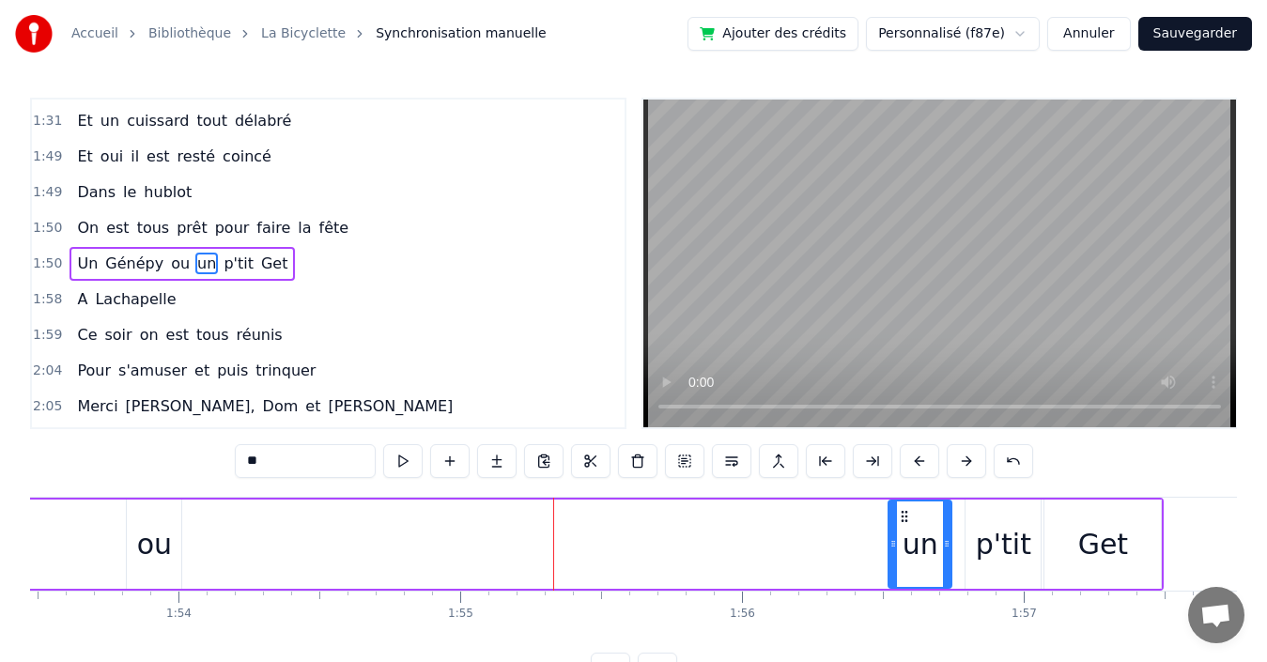
drag, startPoint x: 190, startPoint y: 555, endPoint x: 894, endPoint y: 560, distance: 704.6
click at [894, 560] on div at bounding box center [894, 544] width 8 height 85
click at [960, 527] on div at bounding box center [959, 544] width 8 height 85
click at [903, 534] on div at bounding box center [902, 544] width 8 height 85
click at [143, 537] on div "ou" at bounding box center [154, 544] width 35 height 42
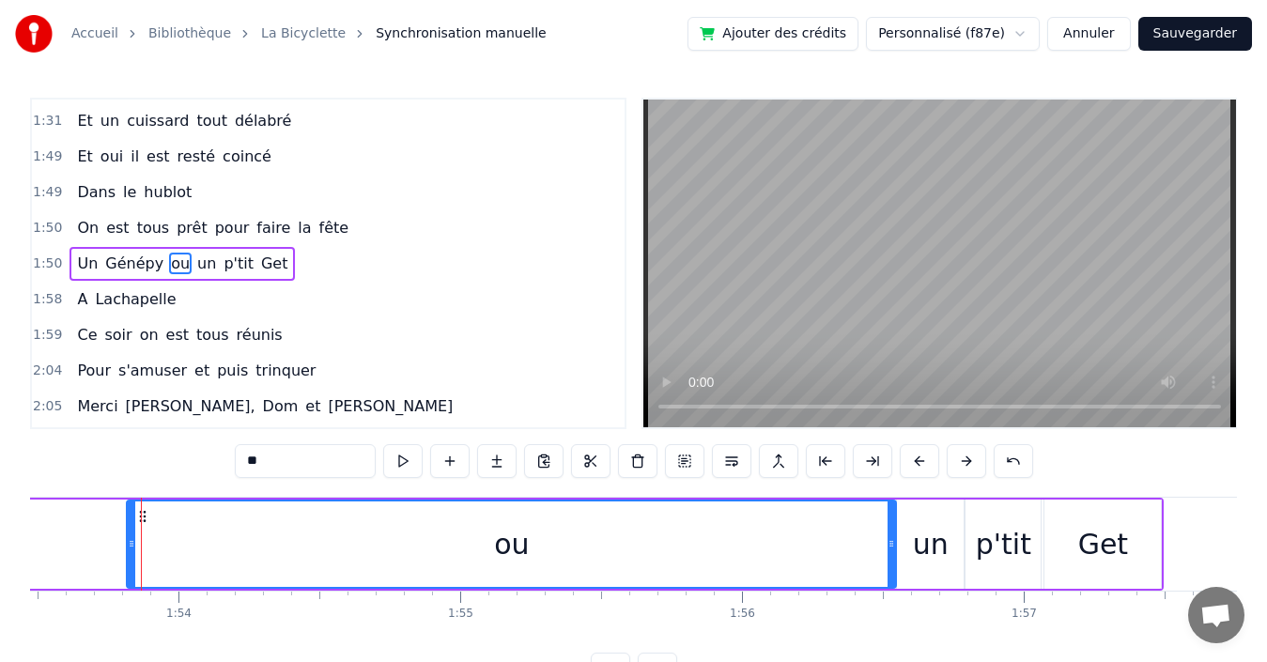
drag, startPoint x: 179, startPoint y: 536, endPoint x: 830, endPoint y: 599, distance: 653.1
click at [892, 595] on div "Quand nous partons tous les printemps Quand nous partons dans toute la [GEOGRAP…" at bounding box center [633, 567] width 1207 height 141
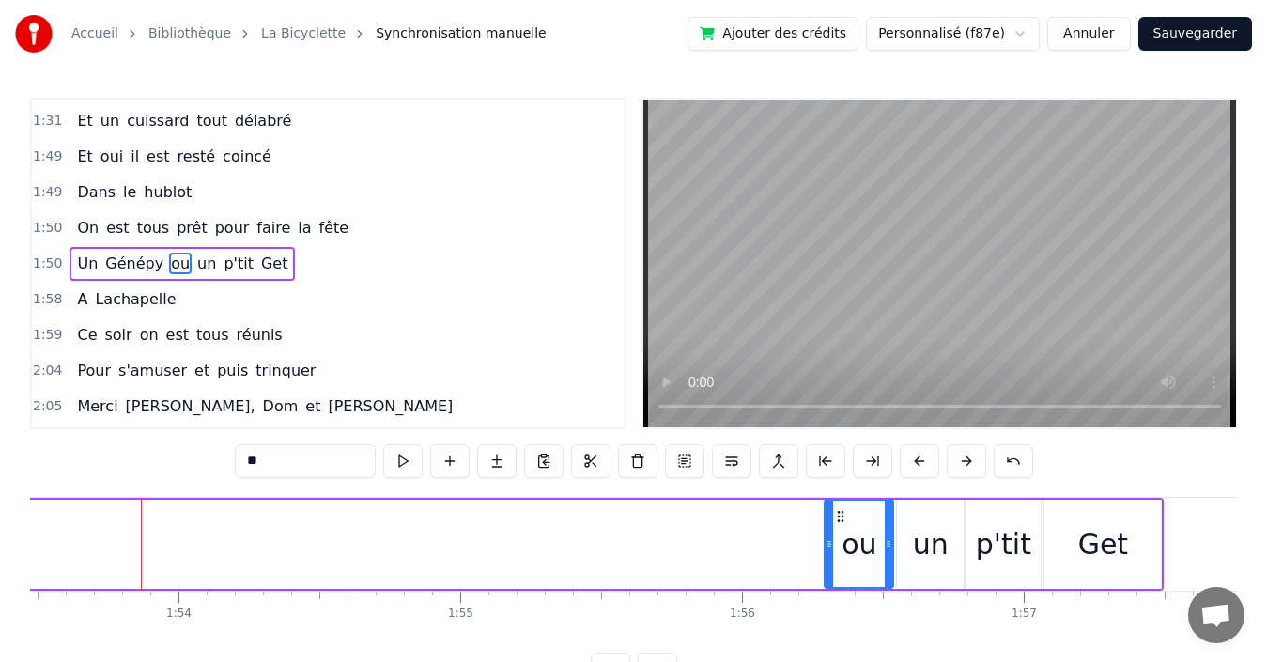
drag, startPoint x: 207, startPoint y: 541, endPoint x: 830, endPoint y: 581, distance: 624.1
click at [830, 581] on div at bounding box center [830, 544] width 8 height 85
click at [124, 264] on span "Génépy" at bounding box center [134, 264] width 62 height 22
type input "******"
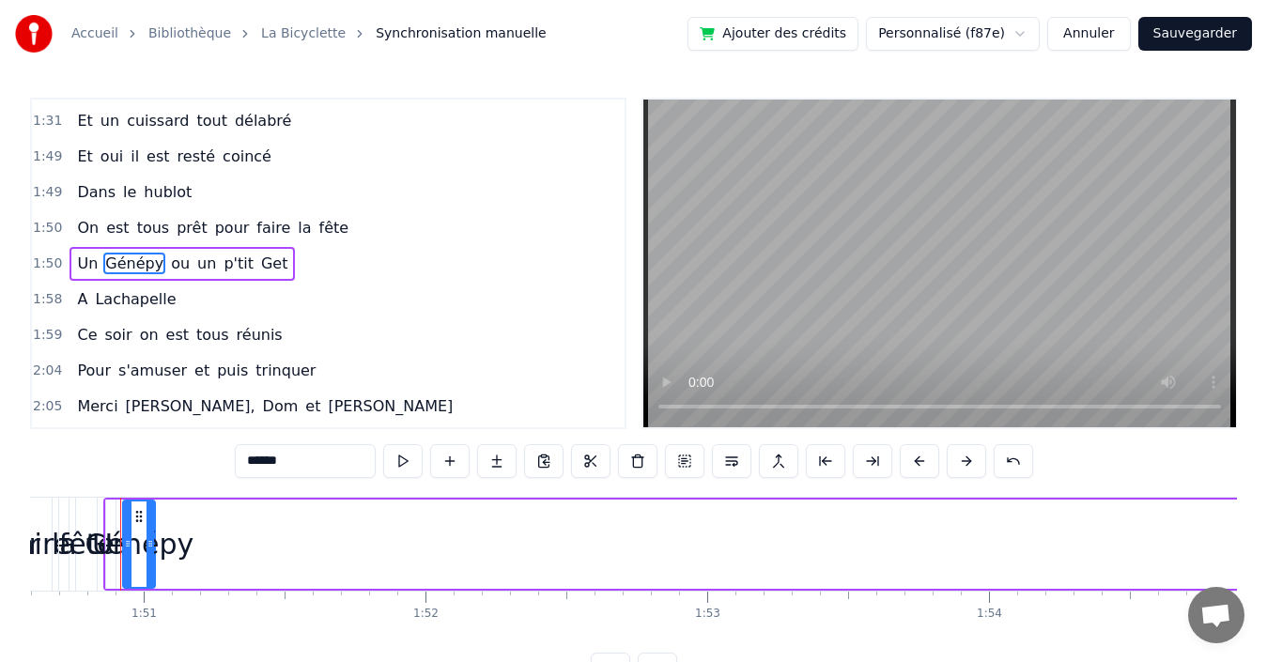
scroll to position [0, 31165]
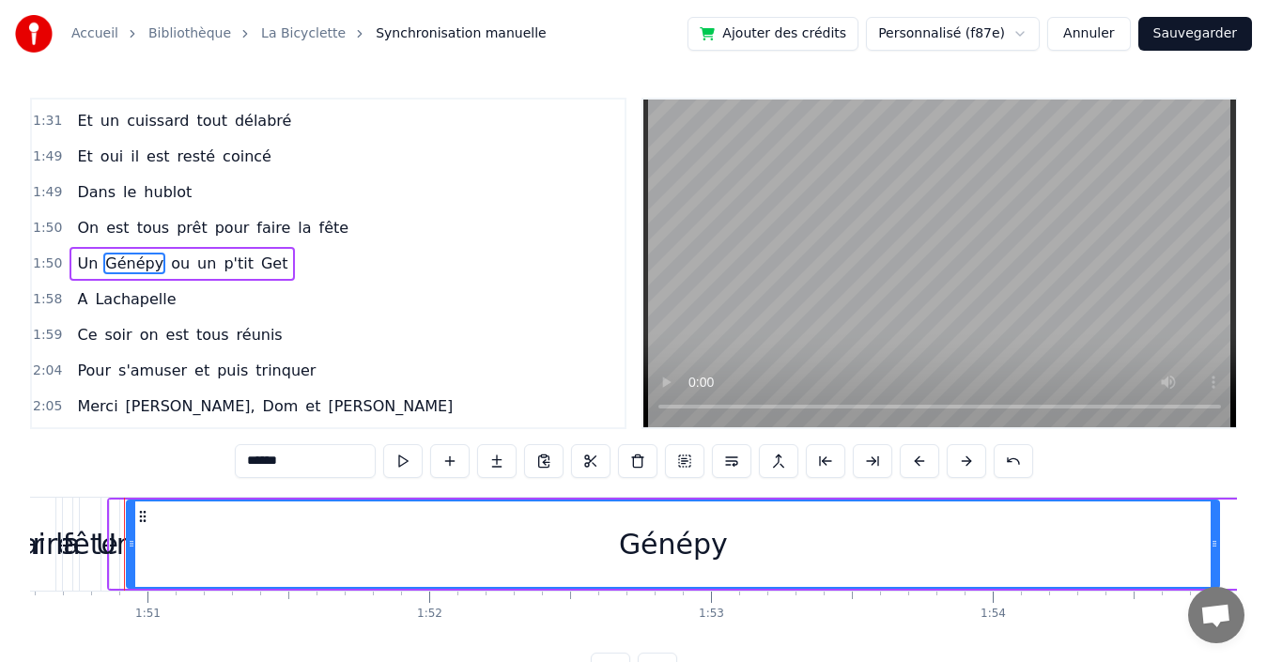
drag, startPoint x: 240, startPoint y: 524, endPoint x: 1220, endPoint y: 510, distance: 979.9
click at [1218, 510] on div at bounding box center [1215, 544] width 8 height 85
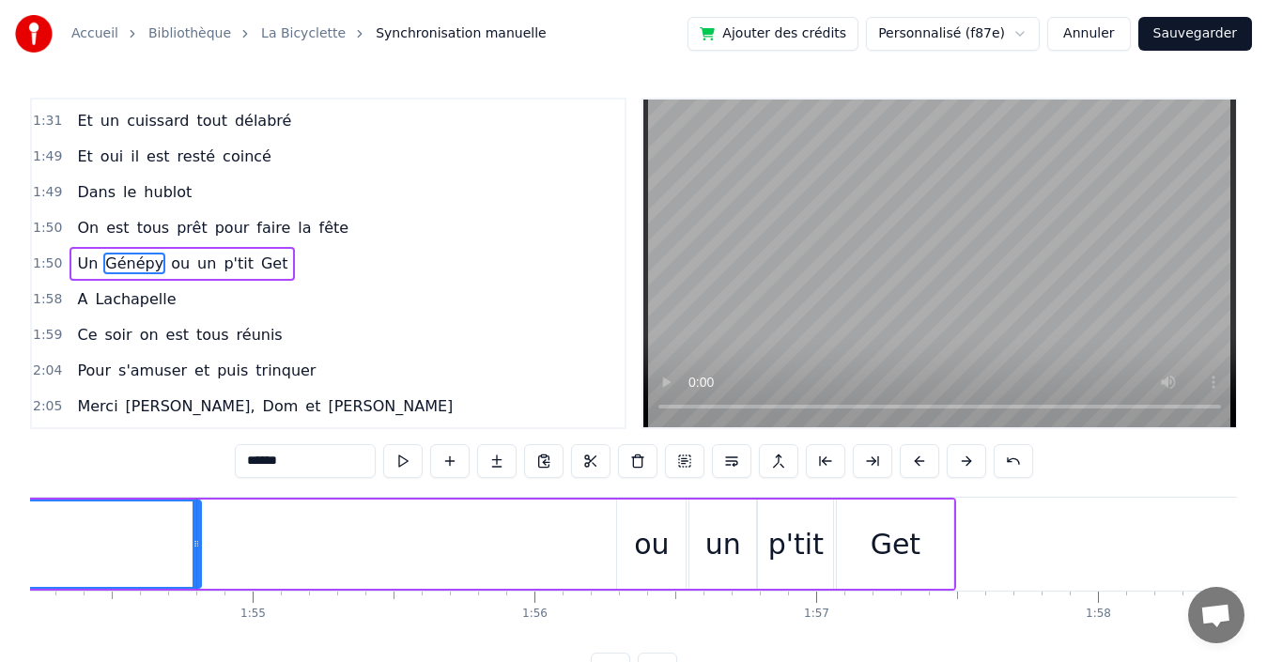
scroll to position [0, 32260]
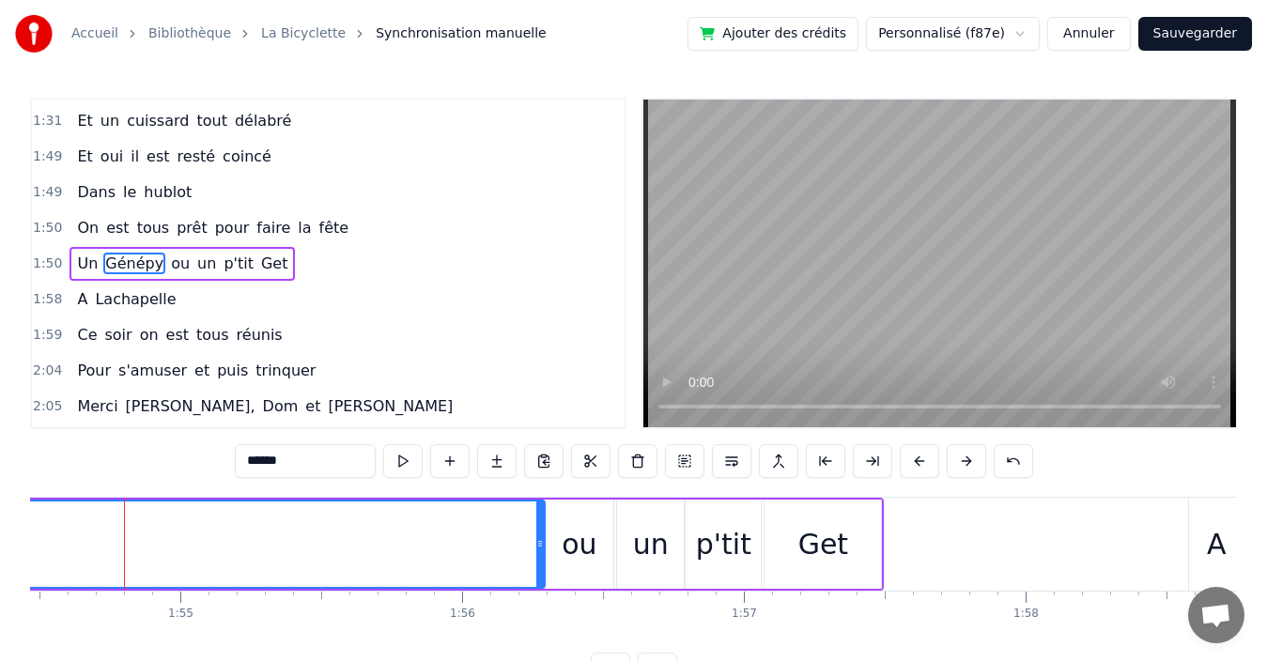
drag, startPoint x: 127, startPoint y: 531, endPoint x: 544, endPoint y: 538, distance: 417.2
click at [544, 538] on div at bounding box center [540, 544] width 8 height 85
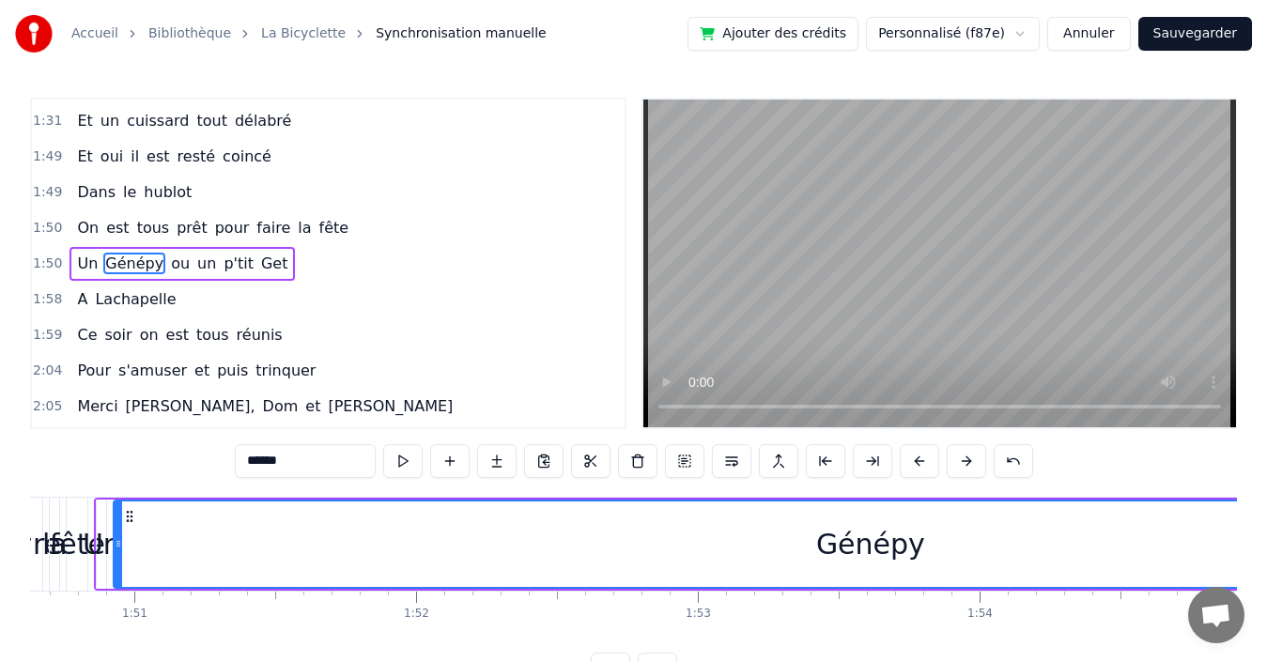
scroll to position [0, 31100]
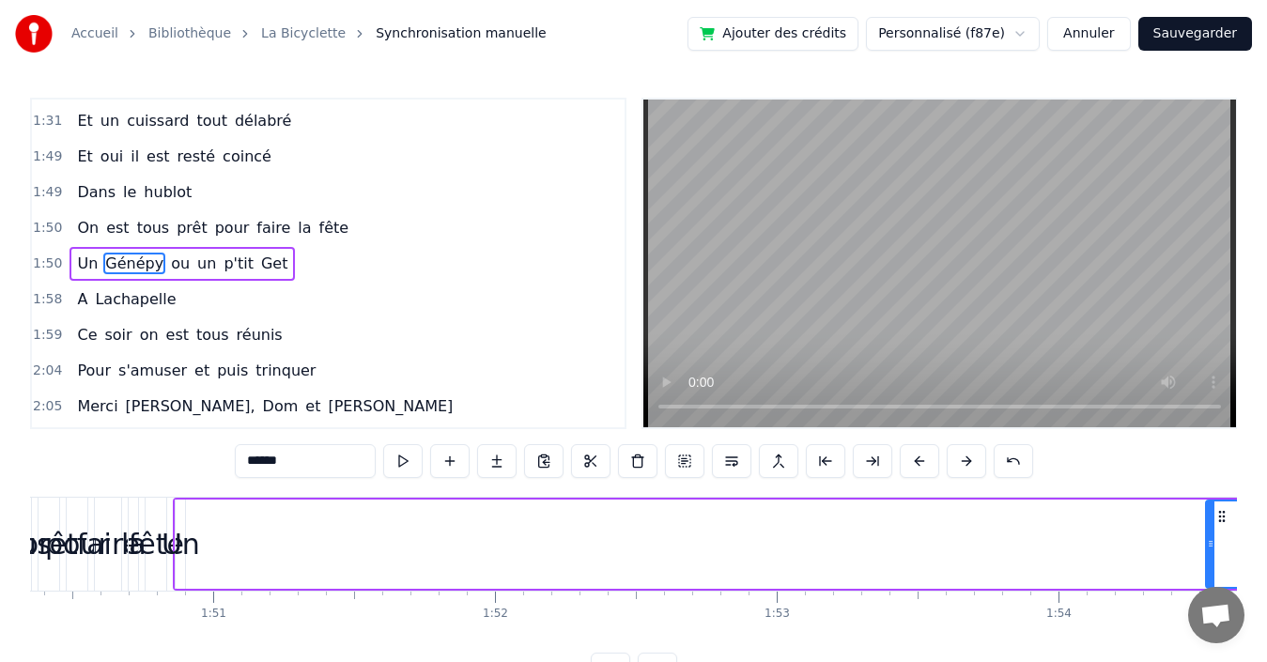
drag, startPoint x: 197, startPoint y: 519, endPoint x: 1228, endPoint y: 582, distance: 1032.5
click at [1215, 582] on div at bounding box center [1211, 544] width 8 height 85
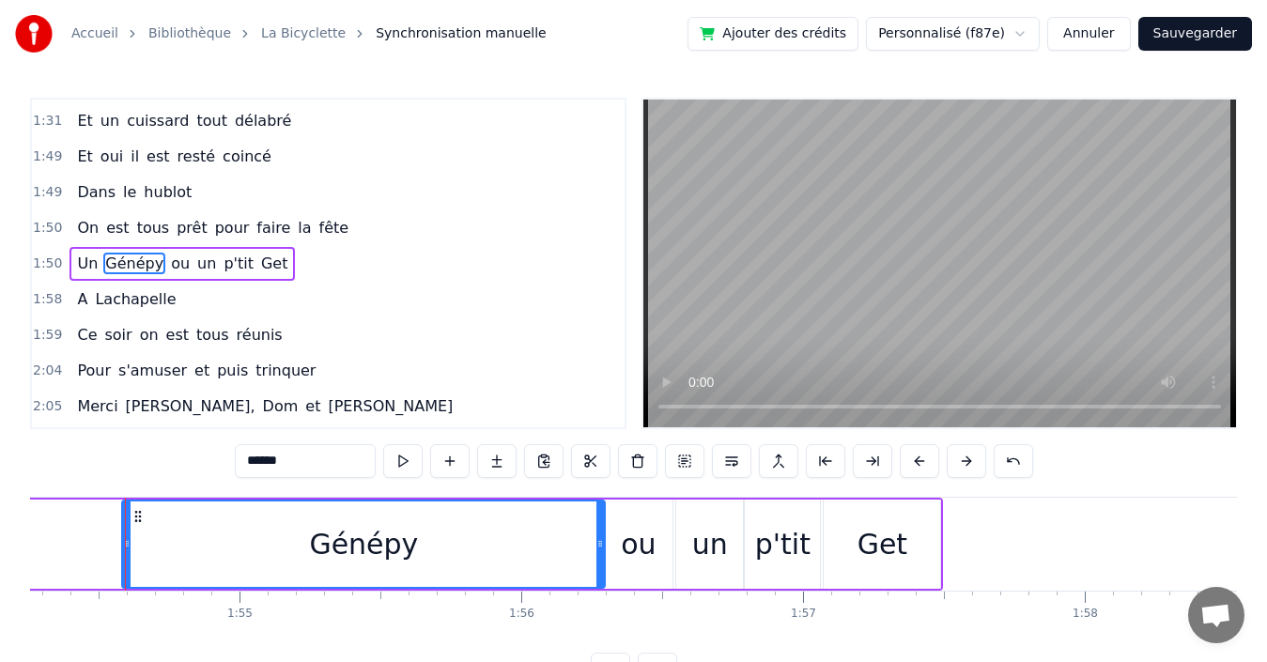
scroll to position [0, 32202]
drag, startPoint x: 124, startPoint y: 526, endPoint x: 109, endPoint y: 534, distance: 16.8
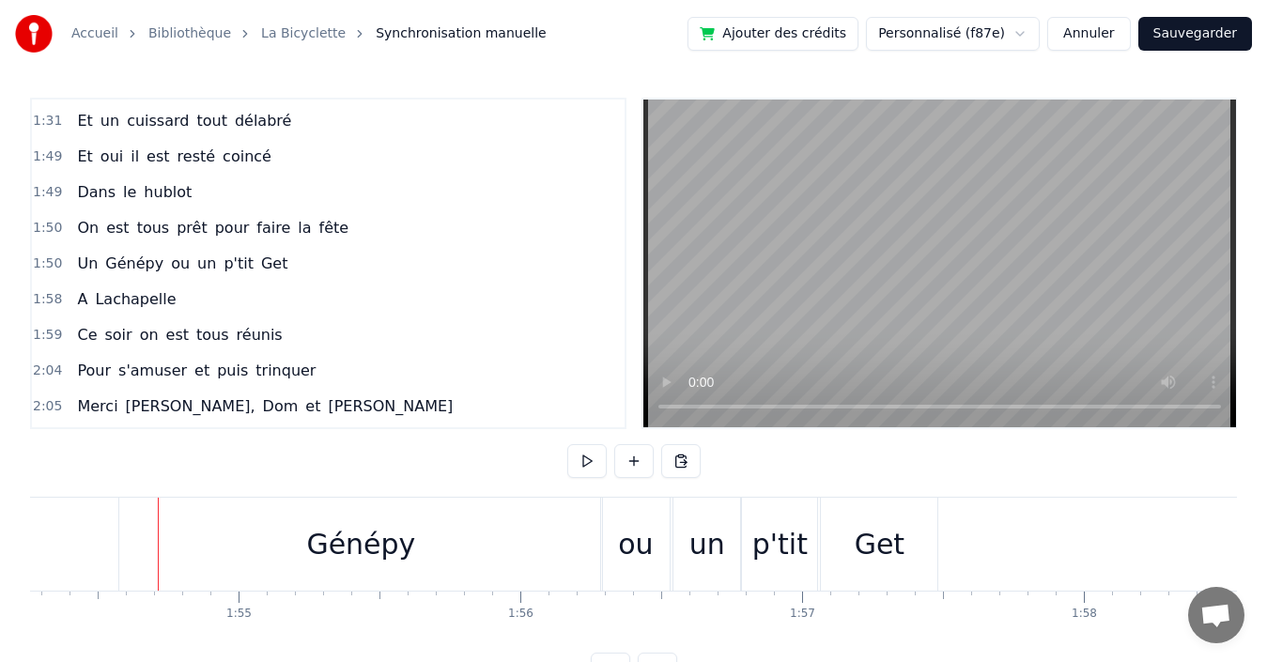
click at [135, 529] on div "Génépy" at bounding box center [360, 544] width 483 height 93
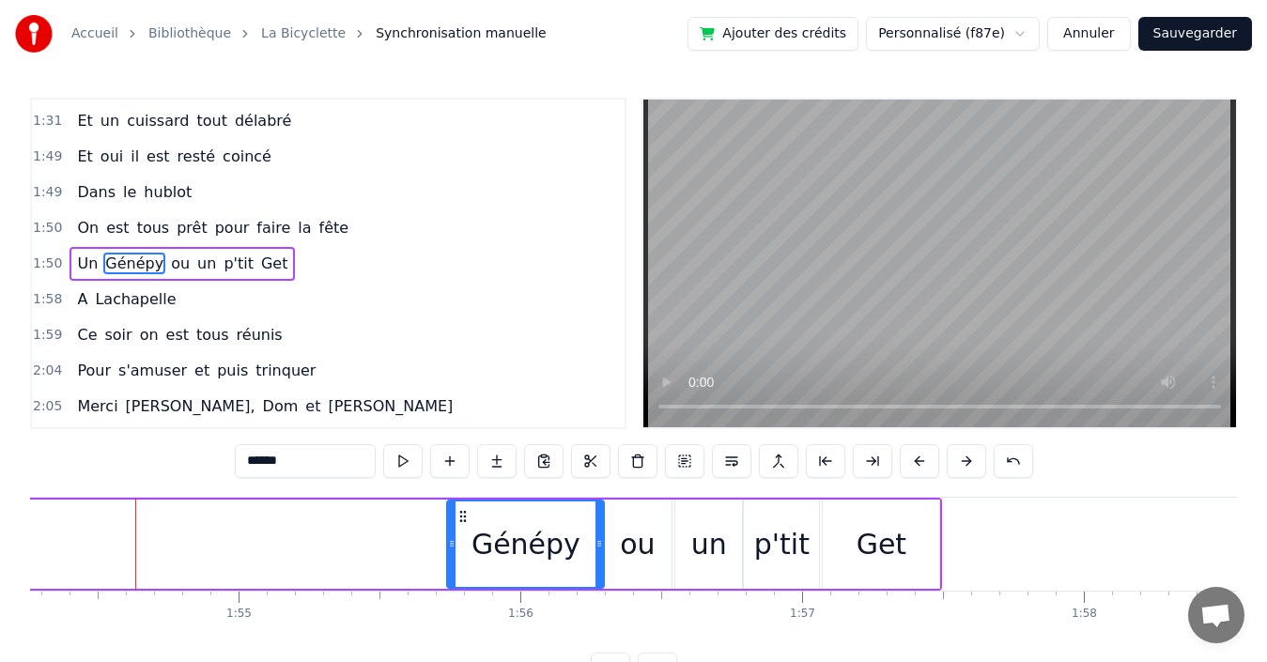
drag, startPoint x: 122, startPoint y: 530, endPoint x: 448, endPoint y: 540, distance: 326.1
click at [448, 540] on div at bounding box center [452, 544] width 8 height 85
click at [1197, 28] on button "Sauvegarder" at bounding box center [1196, 34] width 114 height 34
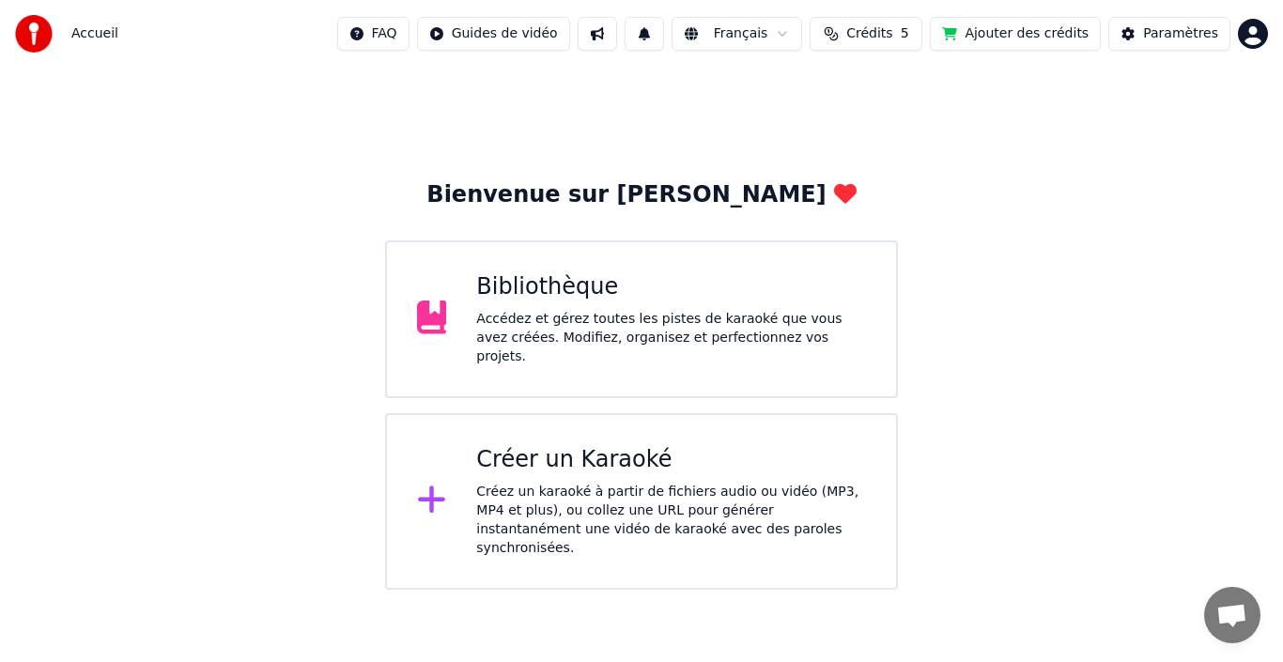
click at [768, 339] on div "Accédez et gérez toutes les pistes de karaoké que vous avez créées. Modifiez, o…" at bounding box center [671, 338] width 390 height 56
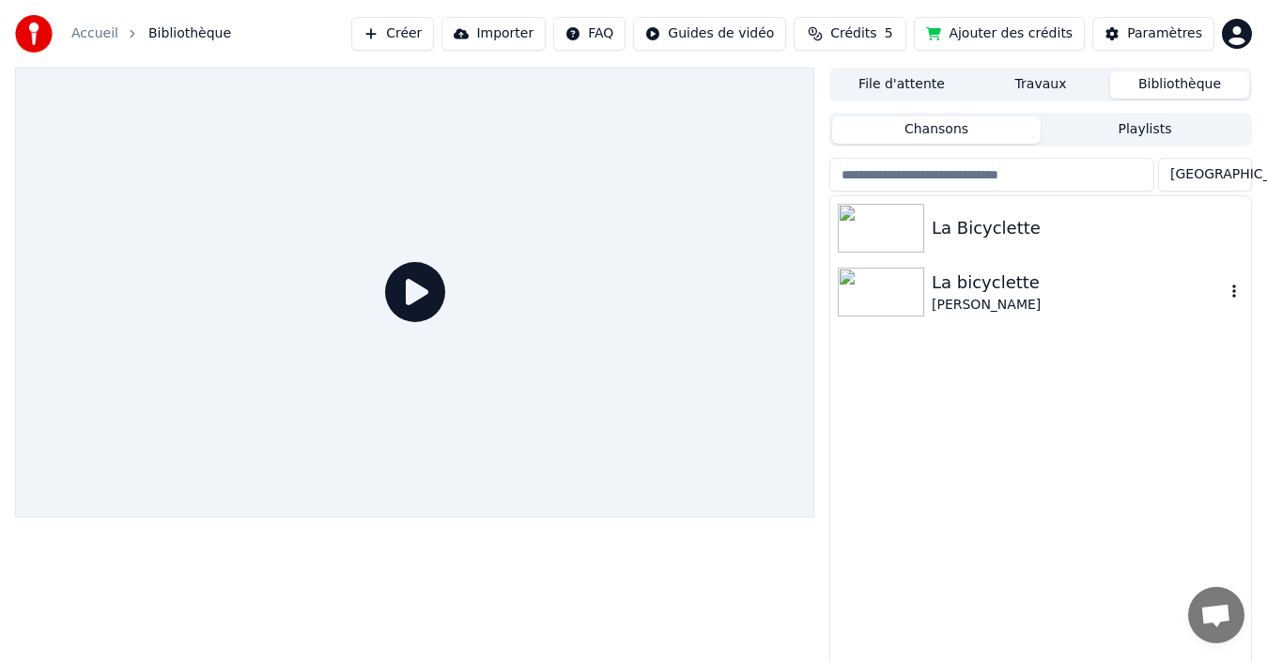
click at [926, 284] on div at bounding box center [885, 292] width 94 height 49
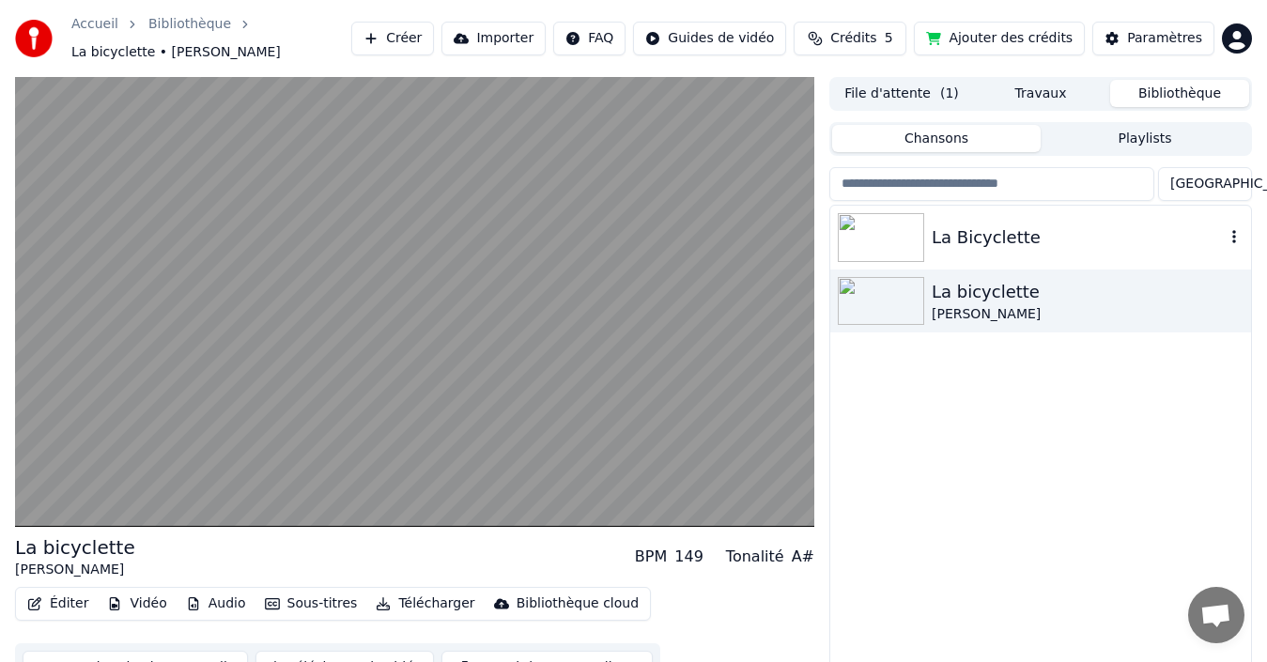
click at [925, 223] on div at bounding box center [885, 237] width 94 height 49
